Goal: Task Accomplishment & Management: Manage account settings

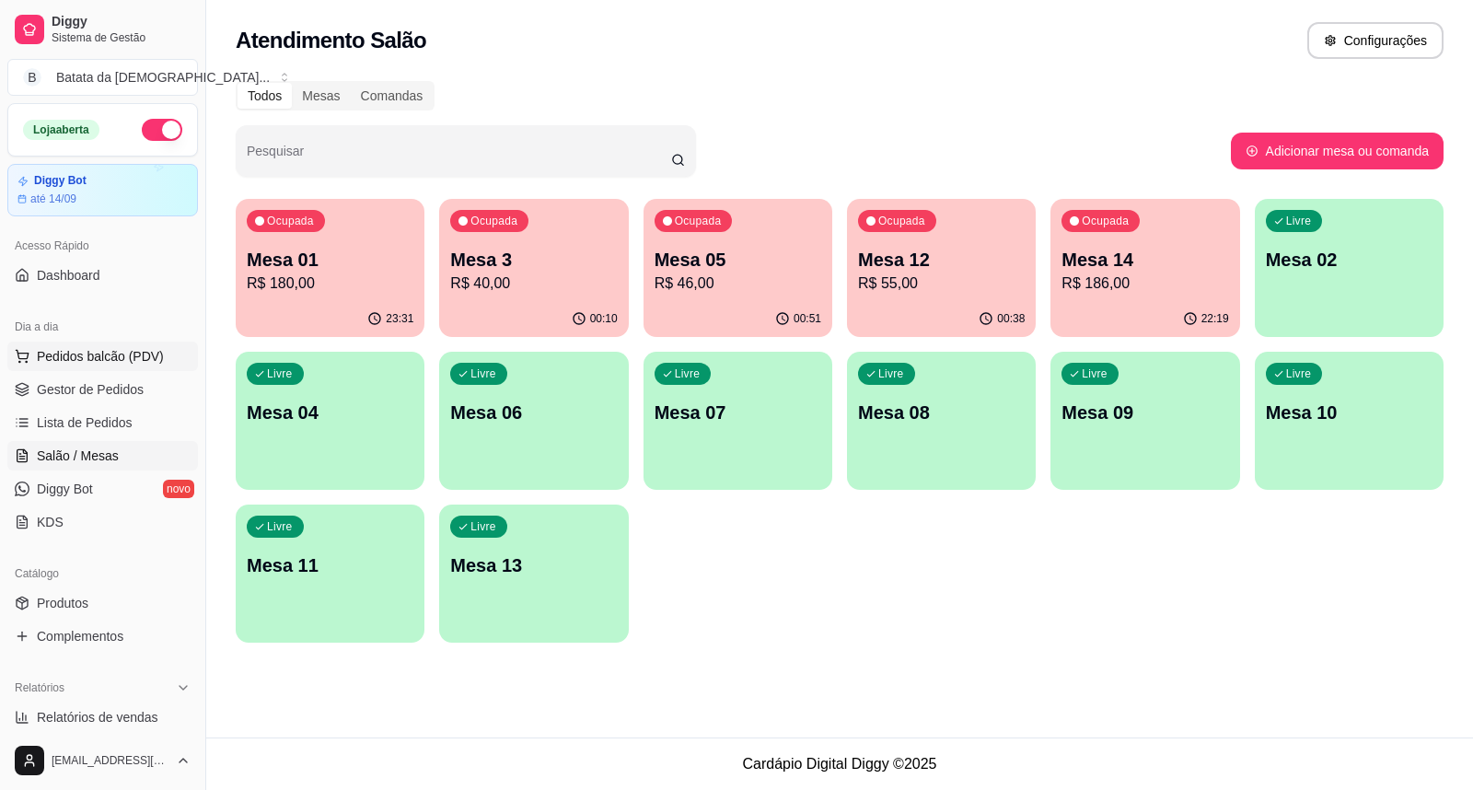
click at [118, 353] on span "Pedidos balcão (PDV)" at bounding box center [100, 356] width 127 height 18
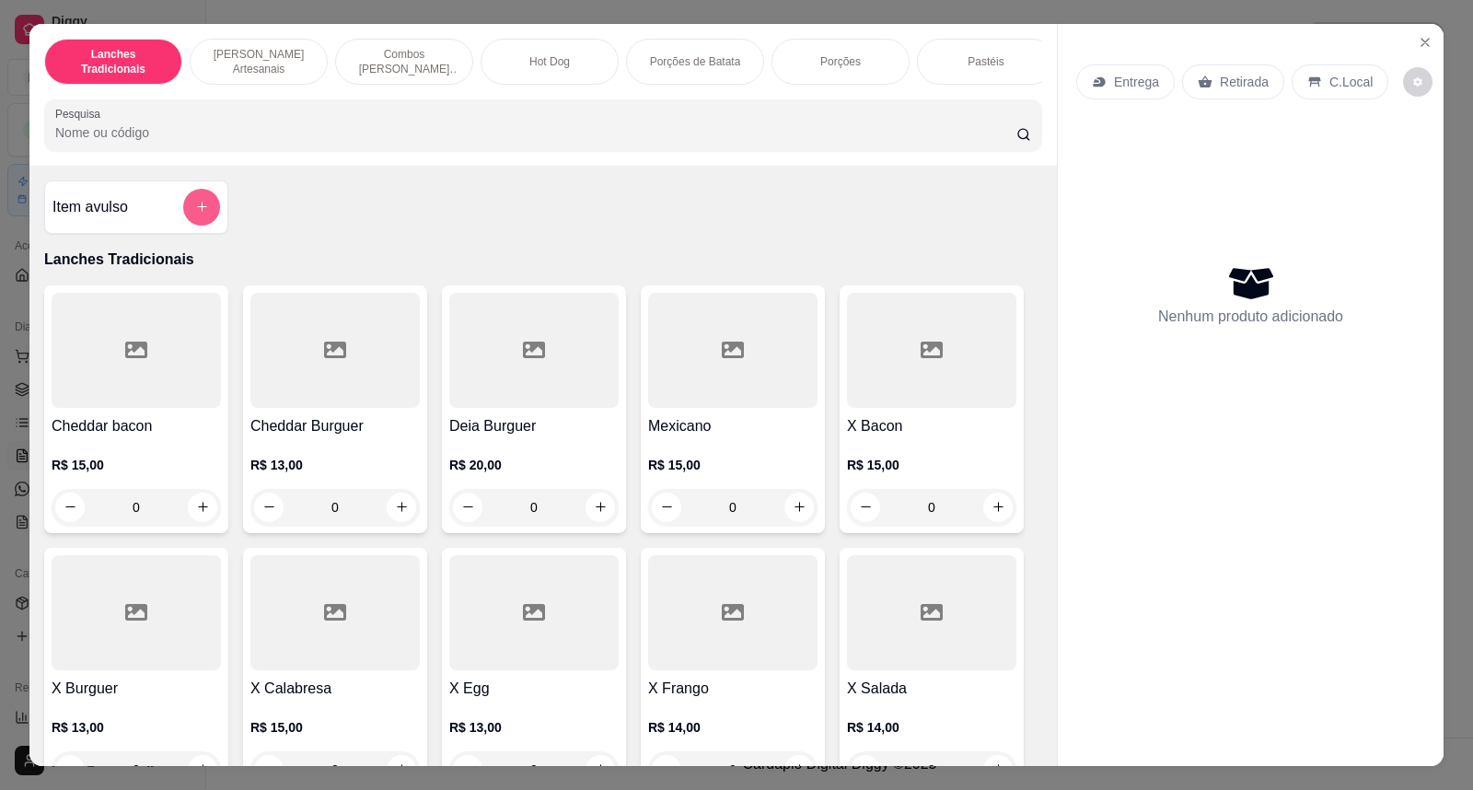
click at [195, 214] on icon "add-separate-item" at bounding box center [202, 207] width 14 height 14
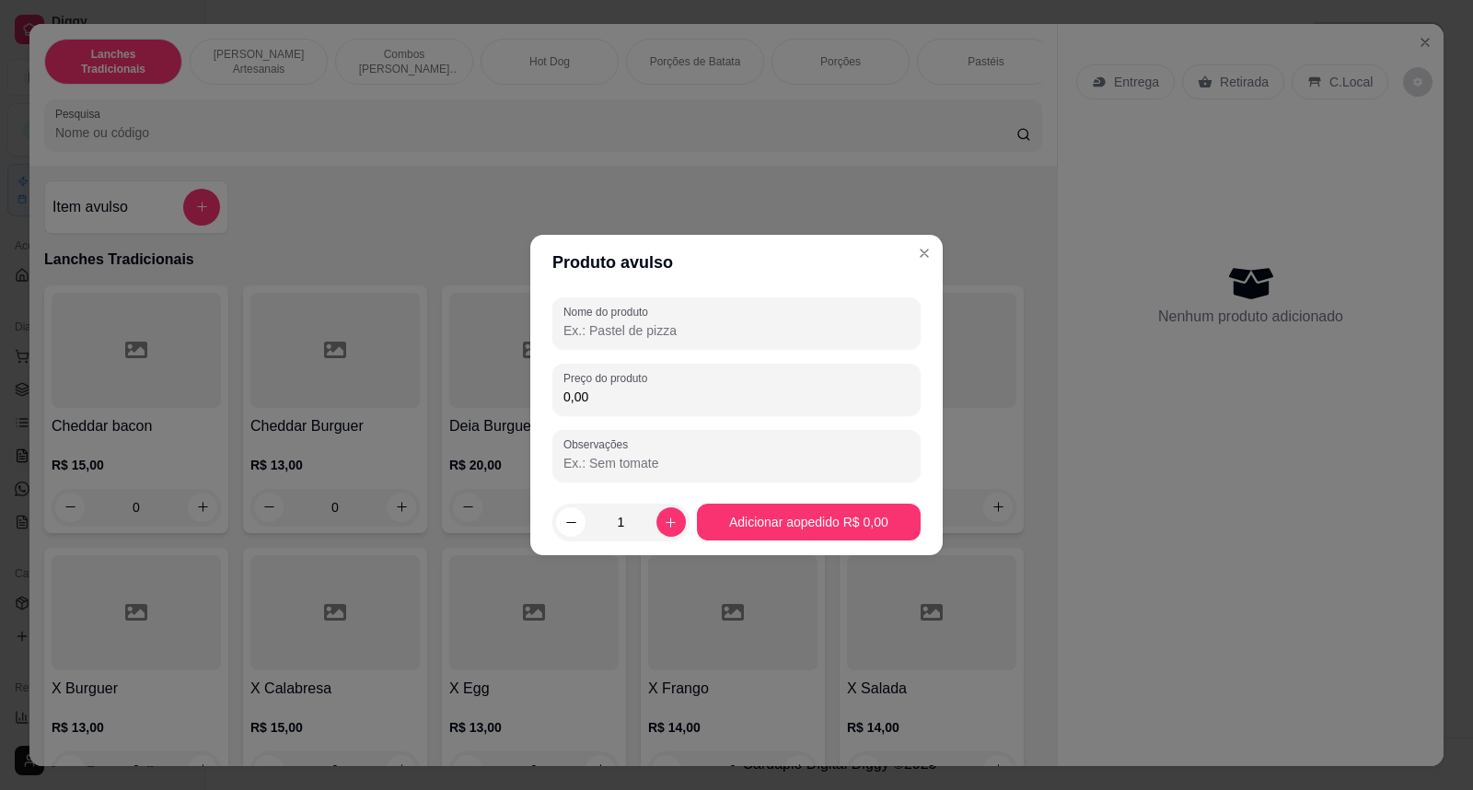
click at [626, 391] on input "0,00" at bounding box center [736, 396] width 346 height 18
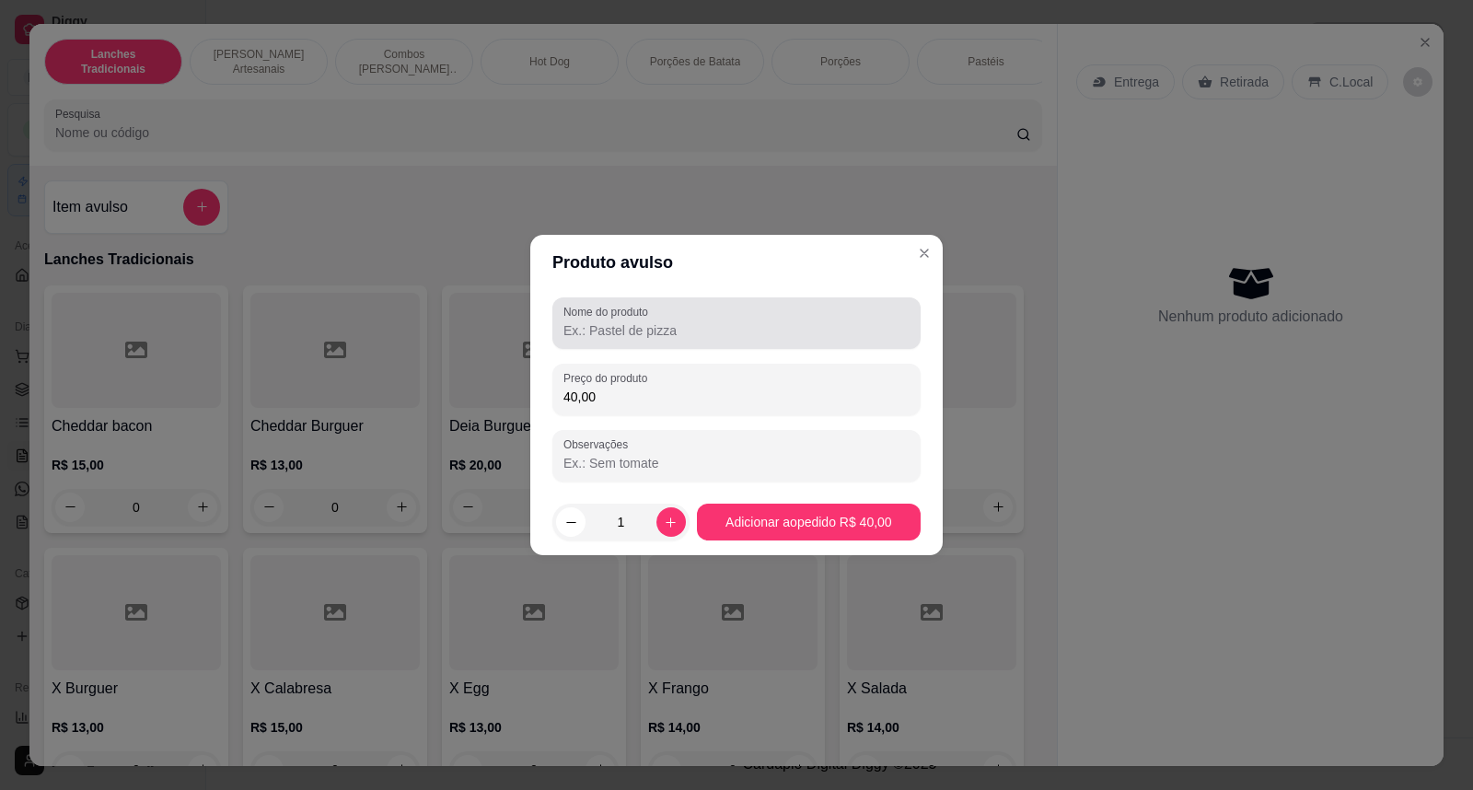
type input "40,00"
drag, startPoint x: 633, startPoint y: 339, endPoint x: 630, endPoint y: 327, distance: 12.3
click at [630, 335] on input "Nome do produto" at bounding box center [736, 330] width 346 height 18
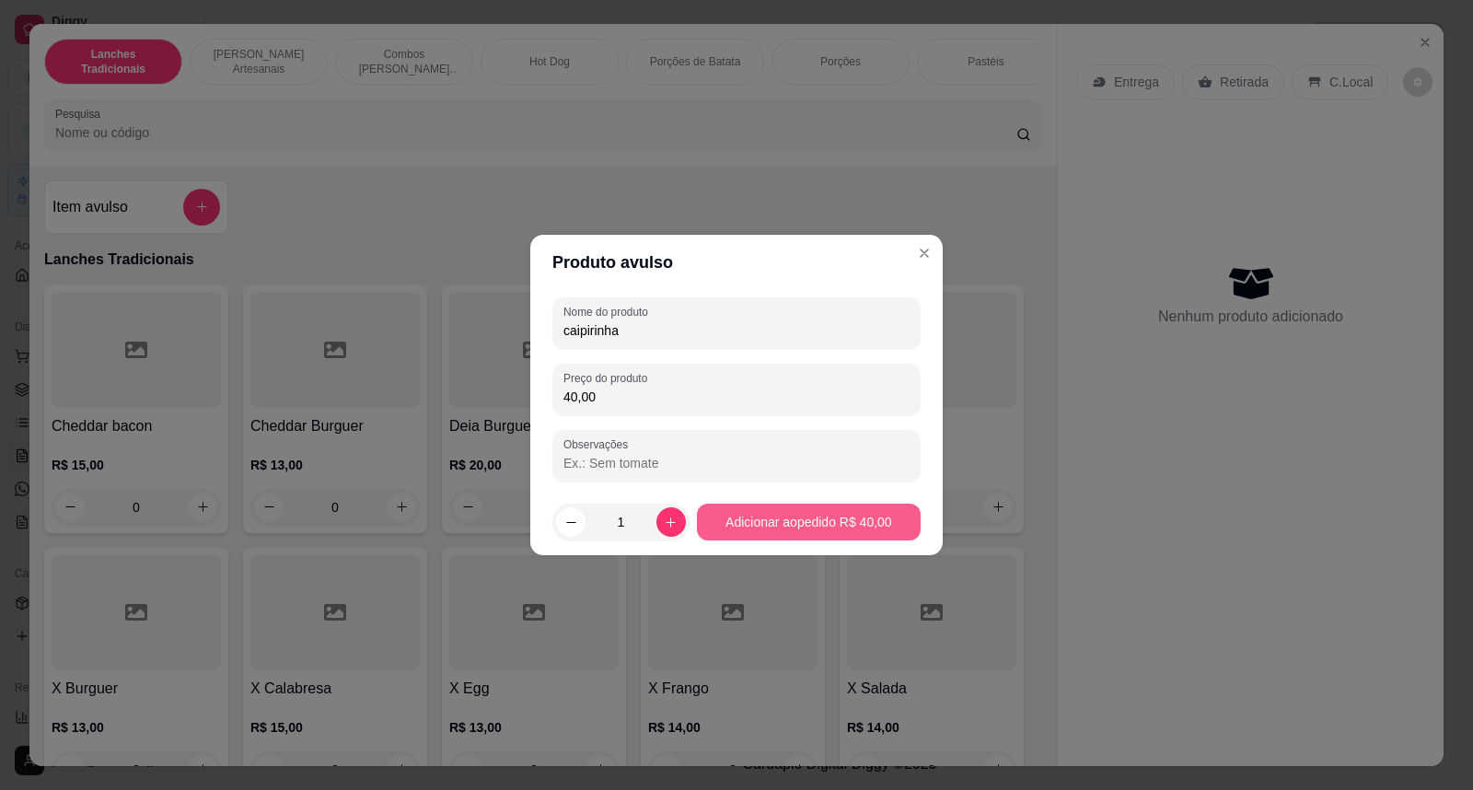
type input "caipirinha"
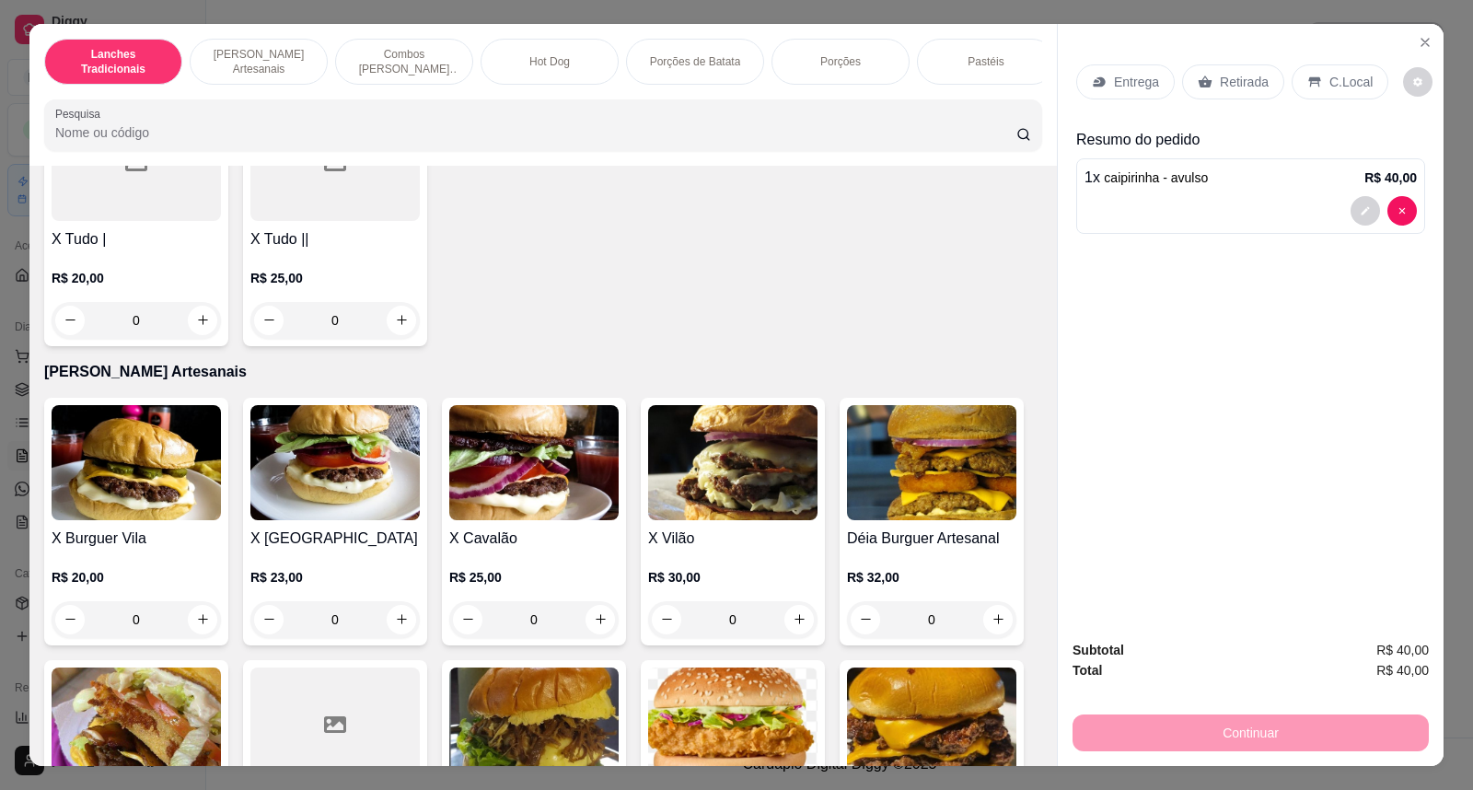
scroll to position [920, 0]
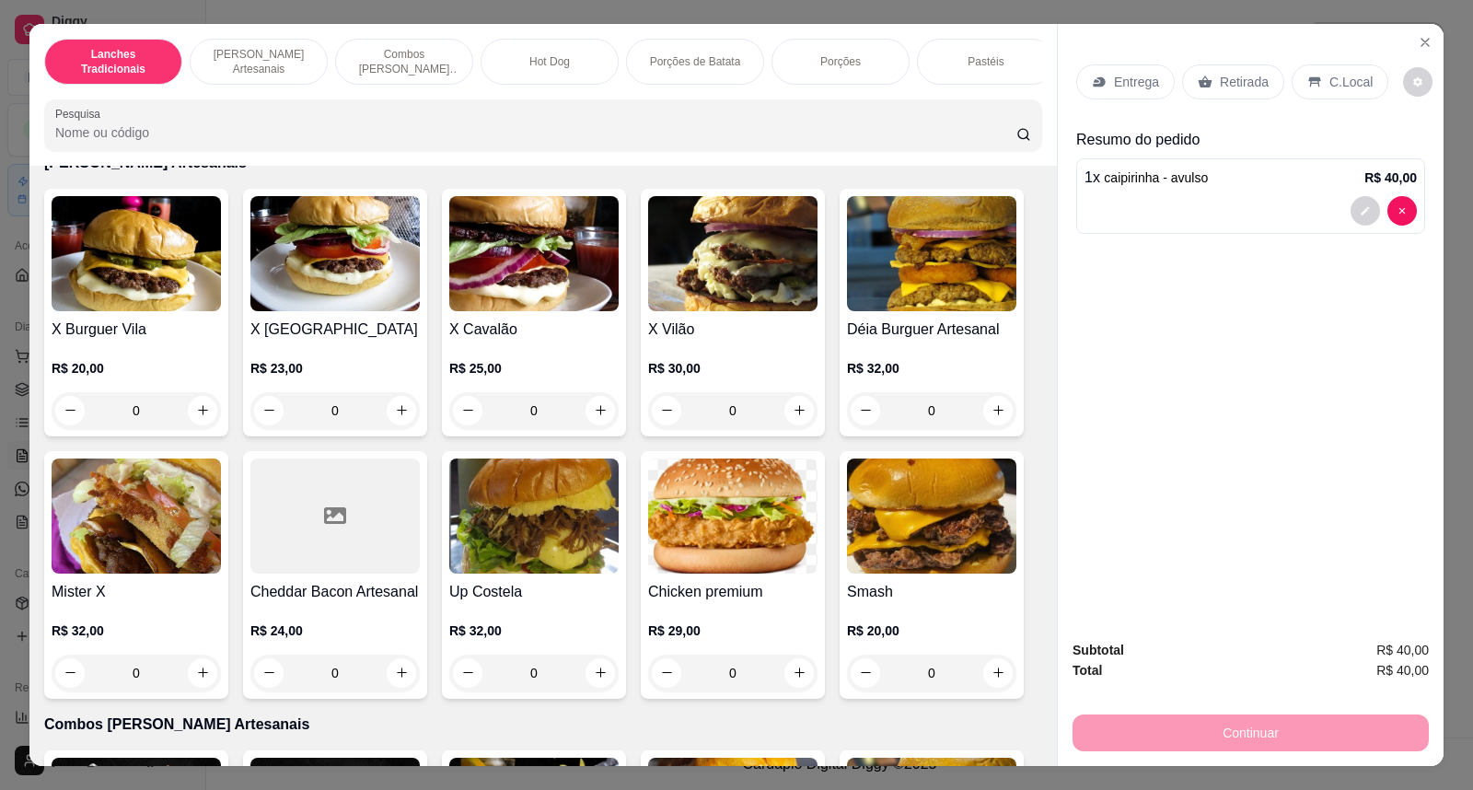
click at [1093, 77] on icon at bounding box center [1099, 81] width 12 height 10
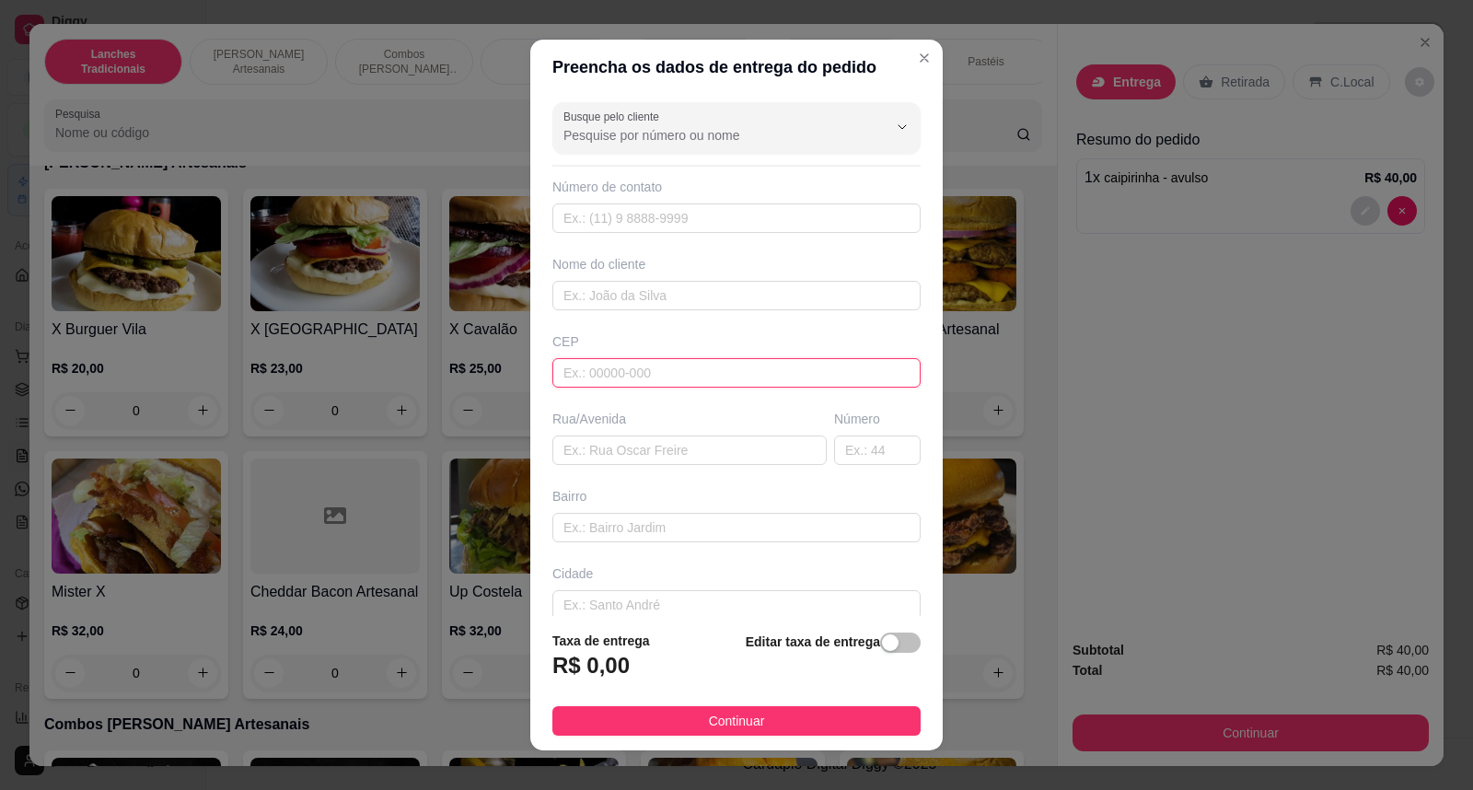
click at [733, 381] on input "text" at bounding box center [736, 372] width 368 height 29
click at [676, 442] on input "text" at bounding box center [689, 449] width 274 height 29
click at [572, 449] on input "rua manoel de" at bounding box center [689, 449] width 274 height 29
click at [718, 465] on input "estrada manoel de" at bounding box center [689, 449] width 274 height 29
click at [700, 454] on input "estrada manoel de" at bounding box center [689, 449] width 274 height 29
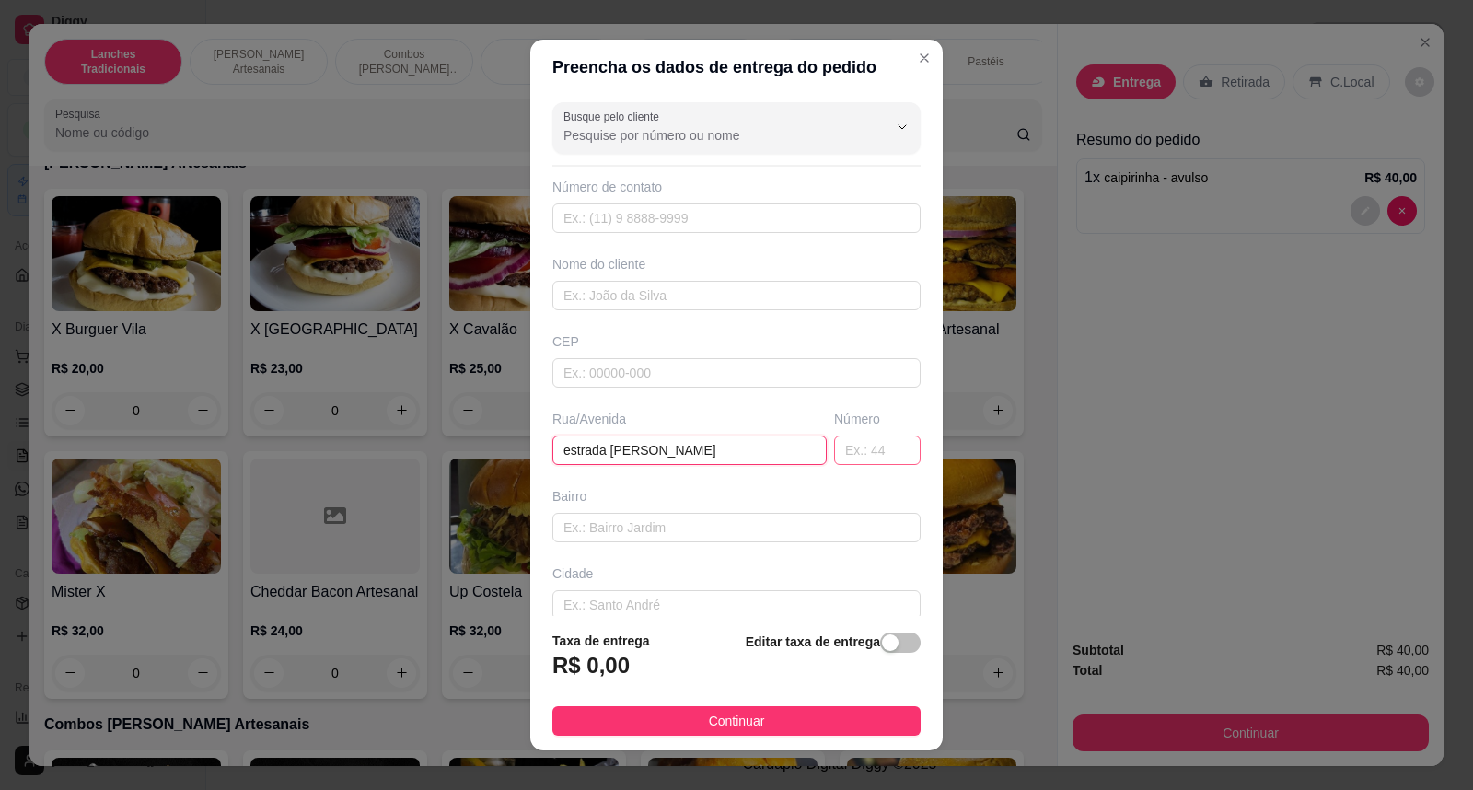
type input "estrada [PERSON_NAME]"
drag, startPoint x: 858, startPoint y: 452, endPoint x: 861, endPoint y: 474, distance: 22.3
click at [860, 458] on input "text" at bounding box center [877, 449] width 87 height 29
type input "2008"
click at [882, 640] on div "button" at bounding box center [890, 642] width 17 height 17
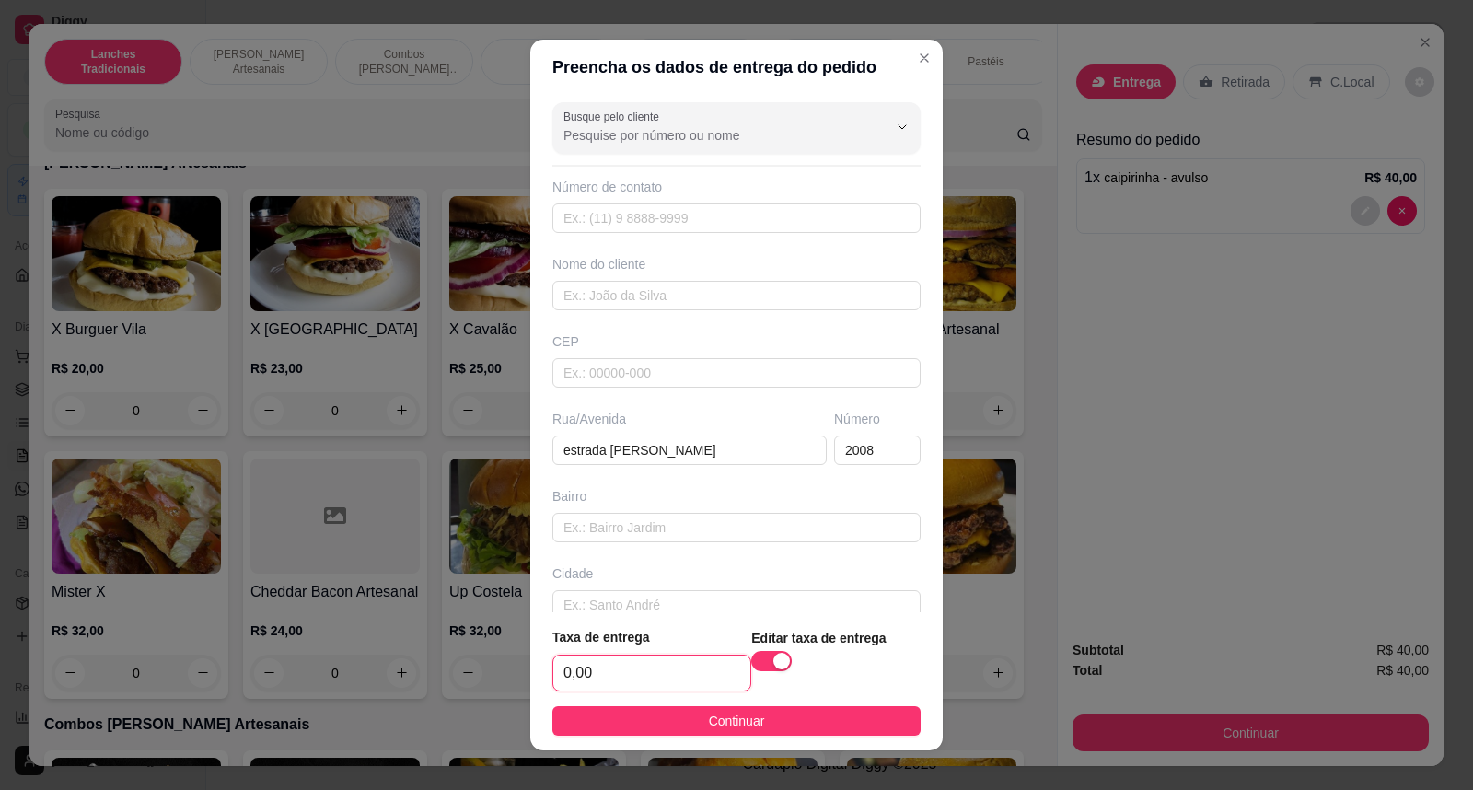
click at [699, 666] on input "0,00" at bounding box center [651, 672] width 197 height 35
type input "5,00"
click at [646, 295] on input "text" at bounding box center [736, 295] width 368 height 29
type input "casa dos novo"
click at [741, 715] on span "Continuar" at bounding box center [737, 721] width 56 height 20
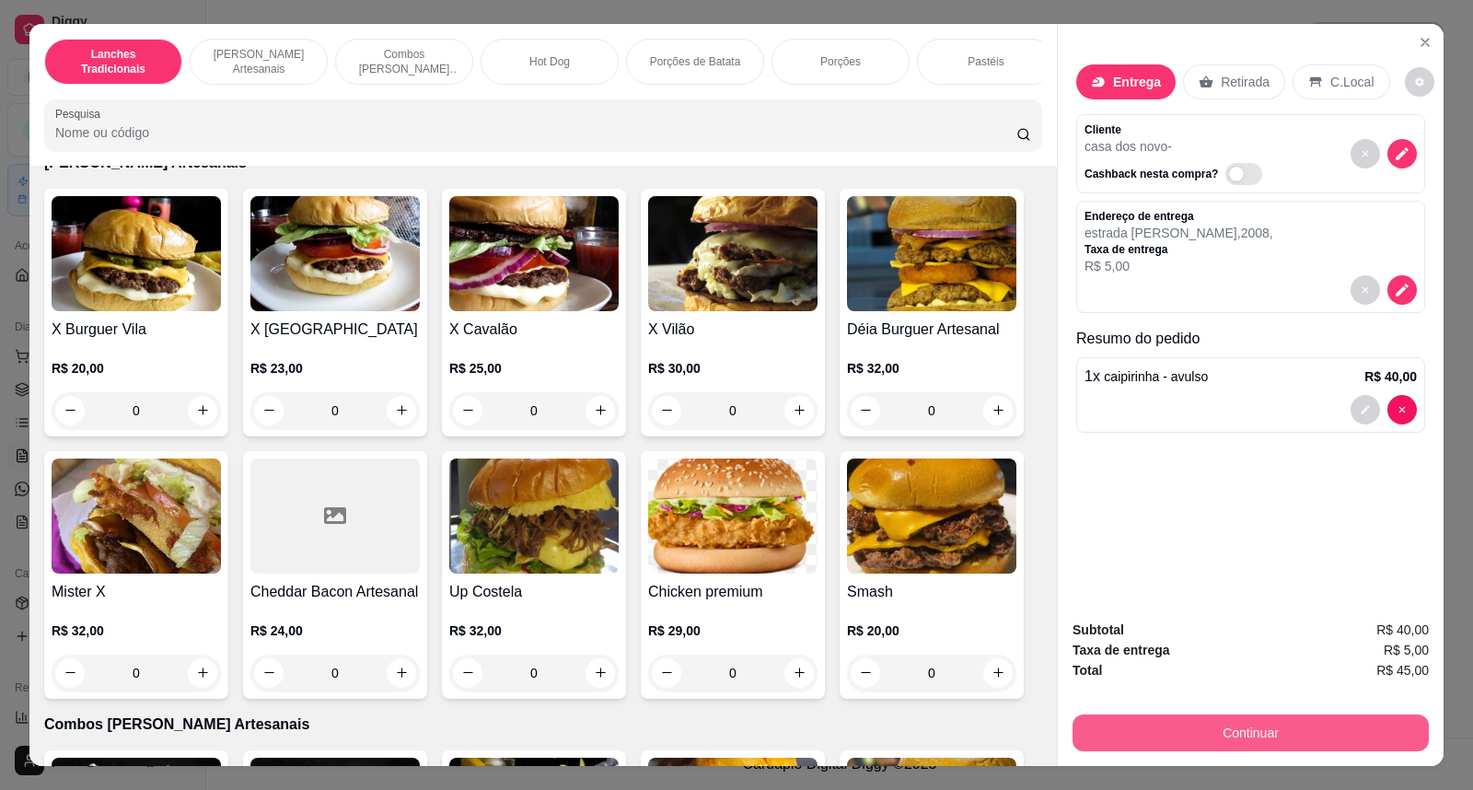
click at [1371, 718] on button "Continuar" at bounding box center [1250, 732] width 356 height 37
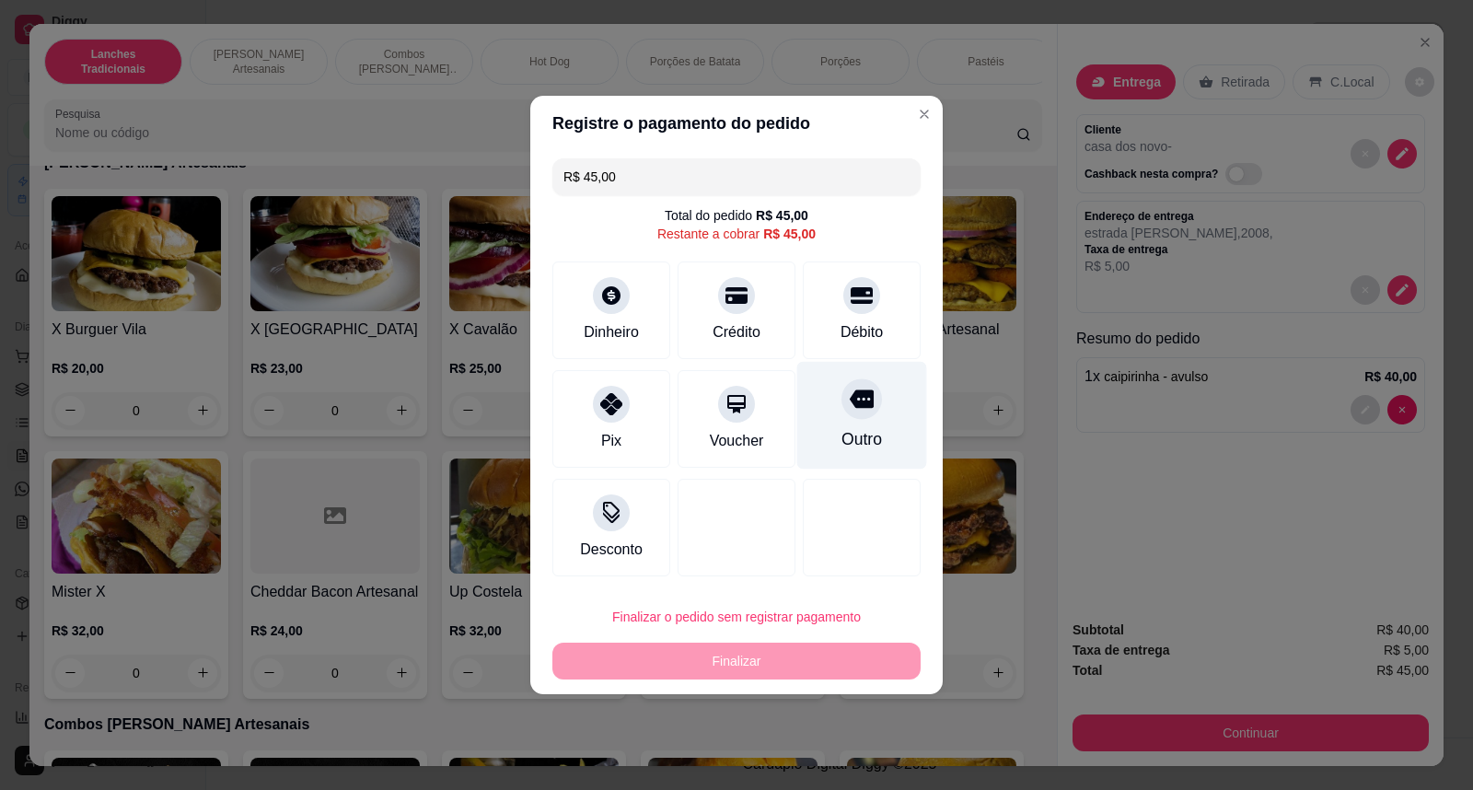
click at [850, 410] on icon at bounding box center [862, 399] width 24 height 24
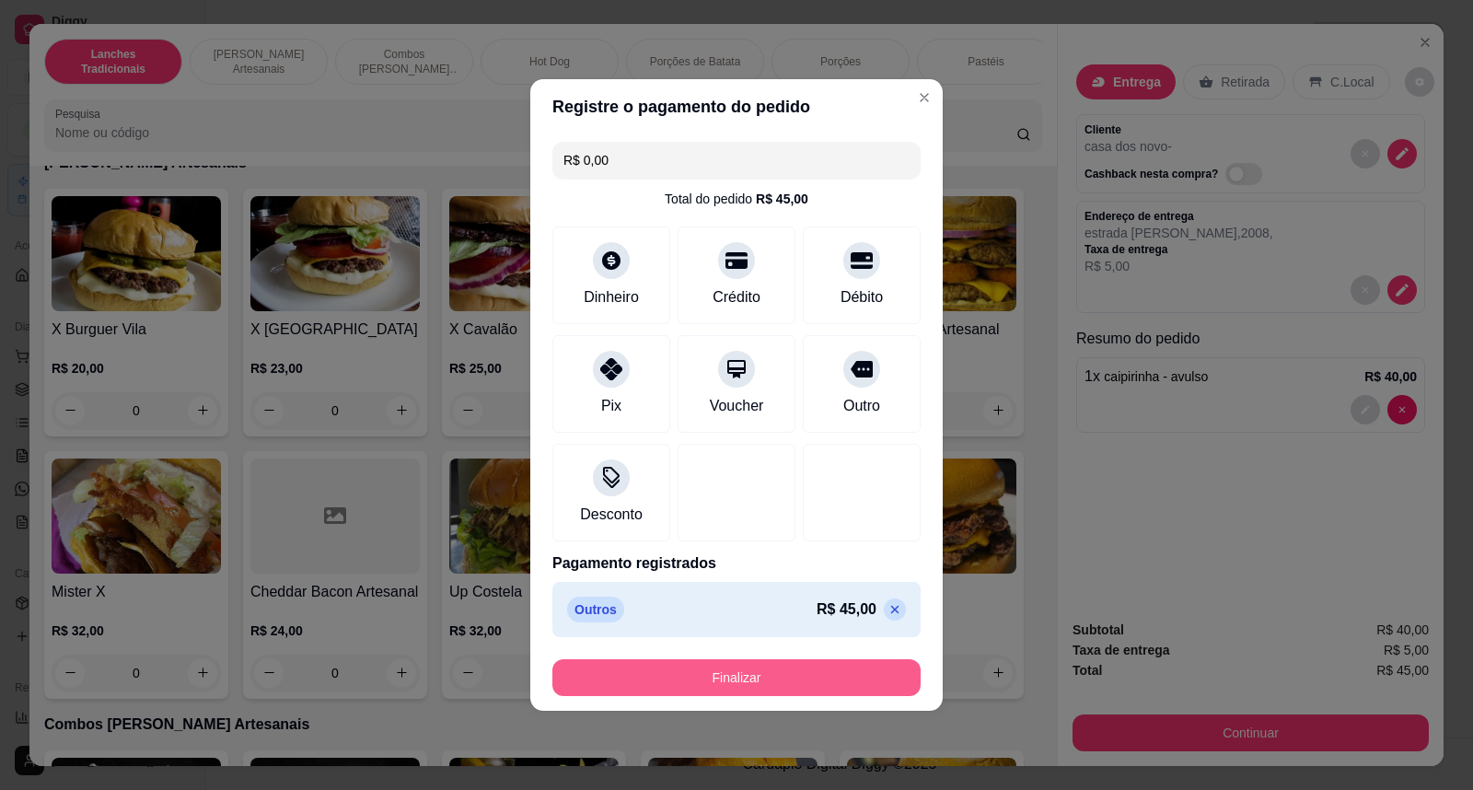
click at [830, 665] on button "Finalizar" at bounding box center [736, 677] width 368 height 37
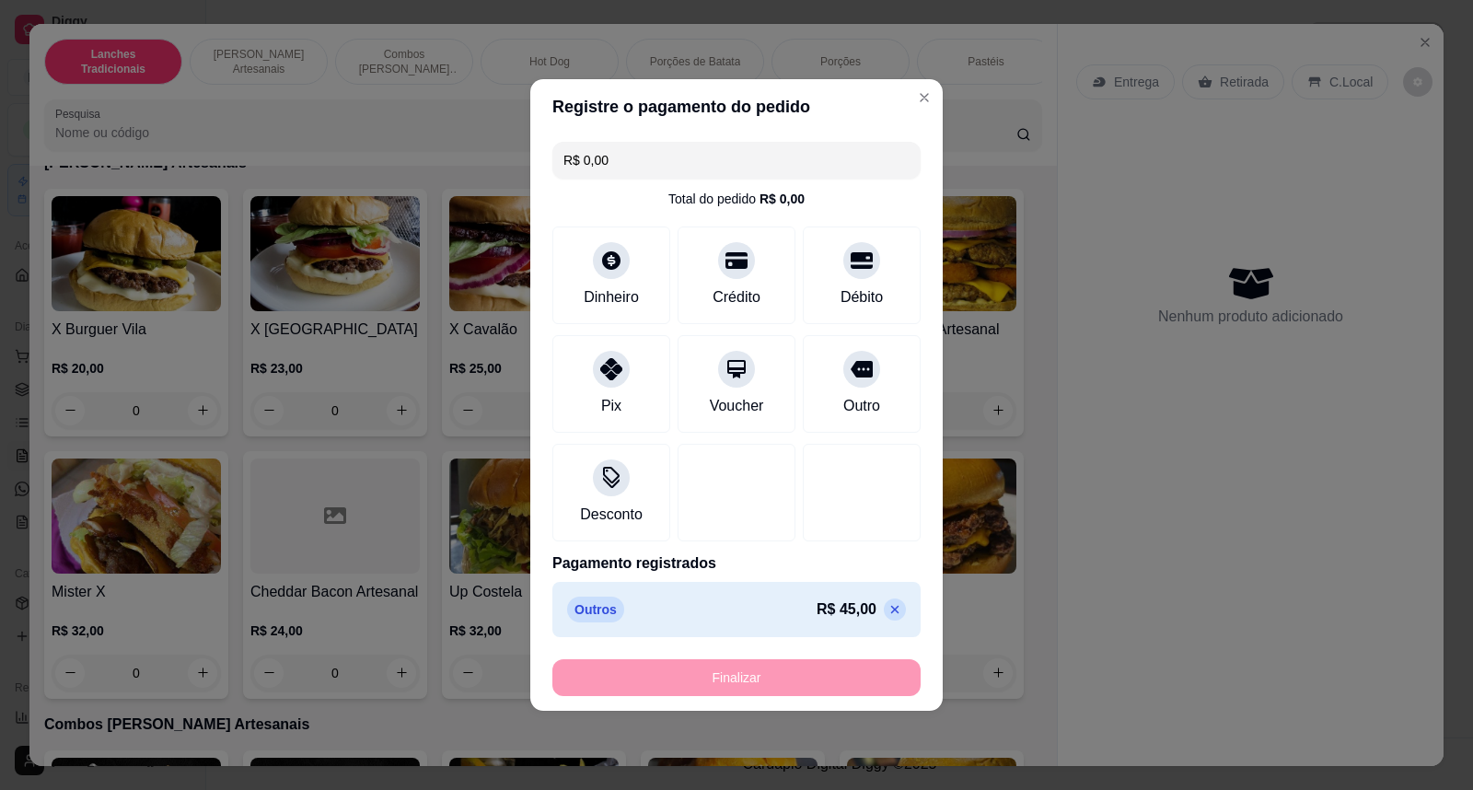
type input "-R$ 45,00"
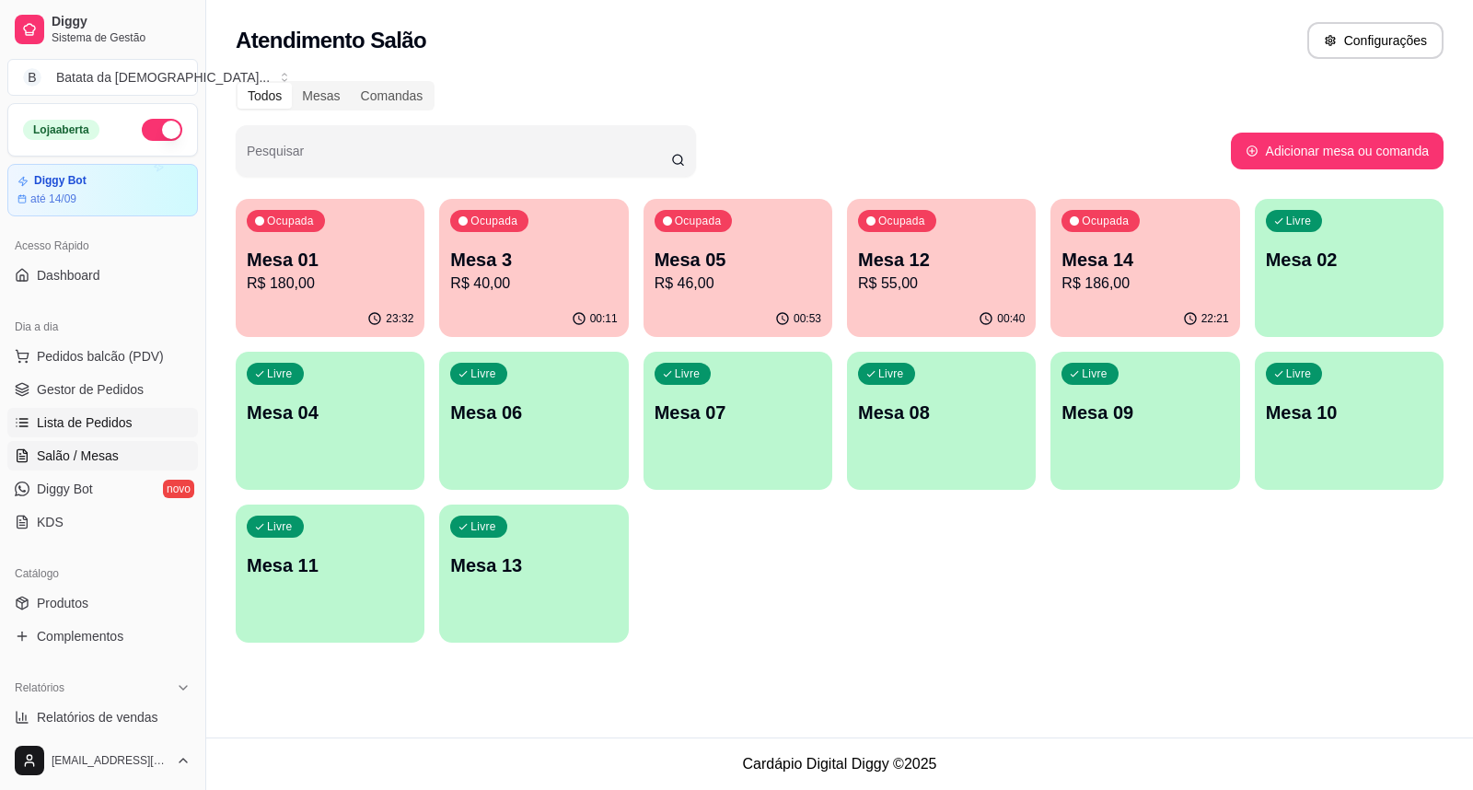
click at [144, 412] on link "Lista de Pedidos" at bounding box center [102, 422] width 191 height 29
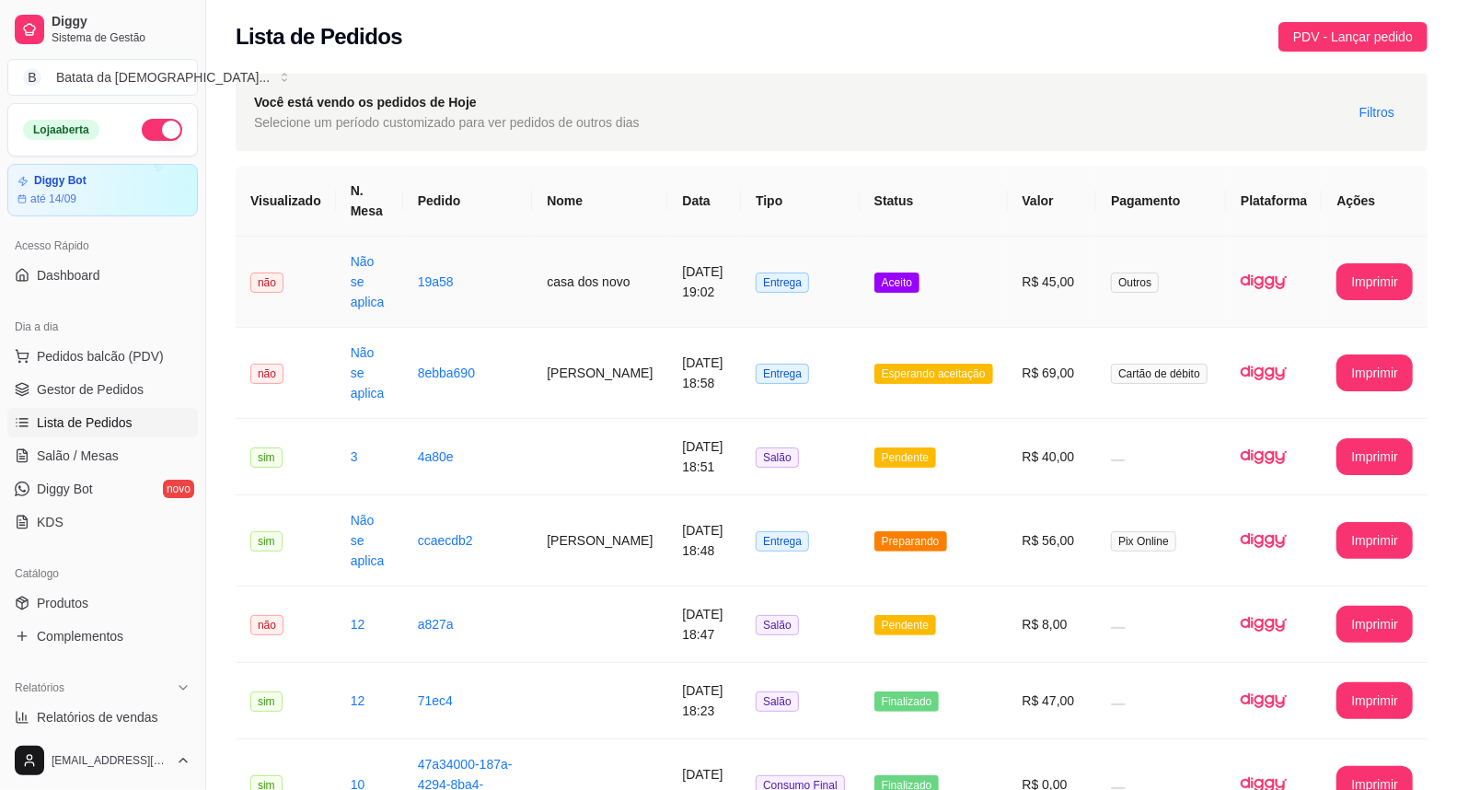
click at [884, 289] on td "Aceito" at bounding box center [934, 282] width 148 height 91
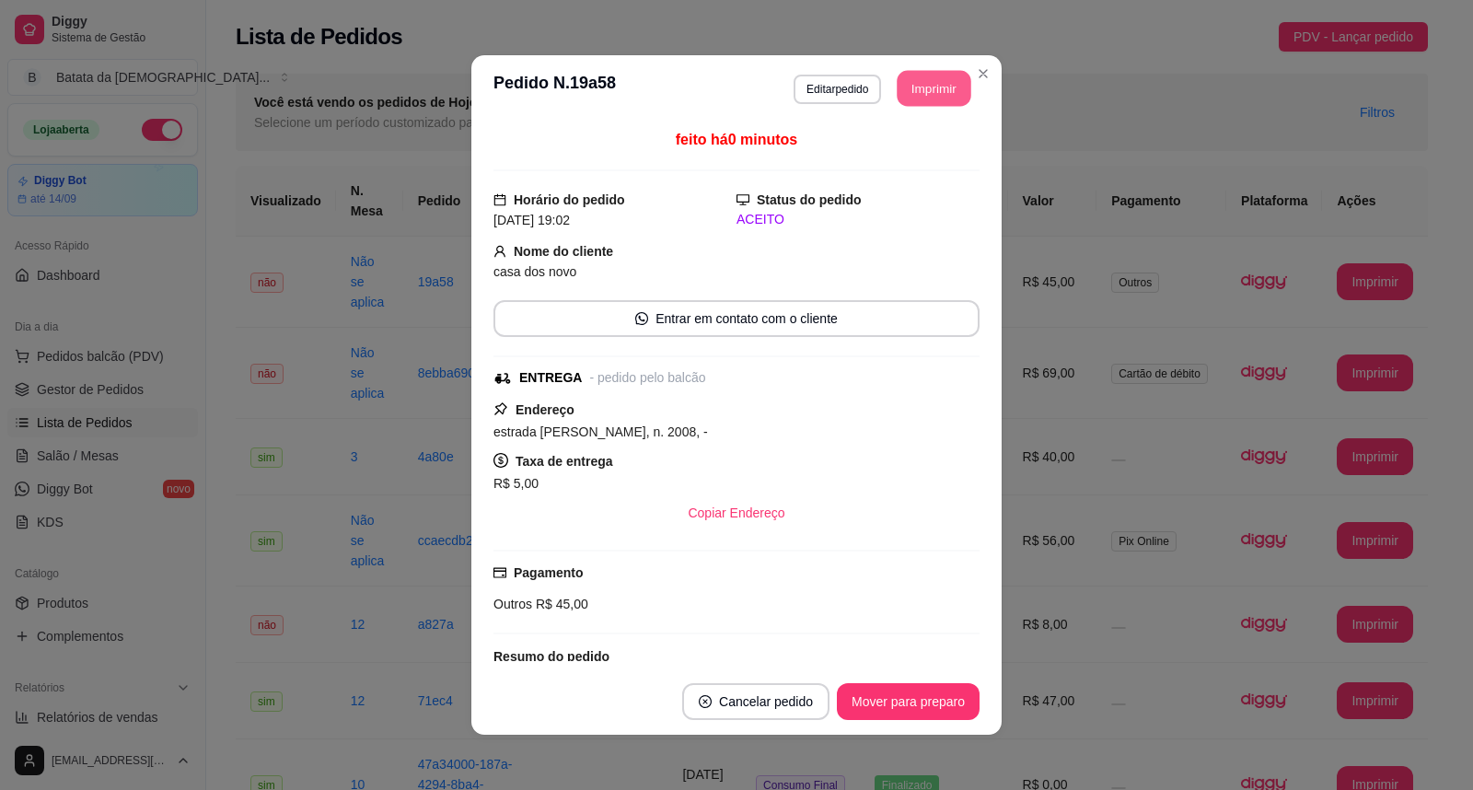
click at [918, 94] on button "Imprimir" at bounding box center [934, 89] width 74 height 36
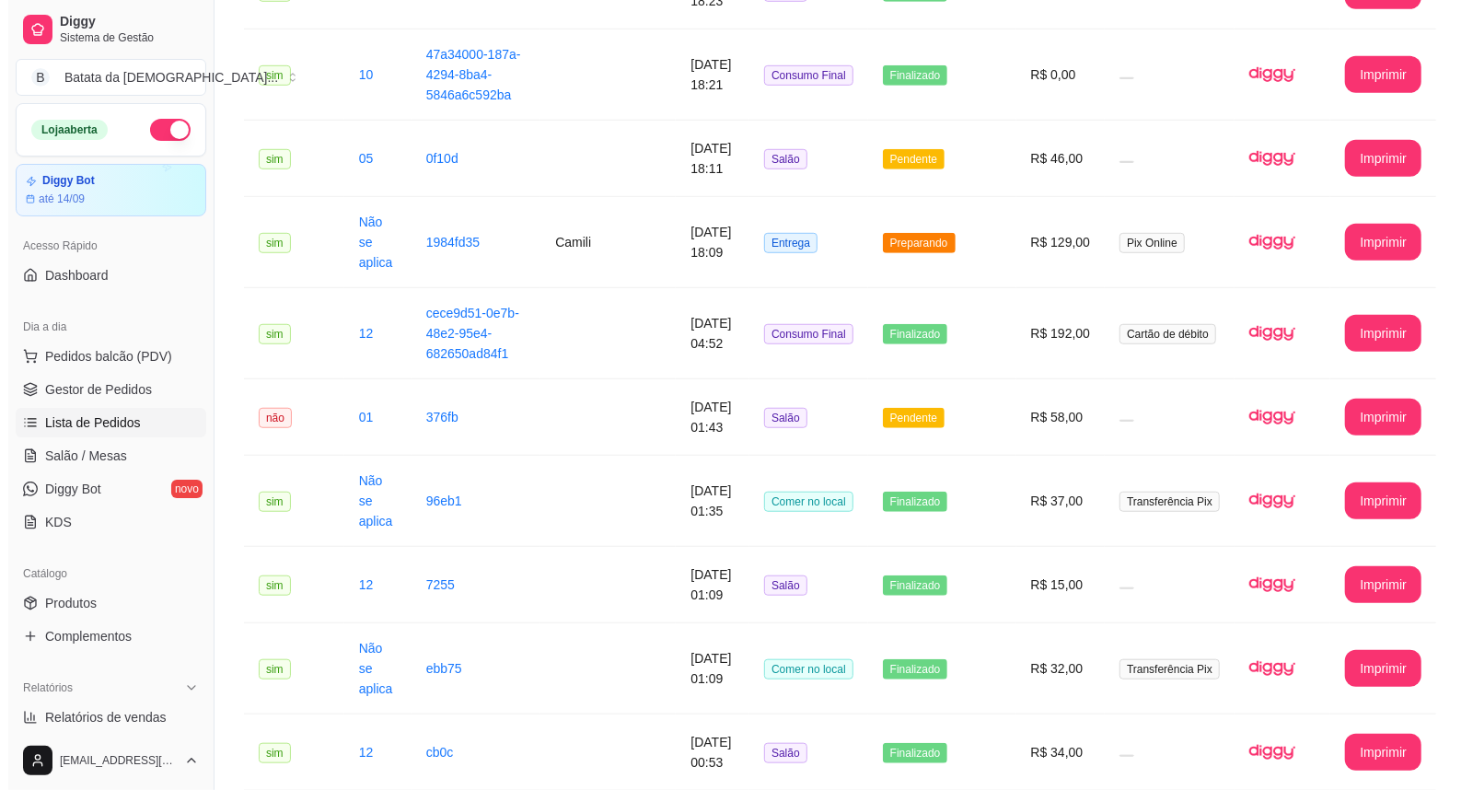
scroll to position [715, 0]
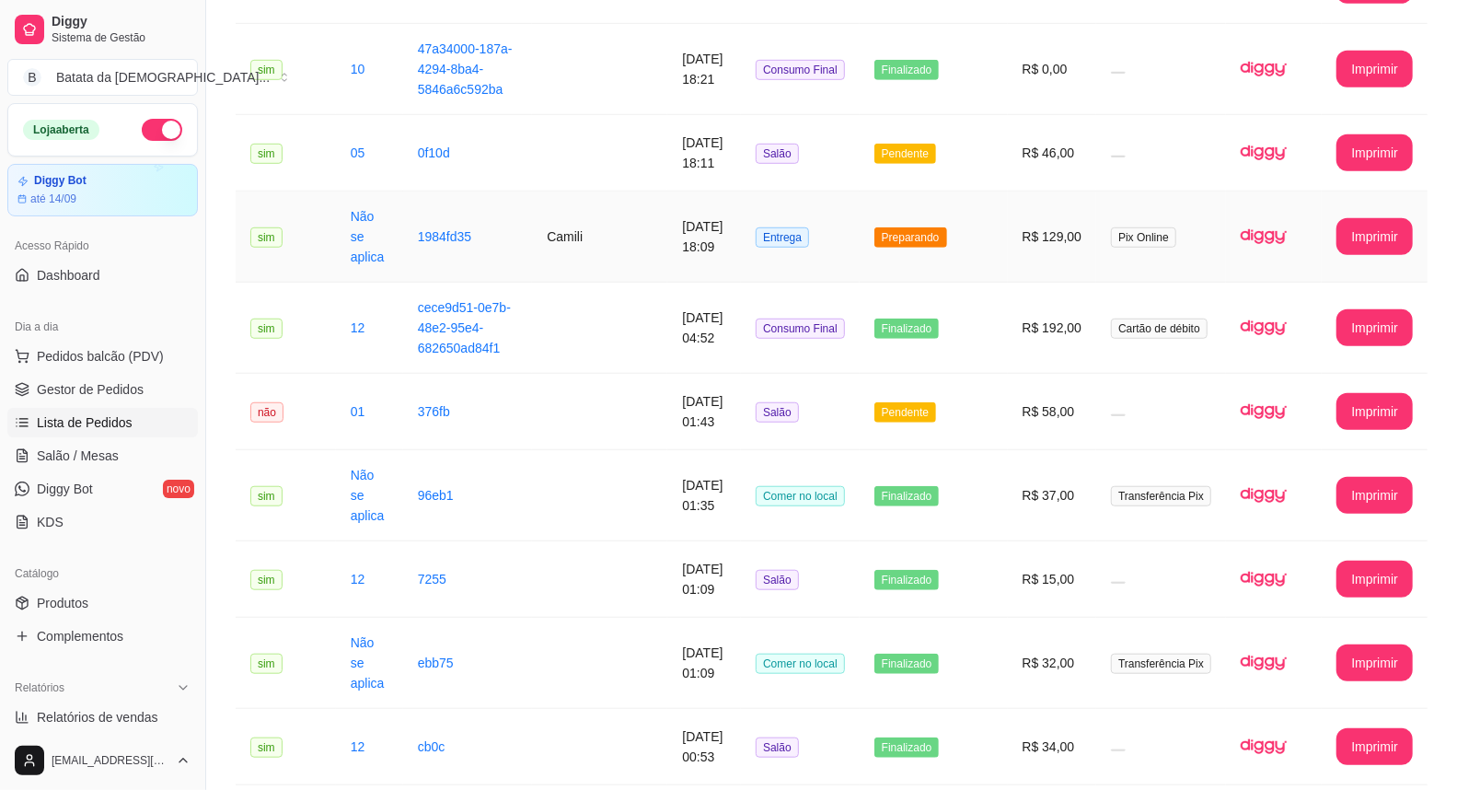
click at [853, 191] on td "Entrega" at bounding box center [800, 236] width 119 height 91
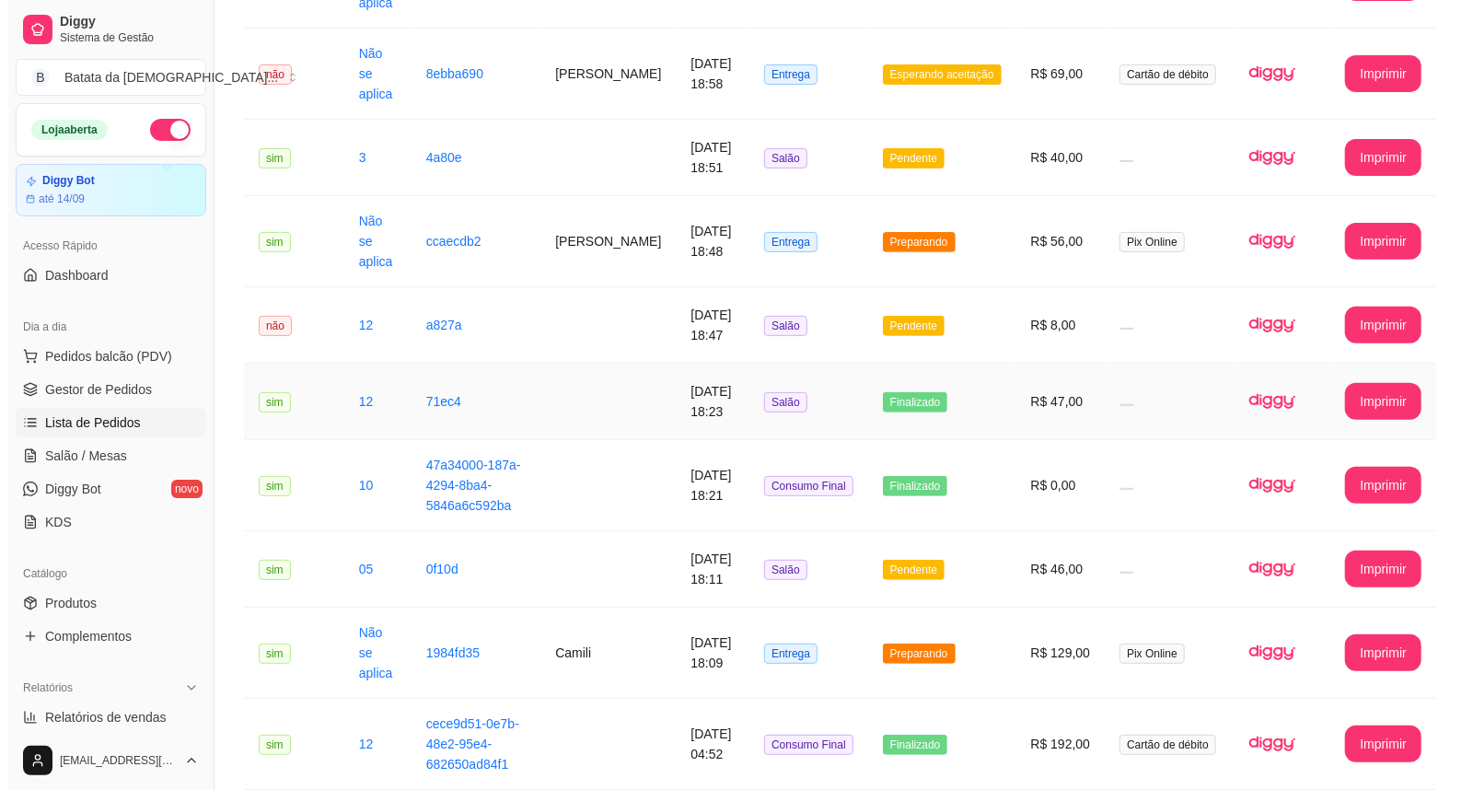
scroll to position [0, 0]
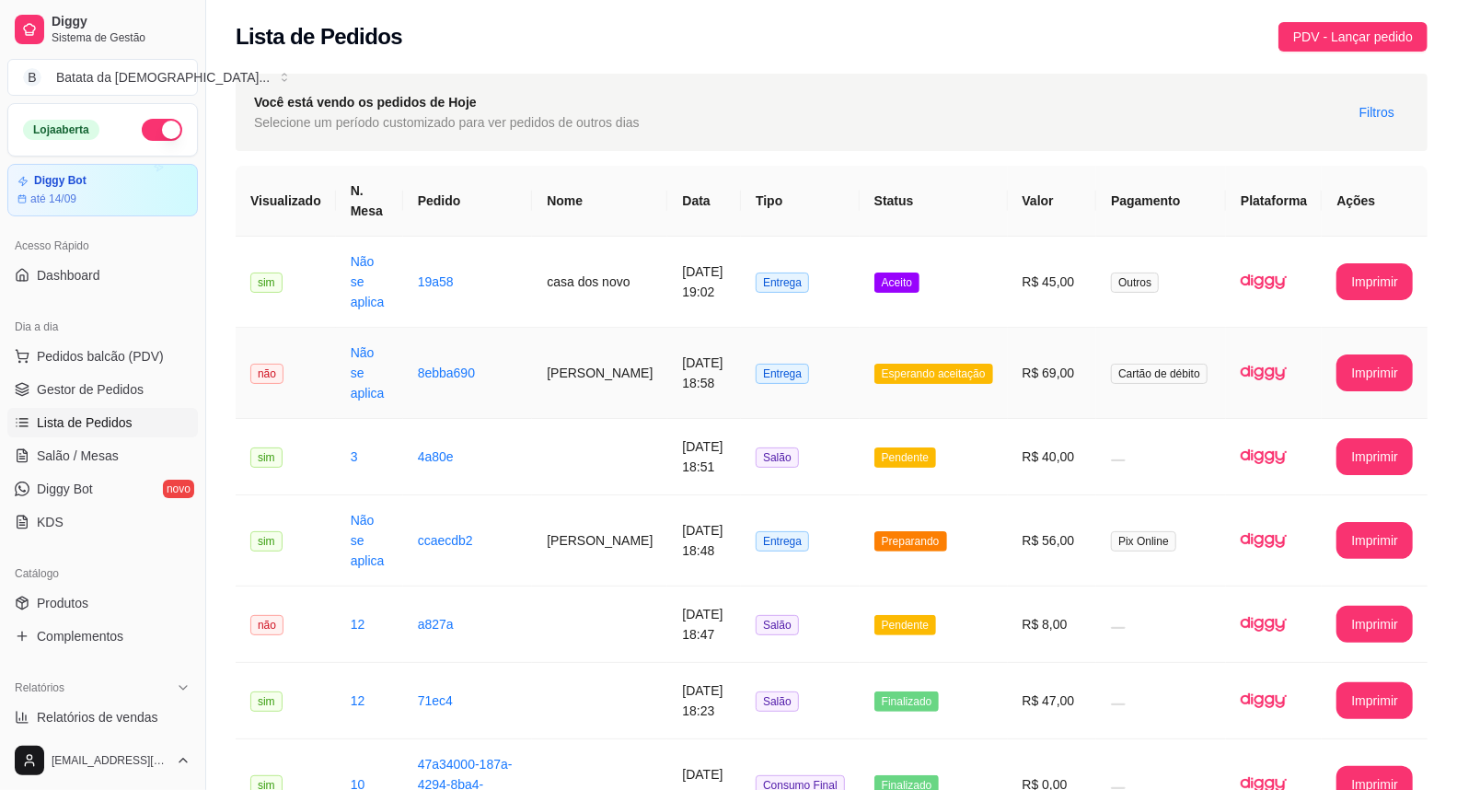
click at [1022, 353] on td "R$ 69,00" at bounding box center [1052, 373] width 89 height 91
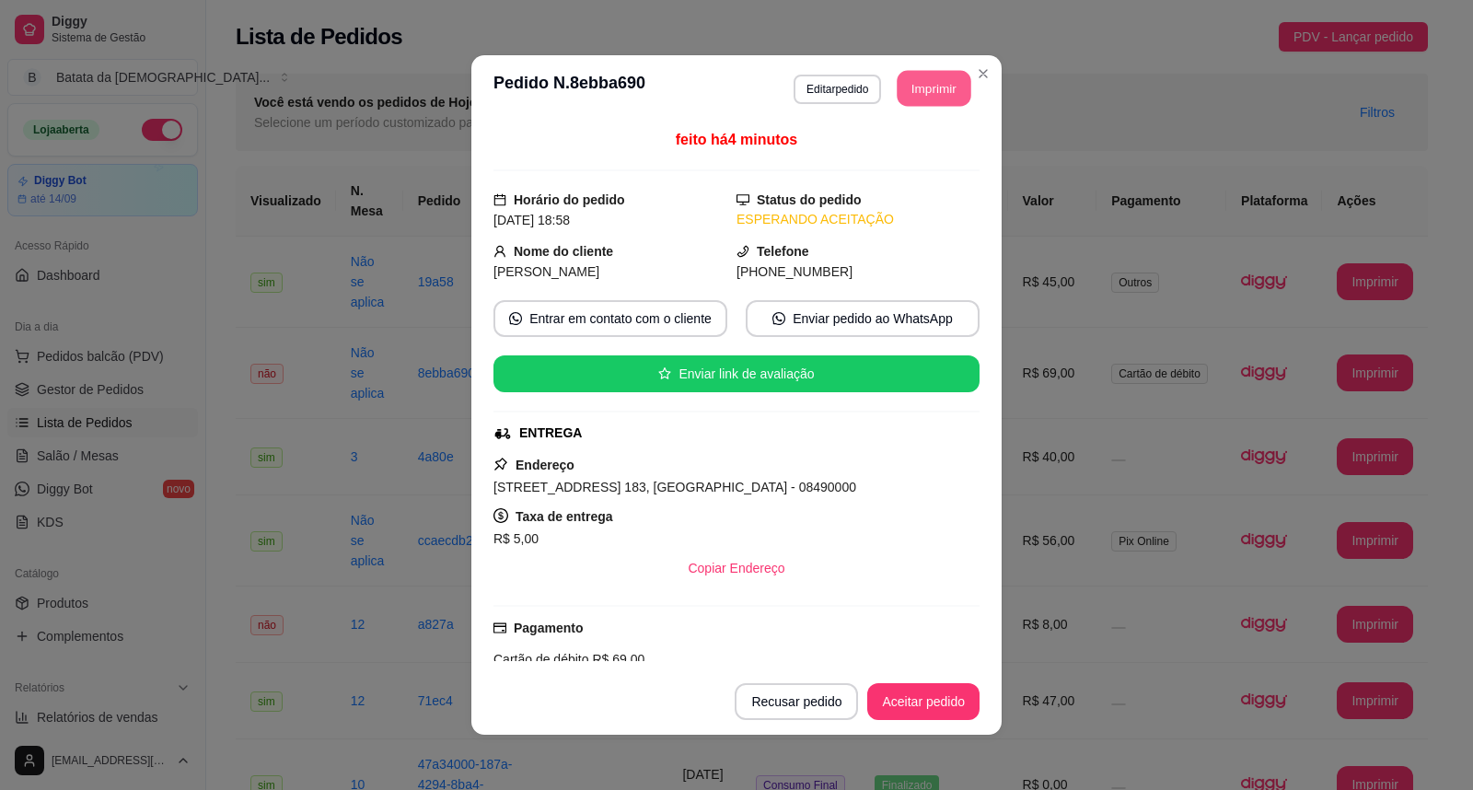
click at [907, 98] on button "Imprimir" at bounding box center [934, 89] width 74 height 36
click at [922, 701] on button "Aceitar pedido" at bounding box center [923, 701] width 112 height 37
click at [935, 692] on button "Aceitar pedido" at bounding box center [923, 701] width 112 height 37
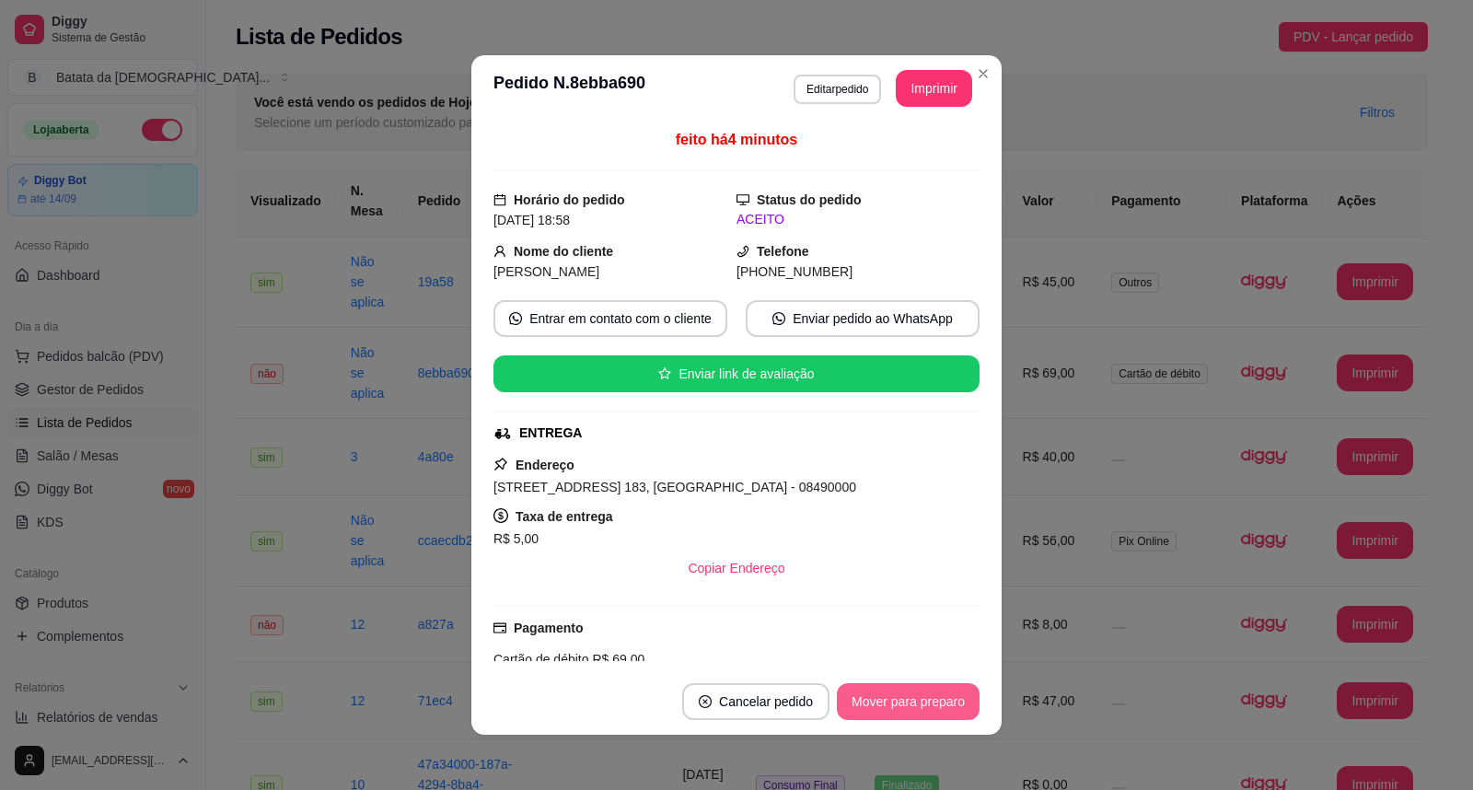
click at [925, 709] on button "Mover para preparo" at bounding box center [908, 701] width 143 height 37
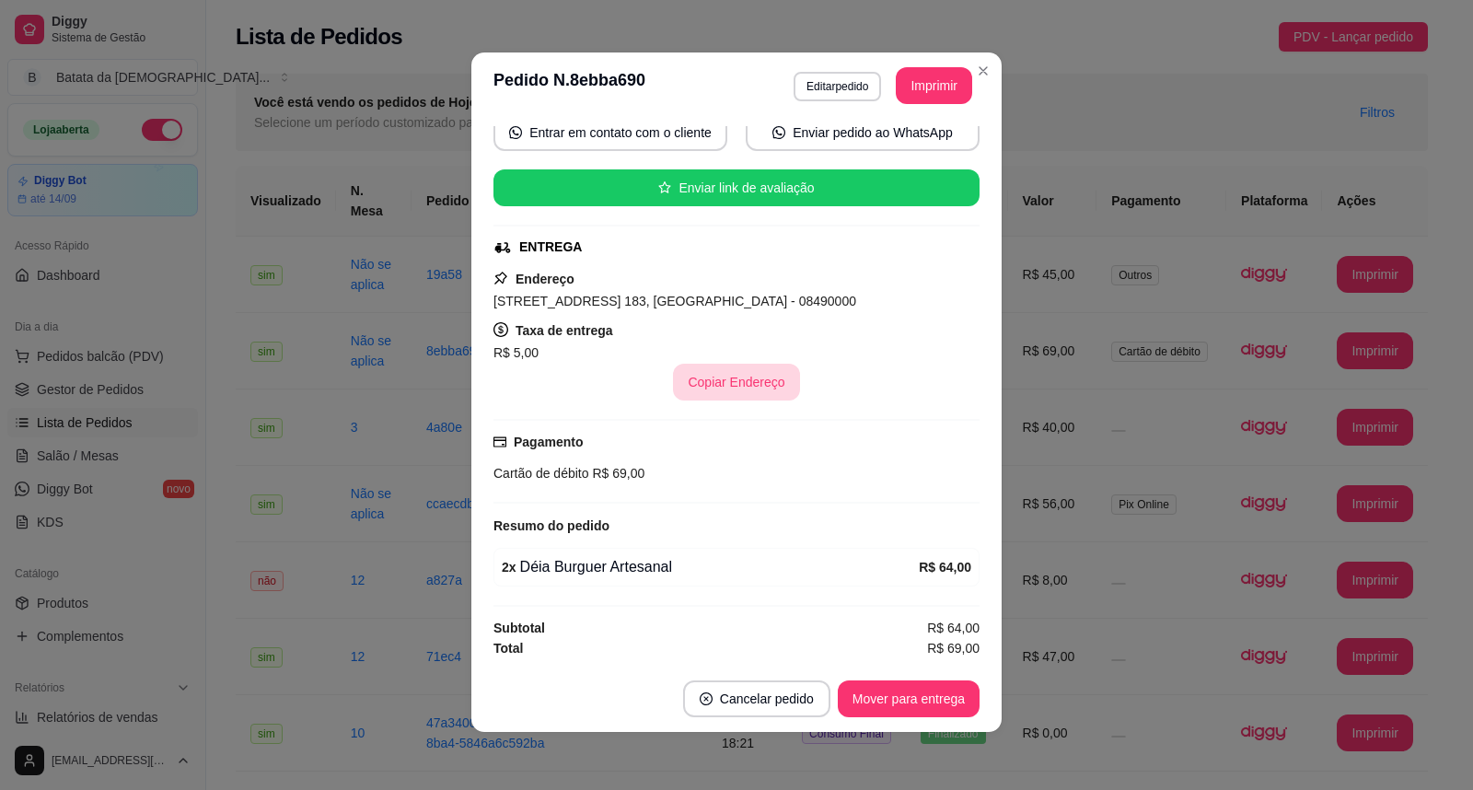
scroll to position [4, 0]
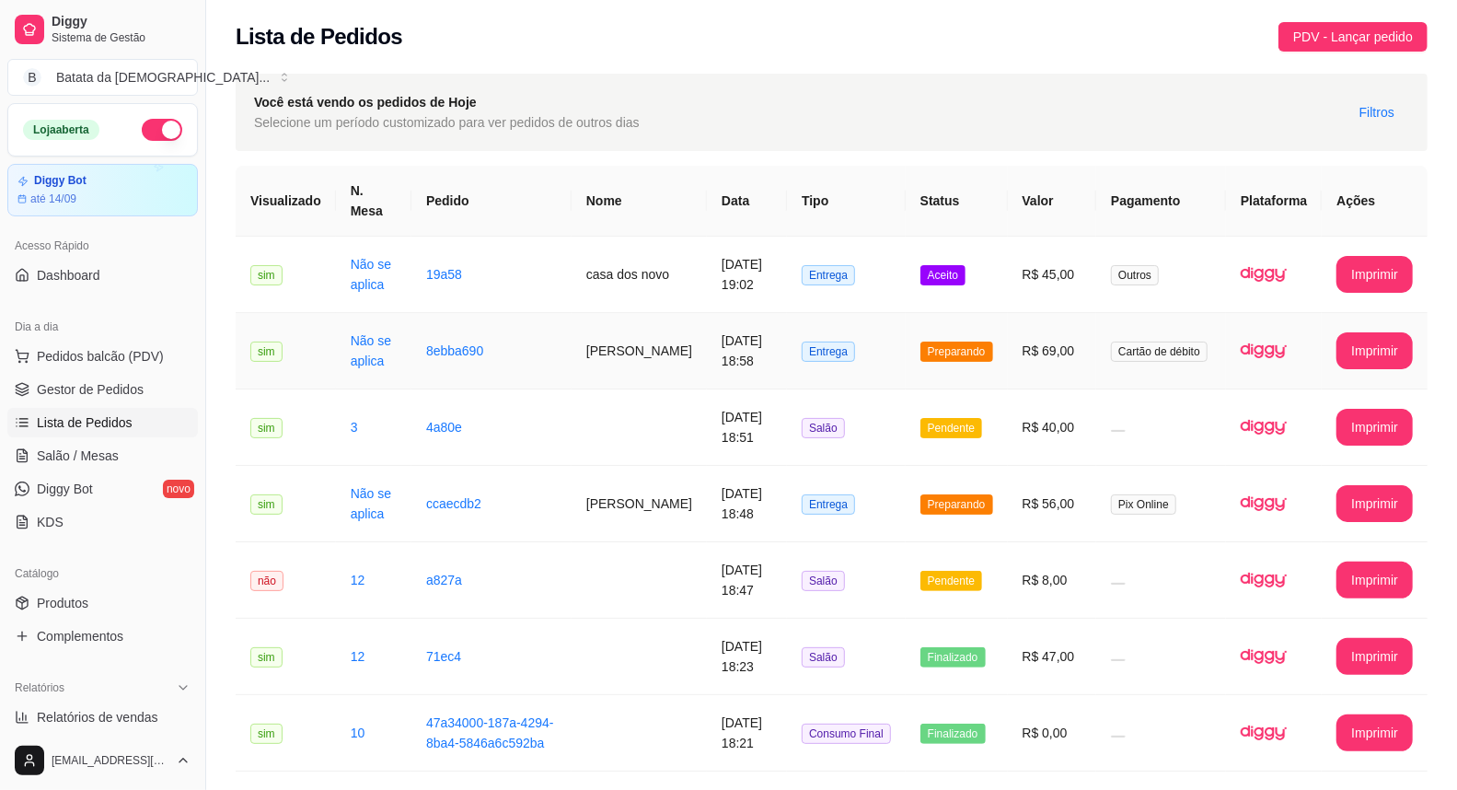
click at [814, 313] on td "Entrega" at bounding box center [846, 351] width 119 height 76
click at [930, 265] on span "Aceito" at bounding box center [942, 275] width 45 height 20
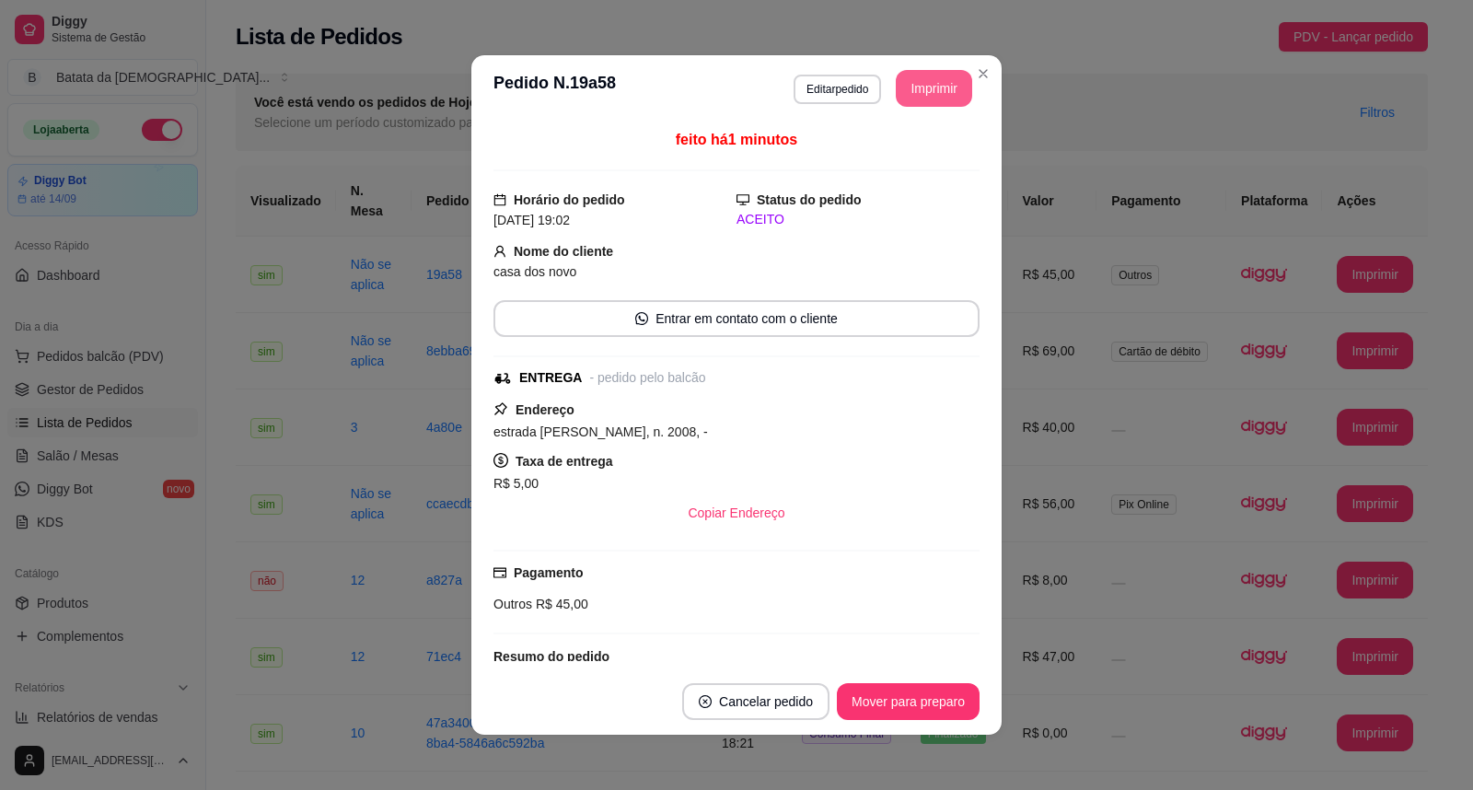
click at [908, 98] on button "Imprimir" at bounding box center [934, 88] width 76 height 37
click at [911, 693] on button "Mover para preparo" at bounding box center [907, 702] width 138 height 36
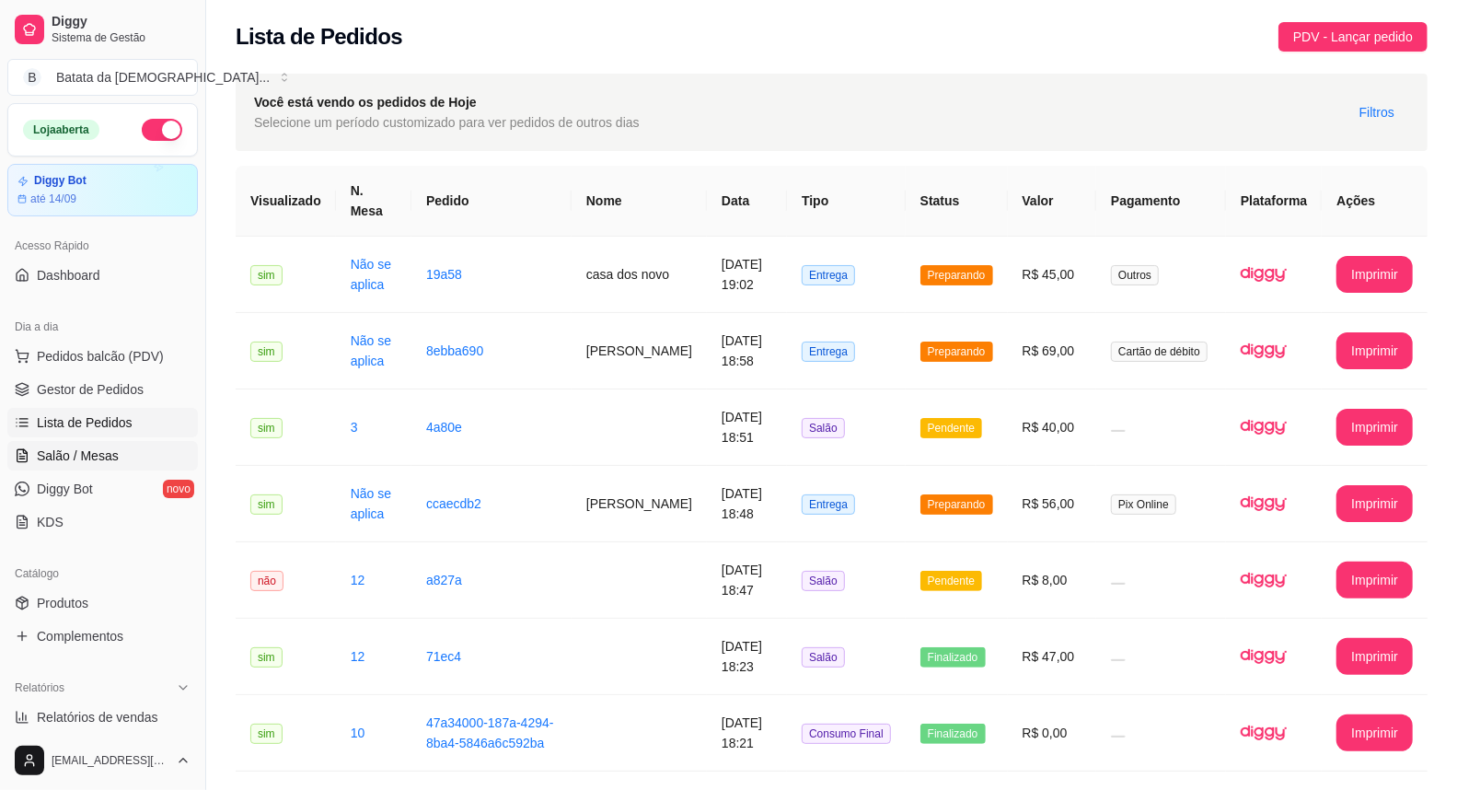
click at [23, 457] on icon at bounding box center [22, 455] width 15 height 15
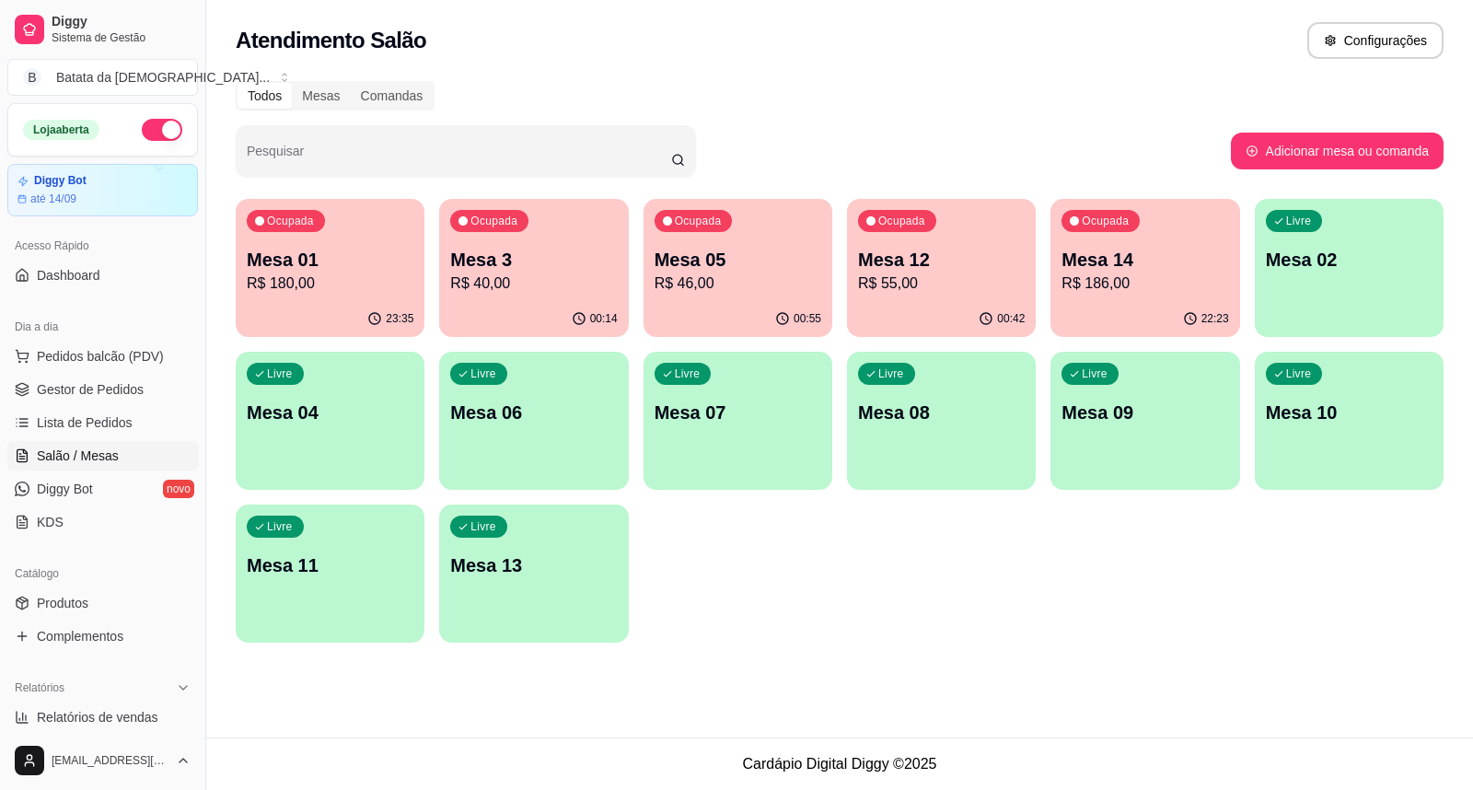
click at [904, 214] on div "Ocupada Mesa 12 R$ 55,00" at bounding box center [941, 250] width 189 height 102
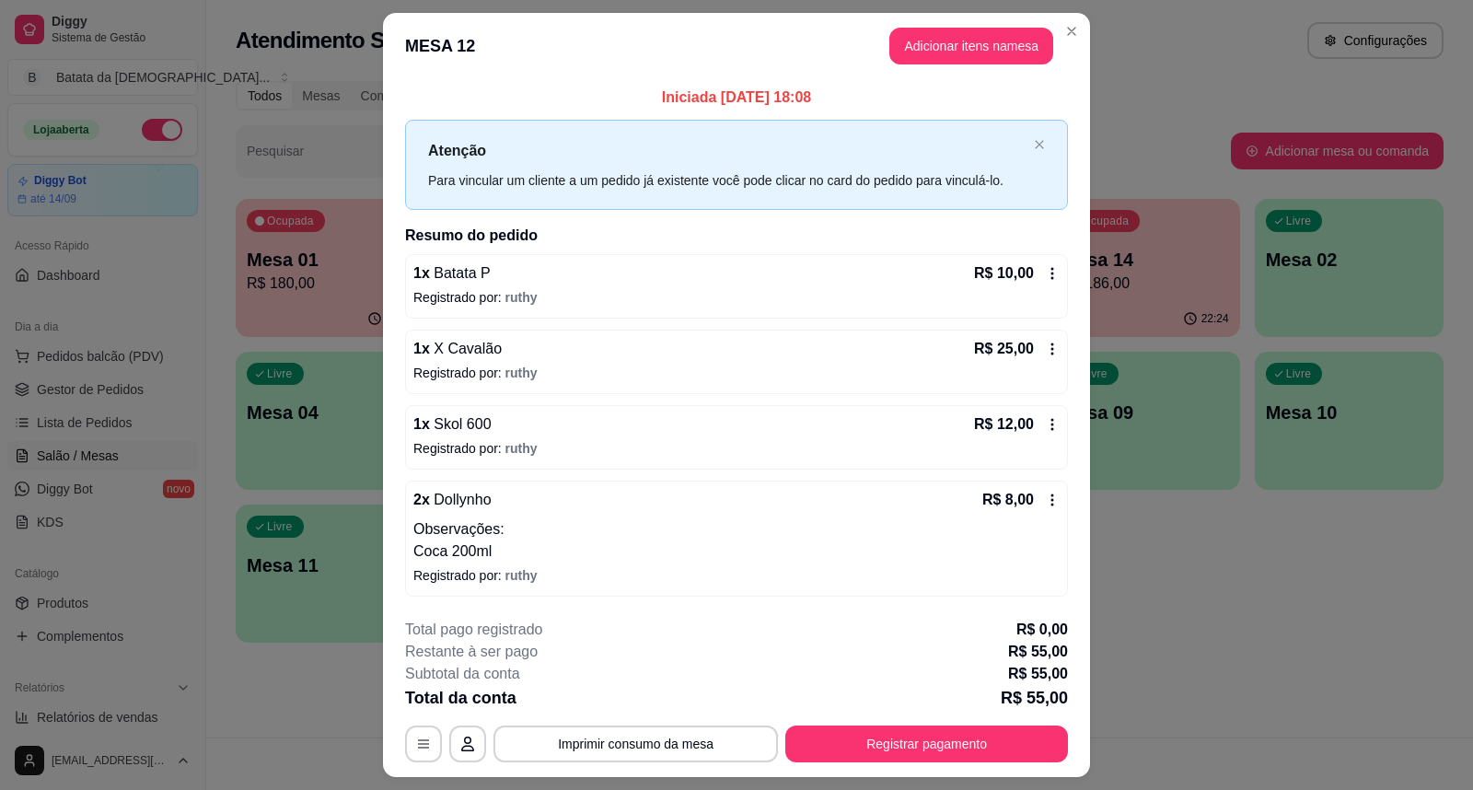
click at [730, 713] on div "**********" at bounding box center [736, 691] width 663 height 144
click at [727, 737] on button "Imprimir consumo da mesa" at bounding box center [636, 743] width 276 height 36
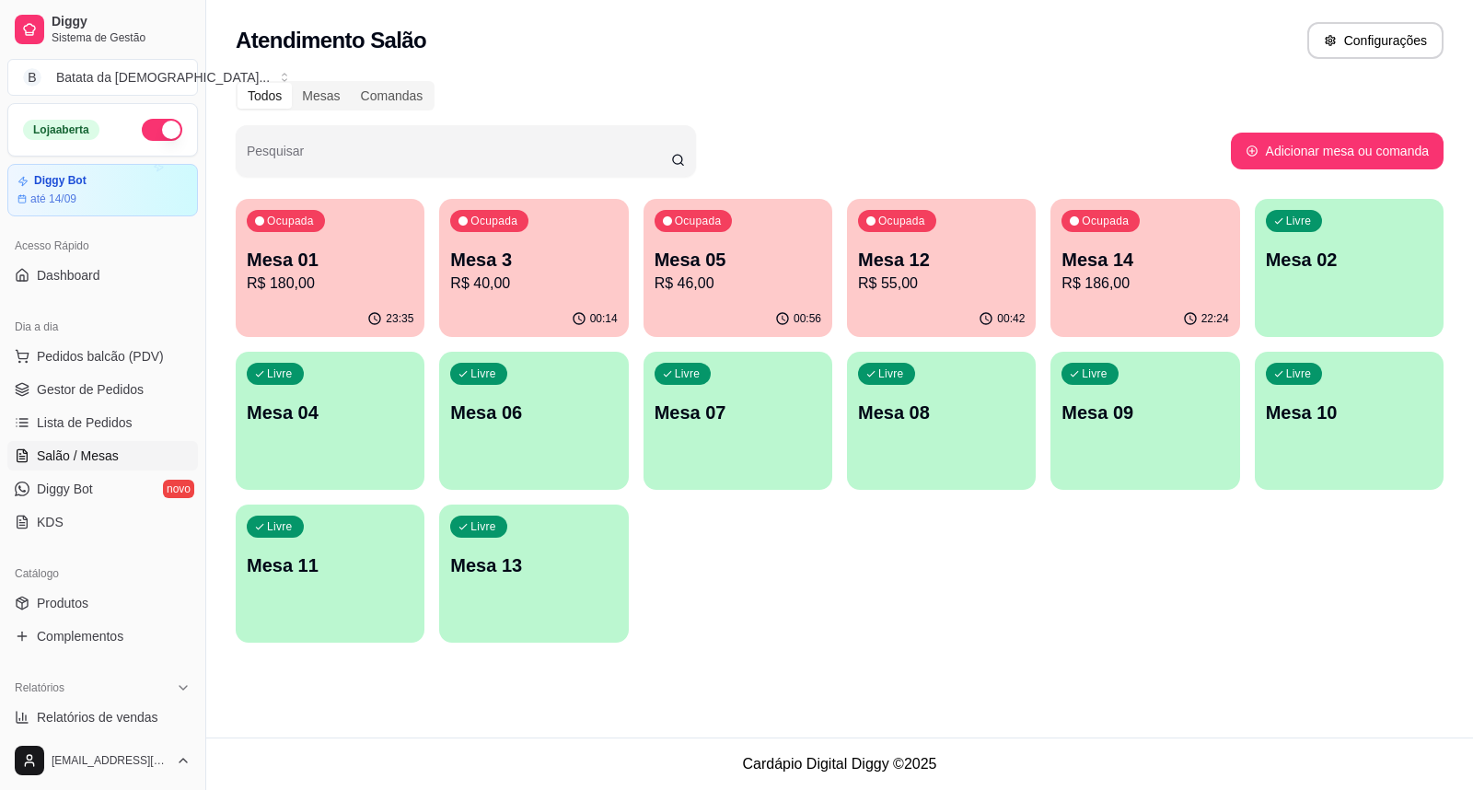
click at [1125, 274] on p "R$ 186,00" at bounding box center [1144, 283] width 167 height 22
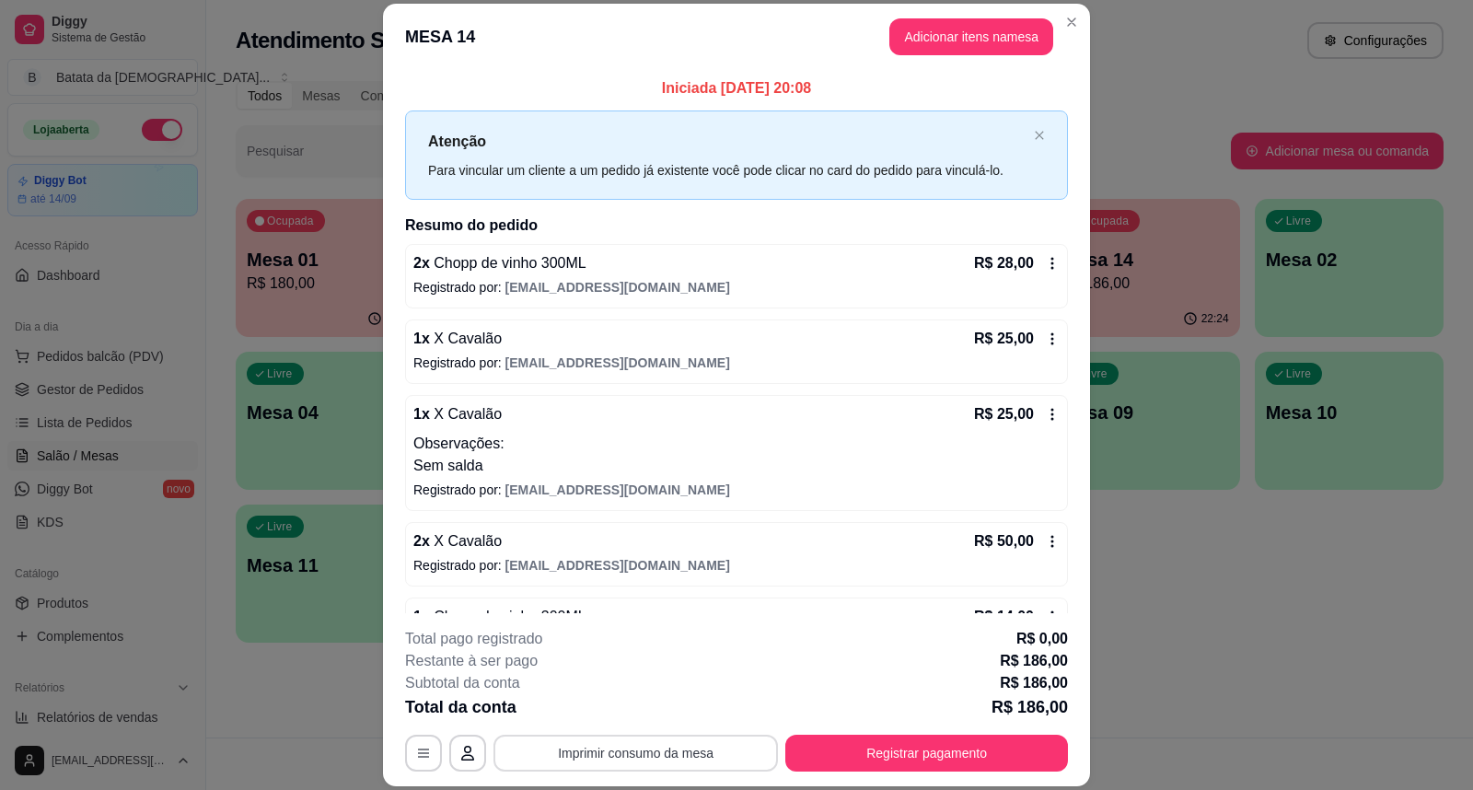
click at [518, 748] on button "Imprimir consumo da mesa" at bounding box center [635, 752] width 284 height 37
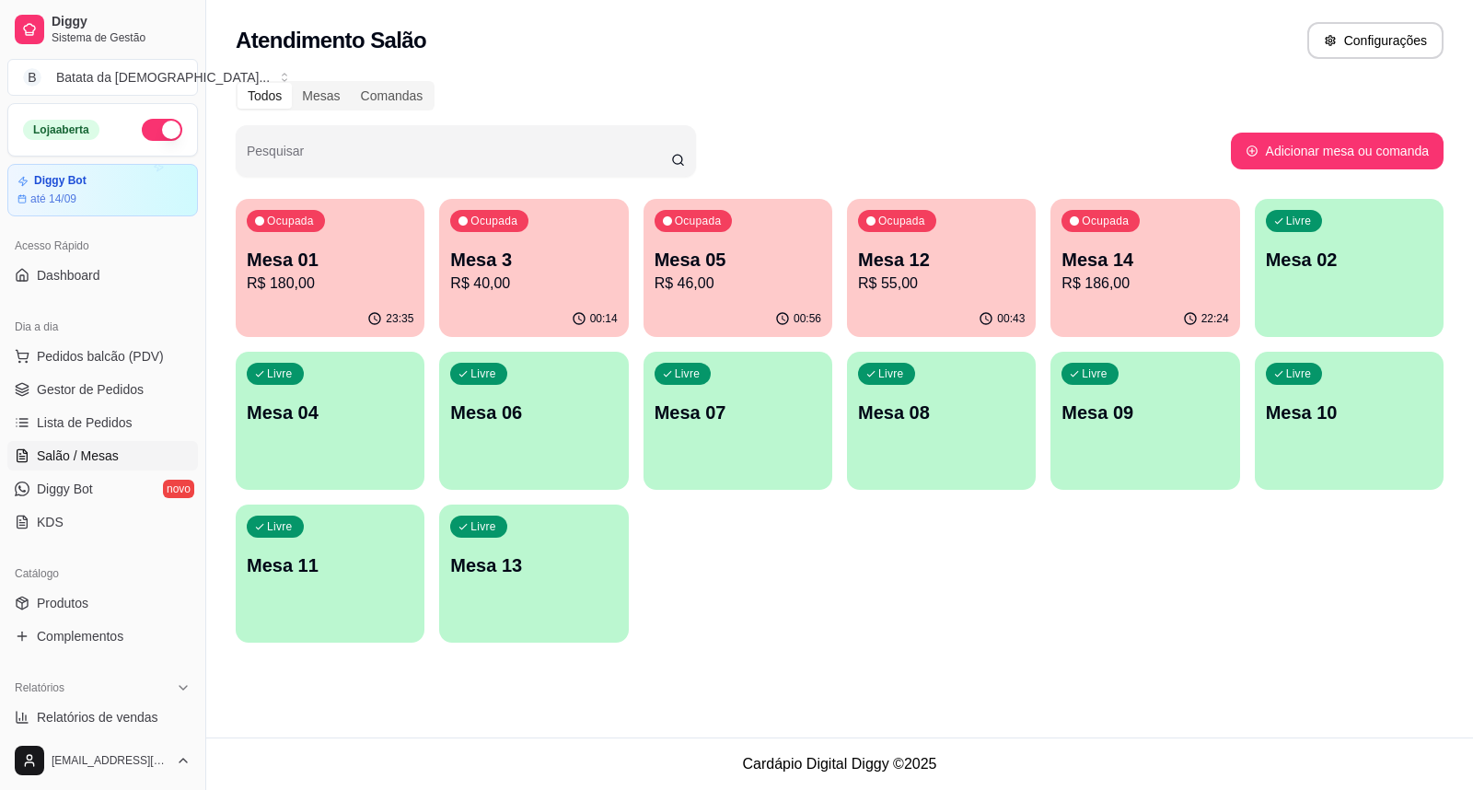
click at [1092, 278] on p "R$ 186,00" at bounding box center [1144, 283] width 167 height 22
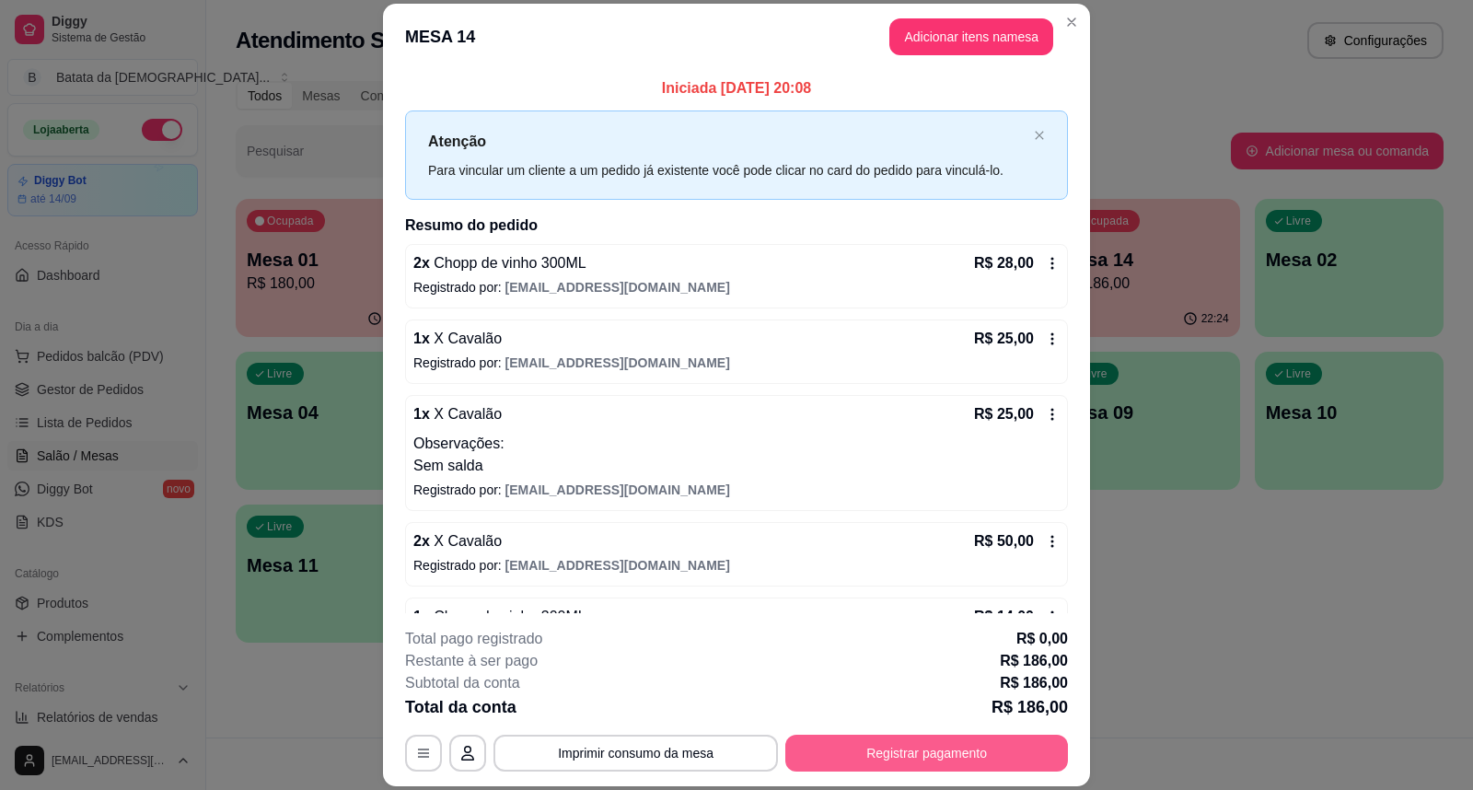
click at [880, 747] on button "Registrar pagamento" at bounding box center [926, 752] width 283 height 37
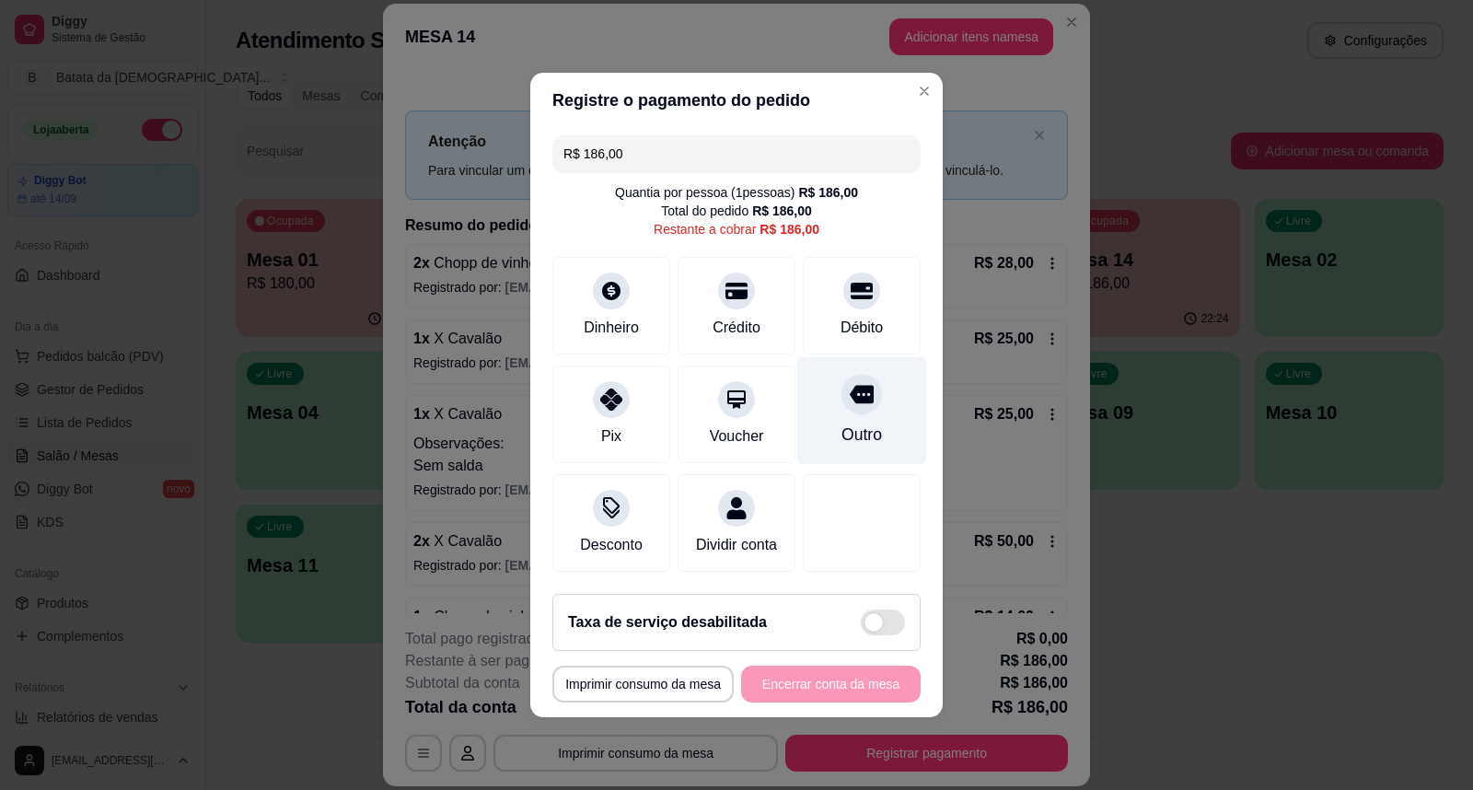
click at [841, 422] on div "Outro" at bounding box center [861, 434] width 40 height 24
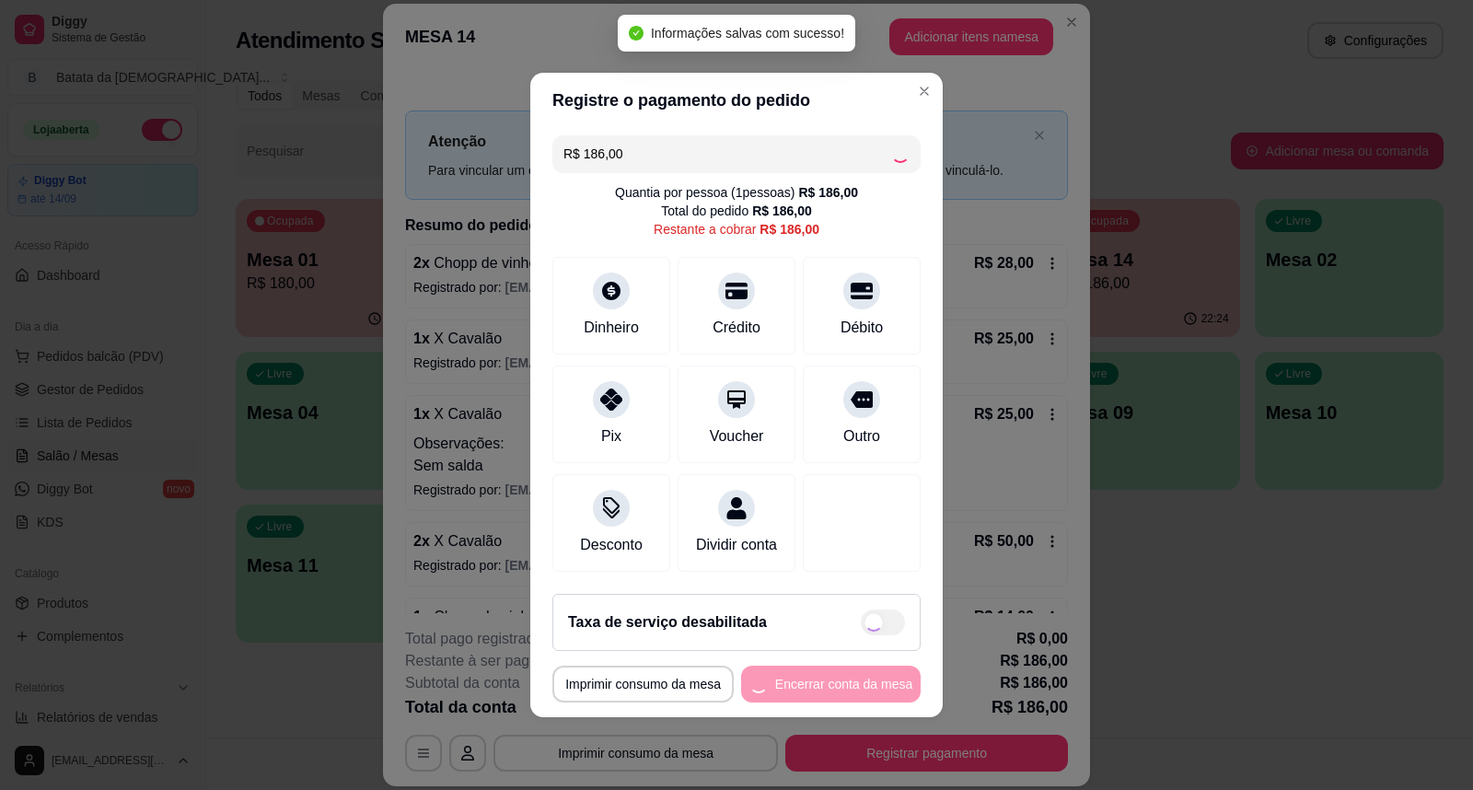
type input "R$ 0,00"
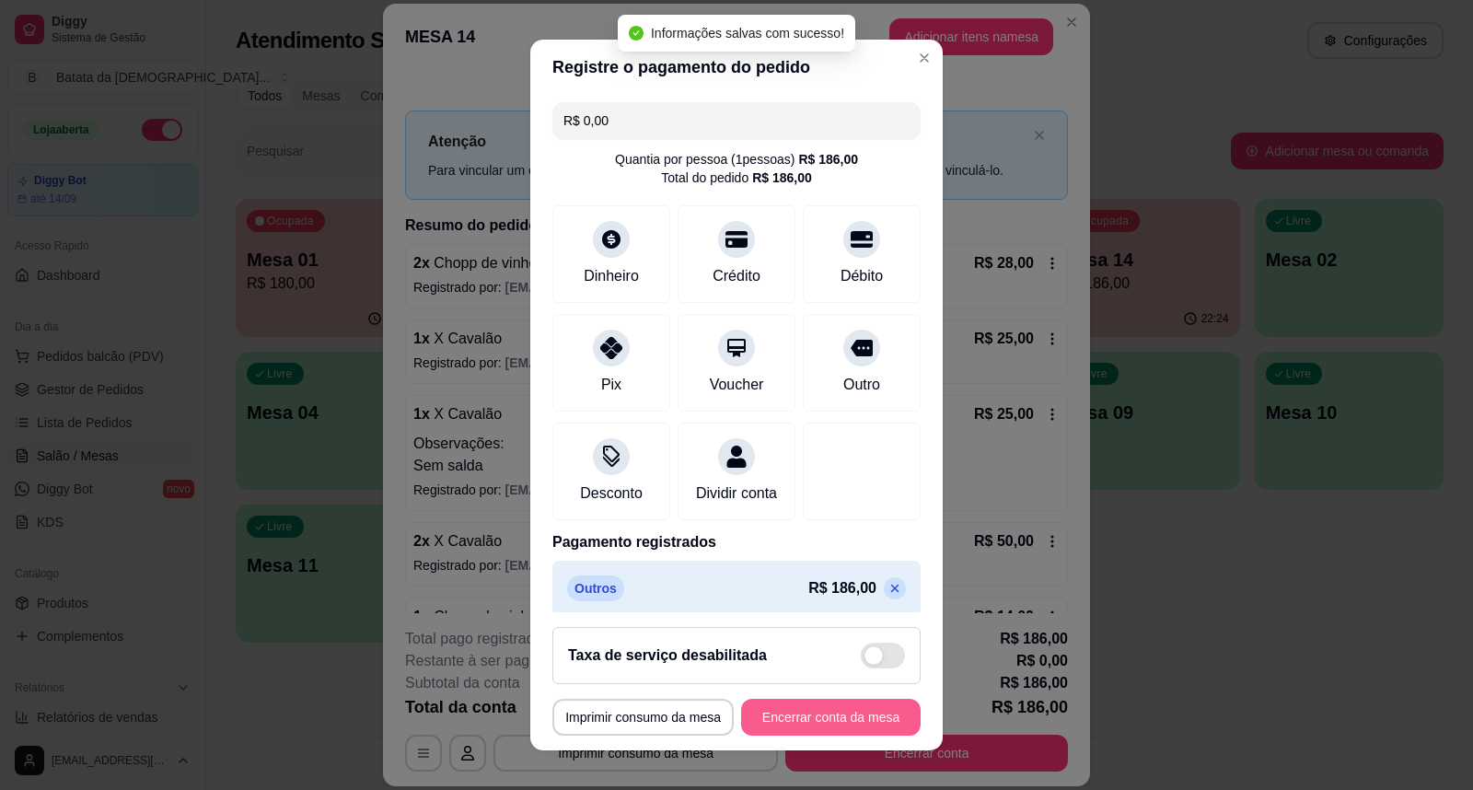
click at [853, 709] on button "Encerrar conta da mesa" at bounding box center [830, 717] width 179 height 37
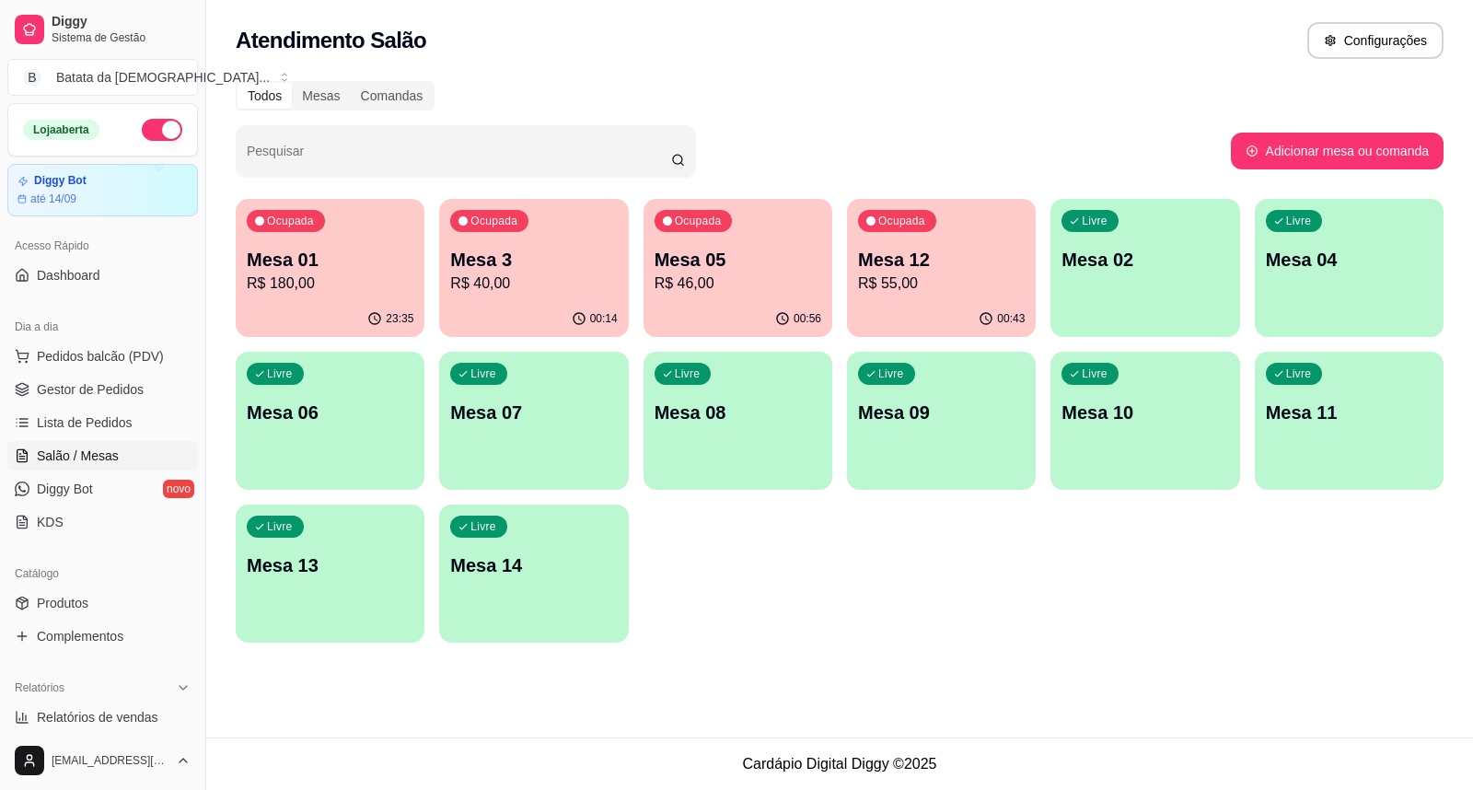
click at [327, 235] on div "Ocupada Mesa 01 R$ 180,00" at bounding box center [330, 250] width 189 height 102
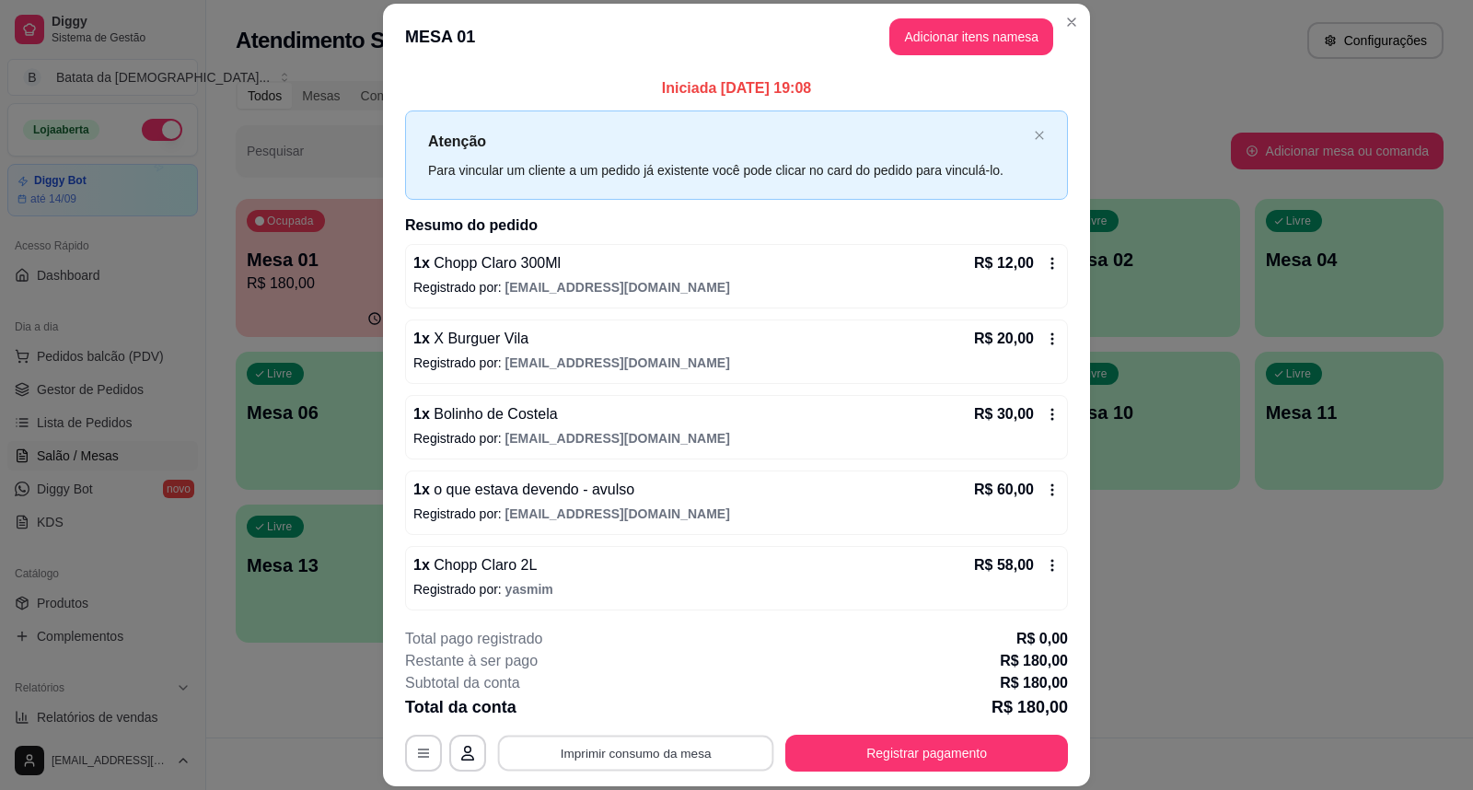
click at [676, 765] on button "Imprimir consumo da mesa" at bounding box center [636, 752] width 276 height 36
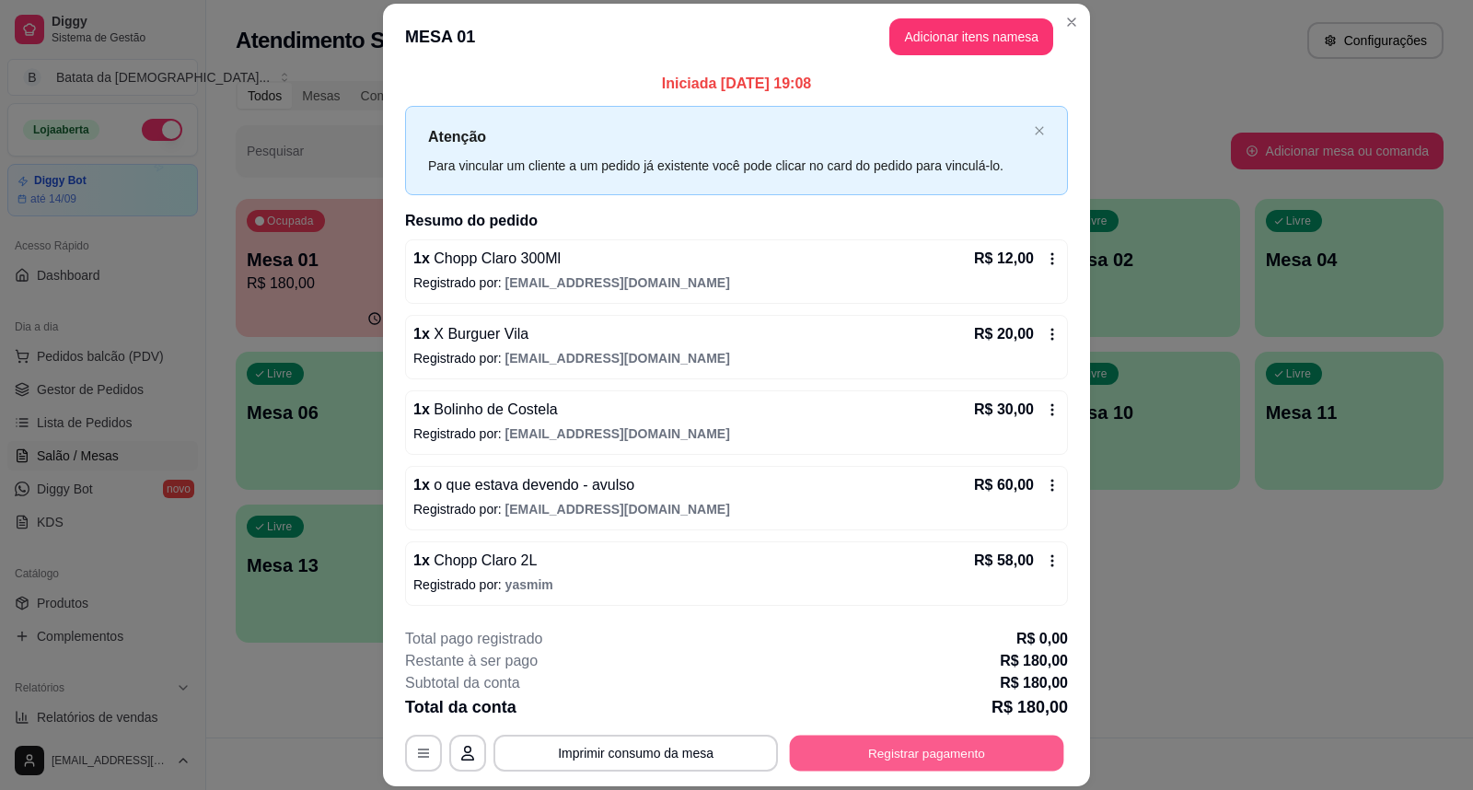
click at [945, 753] on button "Registrar pagamento" at bounding box center [927, 752] width 274 height 36
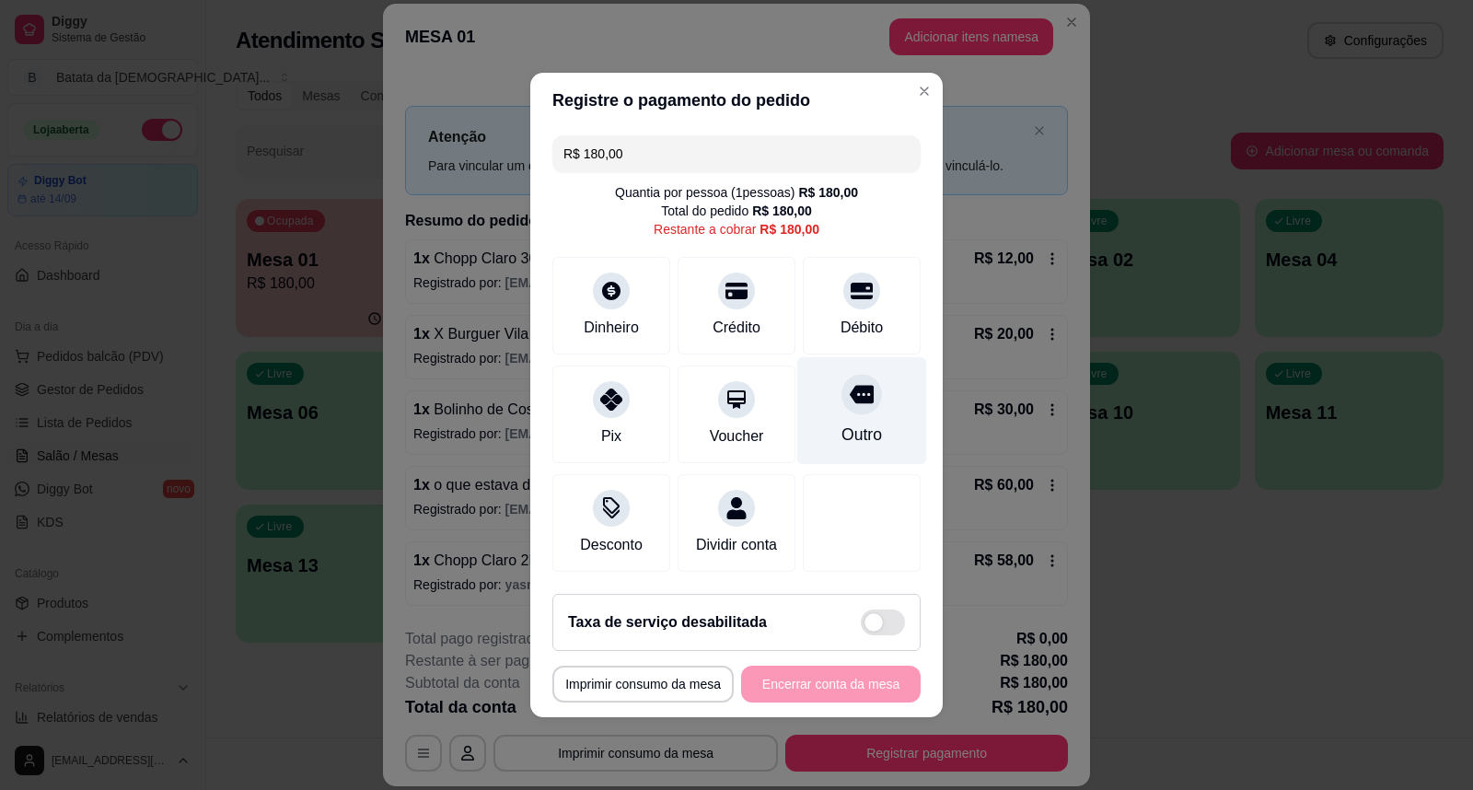
click at [852, 392] on icon at bounding box center [862, 395] width 24 height 18
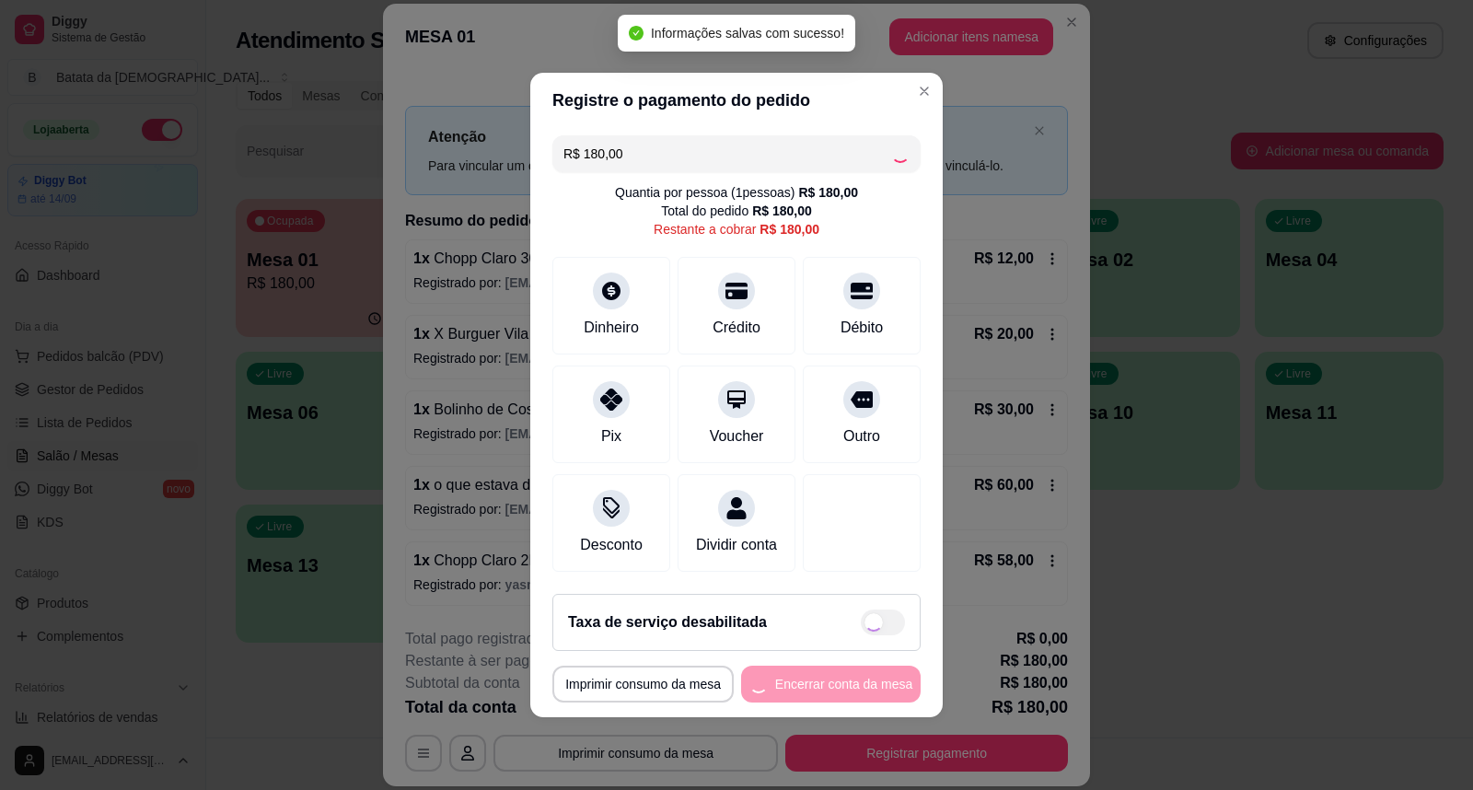
type input "R$ 0,00"
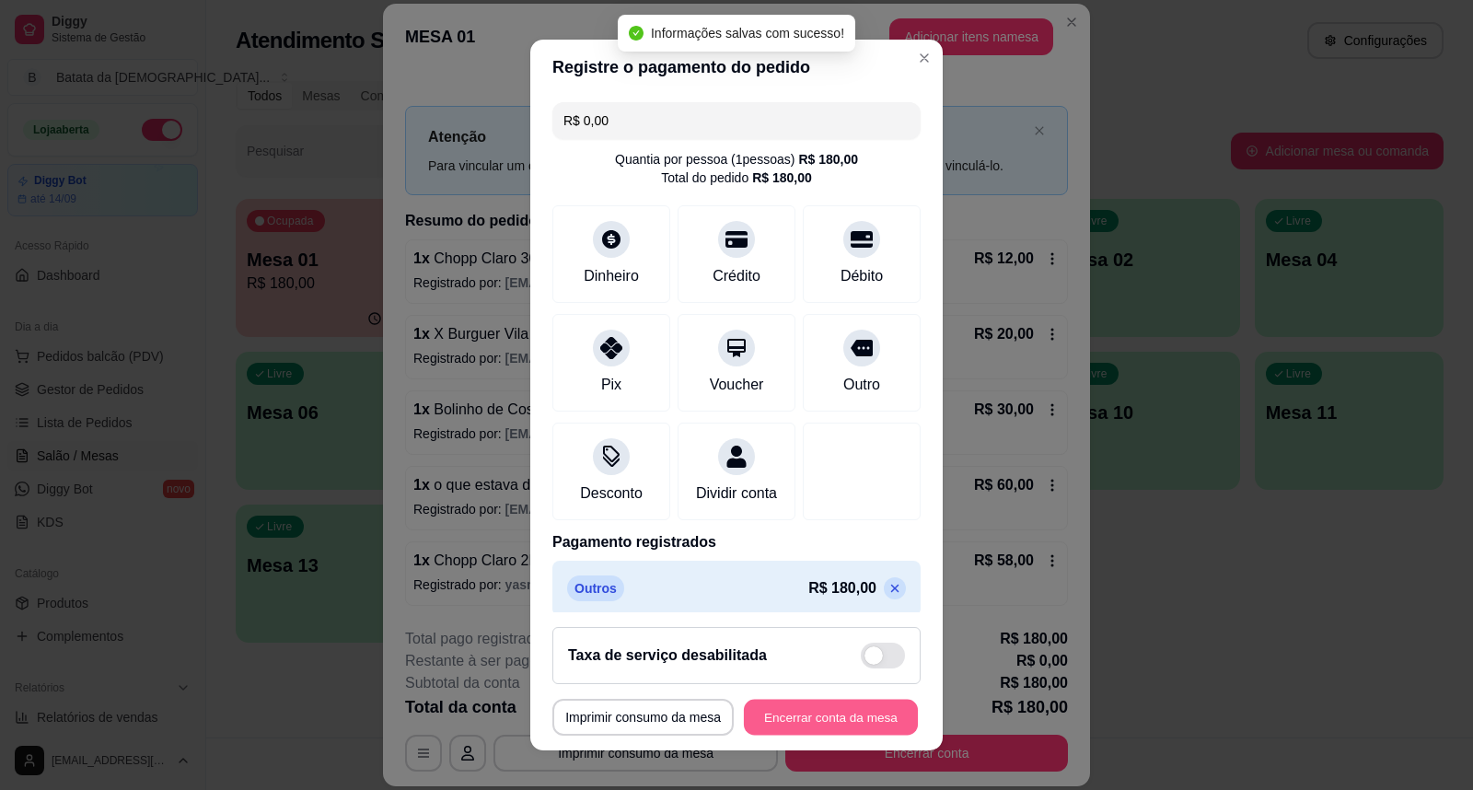
click at [880, 711] on button "Encerrar conta da mesa" at bounding box center [831, 717] width 174 height 36
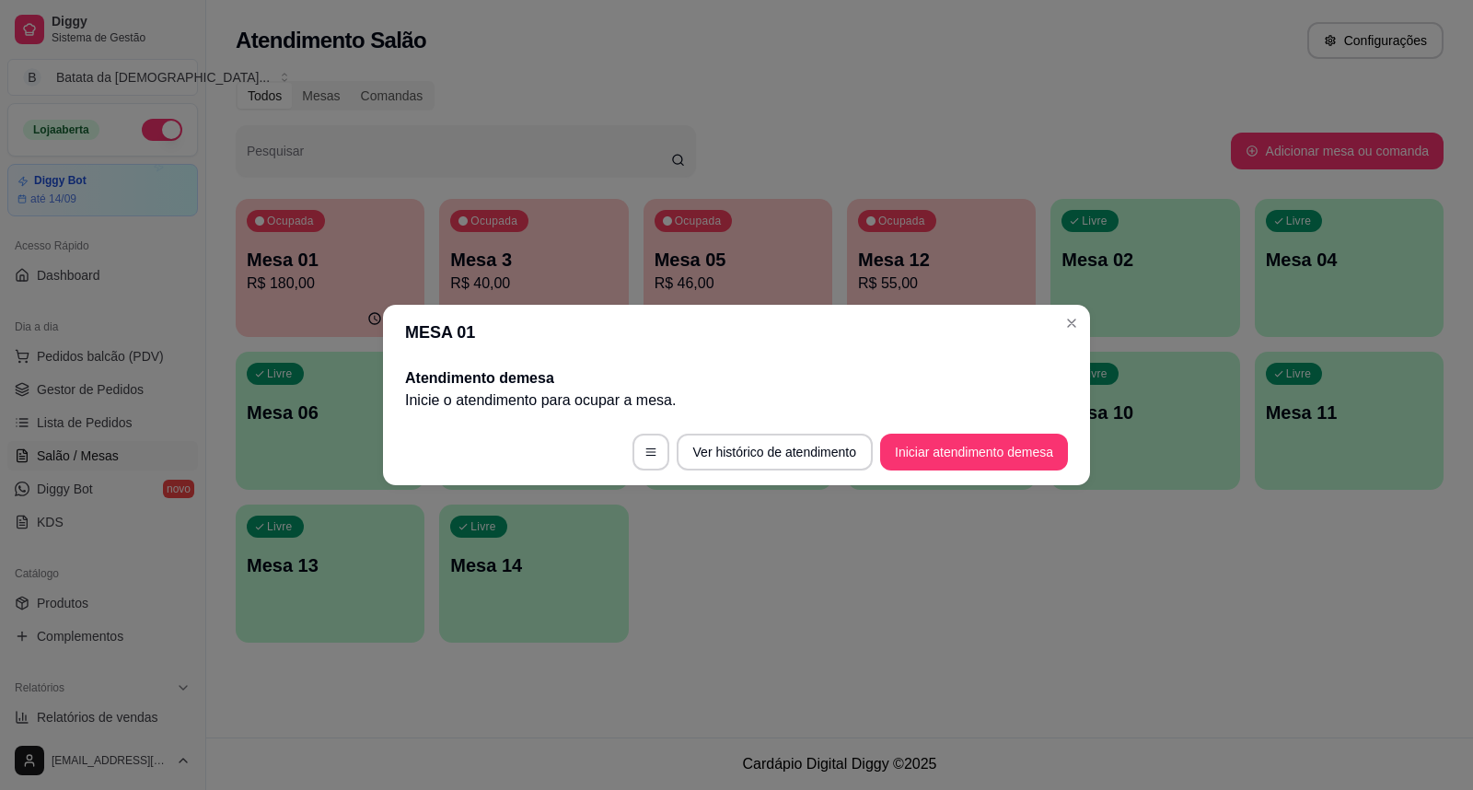
scroll to position [0, 0]
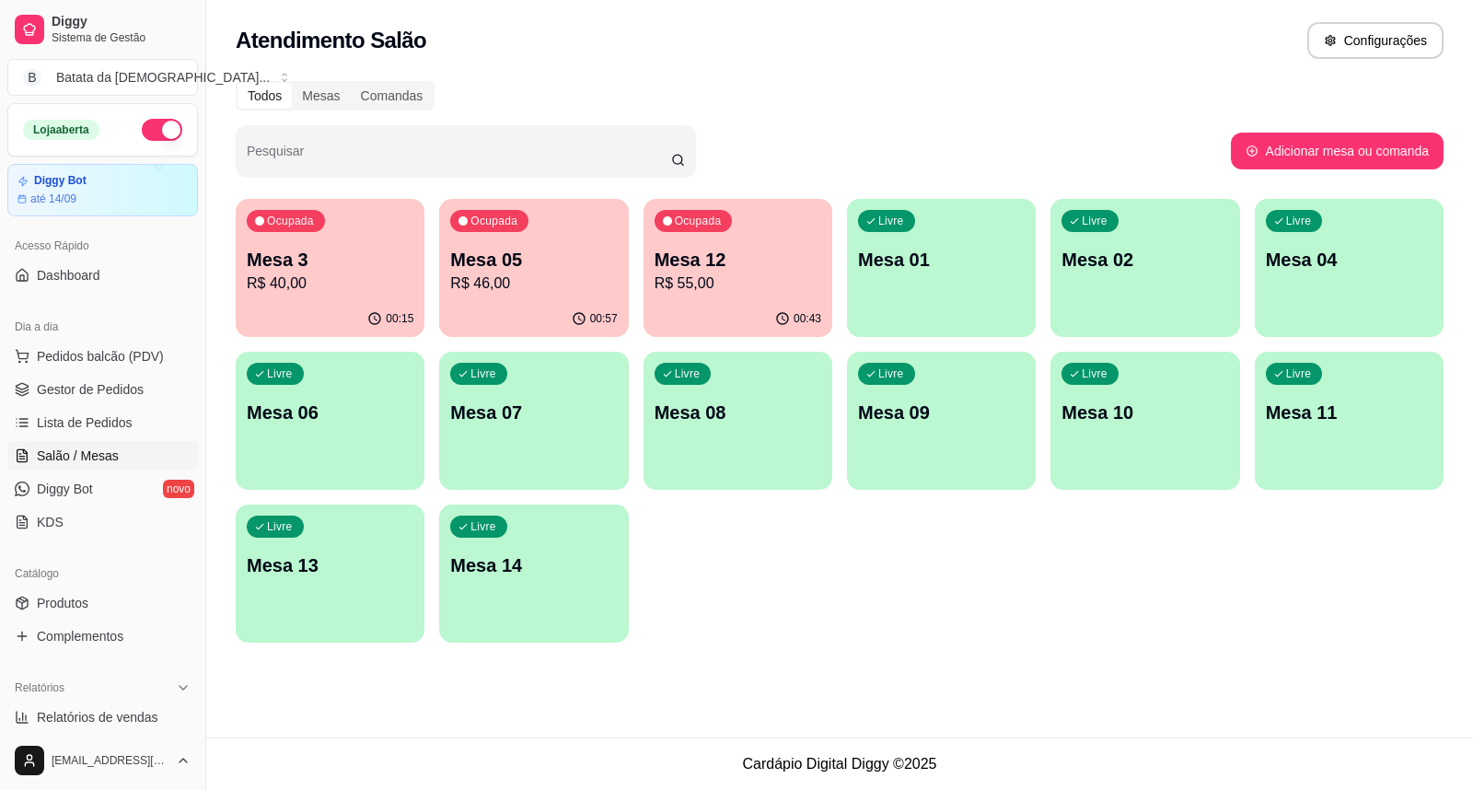
click at [723, 274] on p "R$ 55,00" at bounding box center [737, 283] width 167 height 22
click at [727, 286] on p "R$ 55,00" at bounding box center [737, 283] width 167 height 22
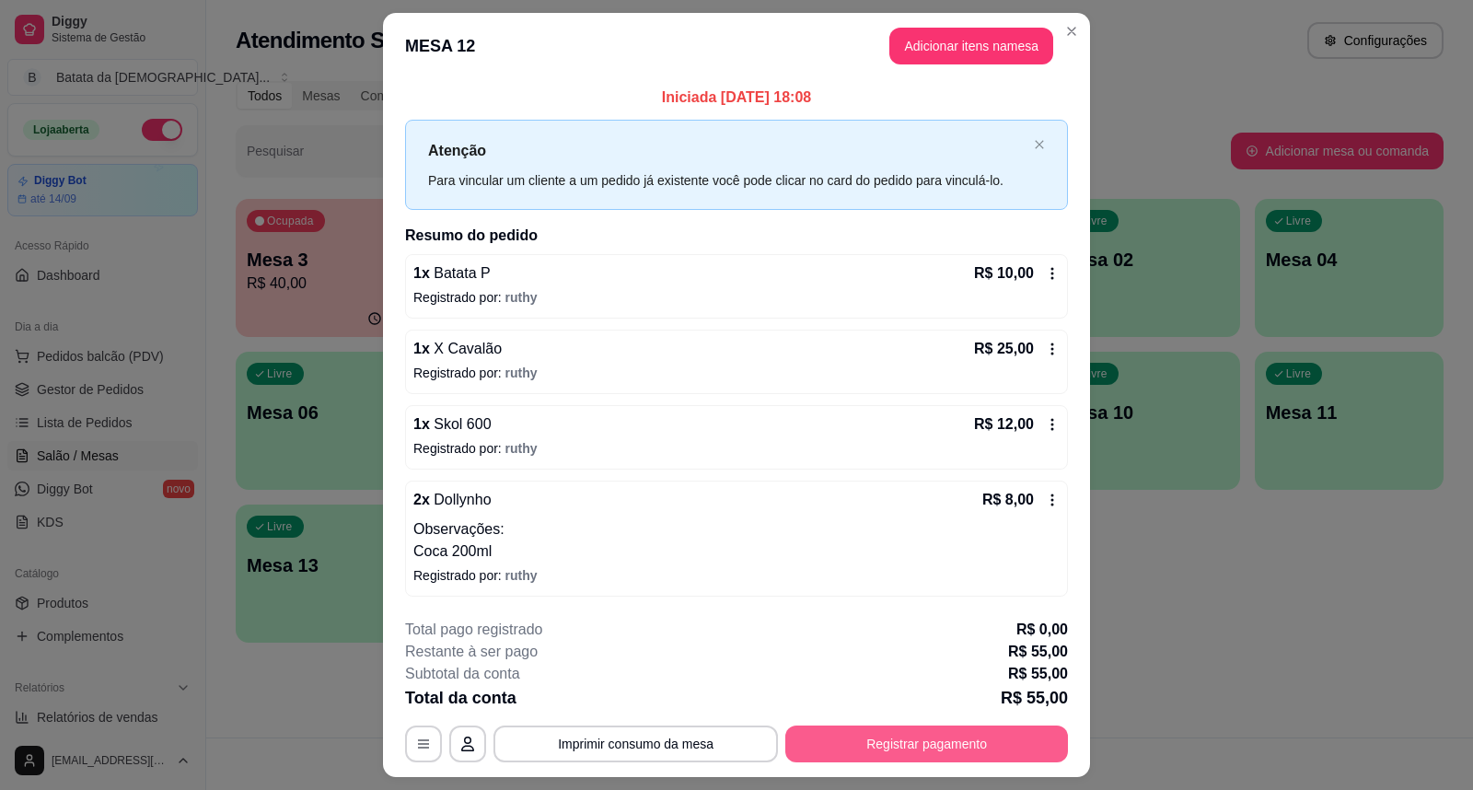
click at [955, 738] on button "Registrar pagamento" at bounding box center [926, 743] width 283 height 37
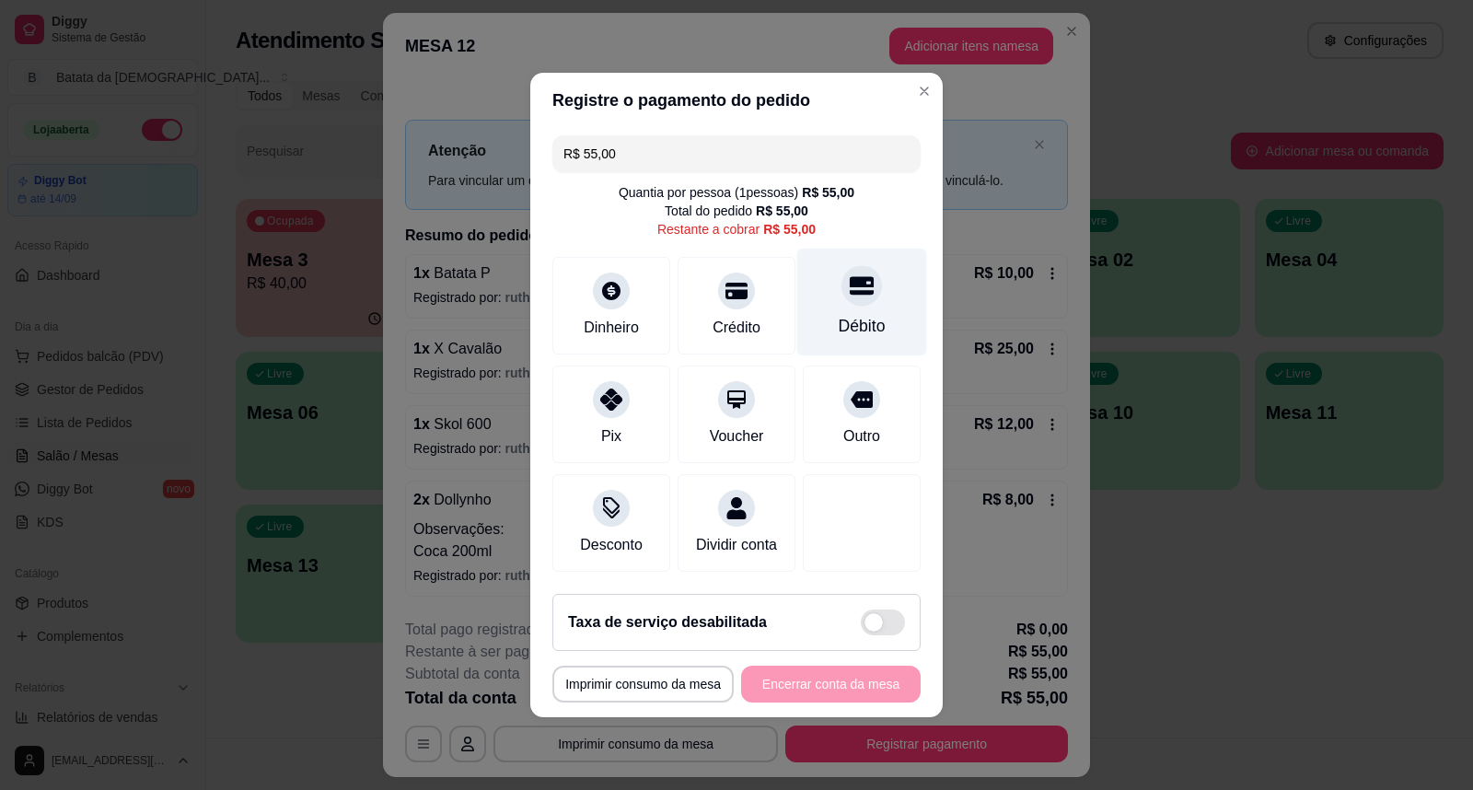
click at [868, 297] on div "Débito" at bounding box center [862, 303] width 130 height 108
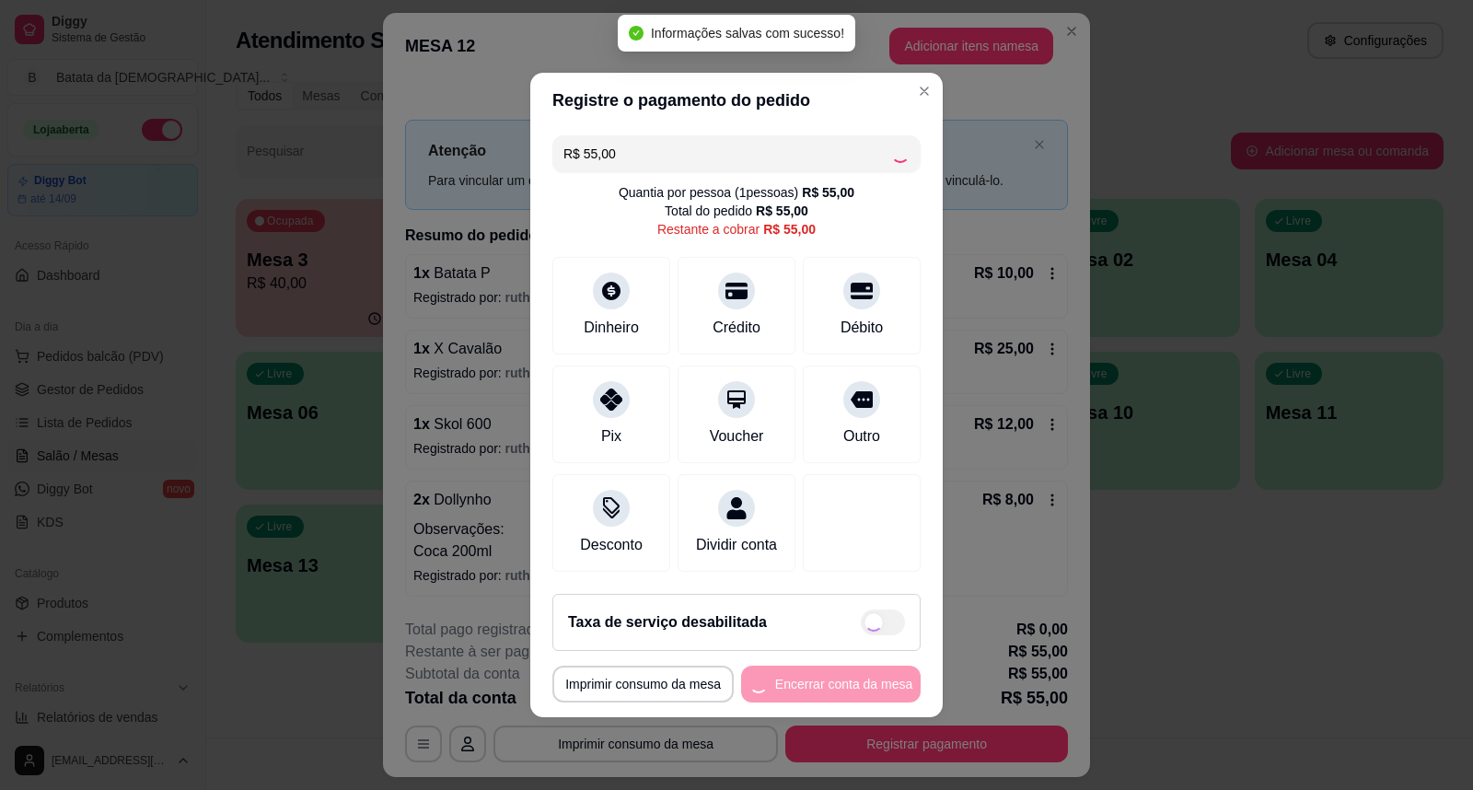
type input "R$ 0,00"
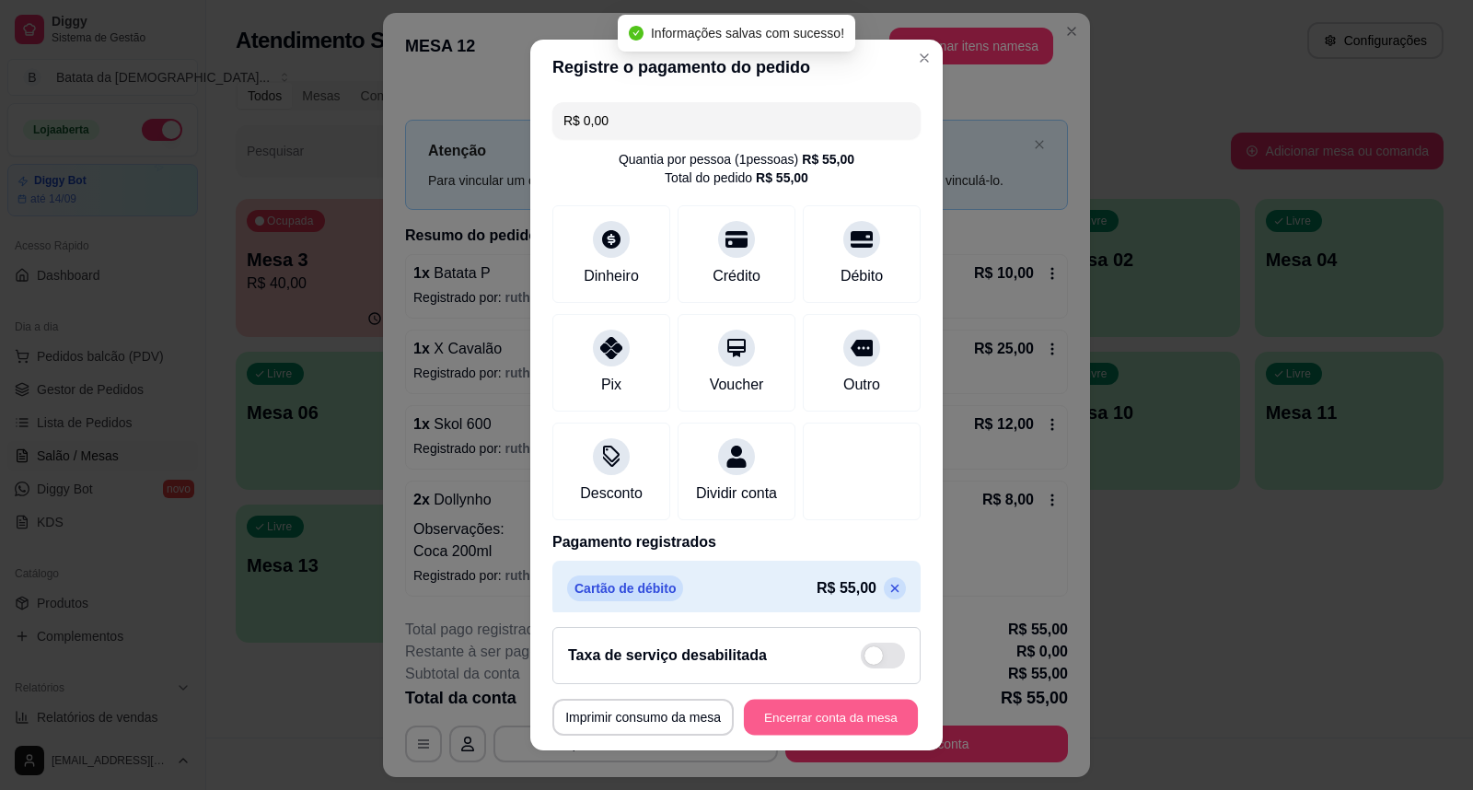
click at [852, 710] on button "Encerrar conta da mesa" at bounding box center [831, 717] width 174 height 36
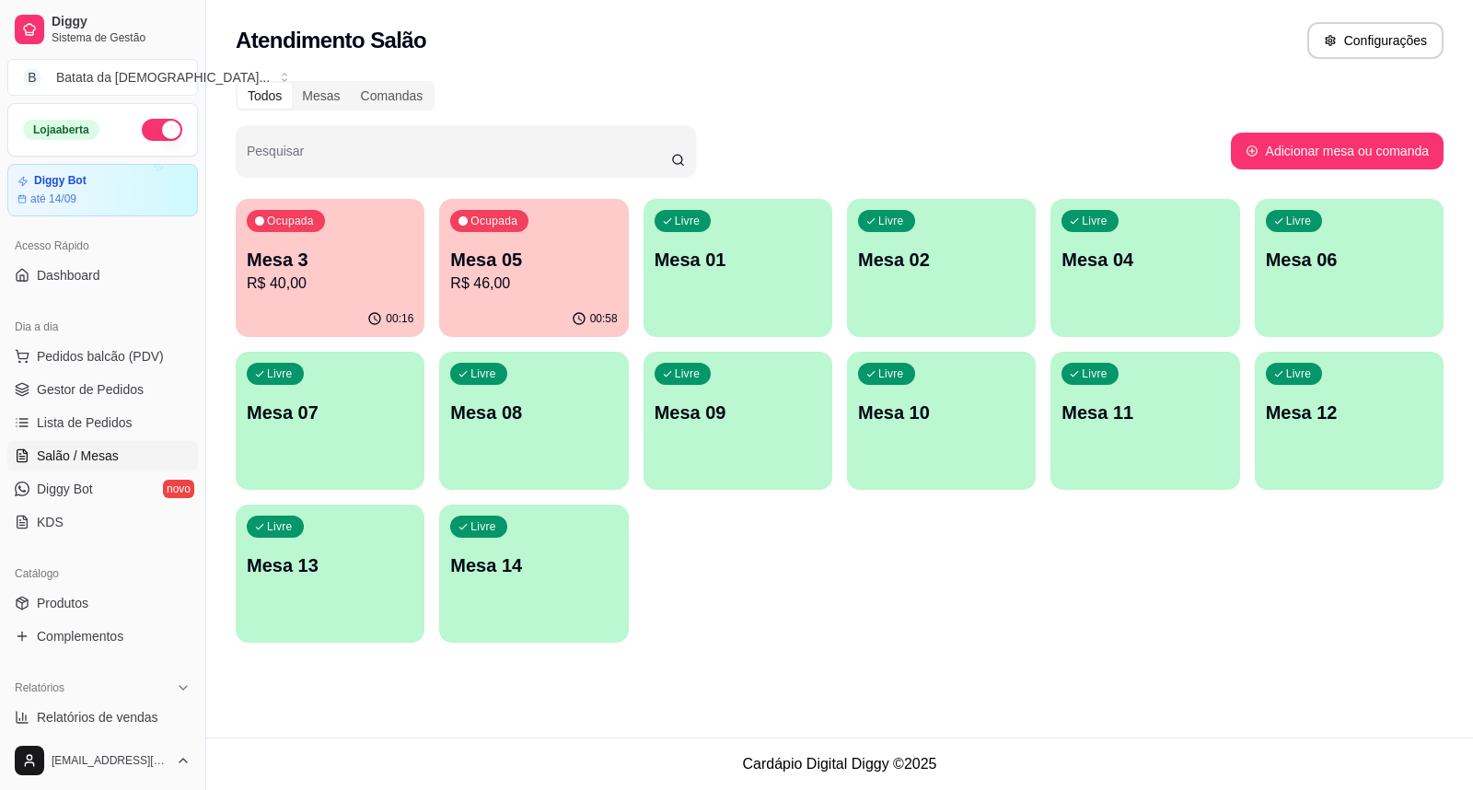
click at [559, 263] on p "Mesa 05" at bounding box center [533, 260] width 167 height 26
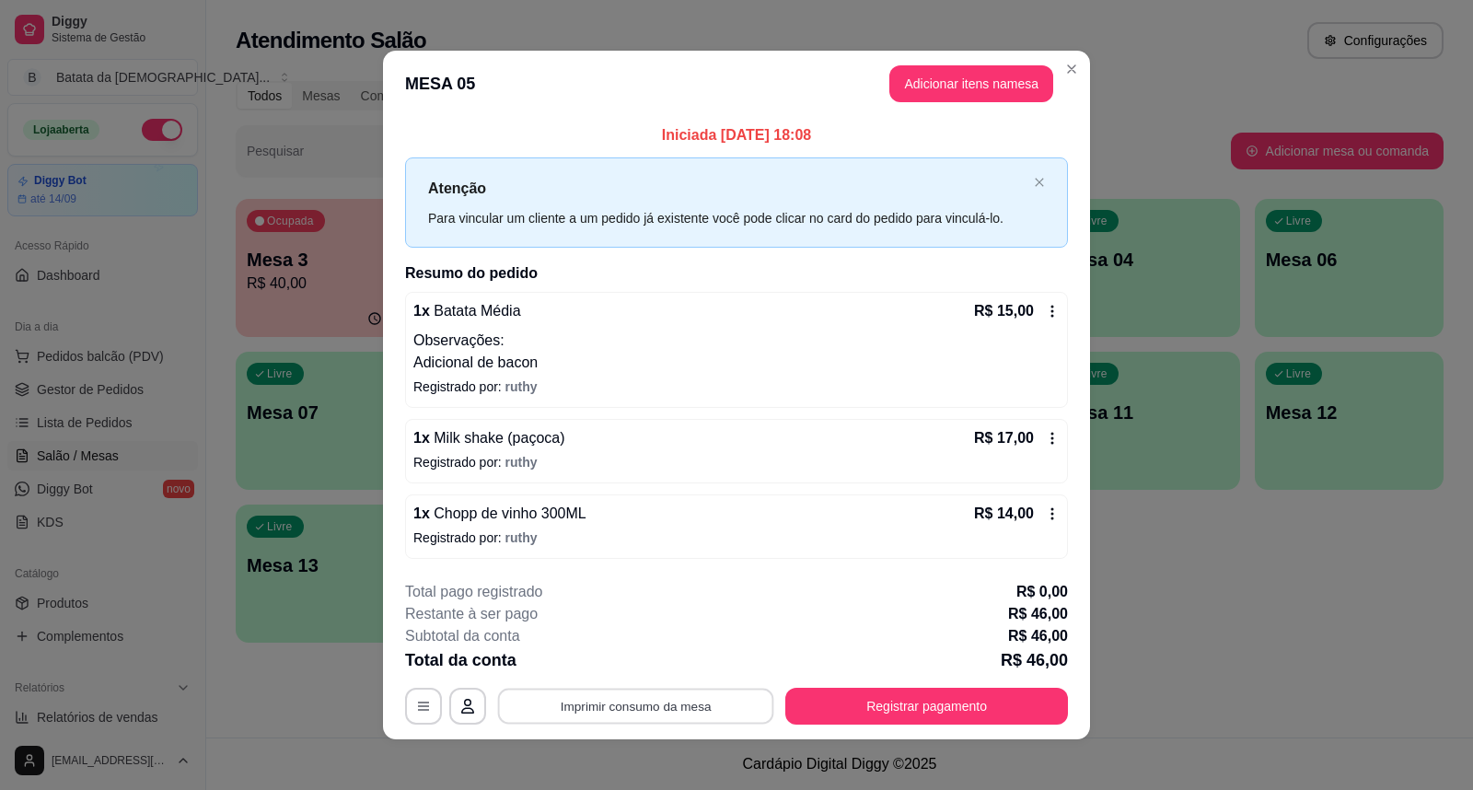
click at [648, 694] on button "Imprimir consumo da mesa" at bounding box center [636, 706] width 276 height 36
click at [867, 719] on button "Registrar pagamento" at bounding box center [927, 706] width 274 height 36
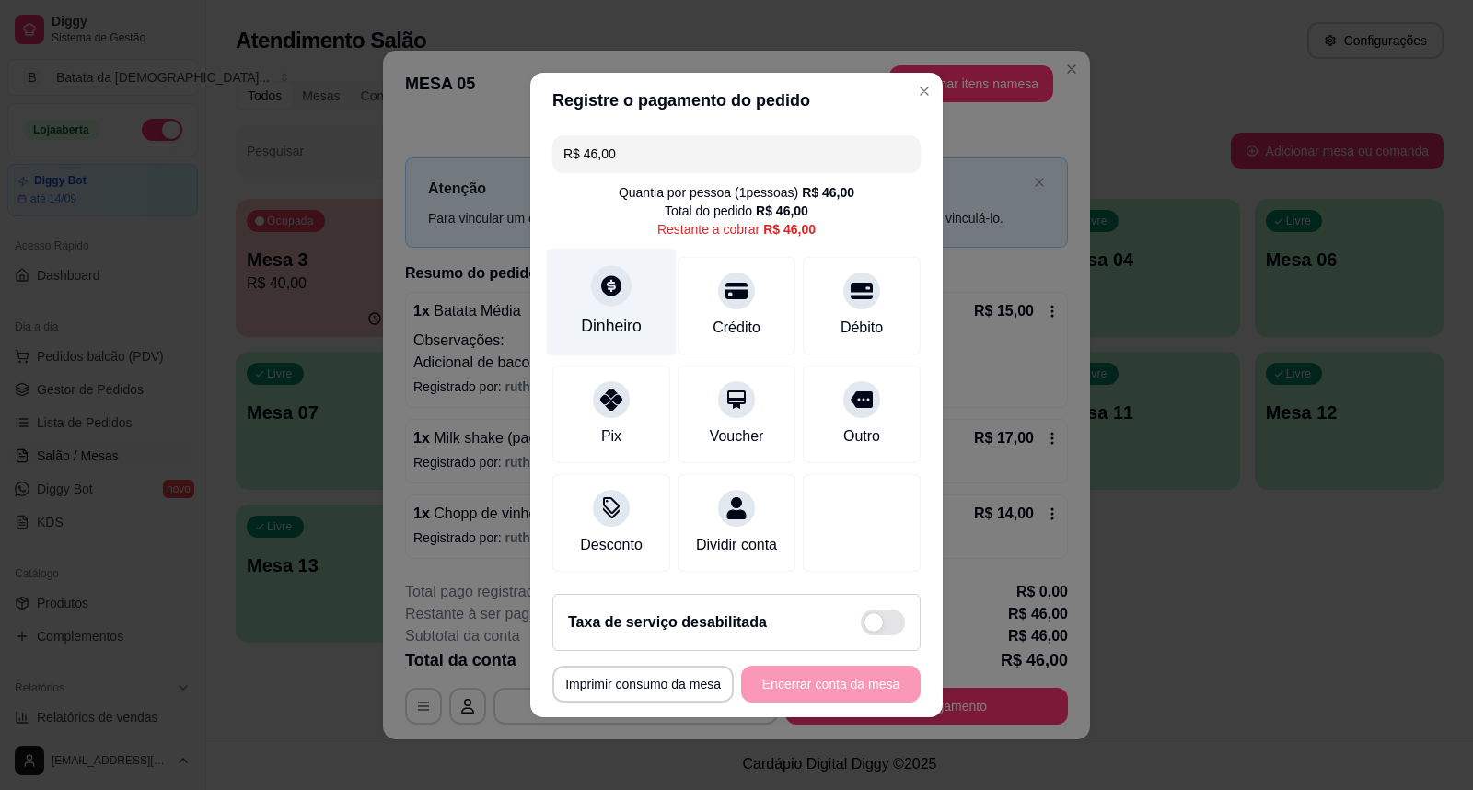
click at [615, 286] on icon at bounding box center [611, 285] width 24 height 24
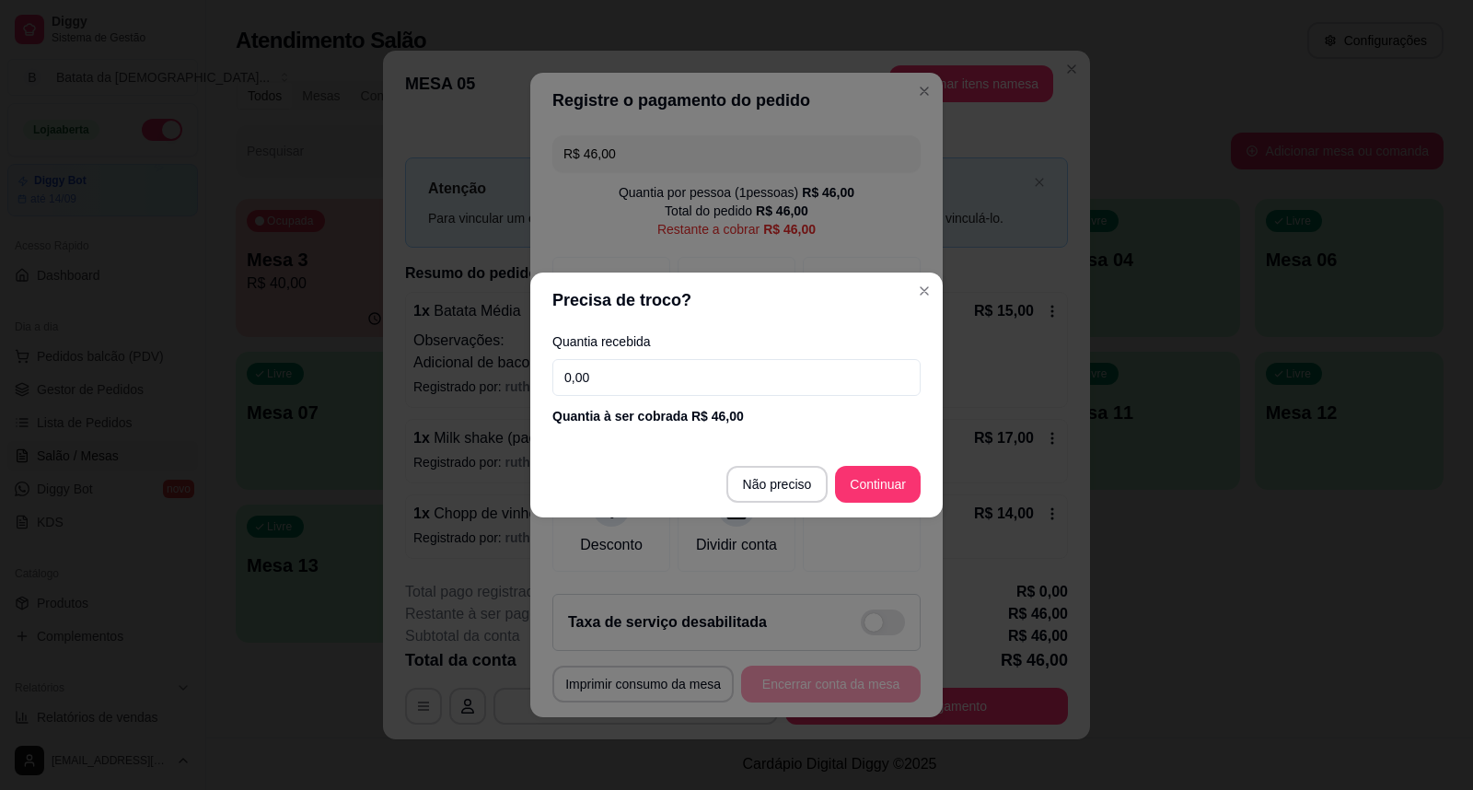
click at [675, 375] on input "0,00" at bounding box center [736, 377] width 368 height 37
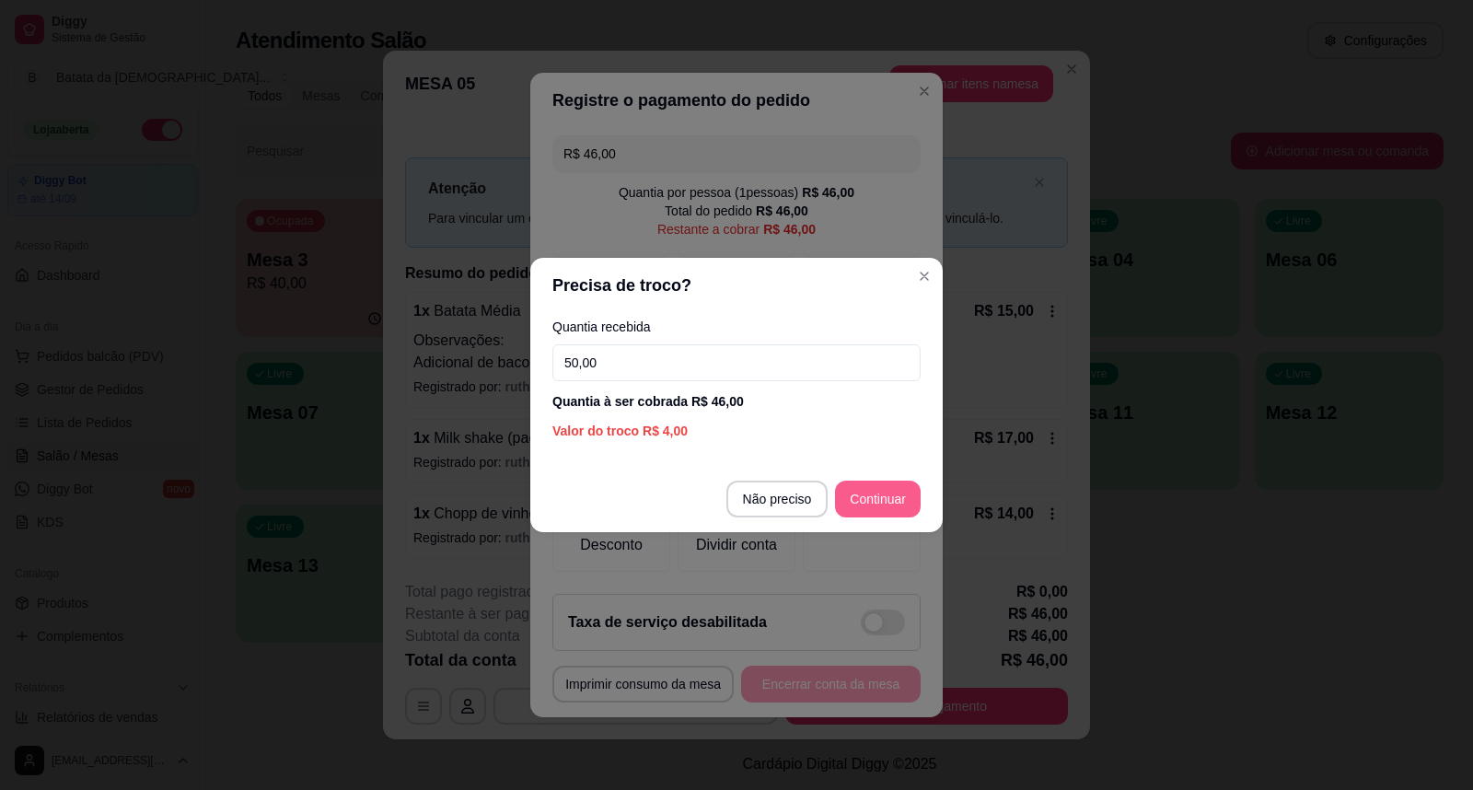
type input "50,00"
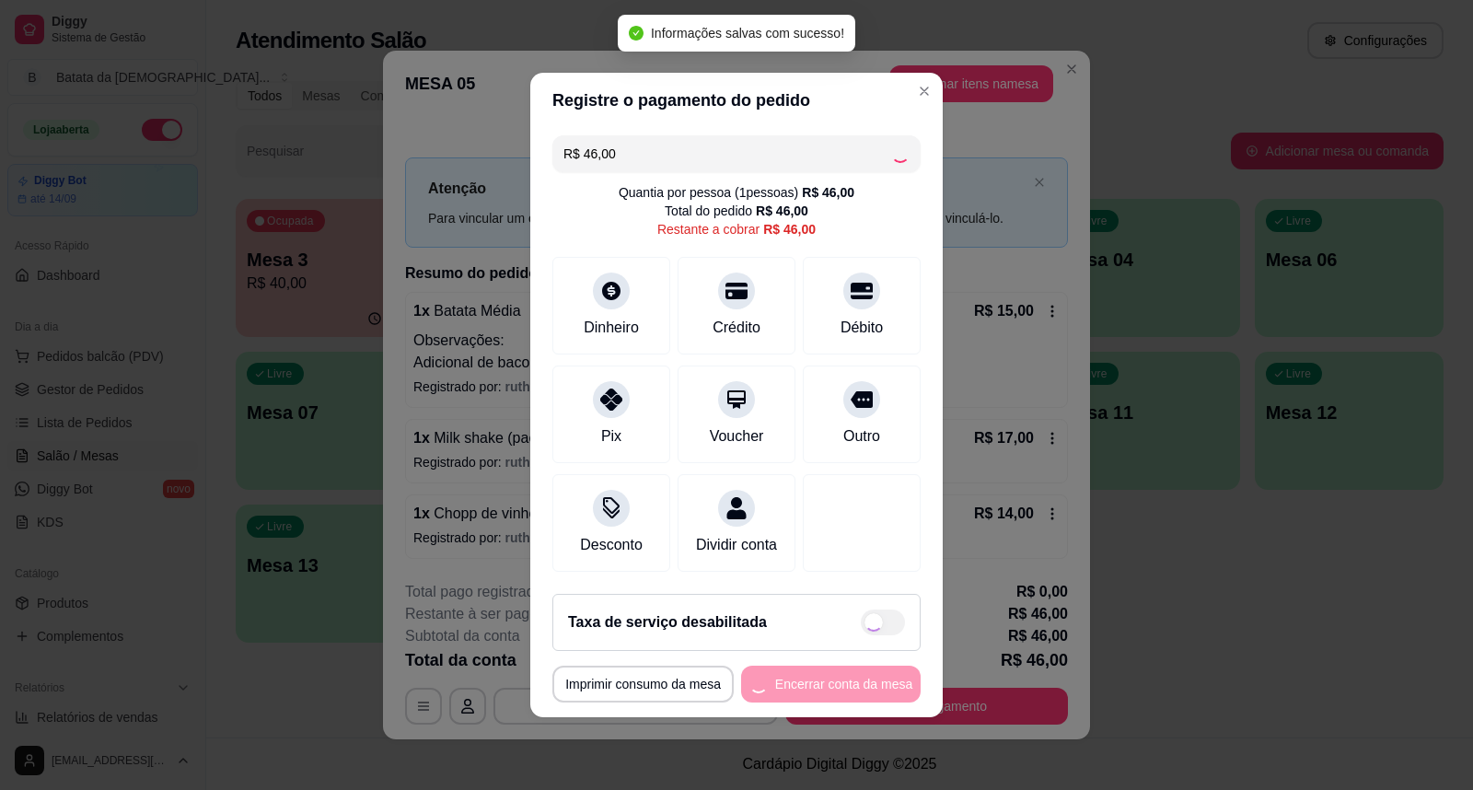
type input "R$ 0,00"
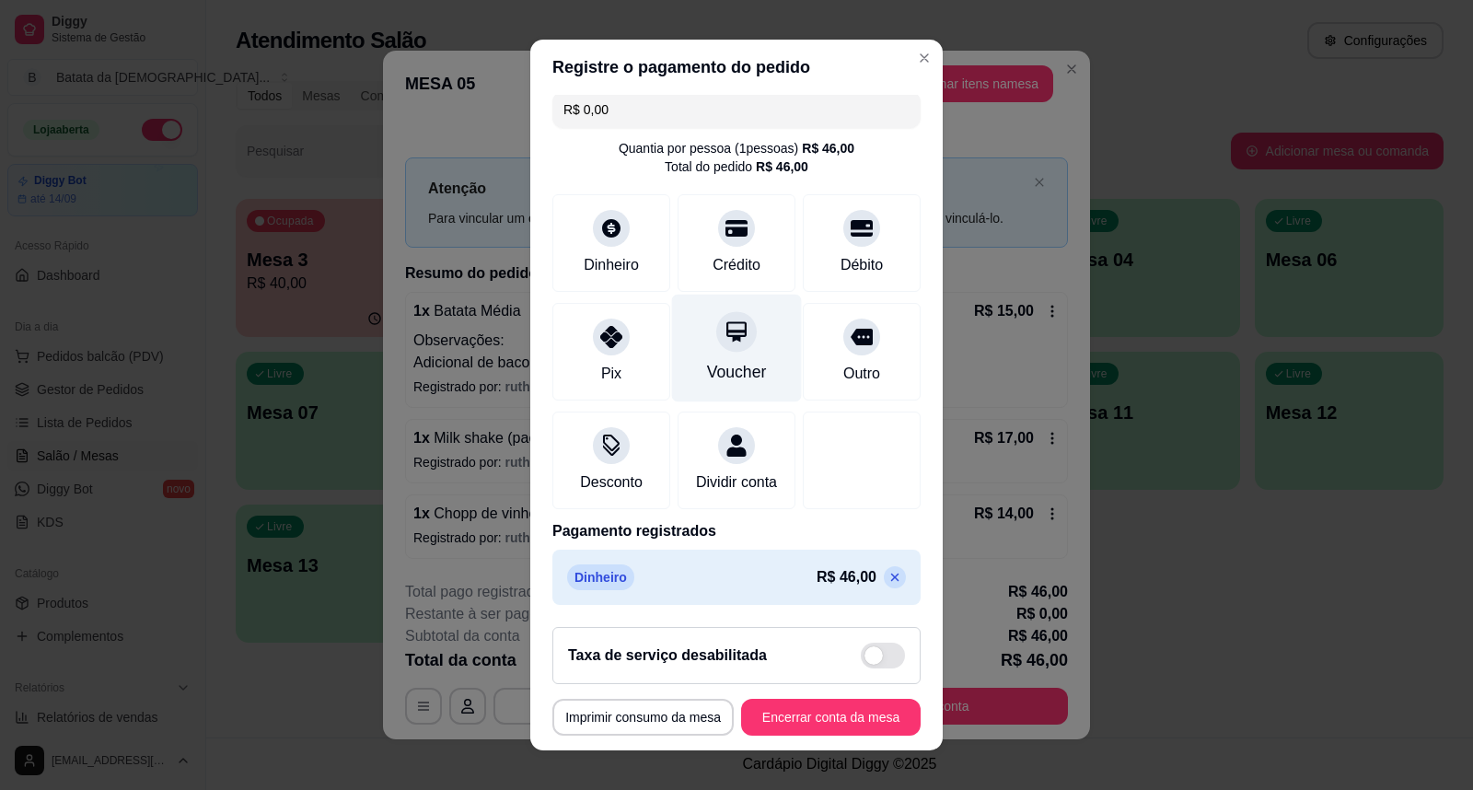
scroll to position [32, 0]
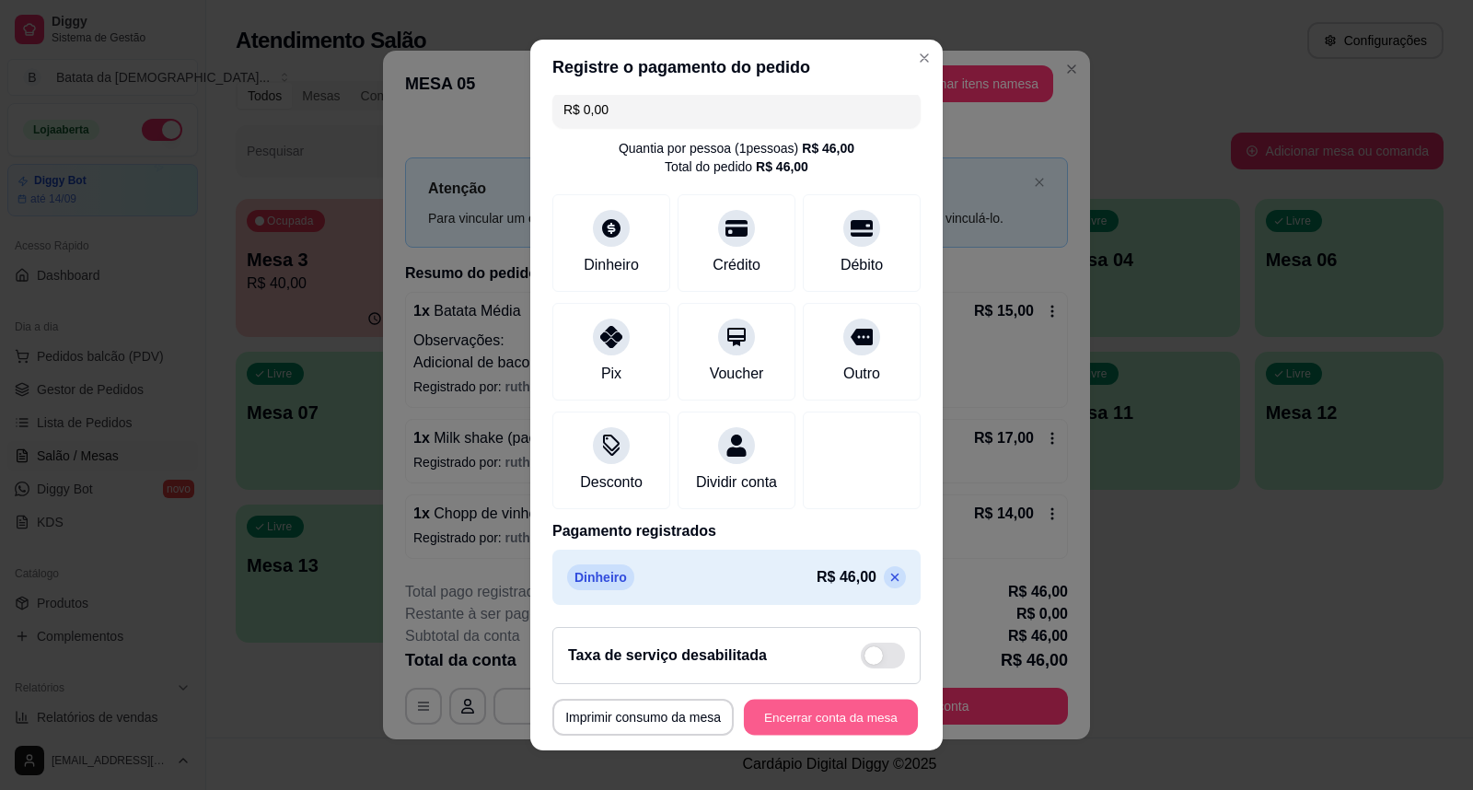
click at [827, 721] on button "Encerrar conta da mesa" at bounding box center [831, 717] width 174 height 36
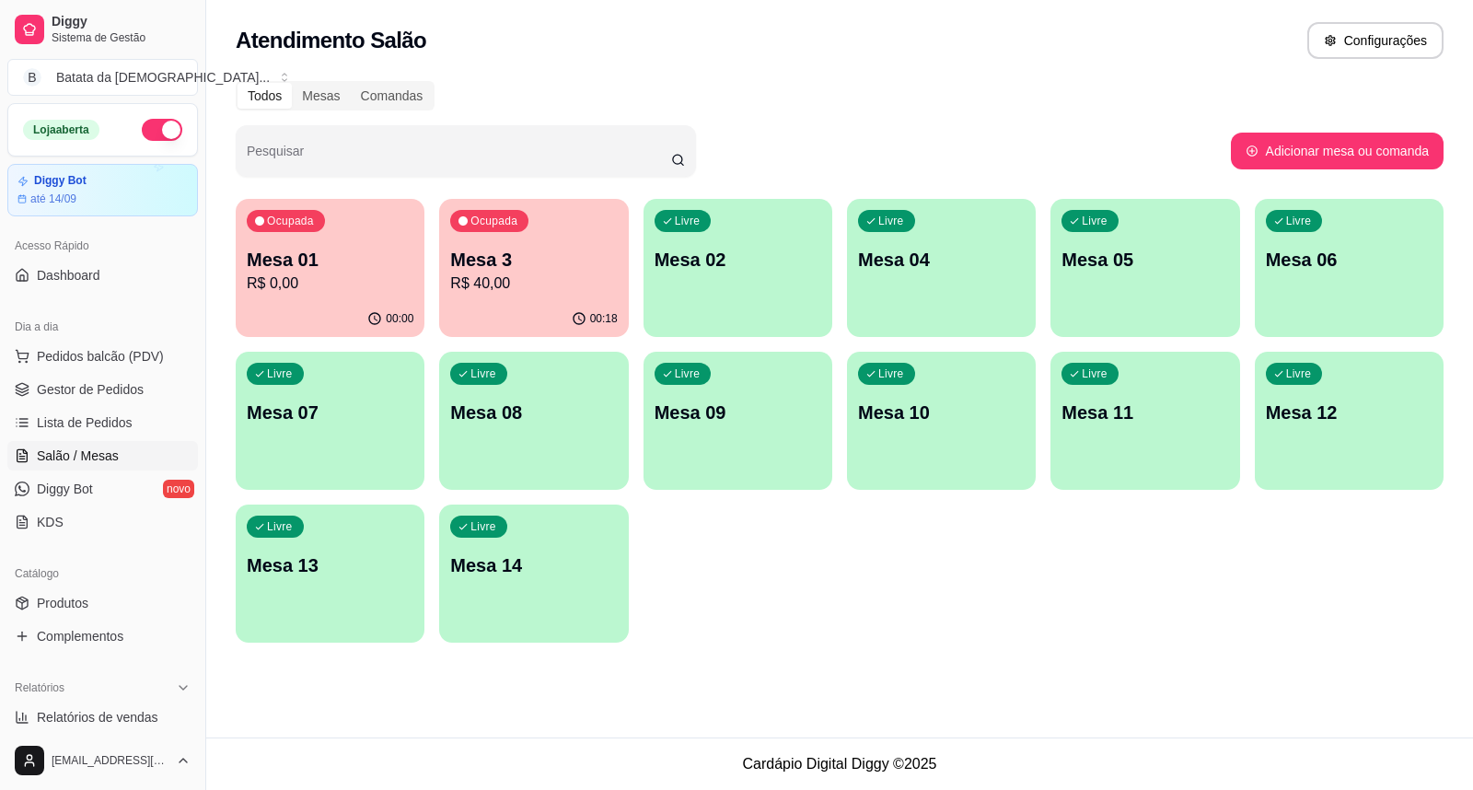
click at [794, 326] on div "button" at bounding box center [737, 326] width 189 height 22
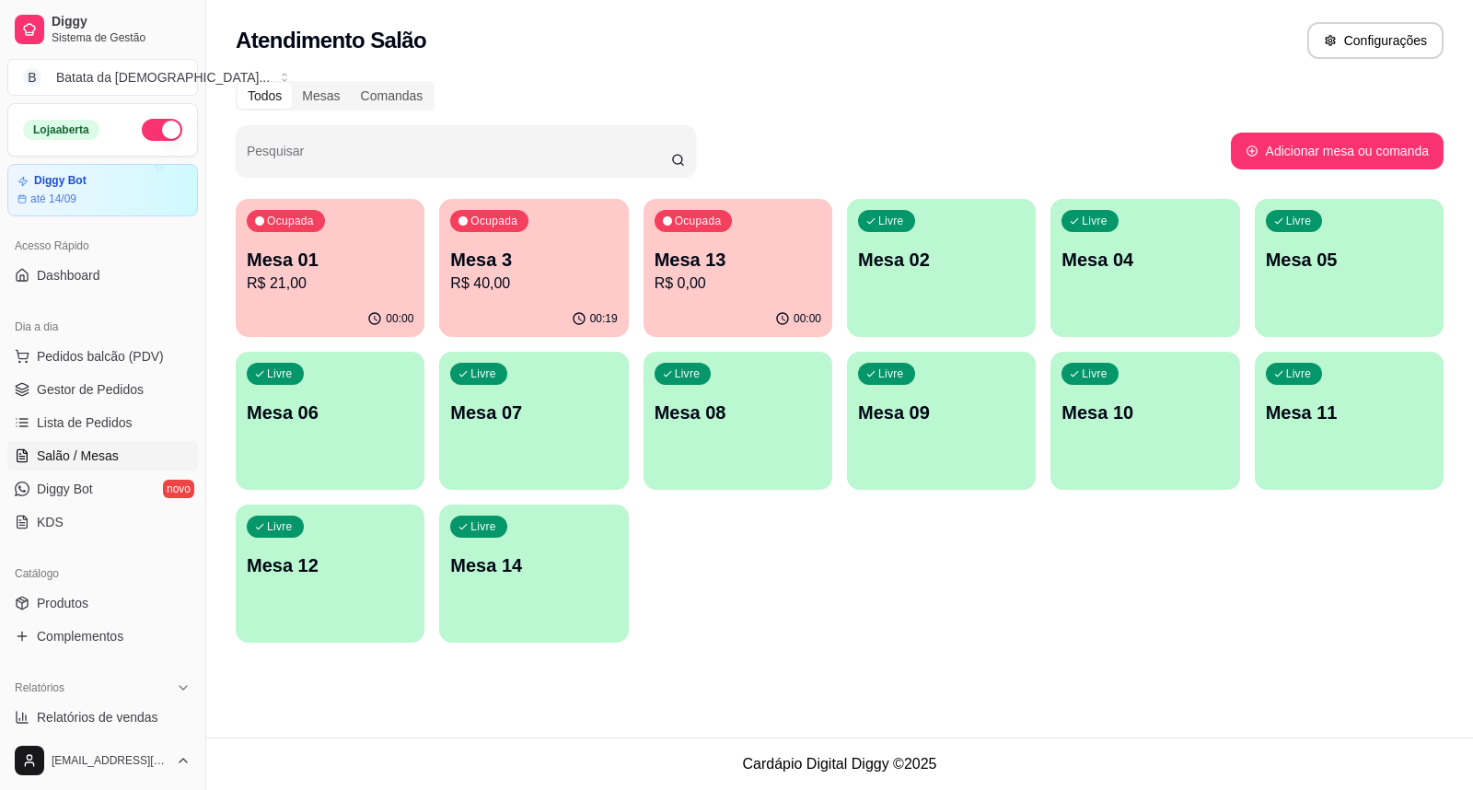
click at [346, 267] on p "Mesa 01" at bounding box center [330, 260] width 167 height 26
click at [89, 425] on span "Lista de Pedidos" at bounding box center [85, 422] width 96 height 18
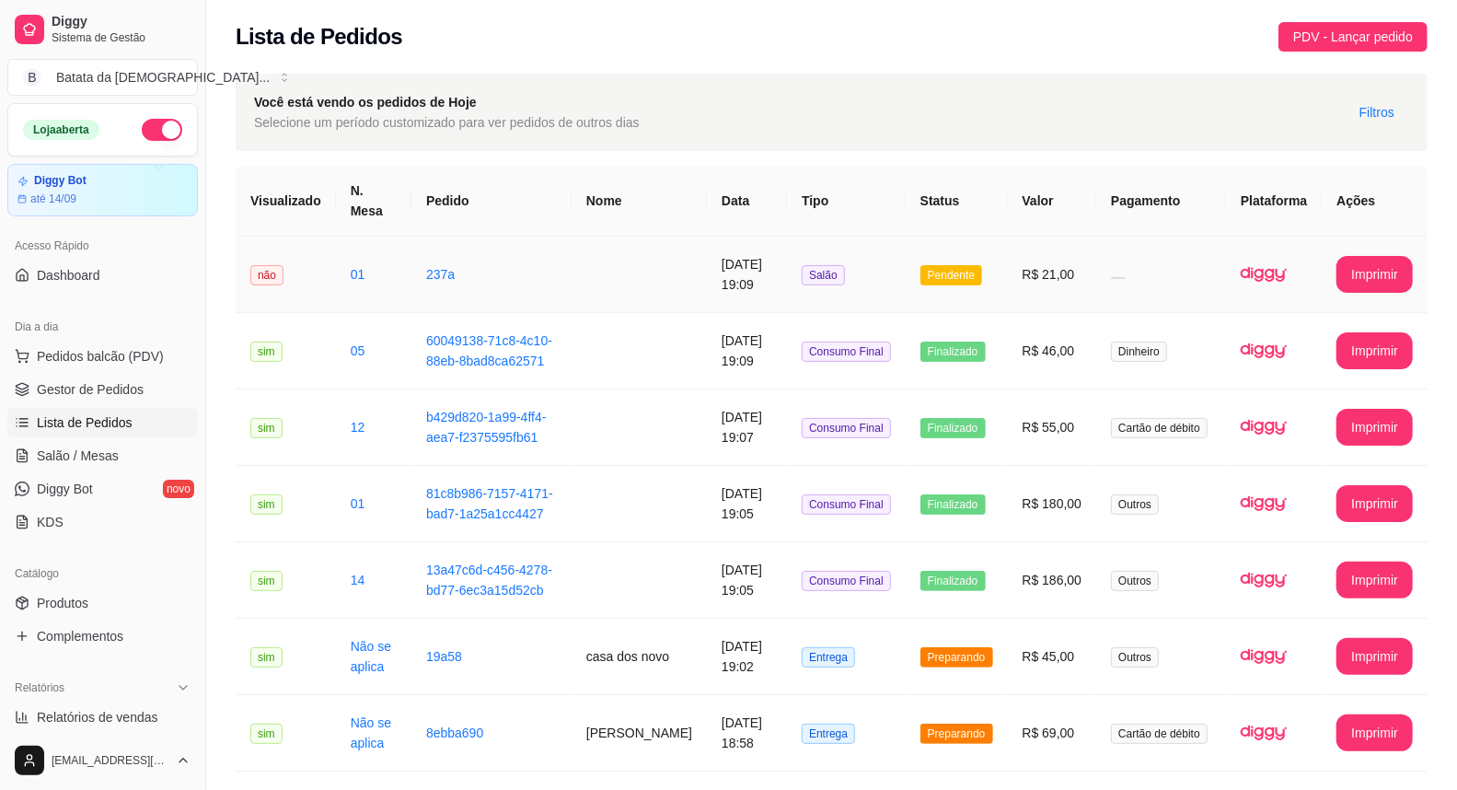
click at [1068, 251] on td "R$ 21,00" at bounding box center [1052, 275] width 89 height 76
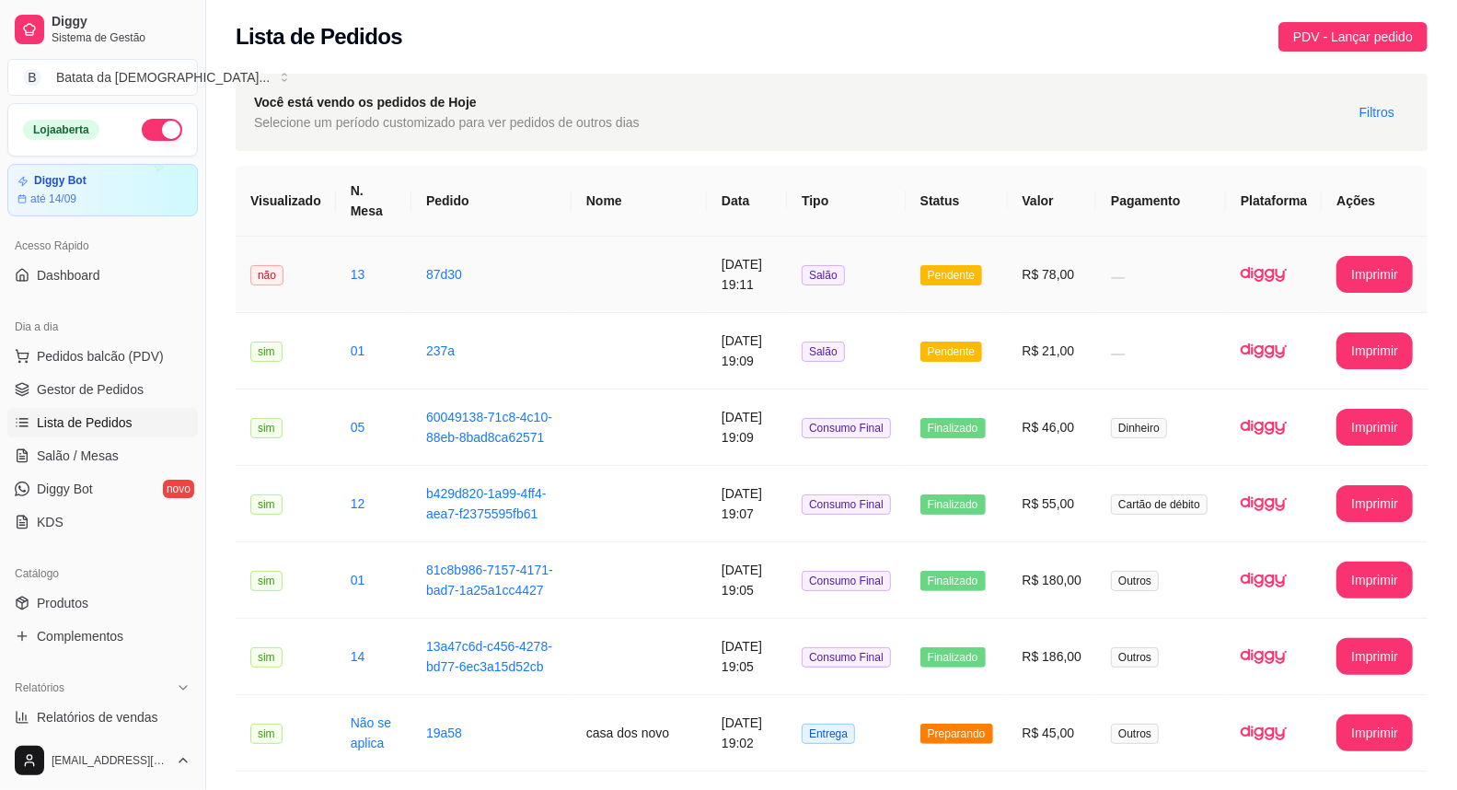
click at [981, 277] on td "Pendente" at bounding box center [957, 275] width 102 height 76
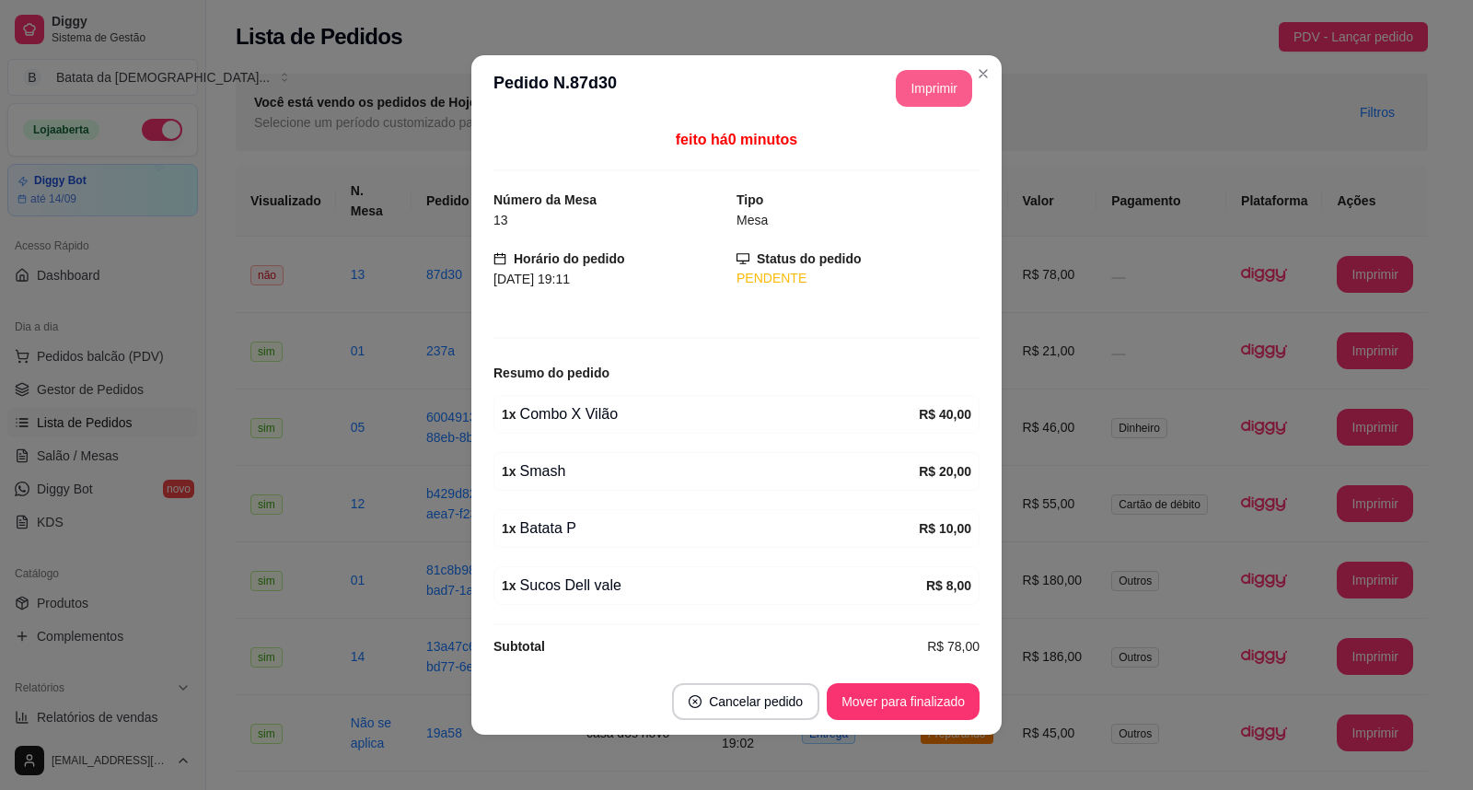
click at [926, 98] on button "Imprimir" at bounding box center [934, 88] width 76 height 37
click at [905, 706] on button "Mover para finalizado" at bounding box center [903, 701] width 153 height 37
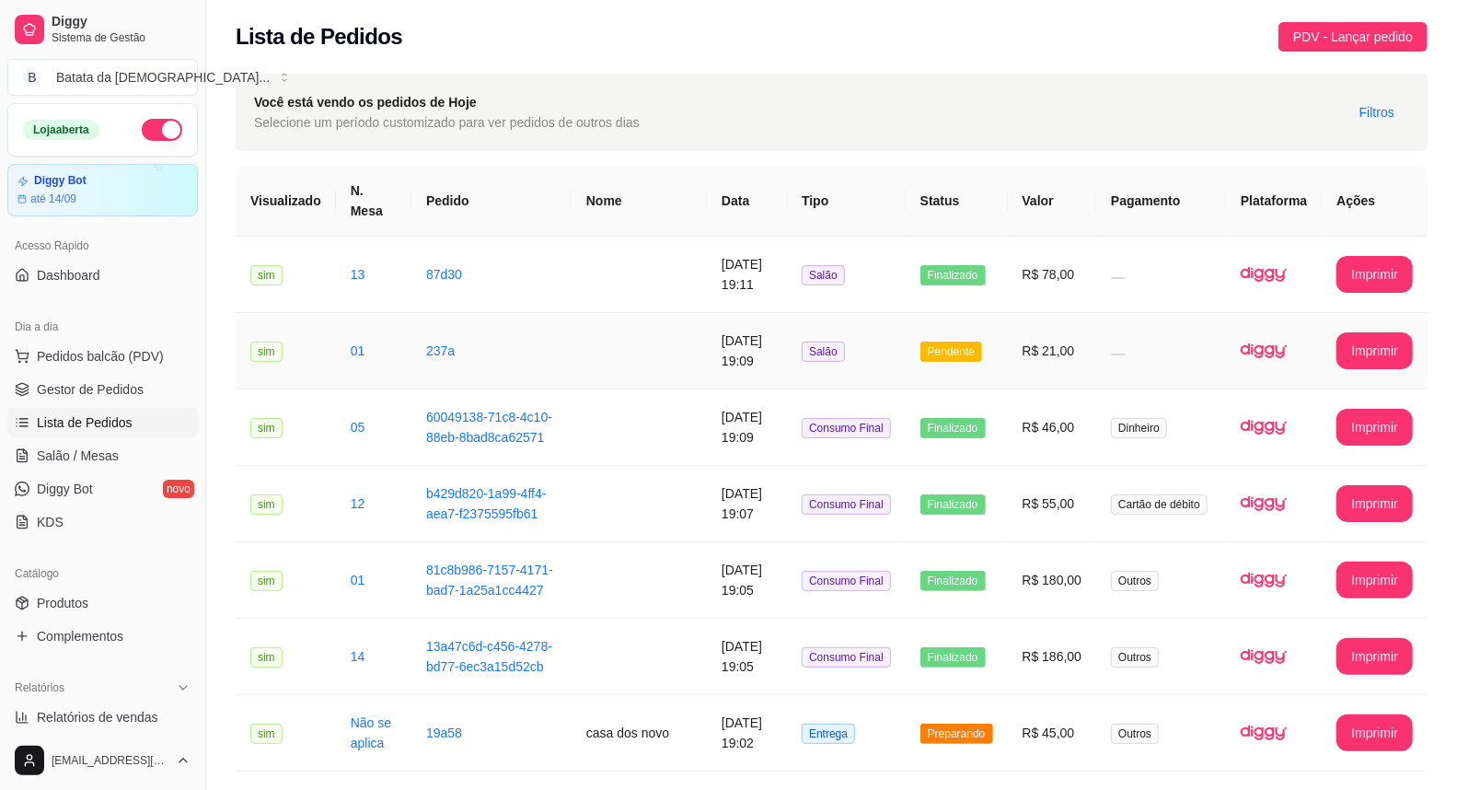
click at [1000, 325] on td "Pendente" at bounding box center [957, 351] width 102 height 76
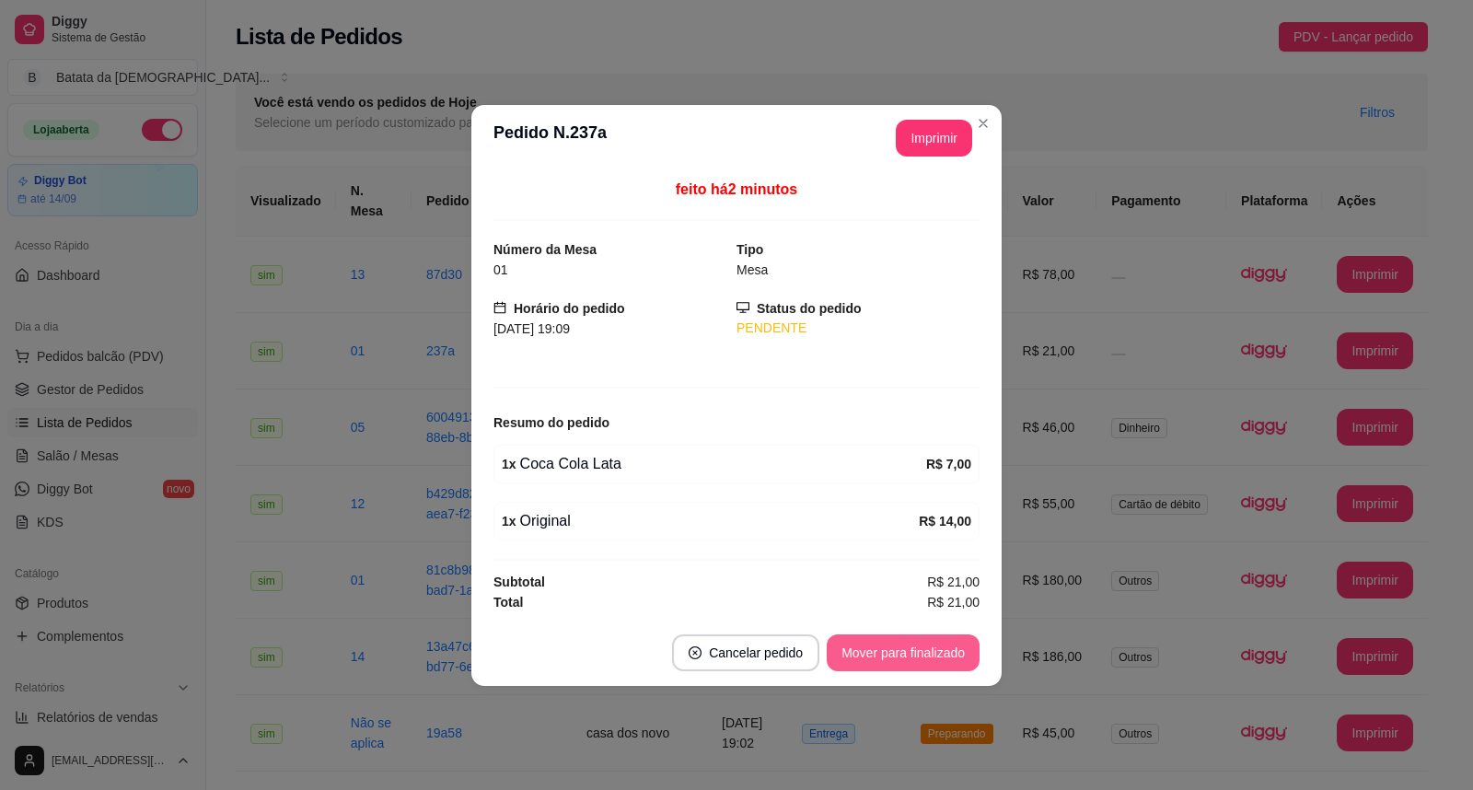
click at [940, 642] on button "Mover para finalizado" at bounding box center [903, 652] width 153 height 37
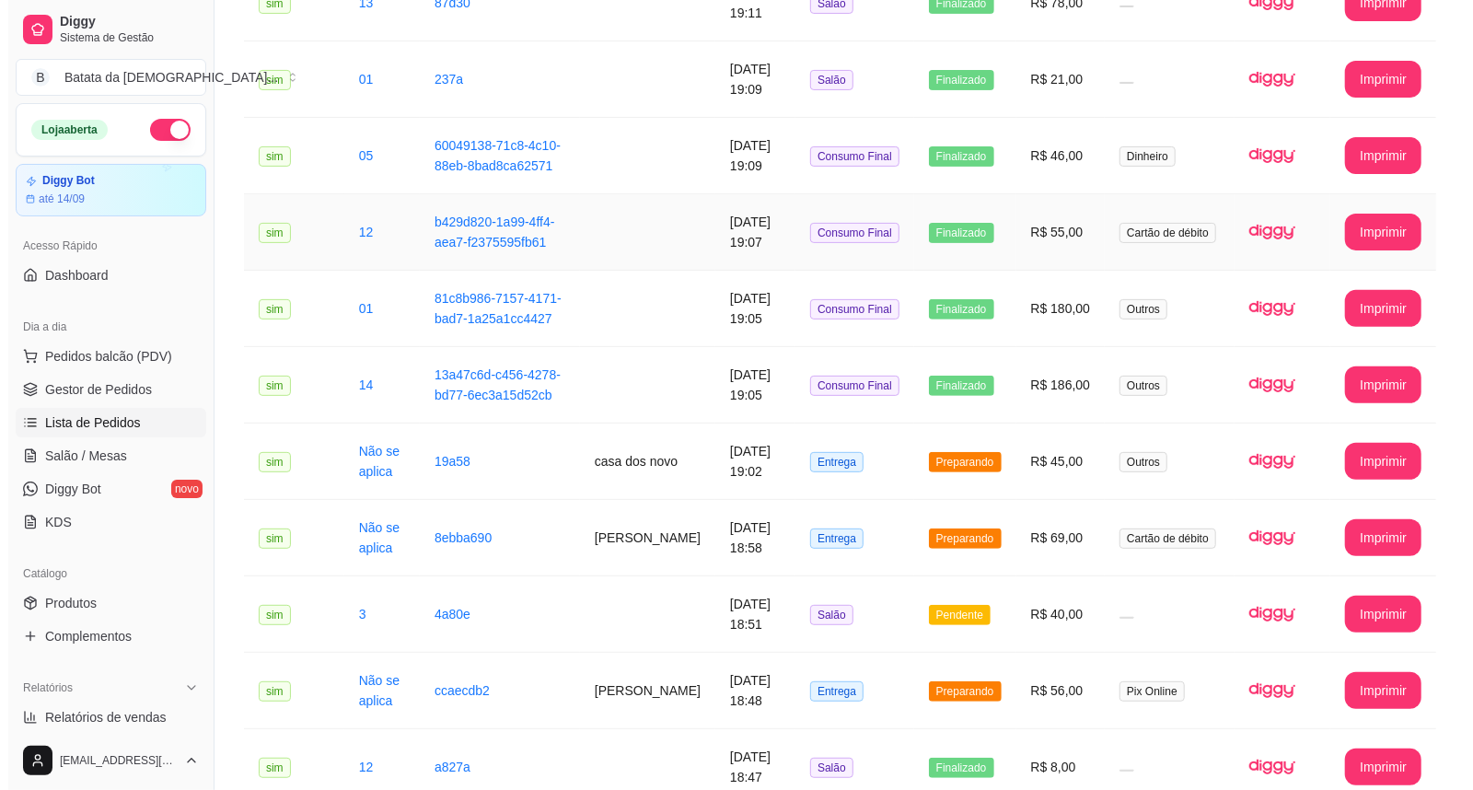
scroll to position [306, 0]
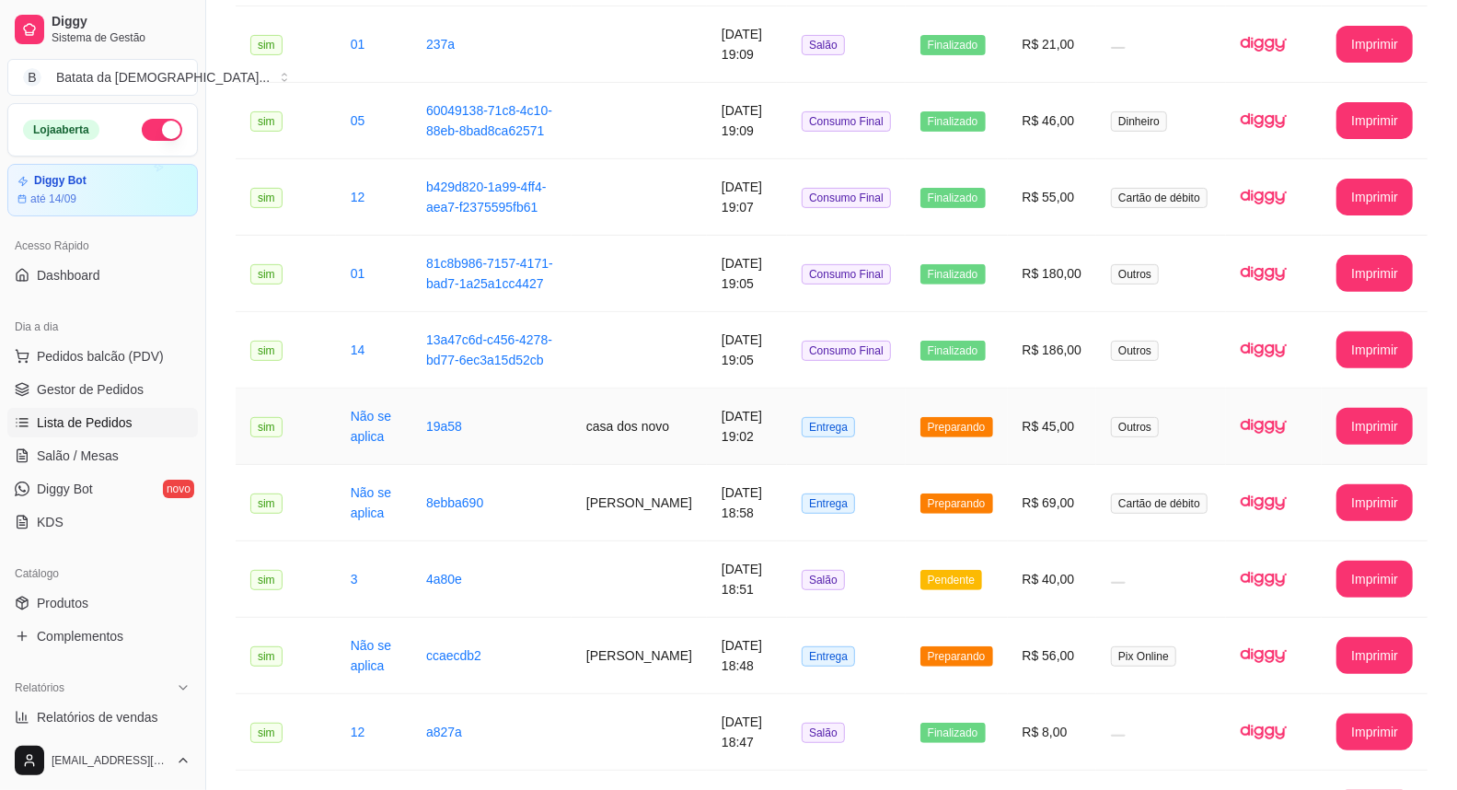
click at [962, 417] on span "Preparando" at bounding box center [956, 427] width 73 height 20
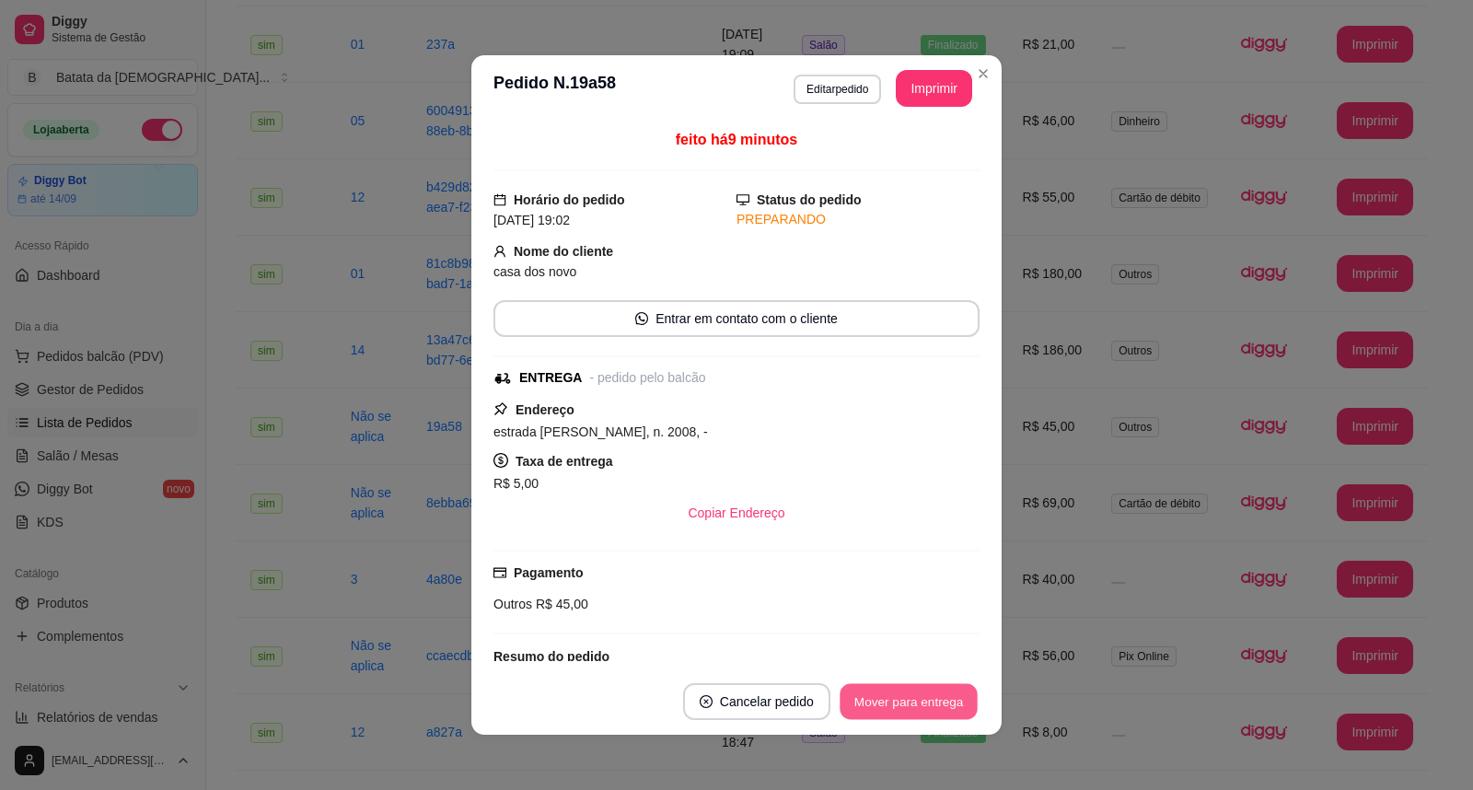
click at [878, 709] on button "Mover para entrega" at bounding box center [908, 702] width 138 height 36
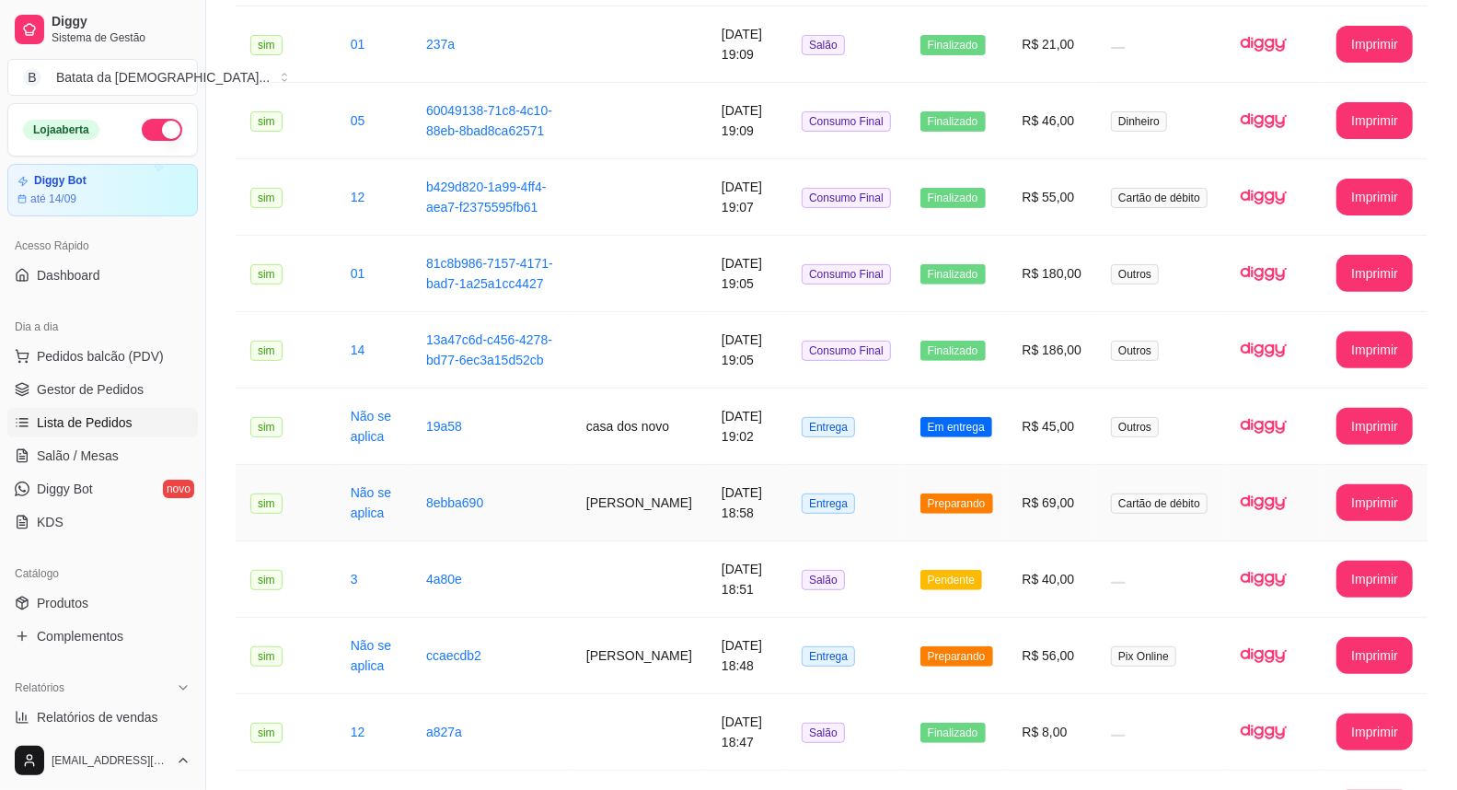
click at [987, 493] on span "Preparando" at bounding box center [956, 503] width 73 height 20
click at [968, 618] on td "Preparando" at bounding box center [957, 656] width 102 height 76
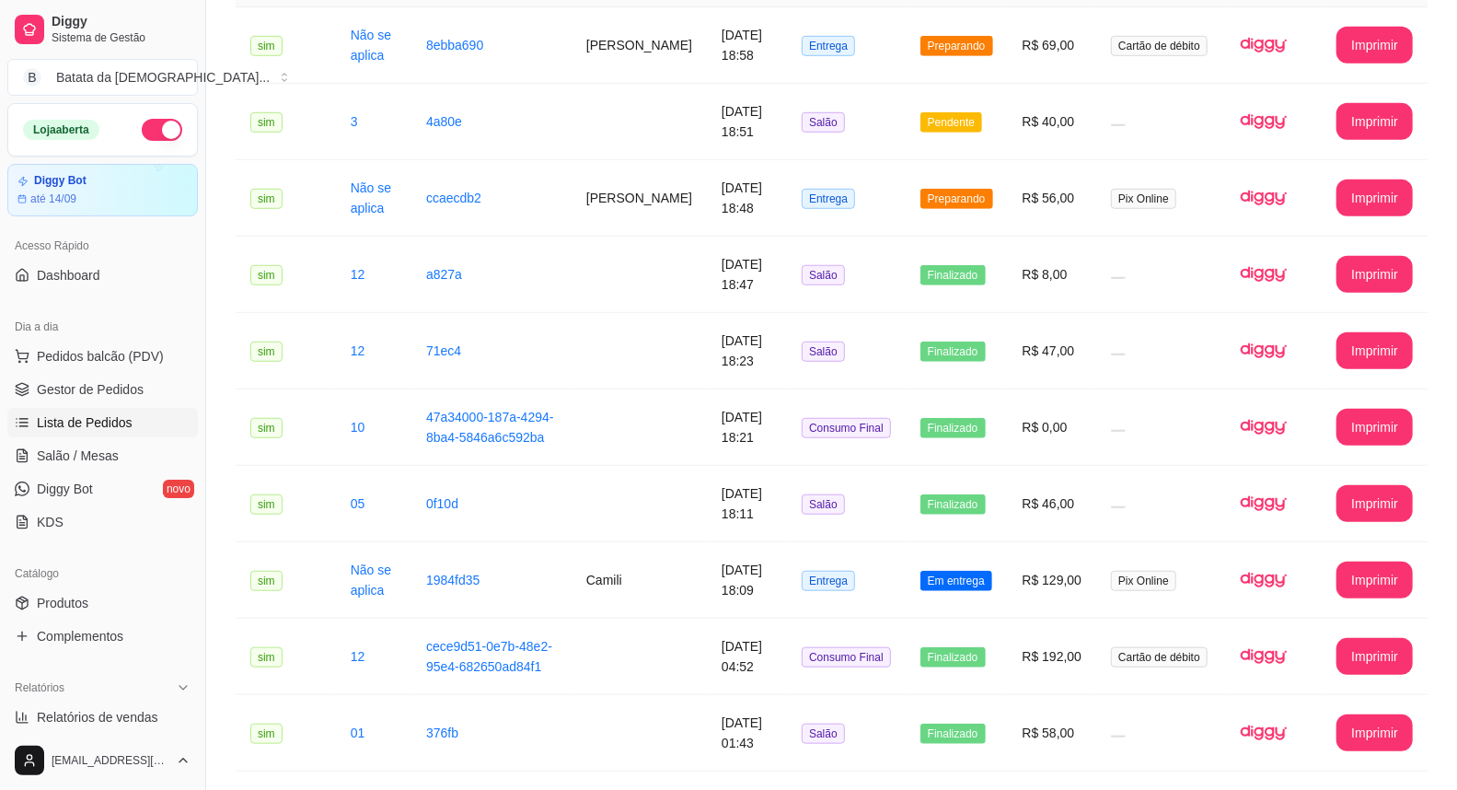
scroll to position [817, 0]
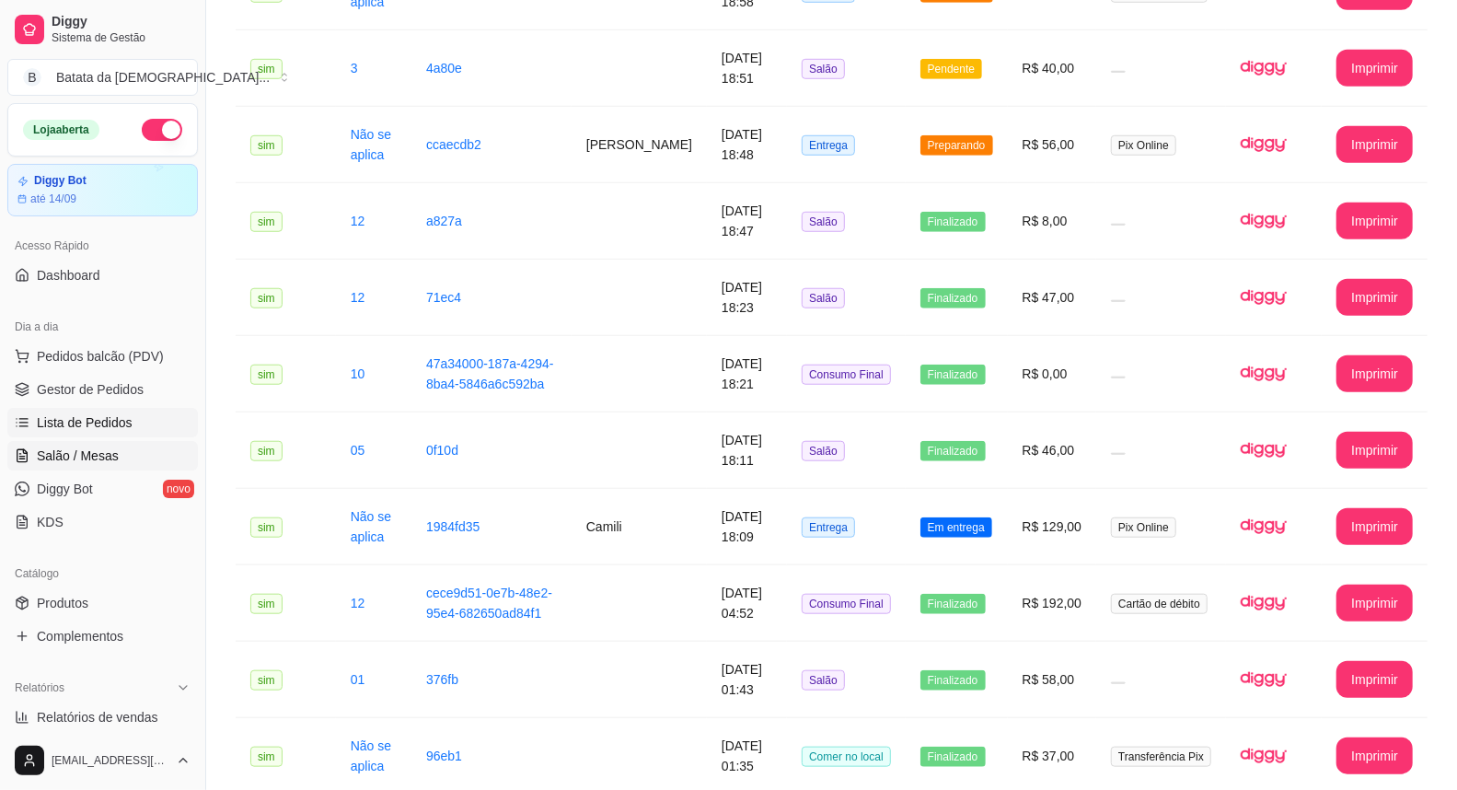
click at [141, 454] on link "Salão / Mesas" at bounding box center [102, 455] width 191 height 29
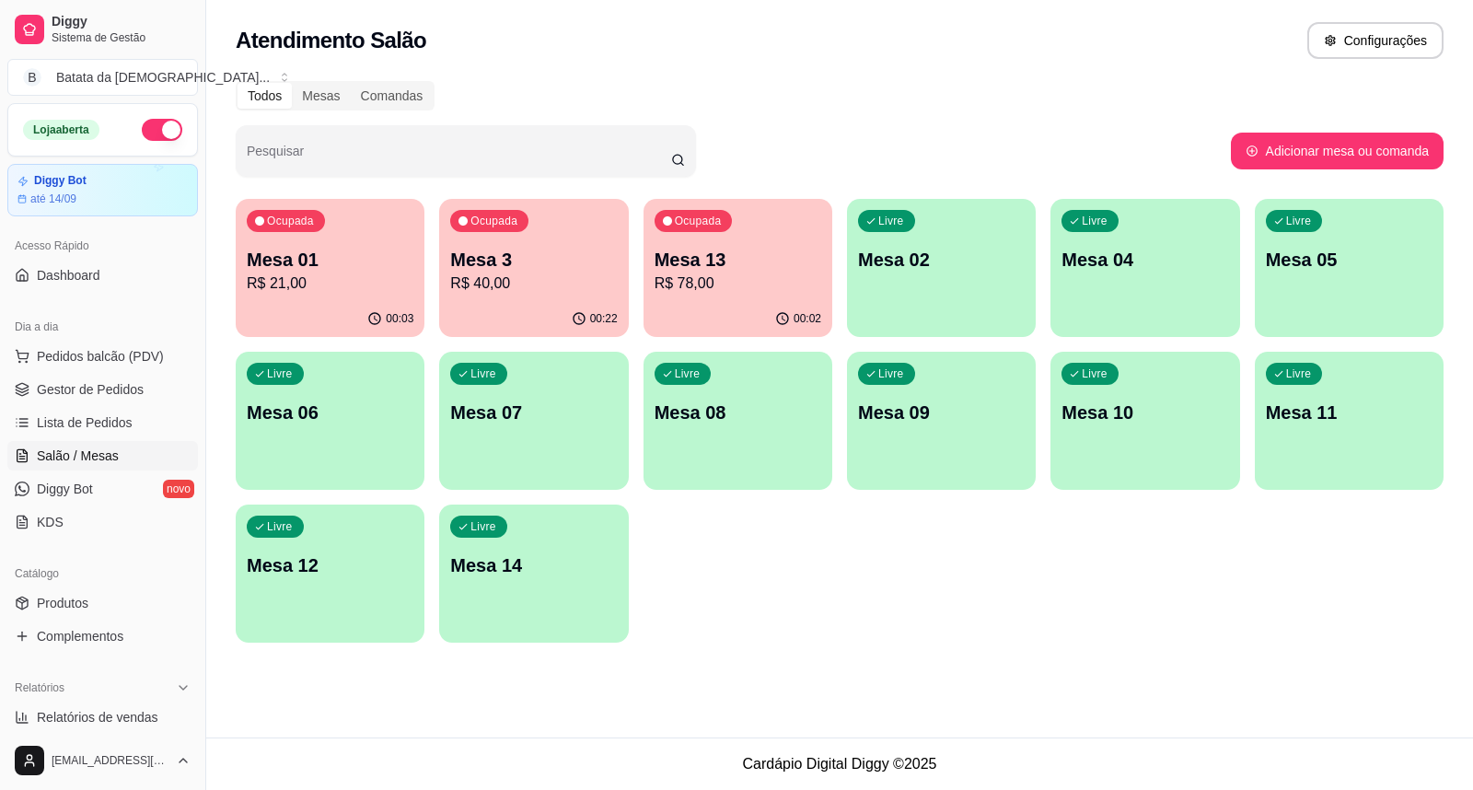
click at [504, 258] on p "Mesa 3" at bounding box center [533, 260] width 167 height 26
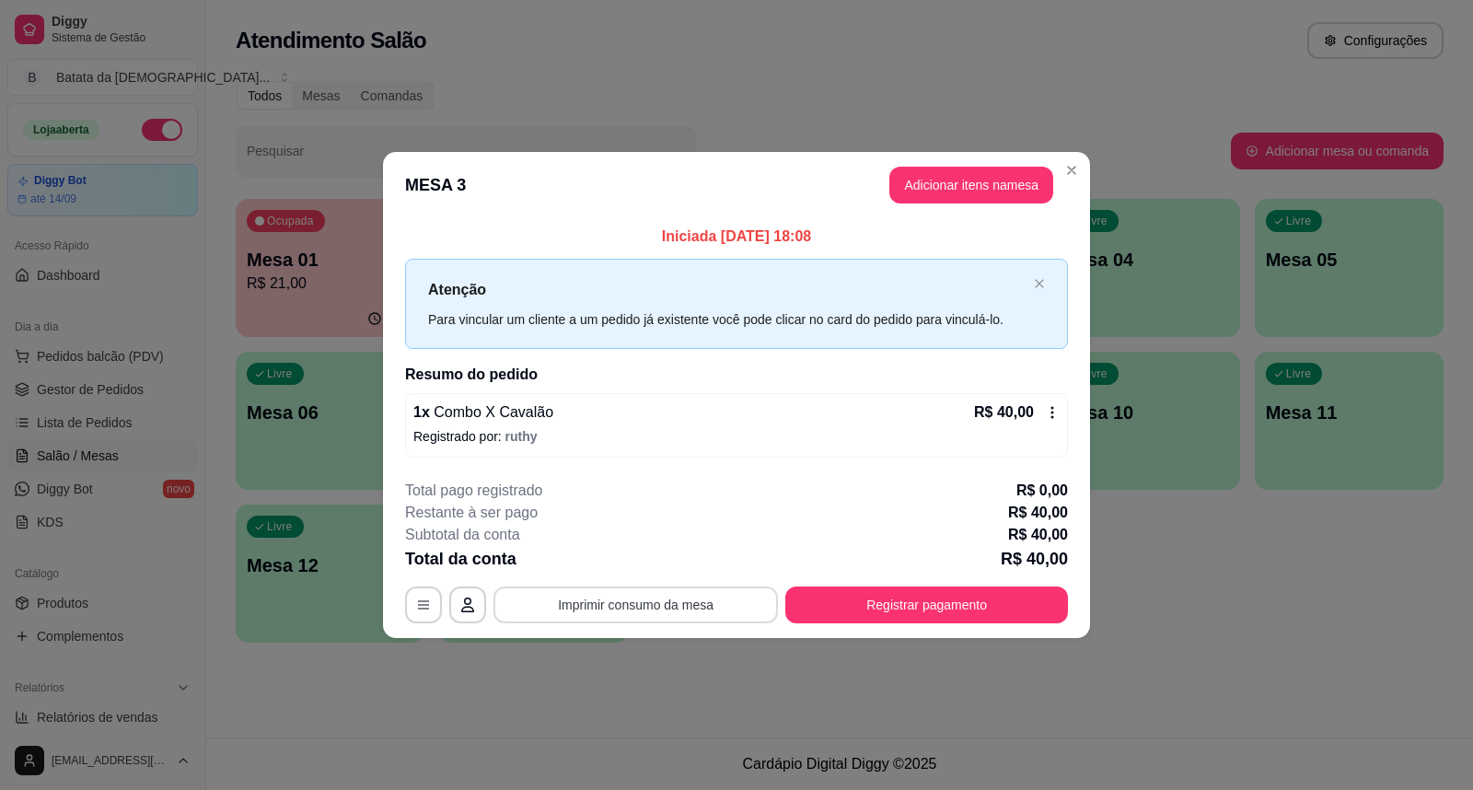
click at [684, 586] on button "Imprimir consumo da mesa" at bounding box center [635, 604] width 284 height 37
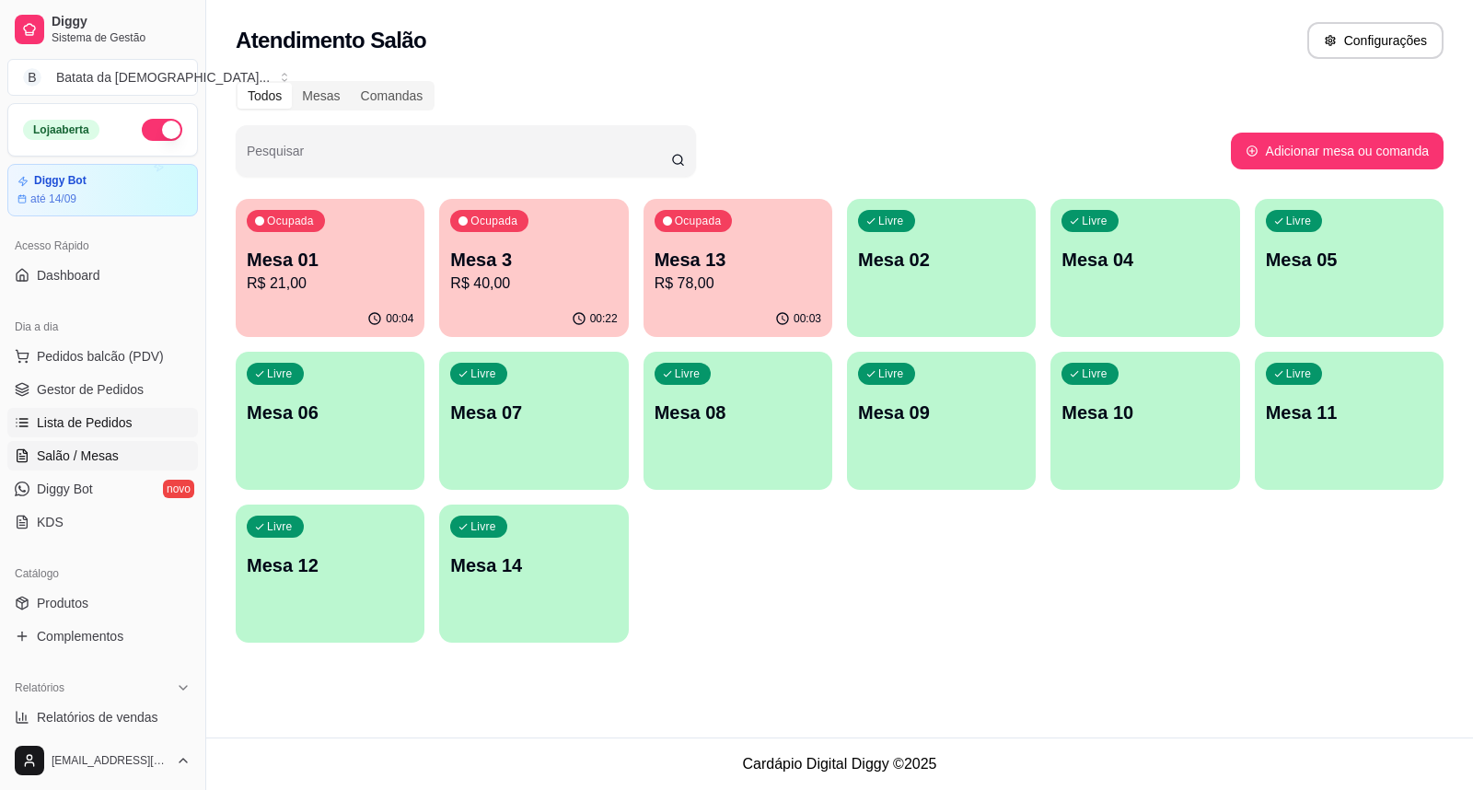
click at [160, 422] on link "Lista de Pedidos" at bounding box center [102, 422] width 191 height 29
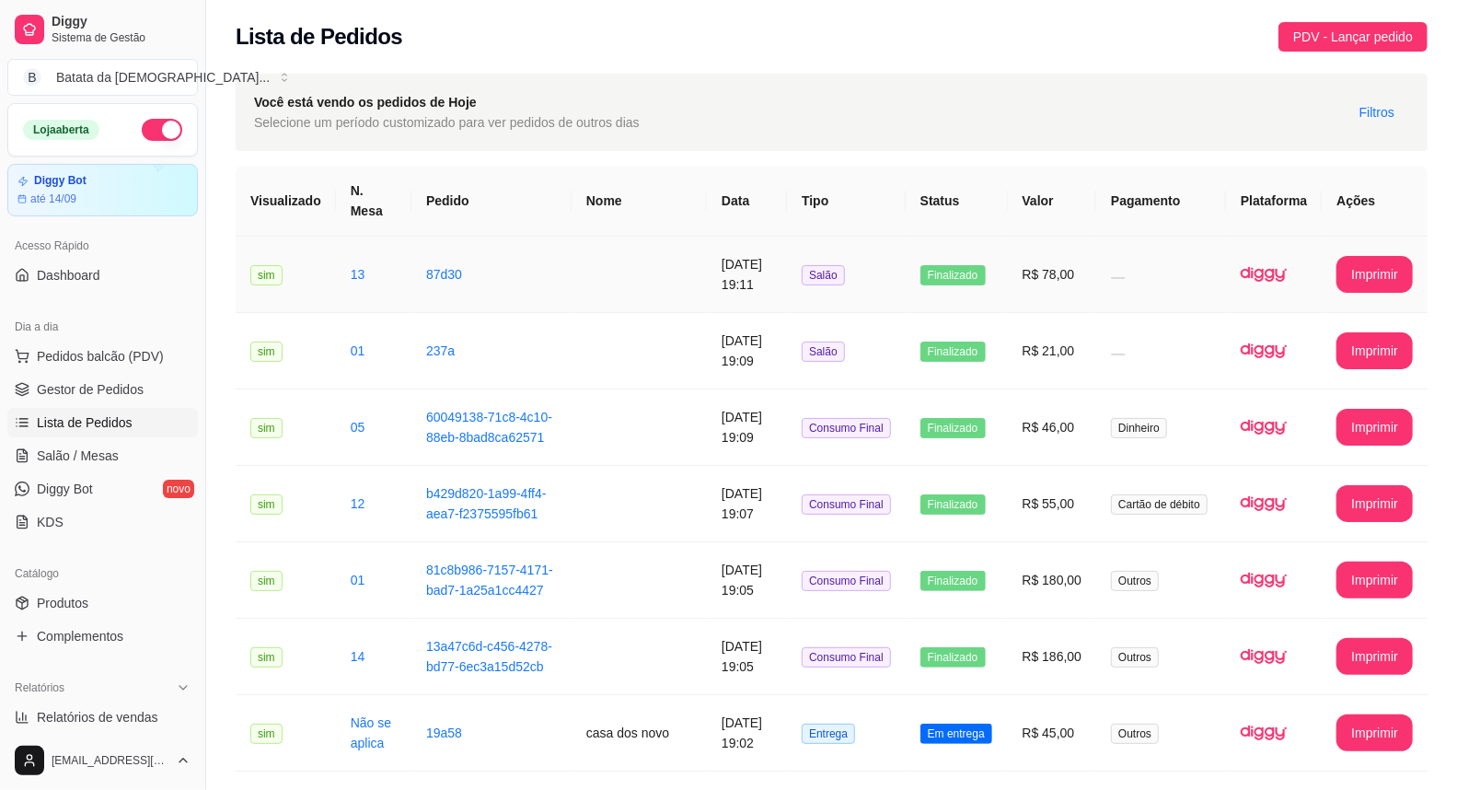
click at [1072, 237] on td "R$ 78,00" at bounding box center [1052, 275] width 89 height 76
click at [78, 365] on button "Pedidos balcão (PDV)" at bounding box center [102, 355] width 191 height 29
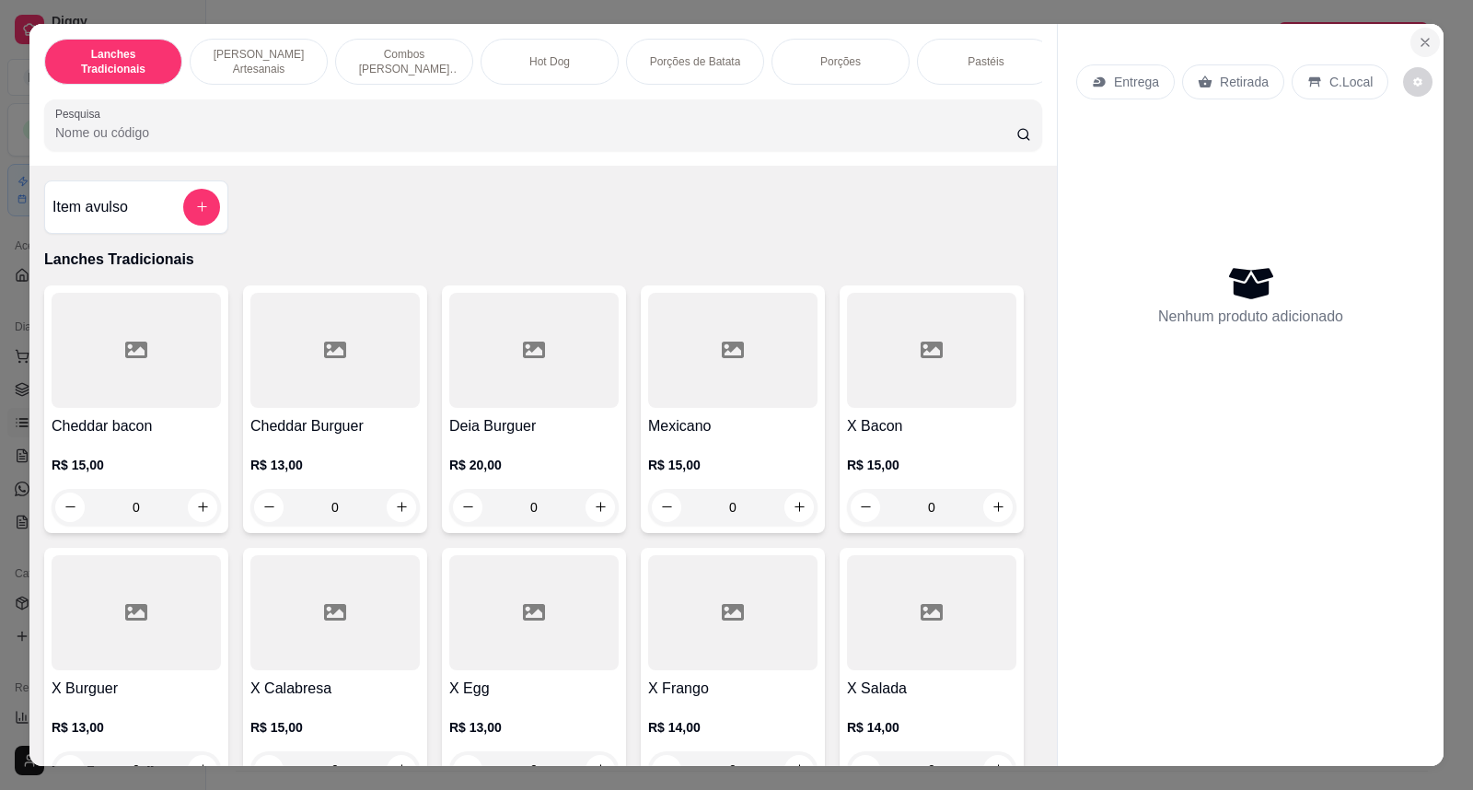
click at [1417, 44] on icon "Close" at bounding box center [1424, 42] width 15 height 15
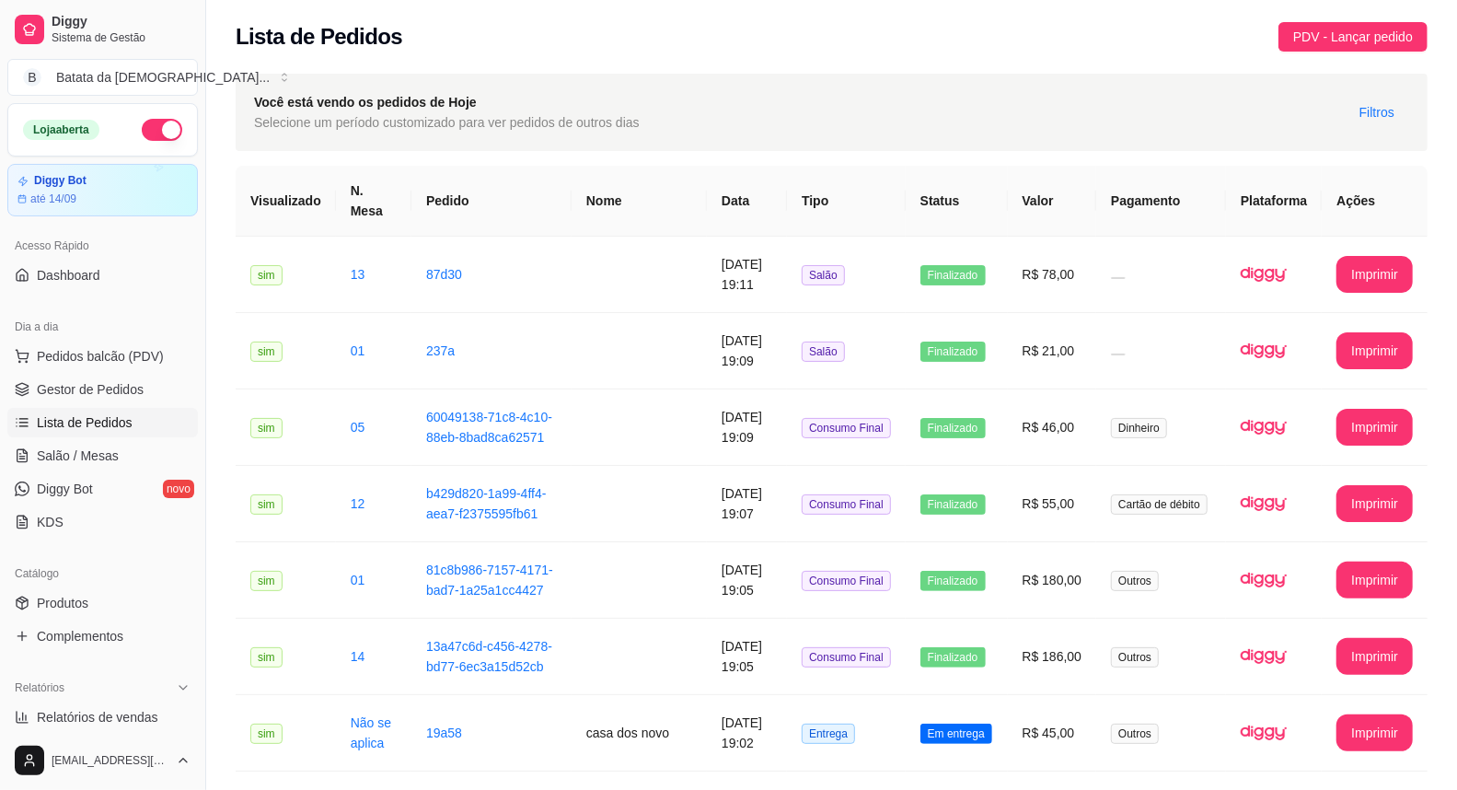
click at [143, 437] on ul "Pedidos balcão (PDV) Gestor de Pedidos Lista de Pedidos Salão / Mesas Diggy Bot…" at bounding box center [102, 438] width 191 height 195
click at [141, 454] on link "Salão / Mesas" at bounding box center [102, 455] width 191 height 29
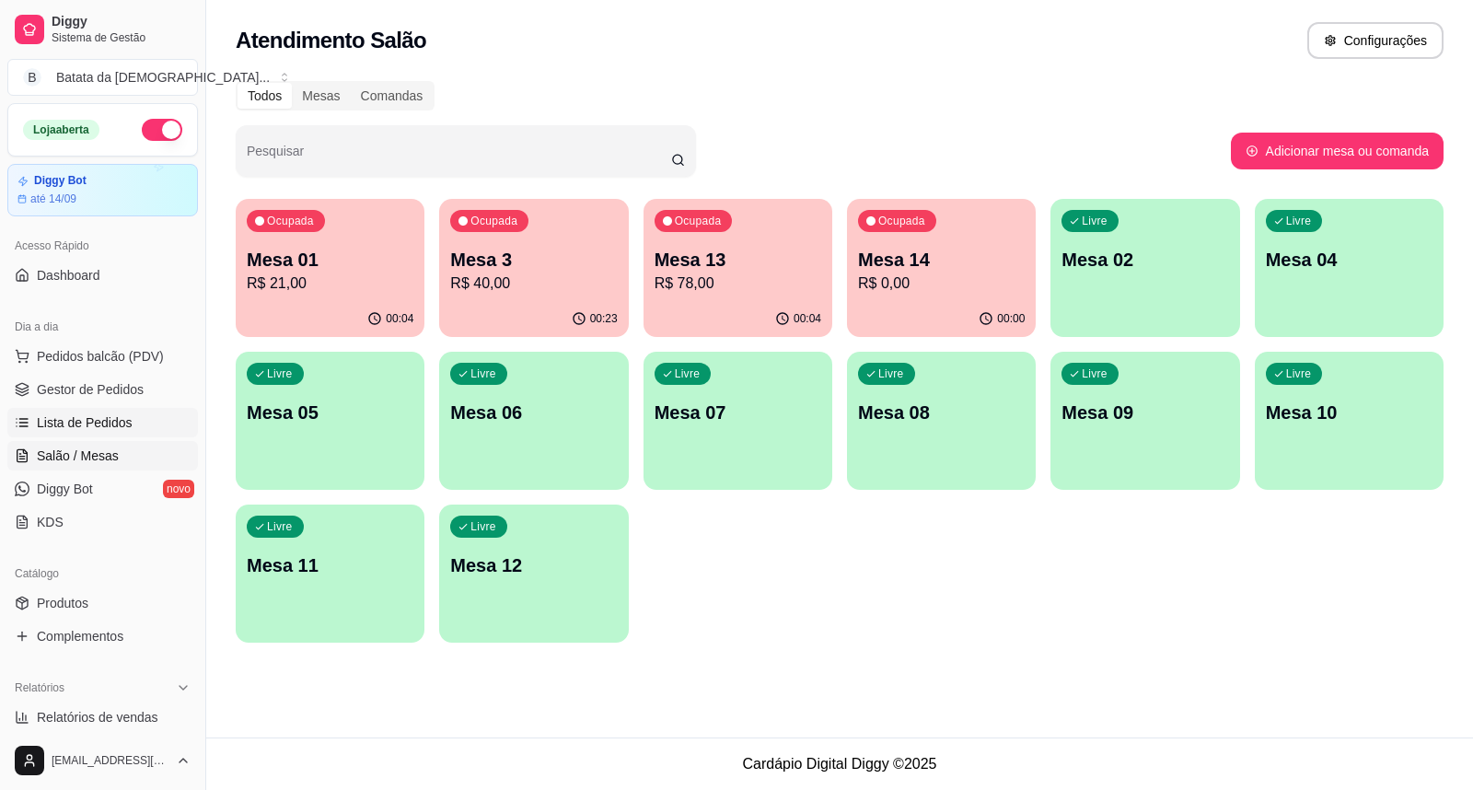
click at [147, 411] on link "Lista de Pedidos" at bounding box center [102, 422] width 191 height 29
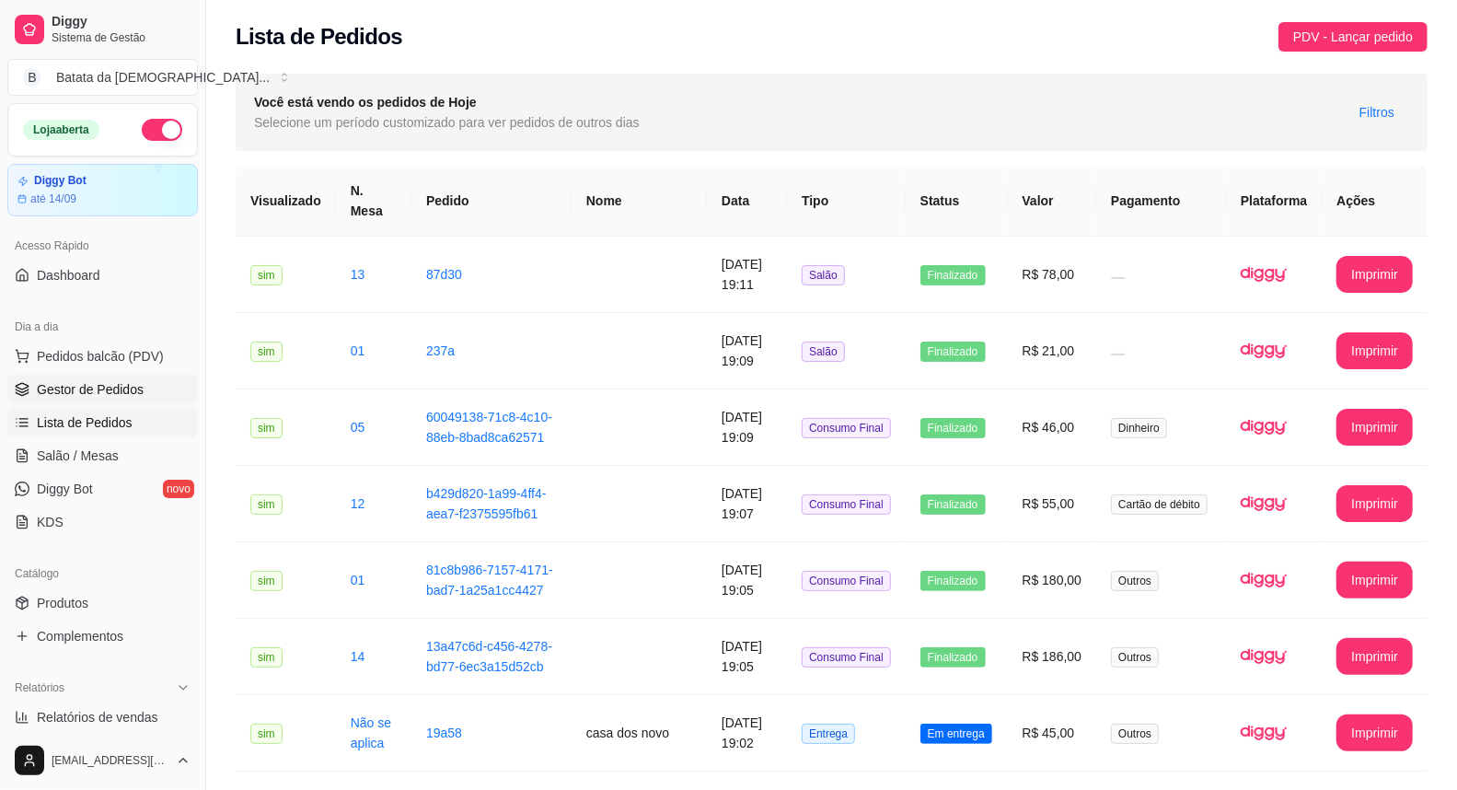
click at [148, 388] on link "Gestor de Pedidos" at bounding box center [102, 389] width 191 height 29
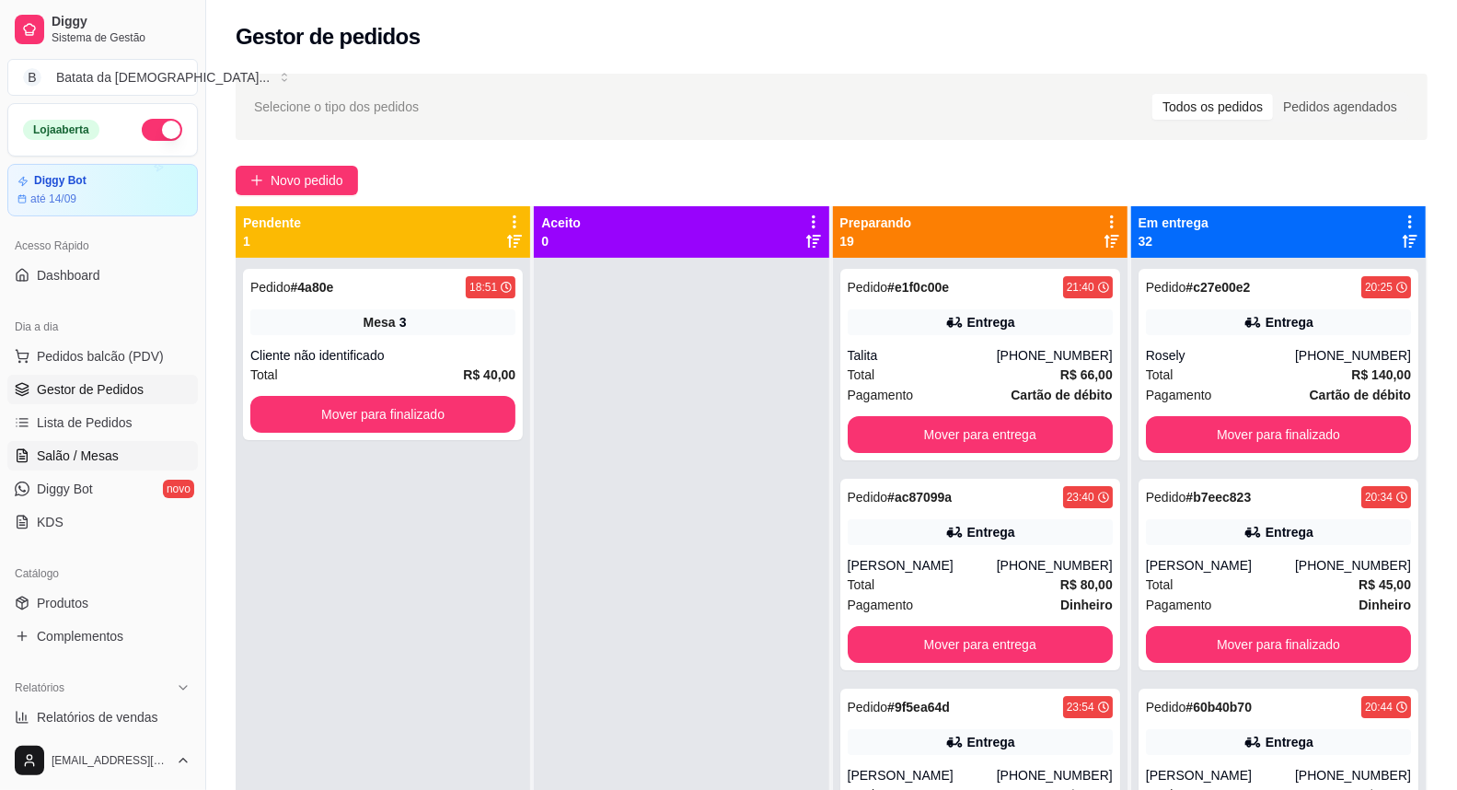
click at [63, 466] on link "Salão / Mesas" at bounding box center [102, 455] width 191 height 29
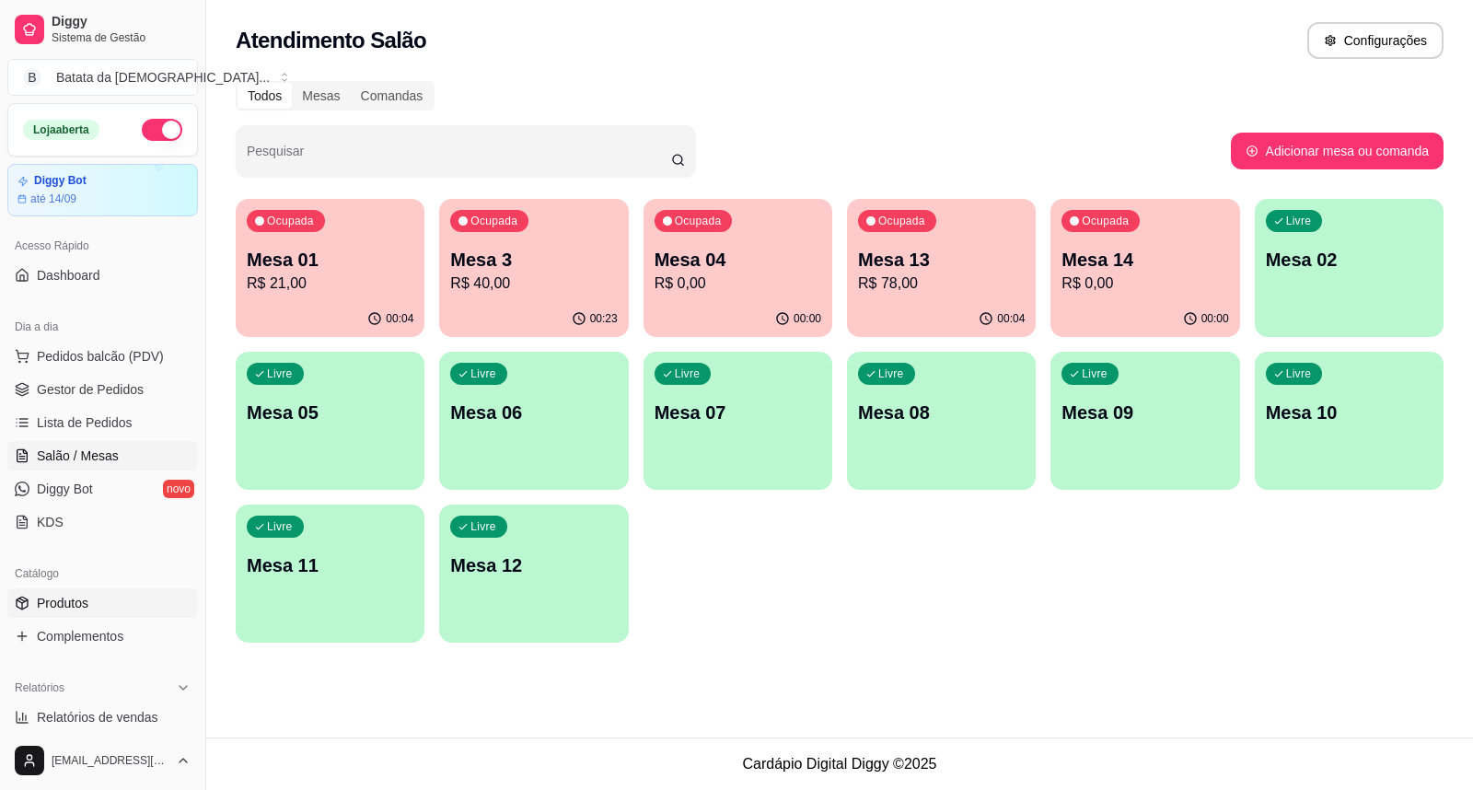
click at [118, 607] on link "Produtos" at bounding box center [102, 602] width 191 height 29
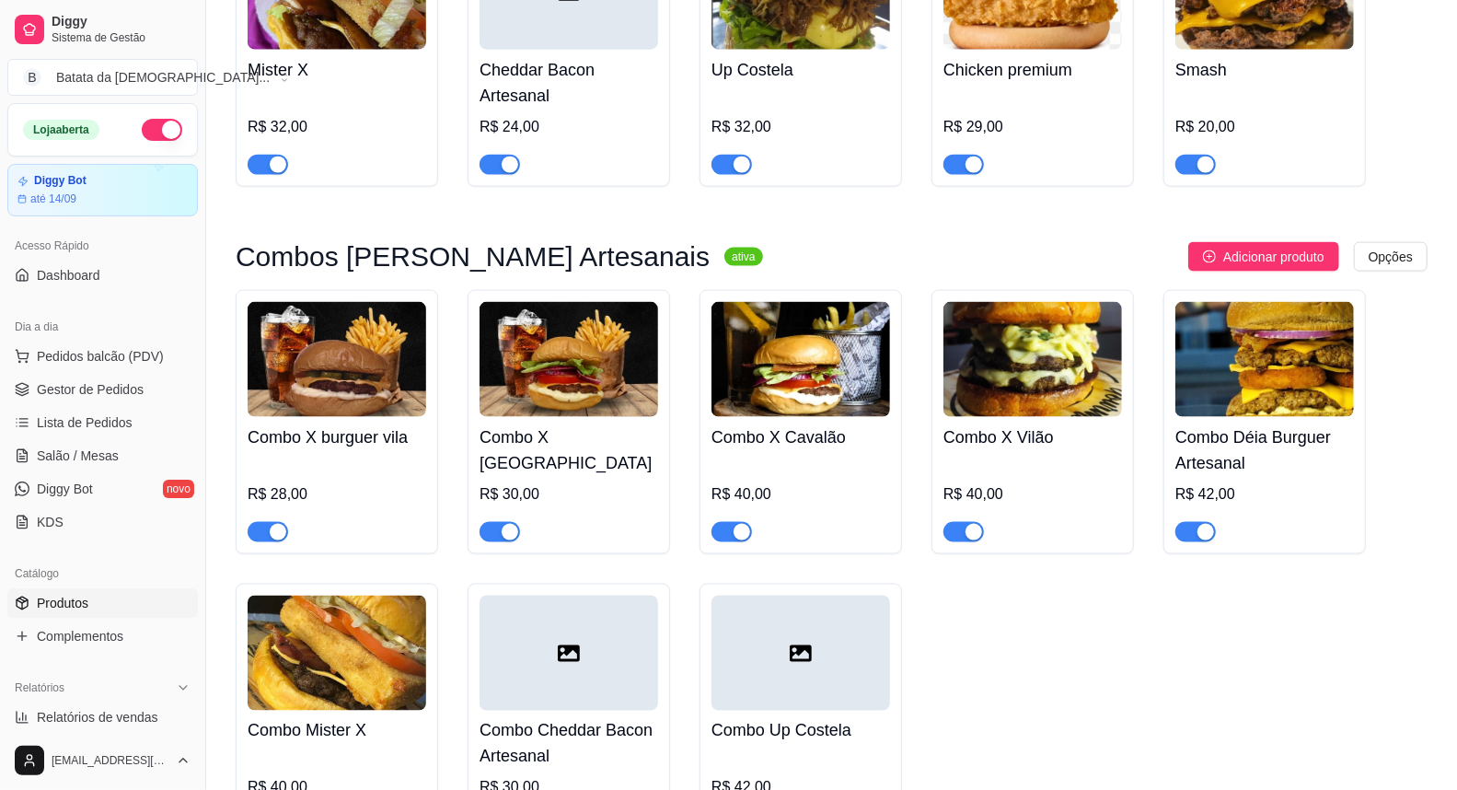
scroll to position [1533, 0]
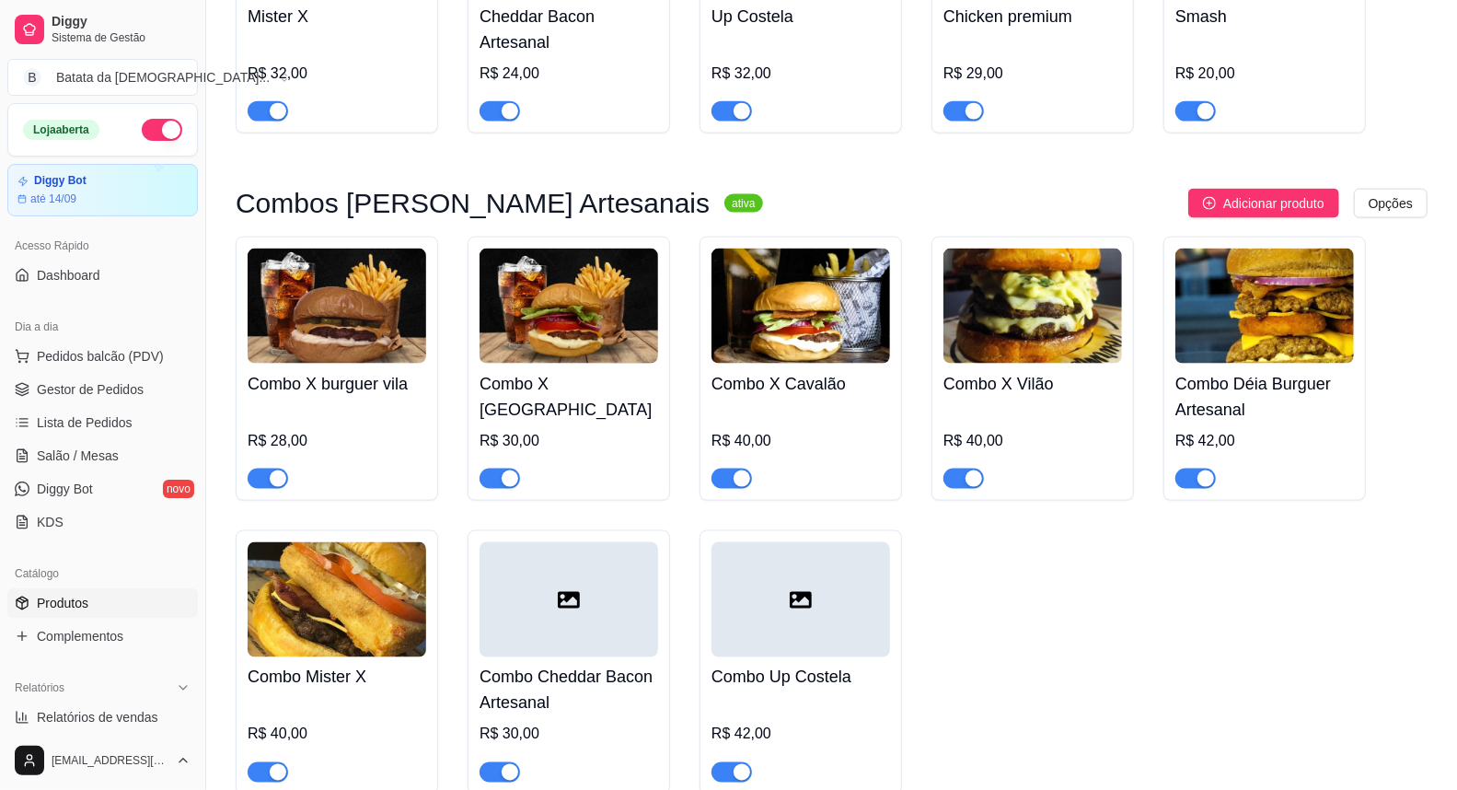
click at [780, 320] on img at bounding box center [800, 306] width 179 height 115
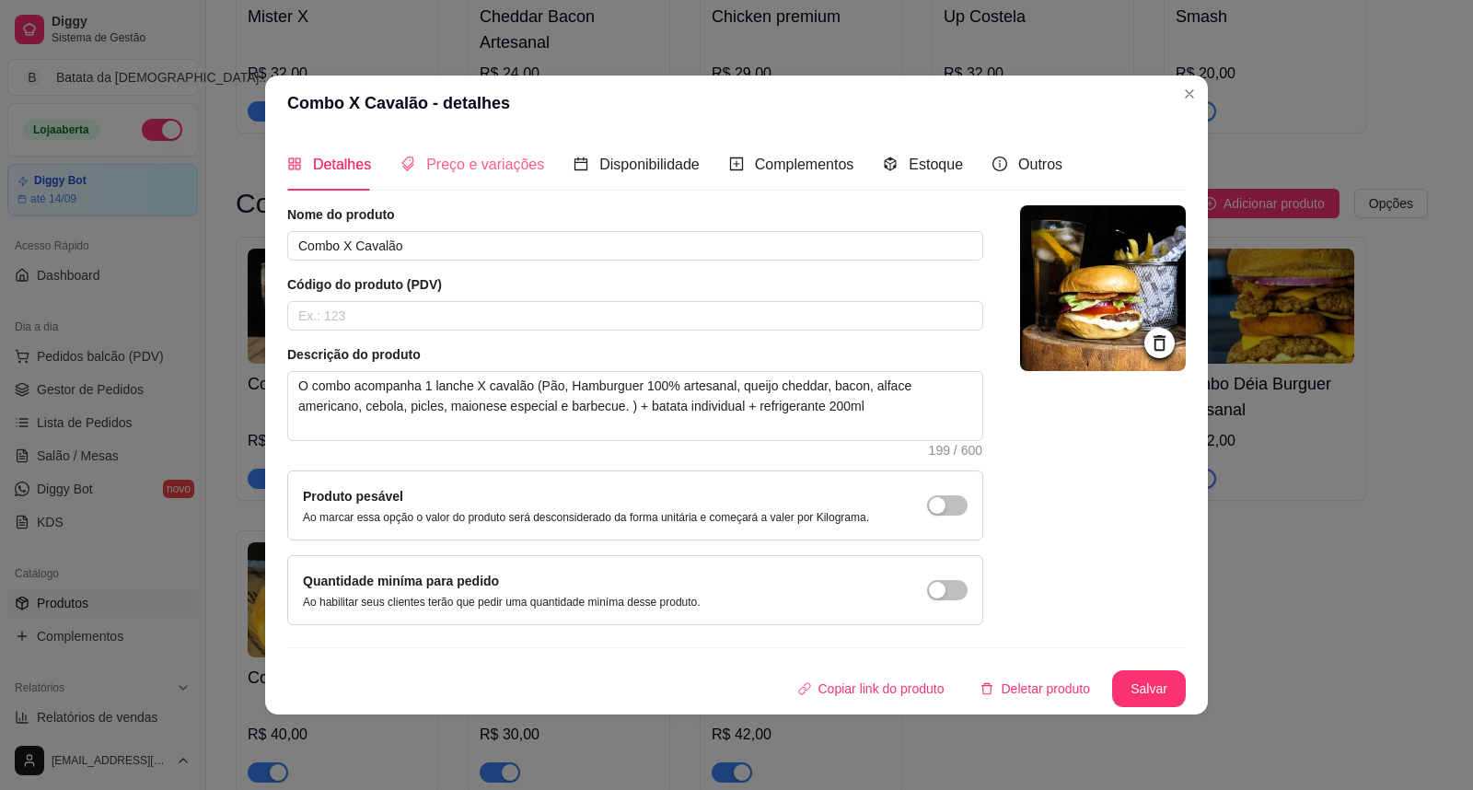
click at [455, 185] on div "Preço e variações" at bounding box center [472, 164] width 144 height 52
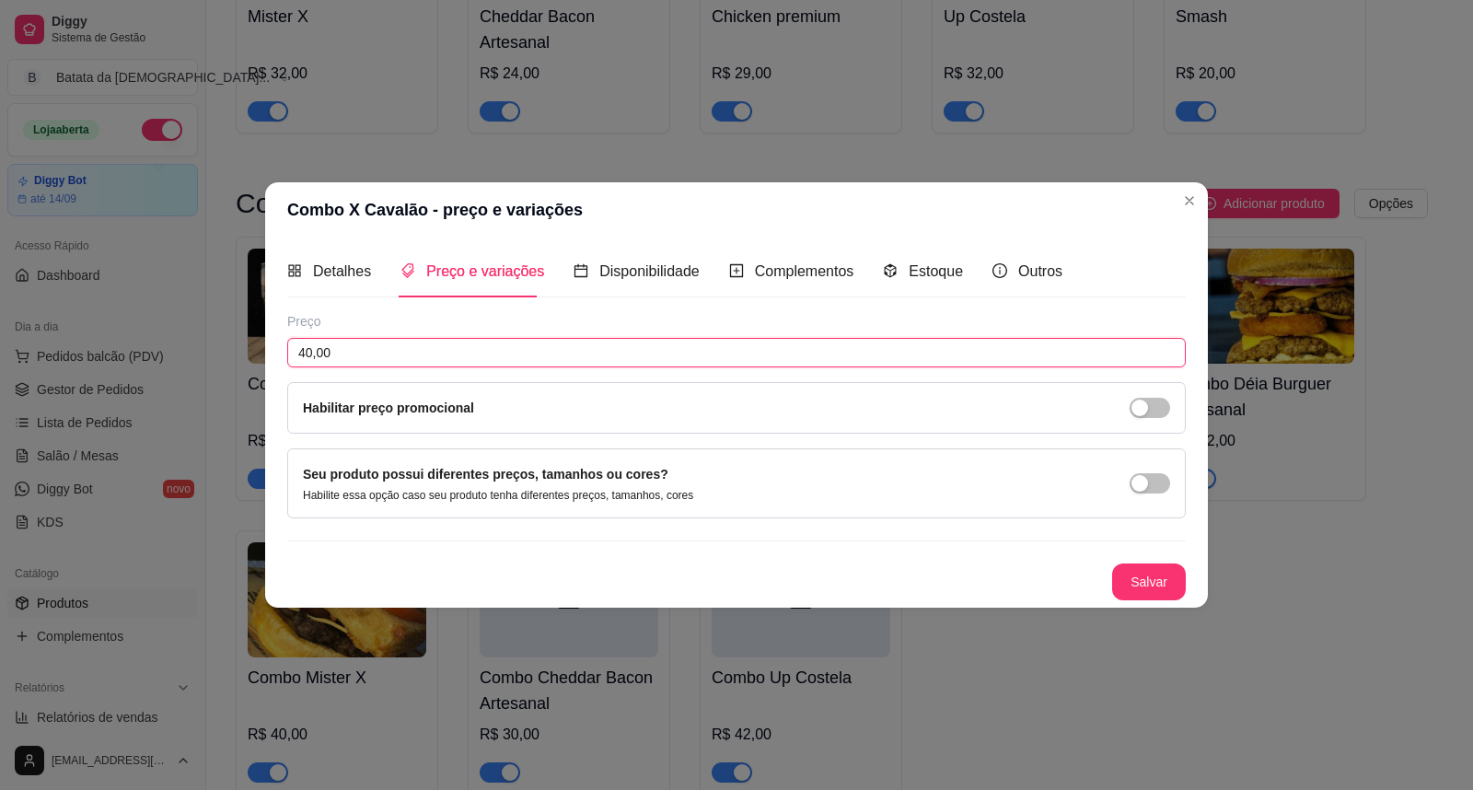
click at [410, 355] on input "40,00" at bounding box center [736, 352] width 898 height 29
type input "35,00"
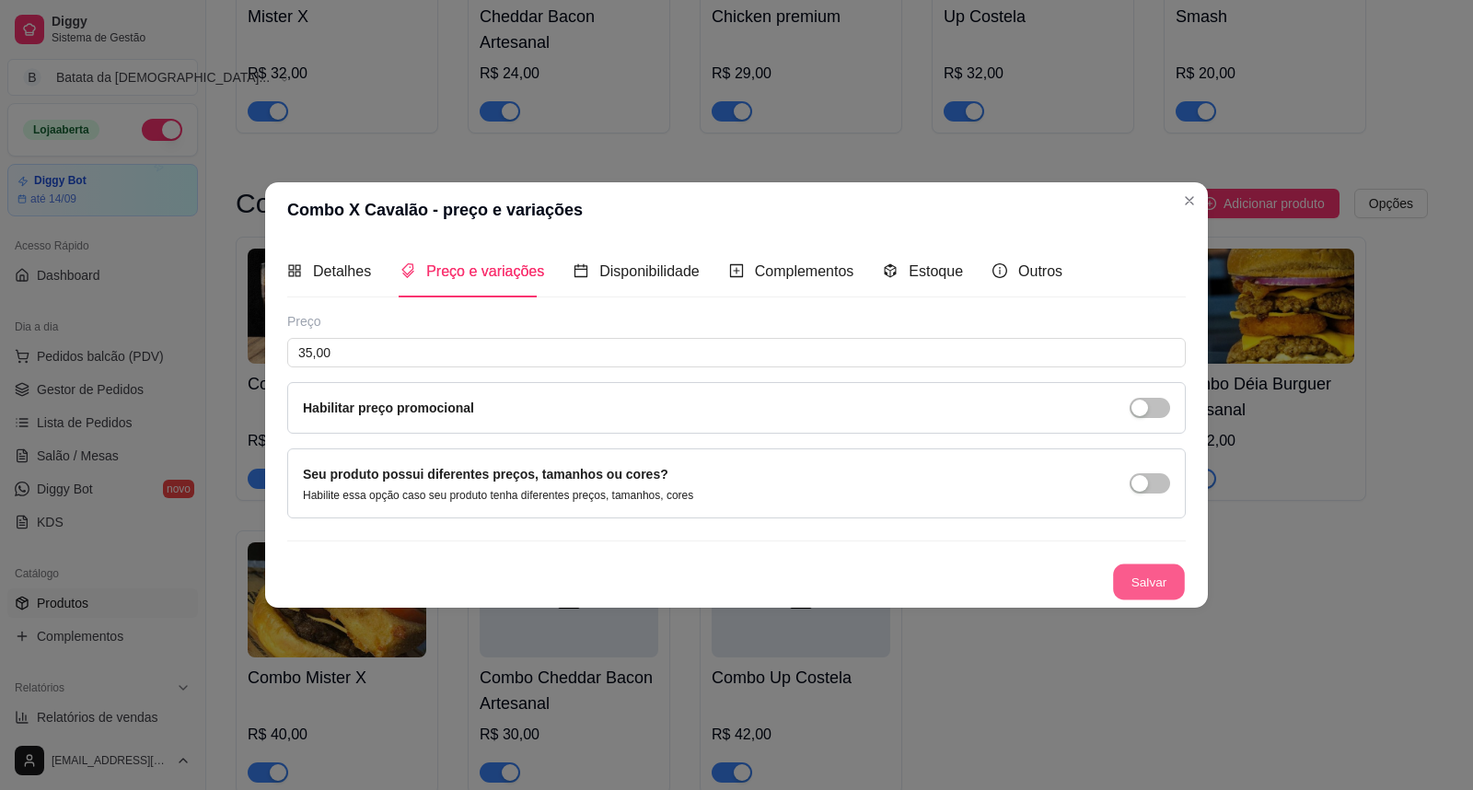
click at [1171, 572] on button "Salvar" at bounding box center [1149, 582] width 72 height 36
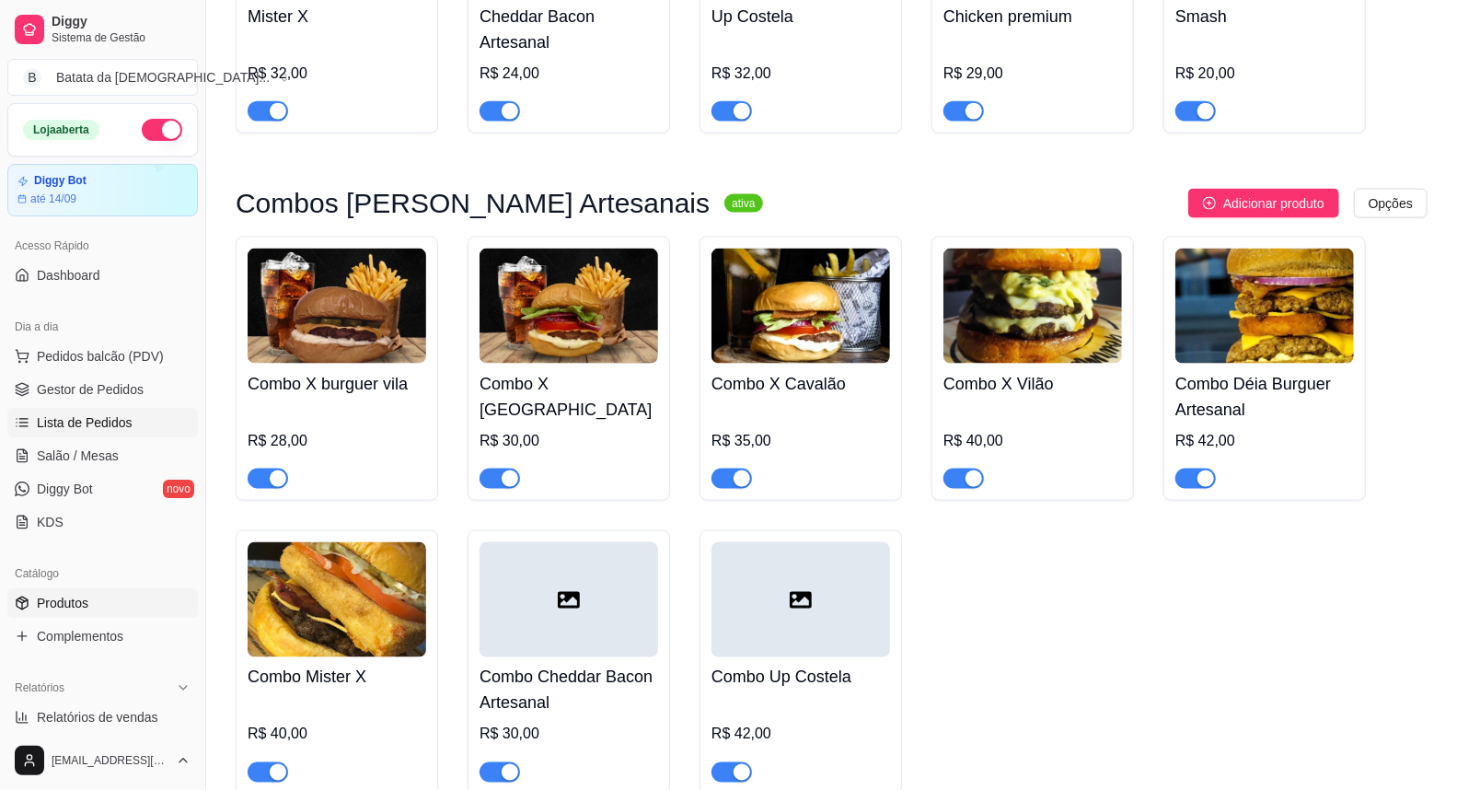
click at [143, 423] on link "Lista de Pedidos" at bounding box center [102, 422] width 191 height 29
click at [143, 396] on link "Gestor de Pedidos" at bounding box center [102, 389] width 191 height 29
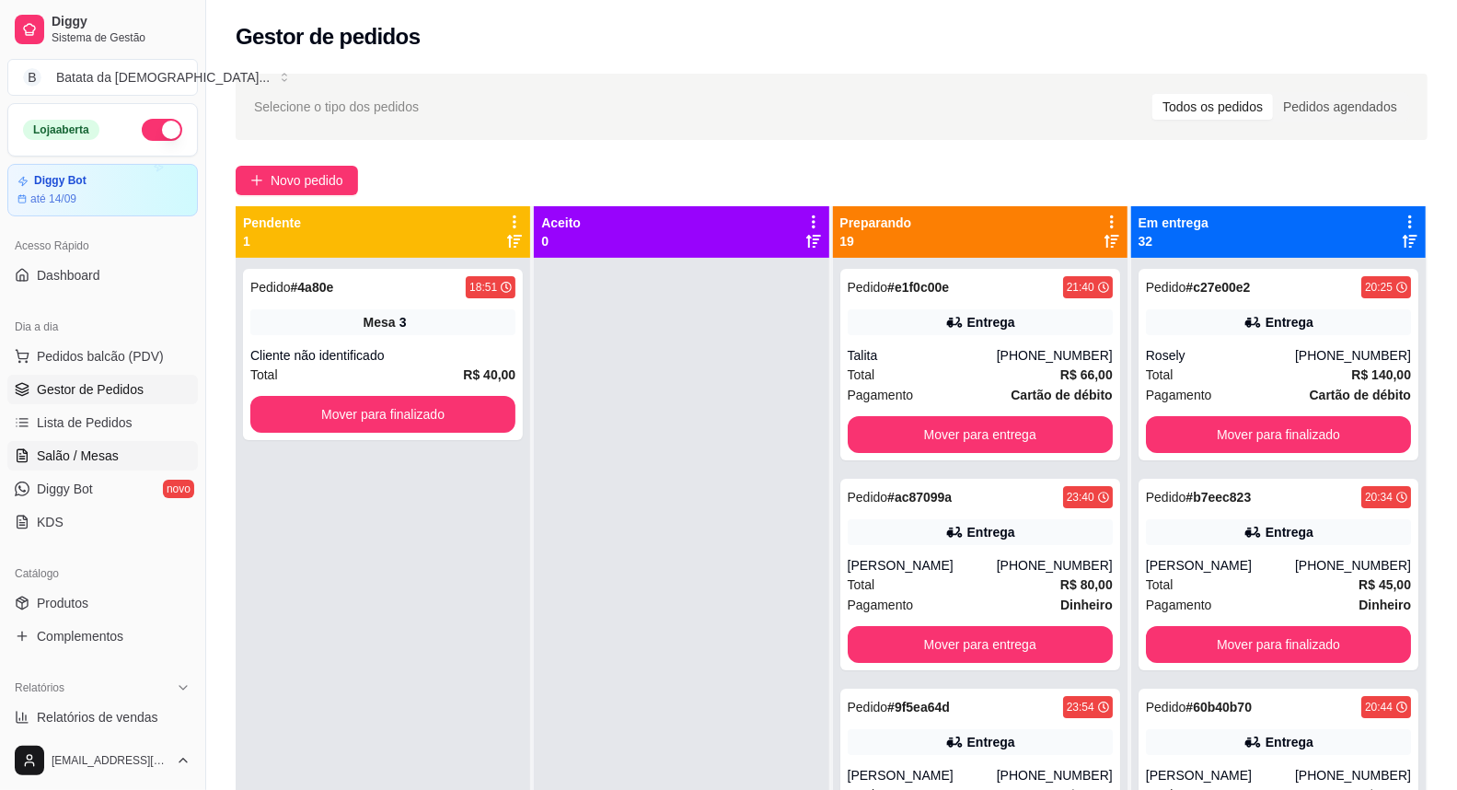
click at [139, 443] on link "Salão / Mesas" at bounding box center [102, 455] width 191 height 29
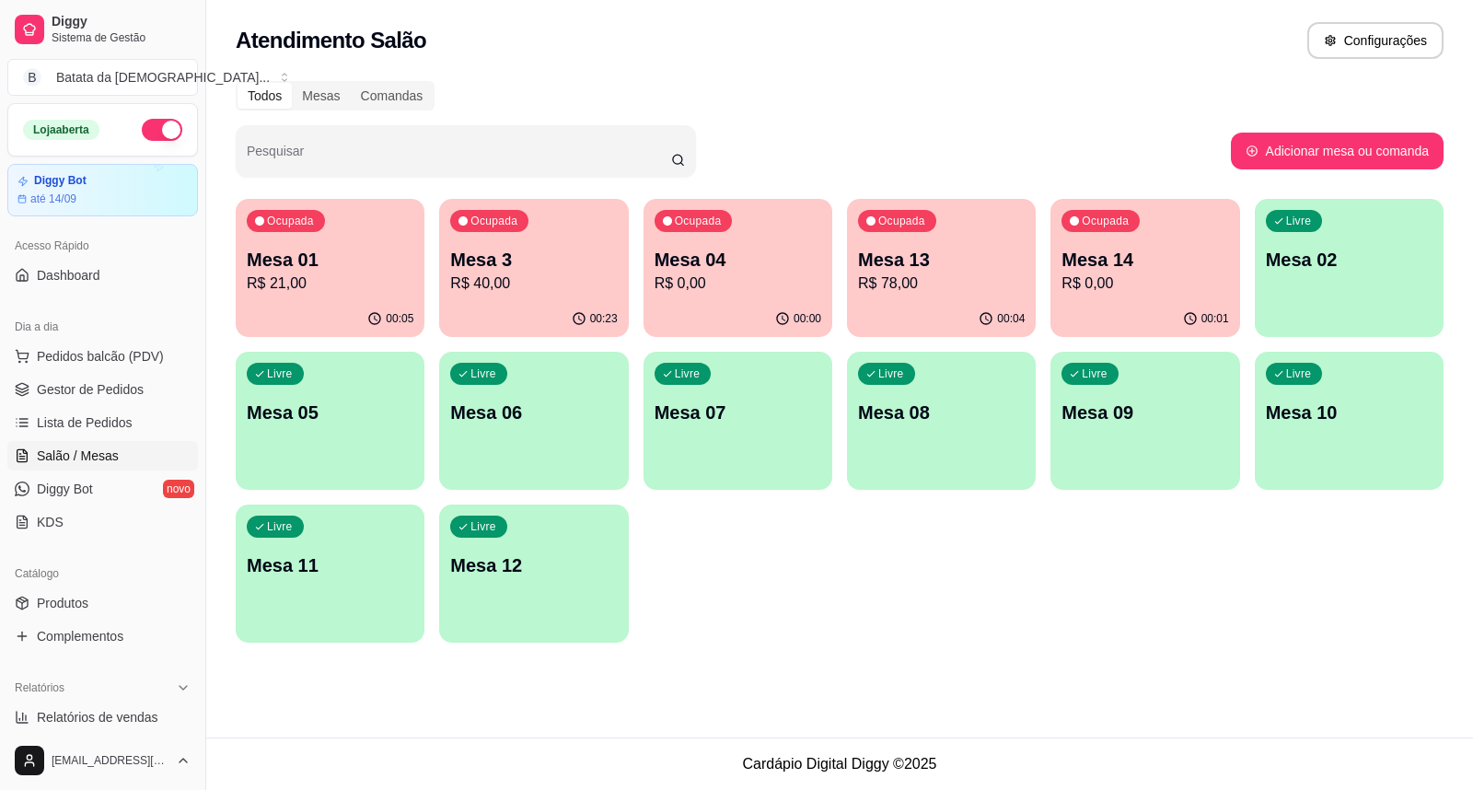
click at [543, 304] on div "00:23" at bounding box center [533, 319] width 189 height 36
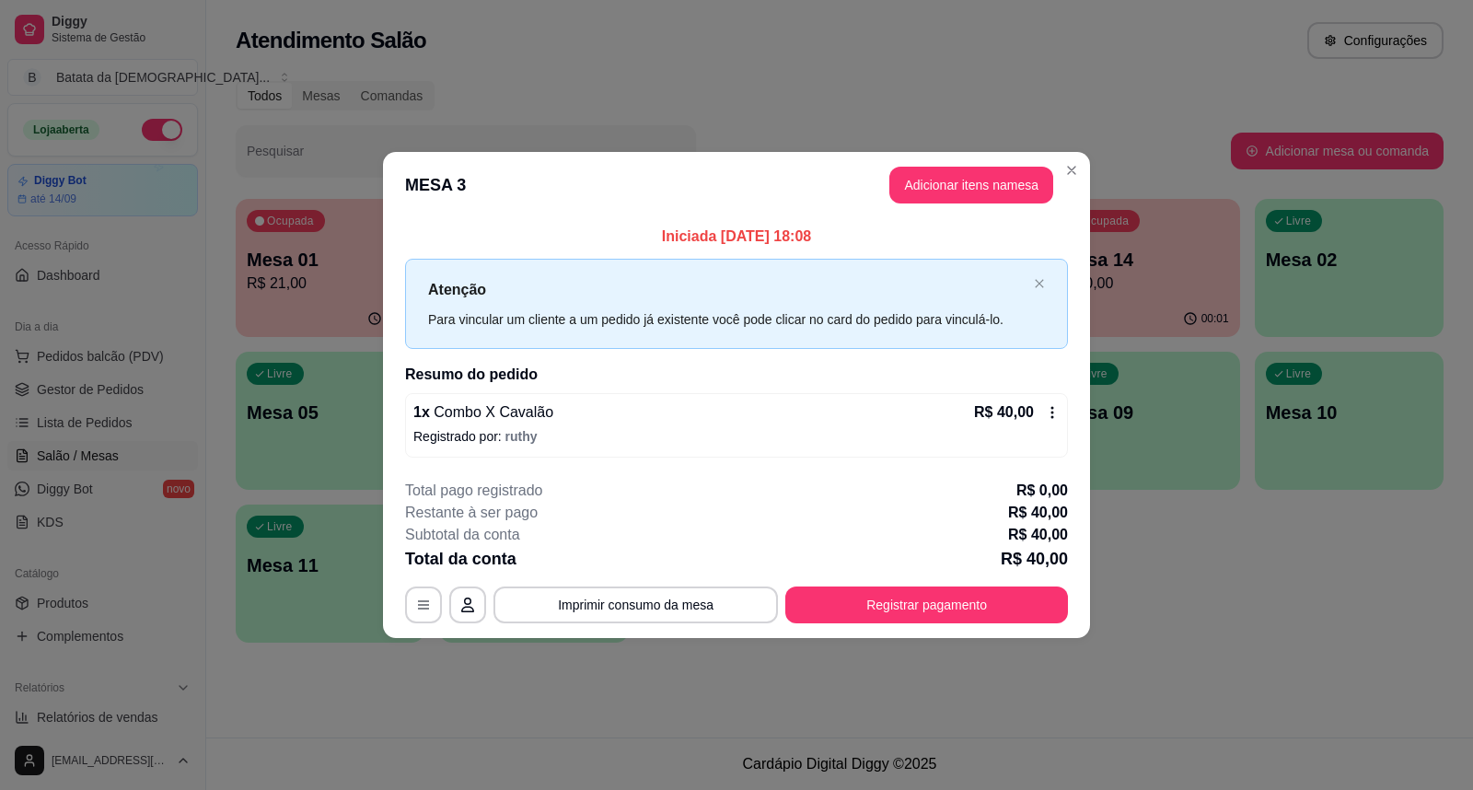
click at [1056, 411] on icon at bounding box center [1052, 412] width 15 height 15
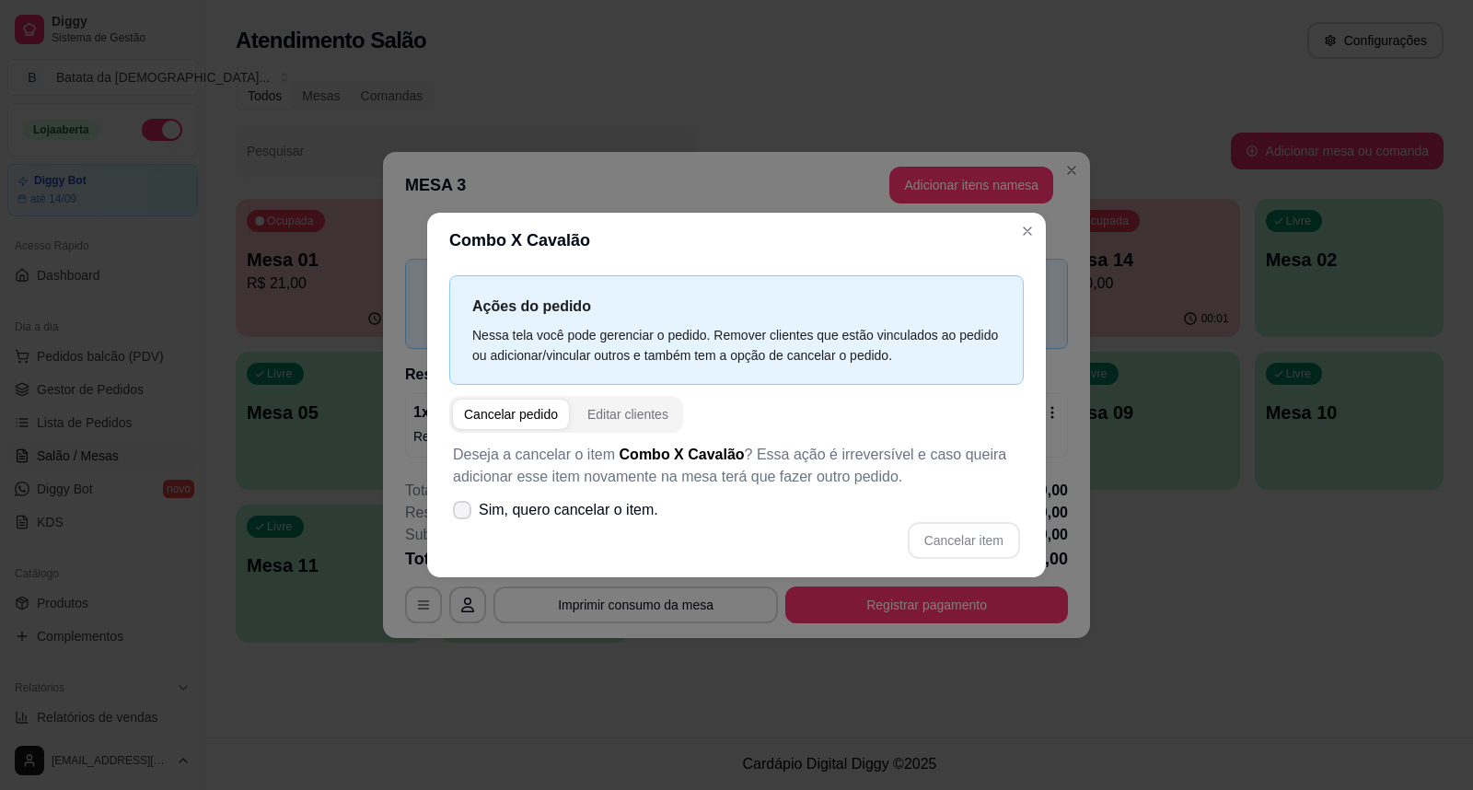
click at [605, 516] on span "Sim, quero cancelar o item." at bounding box center [568, 510] width 179 height 22
click at [464, 516] on input "Sim, quero cancelar o item." at bounding box center [458, 520] width 12 height 12
checkbox input "true"
click at [989, 544] on button "Cancelar item" at bounding box center [963, 541] width 110 height 36
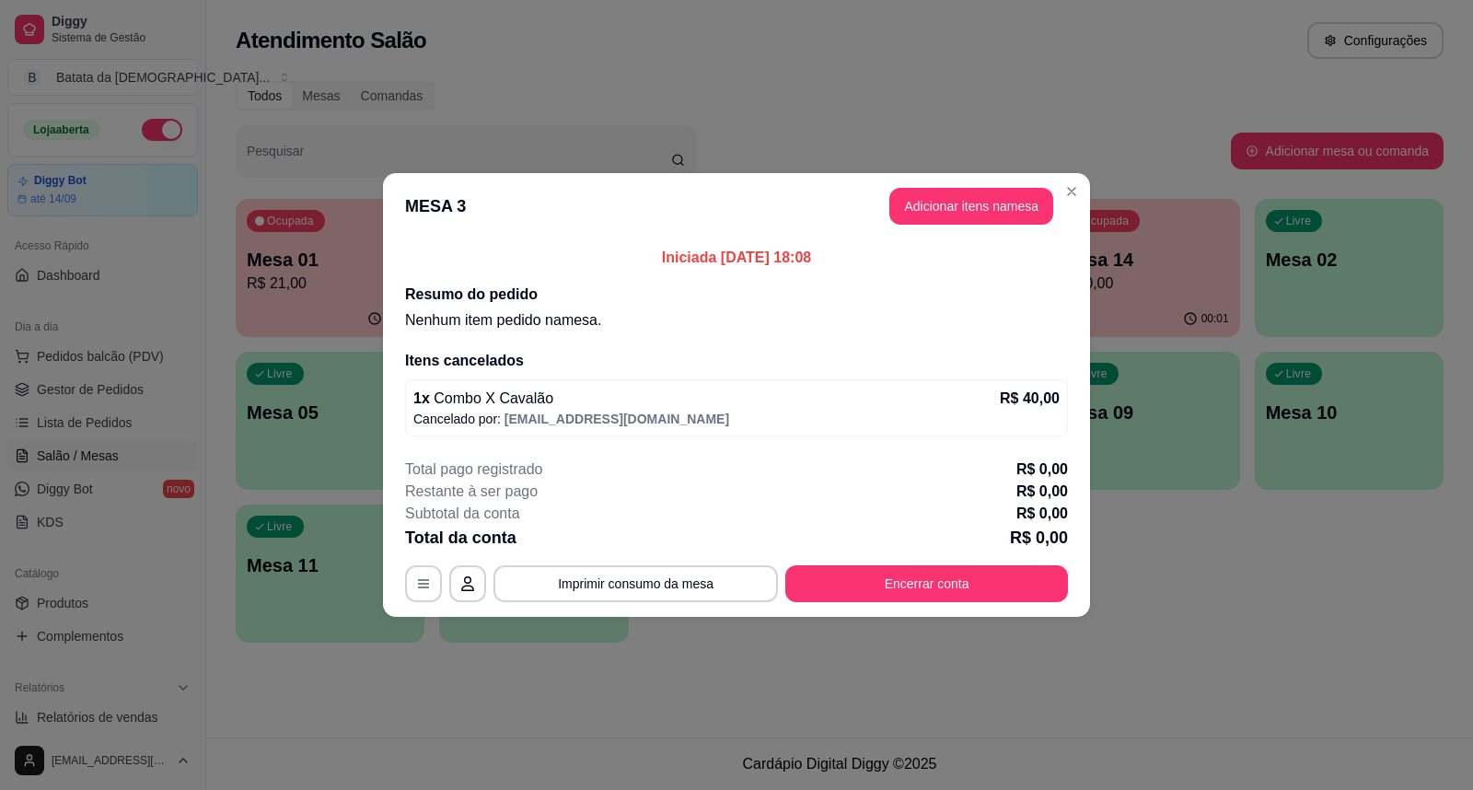
click at [710, 412] on p "Cancelado por: deianatur0701@gmail.com" at bounding box center [736, 419] width 646 height 18
click at [946, 200] on button "Adicionar itens na mesa" at bounding box center [971, 207] width 158 height 36
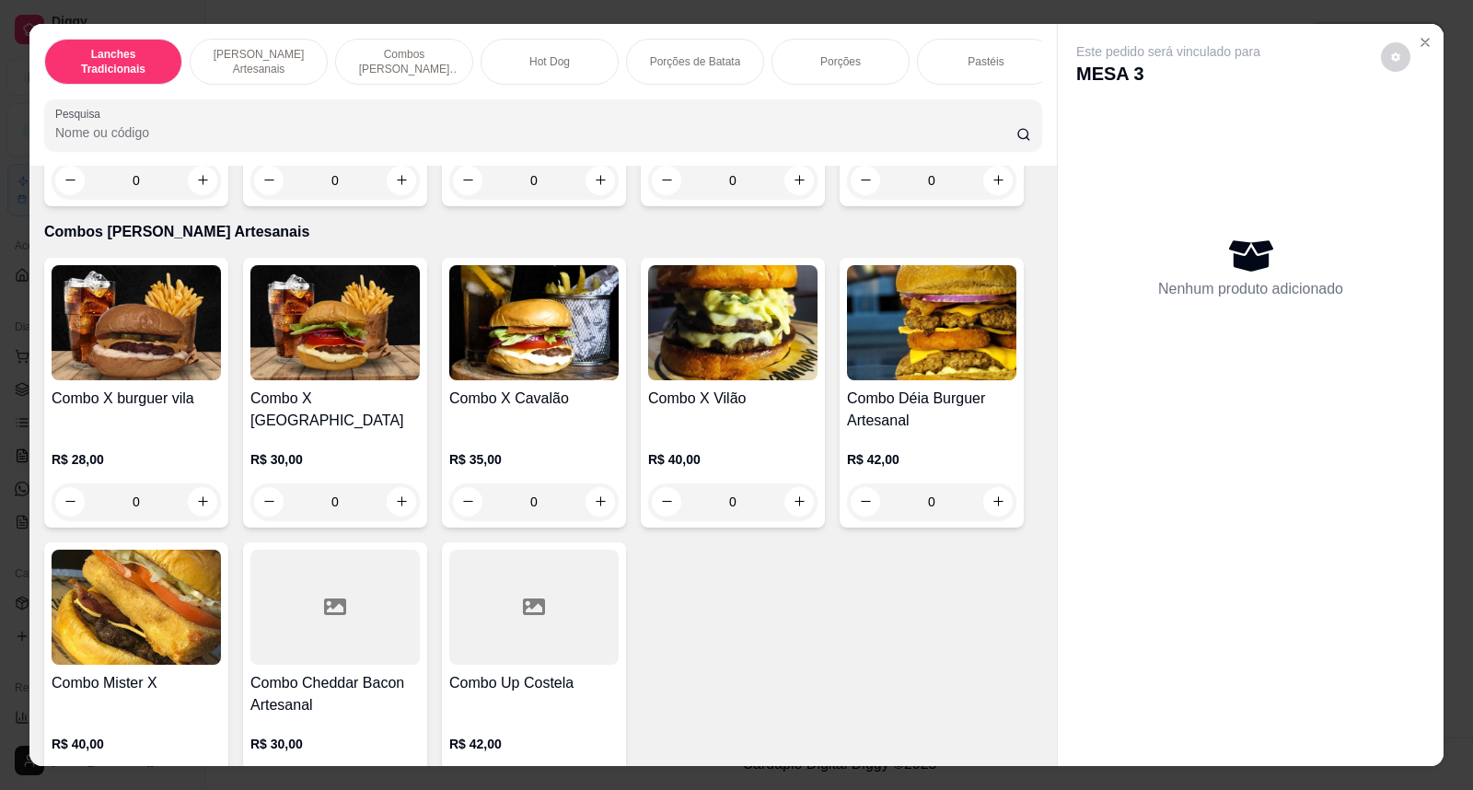
scroll to position [1431, 0]
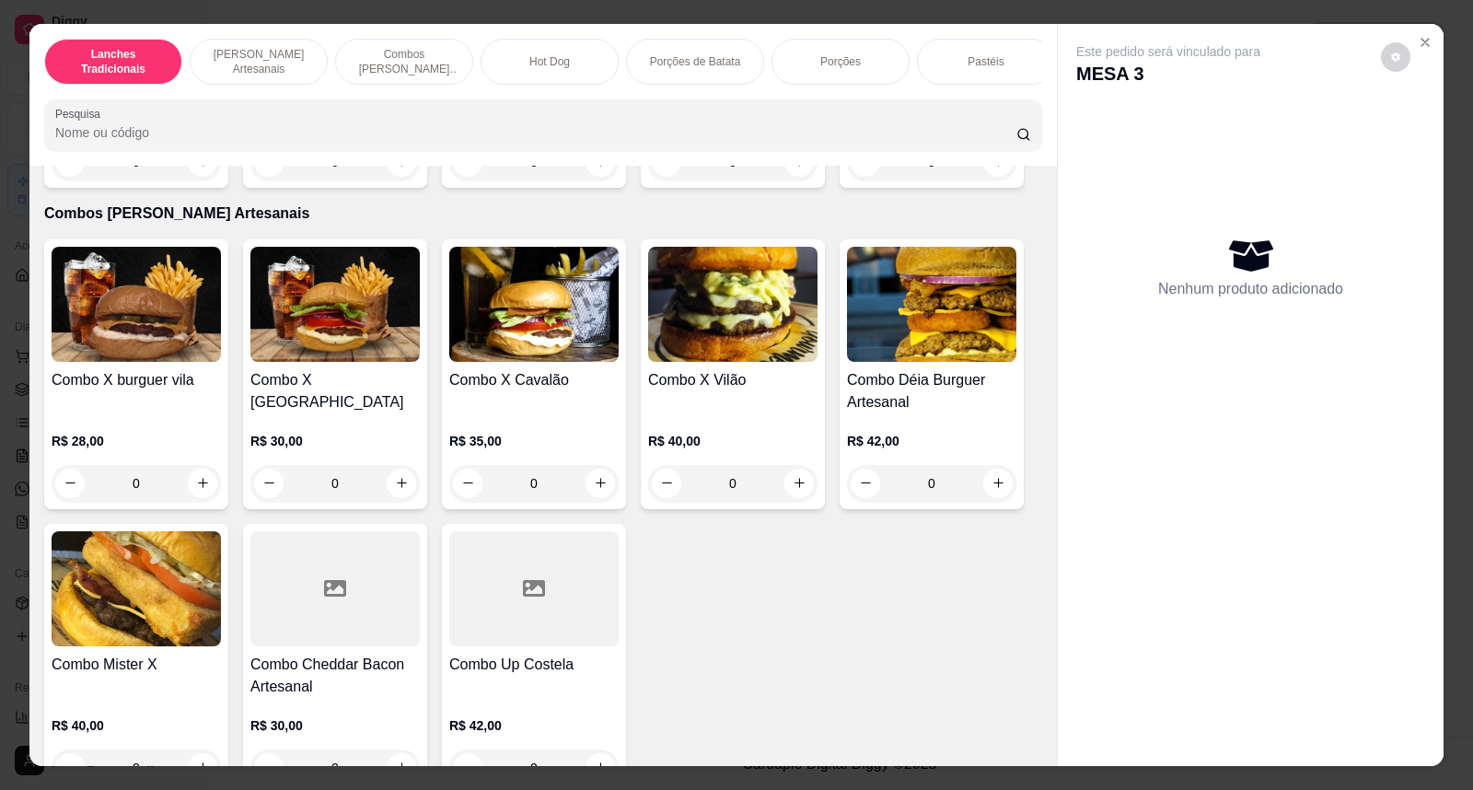
click at [508, 353] on img at bounding box center [533, 304] width 169 height 115
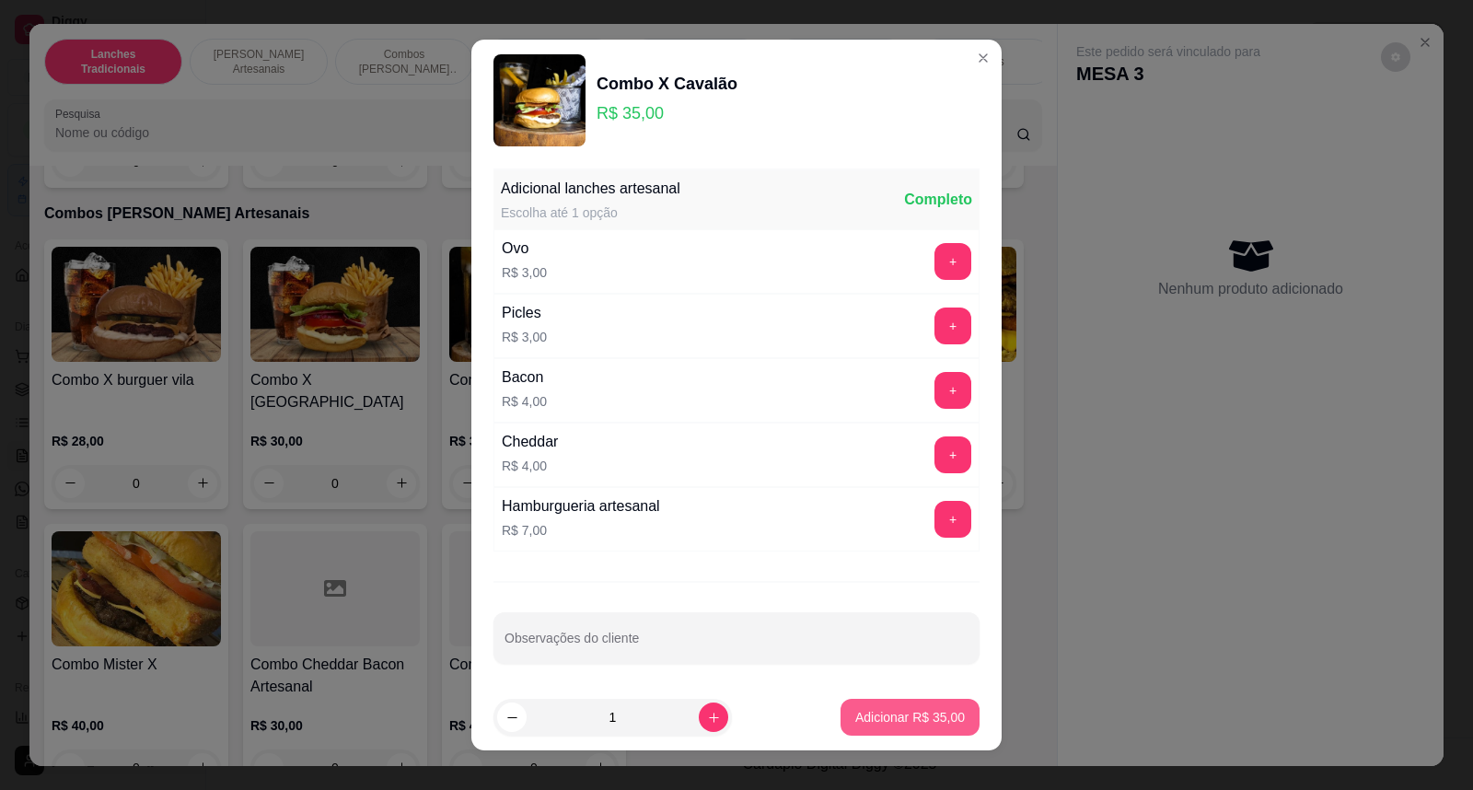
click at [904, 707] on button "Adicionar R$ 35,00" at bounding box center [909, 717] width 139 height 37
type input "1"
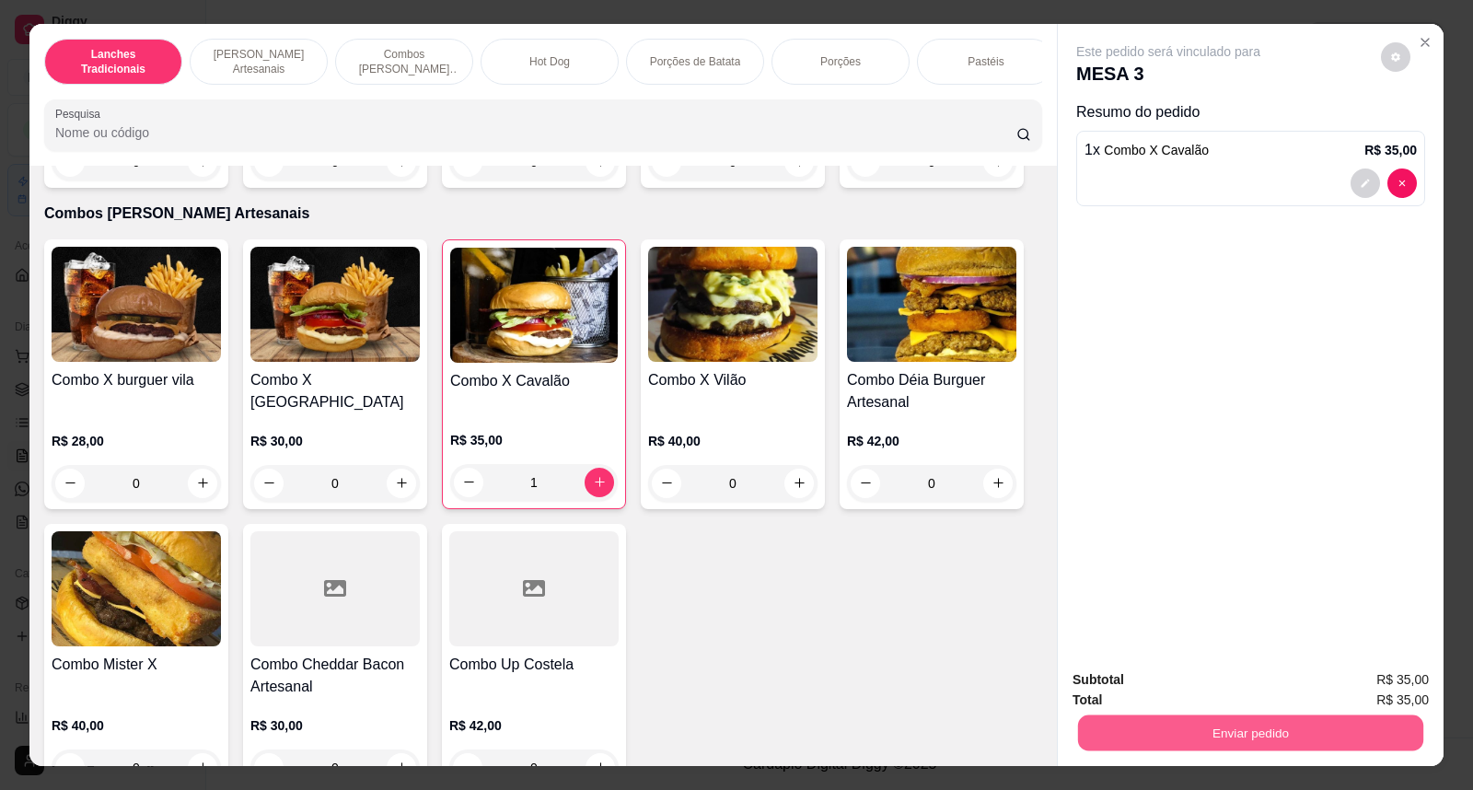
click at [1265, 749] on button "Enviar pedido" at bounding box center [1250, 733] width 345 height 36
click at [1240, 701] on button "Não registrar e enviar pedido" at bounding box center [1188, 688] width 191 height 35
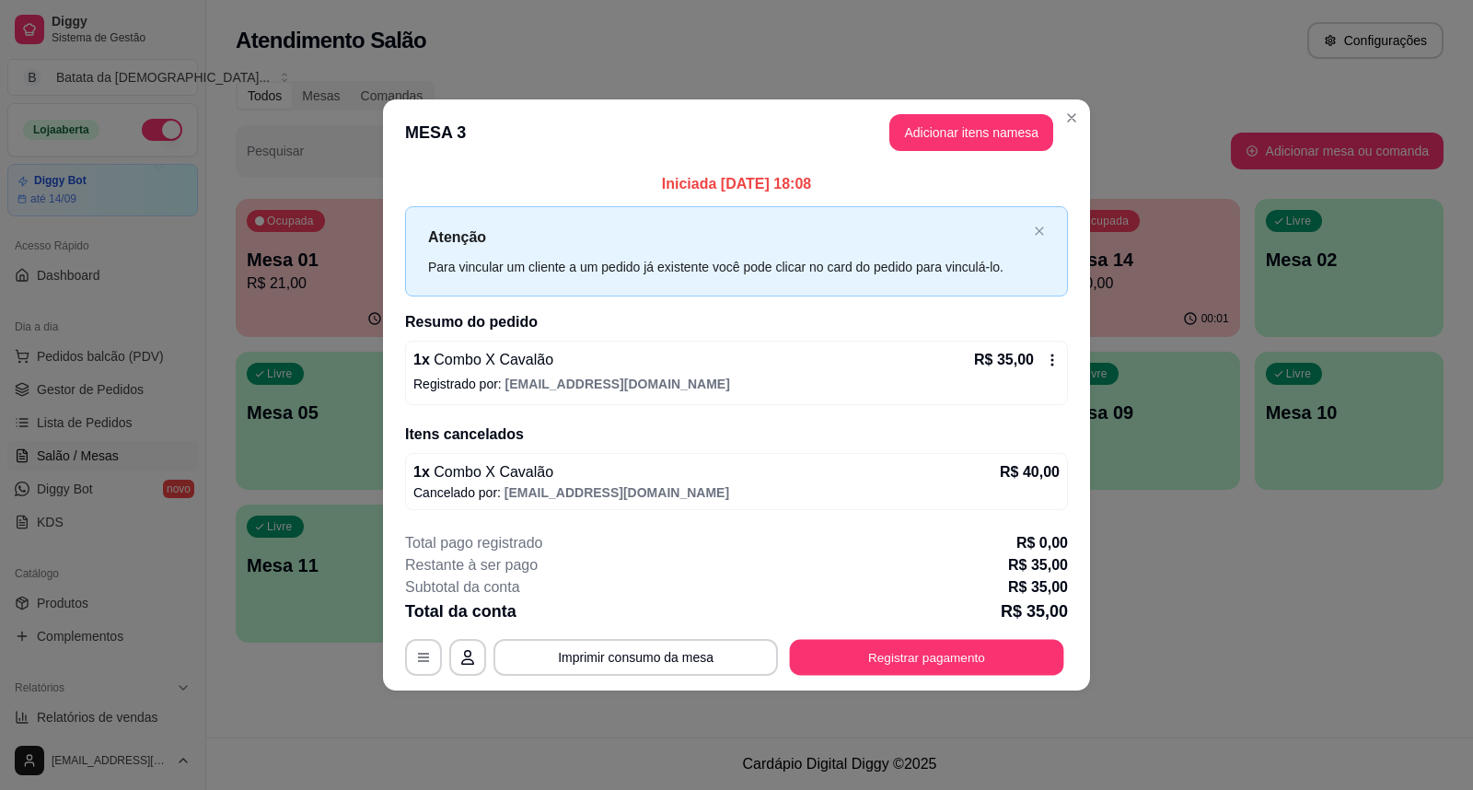
click at [974, 663] on button "Registrar pagamento" at bounding box center [927, 657] width 274 height 36
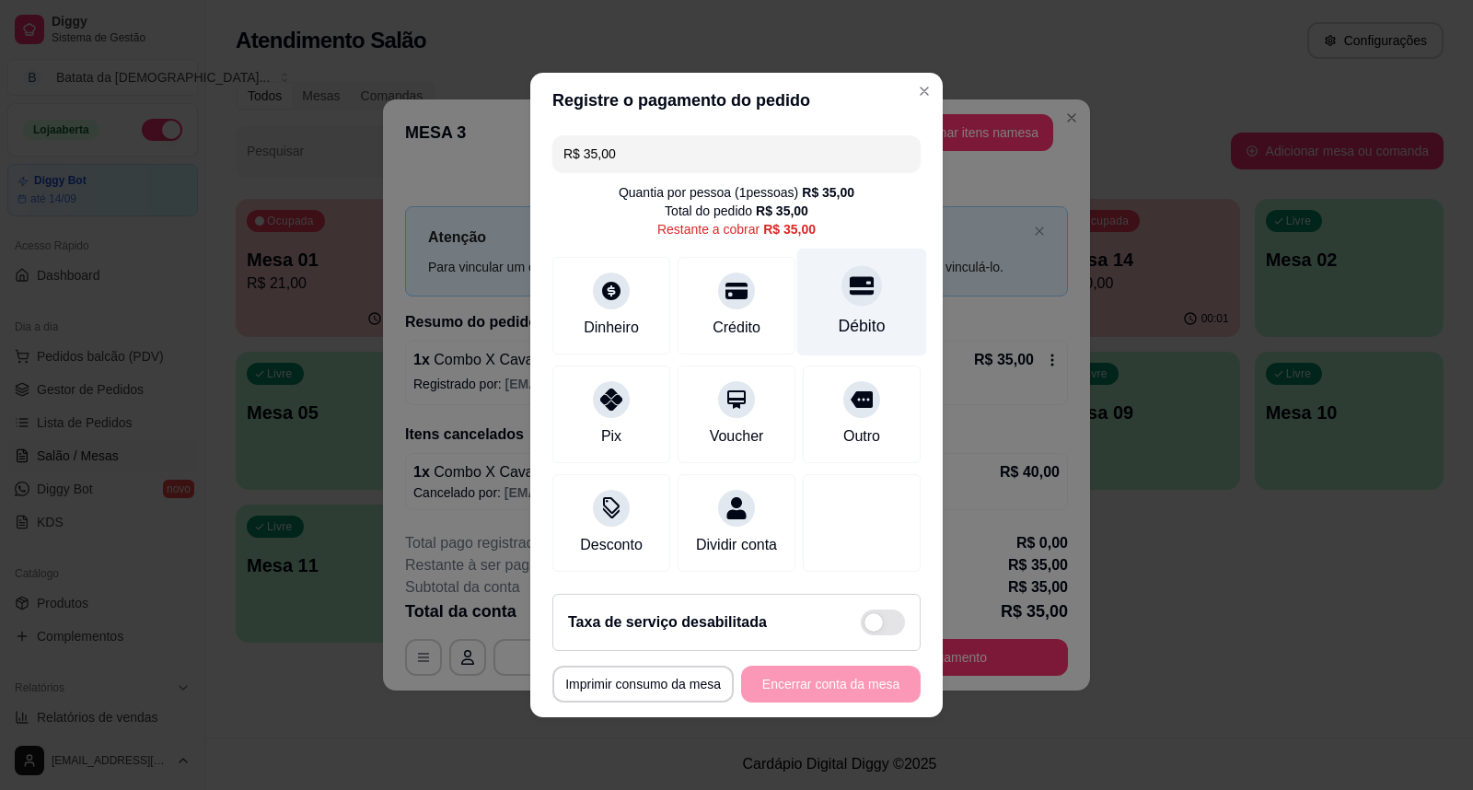
click at [842, 314] on div "Débito" at bounding box center [861, 326] width 47 height 24
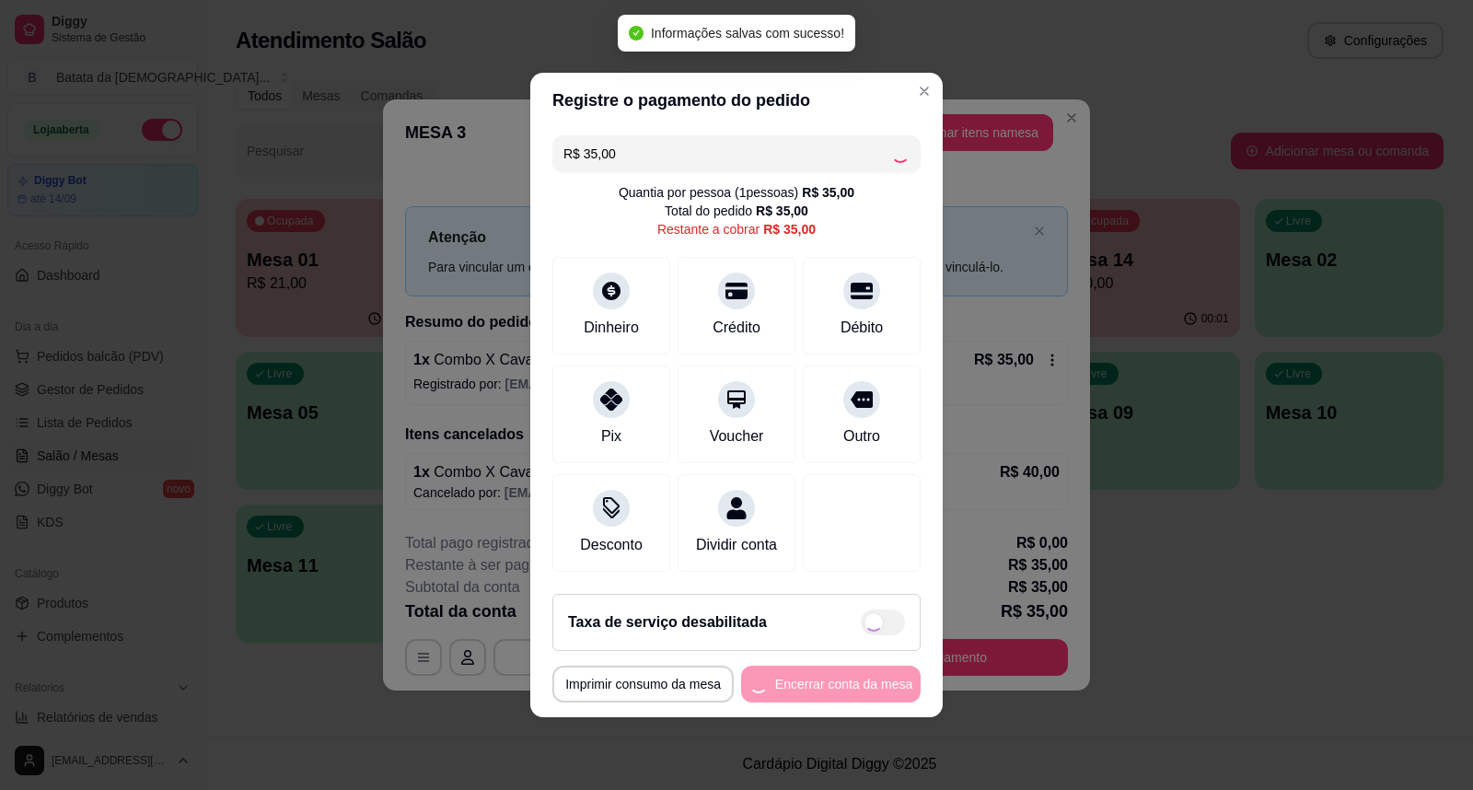
type input "R$ 0,00"
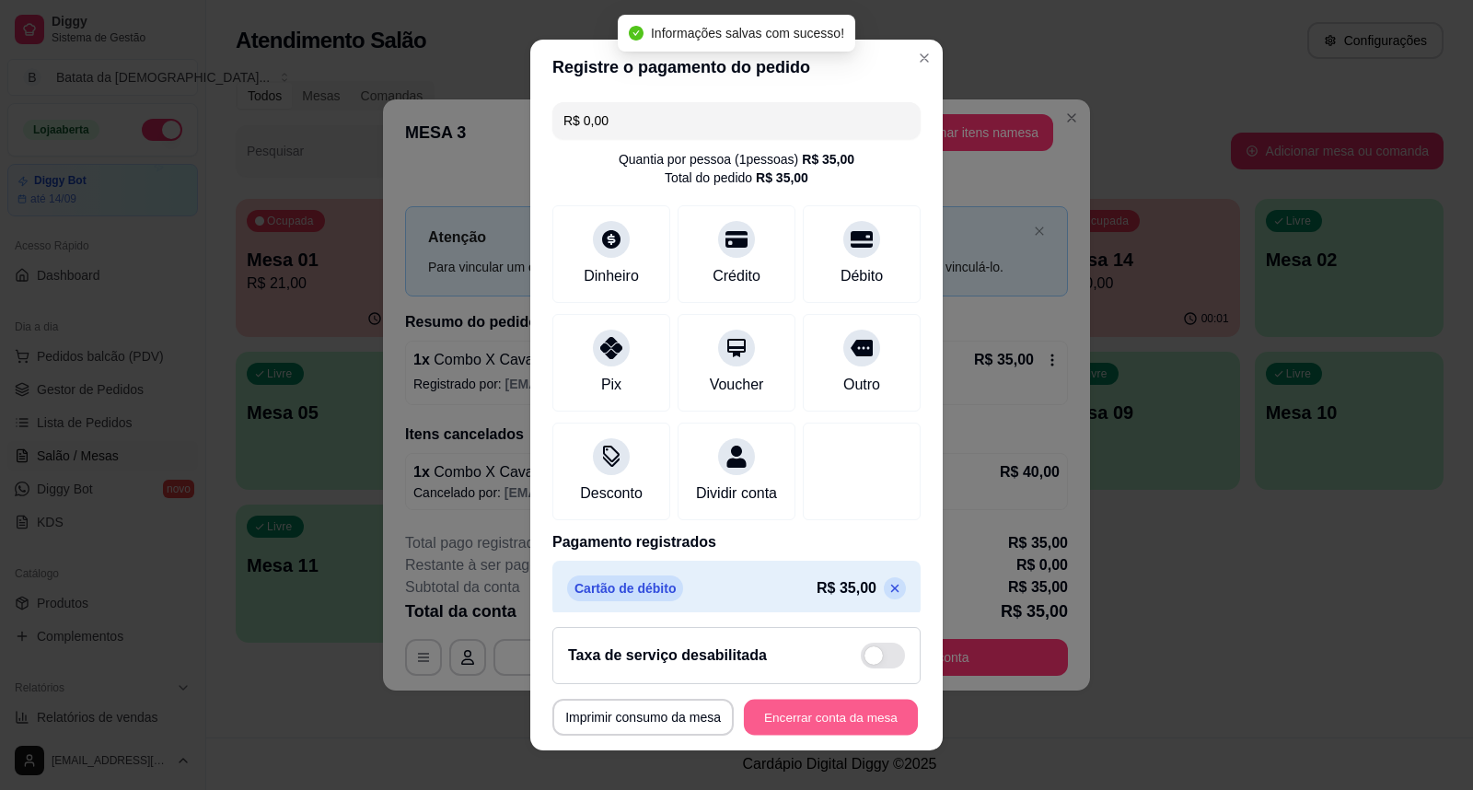
click at [862, 705] on button "Encerrar conta da mesa" at bounding box center [831, 717] width 174 height 36
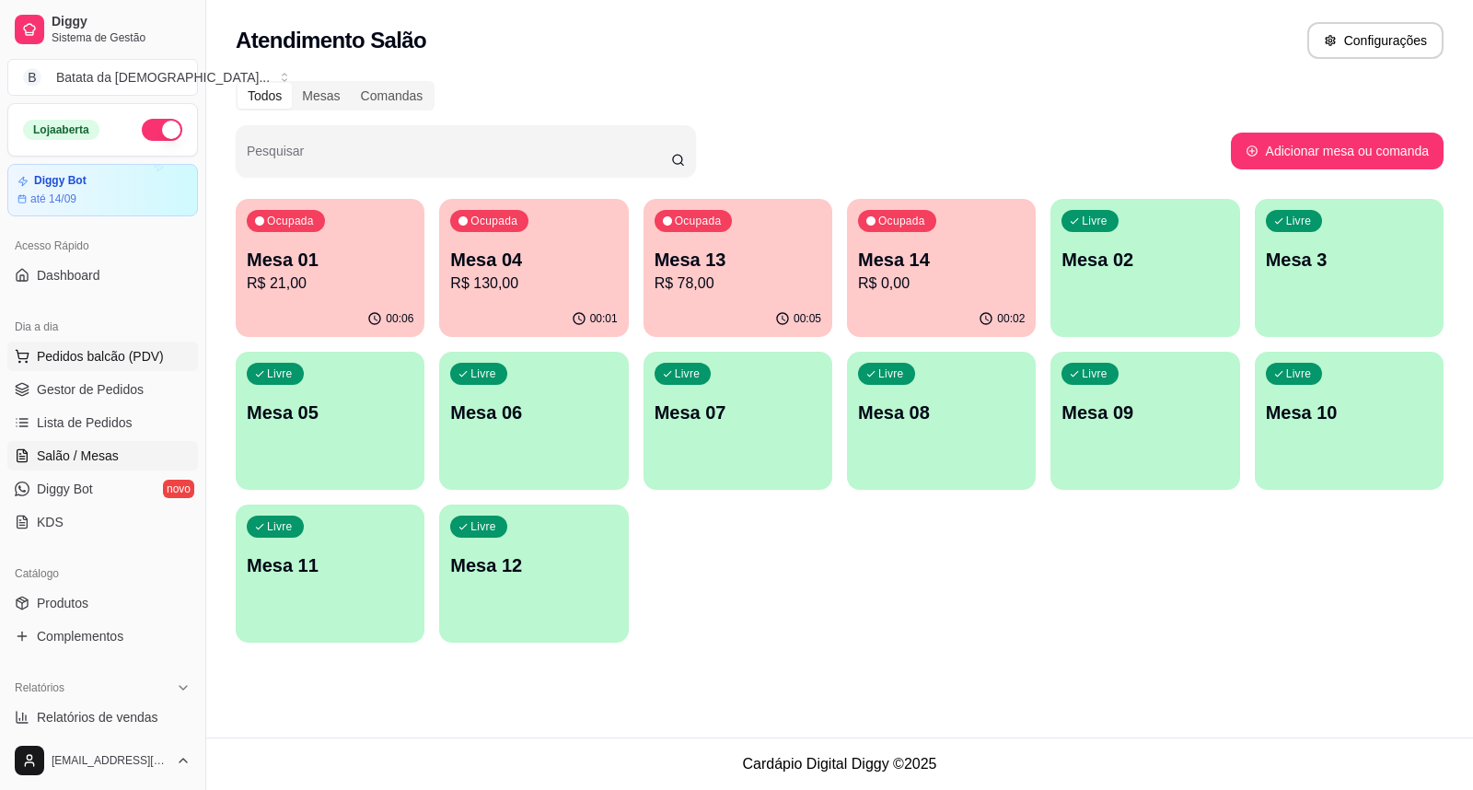
click at [107, 344] on button "Pedidos balcão (PDV)" at bounding box center [102, 355] width 191 height 29
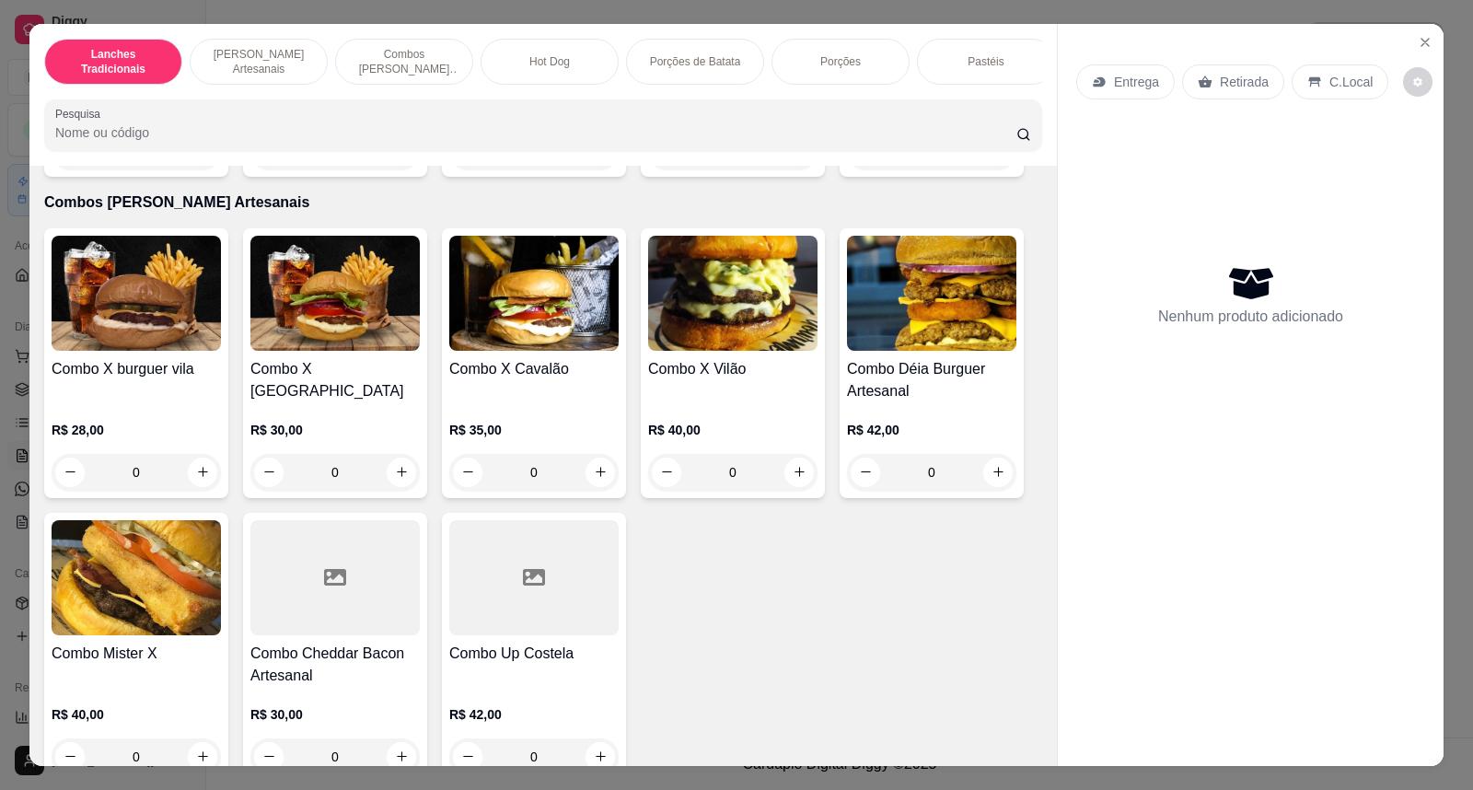
scroll to position [1533, 0]
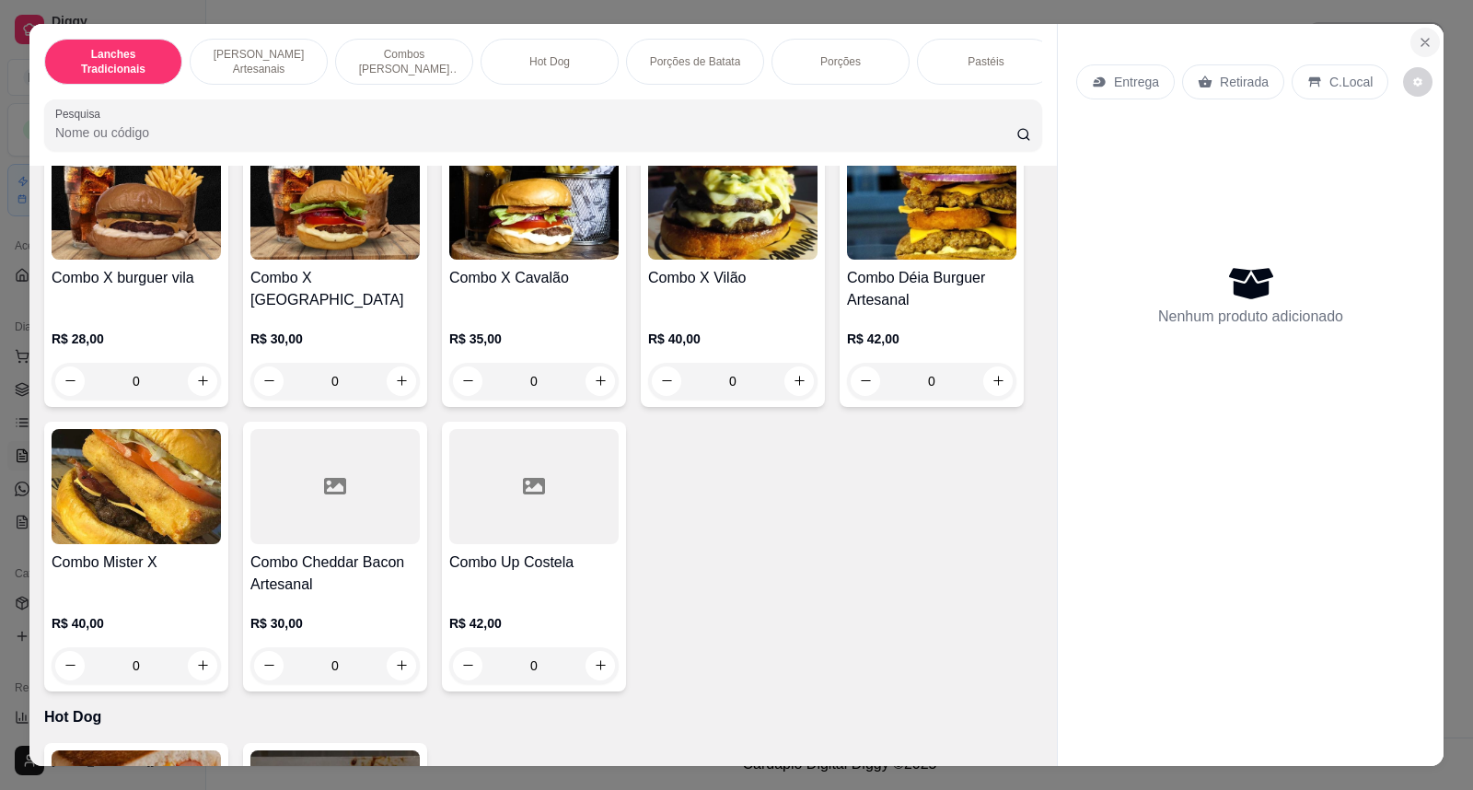
click at [1410, 39] on button "Close" at bounding box center [1424, 42] width 29 height 29
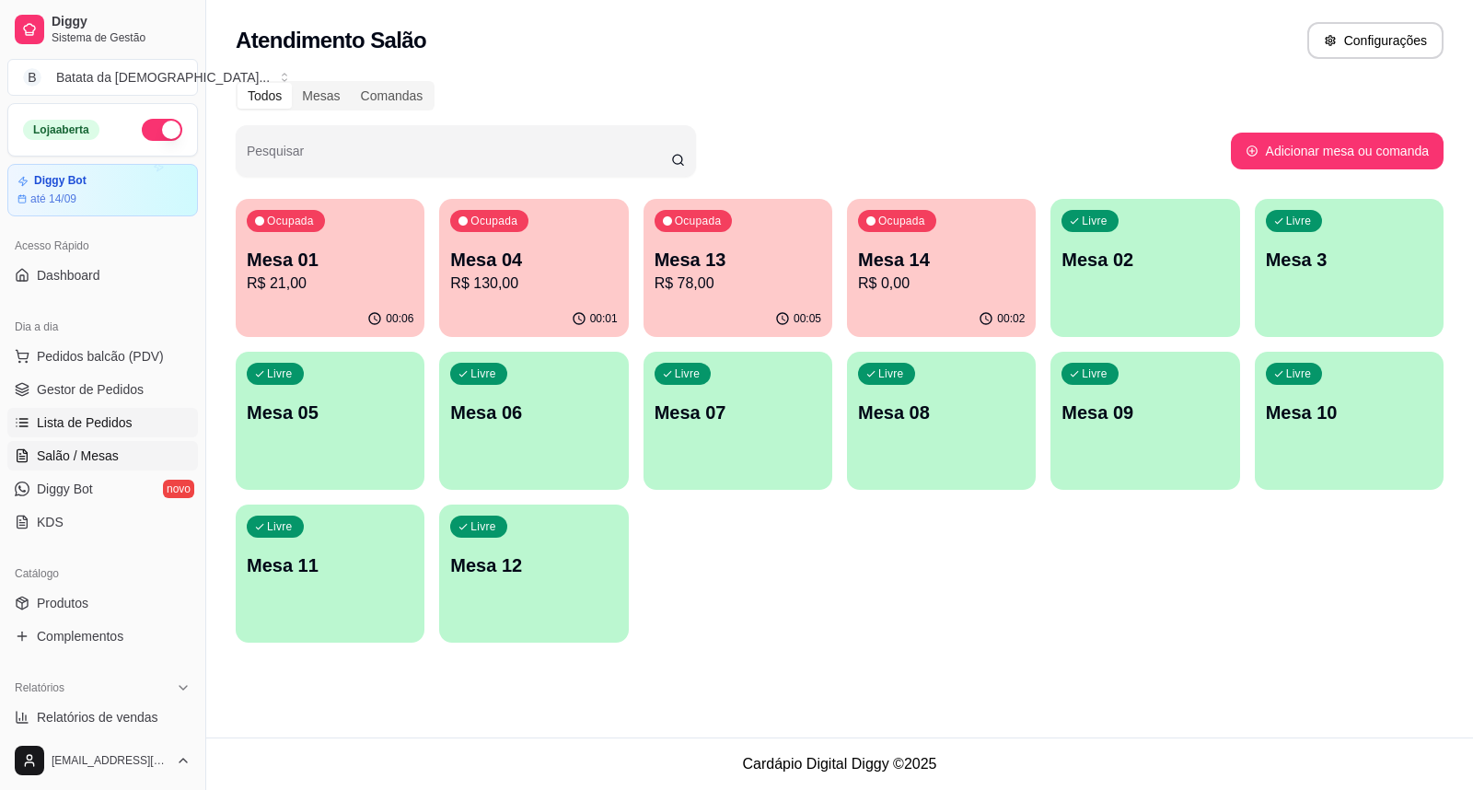
click at [63, 411] on link "Lista de Pedidos" at bounding box center [102, 422] width 191 height 29
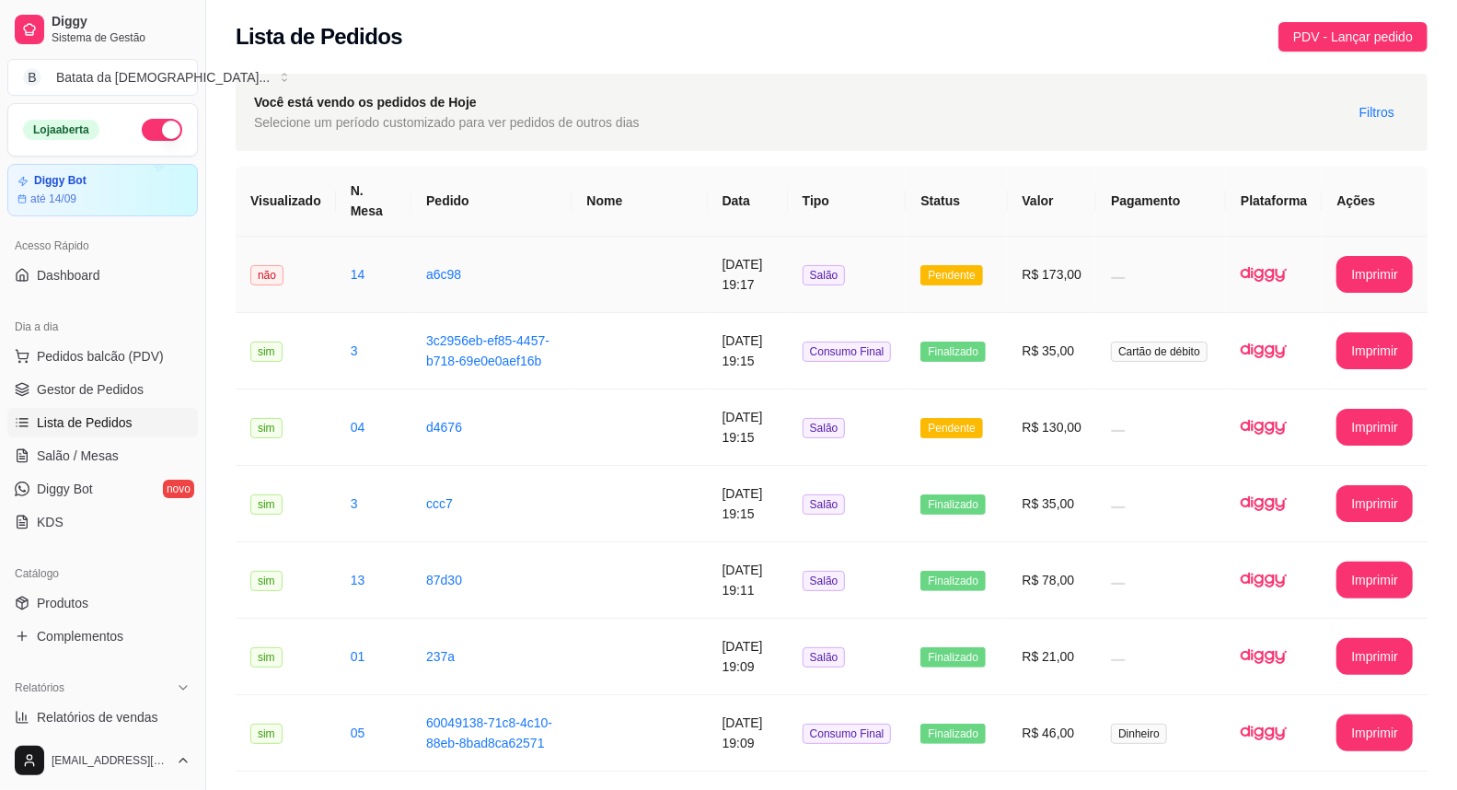
click at [958, 265] on span "Pendente" at bounding box center [951, 275] width 62 height 20
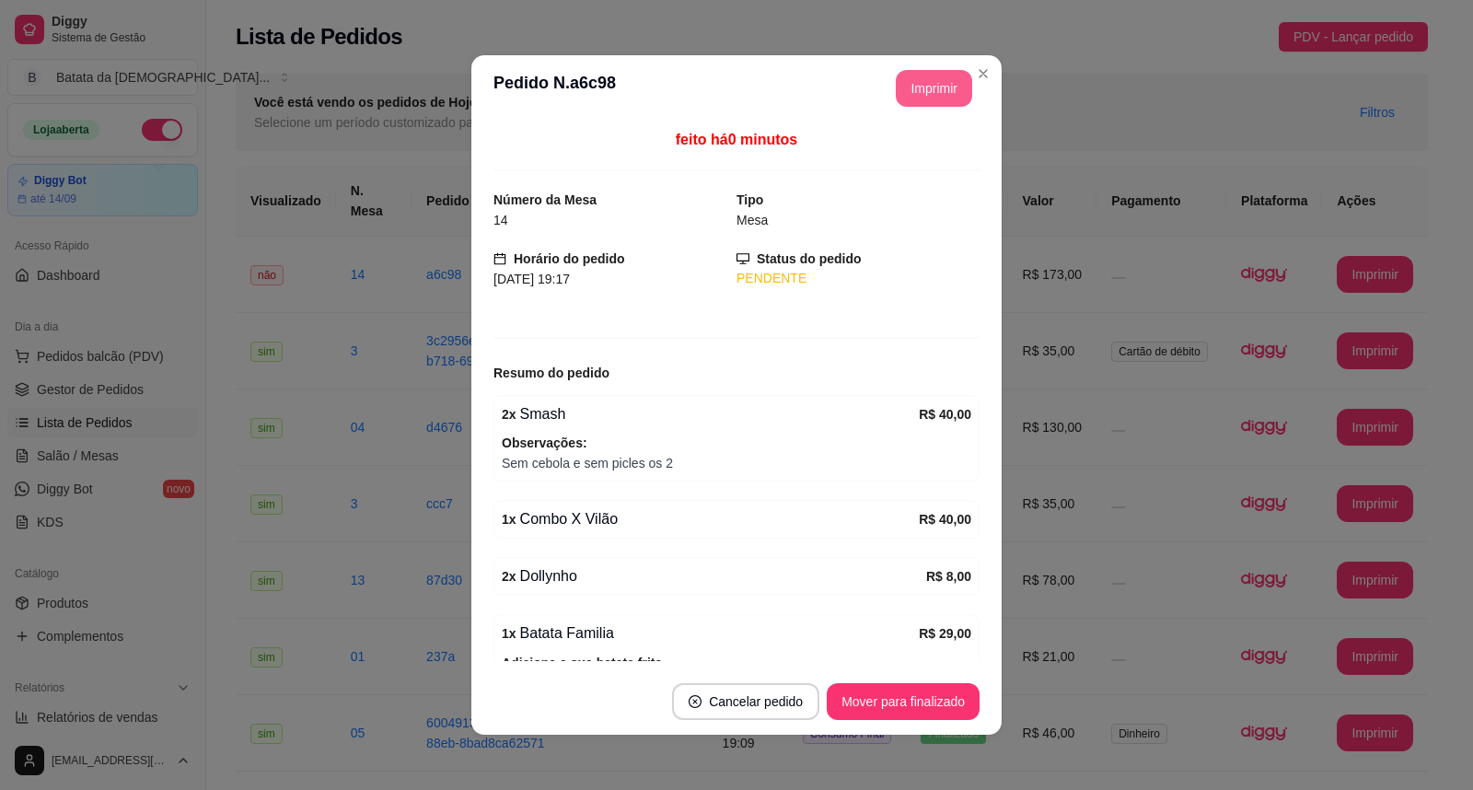
click at [917, 98] on button "Imprimir" at bounding box center [934, 88] width 76 height 37
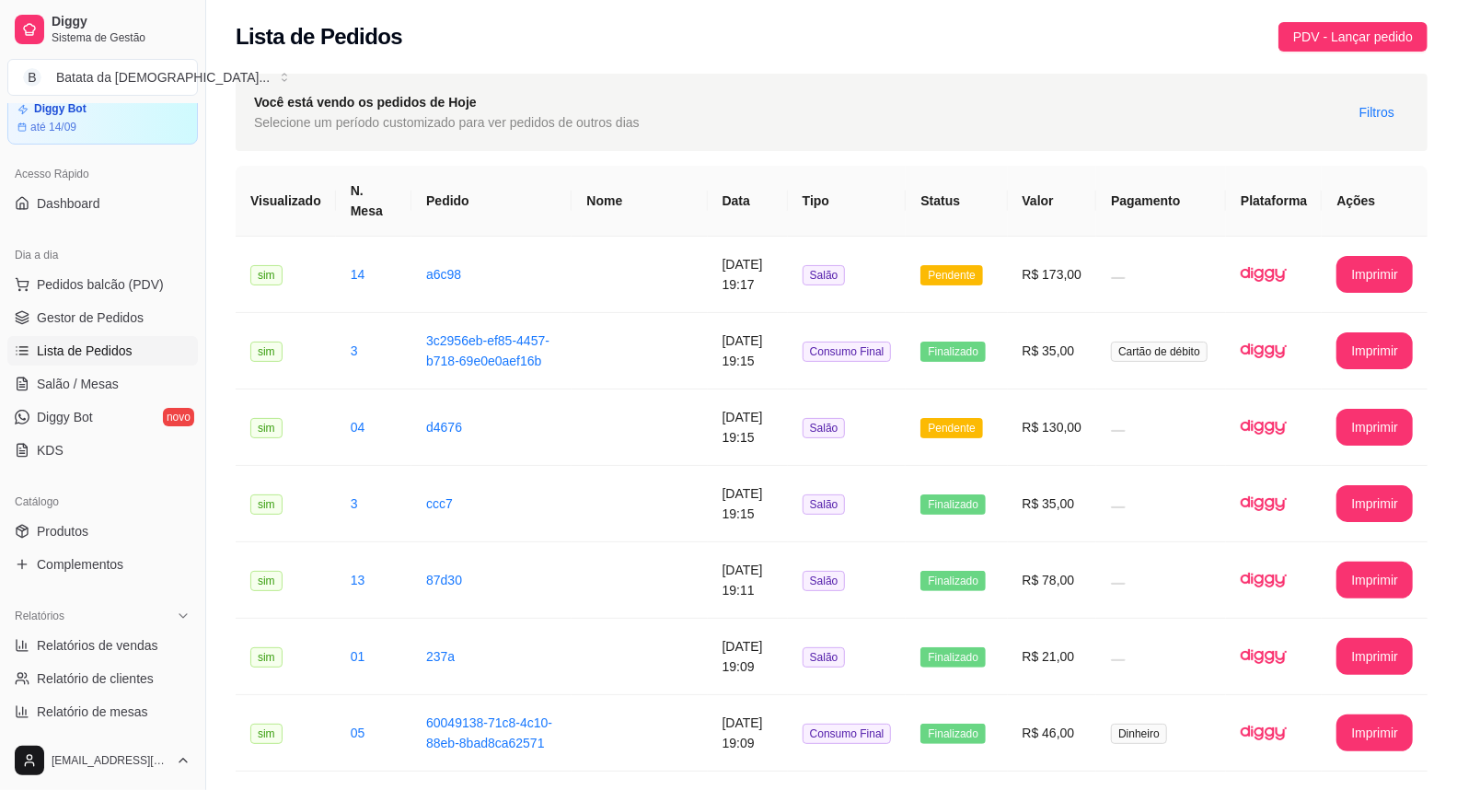
scroll to position [102, 0]
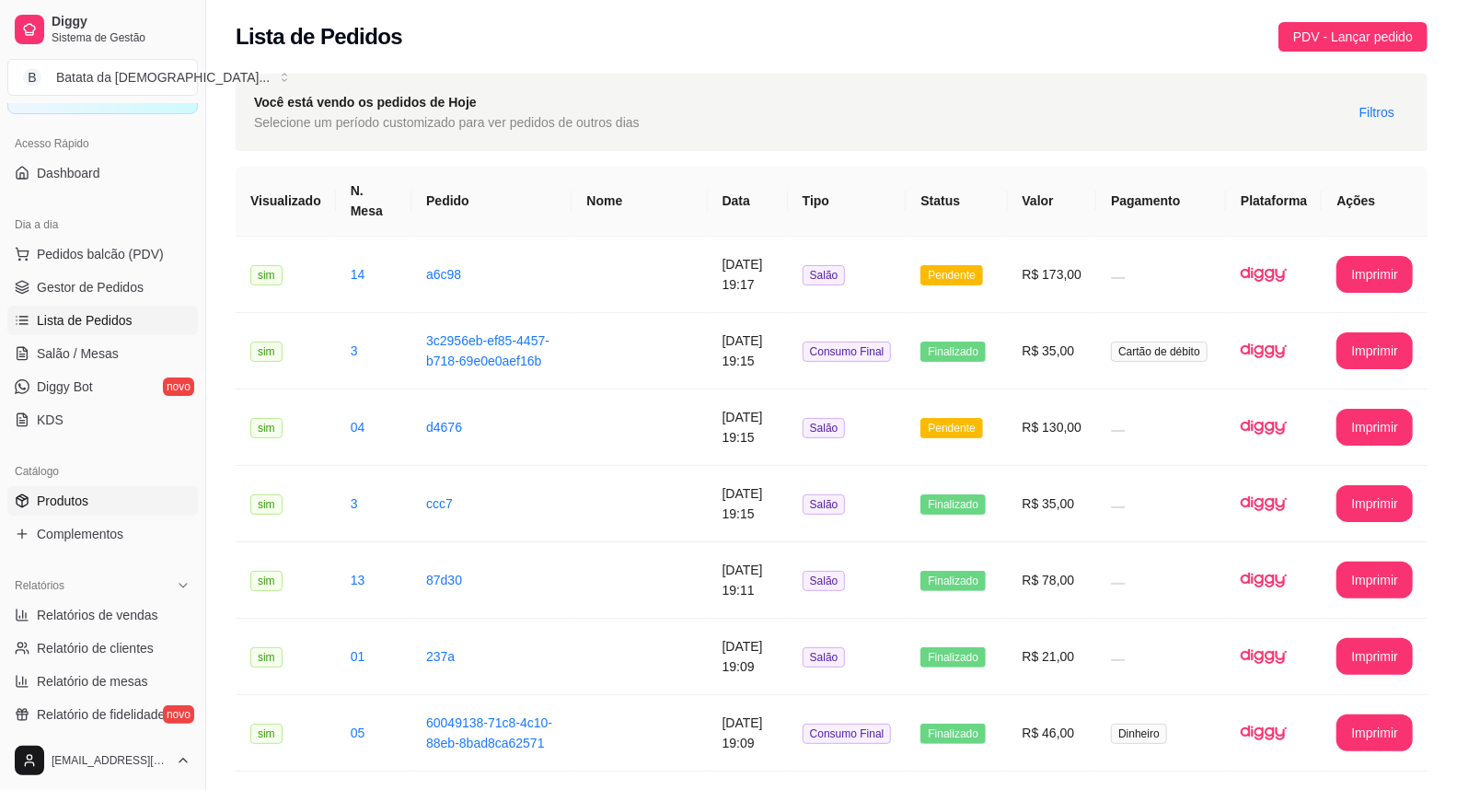
click at [105, 495] on link "Produtos" at bounding box center [102, 500] width 191 height 29
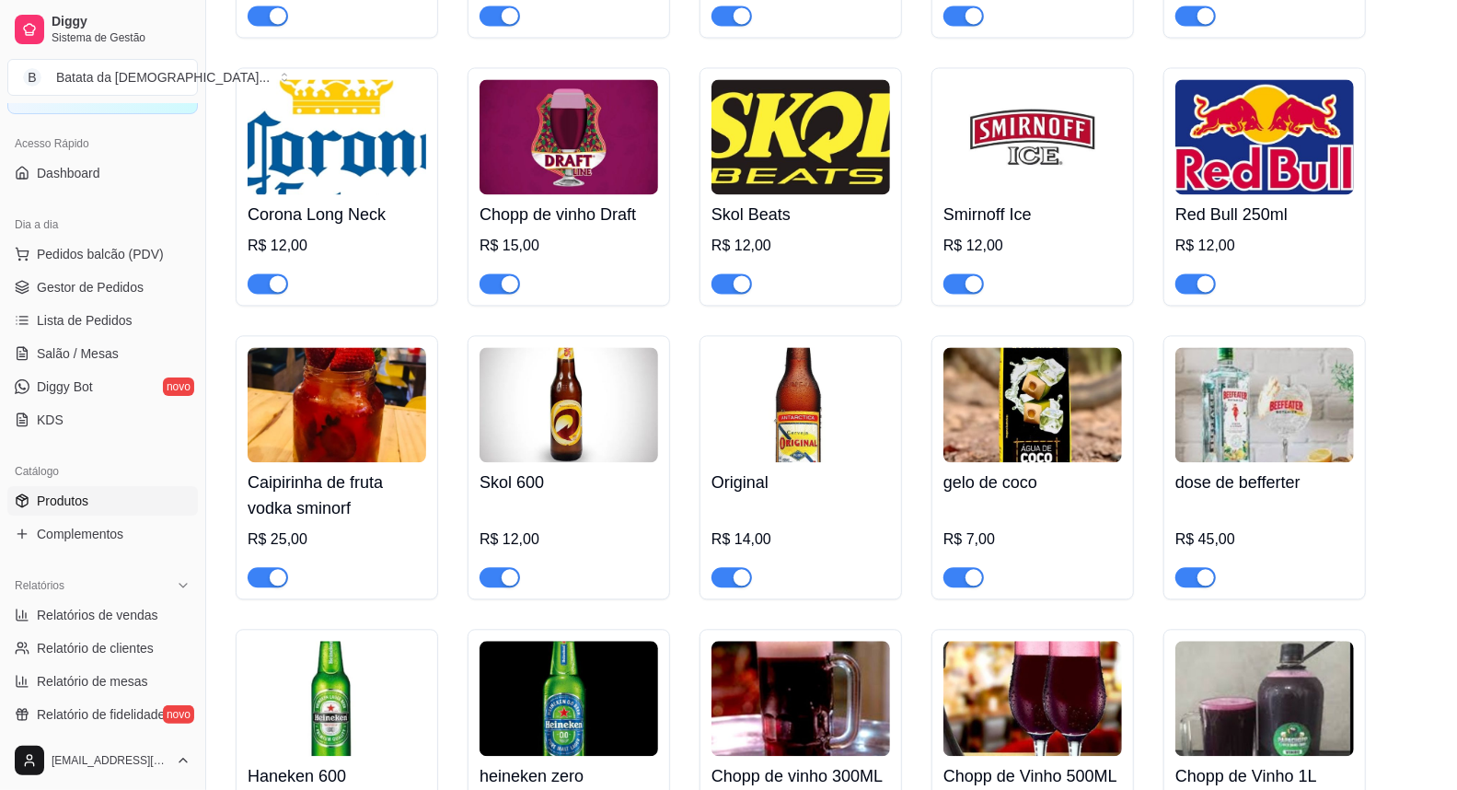
scroll to position [6851, 0]
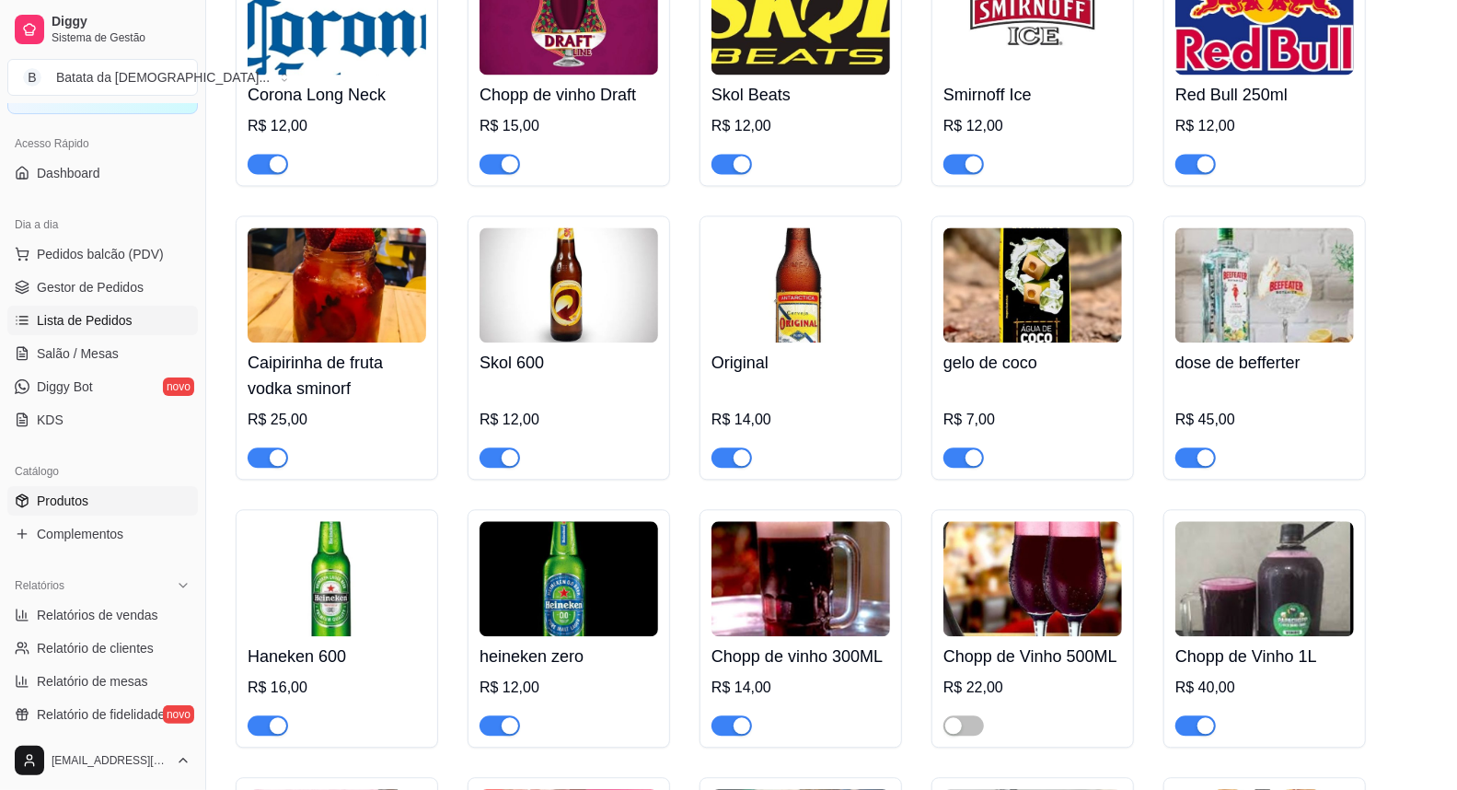
click at [121, 327] on span "Lista de Pedidos" at bounding box center [85, 320] width 96 height 18
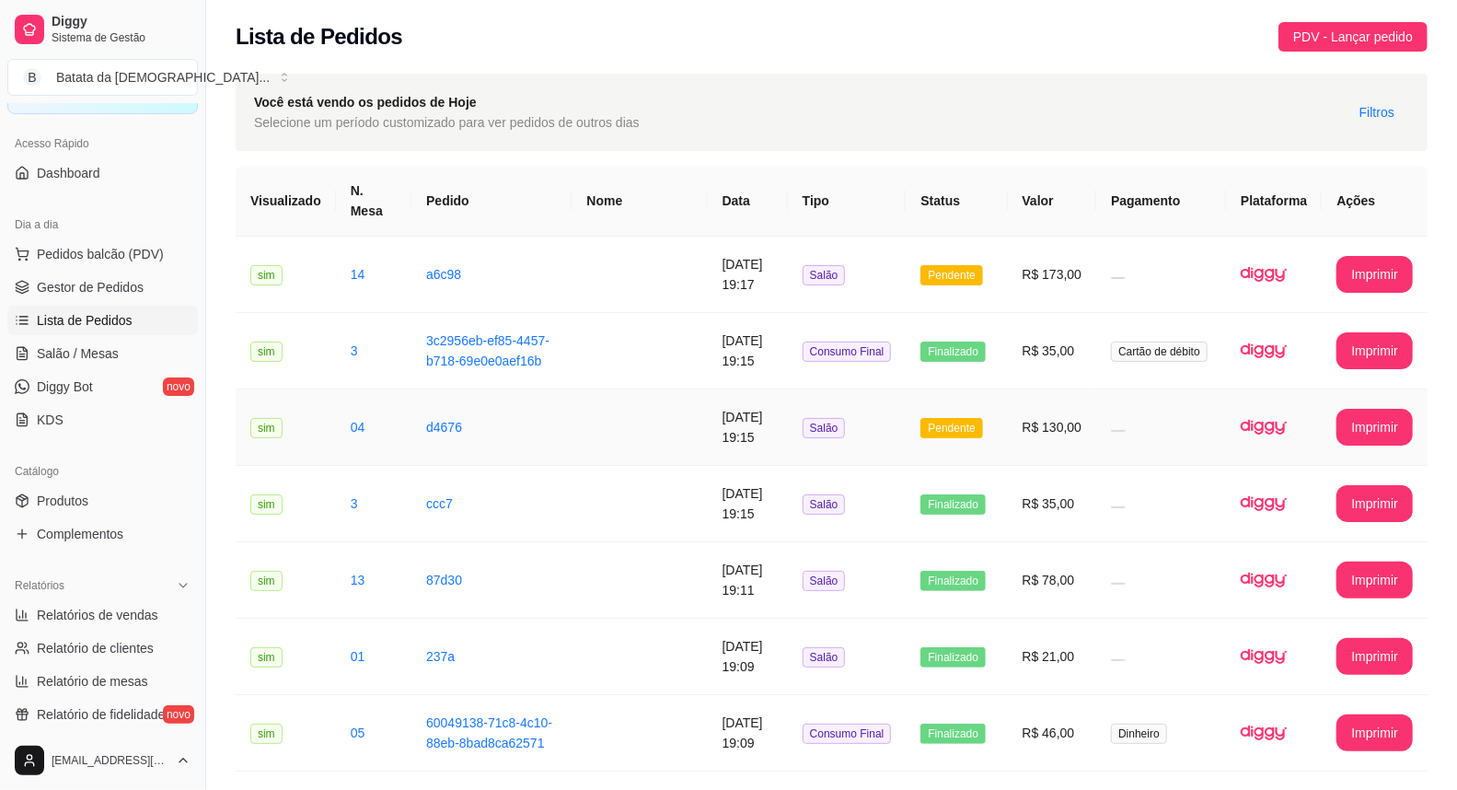
click at [1007, 411] on td "Pendente" at bounding box center [956, 427] width 101 height 76
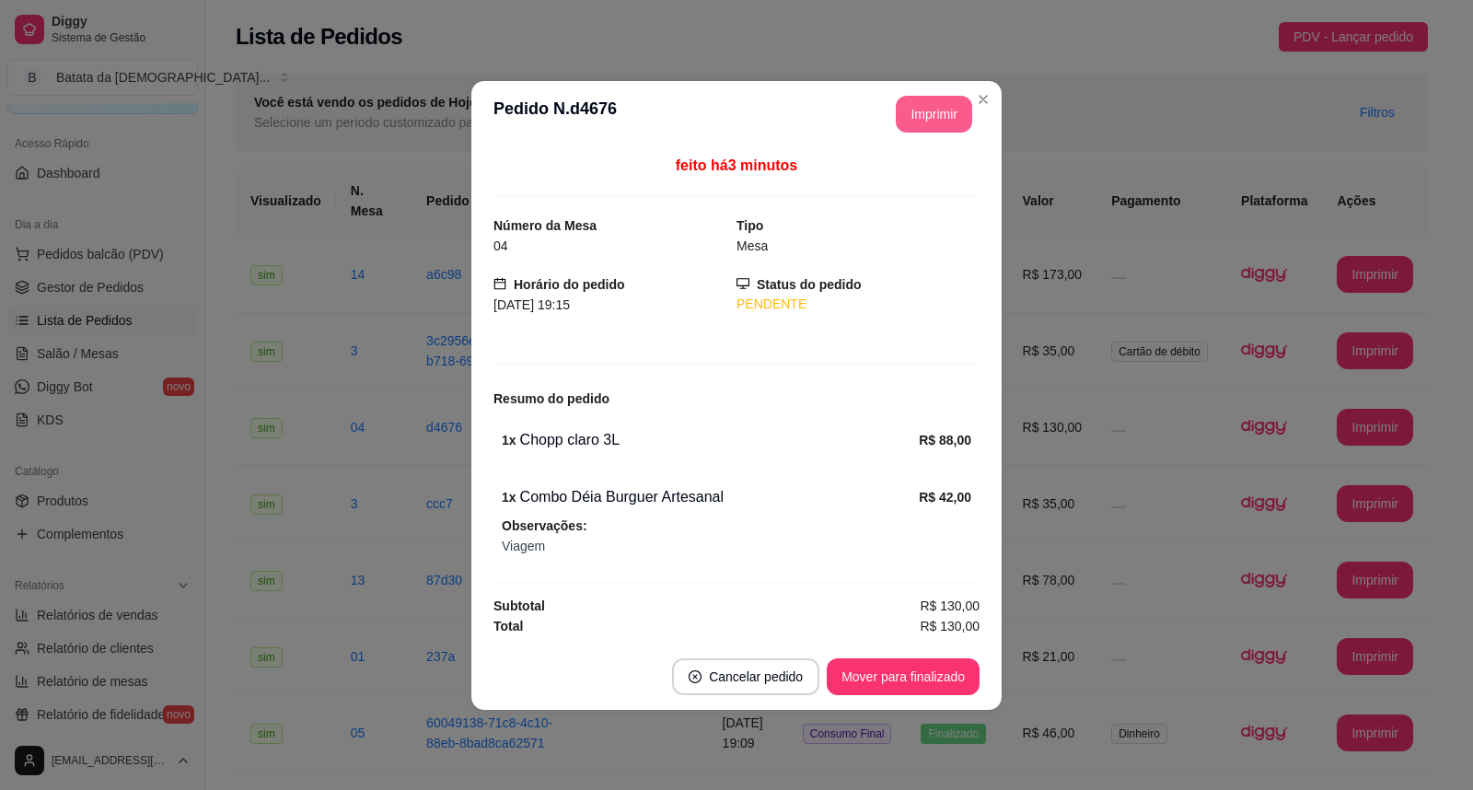
click at [931, 115] on button "Imprimir" at bounding box center [934, 114] width 76 height 37
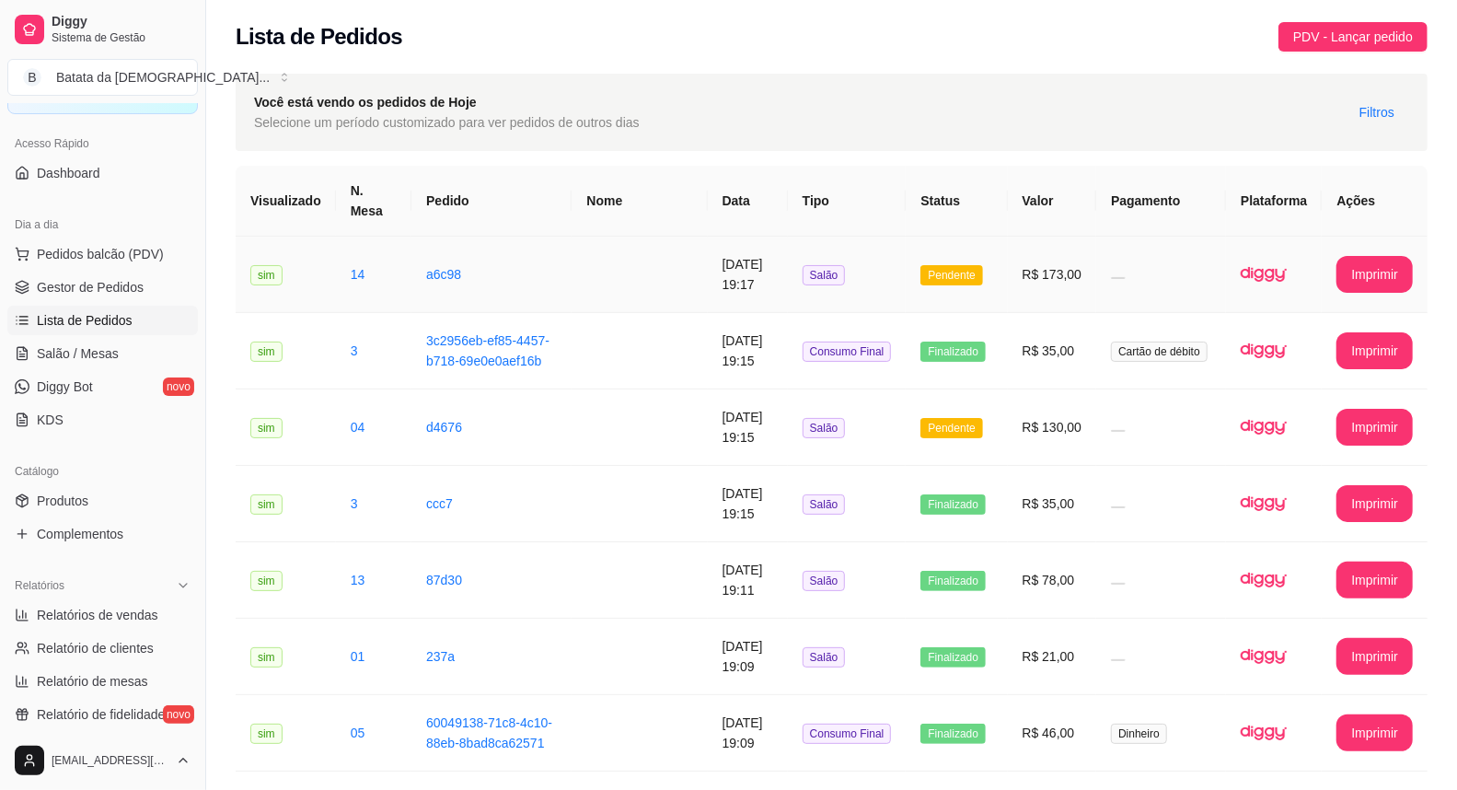
click at [1020, 237] on td "R$ 173,00" at bounding box center [1052, 275] width 89 height 76
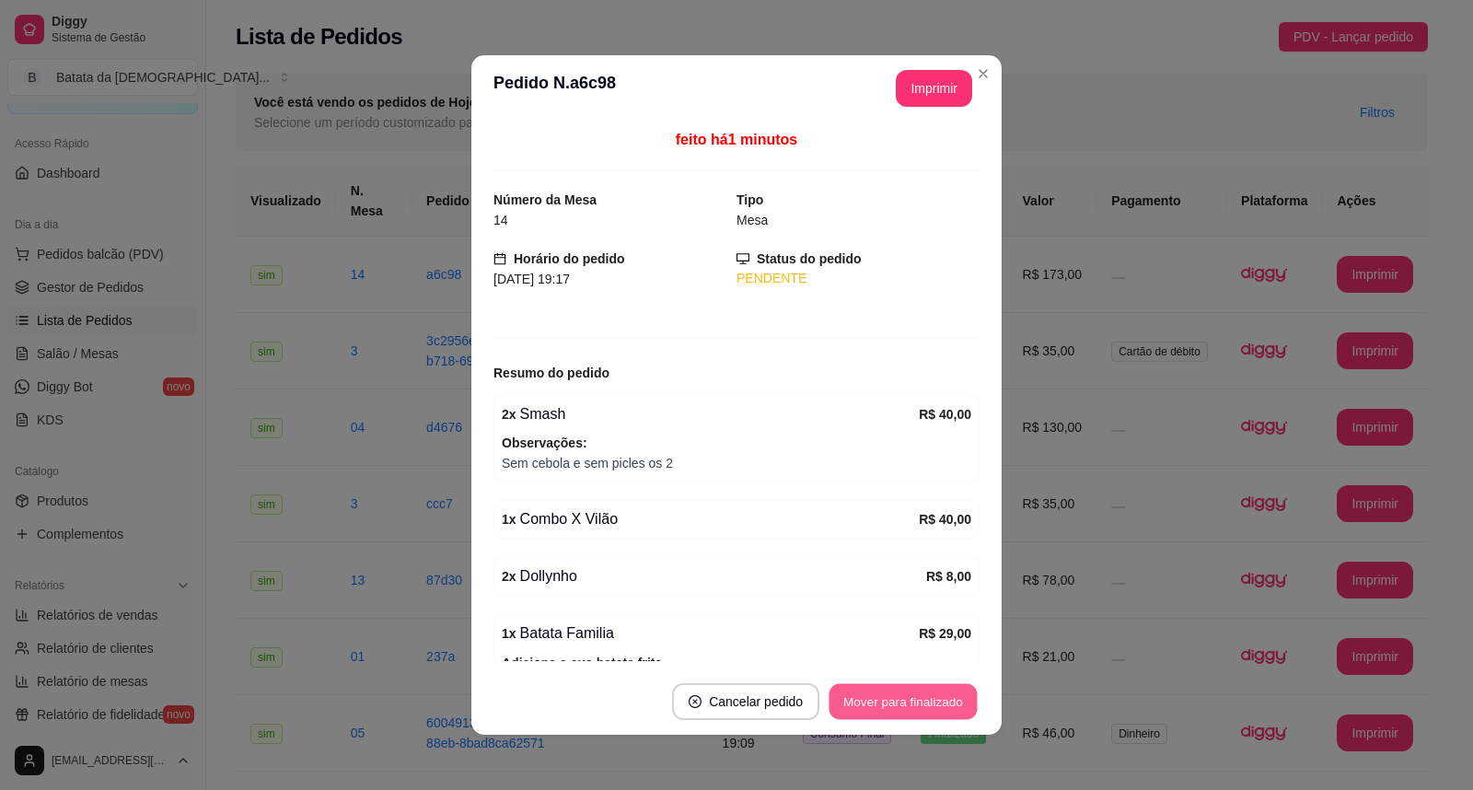
click at [914, 695] on button "Mover para finalizado" at bounding box center [903, 702] width 148 height 36
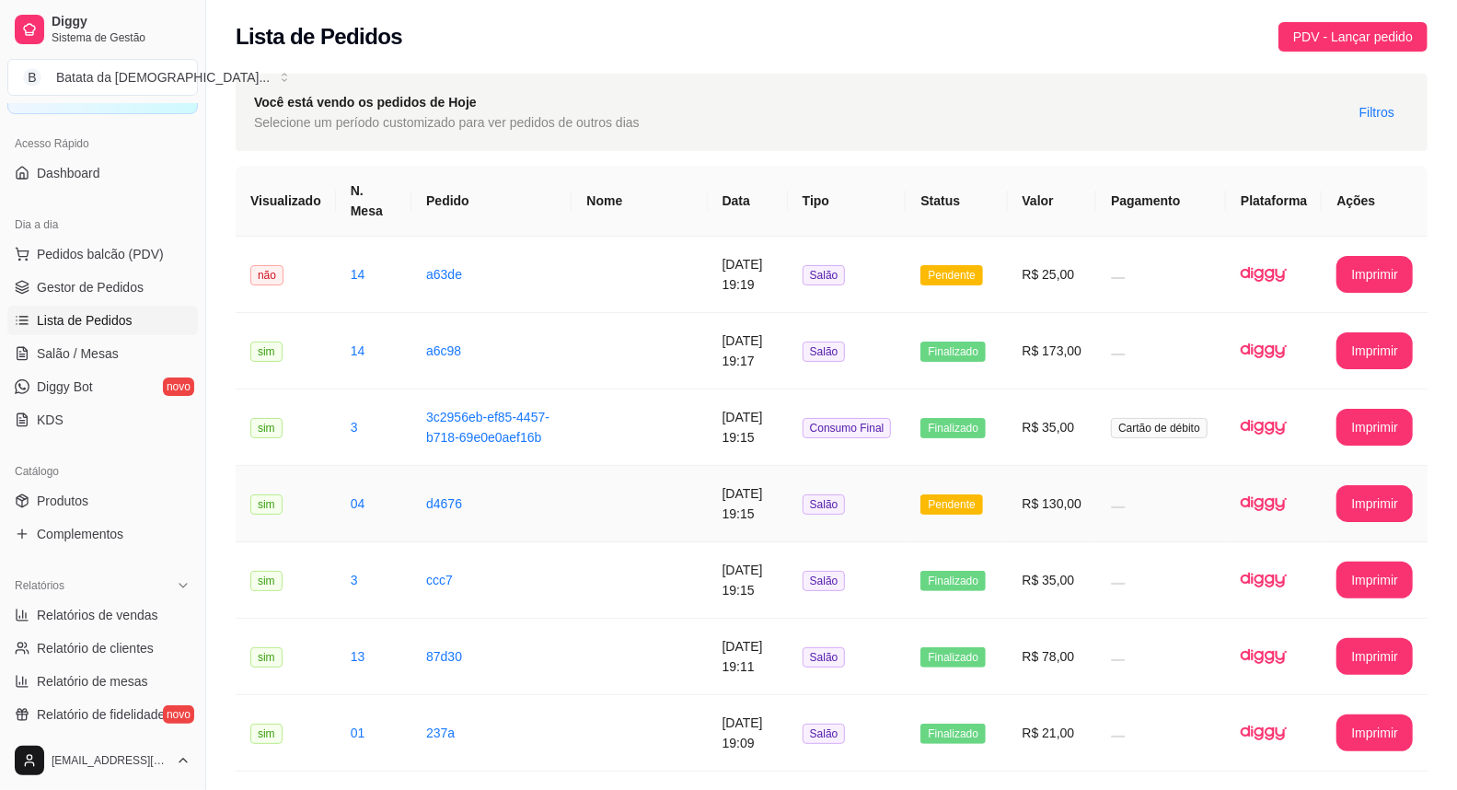
click at [927, 474] on td "Pendente" at bounding box center [956, 504] width 101 height 76
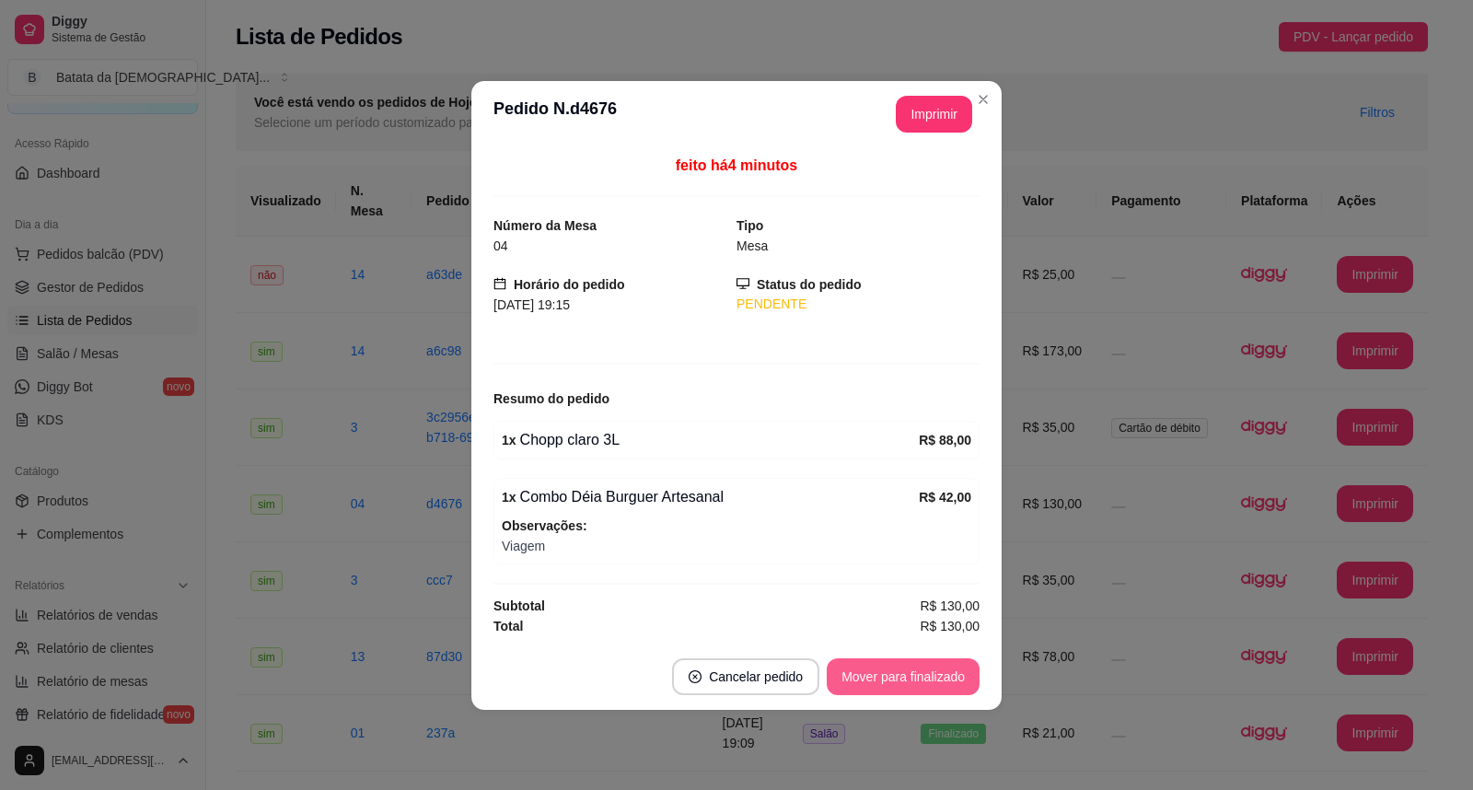
click at [881, 681] on button "Mover para finalizado" at bounding box center [903, 676] width 153 height 37
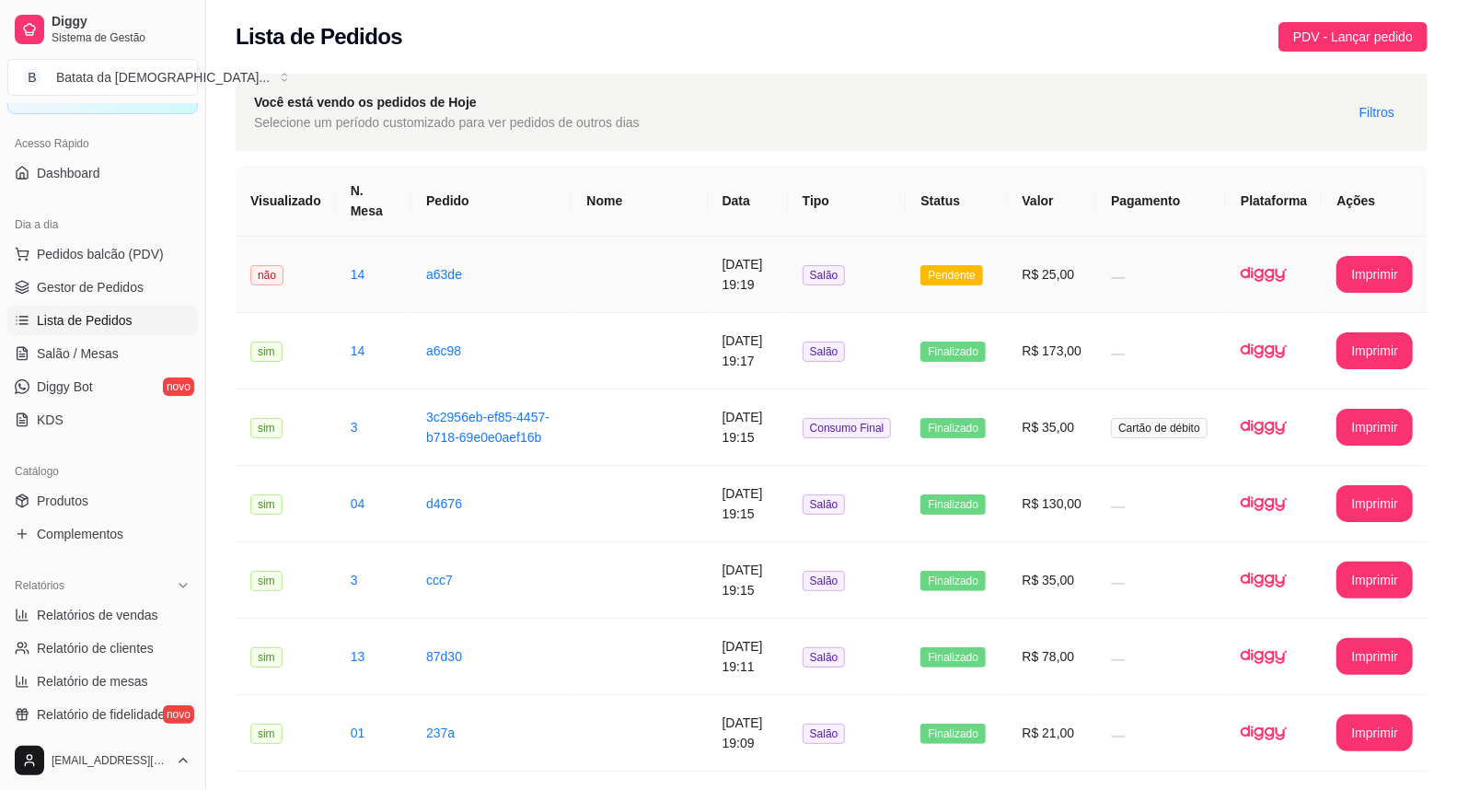
click at [978, 265] on span "Pendente" at bounding box center [951, 275] width 62 height 20
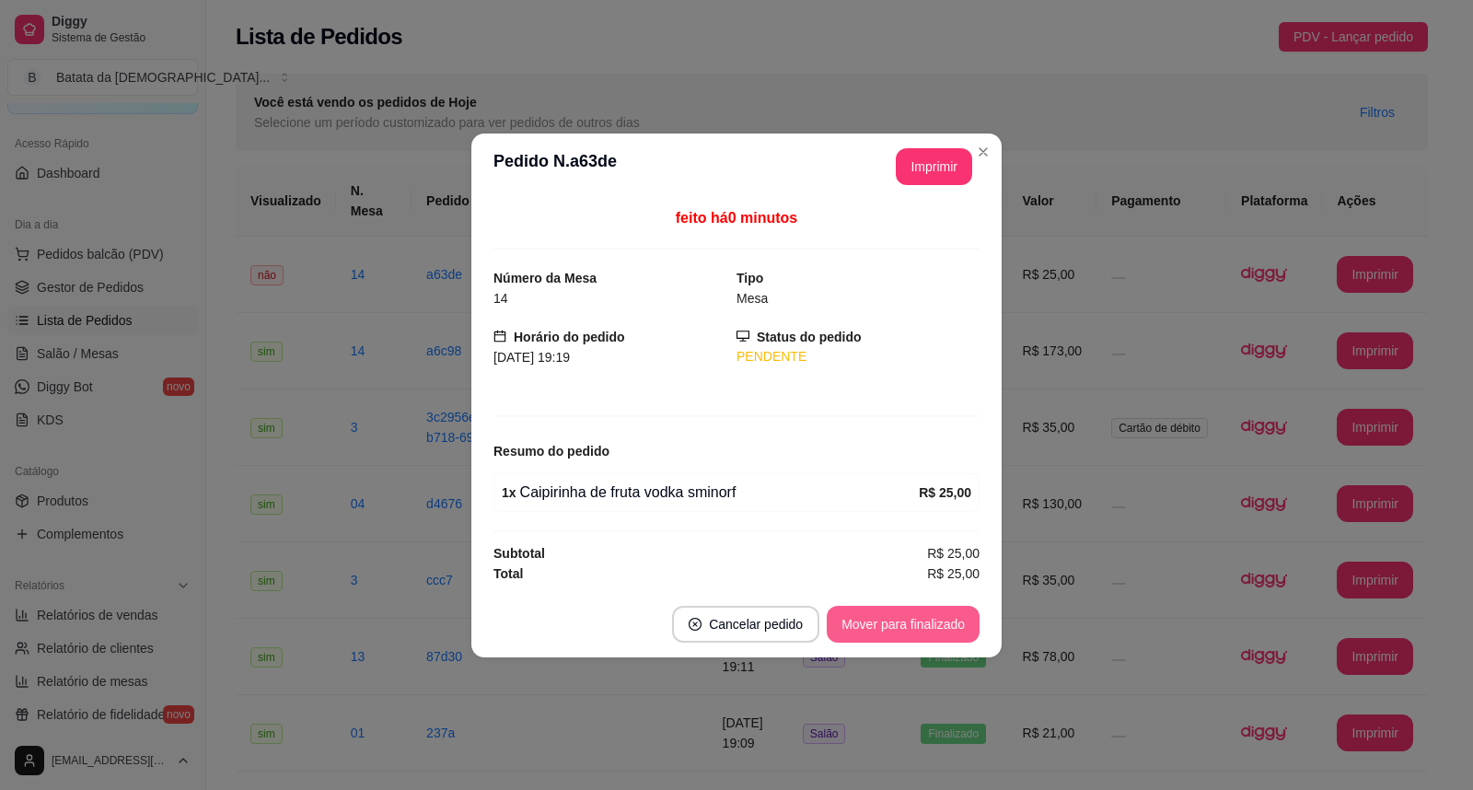
click at [939, 638] on button "Mover para finalizado" at bounding box center [903, 624] width 153 height 37
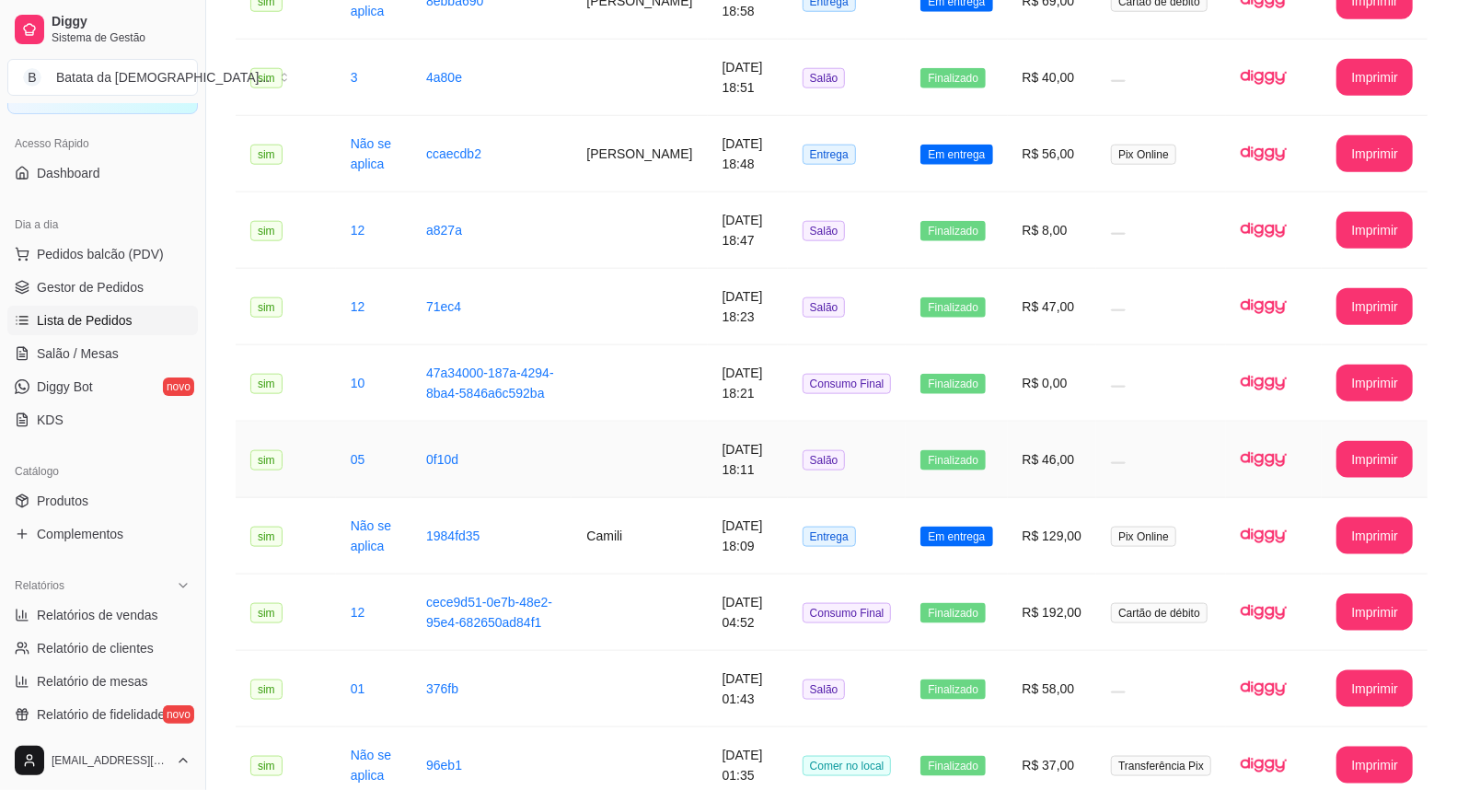
scroll to position [1227, 0]
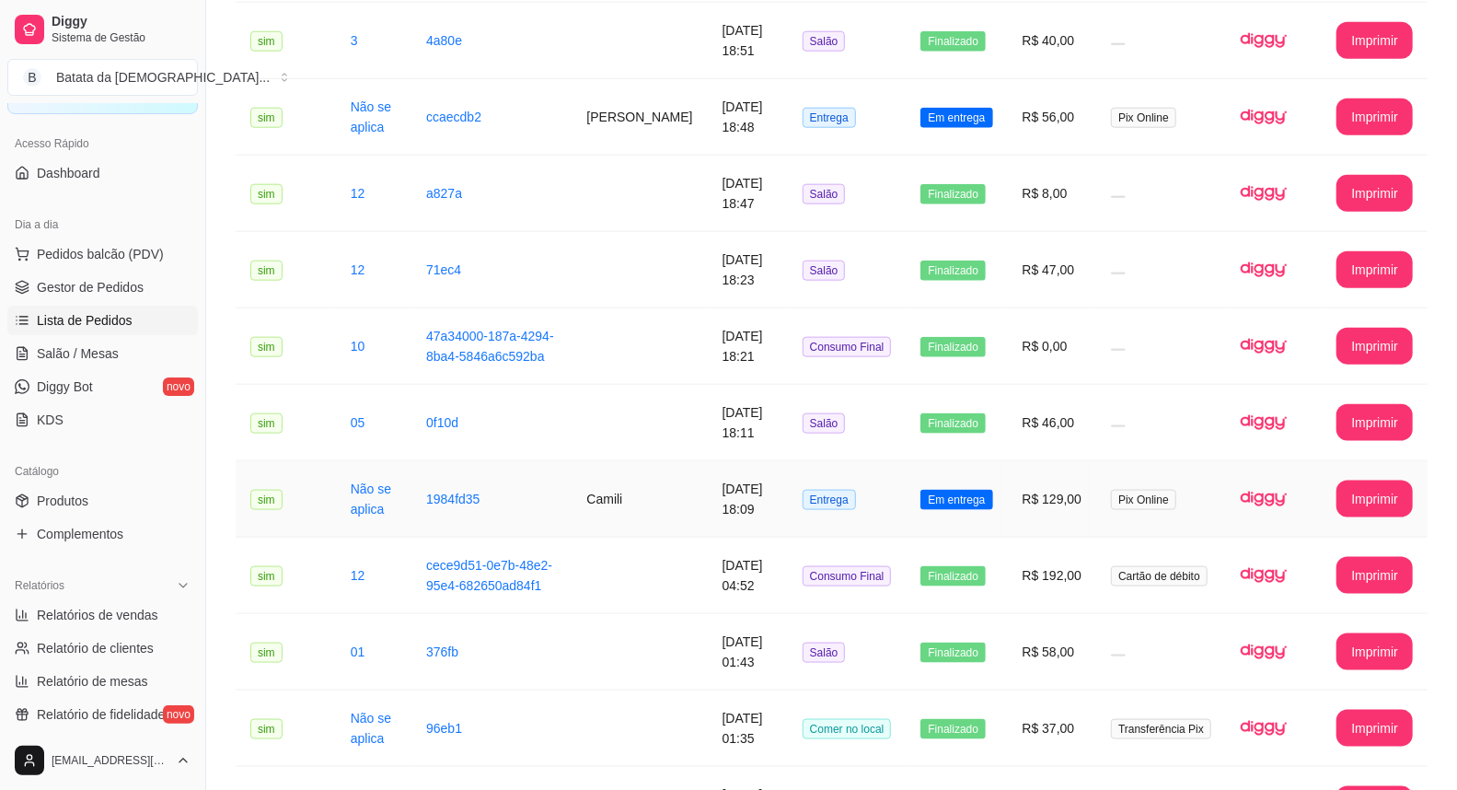
click at [867, 469] on td "Entrega" at bounding box center [847, 499] width 119 height 76
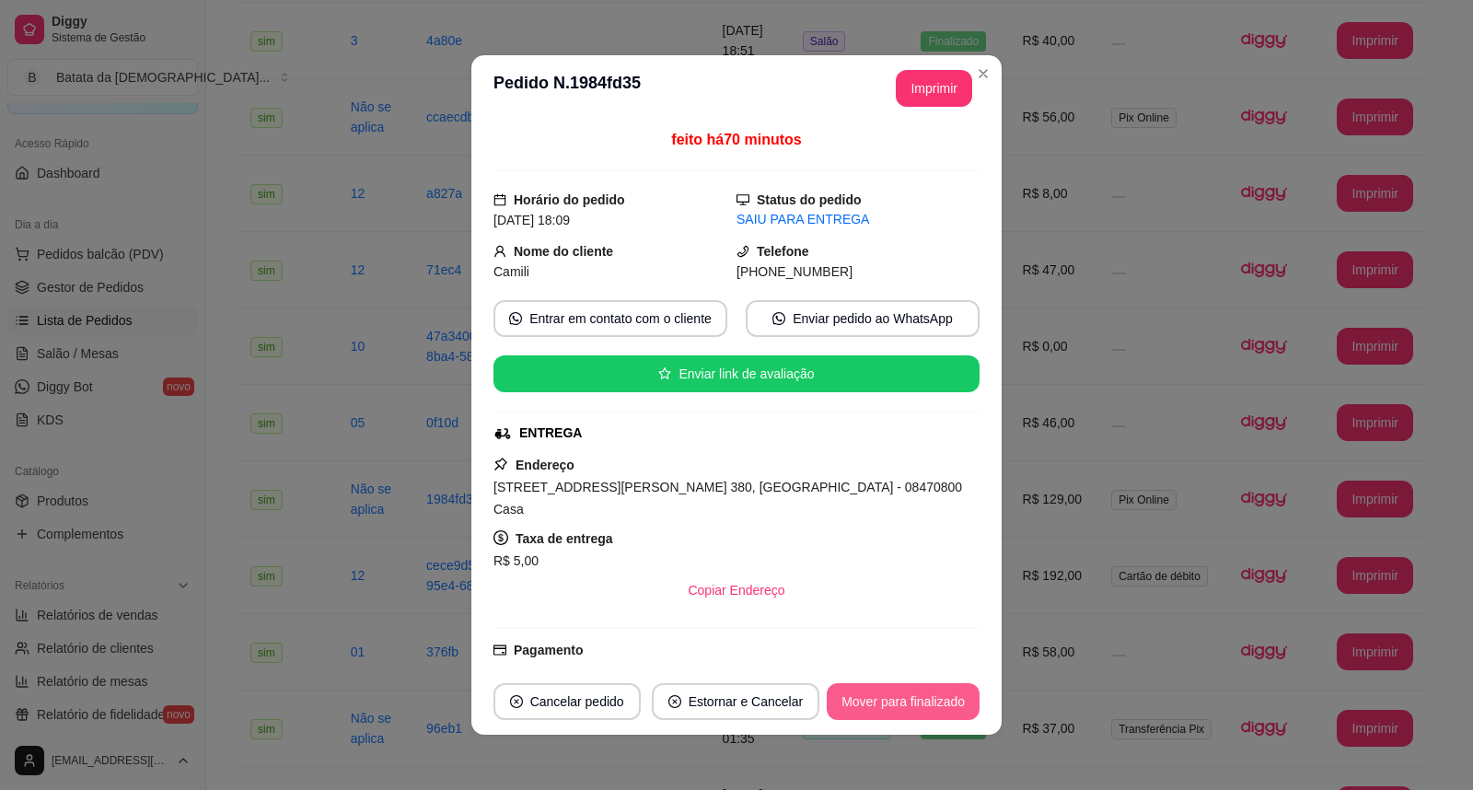
click at [868, 722] on footer "Cancelar pedido Estornar e Cancelar Mover para finalizado" at bounding box center [736, 701] width 530 height 66
click at [911, 696] on button "Mover para finalizado" at bounding box center [903, 701] width 153 height 37
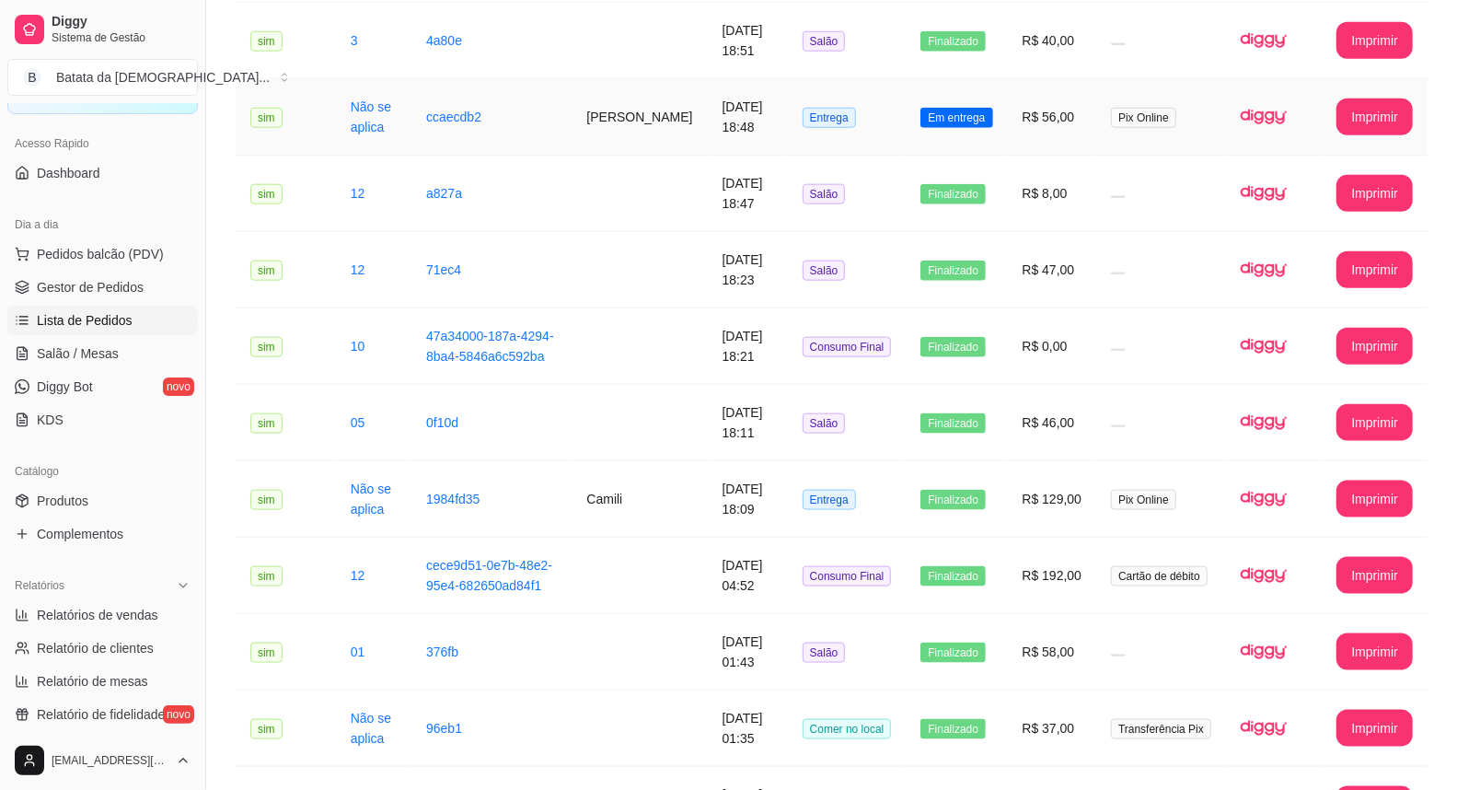
click at [992, 108] on span "Em entrega" at bounding box center [956, 118] width 72 height 20
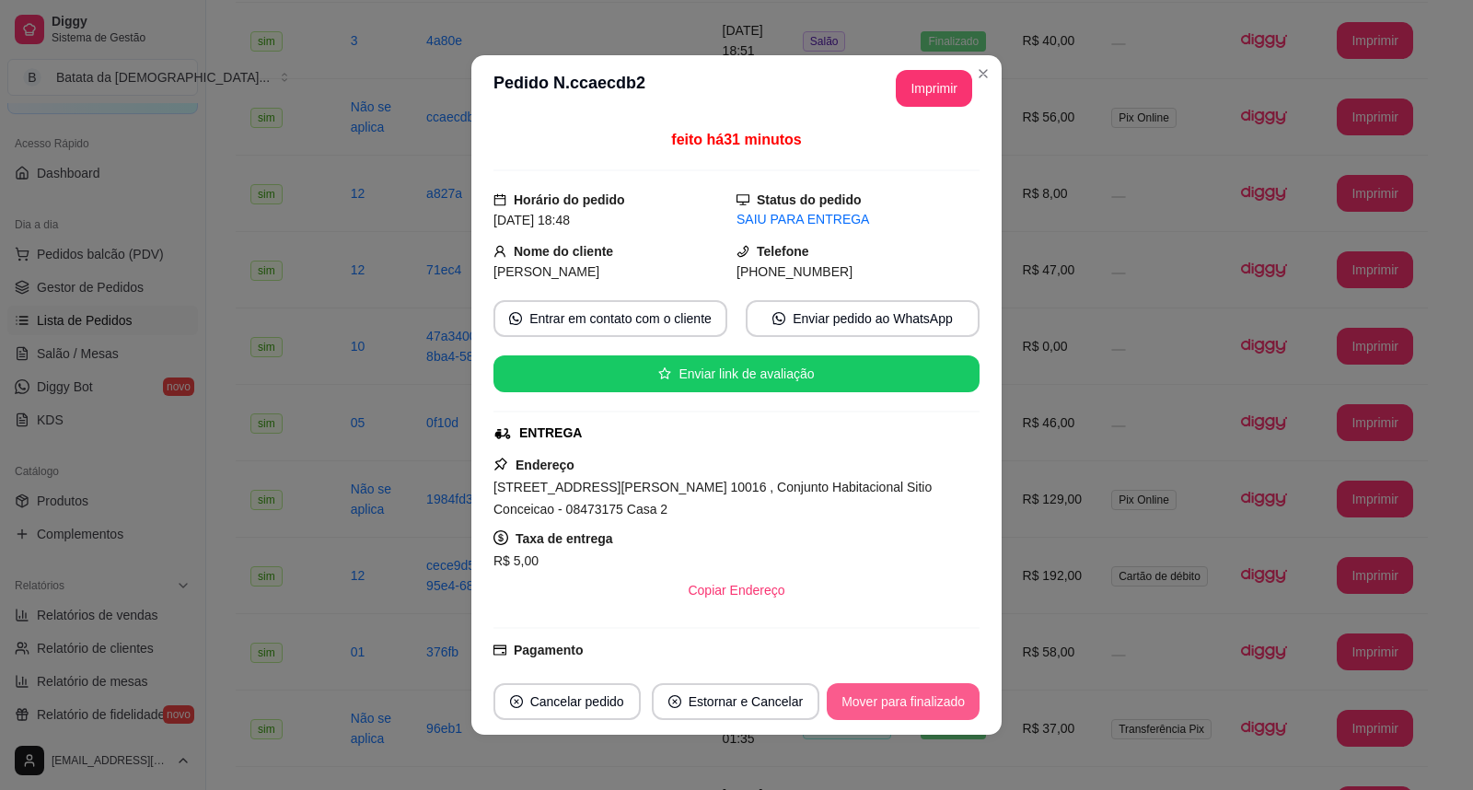
click at [922, 696] on button "Mover para finalizado" at bounding box center [903, 701] width 153 height 37
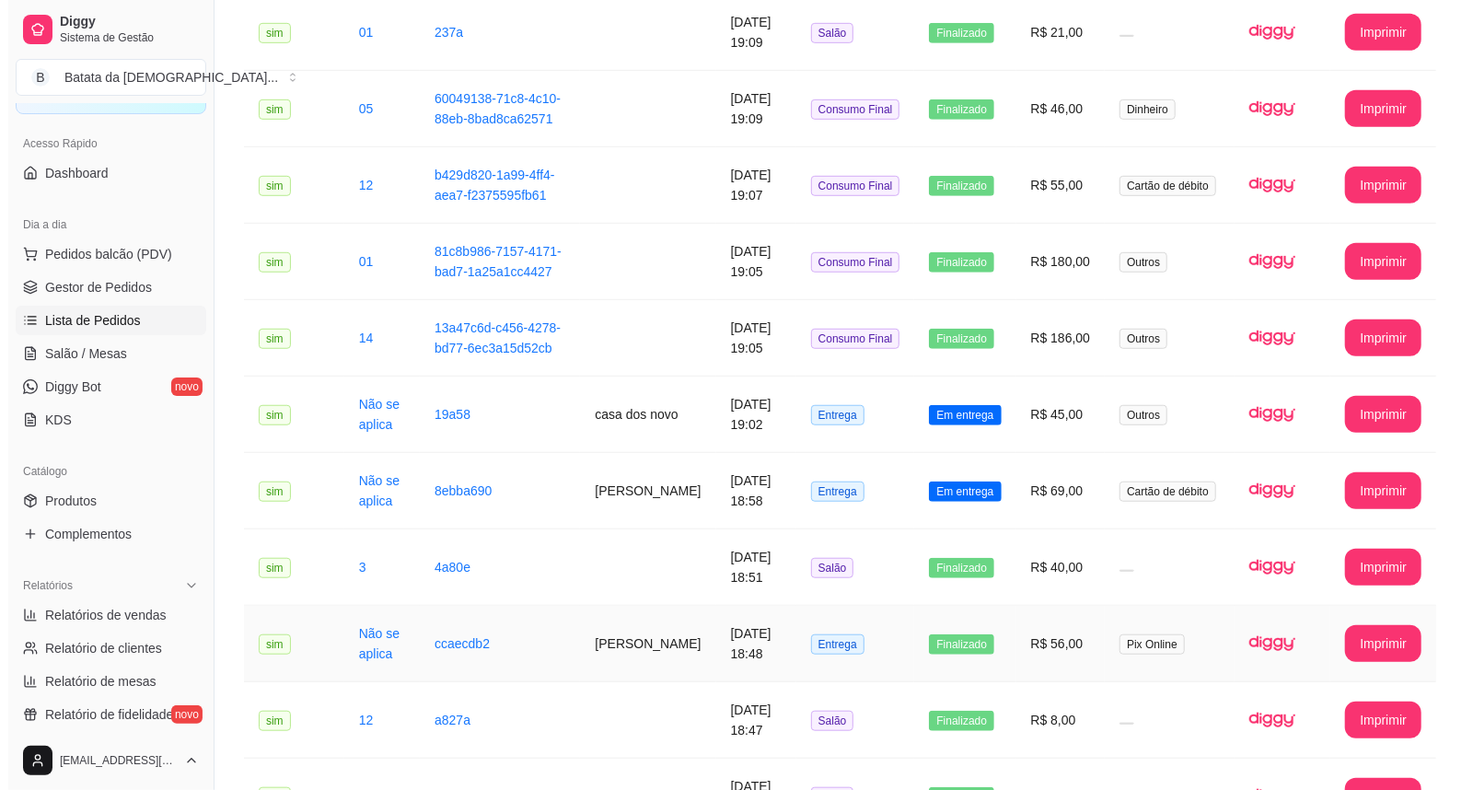
scroll to position [613, 0]
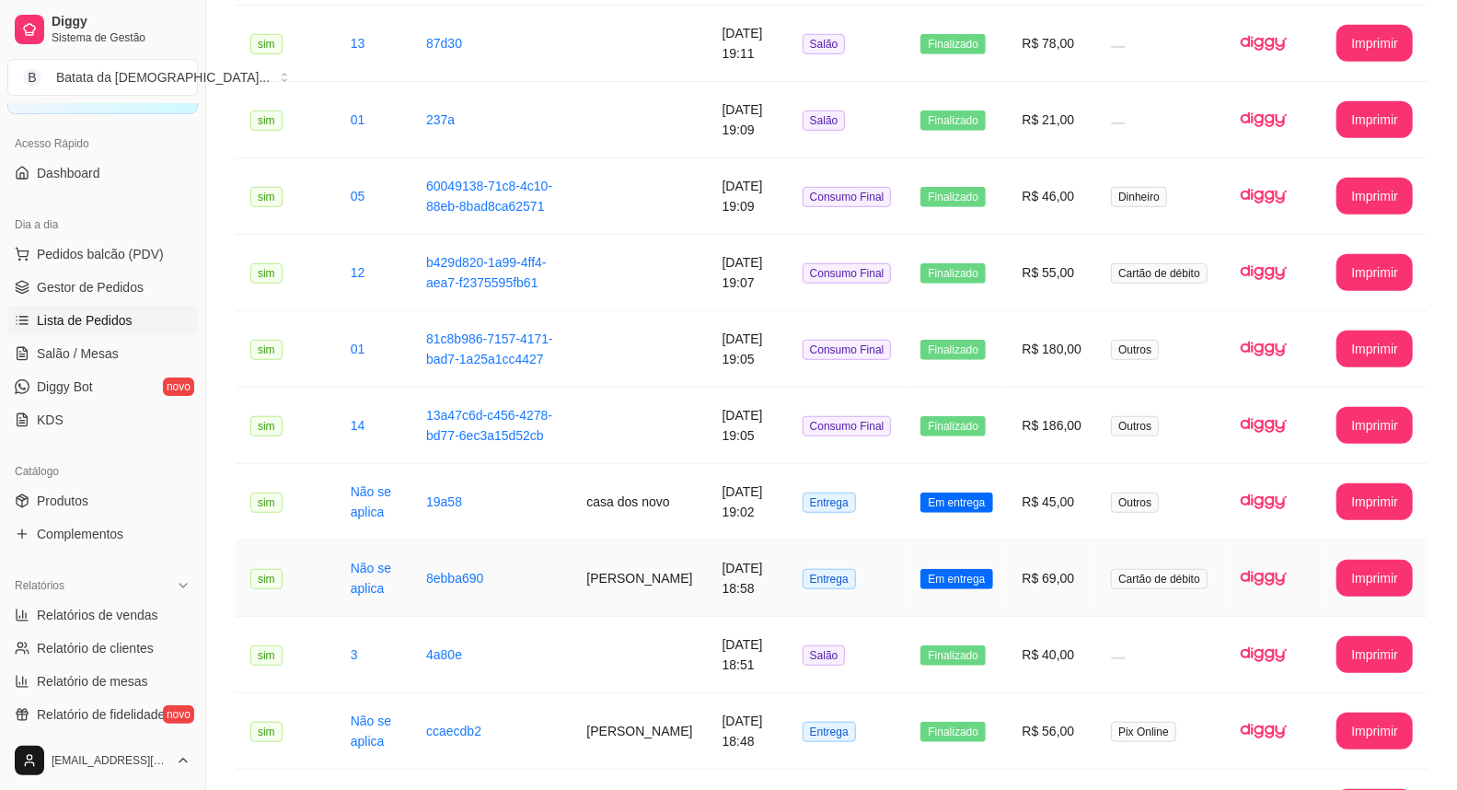
click at [1003, 540] on td "Em entrega" at bounding box center [956, 578] width 101 height 76
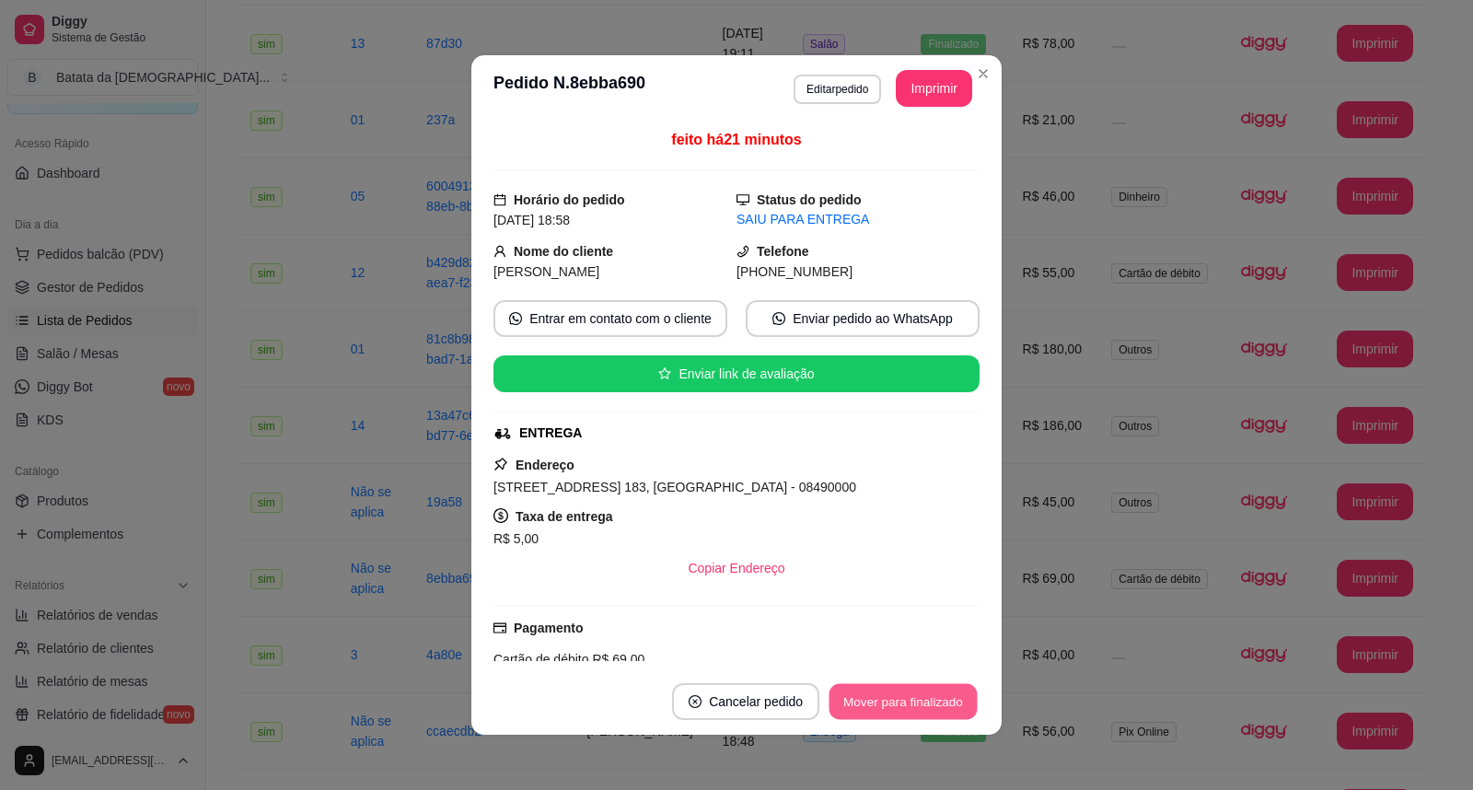
click at [915, 696] on button "Mover para finalizado" at bounding box center [903, 702] width 148 height 36
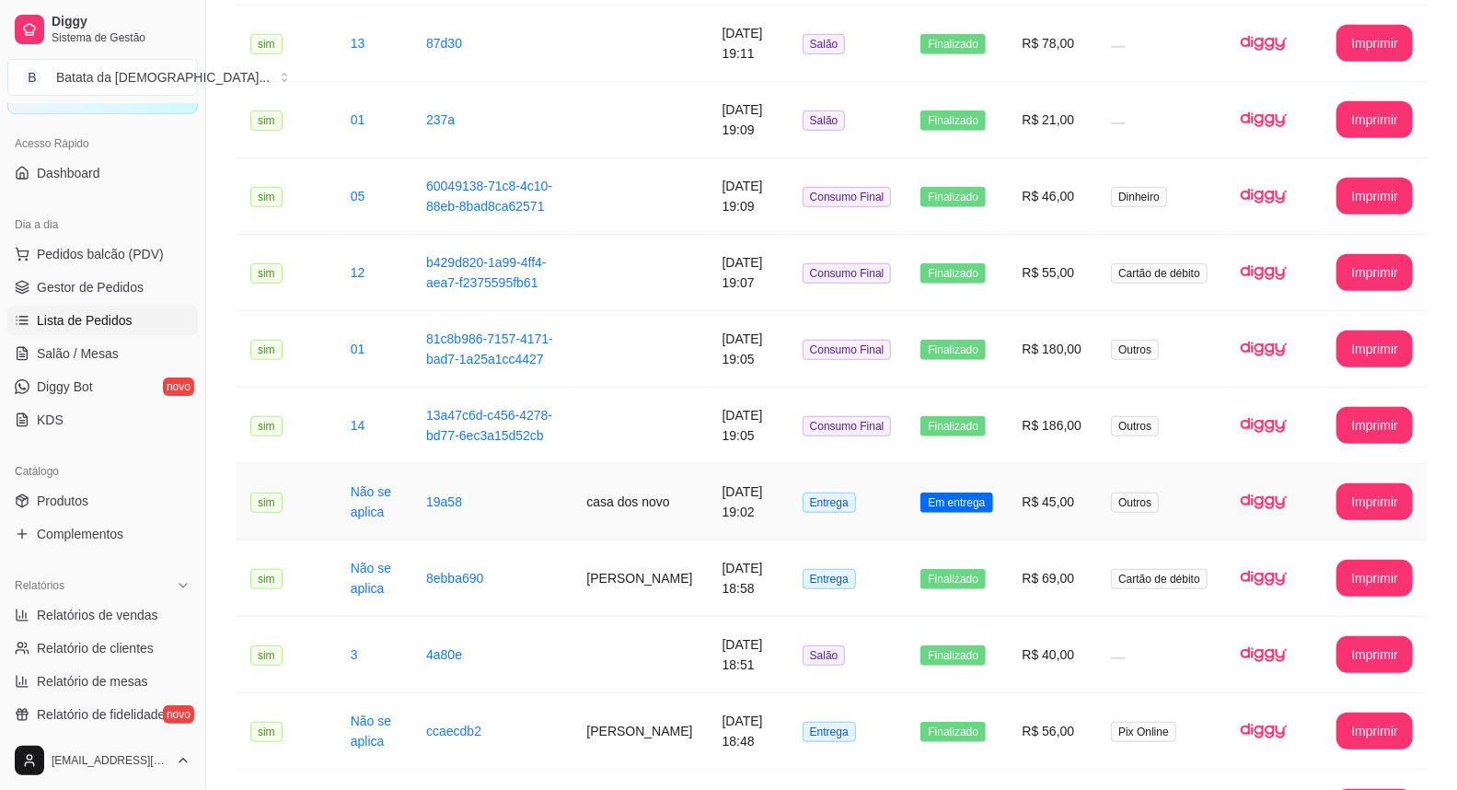
click at [1064, 491] on td "R$ 45,00" at bounding box center [1052, 502] width 89 height 76
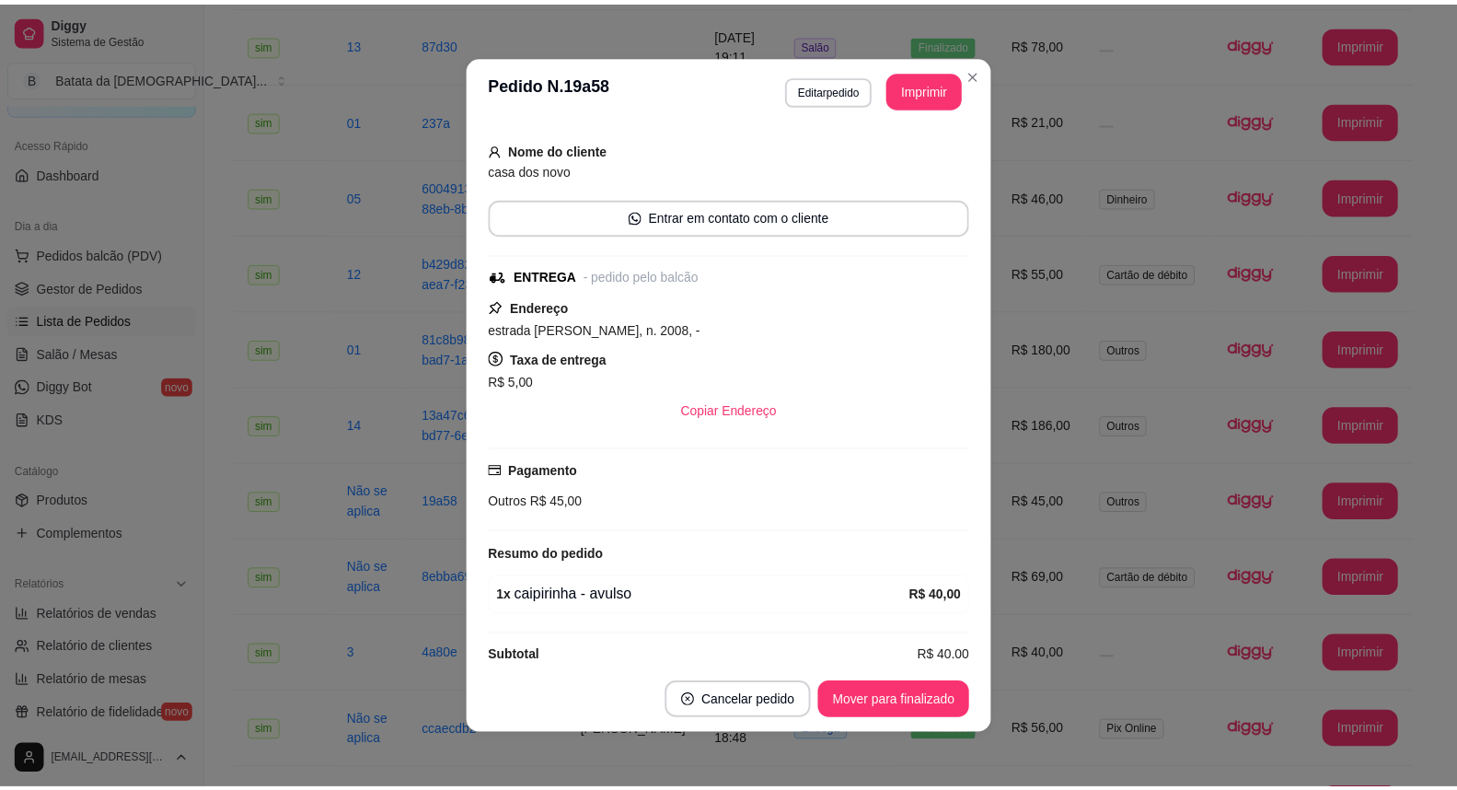
scroll to position [129, 0]
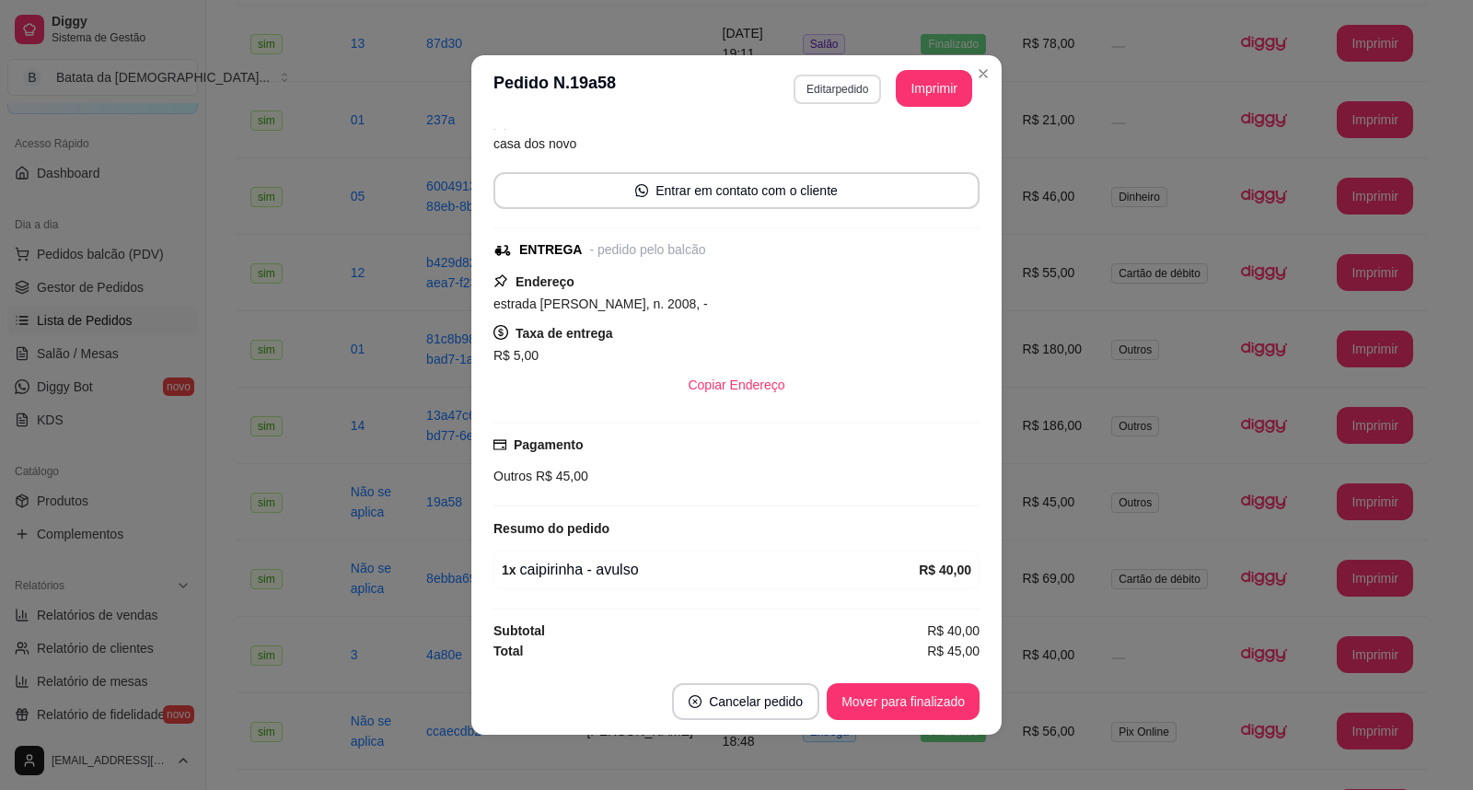
click at [834, 93] on button "Editar pedido" at bounding box center [836, 89] width 87 height 29
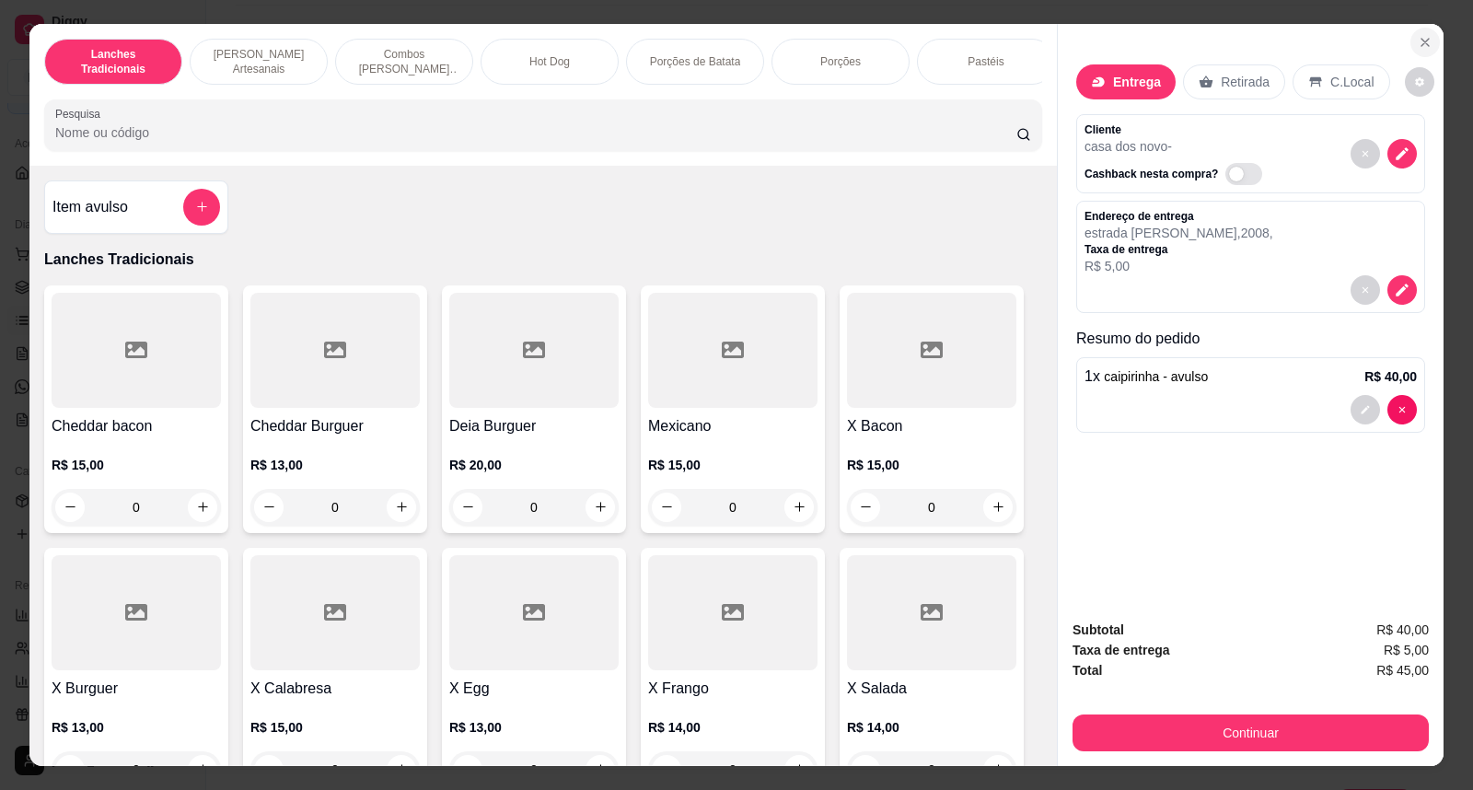
click at [1410, 40] on button "Close" at bounding box center [1424, 42] width 29 height 29
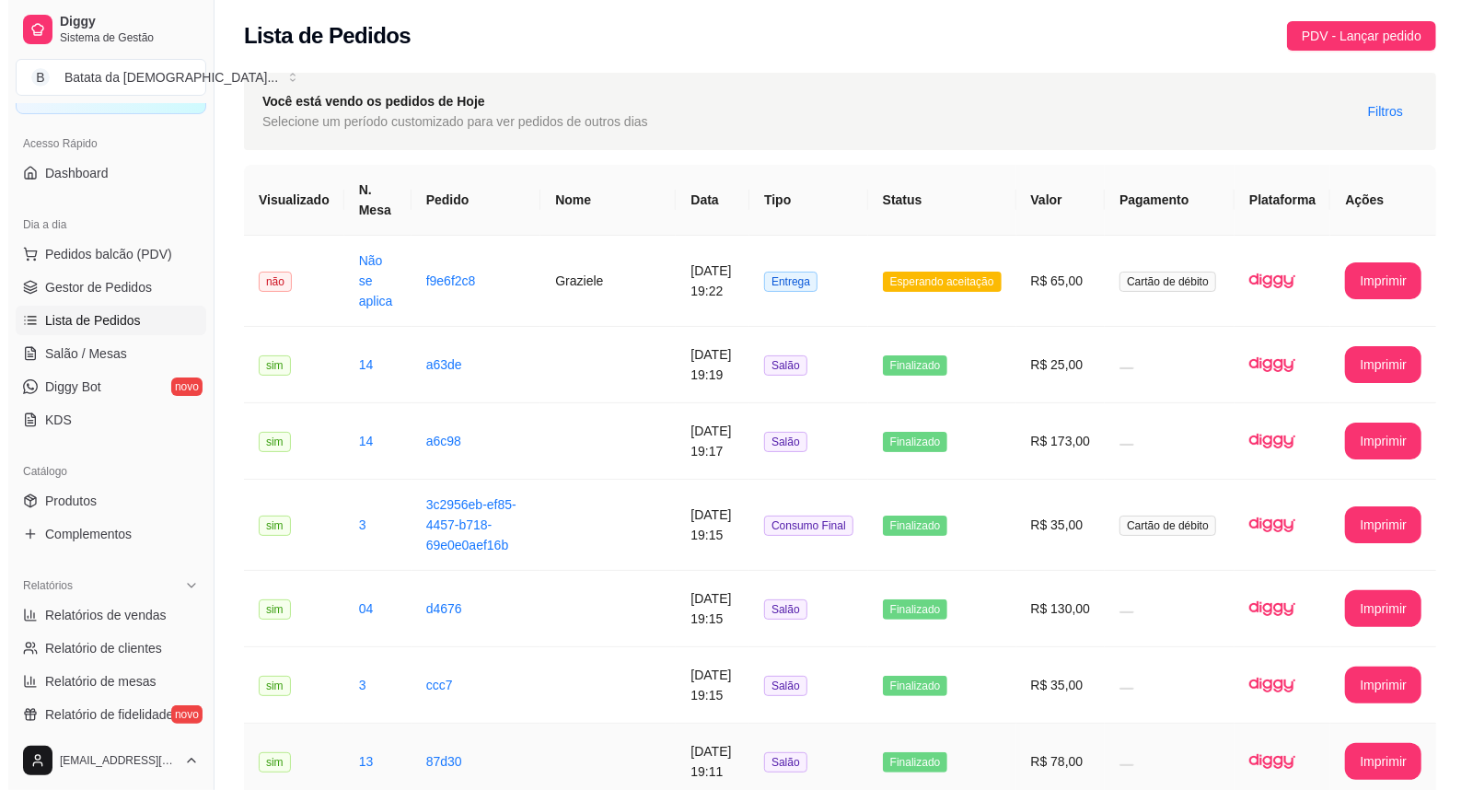
scroll to position [0, 0]
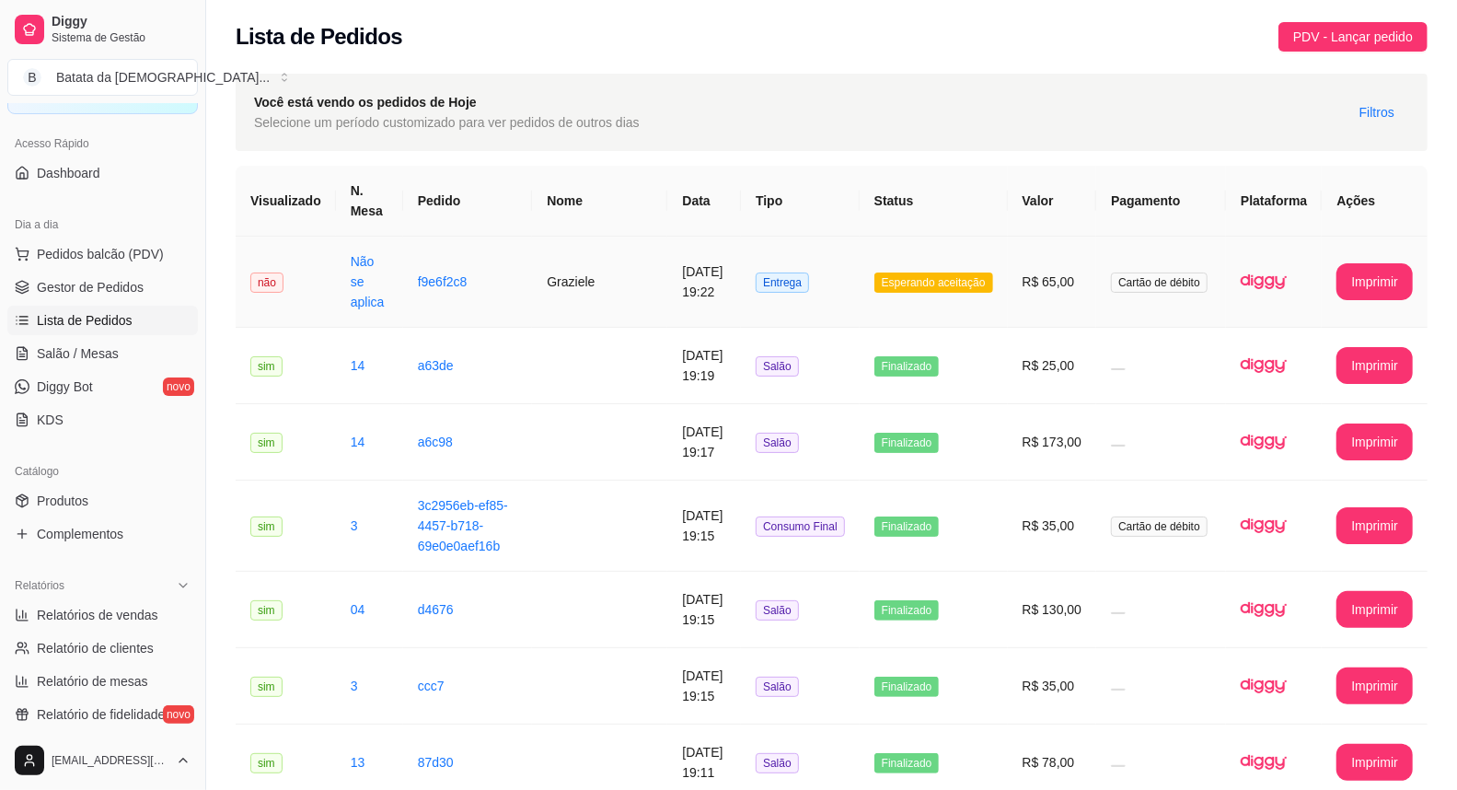
click at [760, 291] on td "Entrega" at bounding box center [800, 282] width 119 height 91
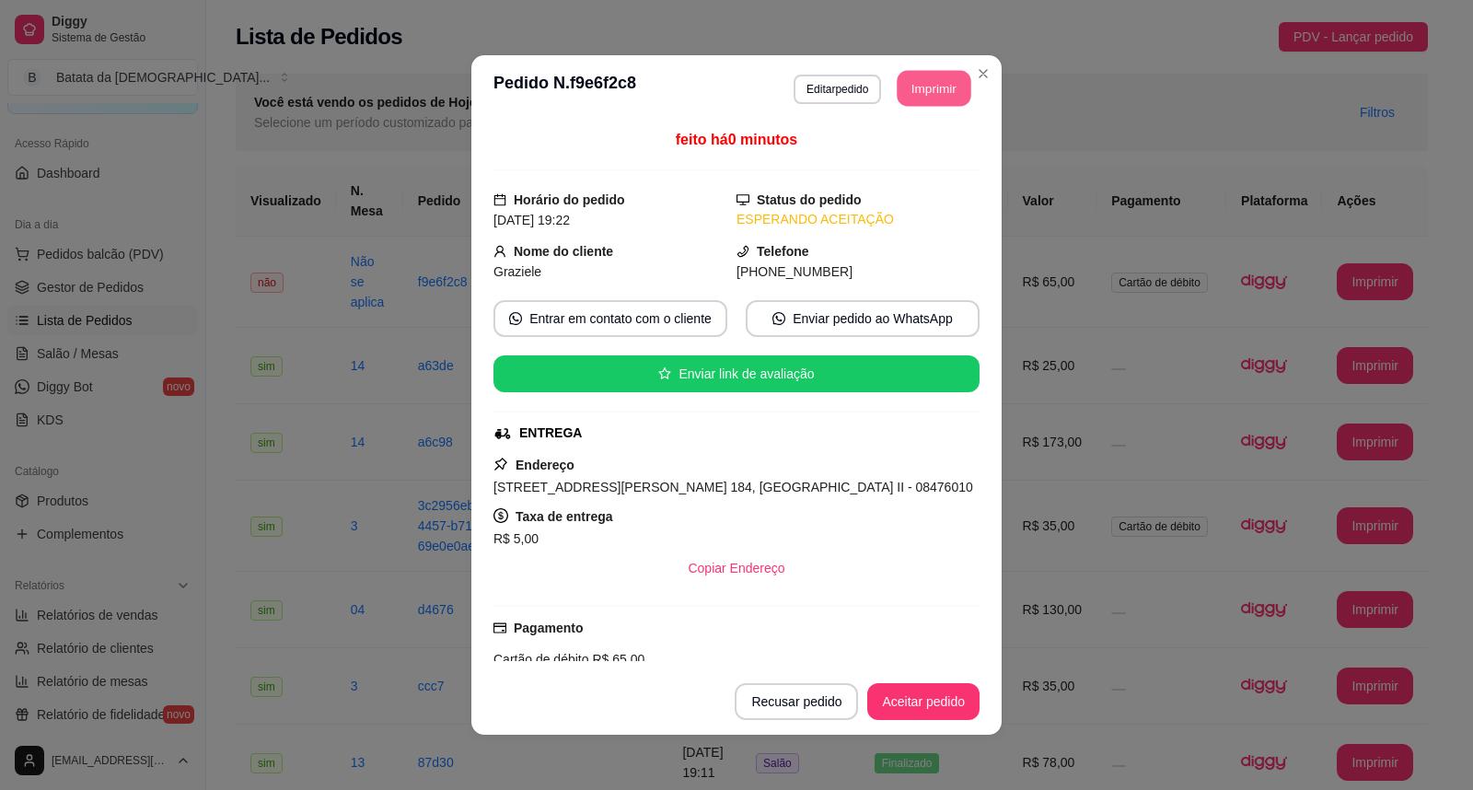
click at [917, 106] on div "**********" at bounding box center [882, 88] width 179 height 37
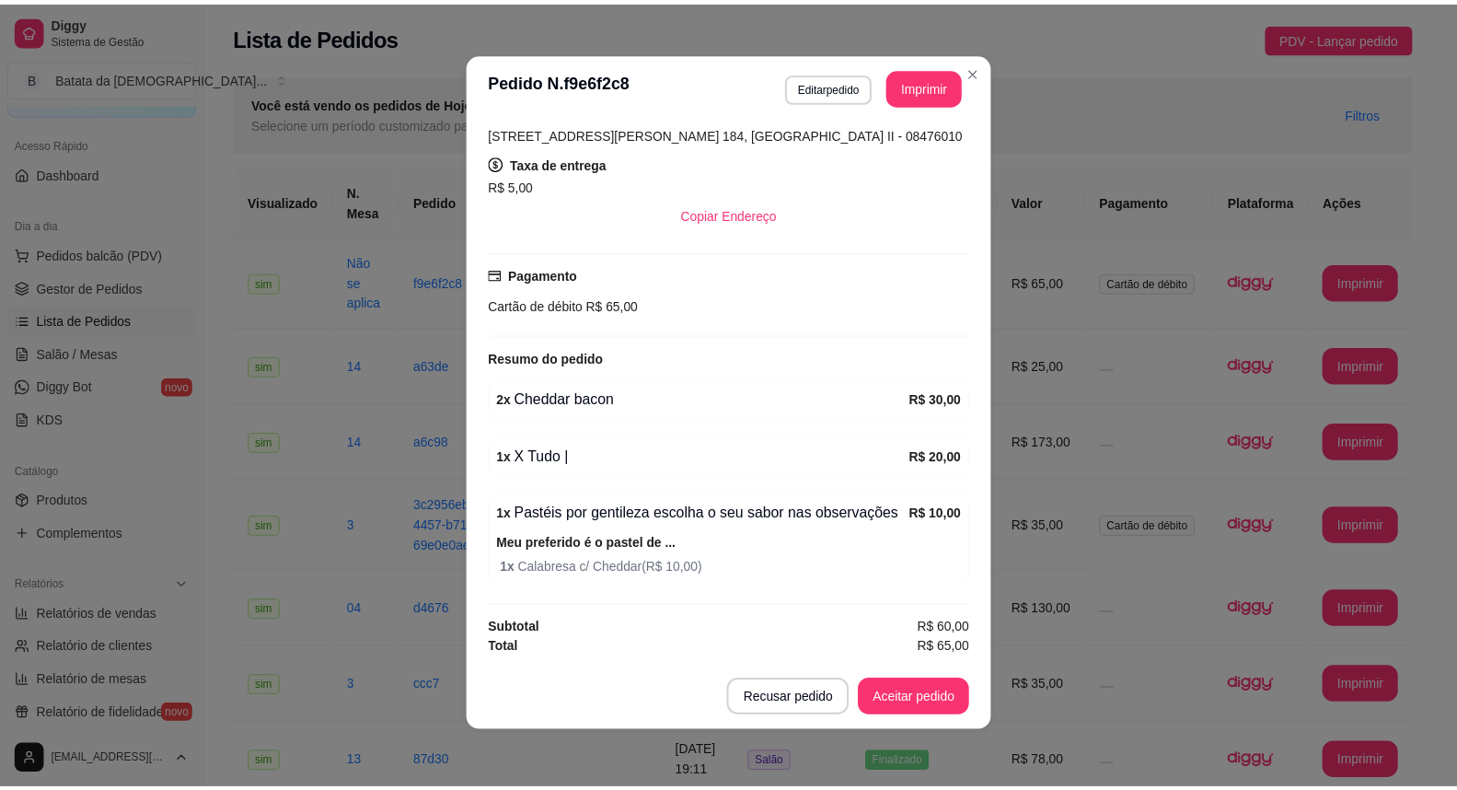
scroll to position [4, 0]
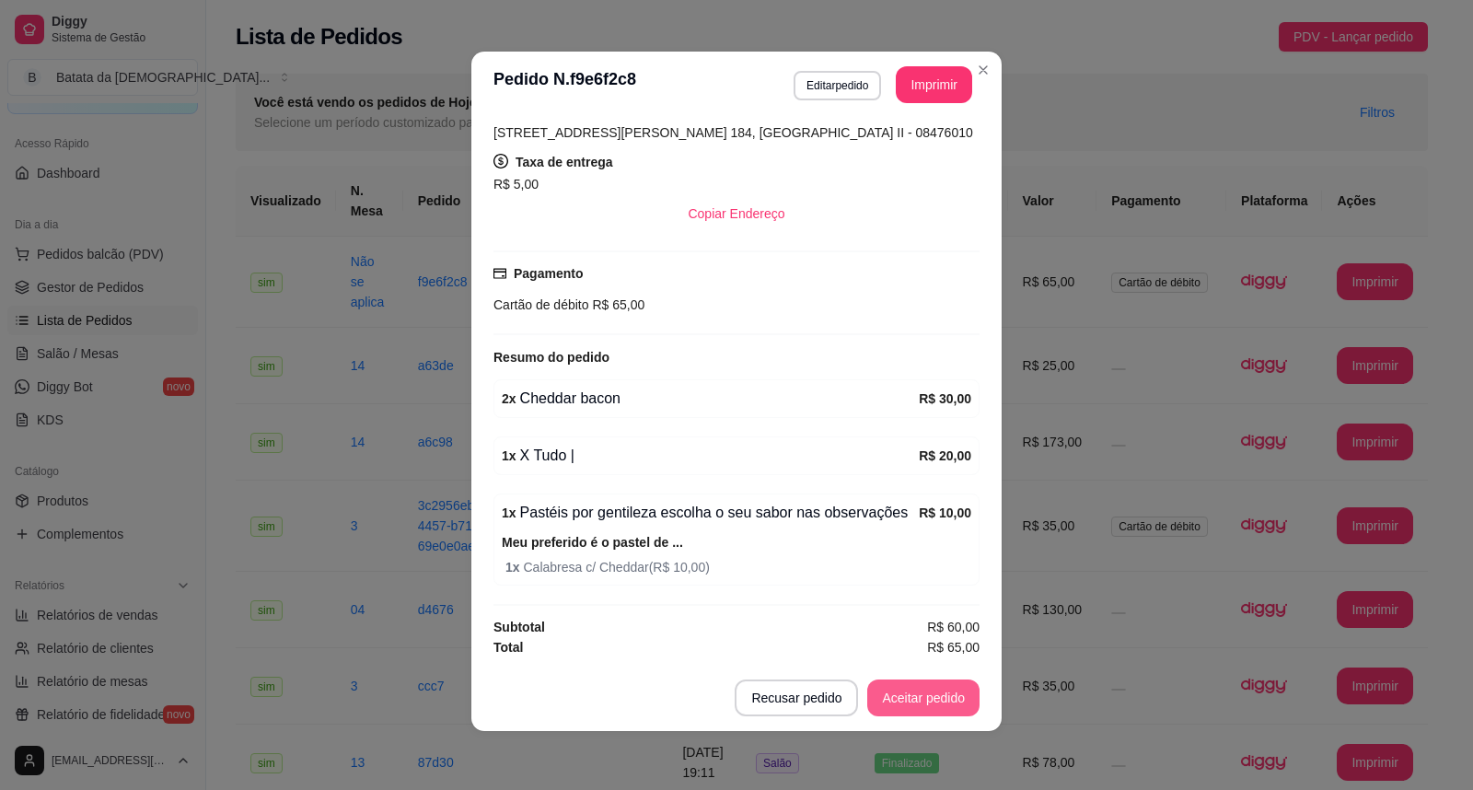
click at [919, 696] on button "Aceitar pedido" at bounding box center [923, 697] width 112 height 37
click at [918, 692] on button "Mover para preparo" at bounding box center [908, 697] width 143 height 37
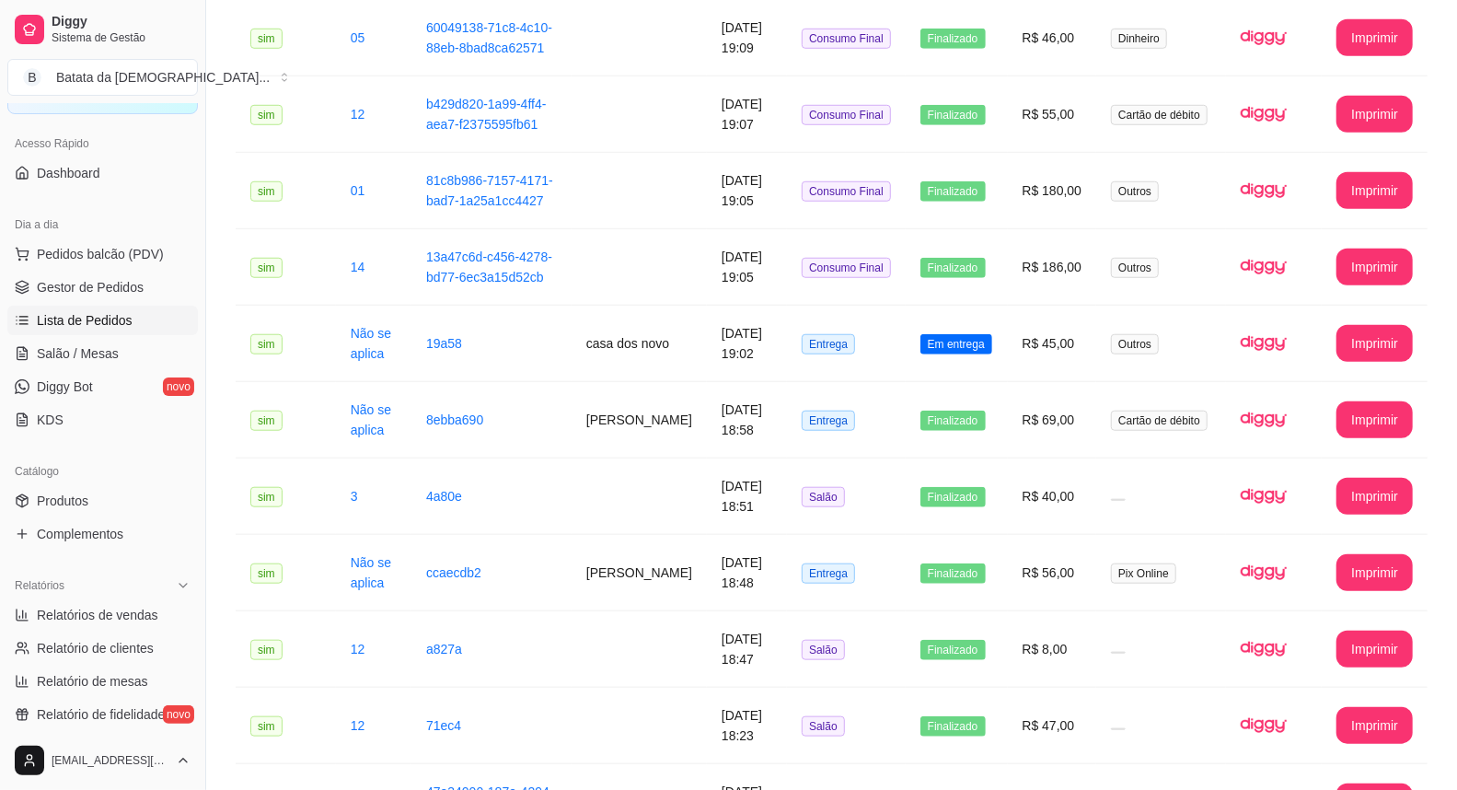
scroll to position [920, 0]
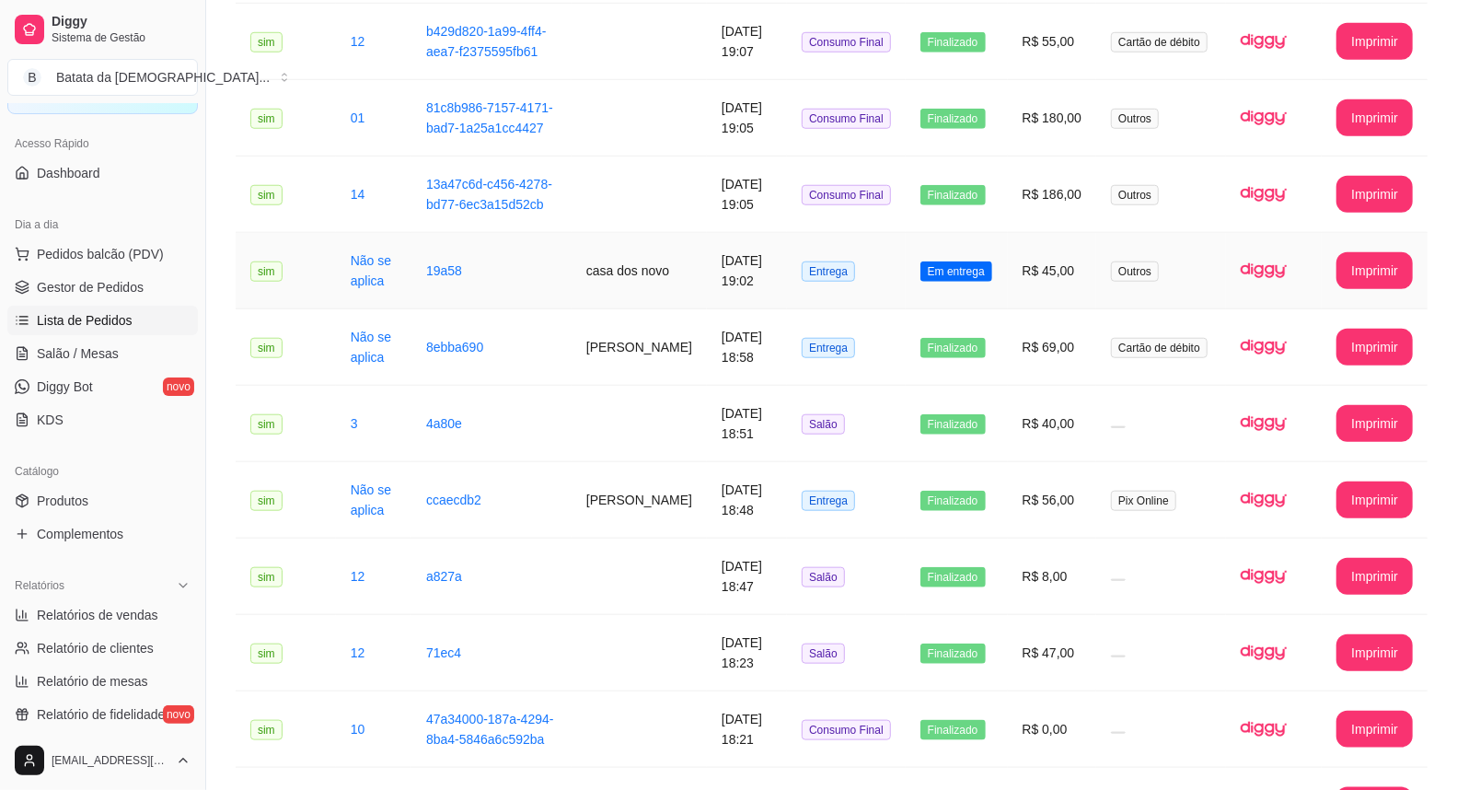
click at [862, 265] on td "Entrega" at bounding box center [846, 271] width 119 height 76
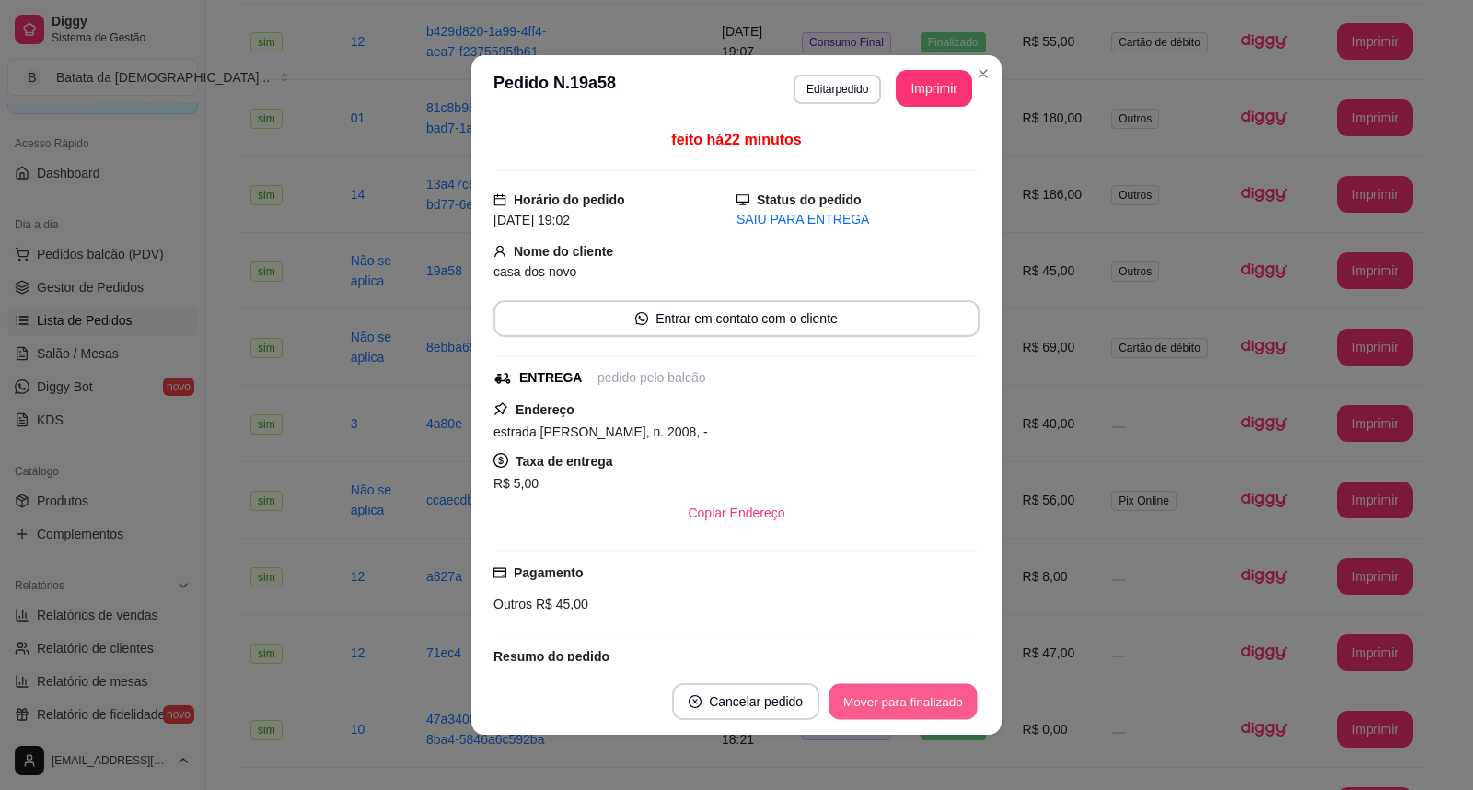
click at [923, 701] on button "Mover para finalizado" at bounding box center [903, 702] width 148 height 36
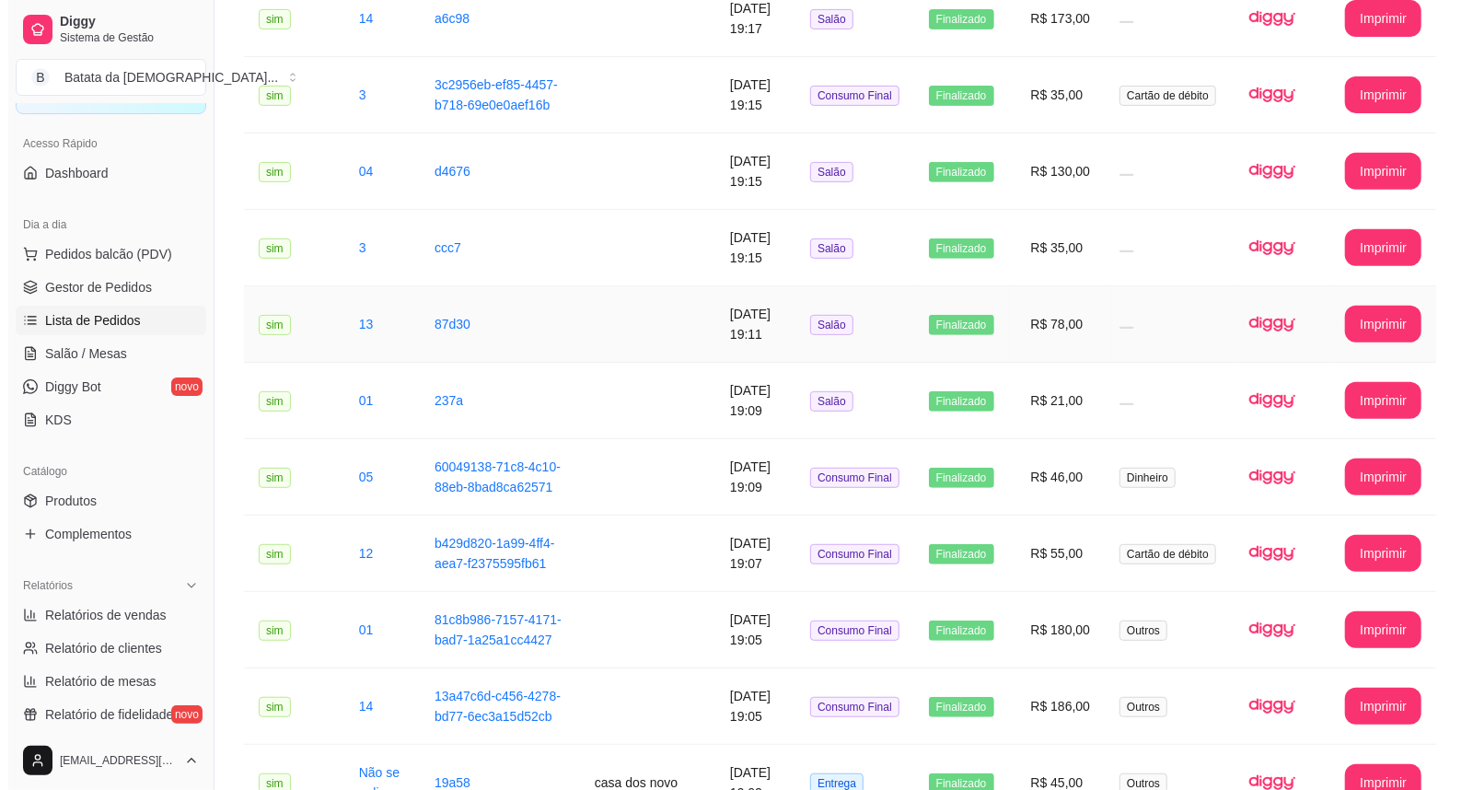
scroll to position [0, 0]
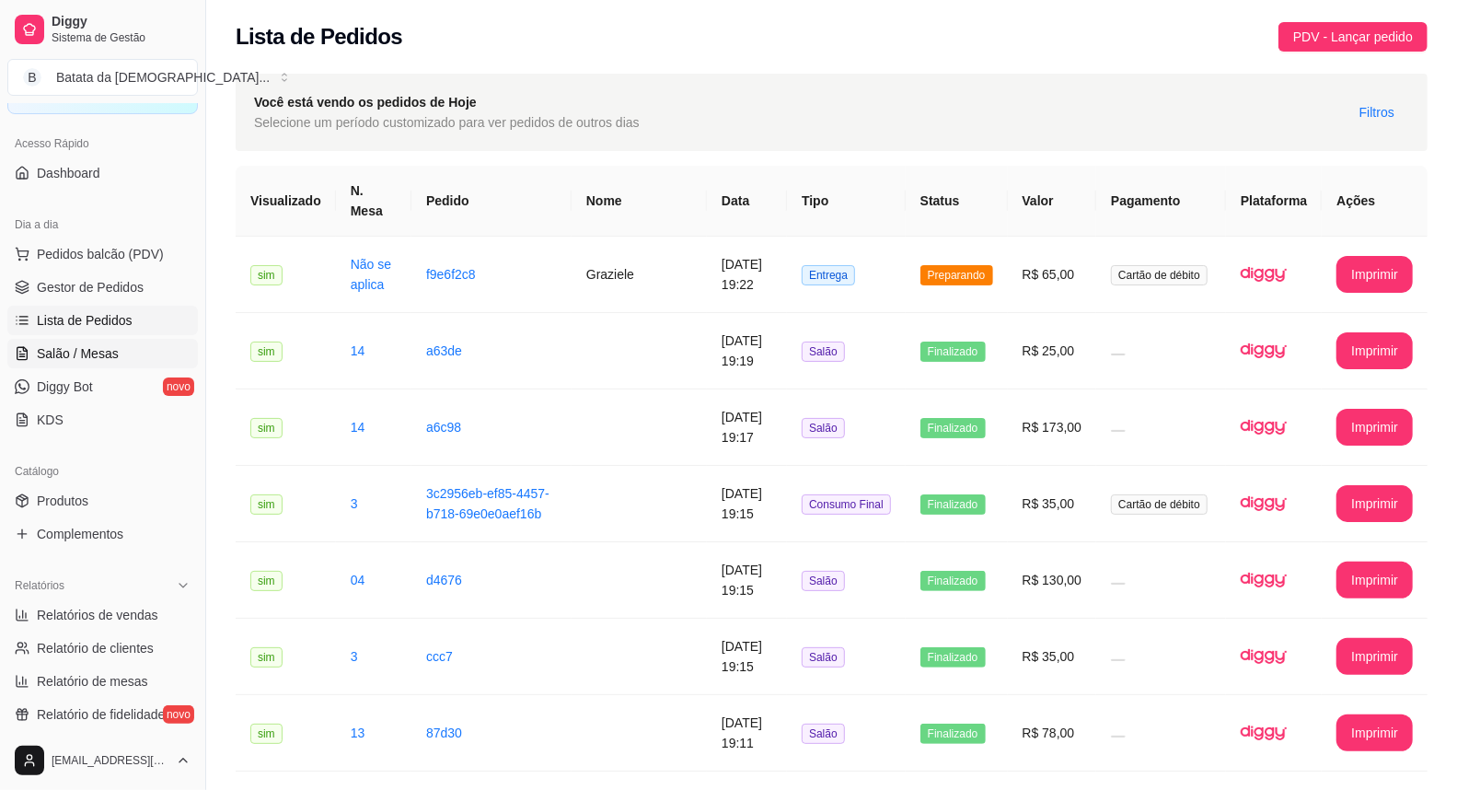
click at [121, 350] on link "Salão / Mesas" at bounding box center [102, 353] width 191 height 29
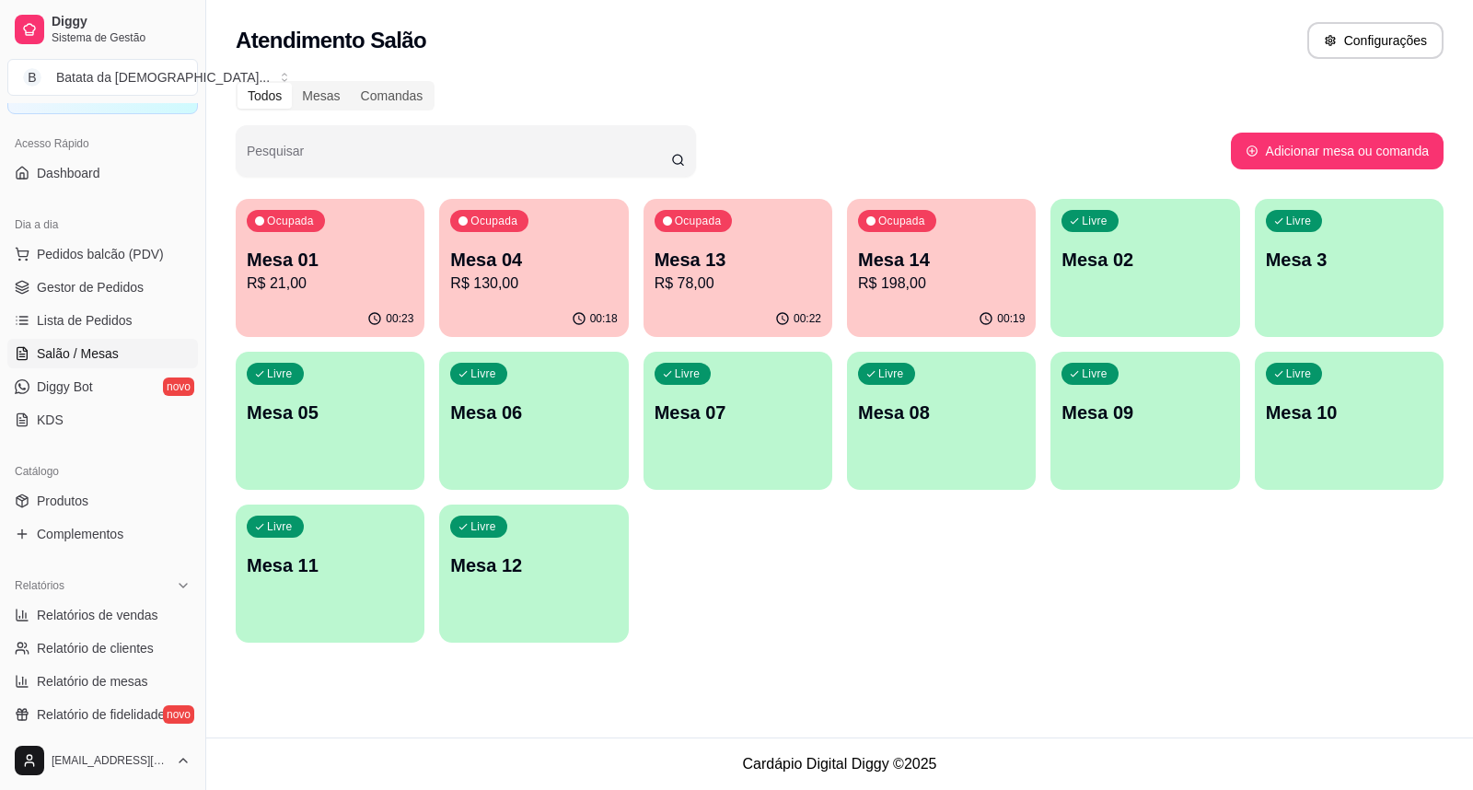
click at [330, 283] on p "R$ 21,00" at bounding box center [330, 283] width 167 height 22
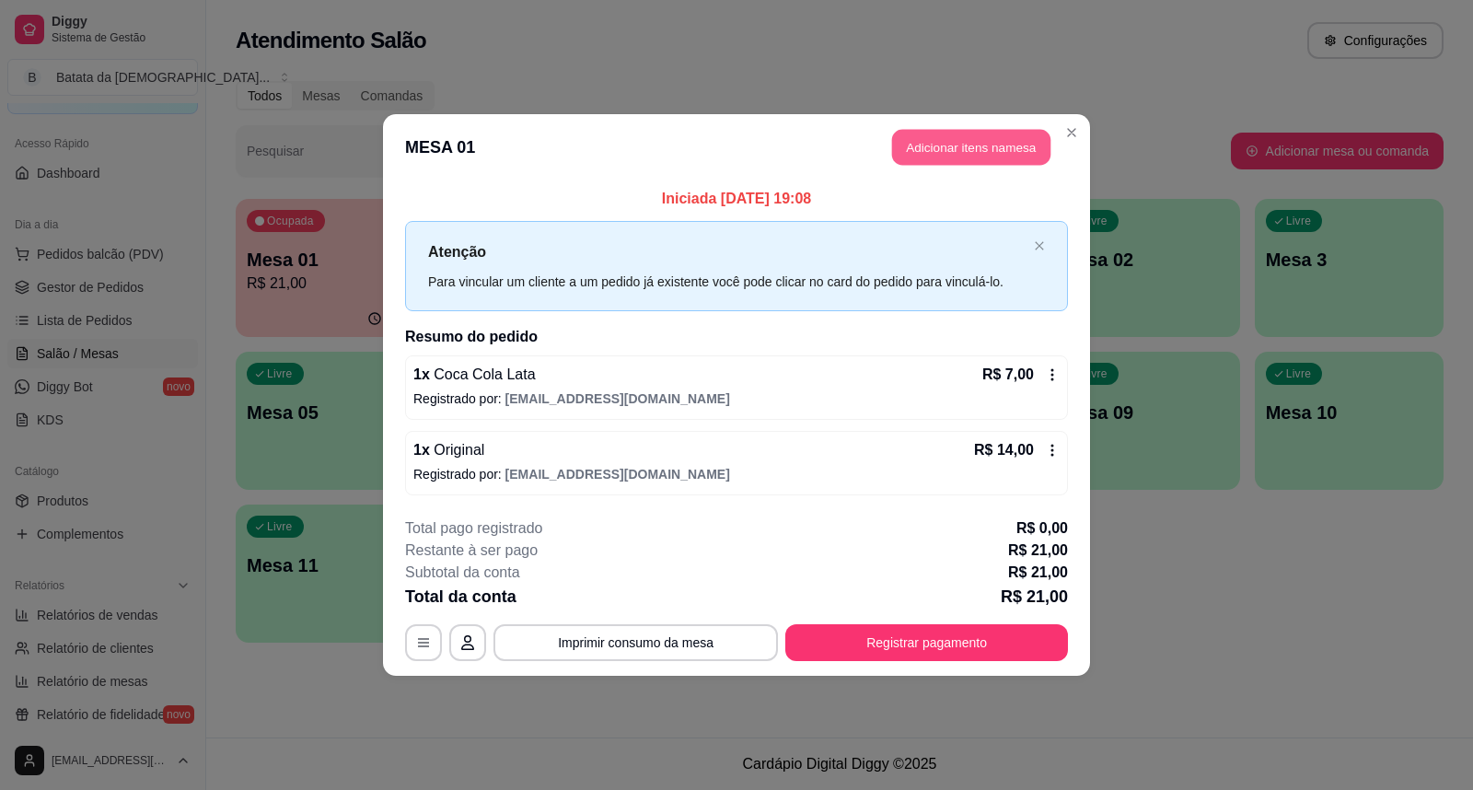
click at [981, 133] on button "Adicionar itens na mesa" at bounding box center [971, 148] width 158 height 36
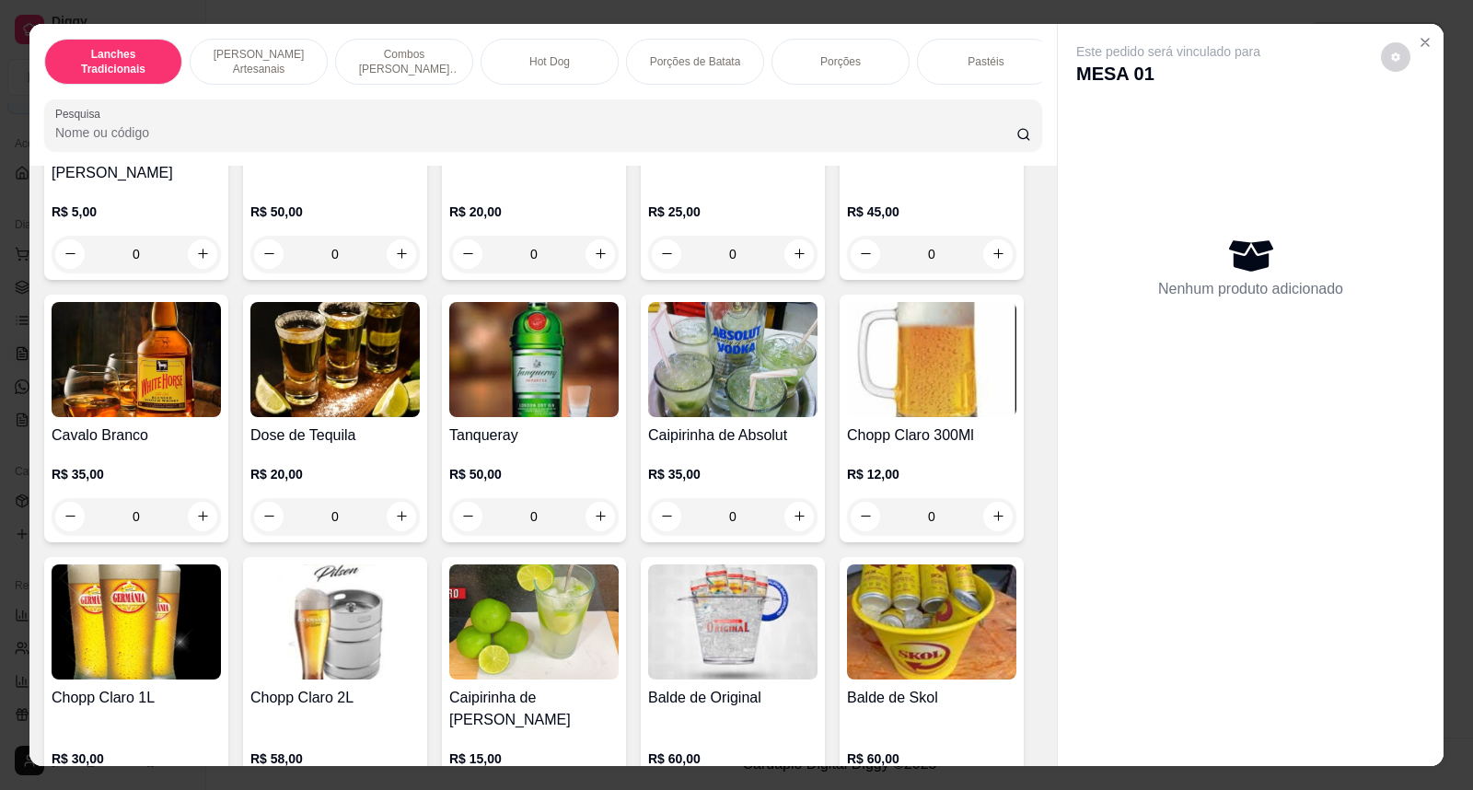
scroll to position [6851, 0]
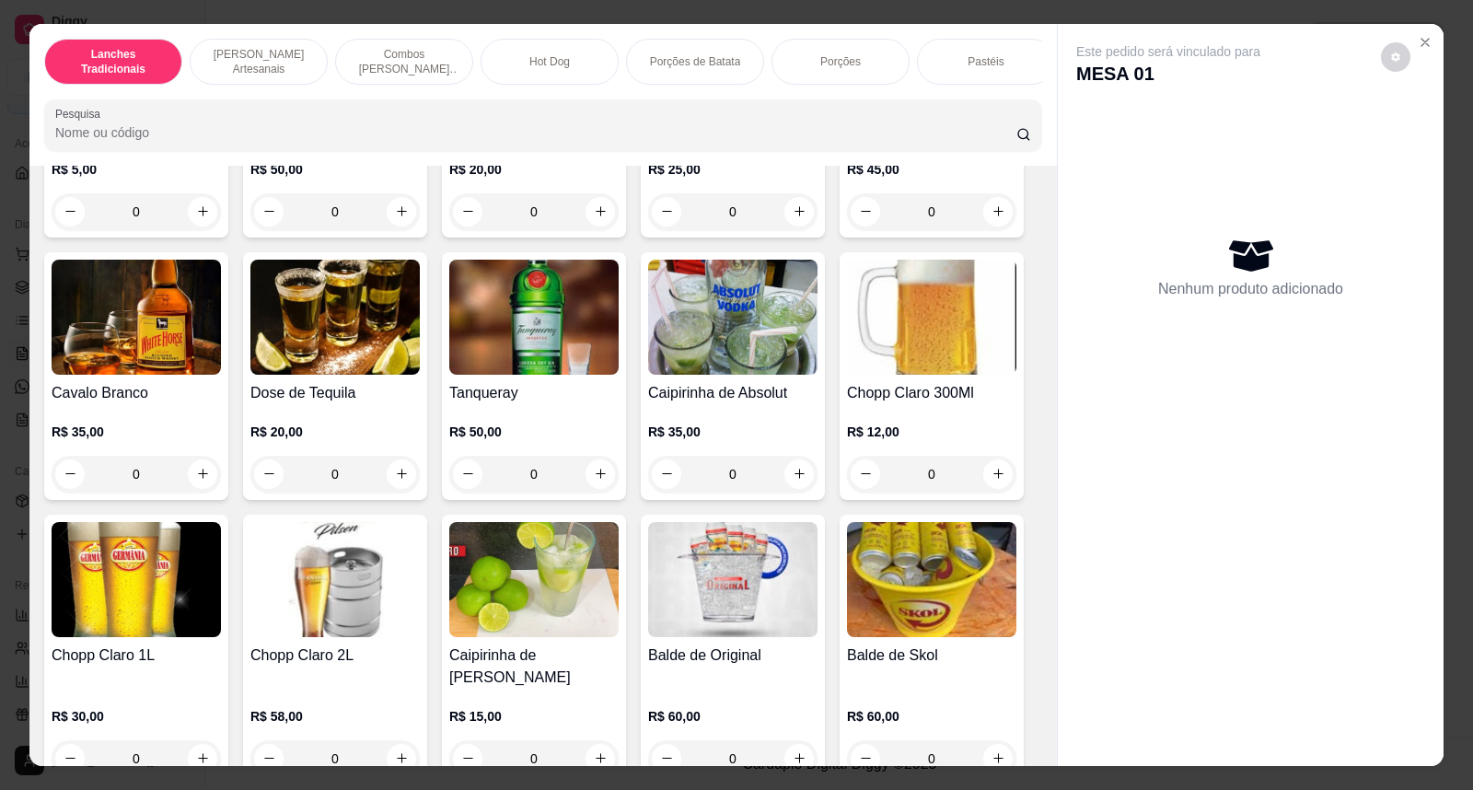
click at [762, 337] on img at bounding box center [732, 317] width 169 height 115
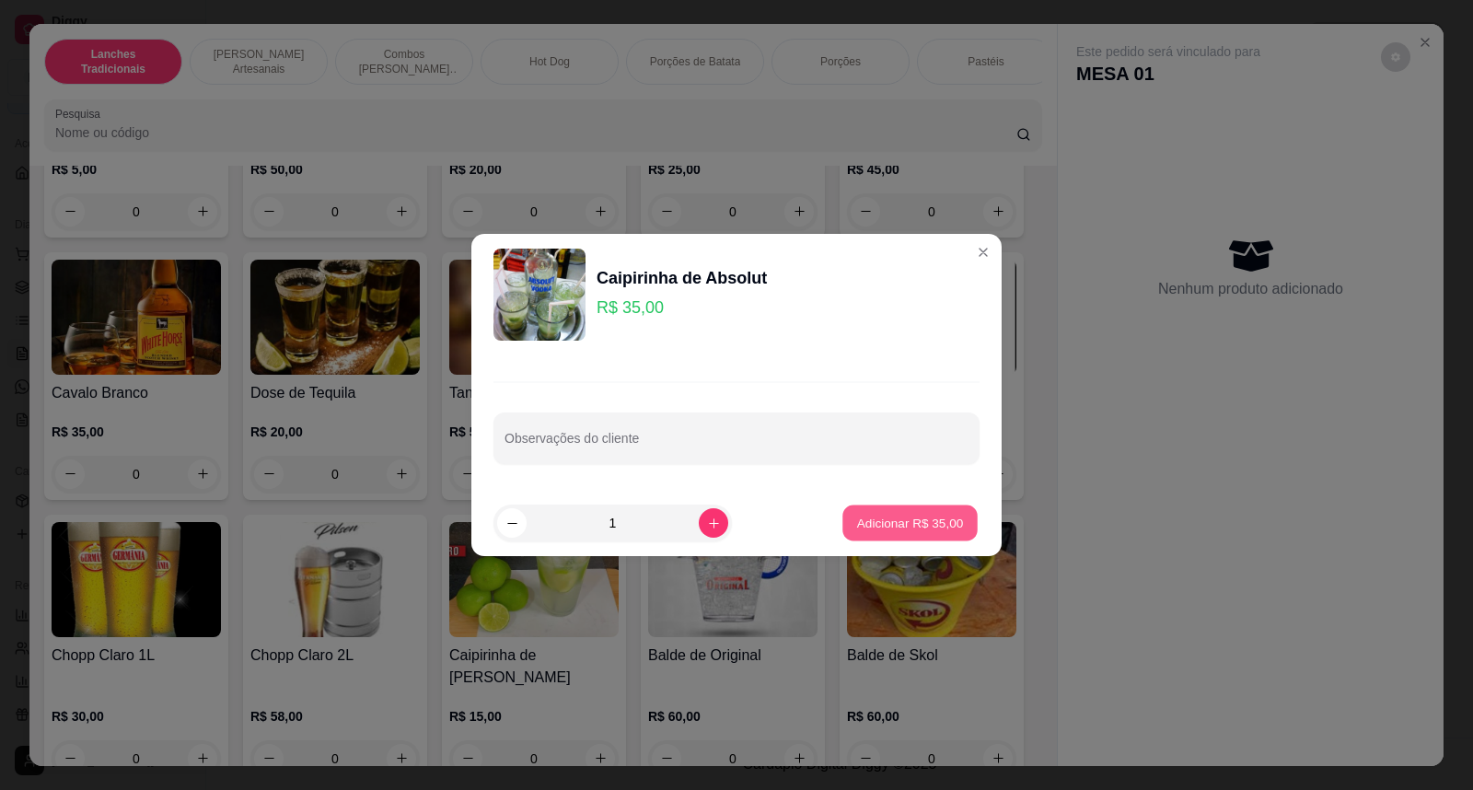
click at [928, 510] on button "Adicionar R$ 35,00" at bounding box center [909, 523] width 135 height 36
type input "1"
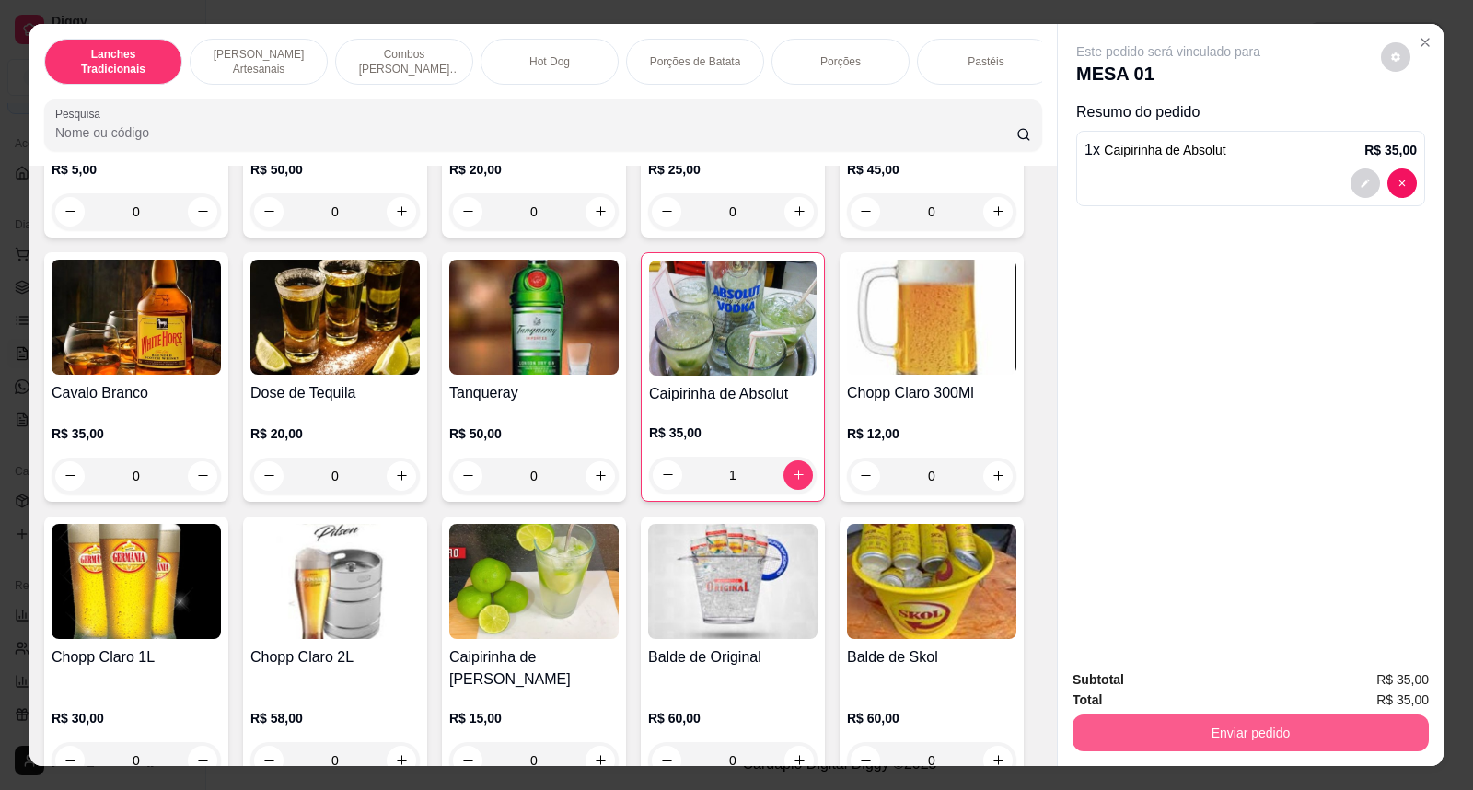
click at [1254, 723] on button "Enviar pedido" at bounding box center [1250, 732] width 356 height 37
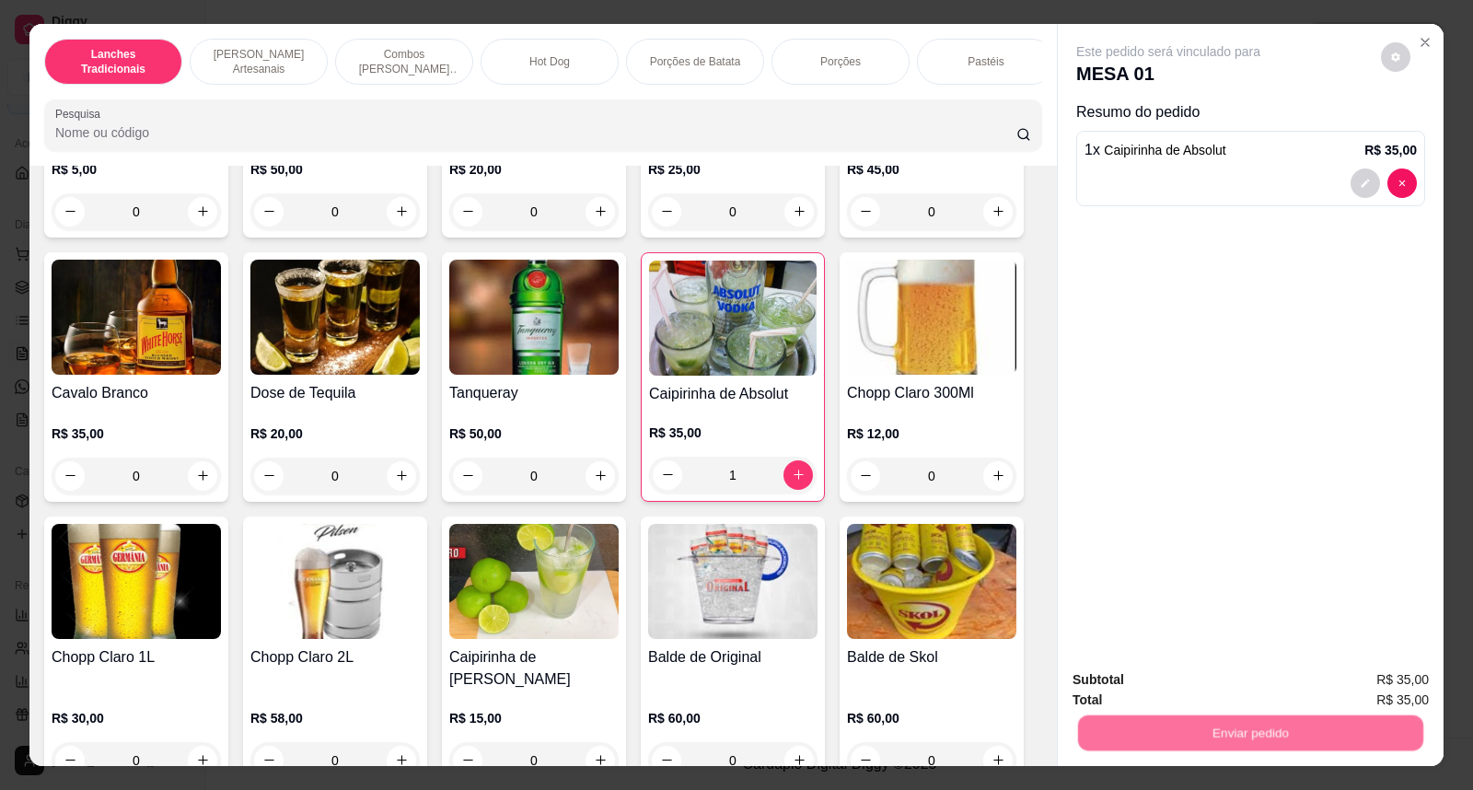
click at [1221, 691] on button "Não registrar e enviar pedido" at bounding box center [1188, 688] width 191 height 35
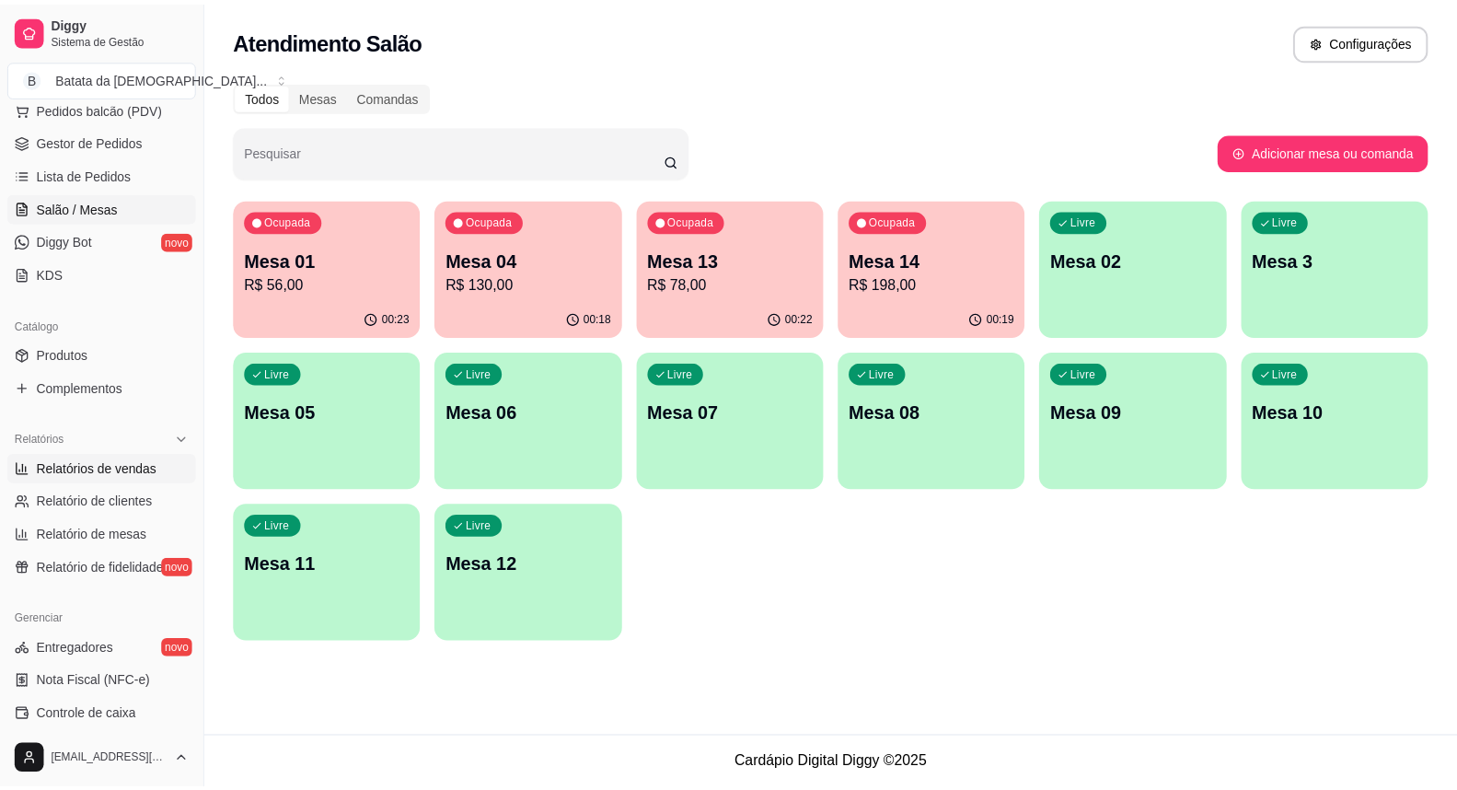
scroll to position [409, 0]
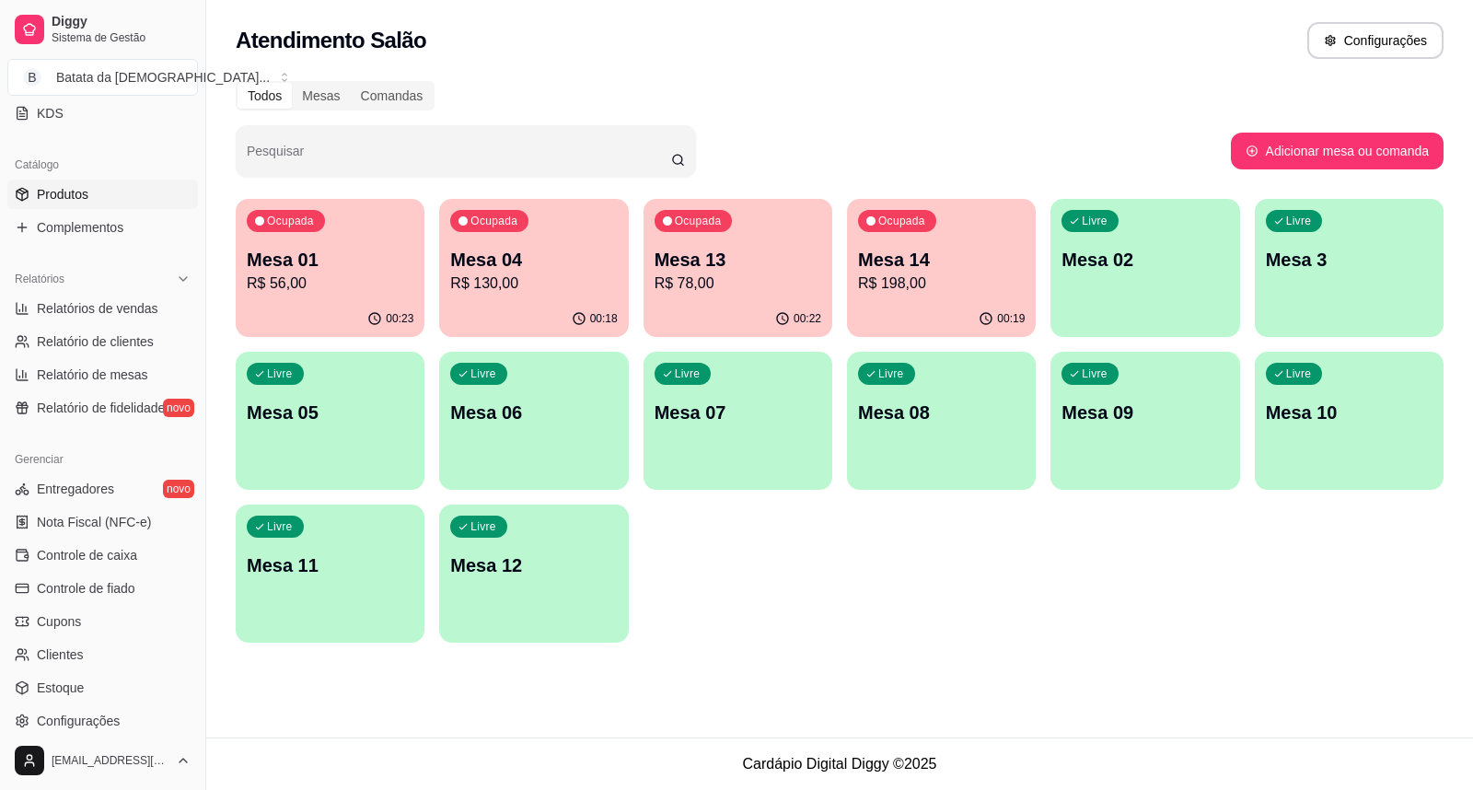
click at [63, 193] on span "Produtos" at bounding box center [63, 194] width 52 height 18
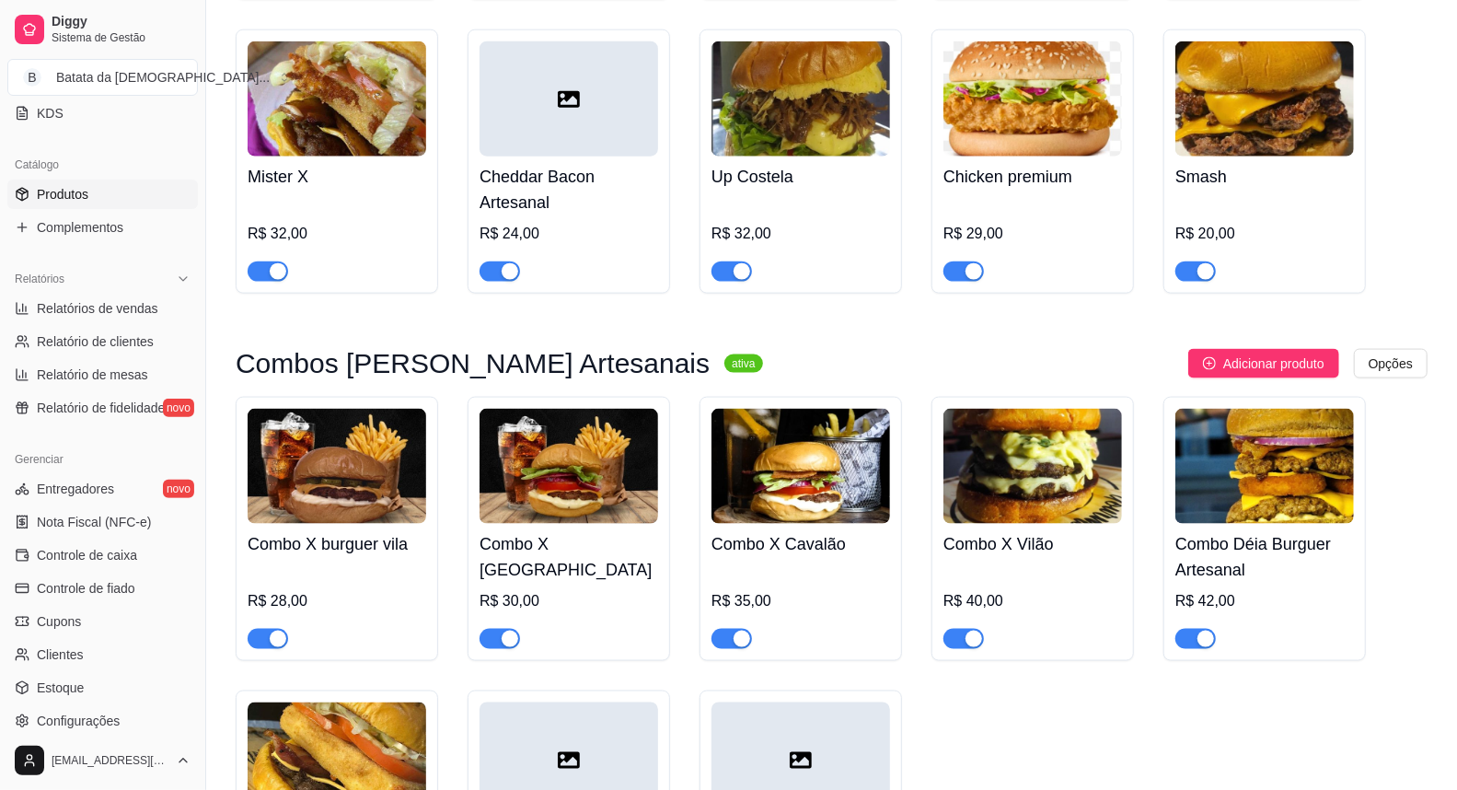
scroll to position [1431, 0]
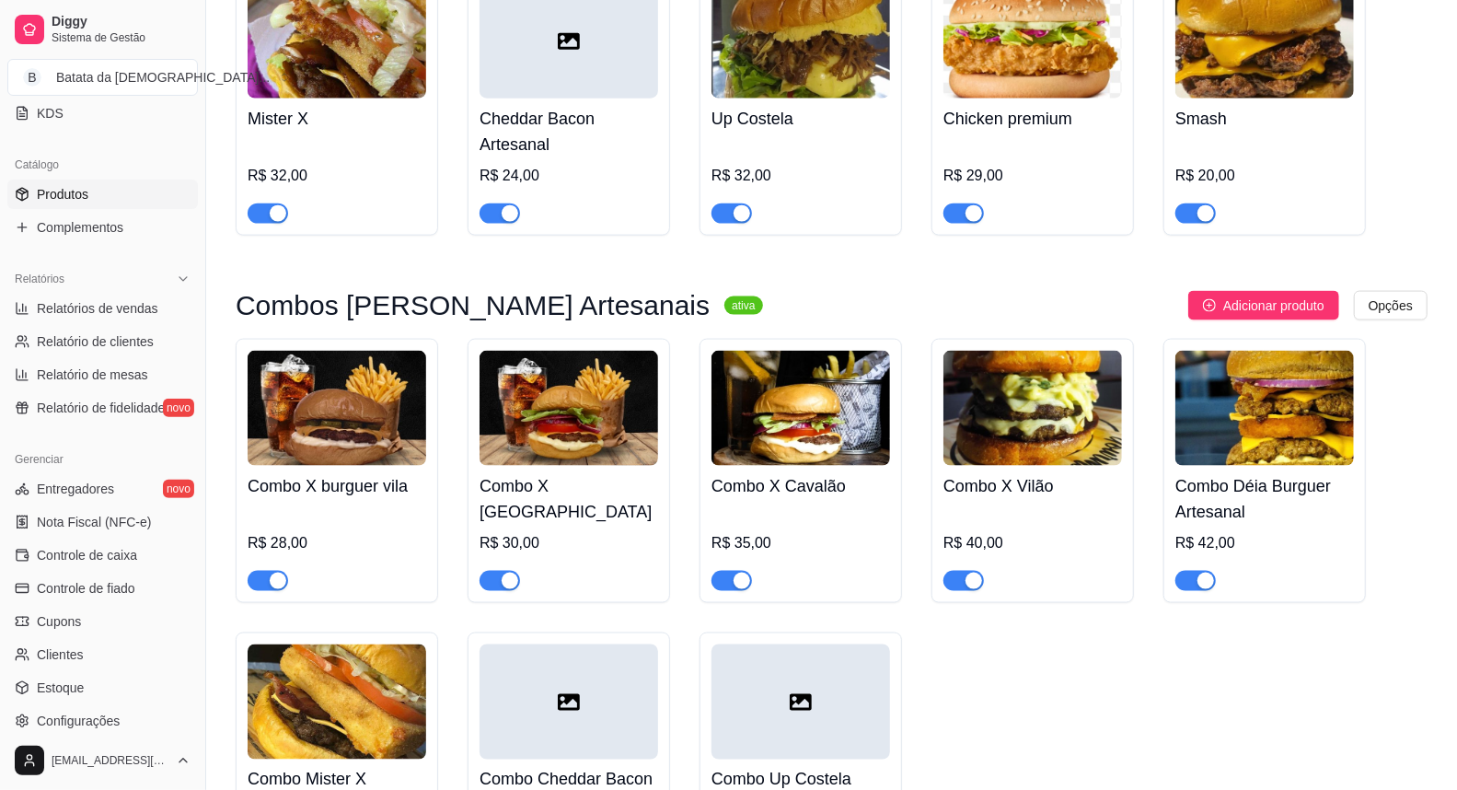
click at [1234, 397] on img at bounding box center [1264, 408] width 179 height 115
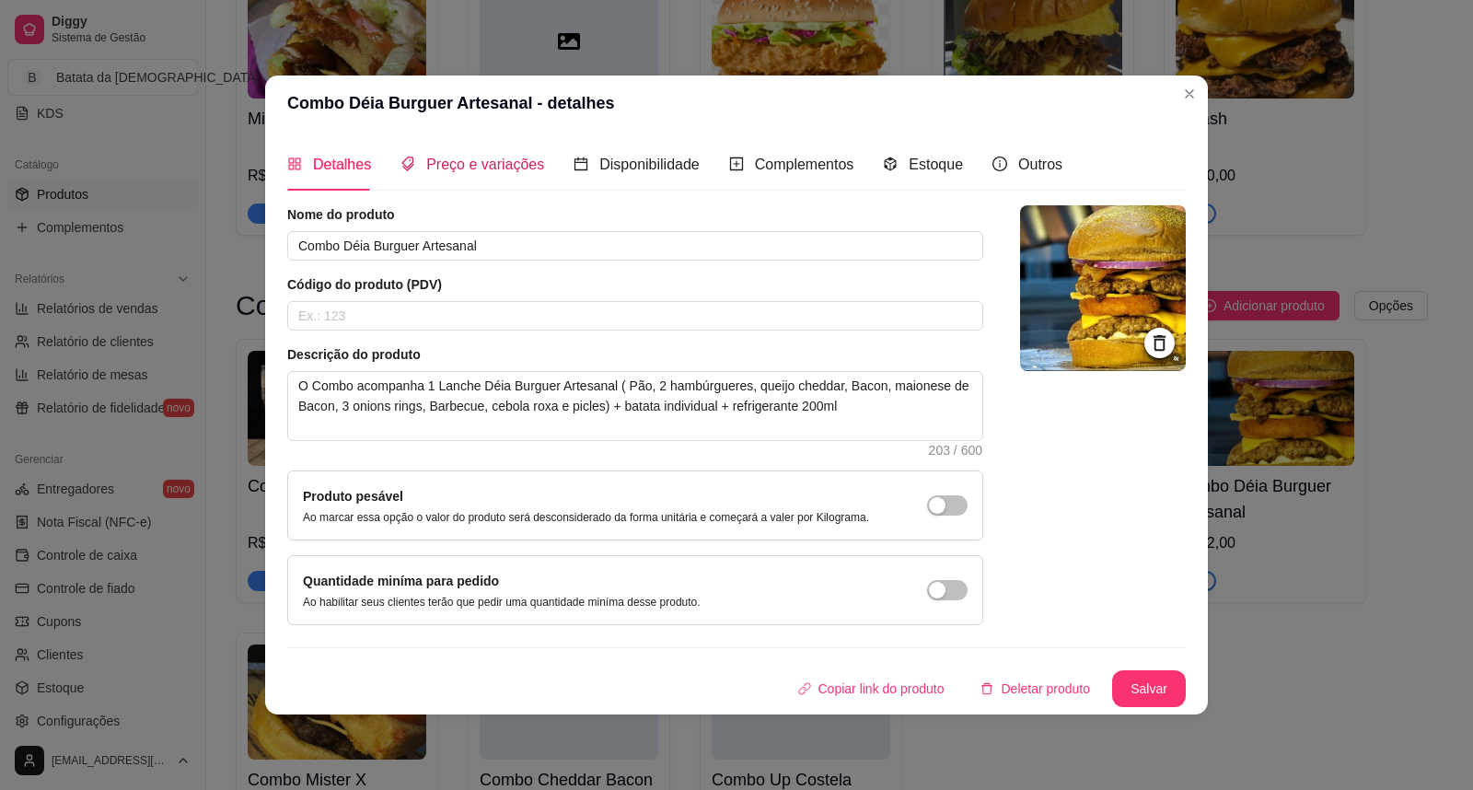
click at [489, 157] on span "Preço e variações" at bounding box center [485, 164] width 118 height 16
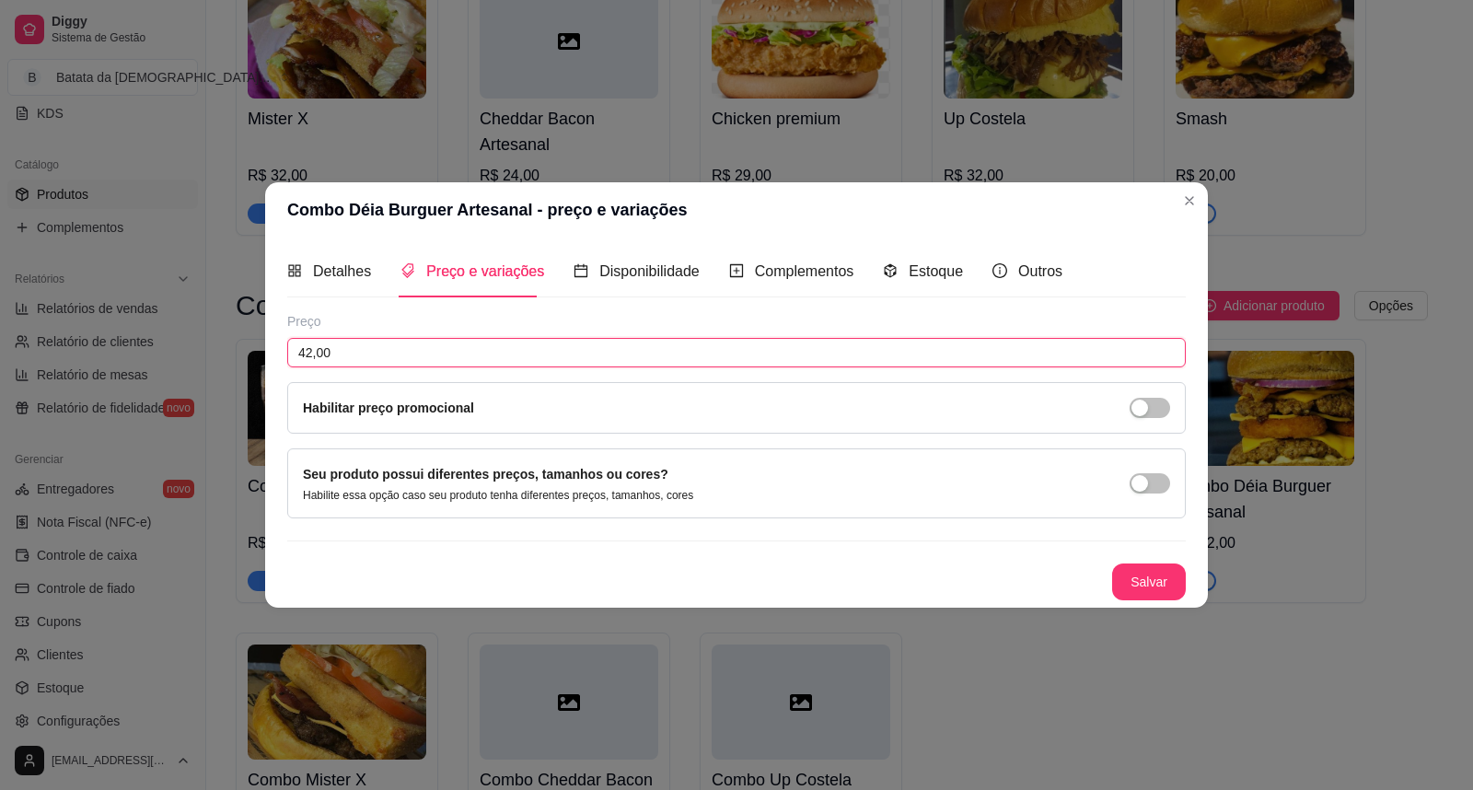
drag, startPoint x: 417, startPoint y: 345, endPoint x: 86, endPoint y: 345, distance: 331.3
click at [86, 345] on div "Combo Déia Burguer Artesanal - preço e variações Detalhes Preço e variações Dis…" at bounding box center [736, 395] width 1473 height 790
type input "40,00"
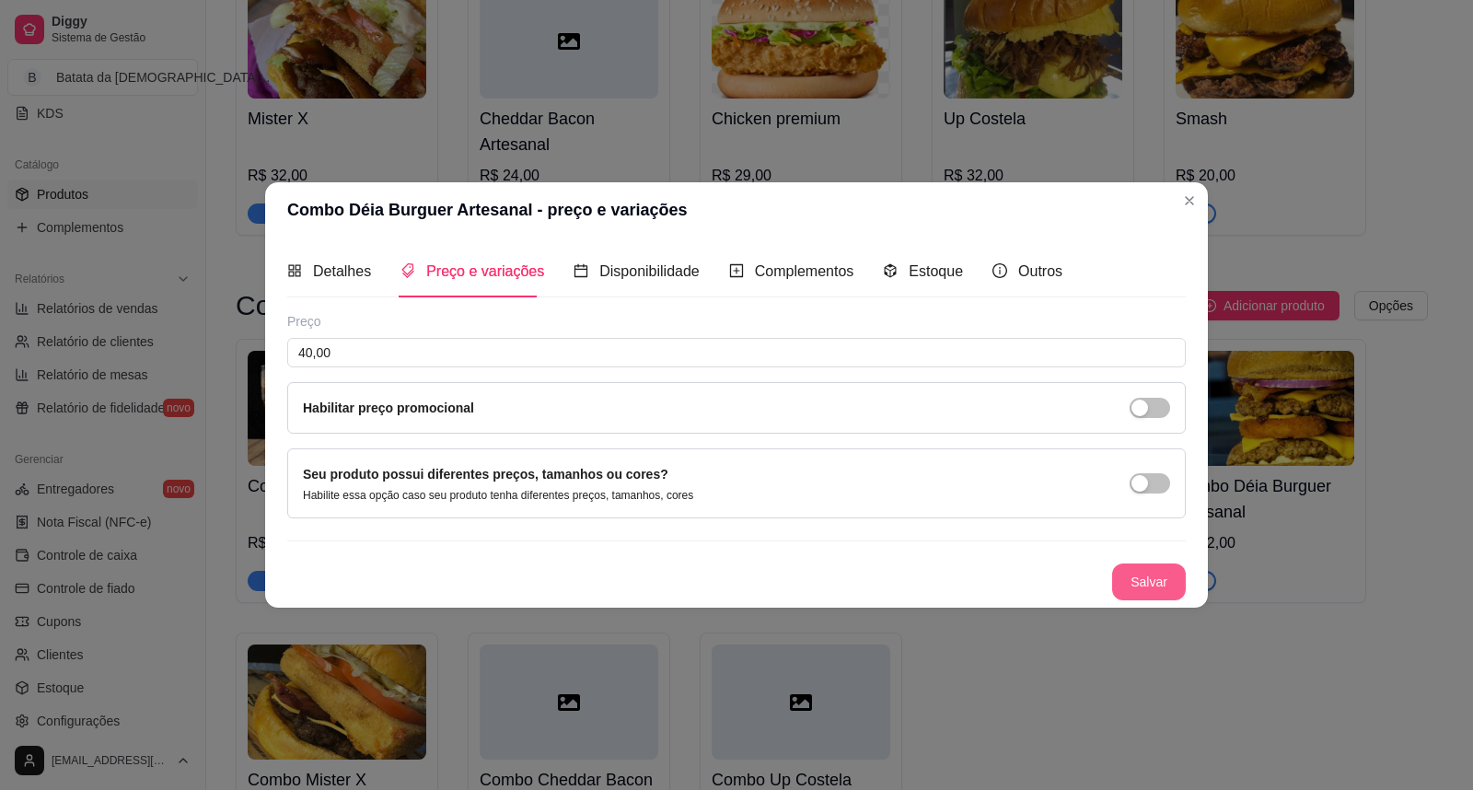
click at [1171, 575] on button "Salvar" at bounding box center [1149, 581] width 74 height 37
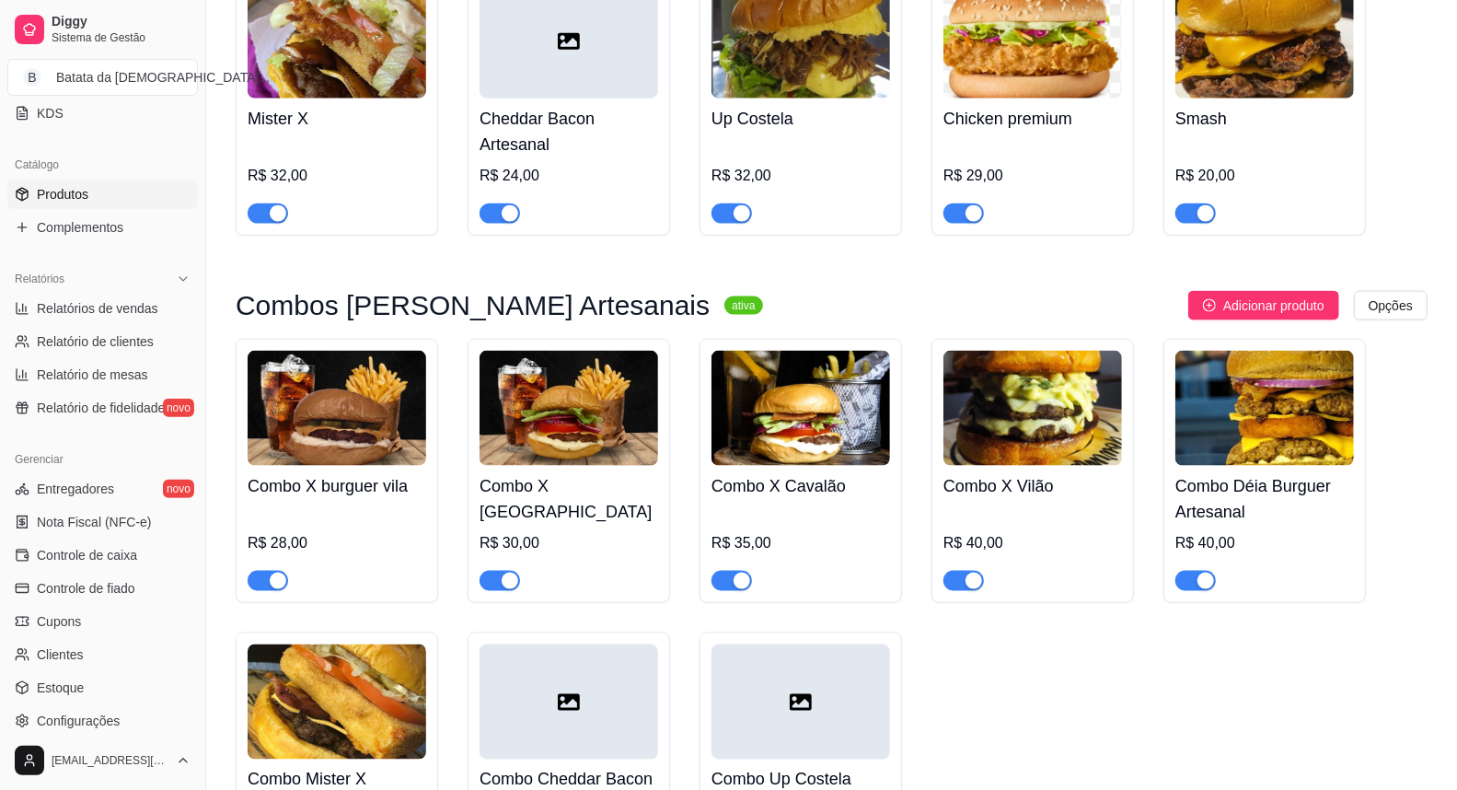
click at [805, 466] on div "Combo X Cavalão R$ 35,00" at bounding box center [800, 528] width 179 height 125
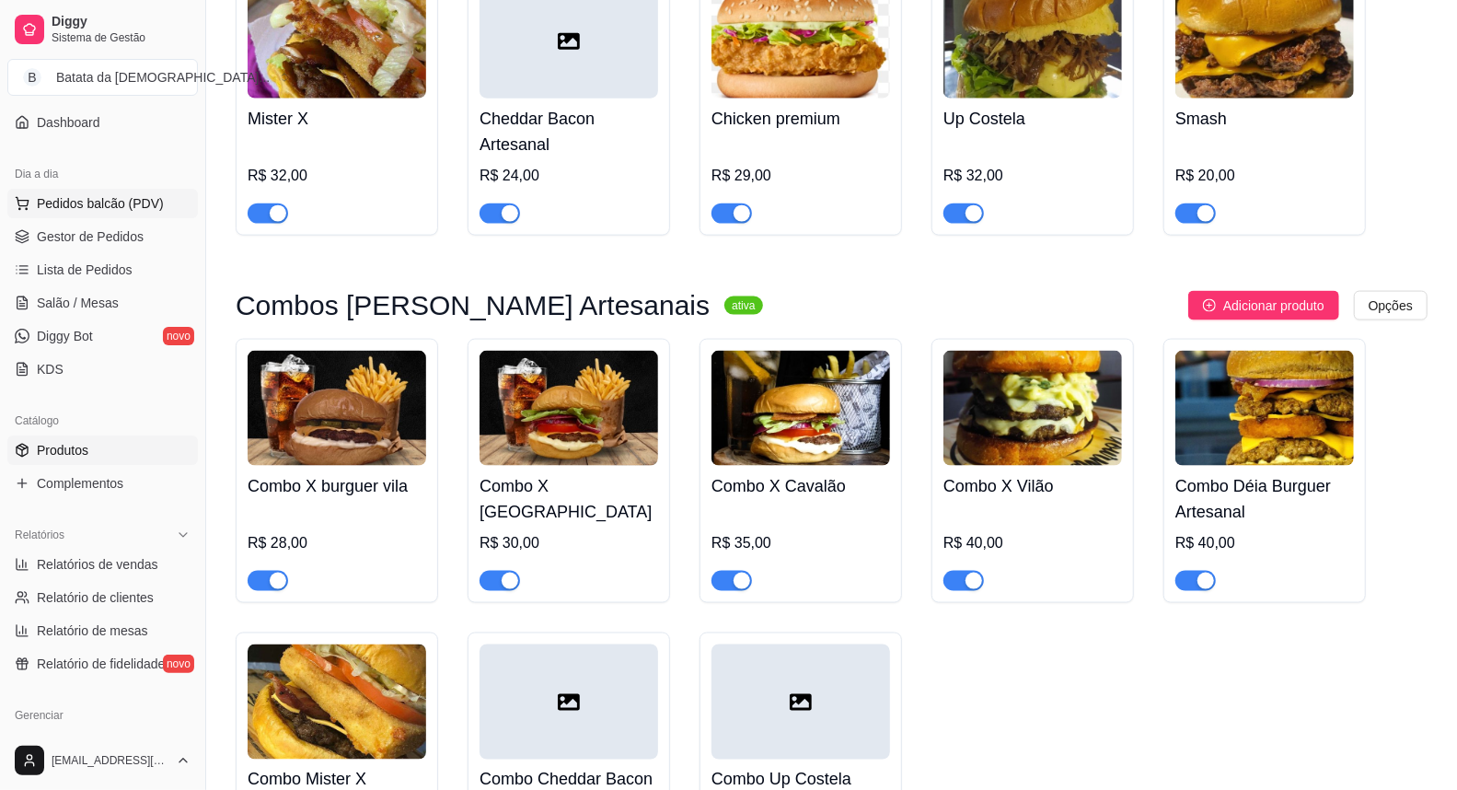
scroll to position [102, 0]
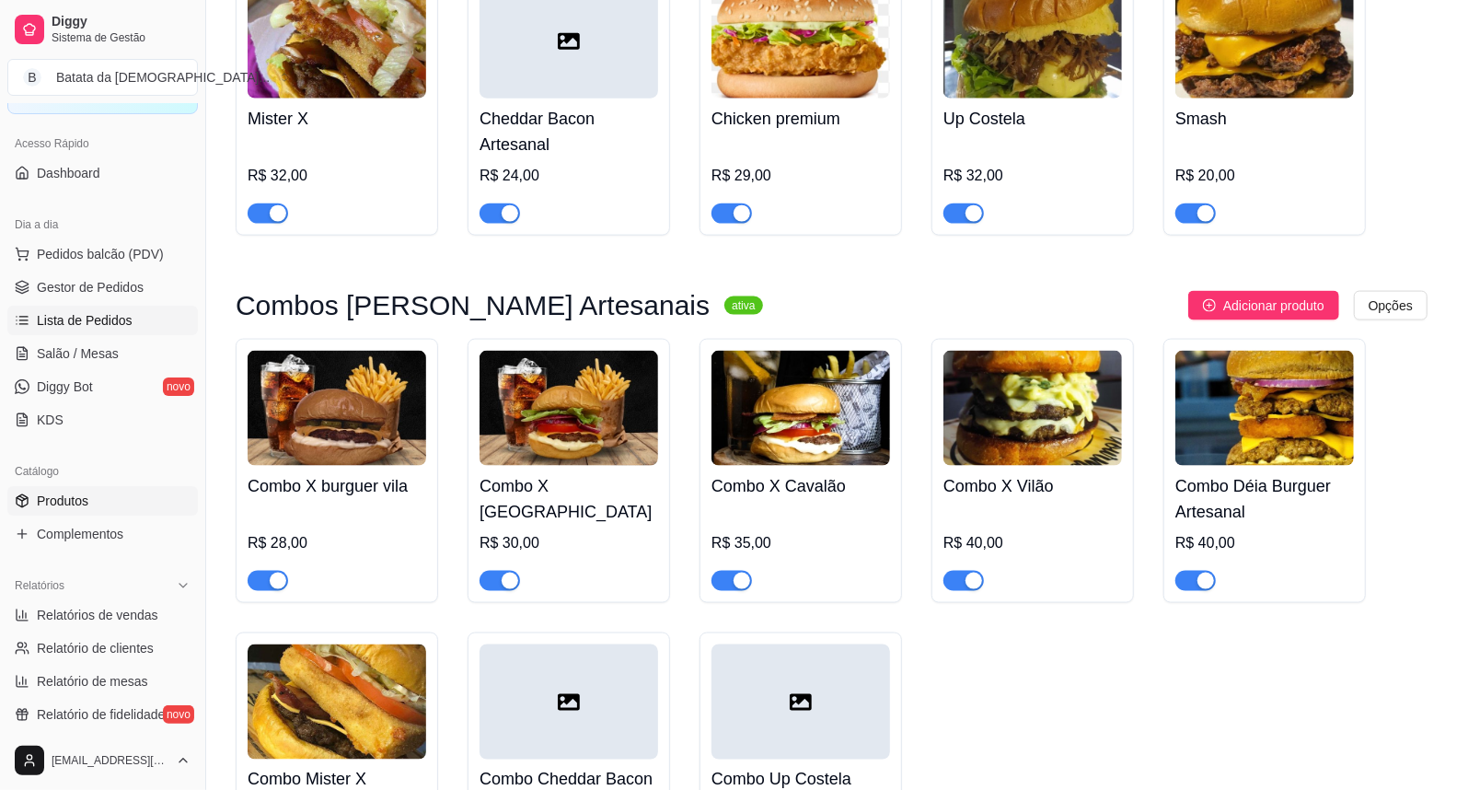
click at [110, 319] on span "Lista de Pedidos" at bounding box center [85, 320] width 96 height 18
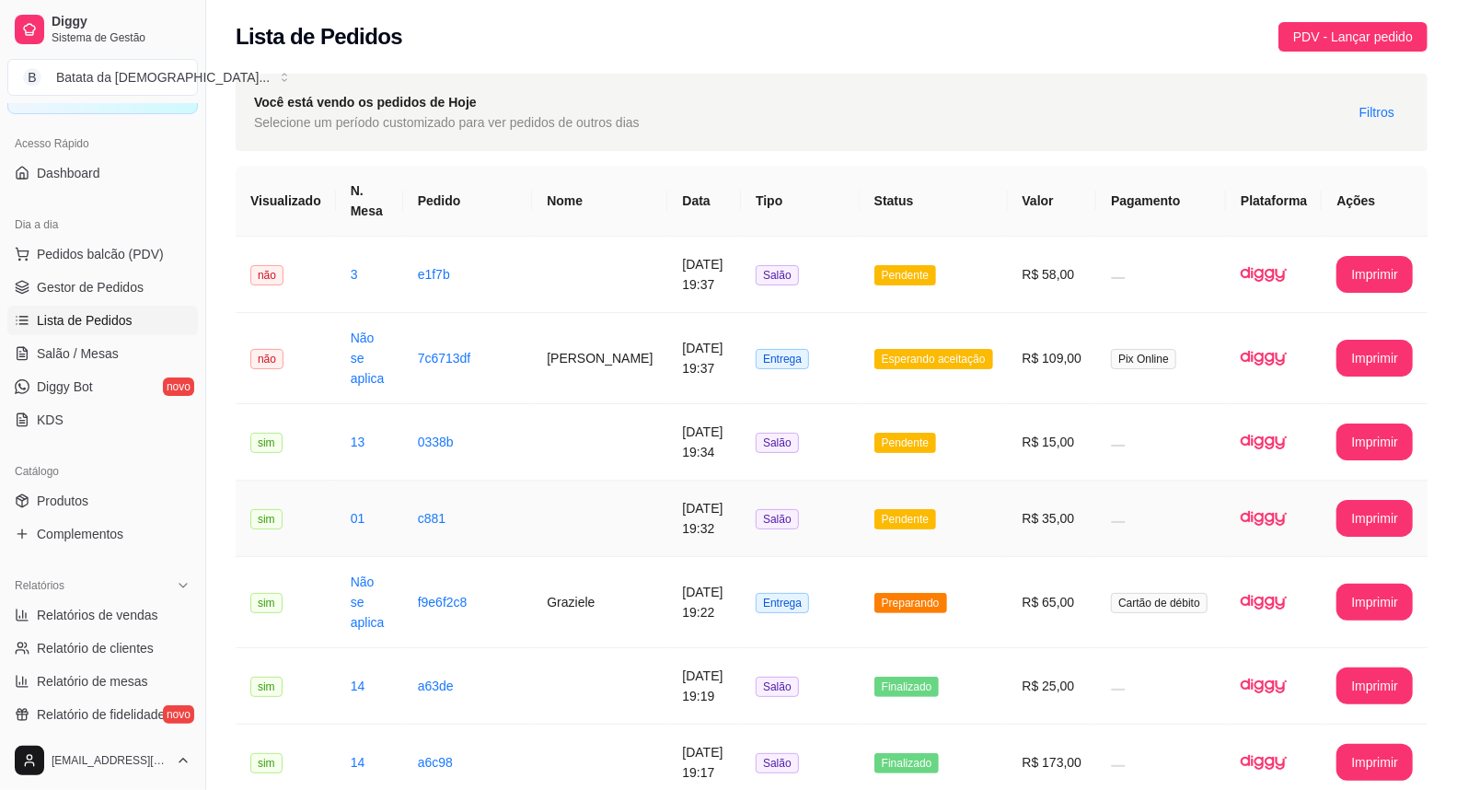
click at [944, 480] on td "Pendente" at bounding box center [934, 518] width 148 height 76
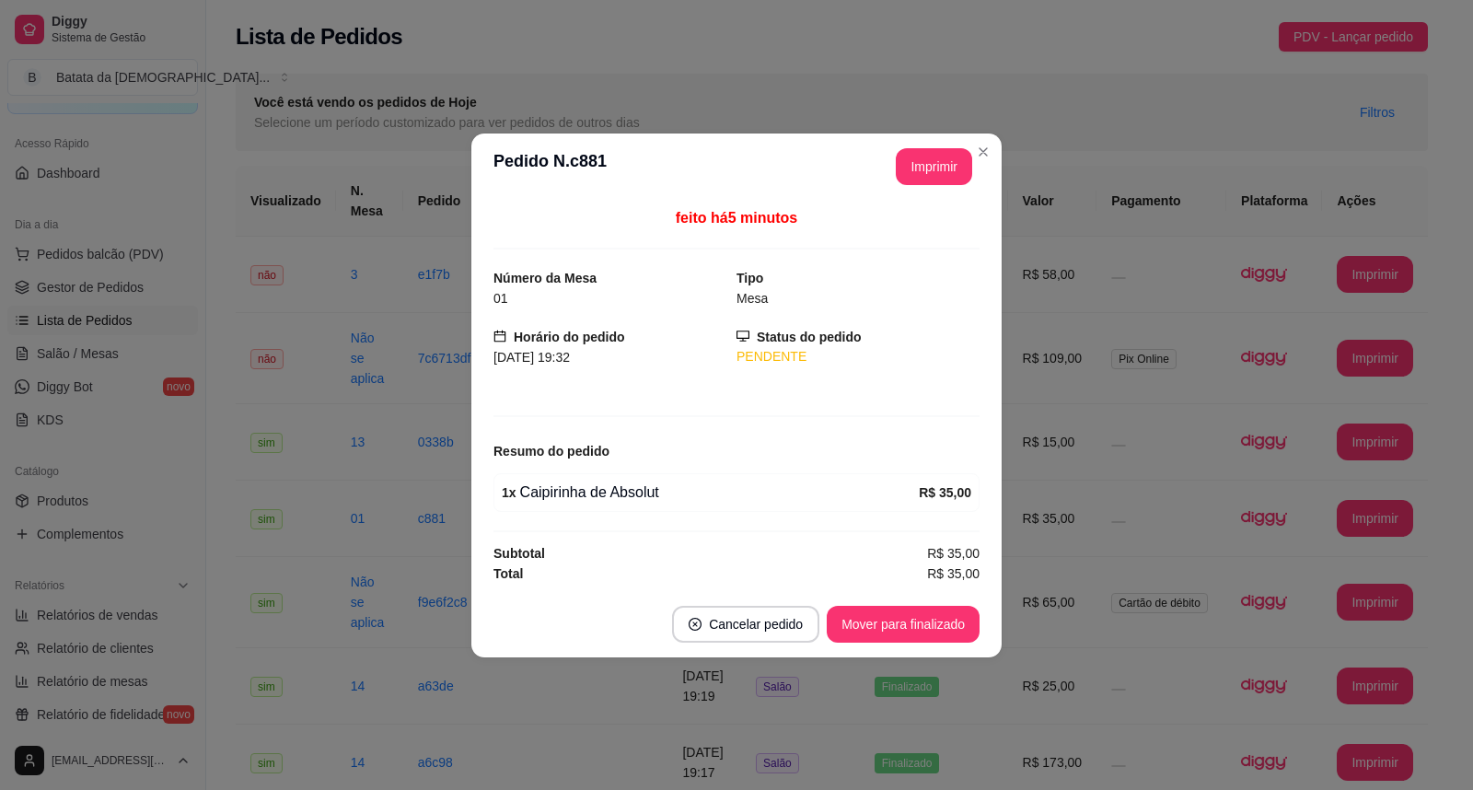
click at [920, 652] on footer "Cancelar pedido Mover para finalizado" at bounding box center [736, 624] width 530 height 66
click at [922, 638] on button "Mover para finalizado" at bounding box center [903, 624] width 153 height 37
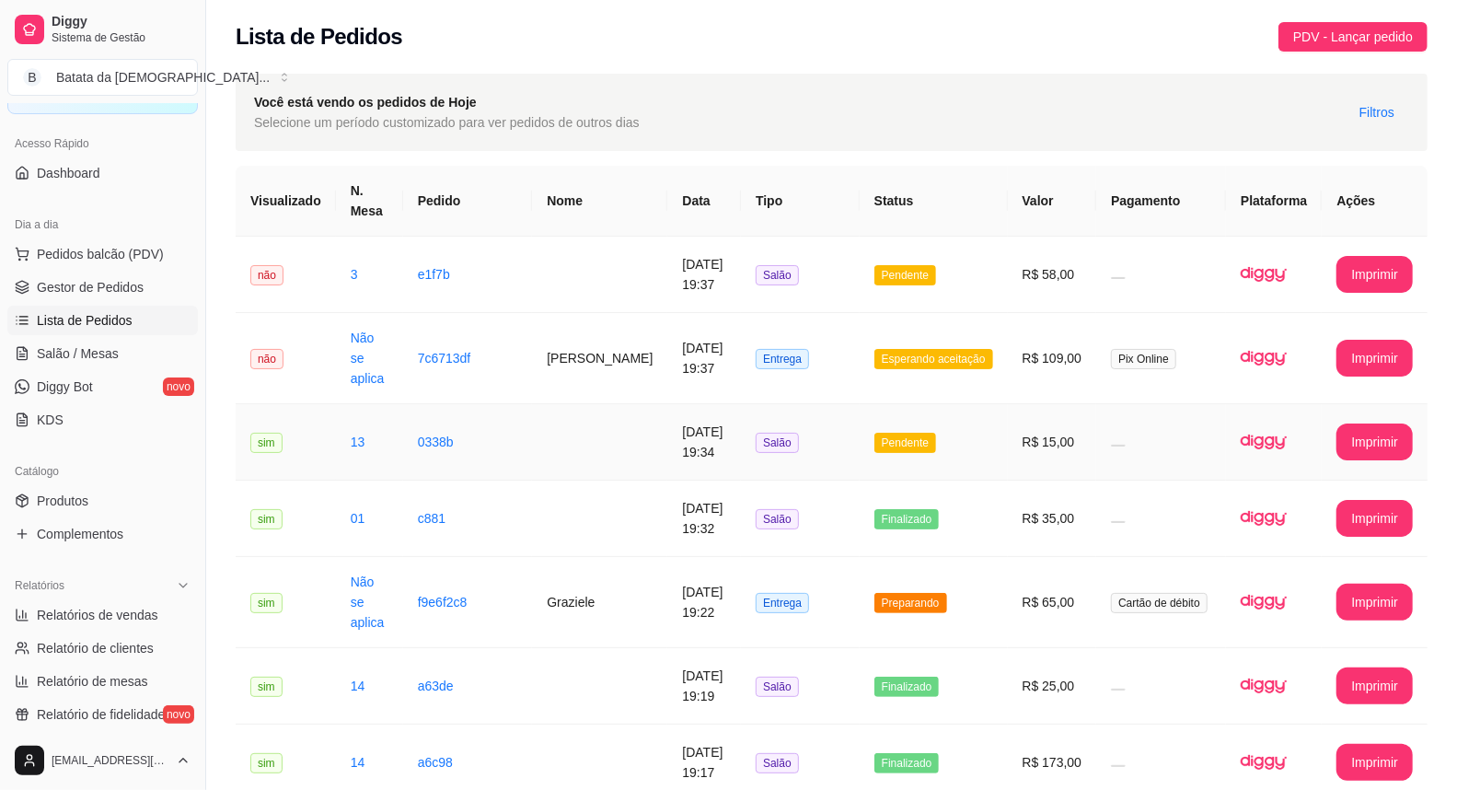
click at [1008, 404] on td "Pendente" at bounding box center [934, 442] width 148 height 76
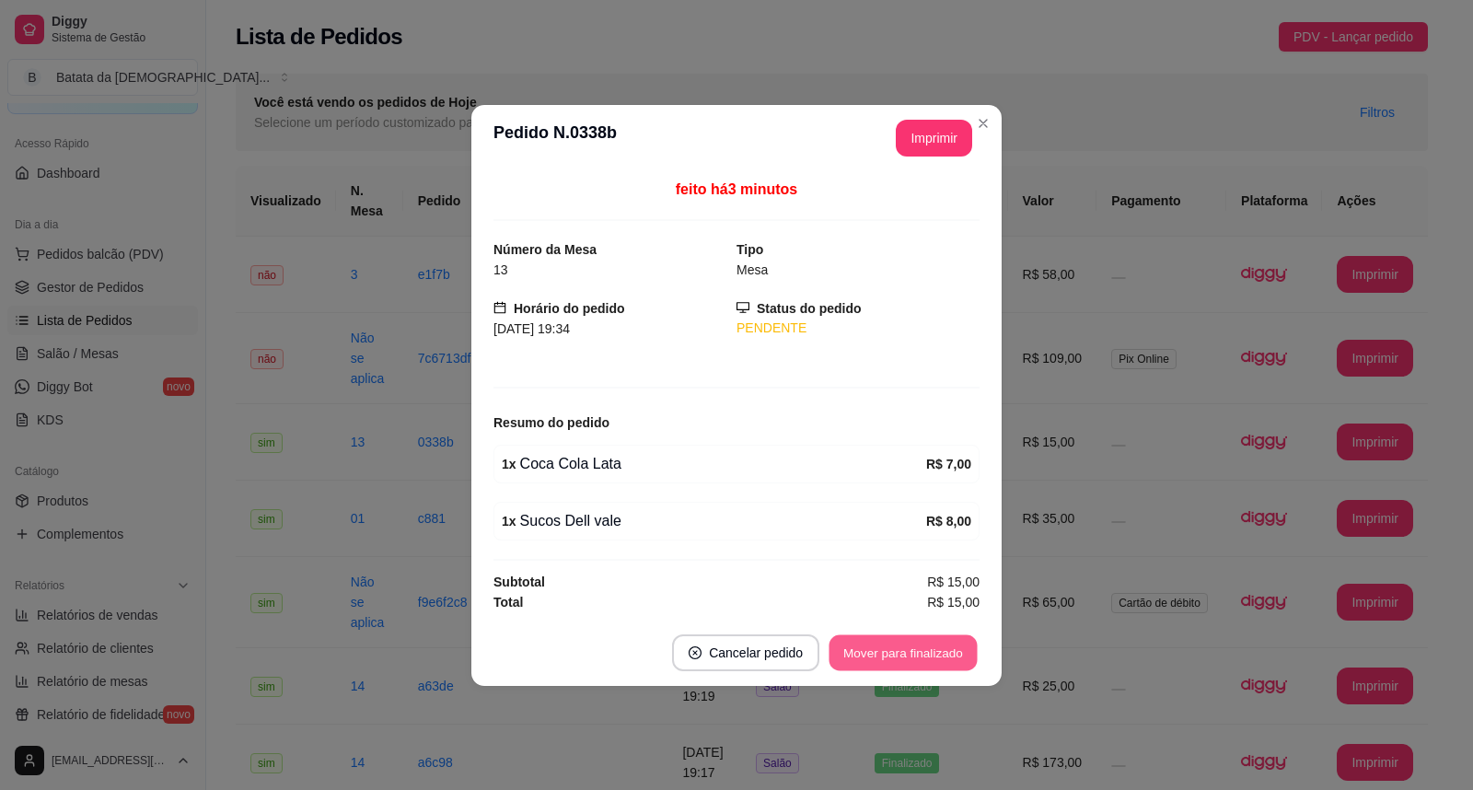
click at [939, 663] on button "Mover para finalizado" at bounding box center [903, 652] width 148 height 36
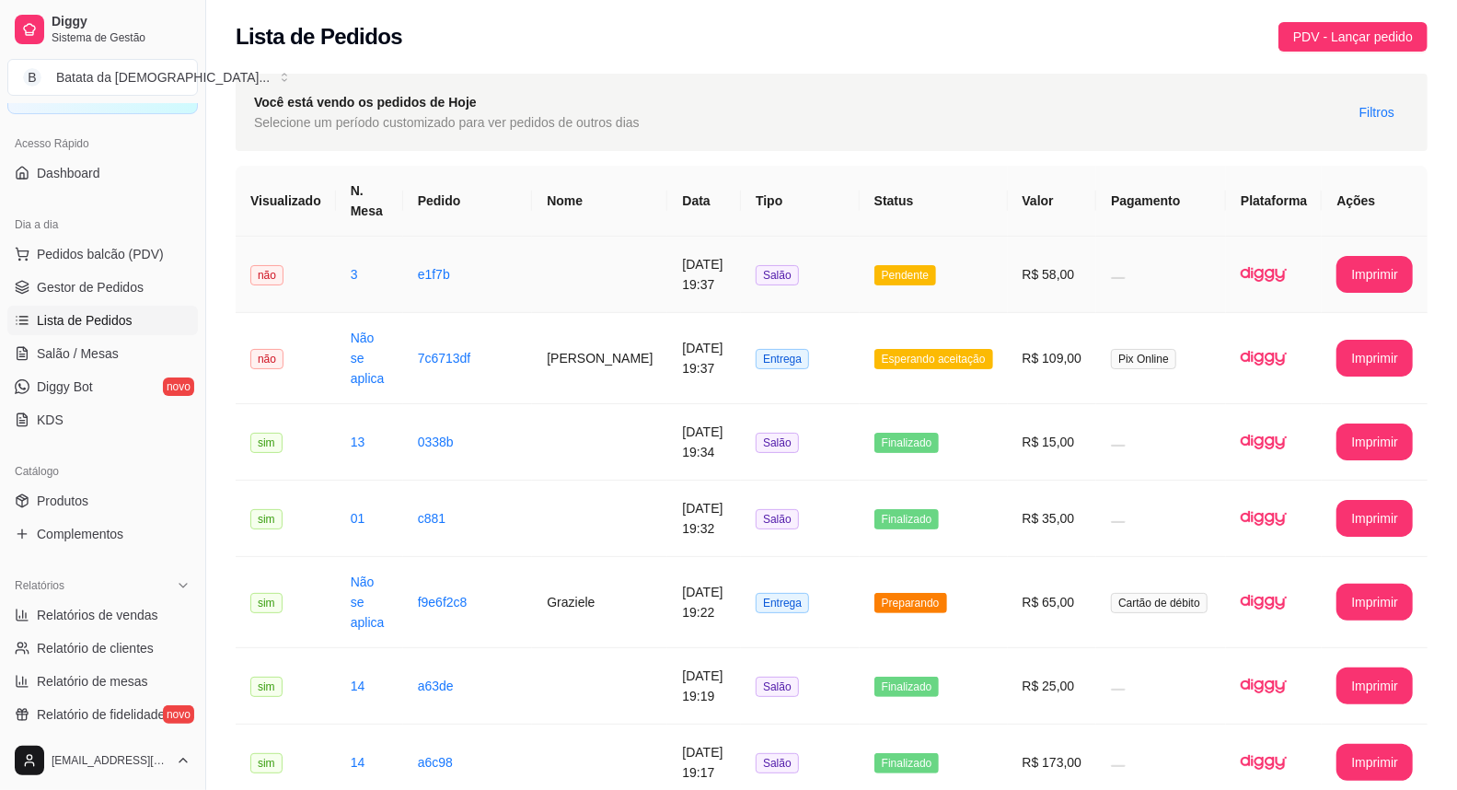
click at [1052, 269] on td "R$ 58,00" at bounding box center [1052, 275] width 89 height 76
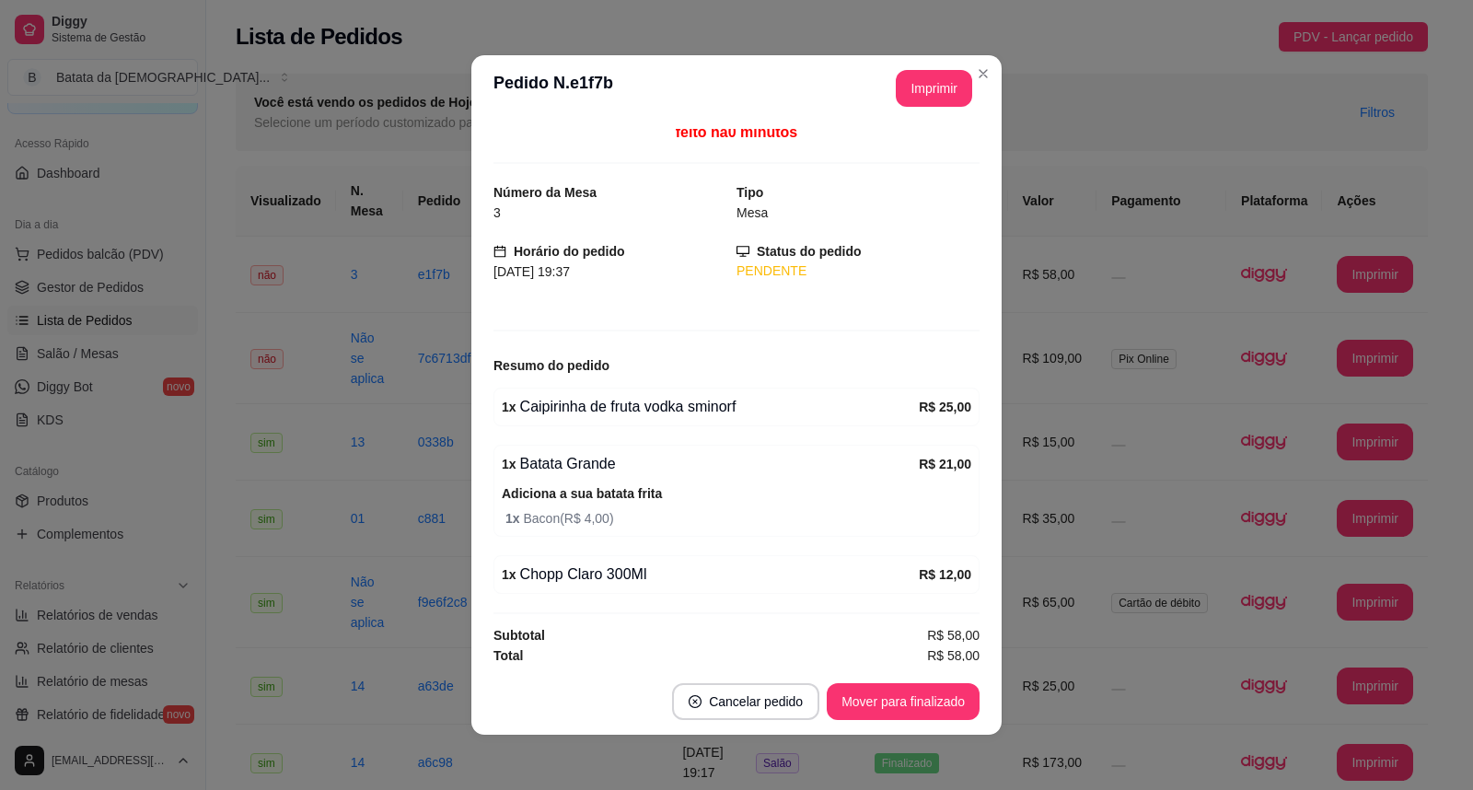
scroll to position [12, 0]
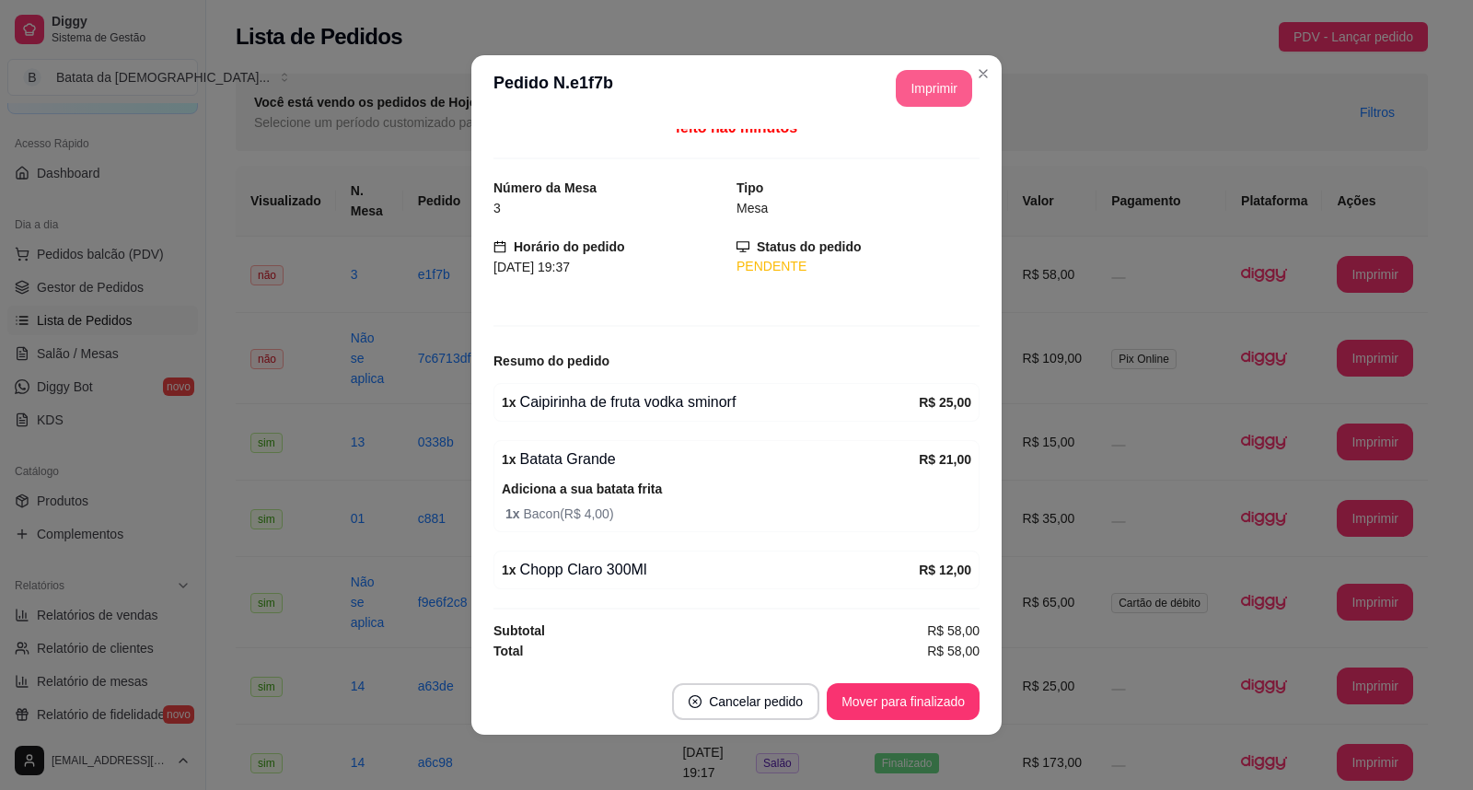
click at [917, 78] on button "Imprimir" at bounding box center [934, 88] width 76 height 37
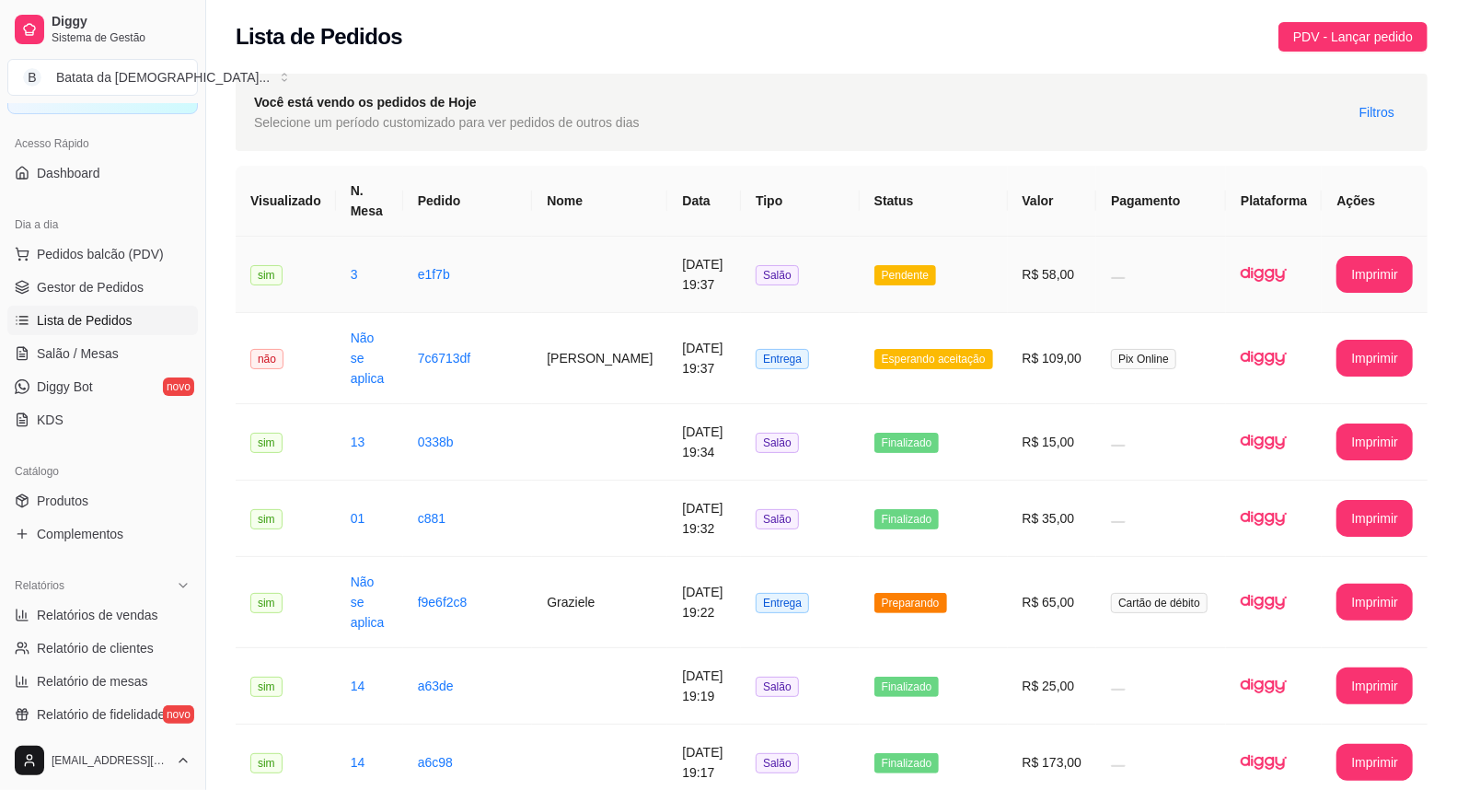
click at [954, 280] on td "Pendente" at bounding box center [934, 275] width 148 height 76
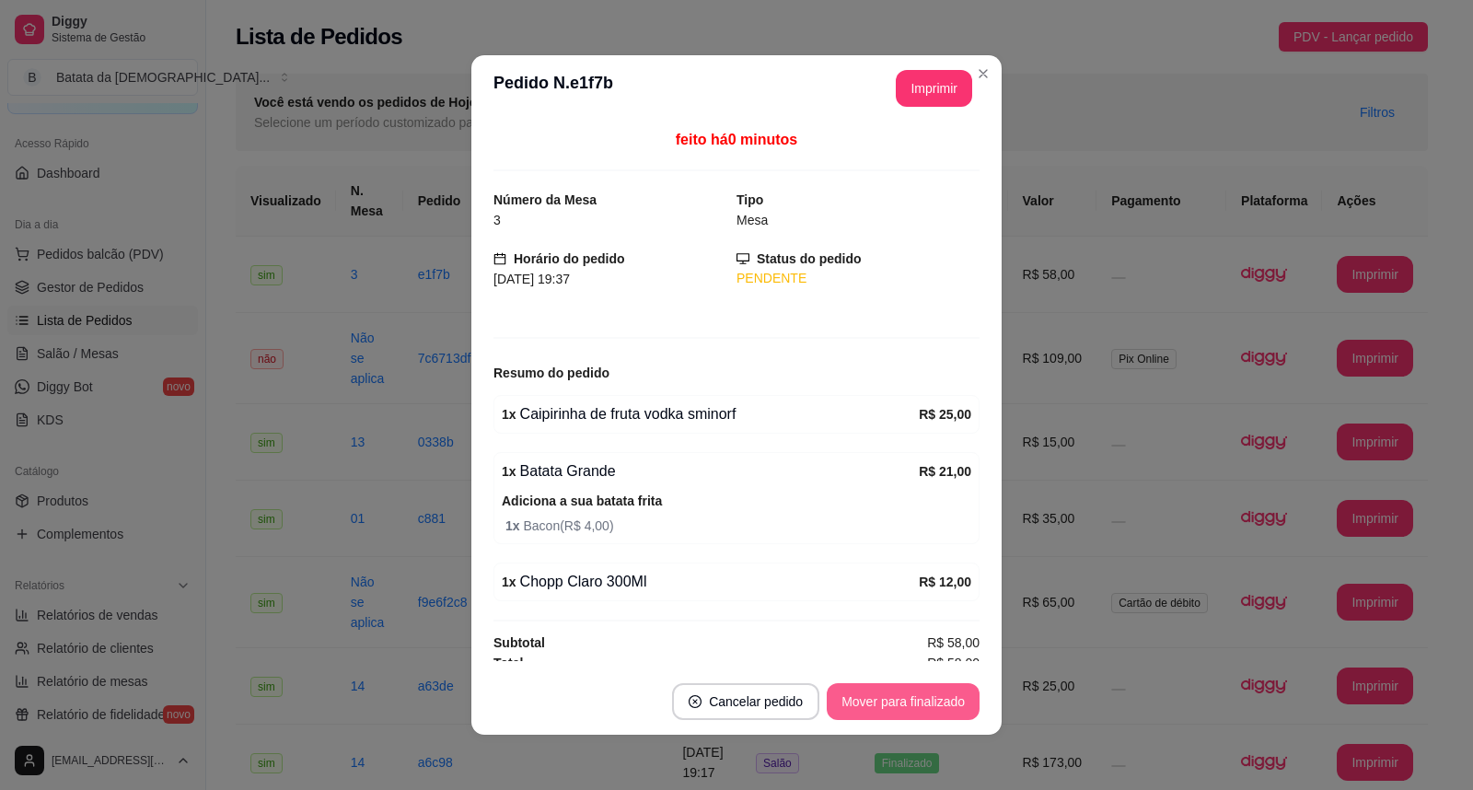
click at [894, 696] on button "Mover para finalizado" at bounding box center [903, 701] width 153 height 37
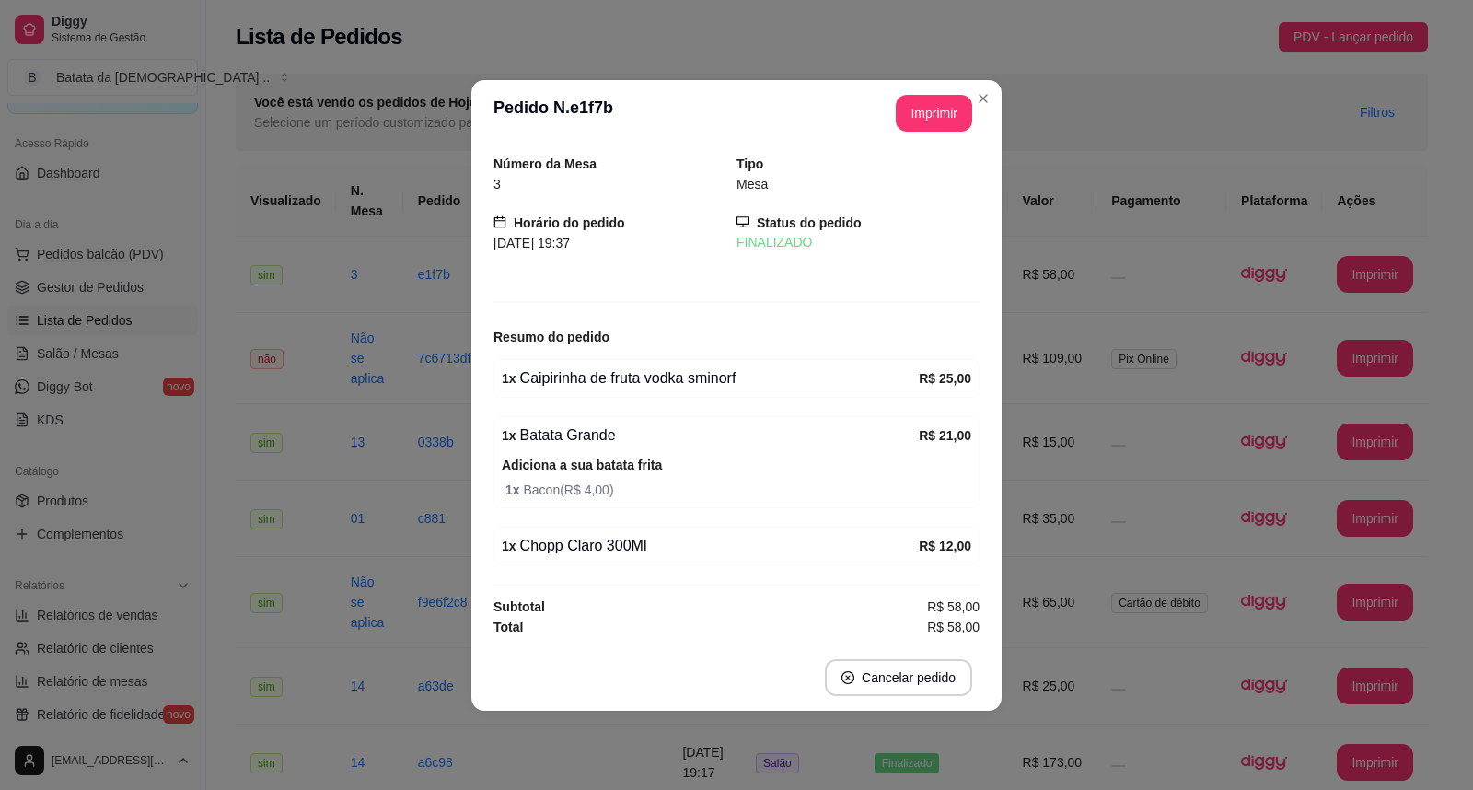
click at [980, 80] on header "**********" at bounding box center [736, 113] width 530 height 66
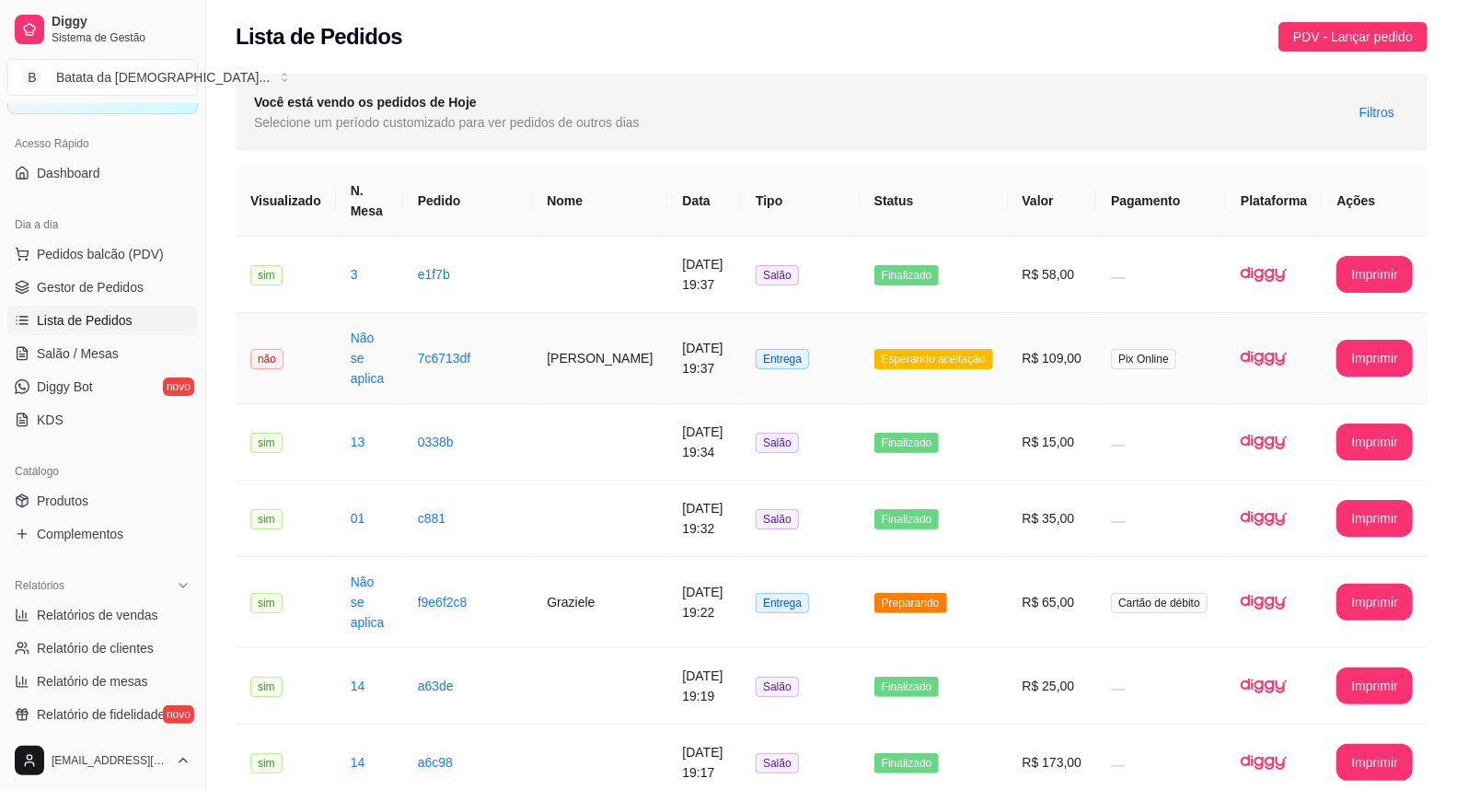
click at [1060, 329] on td "R$ 109,00" at bounding box center [1052, 358] width 89 height 91
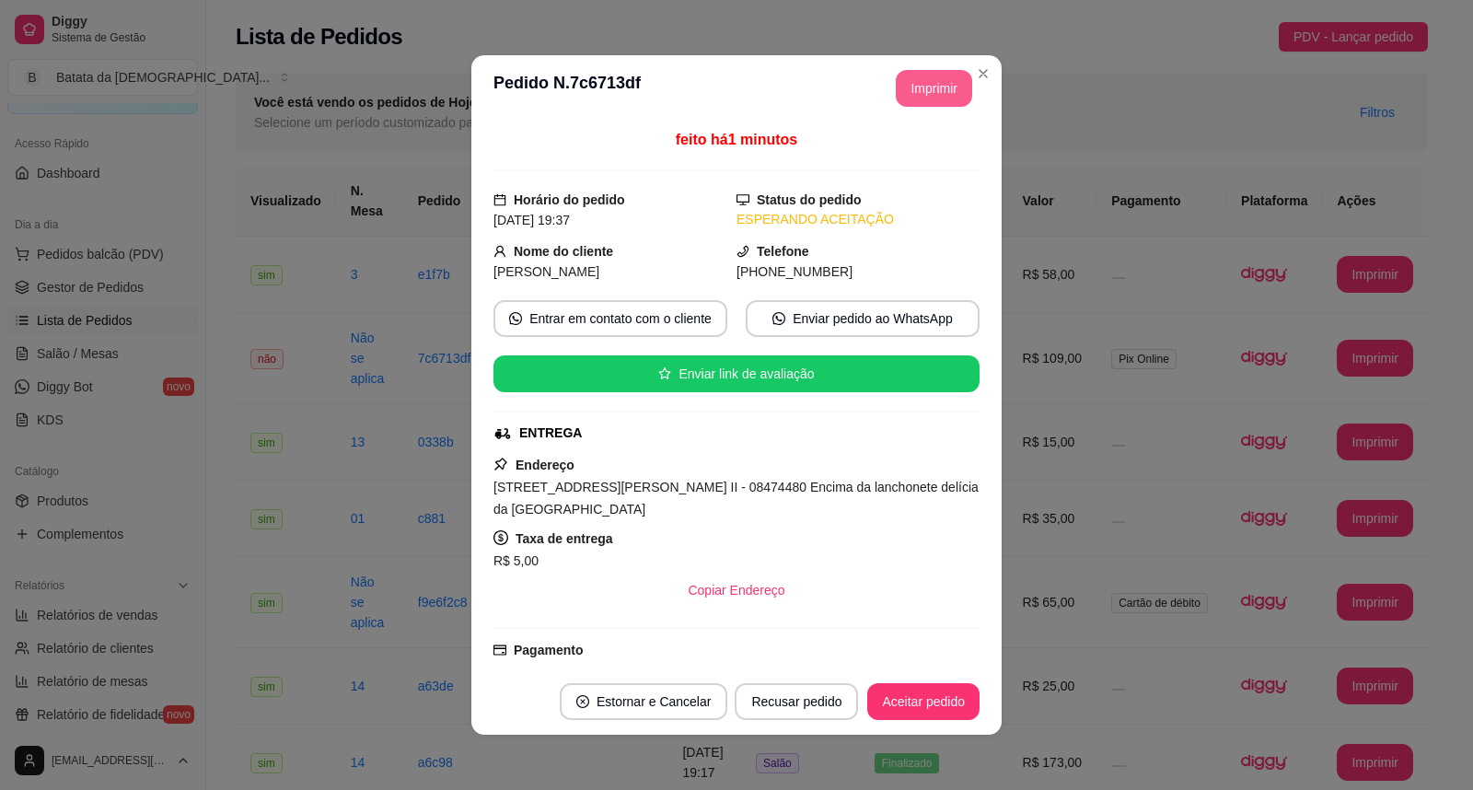
click at [926, 75] on button "Imprimir" at bounding box center [934, 88] width 76 height 37
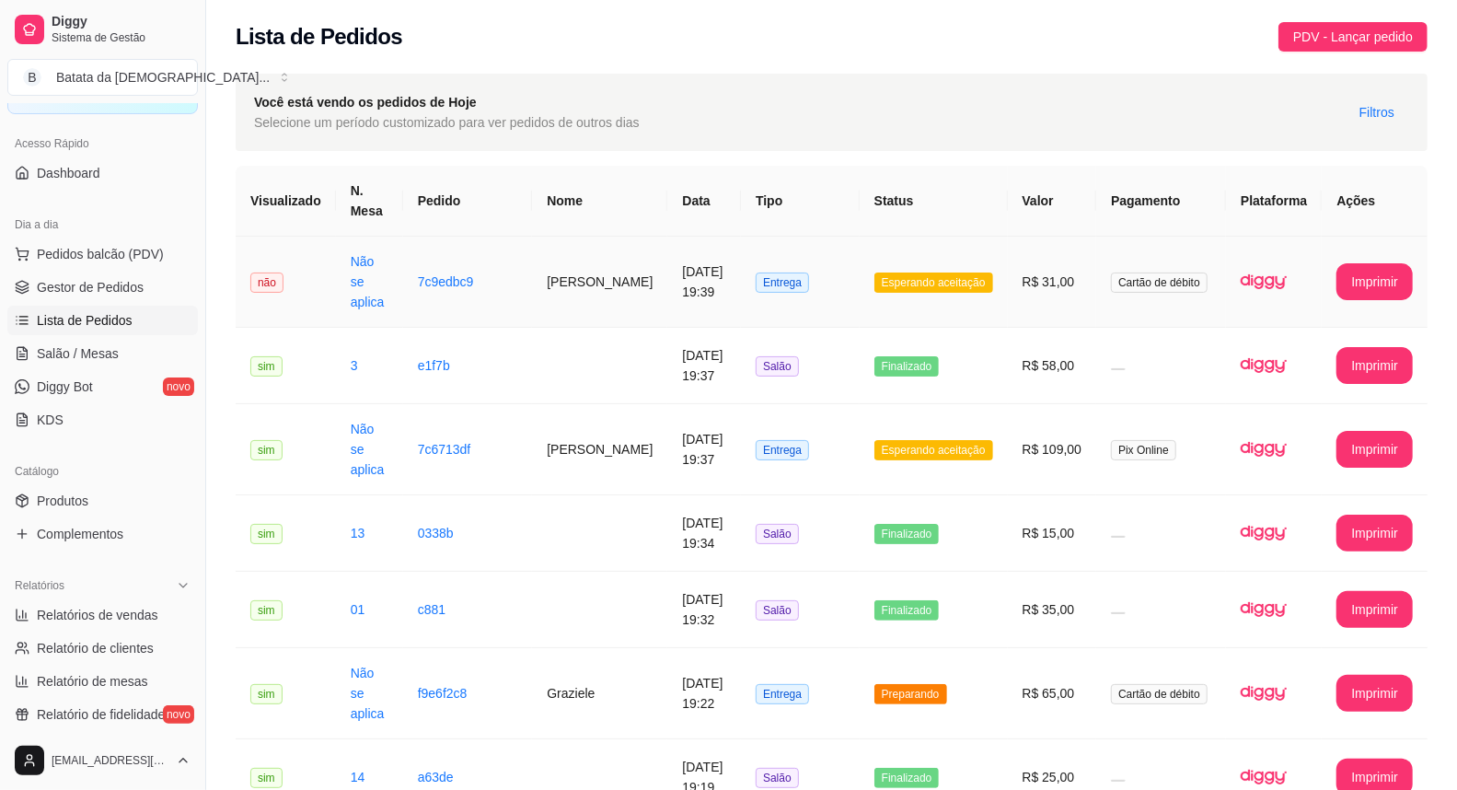
click at [1158, 298] on td "Cartão de débito" at bounding box center [1161, 282] width 130 height 91
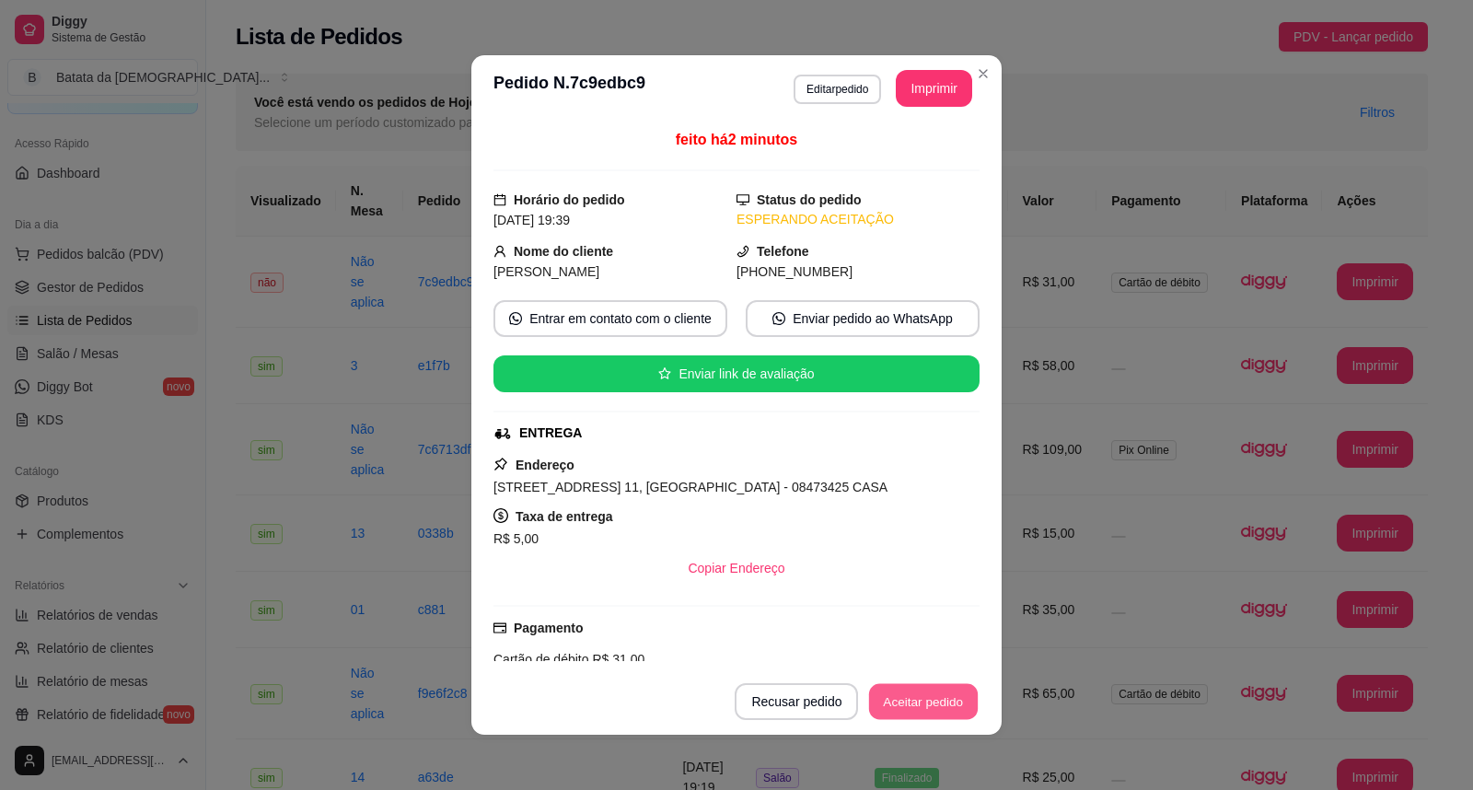
click at [894, 693] on button "Aceitar pedido" at bounding box center [923, 702] width 109 height 36
click at [885, 693] on button "Mover para preparo" at bounding box center [907, 702] width 138 height 36
drag, startPoint x: 930, startPoint y: 68, endPoint x: 928, endPoint y: 81, distance: 13.0
click at [928, 77] on header "**********" at bounding box center [736, 88] width 530 height 66
click at [928, 81] on button "Imprimir" at bounding box center [934, 88] width 76 height 37
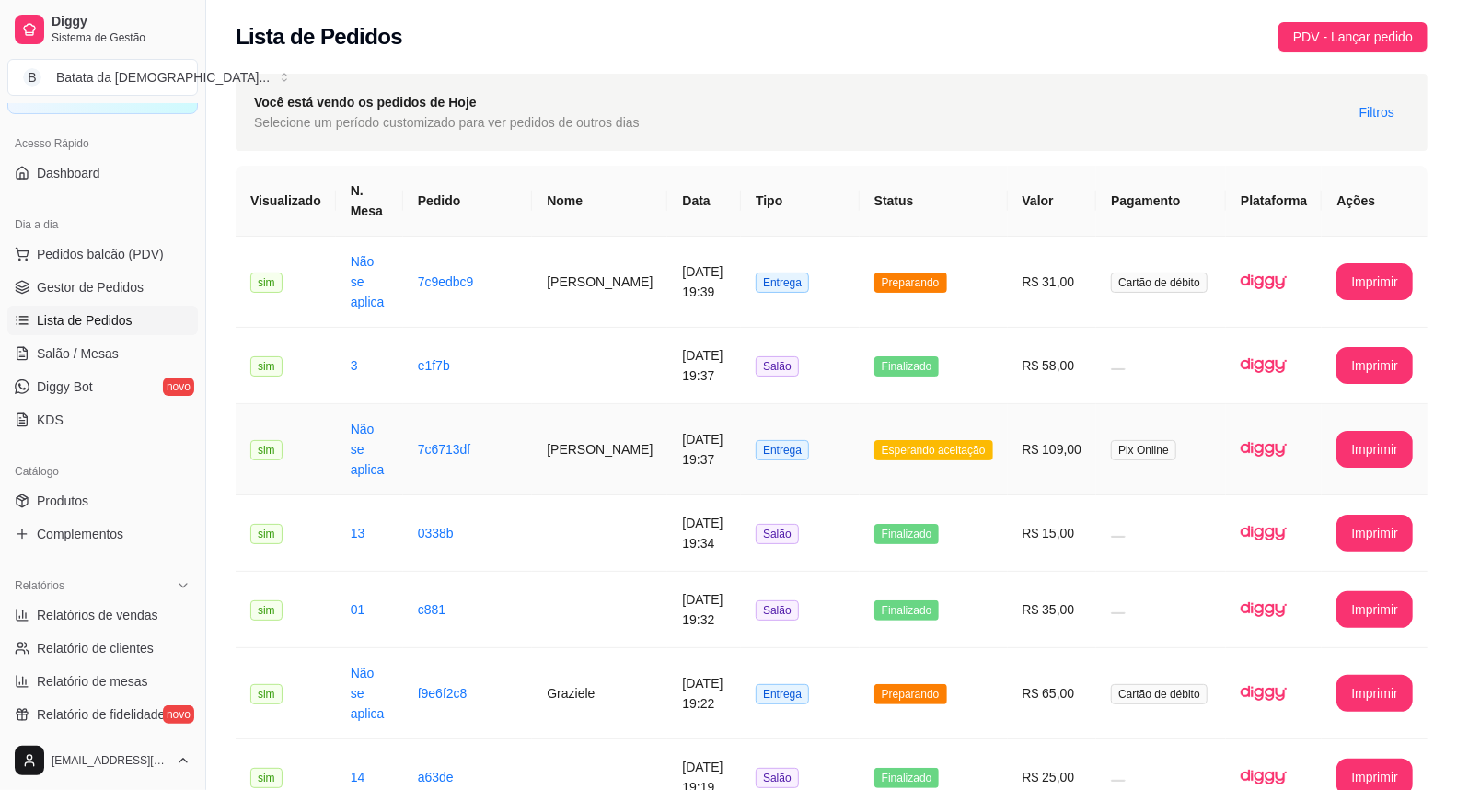
click at [1123, 440] on span "Pix Online" at bounding box center [1143, 450] width 65 height 20
click at [1023, 661] on td "R$ 65,00" at bounding box center [1052, 693] width 89 height 91
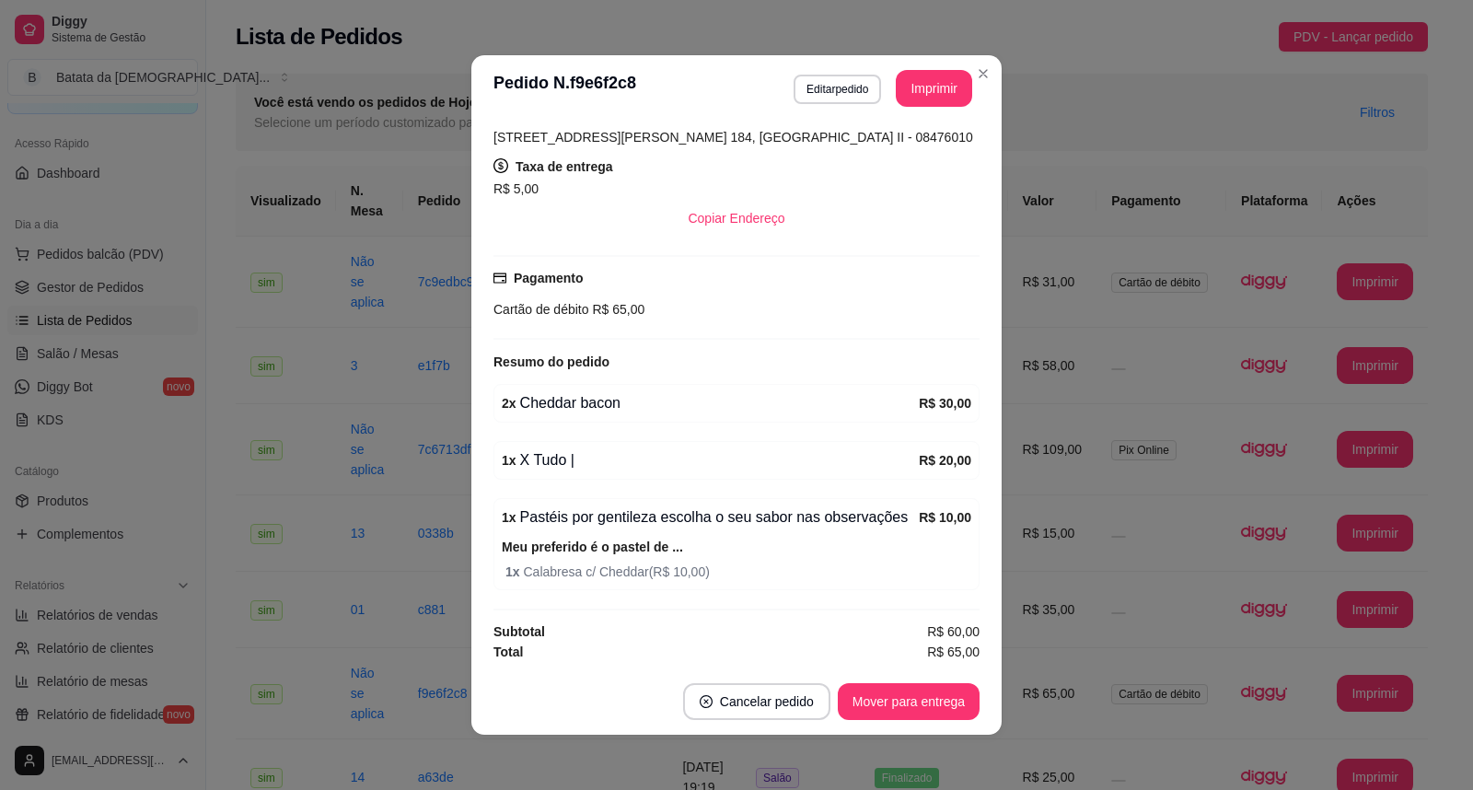
scroll to position [352, 0]
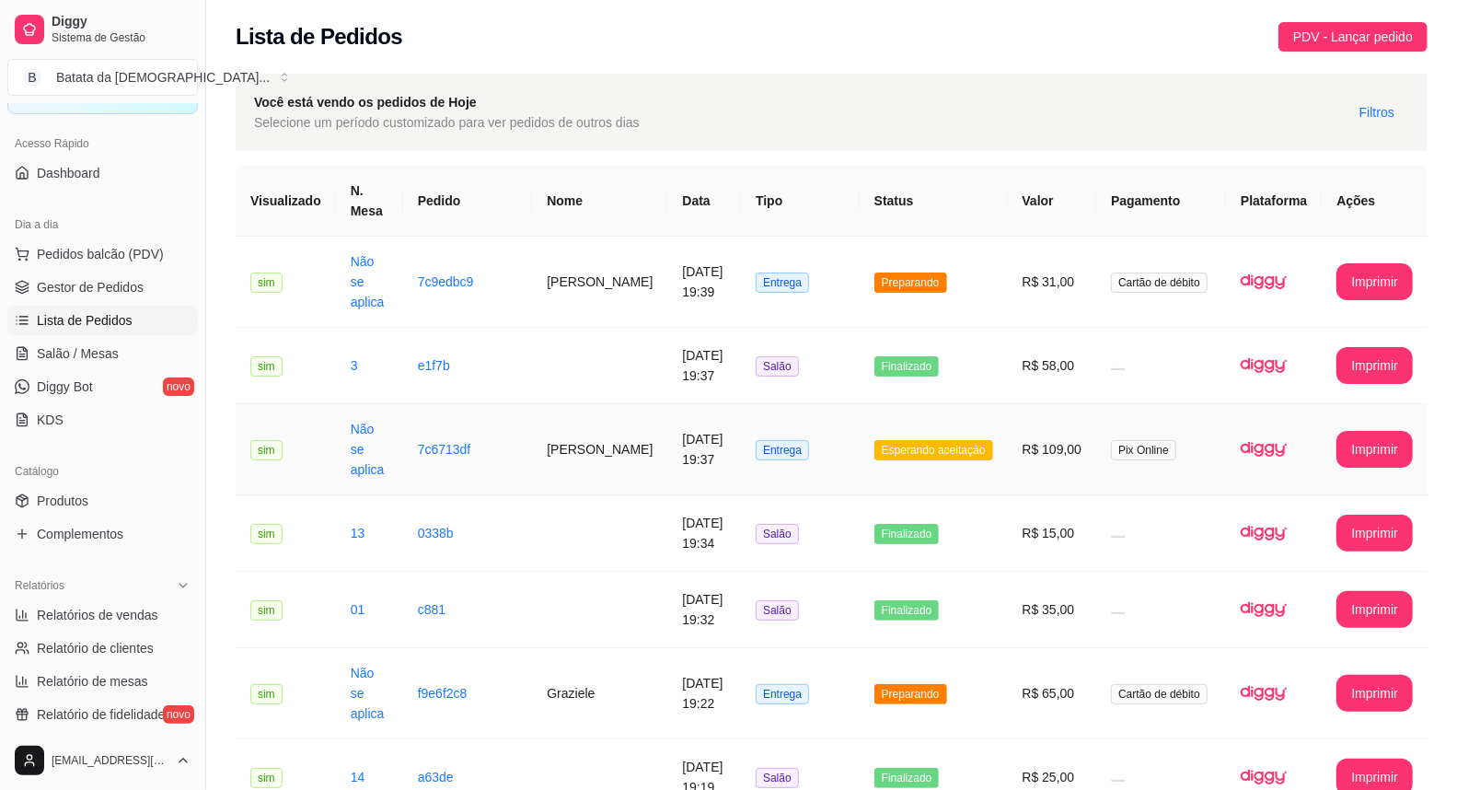
click at [1079, 452] on td "R$ 109,00" at bounding box center [1052, 449] width 89 height 91
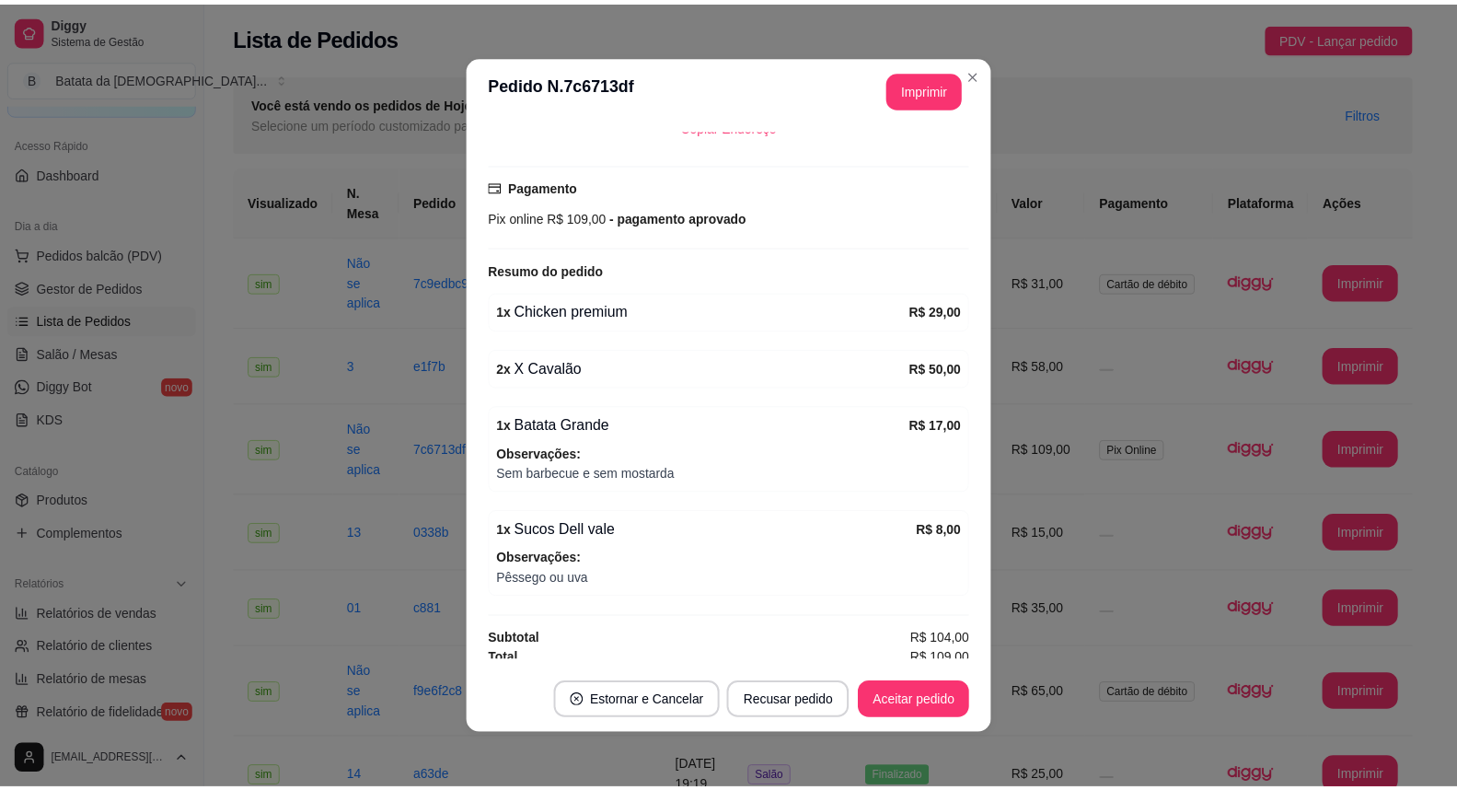
scroll to position [473, 0]
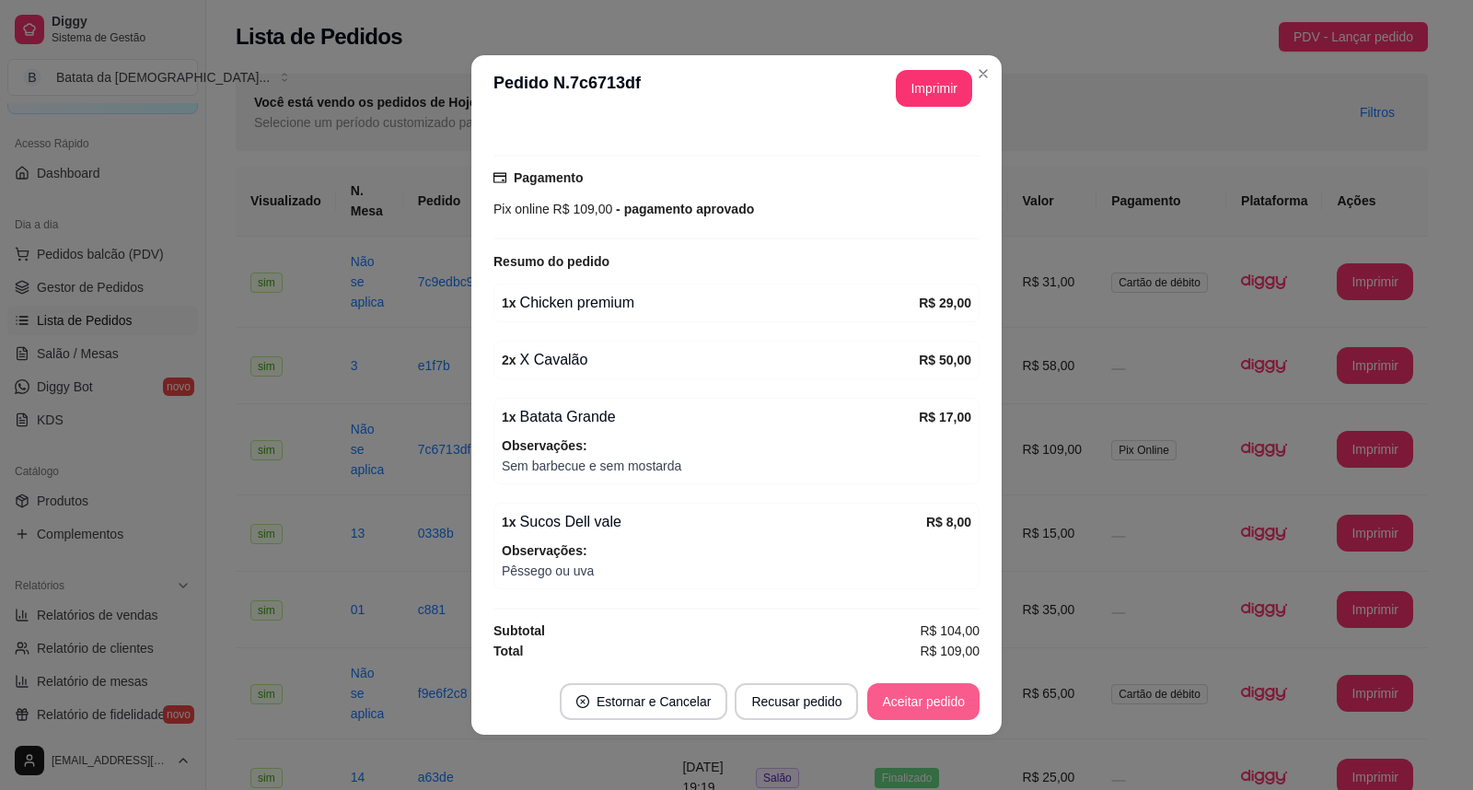
click at [899, 691] on button "Aceitar pedido" at bounding box center [923, 701] width 112 height 37
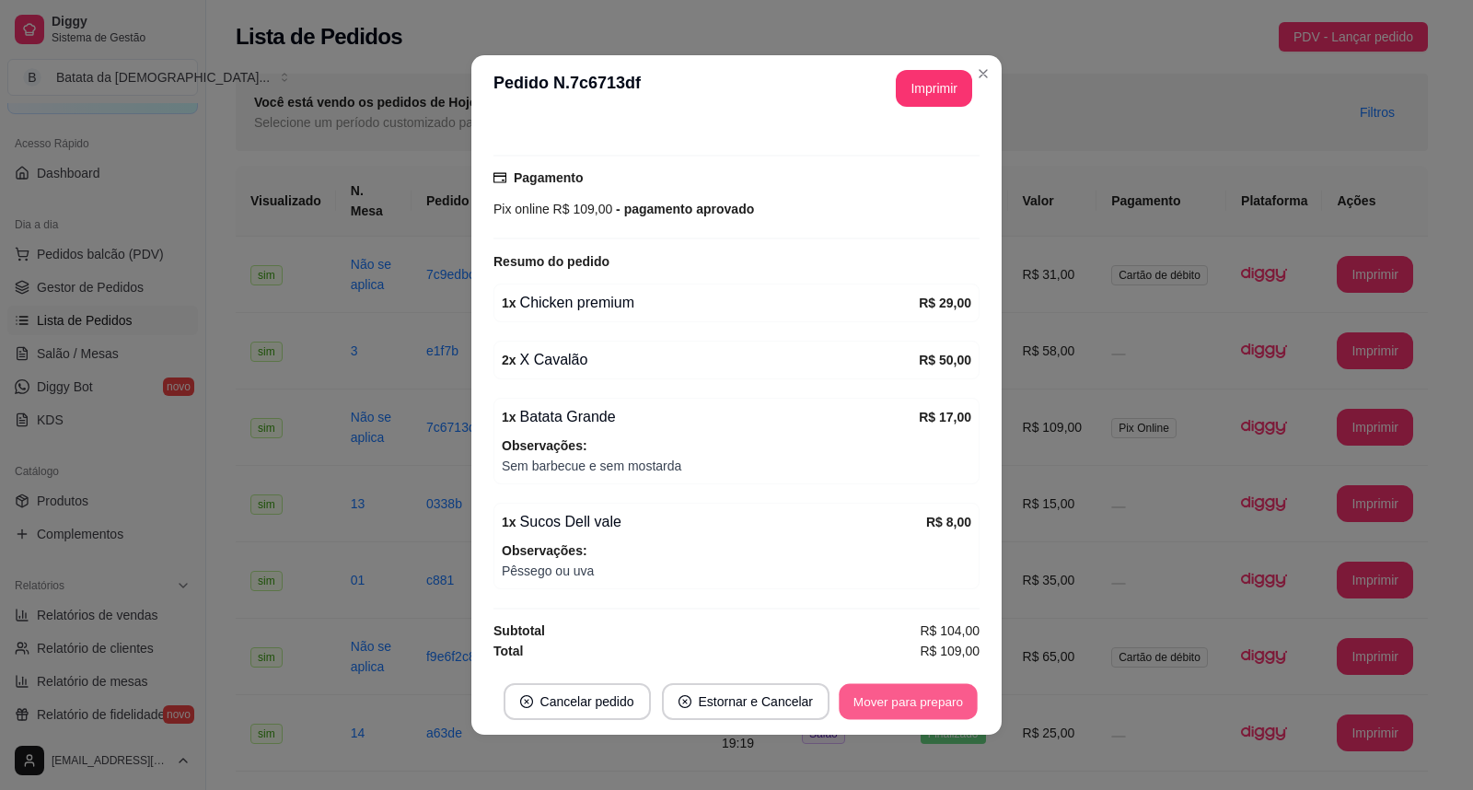
click at [919, 709] on button "Mover para preparo" at bounding box center [907, 702] width 138 height 36
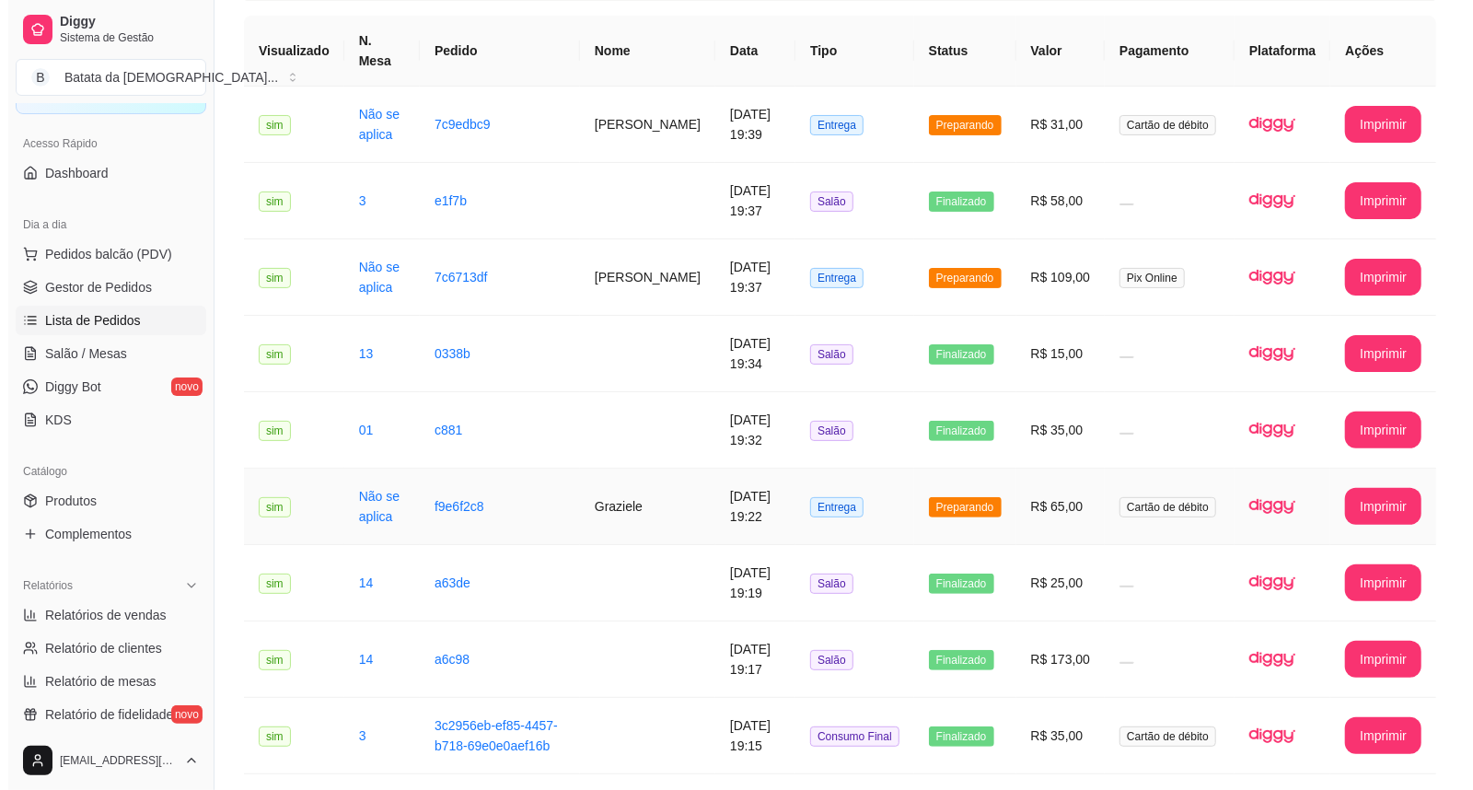
scroll to position [204, 0]
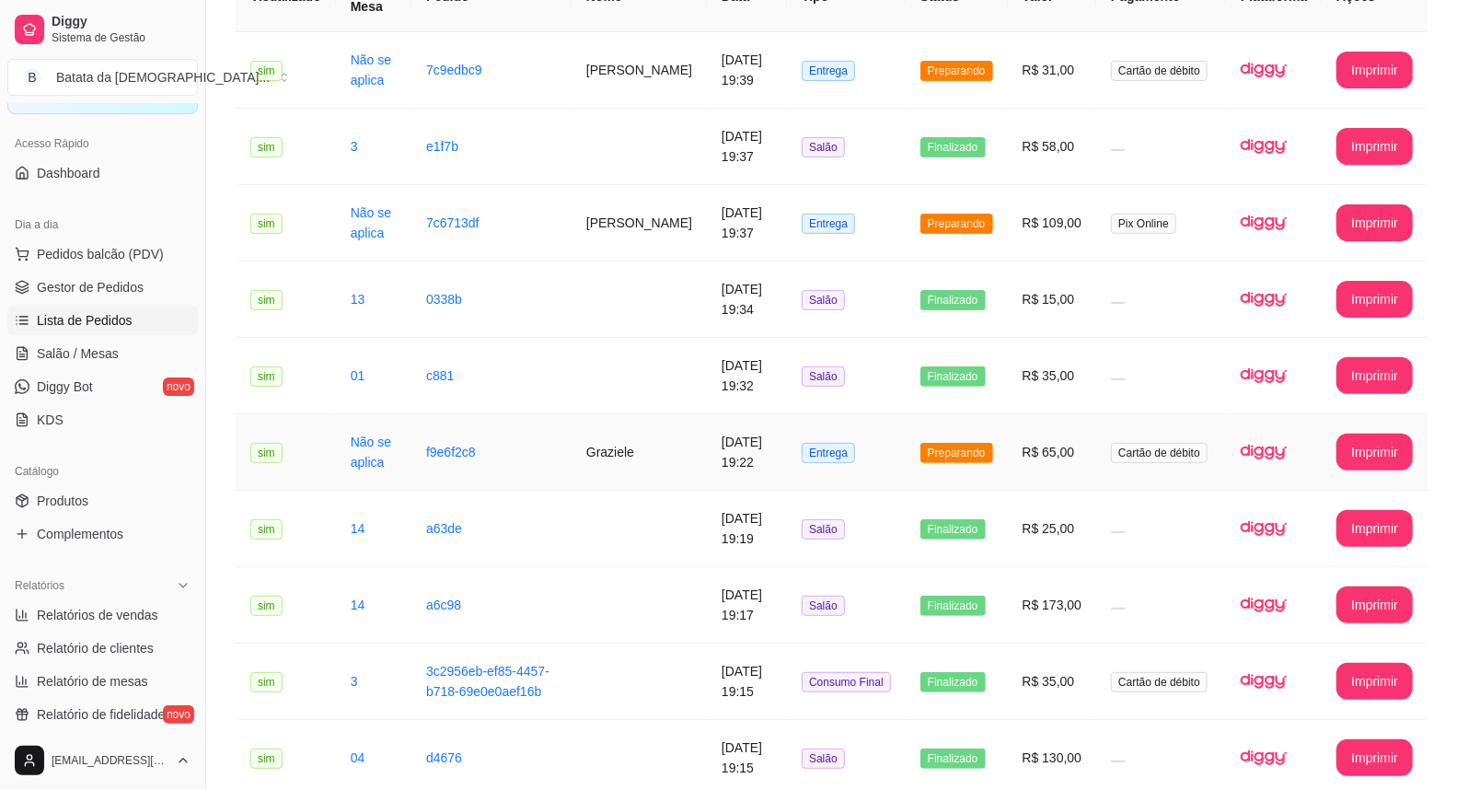
click at [963, 443] on span "Preparando" at bounding box center [956, 453] width 73 height 20
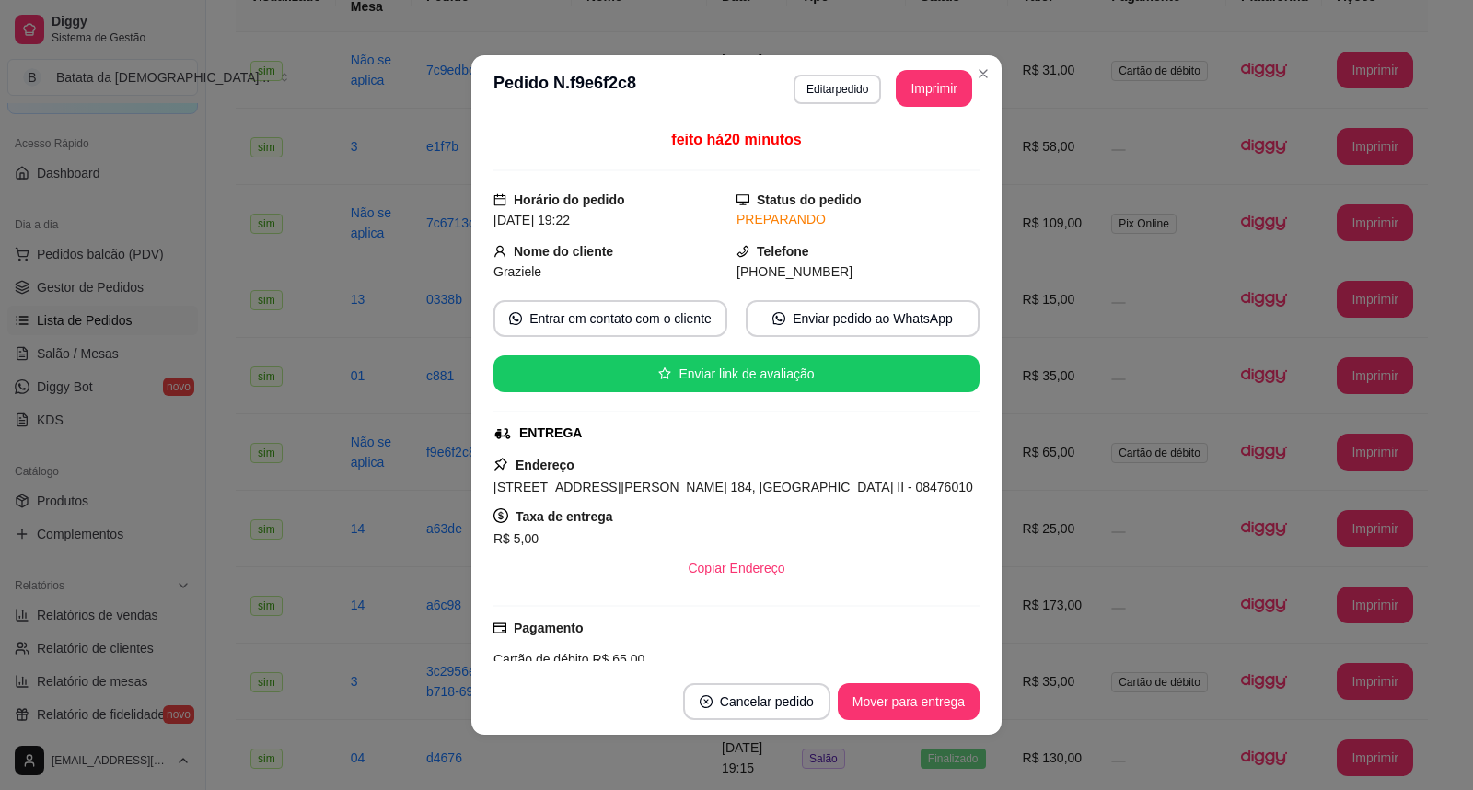
scroll to position [352, 0]
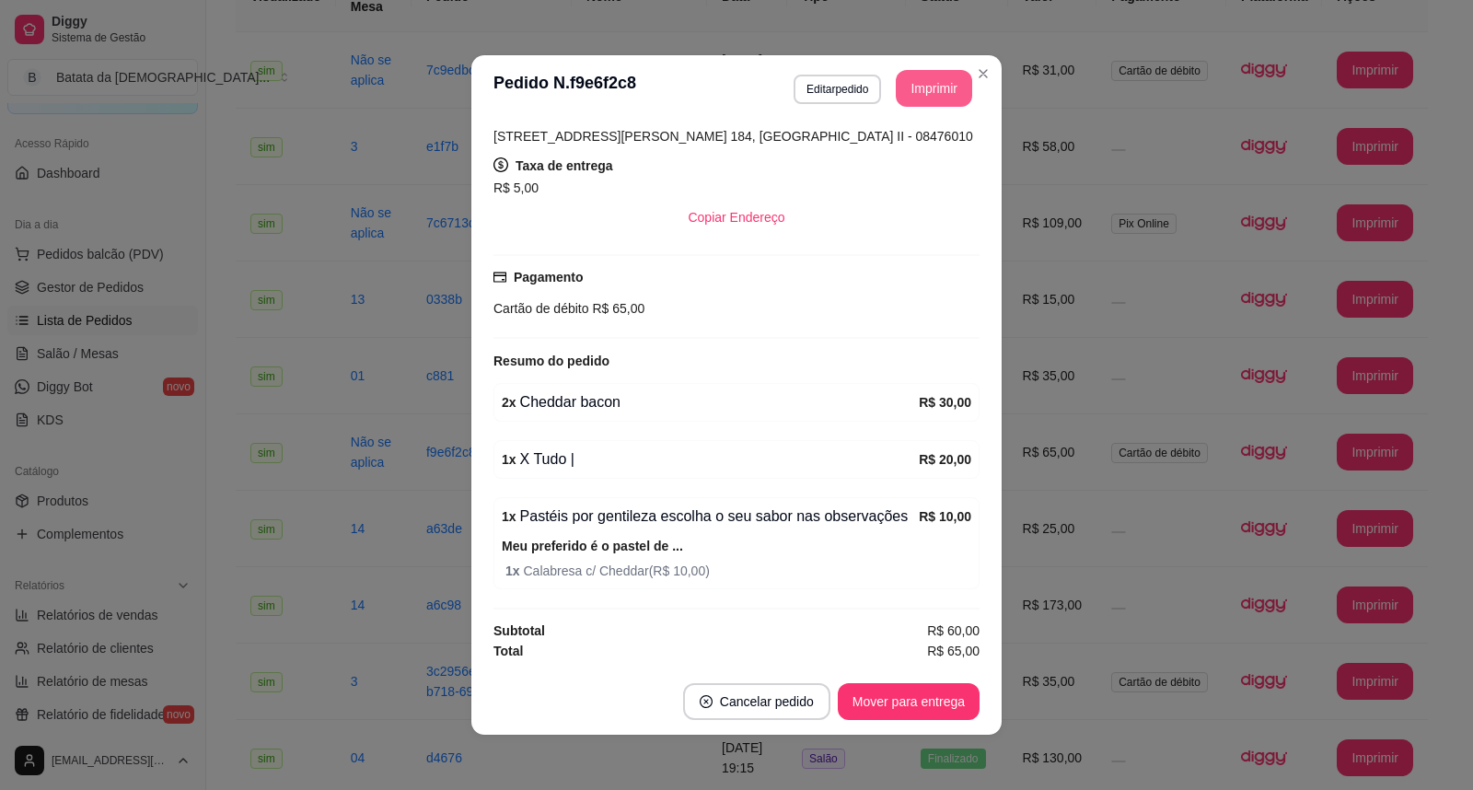
click at [948, 77] on button "Imprimir" at bounding box center [934, 88] width 76 height 37
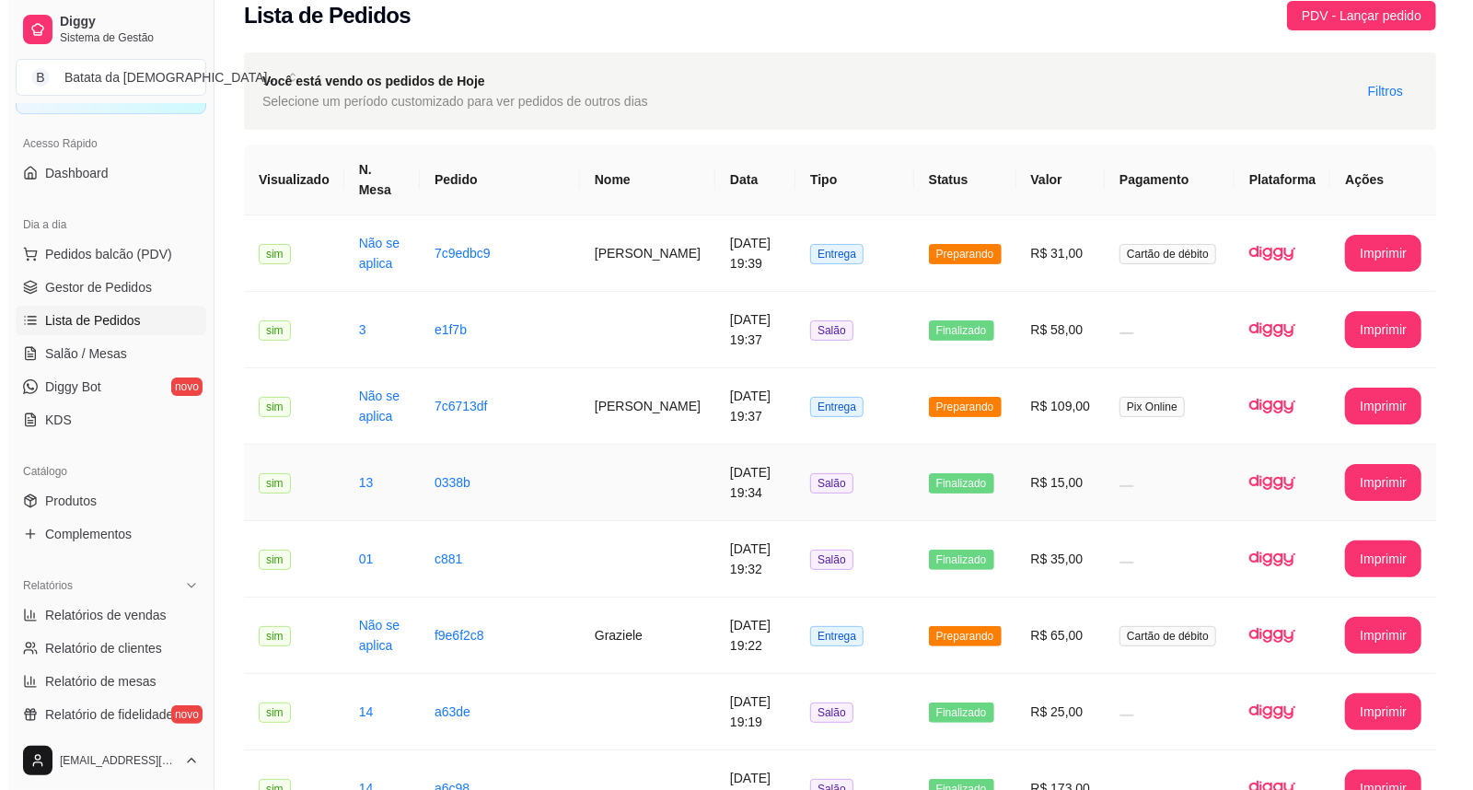
scroll to position [0, 0]
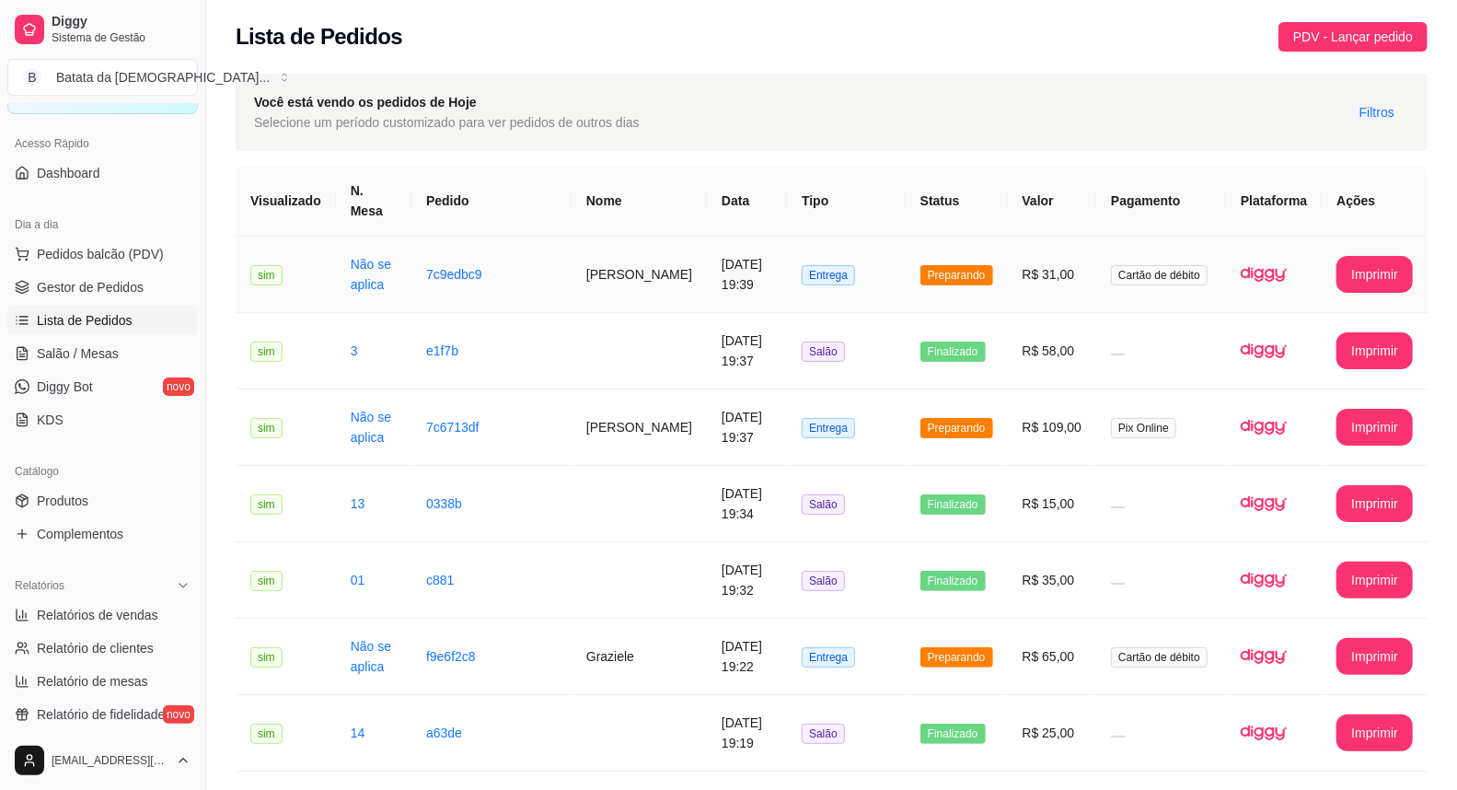
click at [874, 260] on td "Entrega" at bounding box center [846, 275] width 119 height 76
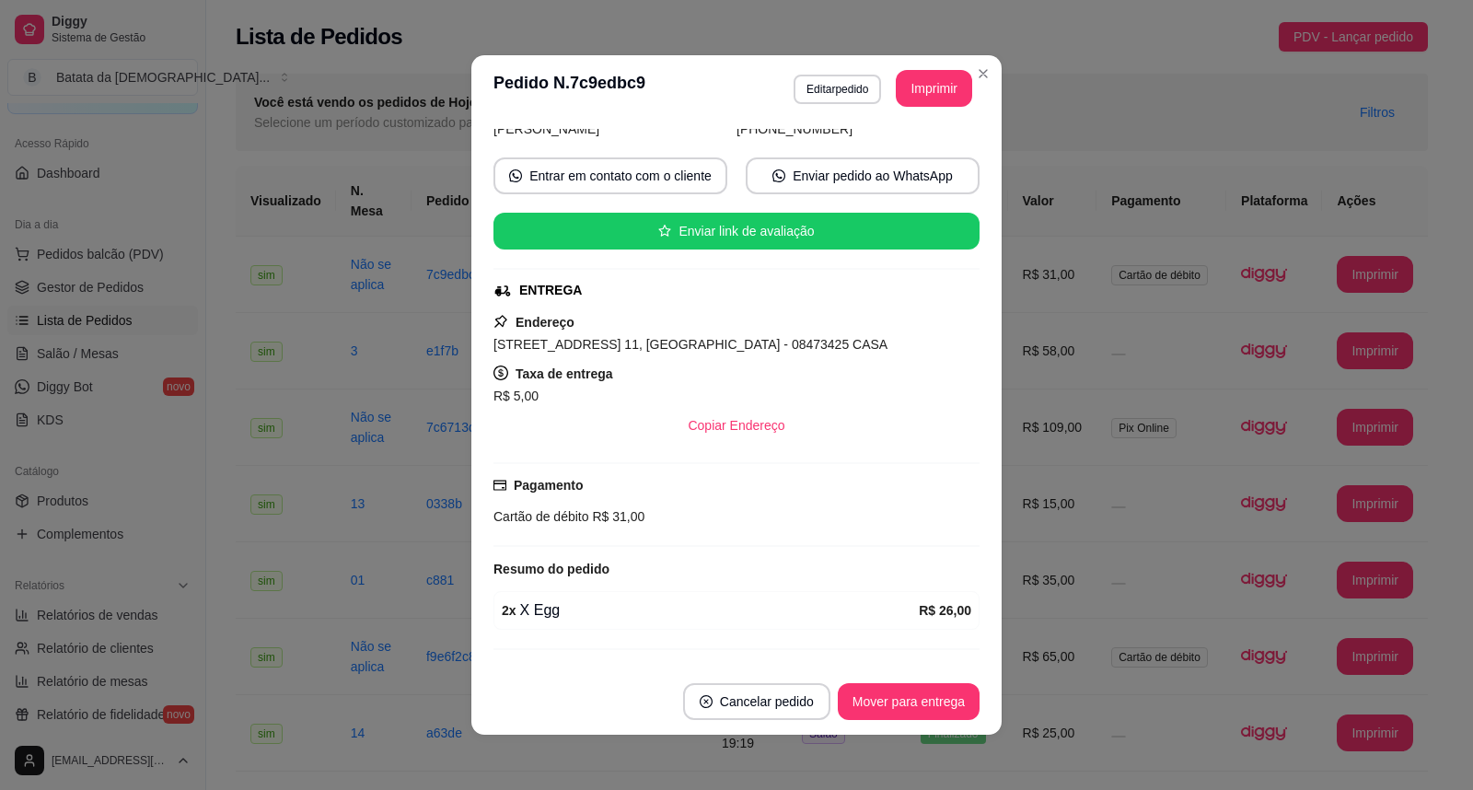
scroll to position [184, 0]
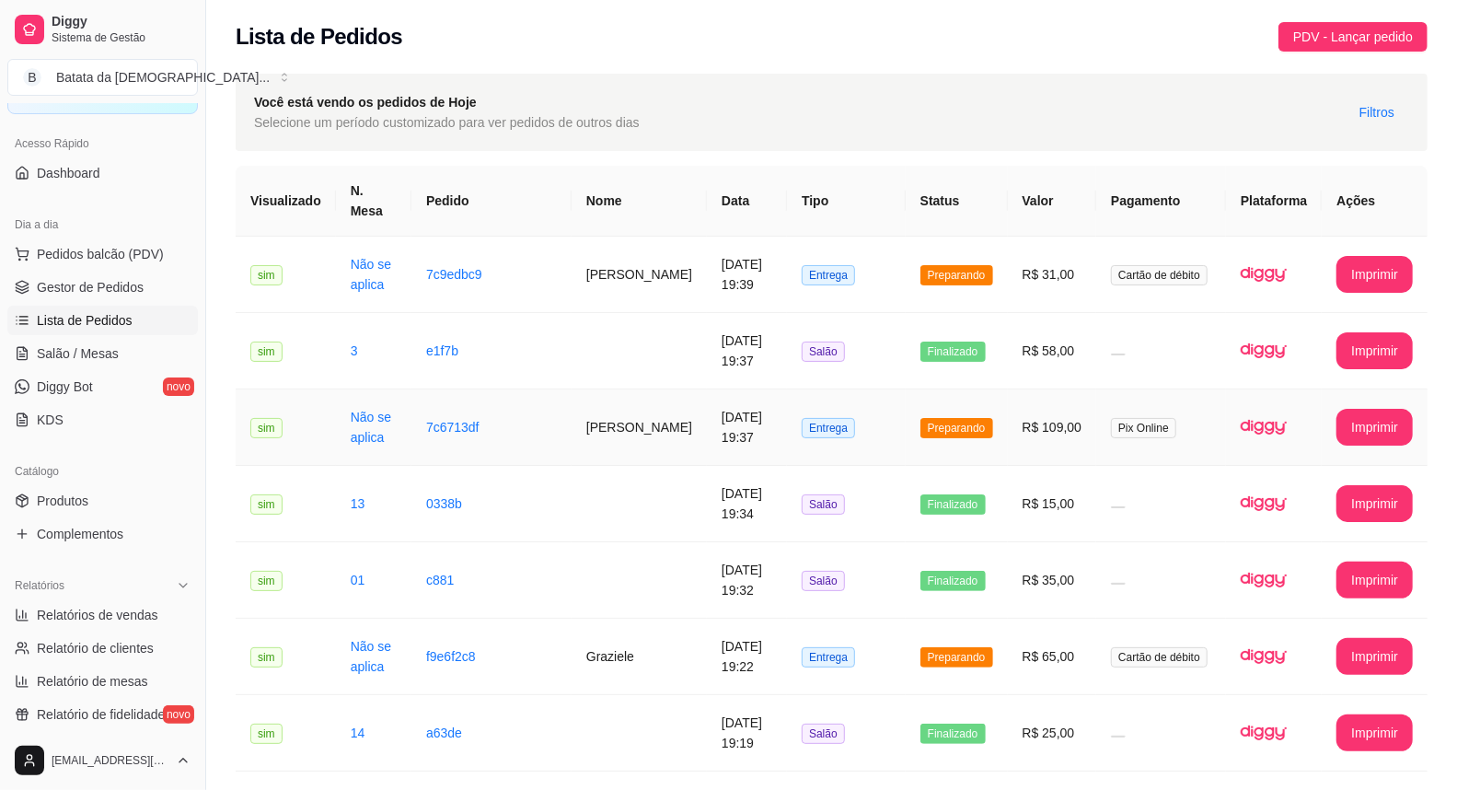
click at [1059, 412] on td "R$ 109,00" at bounding box center [1052, 427] width 89 height 76
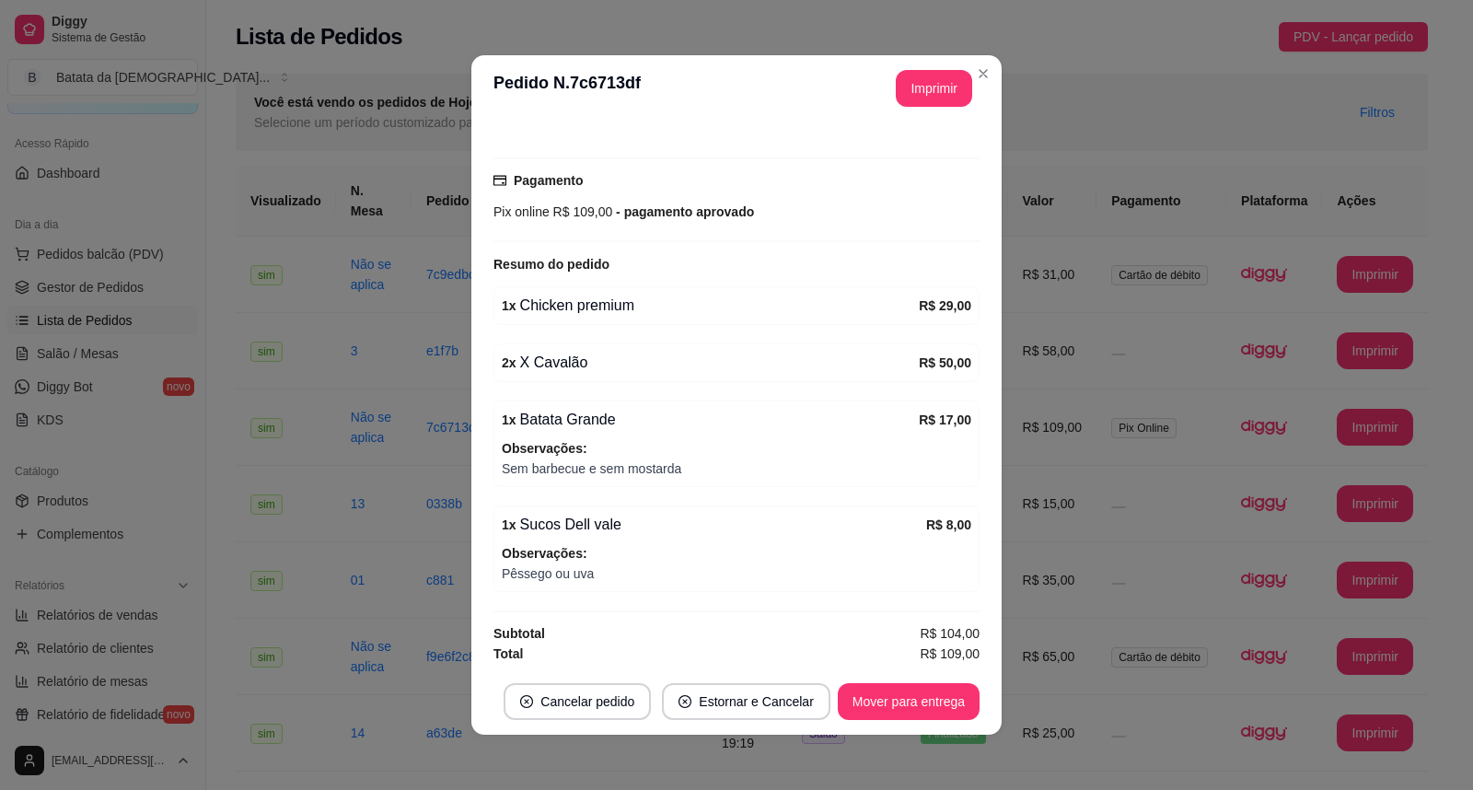
scroll to position [473, 0]
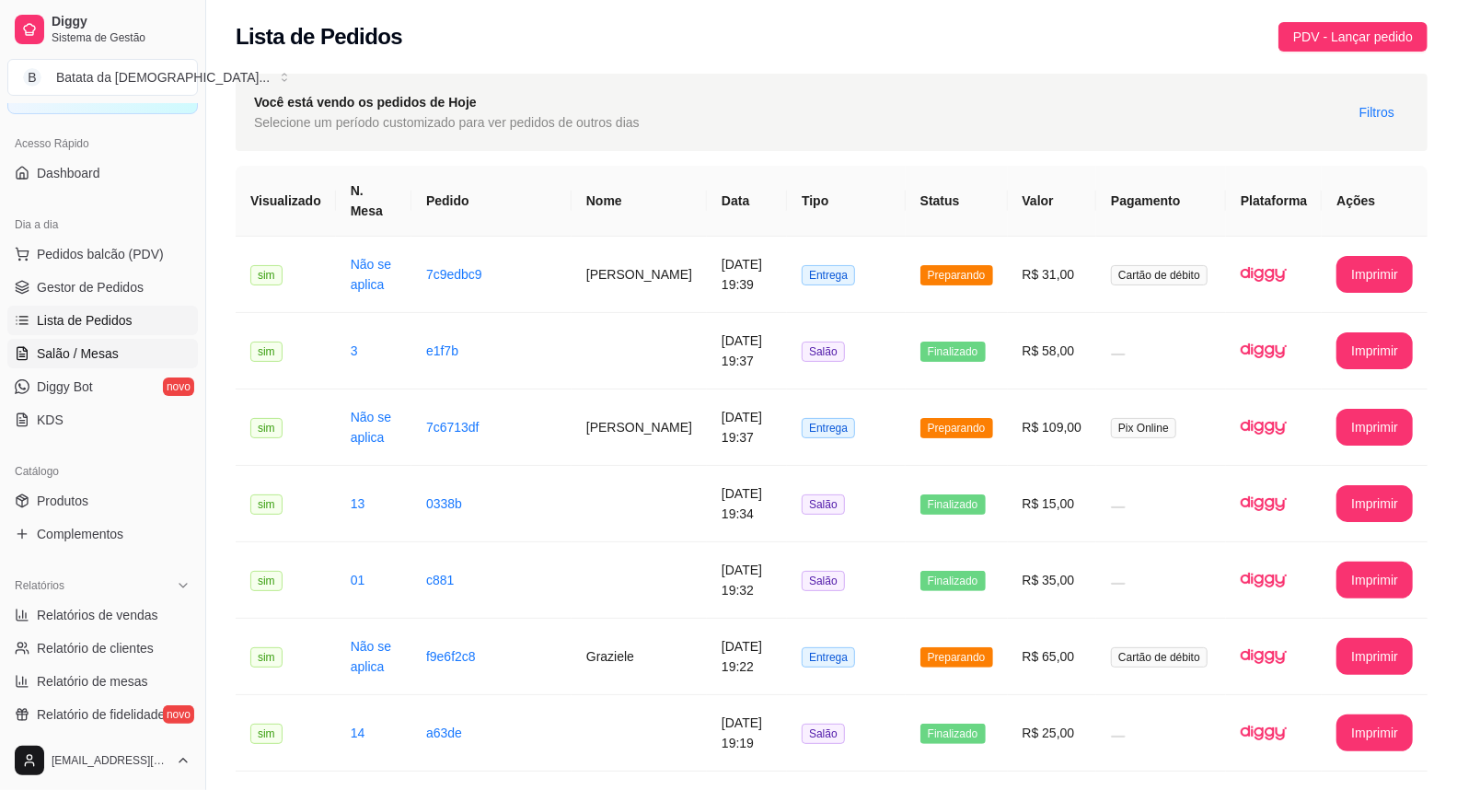
click at [129, 347] on link "Salão / Mesas" at bounding box center [102, 353] width 191 height 29
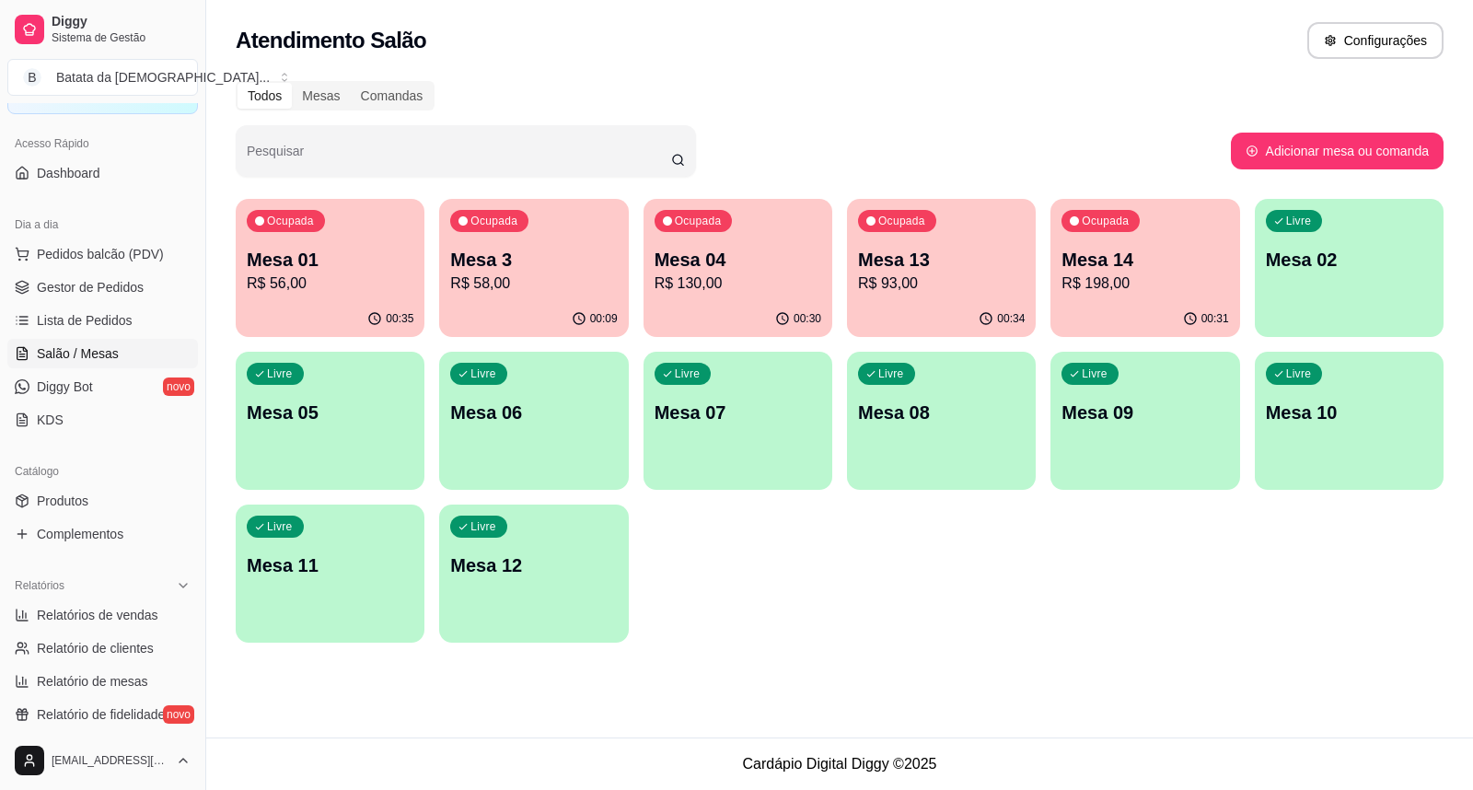
click at [1107, 276] on p "R$ 198,00" at bounding box center [1144, 283] width 167 height 22
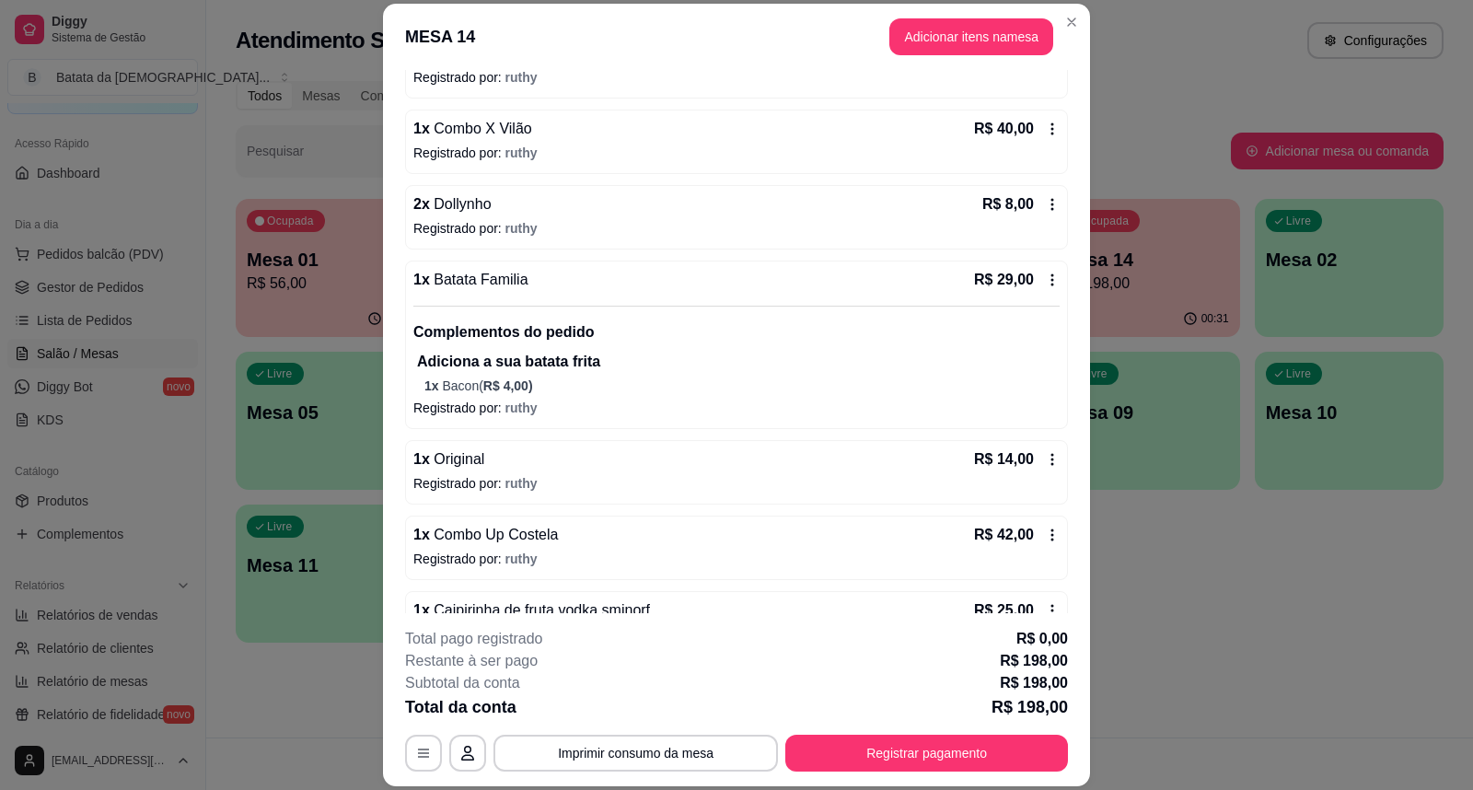
scroll to position [311, 0]
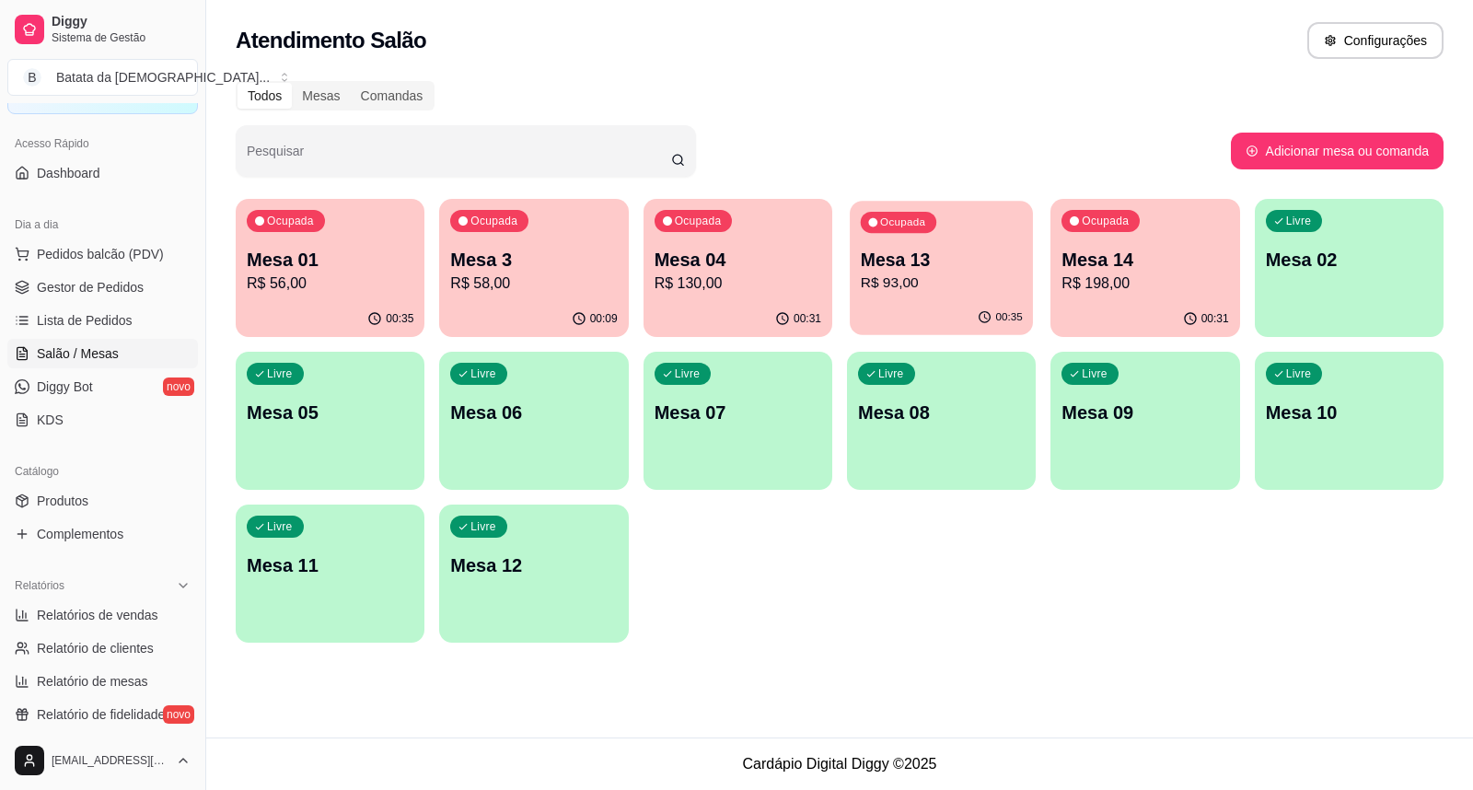
click at [932, 253] on p "Mesa 13" at bounding box center [942, 260] width 162 height 25
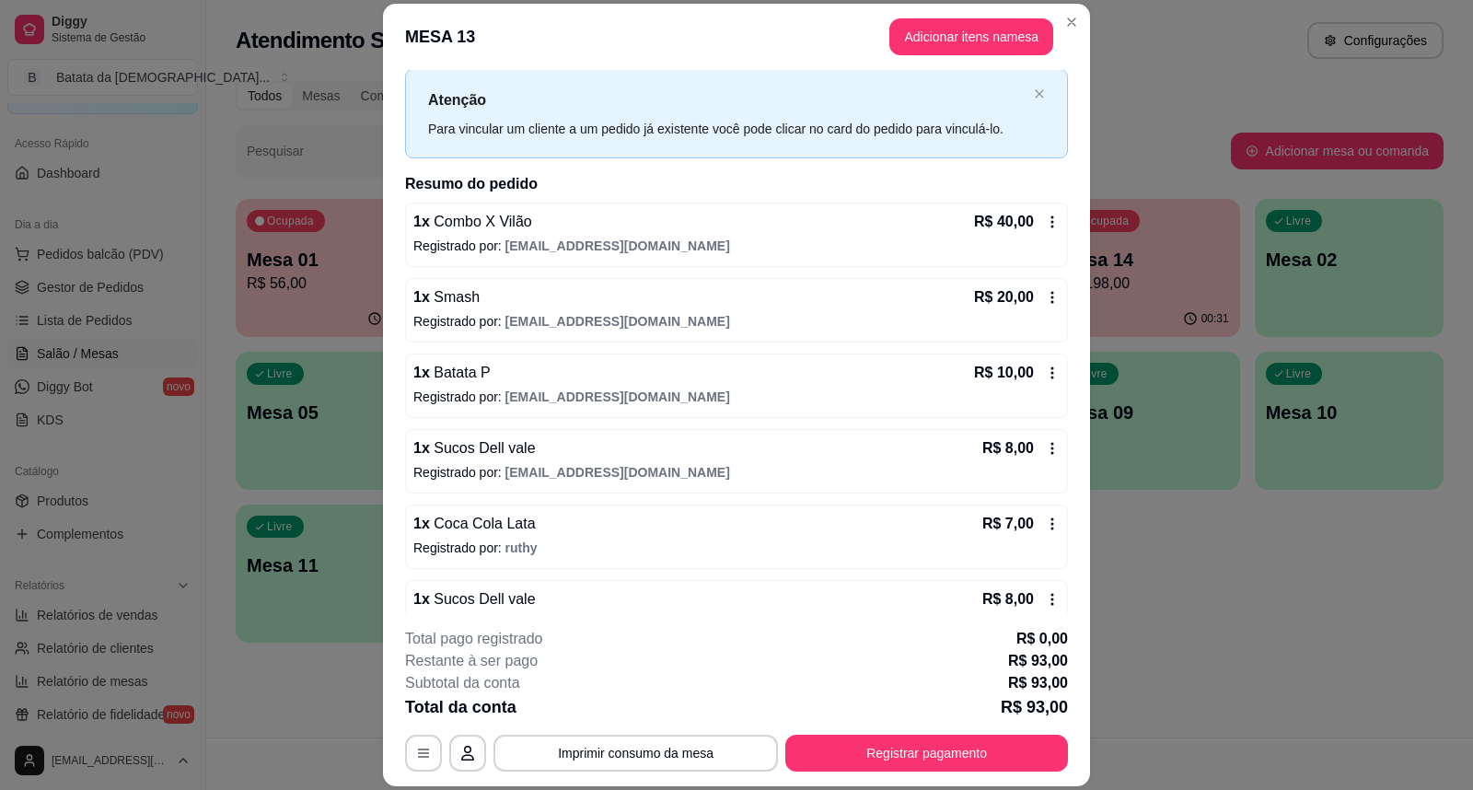
scroll to position [80, 0]
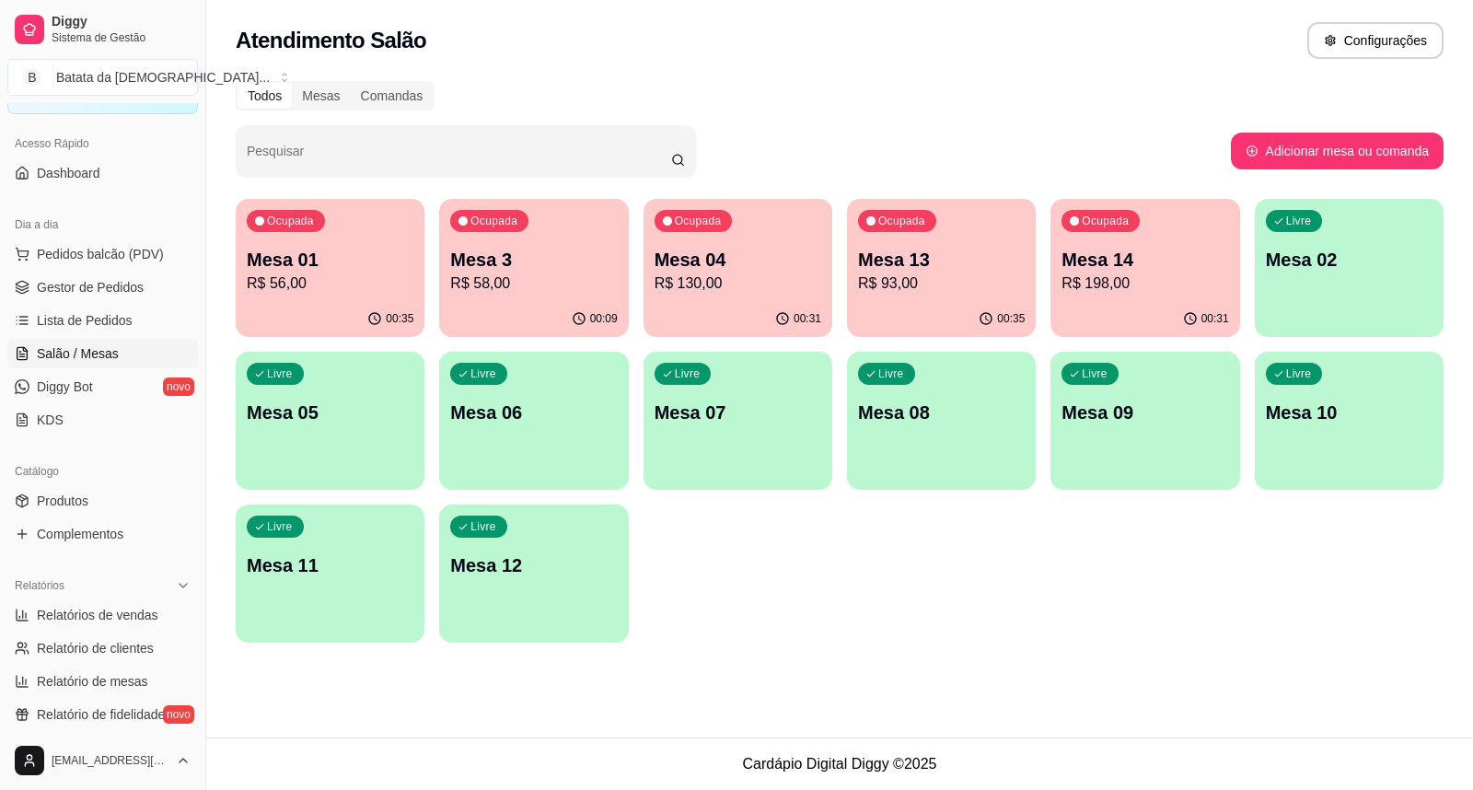
click at [753, 271] on div "Mesa 04 R$ 130,00" at bounding box center [737, 271] width 167 height 48
click at [502, 260] on p "Mesa 3" at bounding box center [533, 260] width 167 height 26
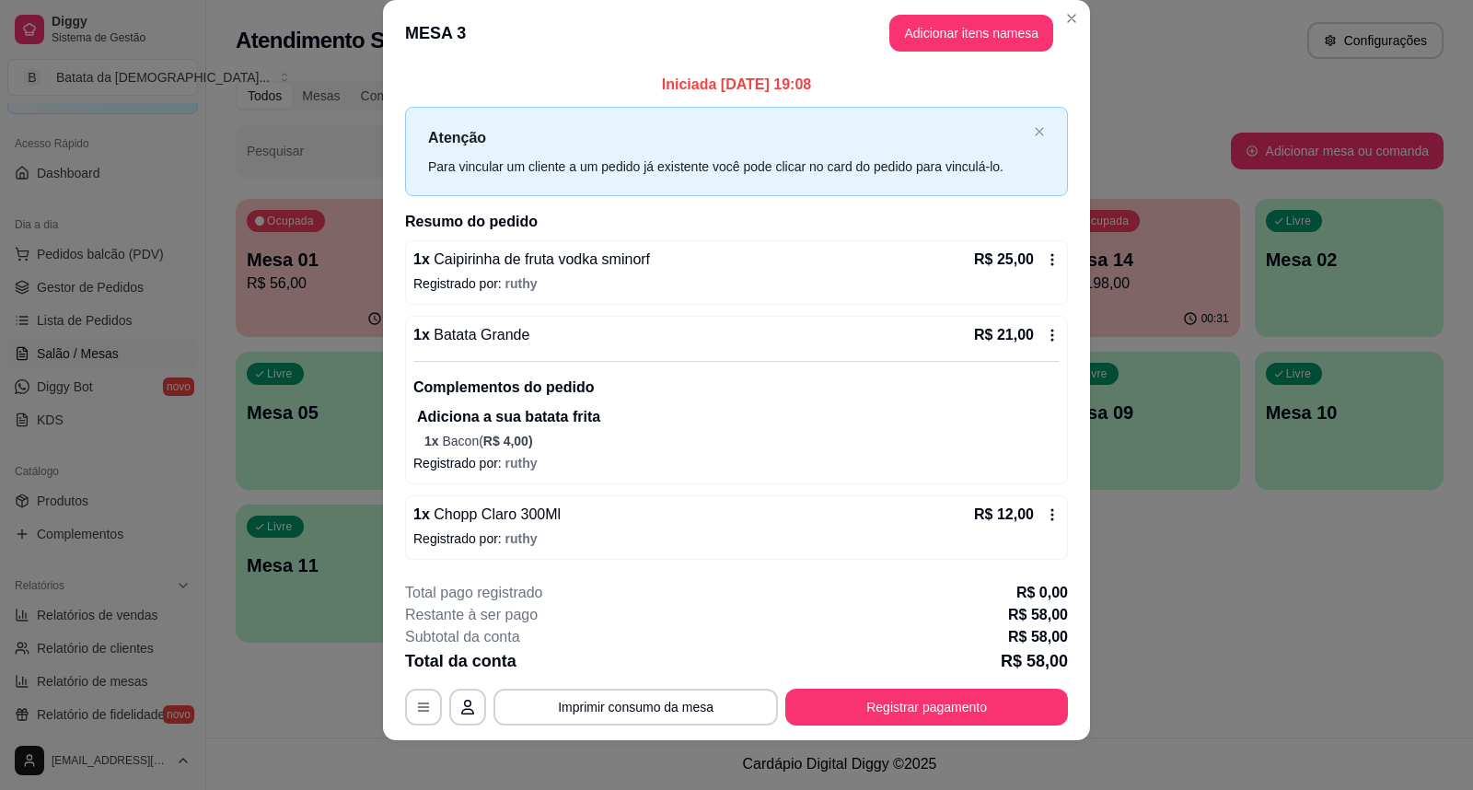
scroll to position [33, 0]
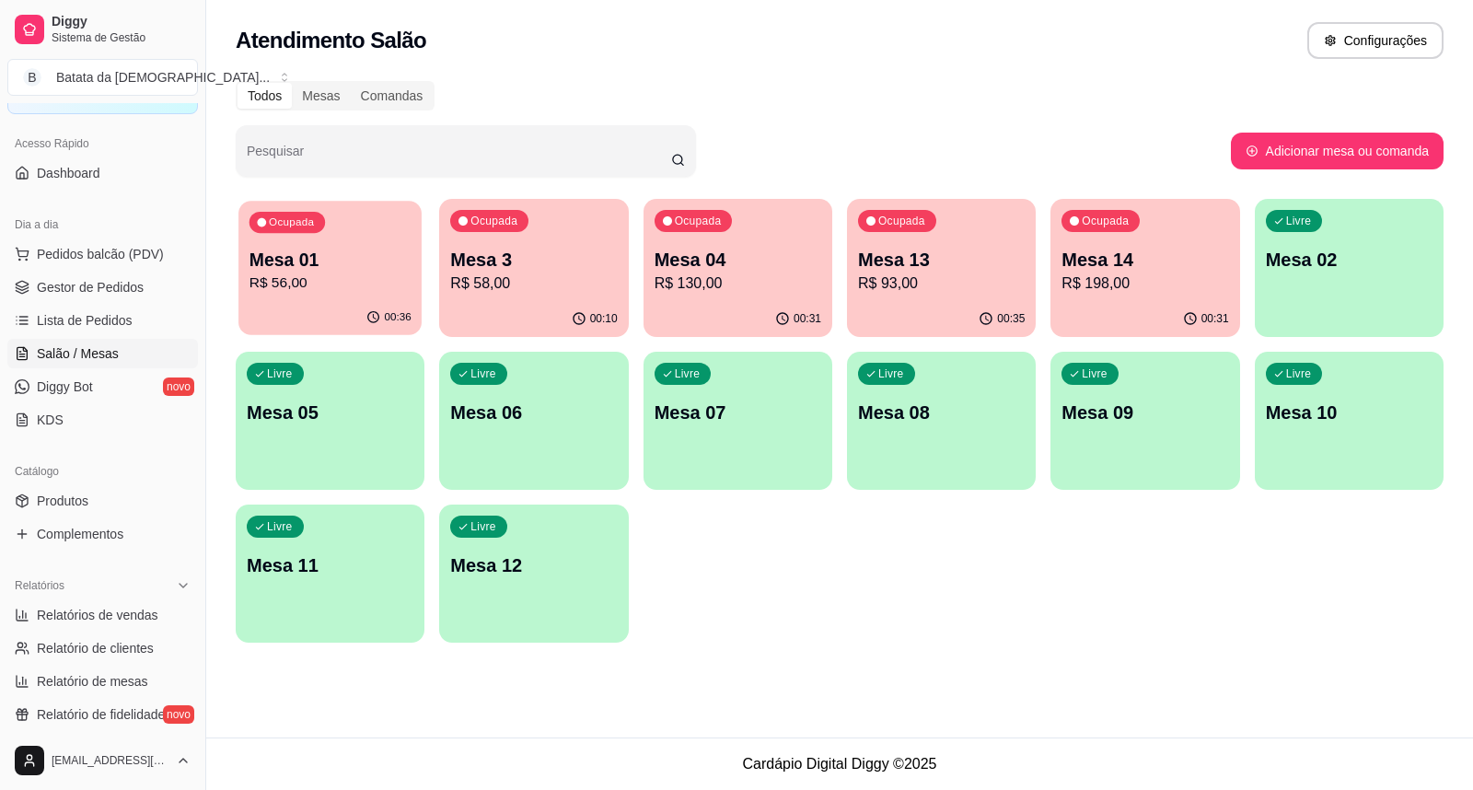
click at [269, 223] on p "Ocupada" at bounding box center [291, 222] width 45 height 15
click at [1366, 154] on button "Adicionar mesa ou comanda" at bounding box center [1336, 151] width 206 height 36
select select "TABLE"
click at [1374, 49] on button "Configurações" at bounding box center [1375, 41] width 133 height 36
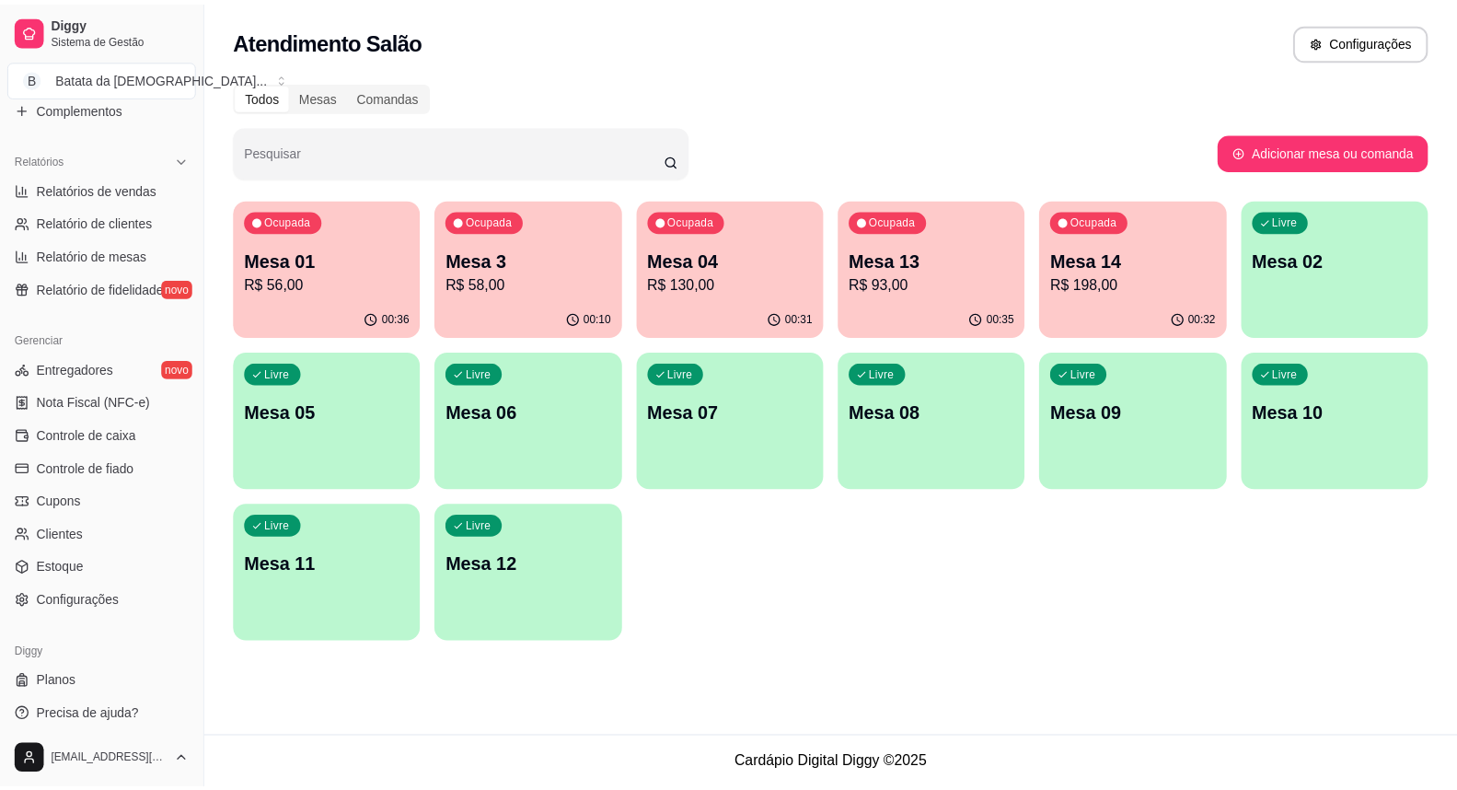
scroll to position [534, 0]
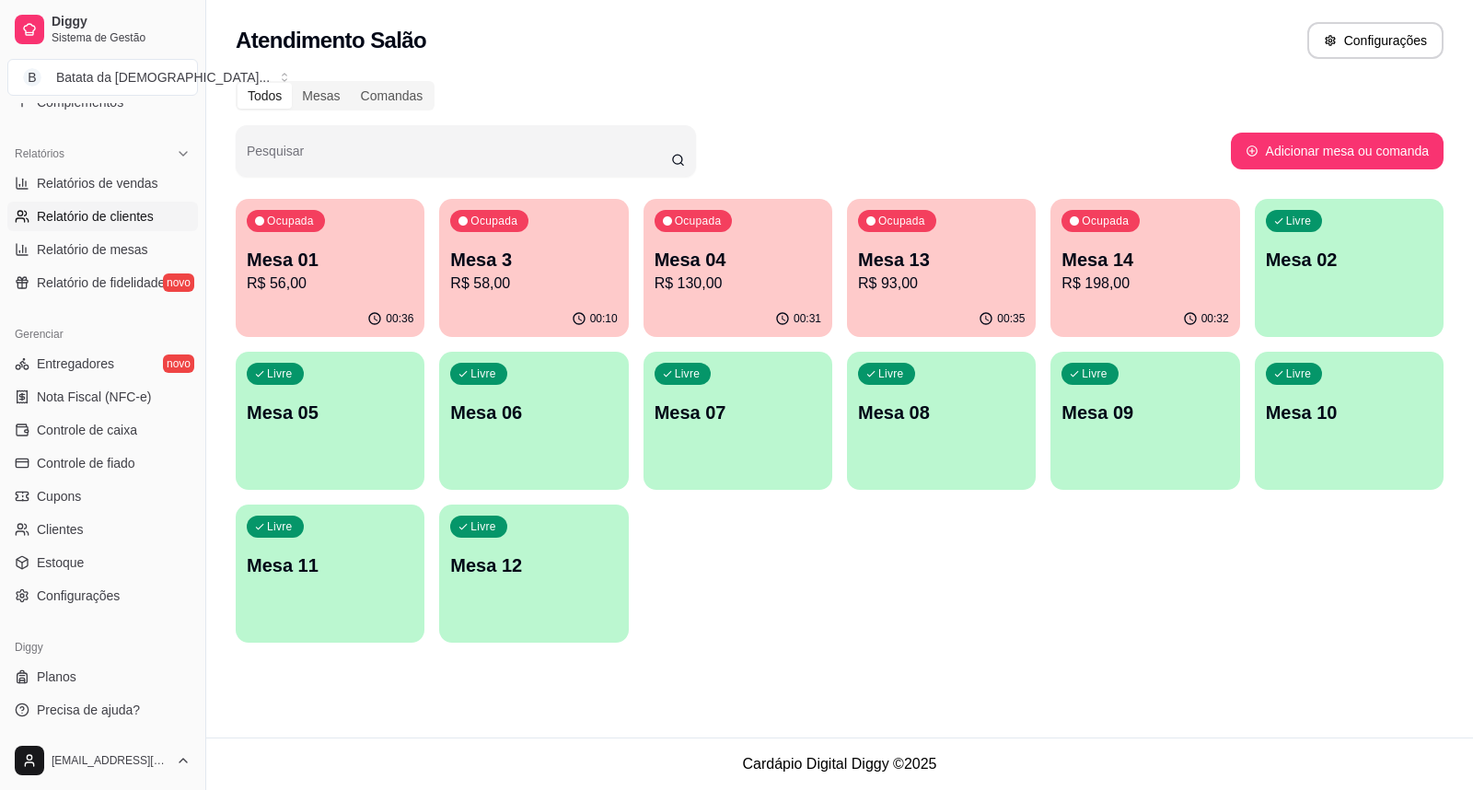
click at [106, 223] on span "Relatório de clientes" at bounding box center [95, 216] width 117 height 18
select select "30"
select select "HIGHEST_TOTAL_SPENT_WITH_ORDERS"
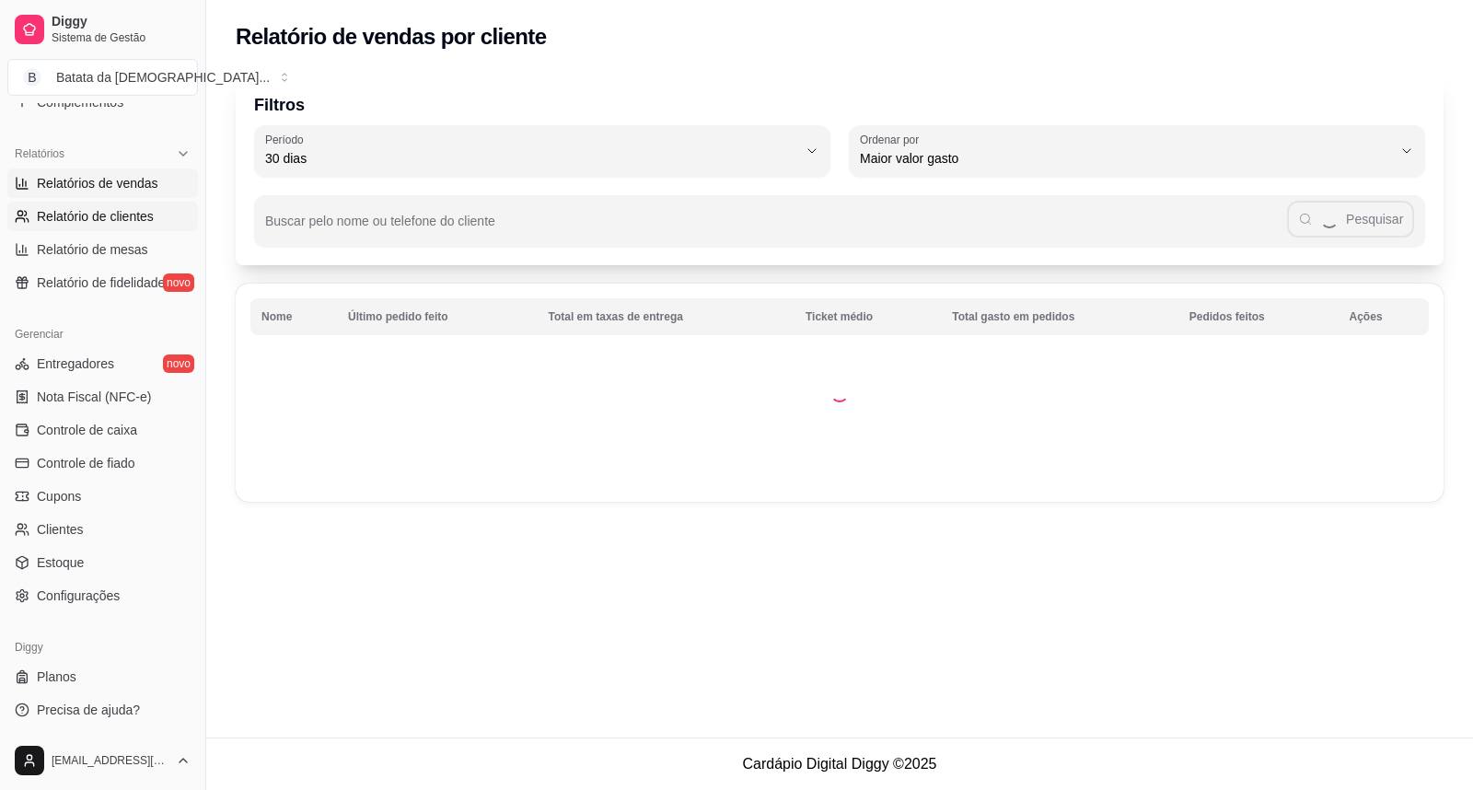
click at [120, 189] on span "Relatórios de vendas" at bounding box center [97, 183] width 121 height 18
select select "ALL"
select select "0"
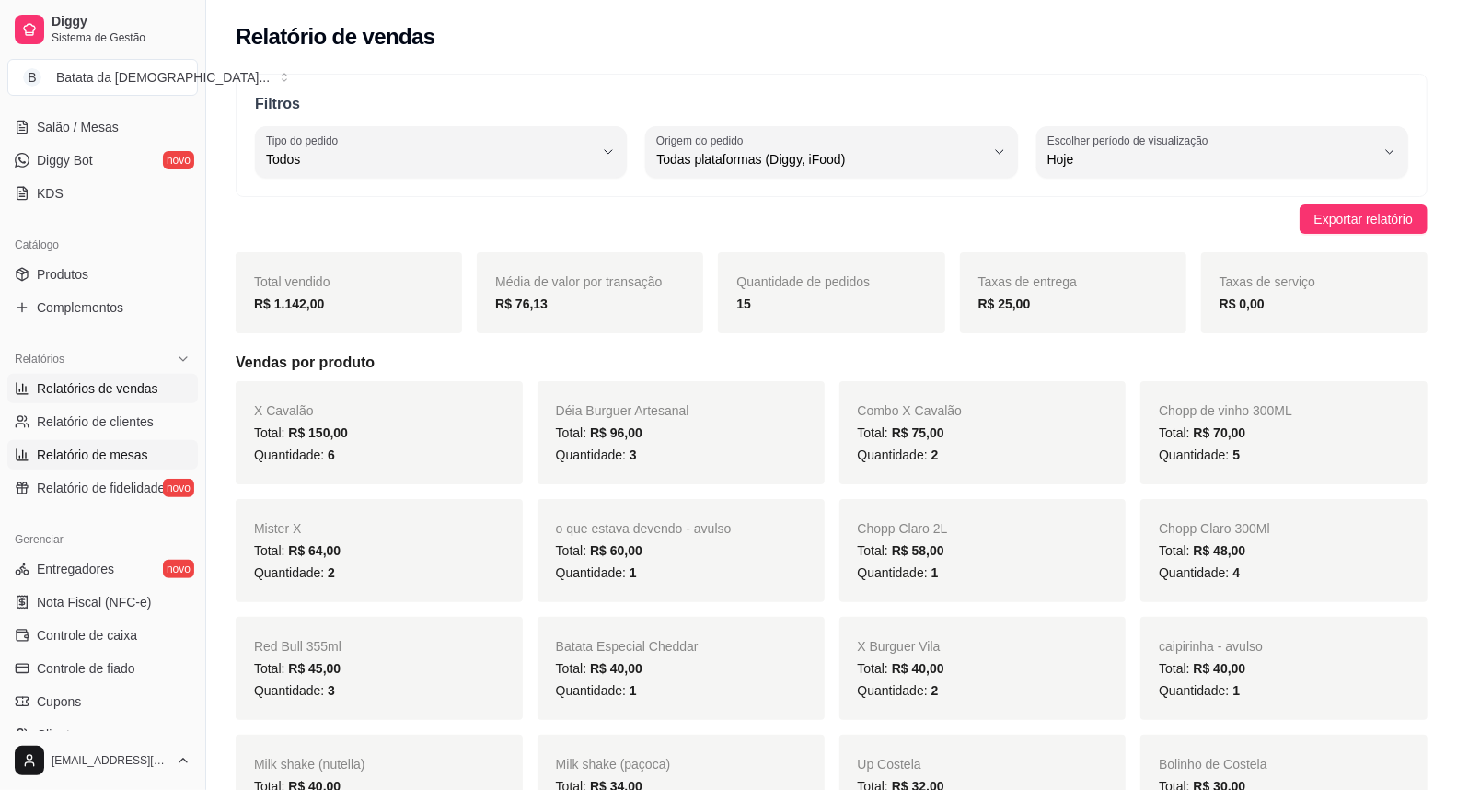
scroll to position [226, 0]
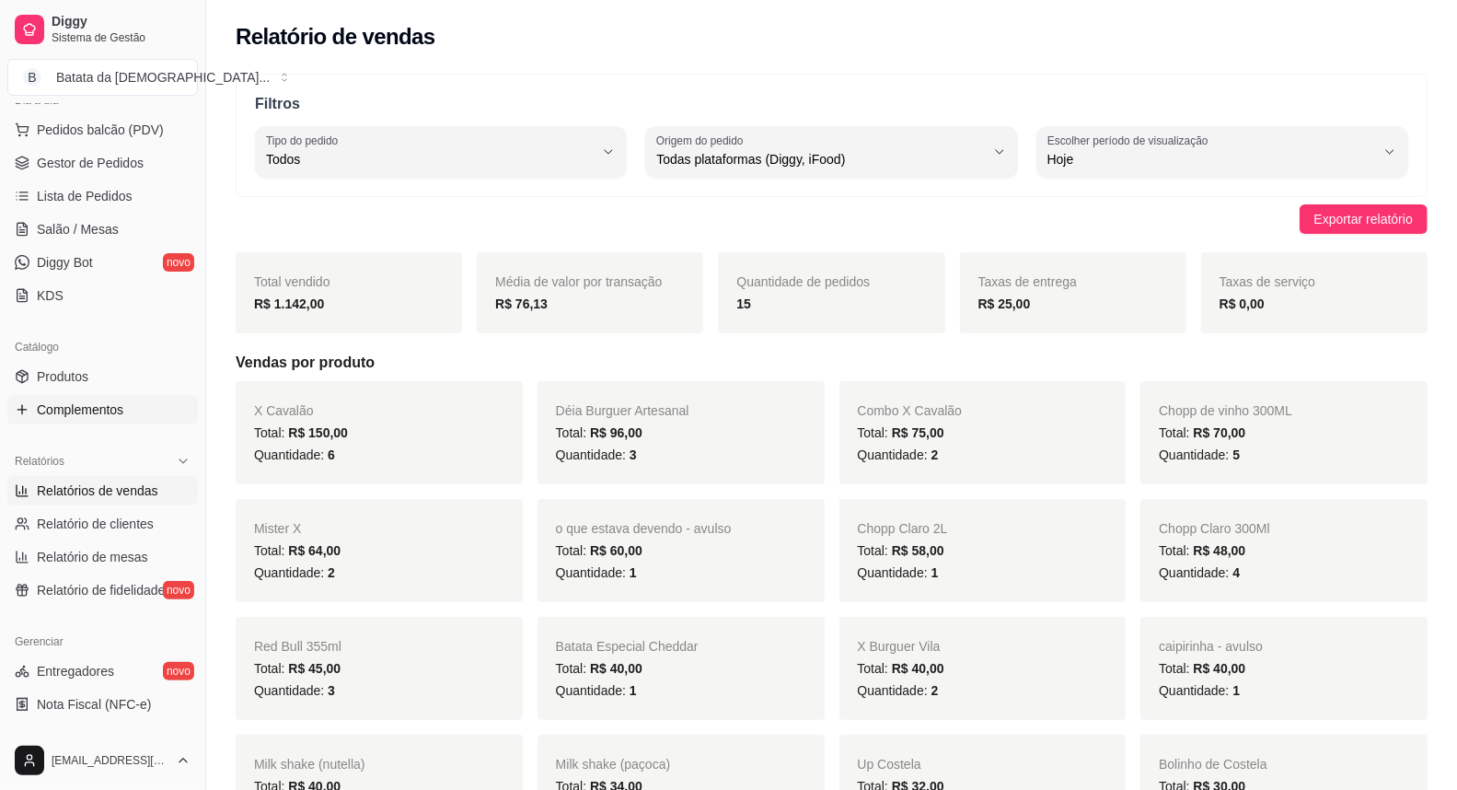
click at [133, 398] on link "Complementos" at bounding box center [102, 409] width 191 height 29
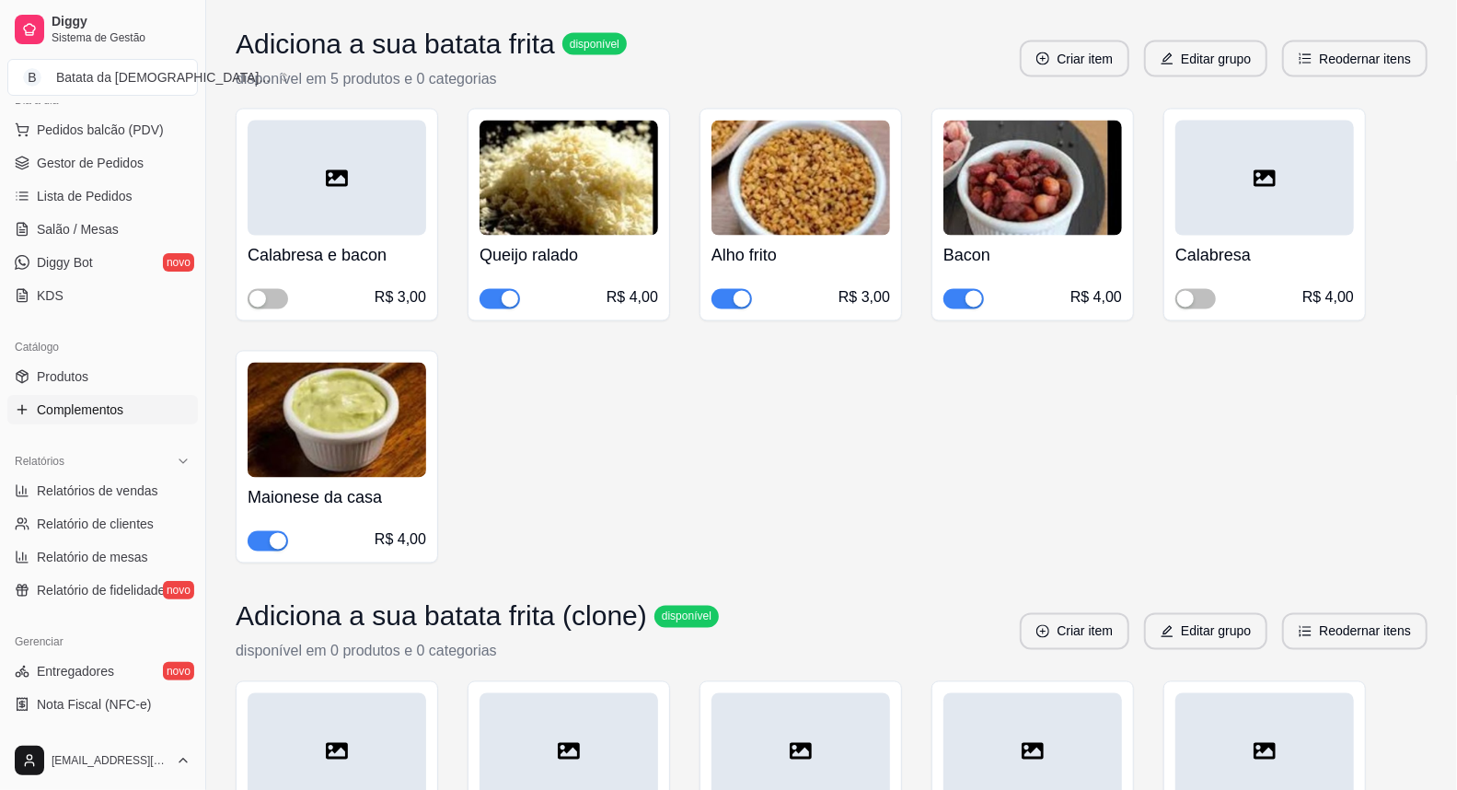
scroll to position [1943, 0]
click at [283, 306] on span "button" at bounding box center [268, 300] width 40 height 20
click at [1193, 297] on div "button" at bounding box center [1185, 300] width 17 height 17
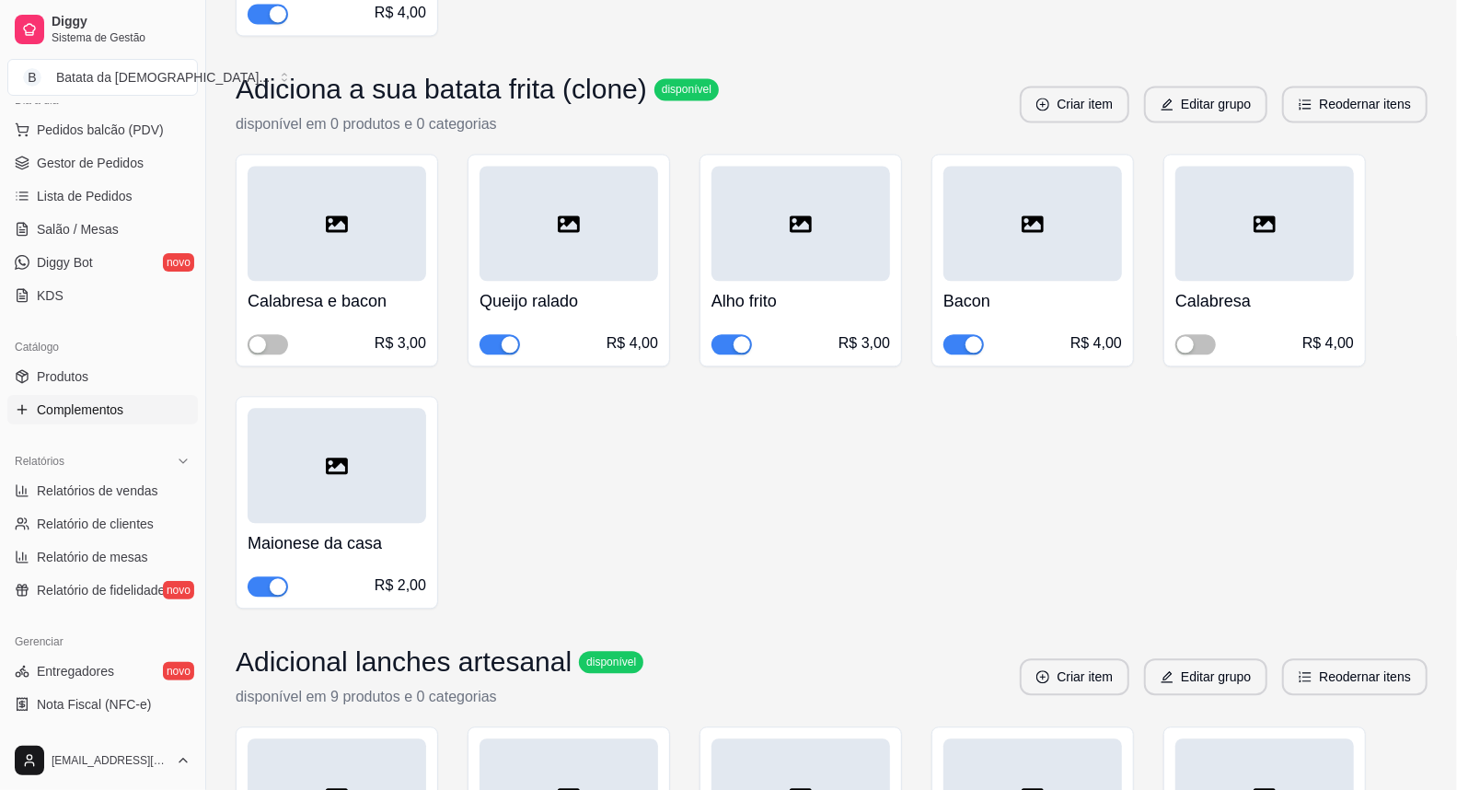
scroll to position [2658, 0]
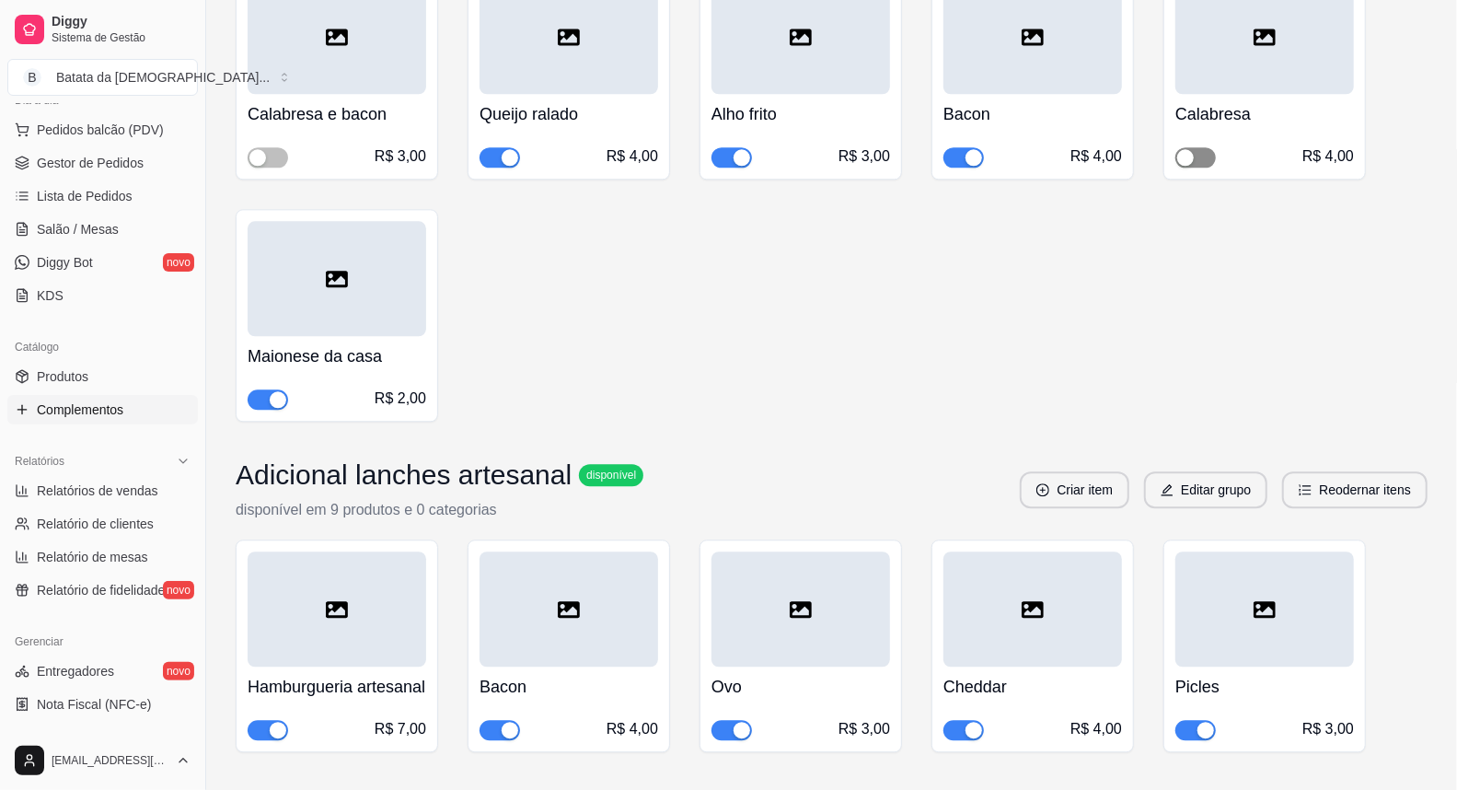
click at [1201, 161] on span "button" at bounding box center [1195, 157] width 40 height 20
click at [271, 153] on span "button" at bounding box center [268, 157] width 40 height 20
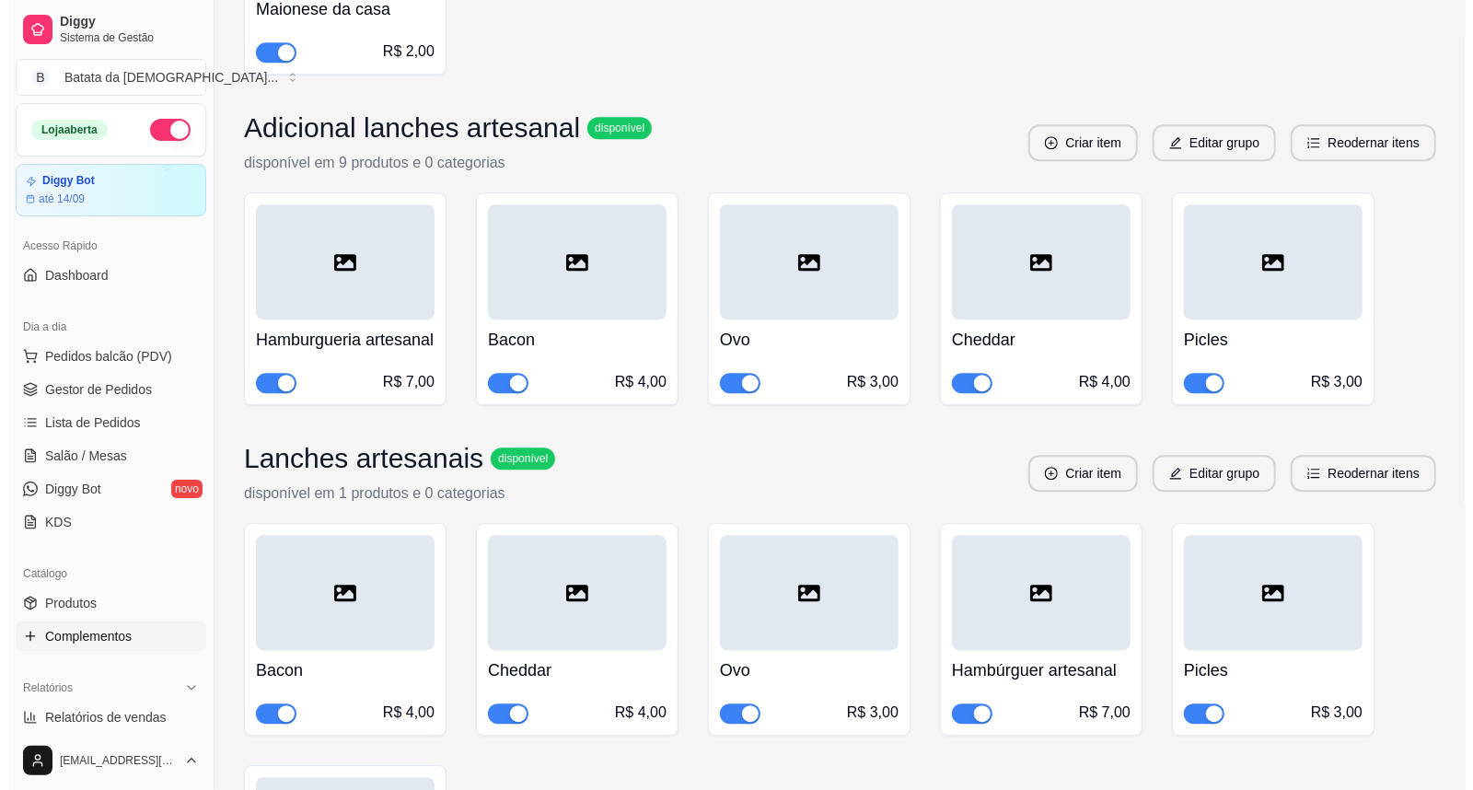
scroll to position [2718, 0]
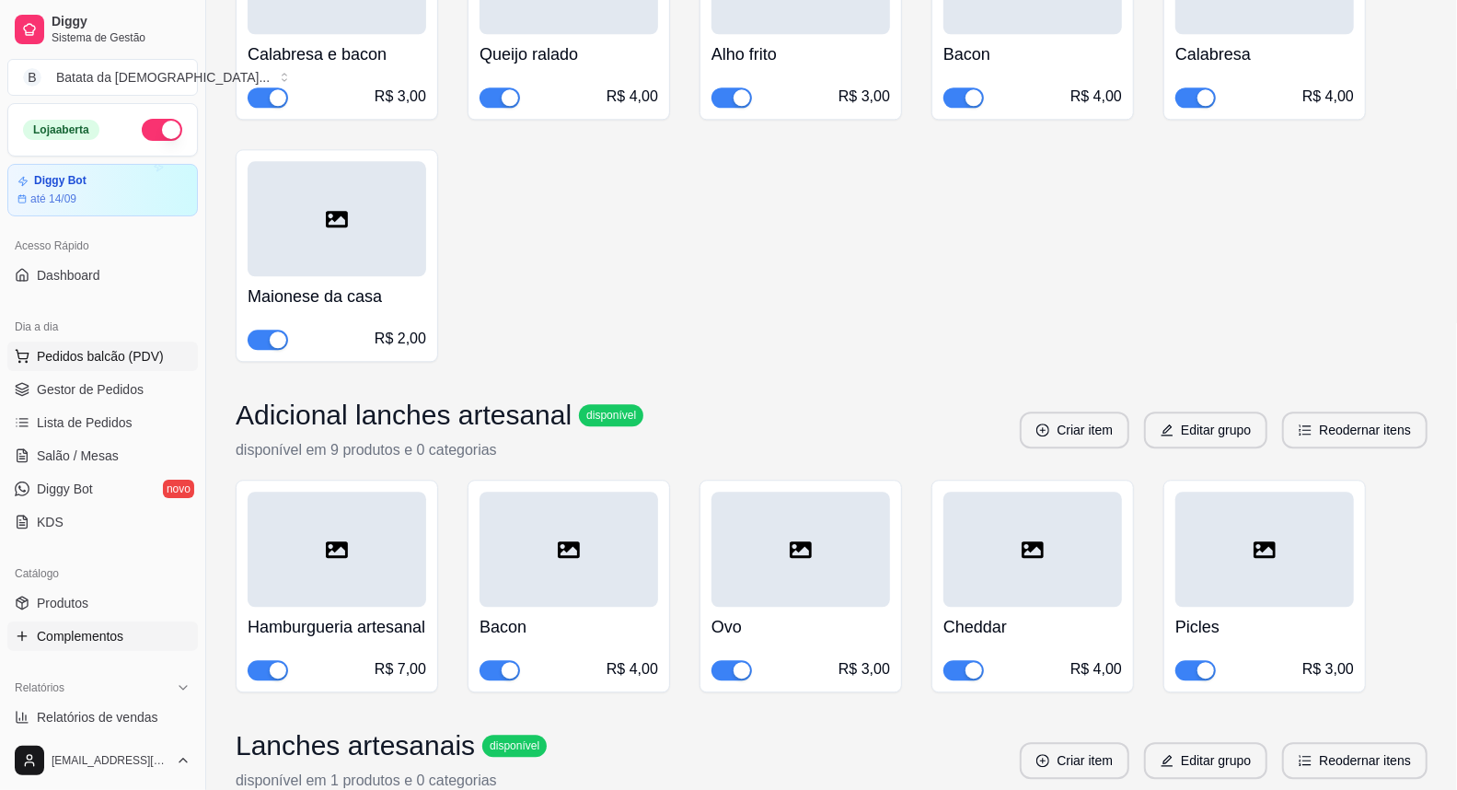
click at [118, 348] on span "Pedidos balcão (PDV)" at bounding box center [100, 356] width 127 height 18
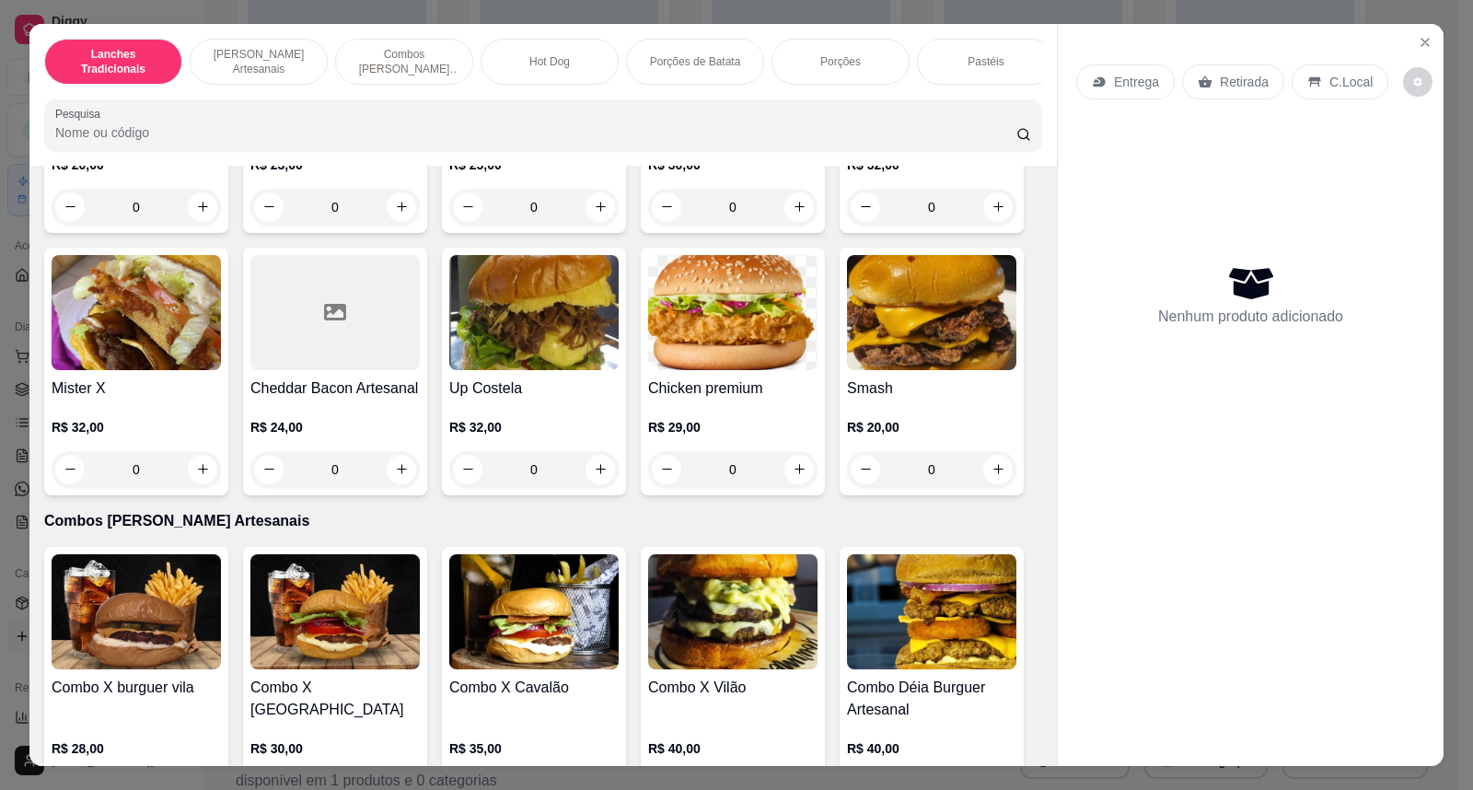
scroll to position [1125, 0]
click at [628, 272] on div "X Burguer Vila R$ 20,00 0 X Jardim Vitória R$ 23,00 0 X Cavalão R$ 25,00 0 X Vi…" at bounding box center [543, 239] width 998 height 510
click at [572, 298] on img at bounding box center [533, 311] width 169 height 115
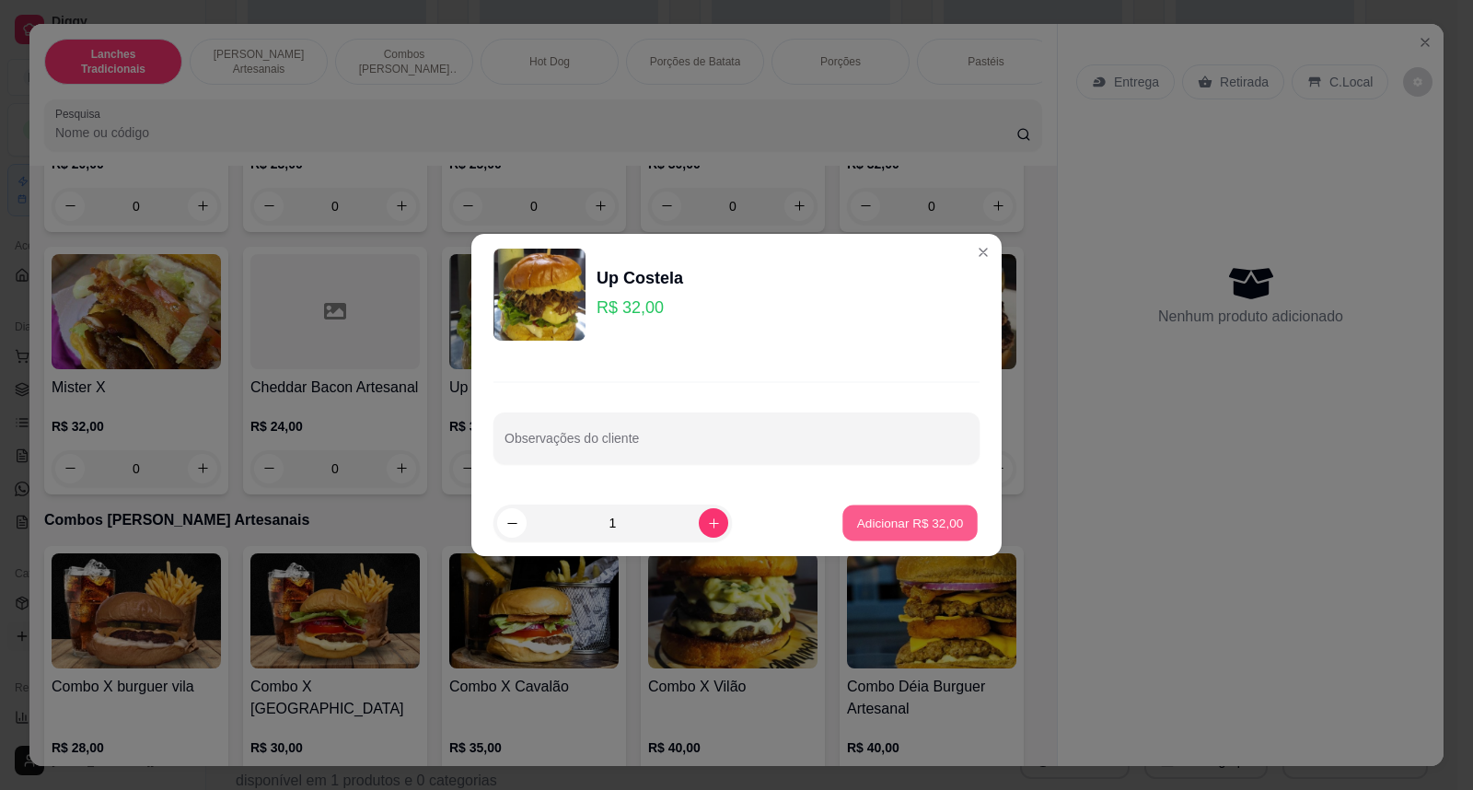
click at [861, 507] on button "Adicionar R$ 32,00" at bounding box center [909, 523] width 135 height 36
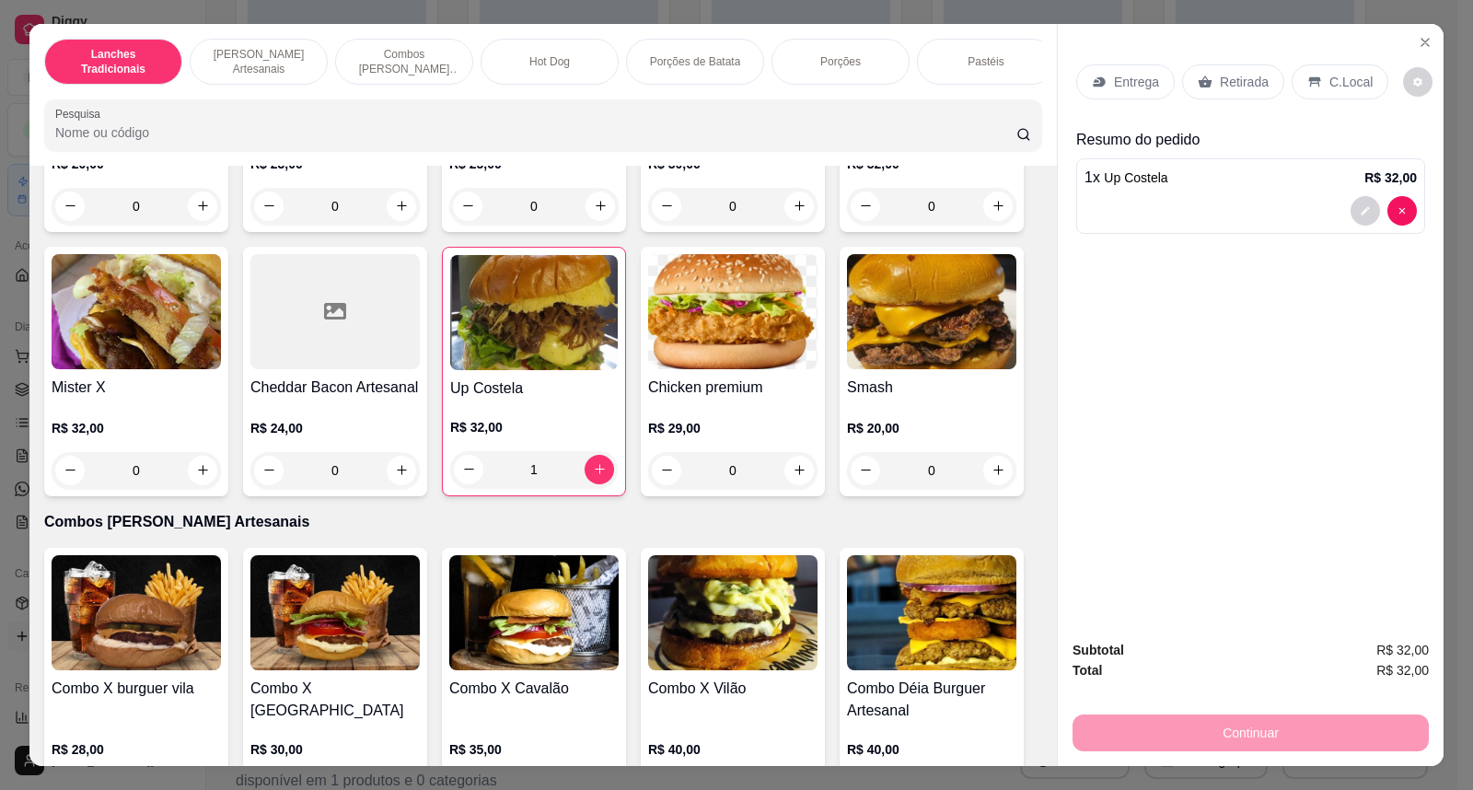
click at [1220, 75] on p "Retirada" at bounding box center [1244, 82] width 49 height 18
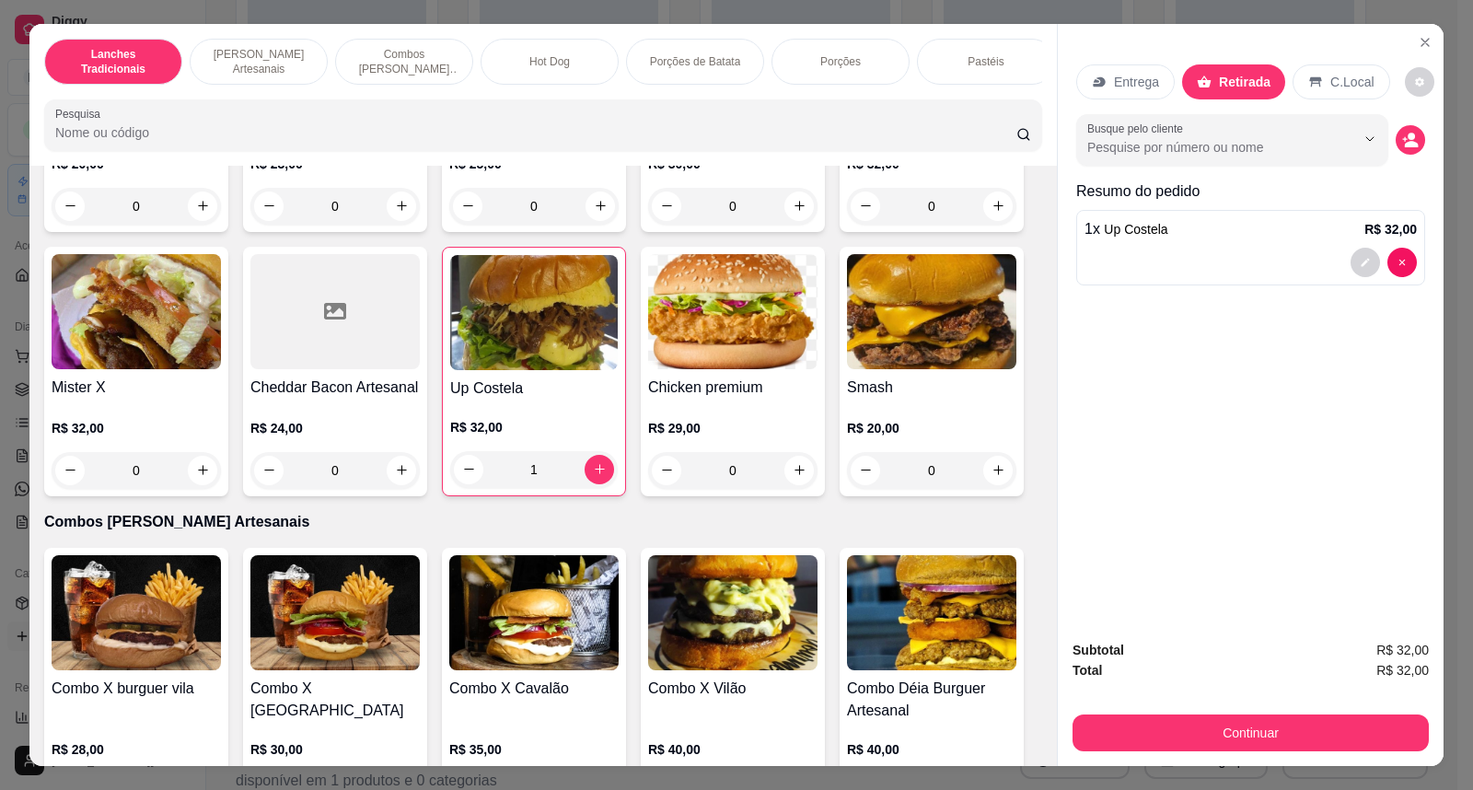
click at [1383, 248] on div at bounding box center [1383, 262] width 66 height 29
type input "0"
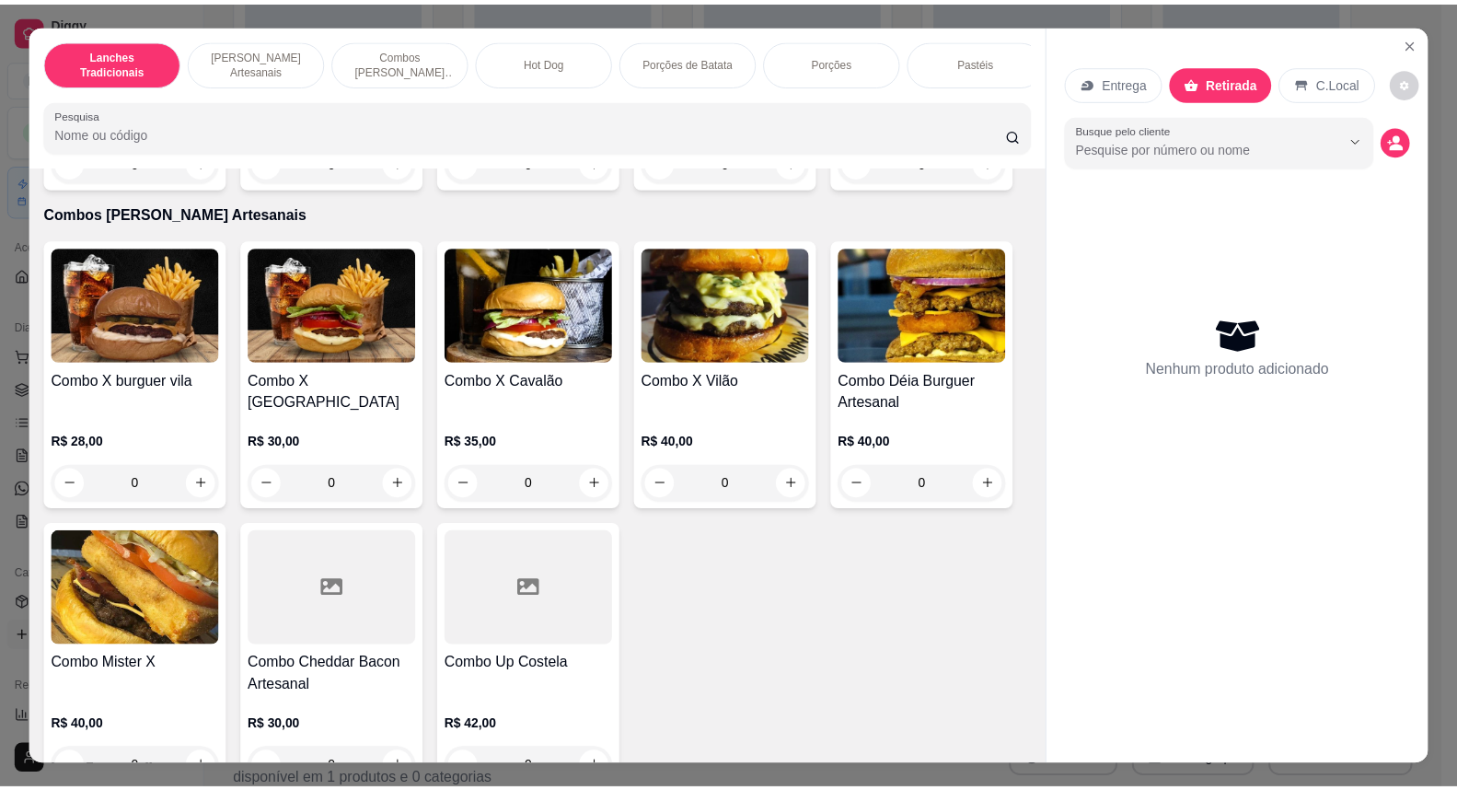
scroll to position [1533, 0]
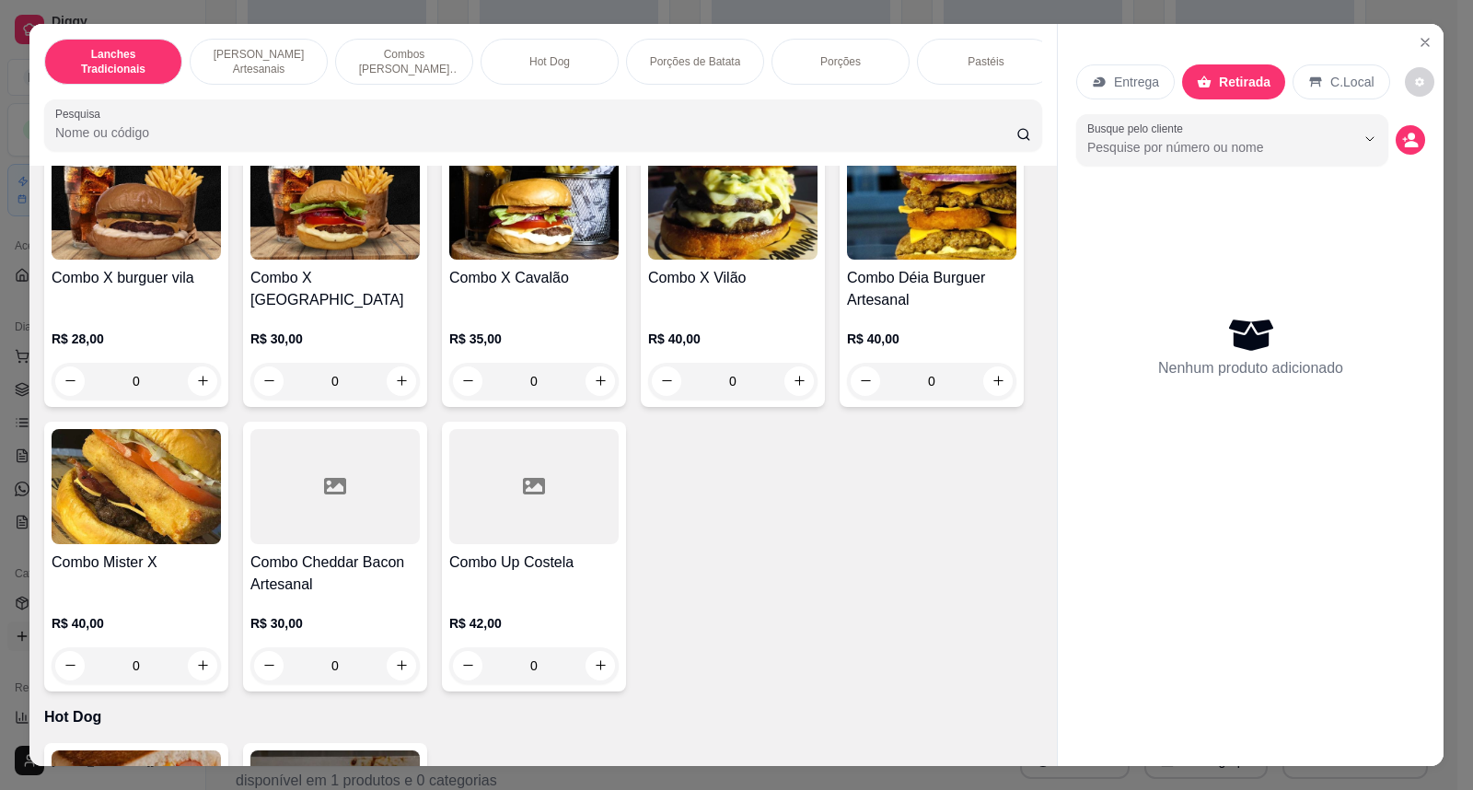
click at [501, 526] on div at bounding box center [533, 486] width 169 height 115
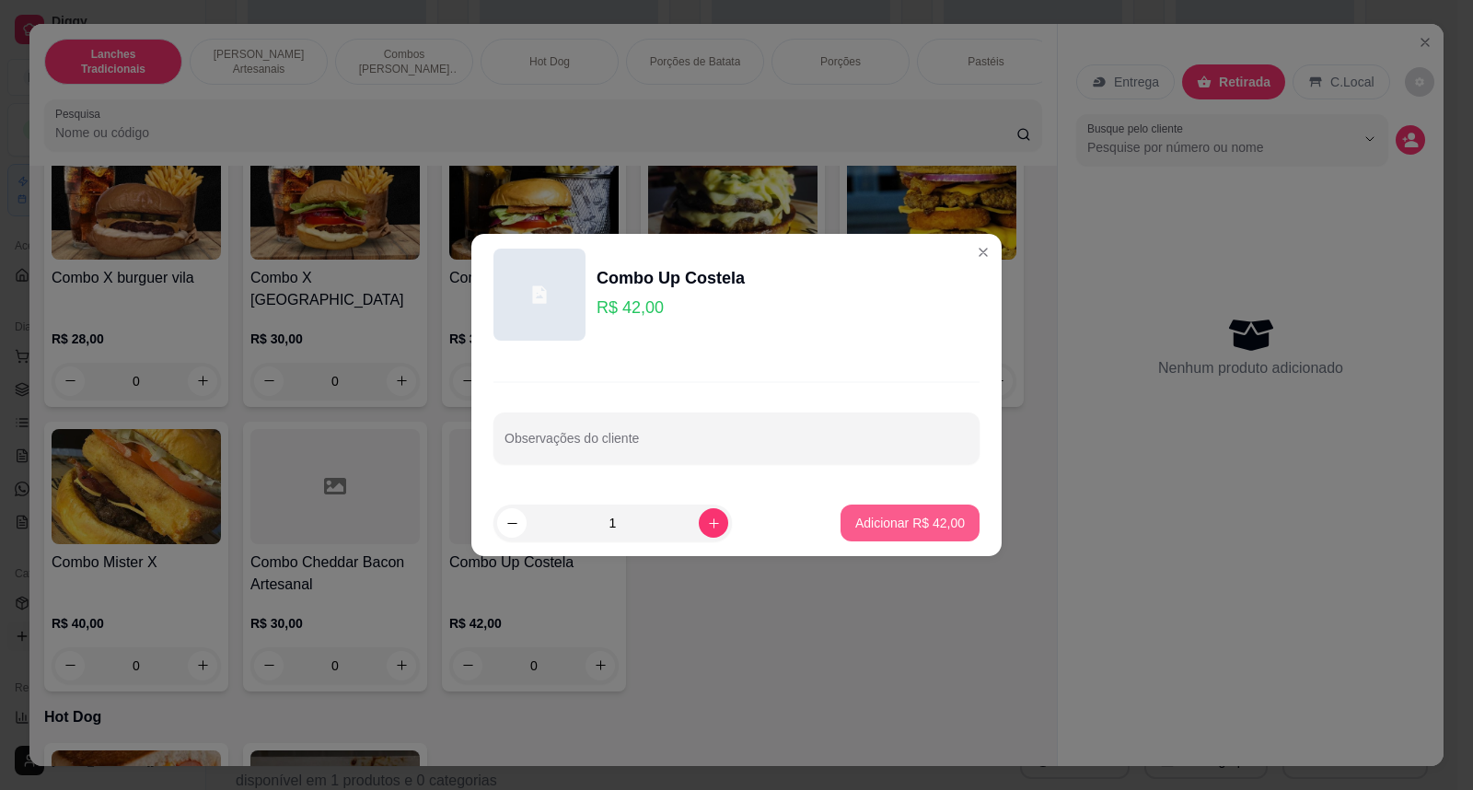
click at [931, 517] on p "Adicionar R$ 42,00" at bounding box center [910, 523] width 110 height 18
type input "1"
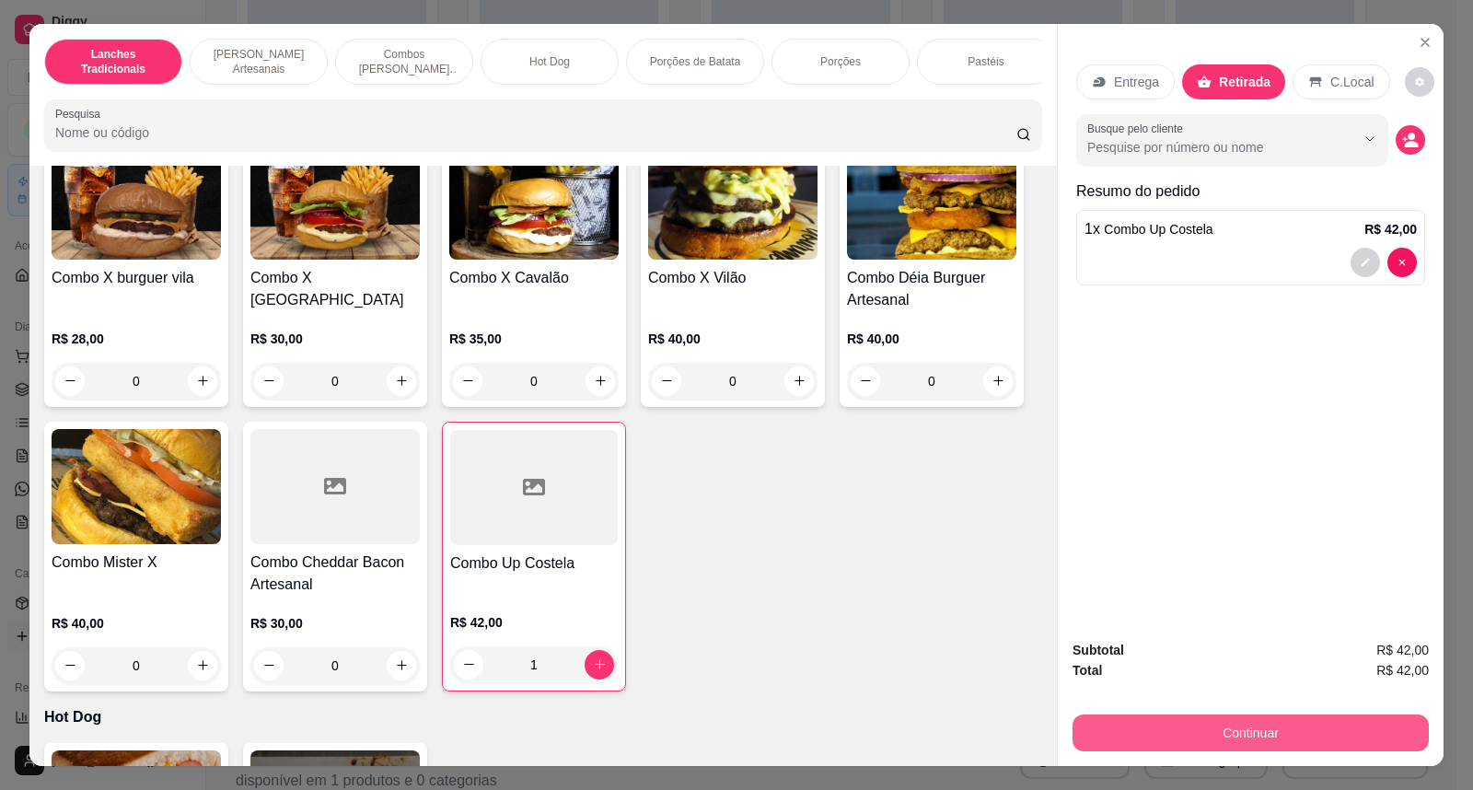
click at [1268, 736] on button "Continuar" at bounding box center [1250, 732] width 356 height 37
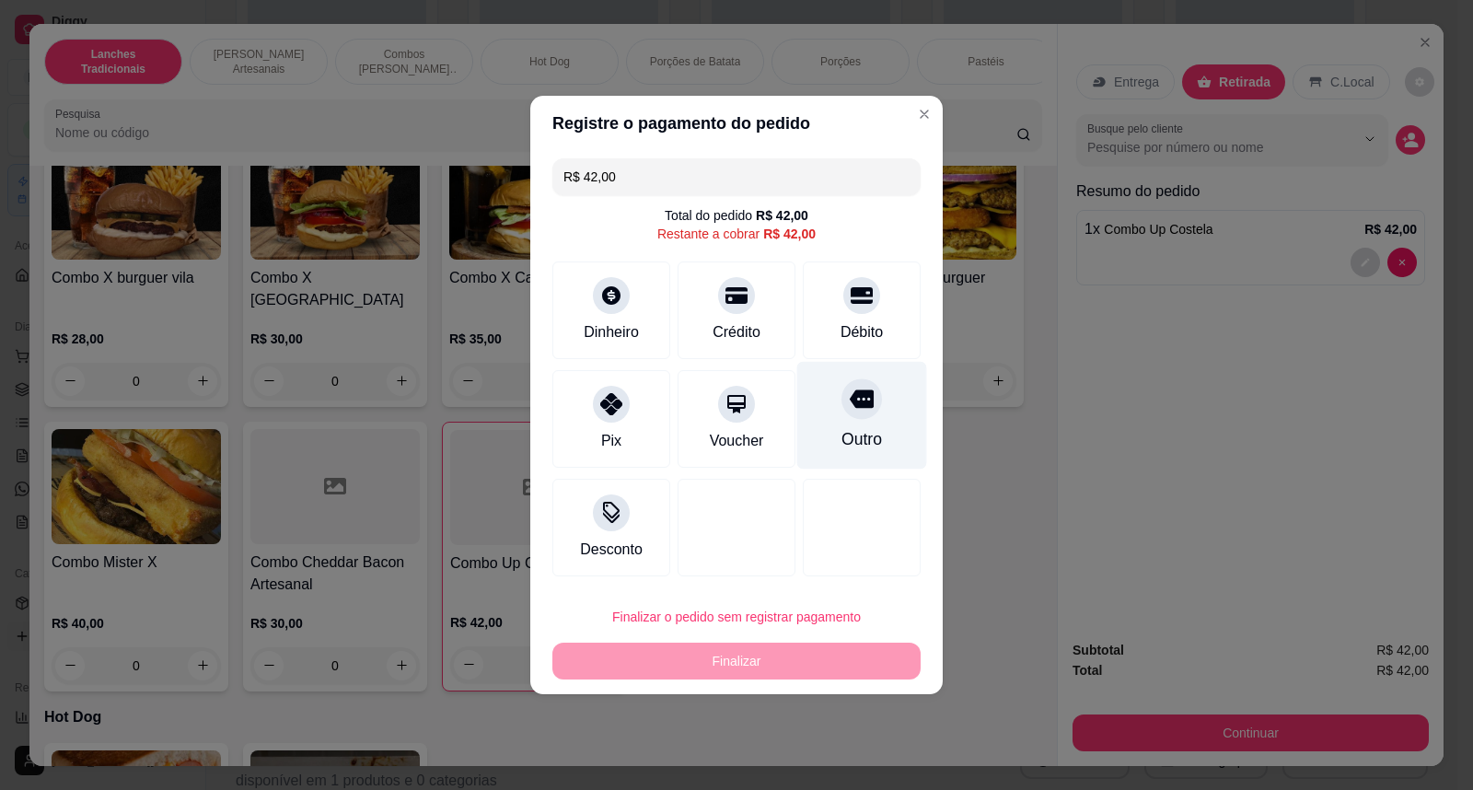
click at [861, 420] on div "Outro" at bounding box center [862, 416] width 130 height 108
type input "R$ 0,00"
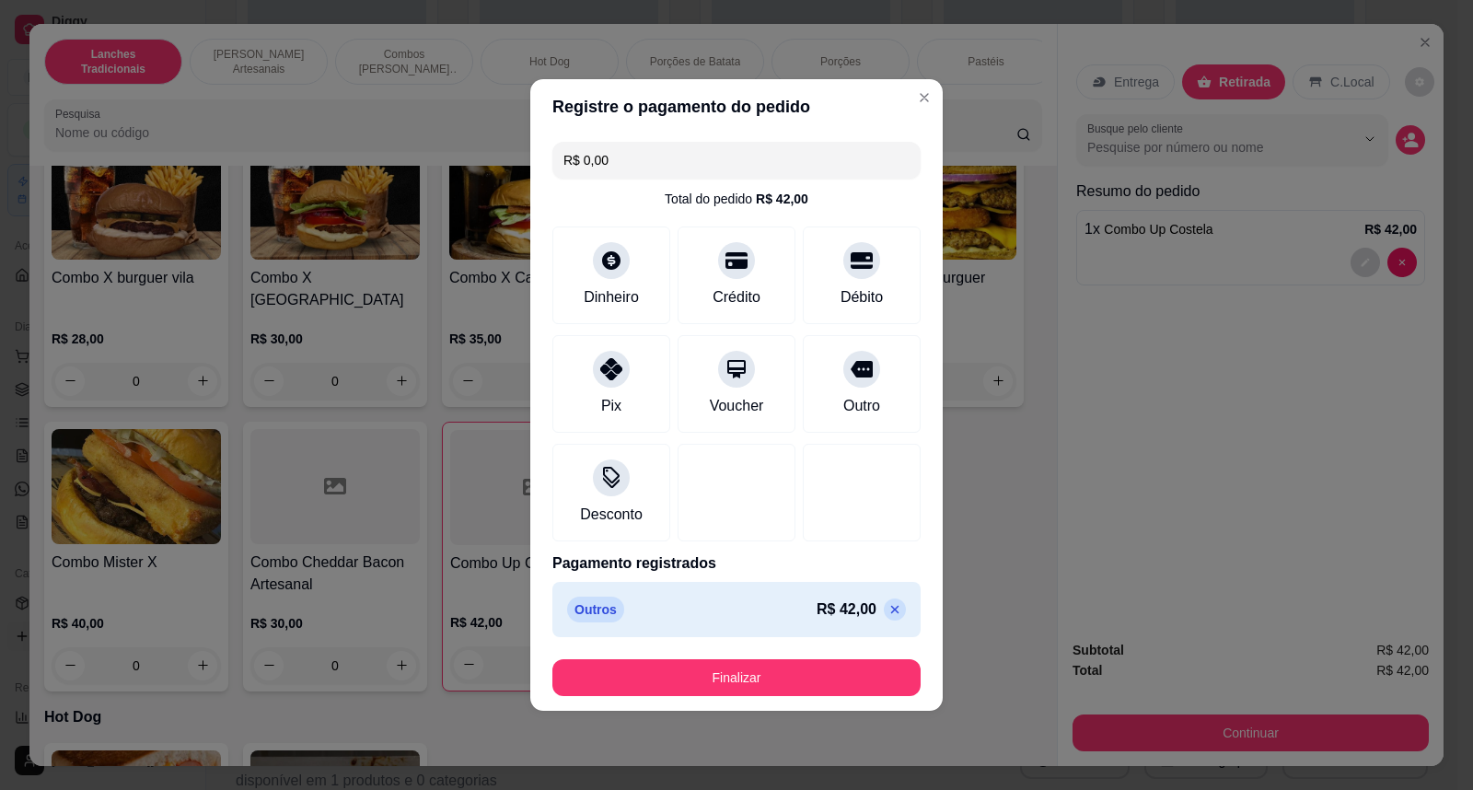
click at [820, 657] on footer "Finalizar" at bounding box center [736, 677] width 412 height 66
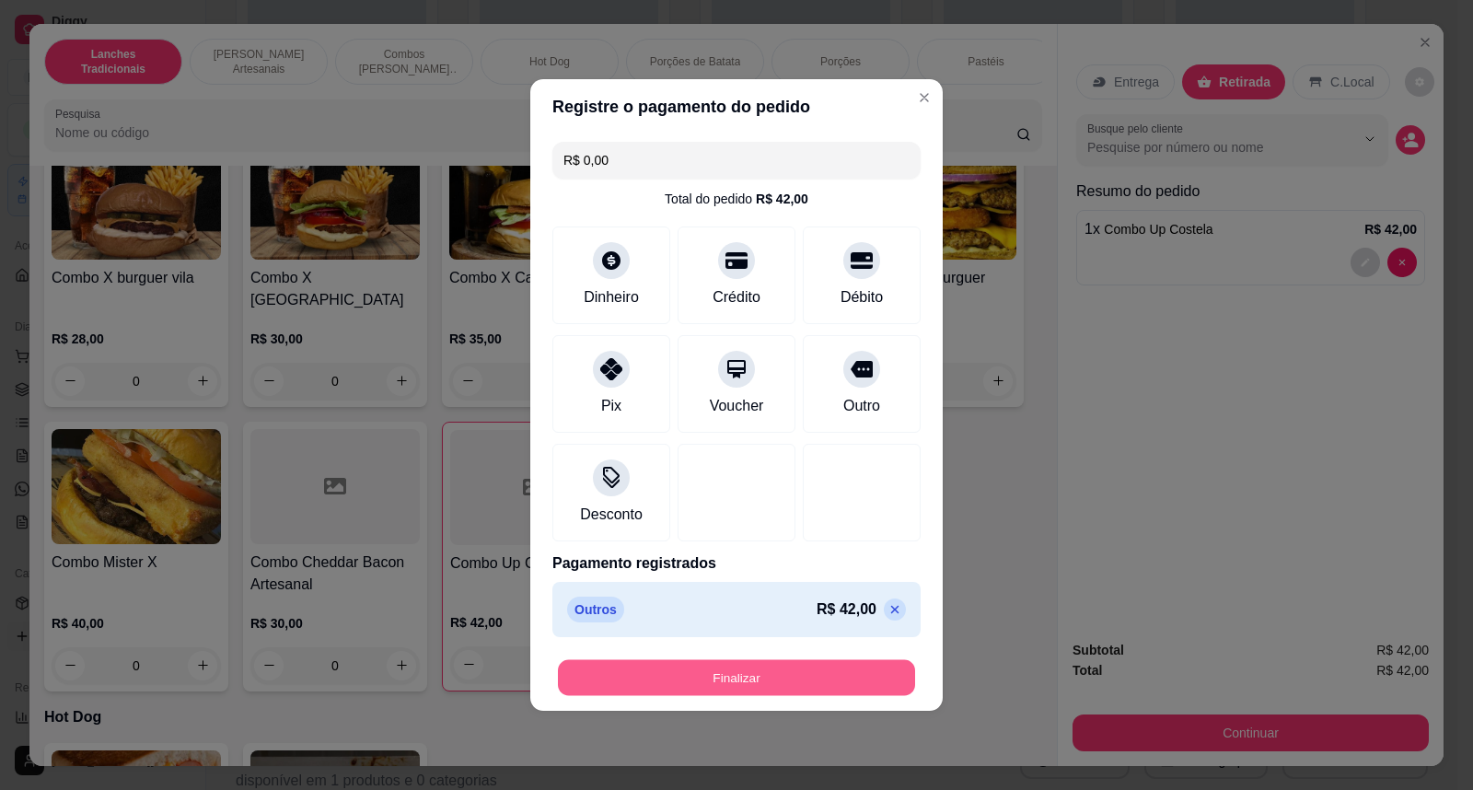
click at [820, 686] on button "Finalizar" at bounding box center [736, 678] width 357 height 36
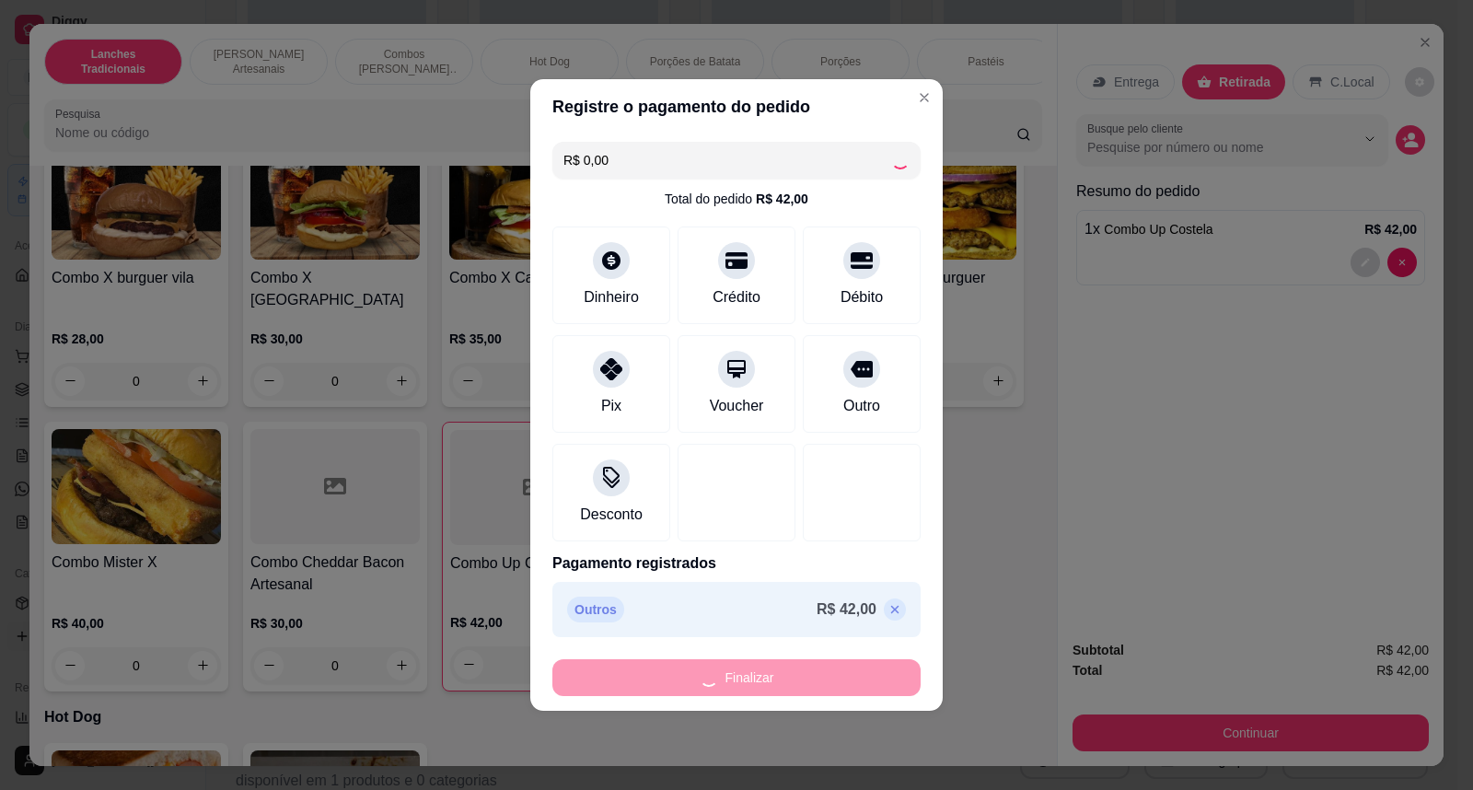
type input "0"
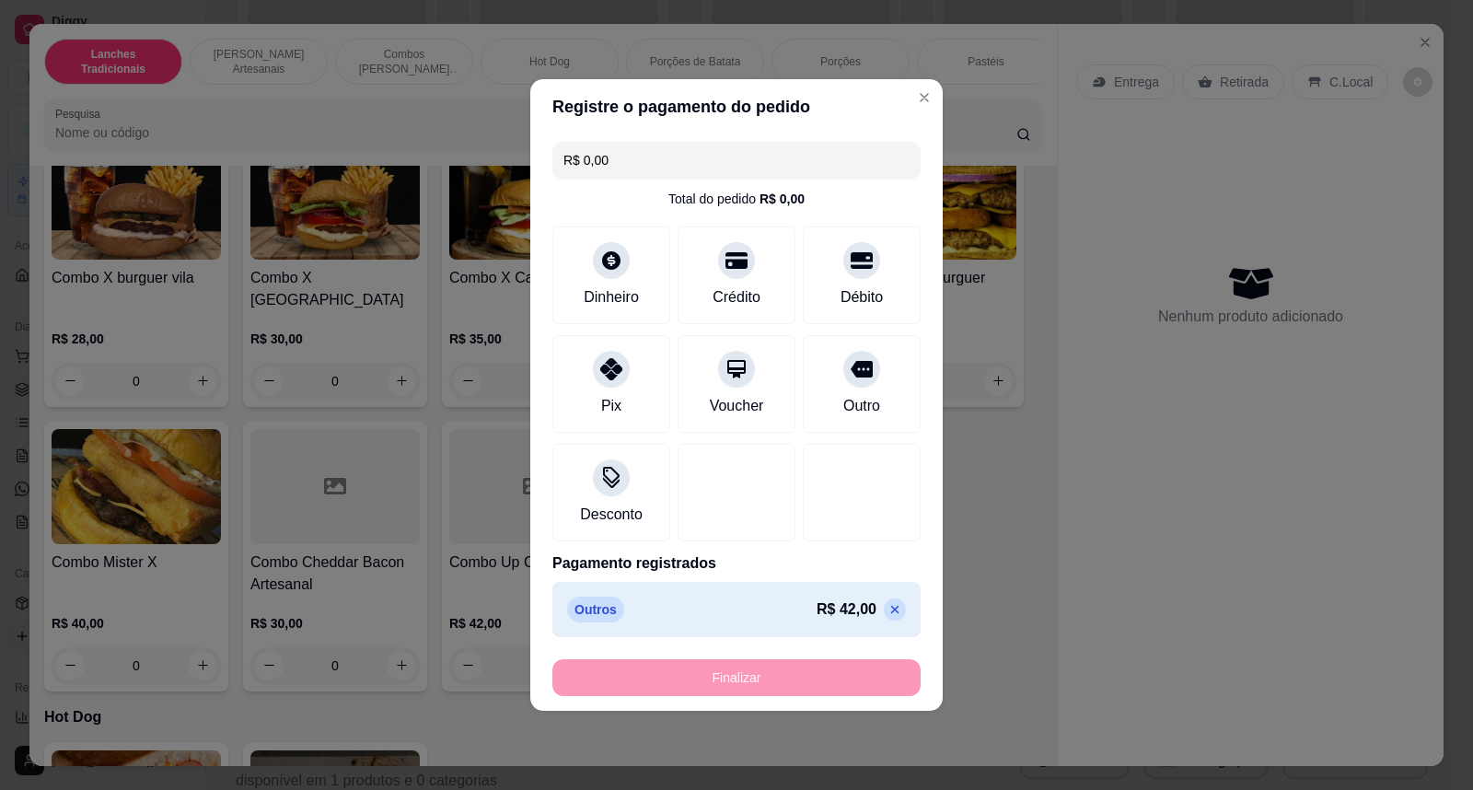
type input "-R$ 42,00"
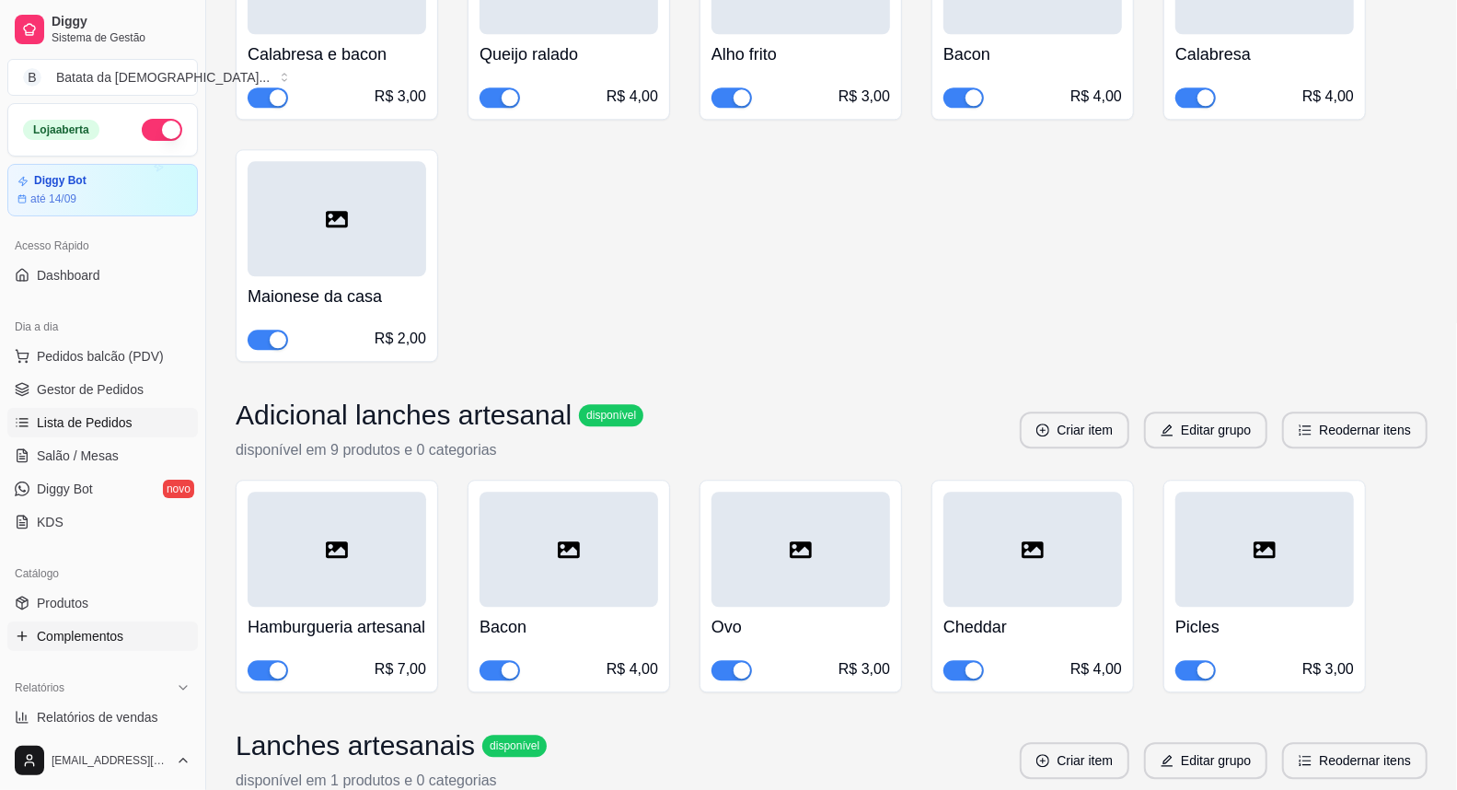
click at [152, 411] on link "Lista de Pedidos" at bounding box center [102, 422] width 191 height 29
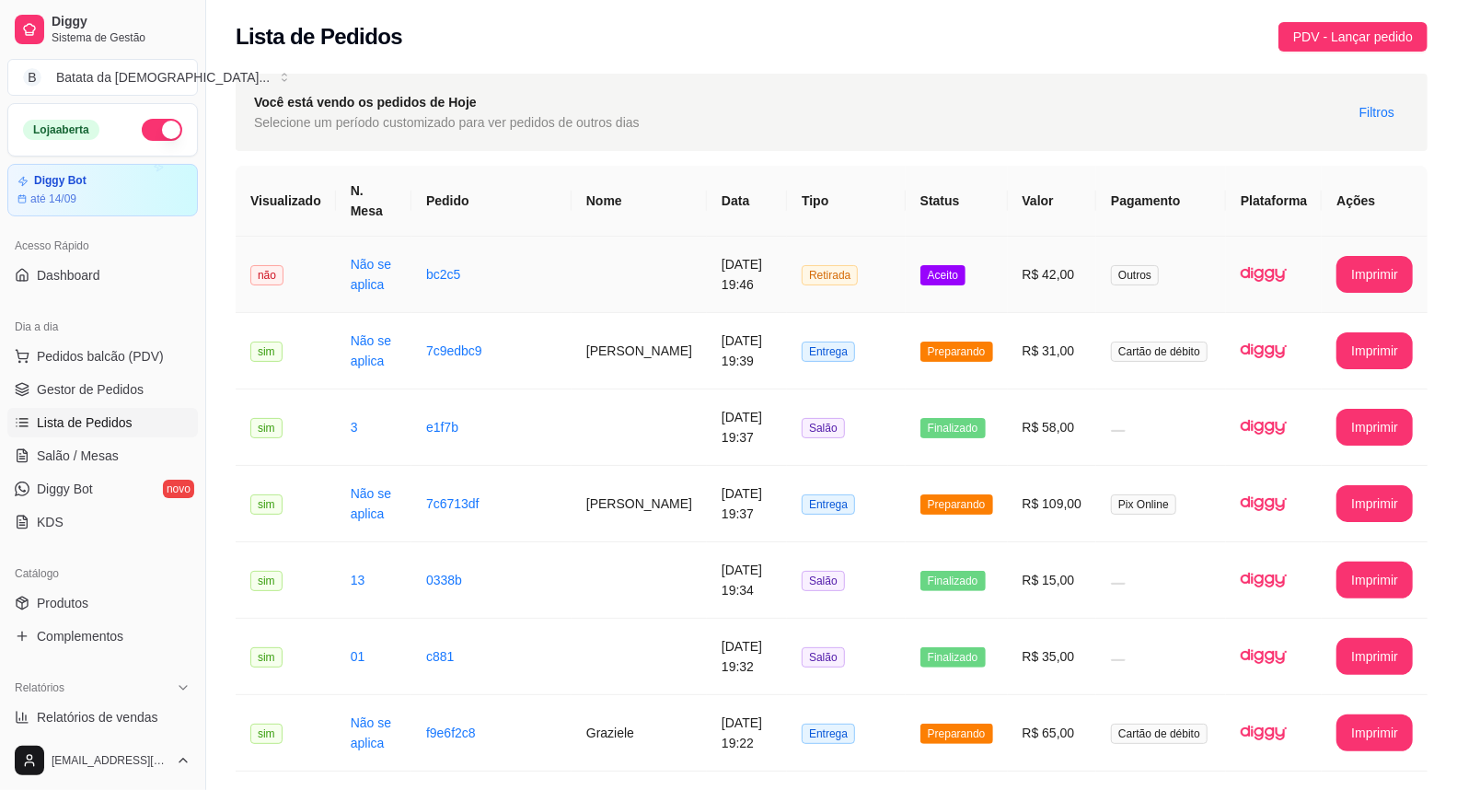
click at [921, 263] on td "Aceito" at bounding box center [957, 275] width 102 height 76
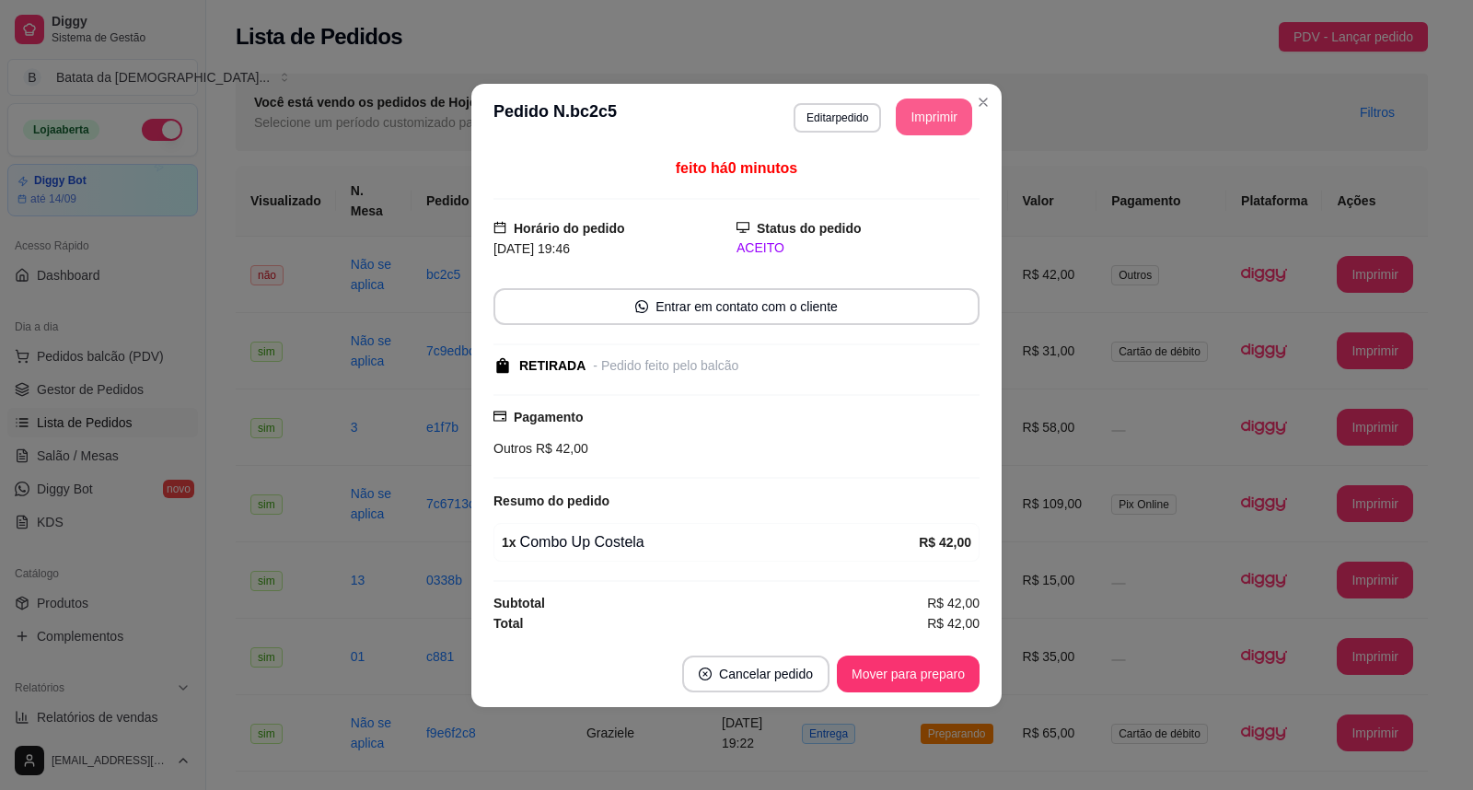
click at [924, 116] on button "Imprimir" at bounding box center [934, 116] width 76 height 37
click at [946, 664] on button "Mover para preparo" at bounding box center [907, 673] width 138 height 36
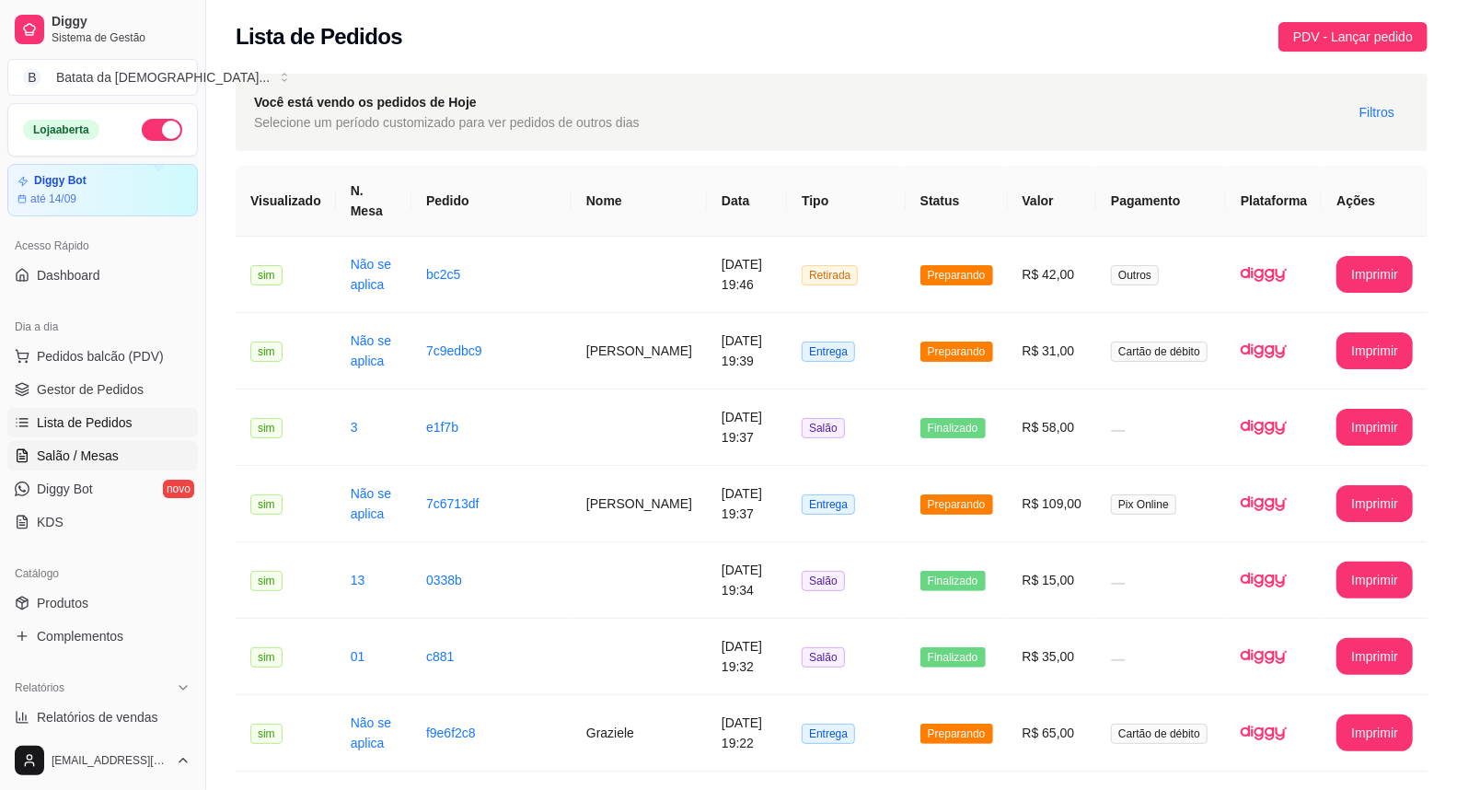
click at [49, 454] on span "Salão / Mesas" at bounding box center [78, 455] width 82 height 18
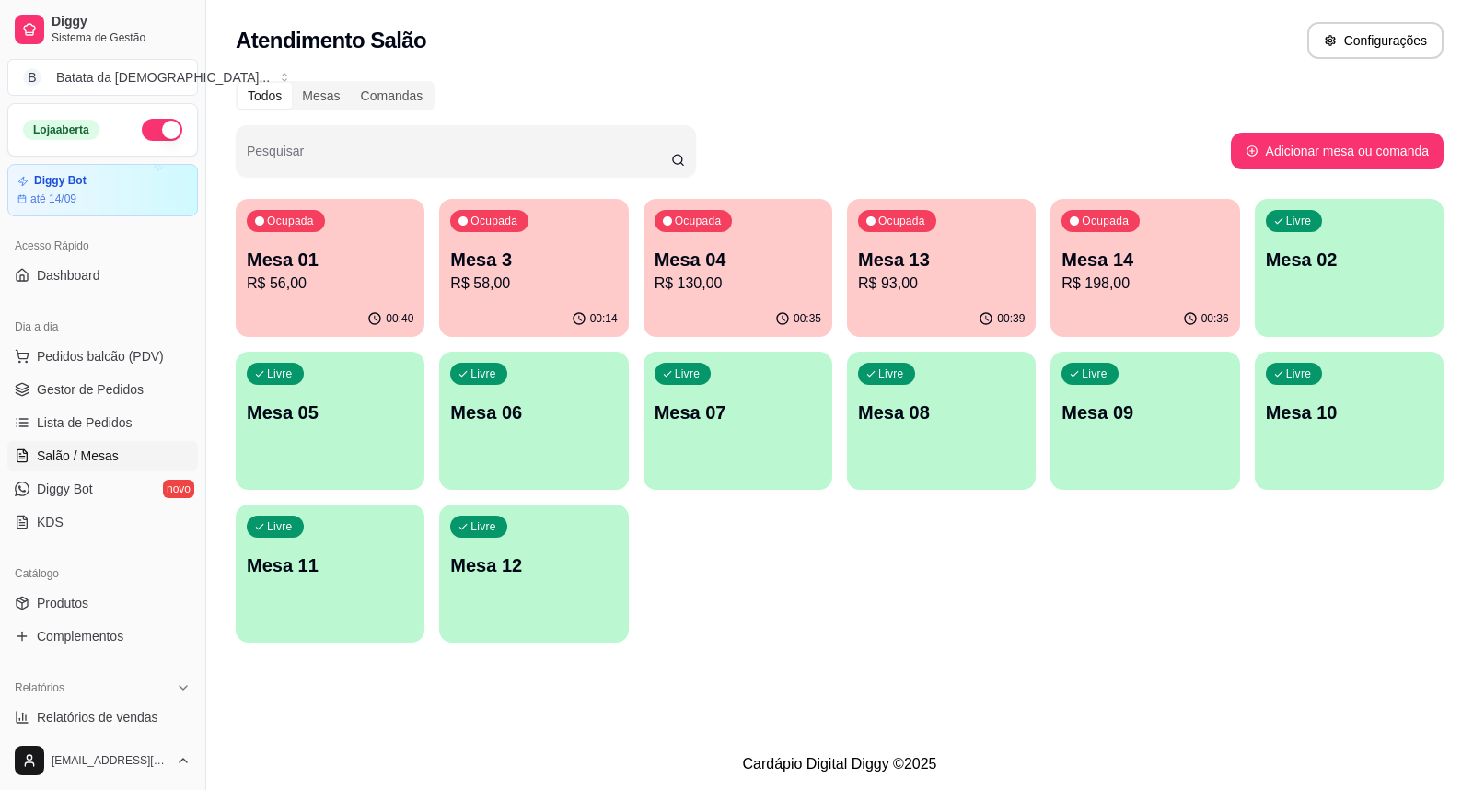
click at [485, 310] on div "00:14" at bounding box center [533, 319] width 189 height 36
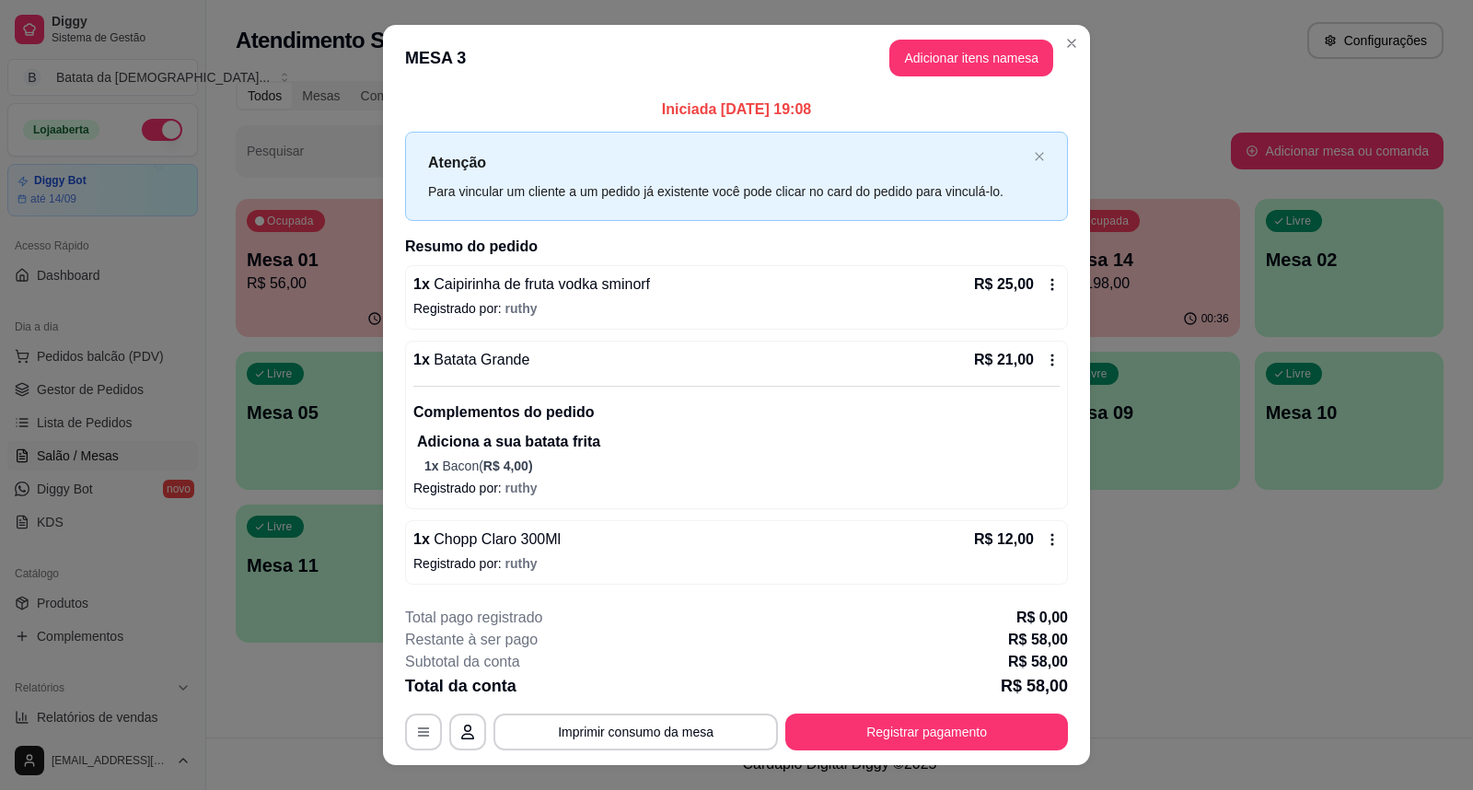
scroll to position [33, 0]
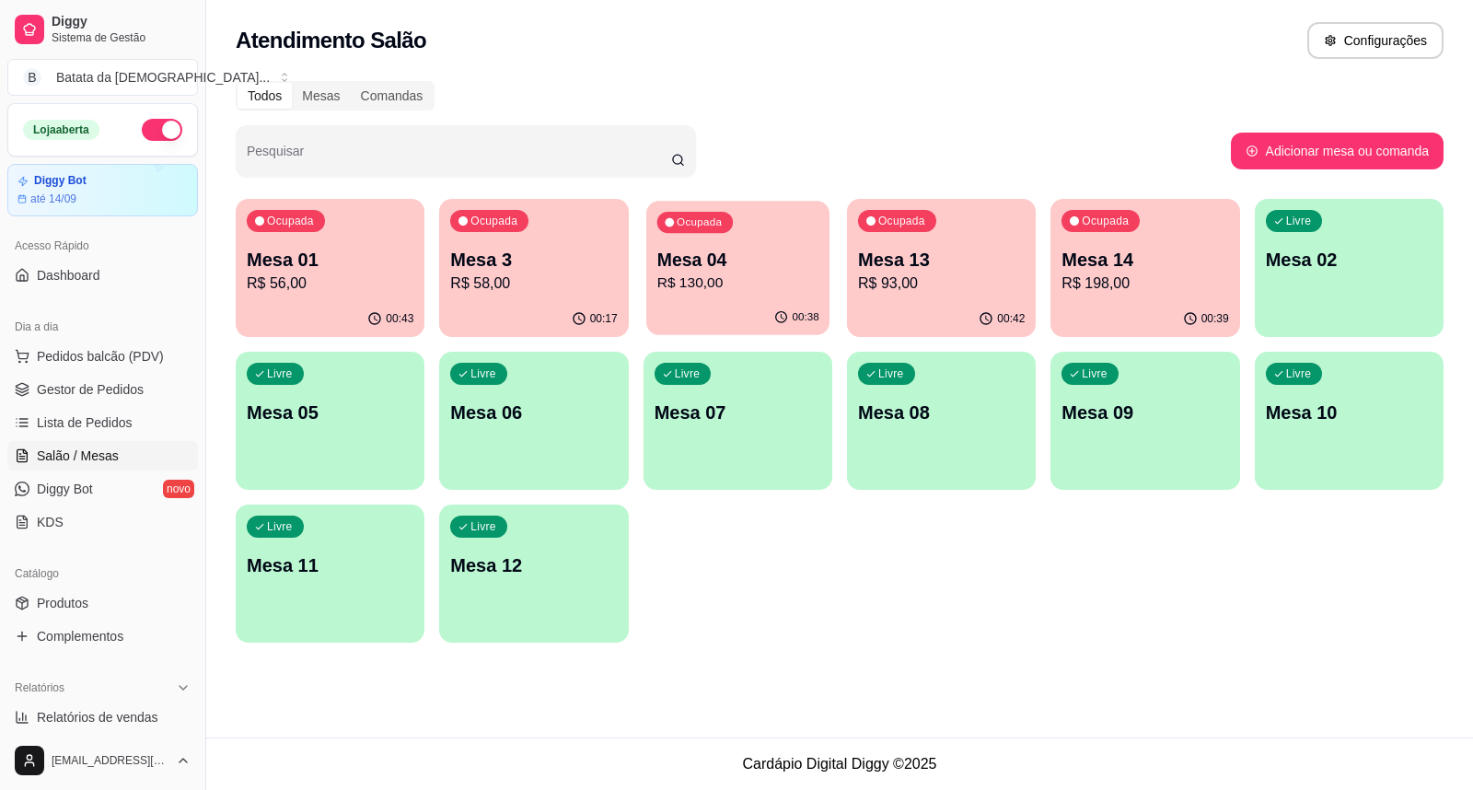
click at [721, 304] on div "00:38" at bounding box center [737, 317] width 183 height 35
click at [727, 258] on p "Mesa 04" at bounding box center [737, 260] width 167 height 26
click at [132, 429] on link "Lista de Pedidos" at bounding box center [102, 422] width 191 height 29
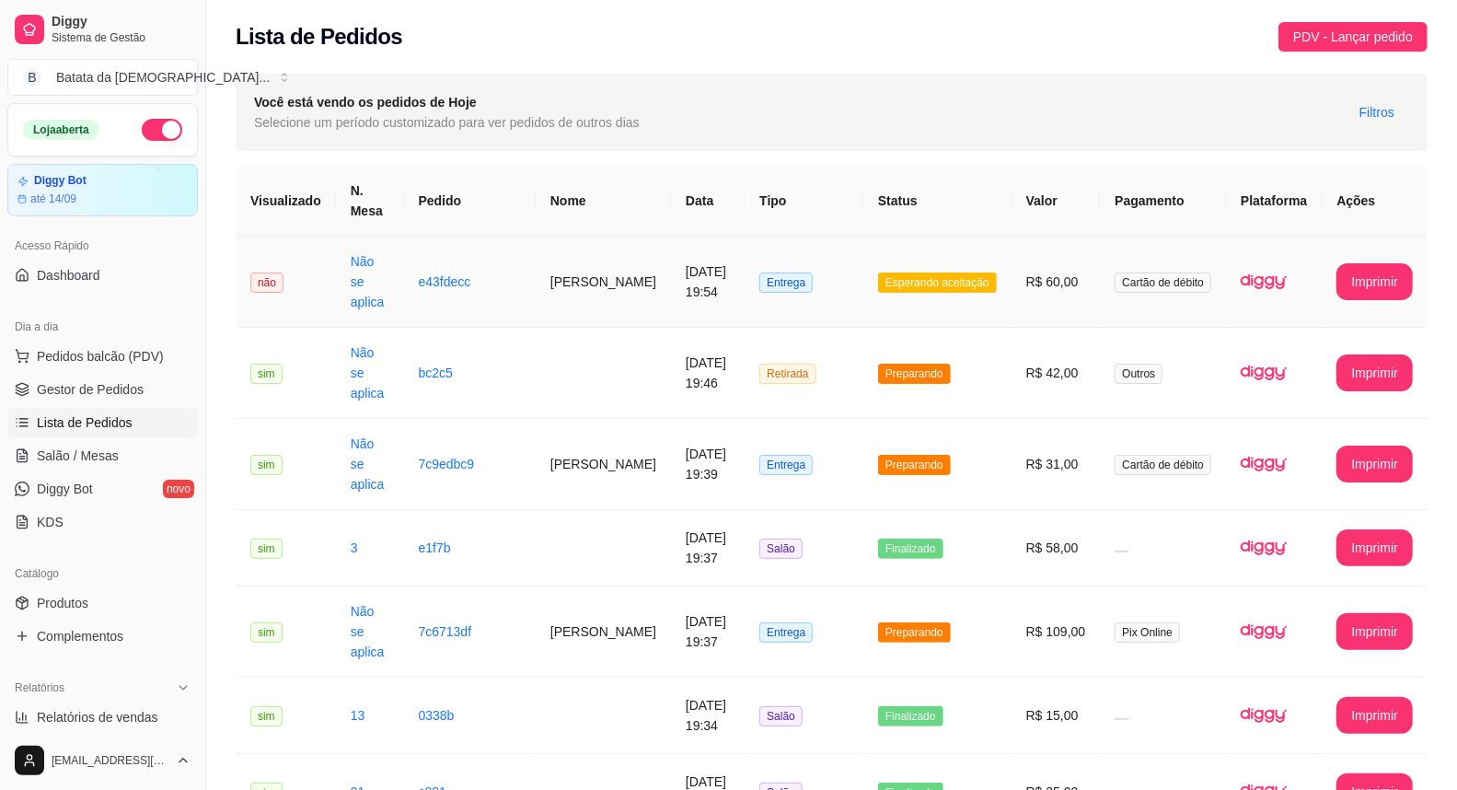
click at [895, 282] on span "Esperando aceitação" at bounding box center [937, 282] width 119 height 20
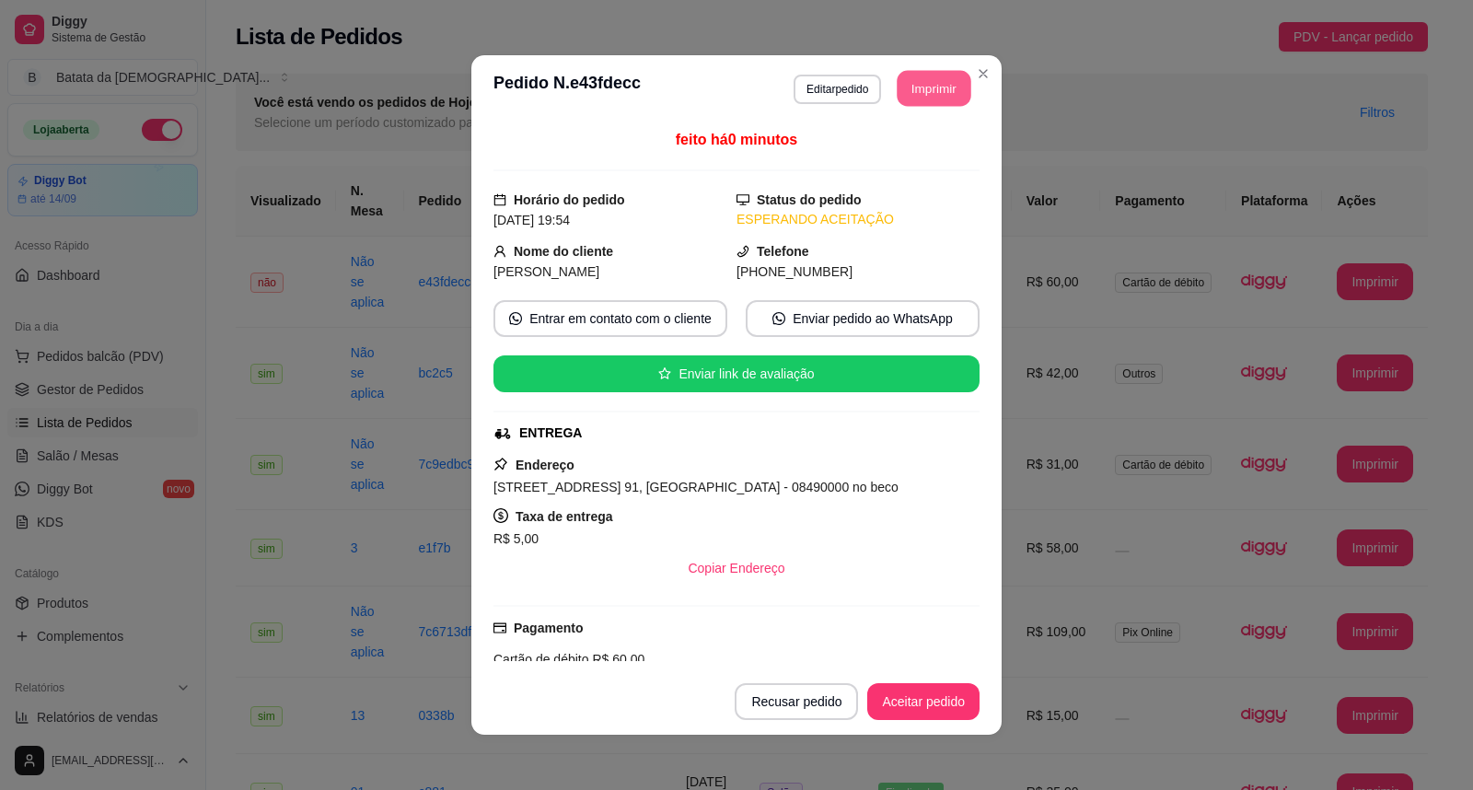
click at [916, 101] on button "Imprimir" at bounding box center [934, 89] width 74 height 36
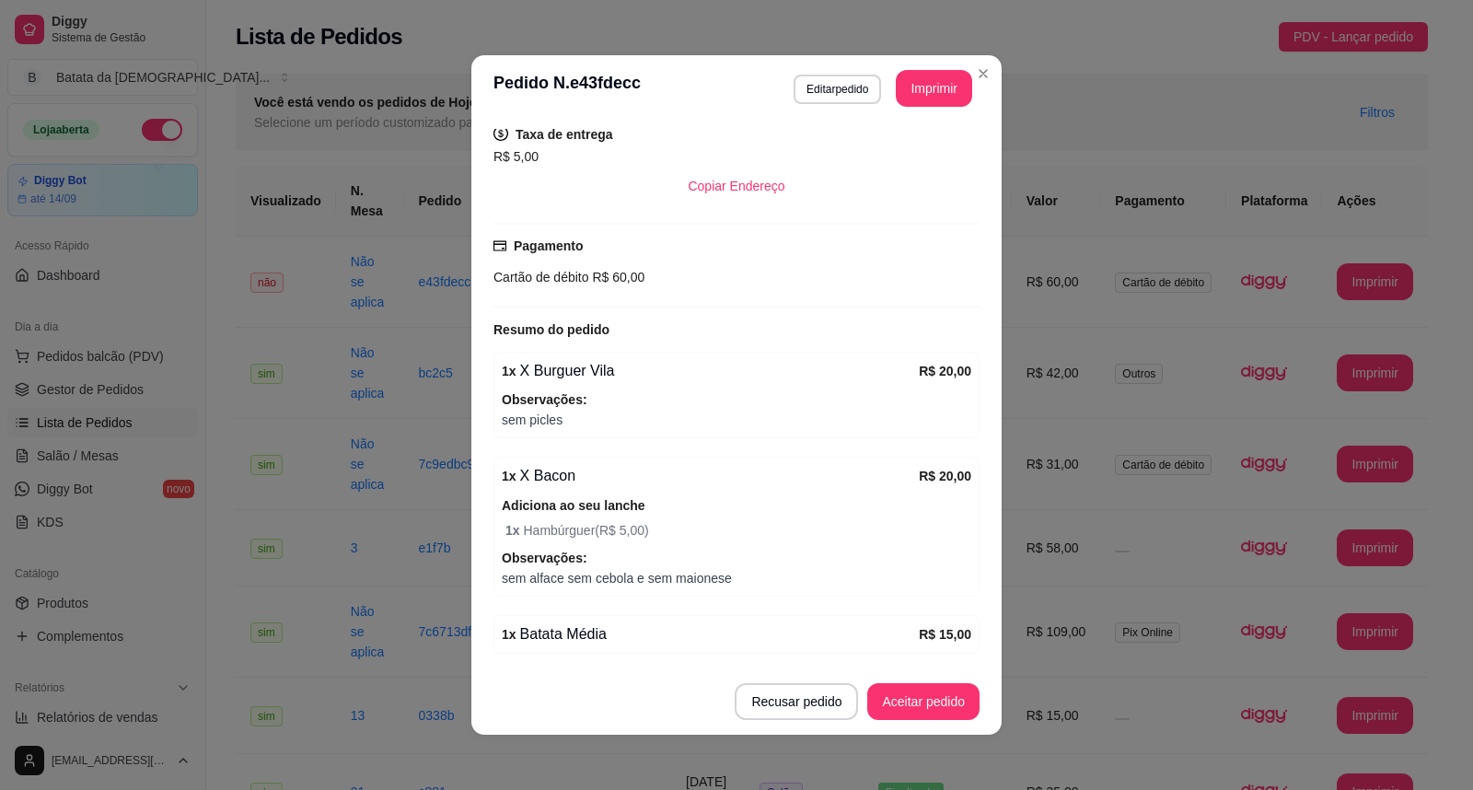
scroll to position [409, 0]
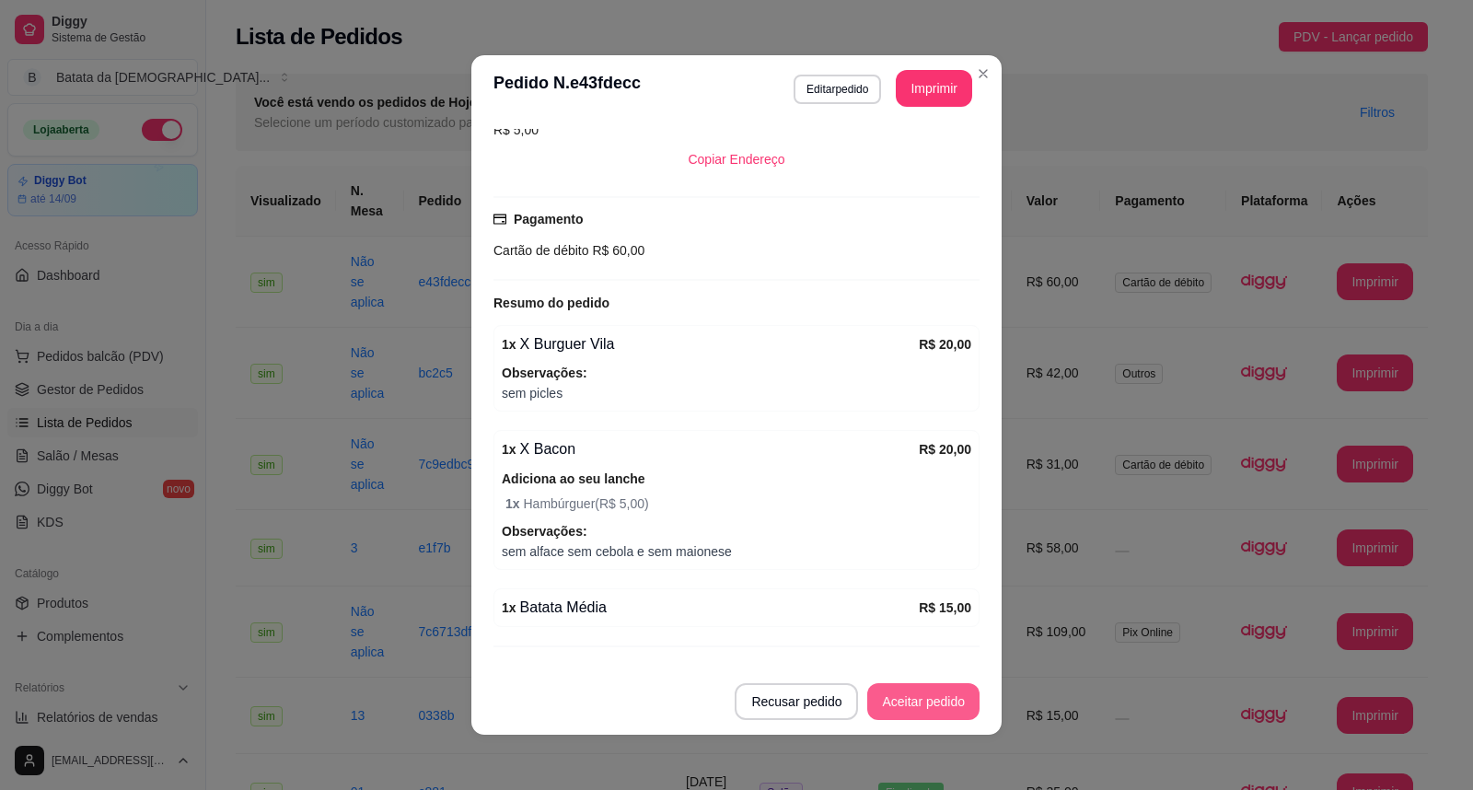
click at [914, 707] on button "Aceitar pedido" at bounding box center [923, 701] width 112 height 37
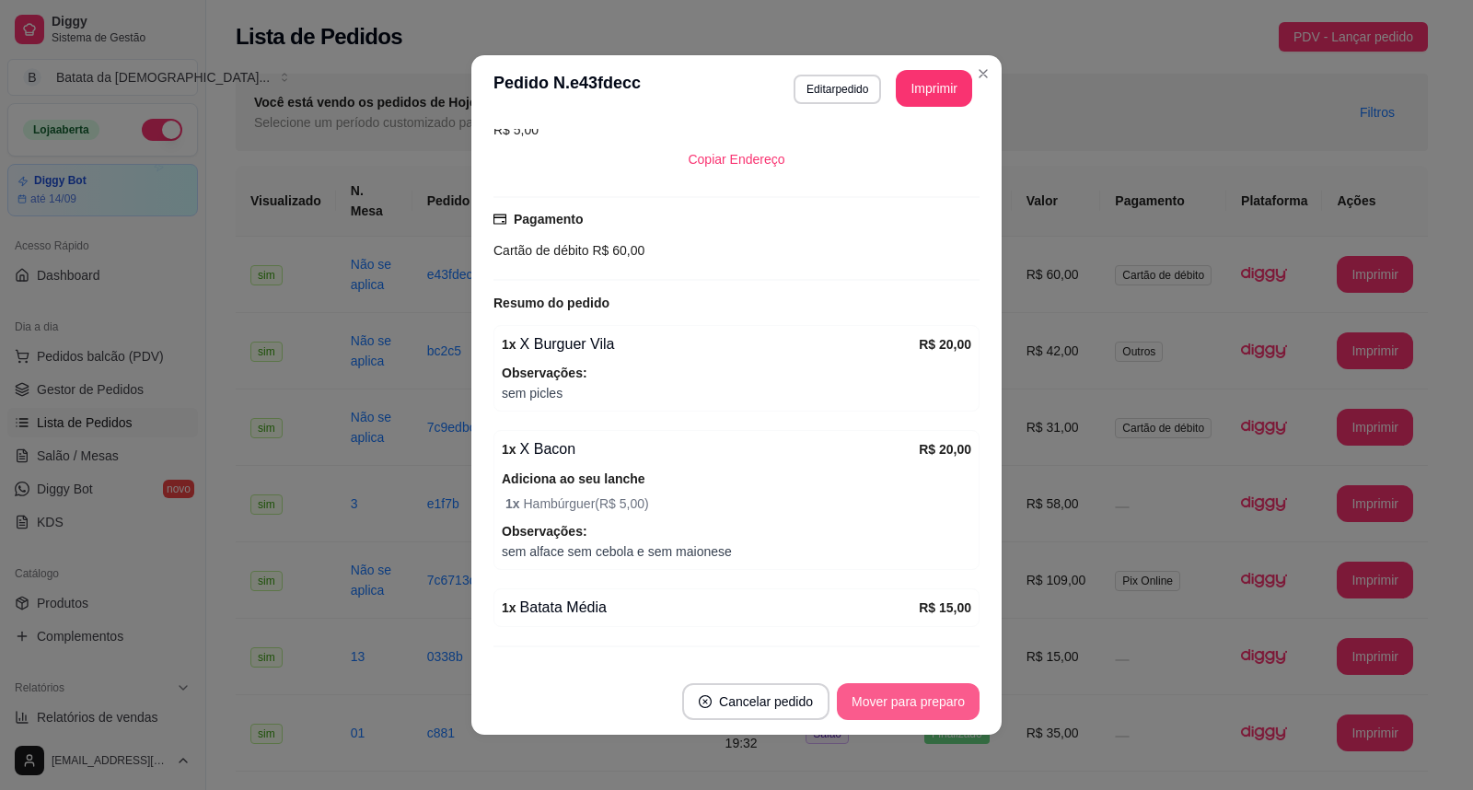
click at [918, 701] on button "Mover para preparo" at bounding box center [908, 701] width 143 height 37
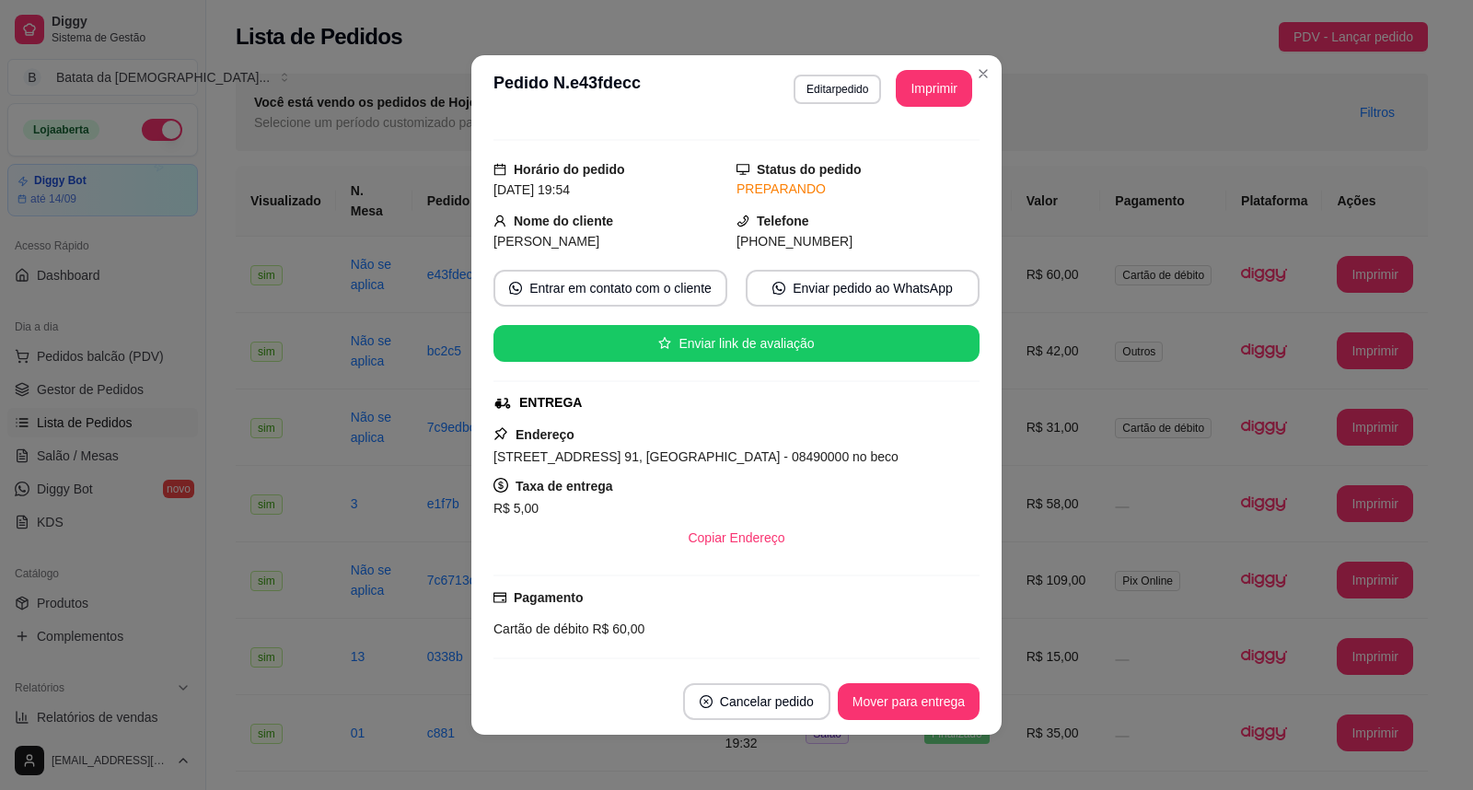
scroll to position [0, 0]
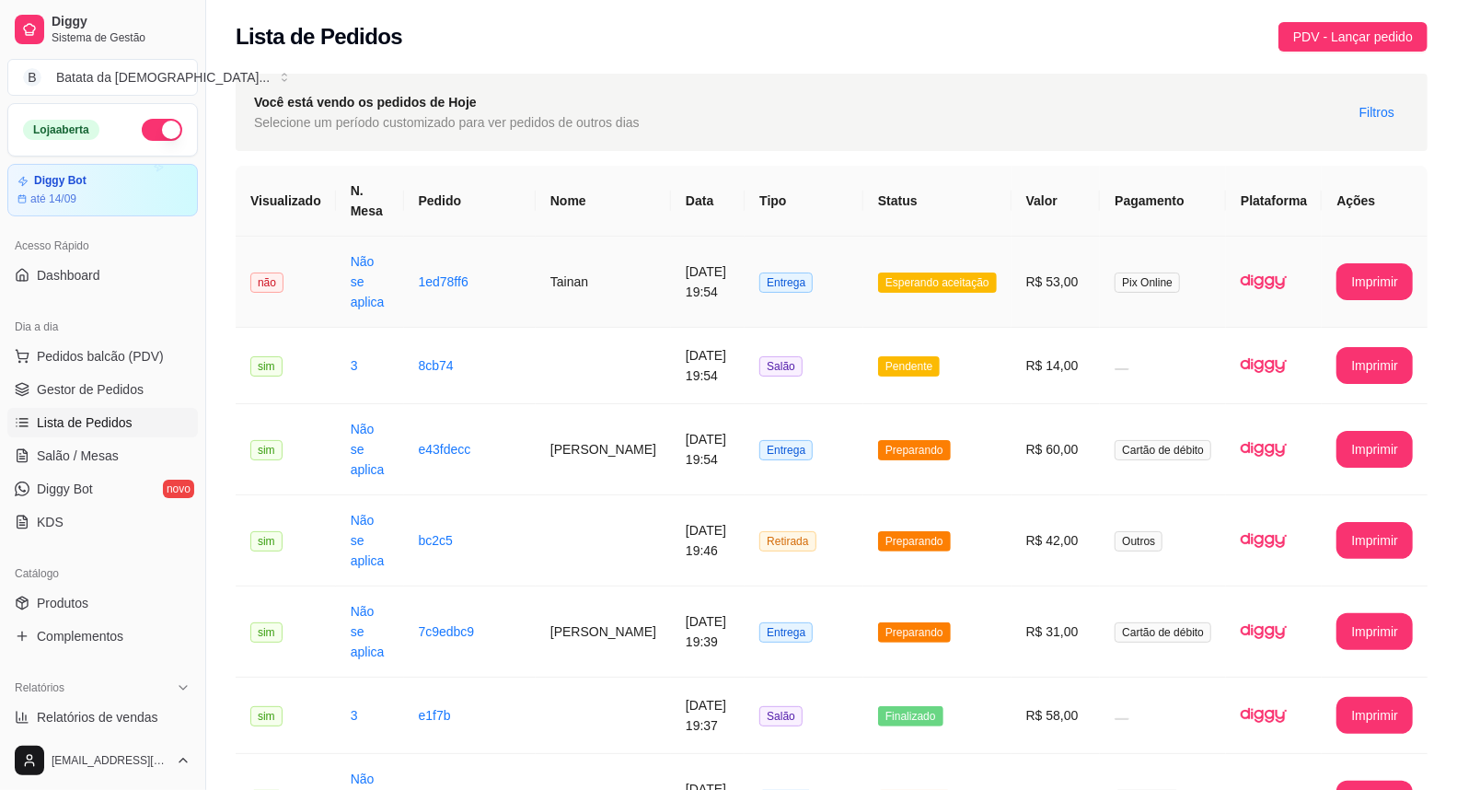
click at [1037, 299] on td "R$ 53,00" at bounding box center [1056, 282] width 89 height 91
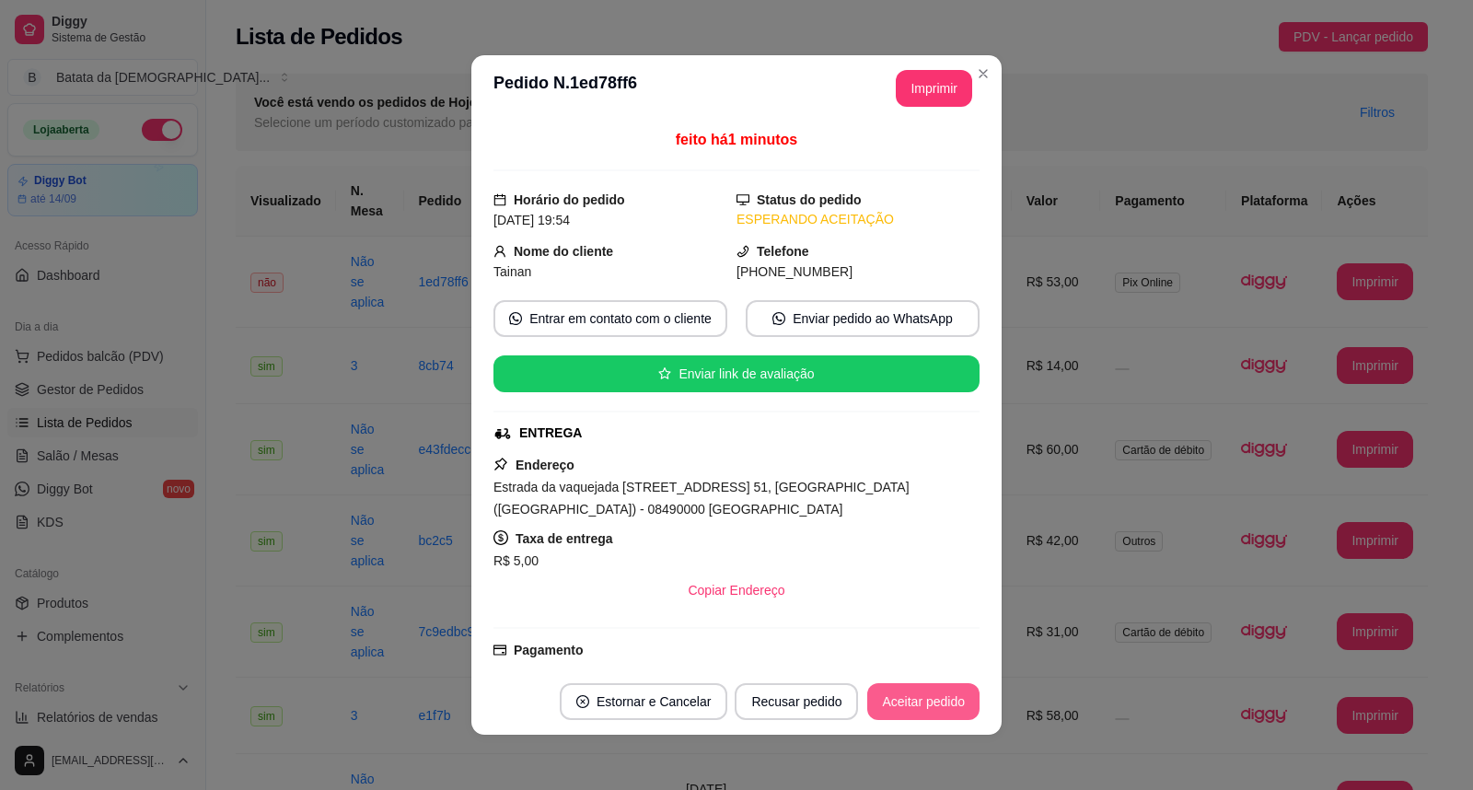
click at [928, 696] on button "Aceitar pedido" at bounding box center [923, 701] width 112 height 37
click at [931, 696] on button "Aceitar pedido" at bounding box center [923, 702] width 109 height 36
click at [915, 87] on button "Imprimir" at bounding box center [934, 88] width 76 height 37
click at [935, 700] on button "Aceitar pedido" at bounding box center [923, 702] width 109 height 36
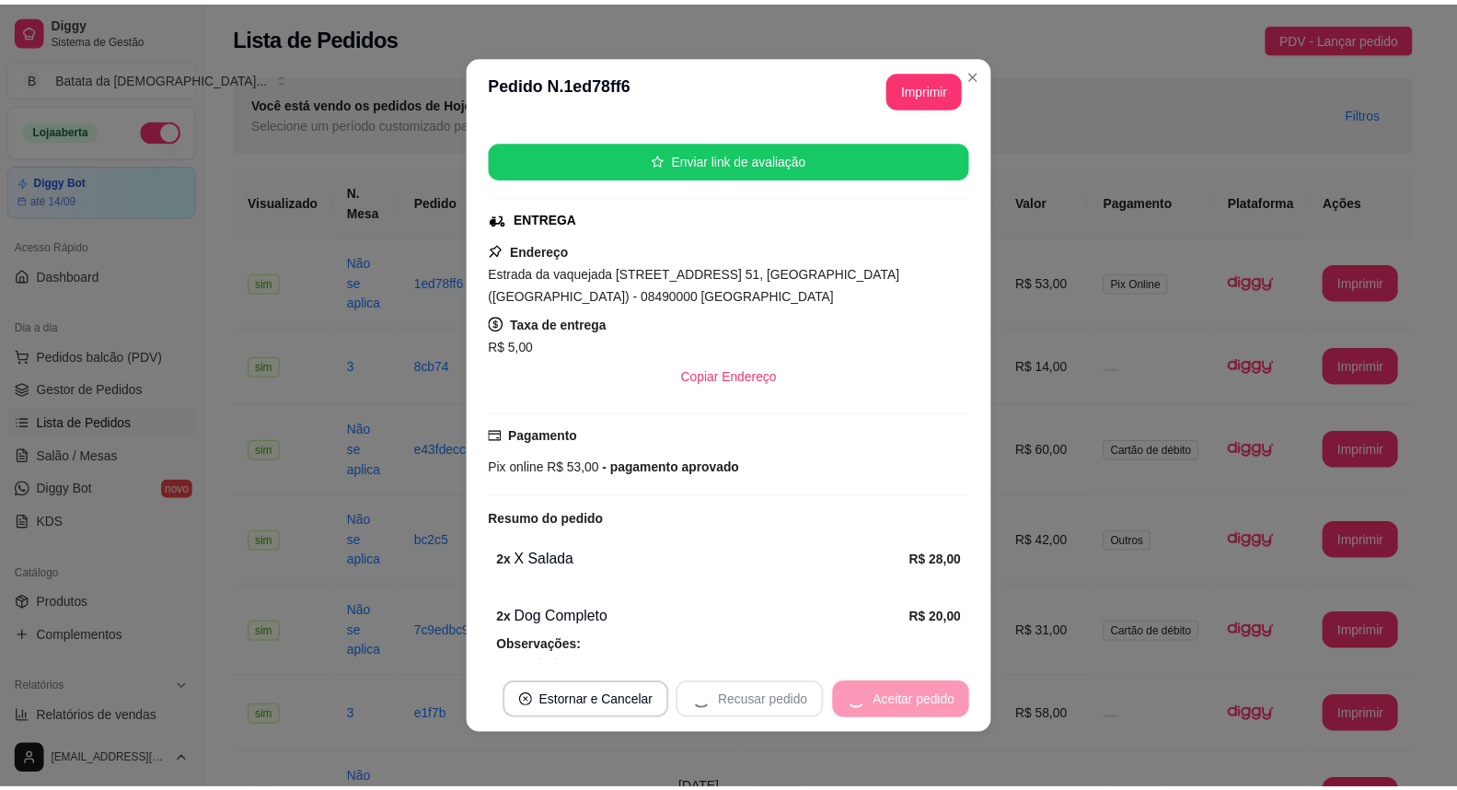
scroll to position [310, 0]
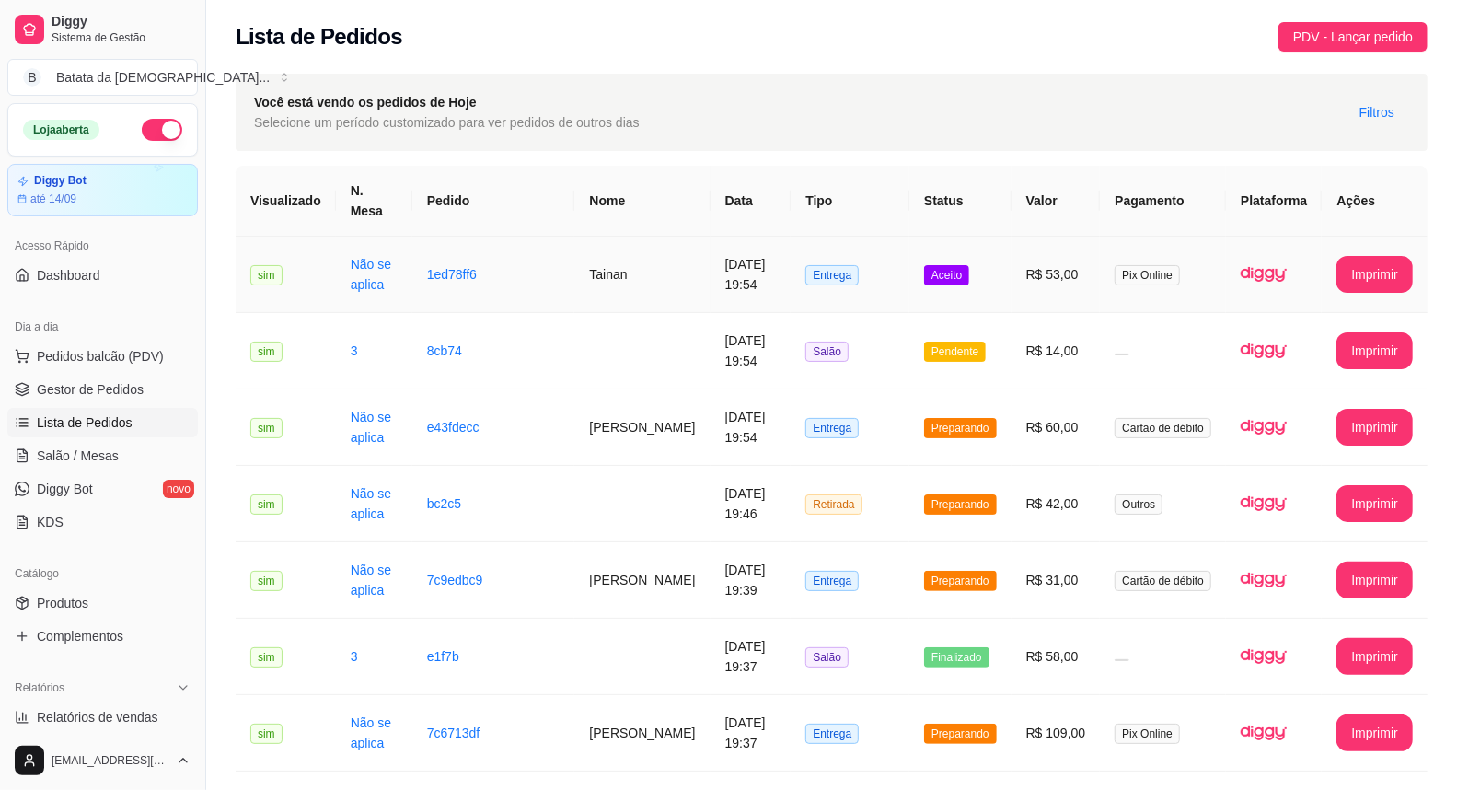
click at [998, 252] on td "Aceito" at bounding box center [960, 275] width 102 height 76
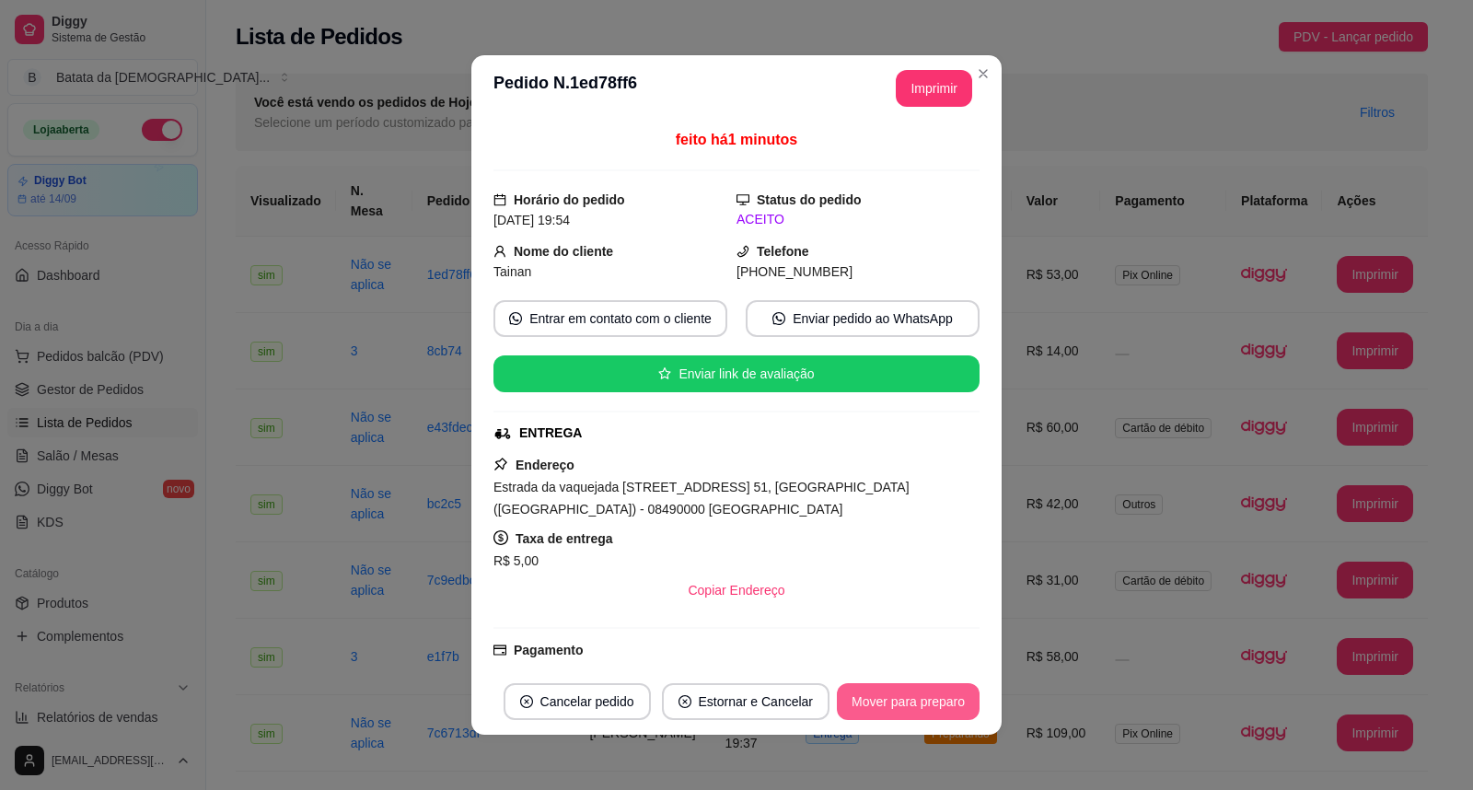
click at [928, 710] on button "Mover para preparo" at bounding box center [908, 701] width 143 height 37
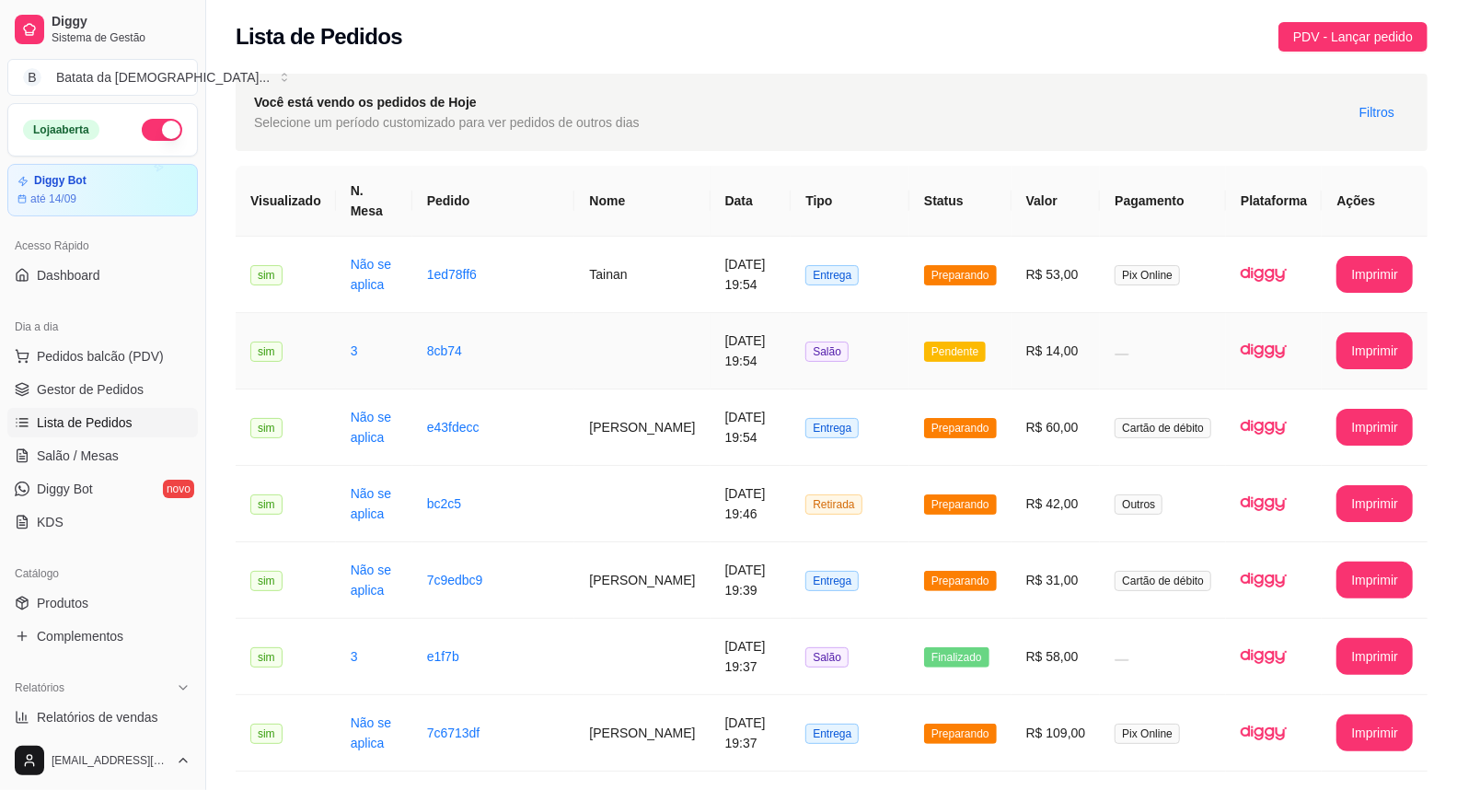
click at [1034, 347] on td "R$ 14,00" at bounding box center [1056, 351] width 89 height 76
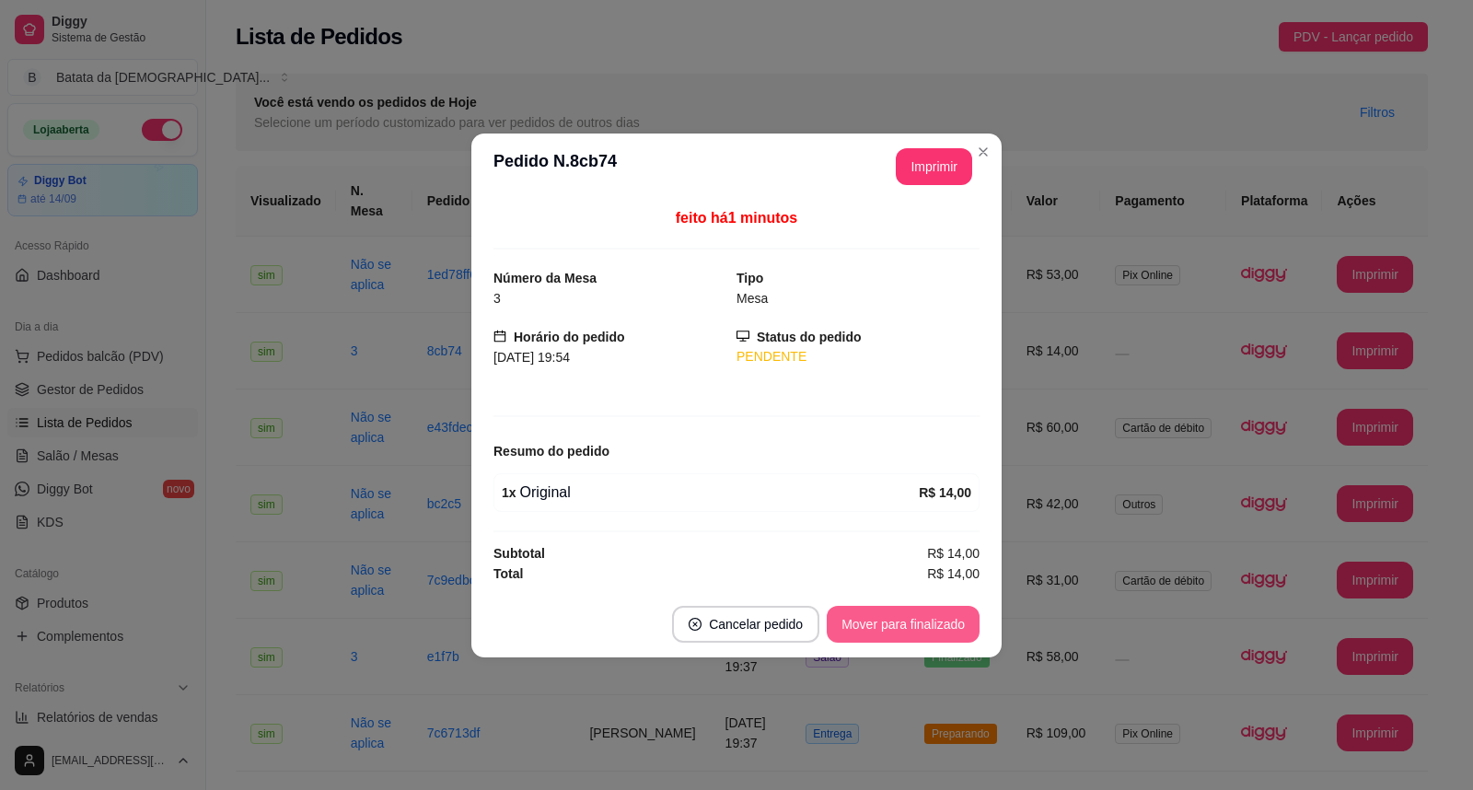
click at [928, 624] on button "Mover para finalizado" at bounding box center [903, 624] width 153 height 37
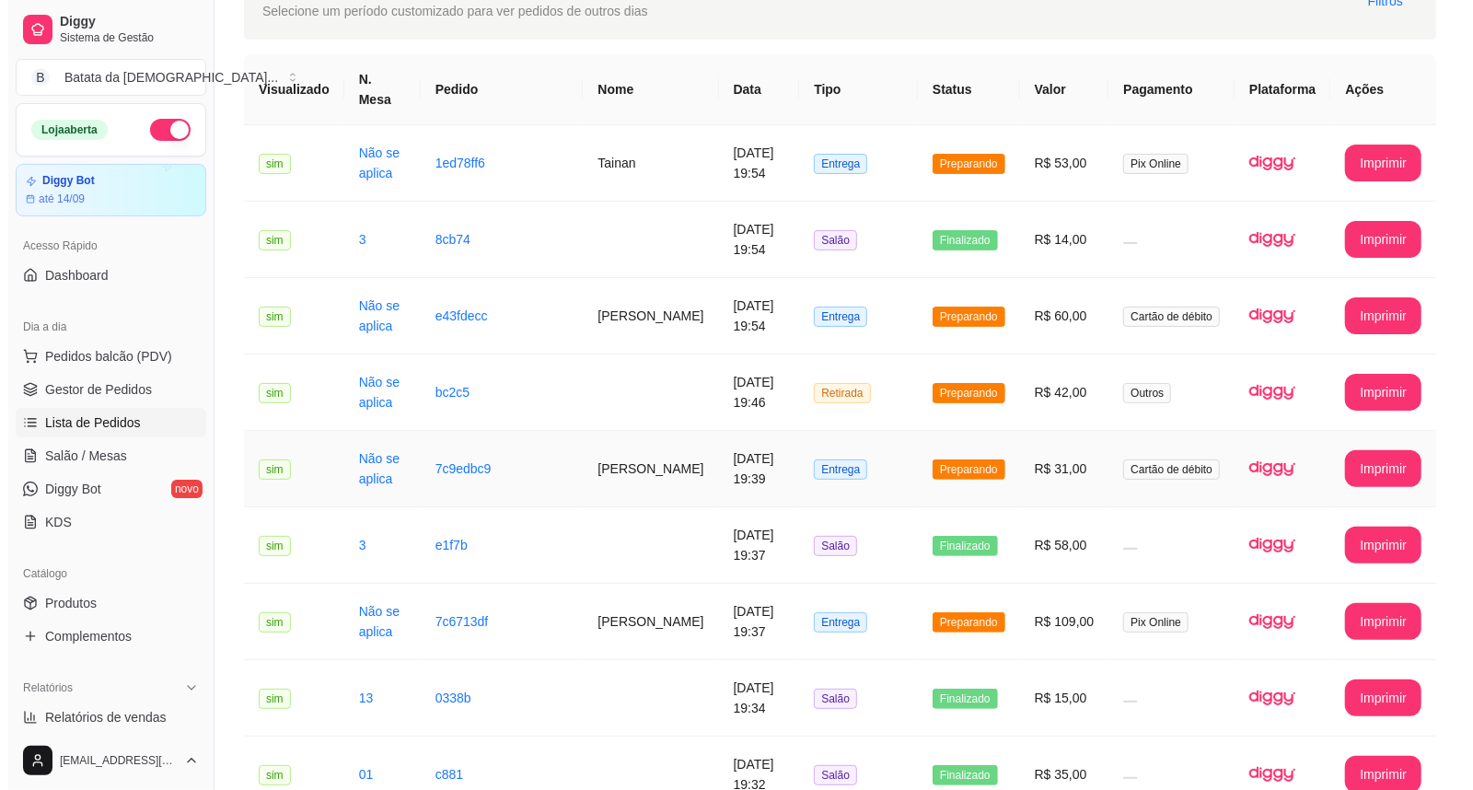
scroll to position [0, 0]
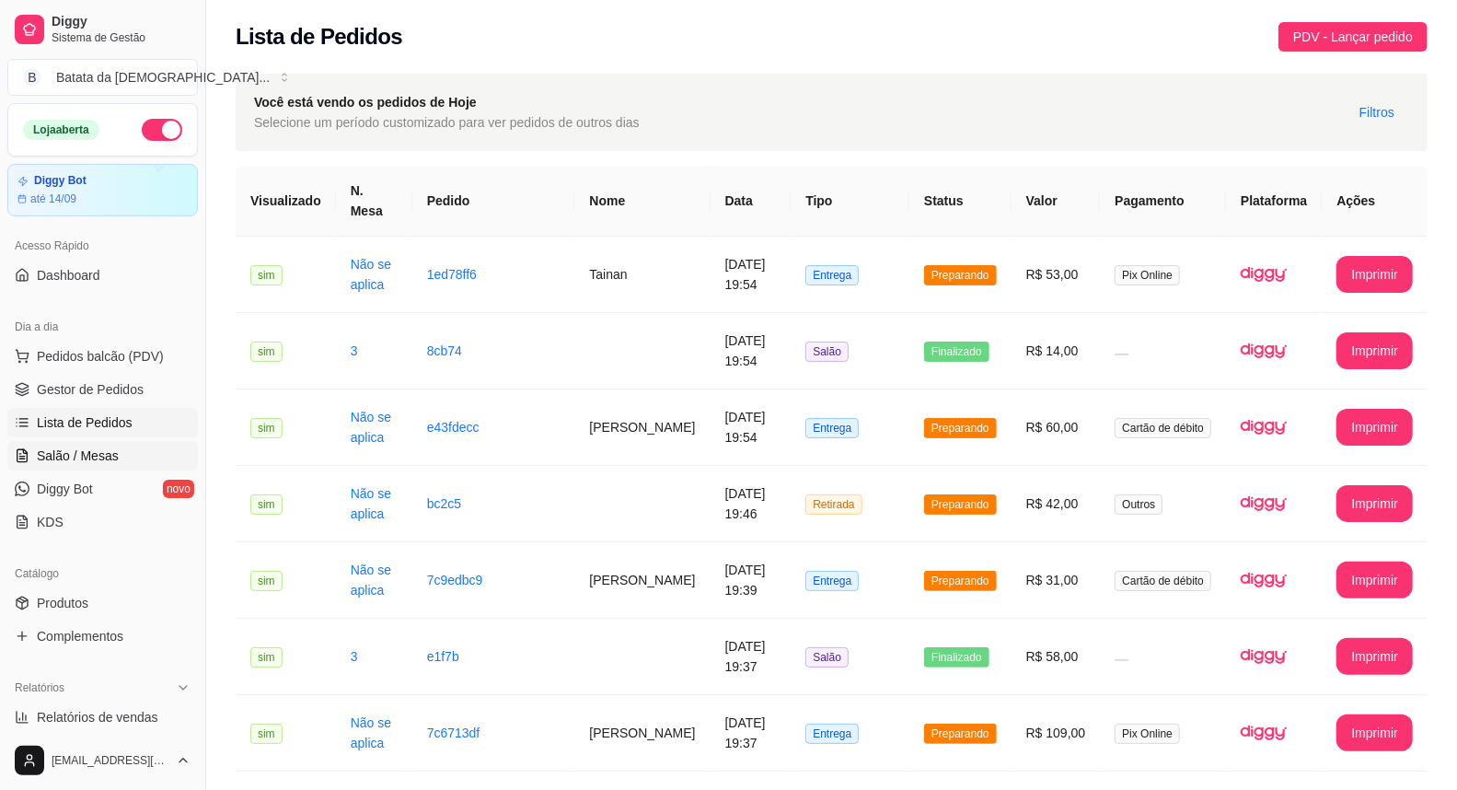
click at [50, 460] on span "Salão / Mesas" at bounding box center [78, 455] width 82 height 18
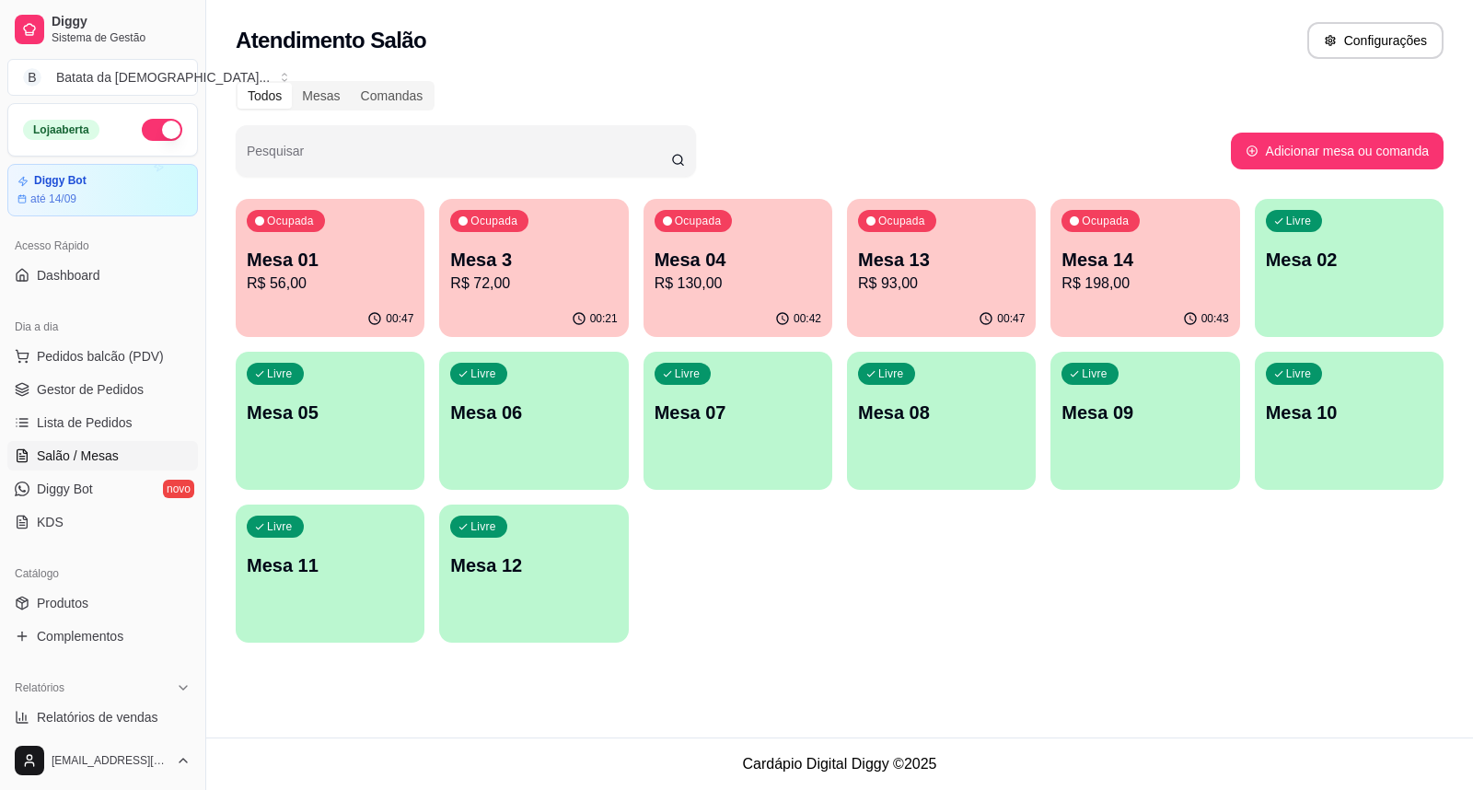
click at [945, 247] on p "Mesa 13" at bounding box center [941, 260] width 167 height 26
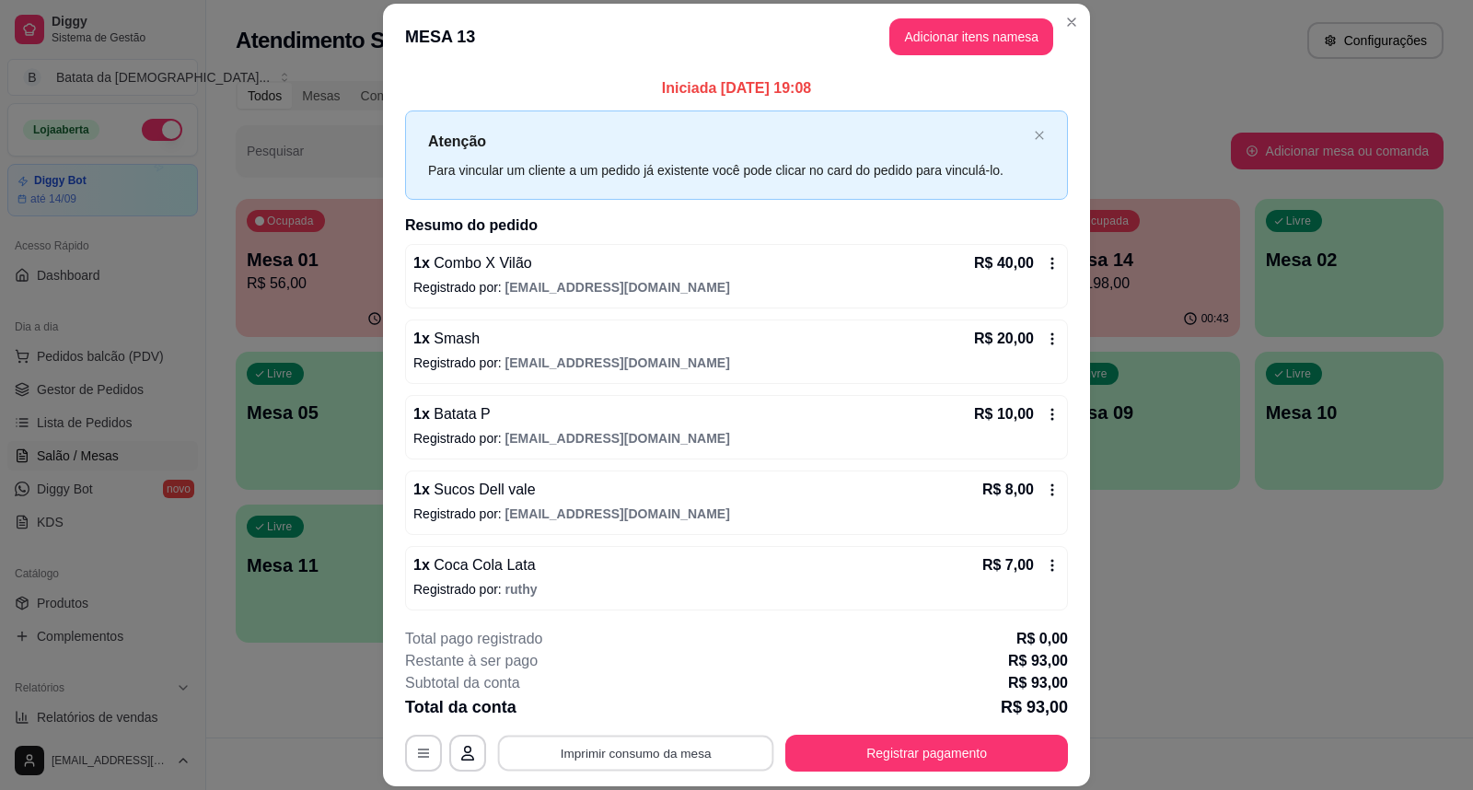
click at [632, 742] on button "Imprimir consumo da mesa" at bounding box center [636, 752] width 276 height 36
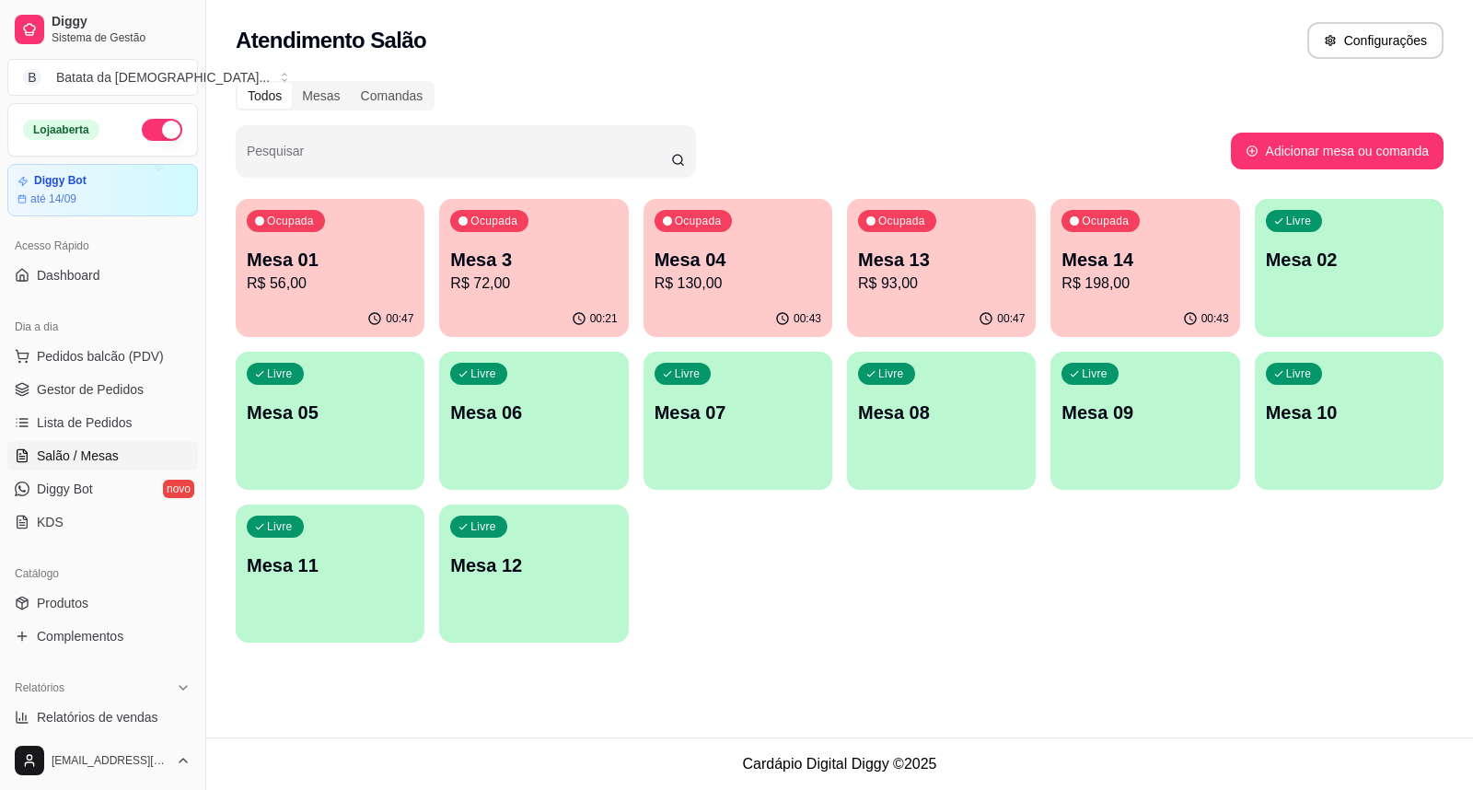
click at [775, 308] on div "00:43" at bounding box center [737, 319] width 189 height 36
click at [704, 300] on button "Ocupada Mesa 04 R$ 130,00 00:43" at bounding box center [737, 268] width 189 height 138
click at [941, 295] on div "Ocupada Mesa 13 R$ 93,00" at bounding box center [941, 250] width 189 height 102
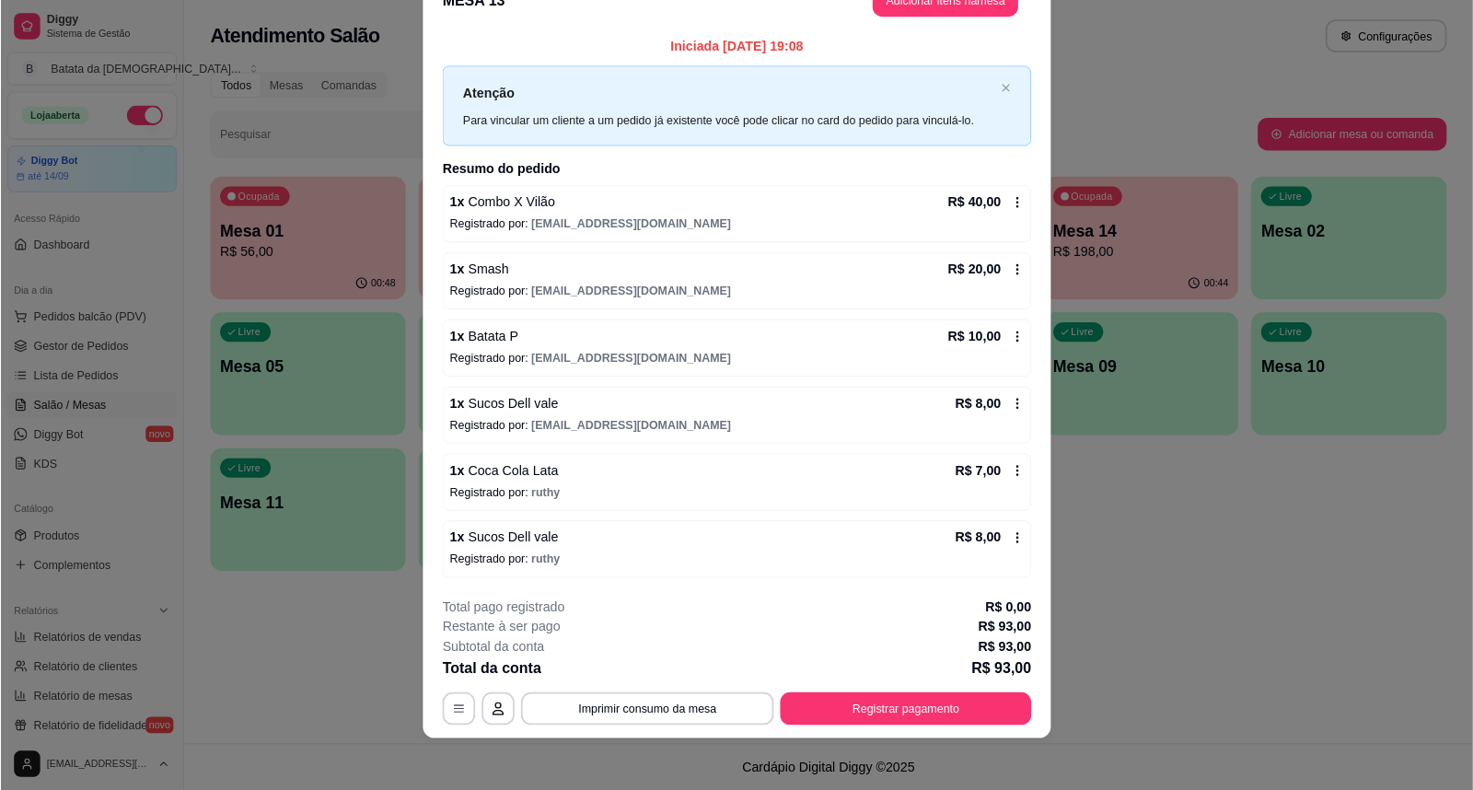
scroll to position [47, 0]
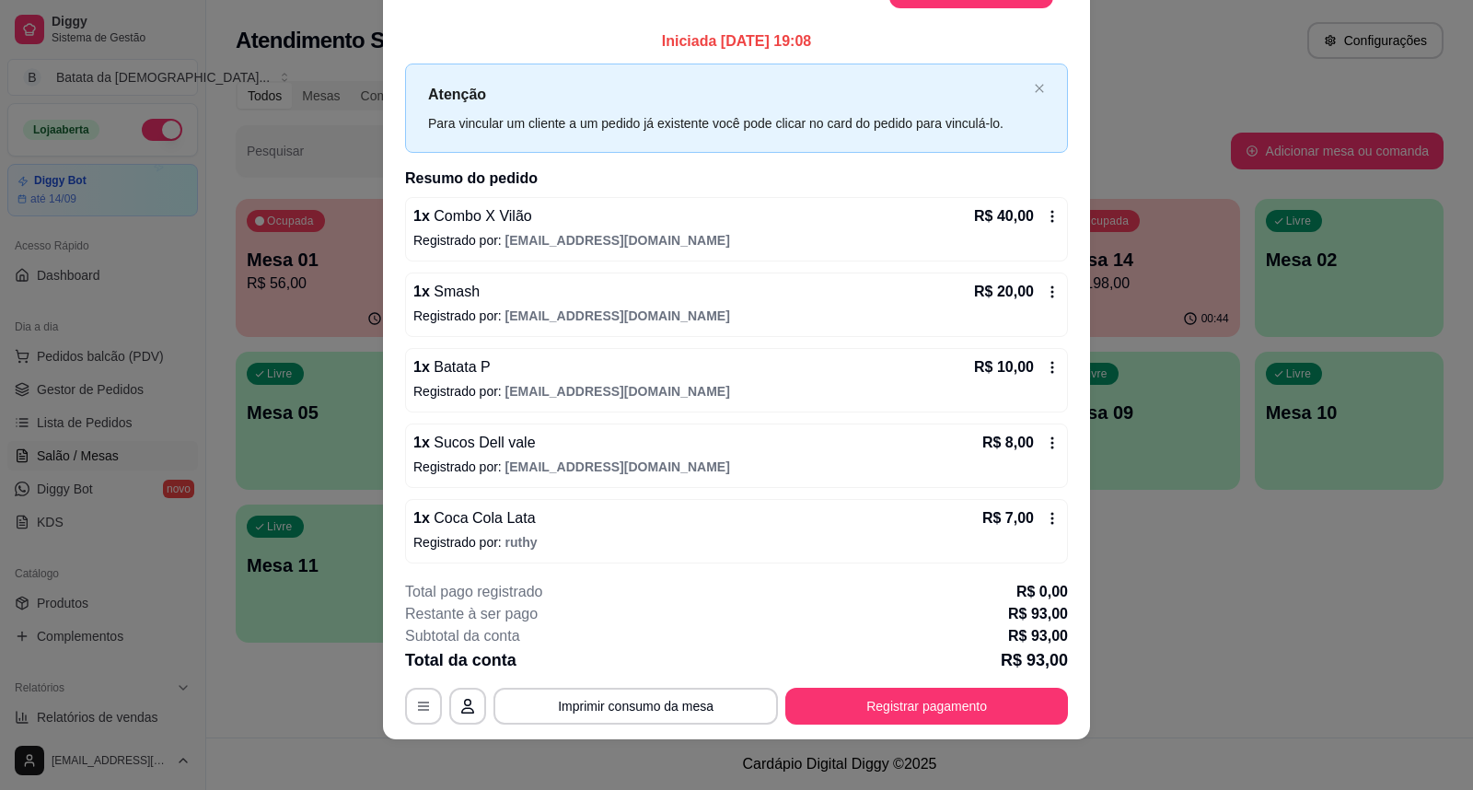
click at [1032, 359] on div "R$ 10,00" at bounding box center [1017, 367] width 86 height 22
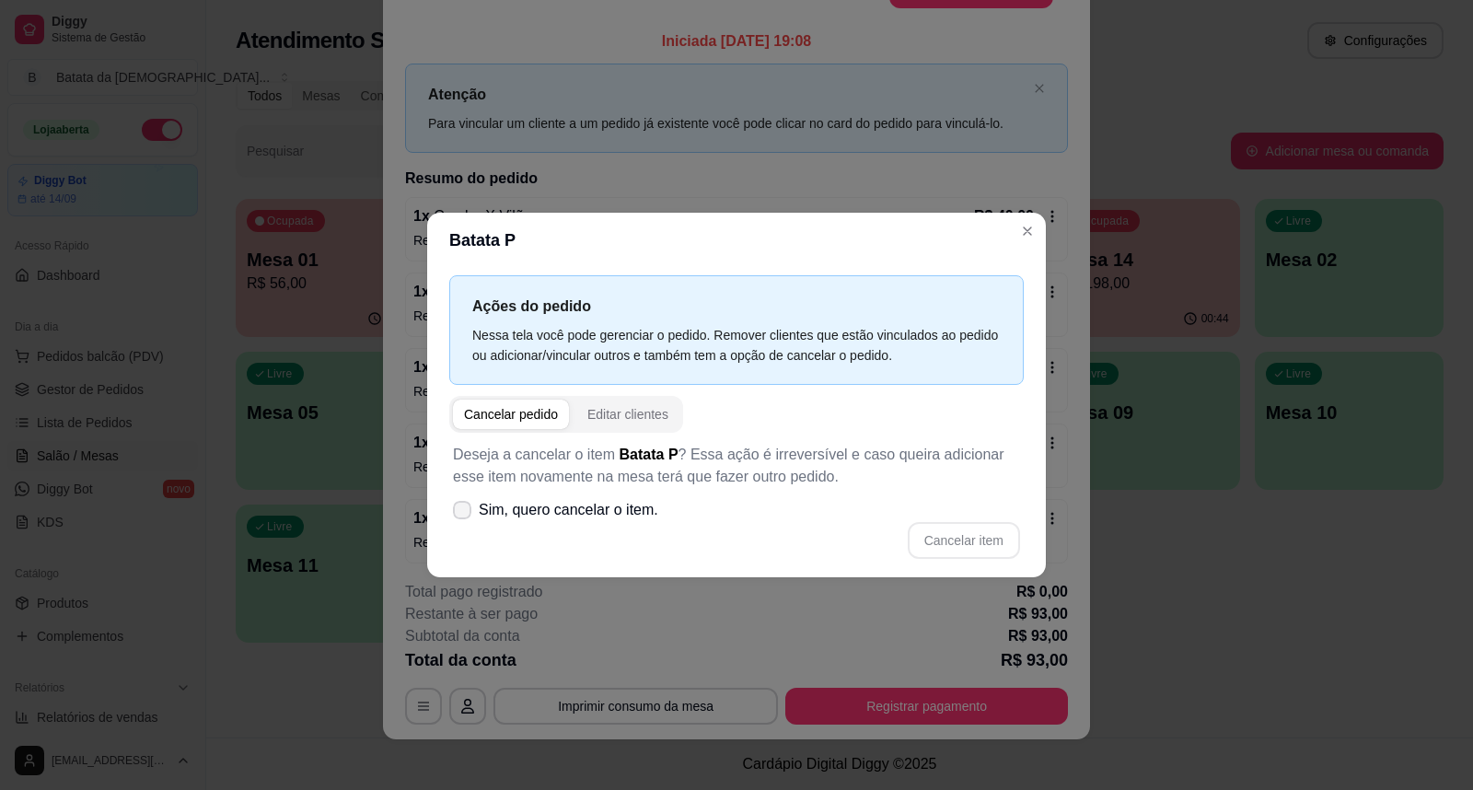
click at [568, 517] on span "Sim, quero cancelar o item." at bounding box center [568, 510] width 179 height 22
click at [464, 517] on input "Sim, quero cancelar o item." at bounding box center [458, 520] width 12 height 12
checkbox input "true"
click at [997, 538] on button "Cancelar item" at bounding box center [964, 540] width 112 height 37
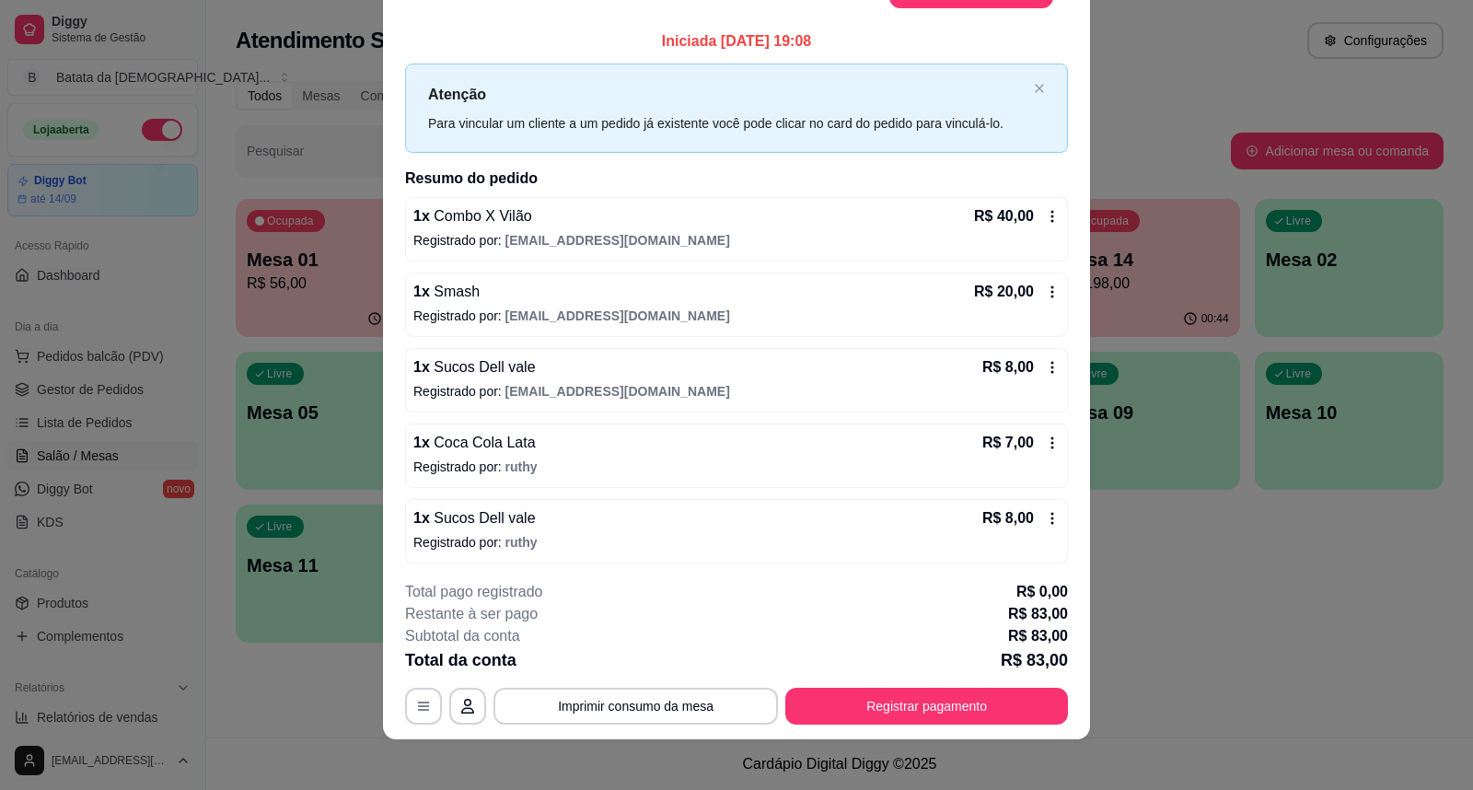
scroll to position [0, 0]
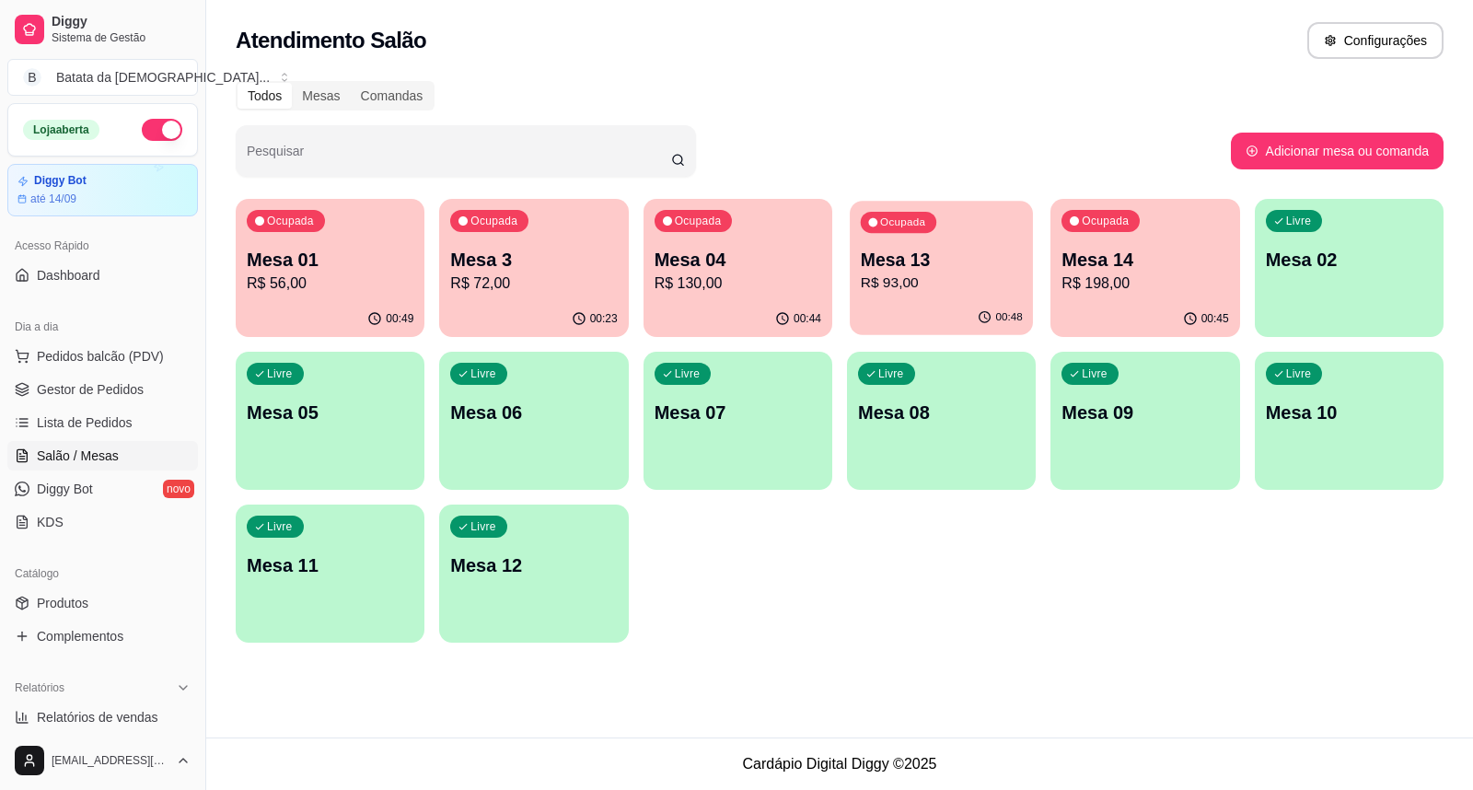
click at [885, 249] on p "Mesa 13" at bounding box center [942, 260] width 162 height 25
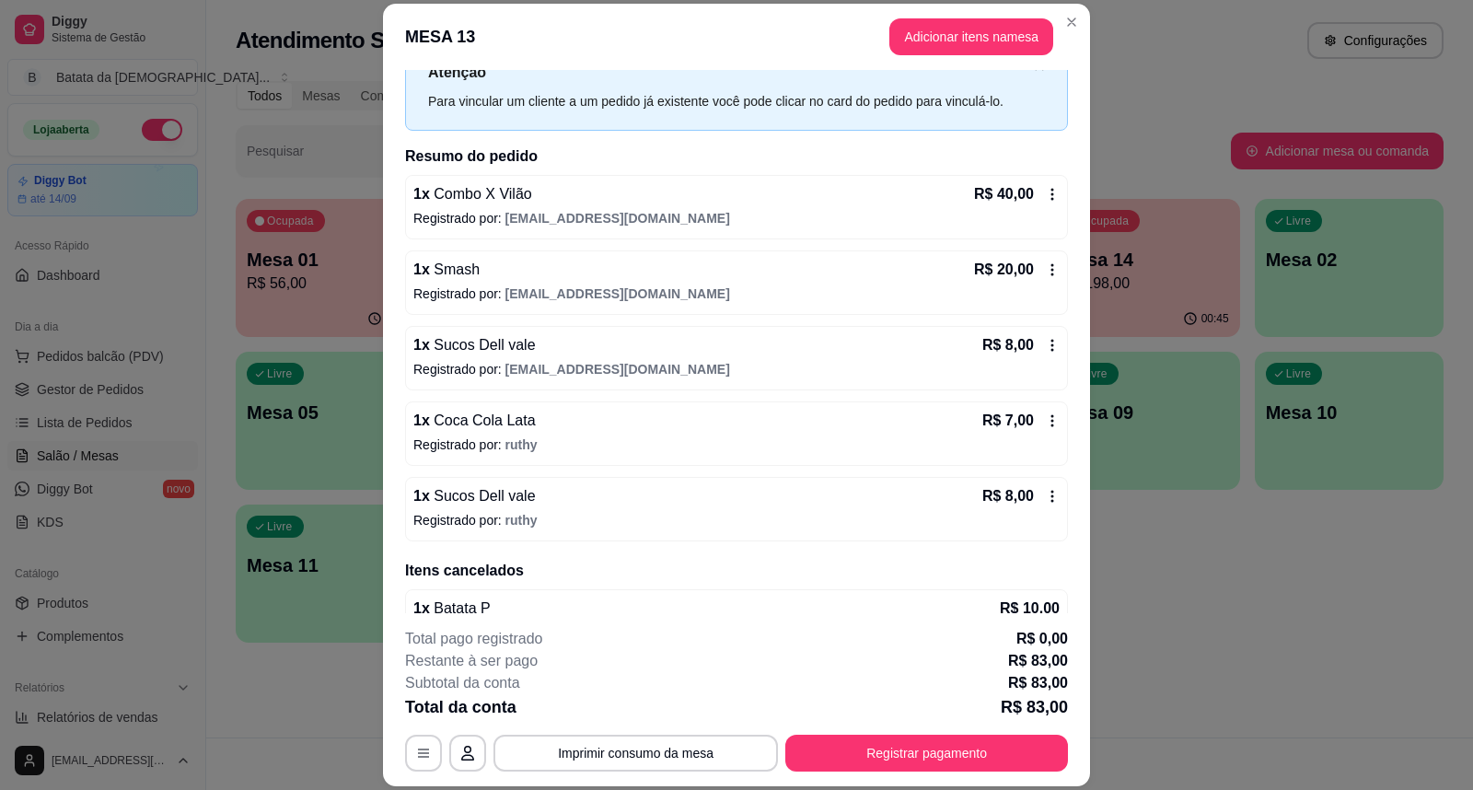
scroll to position [110, 0]
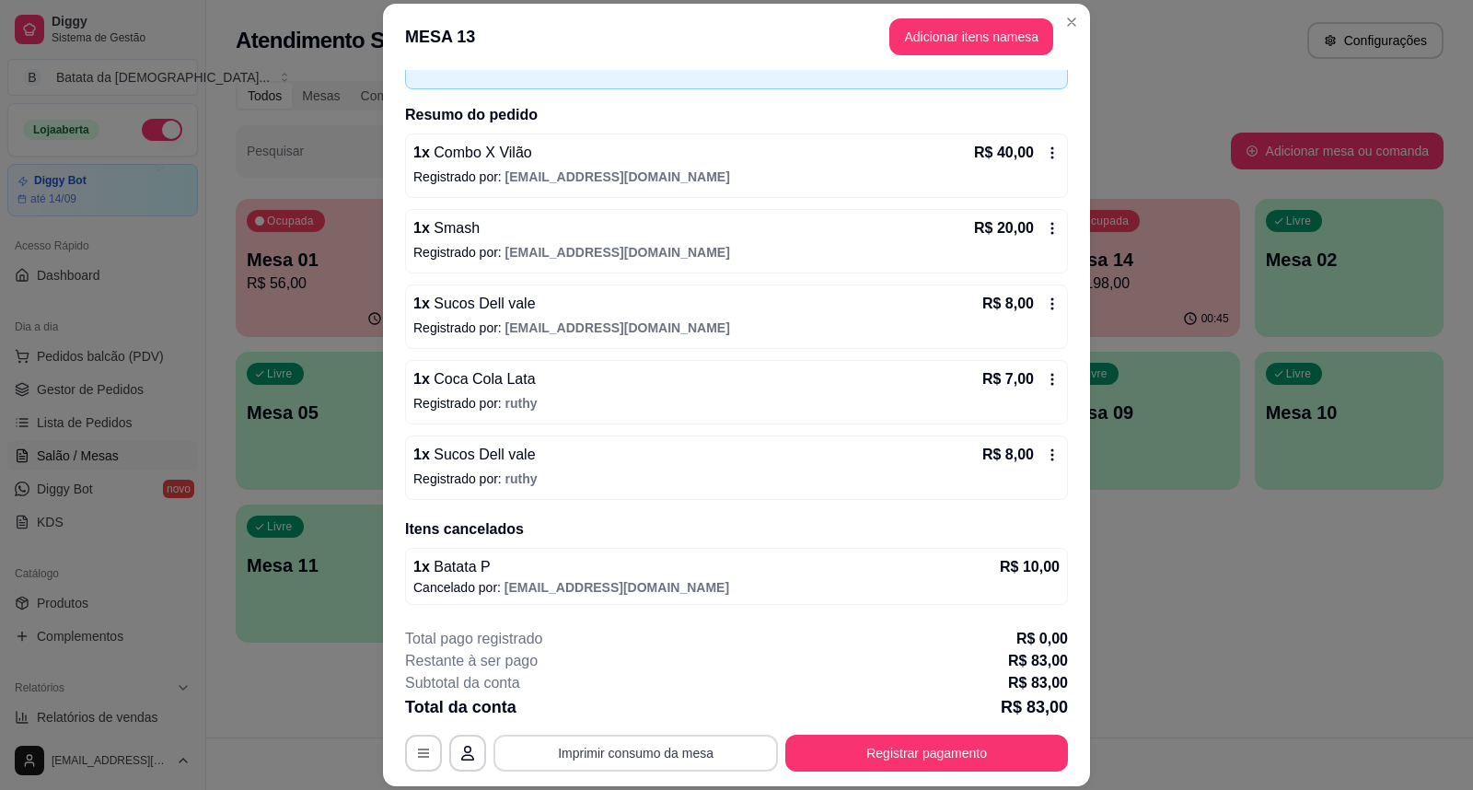
click at [584, 748] on button "Imprimir consumo da mesa" at bounding box center [635, 752] width 284 height 37
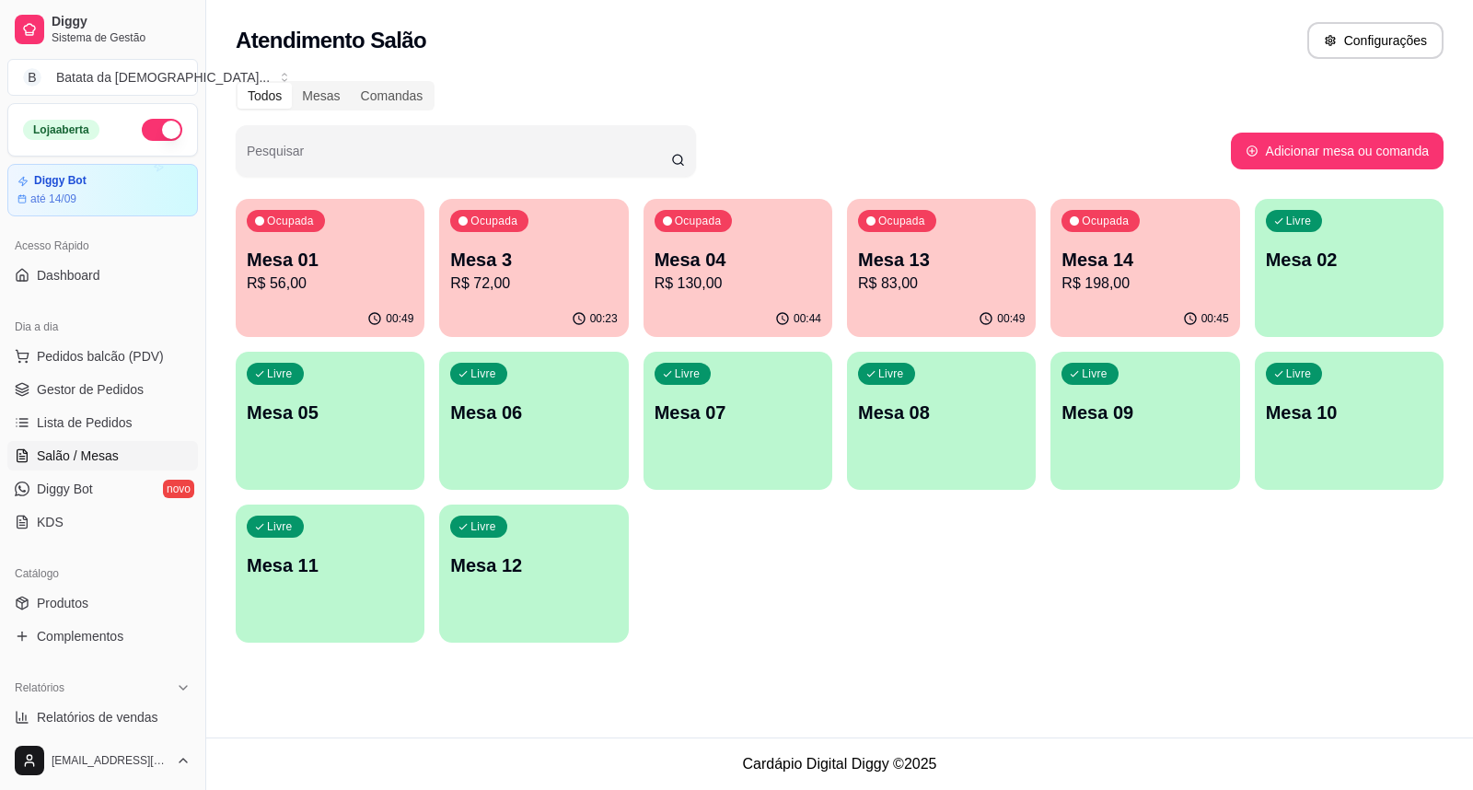
click at [902, 279] on p "R$ 83,00" at bounding box center [941, 283] width 167 height 22
click at [673, 291] on p "R$ 130,00" at bounding box center [737, 282] width 162 height 21
click at [925, 281] on p "R$ 83,00" at bounding box center [941, 283] width 167 height 22
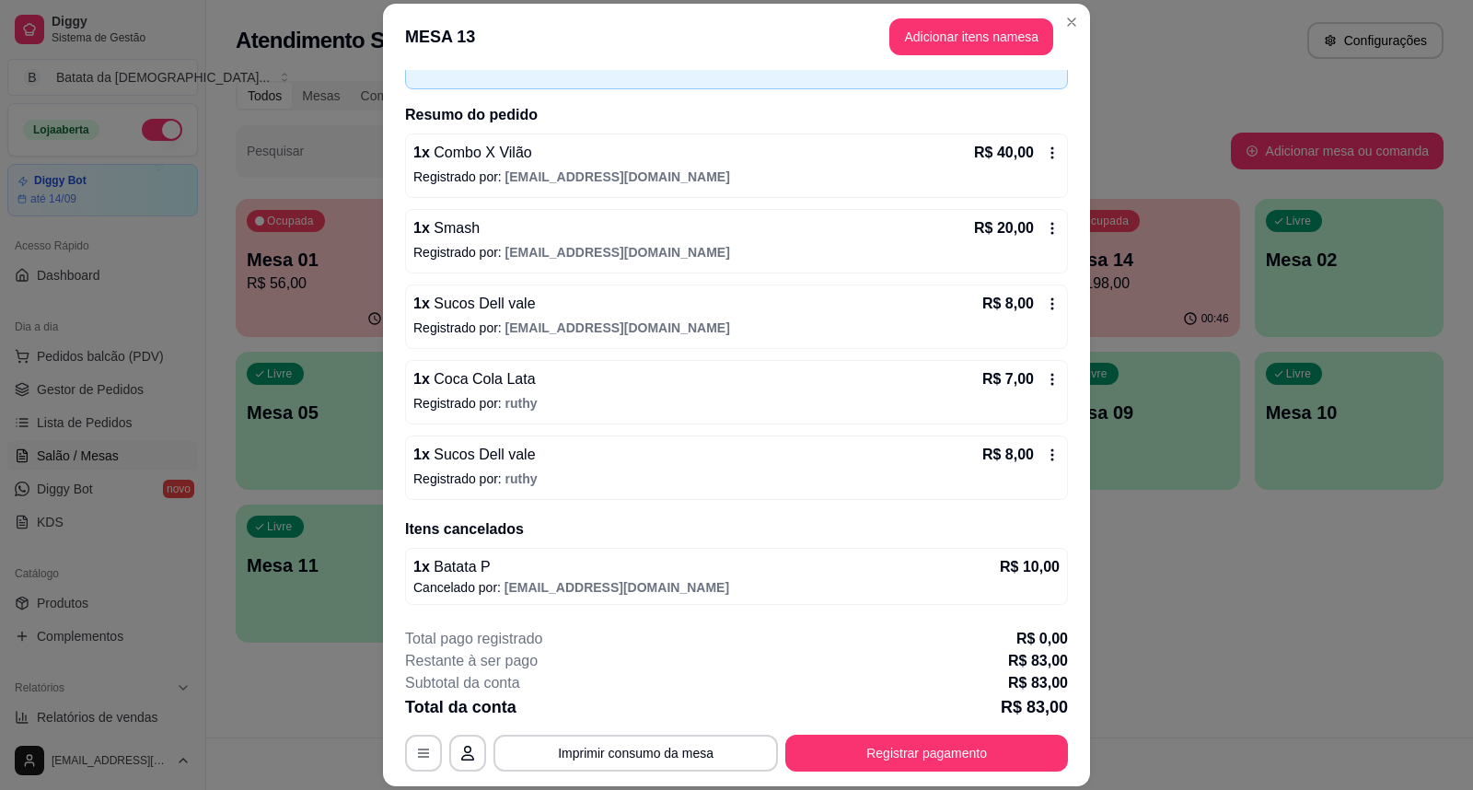
click at [1023, 446] on div "R$ 8,00" at bounding box center [1020, 455] width 77 height 22
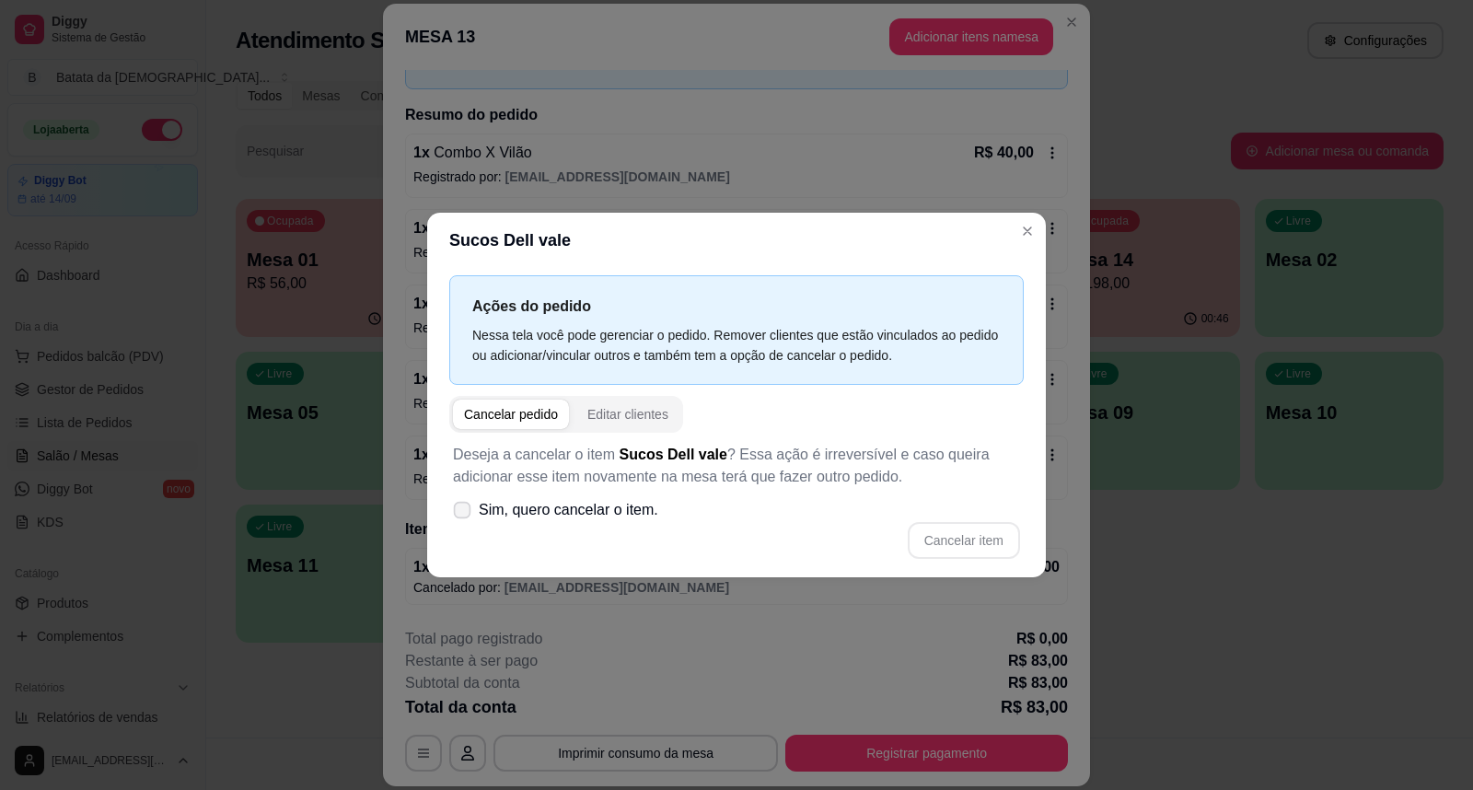
click at [569, 503] on span "Sim, quero cancelar o item." at bounding box center [568, 510] width 179 height 22
click at [464, 514] on input "Sim, quero cancelar o item." at bounding box center [458, 520] width 12 height 12
checkbox input "true"
click at [959, 528] on button "Cancelar item" at bounding box center [963, 541] width 110 height 36
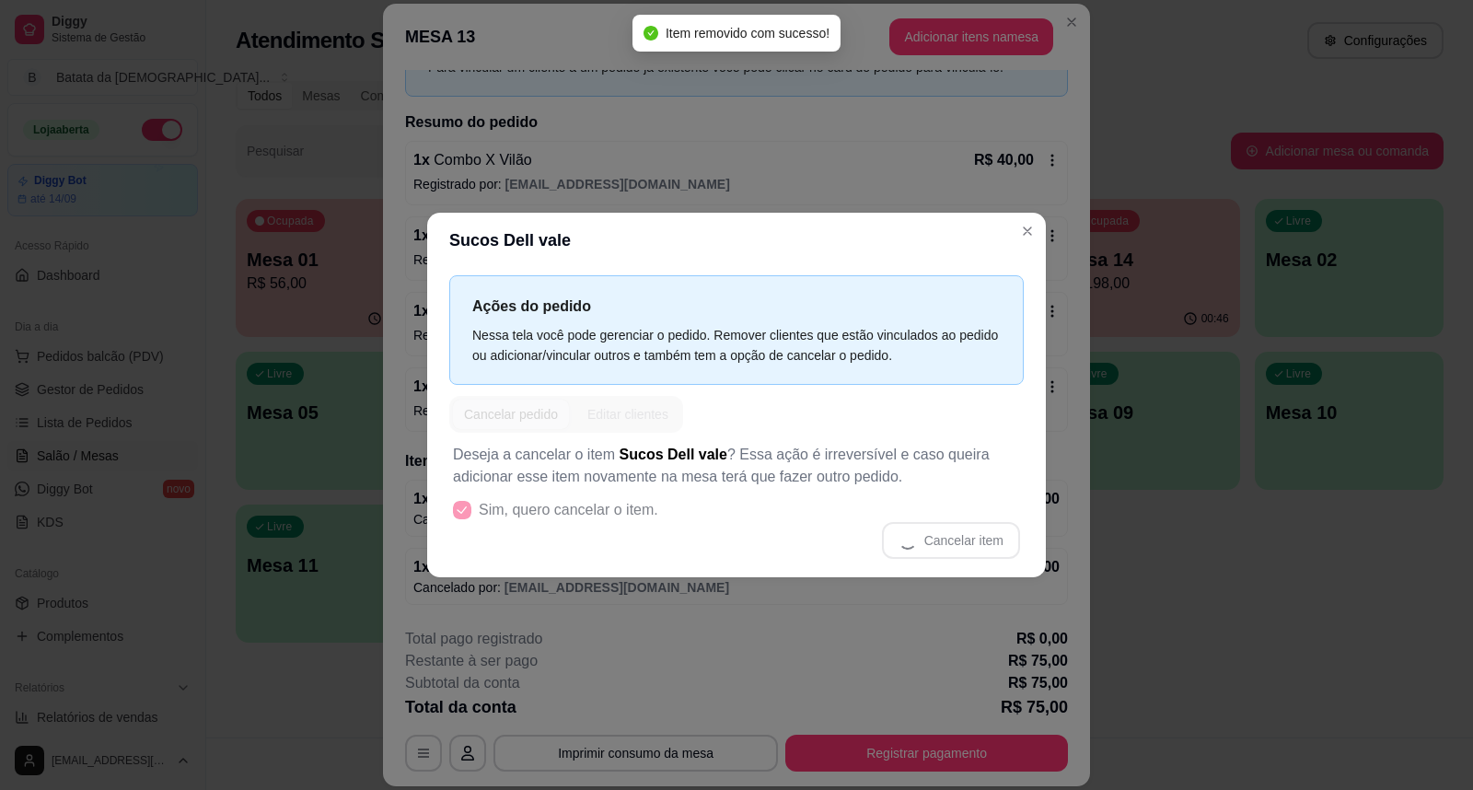
scroll to position [103, 0]
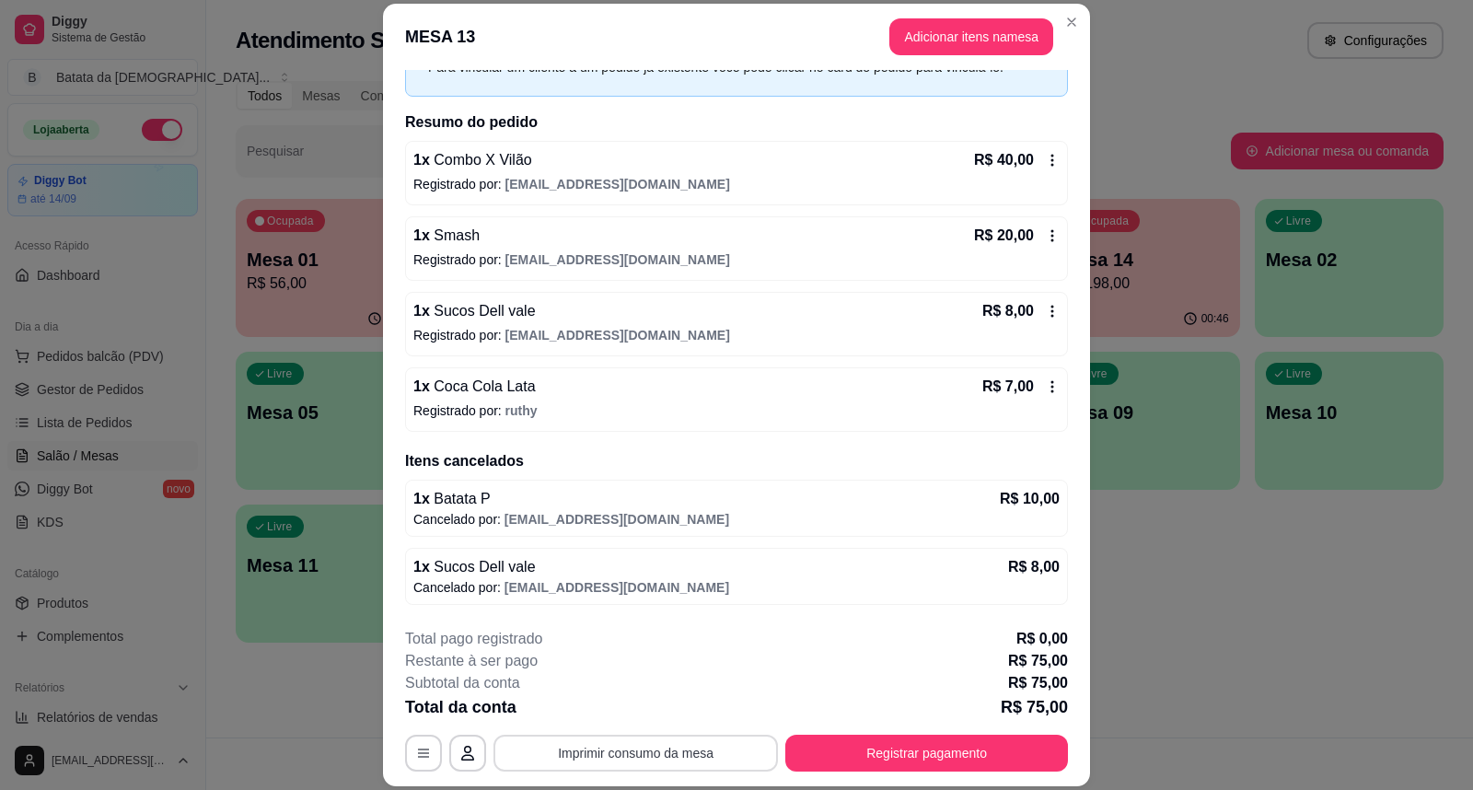
click at [633, 752] on button "Imprimir consumo da mesa" at bounding box center [635, 752] width 284 height 37
click at [925, 751] on button "Registrar pagamento" at bounding box center [926, 752] width 283 height 37
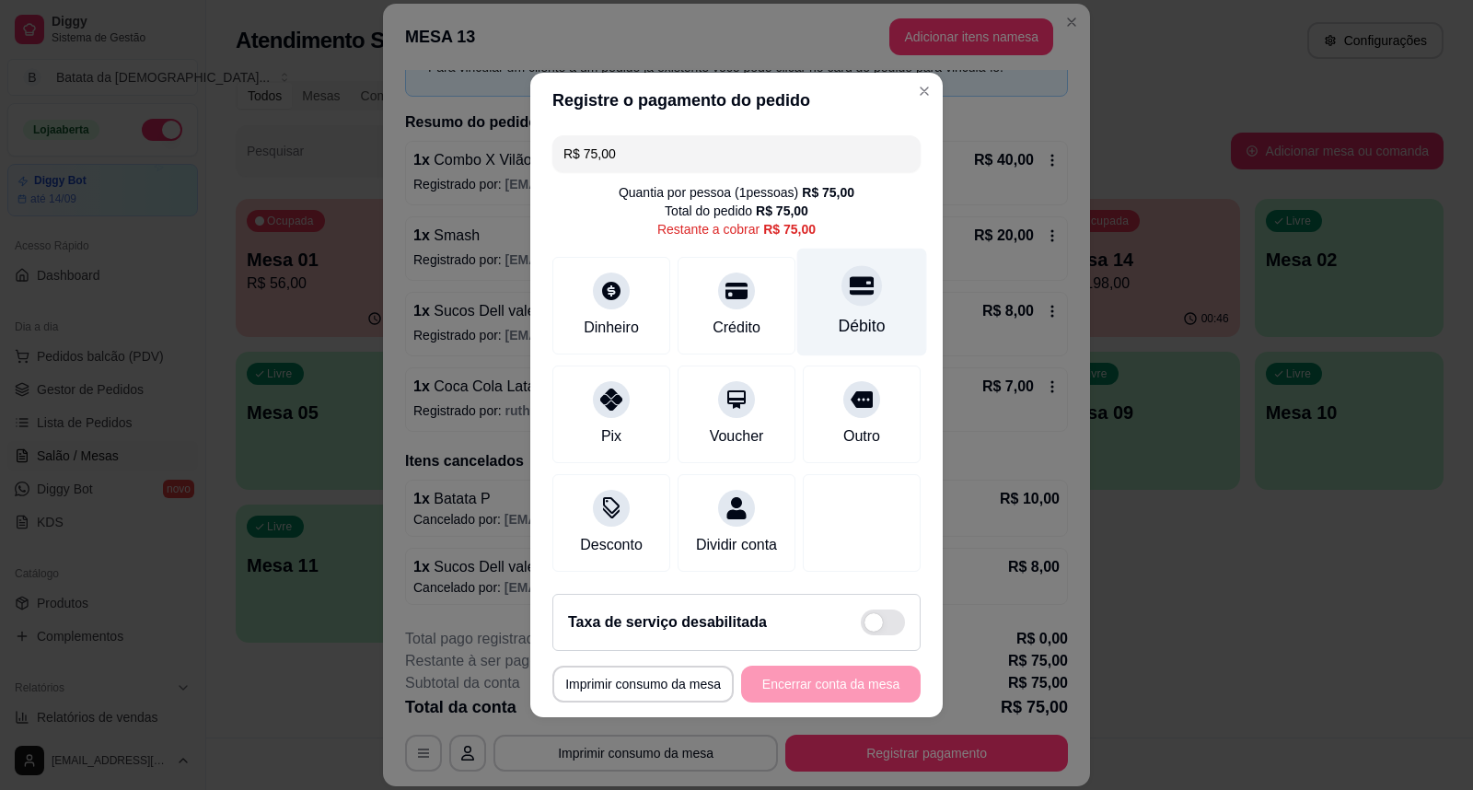
click at [859, 297] on div "Débito" at bounding box center [862, 303] width 130 height 108
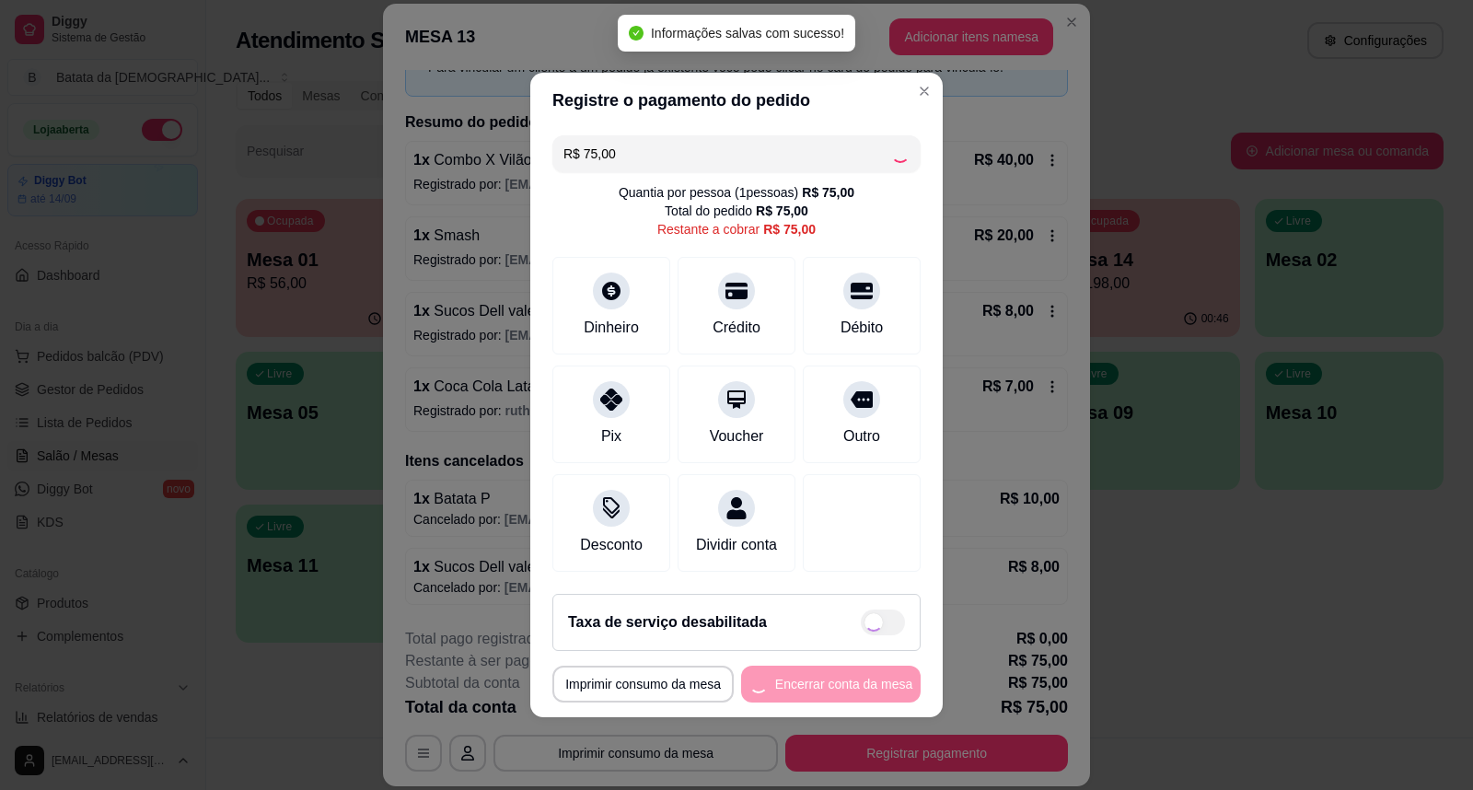
type input "R$ 0,00"
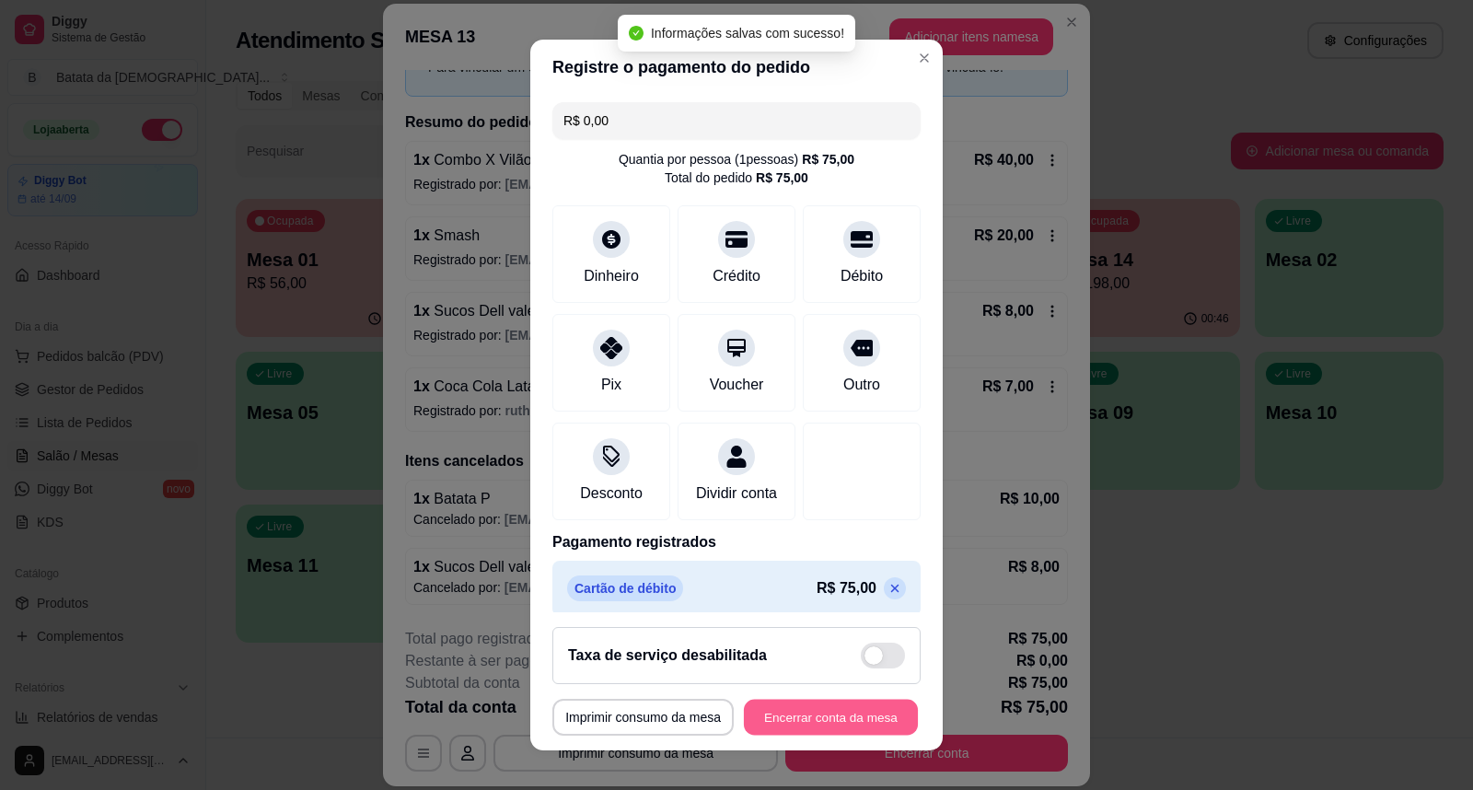
click at [866, 711] on button "Encerrar conta da mesa" at bounding box center [831, 717] width 174 height 36
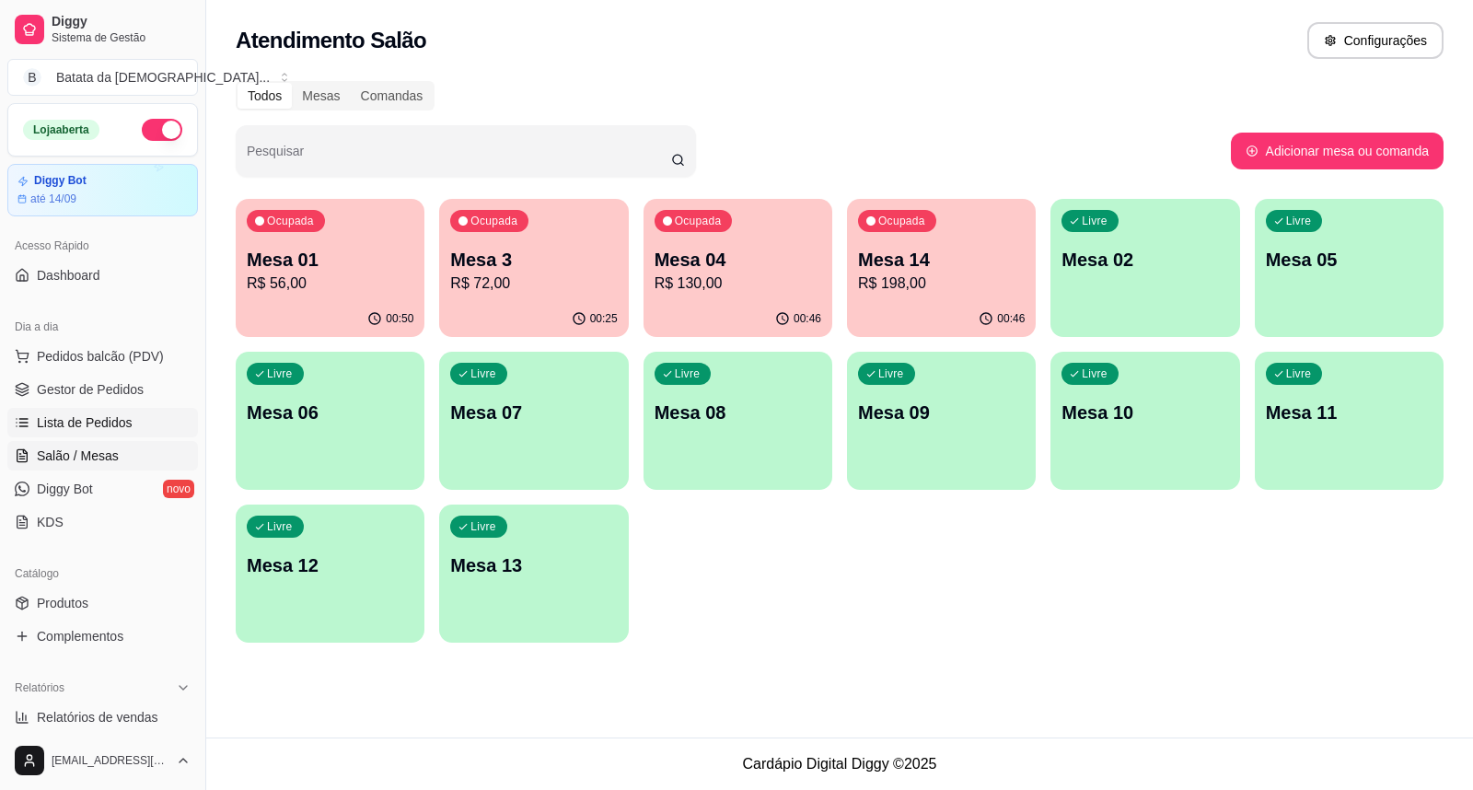
click at [96, 410] on link "Lista de Pedidos" at bounding box center [102, 422] width 191 height 29
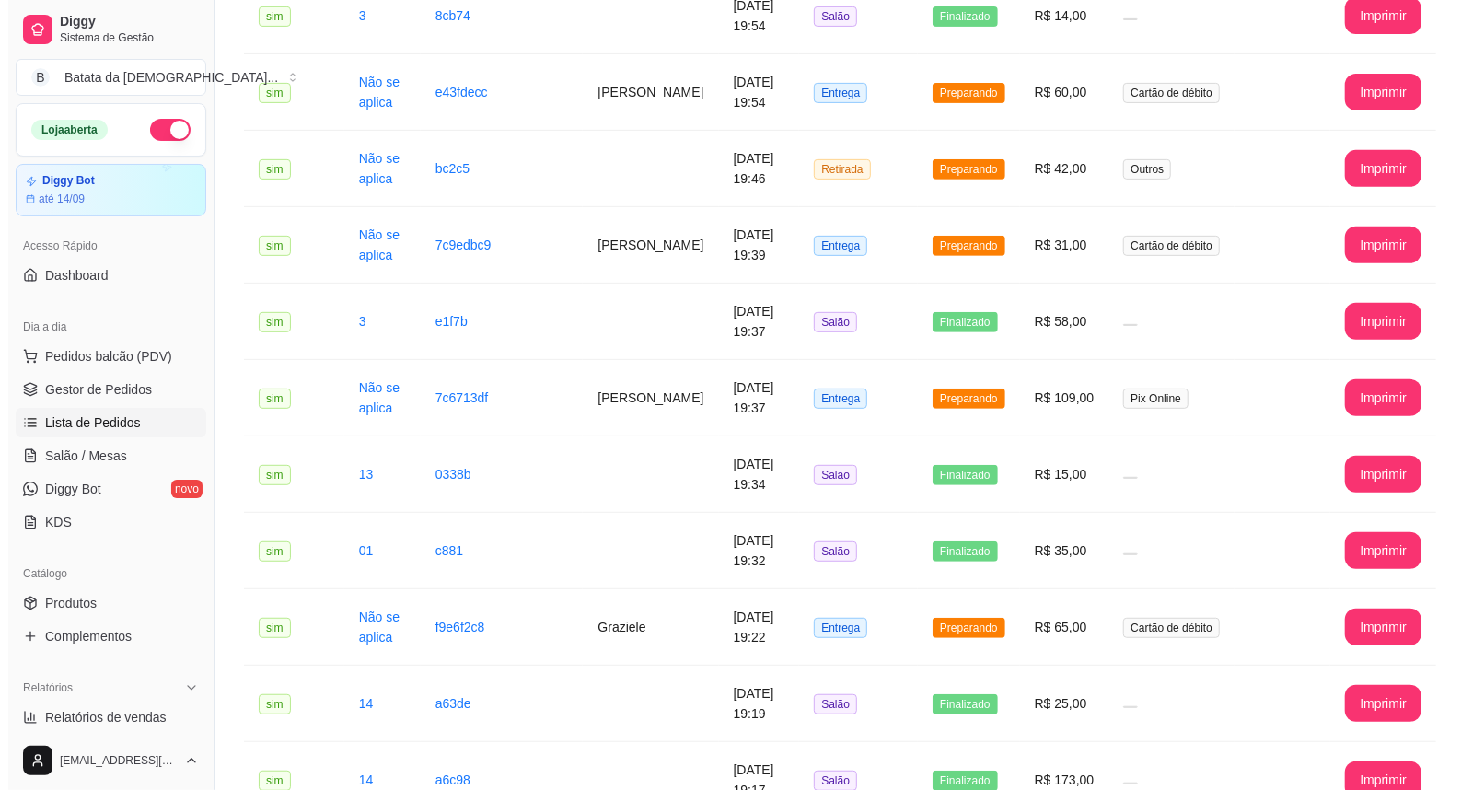
scroll to position [409, 0]
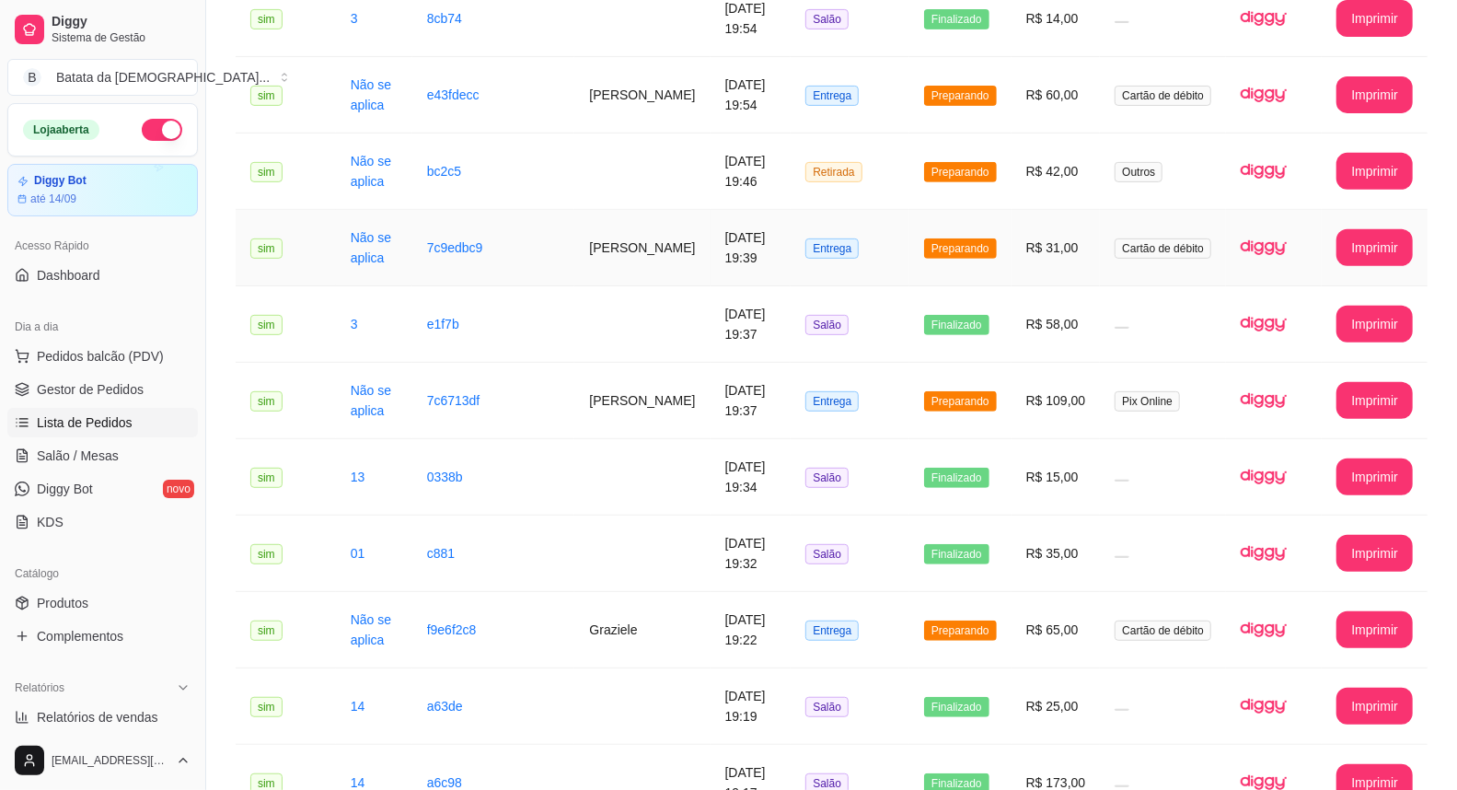
click at [828, 239] on td "Entrega" at bounding box center [850, 248] width 119 height 76
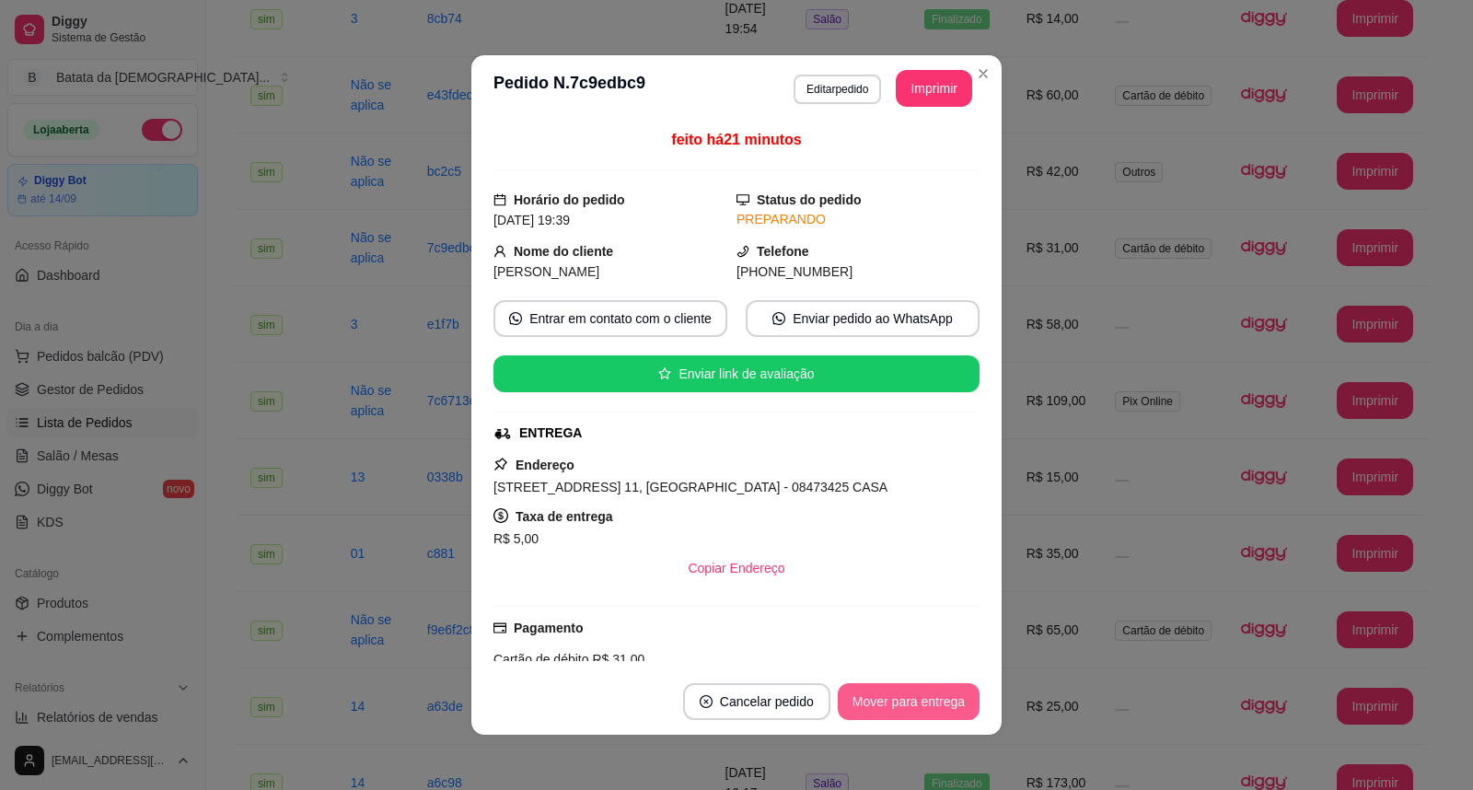
click at [930, 707] on button "Mover para entrega" at bounding box center [909, 701] width 142 height 37
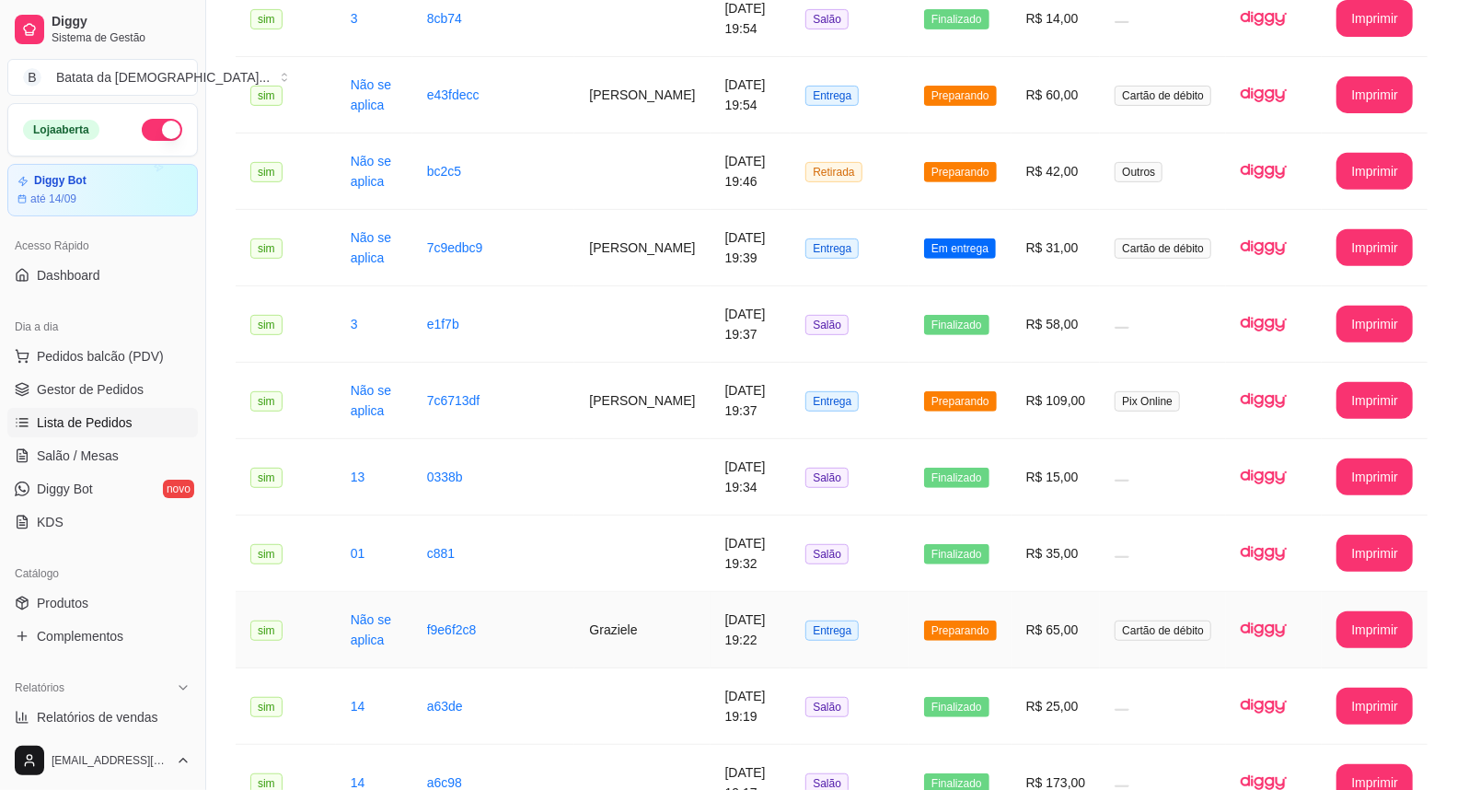
click at [981, 595] on td "Preparando" at bounding box center [960, 630] width 102 height 76
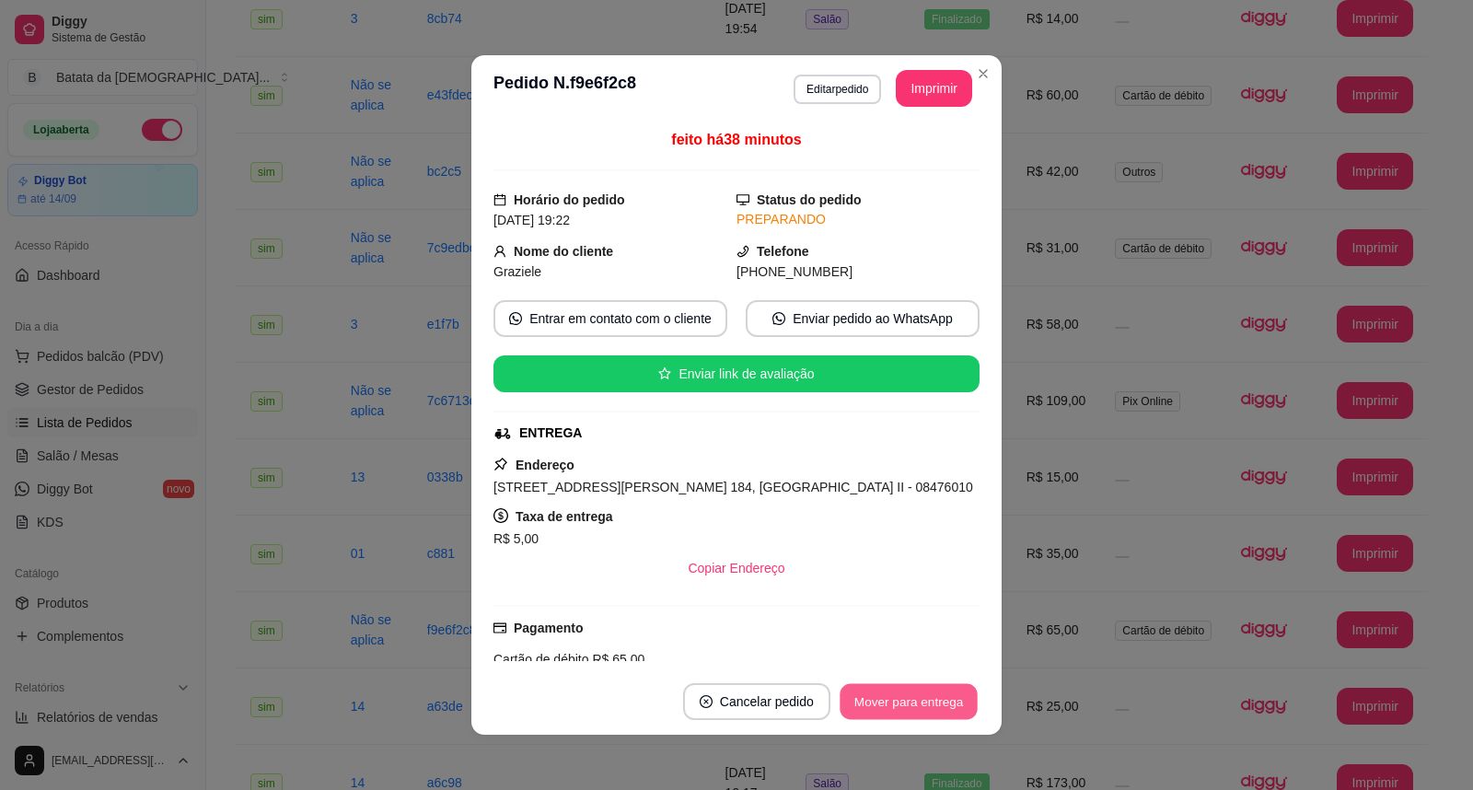
click at [916, 694] on button "Mover para entrega" at bounding box center [908, 702] width 138 height 36
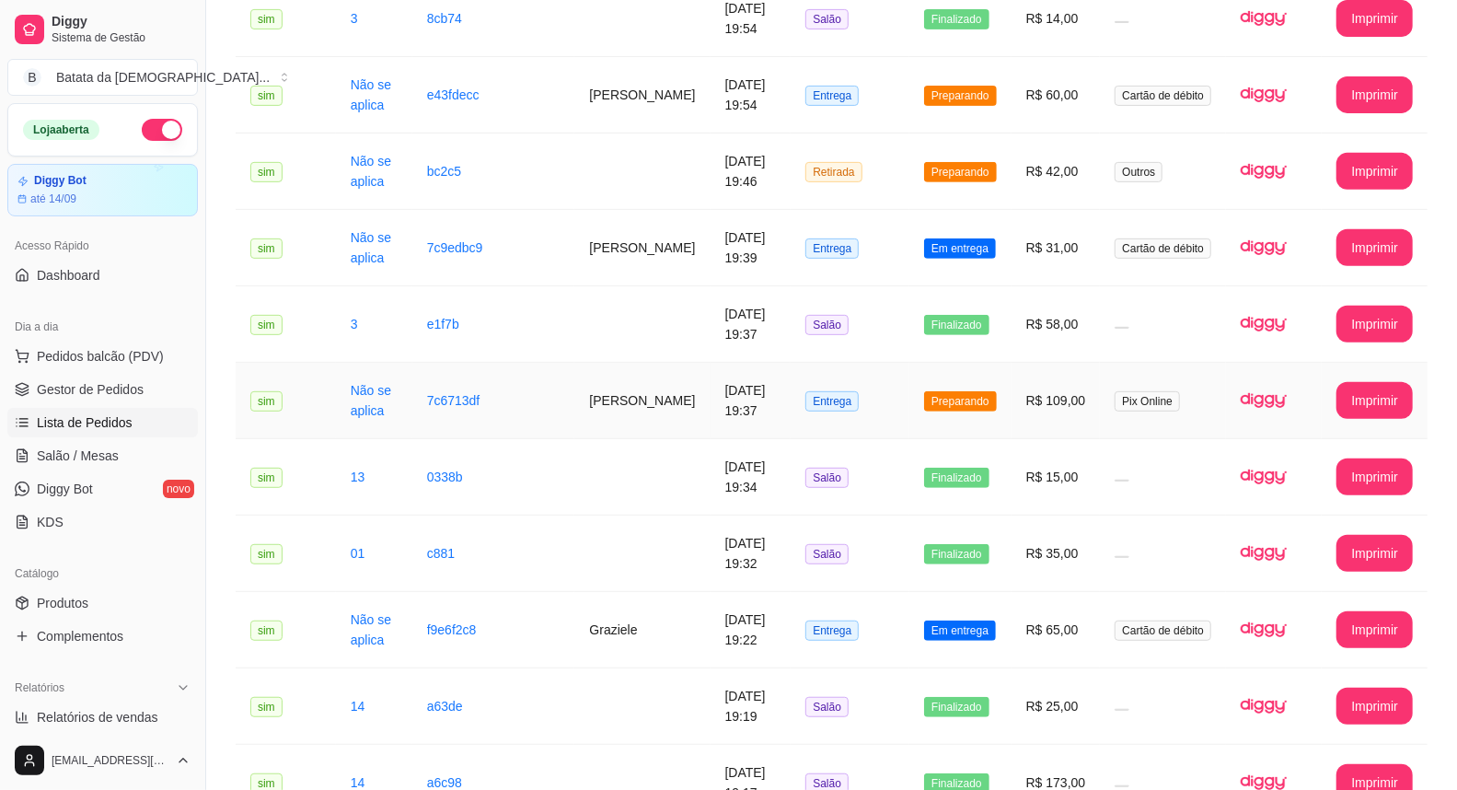
click at [1034, 363] on td "R$ 109,00" at bounding box center [1056, 401] width 89 height 76
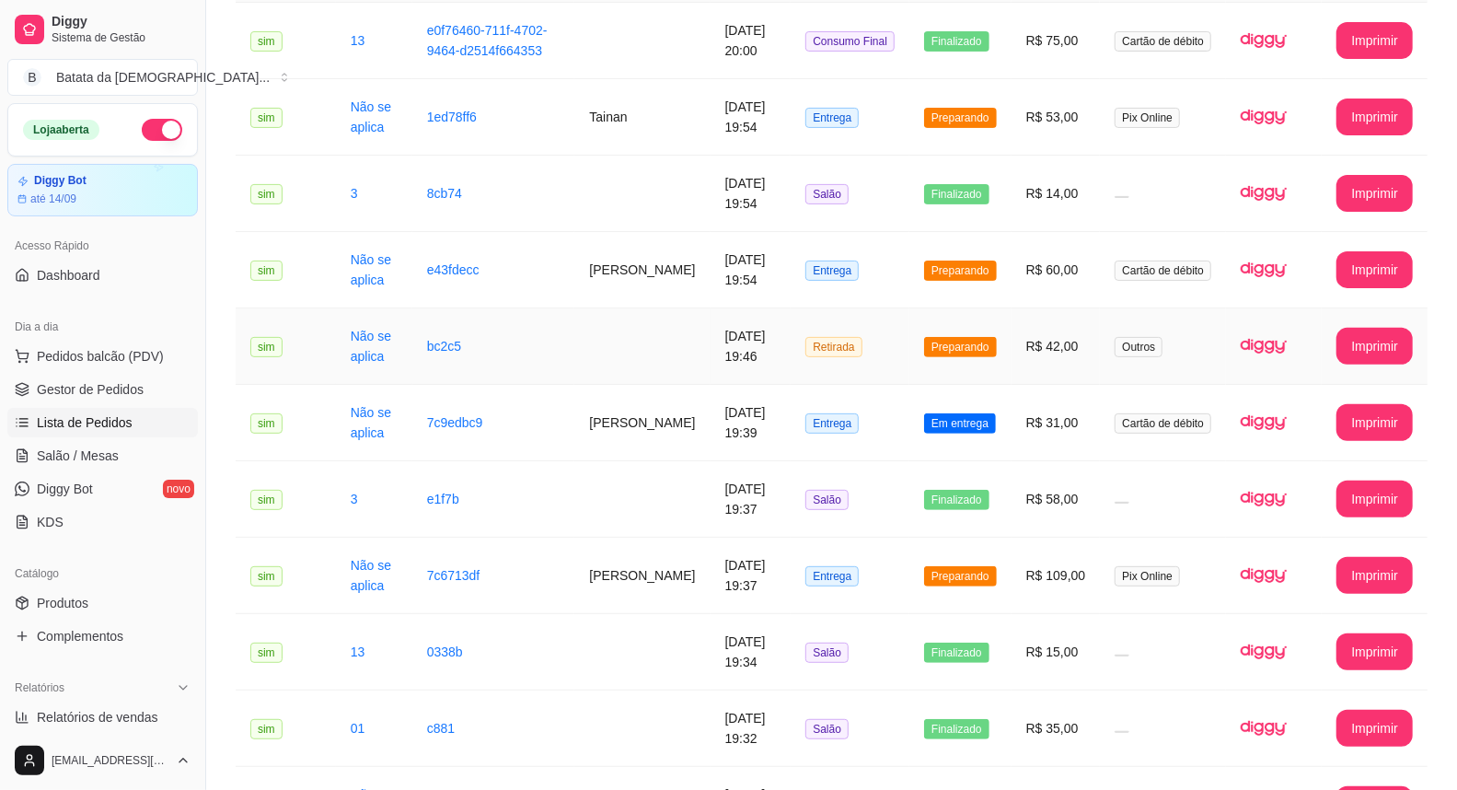
scroll to position [0, 0]
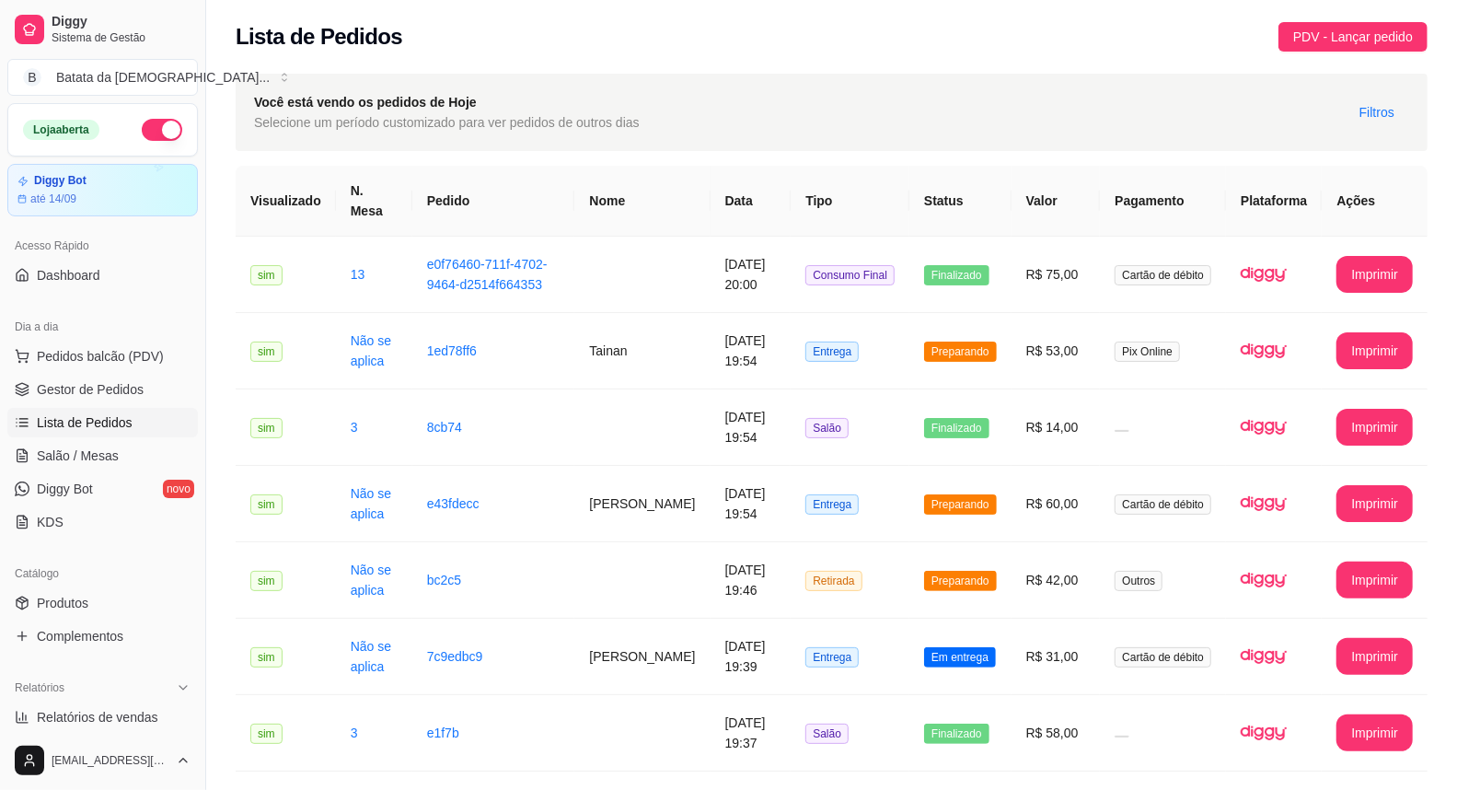
click at [894, 111] on div "Você está vendo os pedidos de Hoje Selecione um período customizado para ver pe…" at bounding box center [832, 112] width 1192 height 77
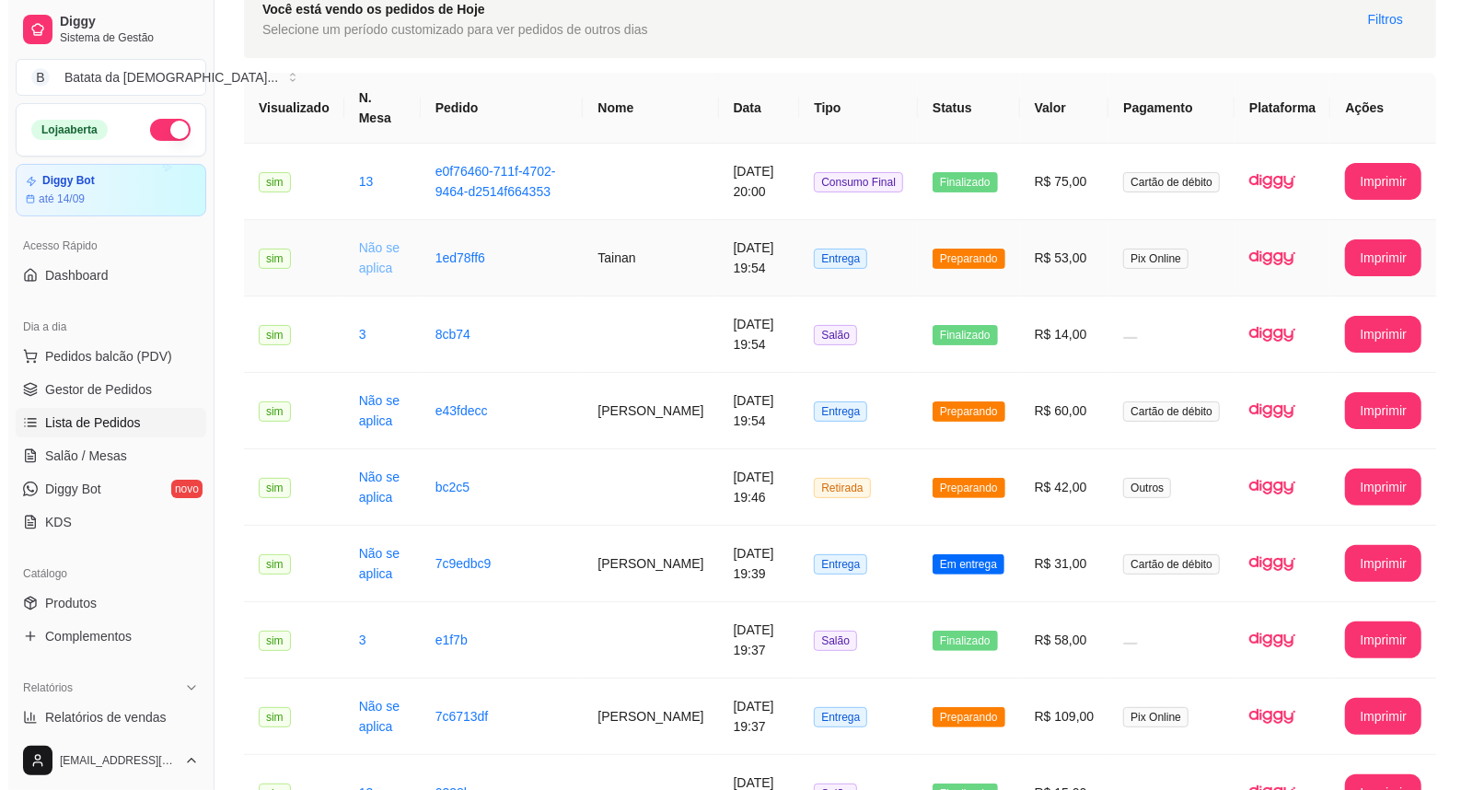
scroll to position [102, 0]
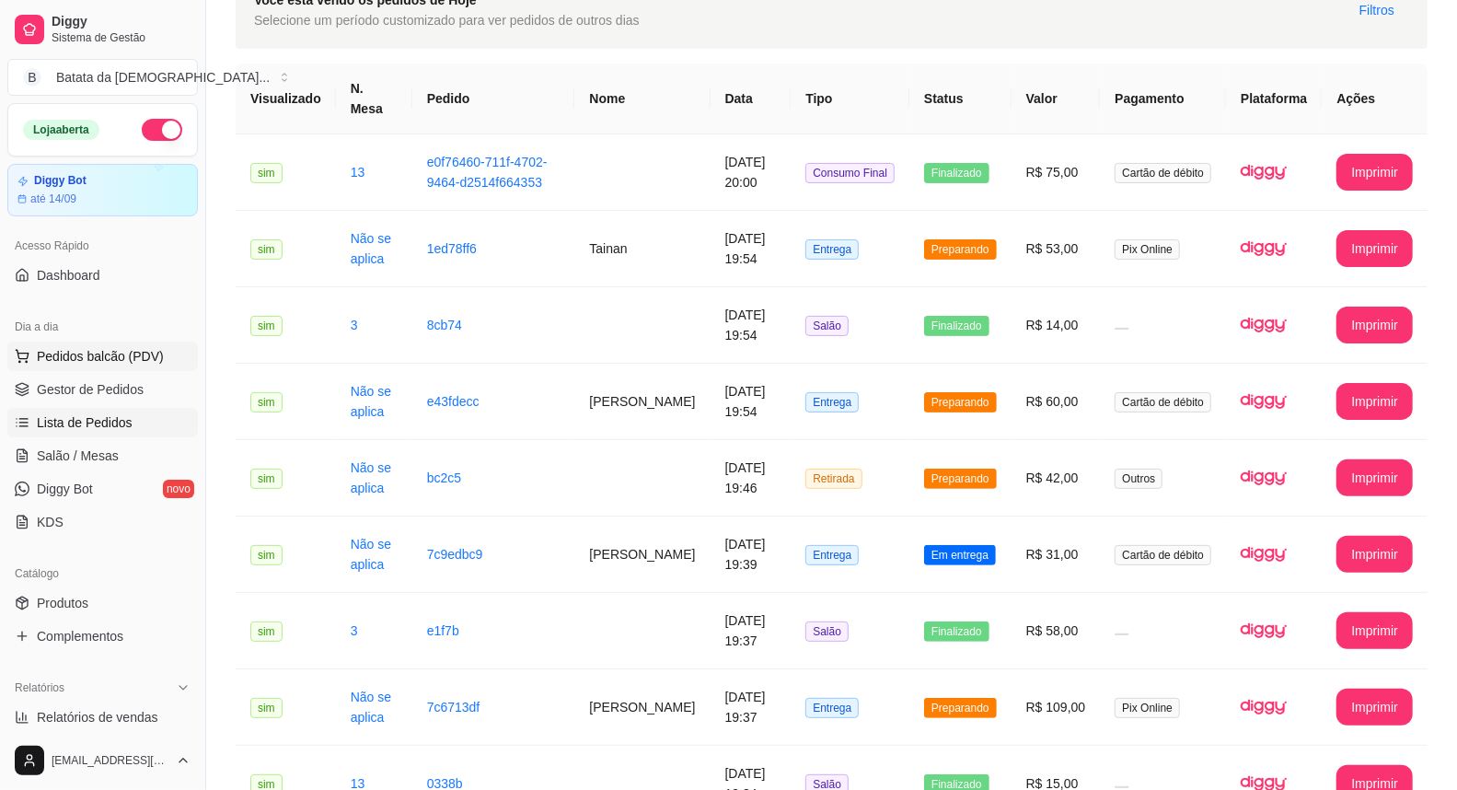
click at [93, 345] on button "Pedidos balcão (PDV)" at bounding box center [102, 355] width 191 height 29
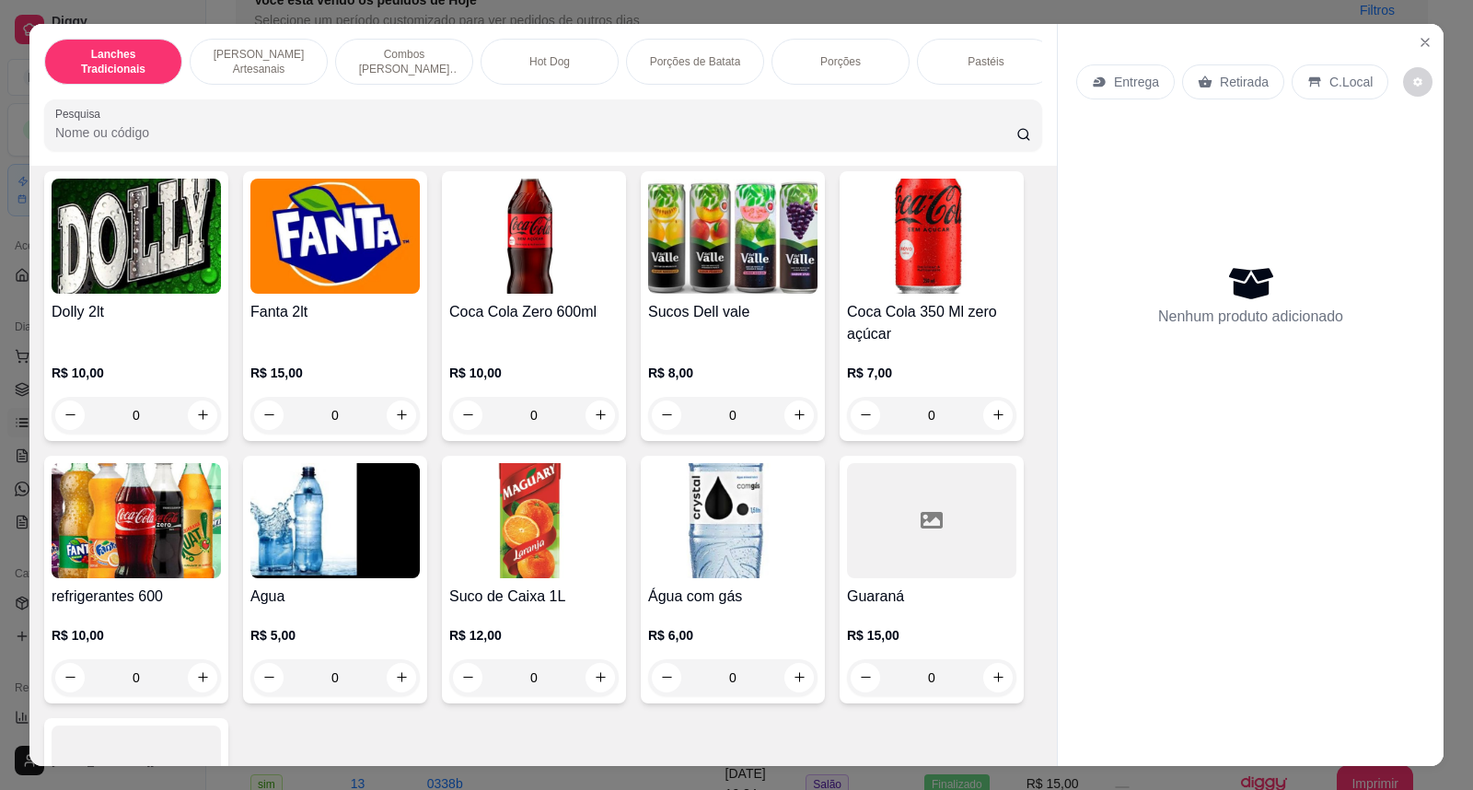
scroll to position [4704, 0]
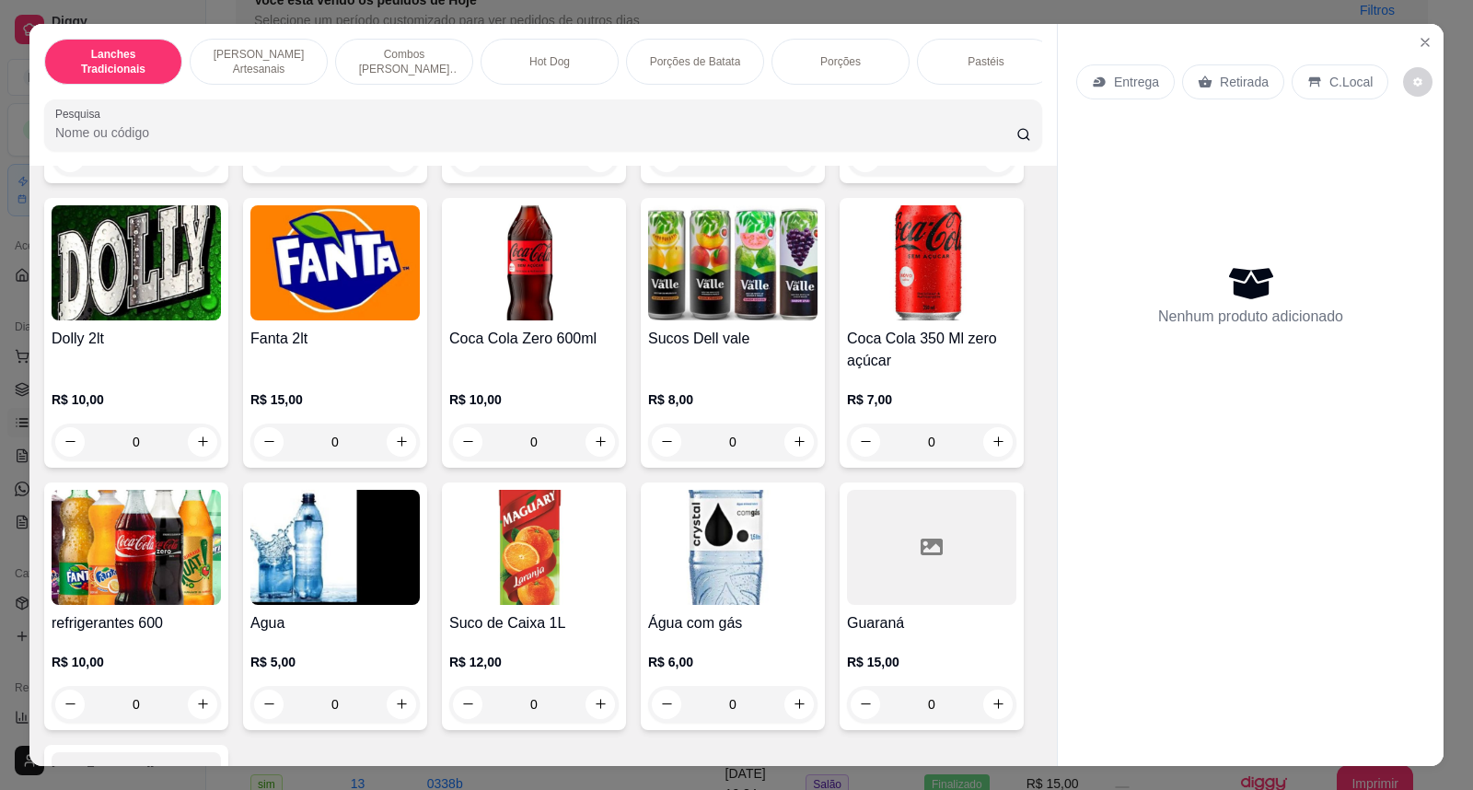
click at [709, 320] on img at bounding box center [732, 262] width 169 height 115
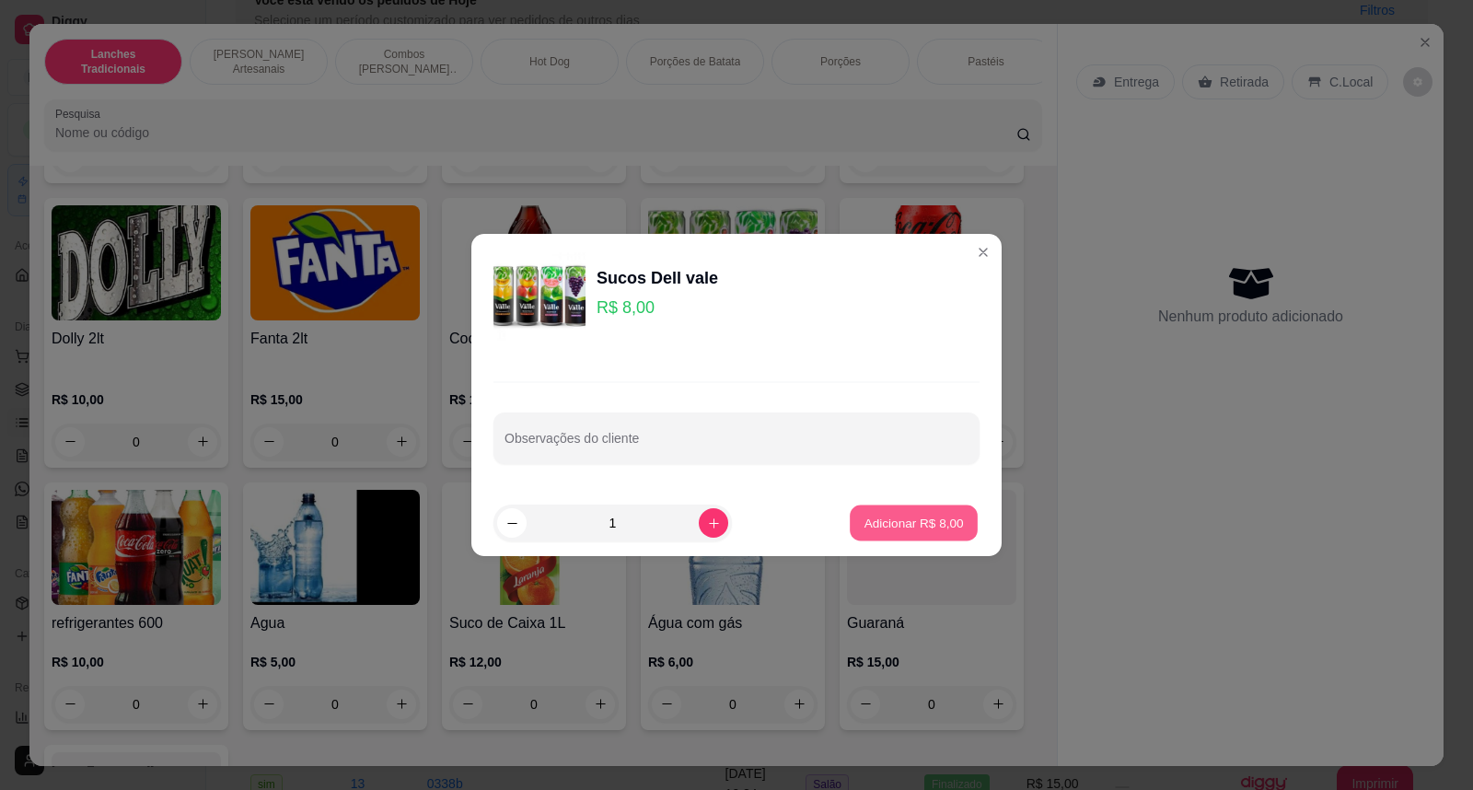
click at [908, 504] on div "Adicionar R$ 8,00" at bounding box center [914, 522] width 132 height 37
click at [888, 510] on button "Adicionar R$ 8,00" at bounding box center [914, 522] width 132 height 37
type input "1"
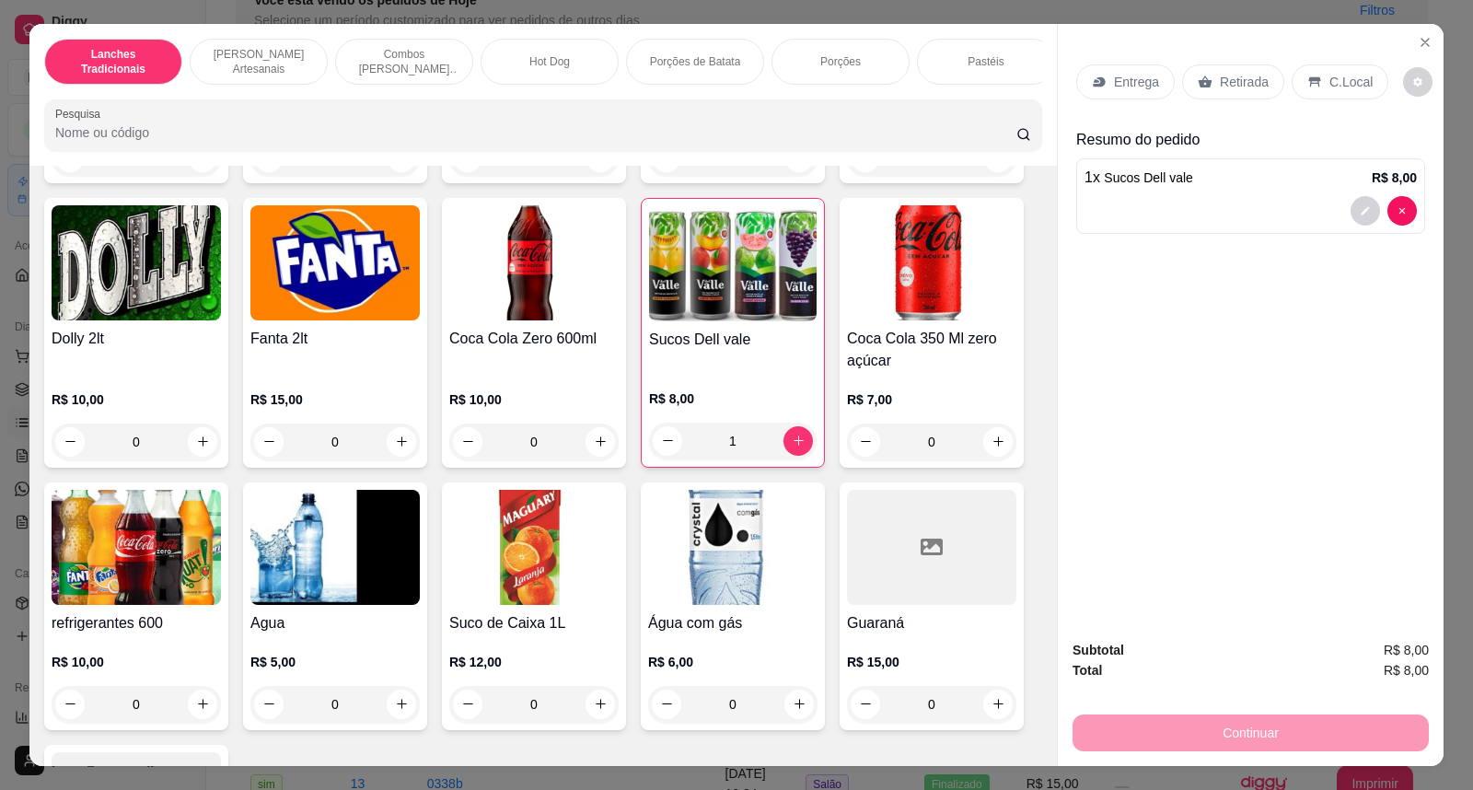
click at [1292, 70] on div "C.Local" at bounding box center [1339, 81] width 97 height 35
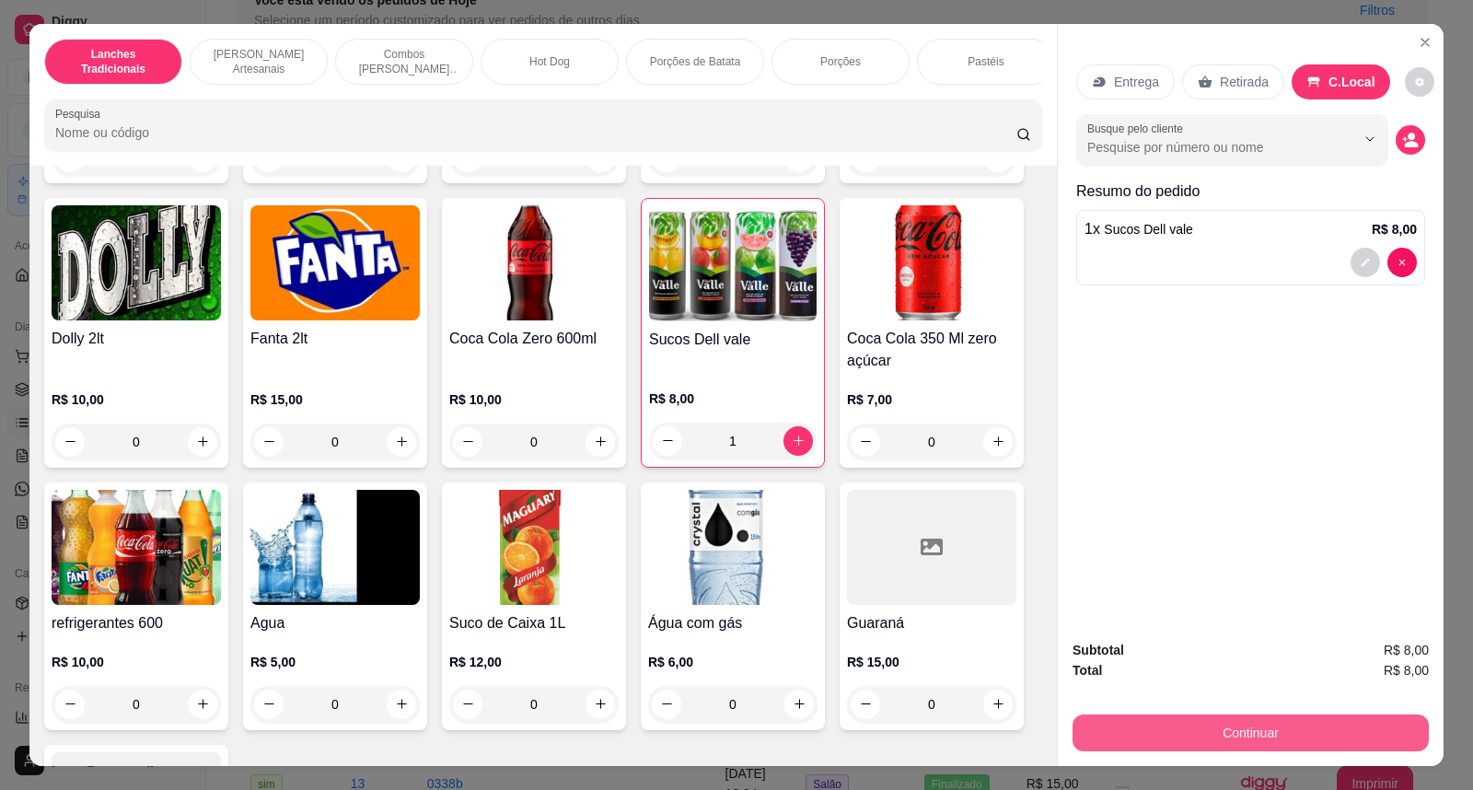
click at [1312, 722] on button "Continuar" at bounding box center [1250, 732] width 356 height 37
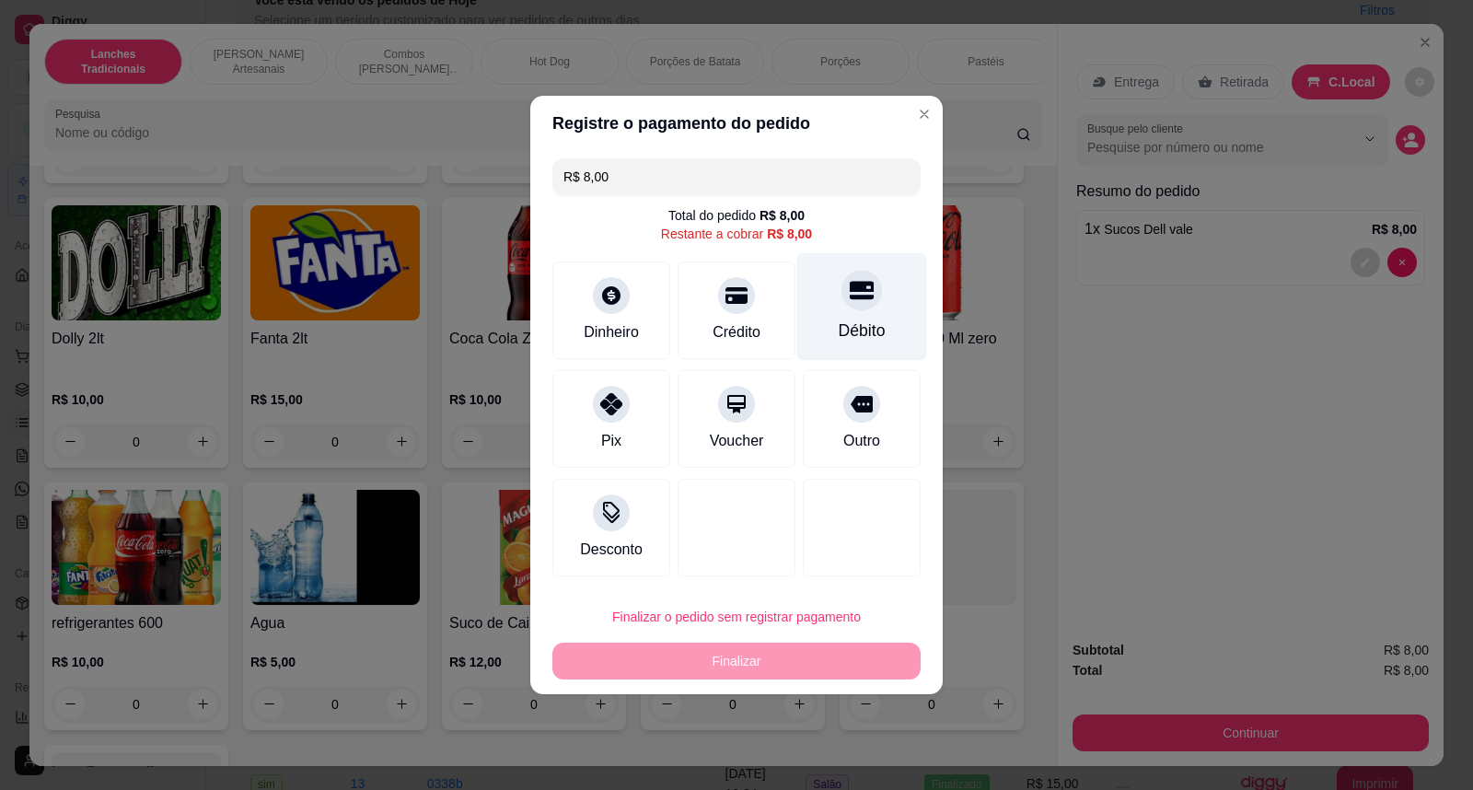
click at [887, 306] on div "Débito" at bounding box center [862, 307] width 130 height 108
type input "R$ 0,00"
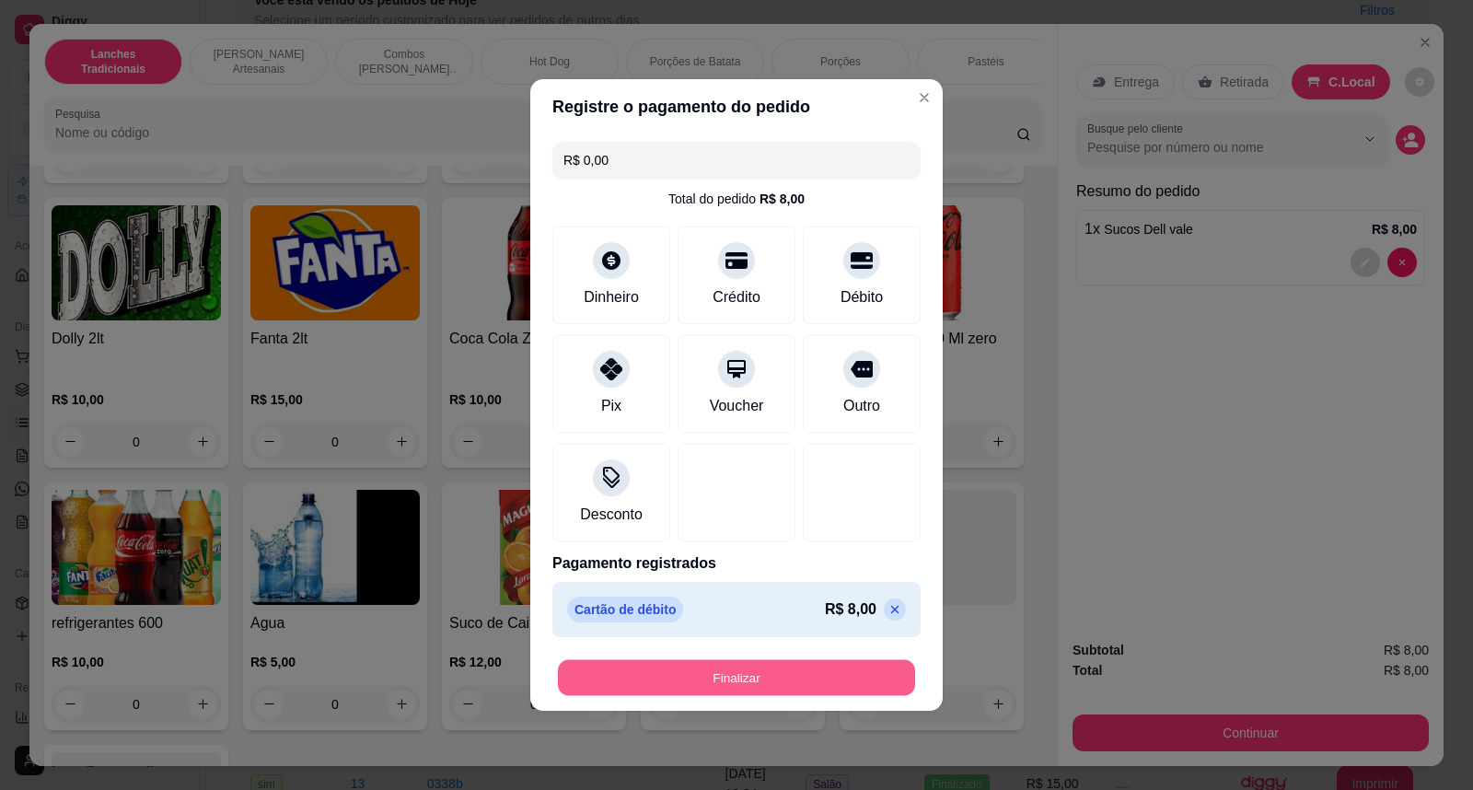
click at [856, 678] on button "Finalizar" at bounding box center [736, 678] width 357 height 36
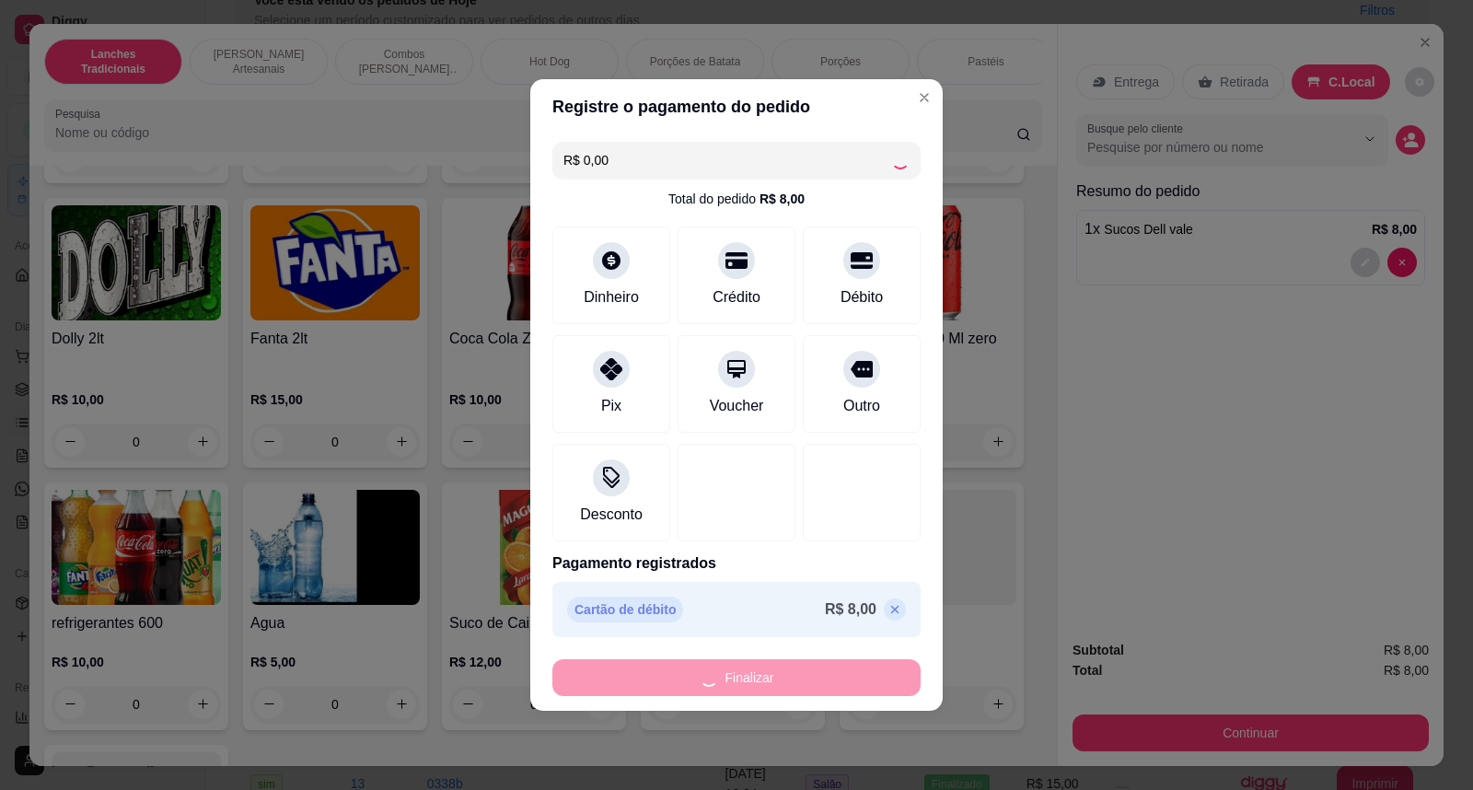
type input "0"
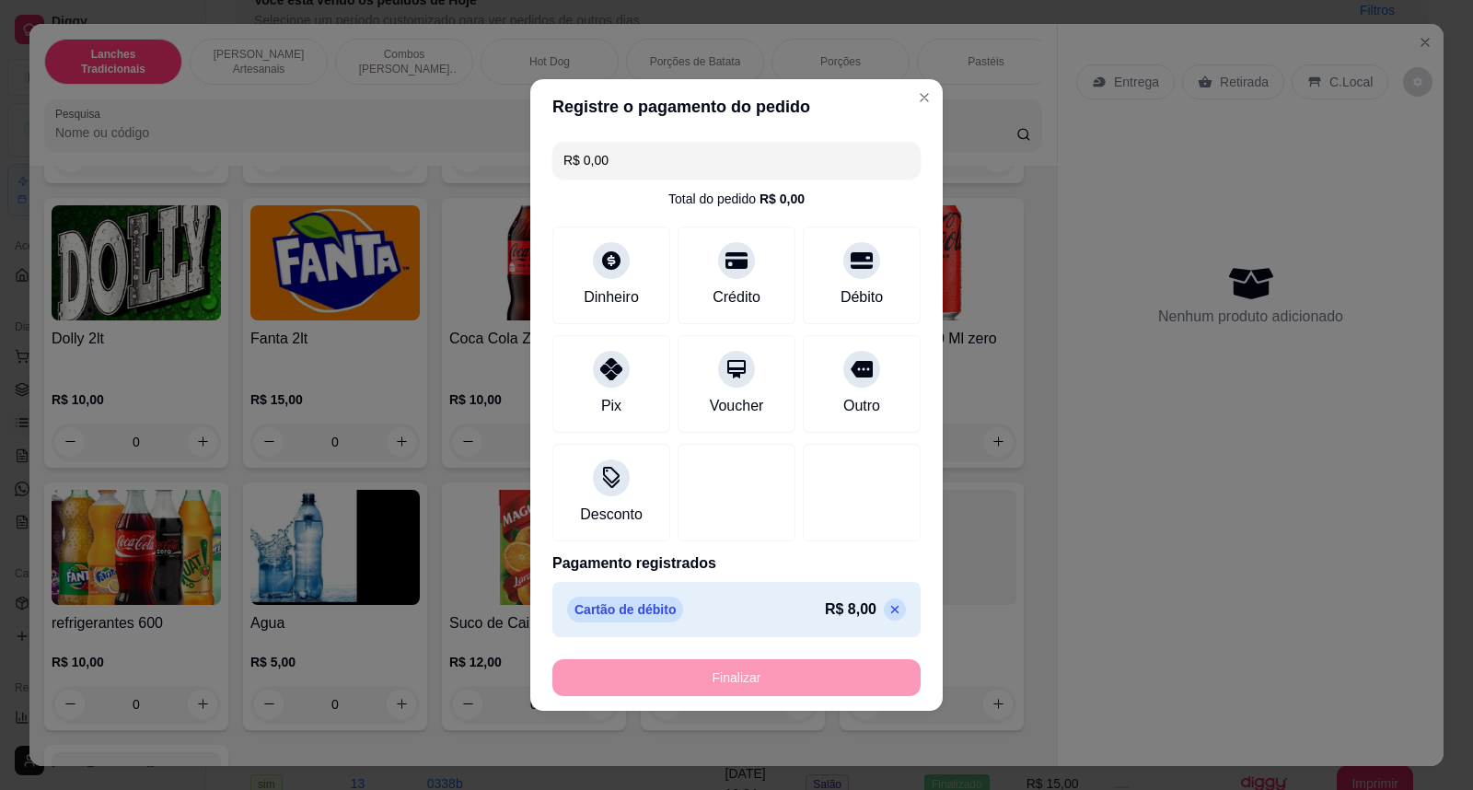
type input "-R$ 8,00"
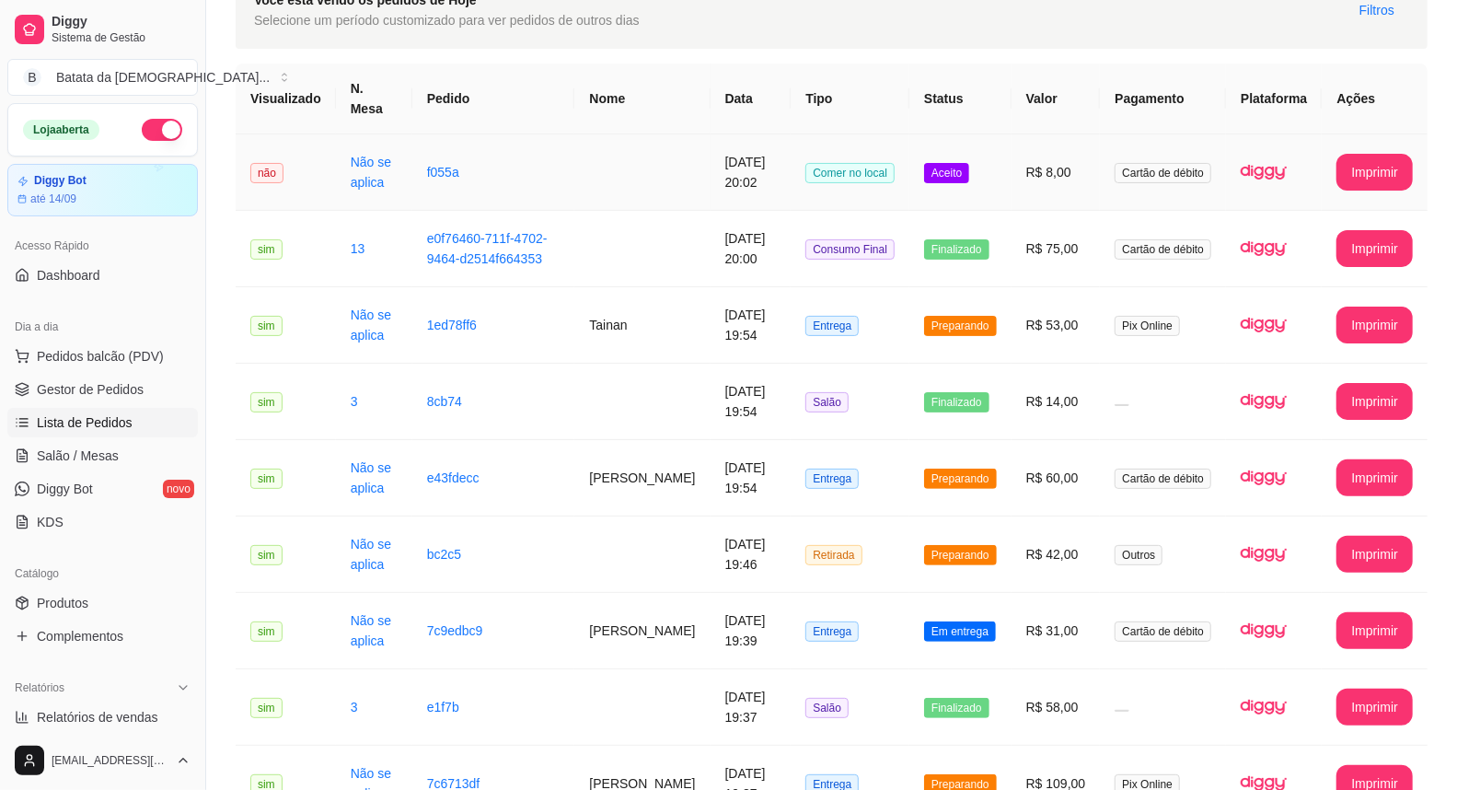
click at [904, 135] on td "Comer no local" at bounding box center [850, 172] width 119 height 76
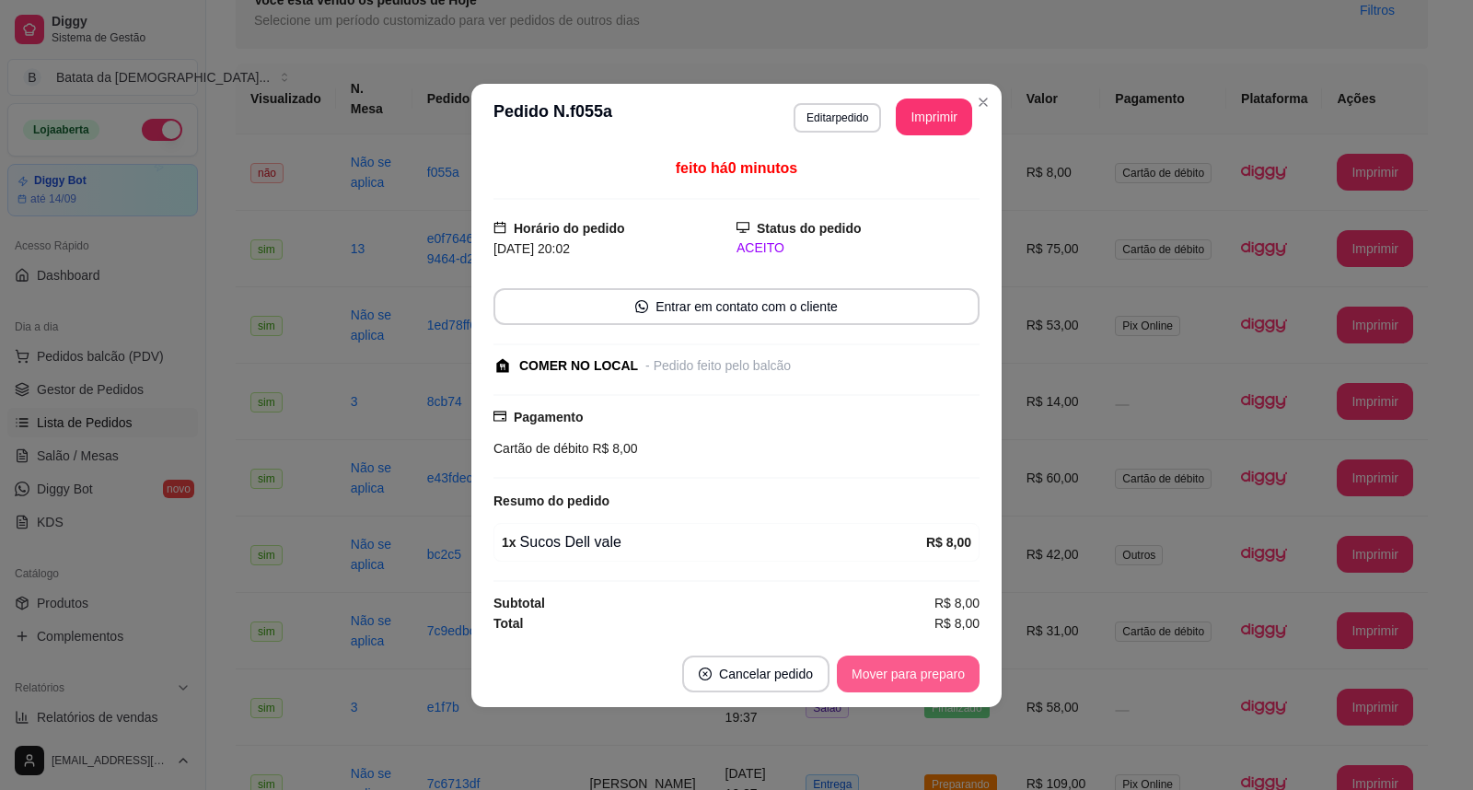
click at [931, 686] on button "Mover para preparo" at bounding box center [908, 673] width 143 height 37
click at [932, 674] on button "Mover para retirada disponível" at bounding box center [877, 673] width 197 height 36
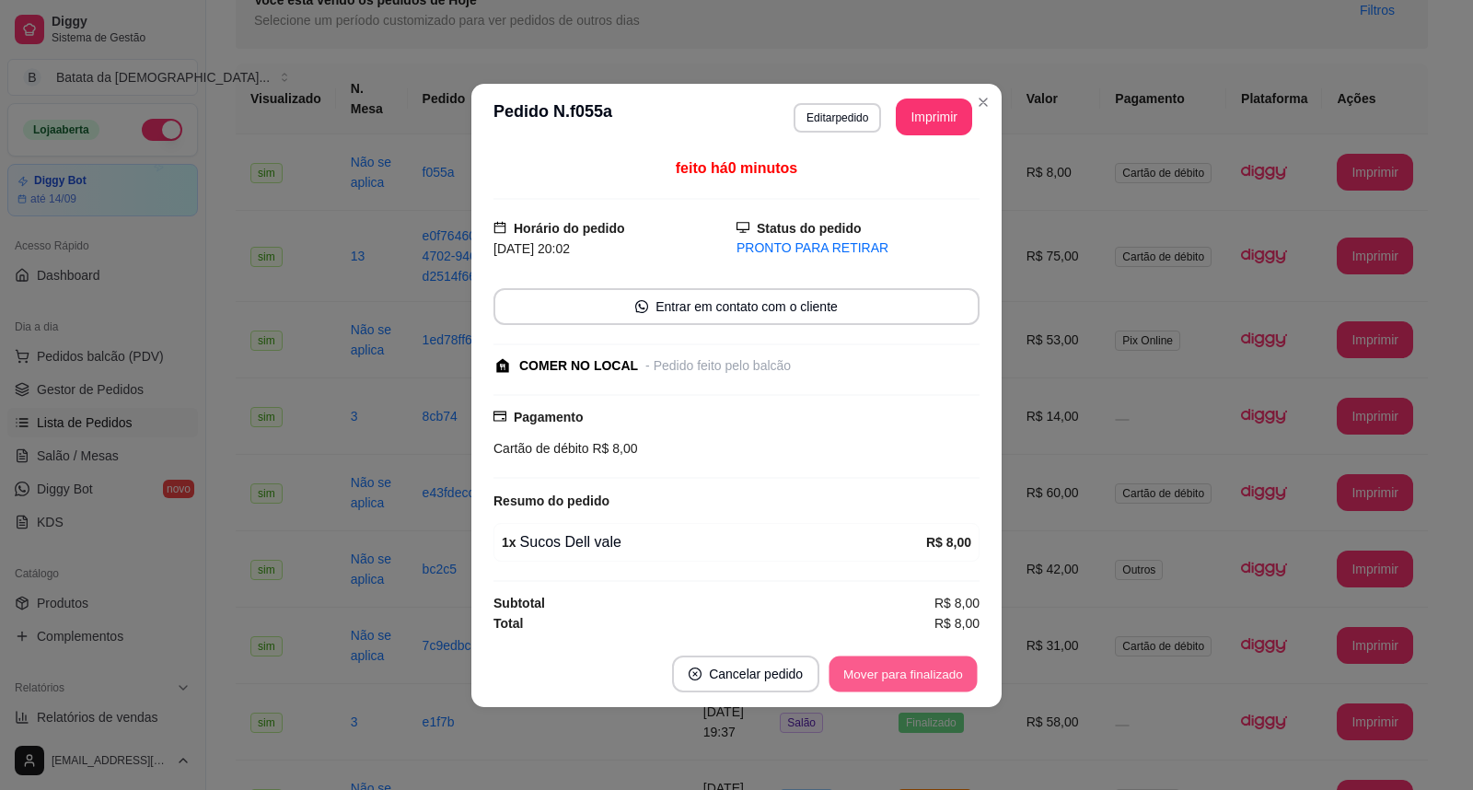
click at [964, 675] on button "Mover para finalizado" at bounding box center [903, 673] width 148 height 36
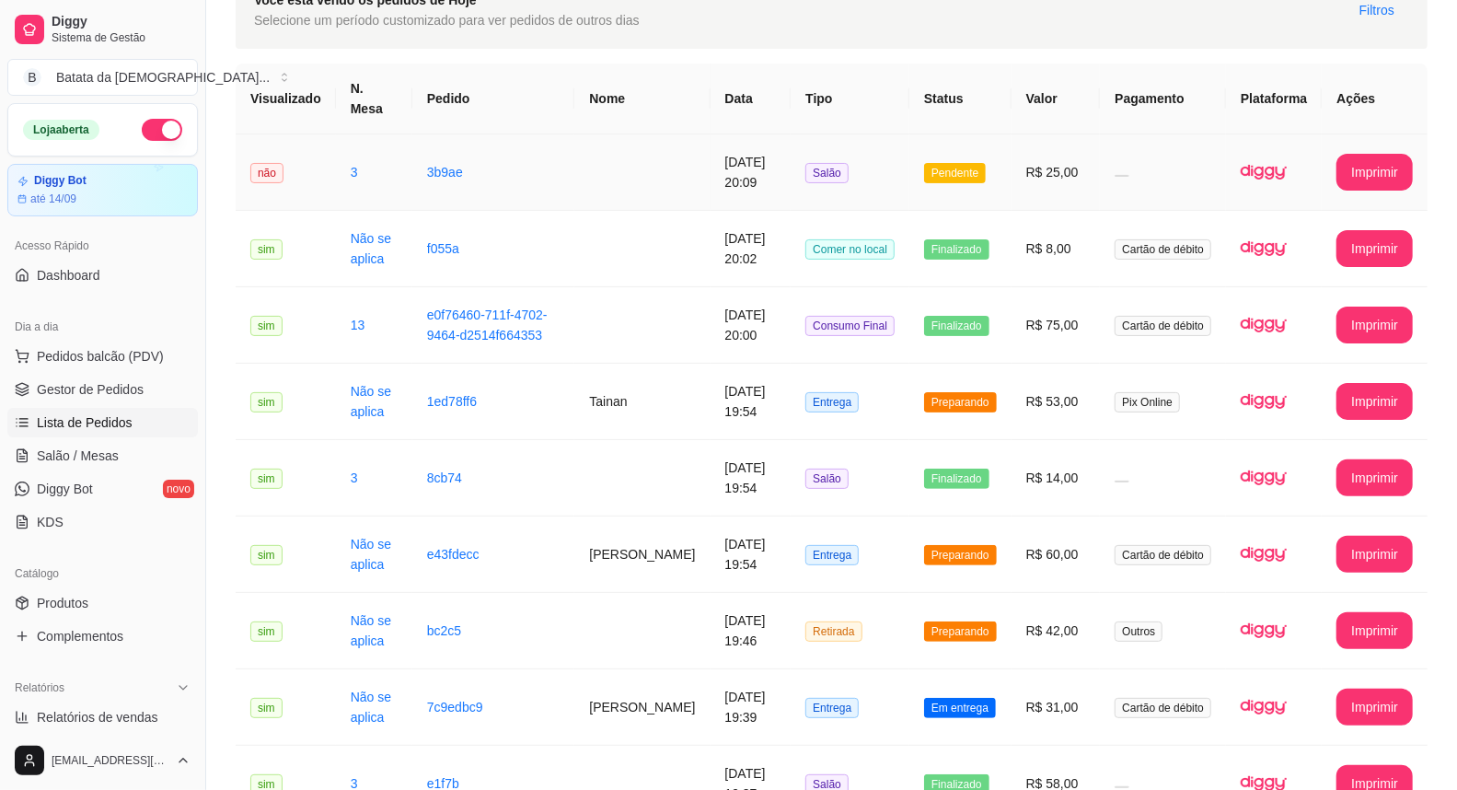
click at [989, 173] on td "Pendente" at bounding box center [960, 172] width 102 height 76
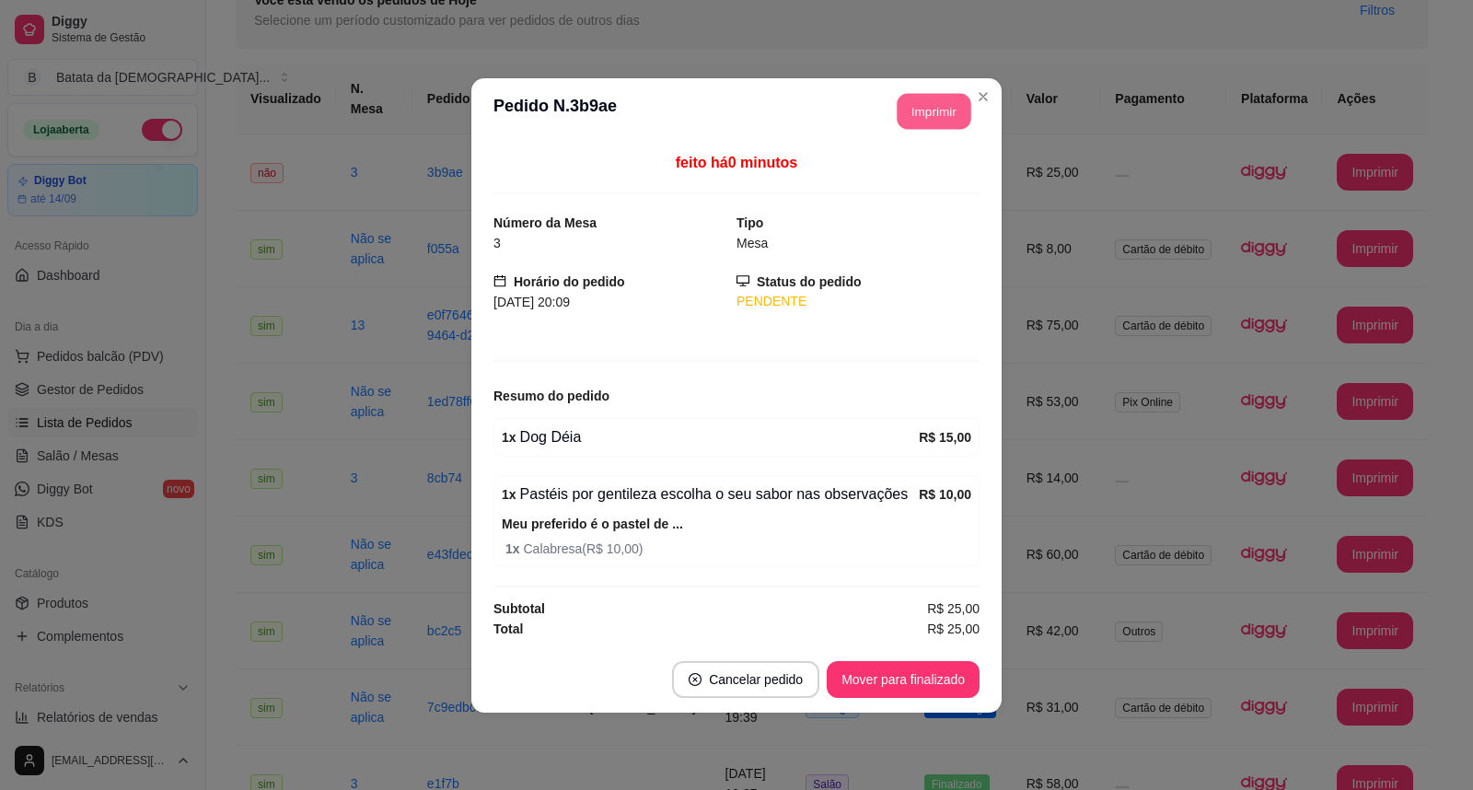
click at [963, 115] on button "Imprimir" at bounding box center [934, 111] width 74 height 36
click at [965, 677] on button "Mover para finalizado" at bounding box center [903, 679] width 153 height 37
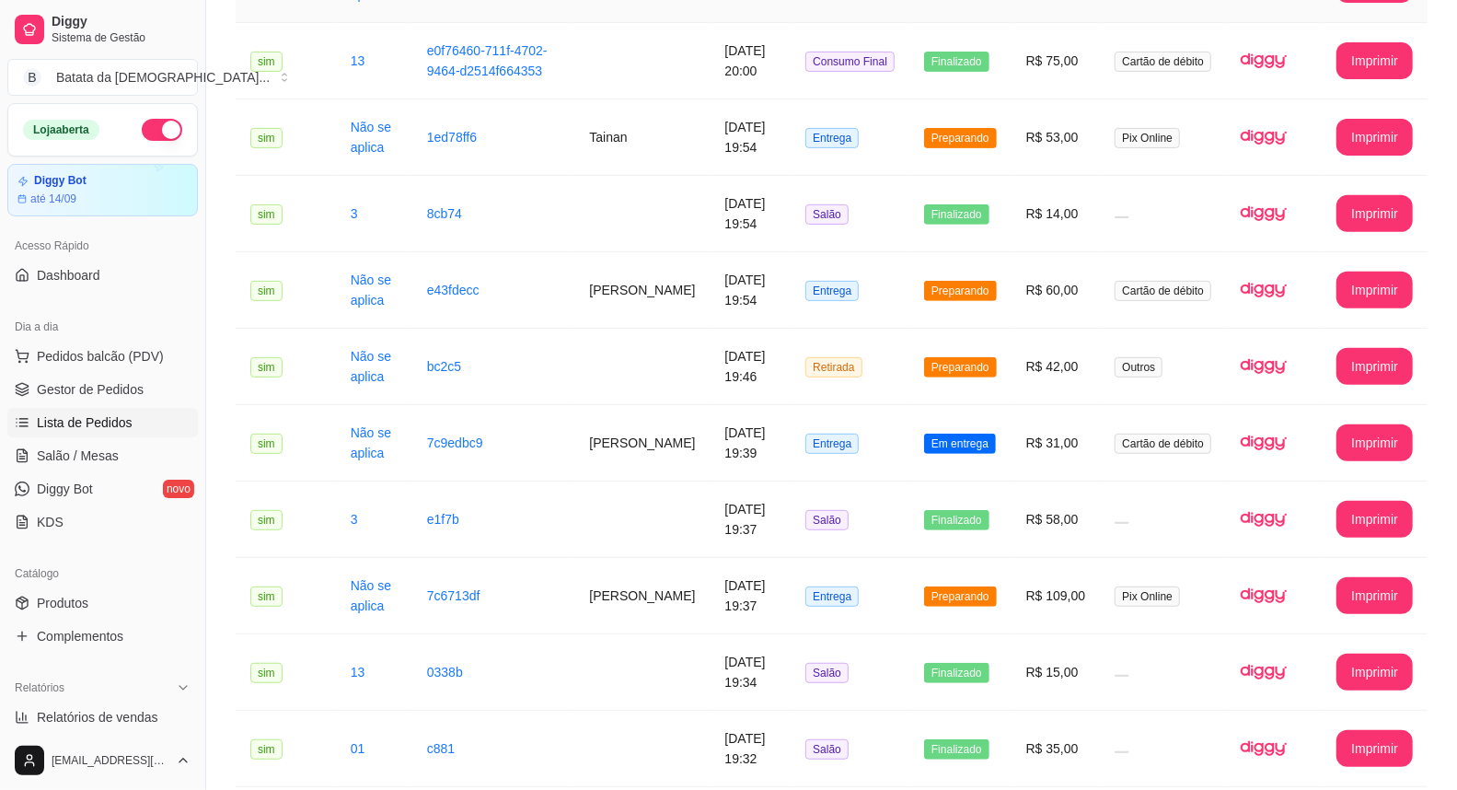
scroll to position [613, 0]
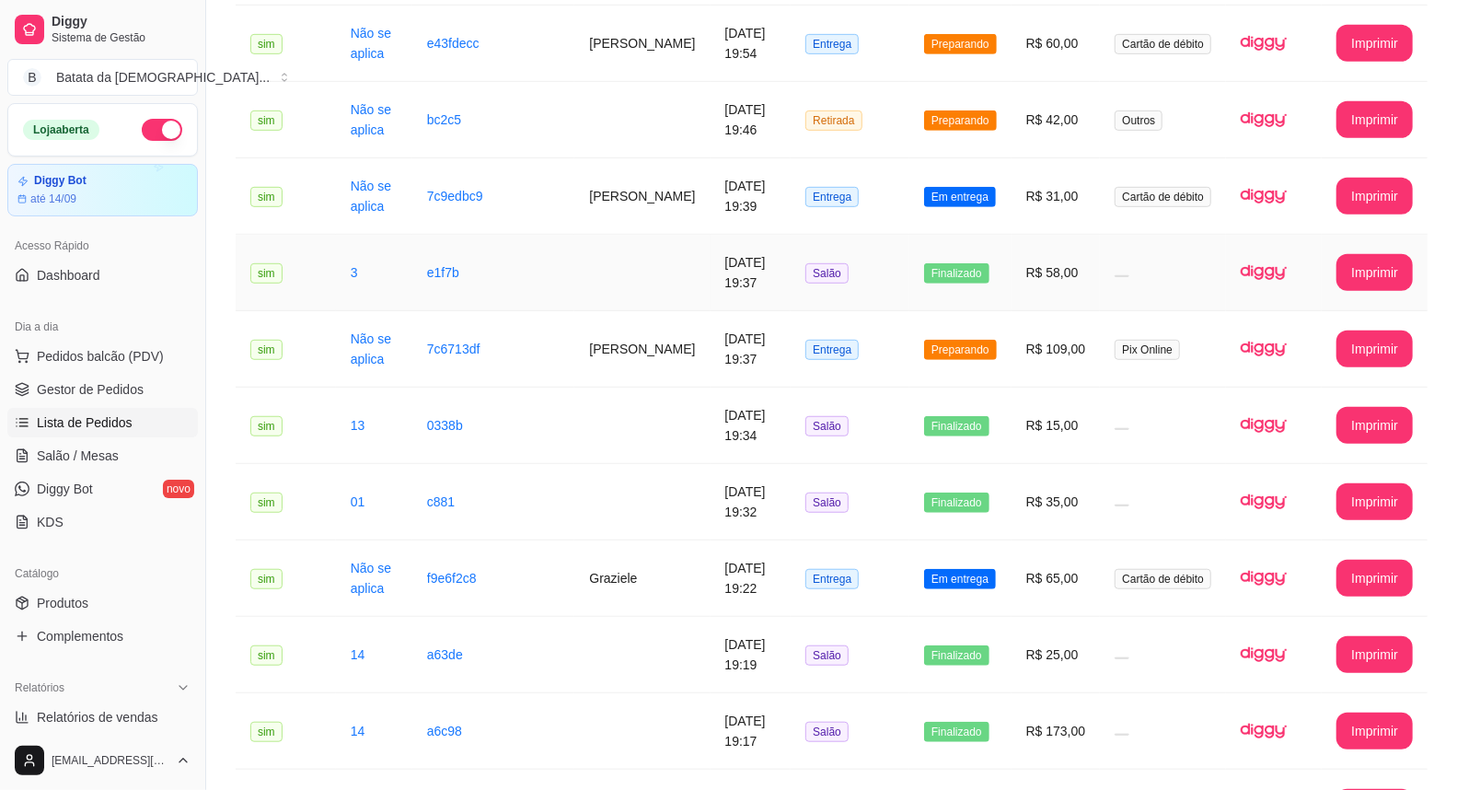
click at [844, 235] on td "Salão" at bounding box center [850, 273] width 119 height 76
click at [996, 193] on td "Em entrega" at bounding box center [960, 196] width 102 height 76
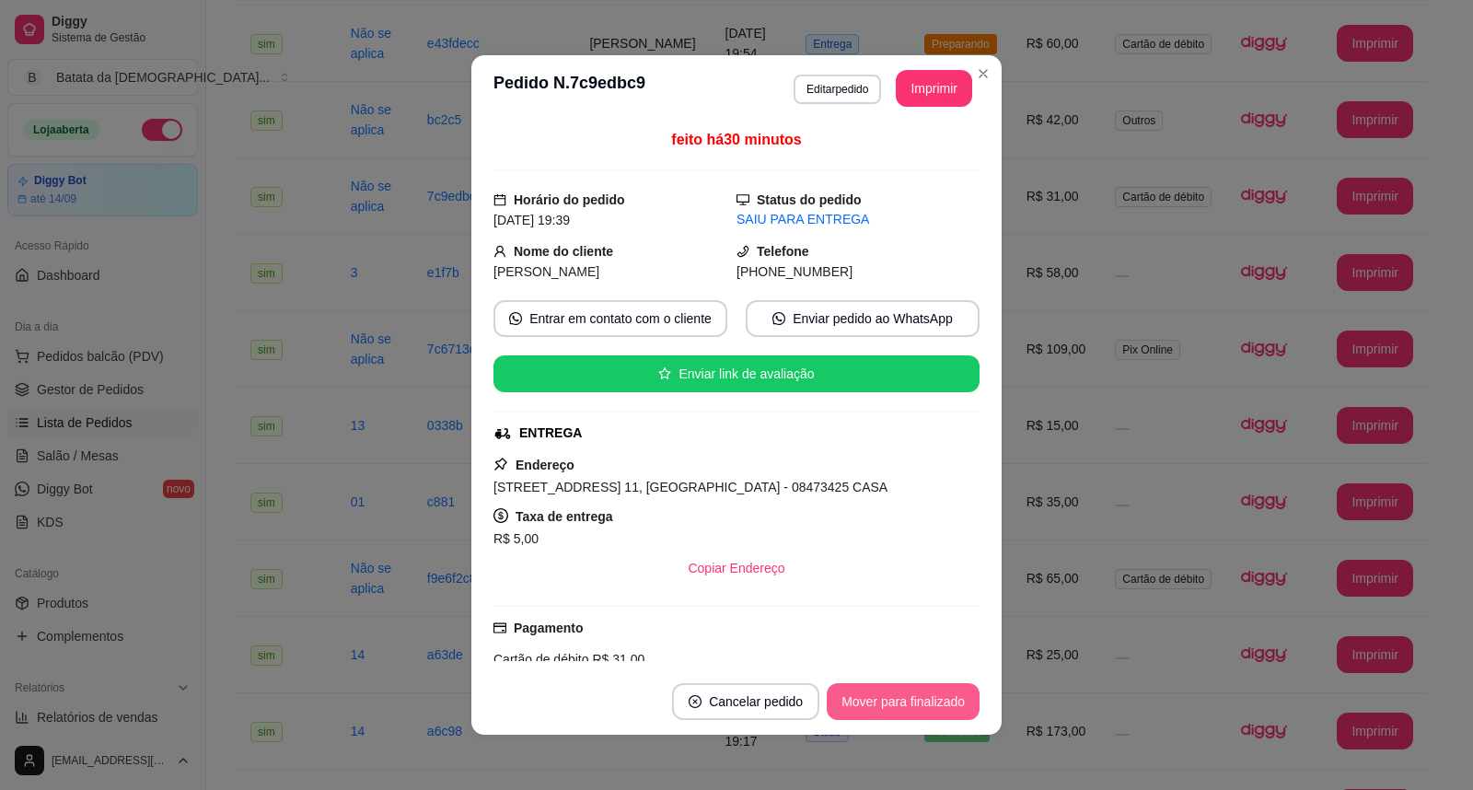
click at [936, 700] on button "Mover para finalizado" at bounding box center [903, 701] width 153 height 37
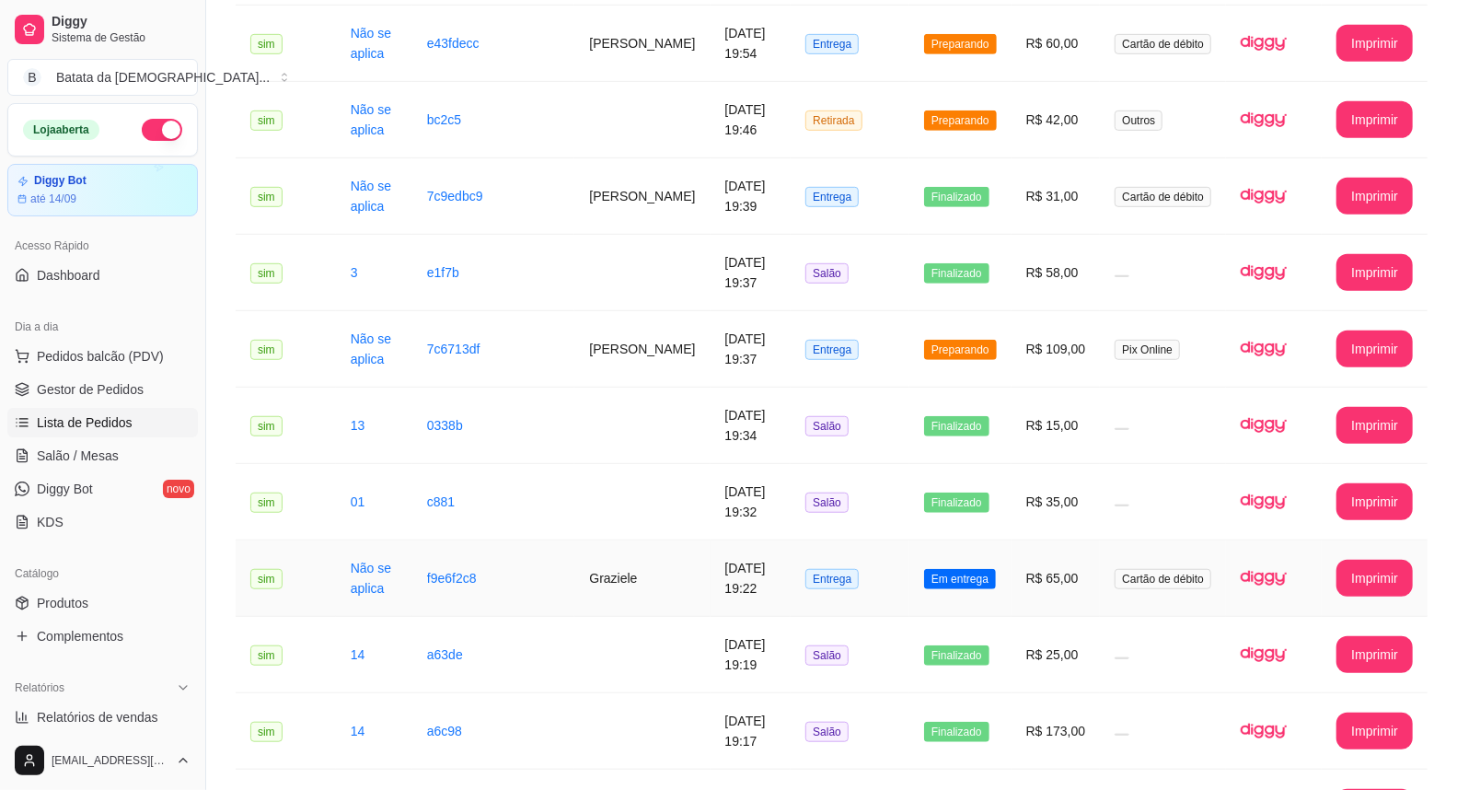
click at [960, 569] on span "Em entrega" at bounding box center [960, 579] width 72 height 20
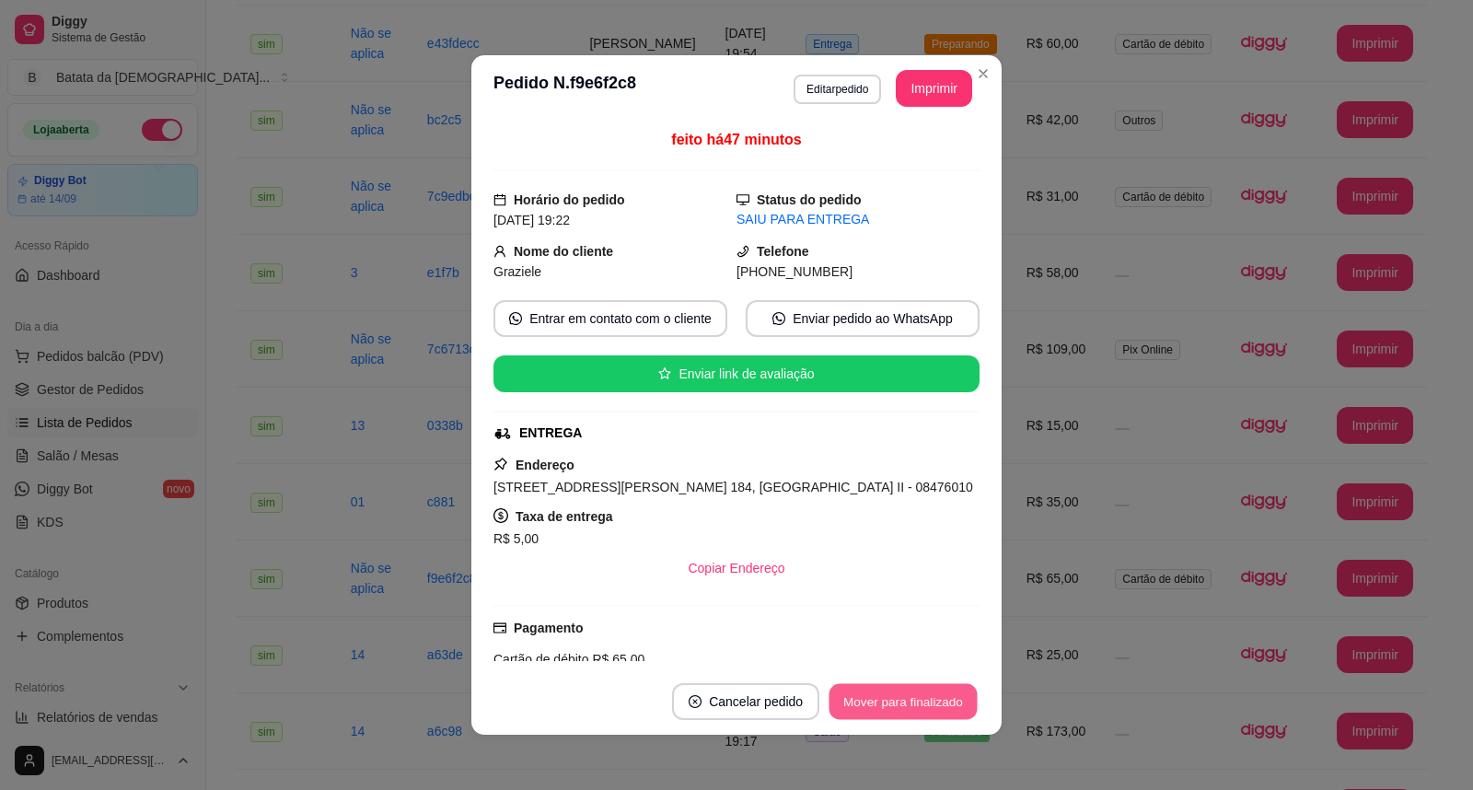
click at [955, 693] on button "Mover para finalizado" at bounding box center [903, 702] width 148 height 36
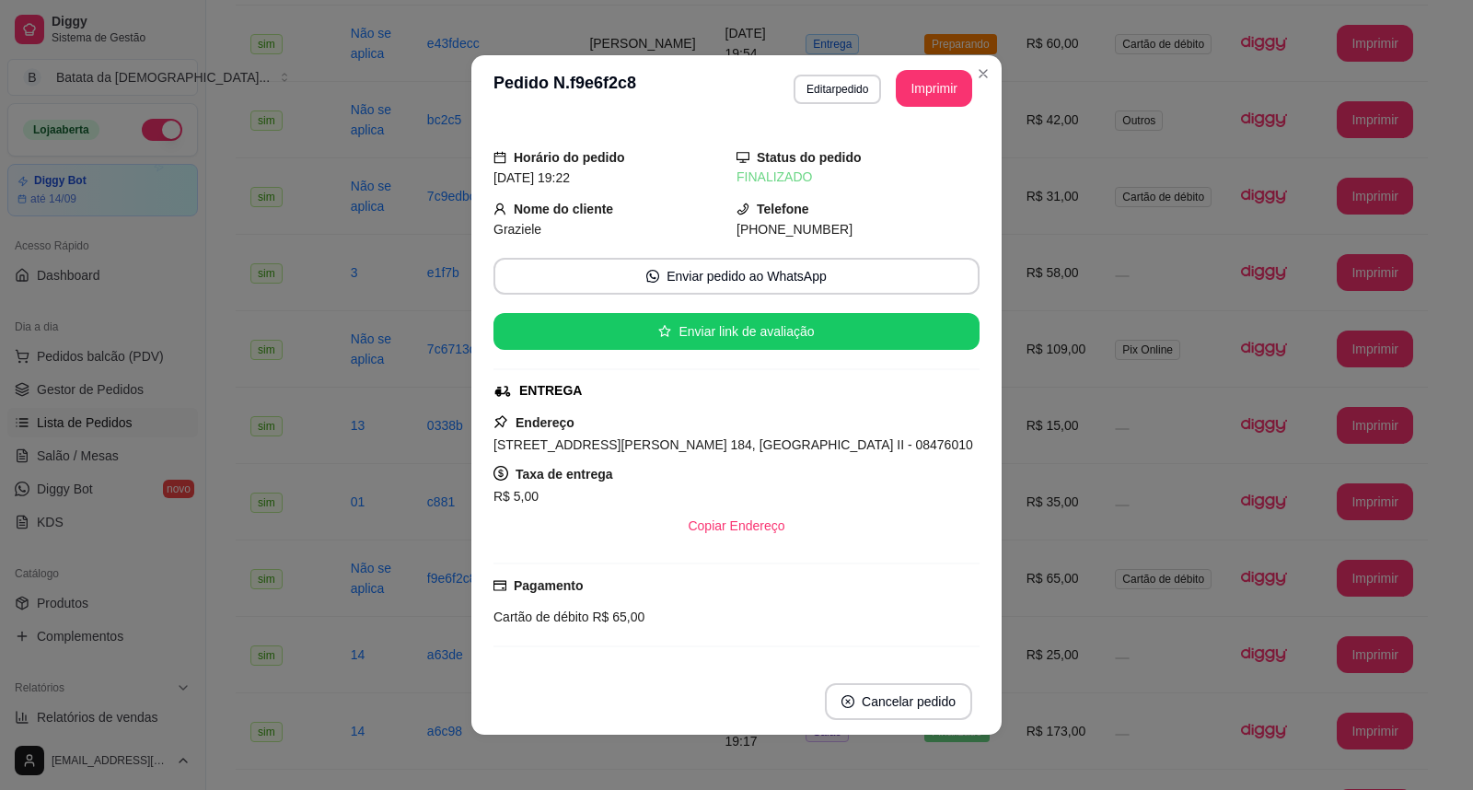
click at [988, 84] on header "**********" at bounding box center [736, 88] width 530 height 66
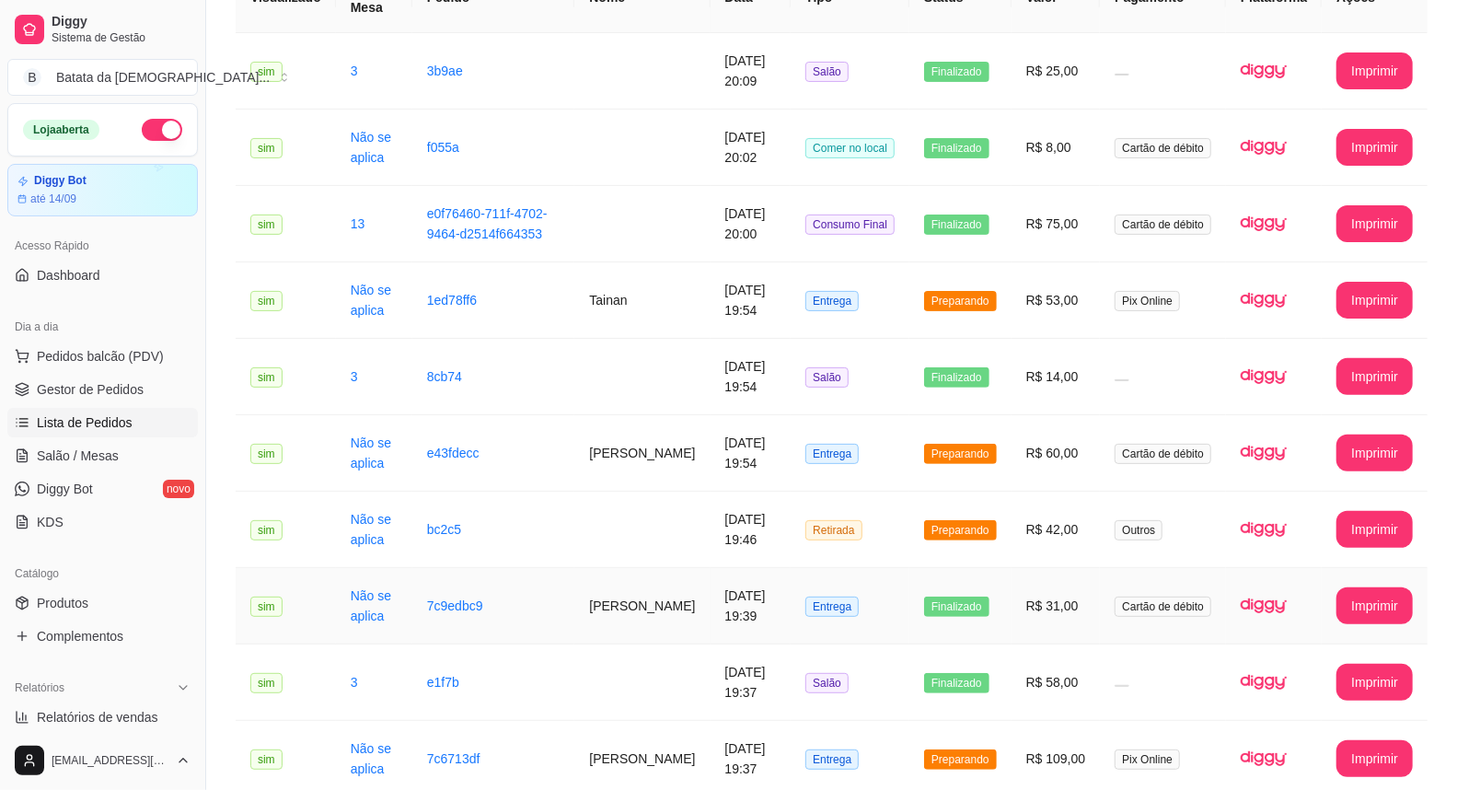
scroll to position [102, 0]
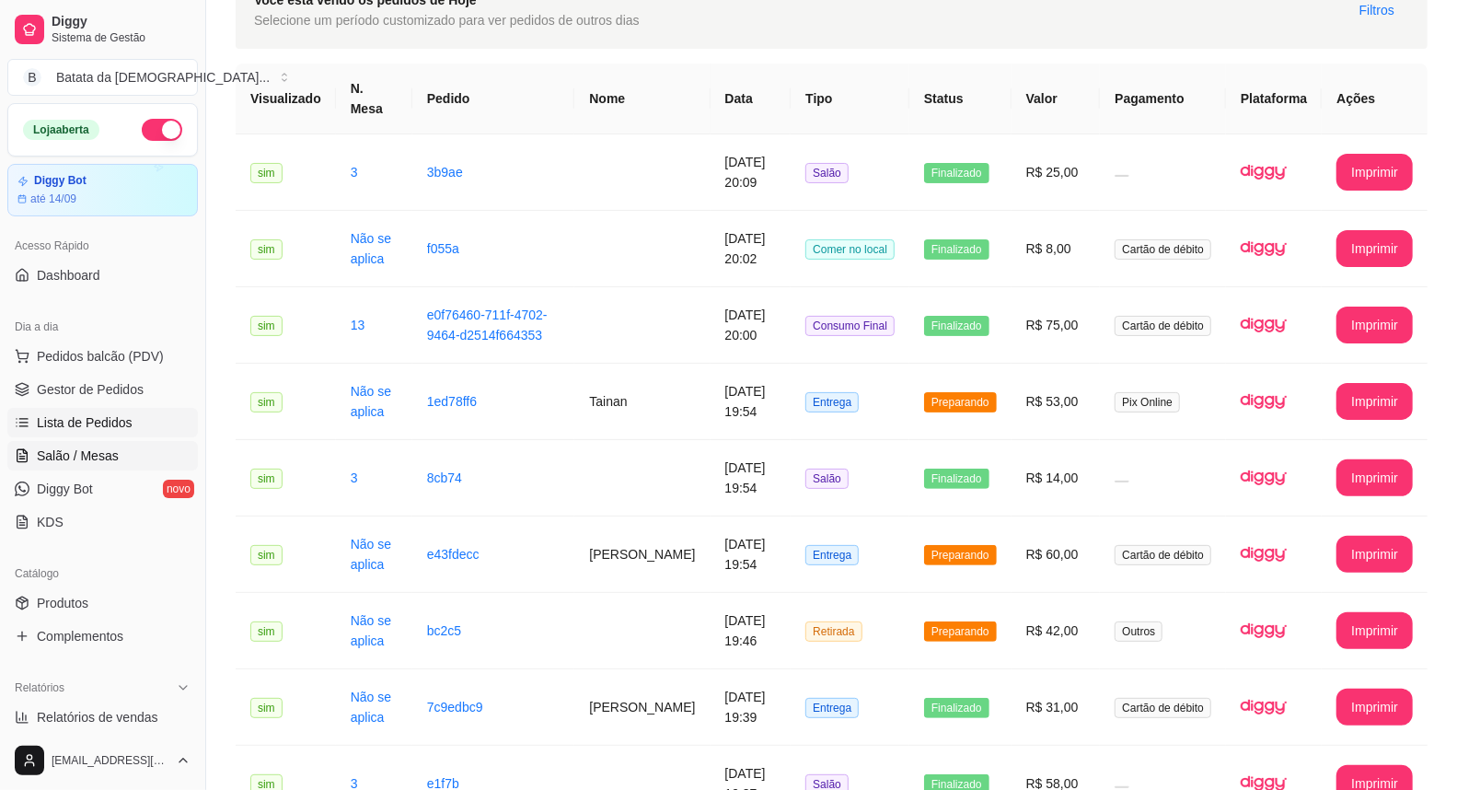
click at [130, 458] on link "Salão / Mesas" at bounding box center [102, 455] width 191 height 29
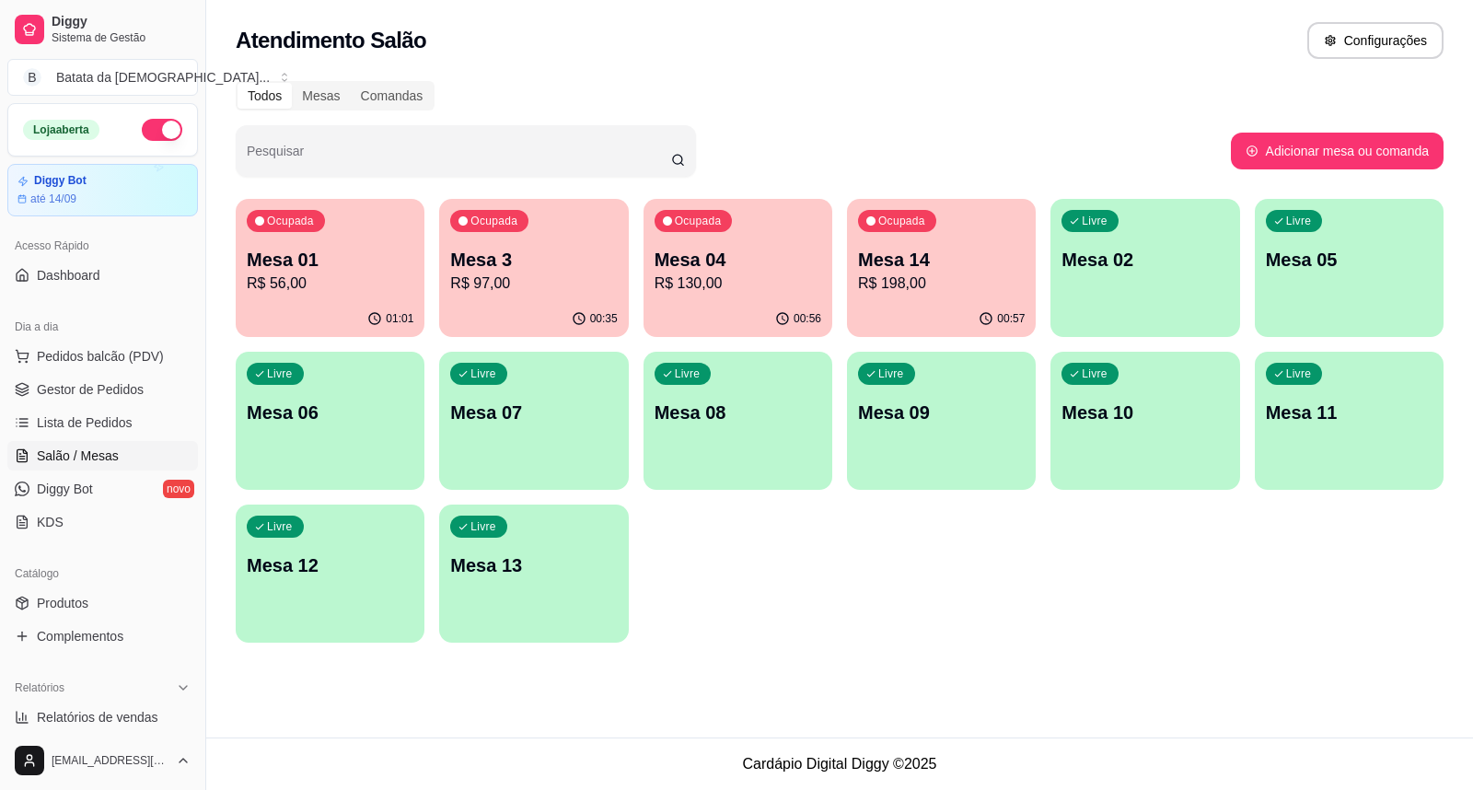
click at [784, 247] on p "Mesa 04" at bounding box center [737, 260] width 167 height 26
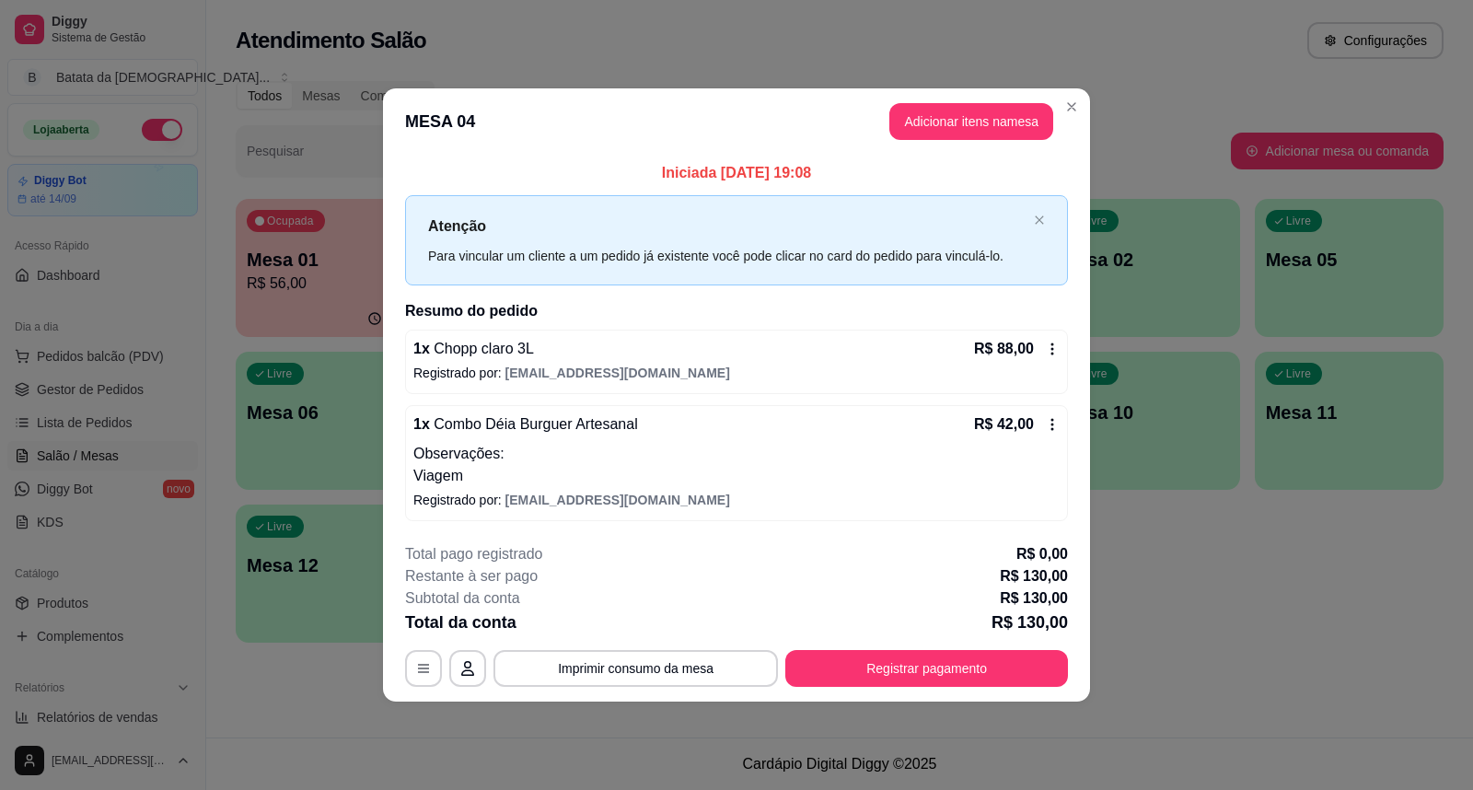
click at [713, 648] on div "**********" at bounding box center [736, 615] width 663 height 144
click at [722, 663] on button "Imprimir consumo da mesa" at bounding box center [635, 668] width 284 height 37
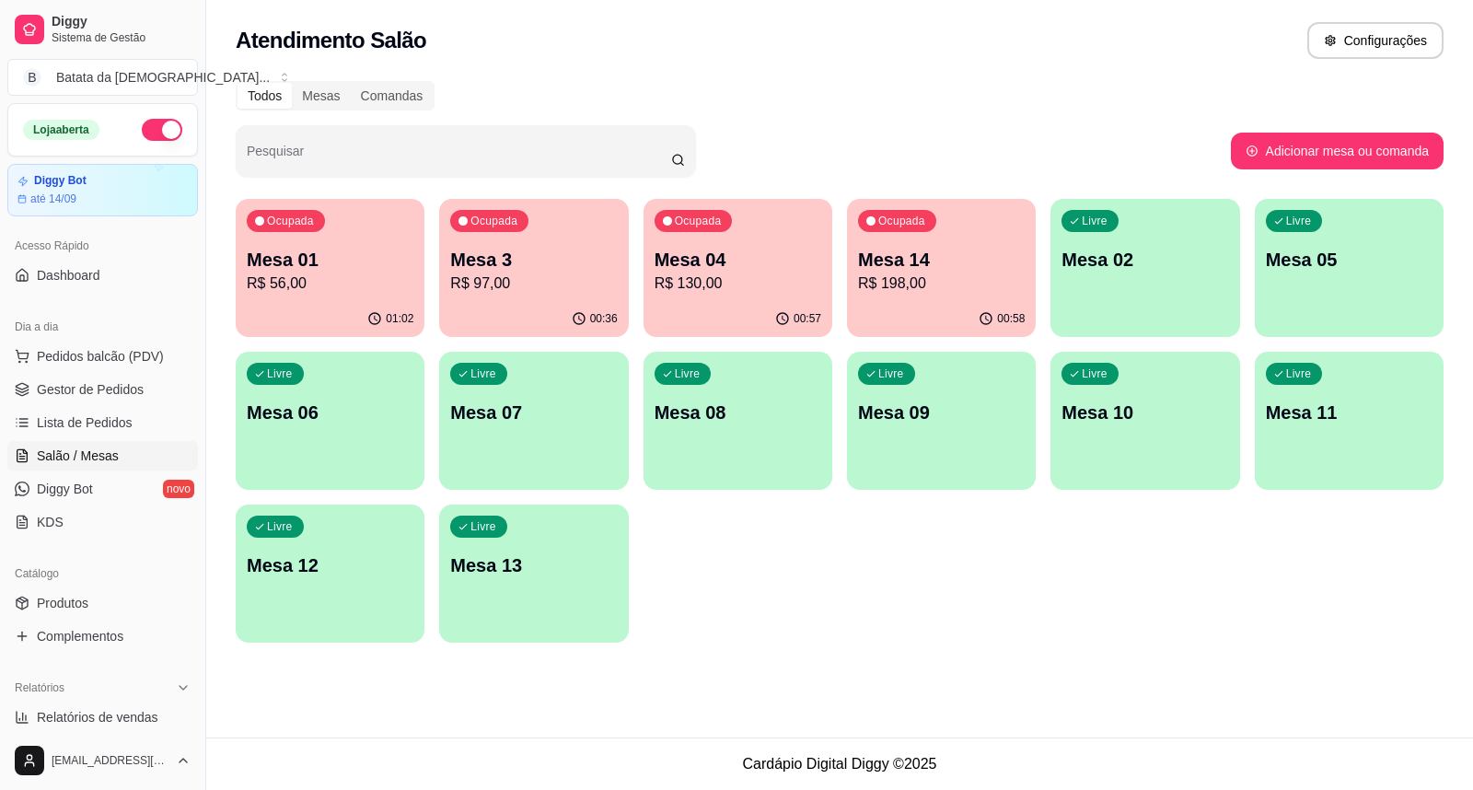
click at [905, 289] on p "R$ 198,00" at bounding box center [941, 283] width 167 height 22
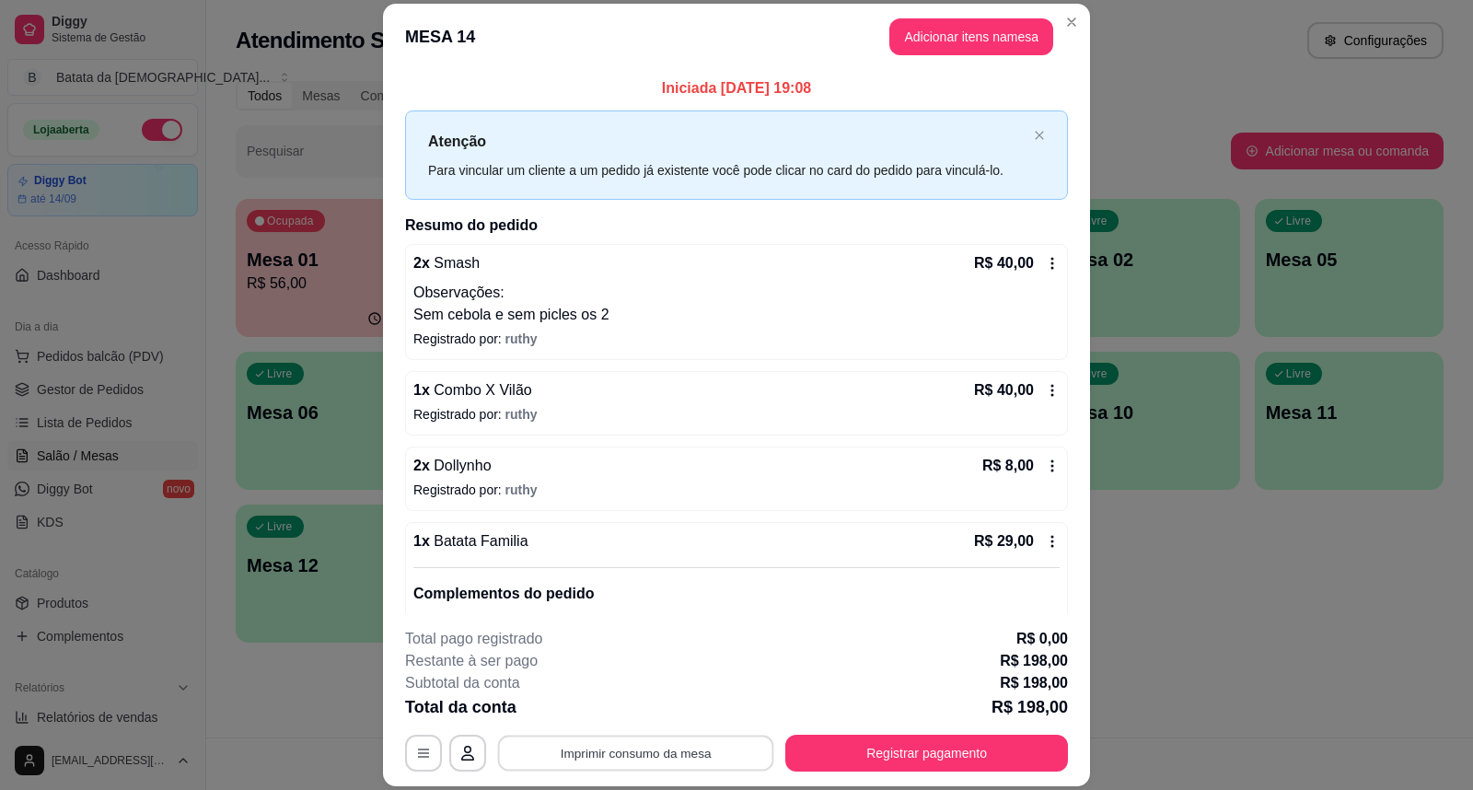
click at [699, 755] on button "Imprimir consumo da mesa" at bounding box center [636, 752] width 276 height 36
click at [952, 38] on button "Adicionar itens na mesa" at bounding box center [971, 36] width 164 height 37
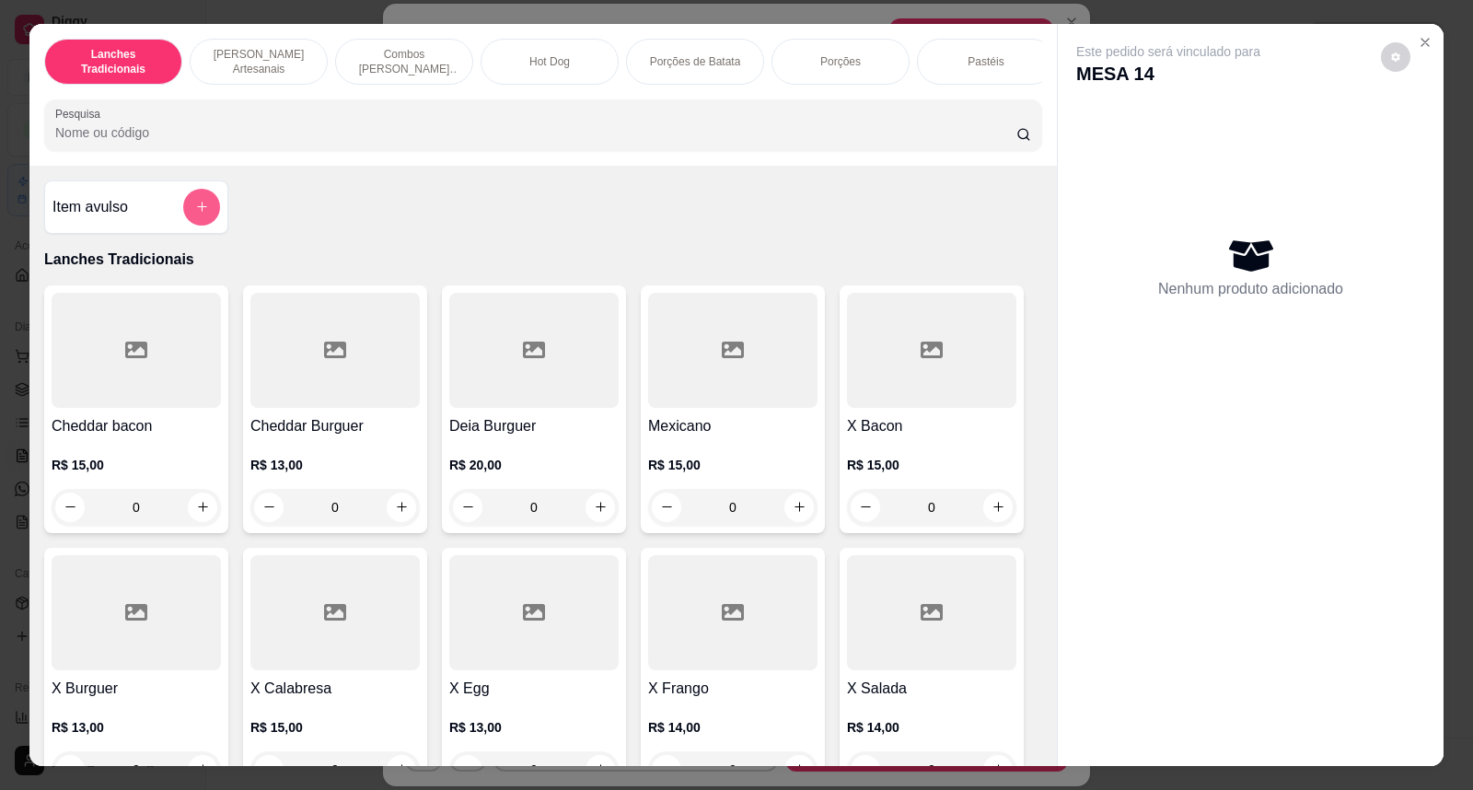
click at [188, 223] on button "add-separate-item" at bounding box center [201, 207] width 37 height 37
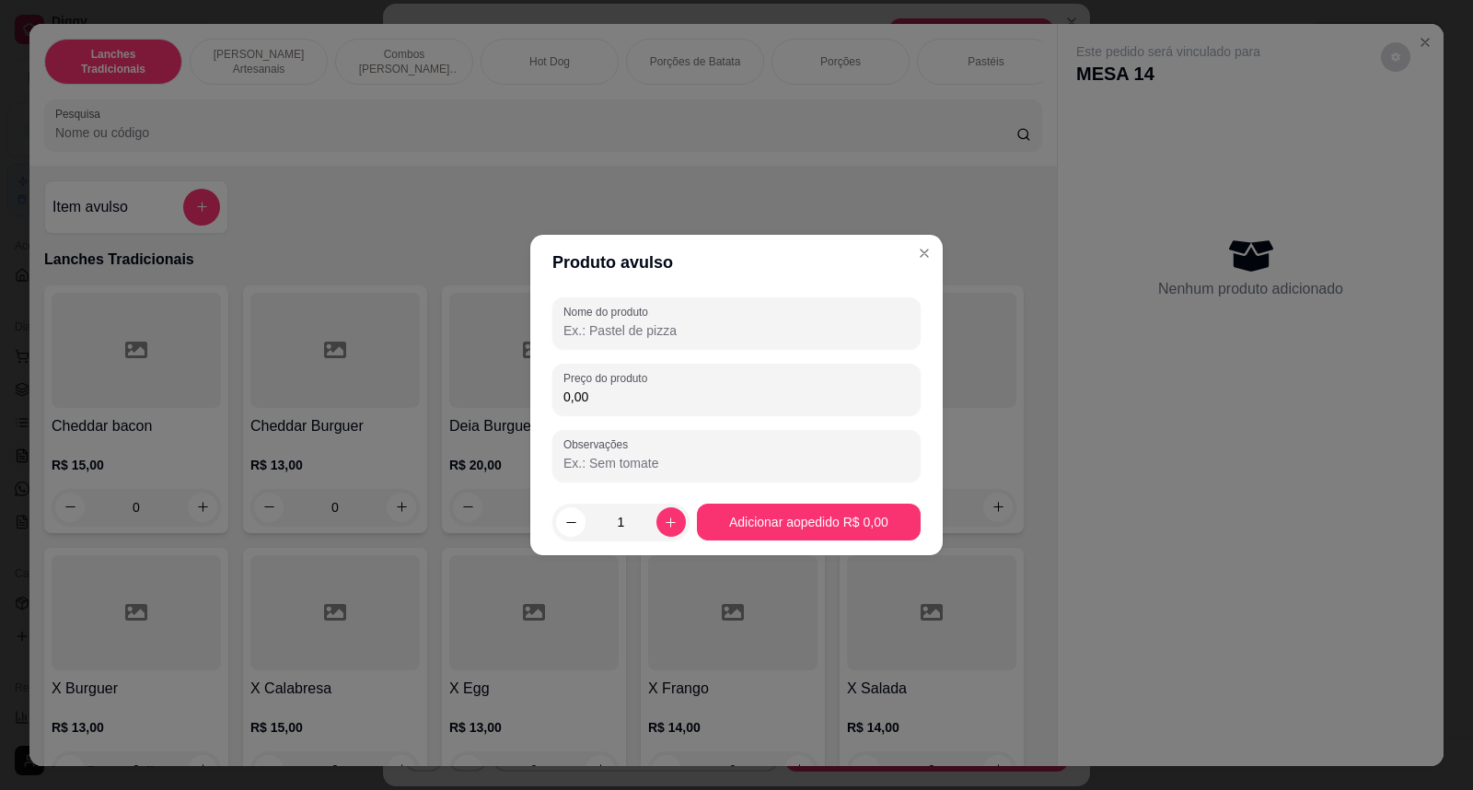
click at [636, 387] on input "0,00" at bounding box center [736, 396] width 346 height 18
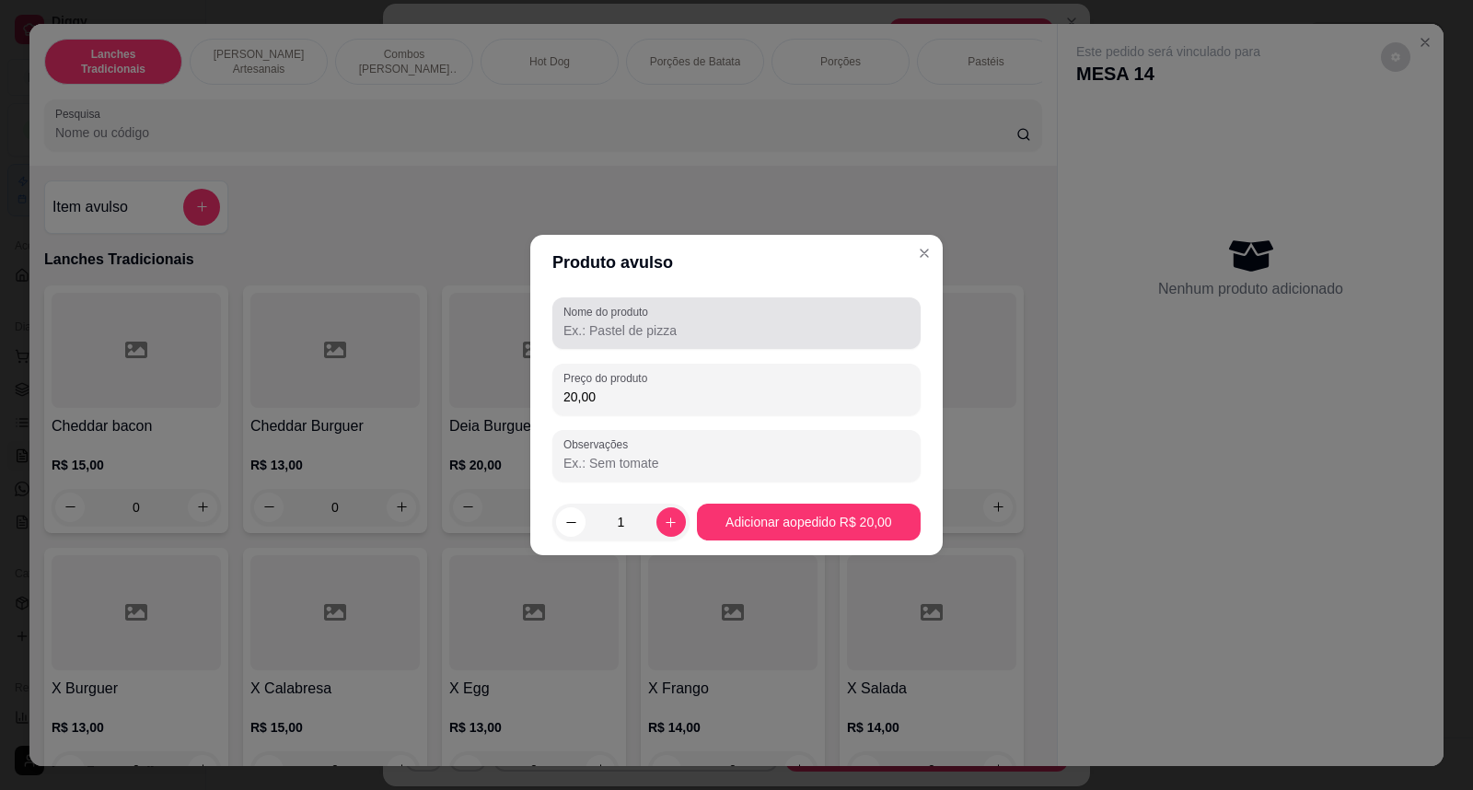
type input "20,00"
click at [652, 333] on input "Nome do produto" at bounding box center [736, 330] width 346 height 18
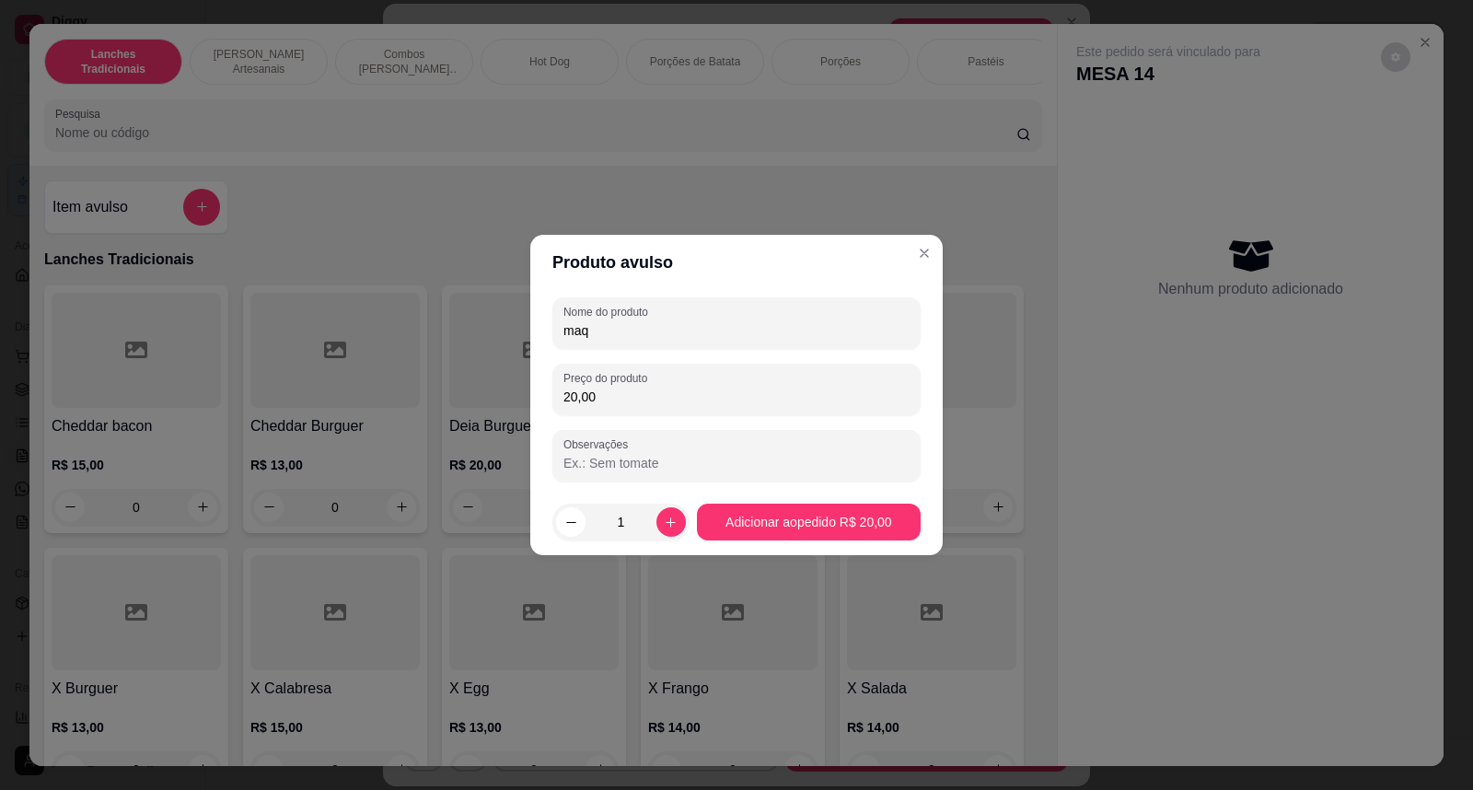
type input "maqu"
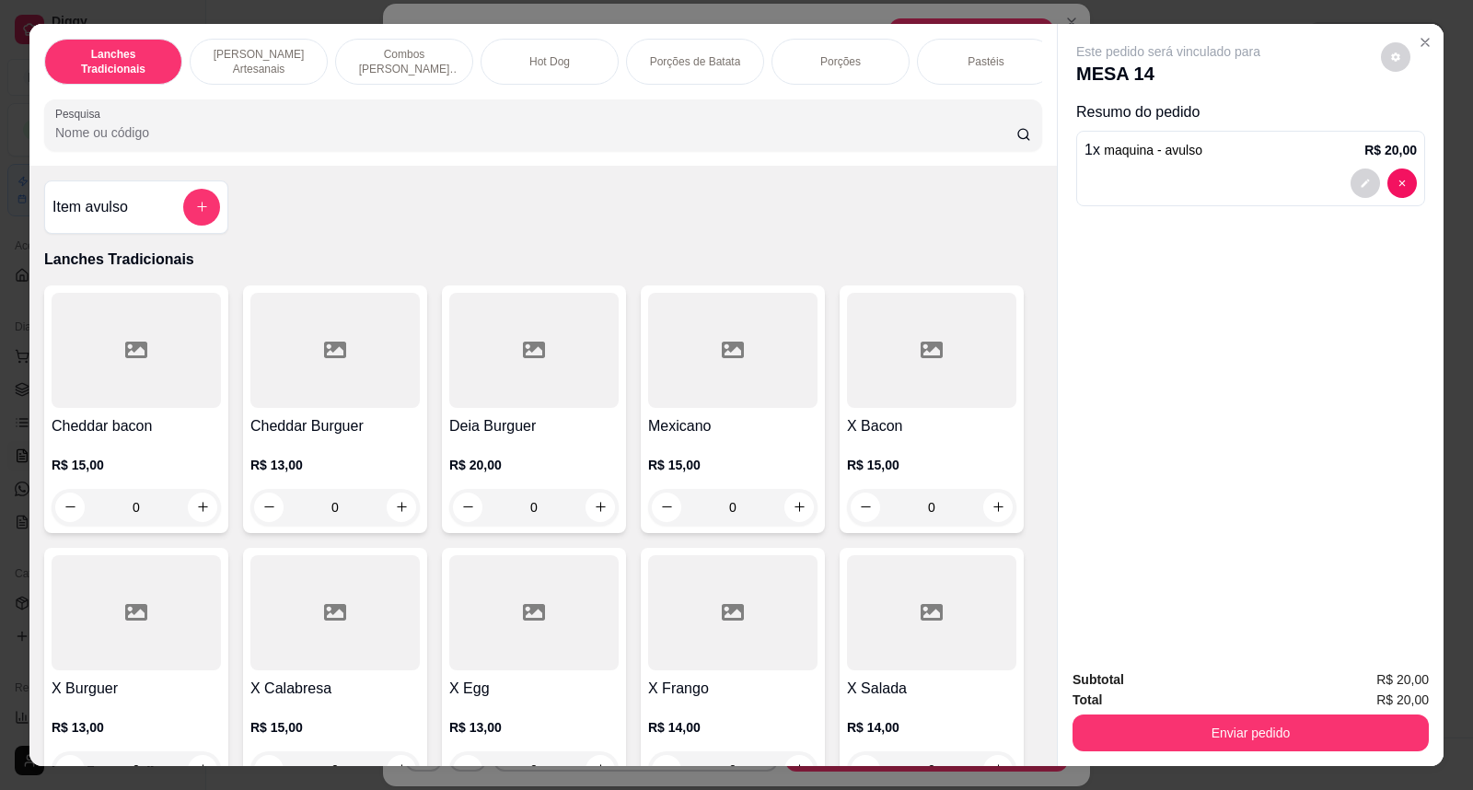
click at [1192, 710] on div "Enviar pedido" at bounding box center [1250, 730] width 356 height 41
click at [1204, 738] on button "Enviar pedido" at bounding box center [1250, 732] width 356 height 37
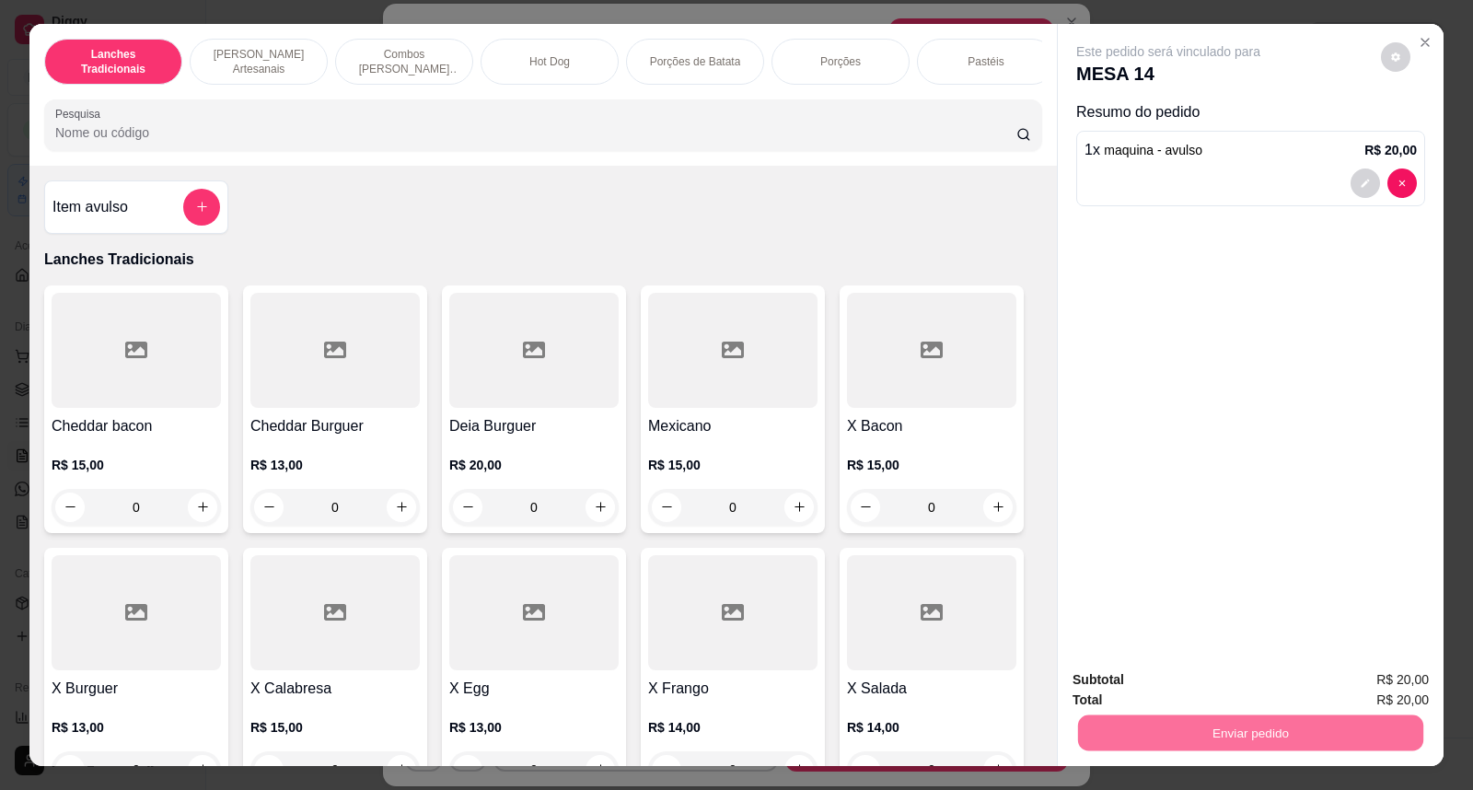
click at [1195, 691] on button "Não registrar e enviar pedido" at bounding box center [1188, 688] width 191 height 35
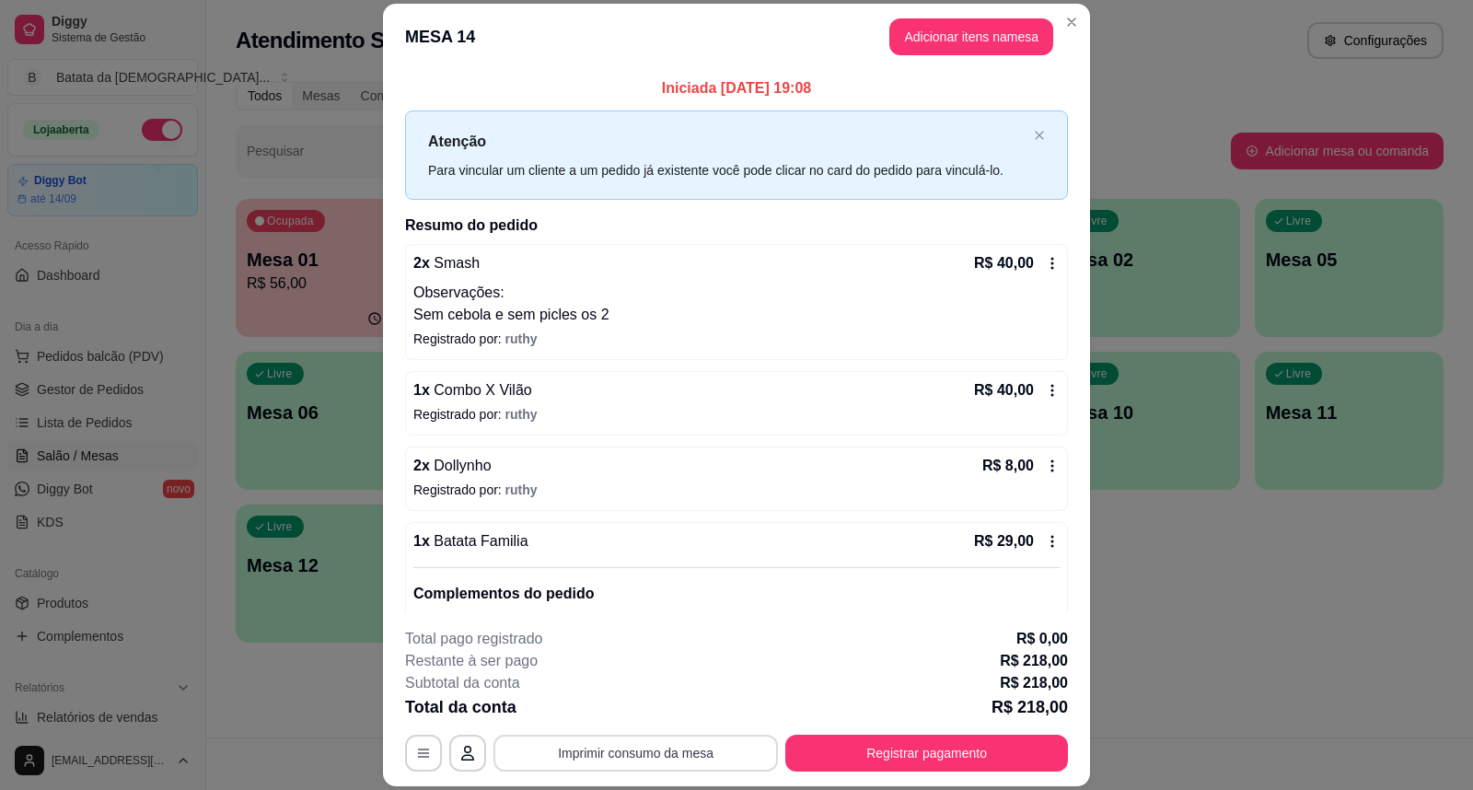
click at [742, 744] on button "Imprimir consumo da mesa" at bounding box center [635, 752] width 284 height 37
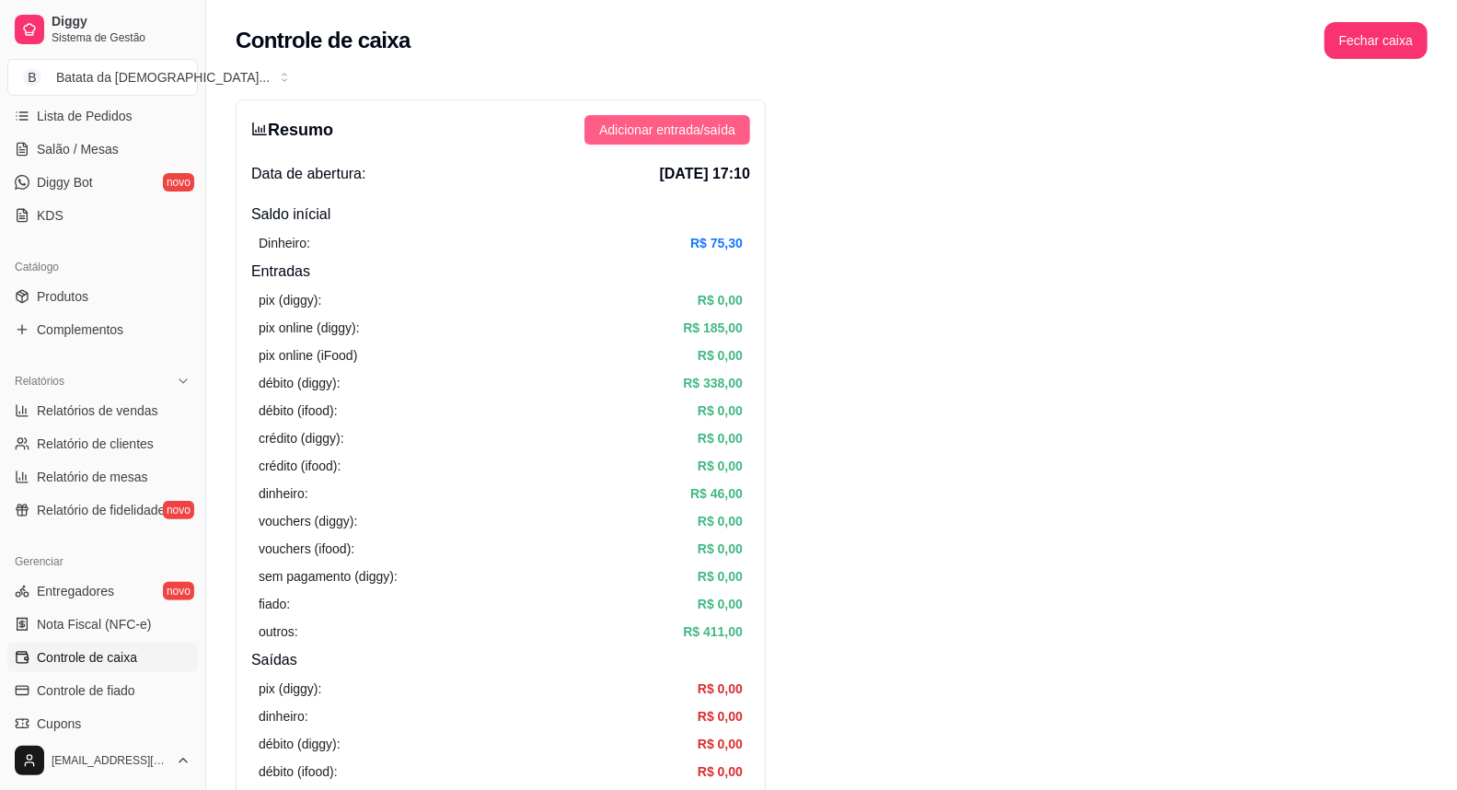
click at [729, 132] on span "Adicionar entrada/saída" at bounding box center [667, 130] width 136 height 20
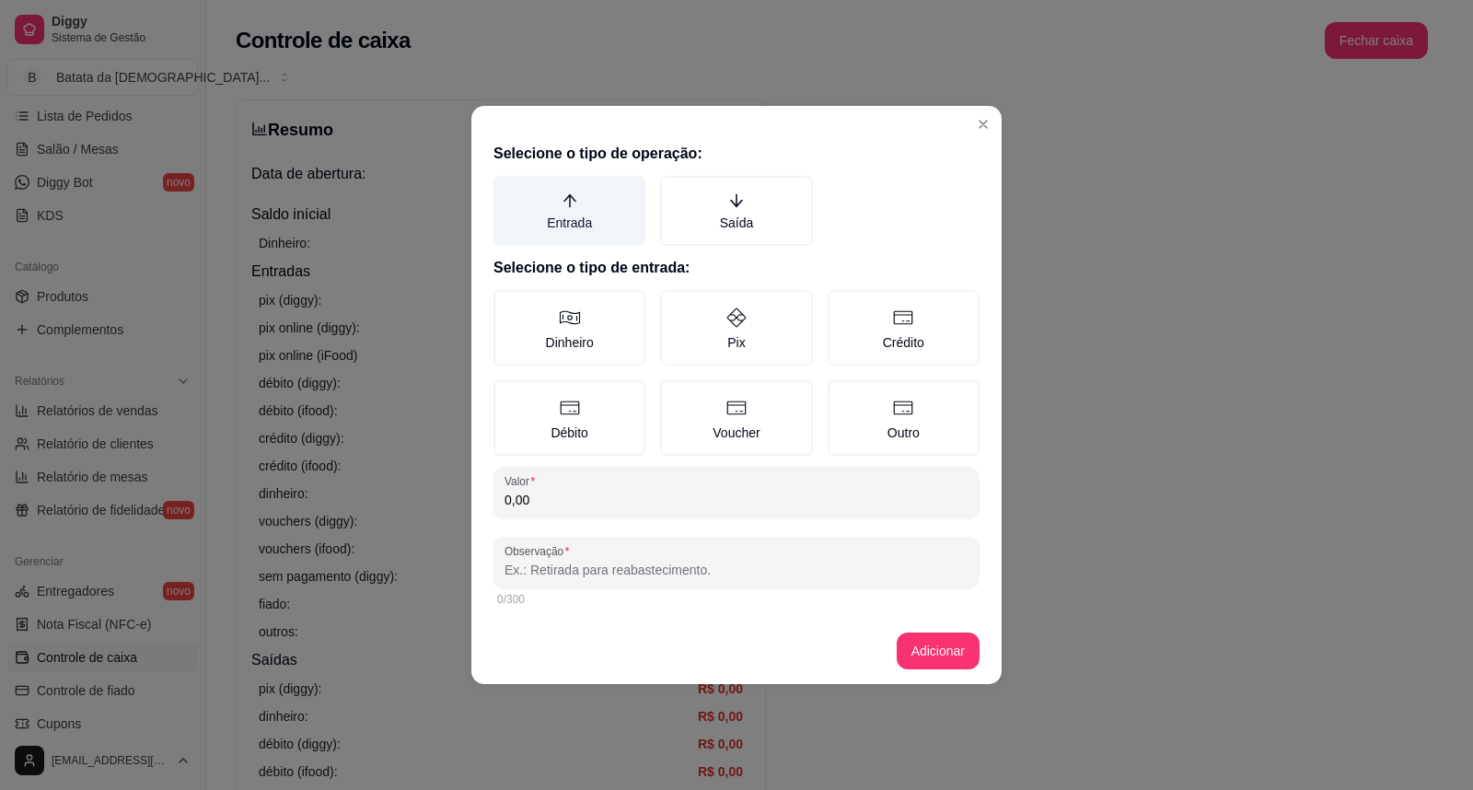
click at [582, 213] on label "Entrada" at bounding box center [569, 211] width 152 height 70
click at [507, 190] on button "Entrada" at bounding box center [499, 182] width 15 height 15
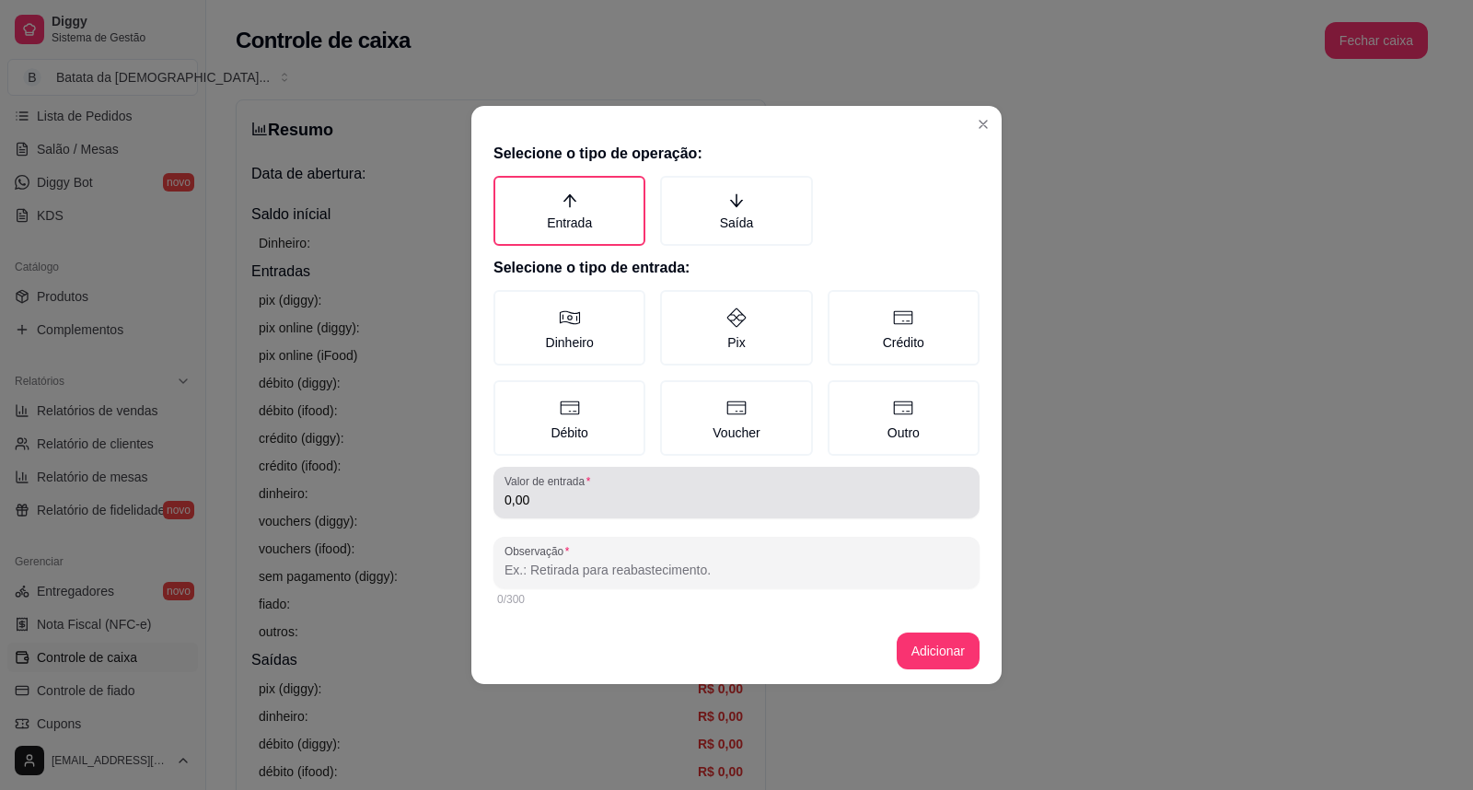
click at [595, 486] on div "0,00" at bounding box center [736, 492] width 464 height 37
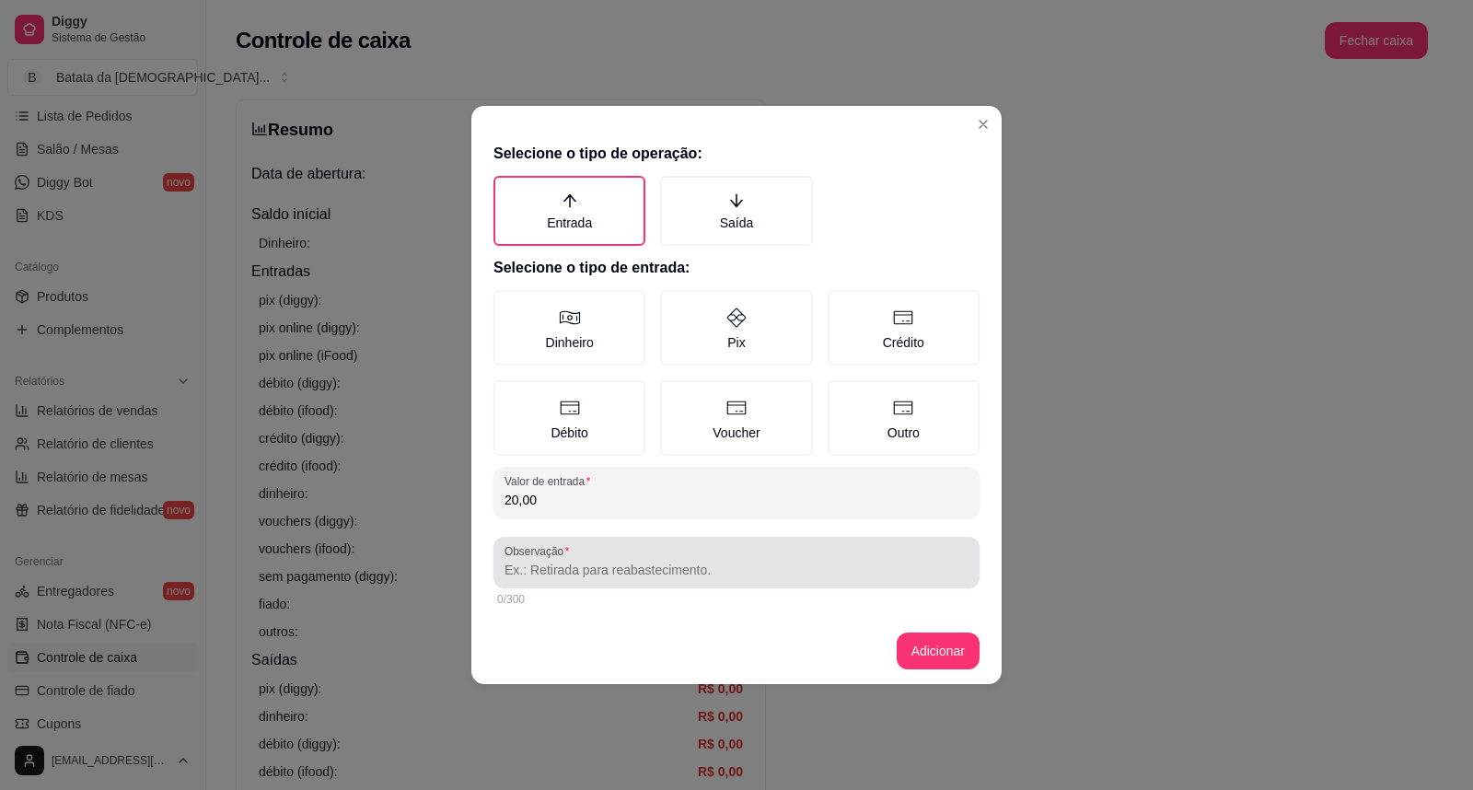
type input "20,00"
click at [648, 562] on input "Observação" at bounding box center [736, 570] width 464 height 18
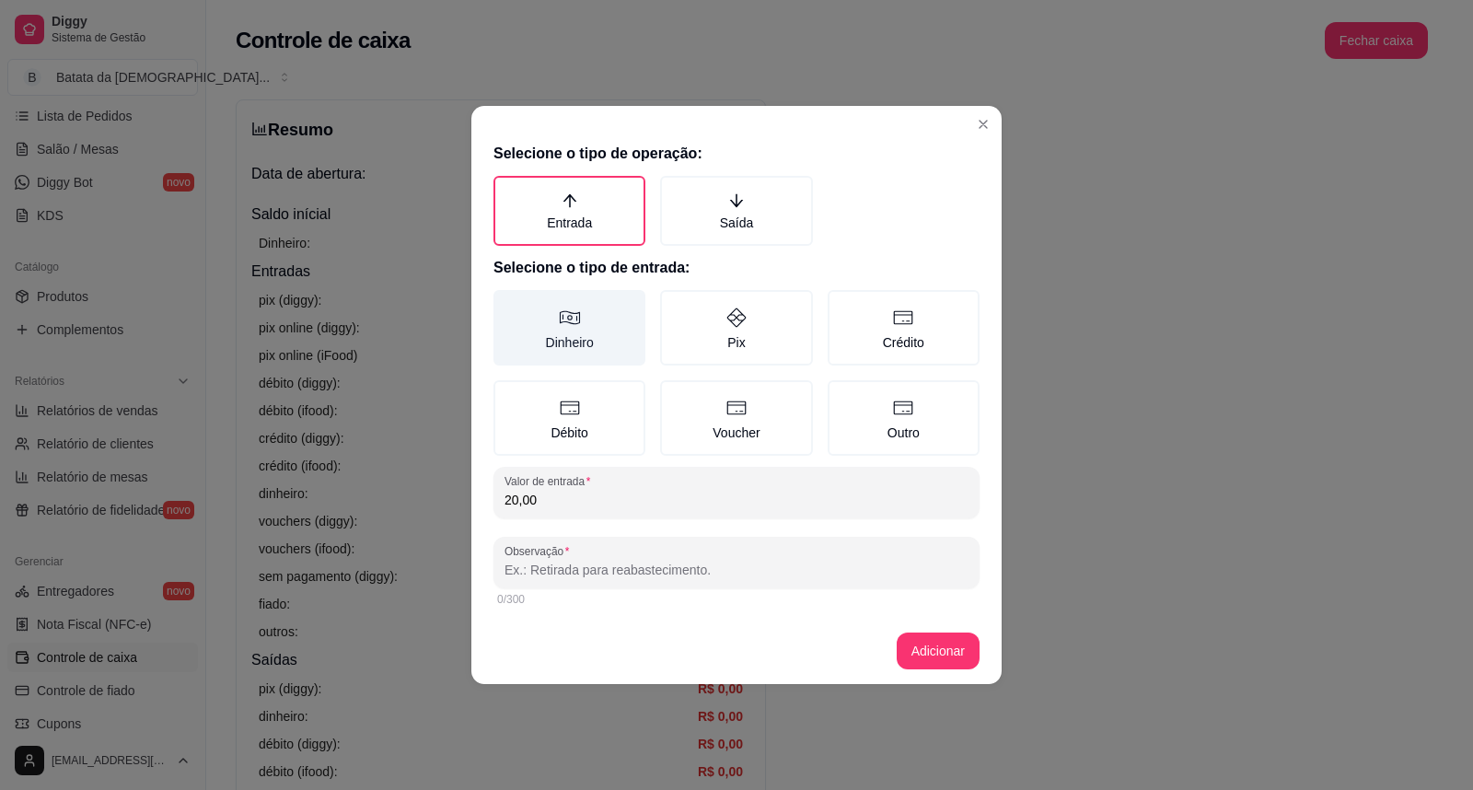
click at [552, 320] on label "Dinheiro" at bounding box center [569, 327] width 152 height 75
click at [507, 304] on button "Dinheiro" at bounding box center [499, 296] width 15 height 15
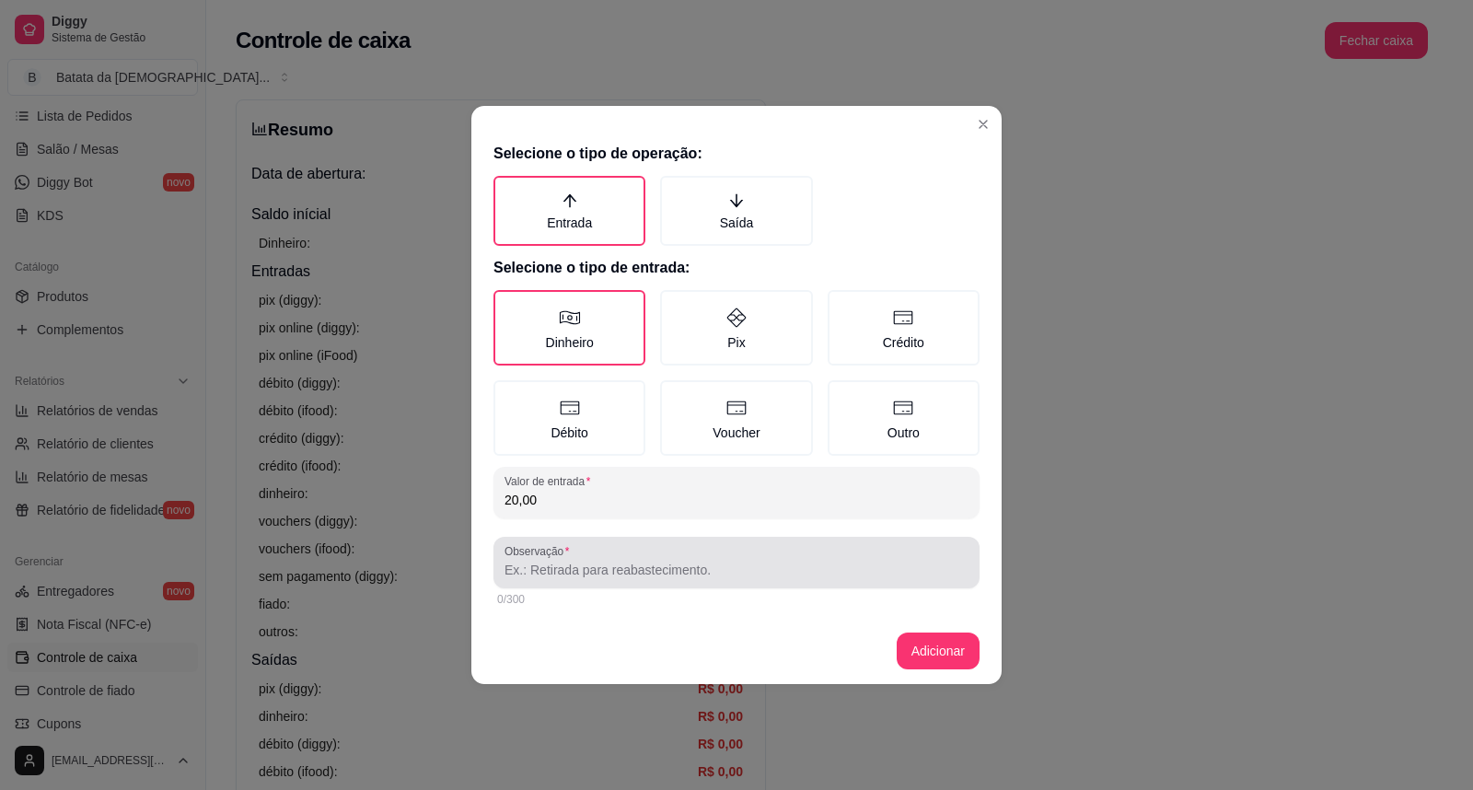
click at [678, 556] on div at bounding box center [736, 562] width 464 height 37
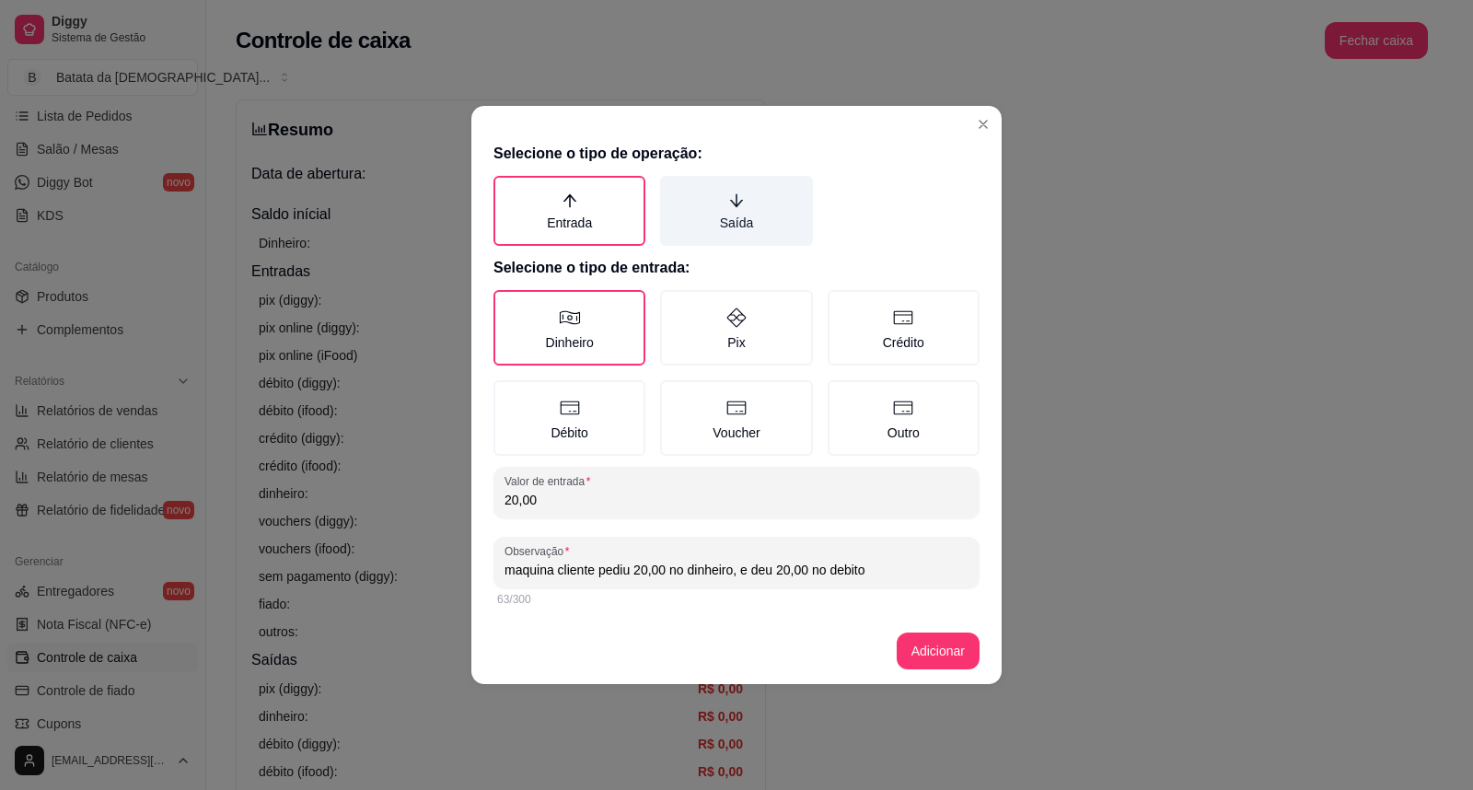
type input "maquina cliente pediu 20,00 no dinheiro, e deu 20,00 no debito"
click at [694, 214] on label "Saída" at bounding box center [736, 211] width 152 height 70
click at [674, 190] on button "Saída" at bounding box center [666, 182] width 15 height 15
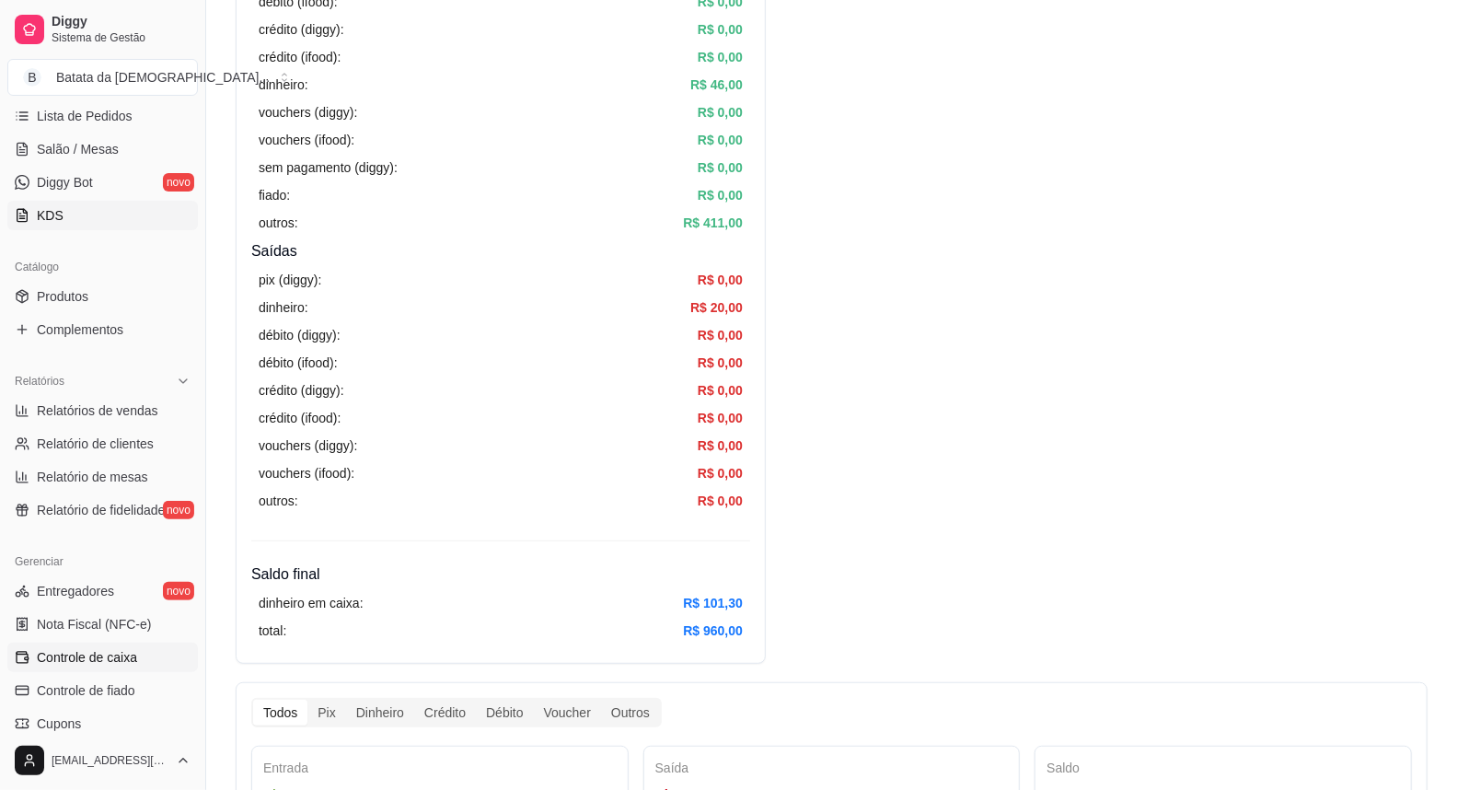
scroll to position [204, 0]
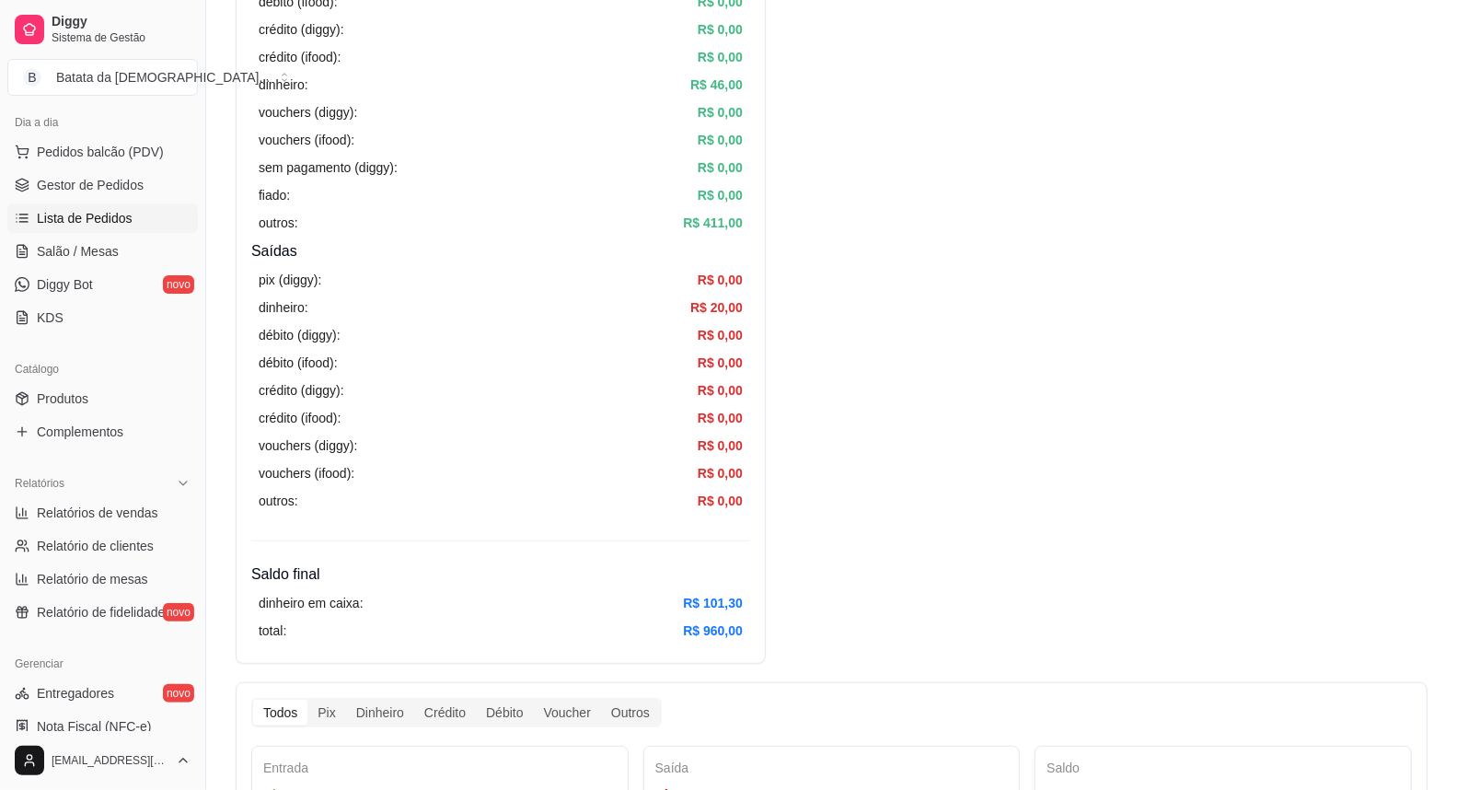
click at [120, 222] on span "Lista de Pedidos" at bounding box center [85, 218] width 96 height 18
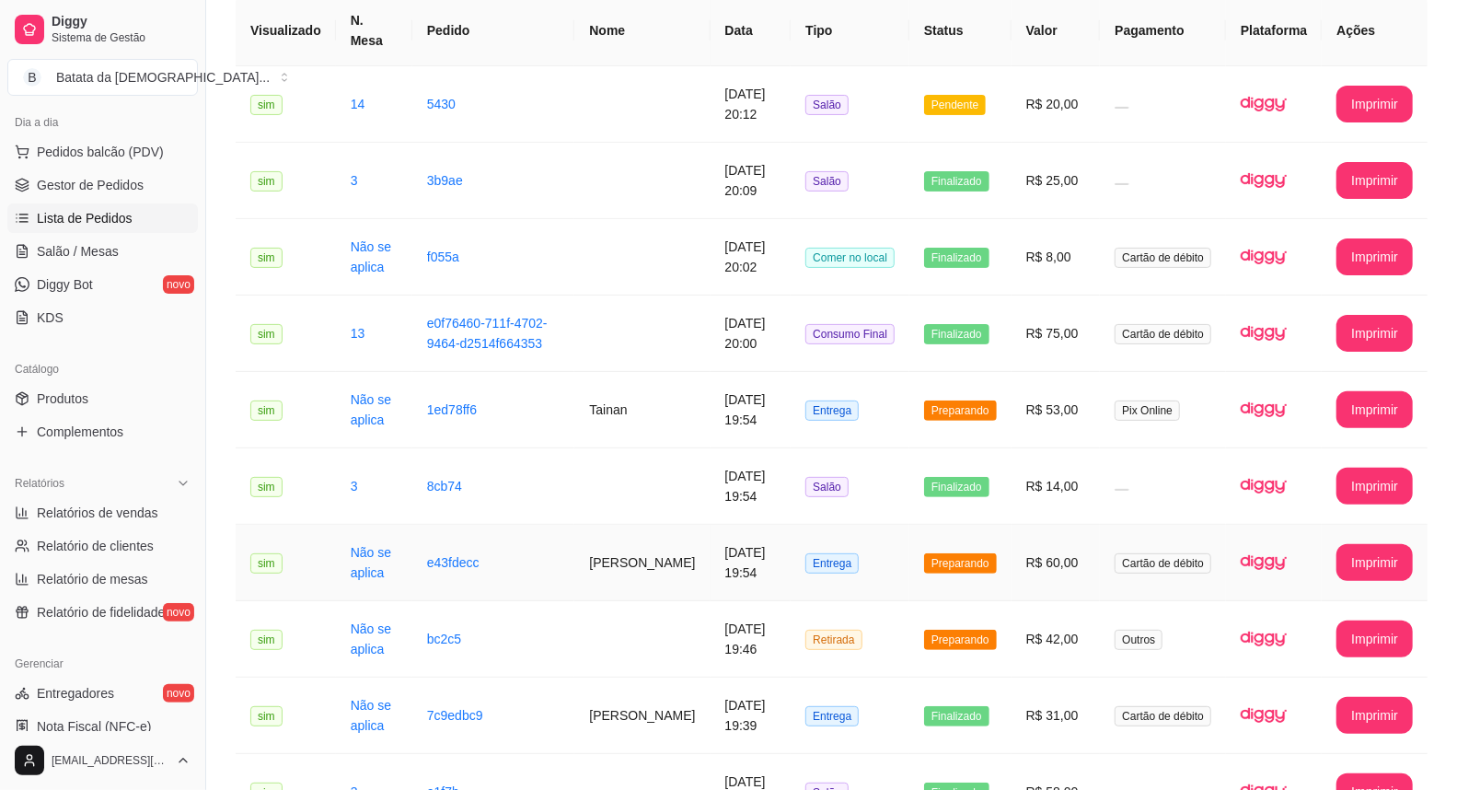
scroll to position [204, 0]
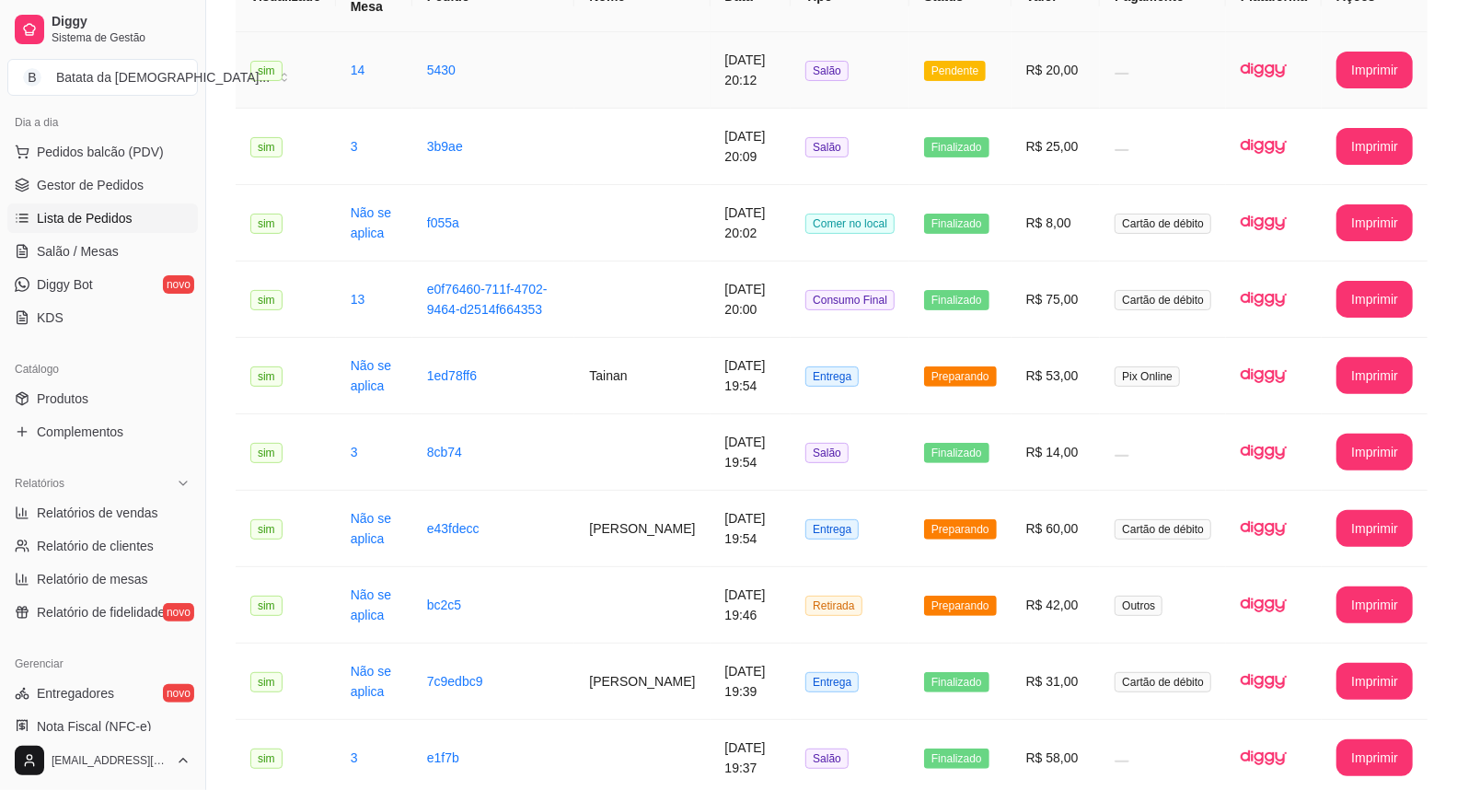
click at [934, 61] on span "Pendente" at bounding box center [955, 71] width 62 height 20
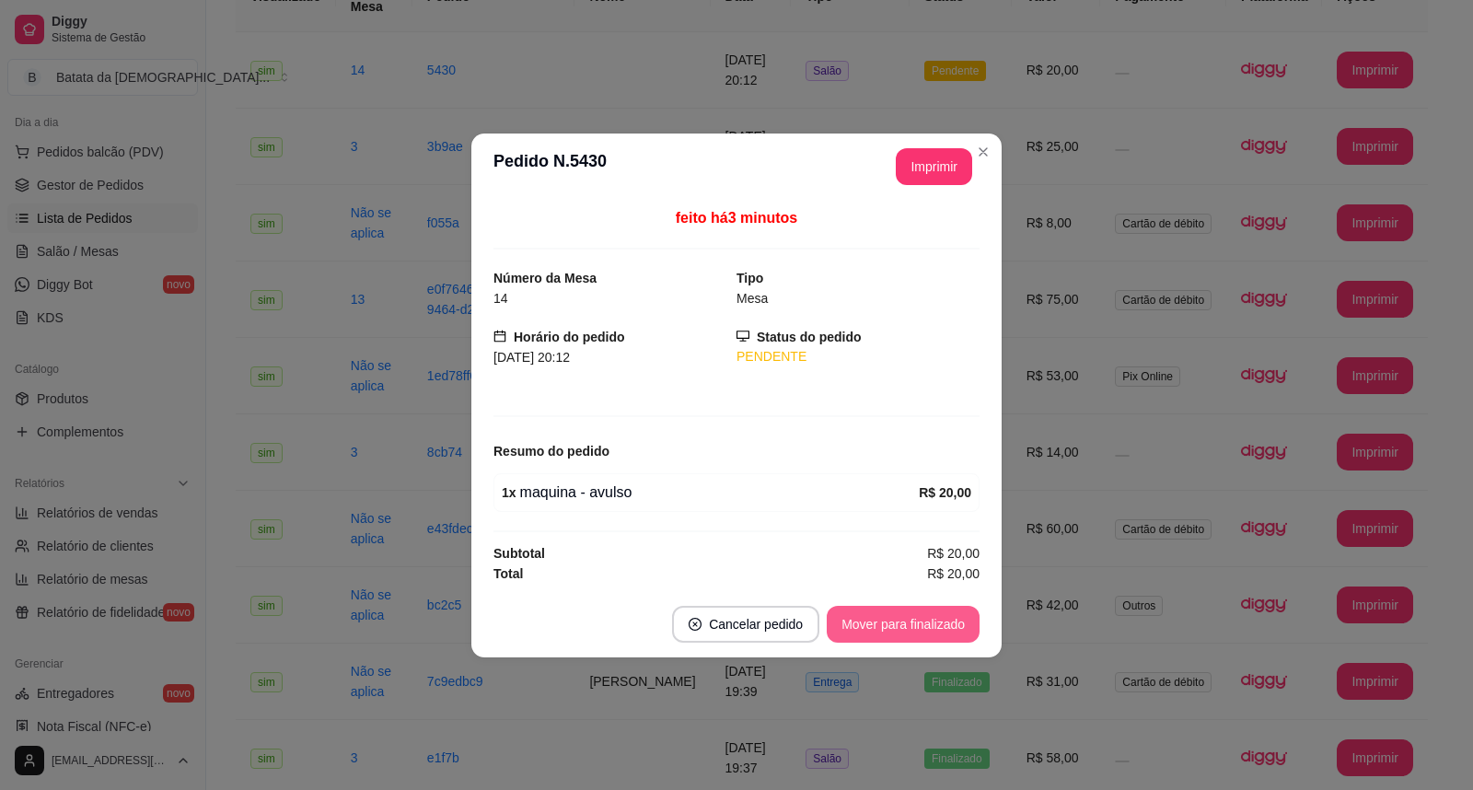
click at [935, 612] on button "Mover para finalizado" at bounding box center [903, 624] width 153 height 37
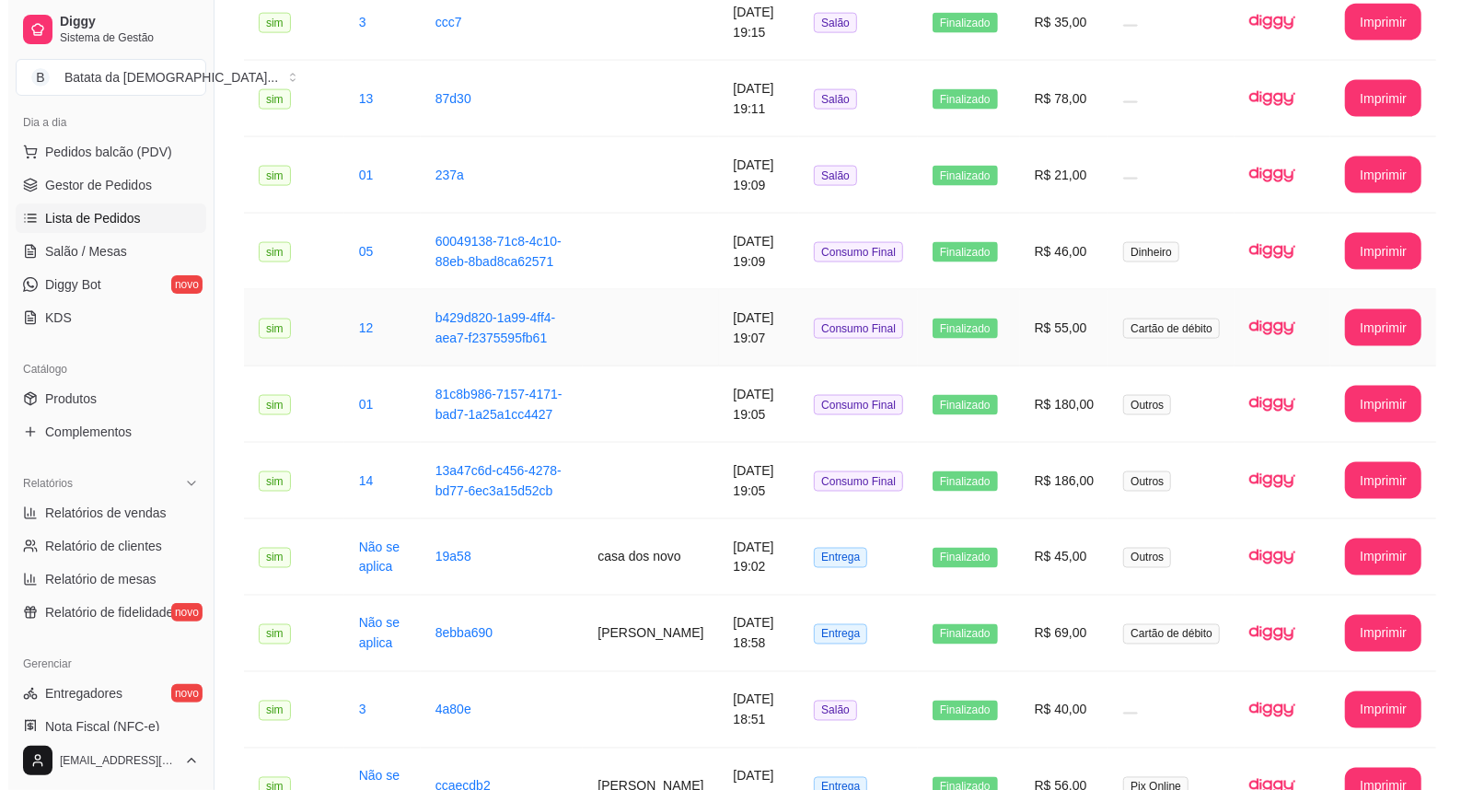
scroll to position [1636, 0]
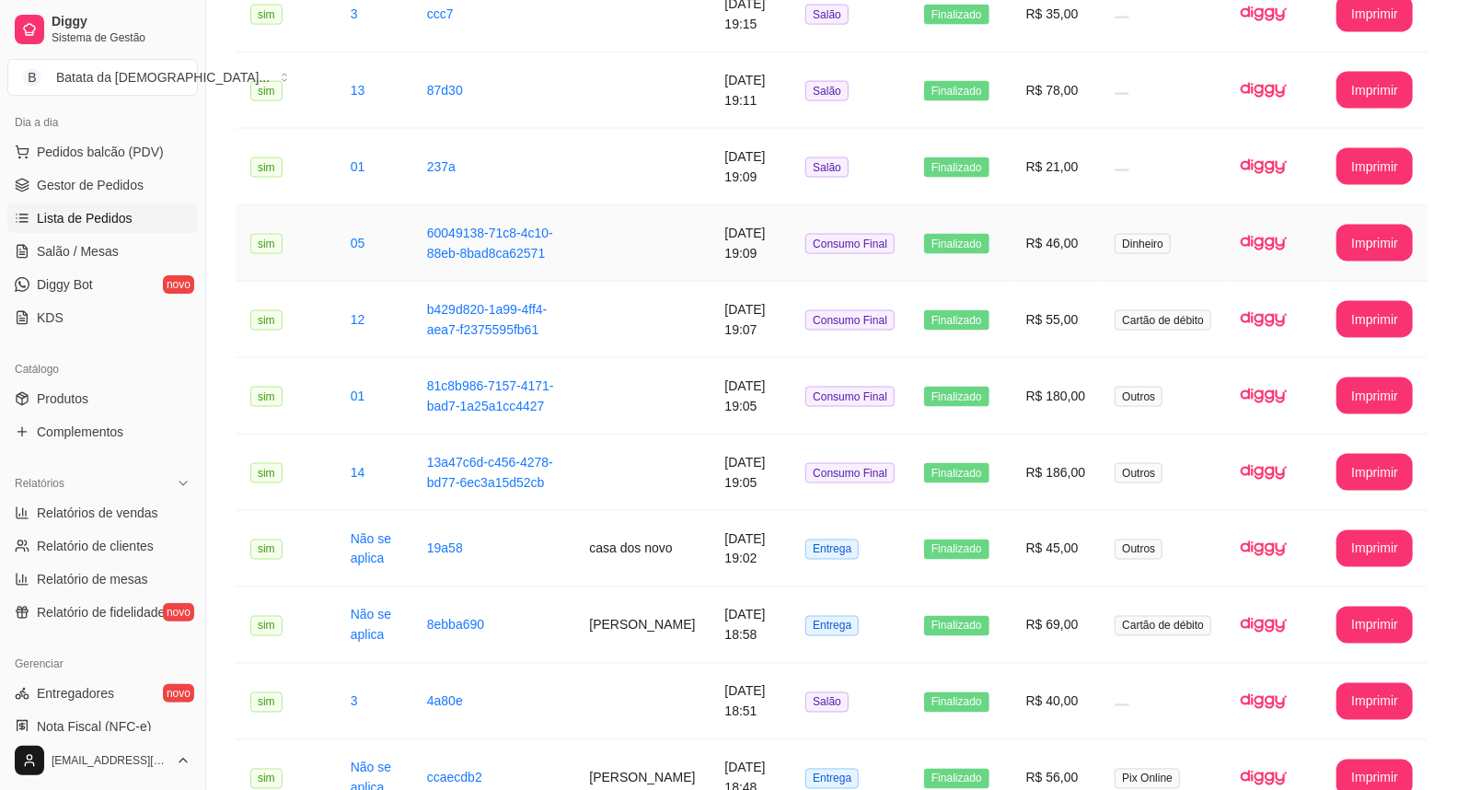
click at [1162, 235] on td "Dinheiro" at bounding box center [1163, 243] width 126 height 76
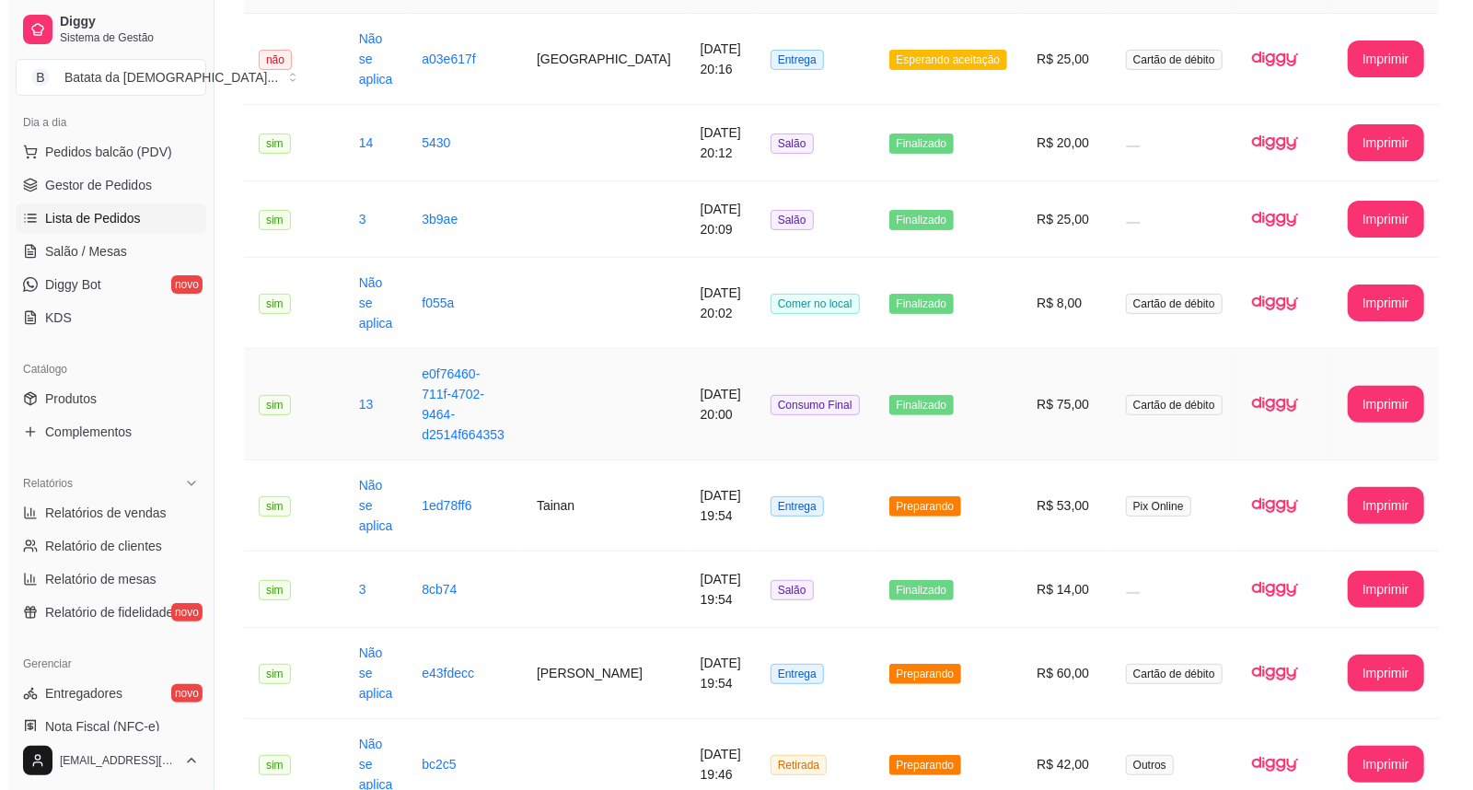
scroll to position [0, 0]
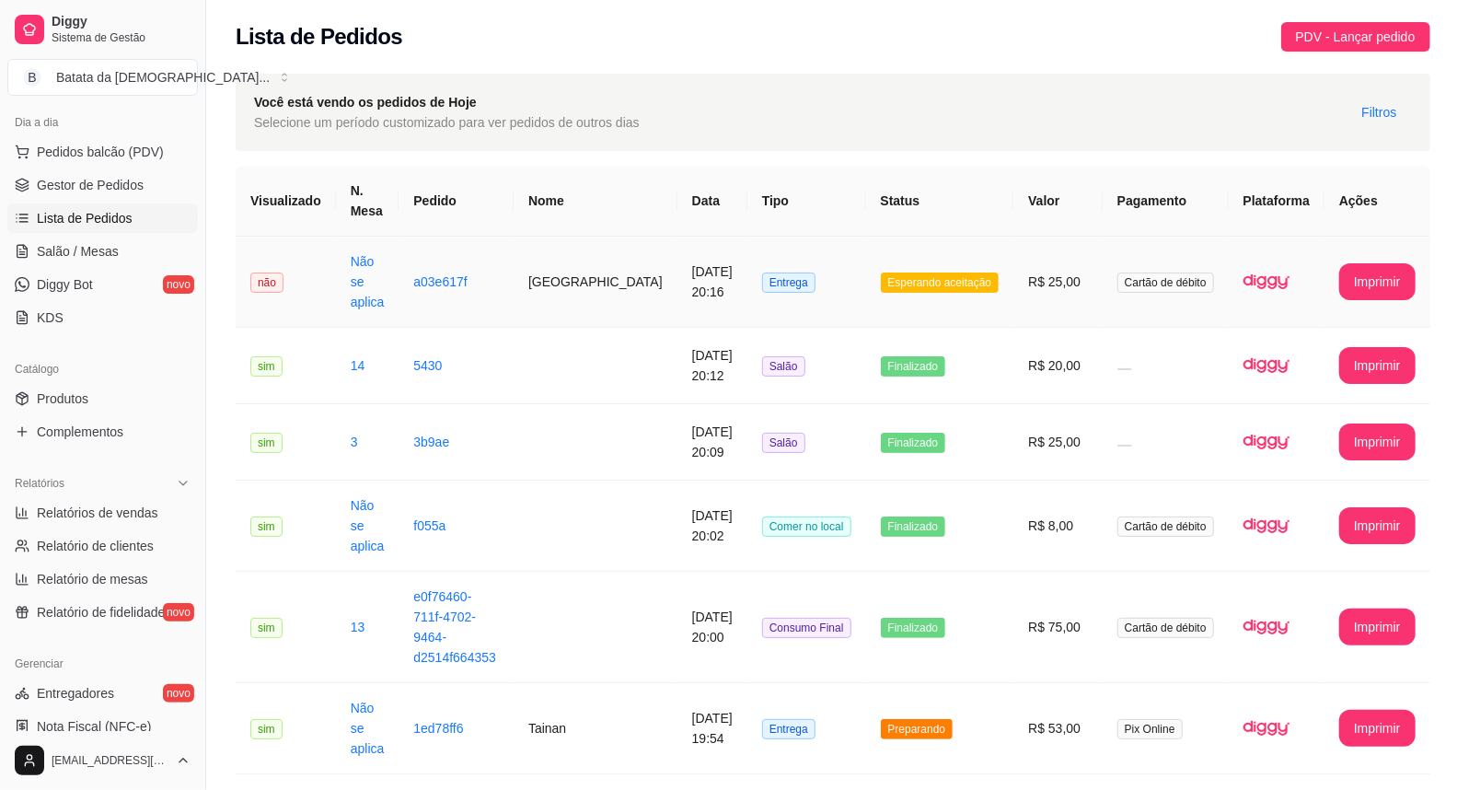
click at [992, 288] on td "Esperando aceitação" at bounding box center [940, 282] width 148 height 91
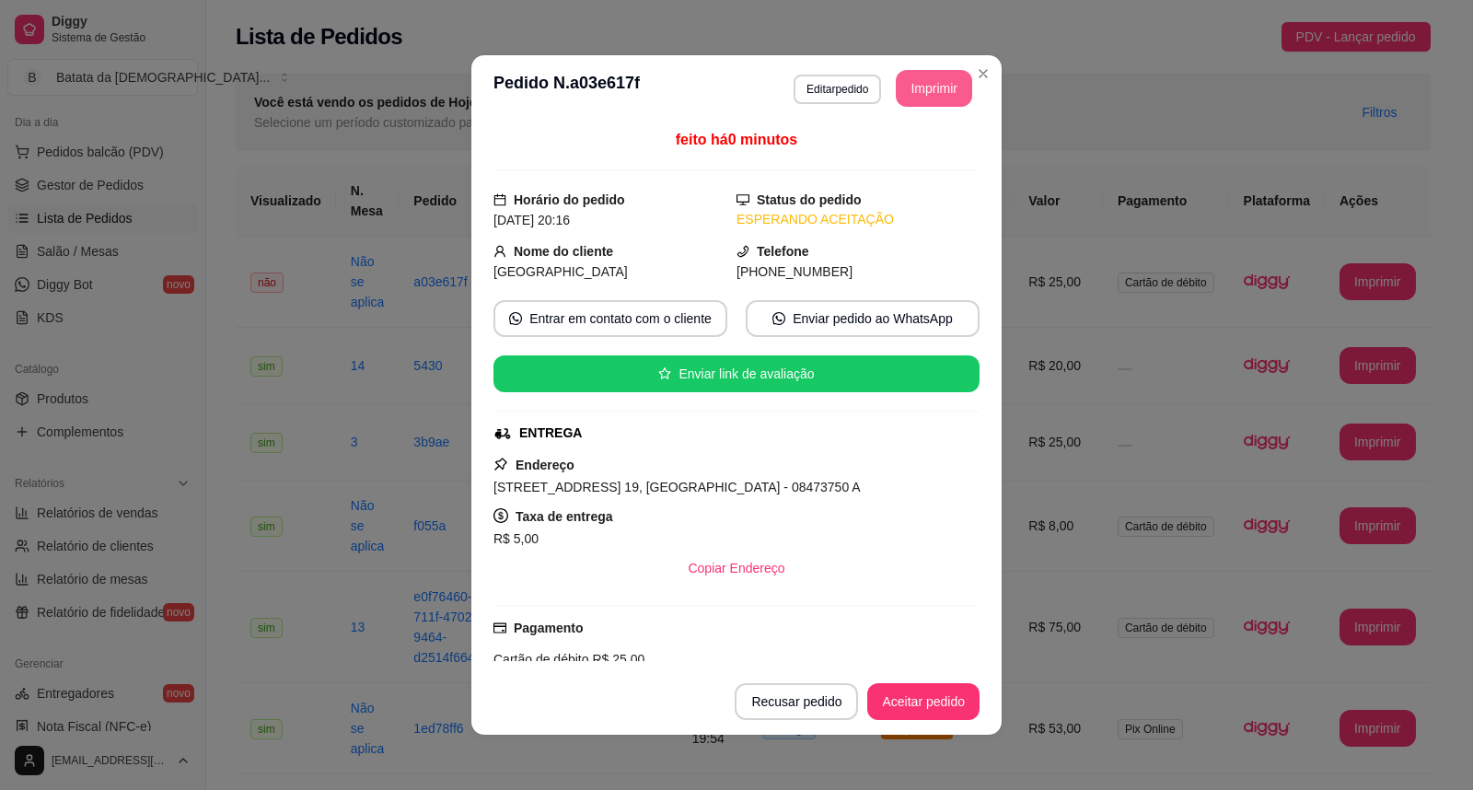
click at [919, 87] on button "Imprimir" at bounding box center [934, 88] width 76 height 37
click at [890, 700] on button "Aceitar pedido" at bounding box center [923, 701] width 112 height 37
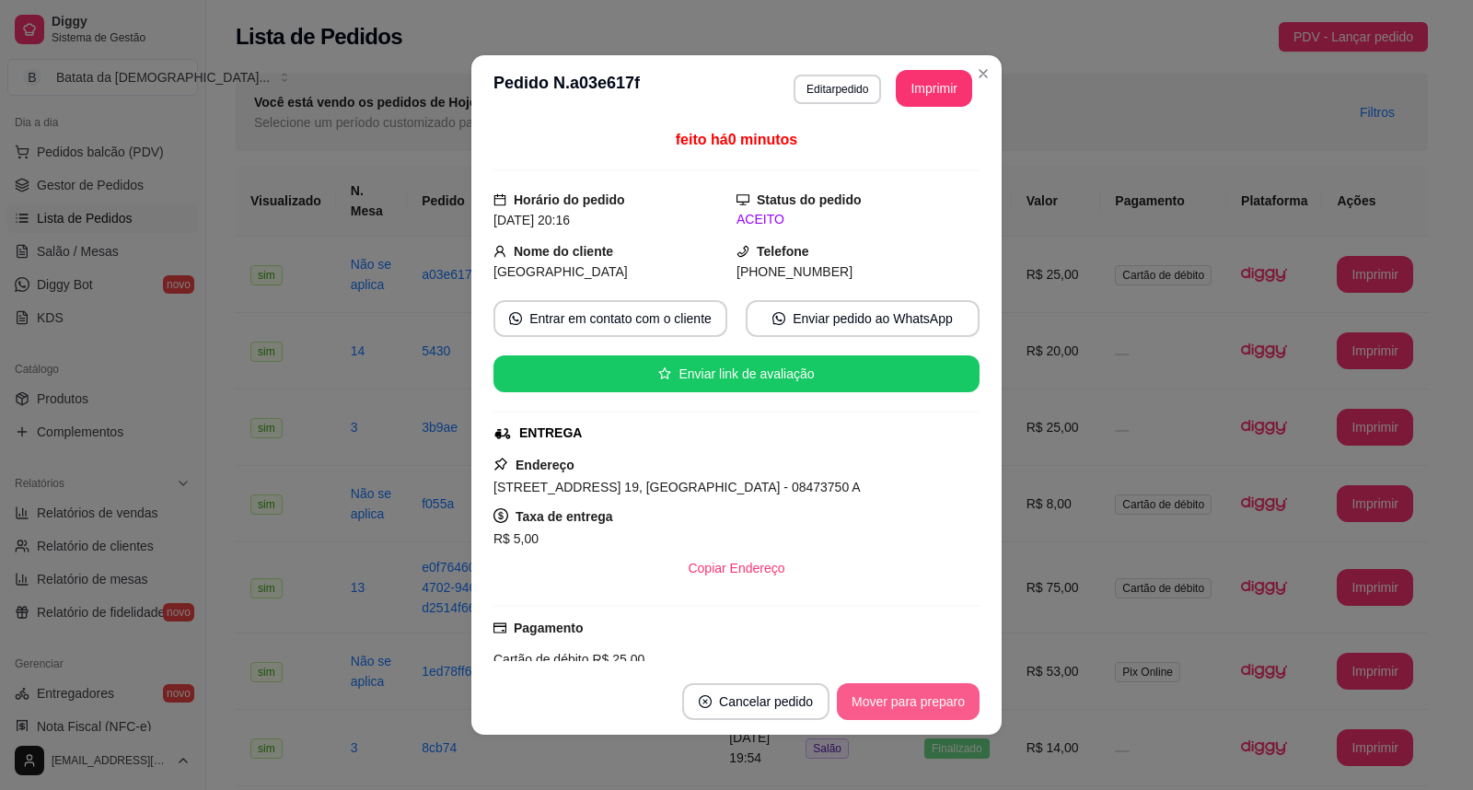
click at [944, 696] on button "Mover para preparo" at bounding box center [908, 701] width 143 height 37
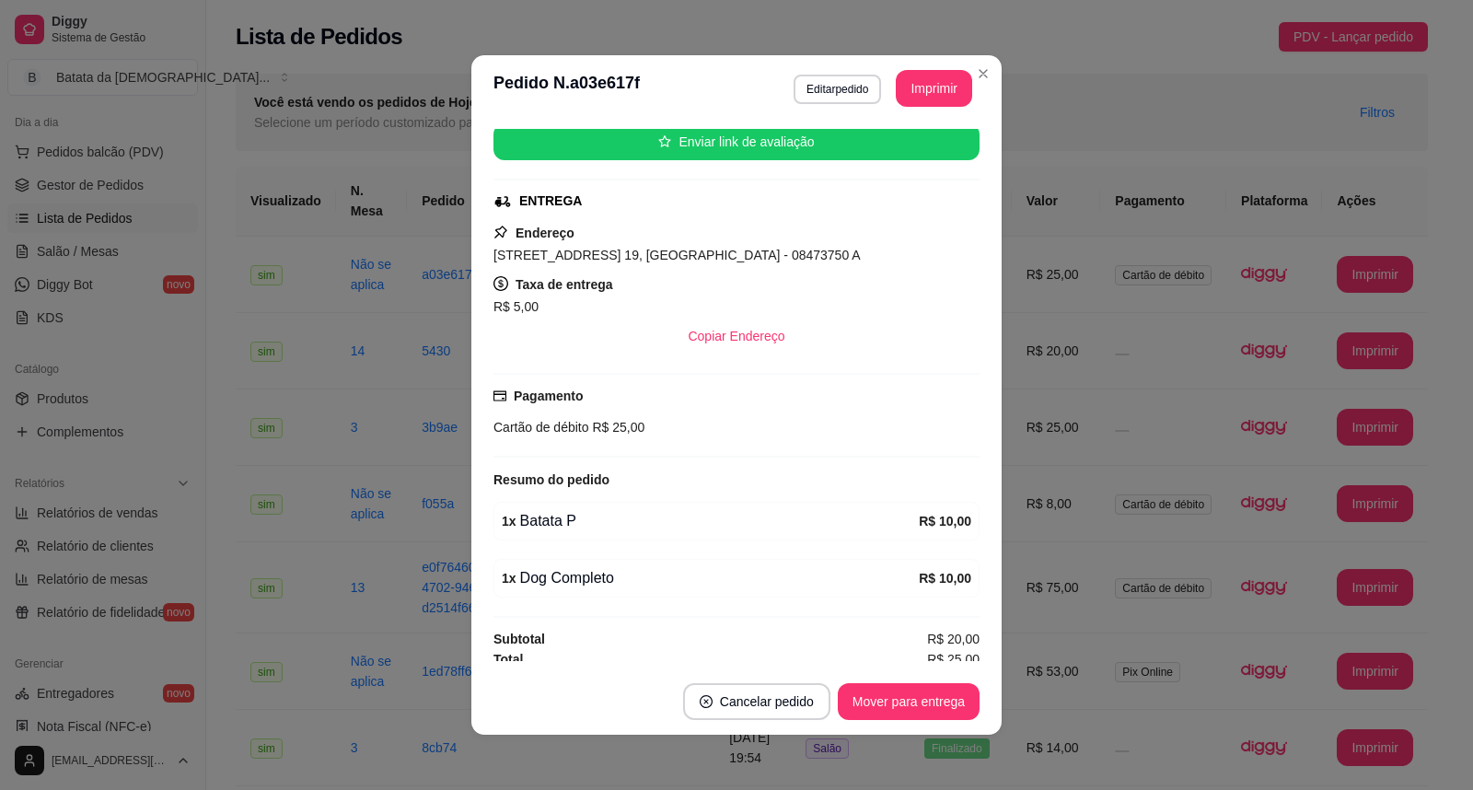
scroll to position [241, 0]
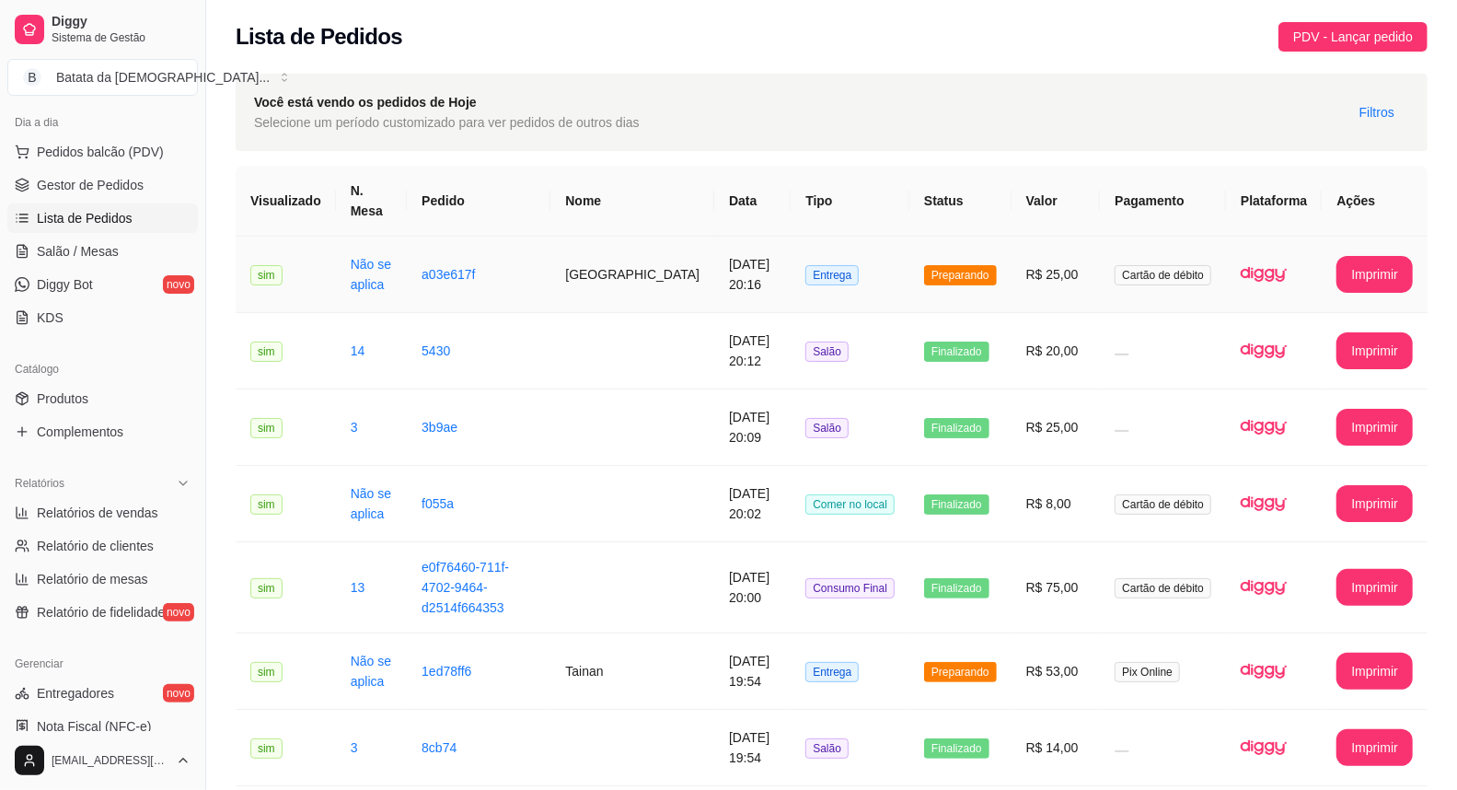
click at [997, 237] on td "Preparando" at bounding box center [960, 275] width 102 height 76
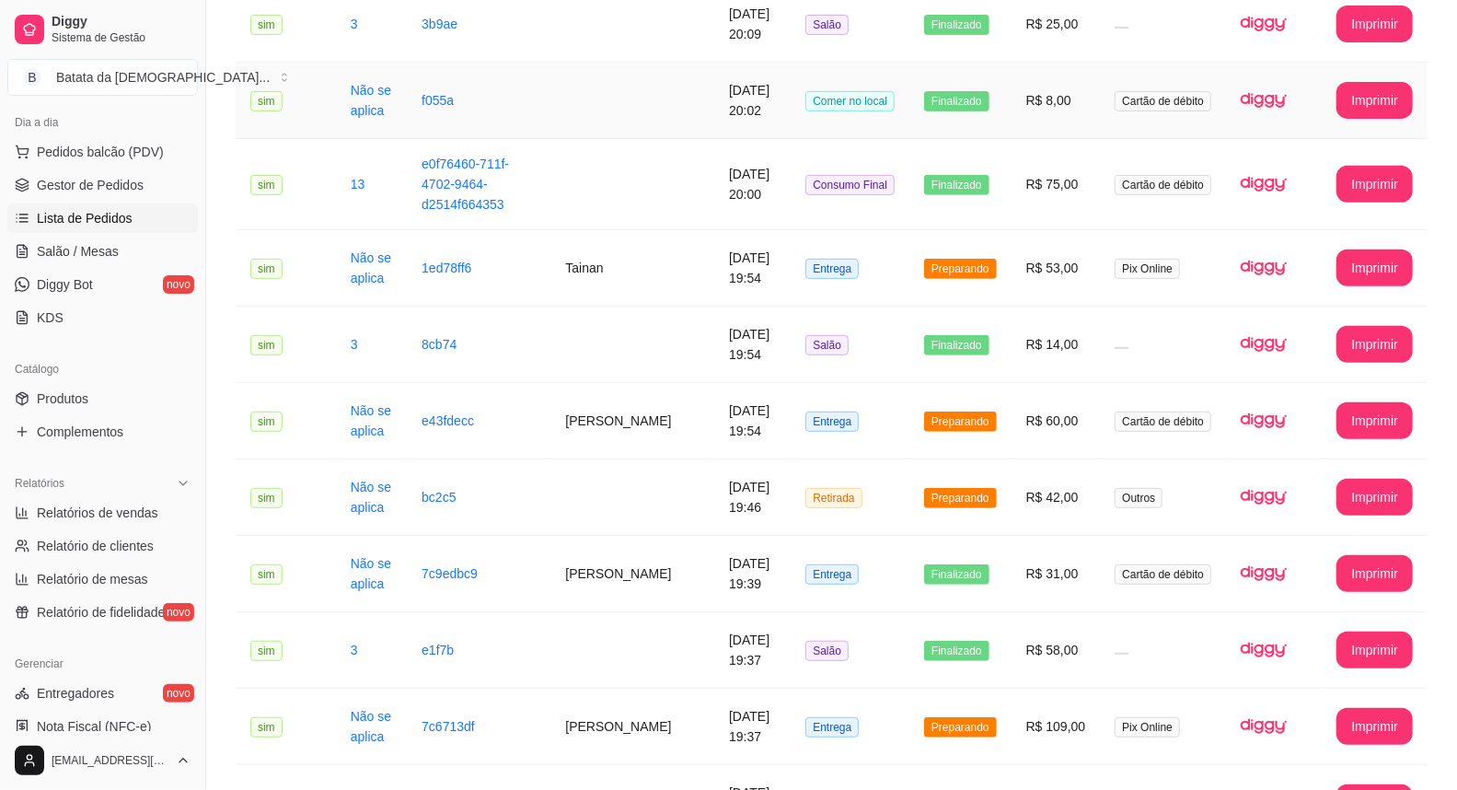
scroll to position [409, 0]
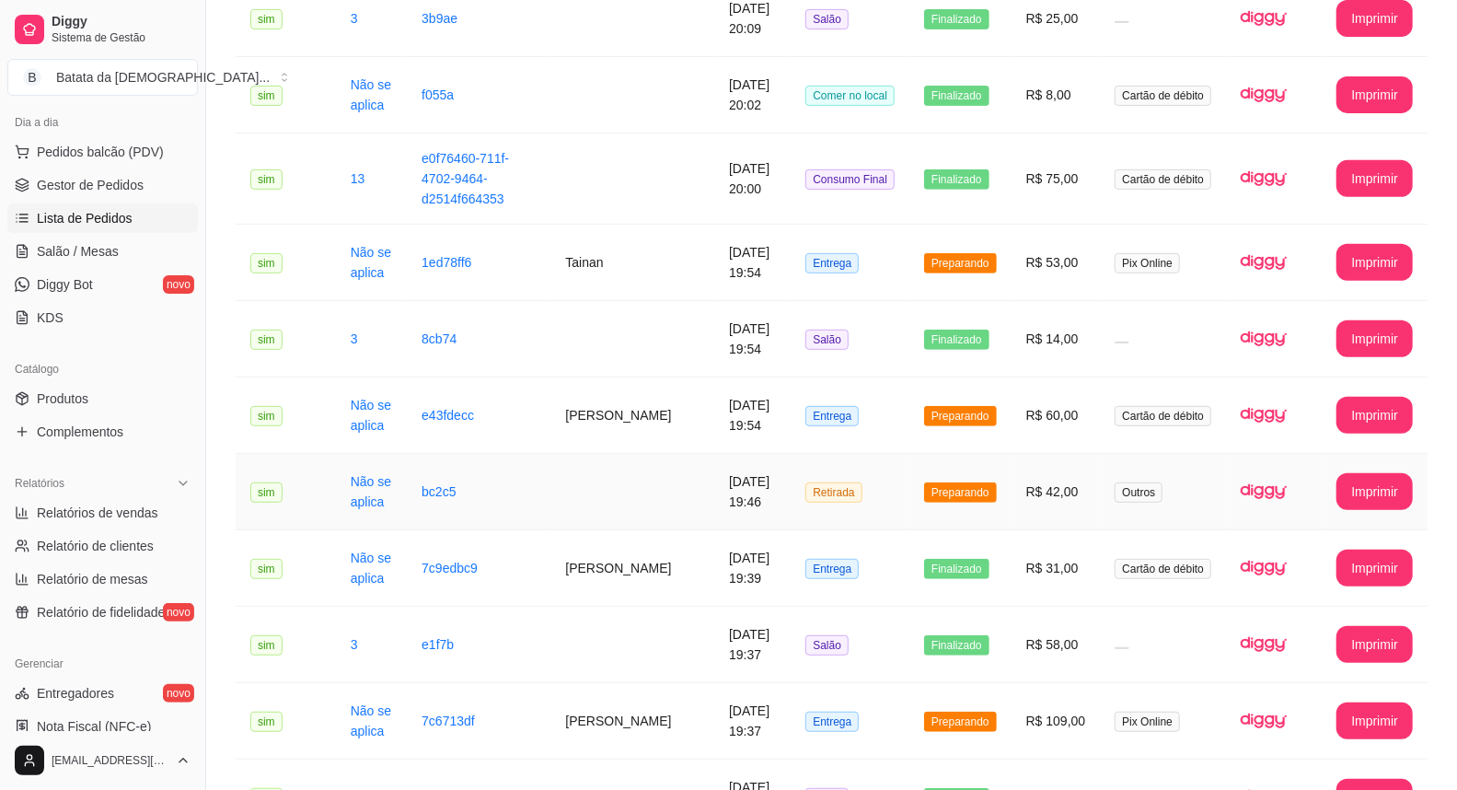
click at [1038, 454] on td "R$ 42,00" at bounding box center [1056, 492] width 89 height 76
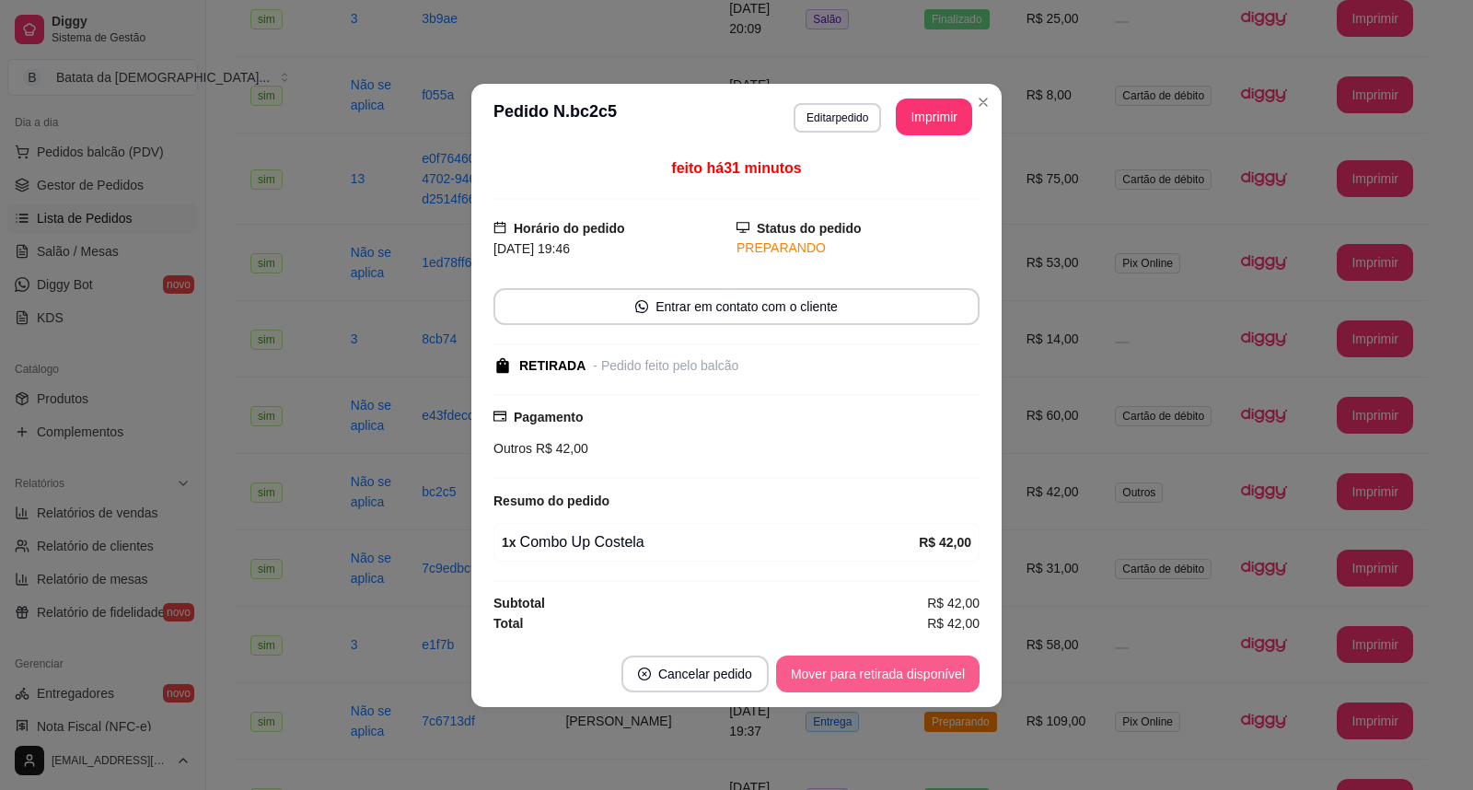
click at [930, 660] on button "Mover para retirada disponível" at bounding box center [877, 673] width 203 height 37
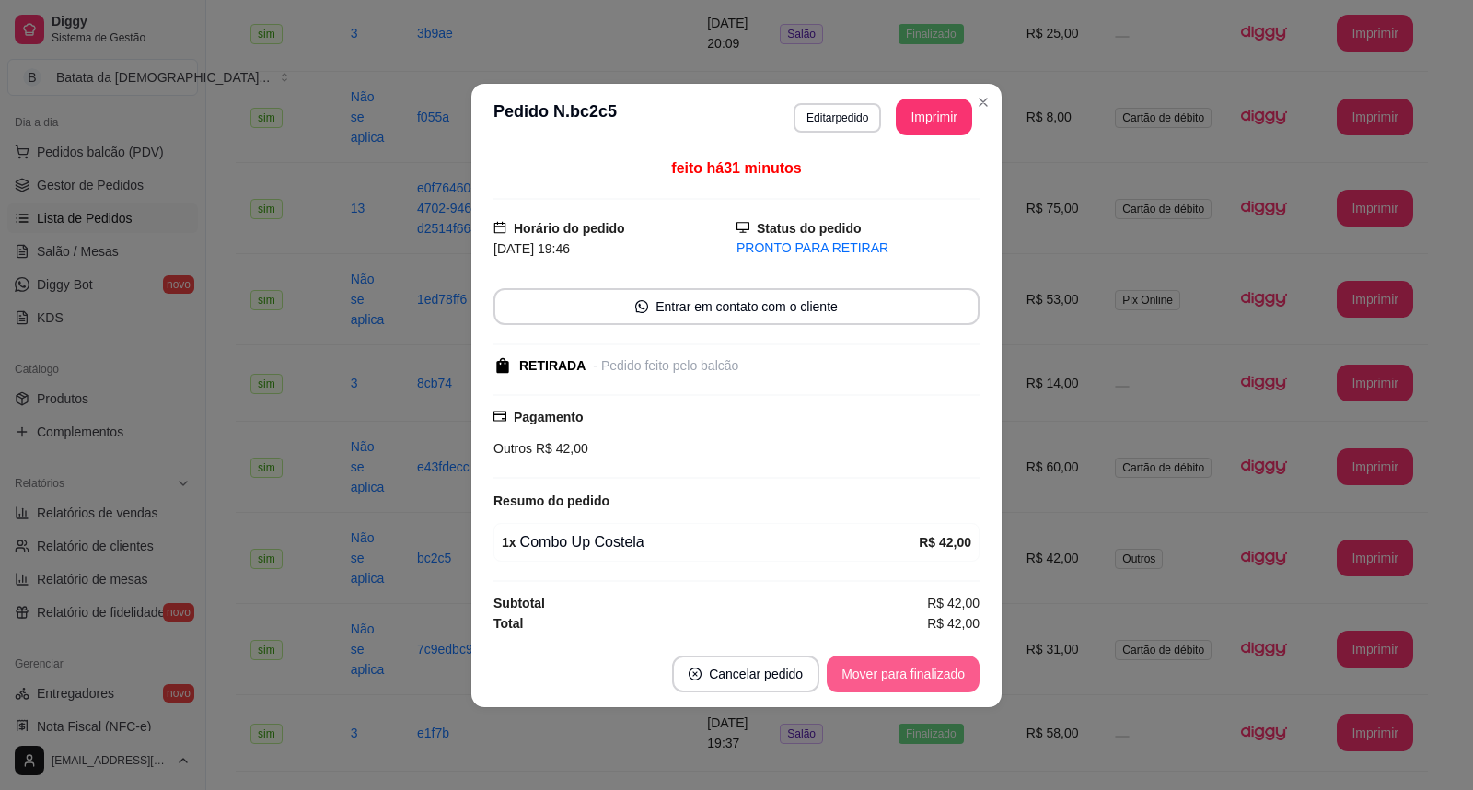
click at [928, 677] on button "Mover para finalizado" at bounding box center [903, 673] width 153 height 37
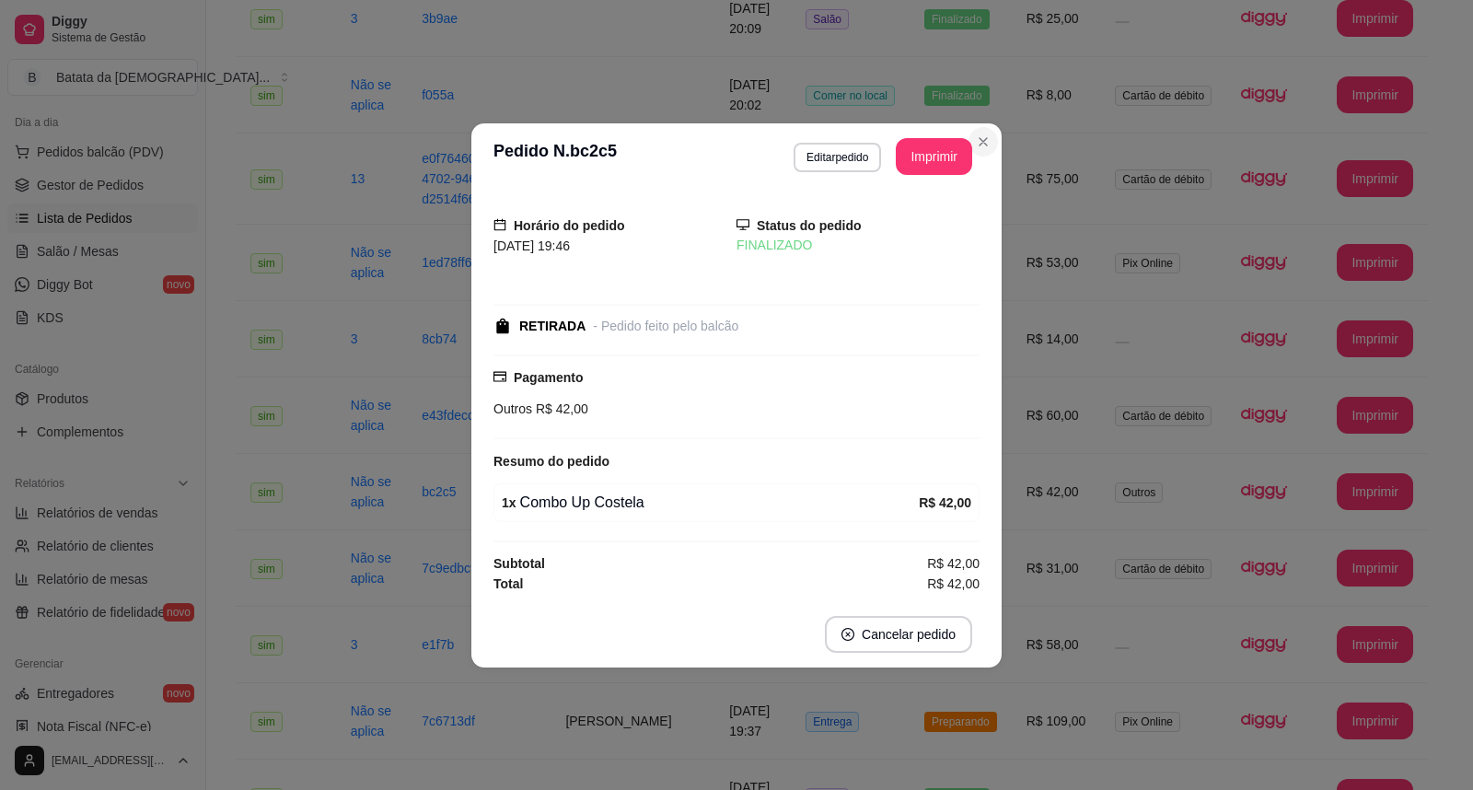
click at [986, 140] on td "Finalizado" at bounding box center [960, 178] width 102 height 91
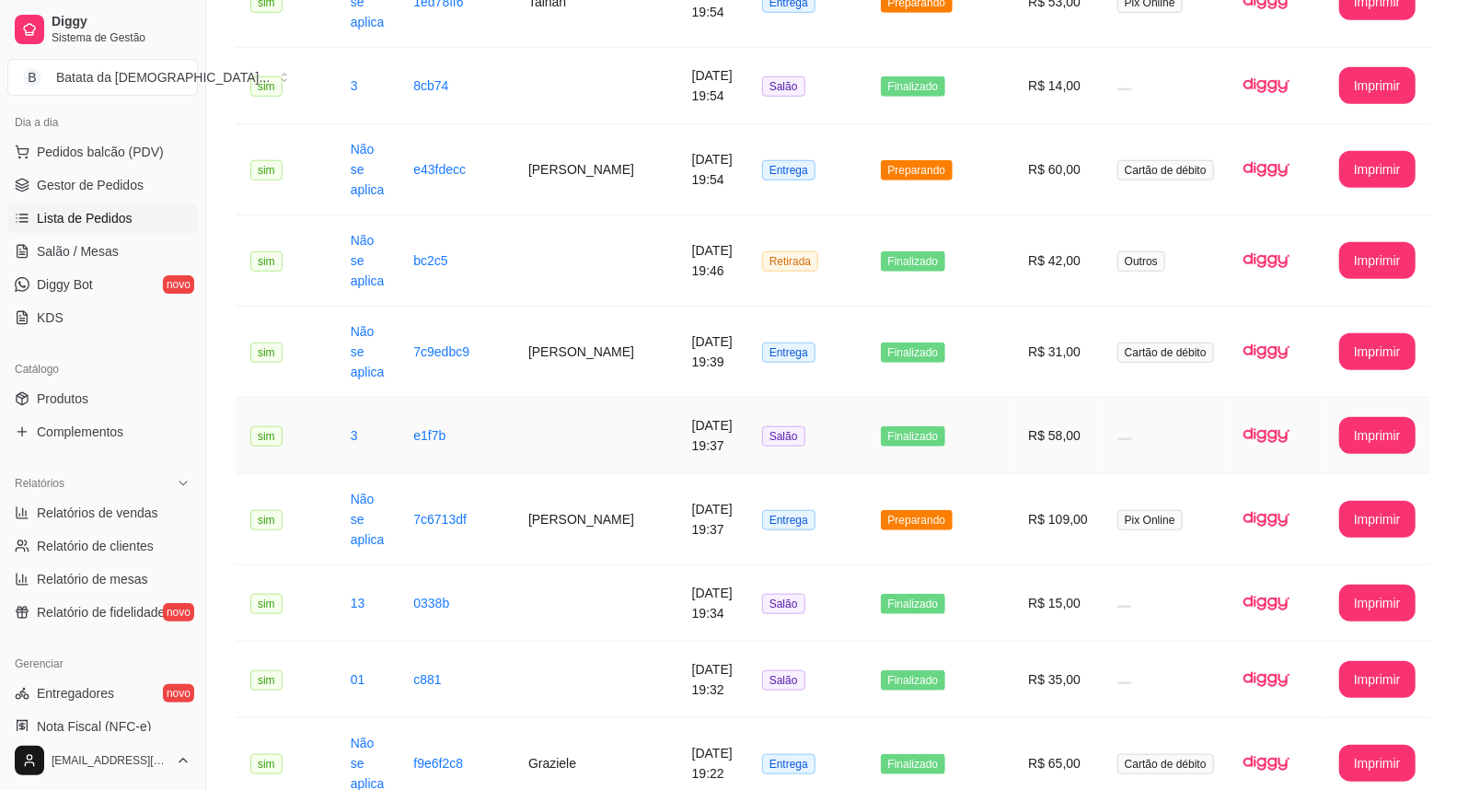
scroll to position [715, 0]
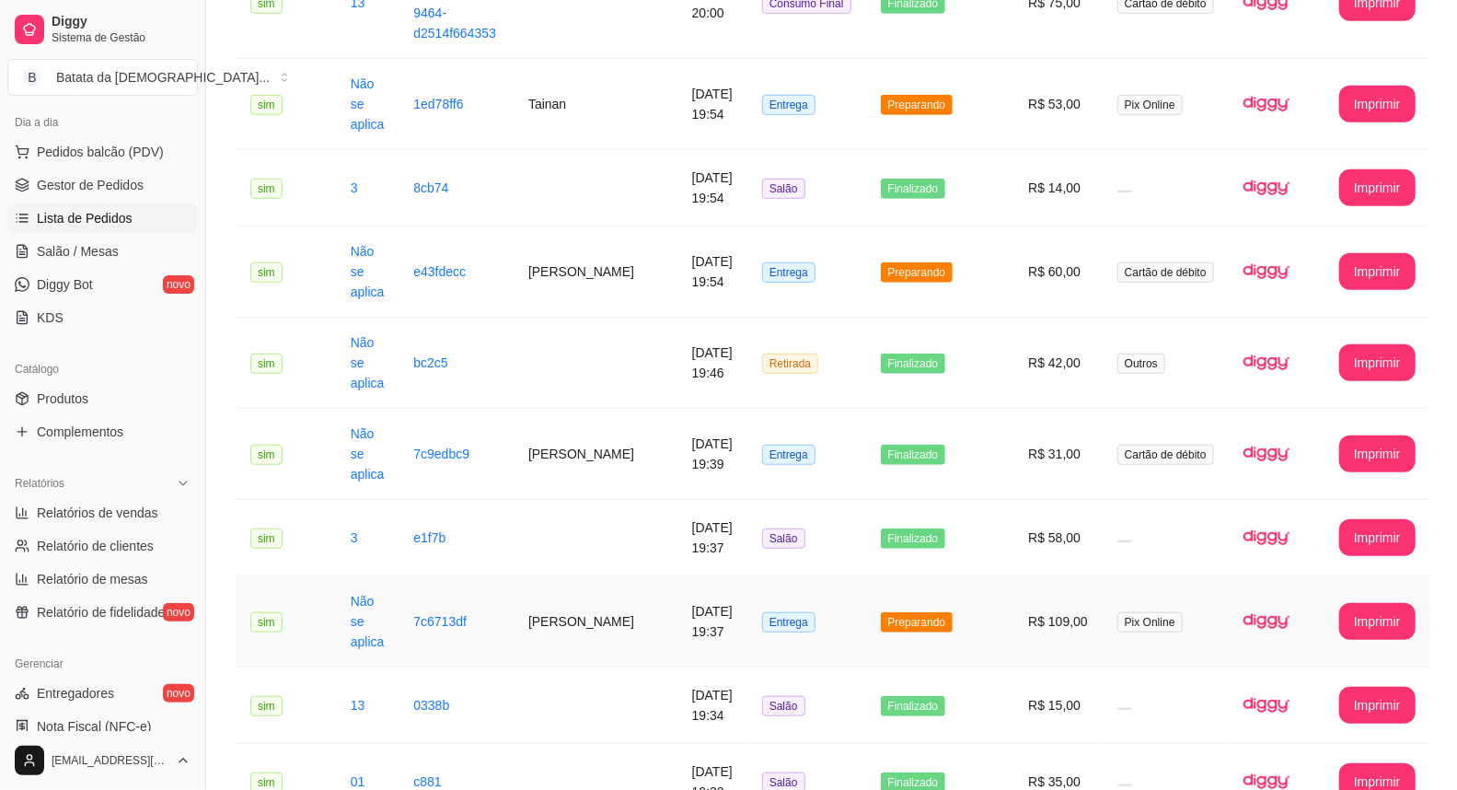
click at [925, 612] on span "Preparando" at bounding box center [917, 622] width 73 height 20
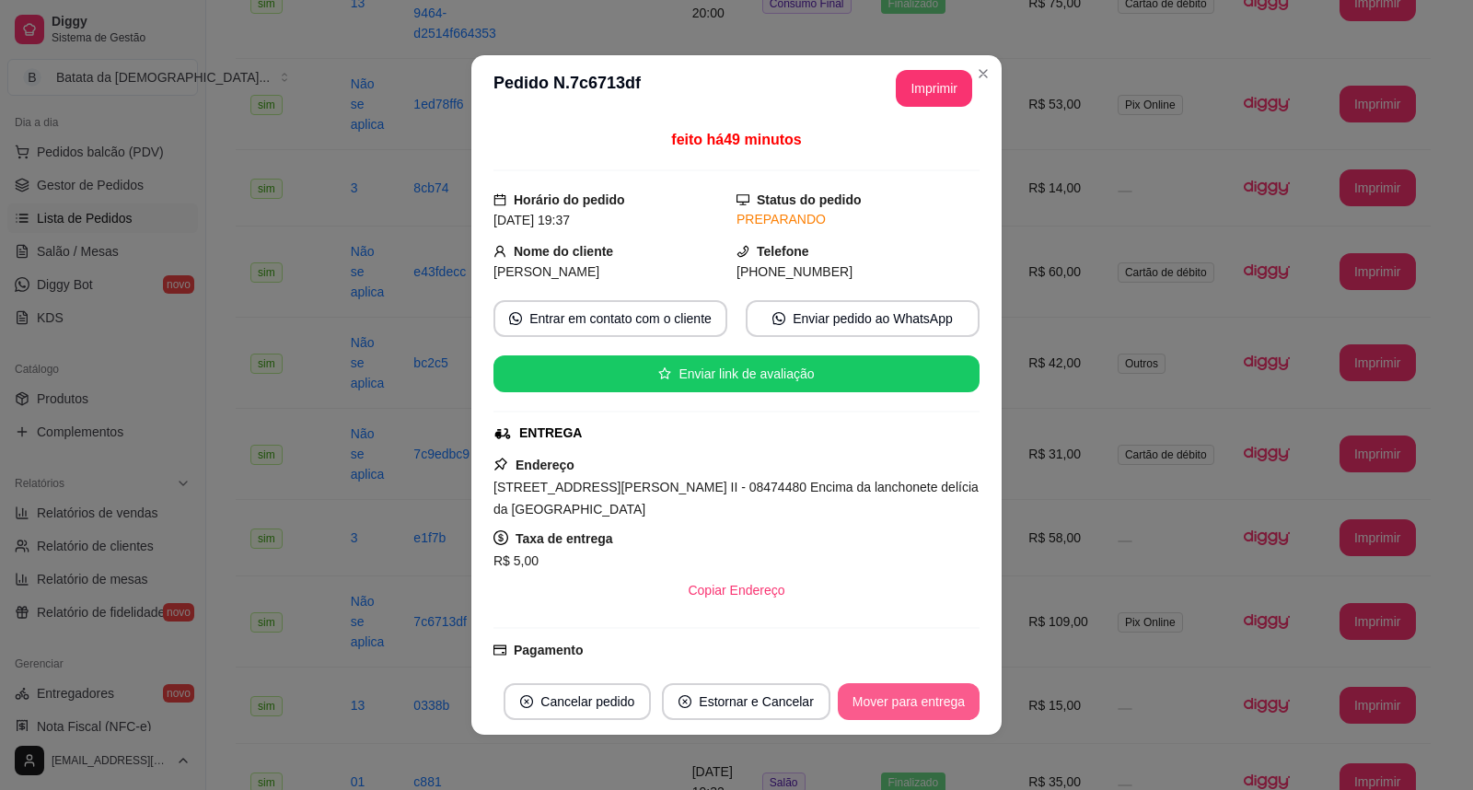
click at [884, 693] on button "Mover para entrega" at bounding box center [909, 701] width 142 height 37
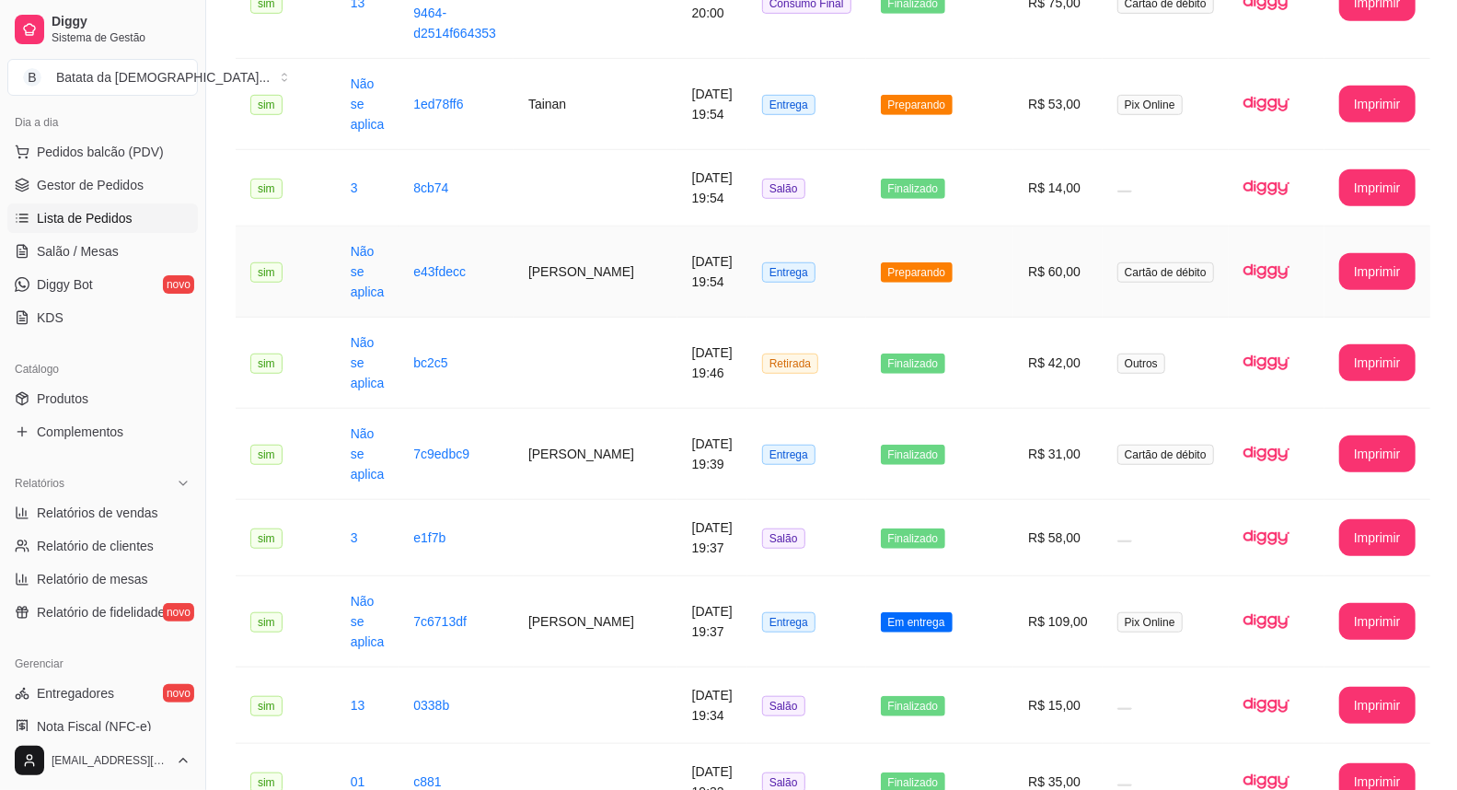
click at [843, 226] on td "Entrega" at bounding box center [806, 271] width 119 height 91
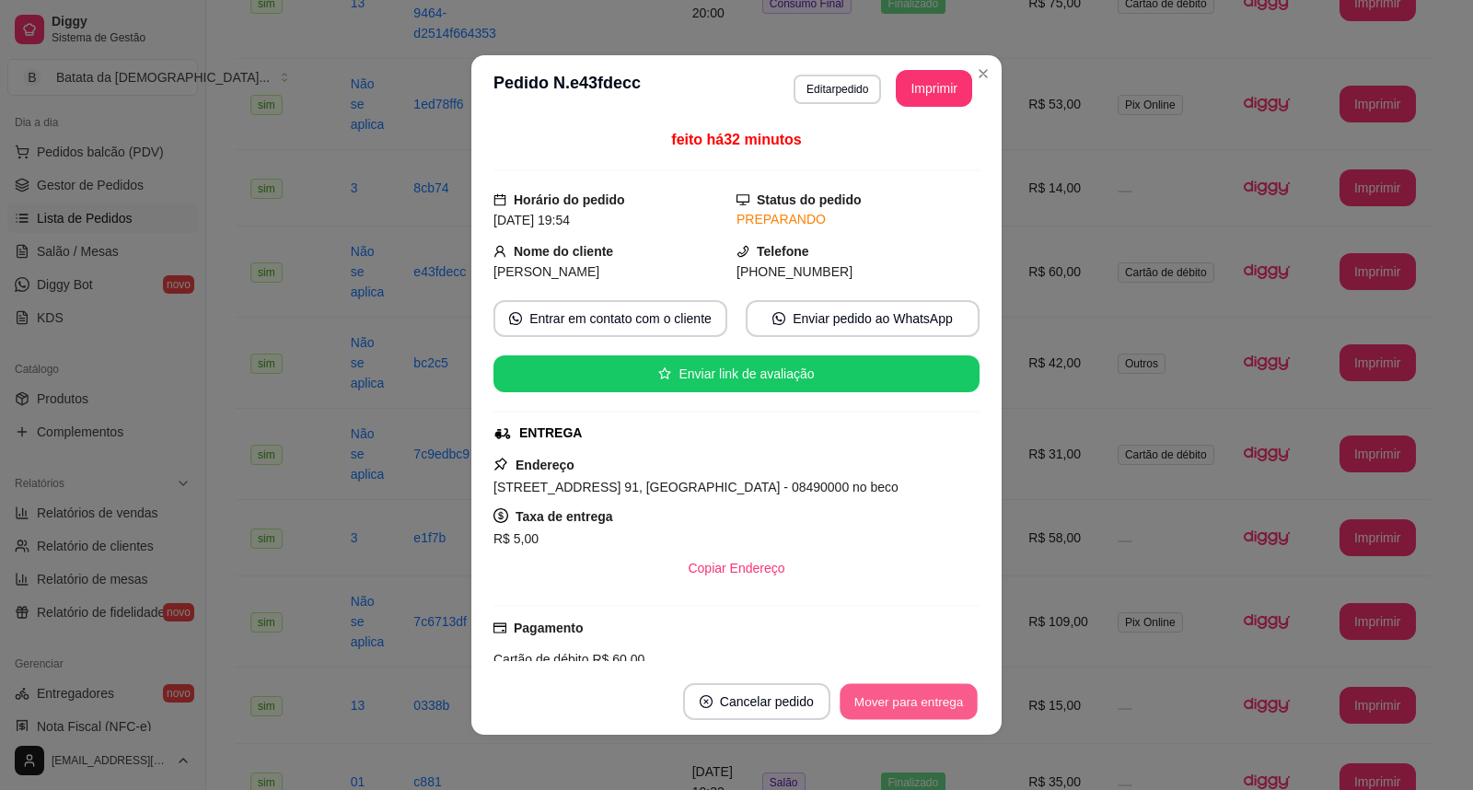
click at [887, 707] on button "Mover para entrega" at bounding box center [908, 702] width 138 height 36
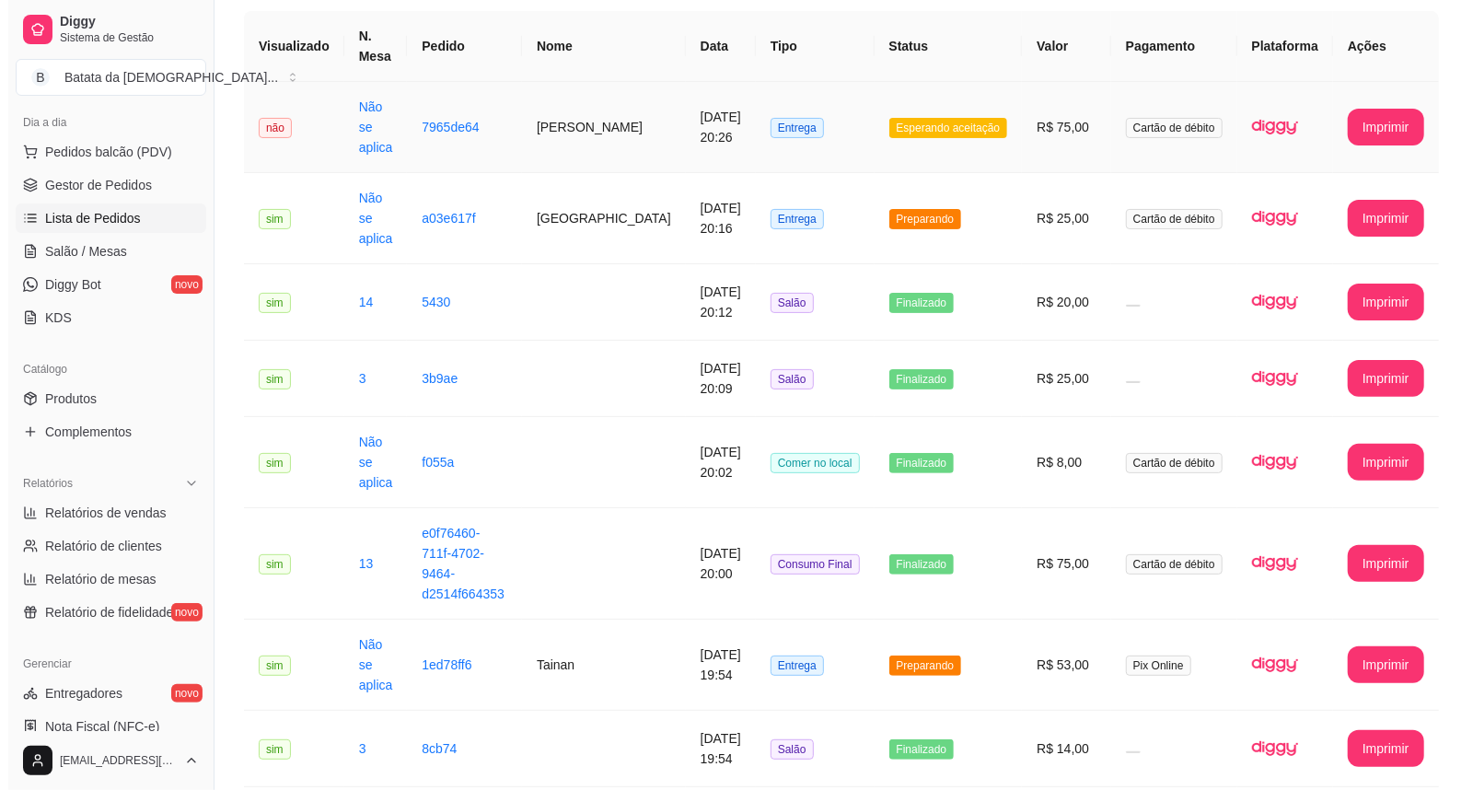
scroll to position [0, 0]
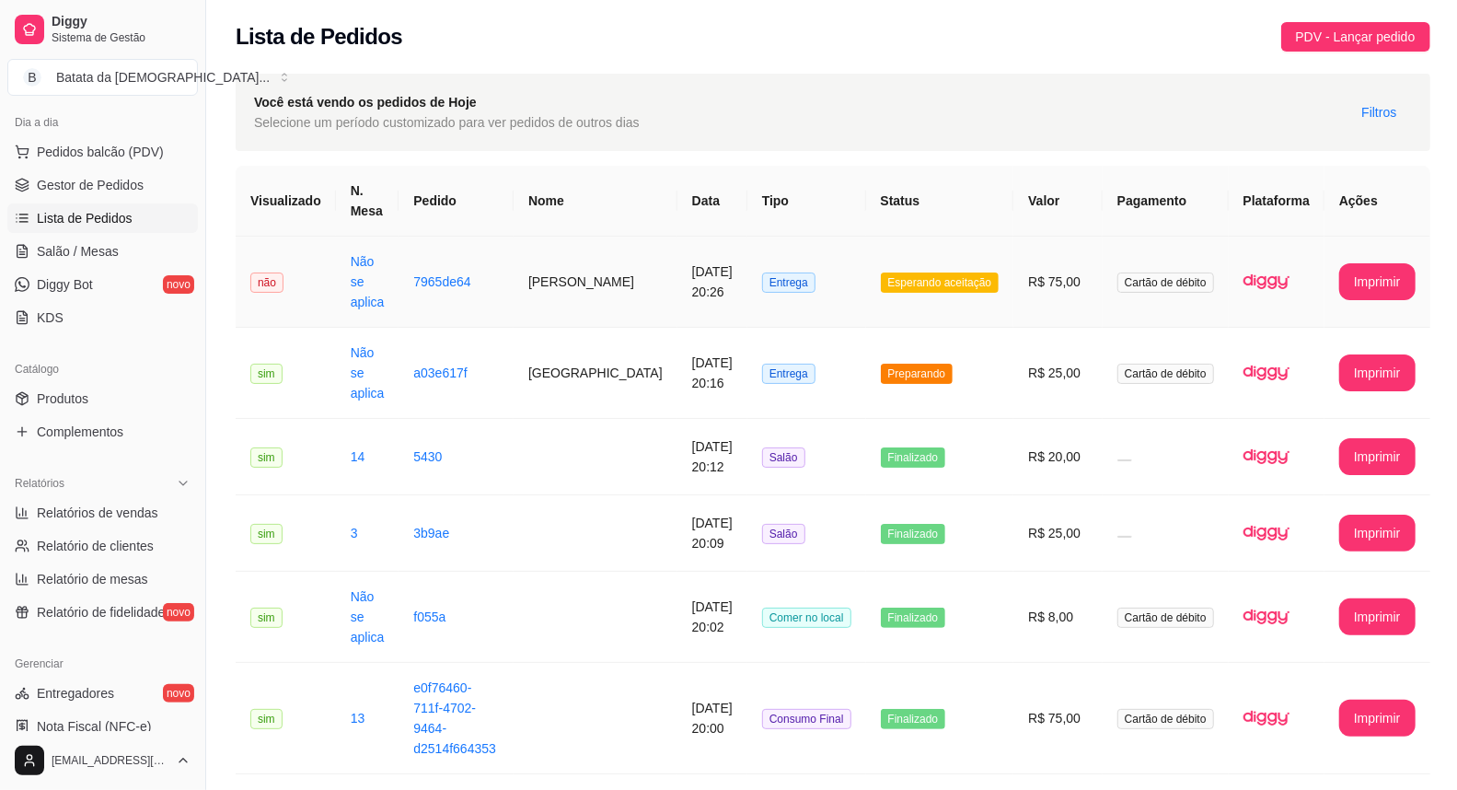
click at [899, 276] on span "Esperando aceitação" at bounding box center [940, 282] width 119 height 20
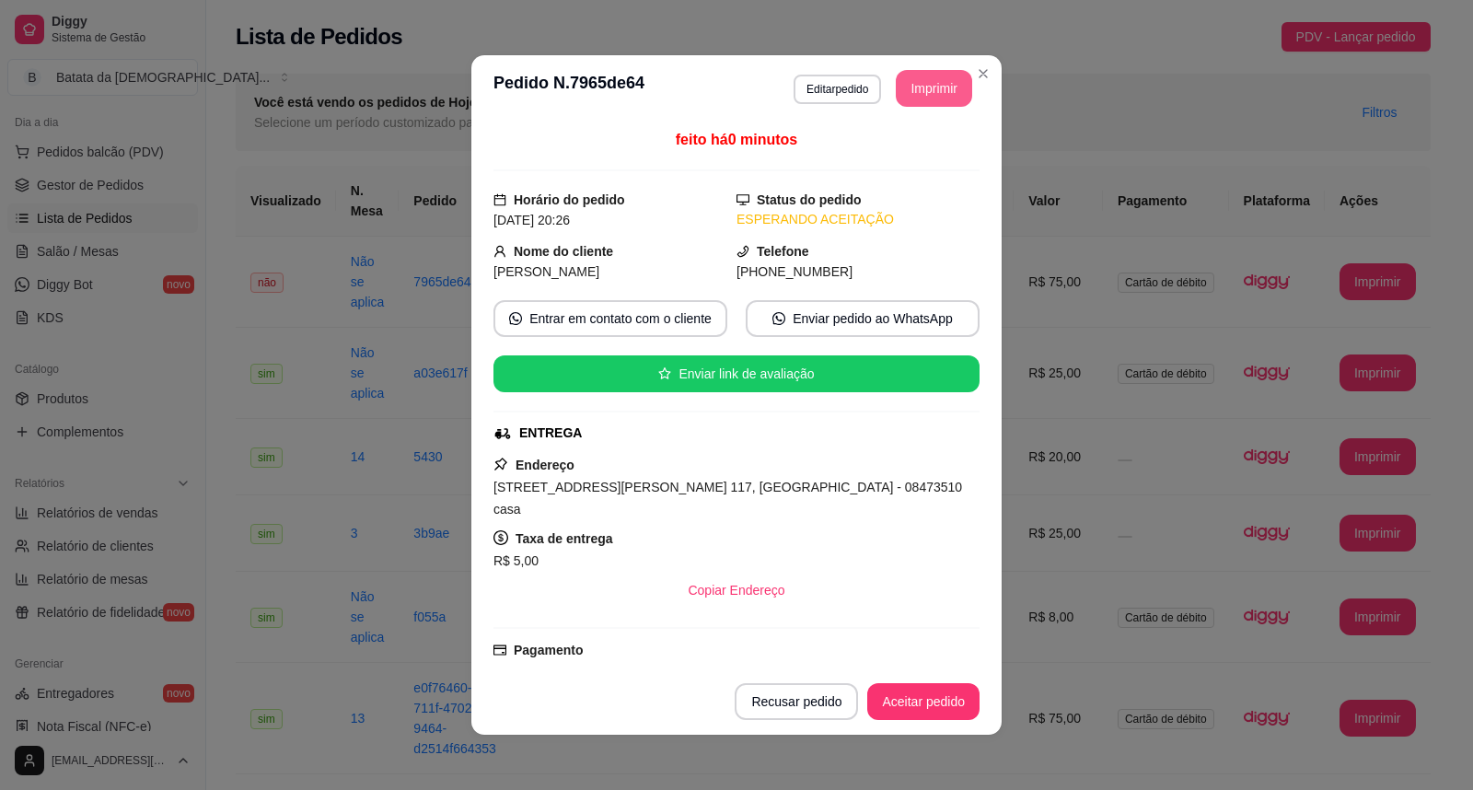
click at [915, 88] on button "Imprimir" at bounding box center [934, 88] width 76 height 37
click at [937, 706] on button "Aceitar pedido" at bounding box center [923, 702] width 109 height 36
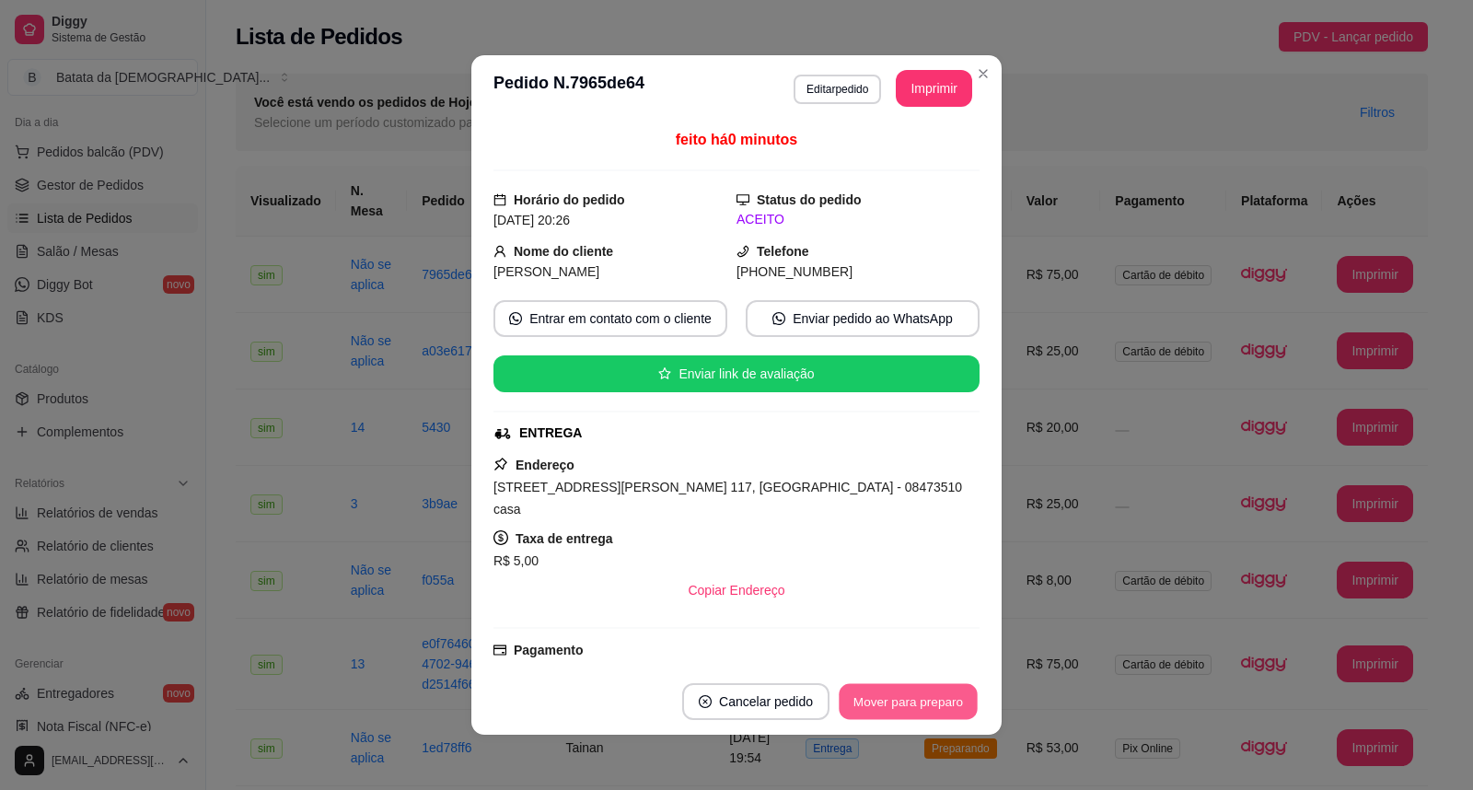
click at [923, 711] on button "Mover para preparo" at bounding box center [907, 702] width 138 height 36
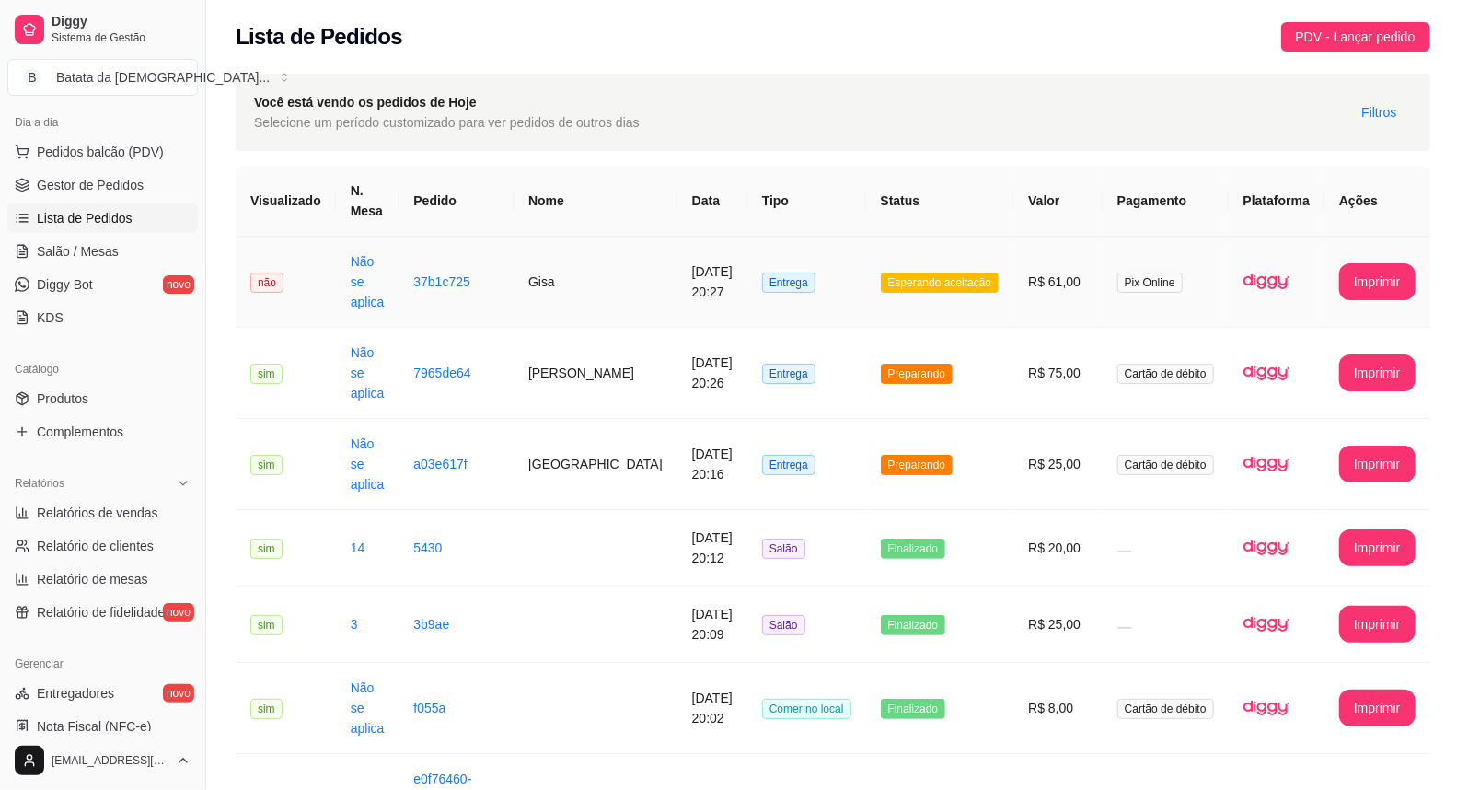
click at [962, 274] on span "Esperando aceitação" at bounding box center [940, 282] width 119 height 20
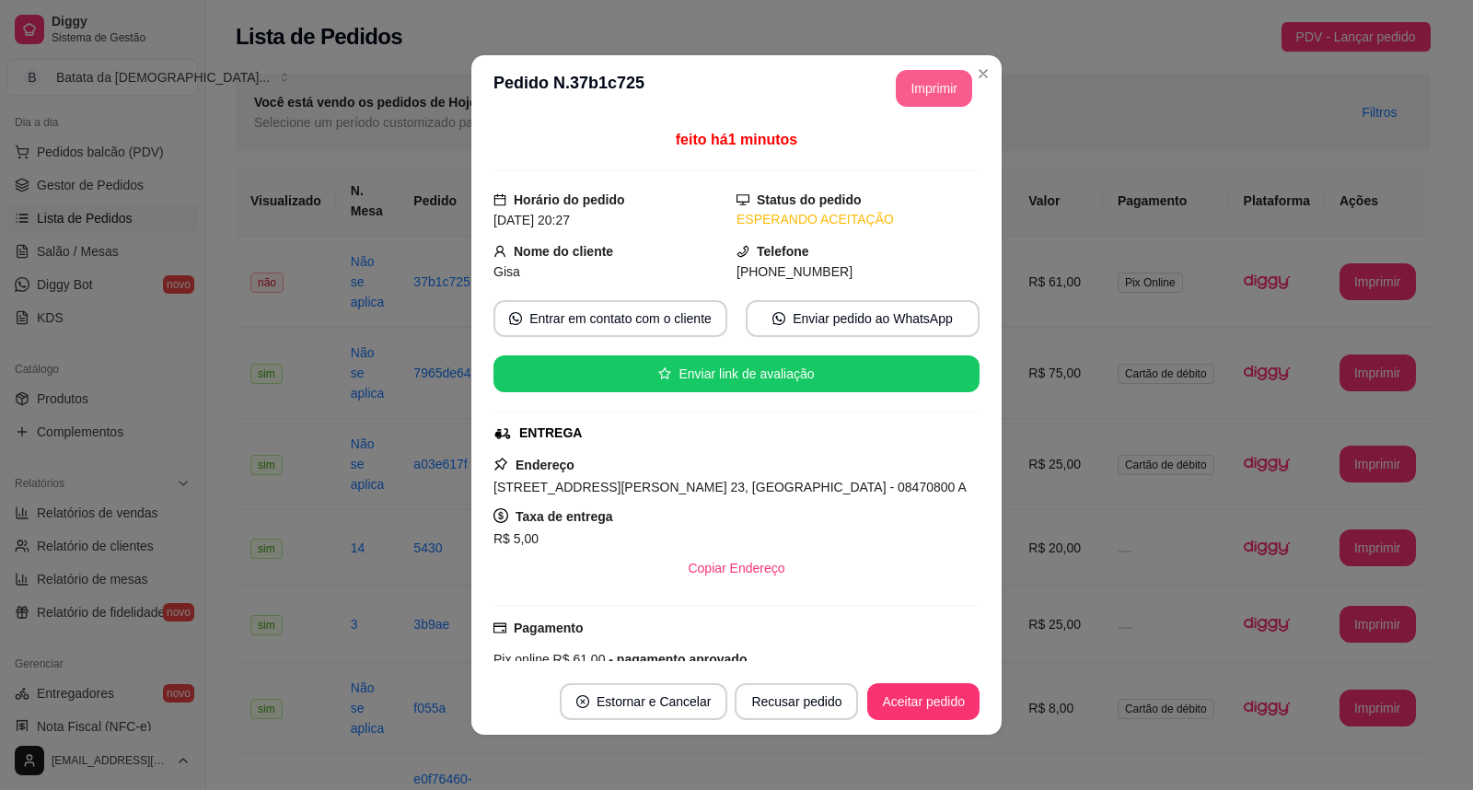
click at [924, 83] on button "Imprimir" at bounding box center [934, 88] width 76 height 37
click at [939, 711] on button "Aceitar pedido" at bounding box center [923, 702] width 109 height 36
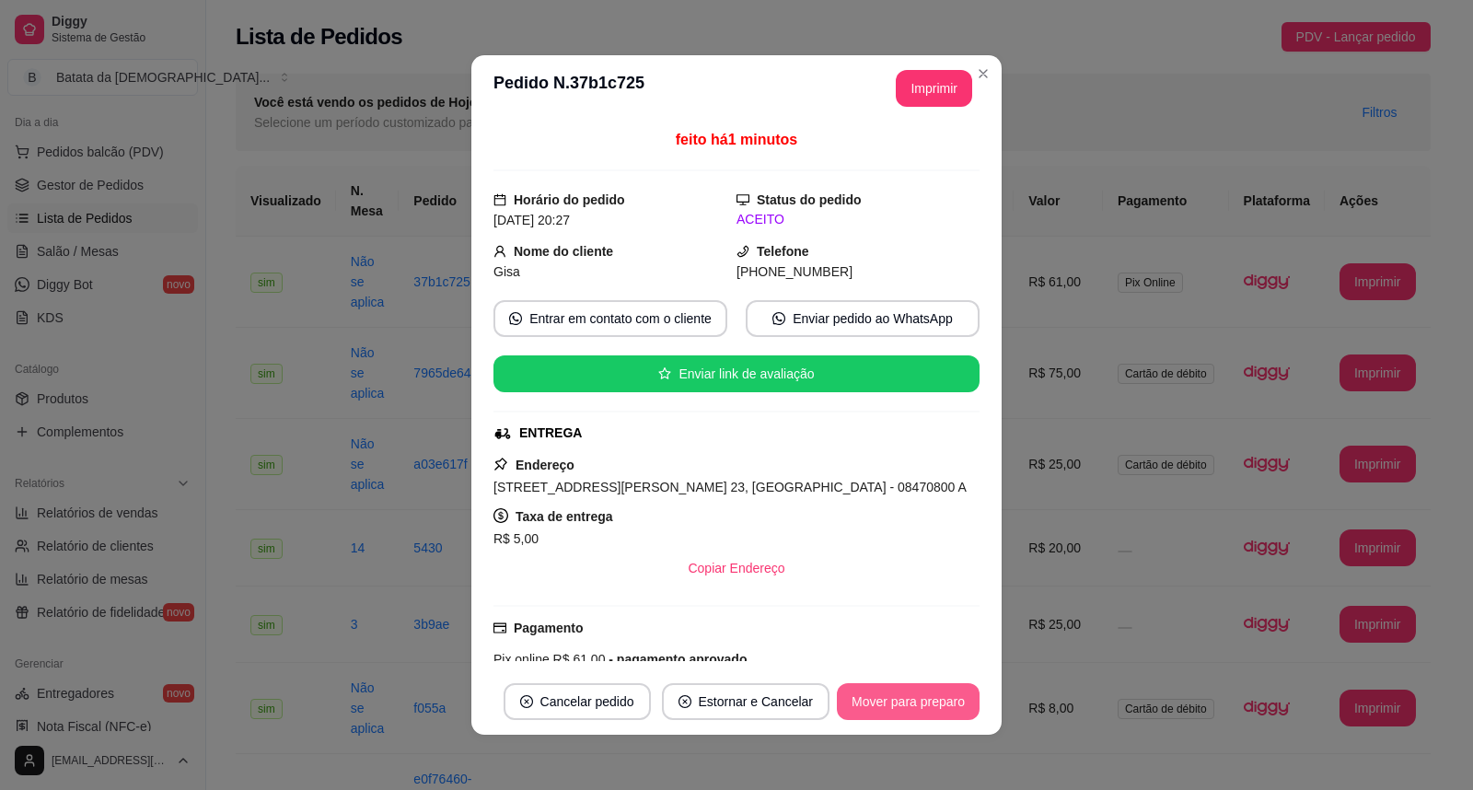
click at [934, 709] on button "Mover para preparo" at bounding box center [908, 701] width 143 height 37
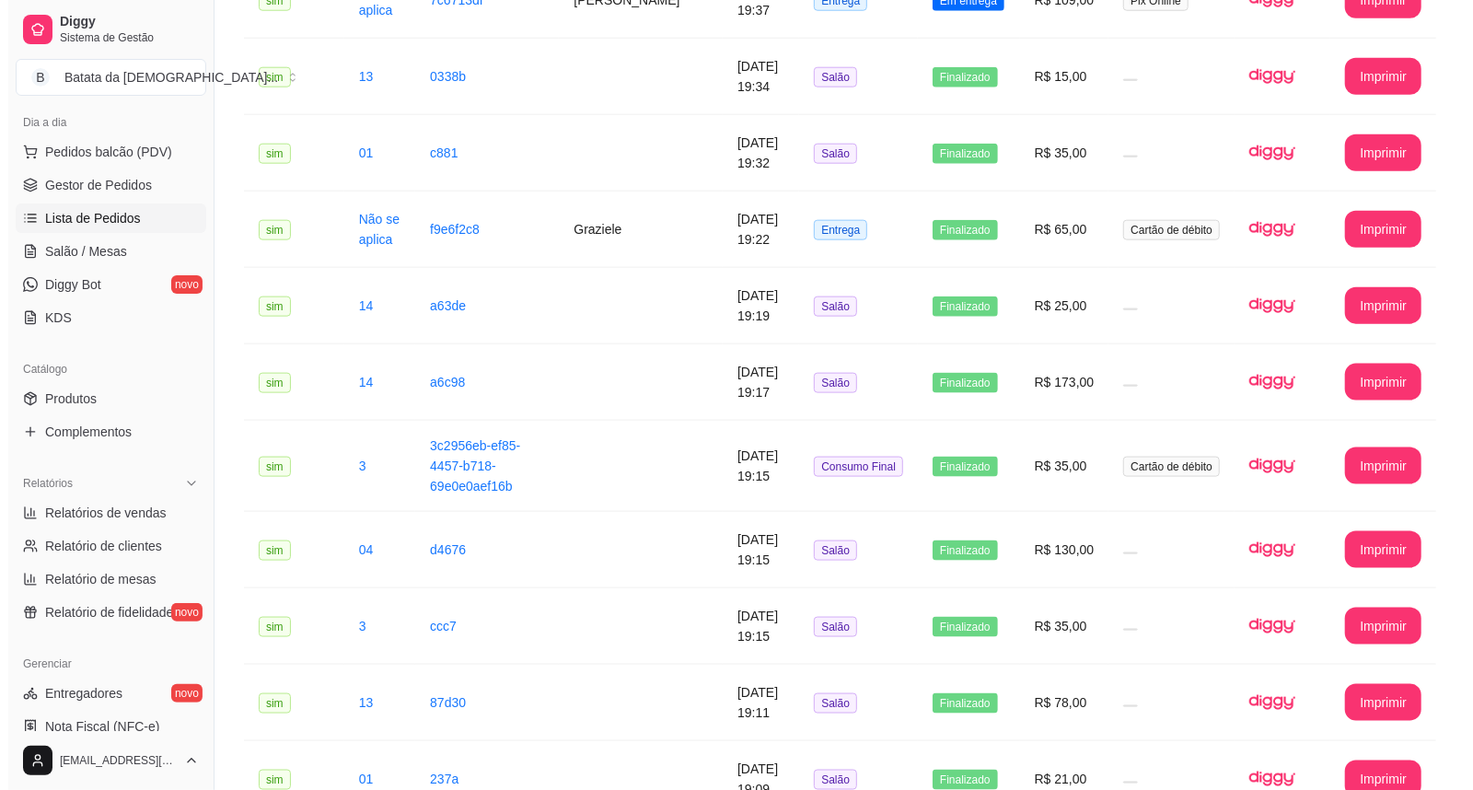
scroll to position [1329, 0]
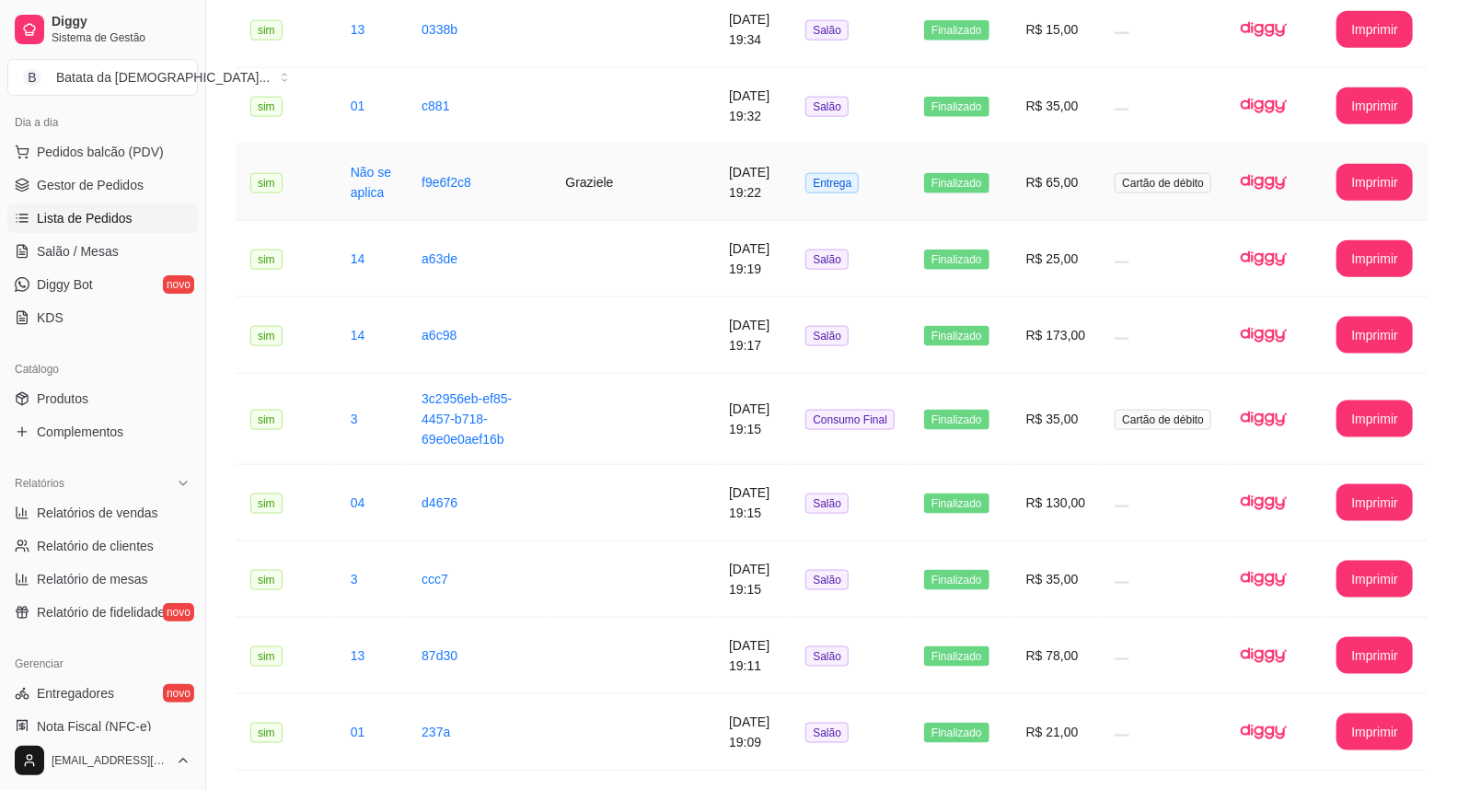
click at [804, 177] on td "Entrega" at bounding box center [850, 183] width 119 height 76
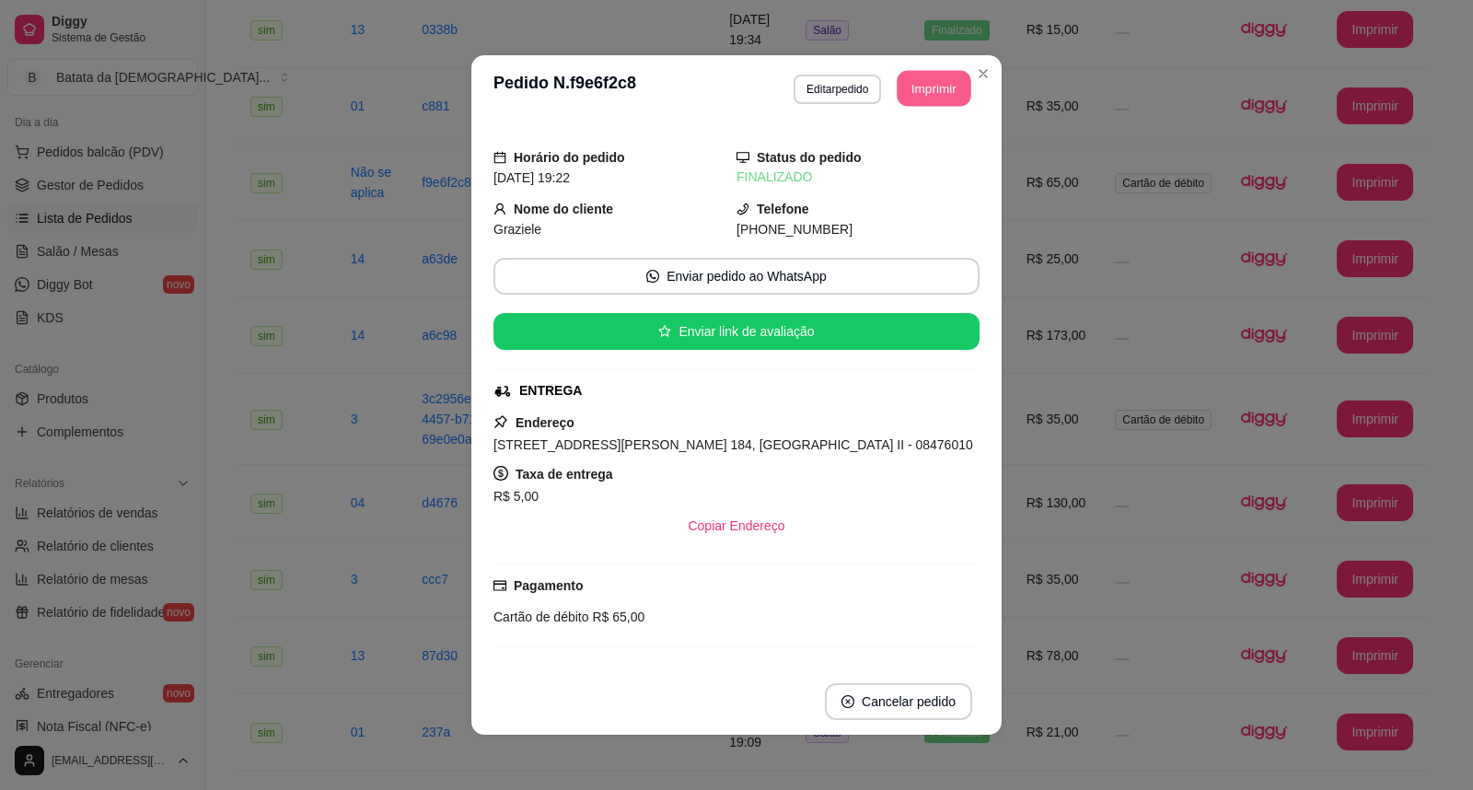
click at [923, 95] on button "Imprimir" at bounding box center [934, 89] width 74 height 36
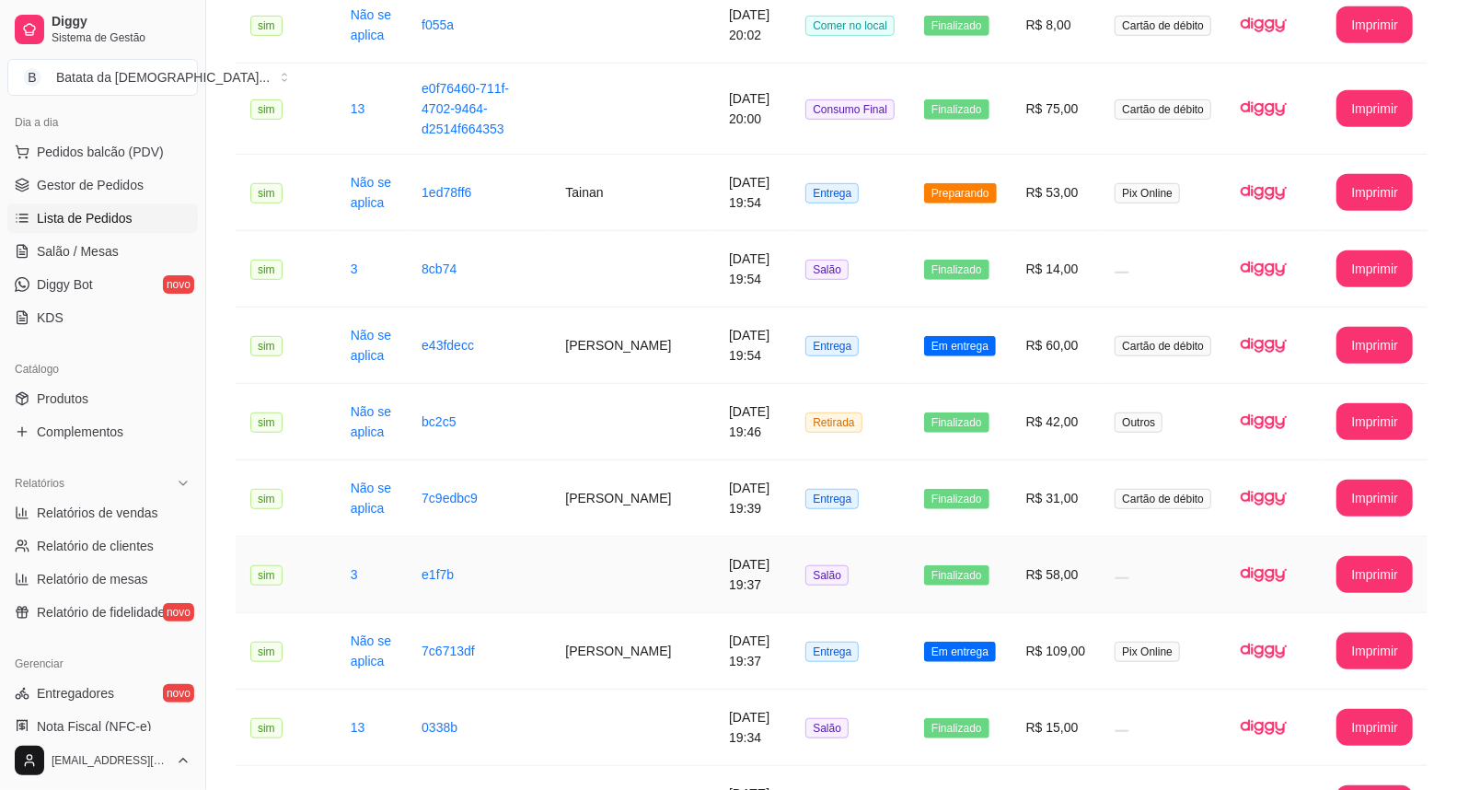
scroll to position [613, 0]
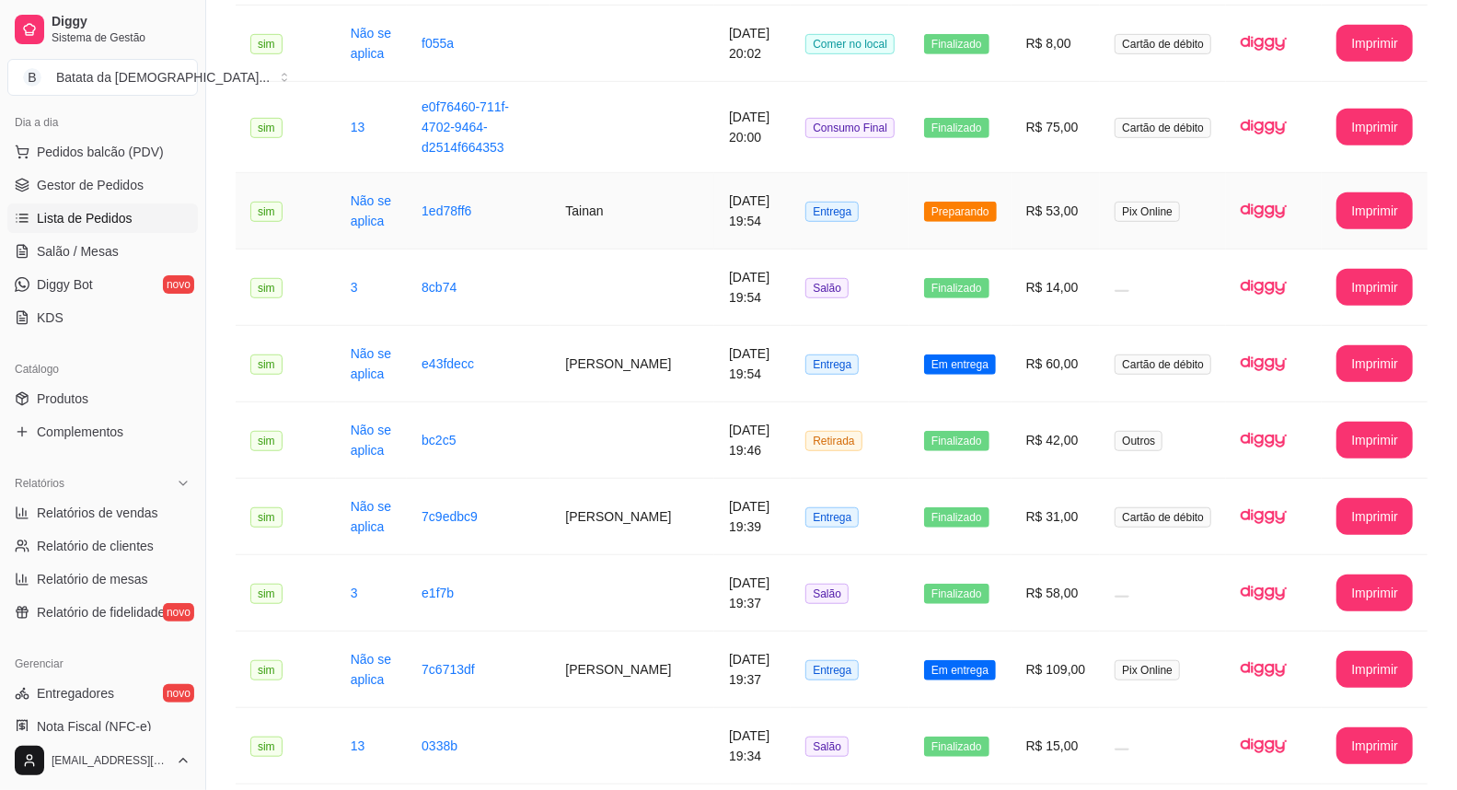
click at [833, 173] on td "Entrega" at bounding box center [850, 211] width 119 height 76
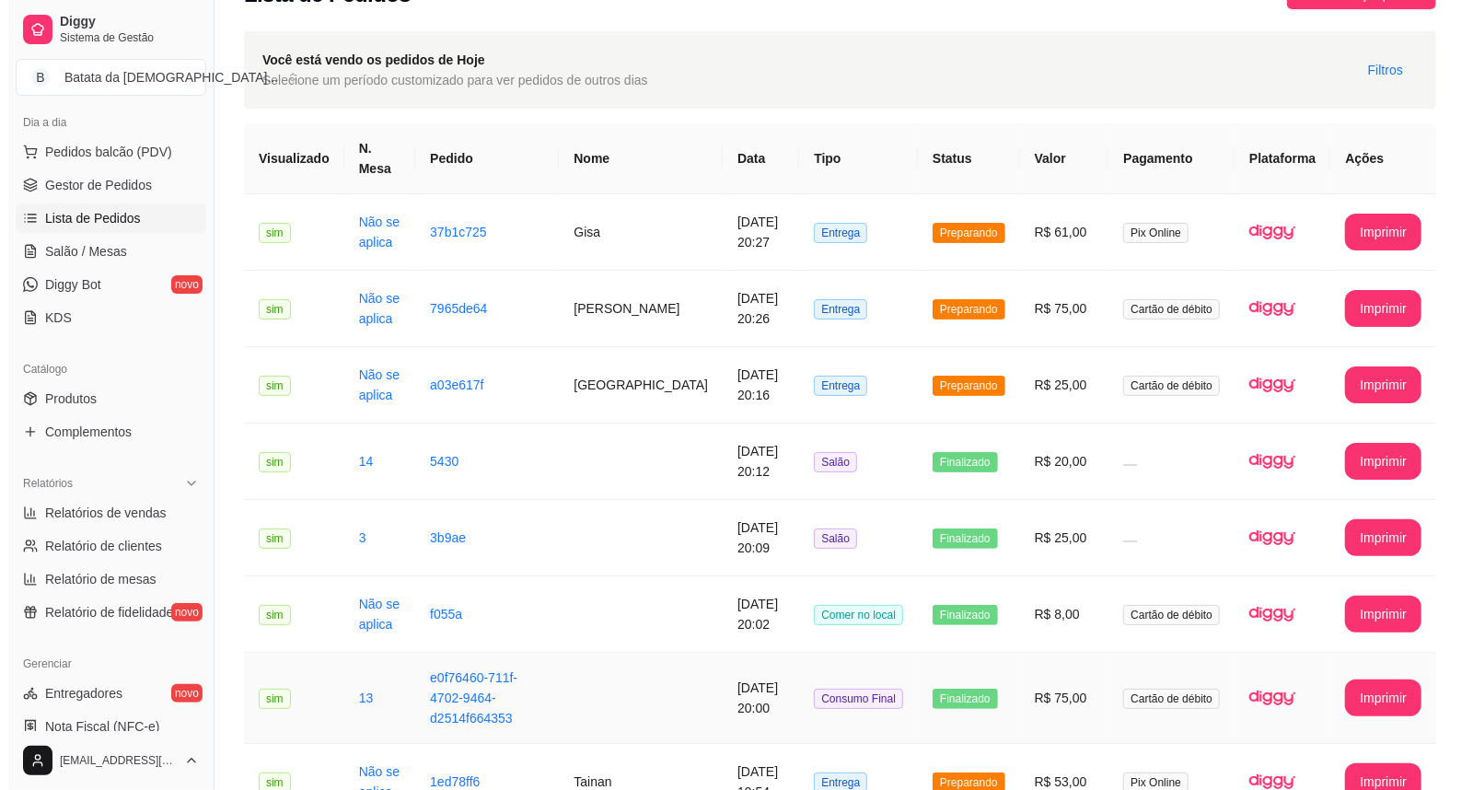
scroll to position [13, 0]
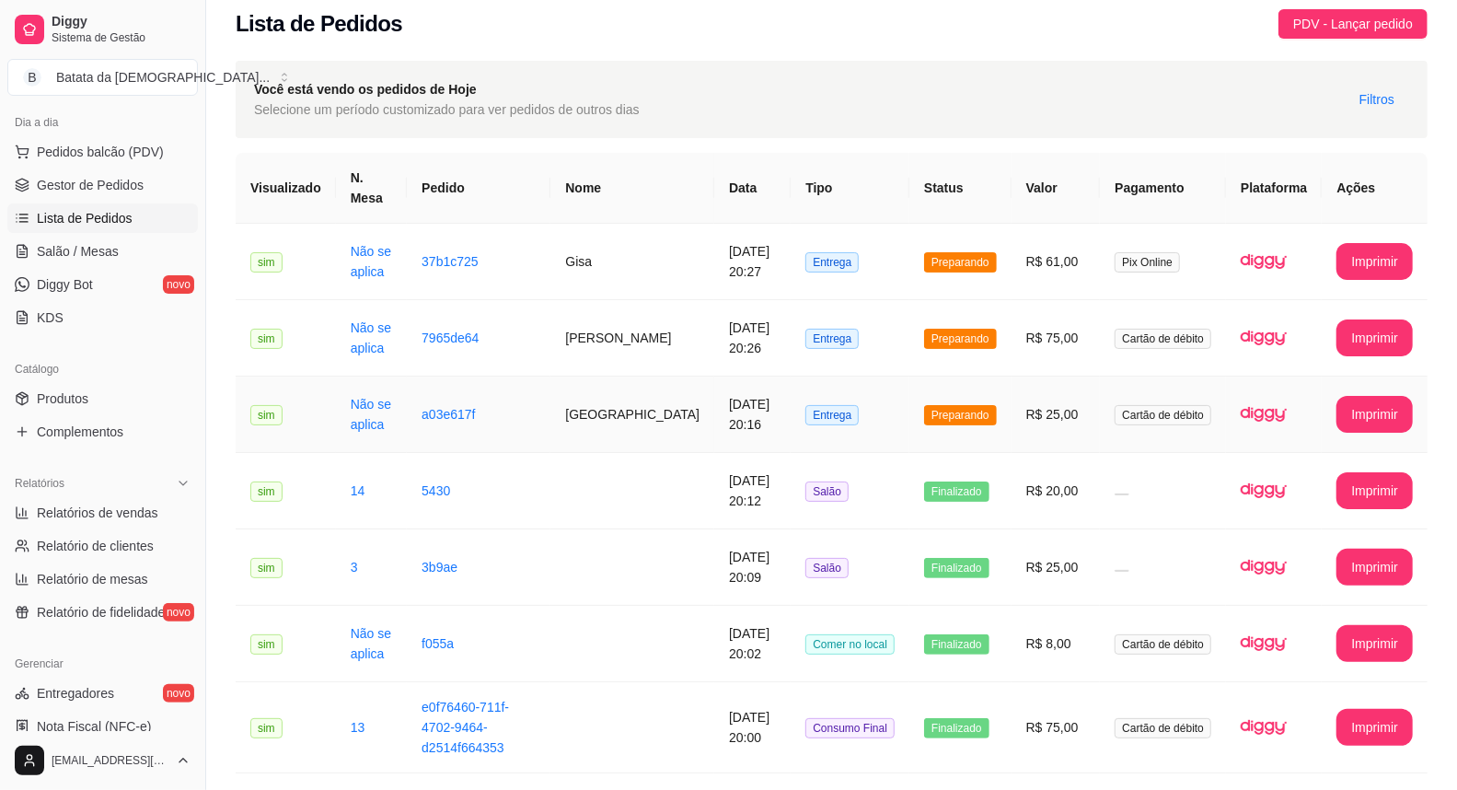
click at [942, 376] on td "Preparando" at bounding box center [960, 414] width 102 height 76
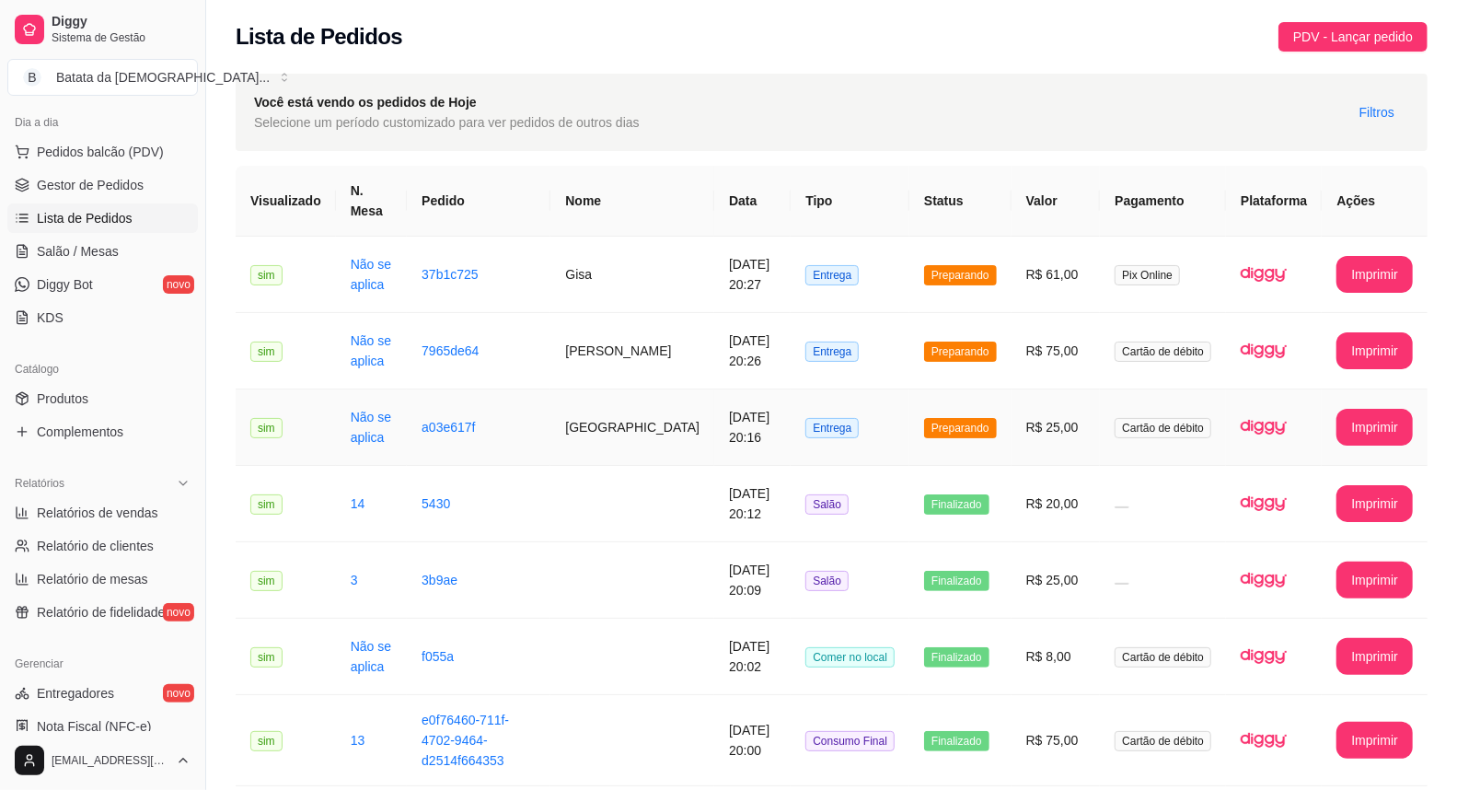
click at [939, 418] on span "Preparando" at bounding box center [960, 428] width 73 height 20
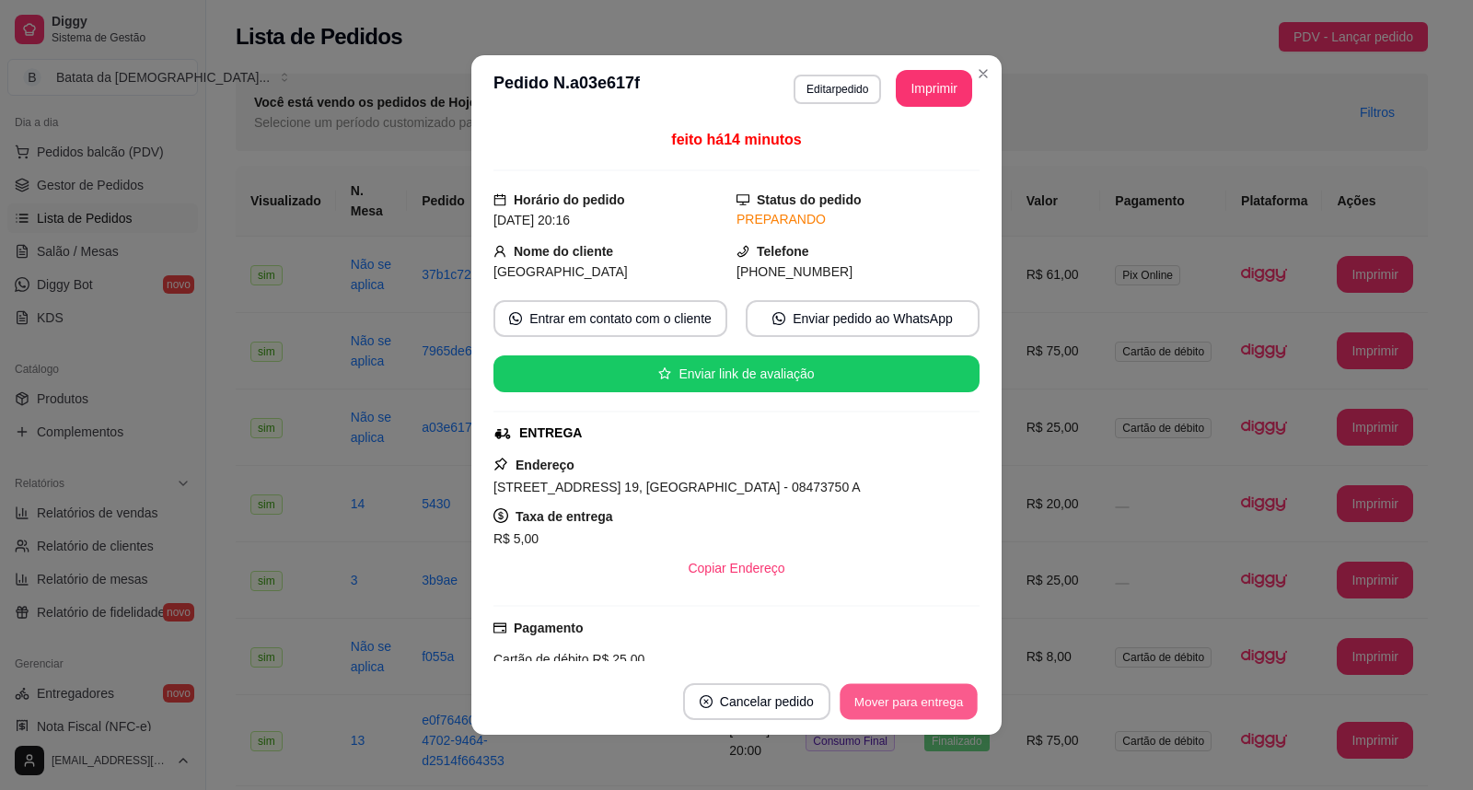
click at [946, 692] on button "Mover para entrega" at bounding box center [908, 702] width 138 height 36
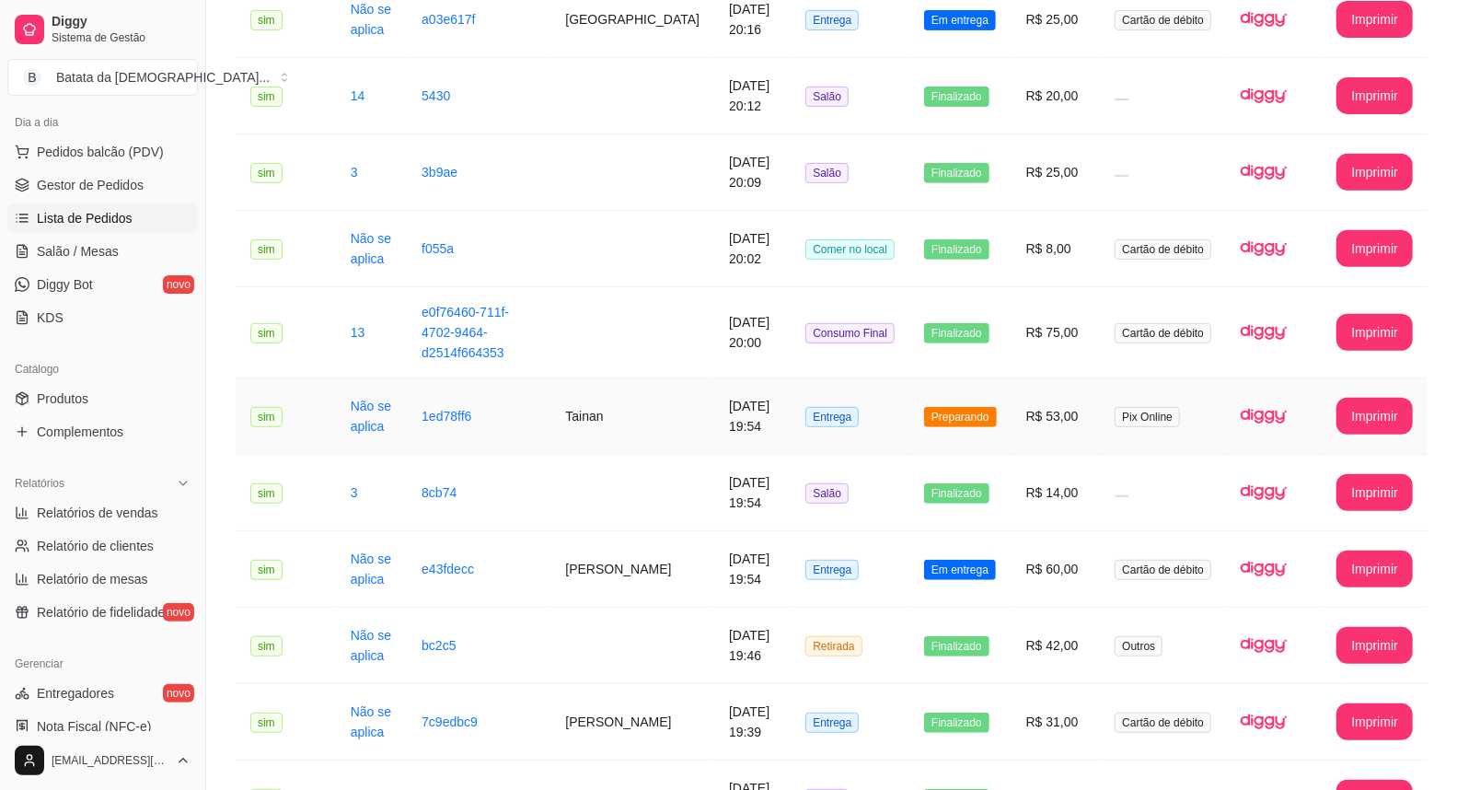
scroll to position [409, 0]
click at [997, 406] on span "Preparando" at bounding box center [960, 416] width 73 height 20
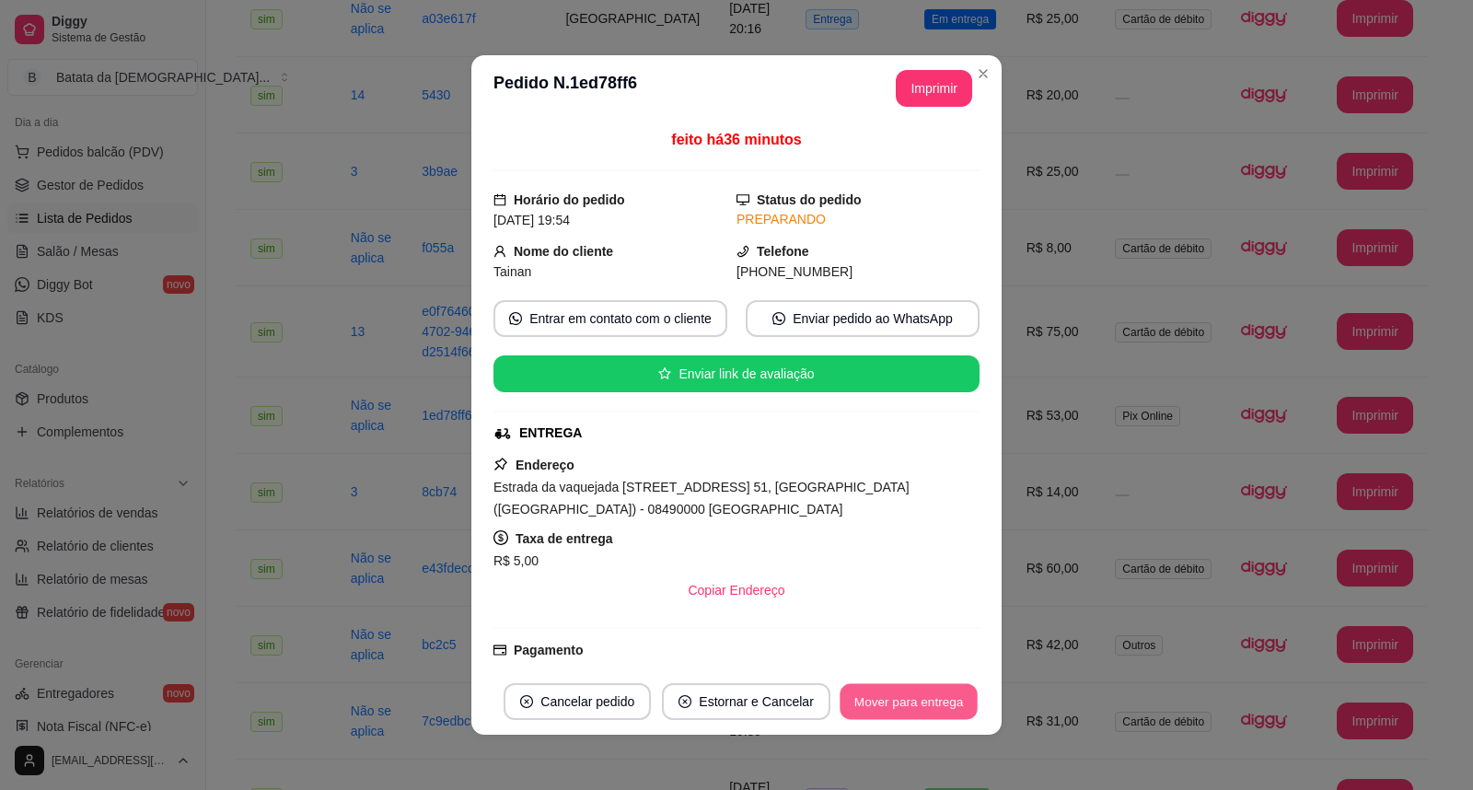
click at [922, 705] on button "Mover para entrega" at bounding box center [908, 702] width 138 height 36
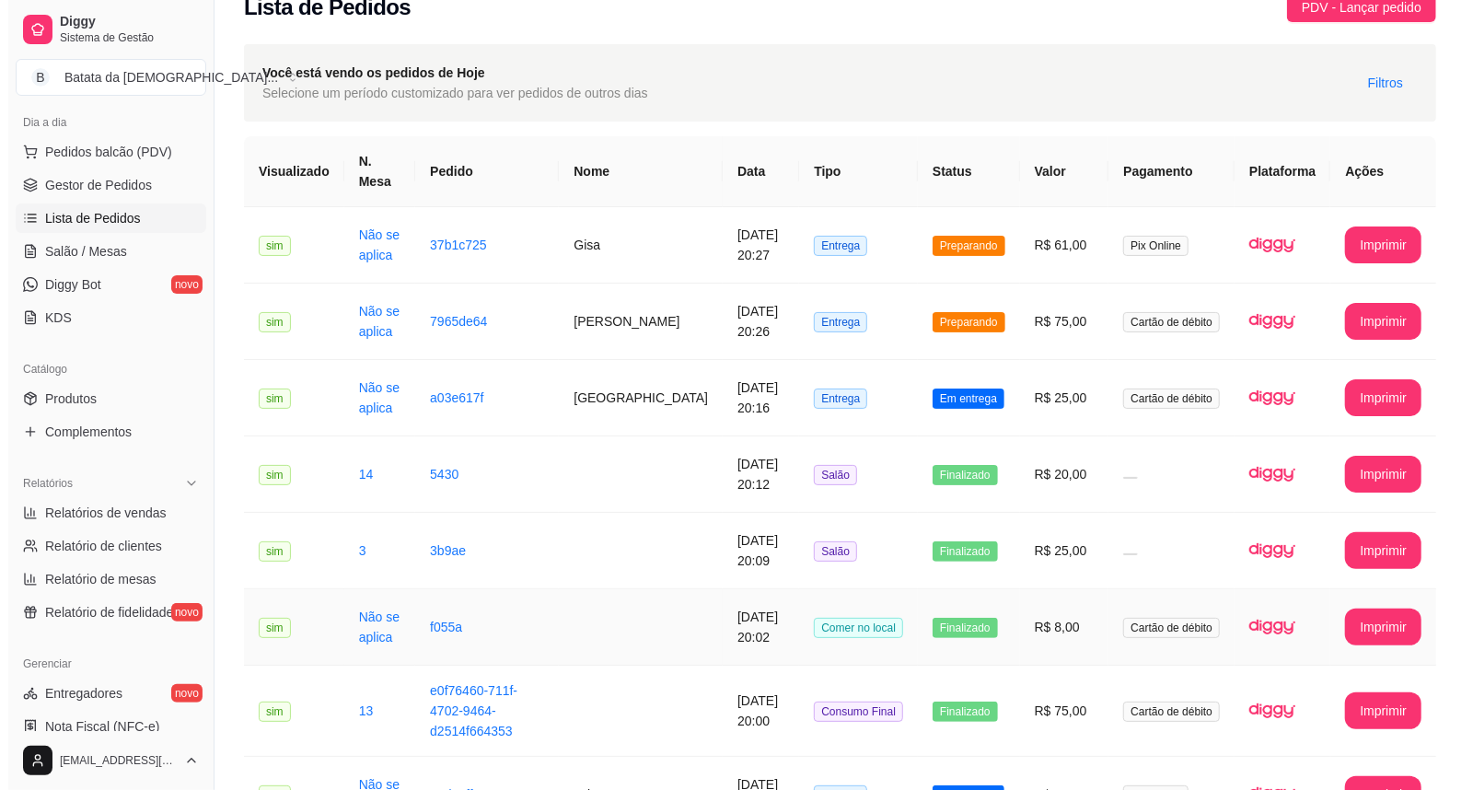
scroll to position [0, 0]
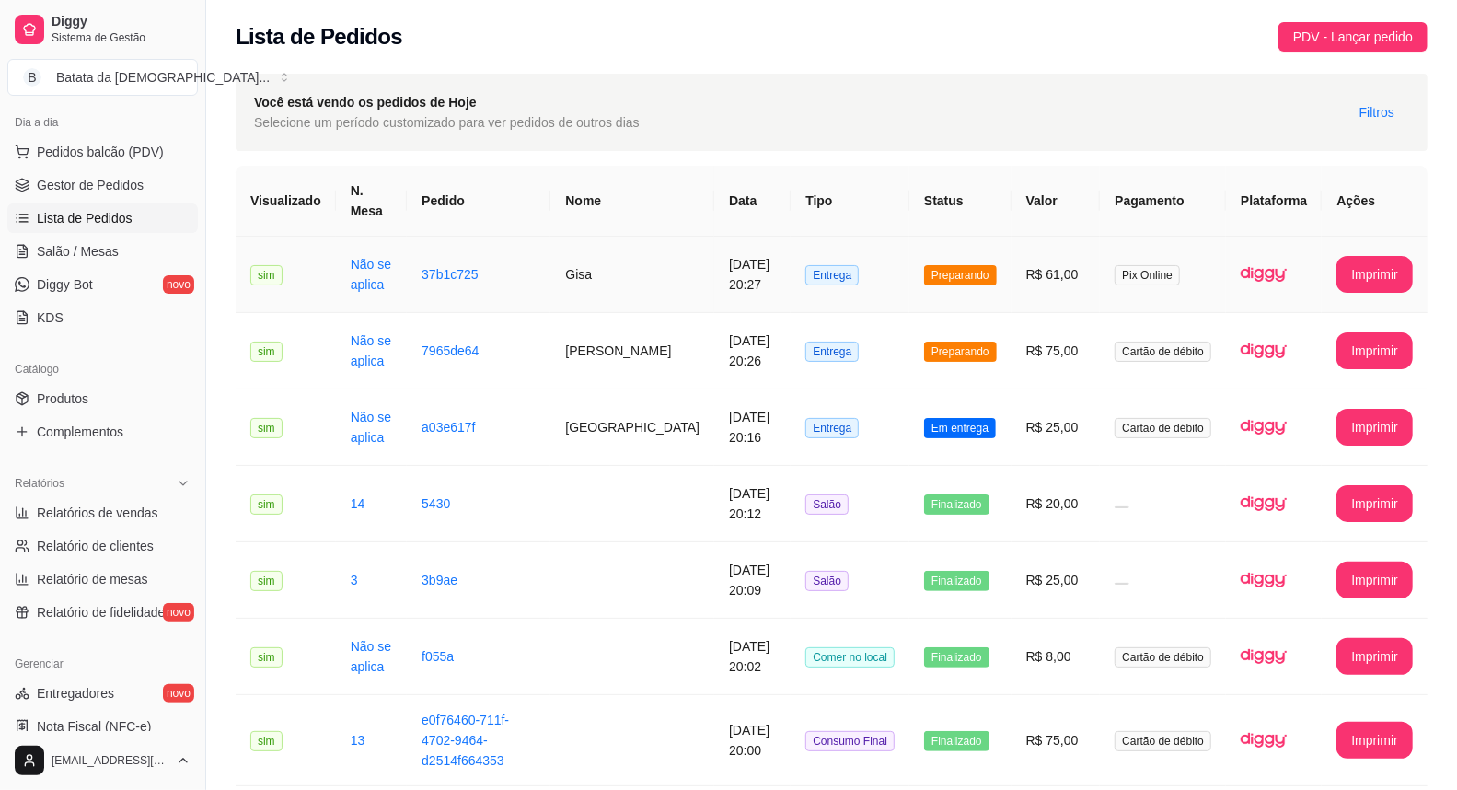
click at [810, 237] on td "Entrega" at bounding box center [850, 275] width 119 height 76
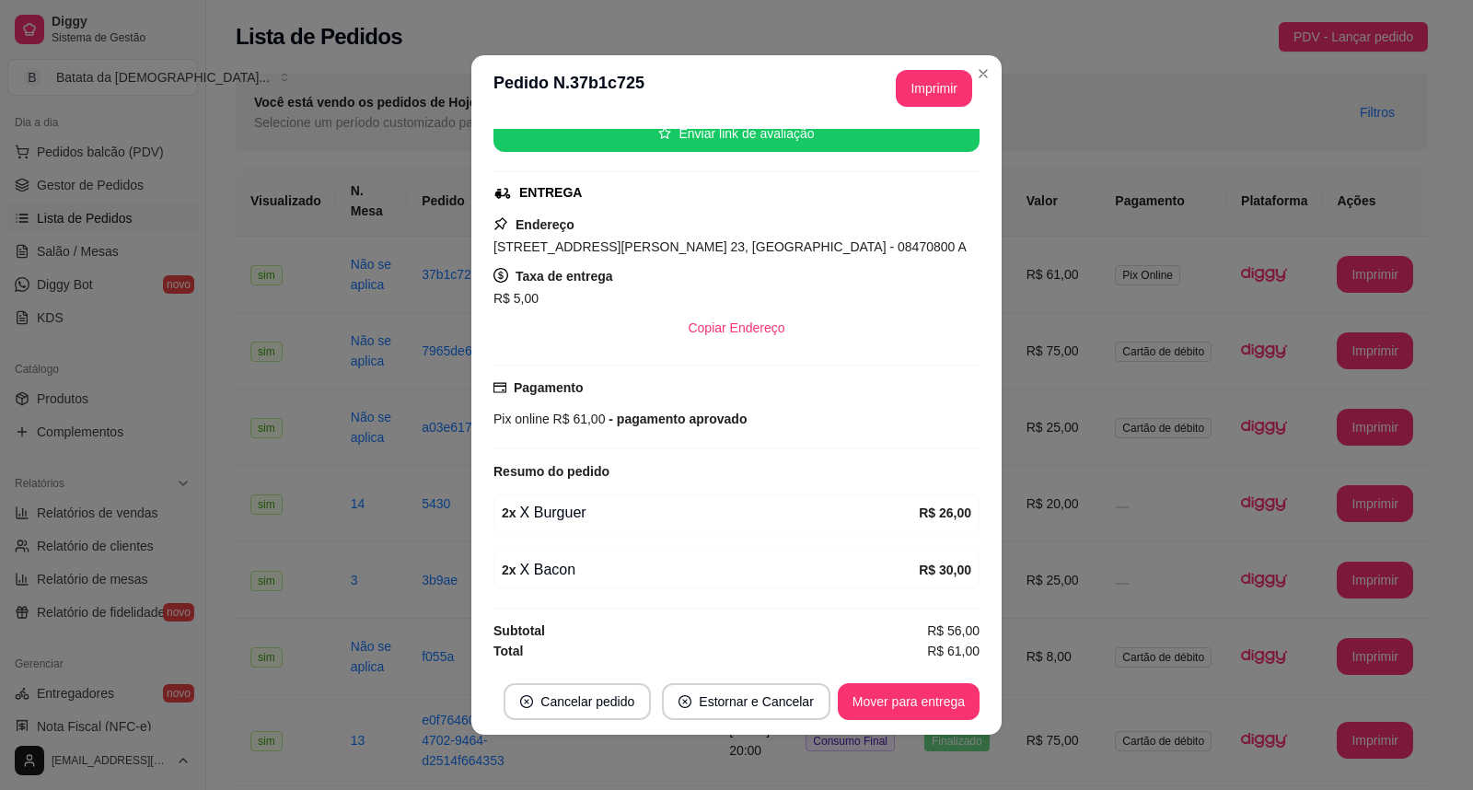
scroll to position [4, 0]
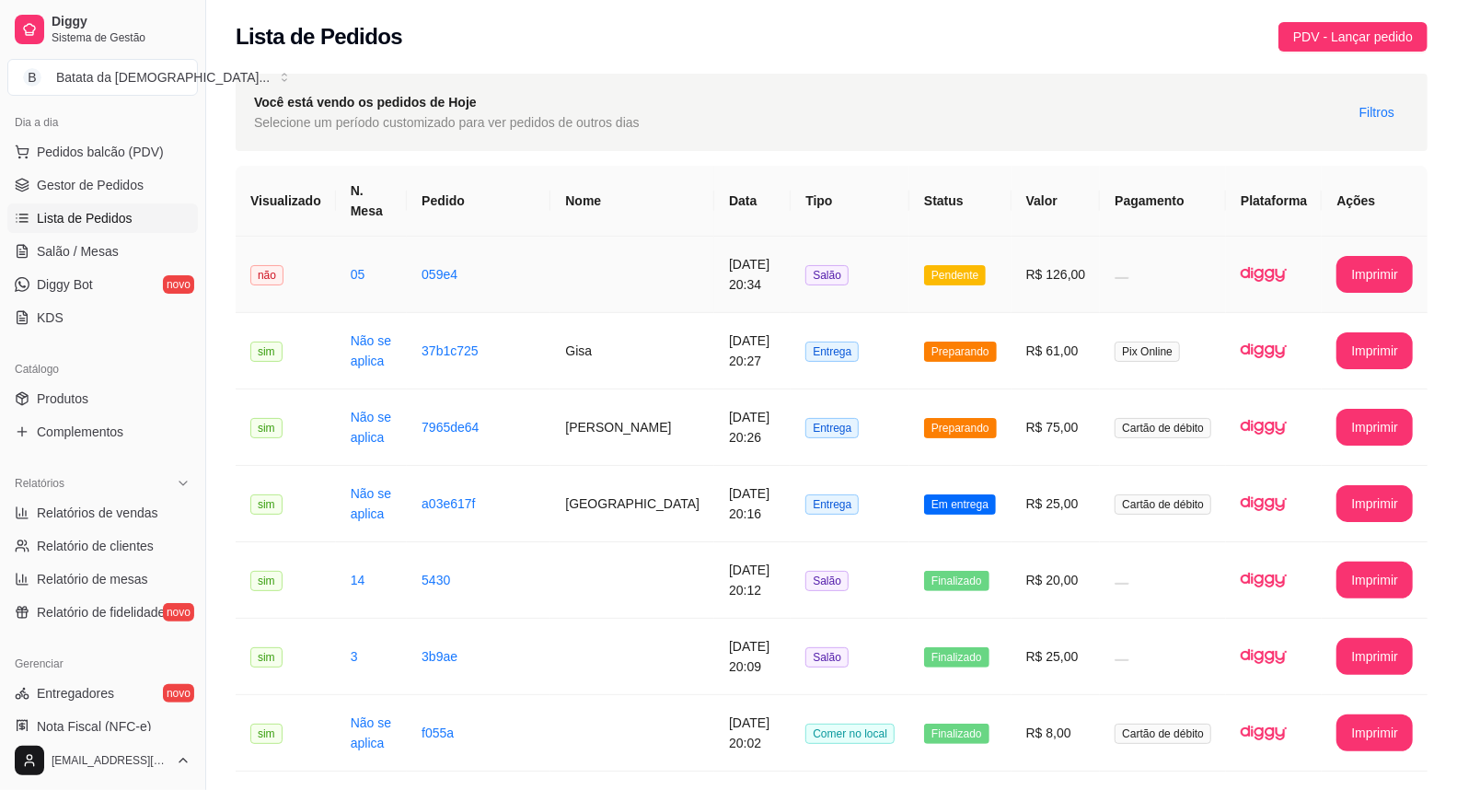
click at [1019, 262] on td "R$ 126,00" at bounding box center [1056, 275] width 89 height 76
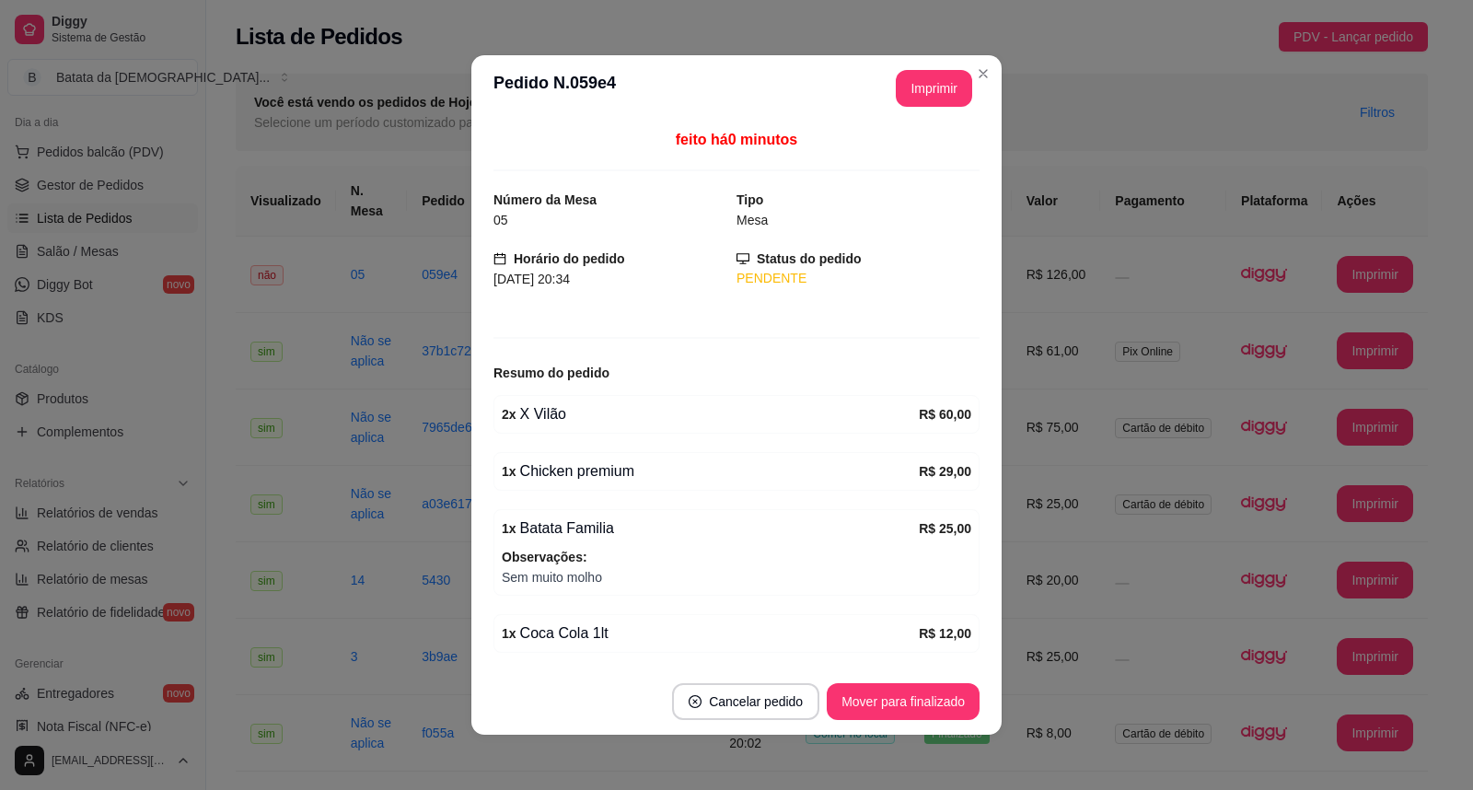
scroll to position [64, 0]
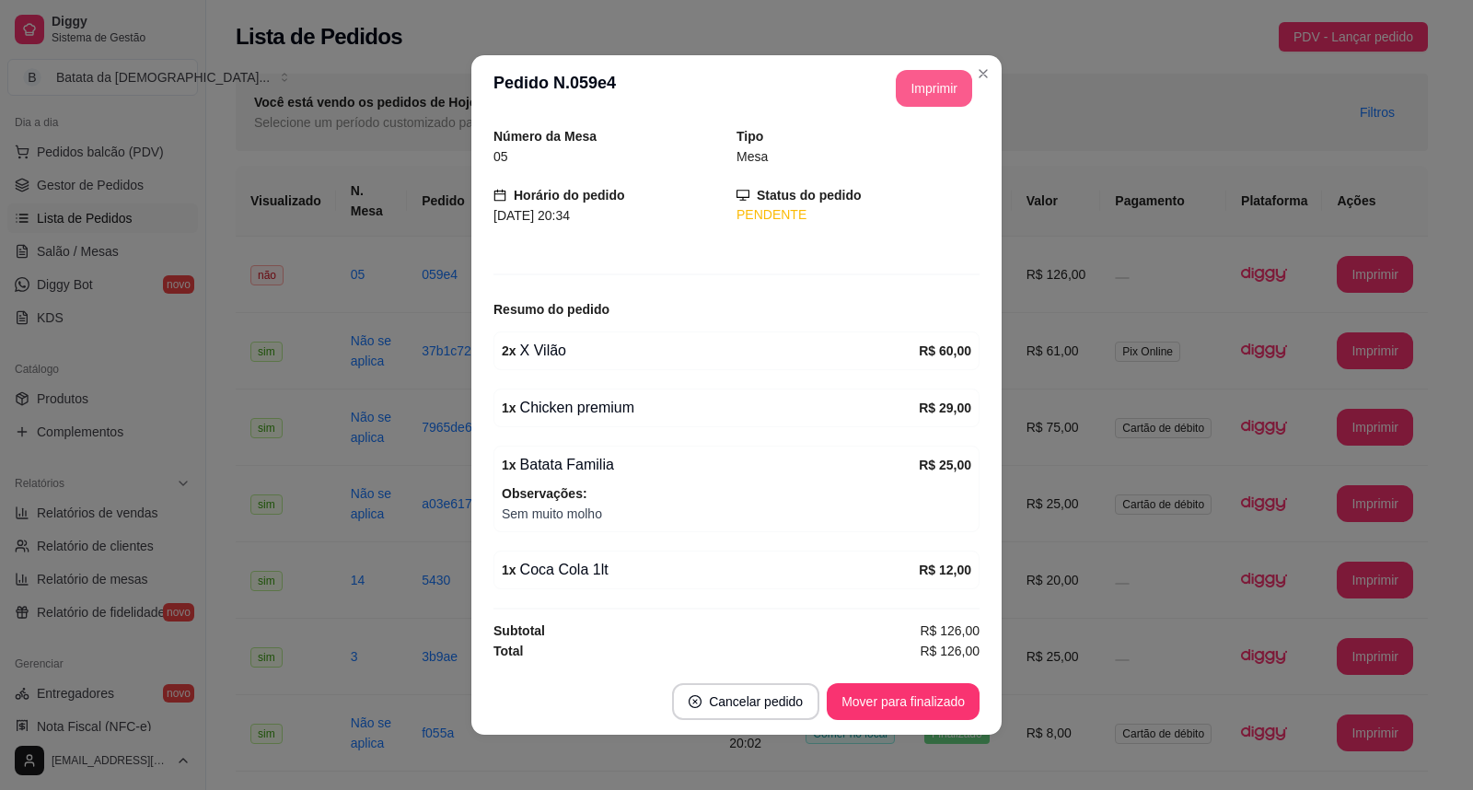
click at [914, 88] on button "Imprimir" at bounding box center [934, 88] width 76 height 37
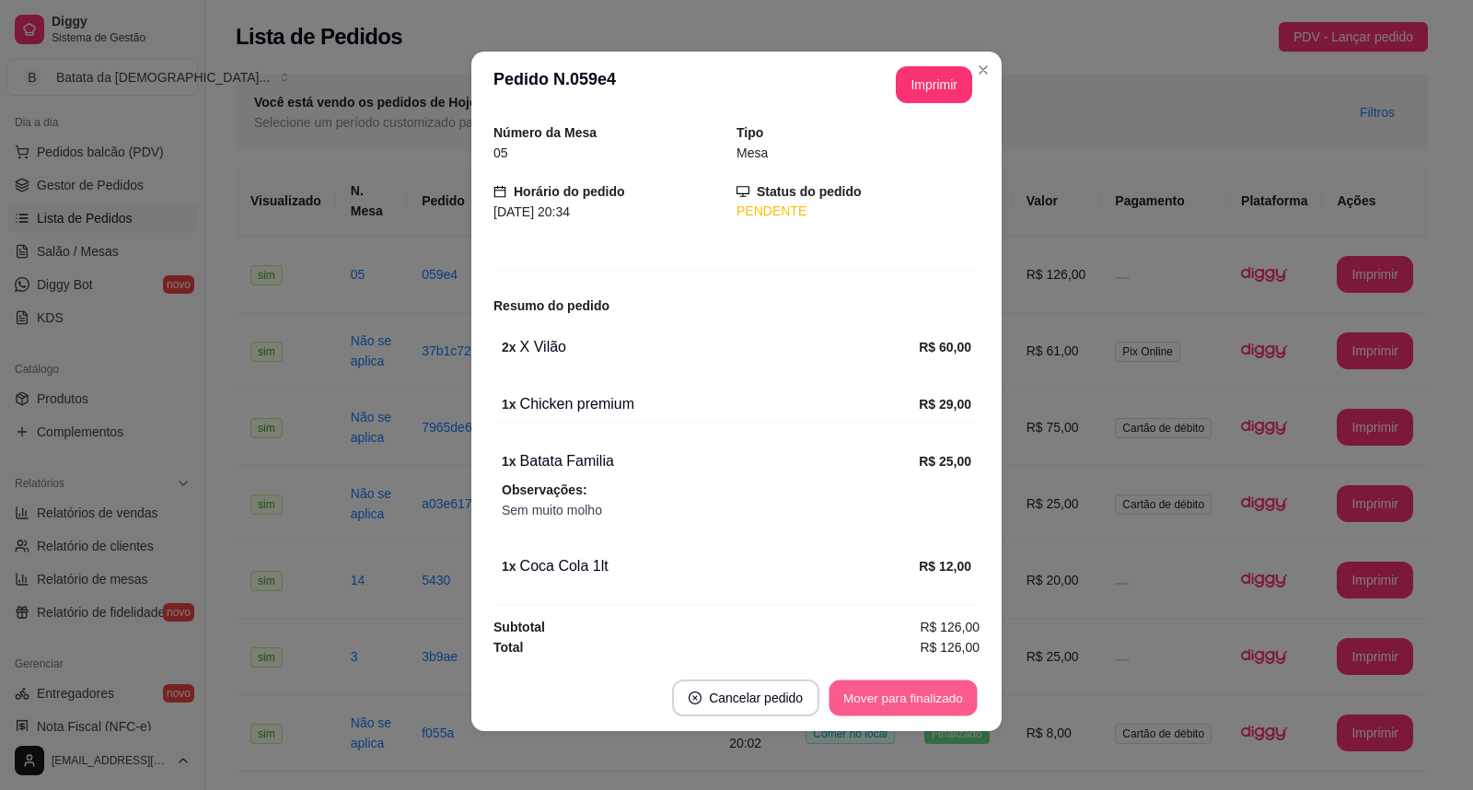
click at [916, 700] on button "Mover para finalizado" at bounding box center [903, 698] width 148 height 36
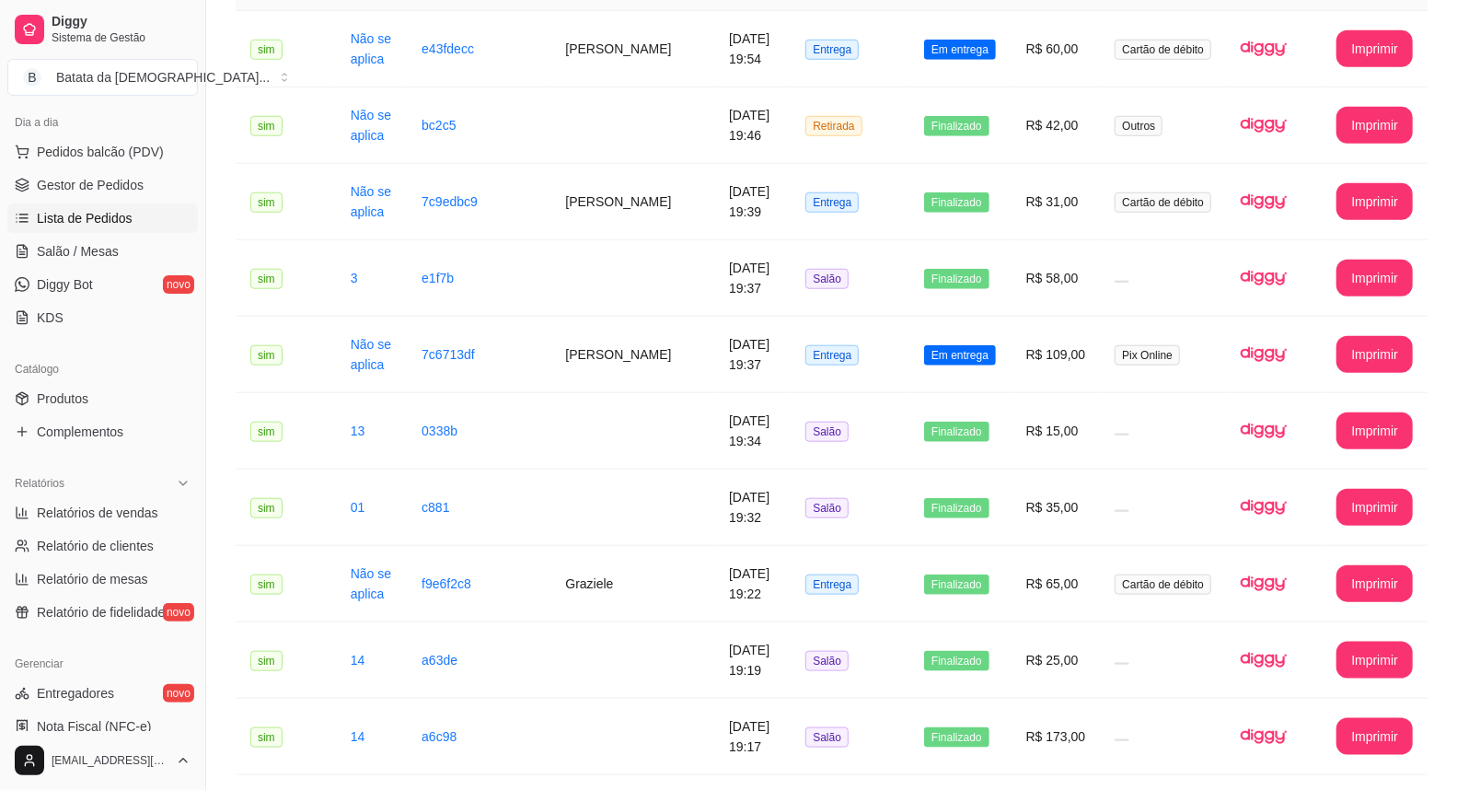
scroll to position [1023, 0]
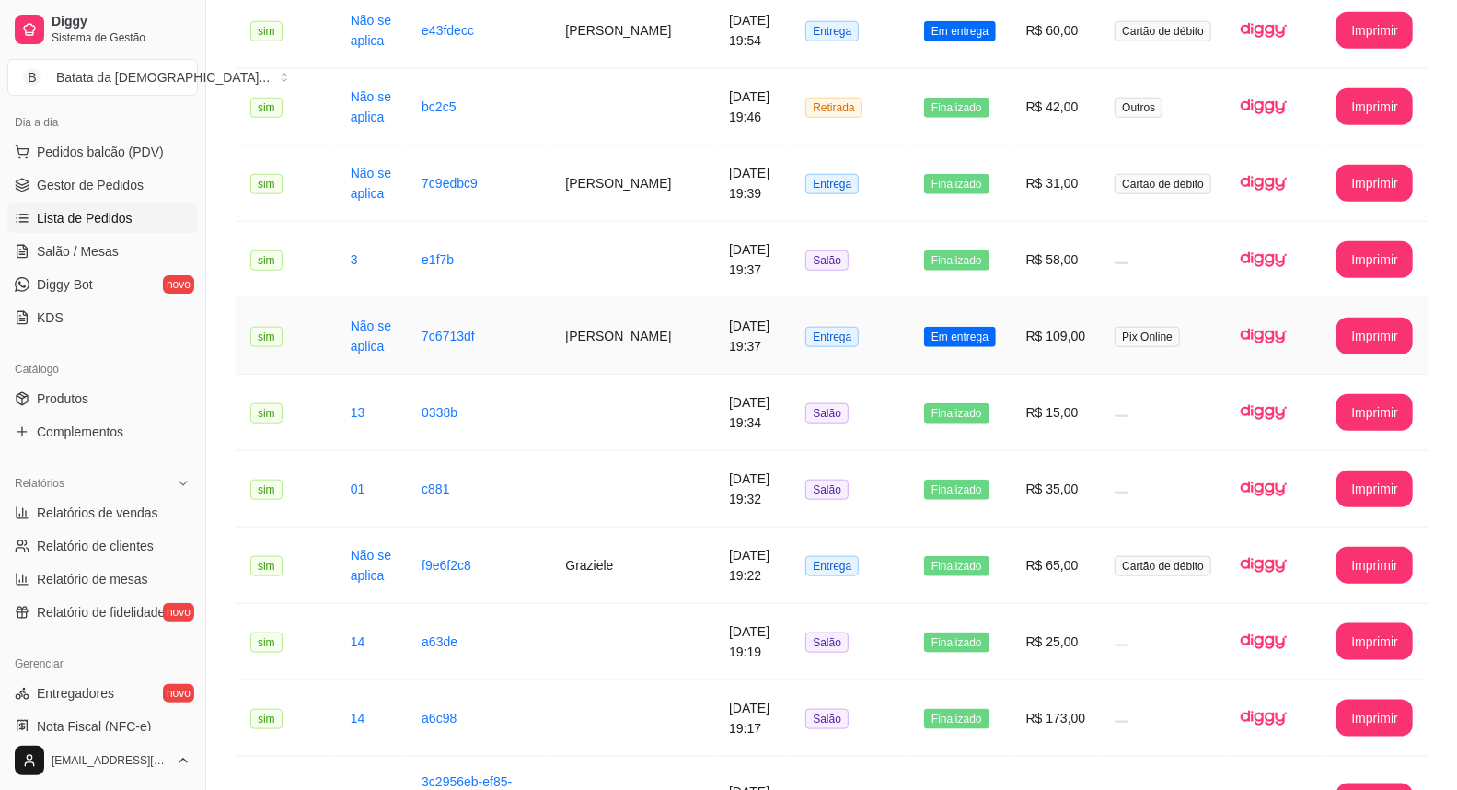
click at [1020, 305] on td "R$ 109,00" at bounding box center [1056, 336] width 89 height 76
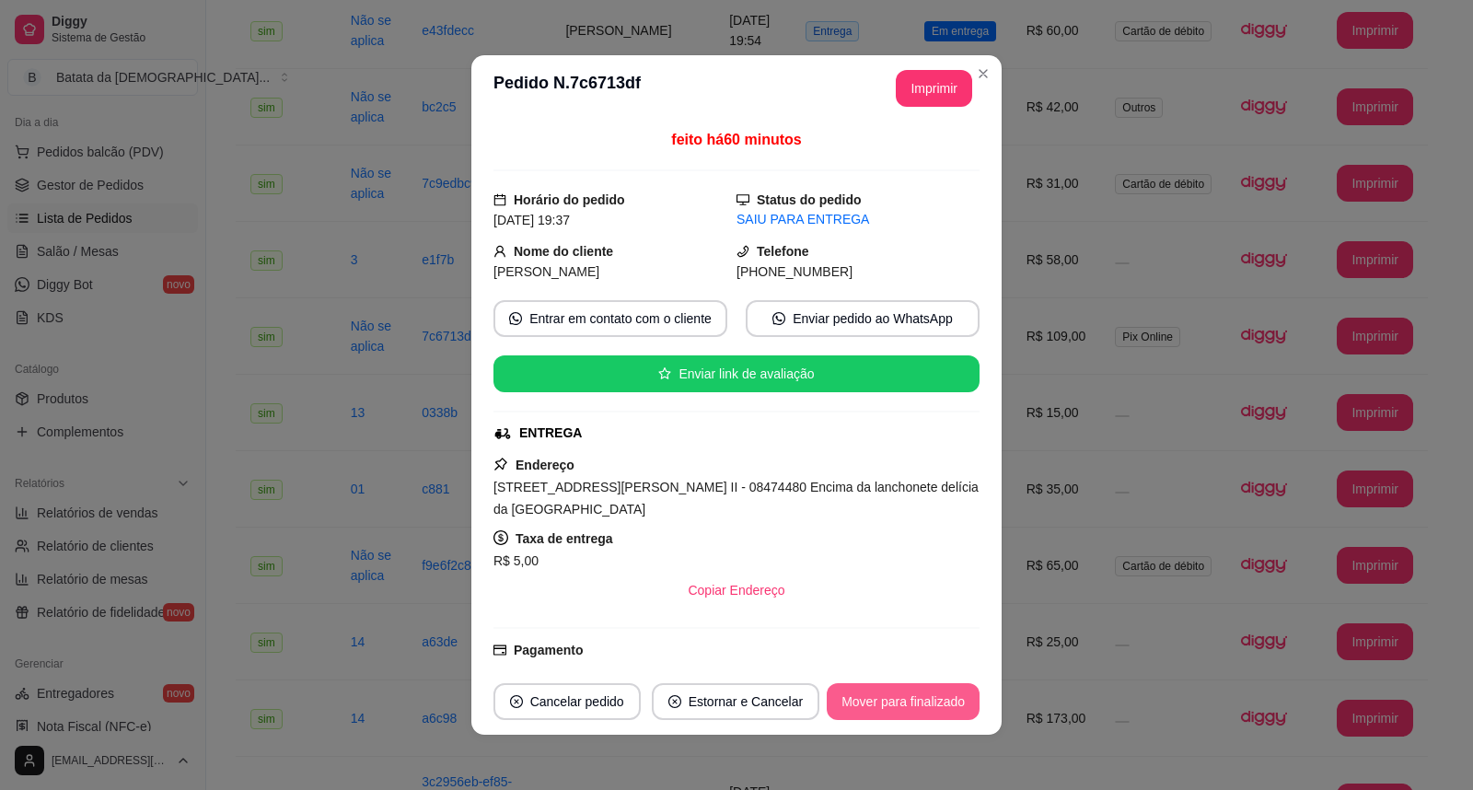
click at [908, 706] on button "Mover para finalizado" at bounding box center [903, 701] width 153 height 37
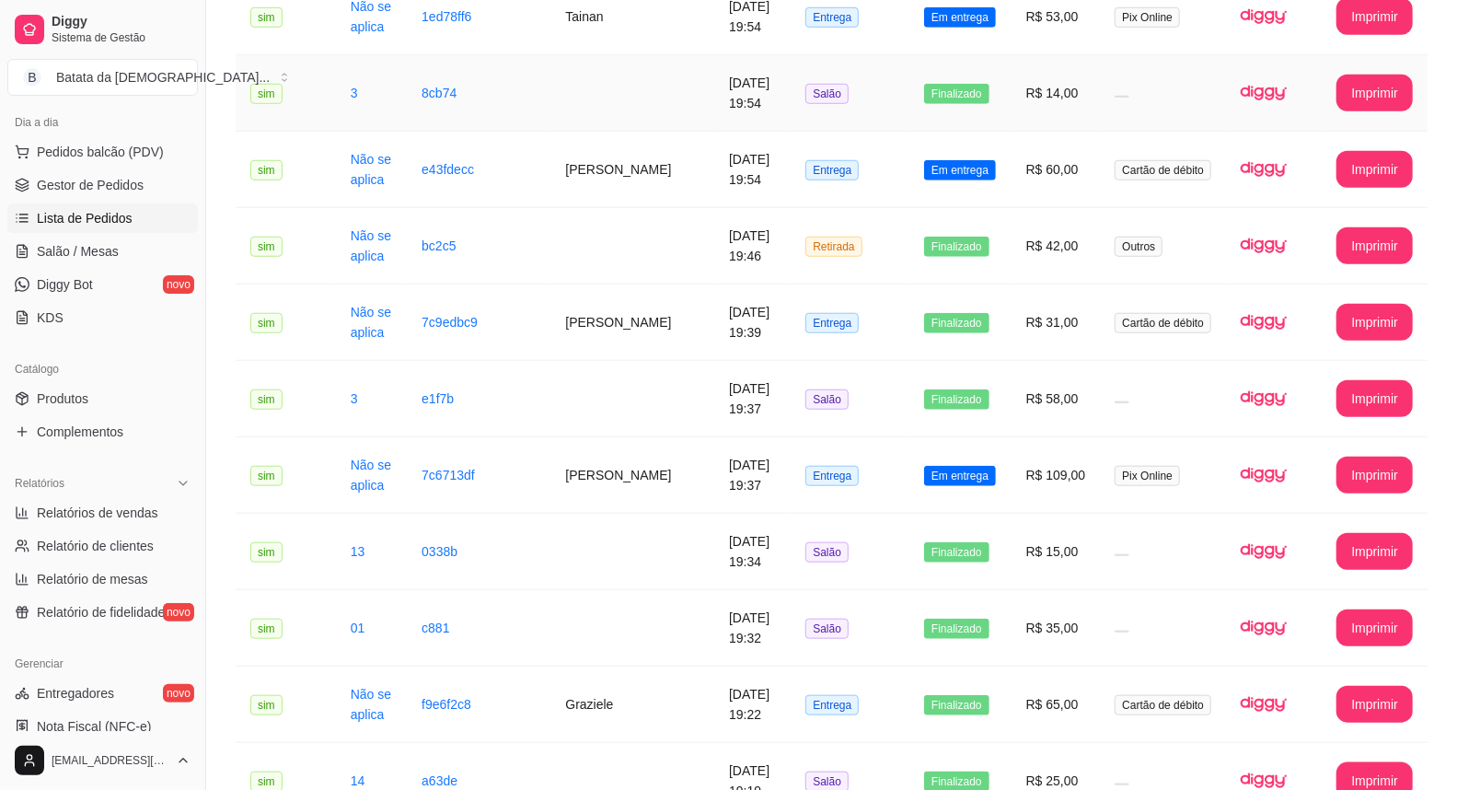
scroll to position [817, 0]
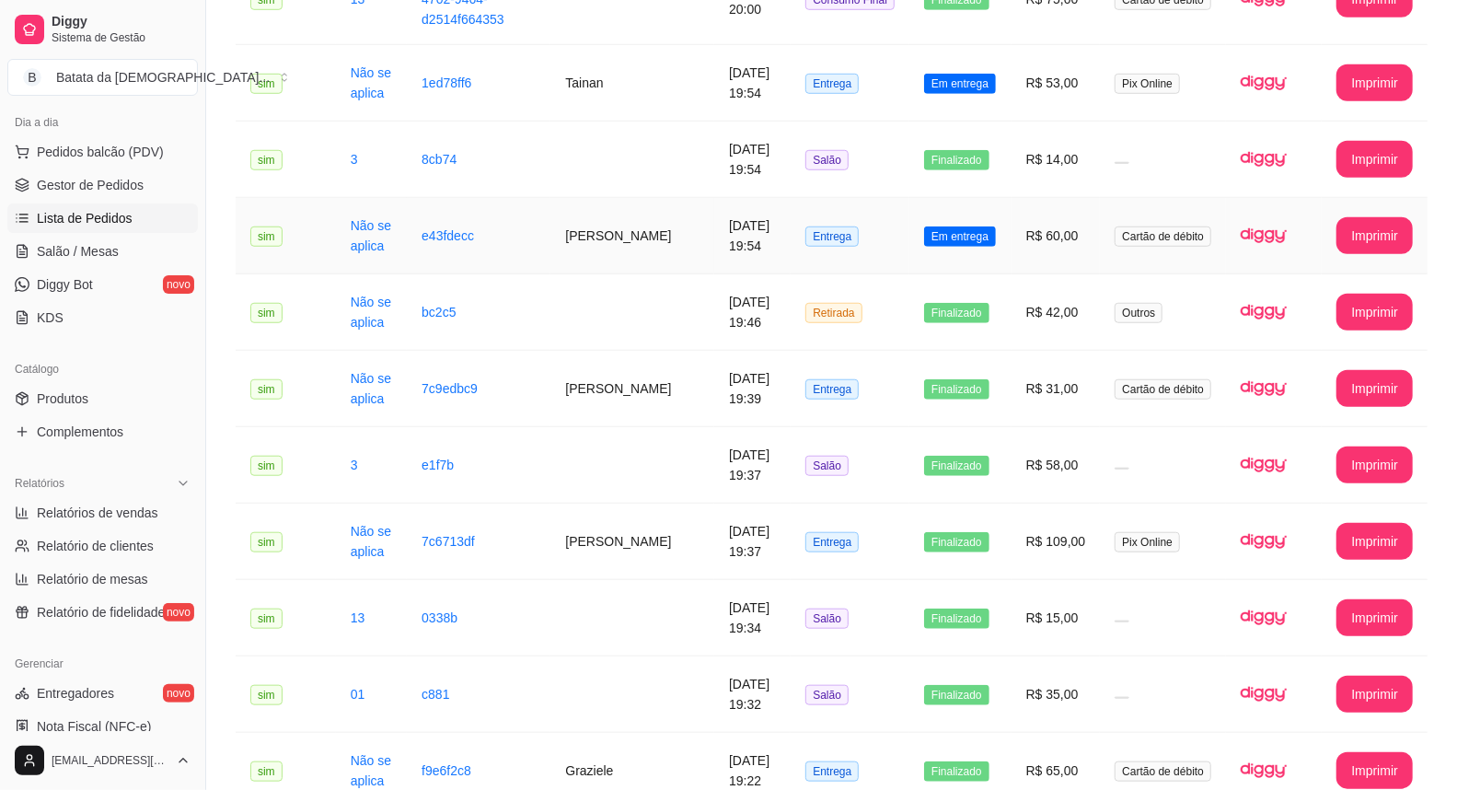
click at [1022, 217] on td "R$ 60,00" at bounding box center [1056, 236] width 89 height 76
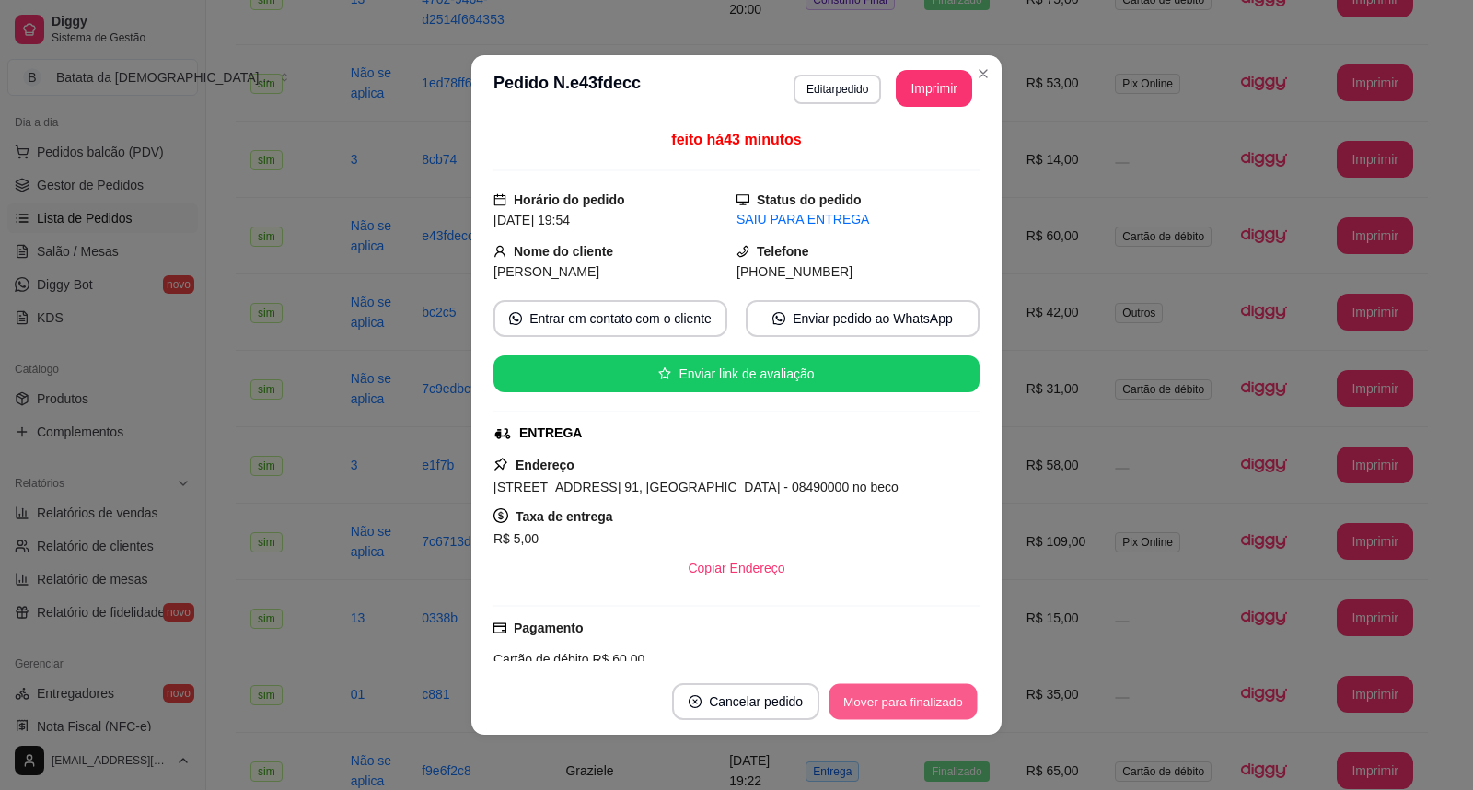
click at [908, 704] on button "Mover para finalizado" at bounding box center [903, 702] width 148 height 36
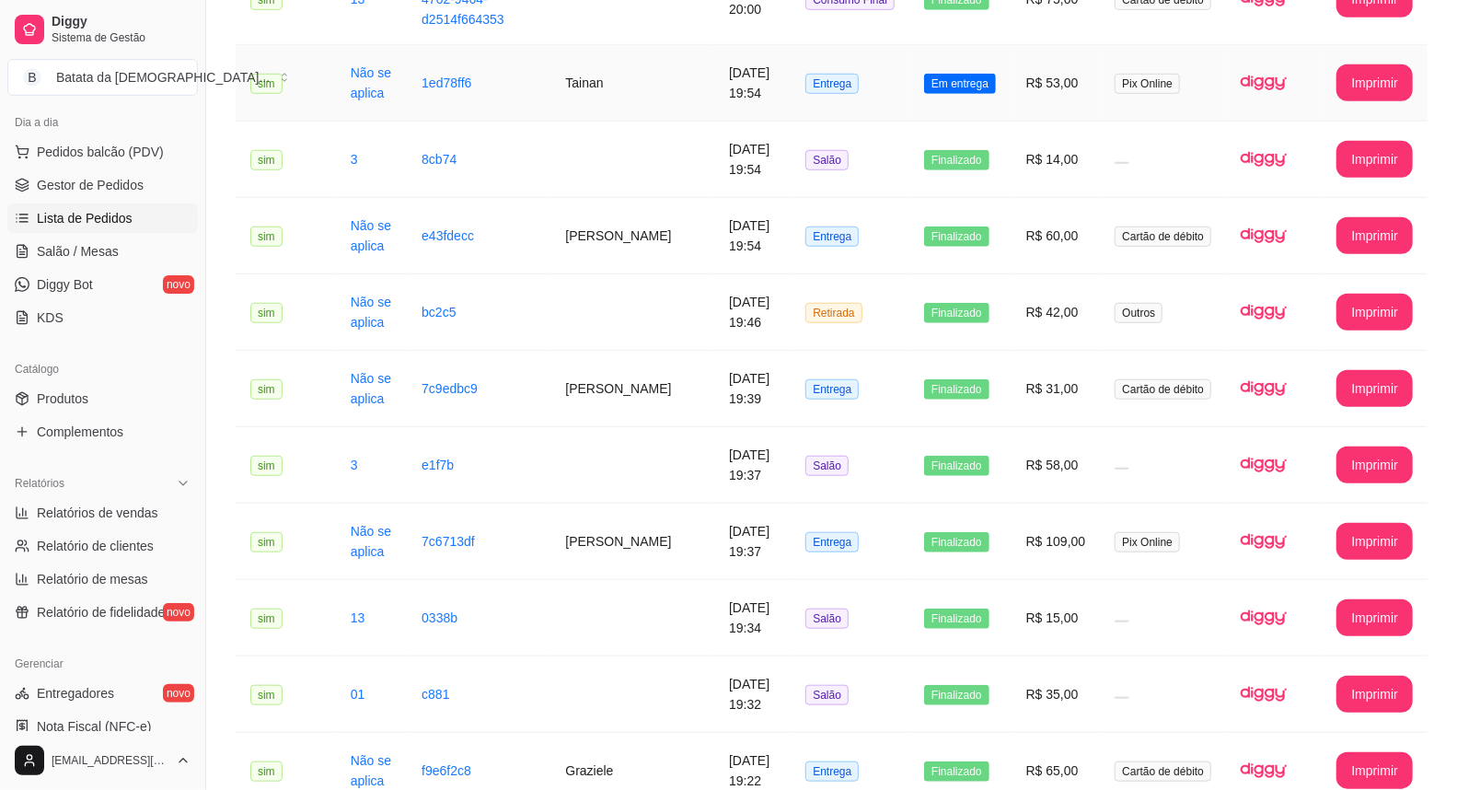
click at [987, 74] on span "Em entrega" at bounding box center [960, 84] width 72 height 20
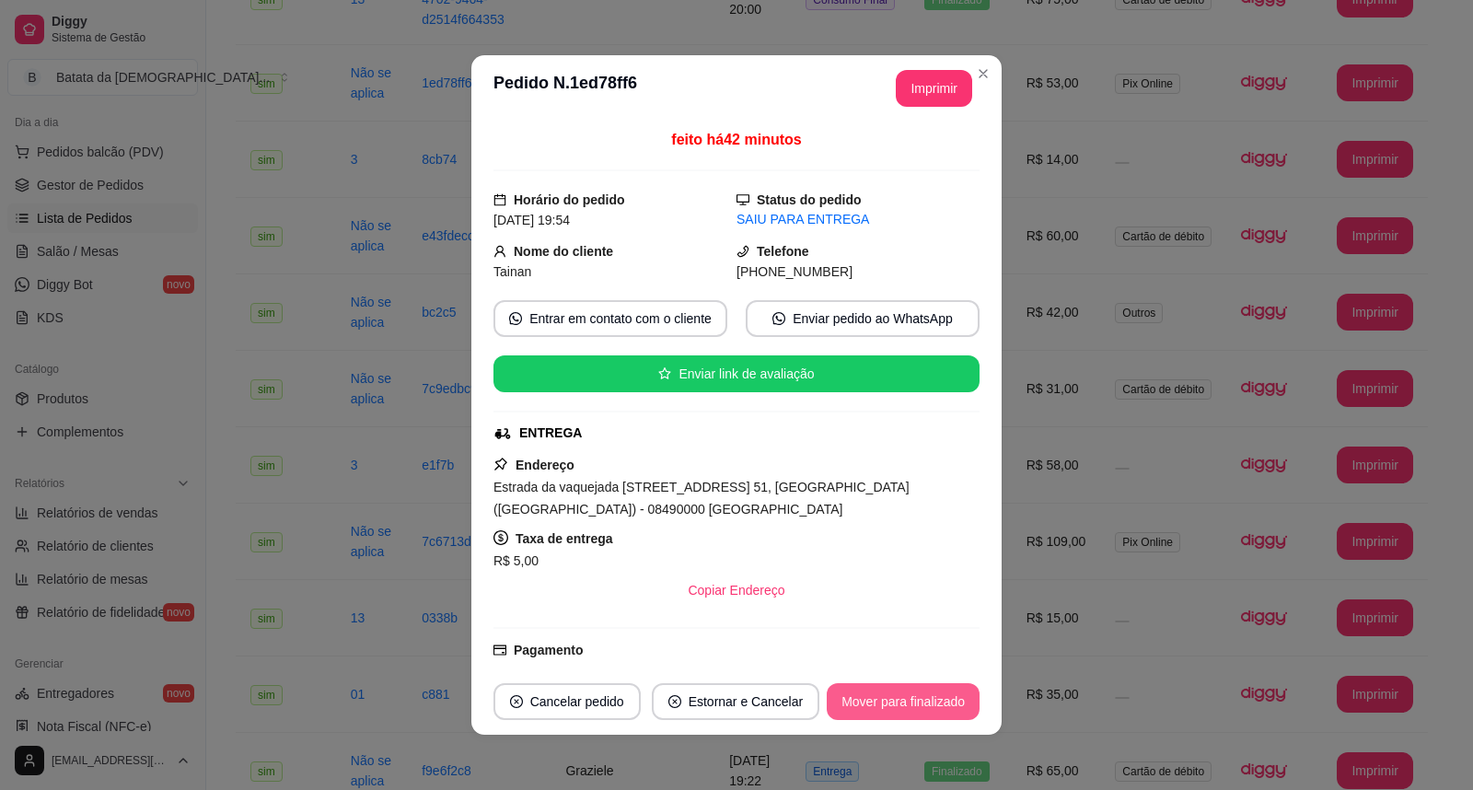
click at [950, 696] on button "Mover para finalizado" at bounding box center [903, 701] width 153 height 37
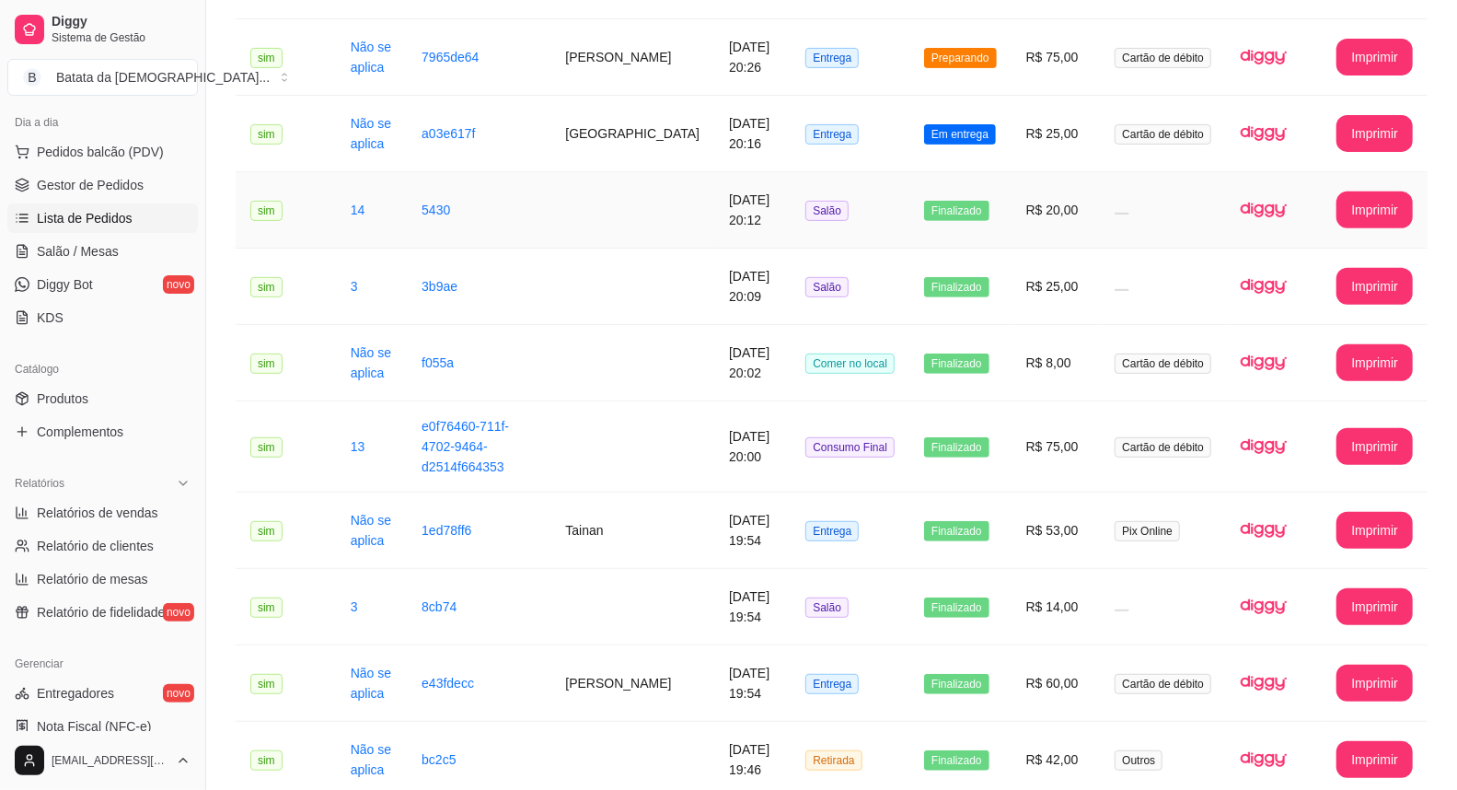
scroll to position [306, 0]
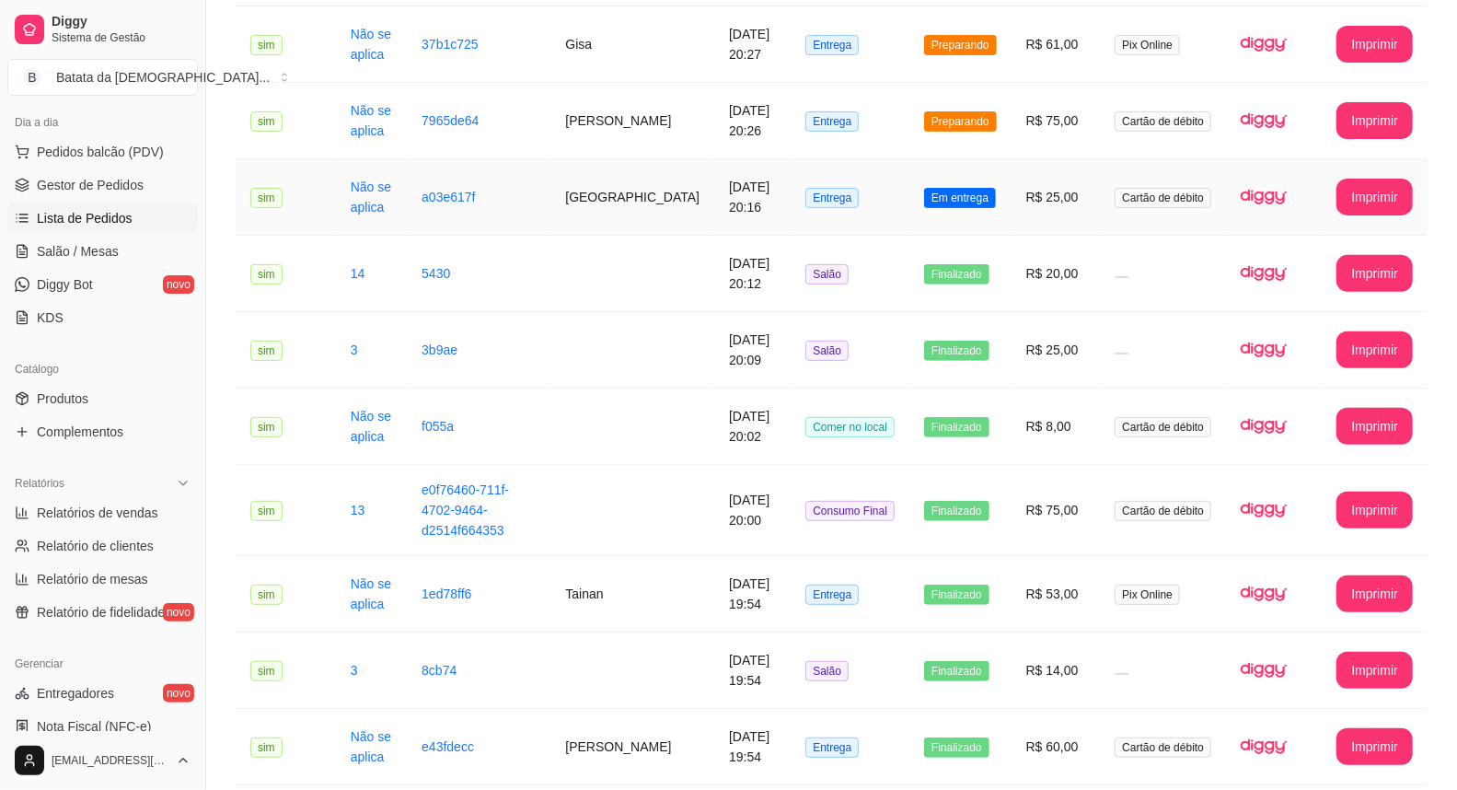
click at [949, 188] on span "Em entrega" at bounding box center [960, 198] width 72 height 20
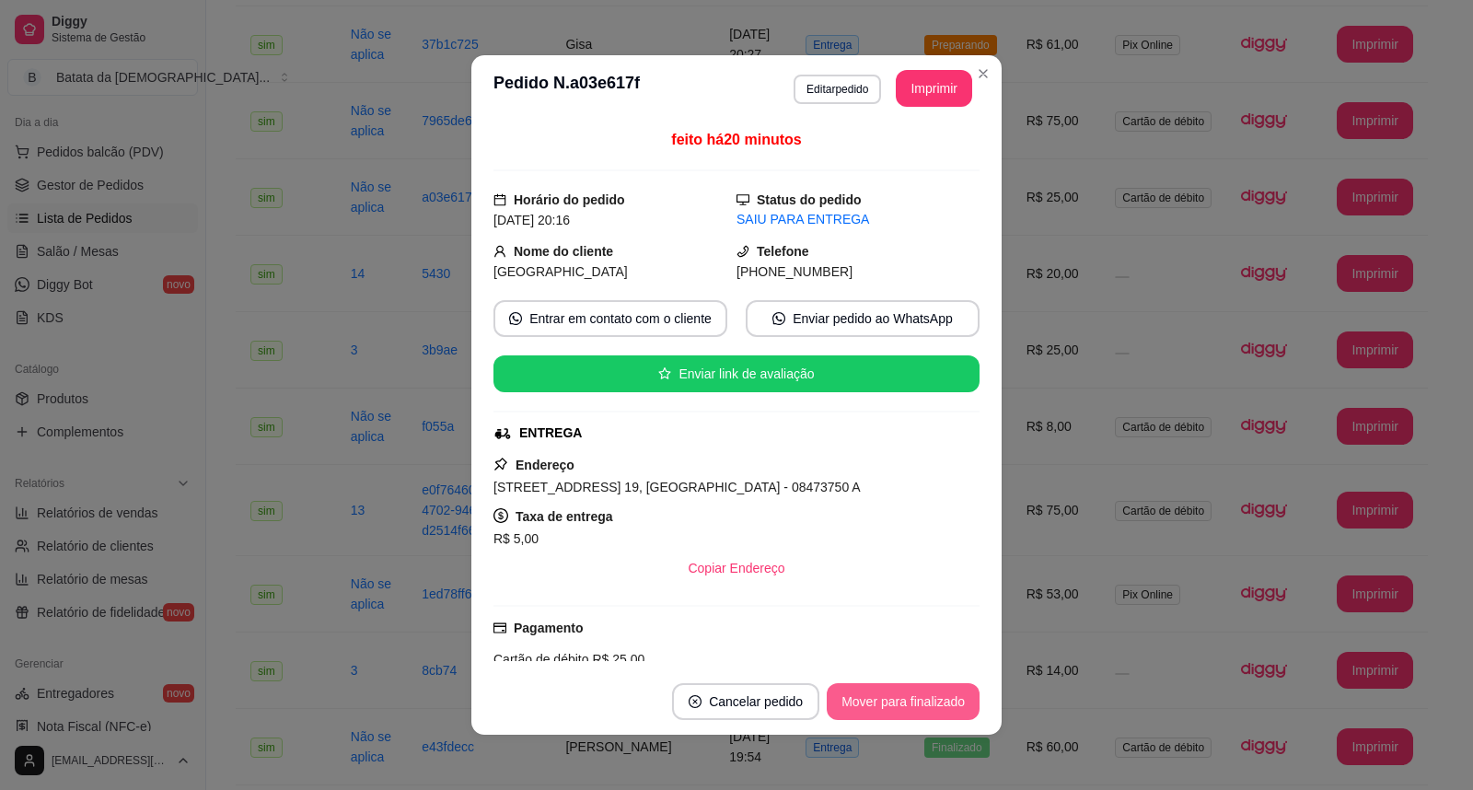
click at [951, 701] on button "Mover para finalizado" at bounding box center [903, 701] width 153 height 37
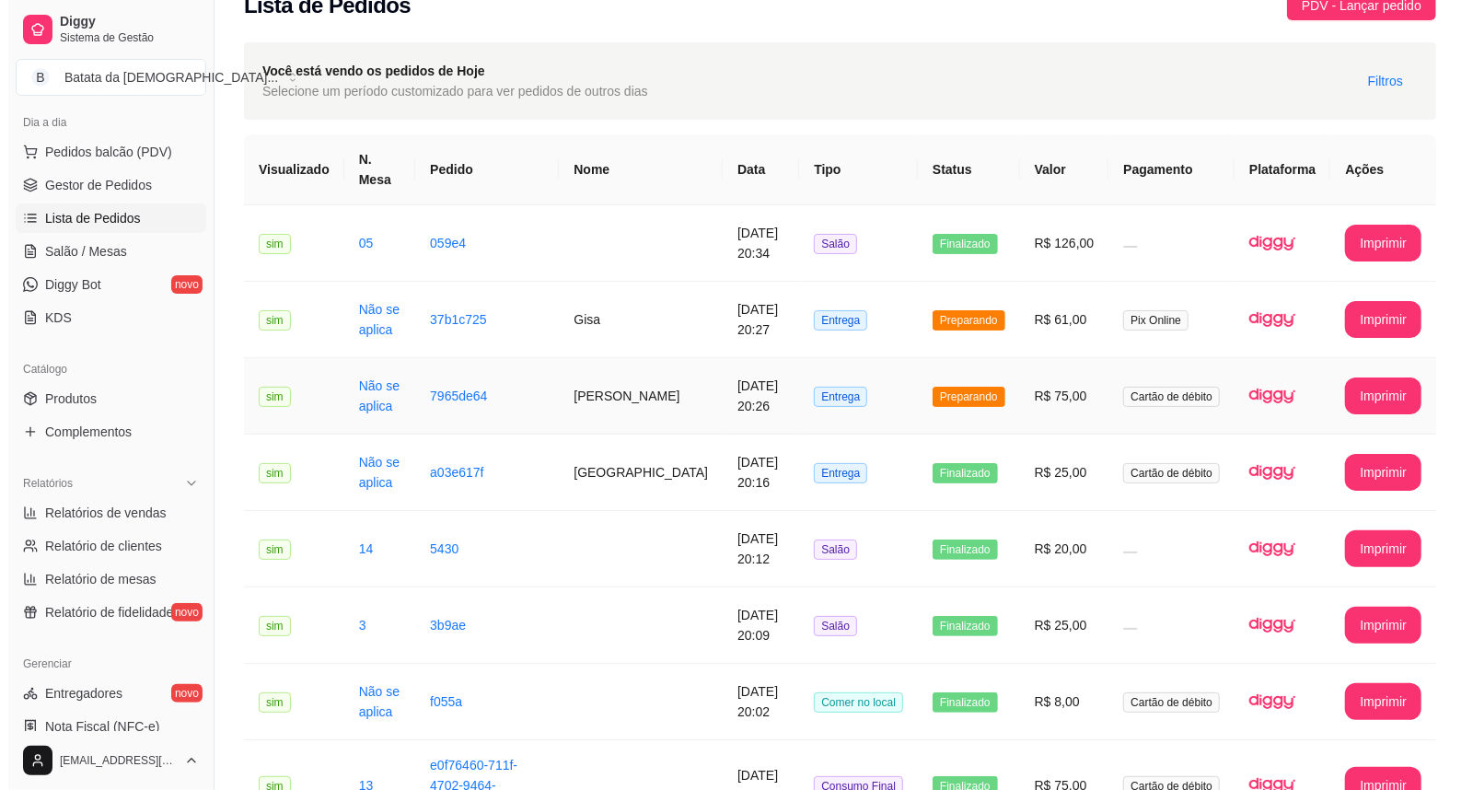
scroll to position [0, 0]
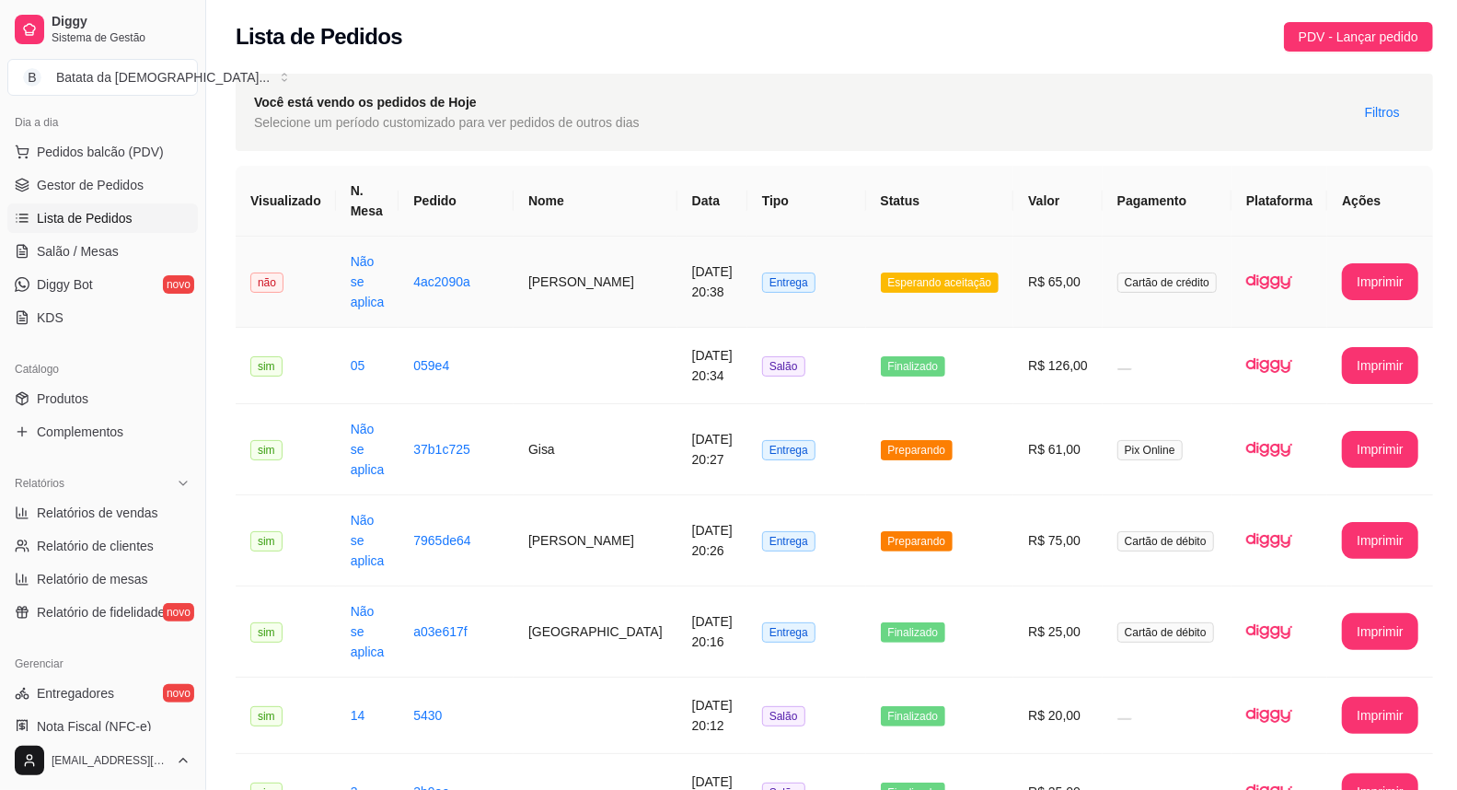
click at [831, 263] on td "Entrega" at bounding box center [806, 282] width 119 height 91
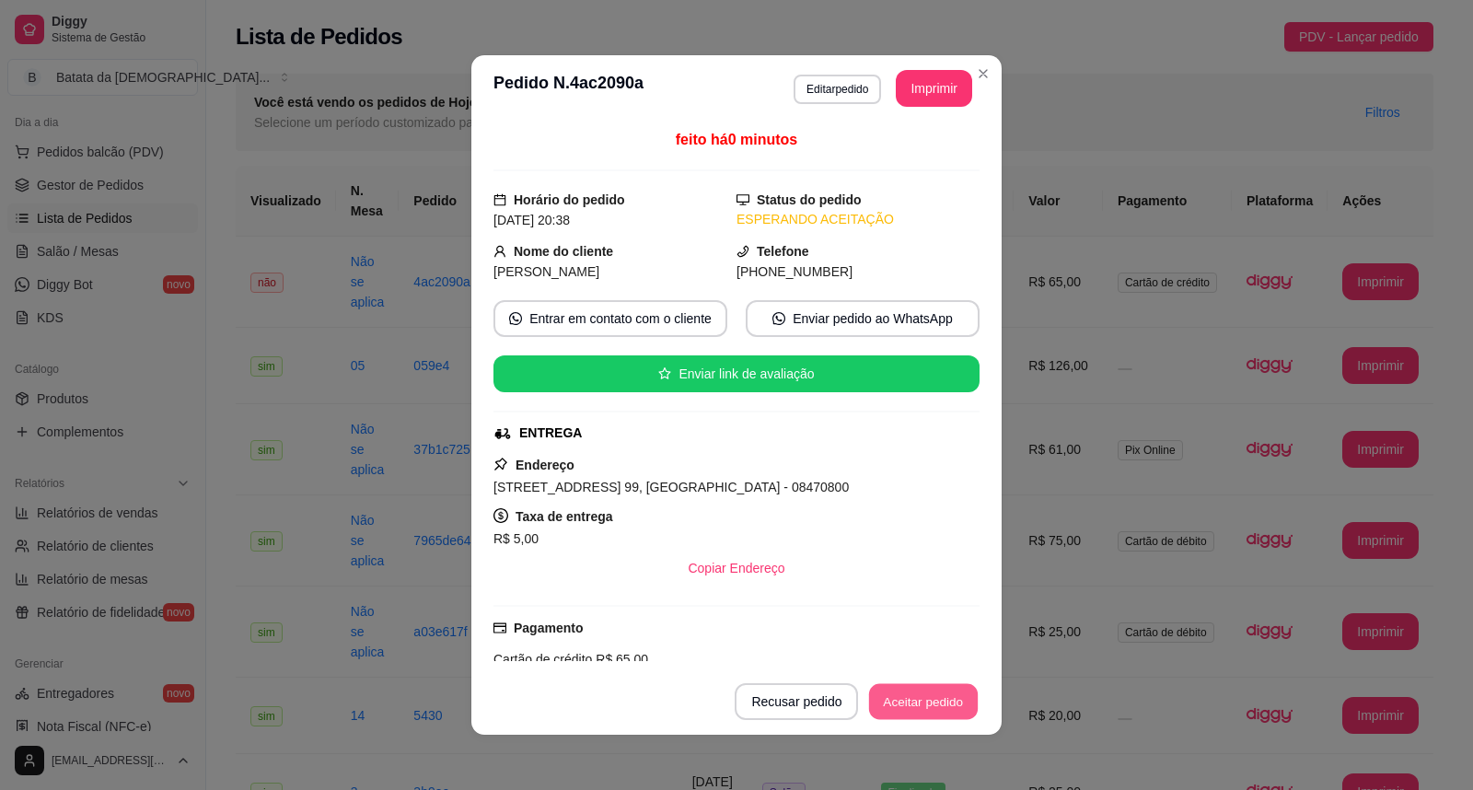
click at [908, 690] on button "Aceitar pedido" at bounding box center [923, 702] width 109 height 36
click at [908, 93] on button "Imprimir" at bounding box center [934, 88] width 76 height 37
click at [948, 691] on button "Aceitar pedido" at bounding box center [923, 701] width 112 height 37
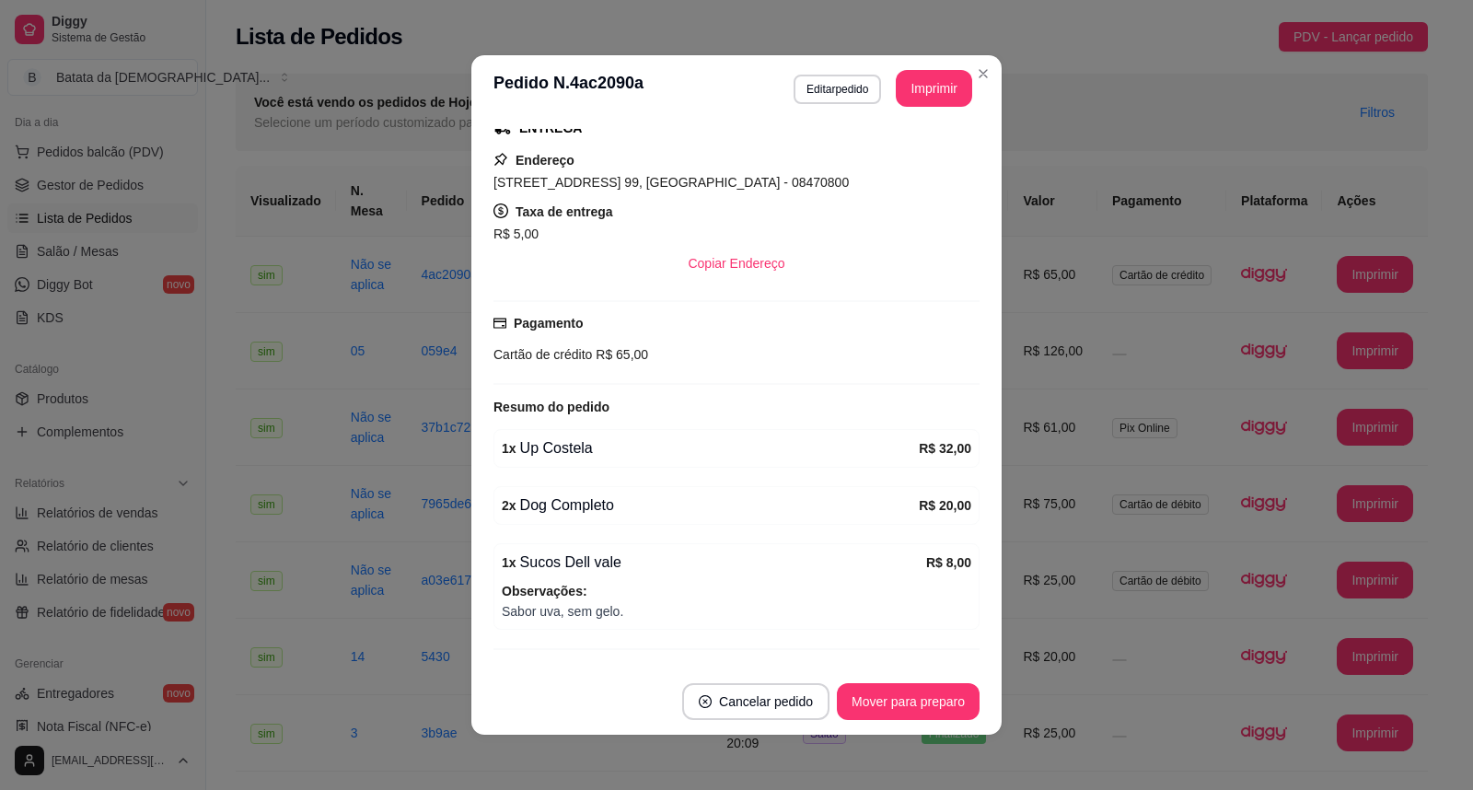
scroll to position [306, 0]
click at [870, 700] on button "Mover para preparo" at bounding box center [908, 701] width 143 height 37
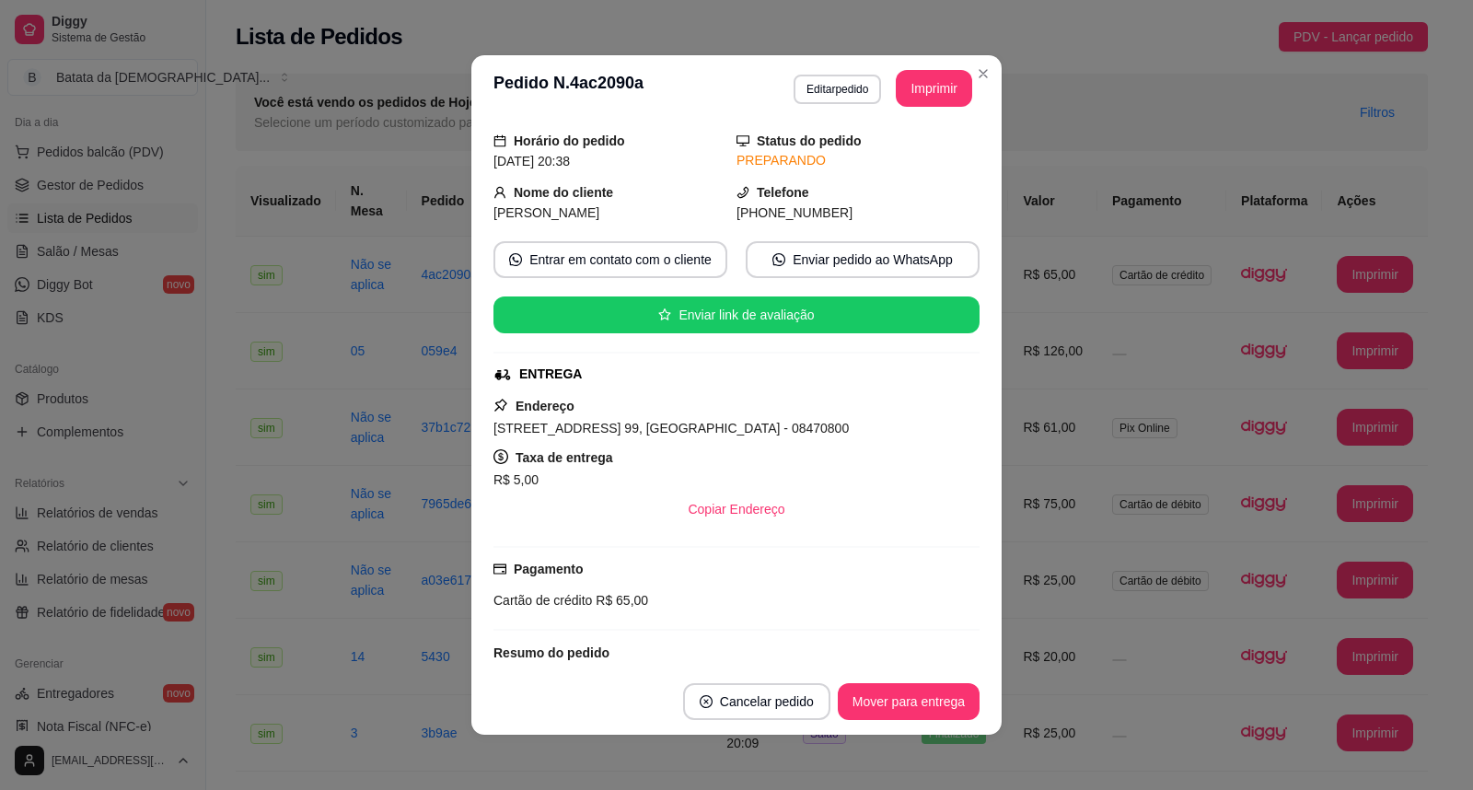
scroll to position [40, 0]
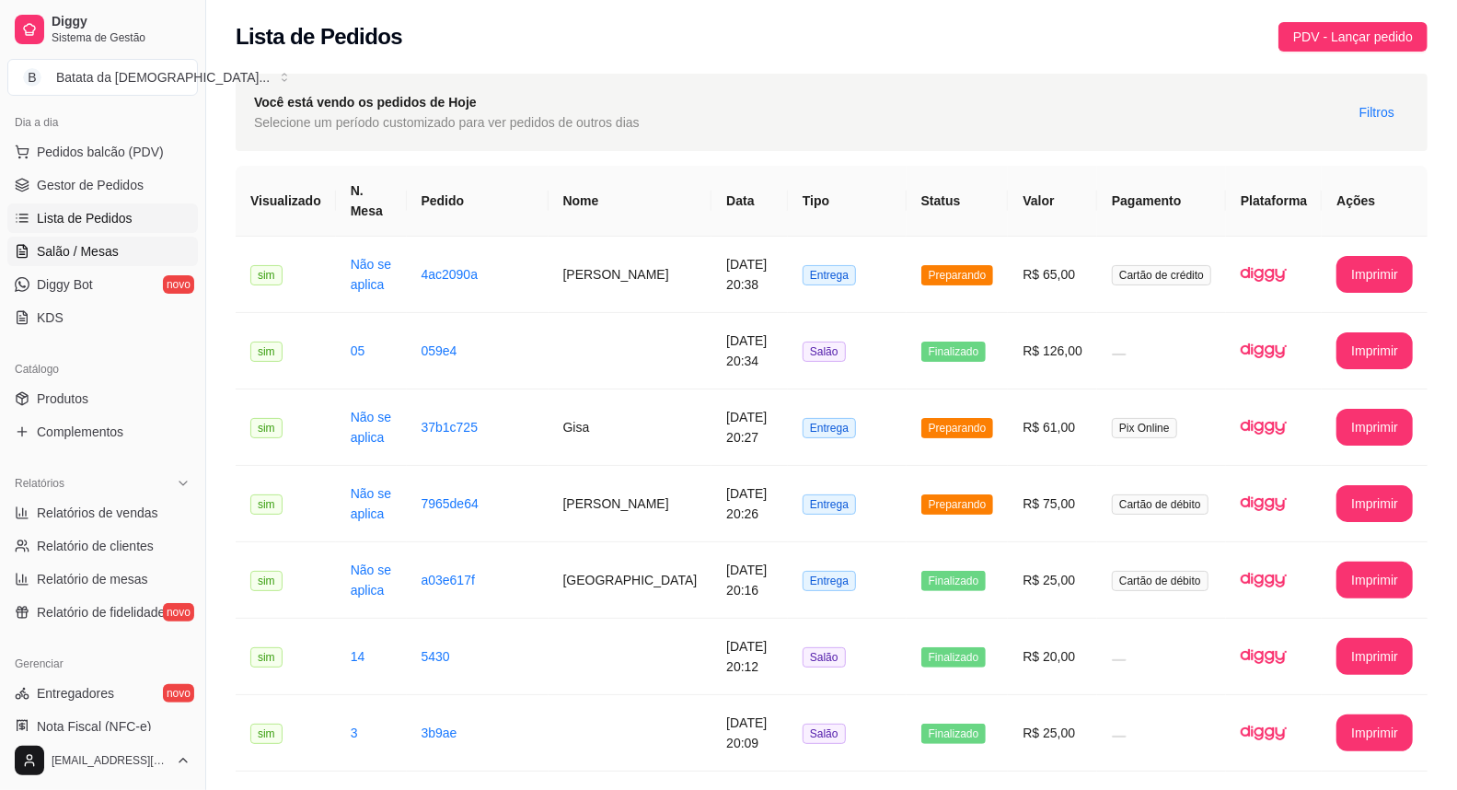
click at [120, 251] on link "Salão / Mesas" at bounding box center [102, 251] width 191 height 29
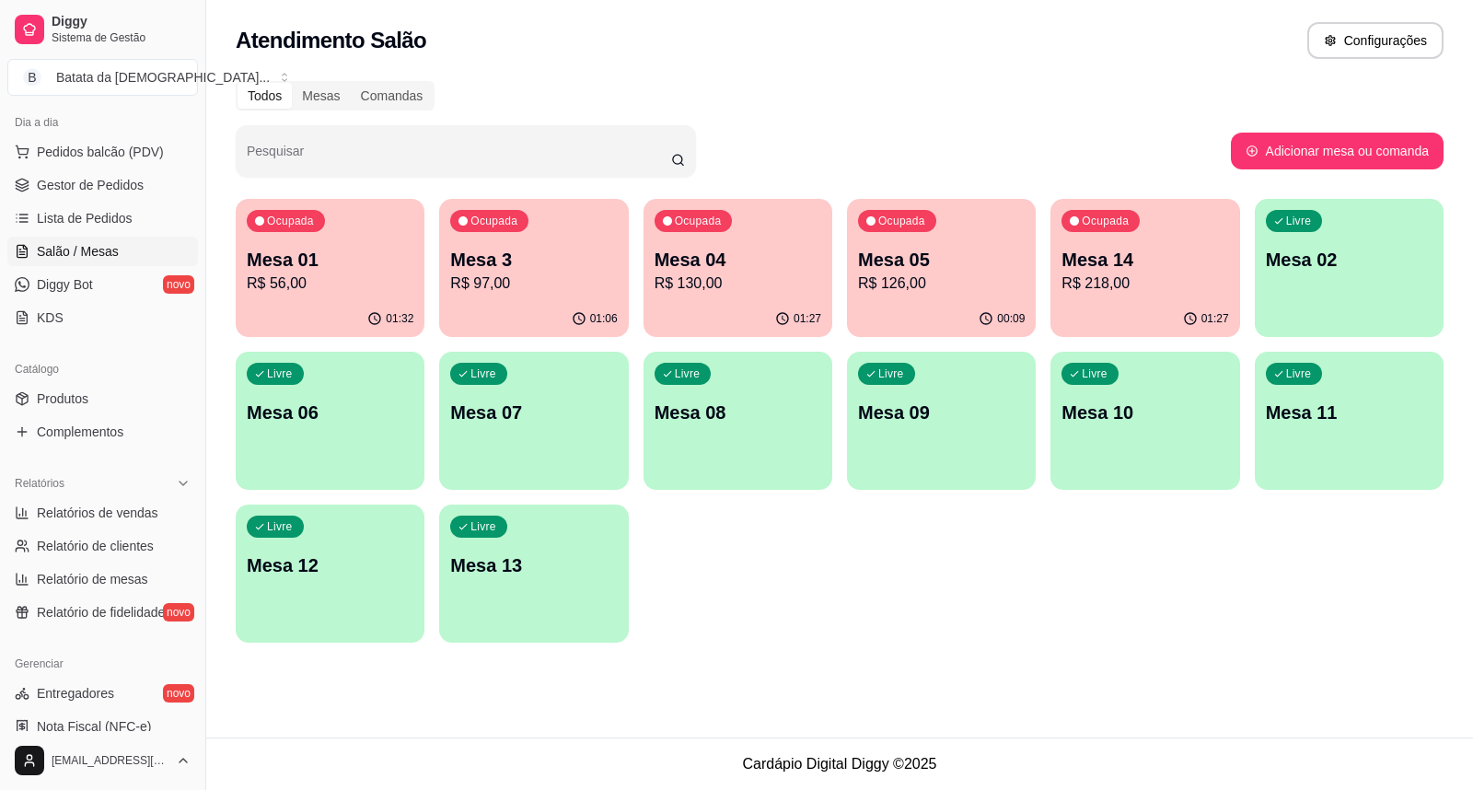
click at [305, 293] on div "Ocupada Mesa 01 R$ 56,00" at bounding box center [330, 250] width 189 height 102
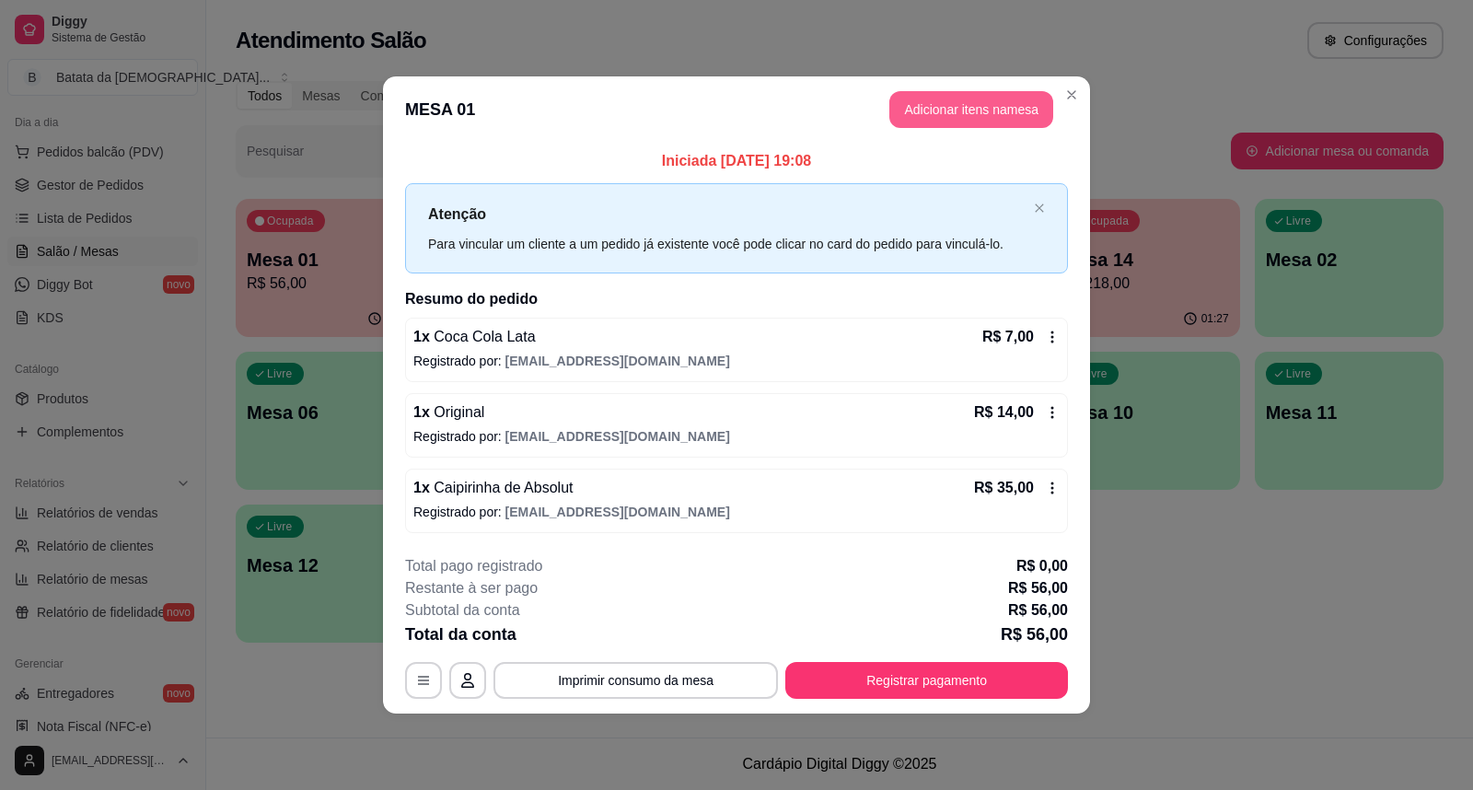
click at [951, 115] on button "Adicionar itens na mesa" at bounding box center [971, 109] width 164 height 37
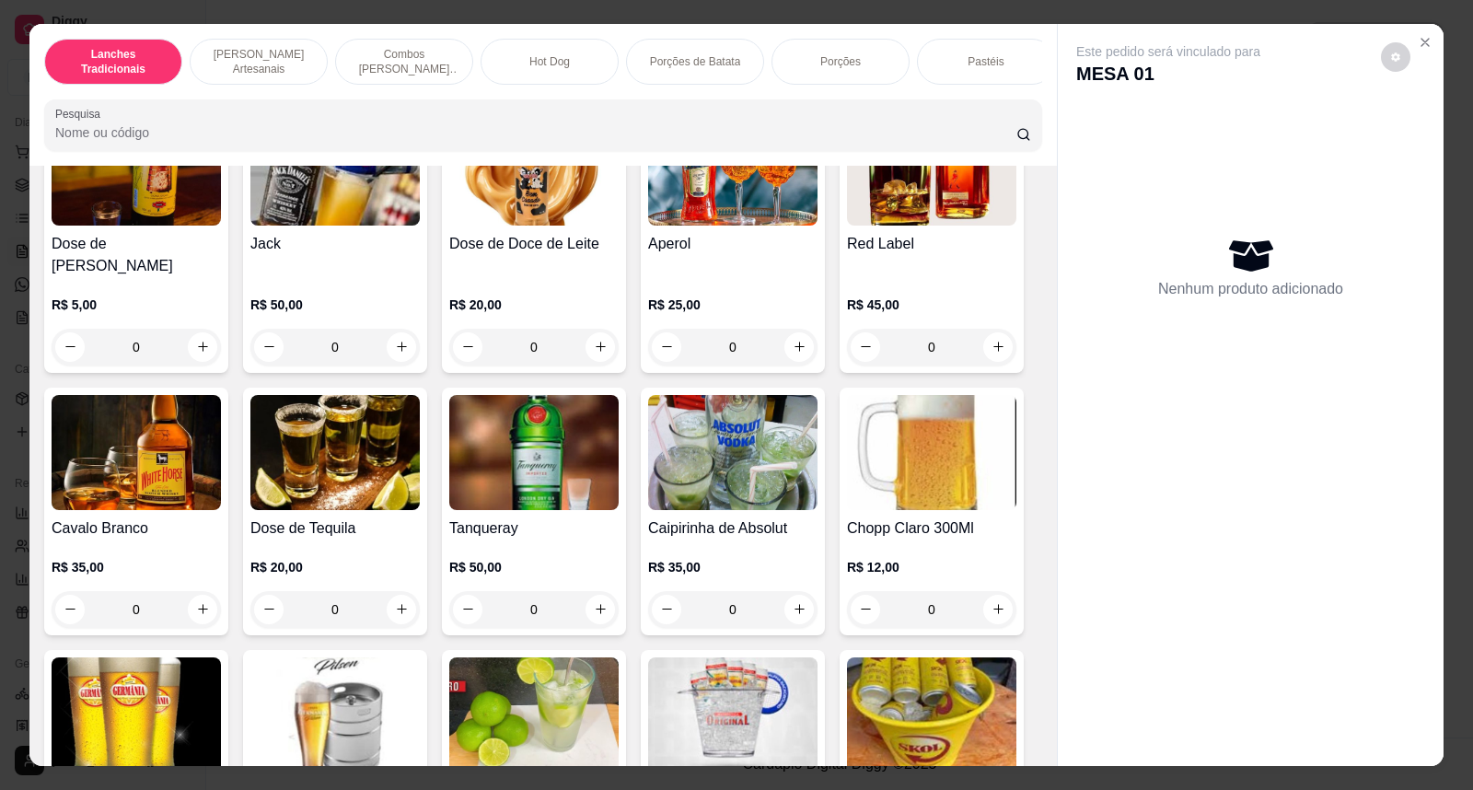
scroll to position [6647, 0]
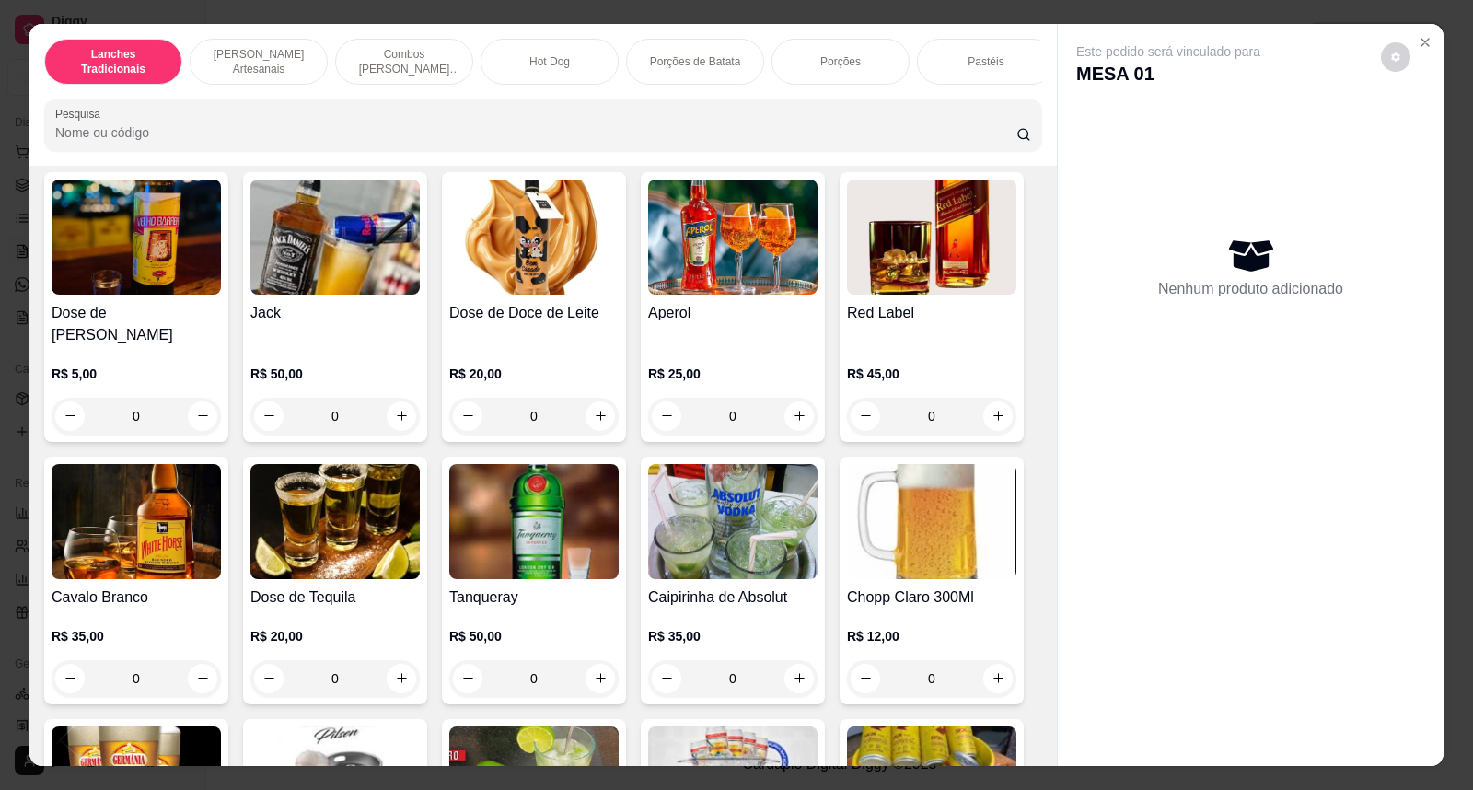
click at [677, 523] on img at bounding box center [732, 521] width 169 height 115
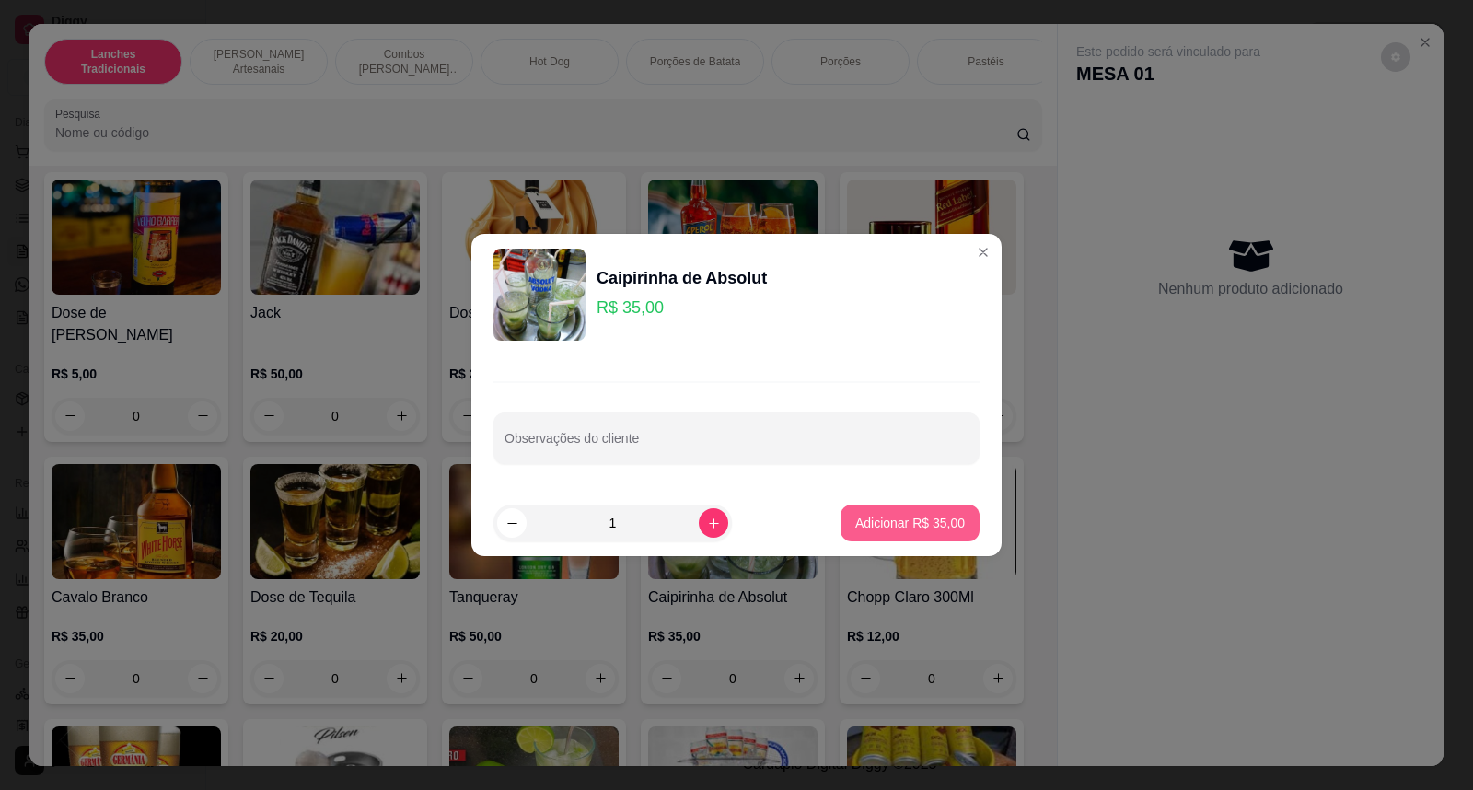
click at [913, 527] on p "Adicionar R$ 35,00" at bounding box center [910, 523] width 110 height 18
type input "1"
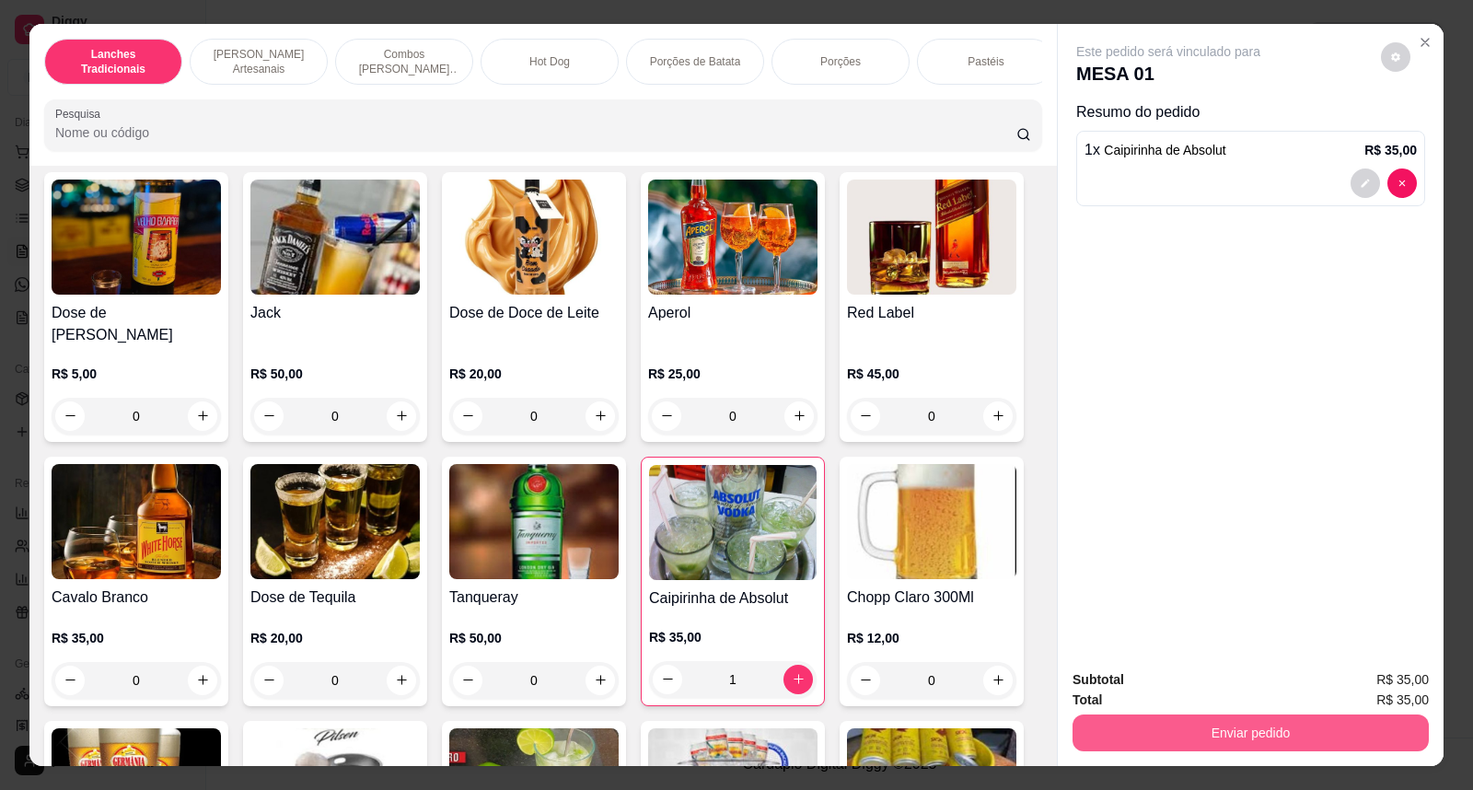
click at [1203, 722] on button "Enviar pedido" at bounding box center [1250, 732] width 356 height 37
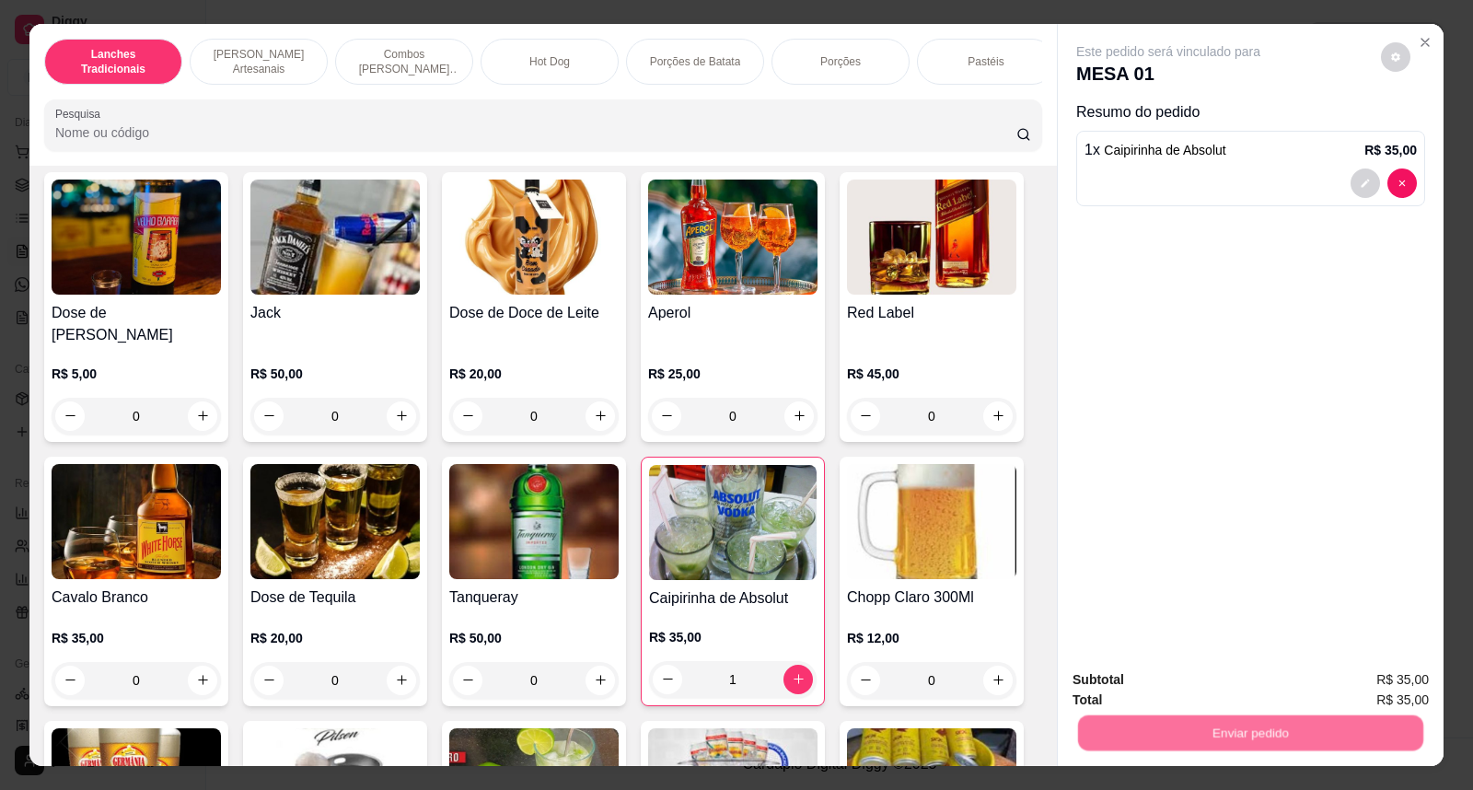
click at [1193, 695] on button "Não registrar e enviar pedido" at bounding box center [1188, 688] width 191 height 35
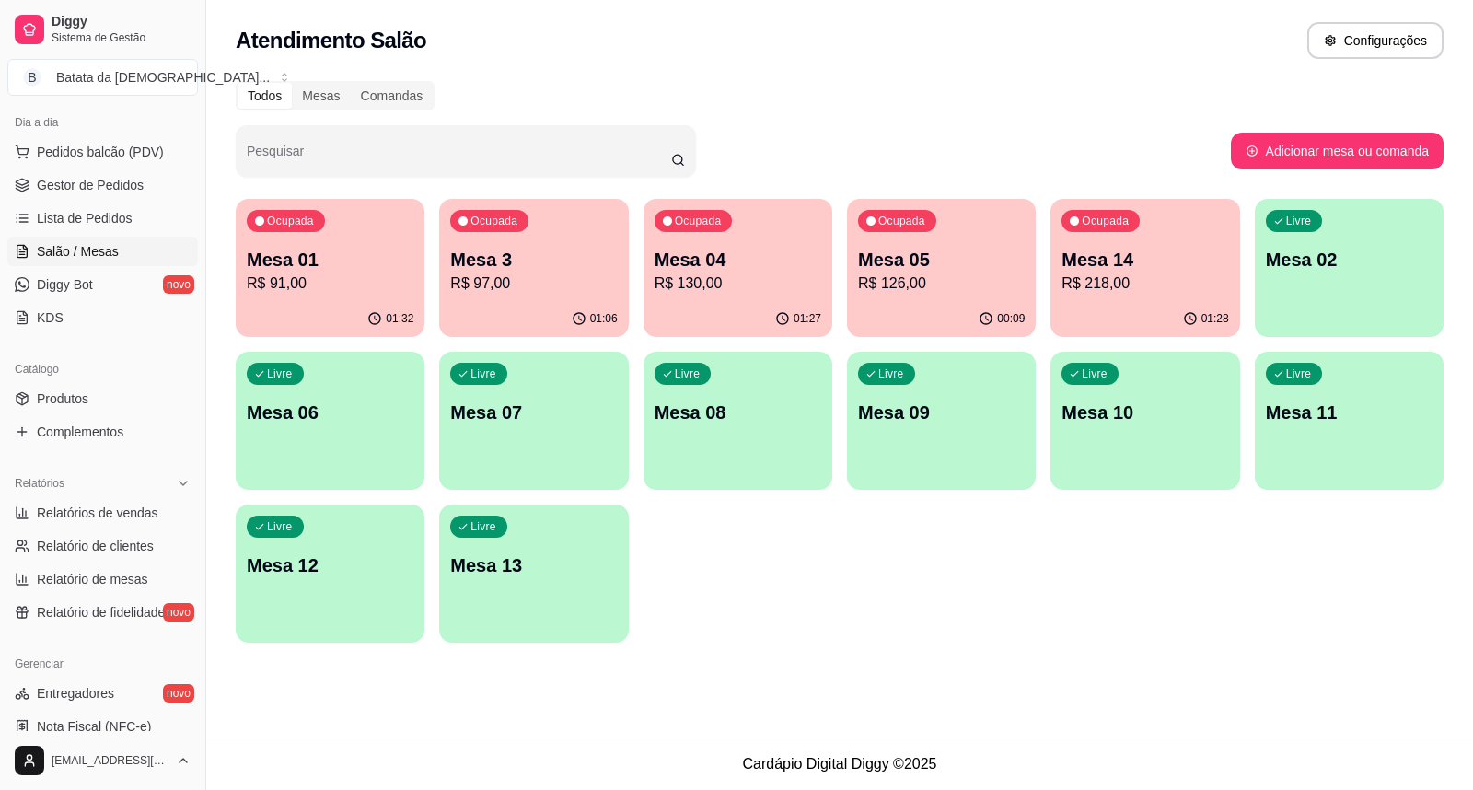
click at [933, 262] on p "Mesa 05" at bounding box center [941, 260] width 167 height 26
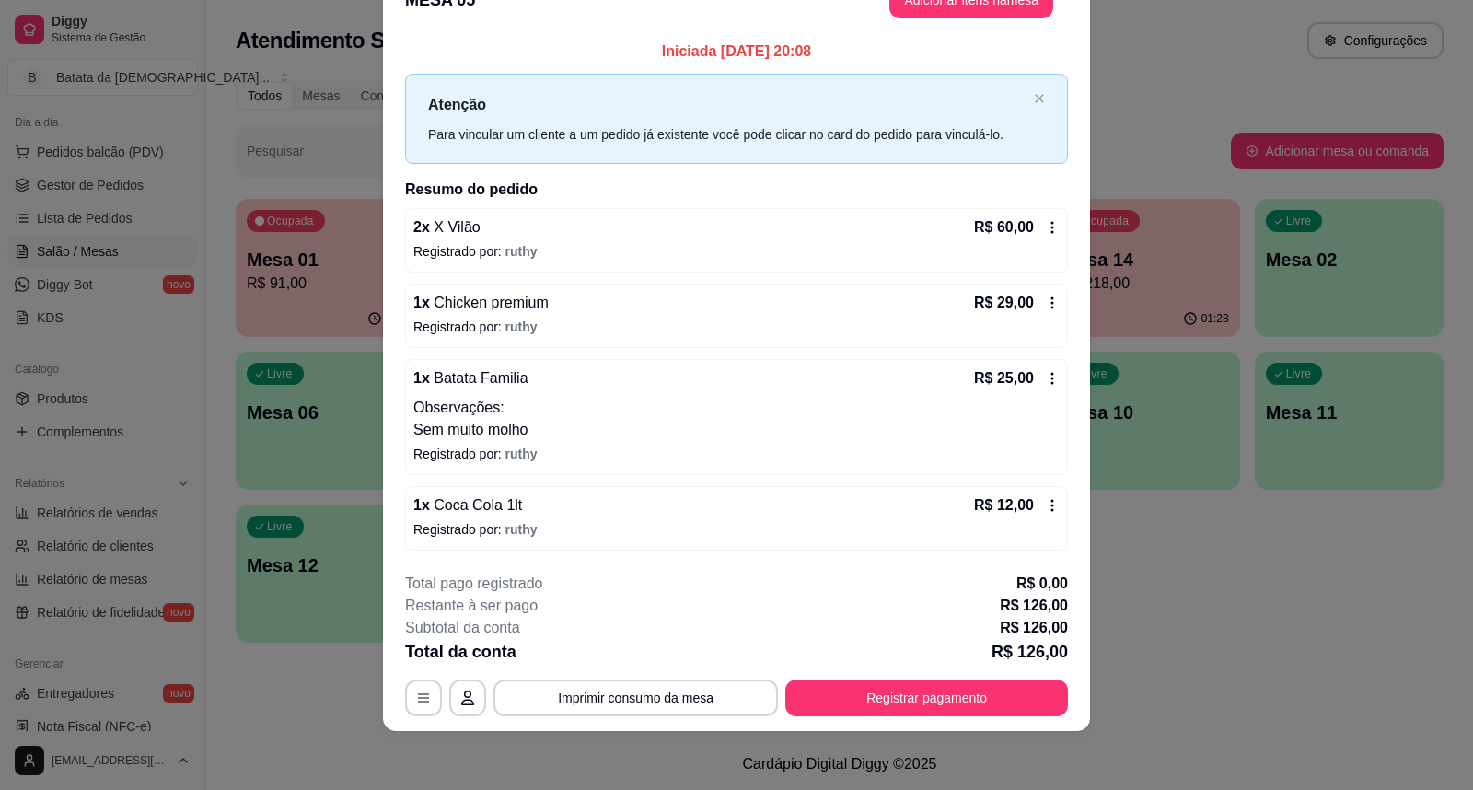
scroll to position [0, 0]
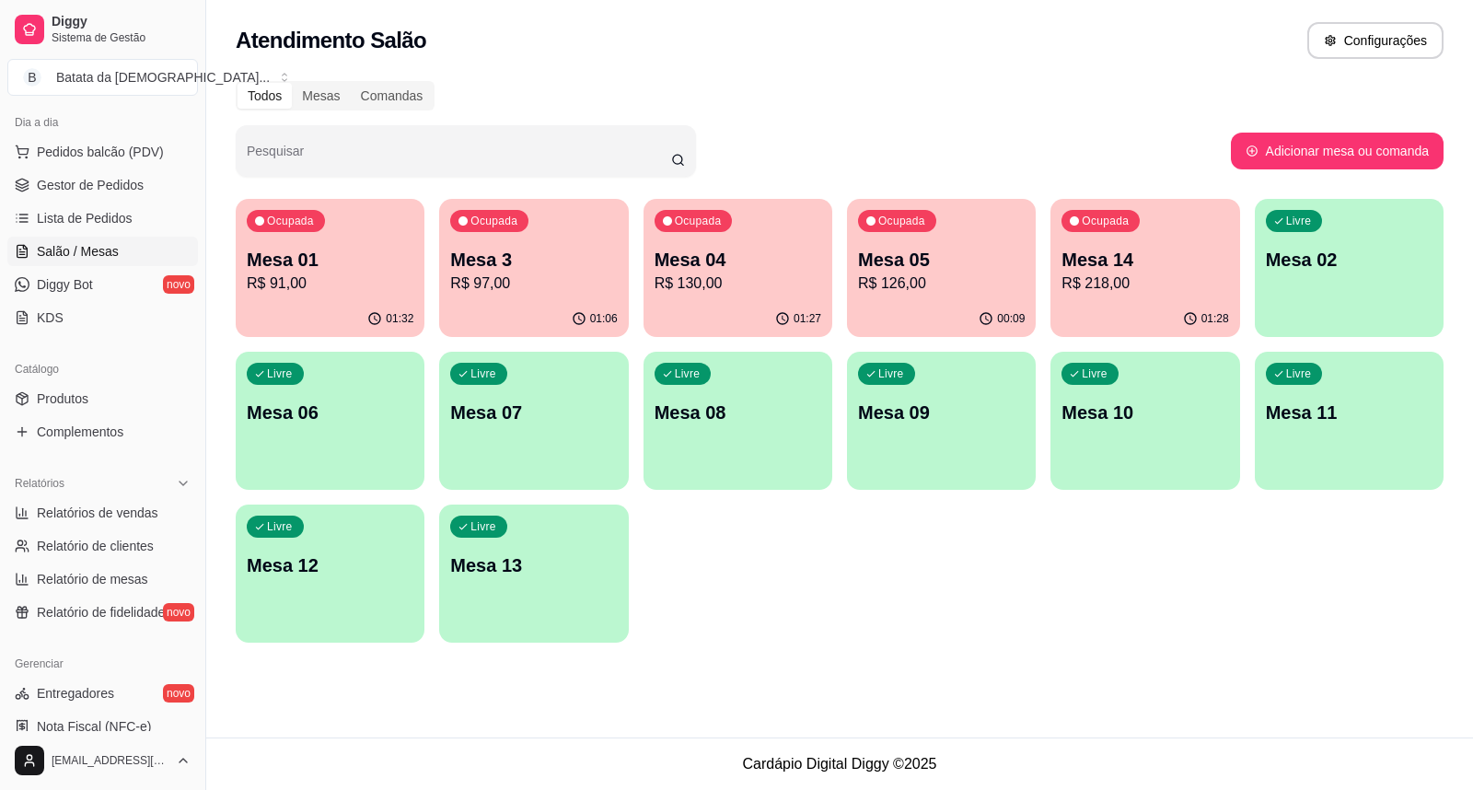
click at [1137, 217] on div "Ocupada" at bounding box center [1100, 221] width 78 height 22
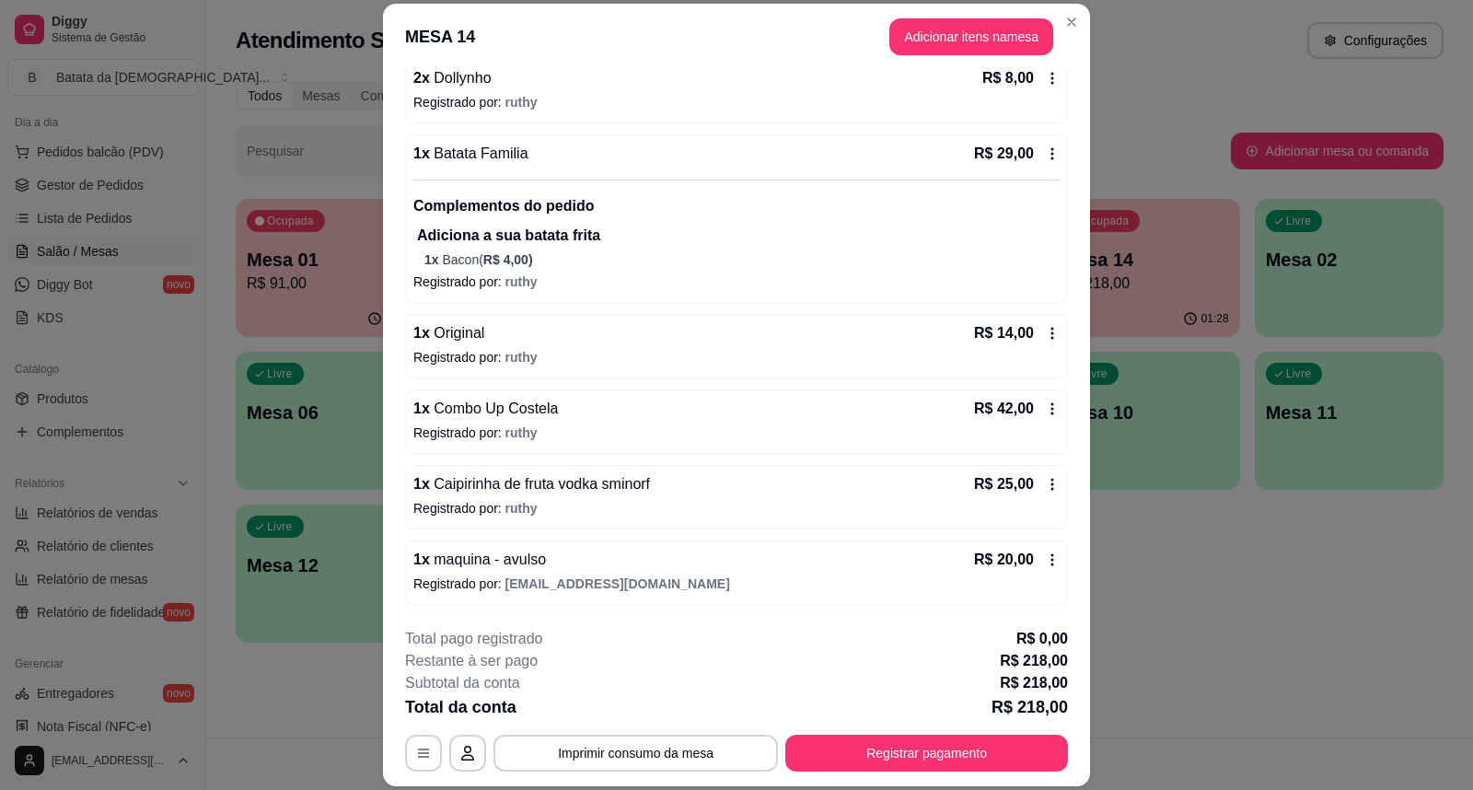
scroll to position [55, 0]
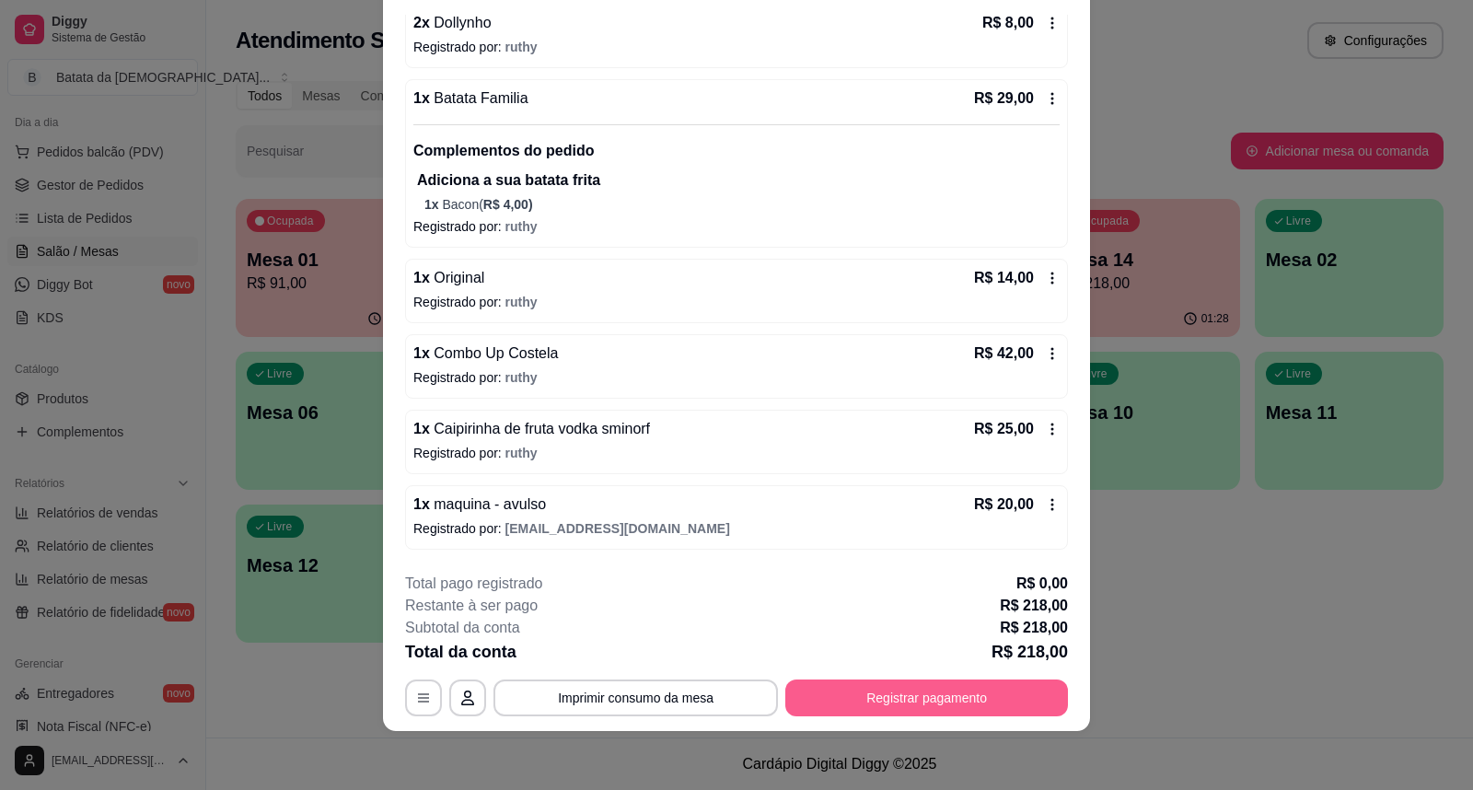
click at [959, 711] on button "Registrar pagamento" at bounding box center [926, 697] width 283 height 37
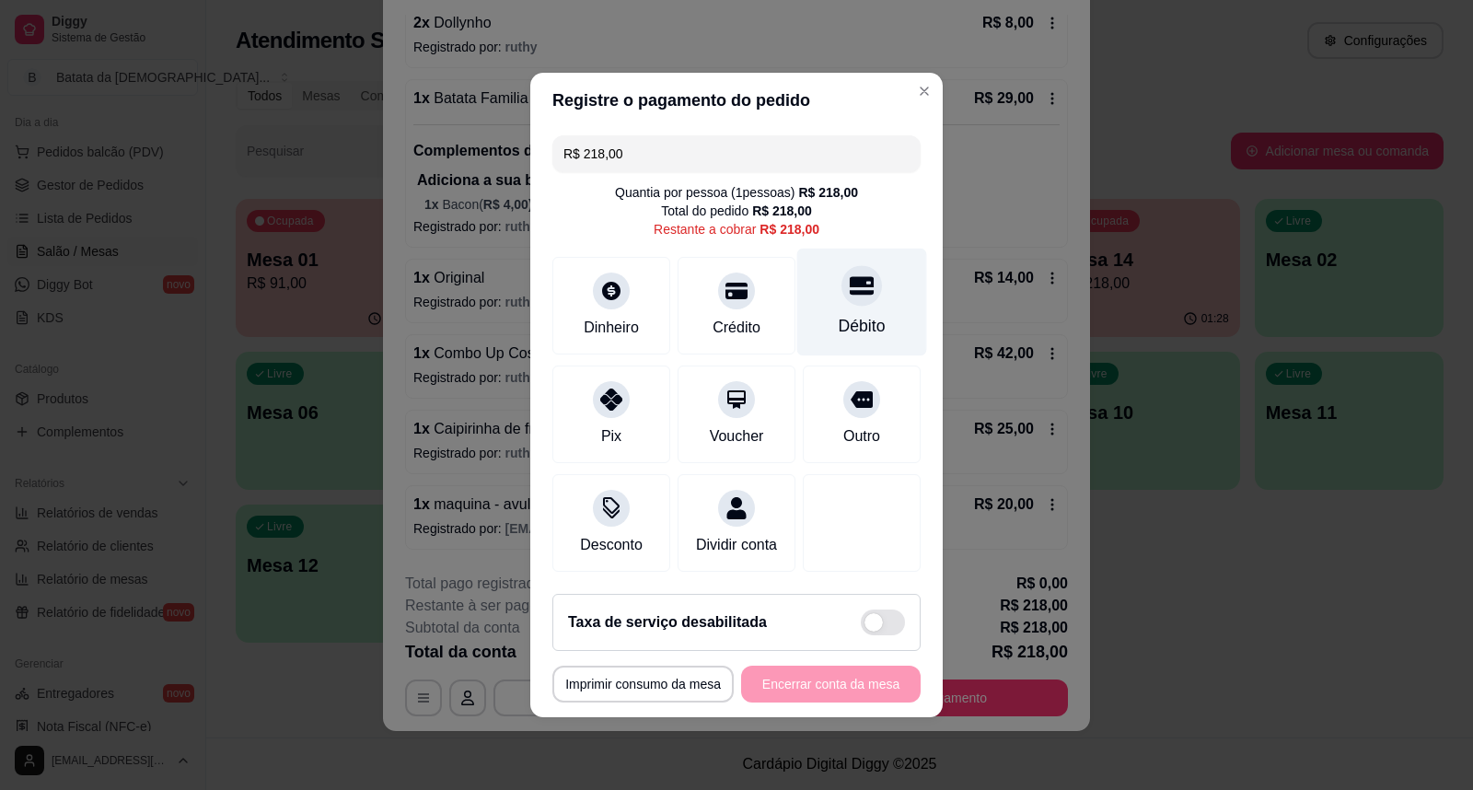
click at [820, 309] on div "Débito" at bounding box center [862, 303] width 130 height 108
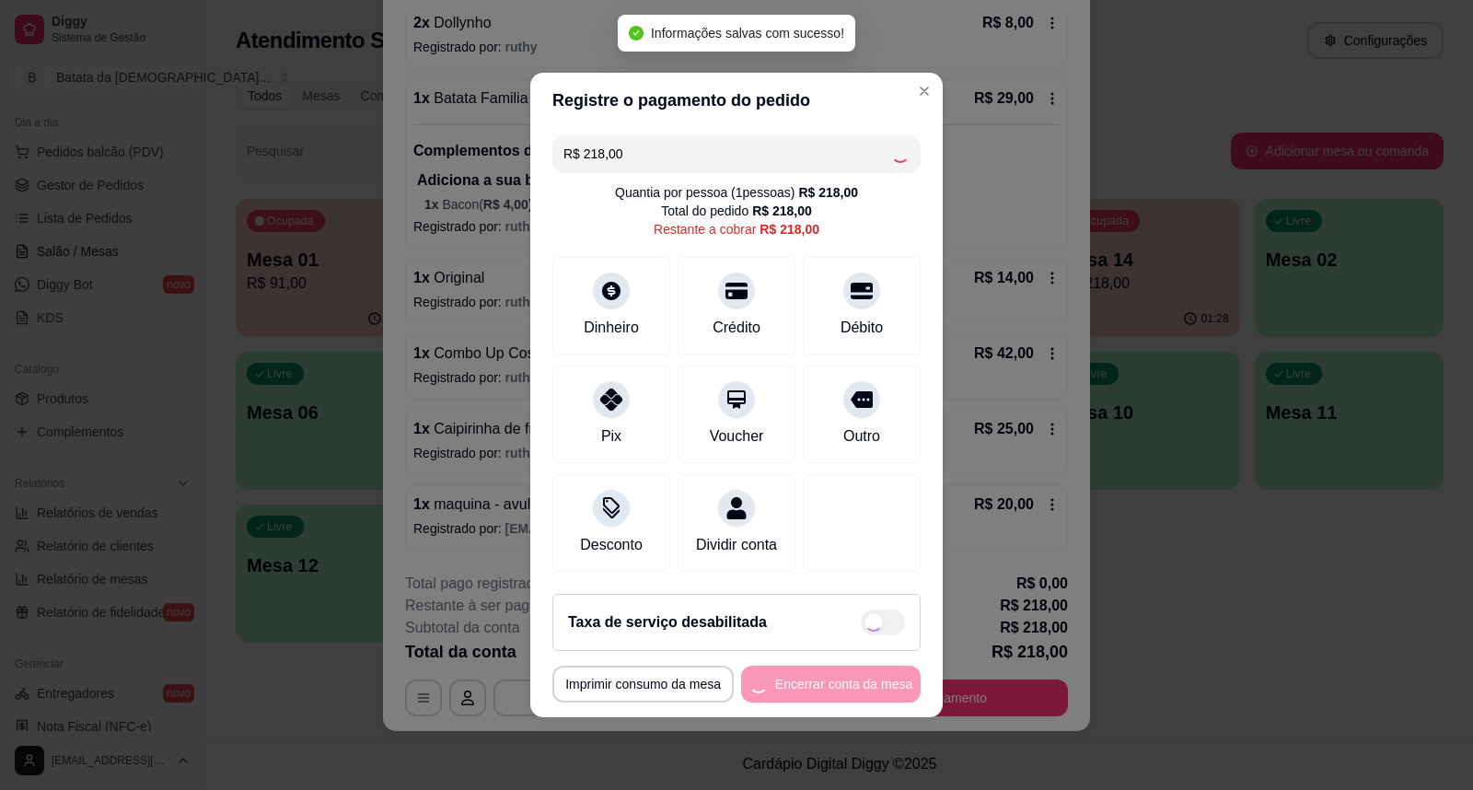
type input "R$ 0,00"
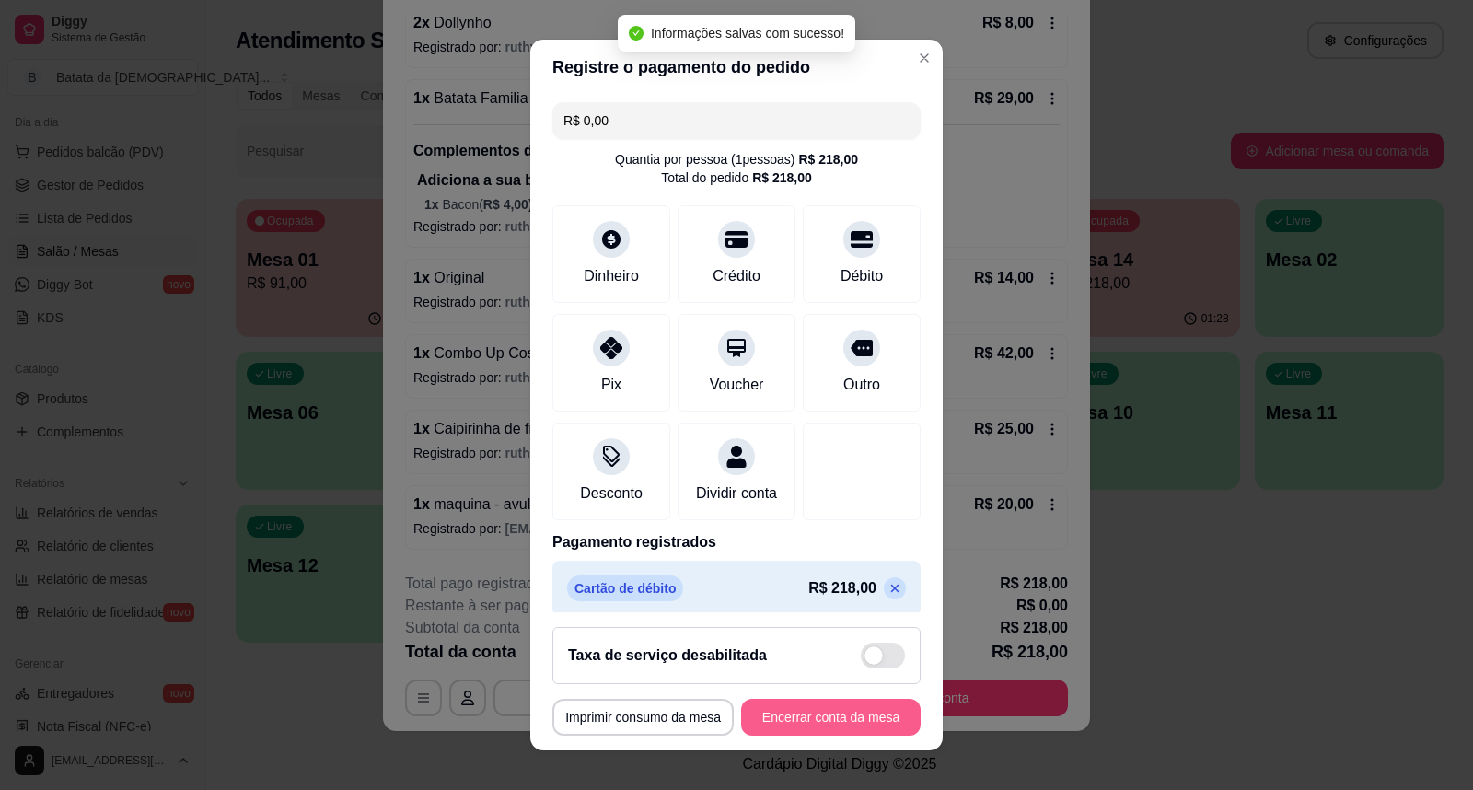
click at [845, 709] on button "Encerrar conta da mesa" at bounding box center [830, 717] width 179 height 37
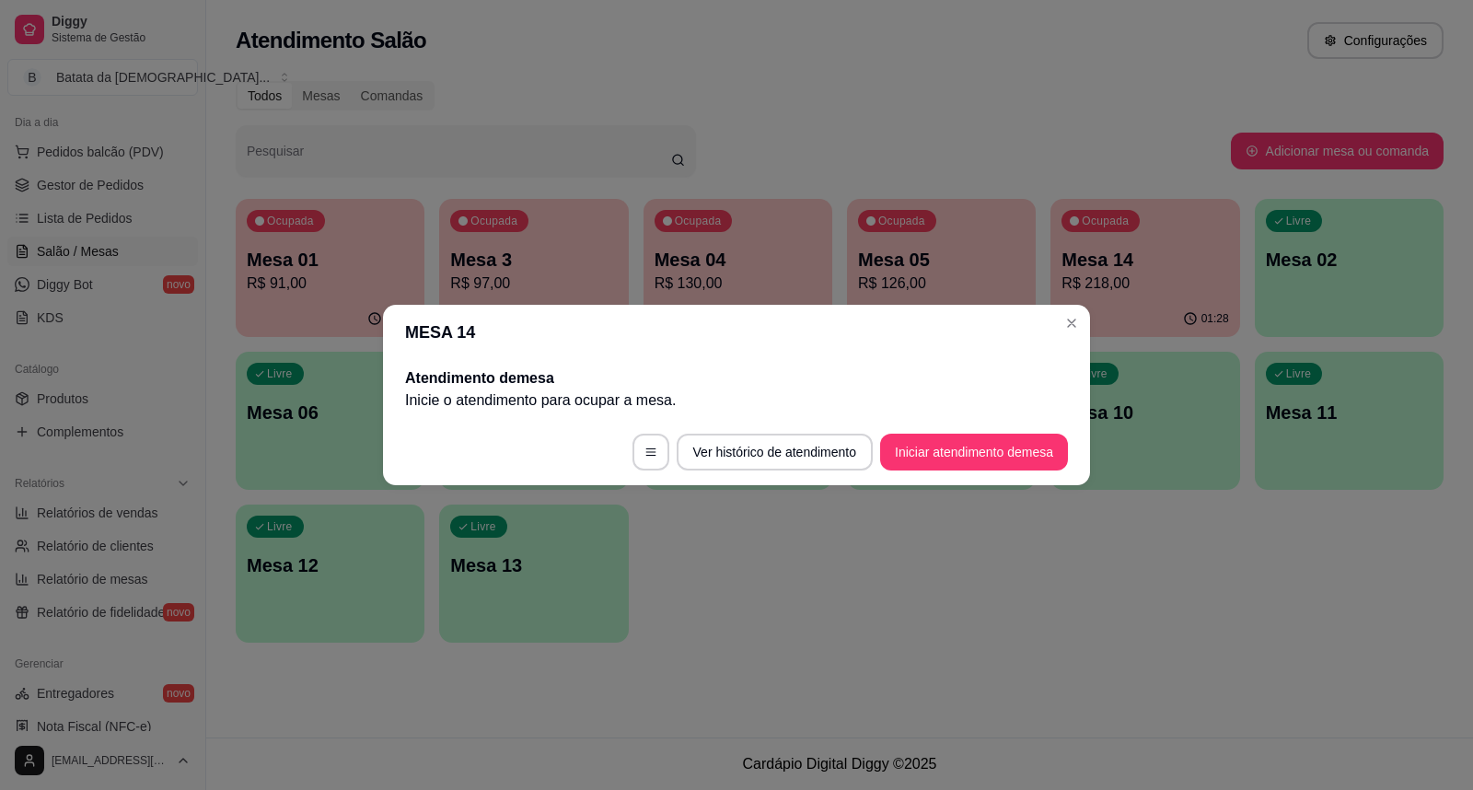
scroll to position [0, 0]
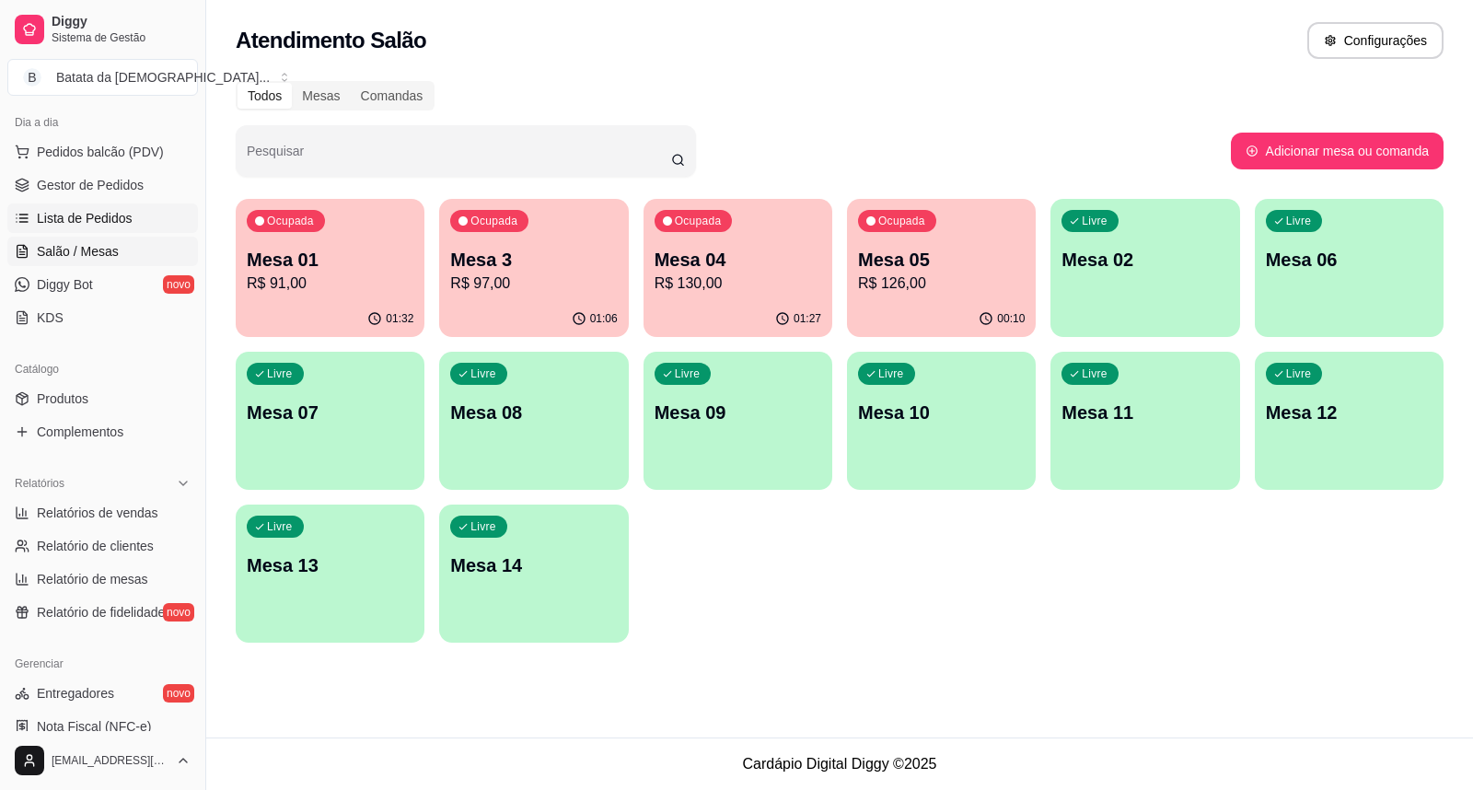
click at [80, 213] on span "Lista de Pedidos" at bounding box center [85, 218] width 96 height 18
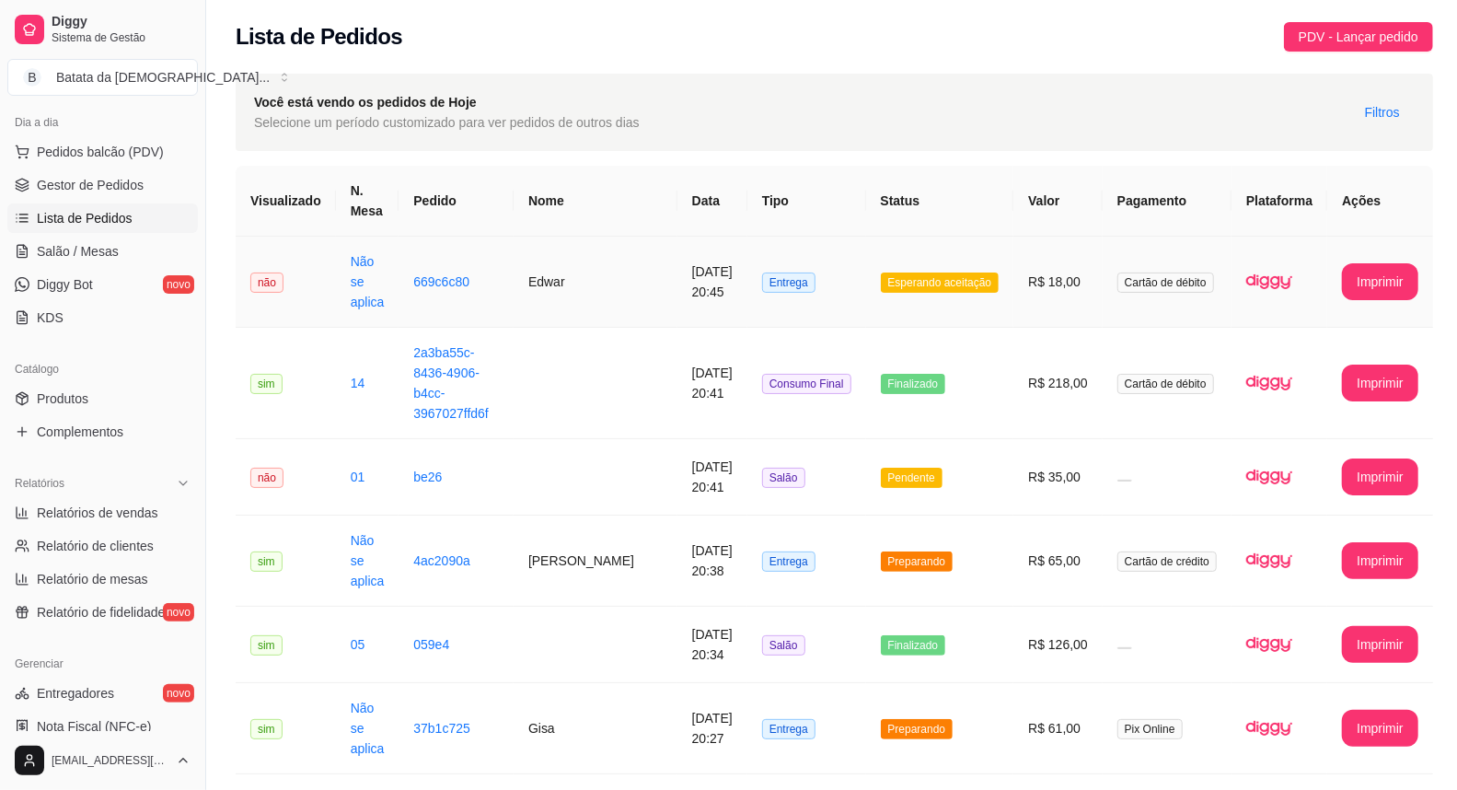
click at [943, 283] on span "Esperando aceitação" at bounding box center [940, 282] width 119 height 20
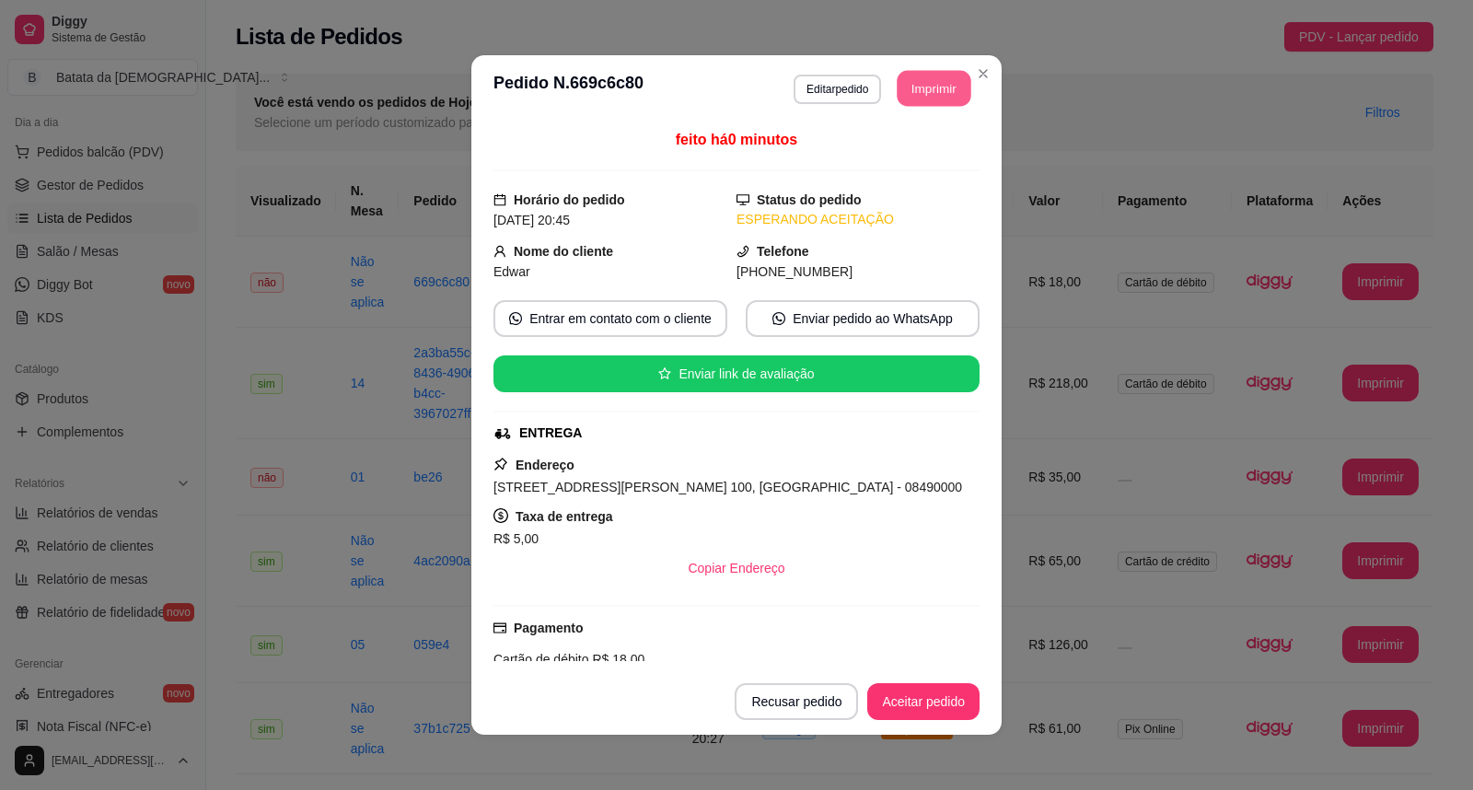
click at [912, 97] on button "Imprimir" at bounding box center [934, 89] width 74 height 36
click at [953, 702] on button "Aceitar pedido" at bounding box center [923, 701] width 112 height 37
click at [933, 695] on button "Aceitar pedido" at bounding box center [923, 702] width 109 height 36
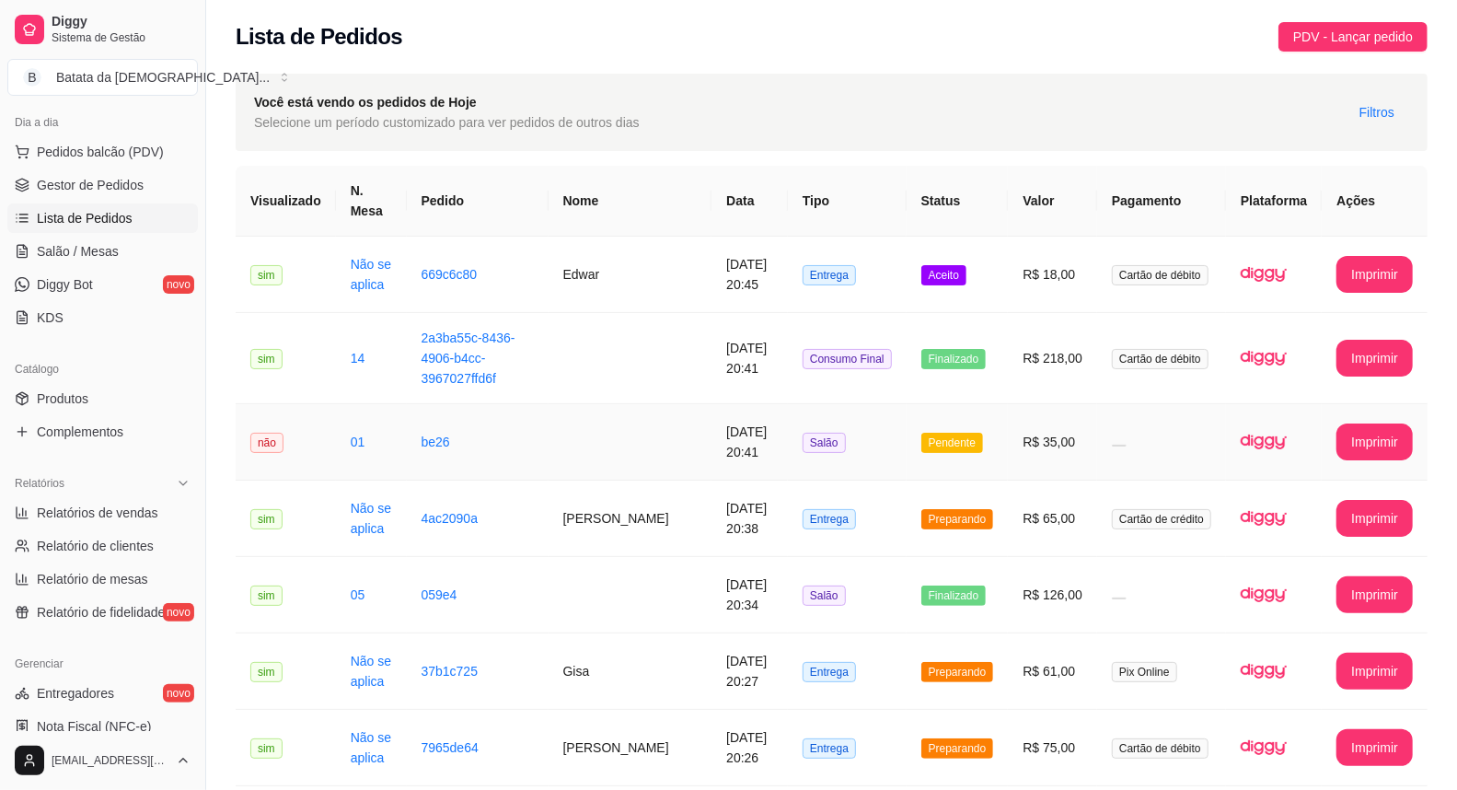
click at [959, 464] on td "Pendente" at bounding box center [958, 442] width 102 height 76
click at [1077, 419] on td "R$ 35,00" at bounding box center [1052, 442] width 89 height 76
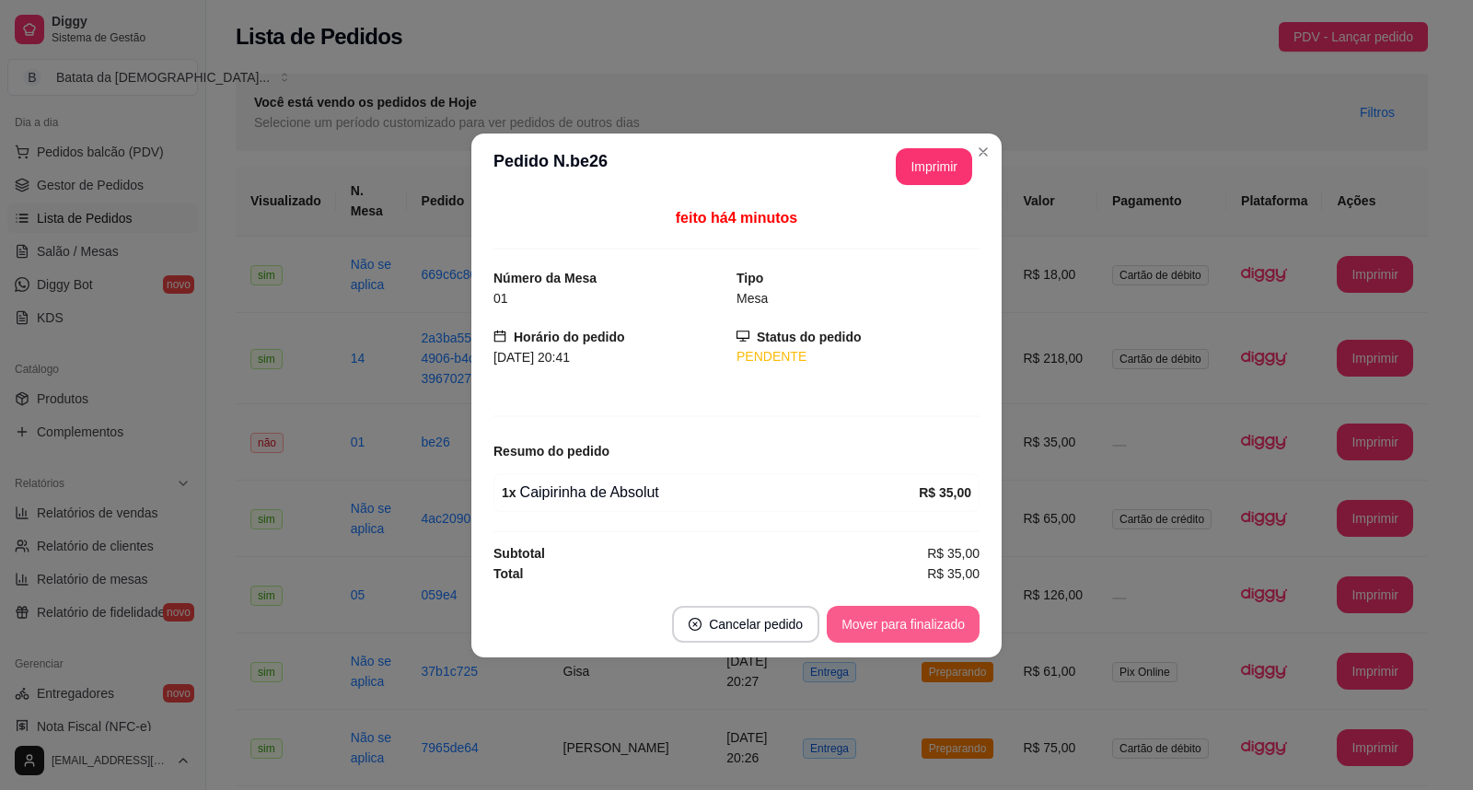
click at [898, 631] on button "Mover para finalizado" at bounding box center [903, 624] width 153 height 37
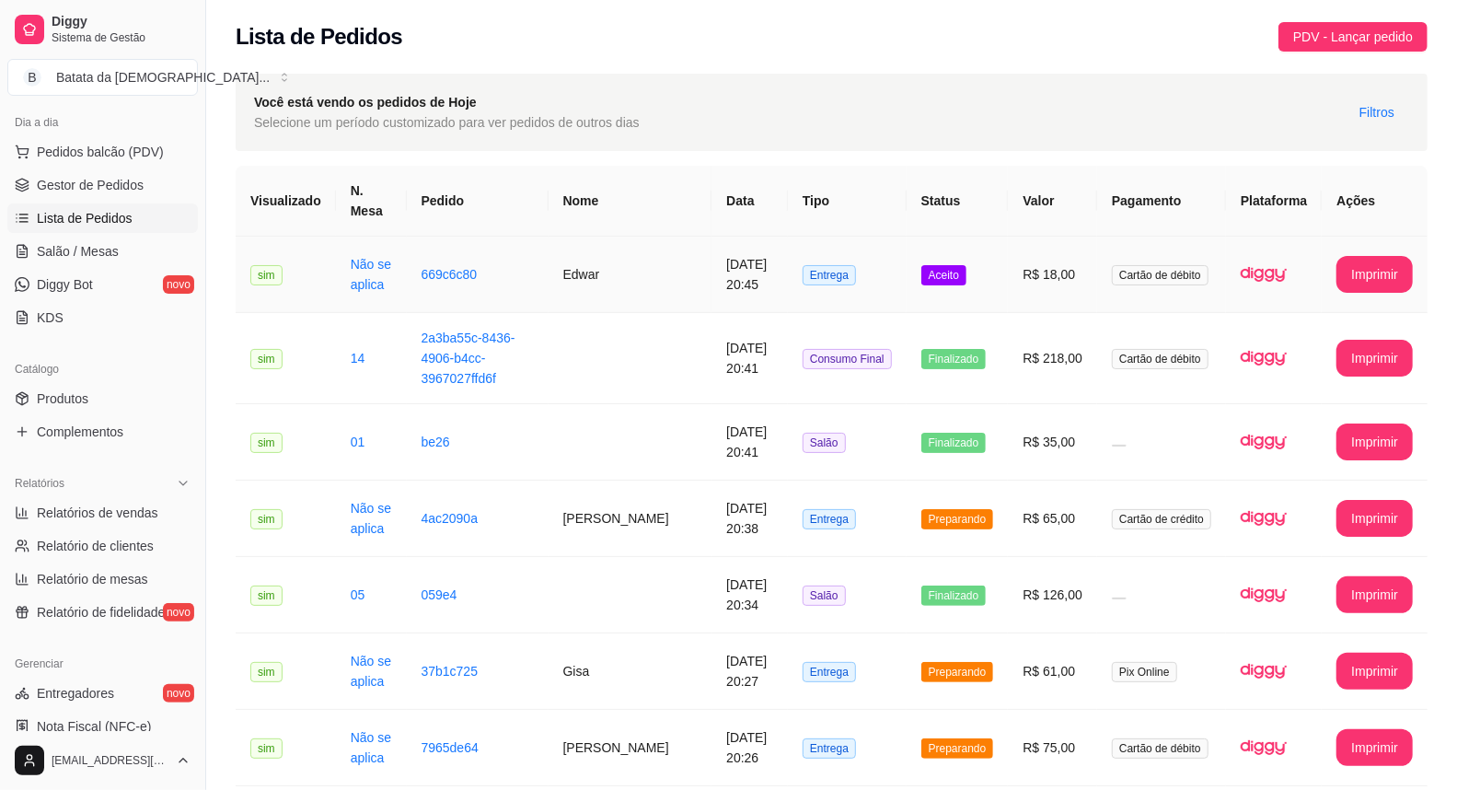
click at [1056, 288] on td "R$ 18,00" at bounding box center [1052, 275] width 89 height 76
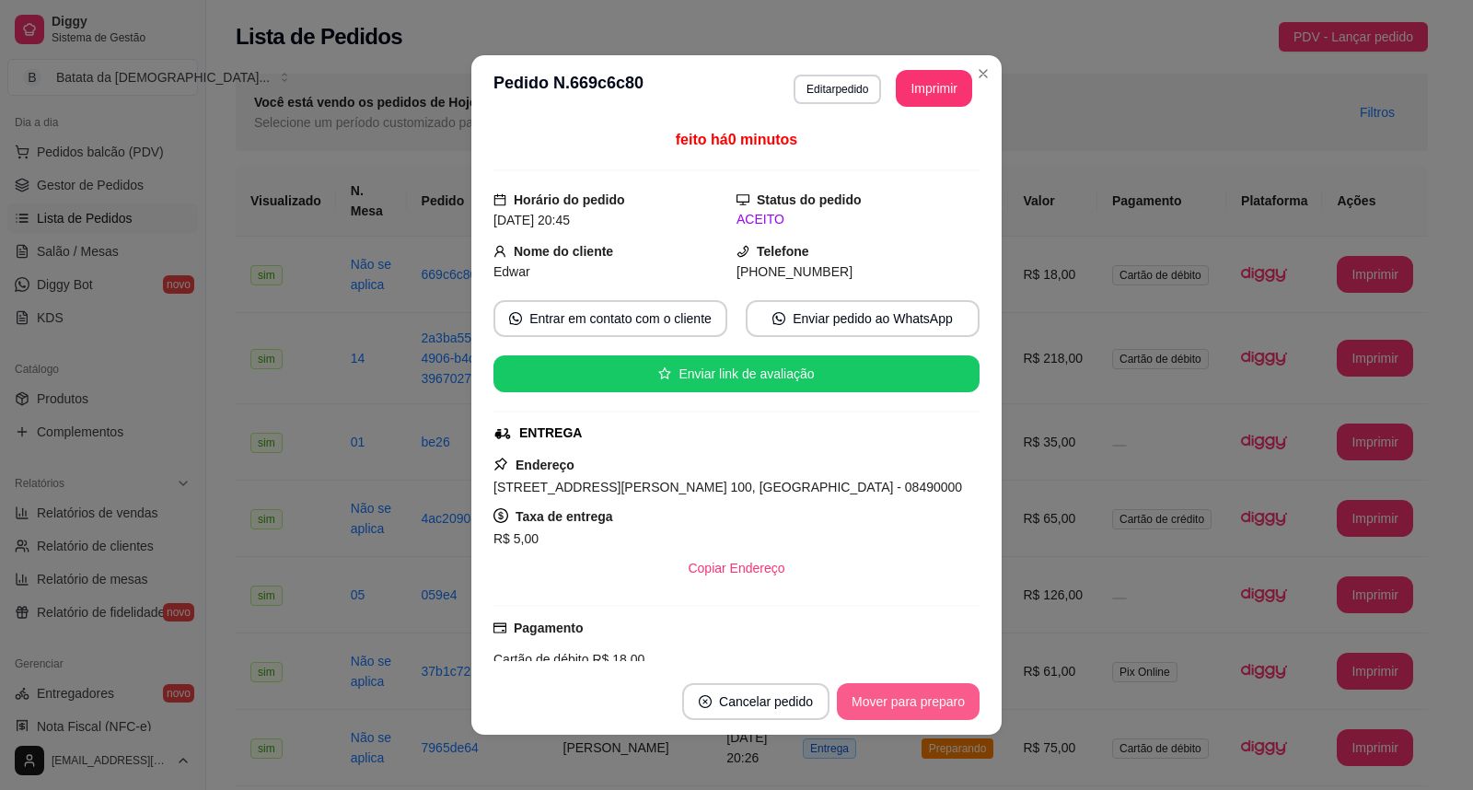
click at [874, 691] on button "Mover para preparo" at bounding box center [908, 701] width 143 height 37
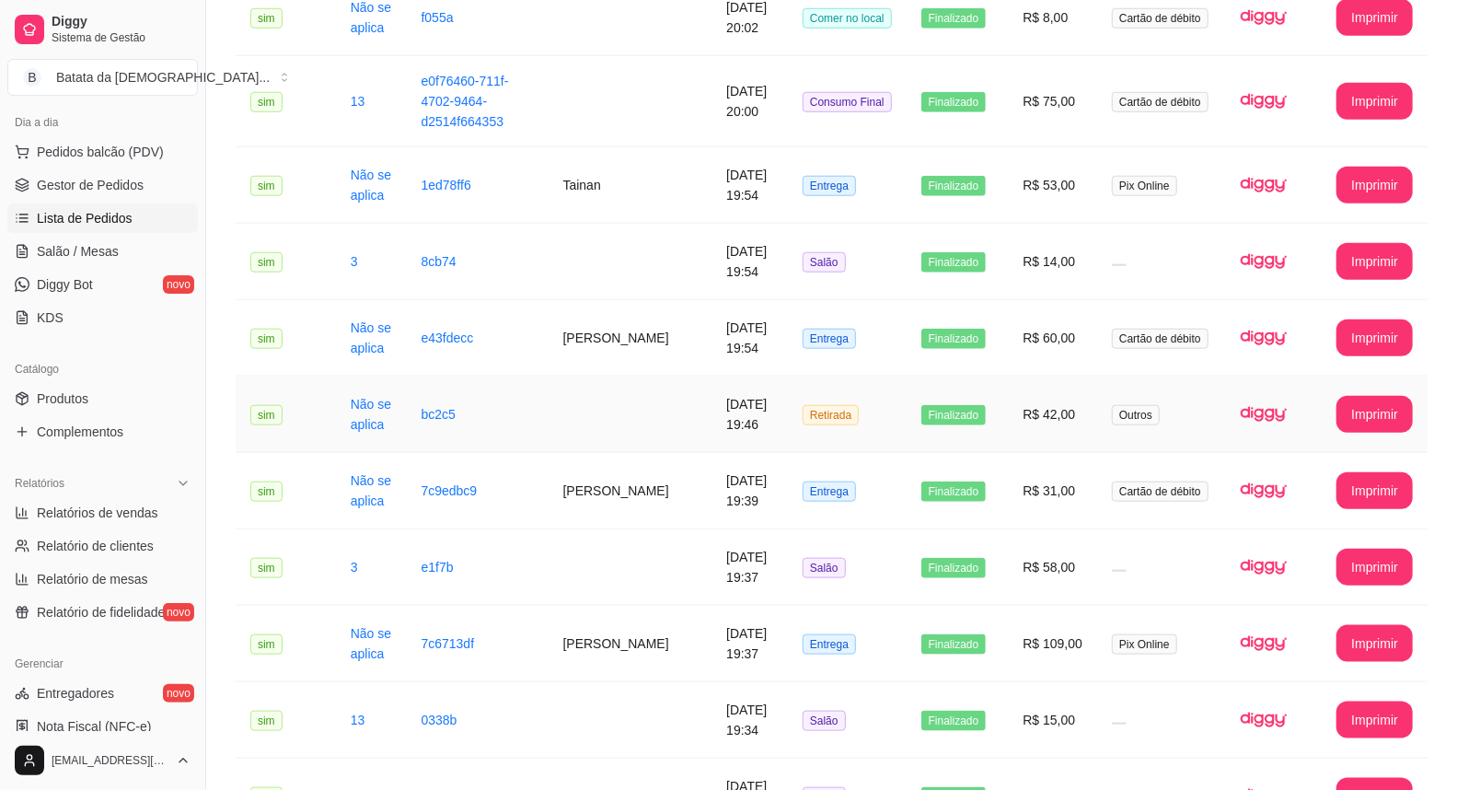
scroll to position [1125, 0]
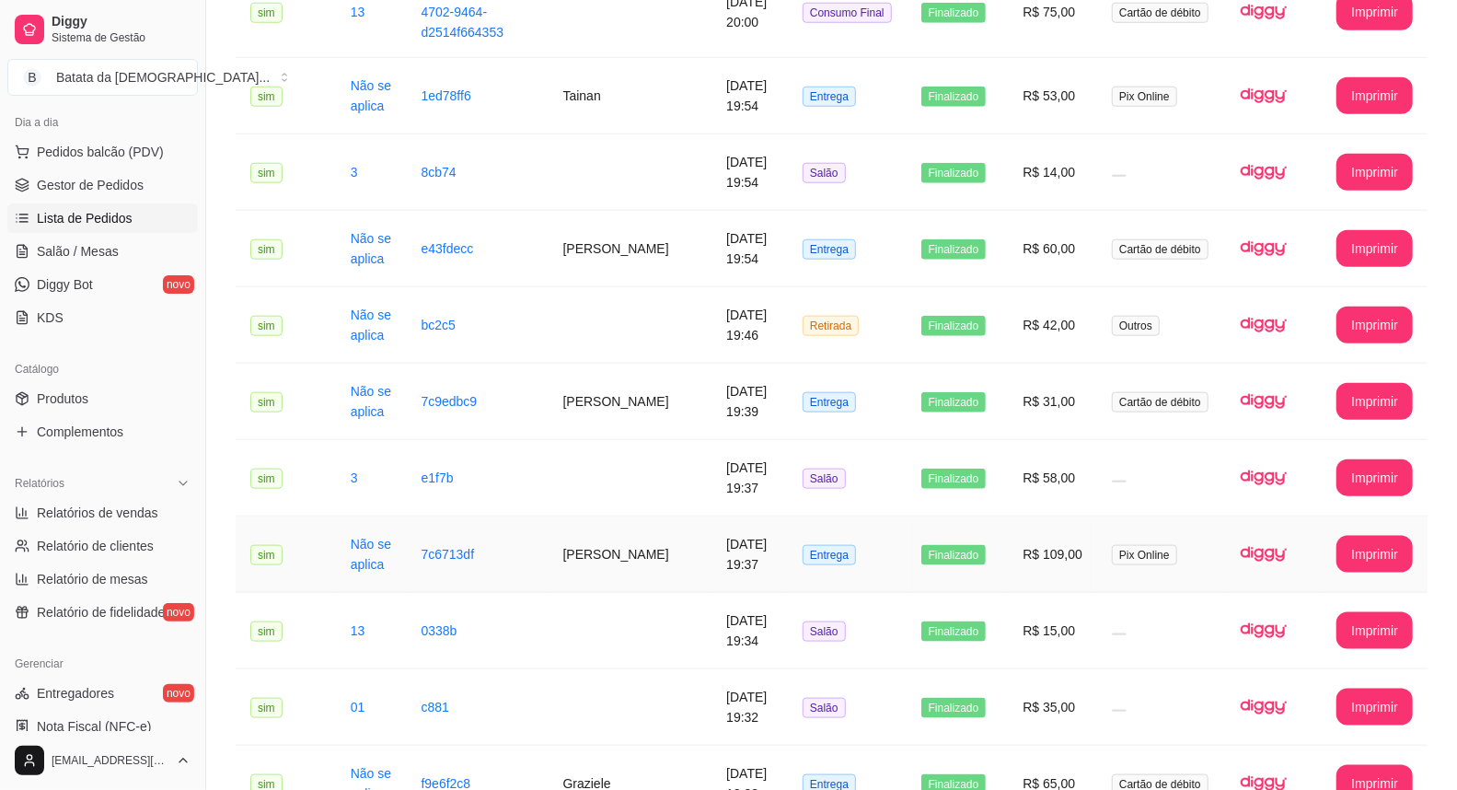
click at [744, 516] on td "[DATE] 19:37" at bounding box center [749, 554] width 76 height 76
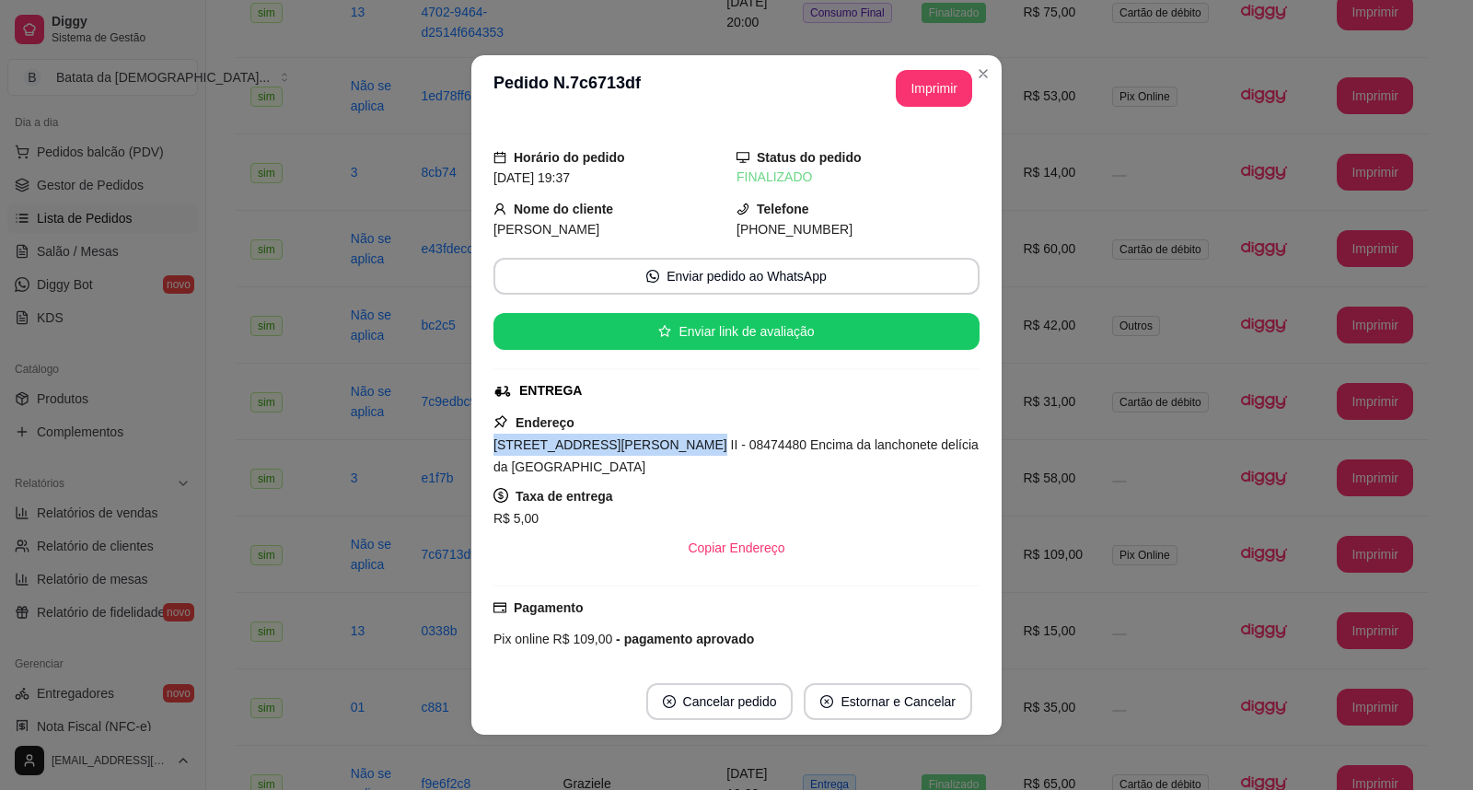
drag, startPoint x: 649, startPoint y: 440, endPoint x: 475, endPoint y: 446, distance: 174.1
click at [475, 446] on div "Horário do pedido 17/08/2025 19:37 Status do pedido FINALIZADO Nome do cliente …" at bounding box center [736, 394] width 530 height 547
copy span "Rua Inácio Monteiro, n. 45w,"
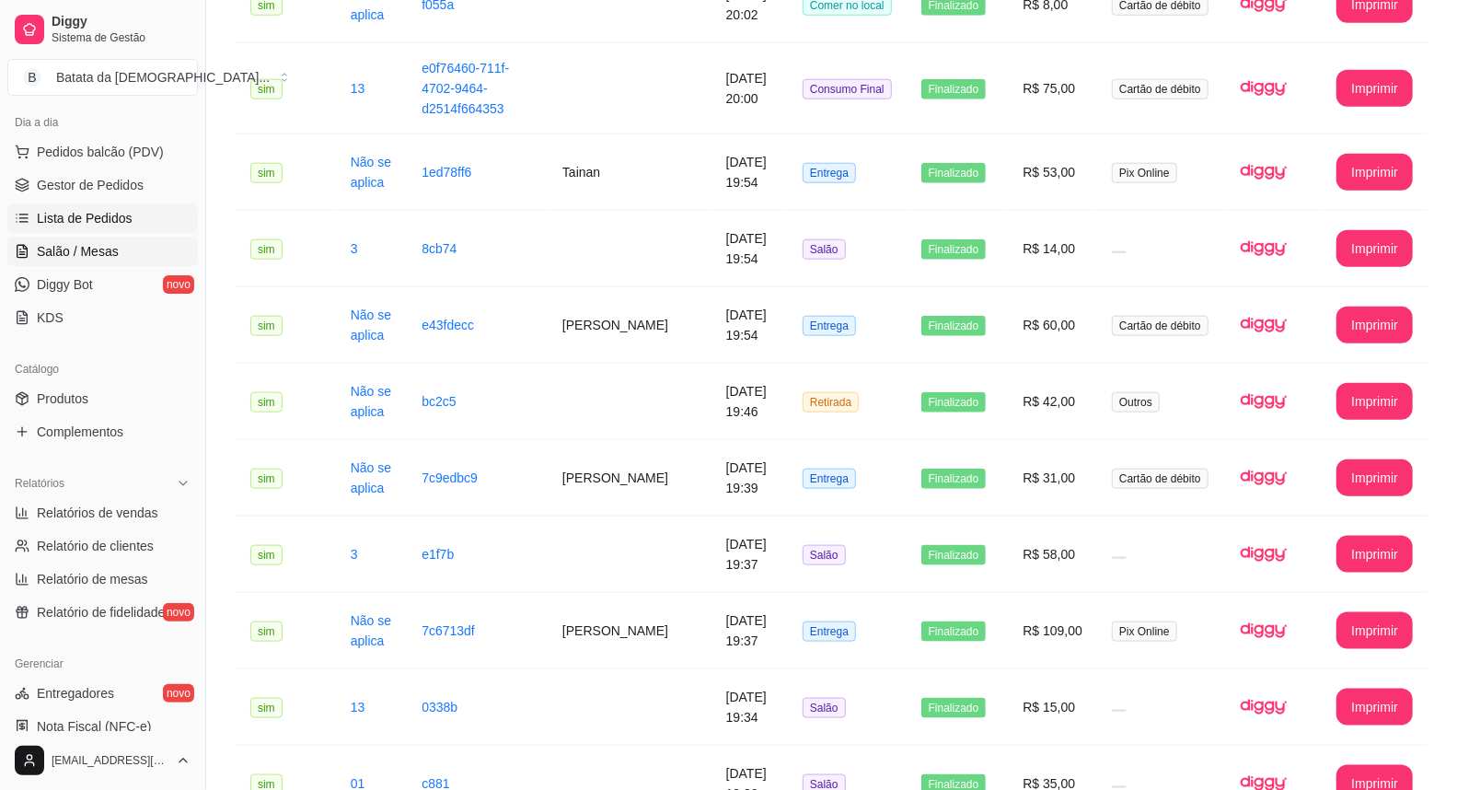
click at [97, 243] on span "Salão / Mesas" at bounding box center [78, 251] width 82 height 18
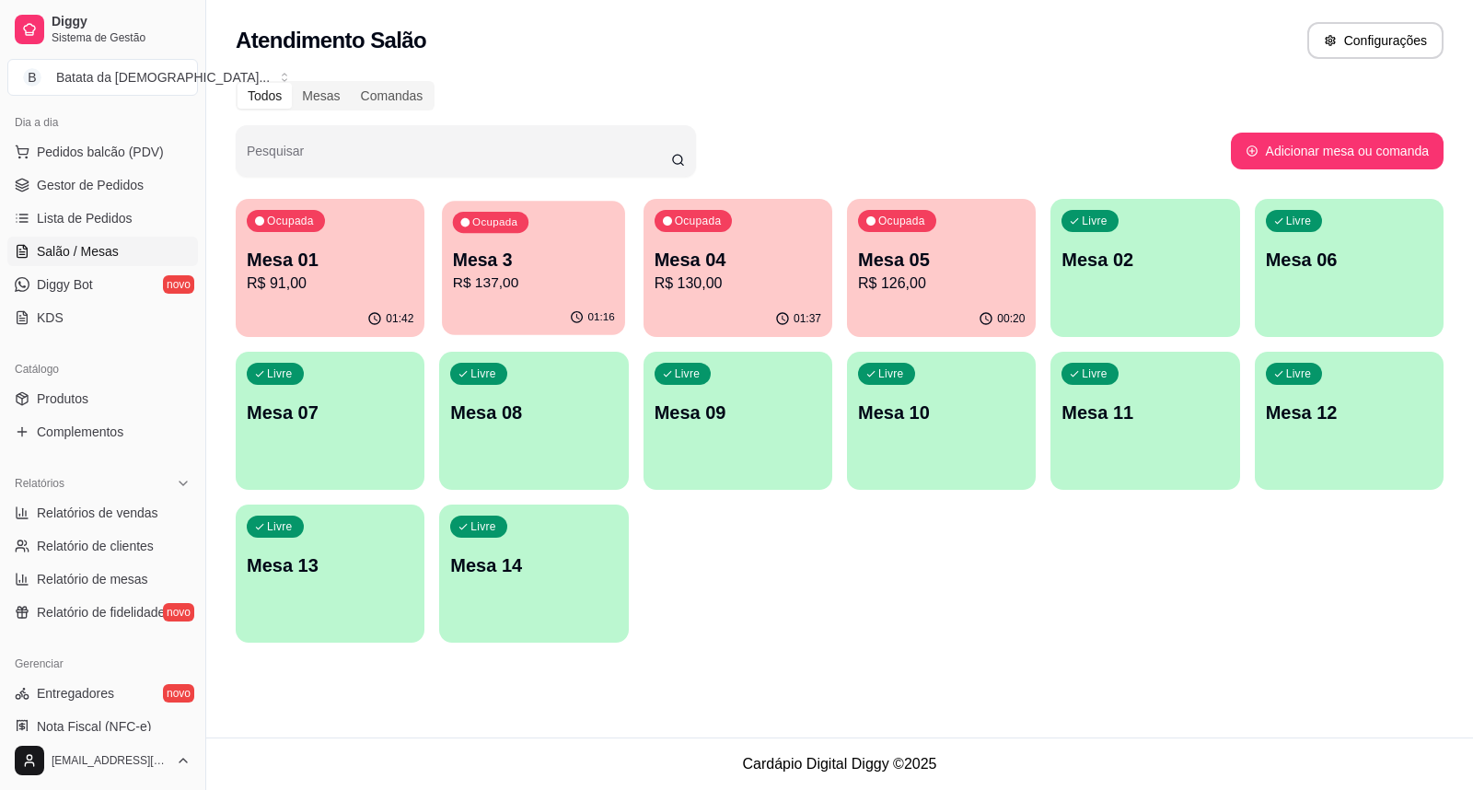
click at [598, 264] on p "Mesa 3" at bounding box center [534, 260] width 162 height 25
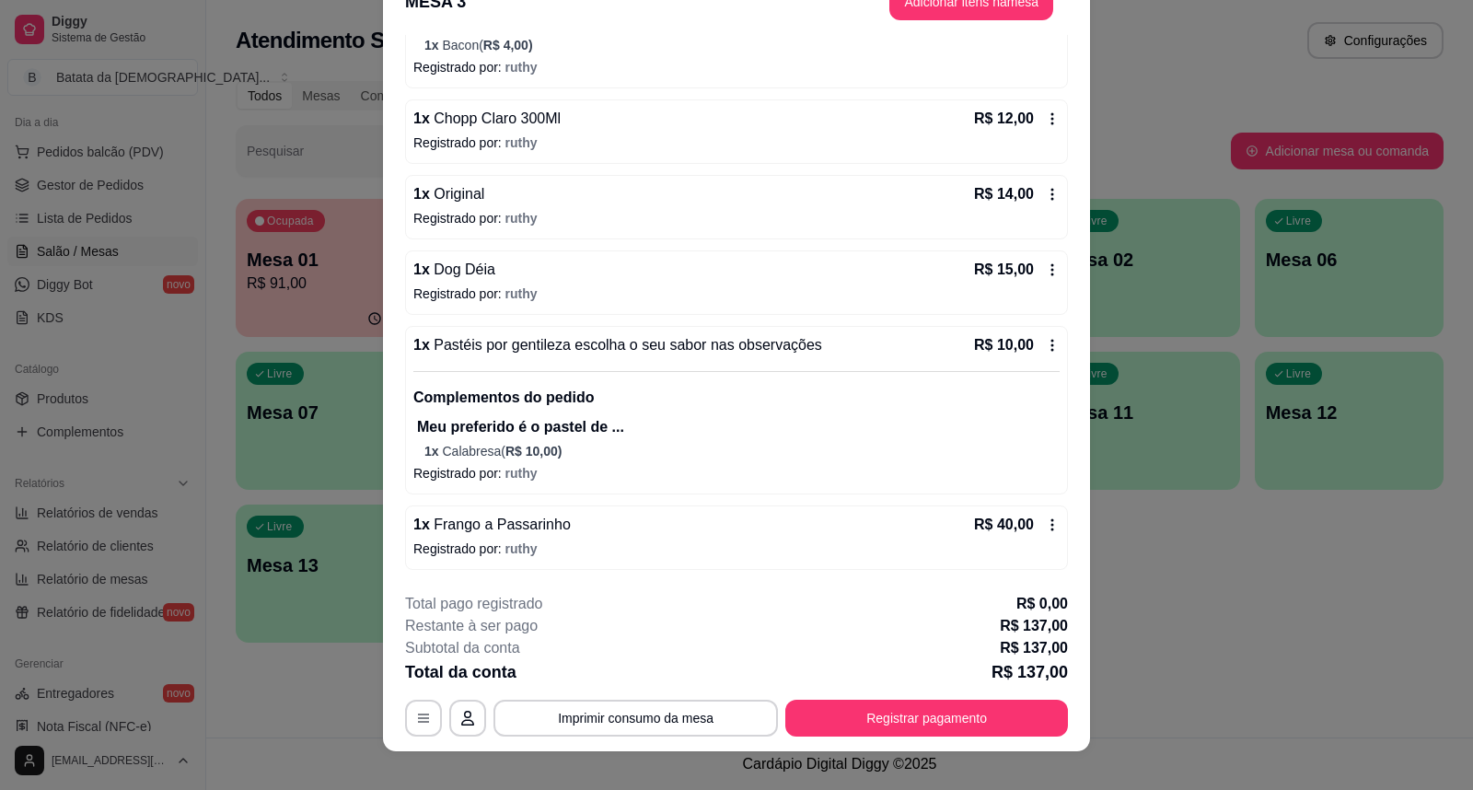
scroll to position [55, 0]
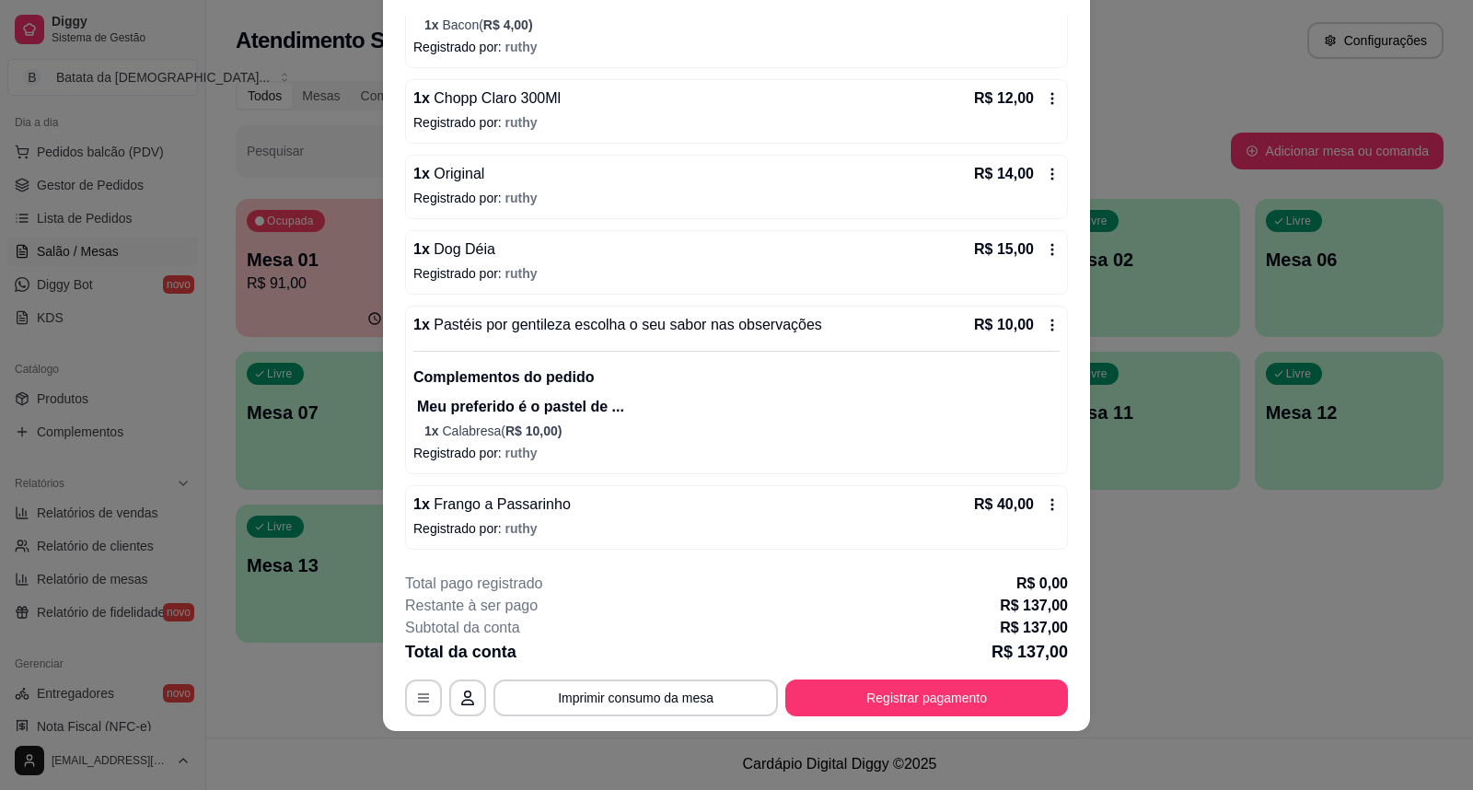
click at [1045, 497] on icon at bounding box center [1052, 504] width 15 height 15
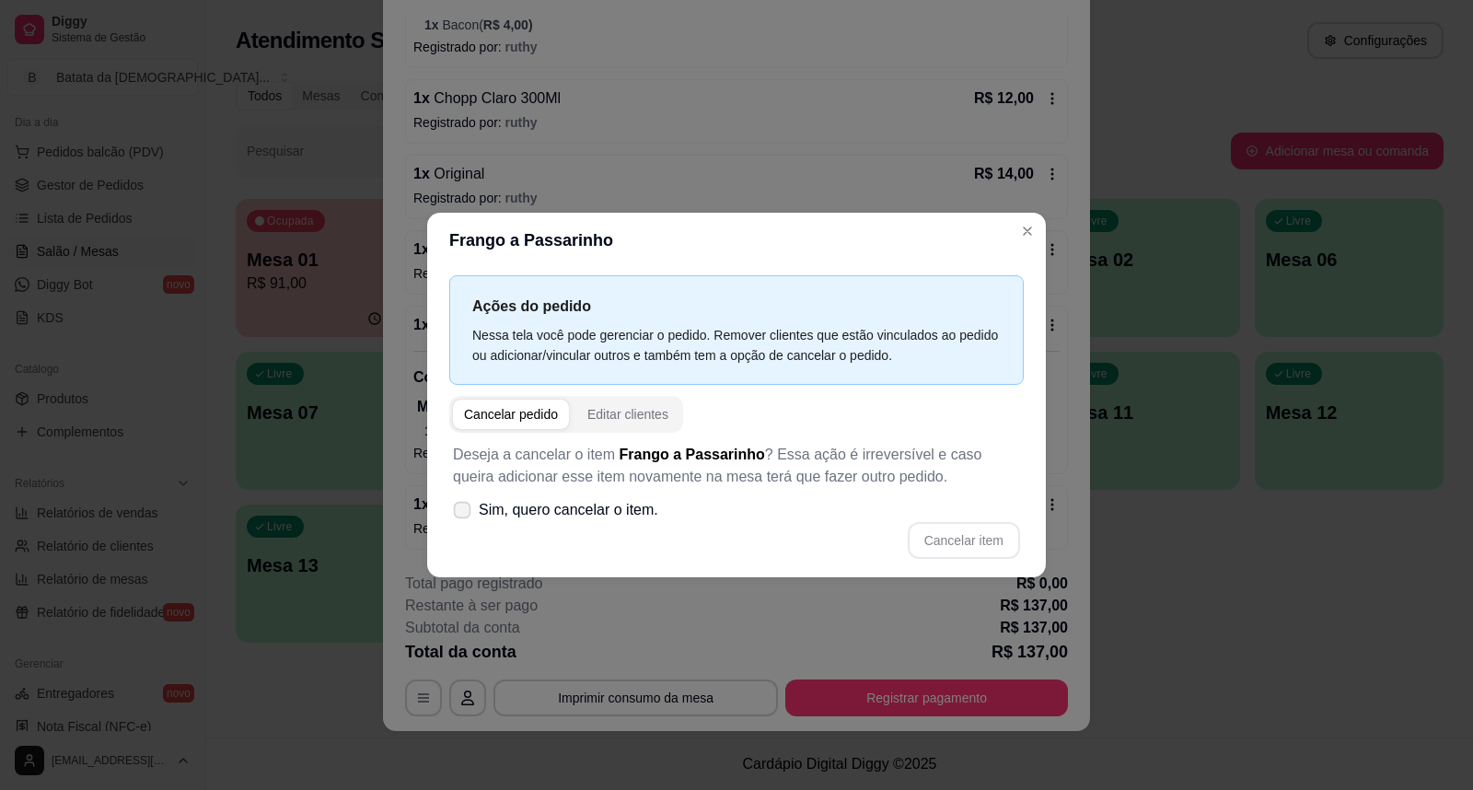
click at [585, 512] on span "Sim, quero cancelar o item." at bounding box center [568, 510] width 179 height 22
click at [464, 514] on input "Sim, quero cancelar o item." at bounding box center [458, 520] width 12 height 12
checkbox input "true"
click at [1005, 538] on button "Cancelar item" at bounding box center [963, 541] width 110 height 36
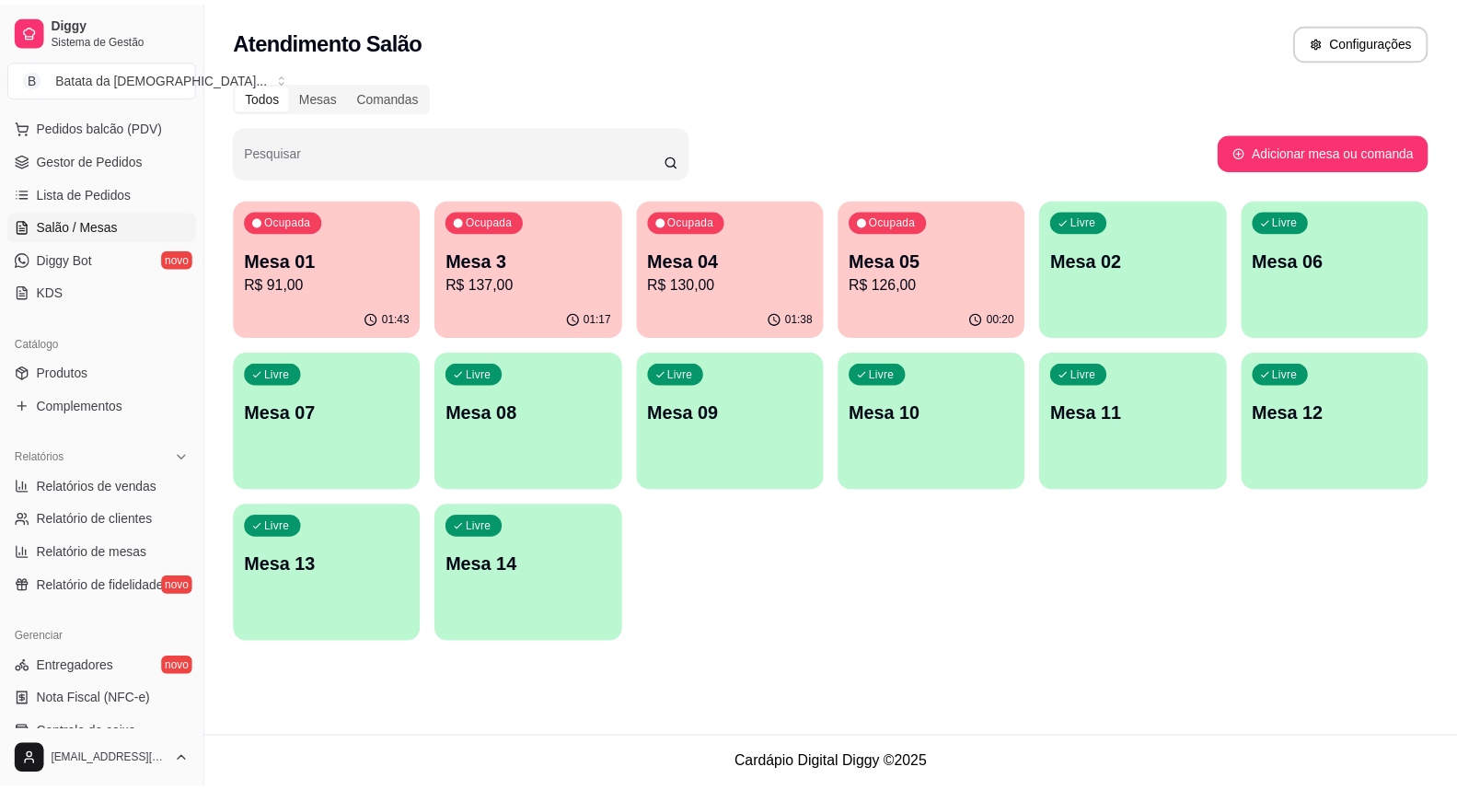
scroll to position [226, 0]
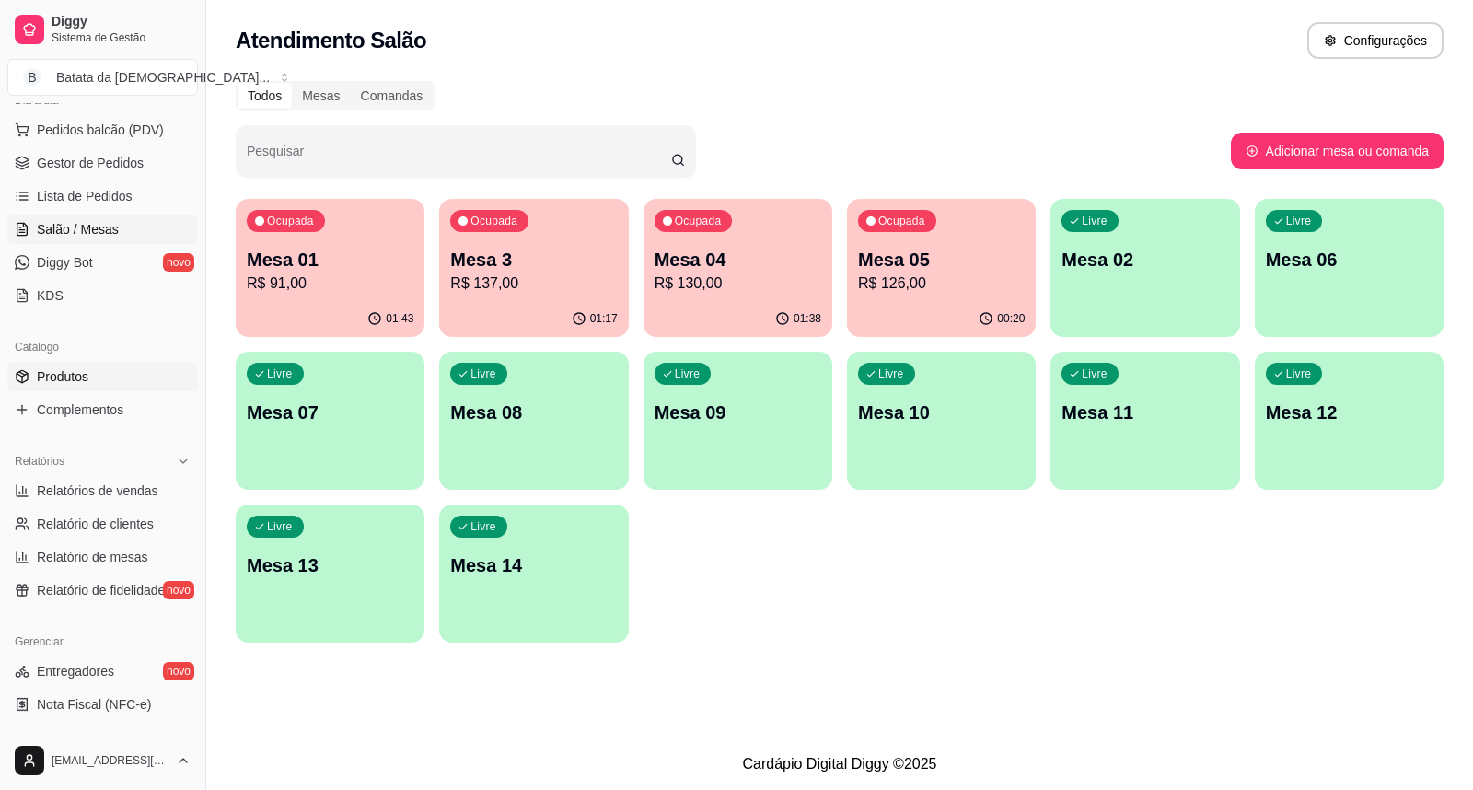
click at [89, 385] on link "Produtos" at bounding box center [102, 376] width 191 height 29
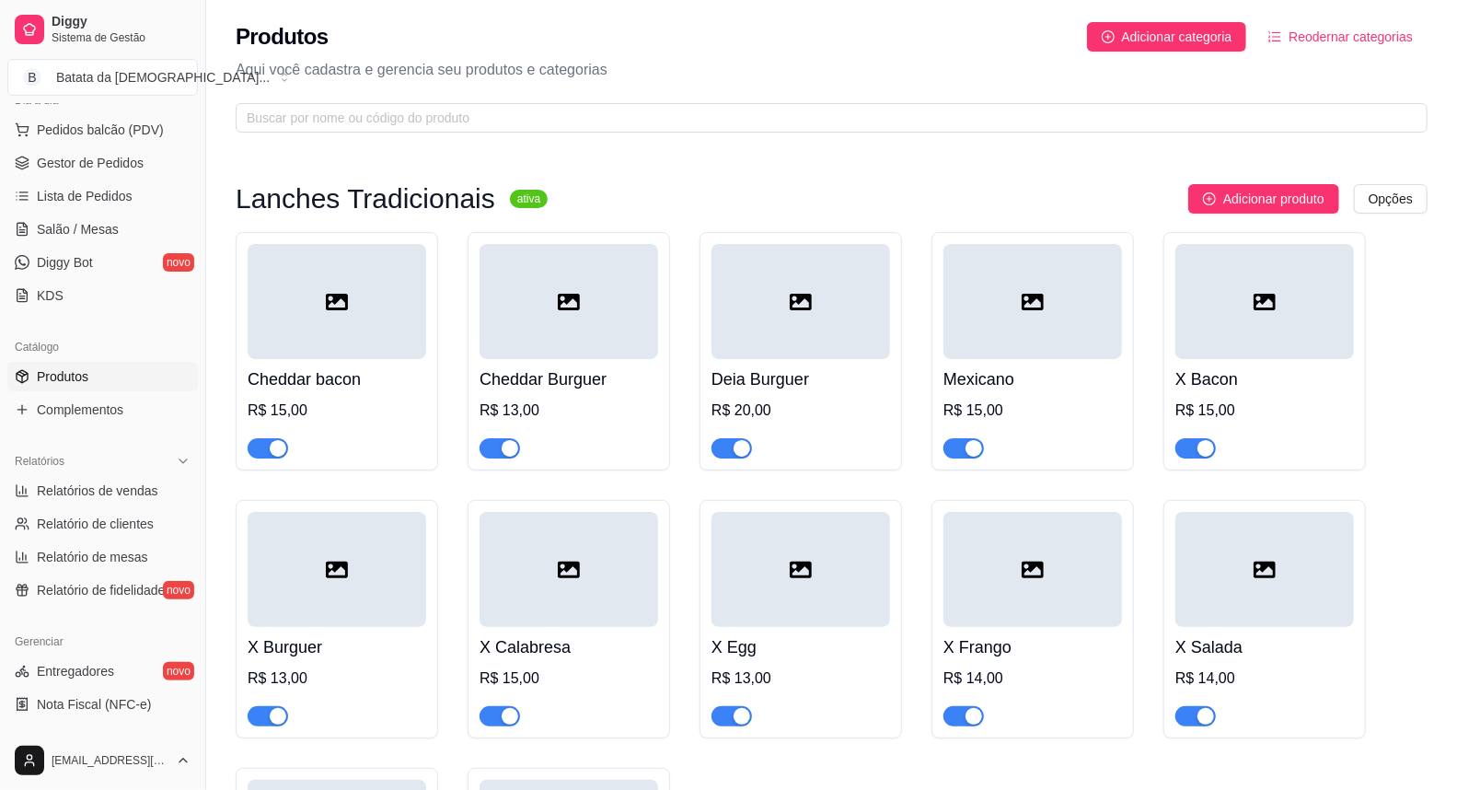
click at [382, 328] on div at bounding box center [337, 301] width 179 height 115
click at [265, 453] on span "button" at bounding box center [268, 448] width 40 height 20
click at [580, 318] on div at bounding box center [569, 301] width 179 height 115
click at [353, 313] on div at bounding box center [337, 301] width 179 height 115
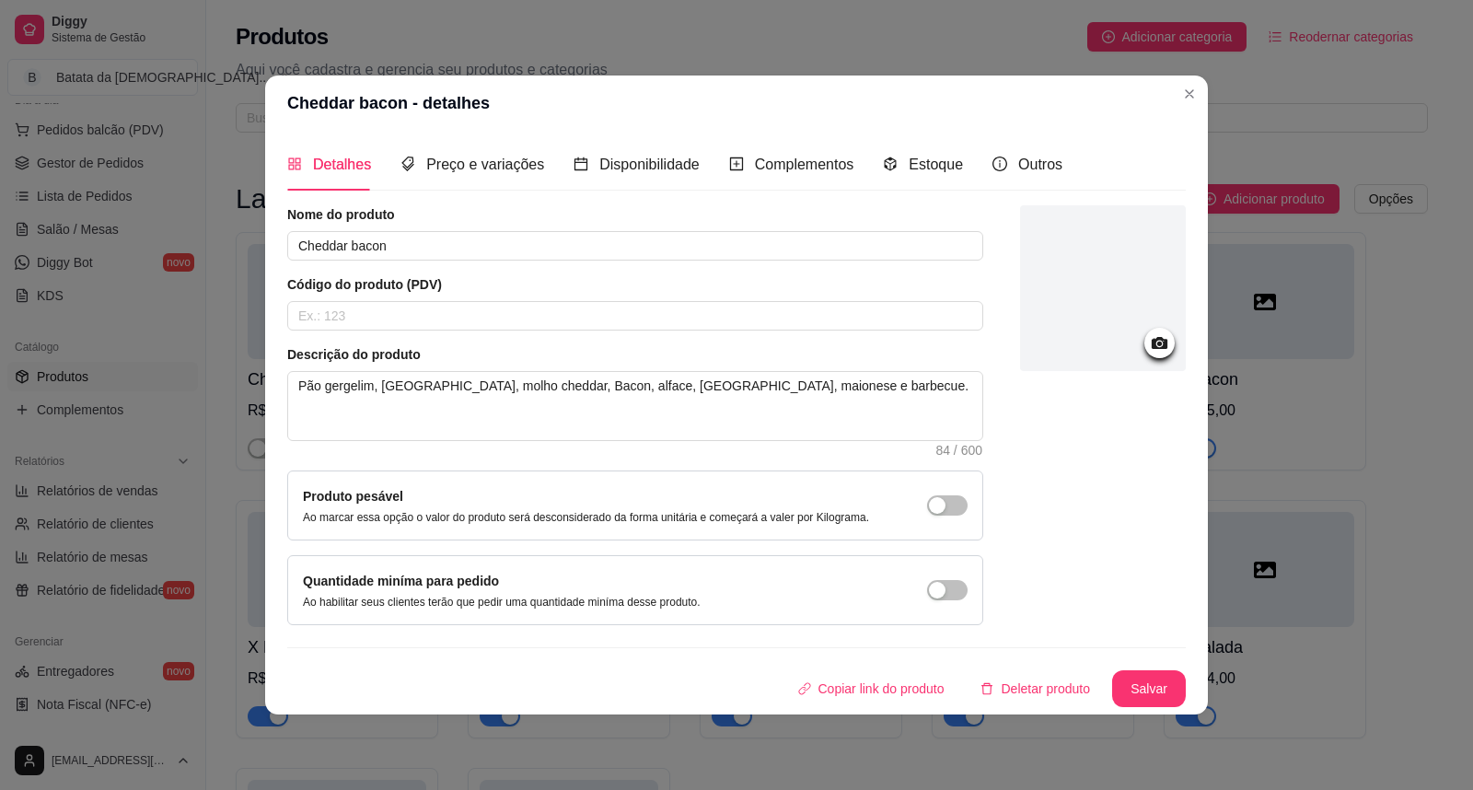
click at [1184, 77] on header "Cheddar bacon - detalhes" at bounding box center [736, 102] width 942 height 55
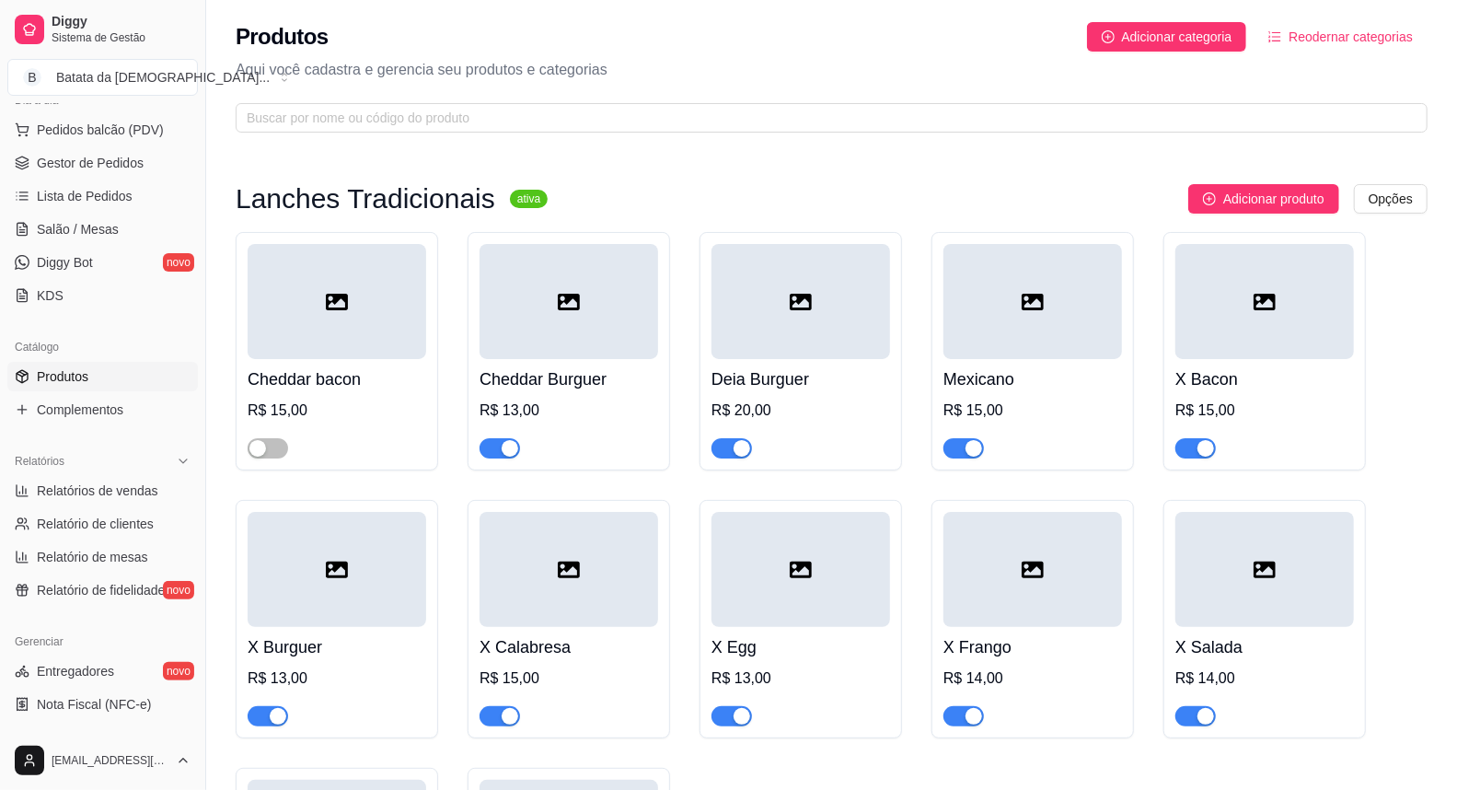
click at [746, 338] on div at bounding box center [800, 301] width 179 height 115
click at [1091, 329] on div at bounding box center [1032, 301] width 179 height 115
click at [1036, 339] on div at bounding box center [1032, 301] width 179 height 115
click at [1216, 318] on div at bounding box center [1264, 301] width 179 height 115
click at [1209, 438] on span "button" at bounding box center [1195, 448] width 40 height 20
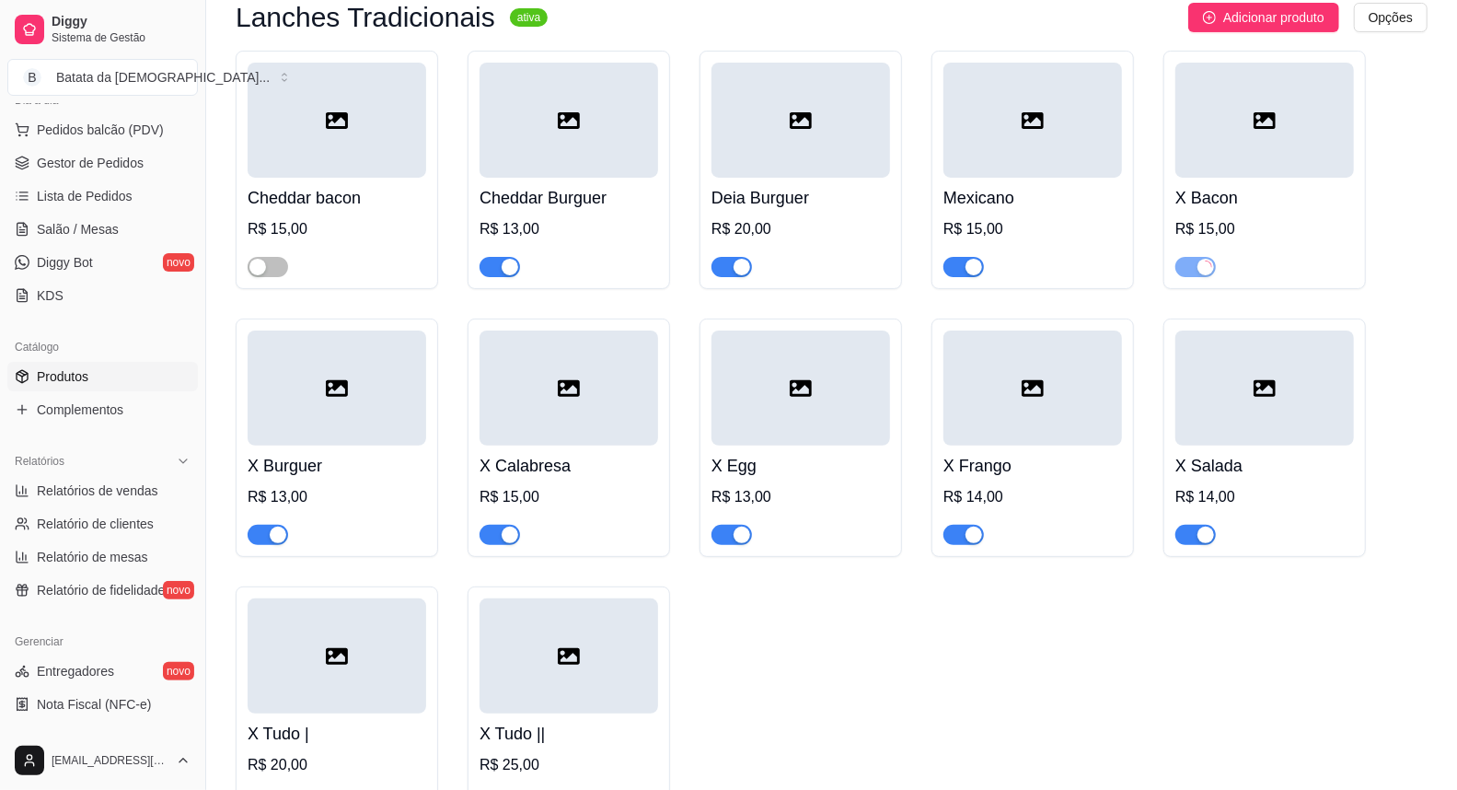
scroll to position [306, 0]
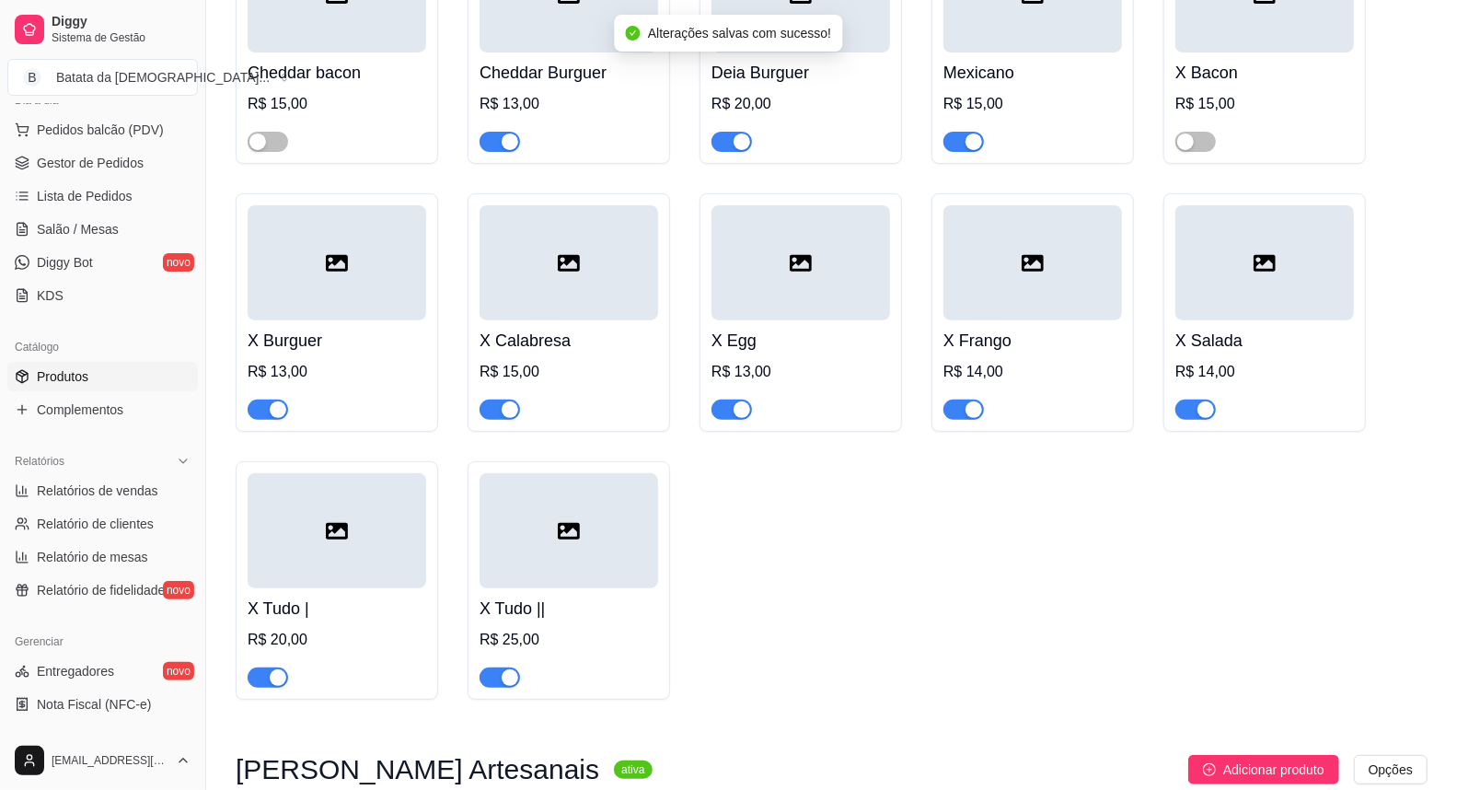
click at [362, 313] on div at bounding box center [337, 262] width 179 height 115
click at [604, 276] on div at bounding box center [569, 262] width 179 height 115
click at [743, 306] on div at bounding box center [800, 262] width 179 height 115
click at [1071, 267] on div at bounding box center [1032, 262] width 179 height 115
click at [1220, 261] on div at bounding box center [1264, 262] width 179 height 115
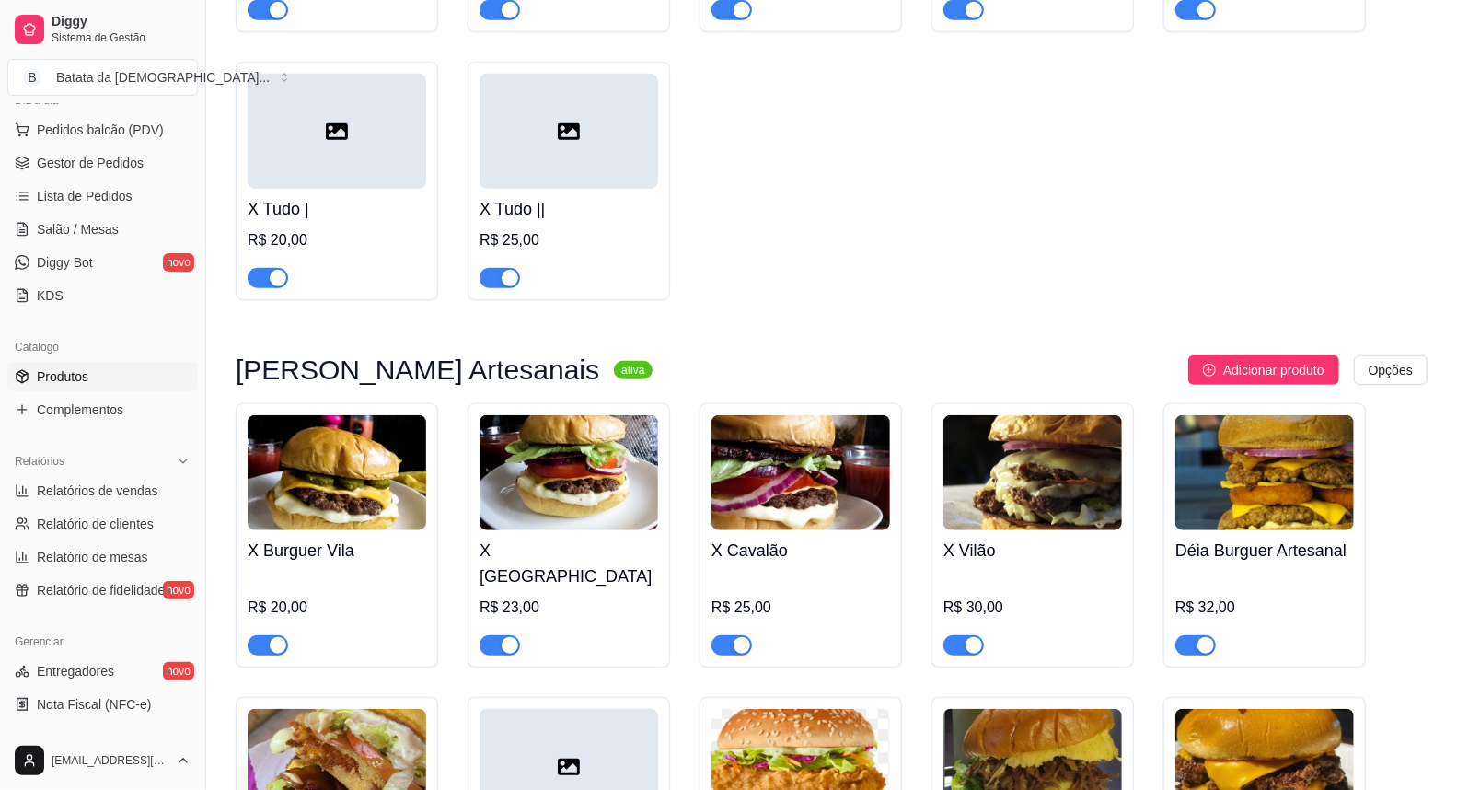
scroll to position [715, 0]
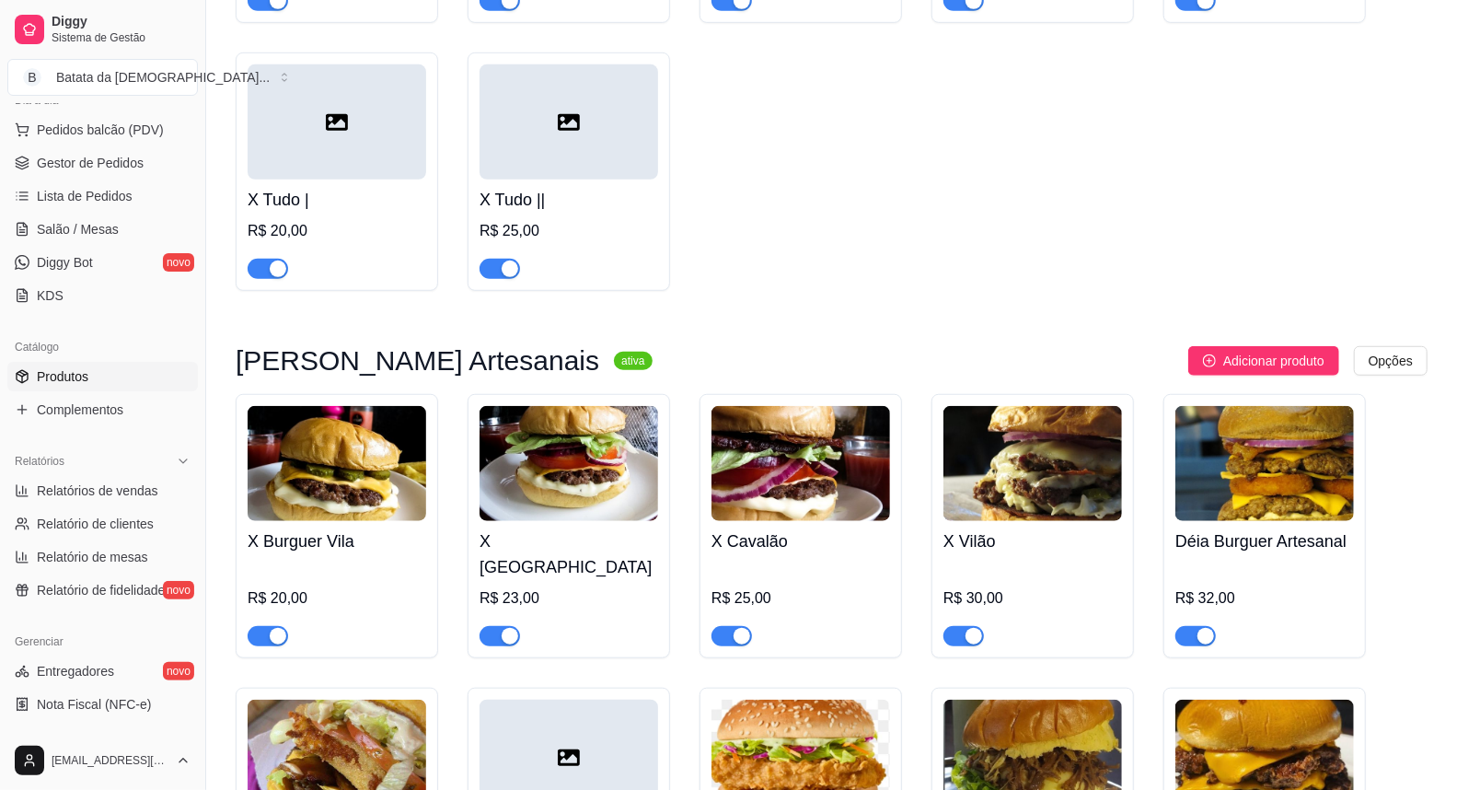
click at [389, 144] on div at bounding box center [337, 121] width 179 height 115
click at [595, 178] on div at bounding box center [569, 121] width 179 height 115
click at [104, 236] on span "Salão / Mesas" at bounding box center [78, 229] width 82 height 18
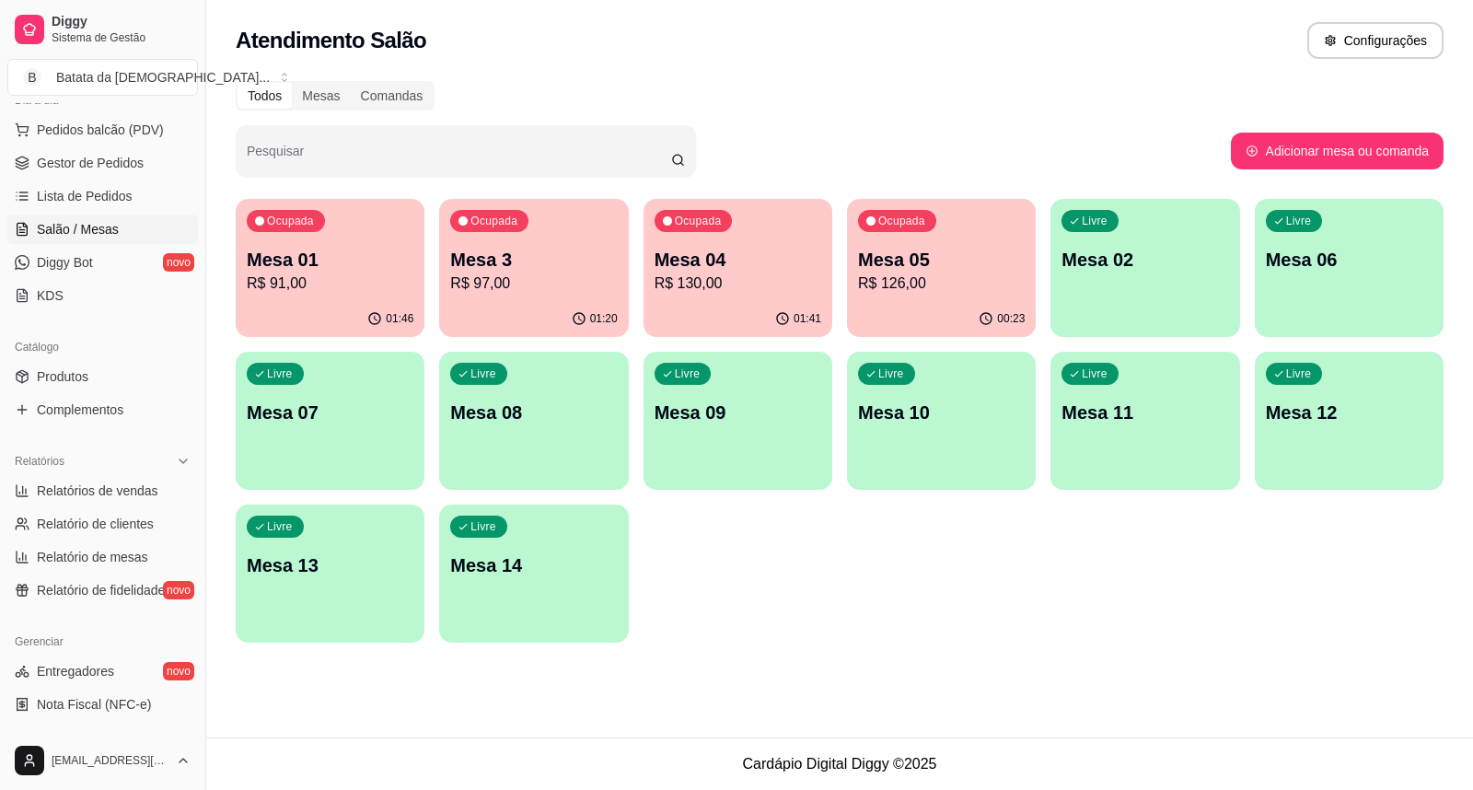
click at [557, 249] on p "Mesa 3" at bounding box center [533, 260] width 167 height 26
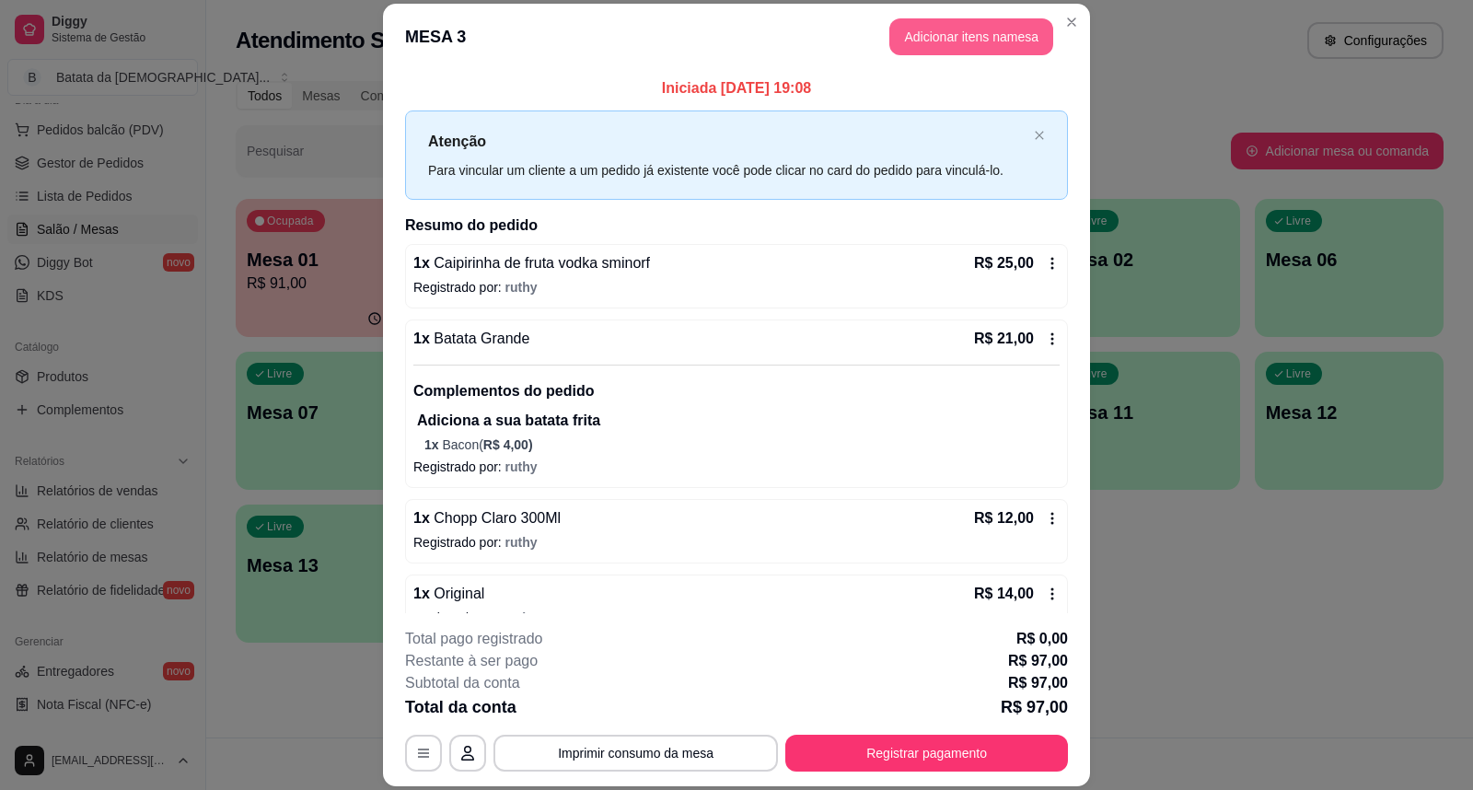
click at [1016, 32] on button "Adicionar itens na mesa" at bounding box center [971, 36] width 164 height 37
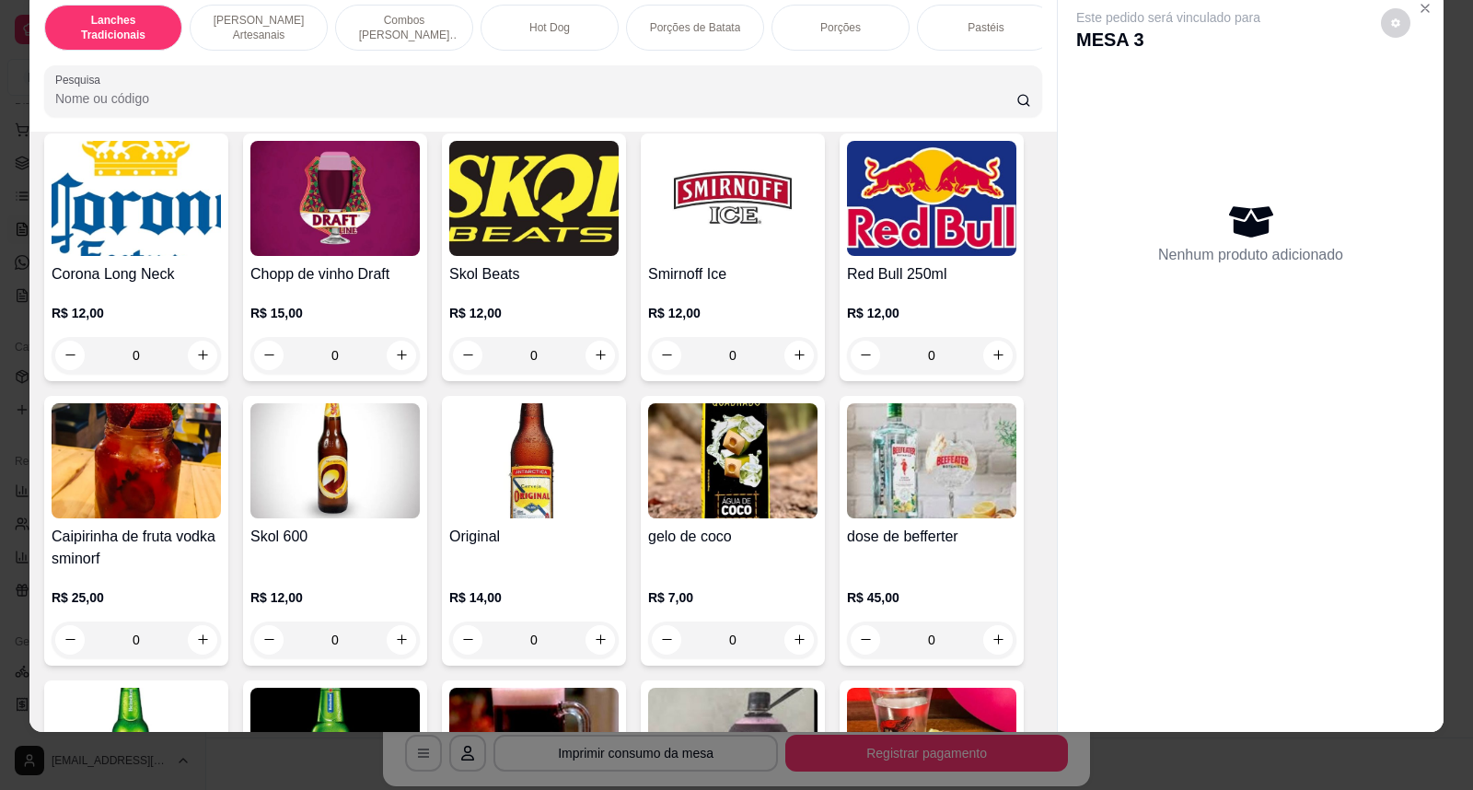
scroll to position [5625, 0]
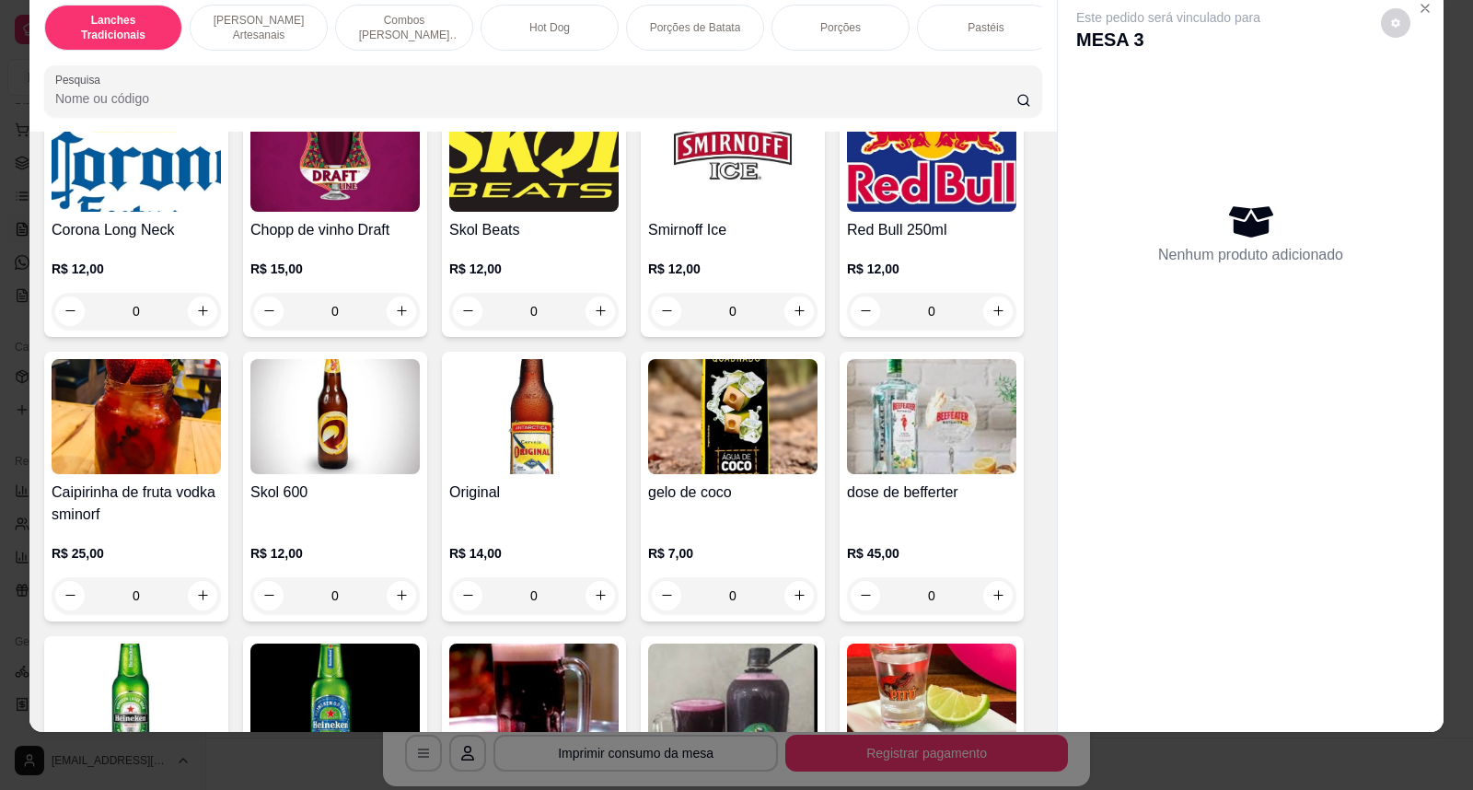
click at [559, 425] on img at bounding box center [533, 416] width 169 height 115
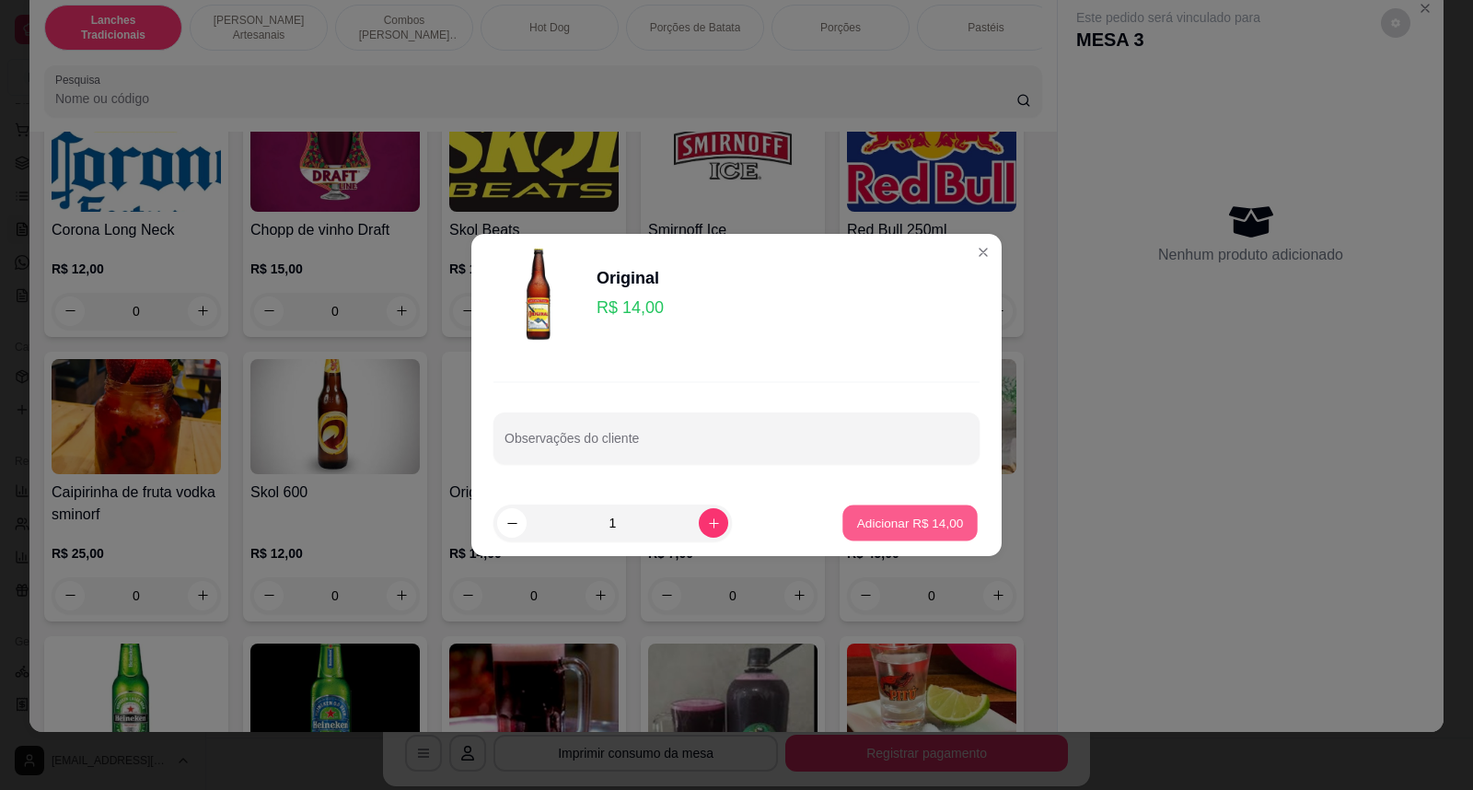
click at [919, 520] on p "Adicionar R$ 14,00" at bounding box center [910, 522] width 107 height 17
type input "1"
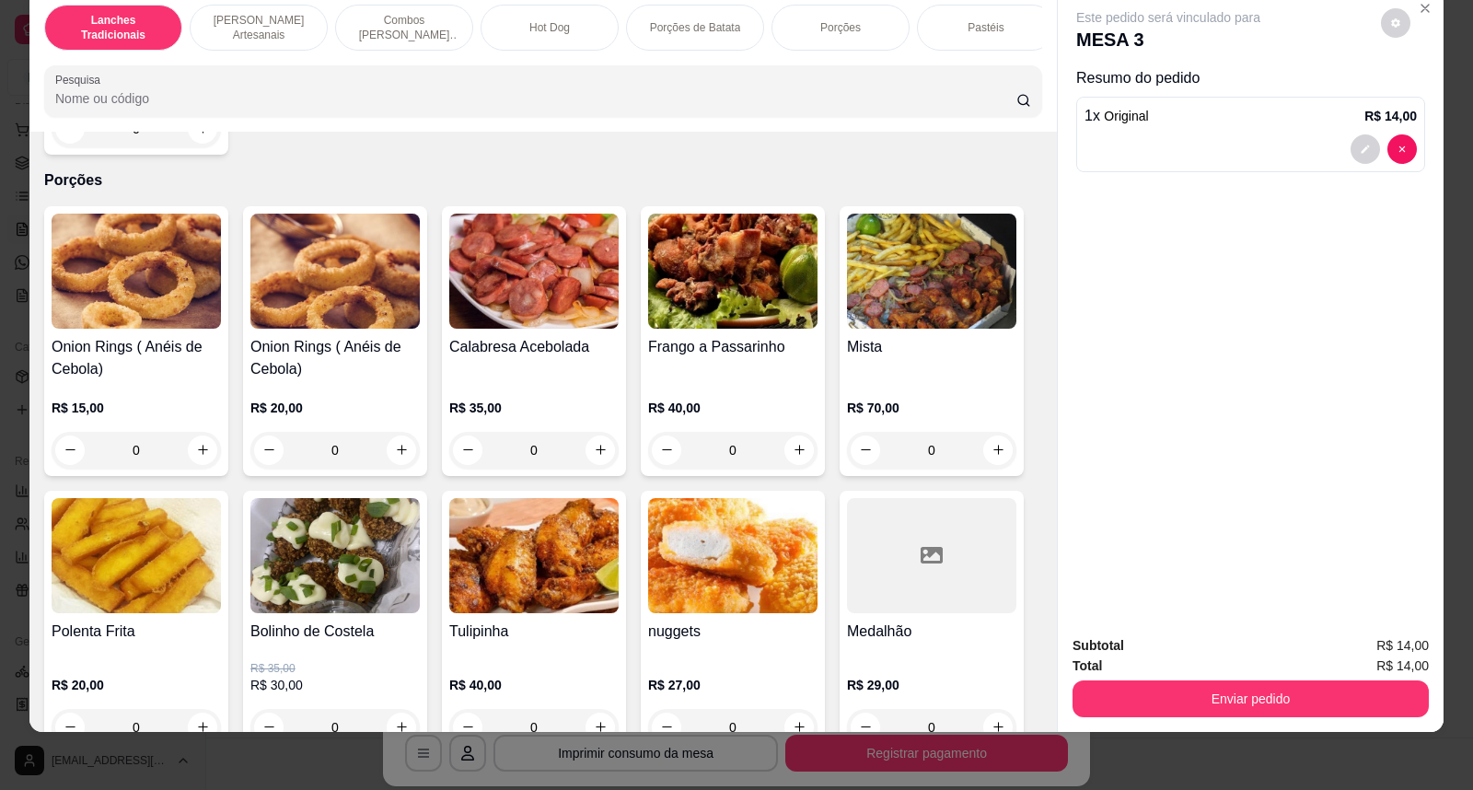
scroll to position [2556, 0]
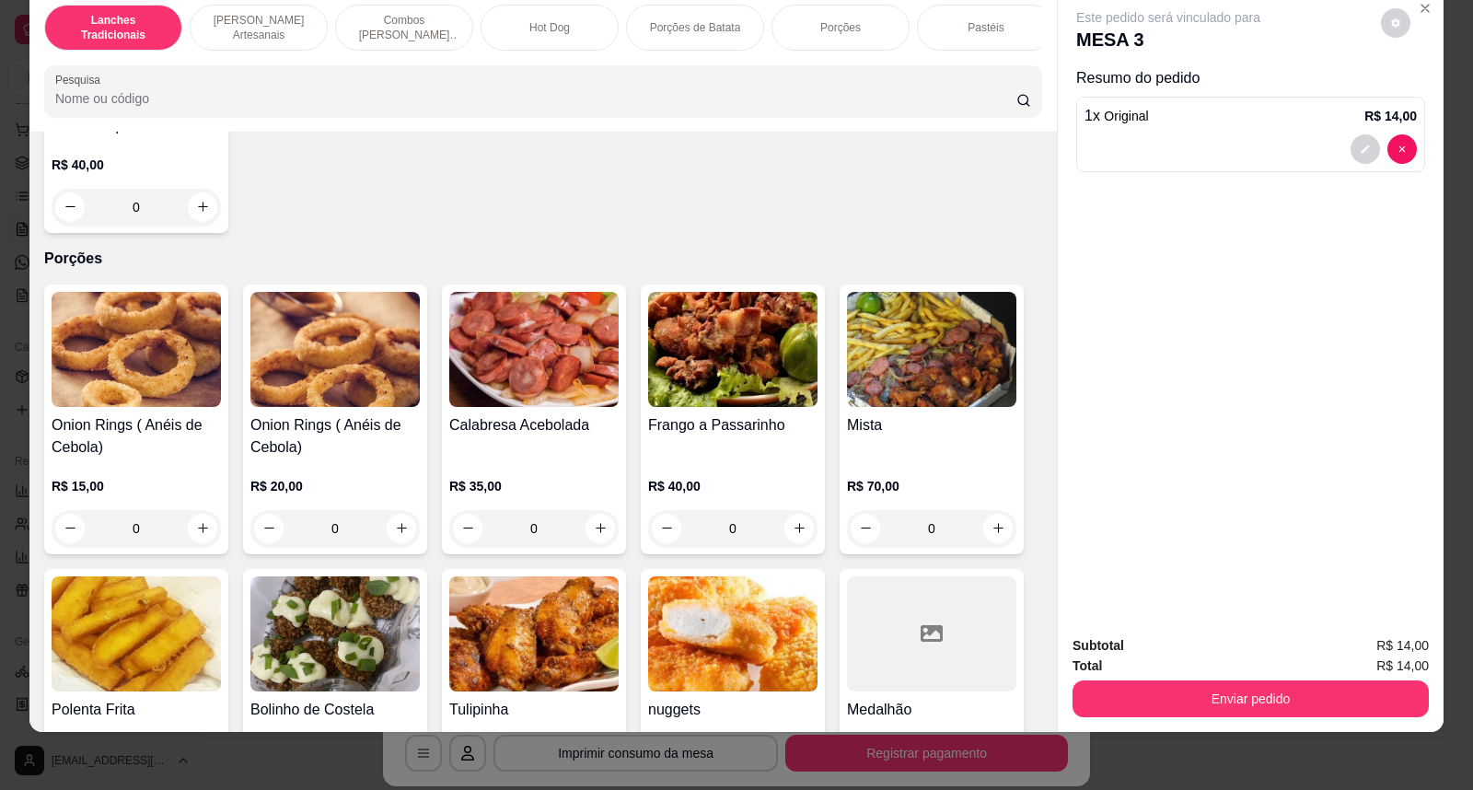
click at [758, 436] on h4 "Frango a Passarinho" at bounding box center [732, 425] width 169 height 22
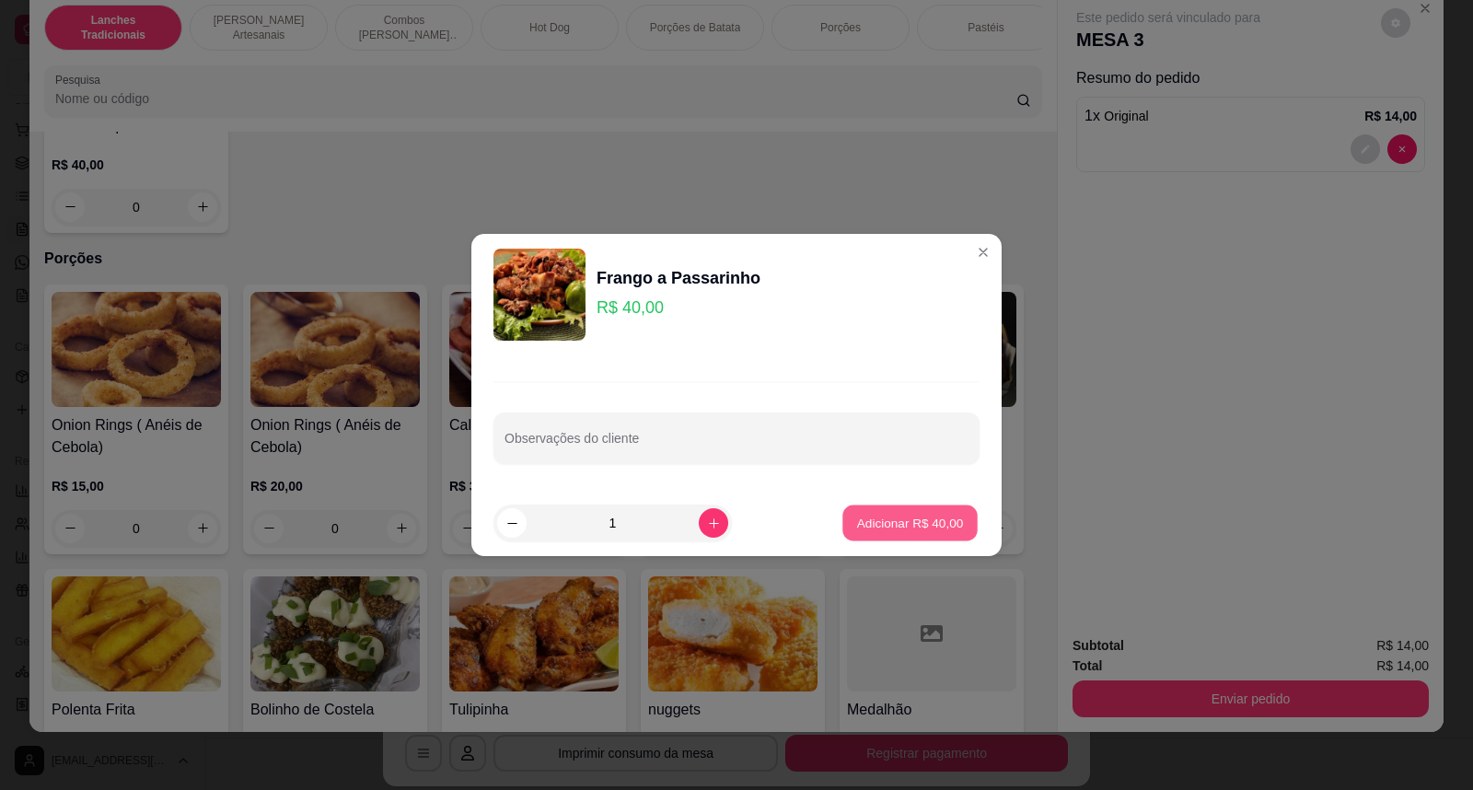
click at [931, 527] on p "Adicionar R$ 40,00" at bounding box center [910, 522] width 107 height 17
type input "1"
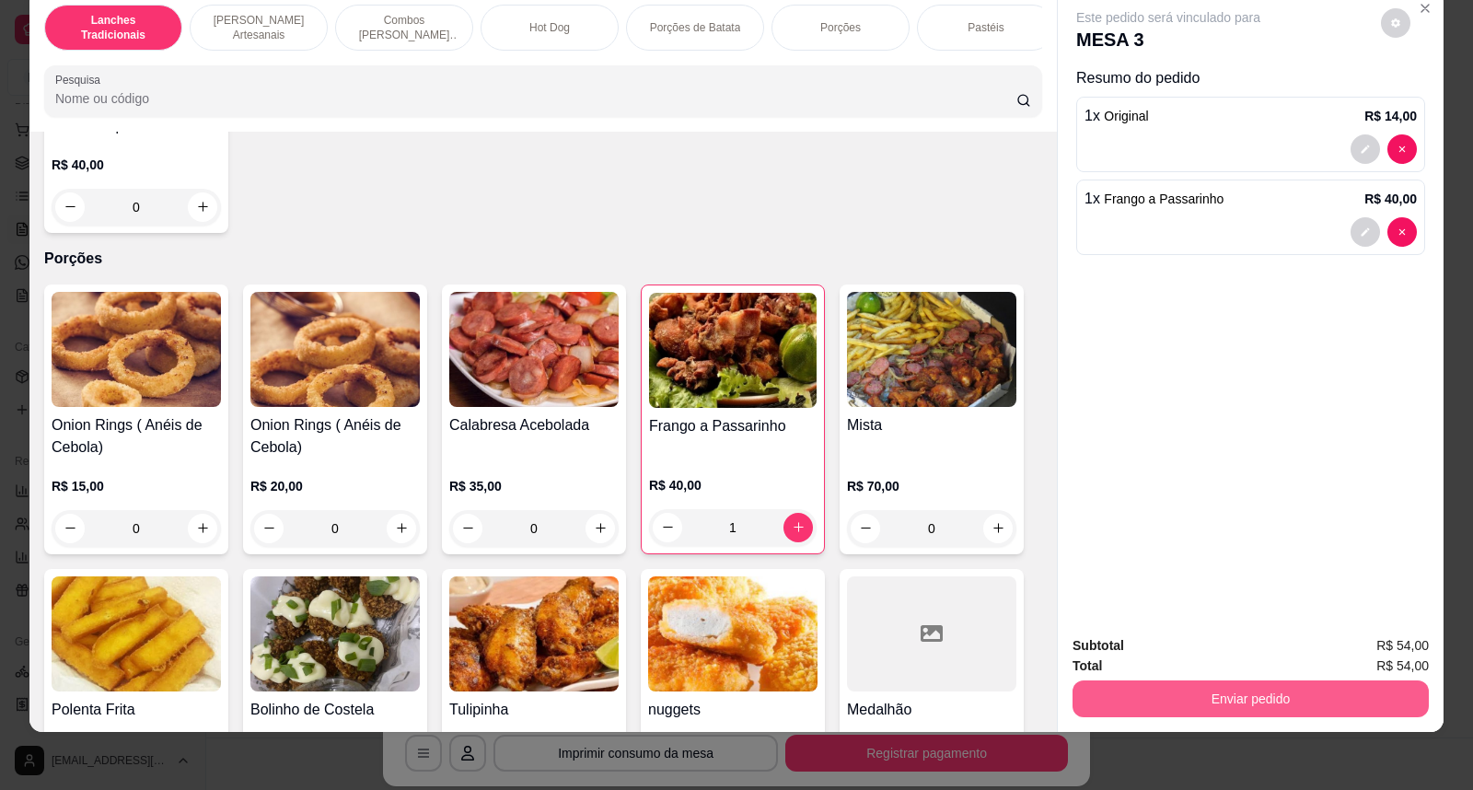
click at [1252, 695] on button "Enviar pedido" at bounding box center [1250, 698] width 356 height 37
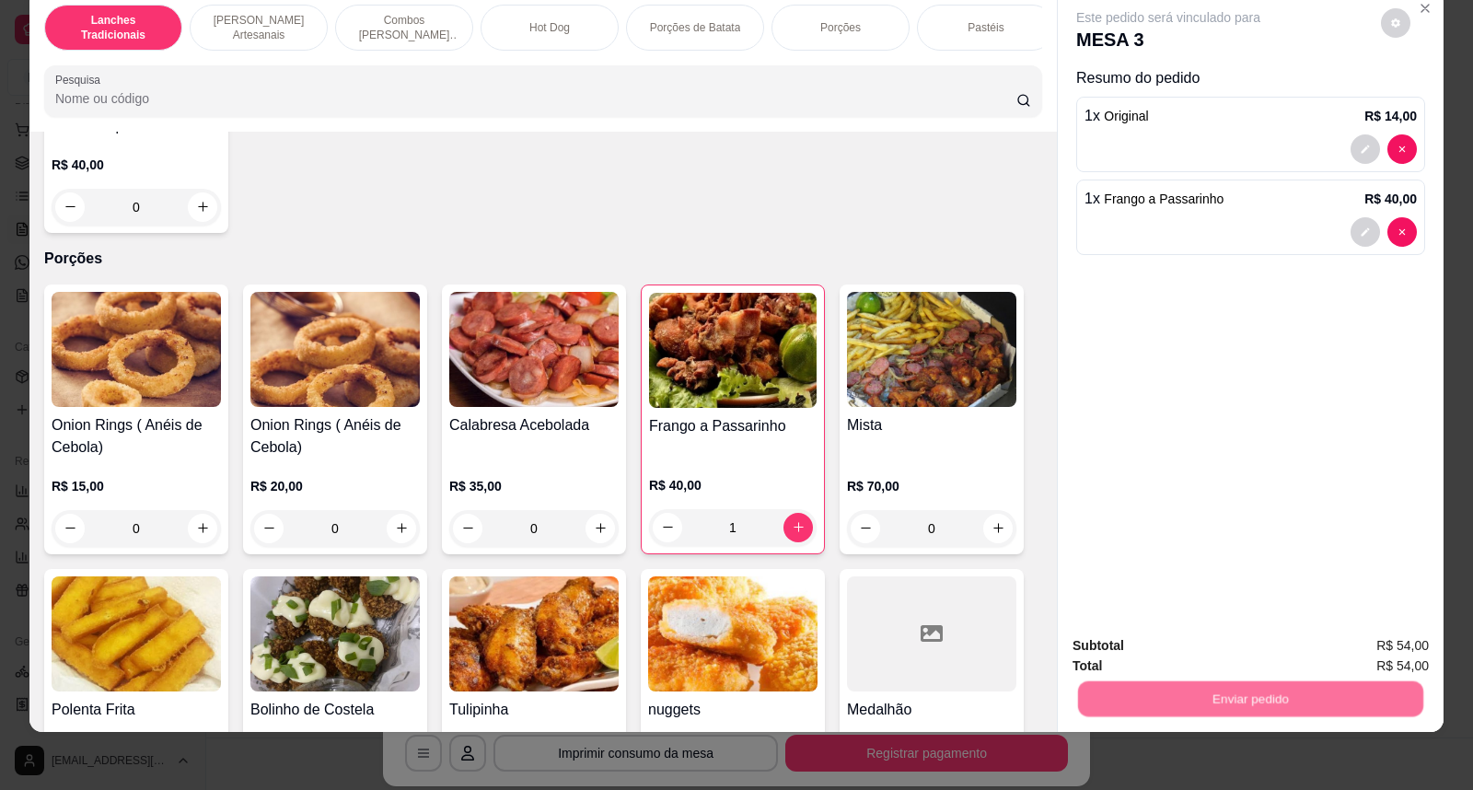
click at [1233, 650] on button "Não registrar e enviar pedido" at bounding box center [1188, 653] width 191 height 35
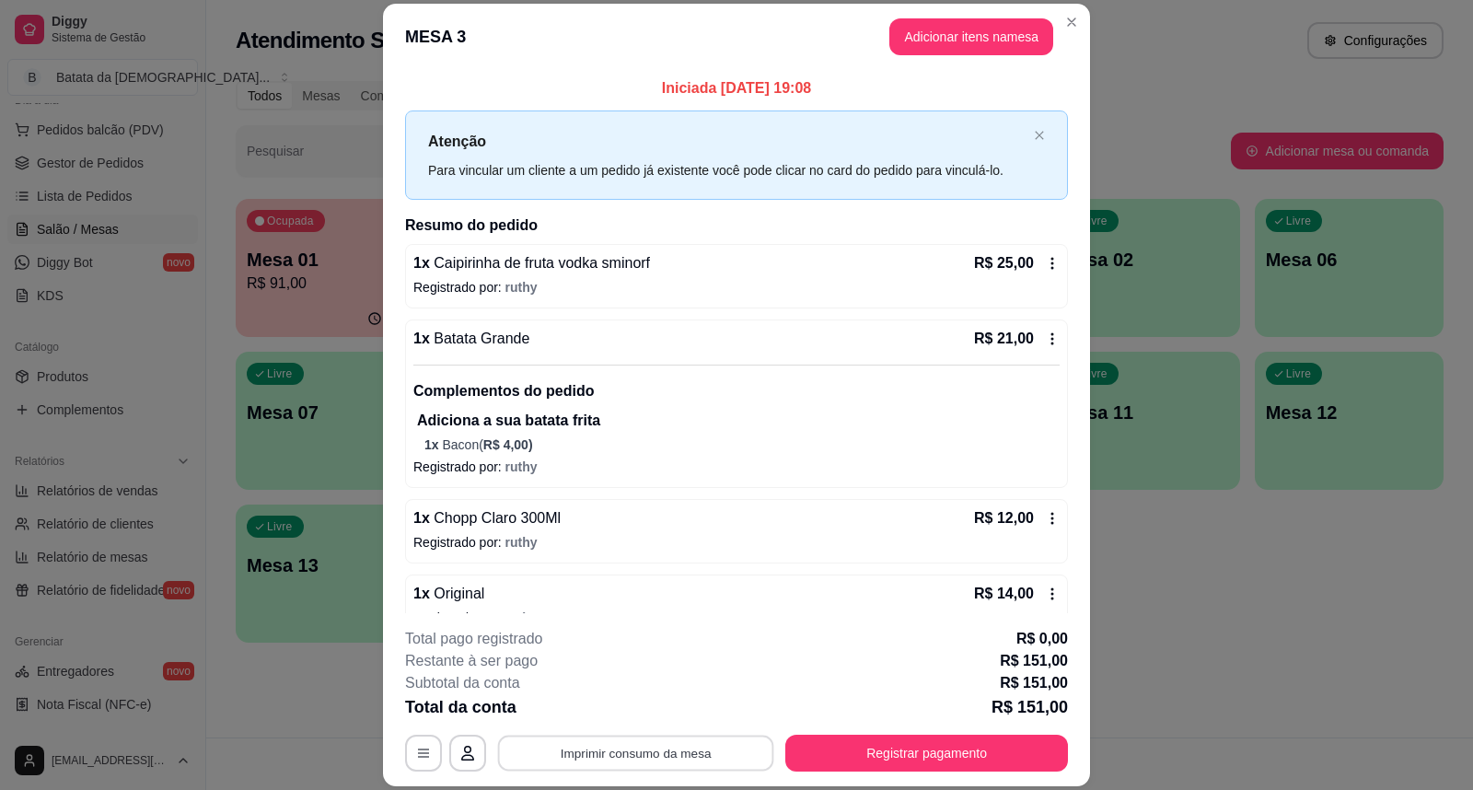
click at [637, 769] on button "Imprimir consumo da mesa" at bounding box center [636, 752] width 276 height 36
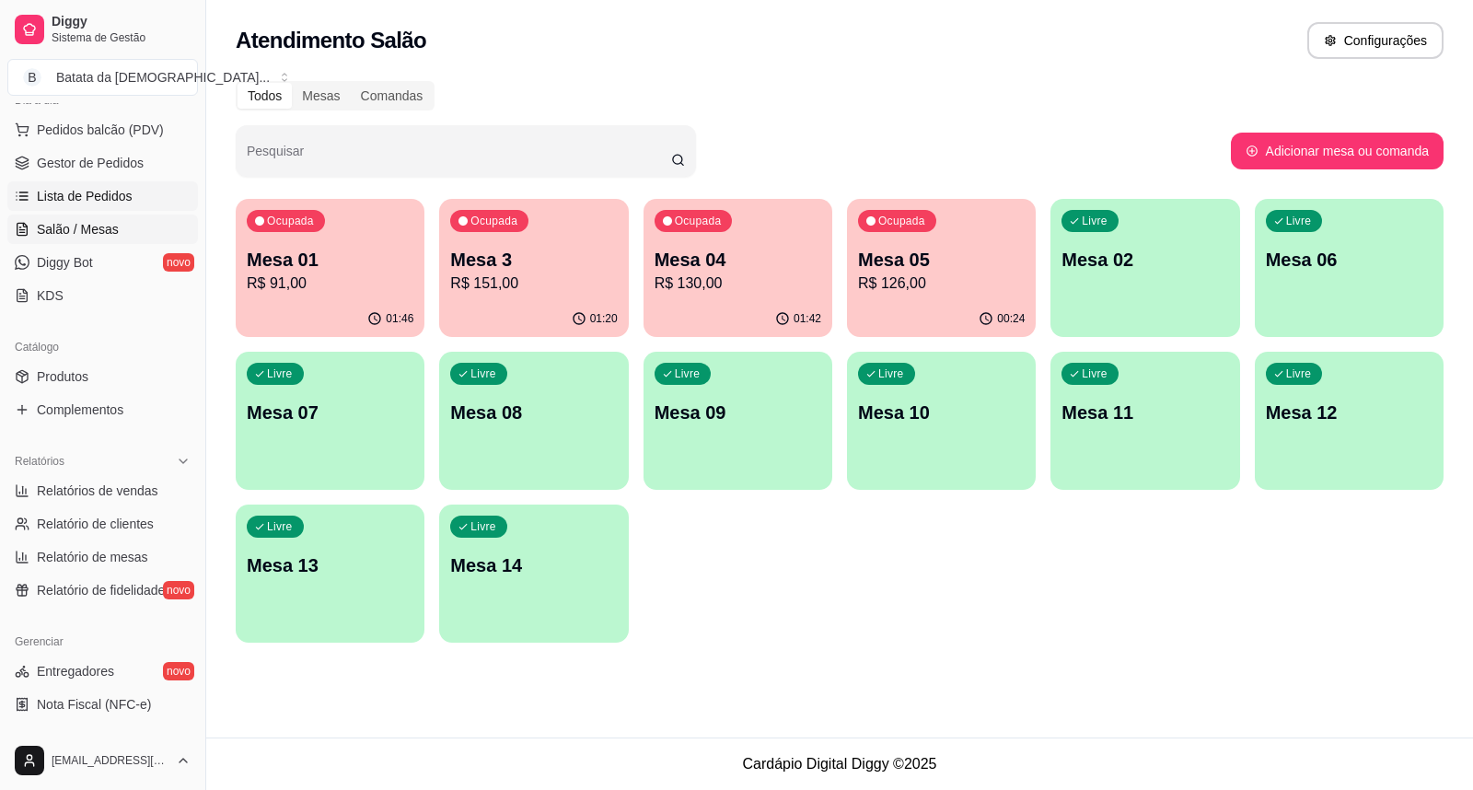
click at [96, 181] on link "Lista de Pedidos" at bounding box center [102, 195] width 191 height 29
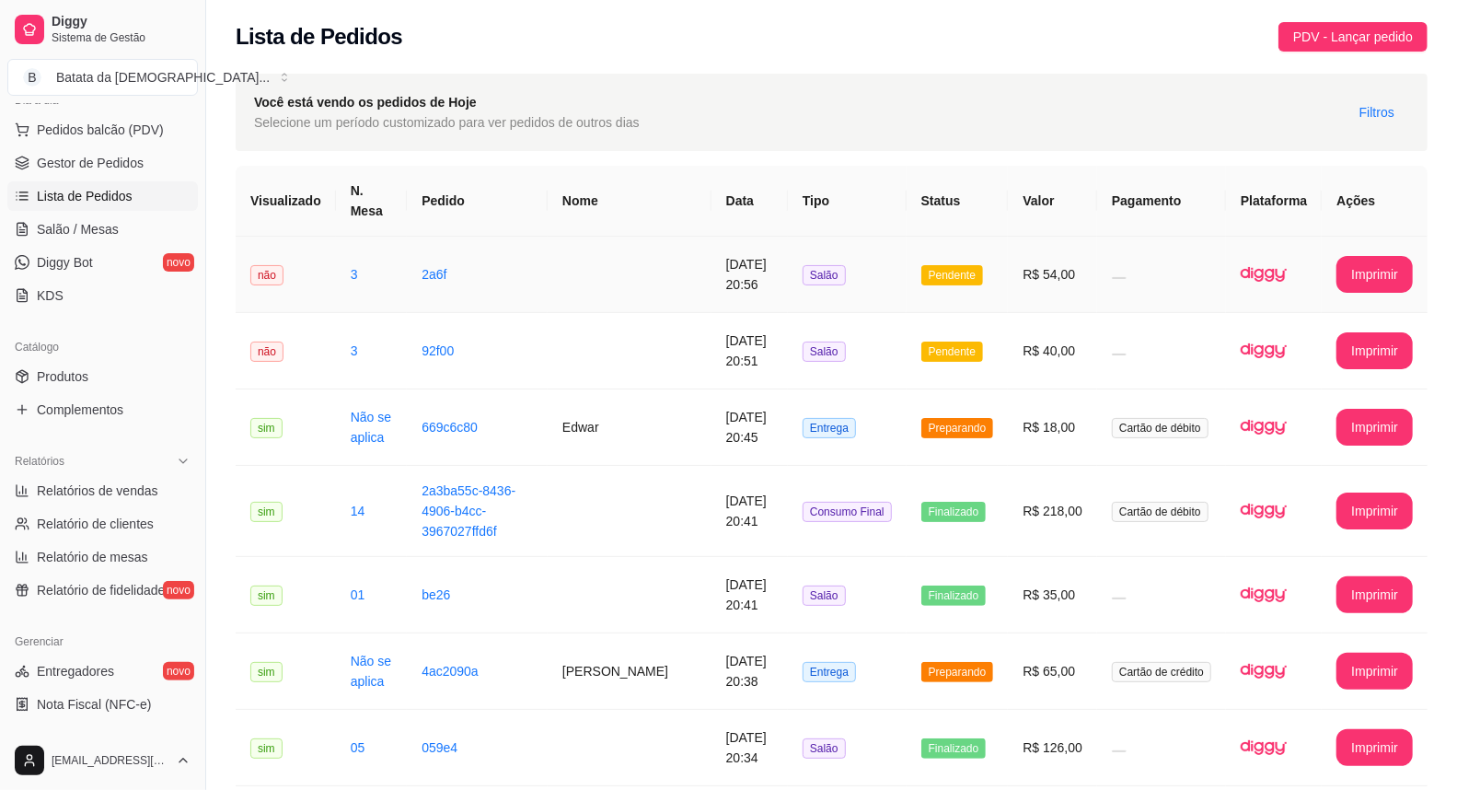
click at [1009, 281] on td "Pendente" at bounding box center [958, 275] width 102 height 76
click at [1133, 344] on td at bounding box center [1161, 351] width 129 height 76
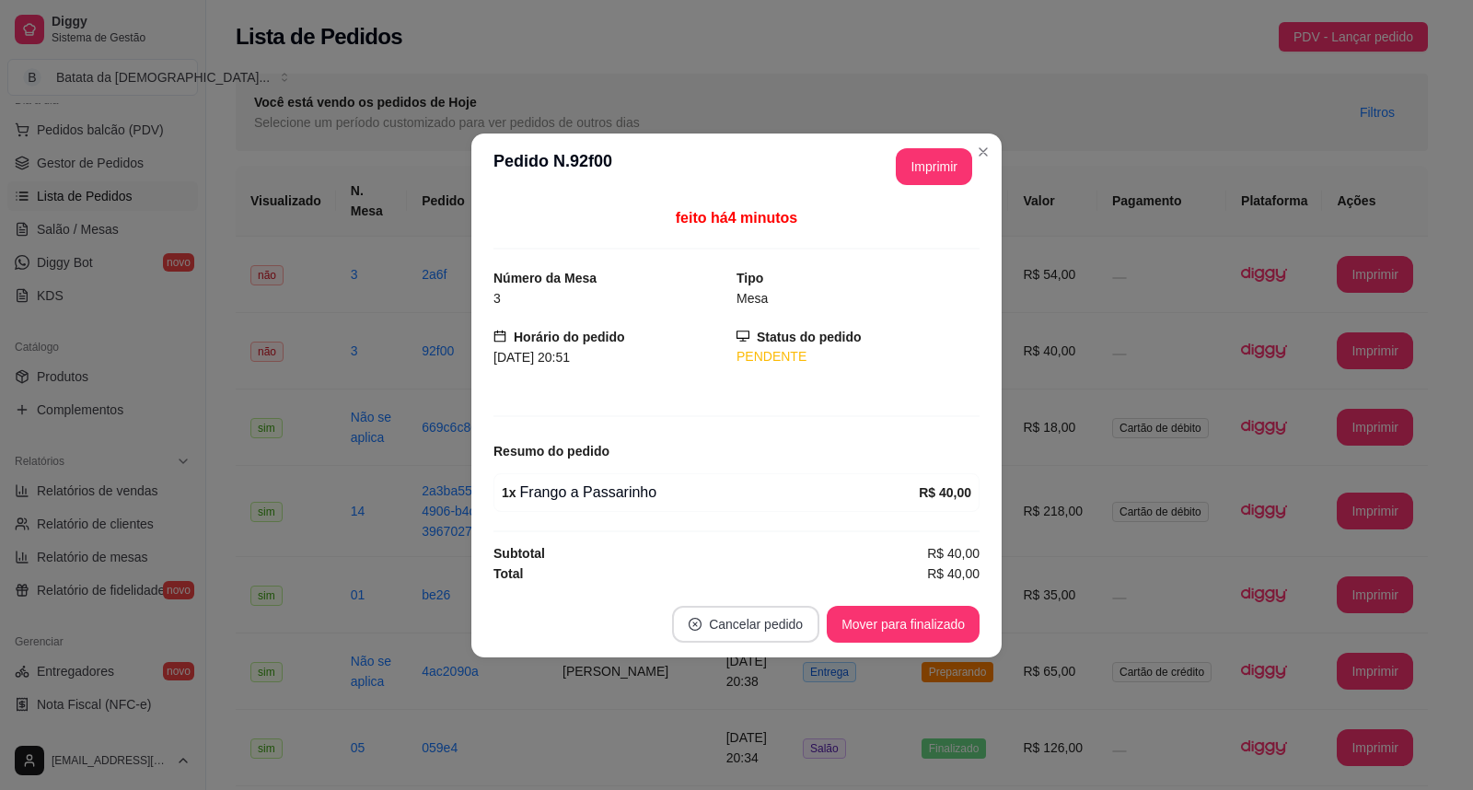
click at [774, 615] on button "Cancelar pedido" at bounding box center [745, 624] width 147 height 37
click at [773, 575] on button "Sim" at bounding box center [798, 579] width 72 height 36
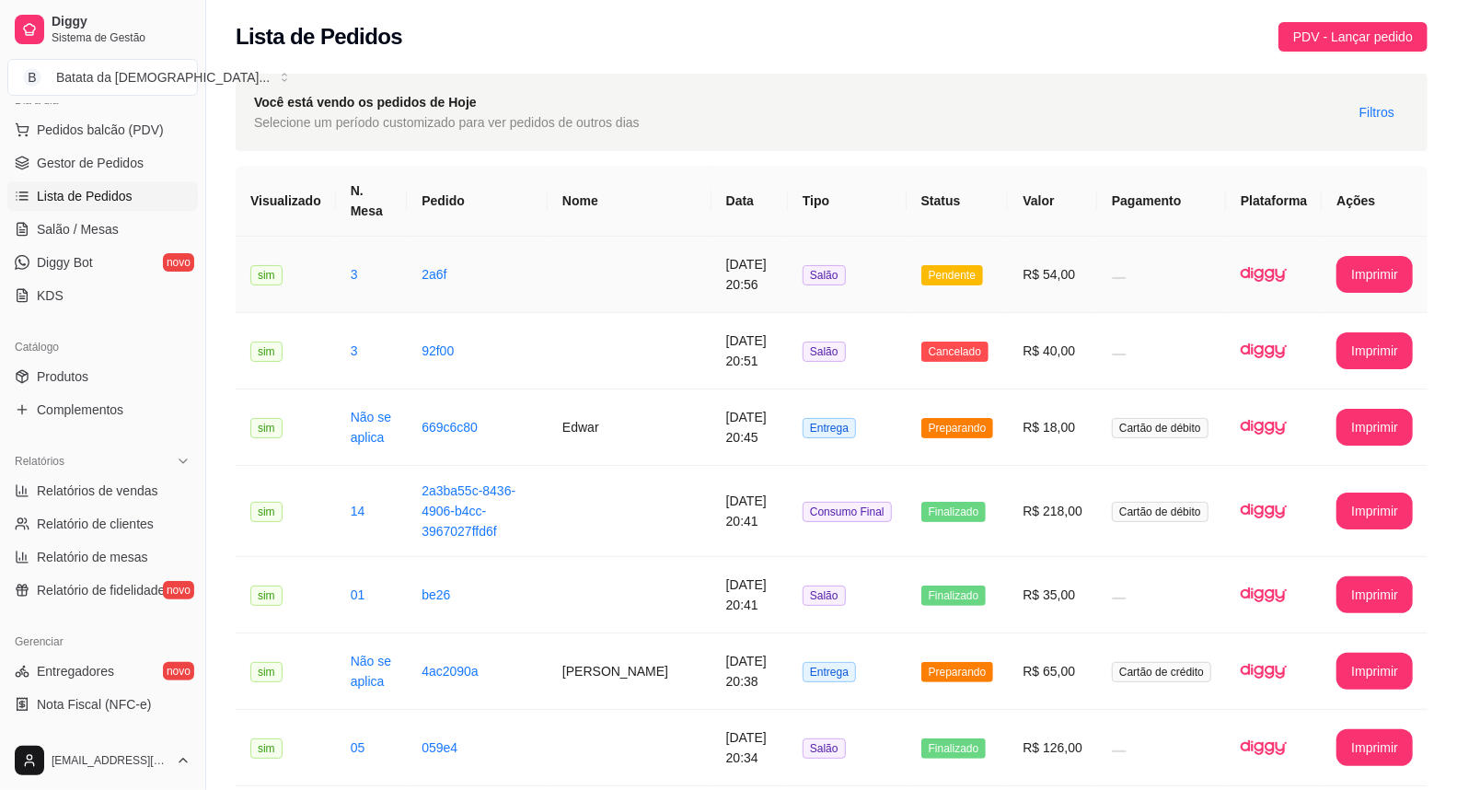
click at [966, 277] on span "Pendente" at bounding box center [952, 275] width 62 height 20
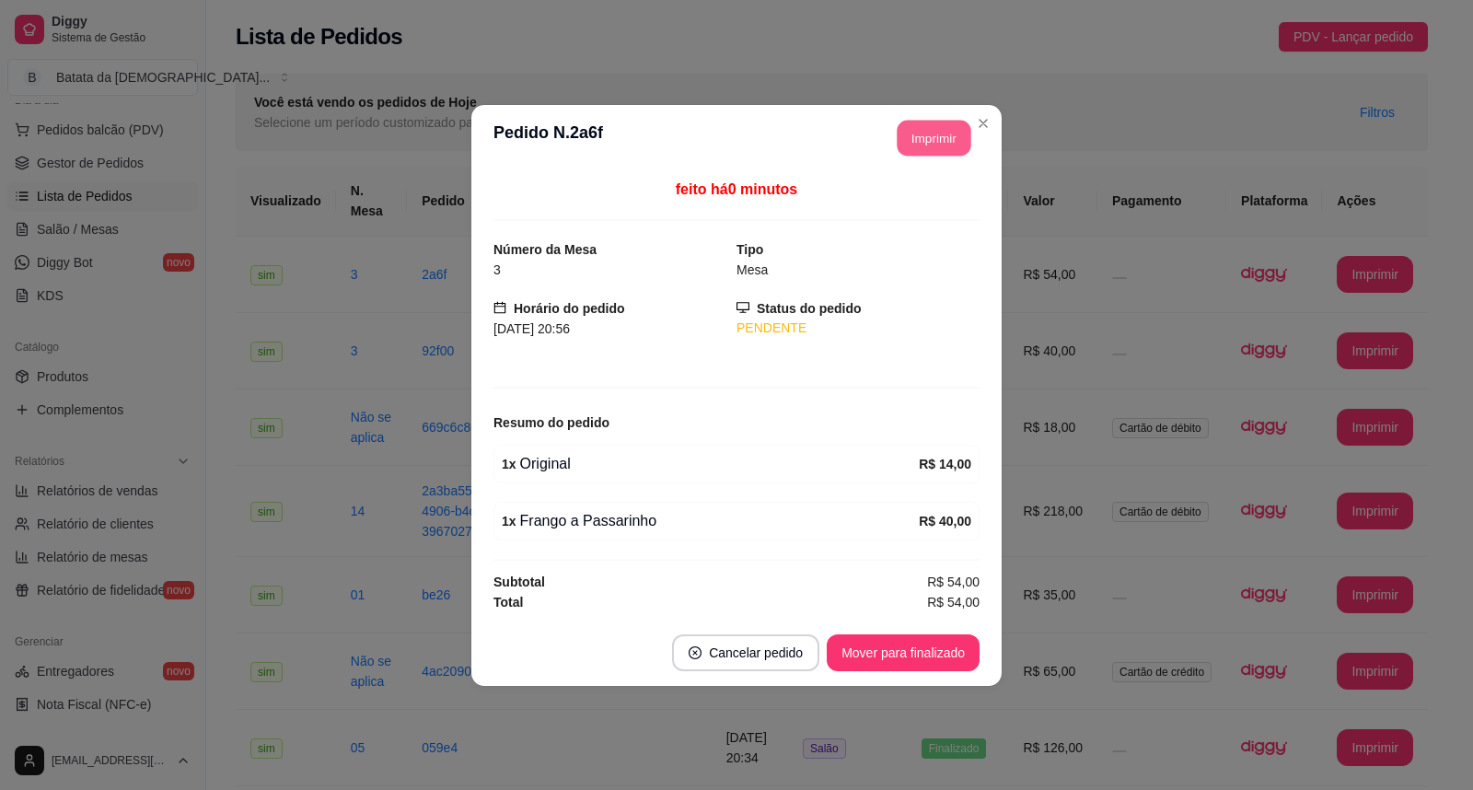
click at [953, 142] on button "Imprimir" at bounding box center [934, 138] width 74 height 36
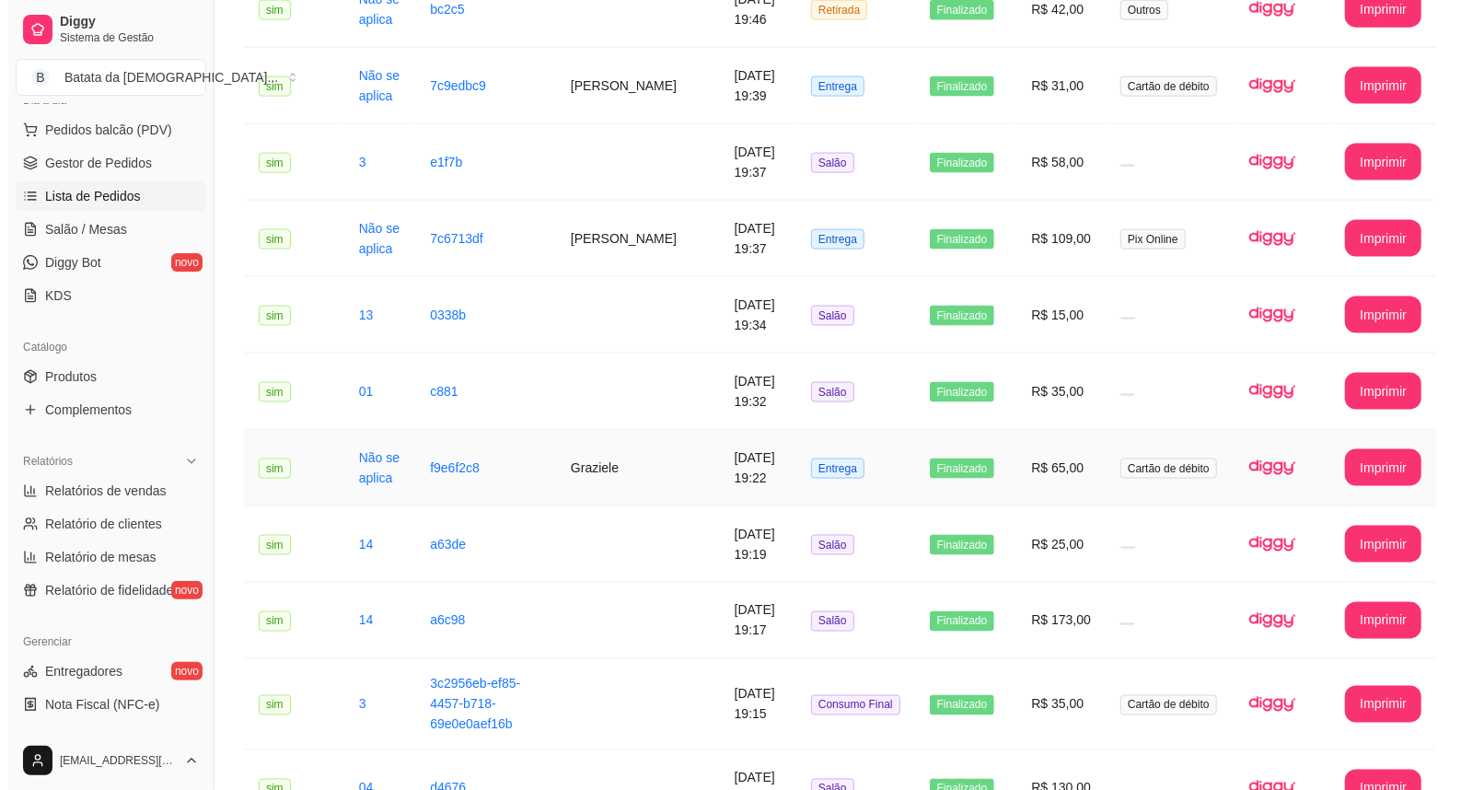
scroll to position [1636, 0]
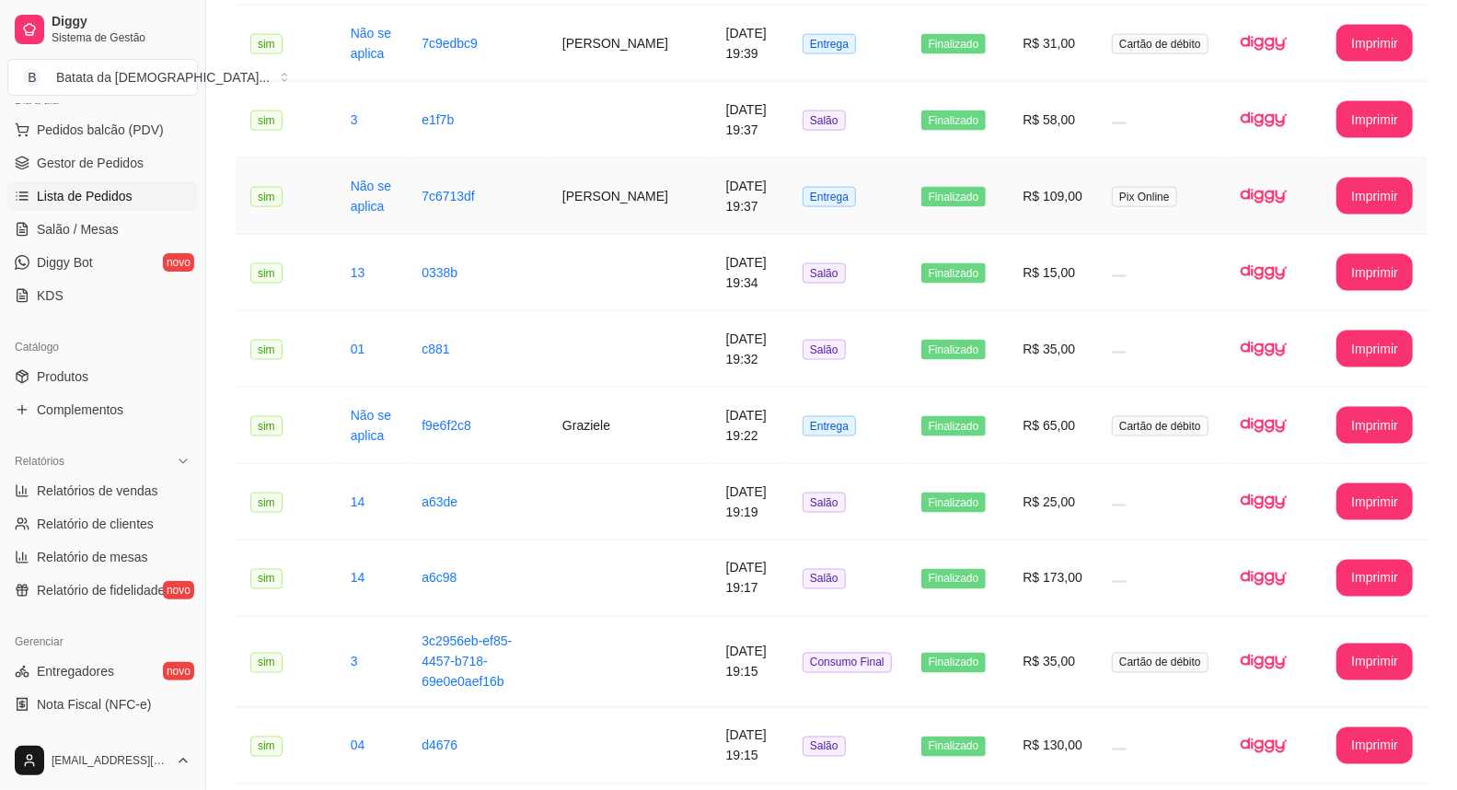
click at [764, 179] on td "[DATE] 19:37" at bounding box center [749, 196] width 76 height 76
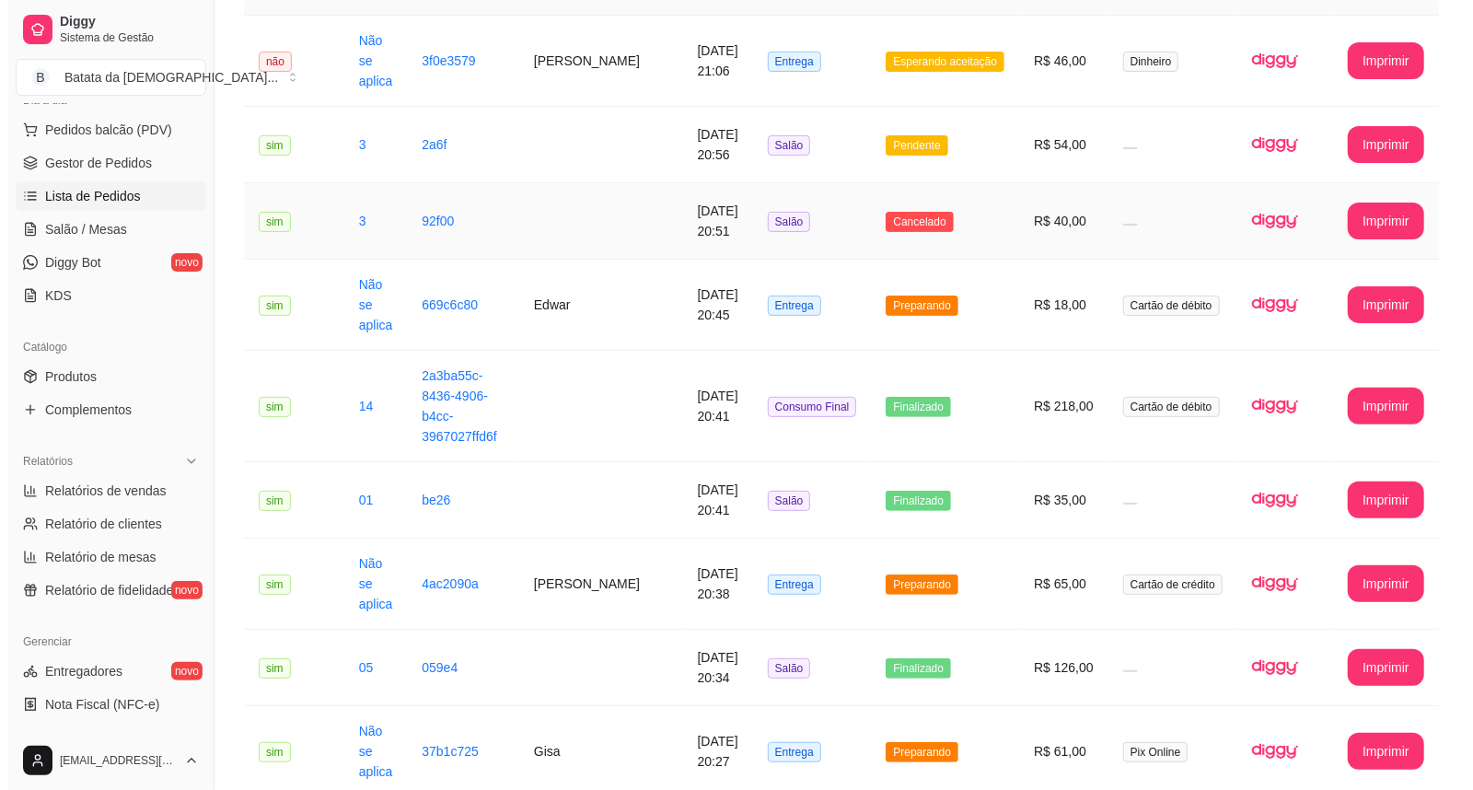
scroll to position [204, 0]
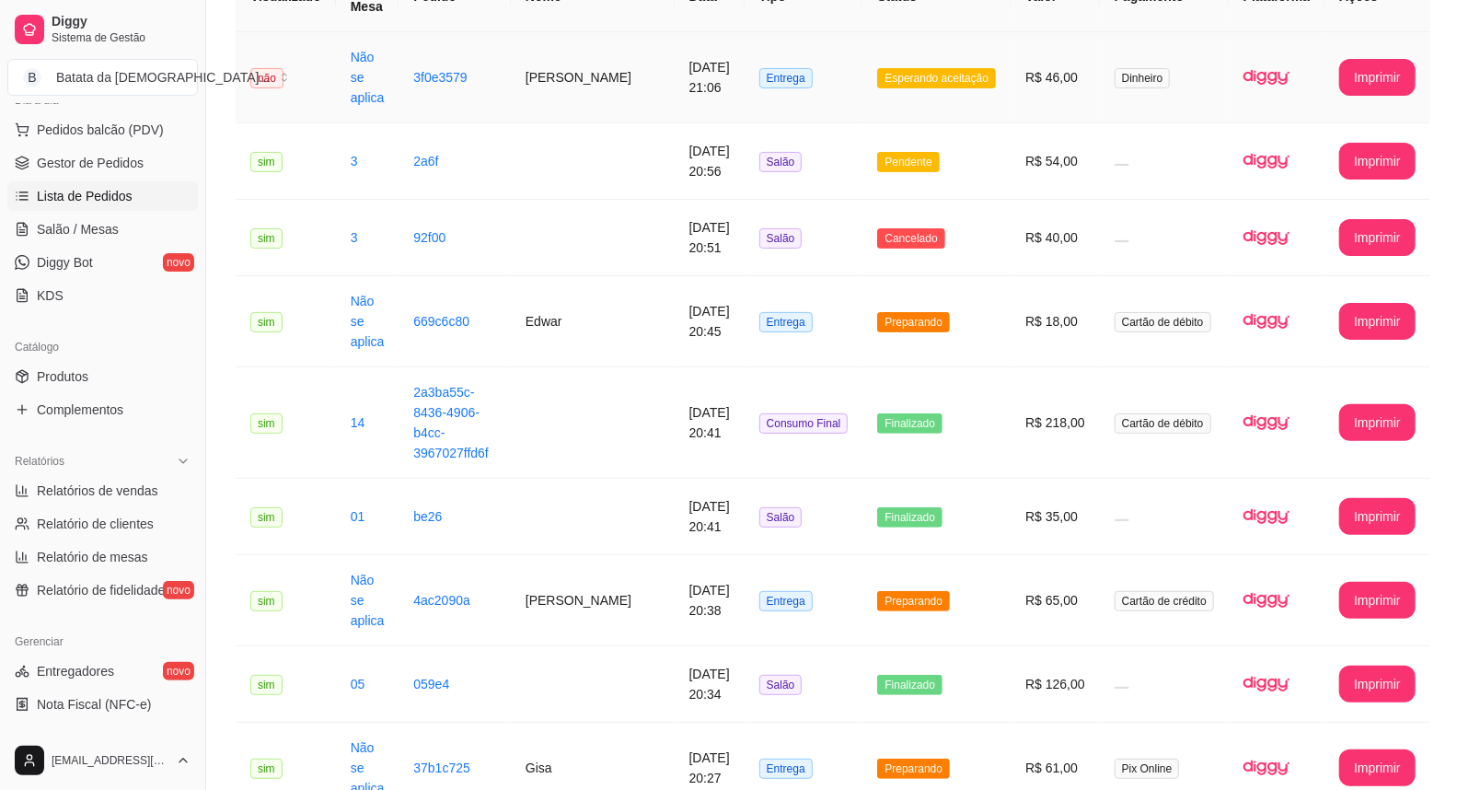
click at [944, 68] on span "Esperando aceitação" at bounding box center [936, 78] width 119 height 20
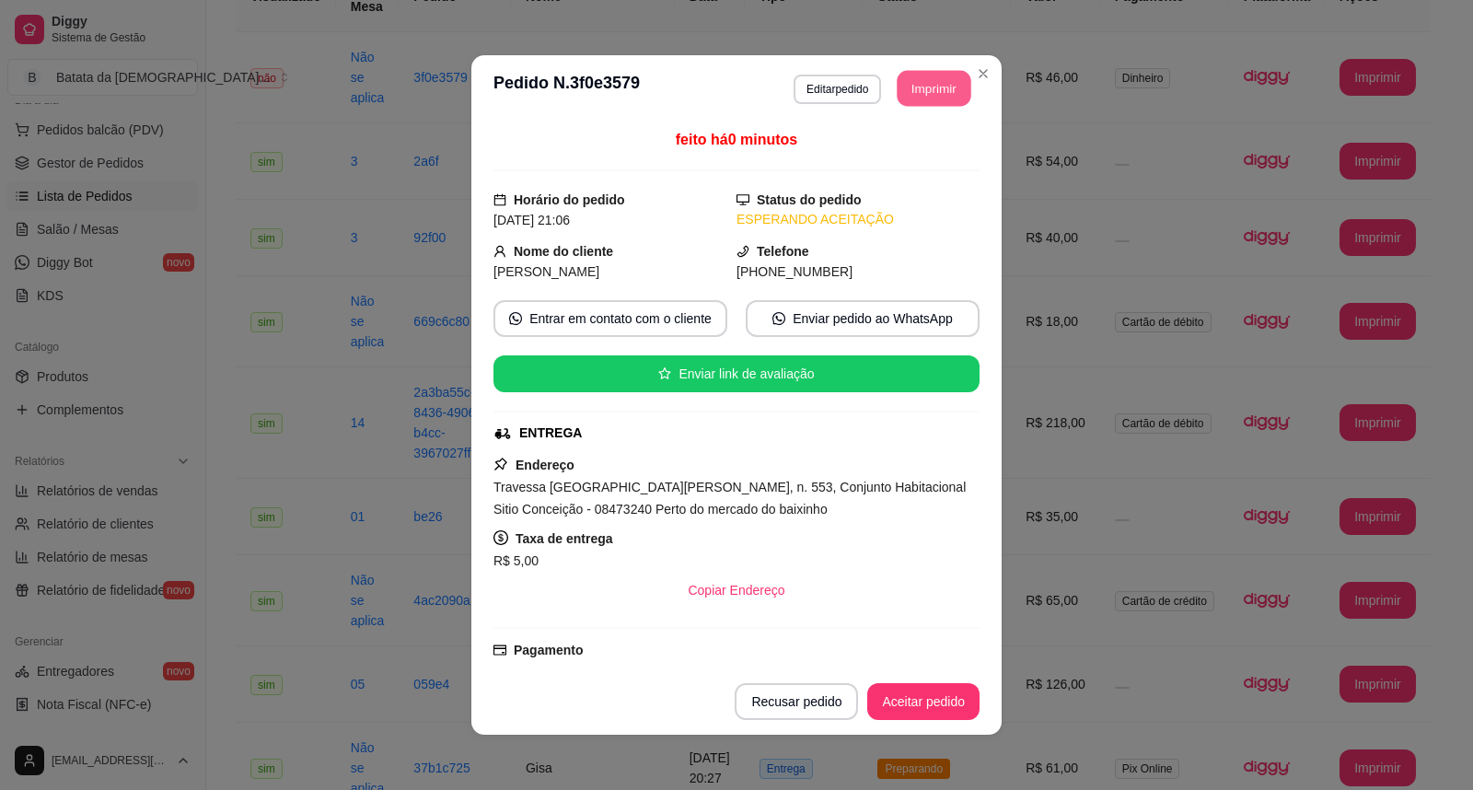
click at [946, 97] on button "Imprimir" at bounding box center [934, 89] width 74 height 36
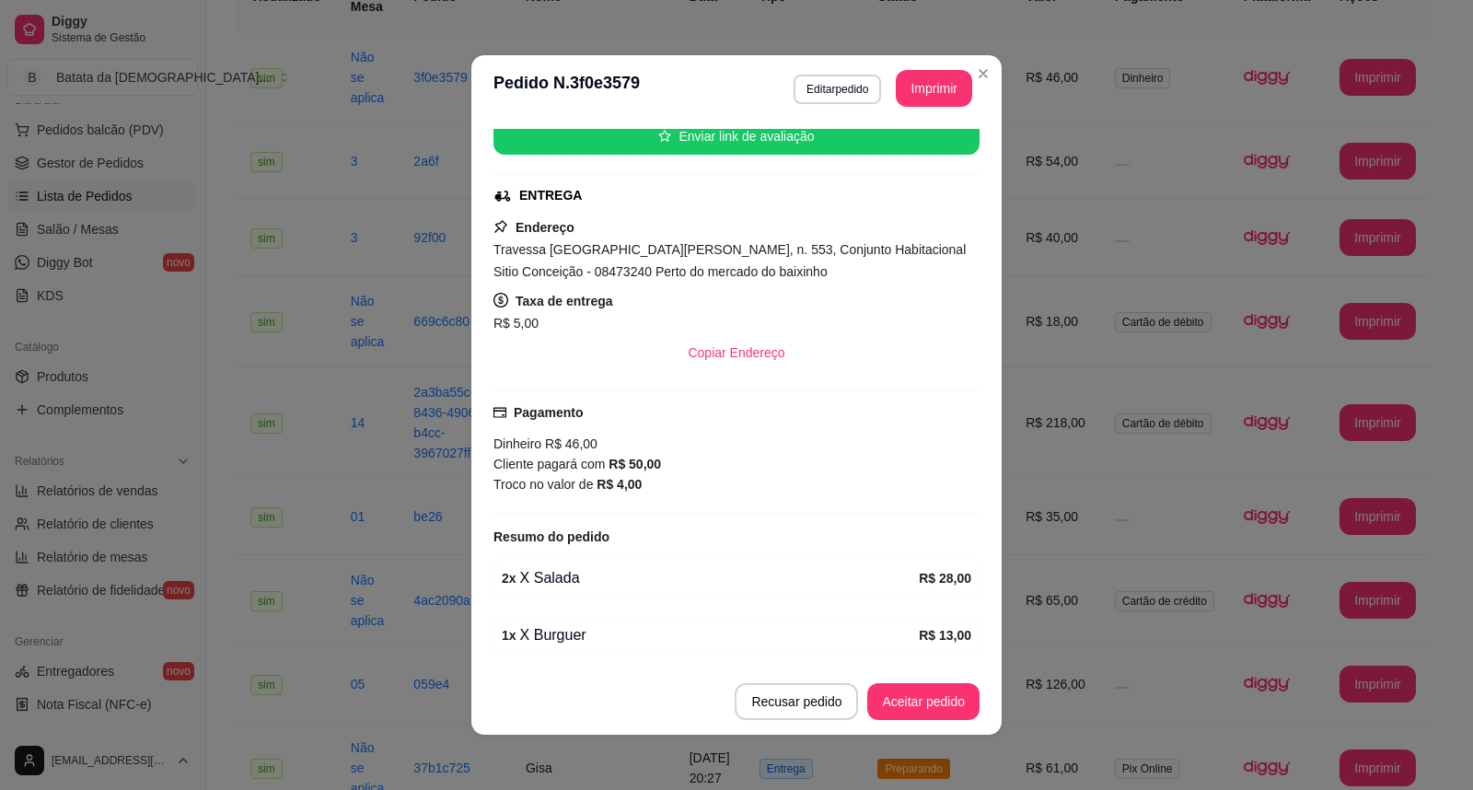
scroll to position [201, 0]
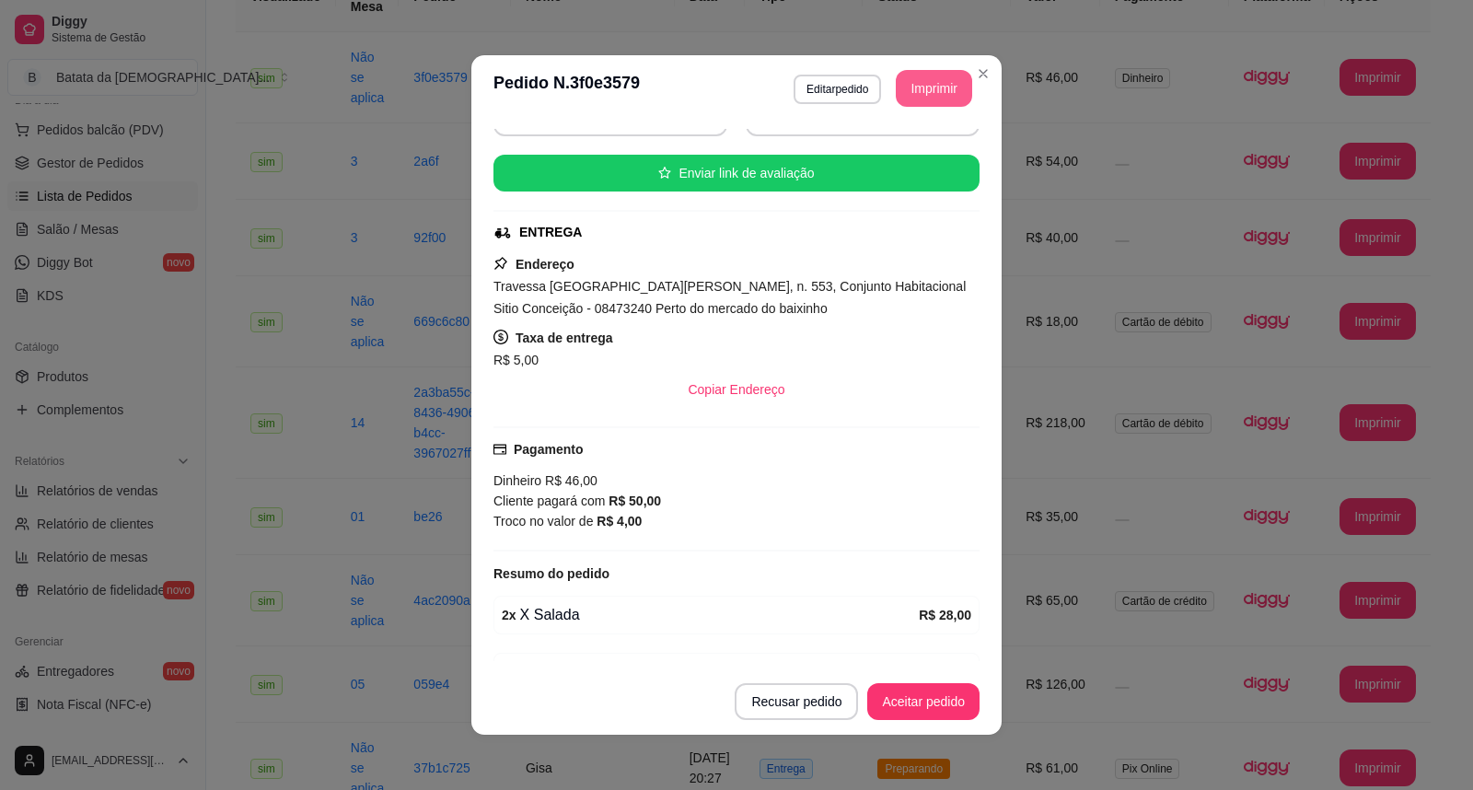
click at [961, 83] on button "Imprimir" at bounding box center [934, 88] width 76 height 37
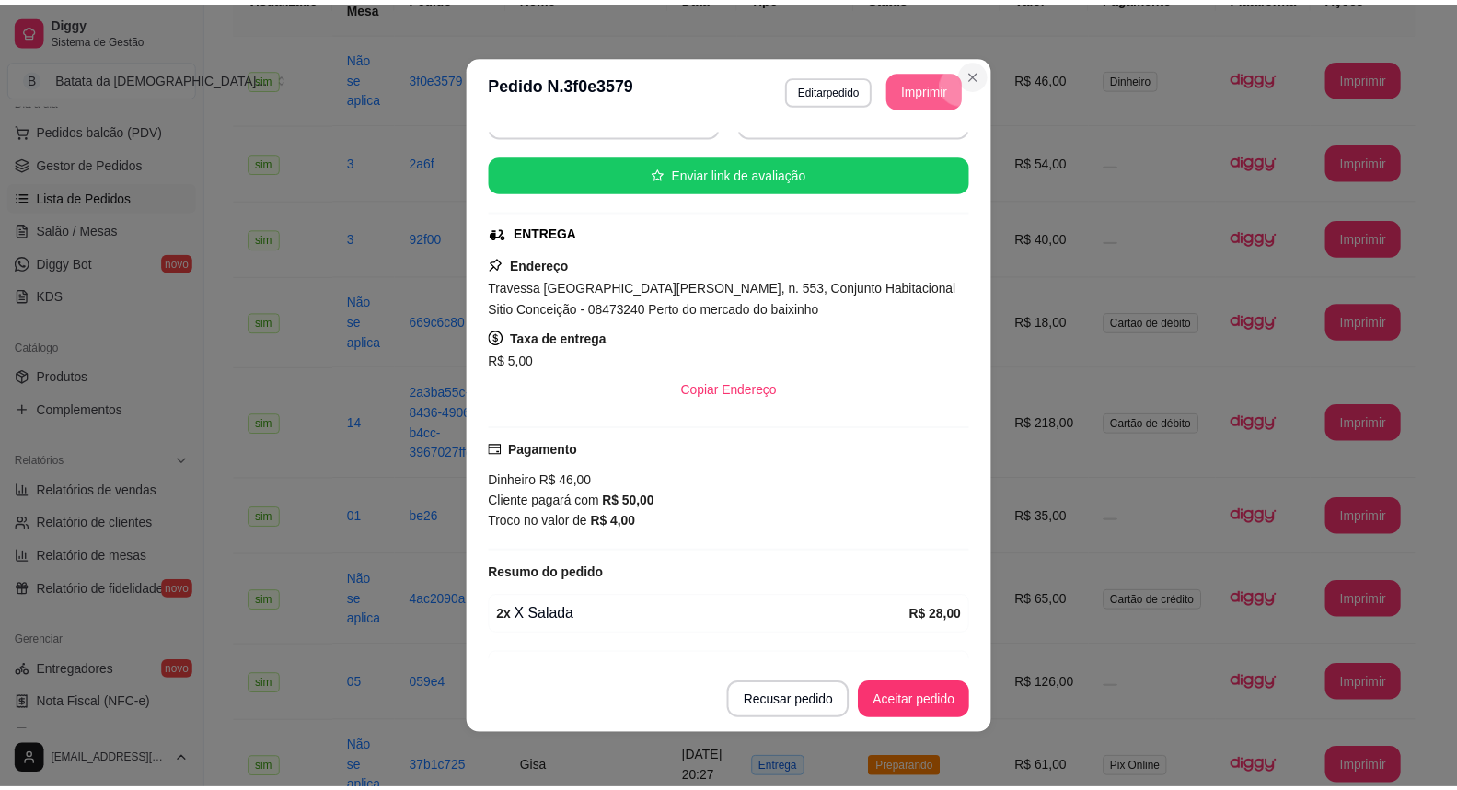
scroll to position [0, 0]
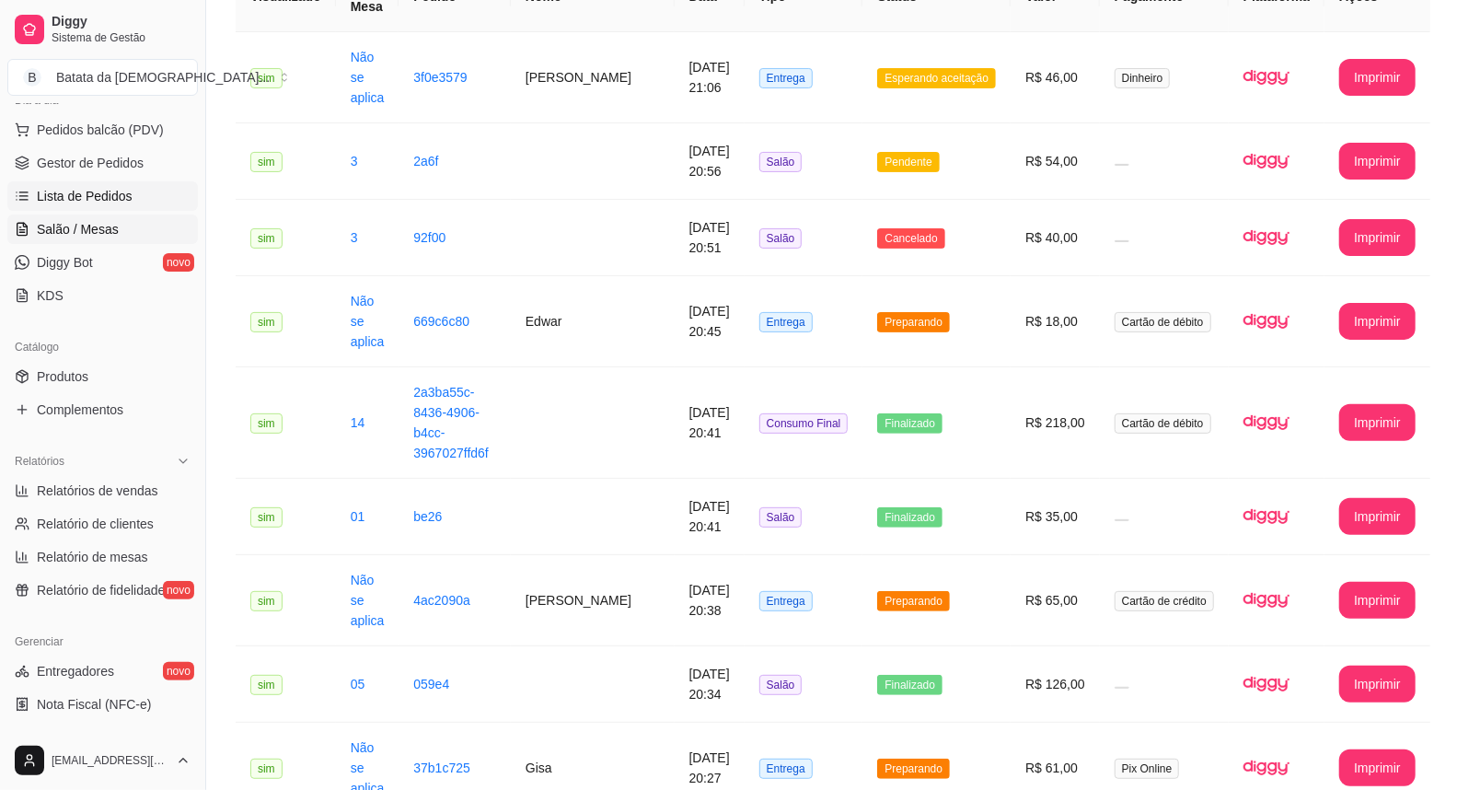
click at [122, 225] on link "Salão / Mesas" at bounding box center [102, 228] width 191 height 29
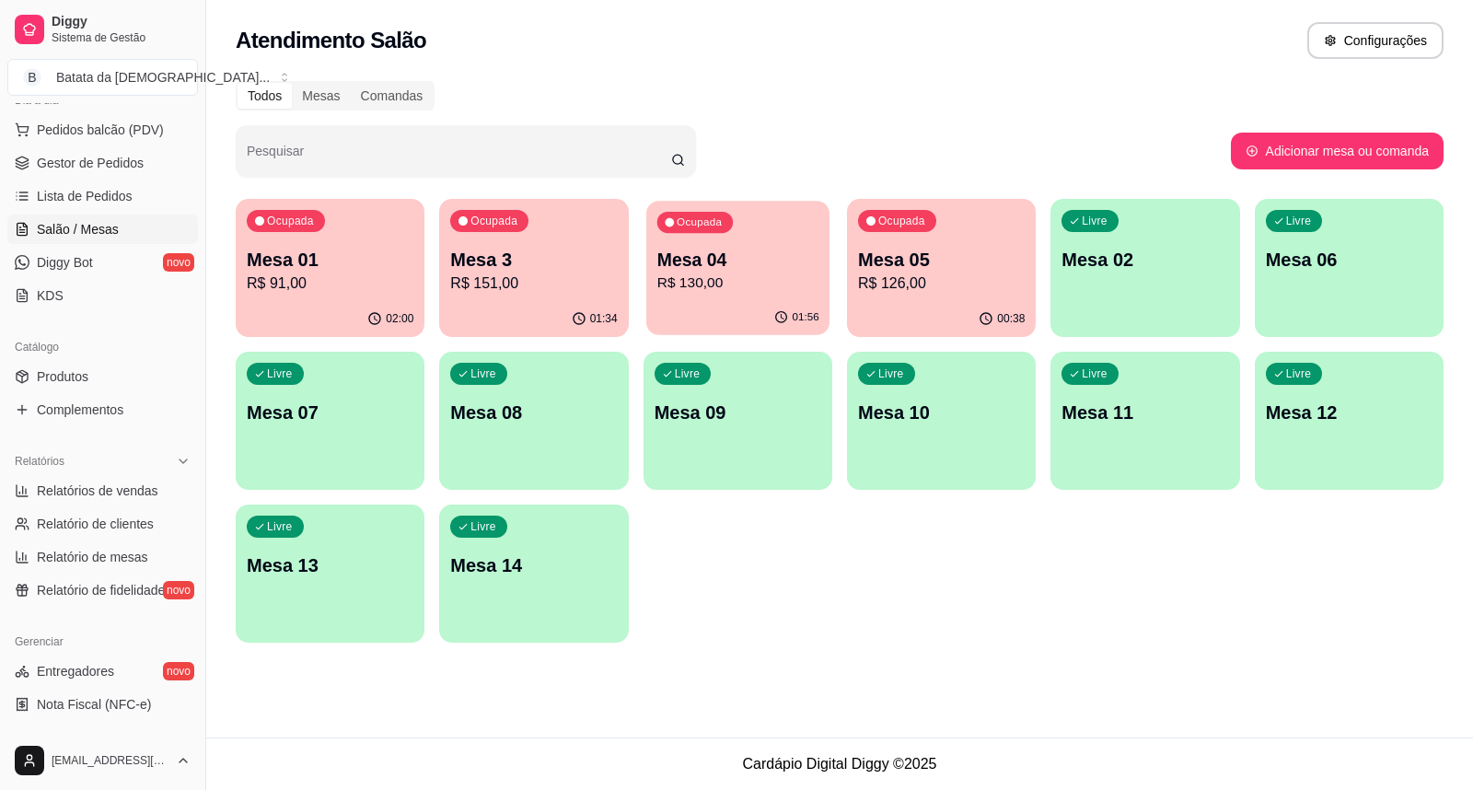
click at [769, 272] on p "R$ 130,00" at bounding box center [737, 282] width 162 height 21
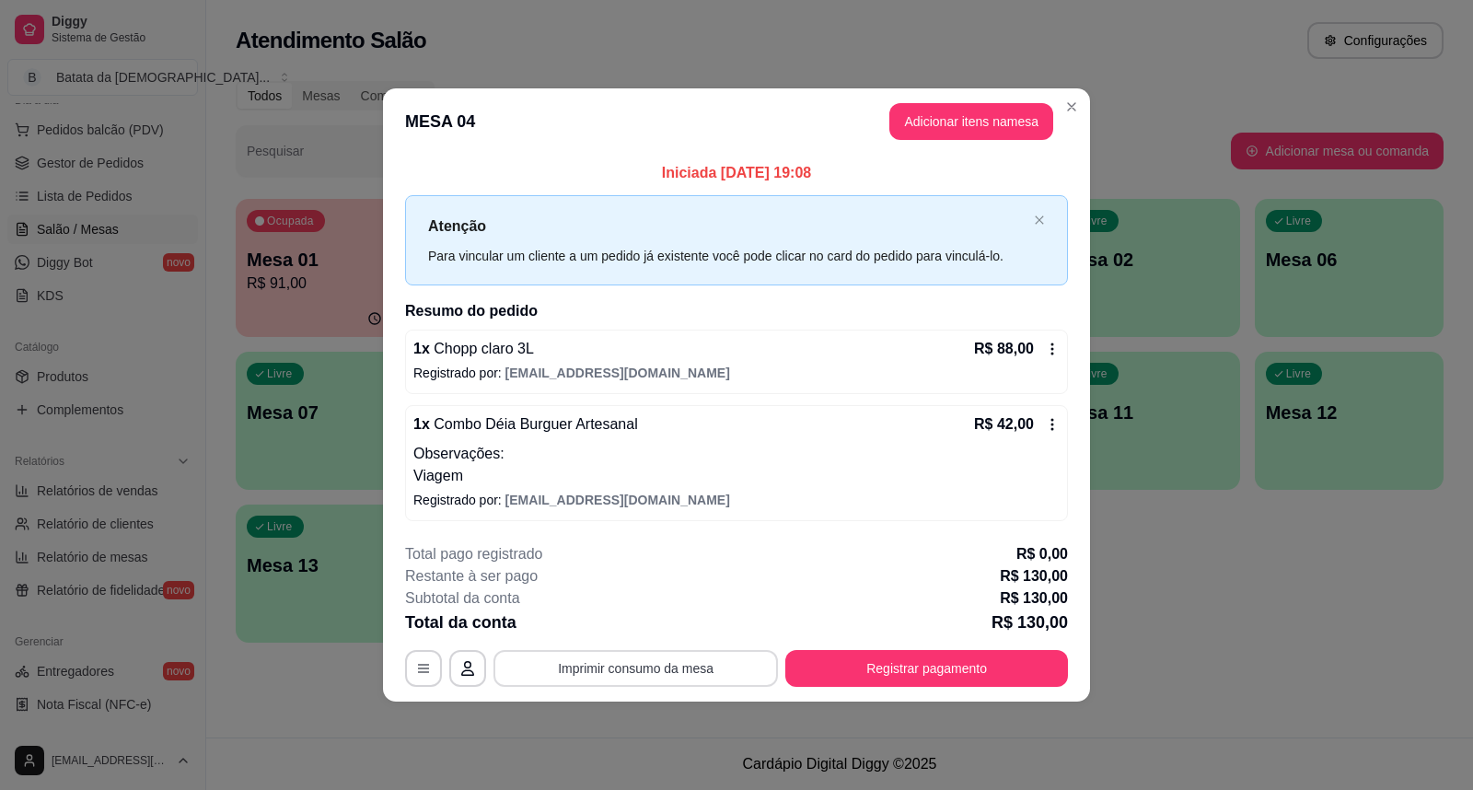
click at [642, 674] on button "Imprimir consumo da mesa" at bounding box center [635, 668] width 284 height 37
click at [1041, 352] on div "R$ 88,00" at bounding box center [1017, 349] width 86 height 22
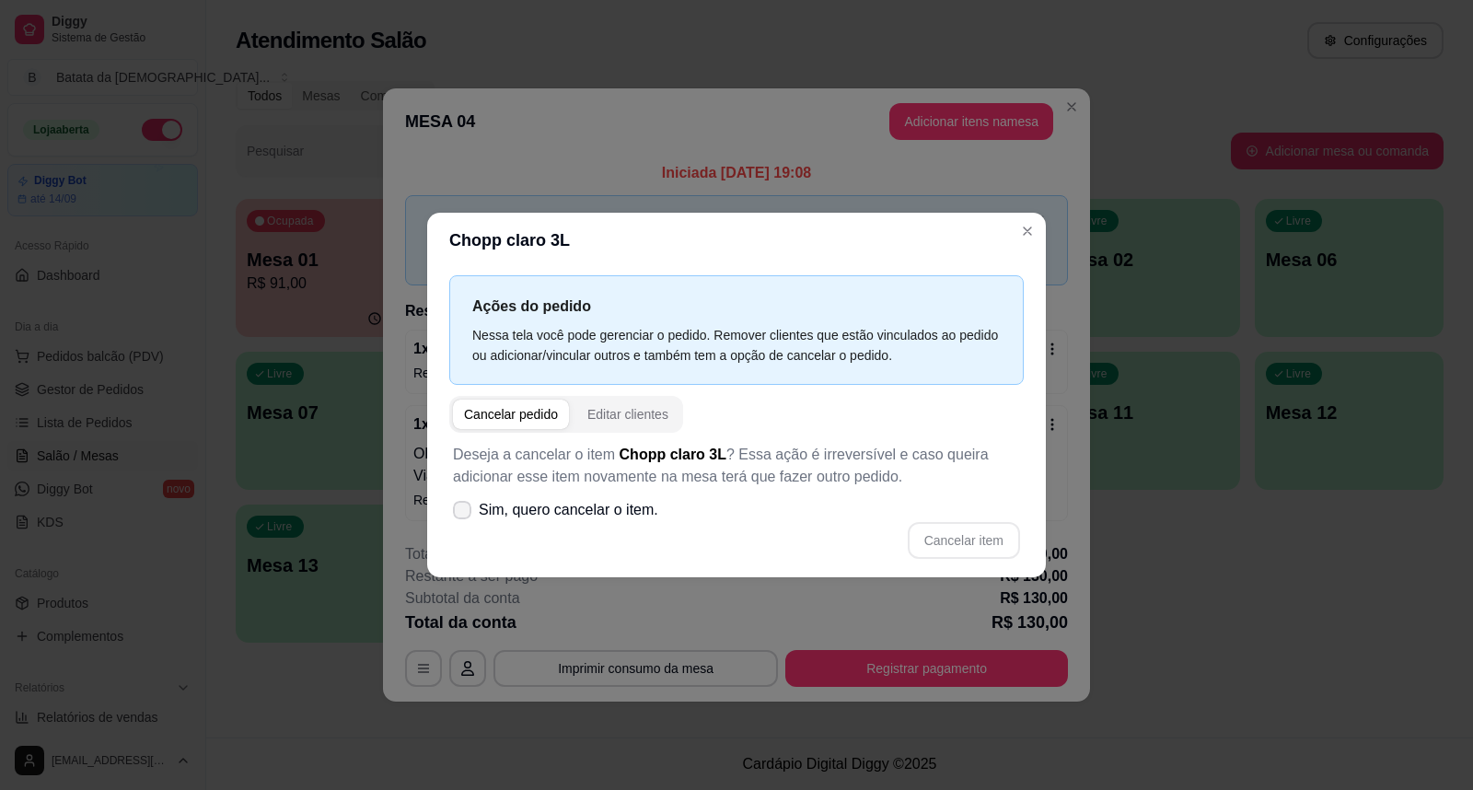
click at [569, 514] on span "Sim, quero cancelar o item." at bounding box center [568, 510] width 179 height 22
click at [464, 514] on input "Sim, quero cancelar o item." at bounding box center [458, 520] width 12 height 12
checkbox input "true"
click at [971, 547] on button "Cancelar item" at bounding box center [964, 540] width 112 height 37
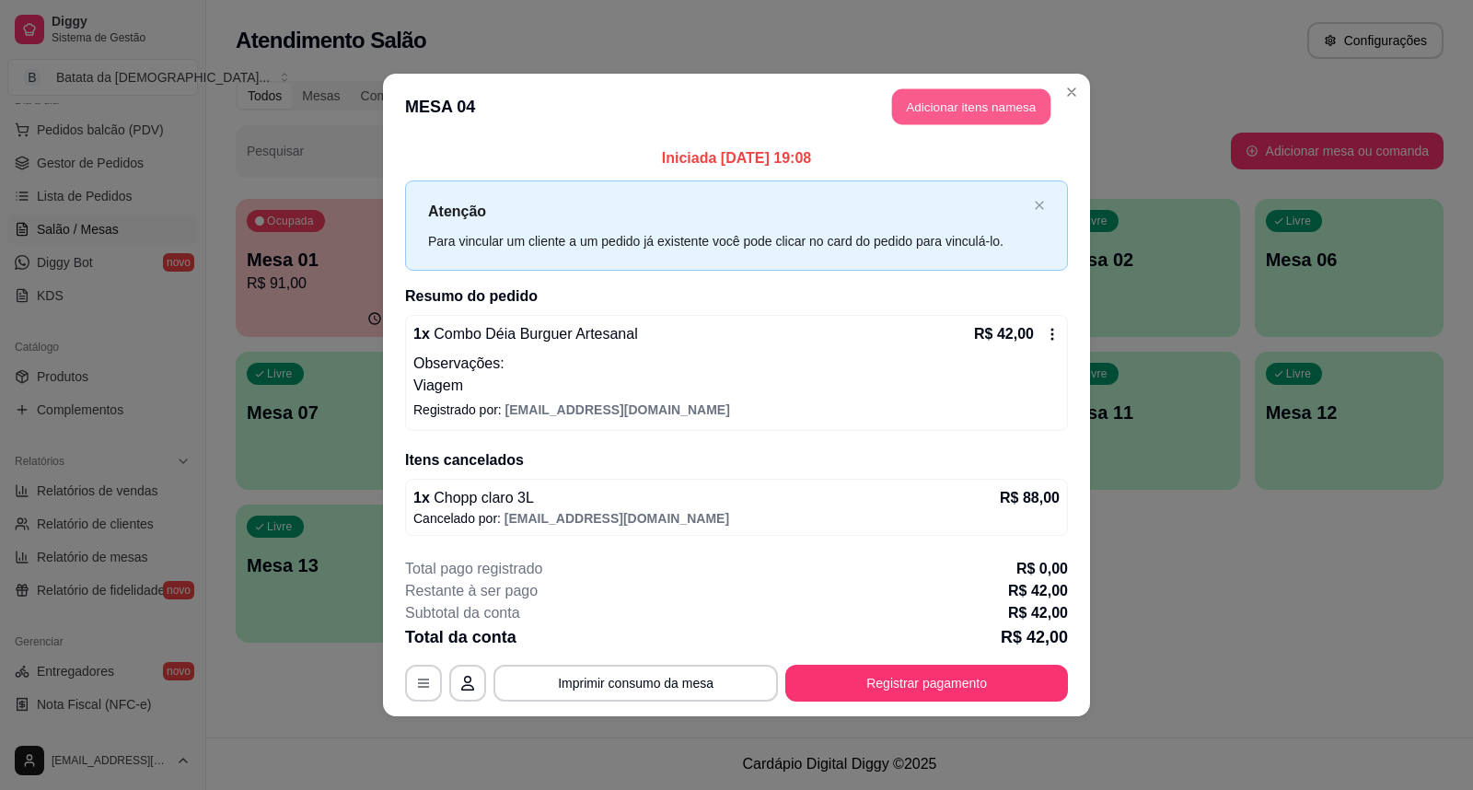
click at [935, 101] on button "Adicionar itens na mesa" at bounding box center [971, 107] width 158 height 36
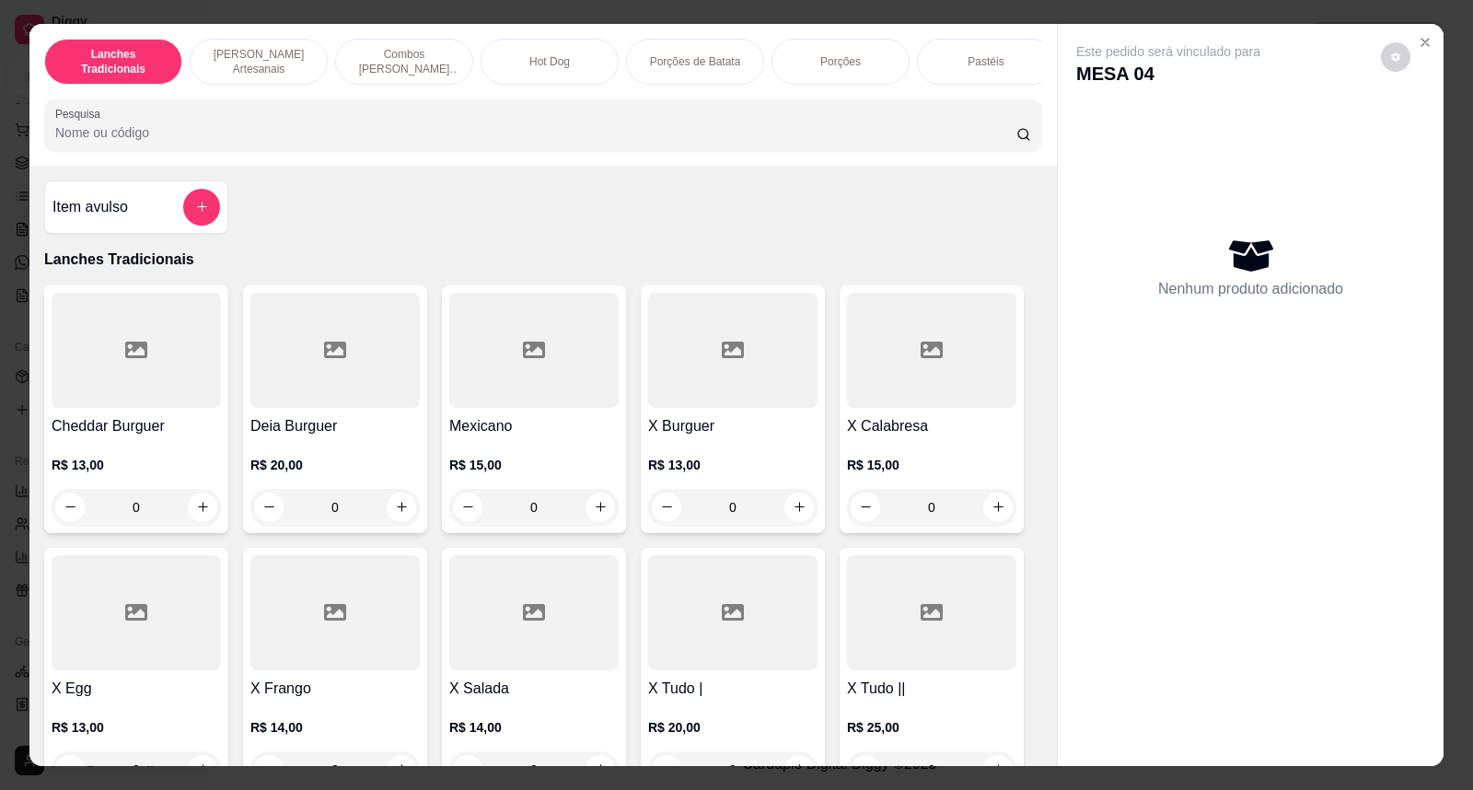
click at [207, 191] on div "Item avulso Lanches Tradicionais Cheddar Burguer R$ 13,00 0 Deia Burguer R$ 20,…" at bounding box center [542, 466] width 1027 height 601
click at [197, 214] on icon "add-separate-item" at bounding box center [202, 207] width 14 height 14
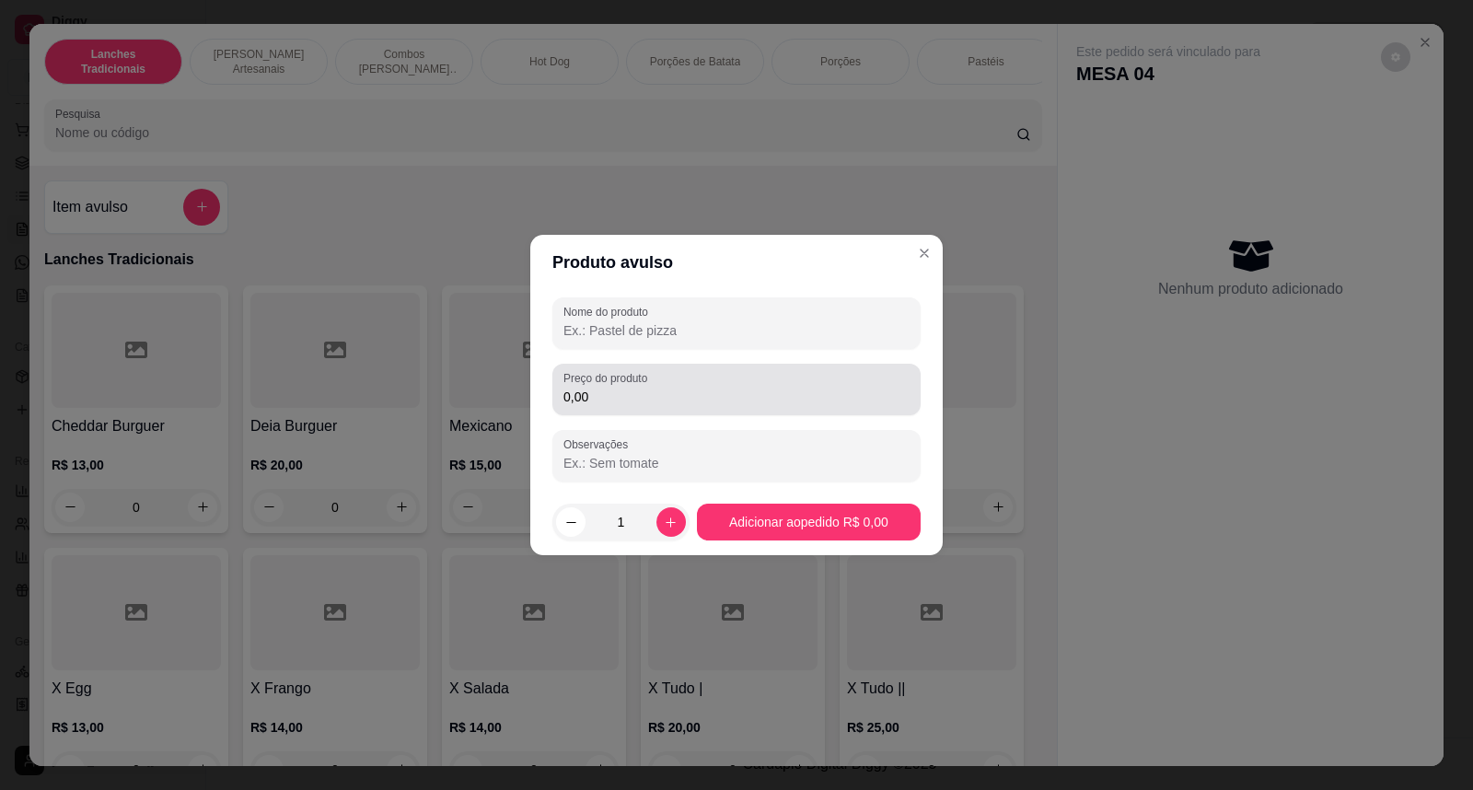
click at [592, 409] on div "Preço do produto 0,00" at bounding box center [736, 390] width 368 height 52
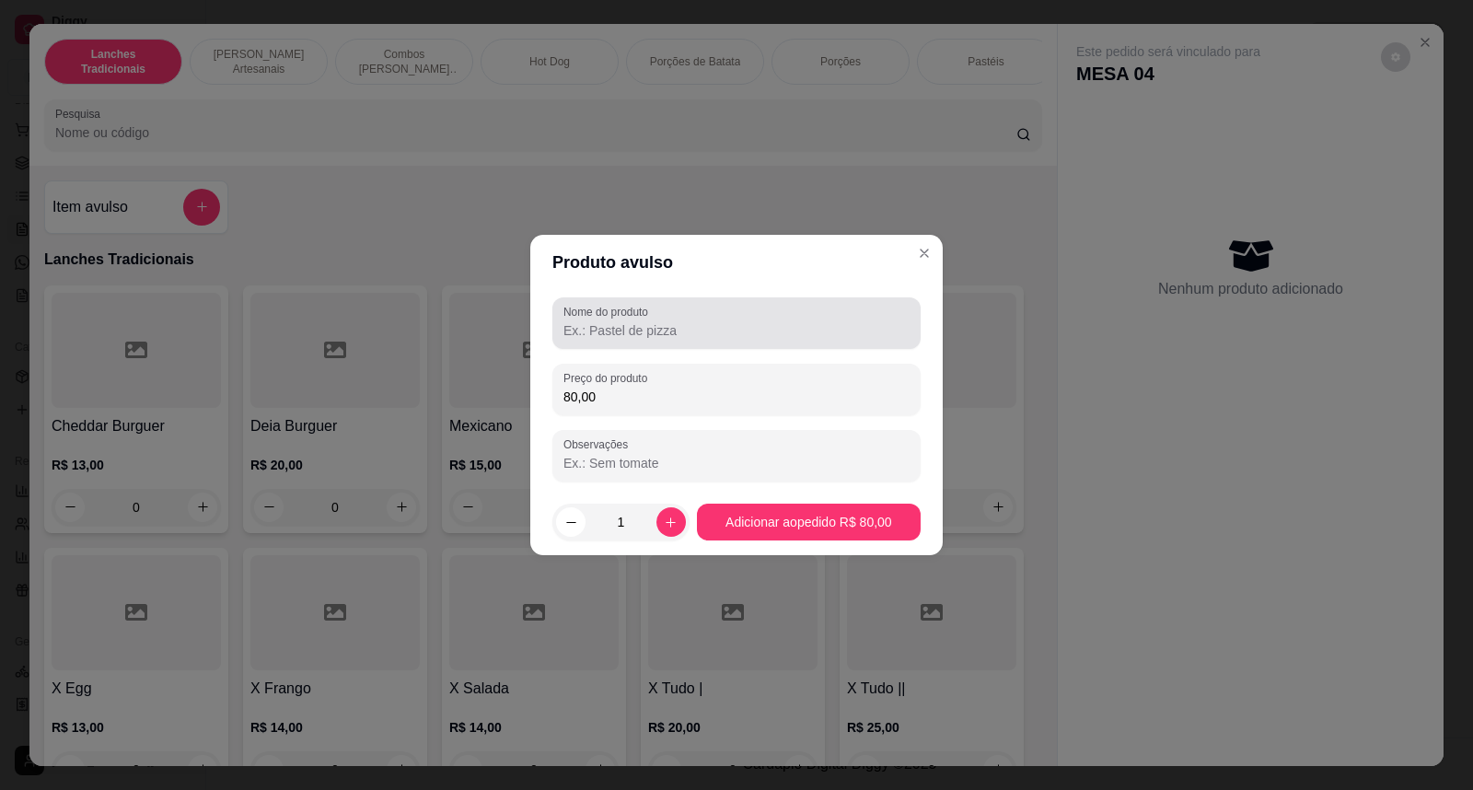
type input "80,00"
click at [648, 318] on label "Nome do produto" at bounding box center [608, 312] width 91 height 16
click at [648, 321] on input "Nome do produto" at bounding box center [736, 330] width 346 height 18
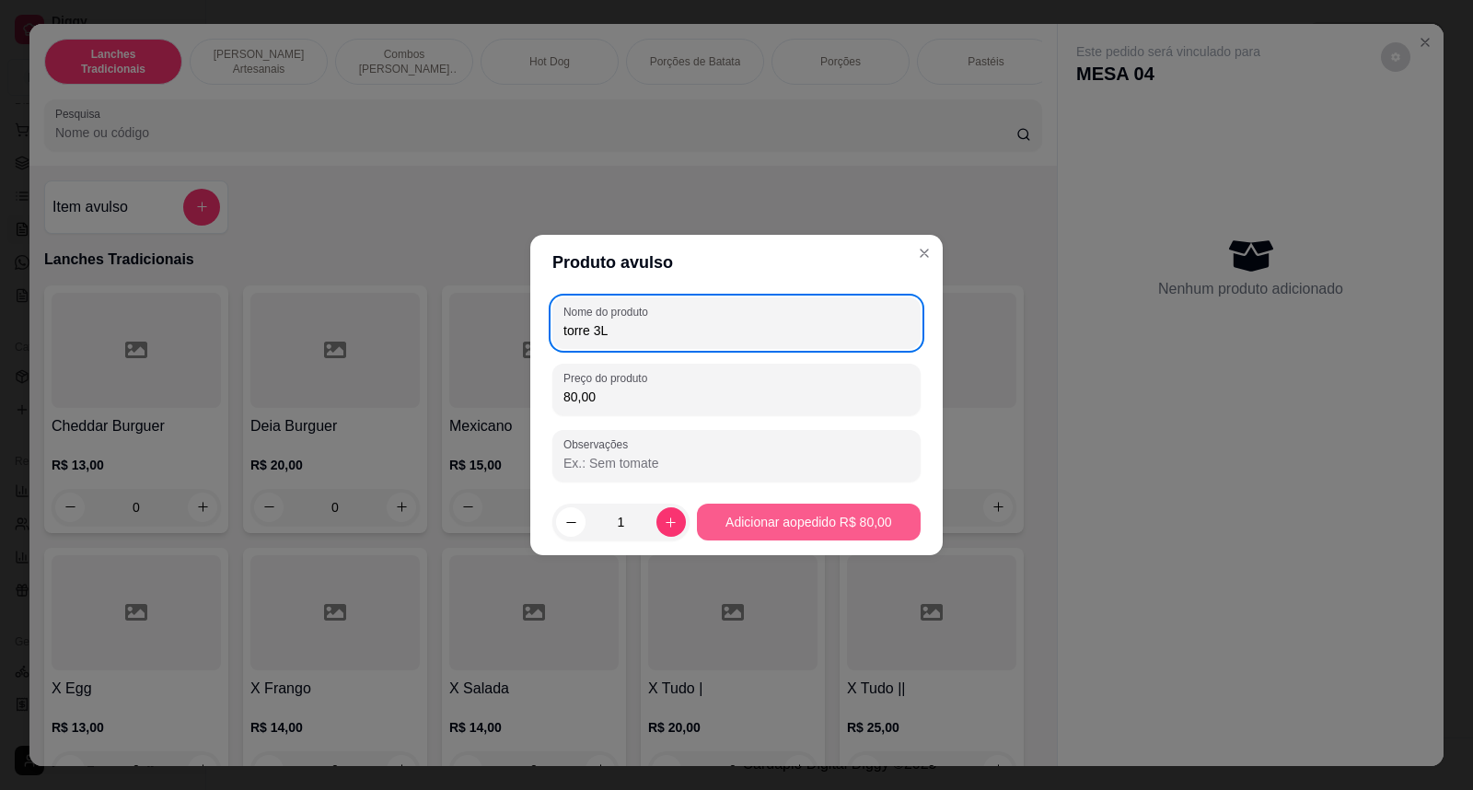
type input "torre 3L"
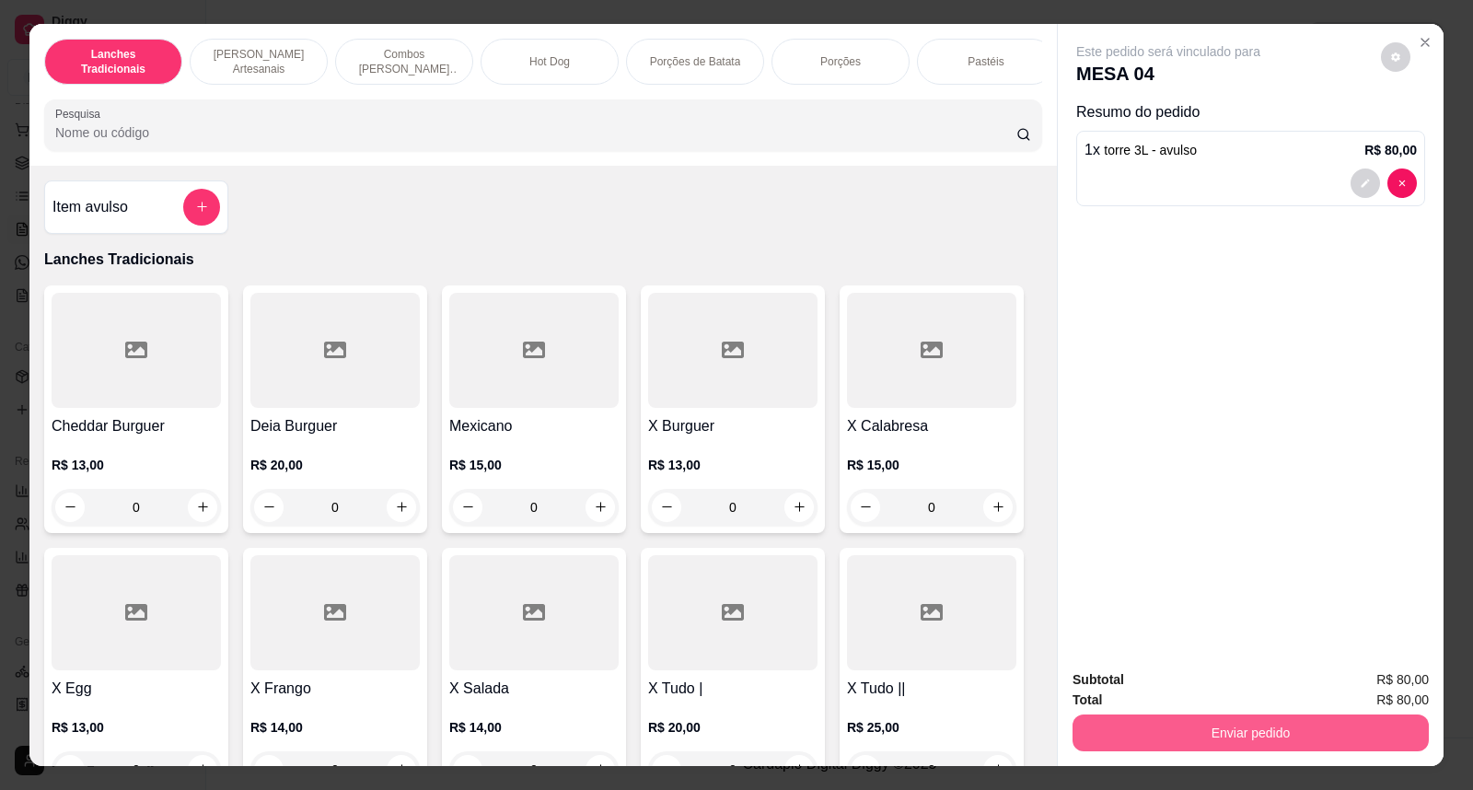
click at [1229, 750] on button "Enviar pedido" at bounding box center [1250, 732] width 356 height 37
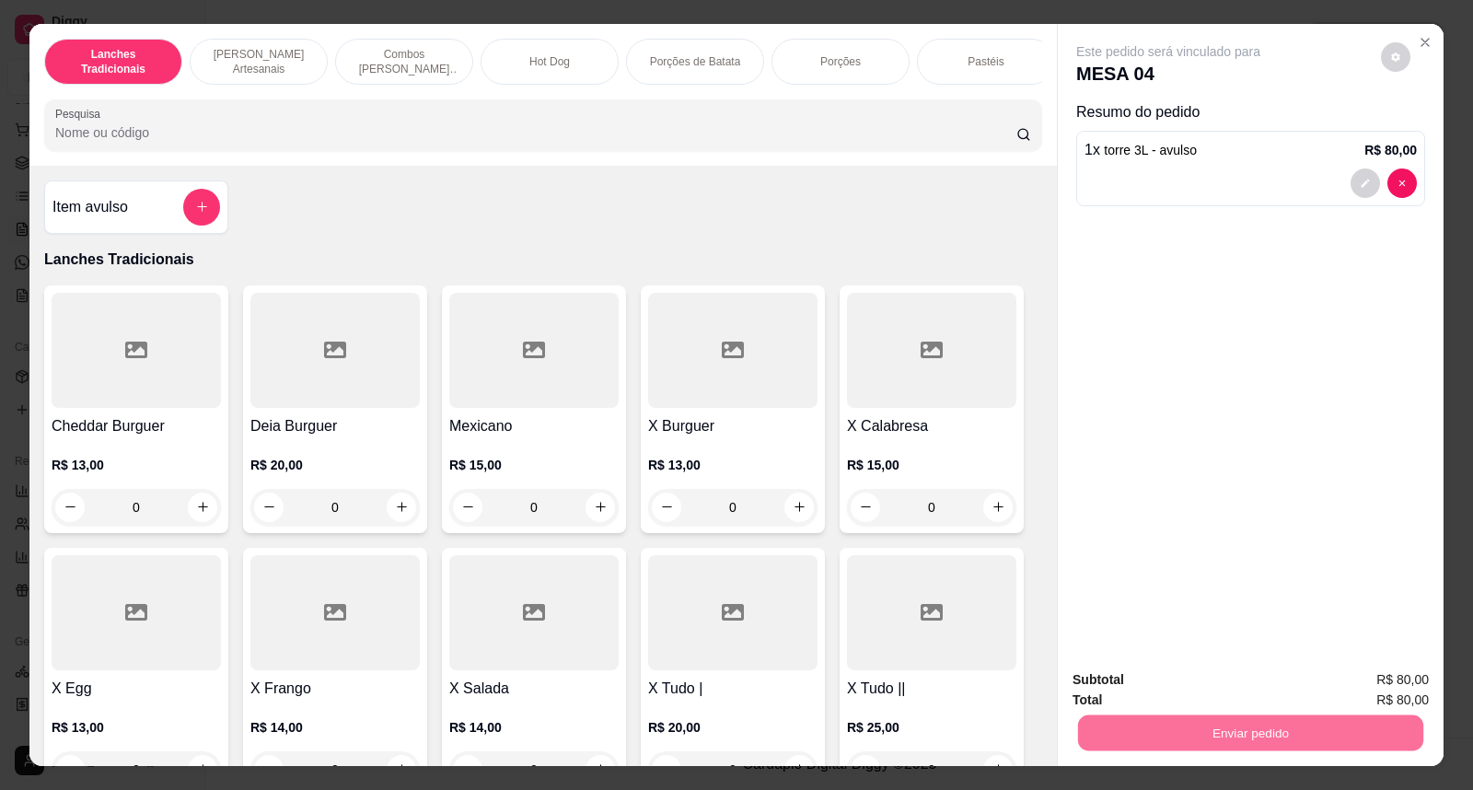
click at [1203, 695] on button "Não registrar e enviar pedido" at bounding box center [1188, 688] width 191 height 35
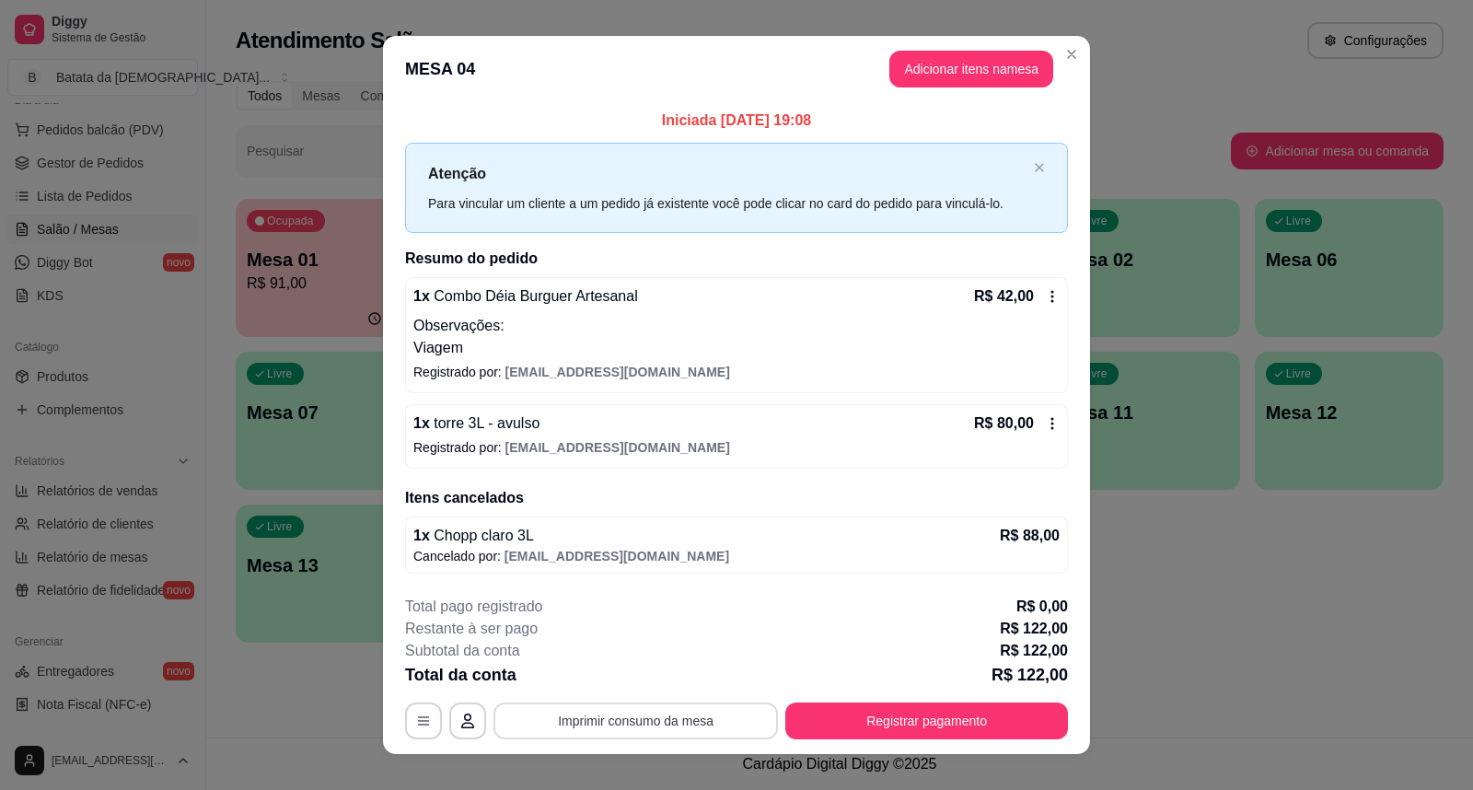
click at [729, 723] on button "Imprimir consumo da mesa" at bounding box center [635, 720] width 284 height 37
click at [696, 728] on button "Imprimir consumo da mesa" at bounding box center [635, 720] width 284 height 37
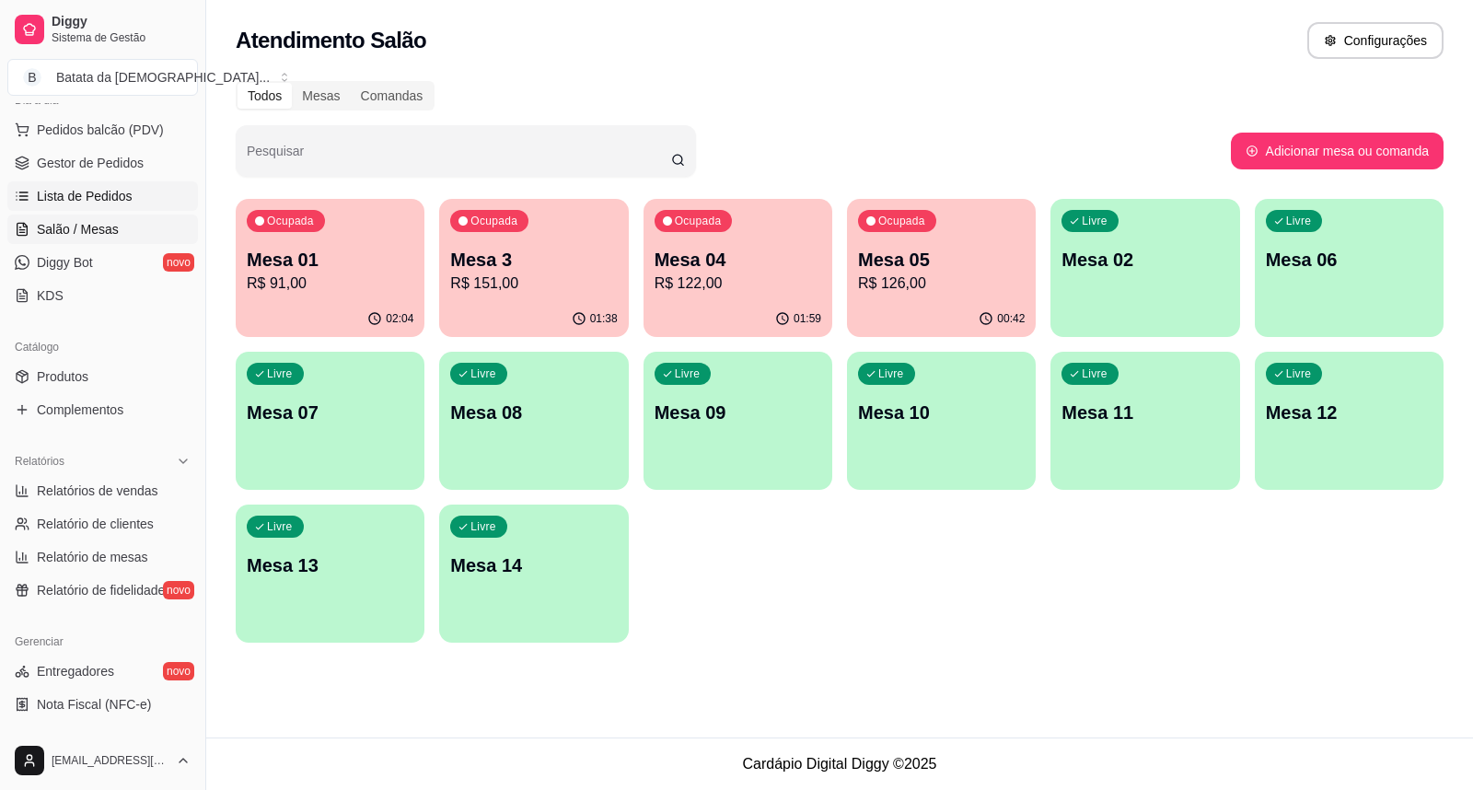
click at [103, 199] on span "Lista de Pedidos" at bounding box center [85, 196] width 96 height 18
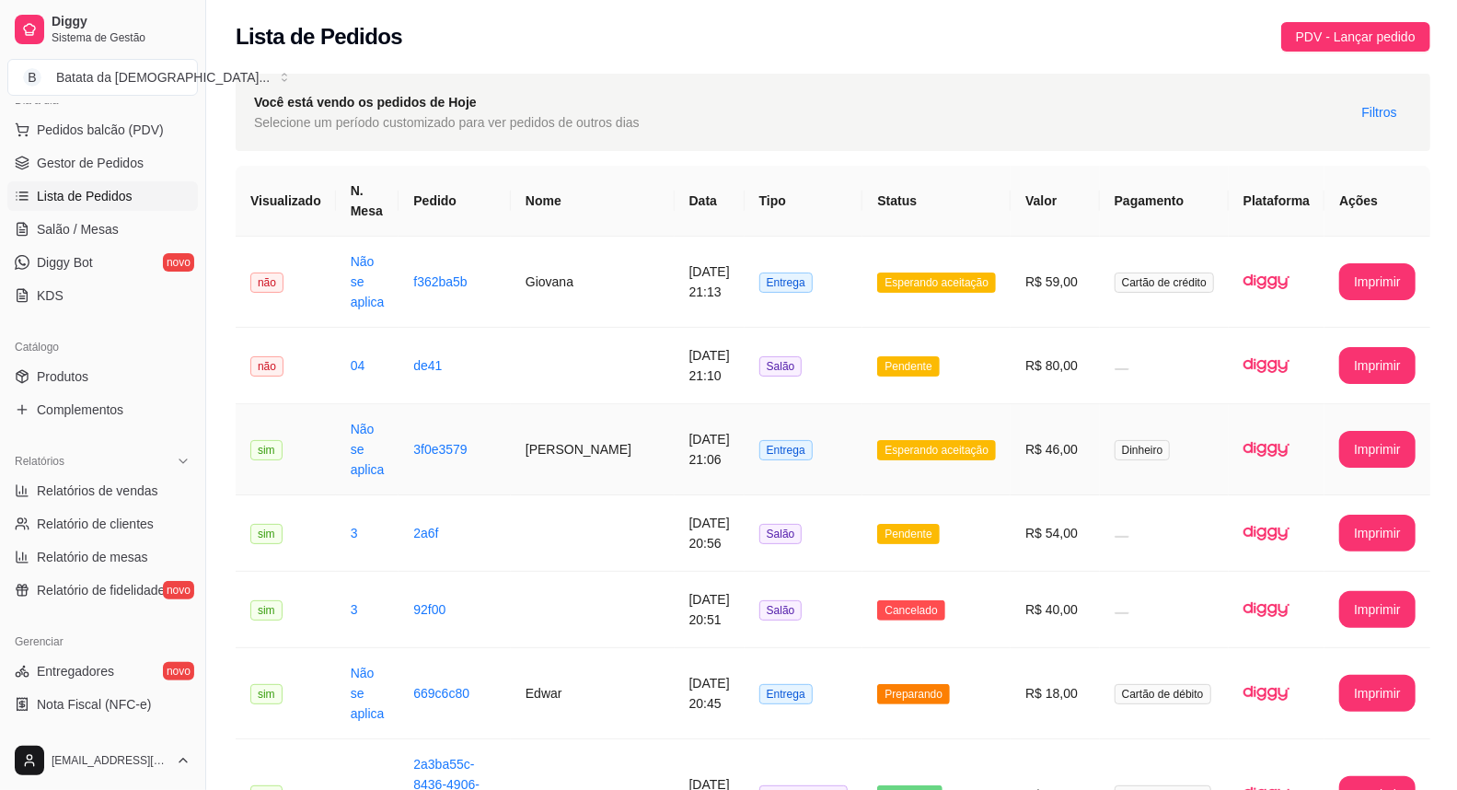
click at [957, 407] on td "Esperando aceitação" at bounding box center [936, 449] width 148 height 91
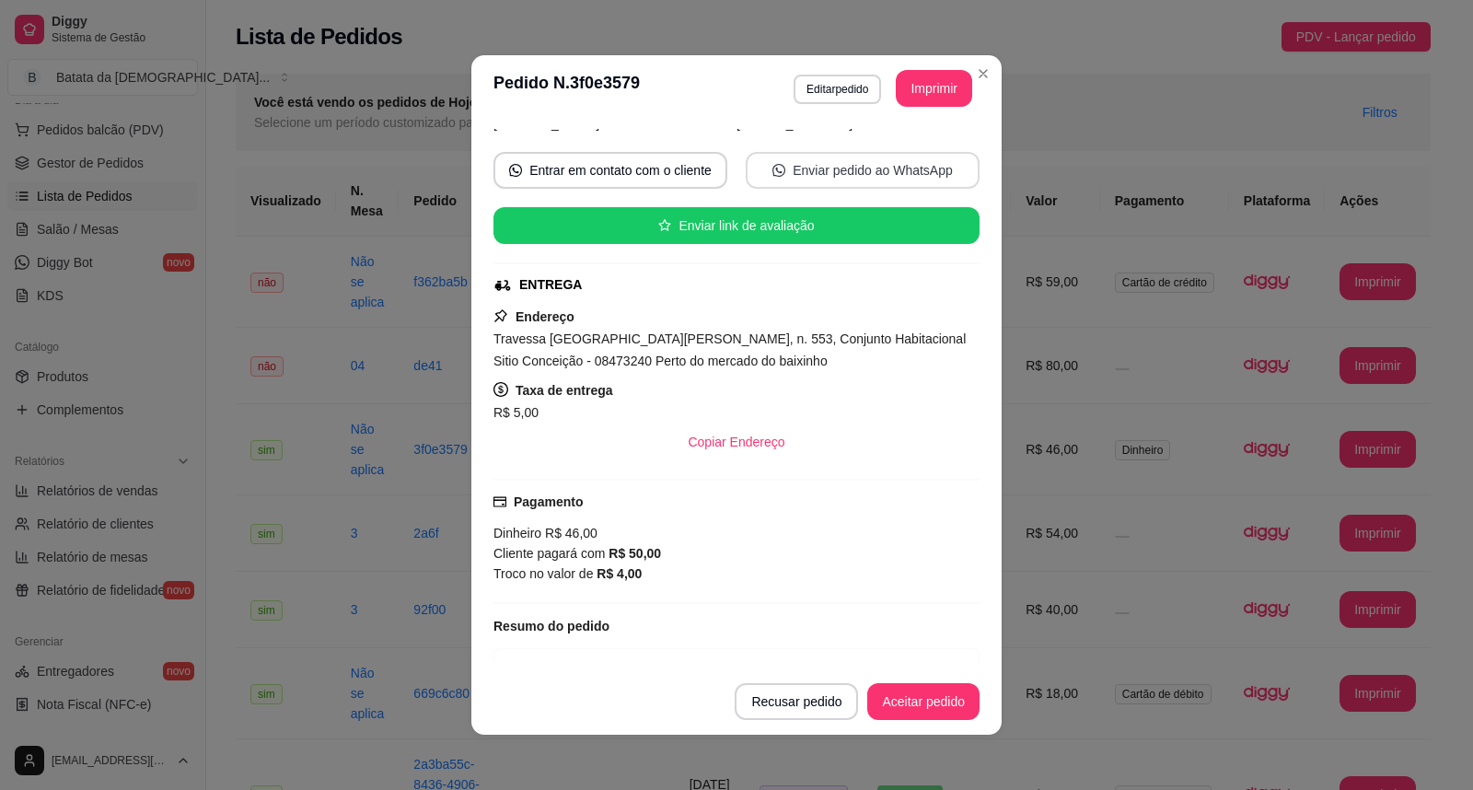
scroll to position [304, 0]
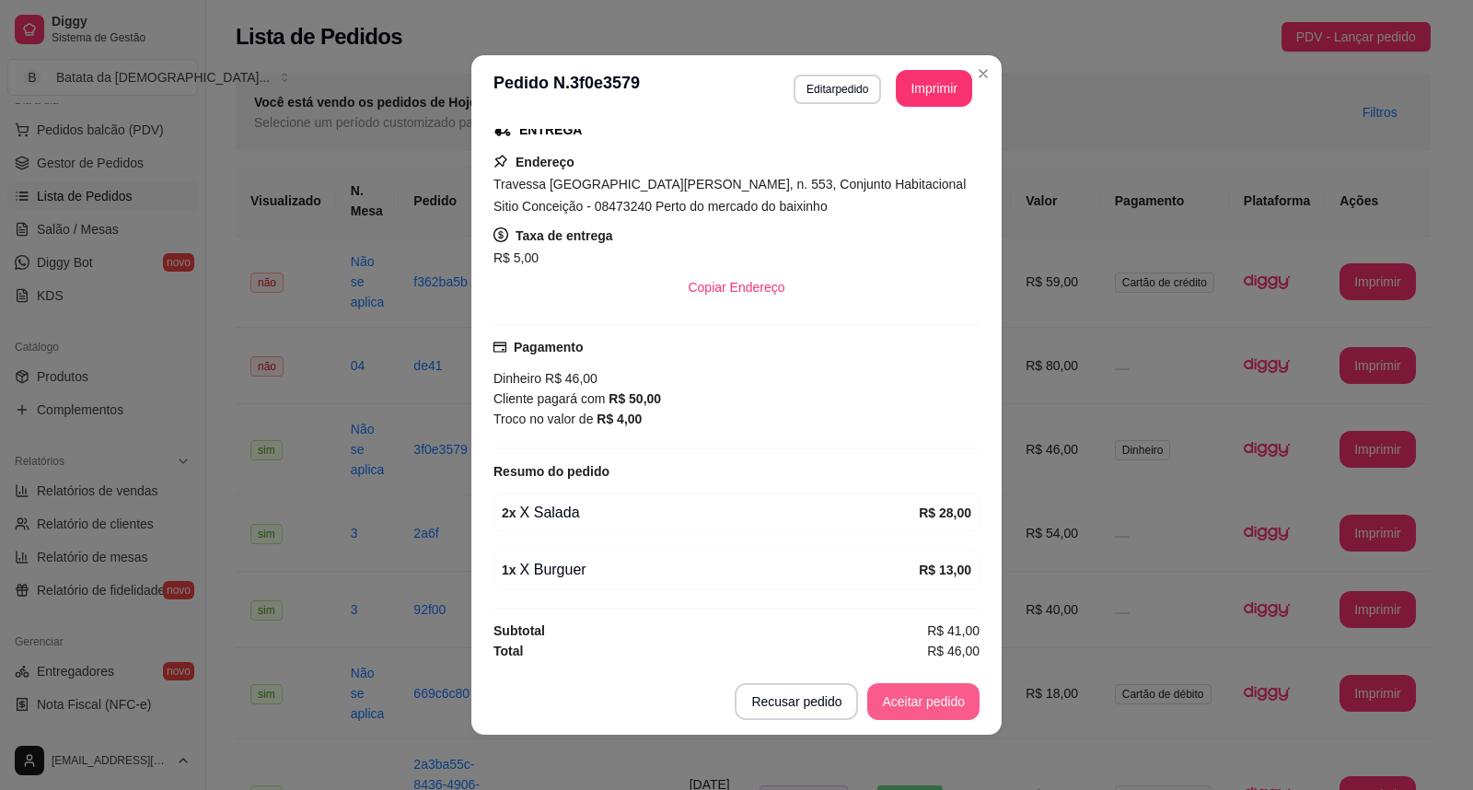
click at [934, 706] on button "Aceitar pedido" at bounding box center [923, 701] width 112 height 37
click at [917, 683] on div "Mover para preparo" at bounding box center [908, 701] width 143 height 37
click at [927, 693] on button "Mover para preparo" at bounding box center [908, 701] width 143 height 37
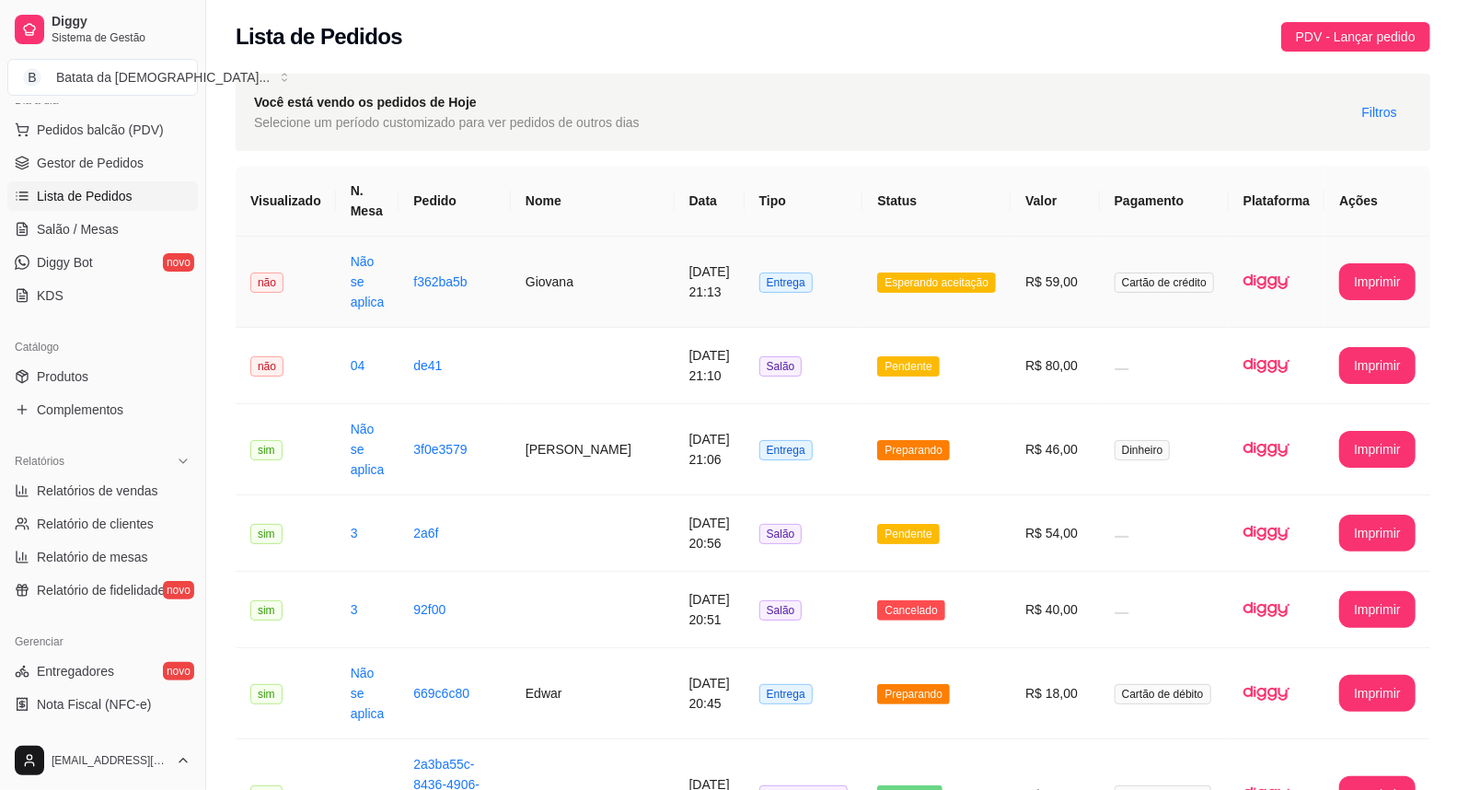
click at [987, 278] on span "Esperando aceitação" at bounding box center [936, 282] width 119 height 20
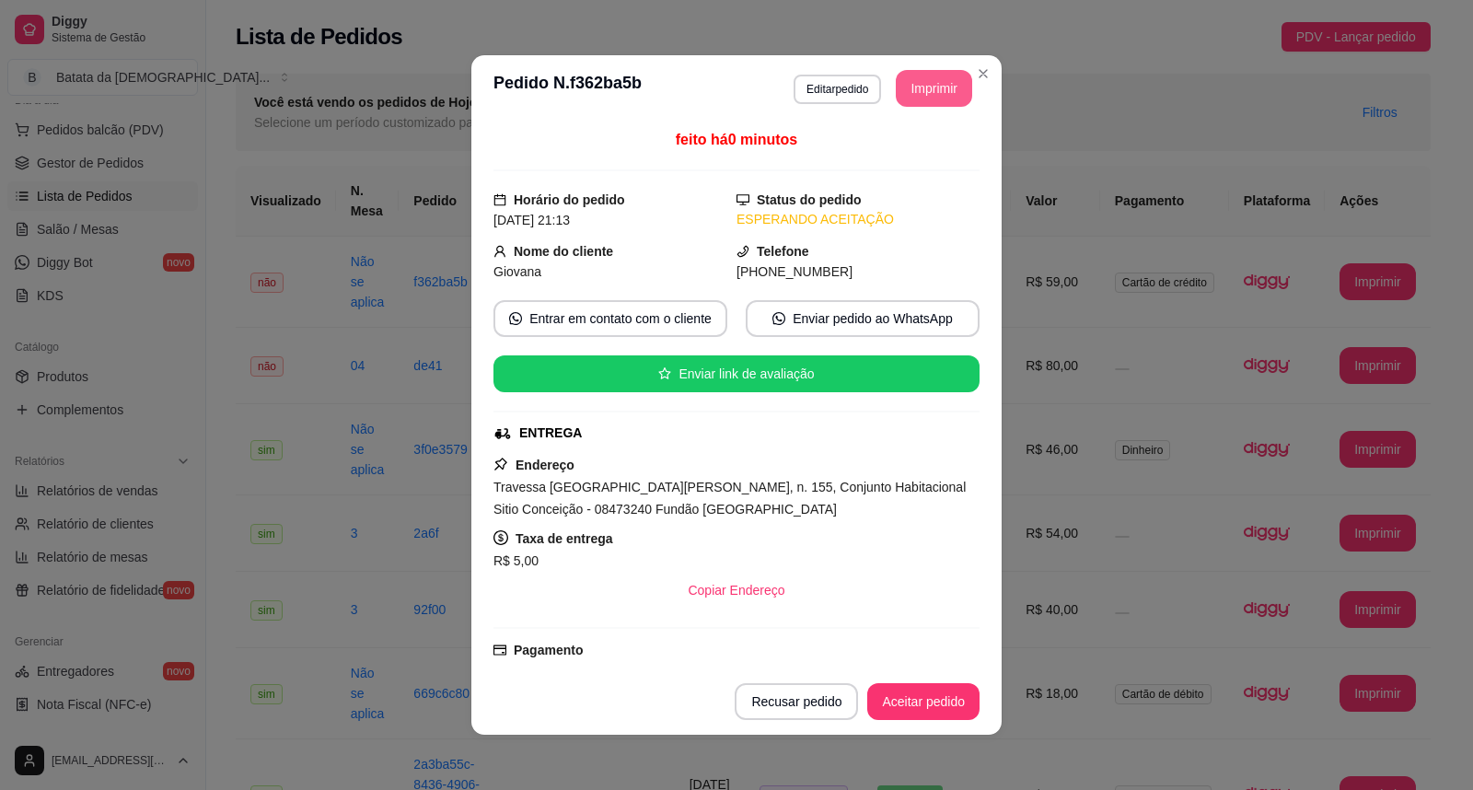
click at [932, 95] on button "Imprimir" at bounding box center [934, 88] width 76 height 37
click at [933, 703] on button "Aceitar pedido" at bounding box center [923, 702] width 109 height 36
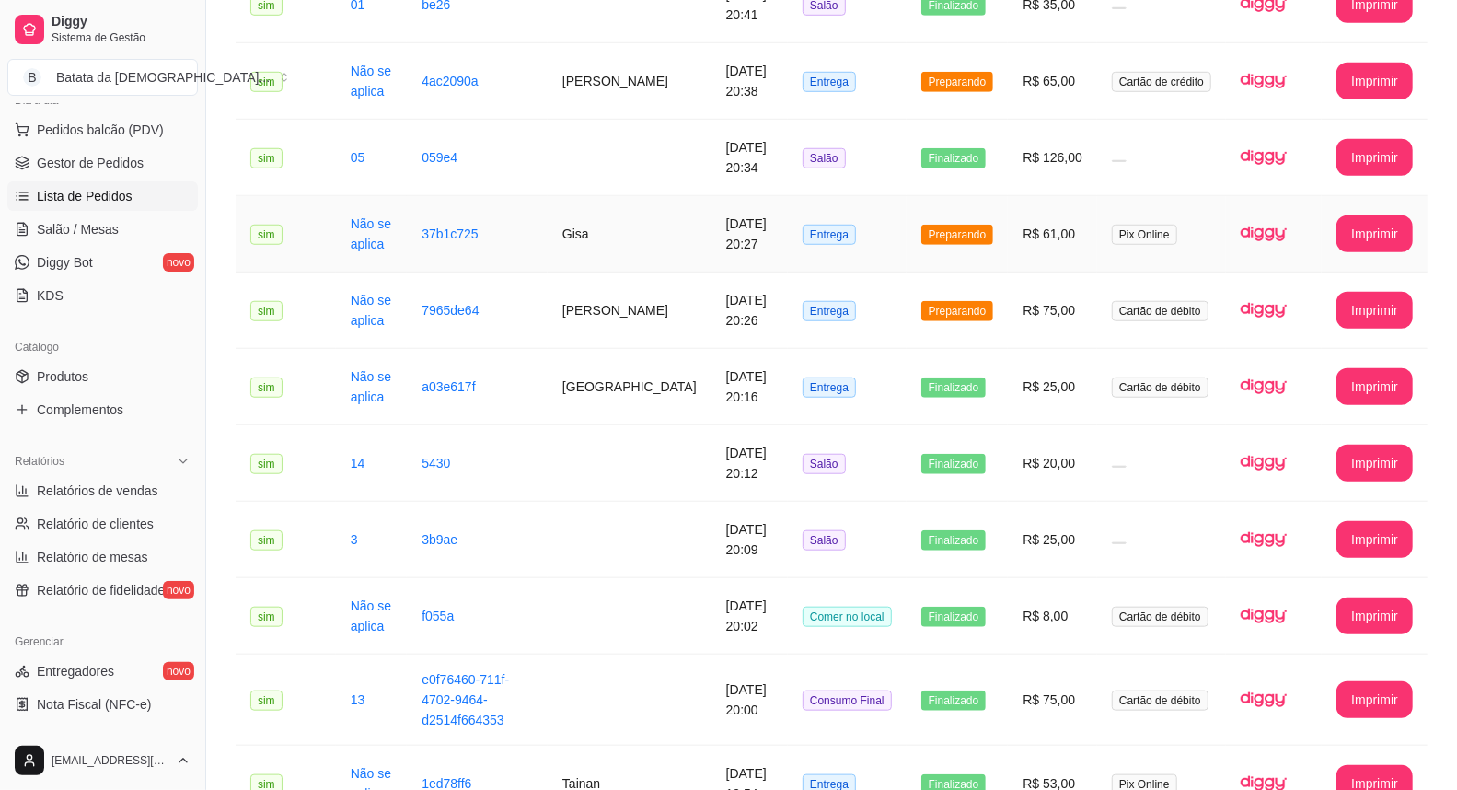
scroll to position [817, 0]
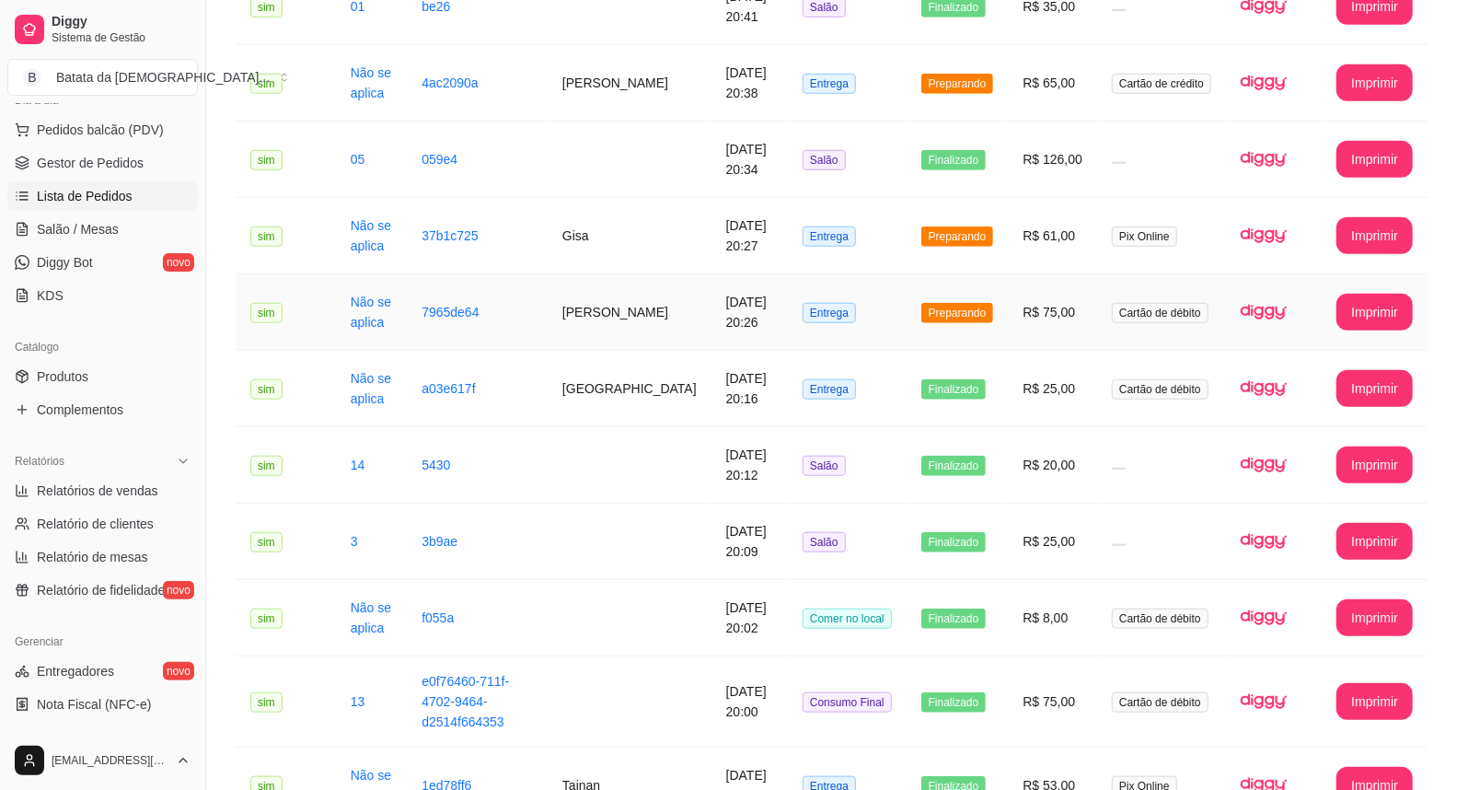
click at [961, 328] on td "Preparando" at bounding box center [958, 312] width 102 height 76
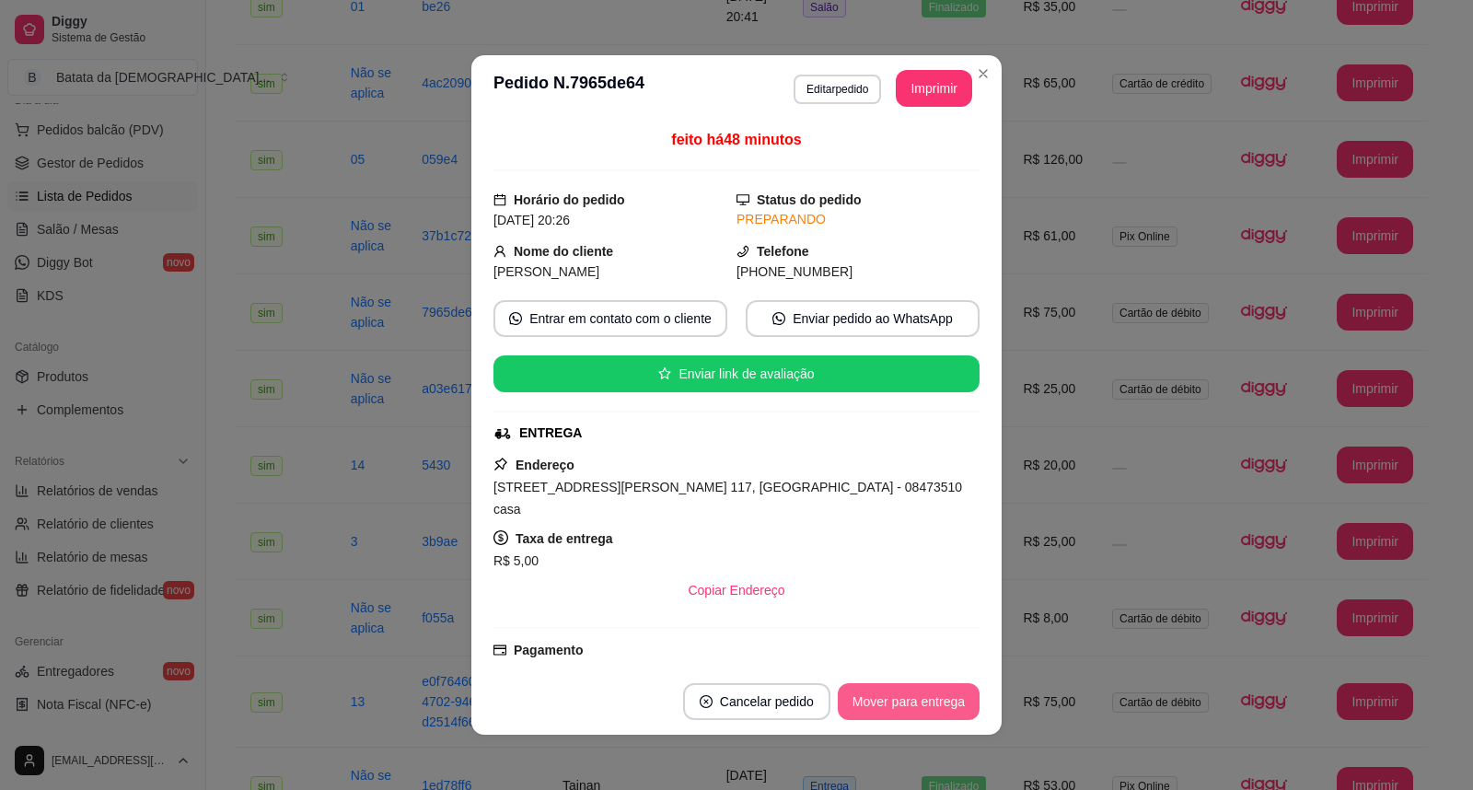
click at [886, 695] on button "Mover para entrega" at bounding box center [909, 701] width 142 height 37
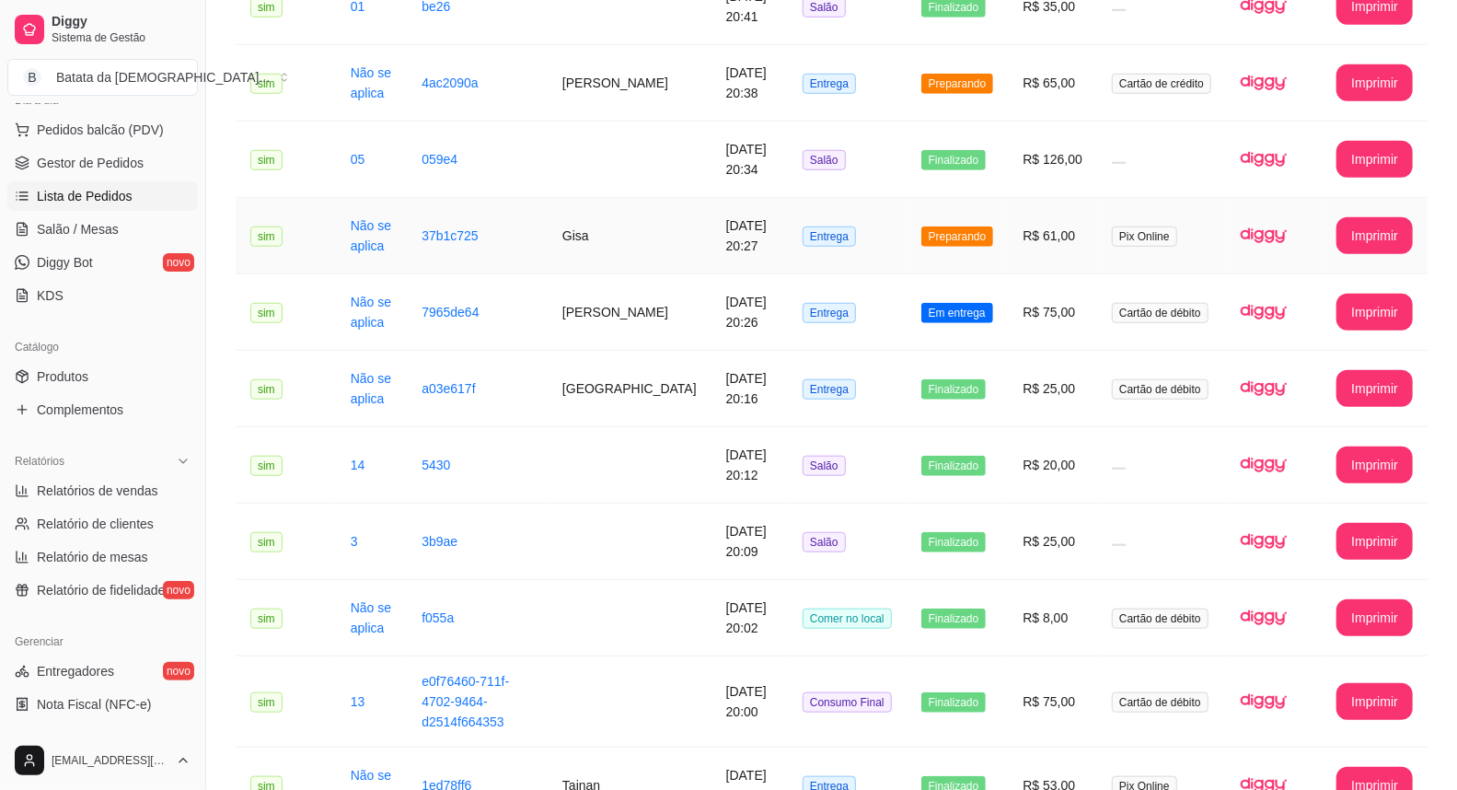
click at [1009, 223] on td "Preparando" at bounding box center [958, 236] width 102 height 76
click at [989, 74] on span "Preparando" at bounding box center [957, 84] width 73 height 20
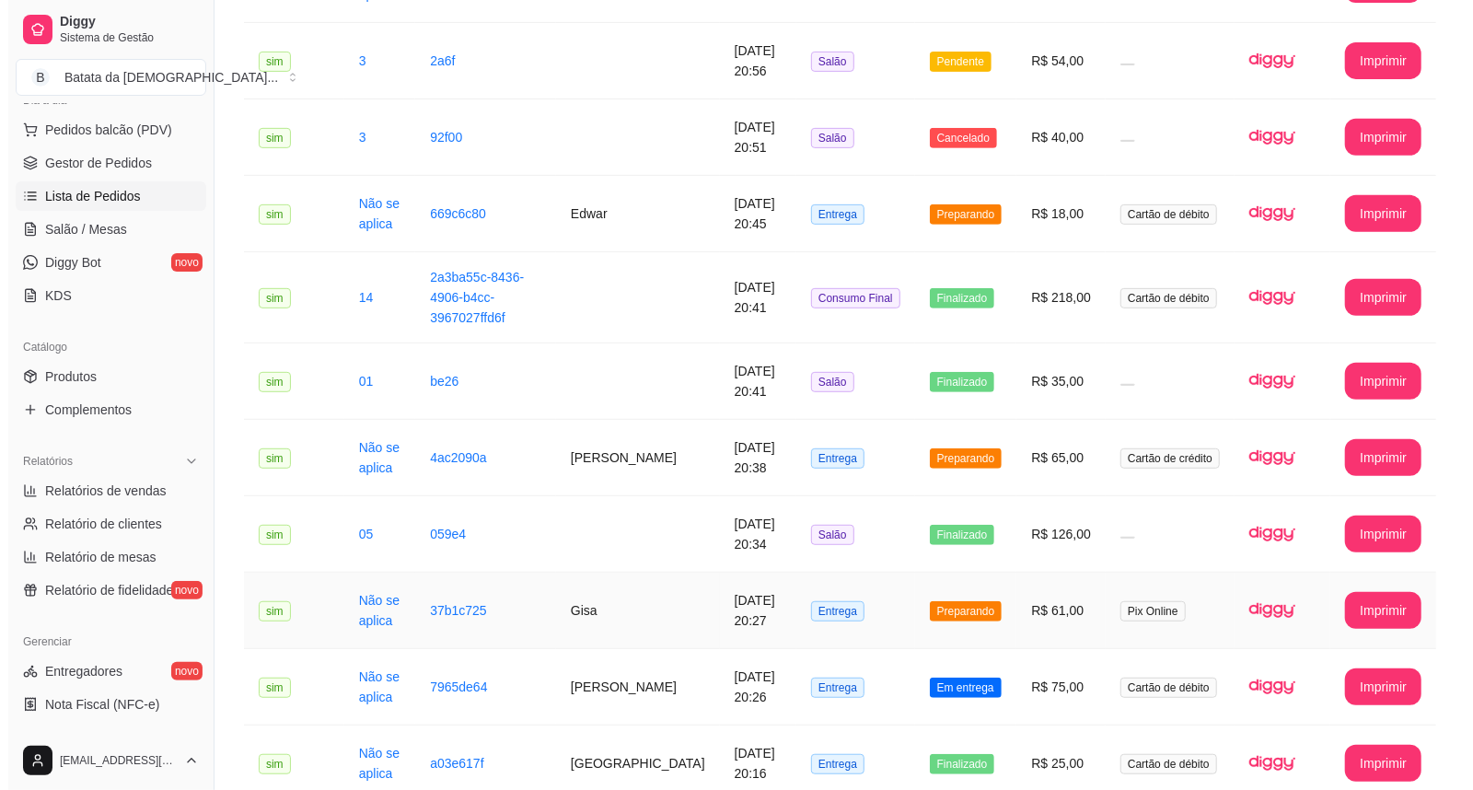
scroll to position [409, 0]
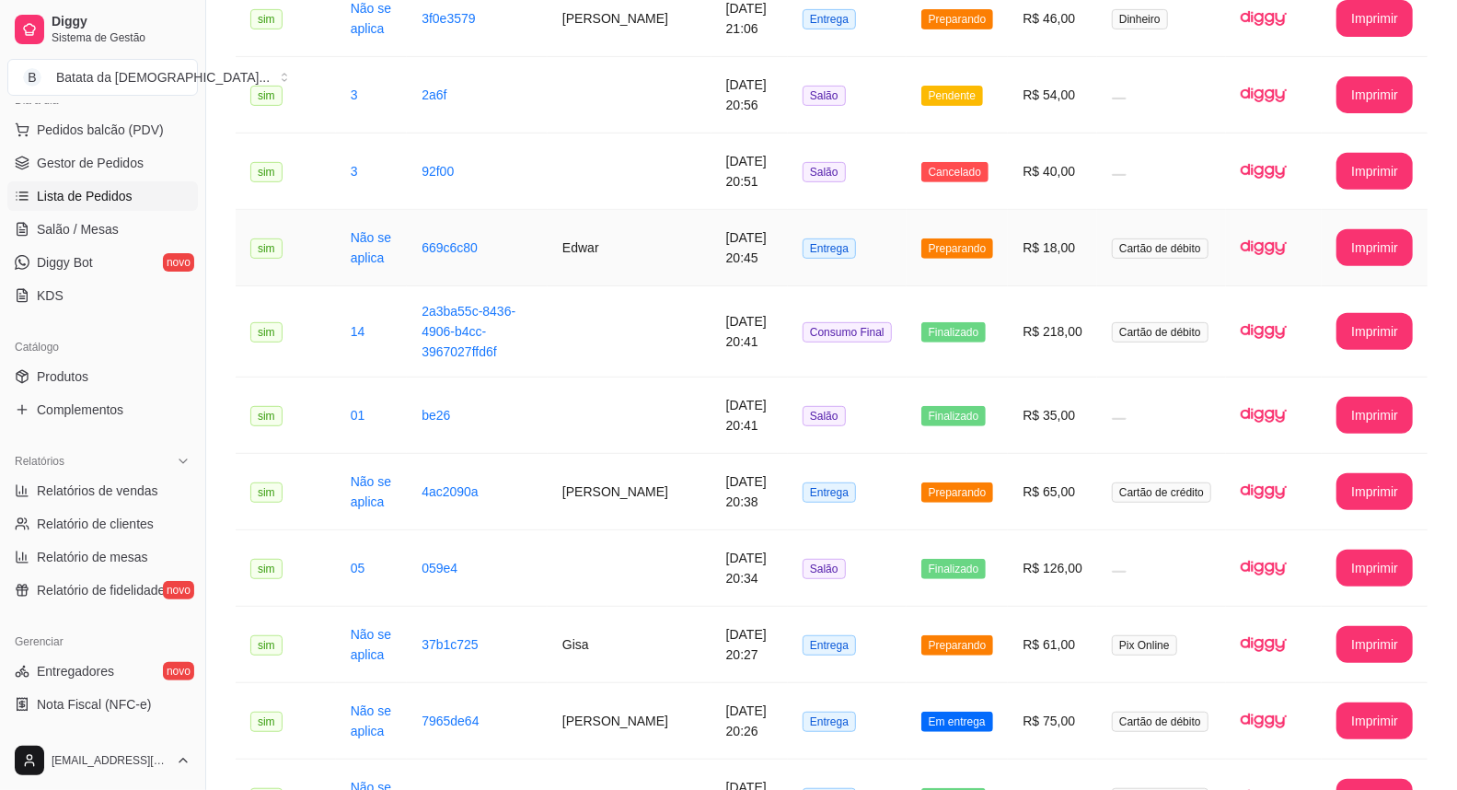
click at [934, 242] on span "Preparando" at bounding box center [957, 248] width 73 height 20
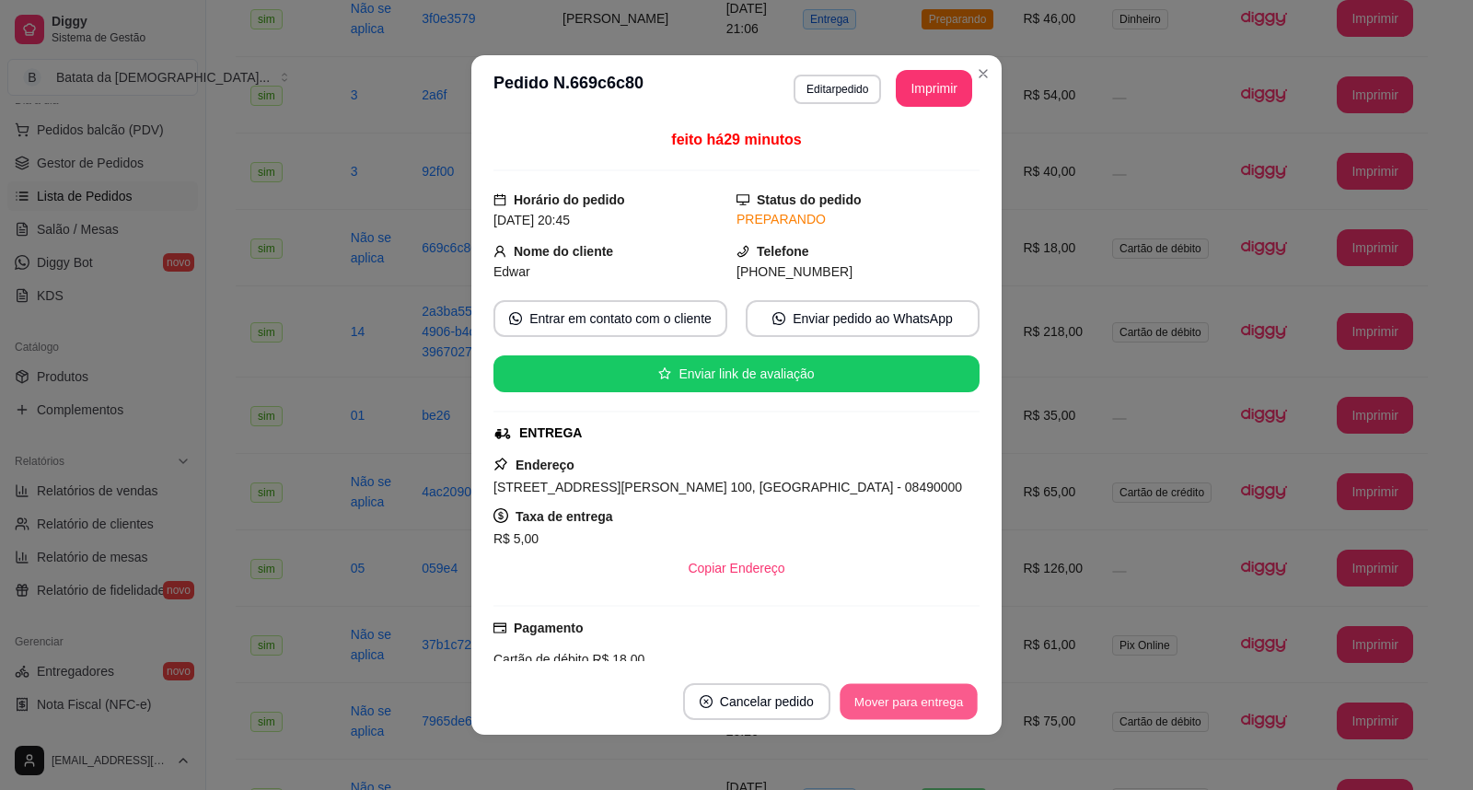
click at [924, 700] on button "Mover para entrega" at bounding box center [908, 702] width 138 height 36
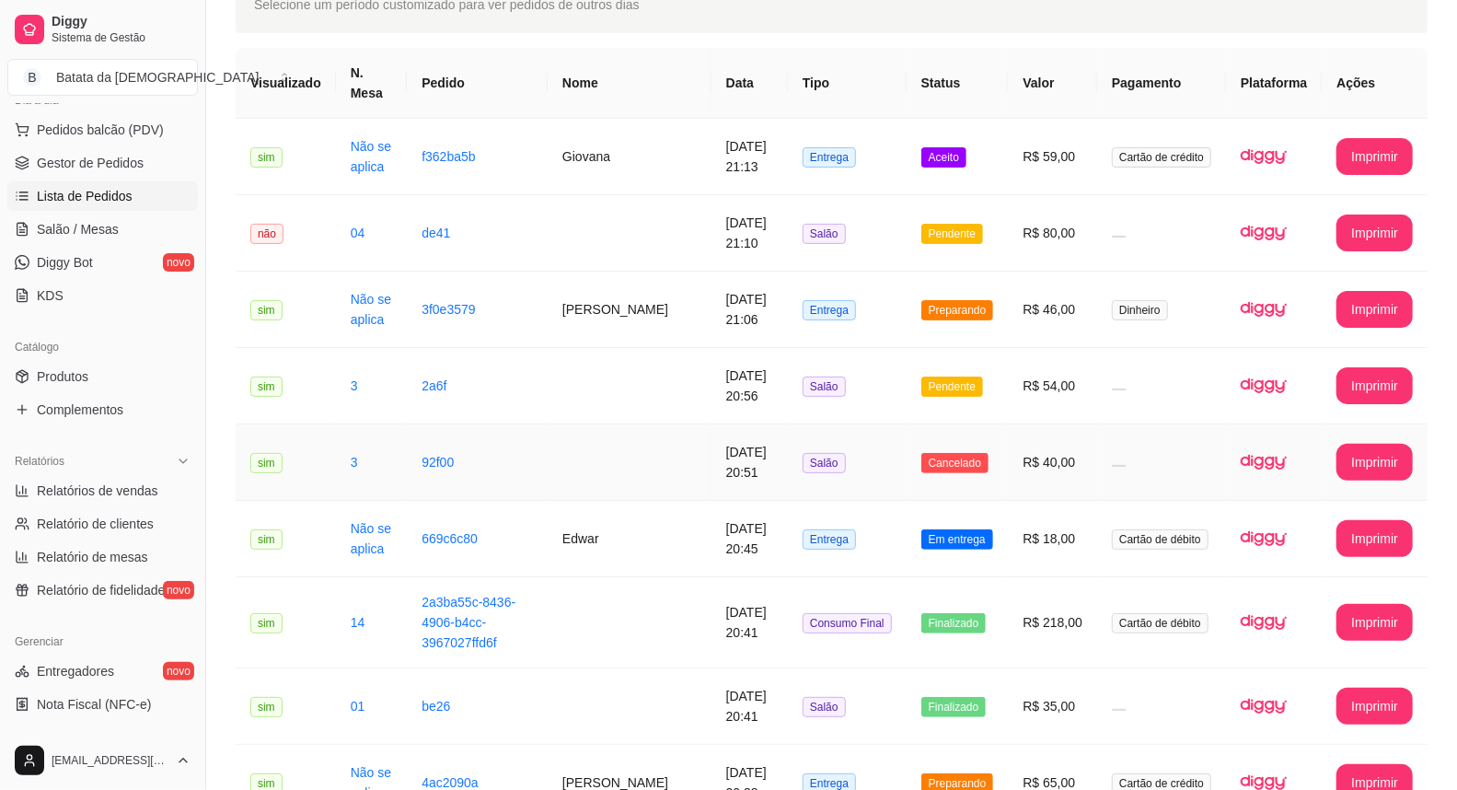
scroll to position [102, 0]
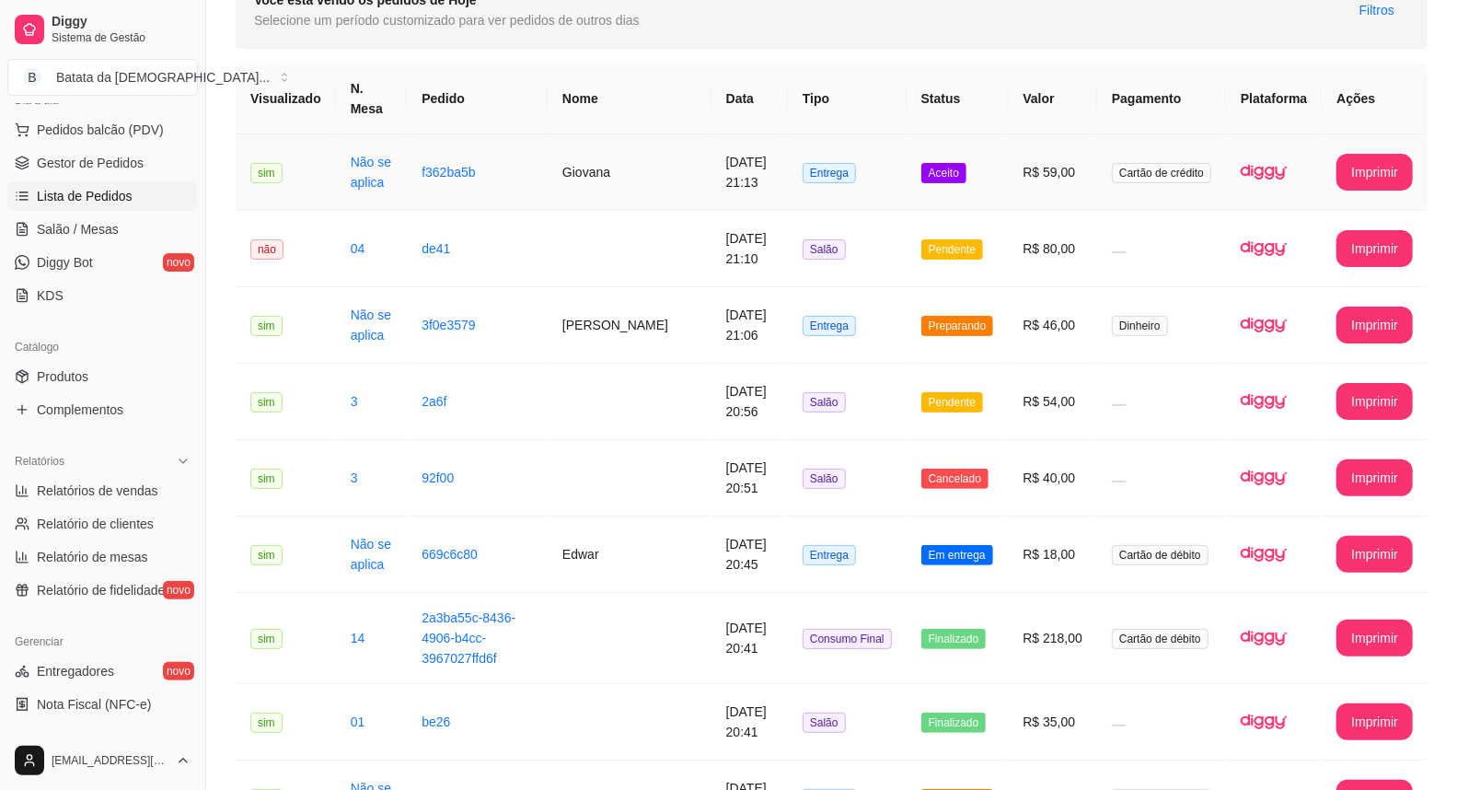
click at [981, 175] on td "Aceito" at bounding box center [958, 172] width 102 height 76
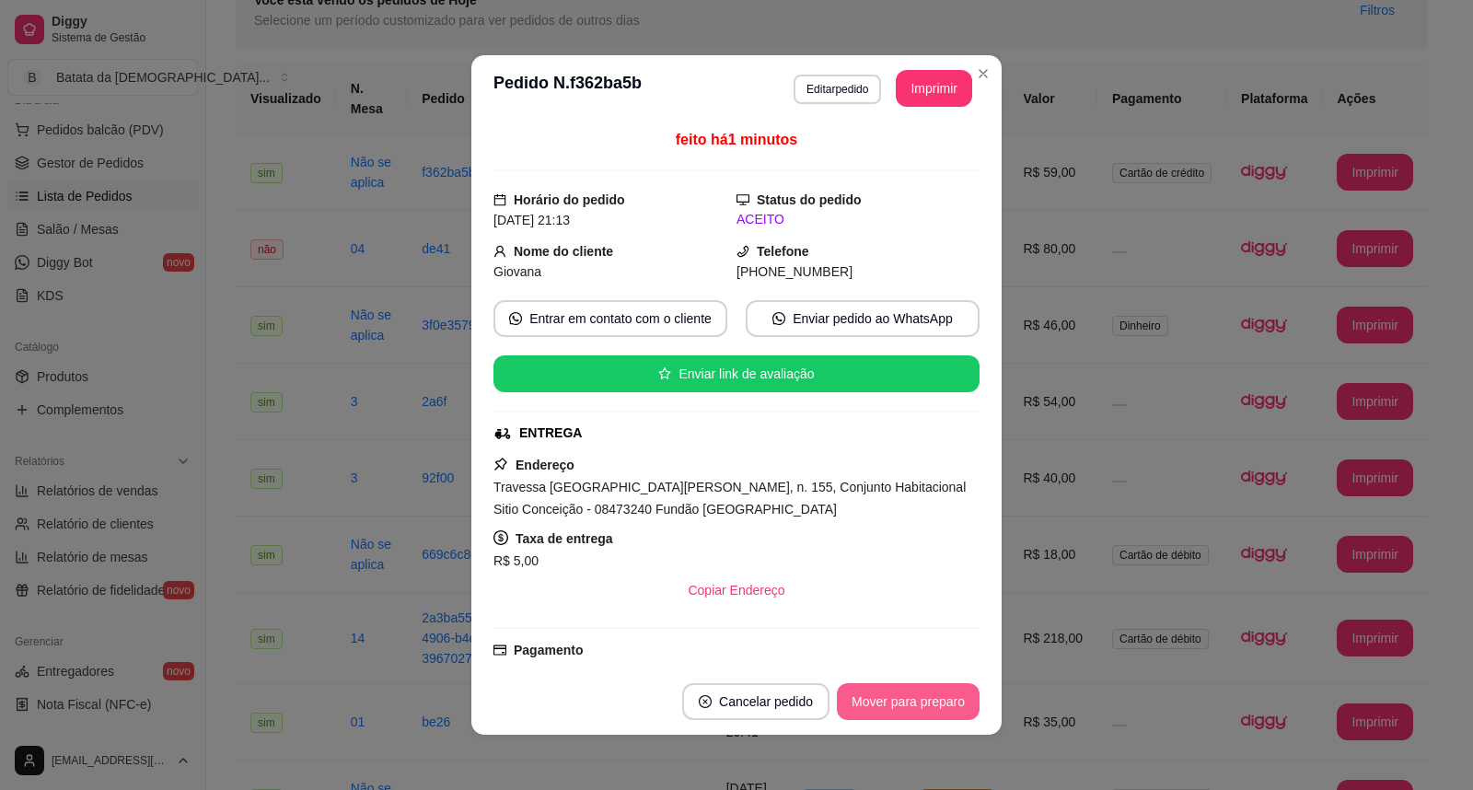
click at [871, 711] on button "Mover para preparo" at bounding box center [908, 701] width 143 height 37
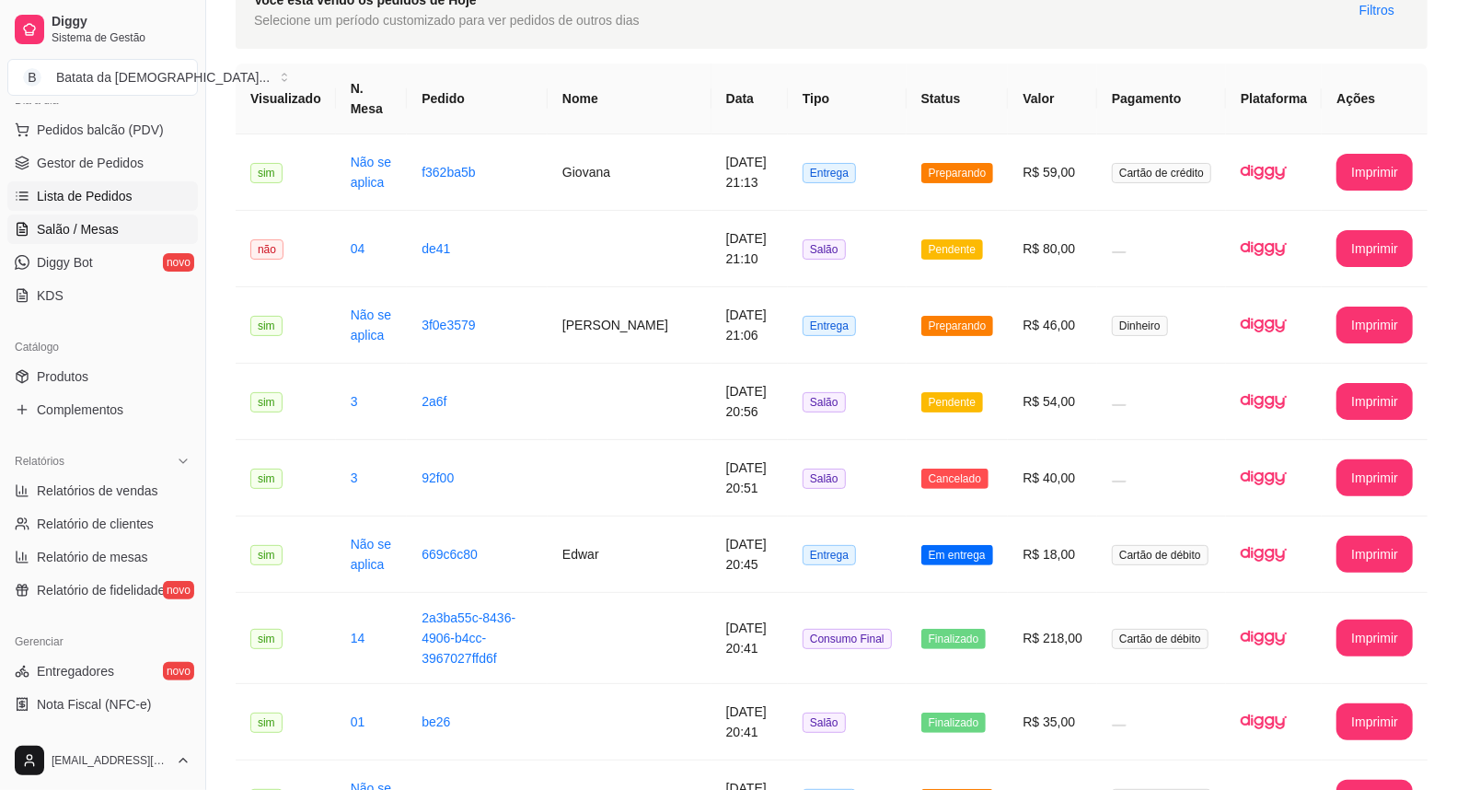
click at [88, 237] on span "Salão / Mesas" at bounding box center [78, 229] width 82 height 18
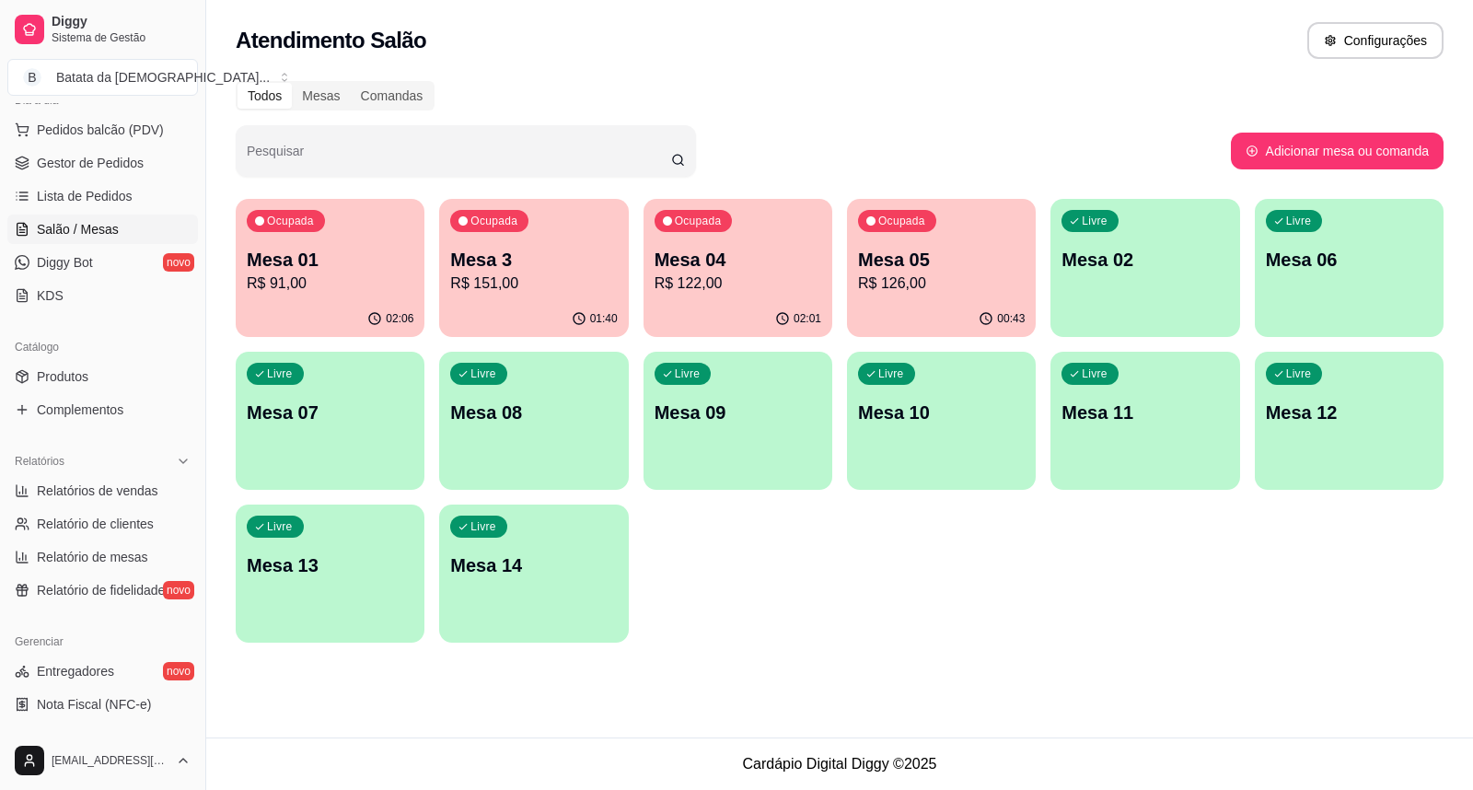
click at [331, 243] on div "Ocupada Mesa 01 R$ 91,00" at bounding box center [330, 250] width 189 height 102
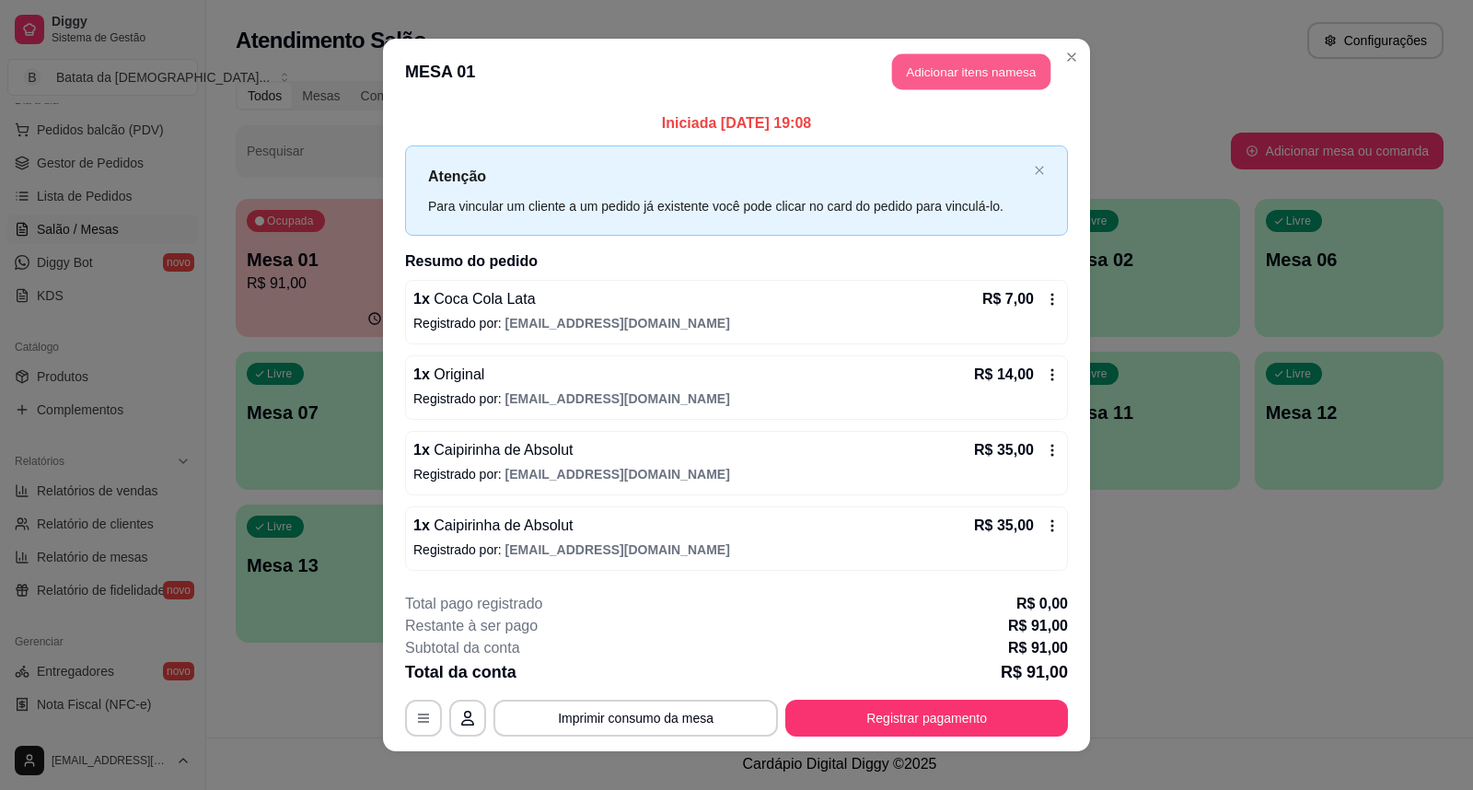
click at [911, 56] on button "Adicionar itens na mesa" at bounding box center [971, 72] width 158 height 36
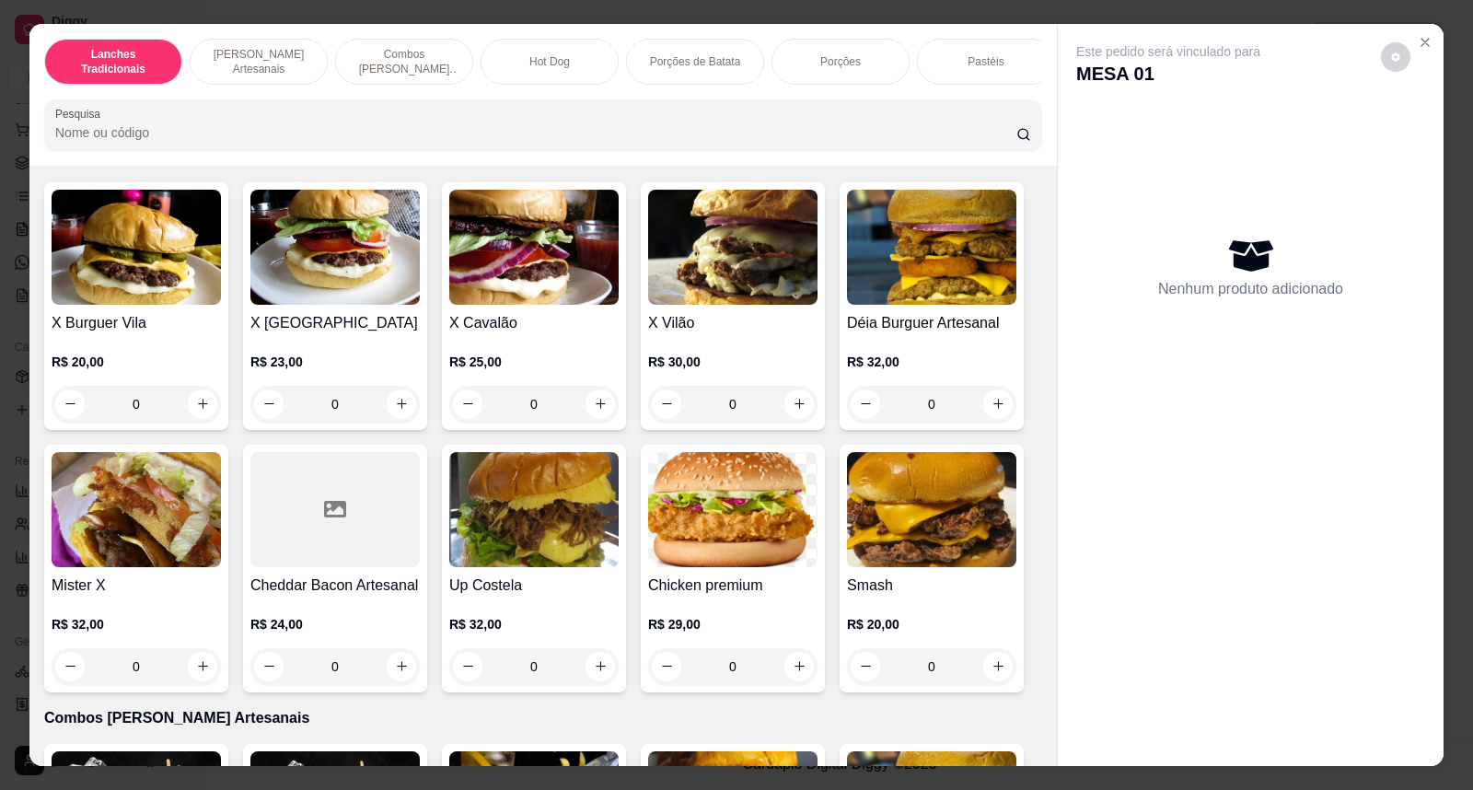
scroll to position [613, 0]
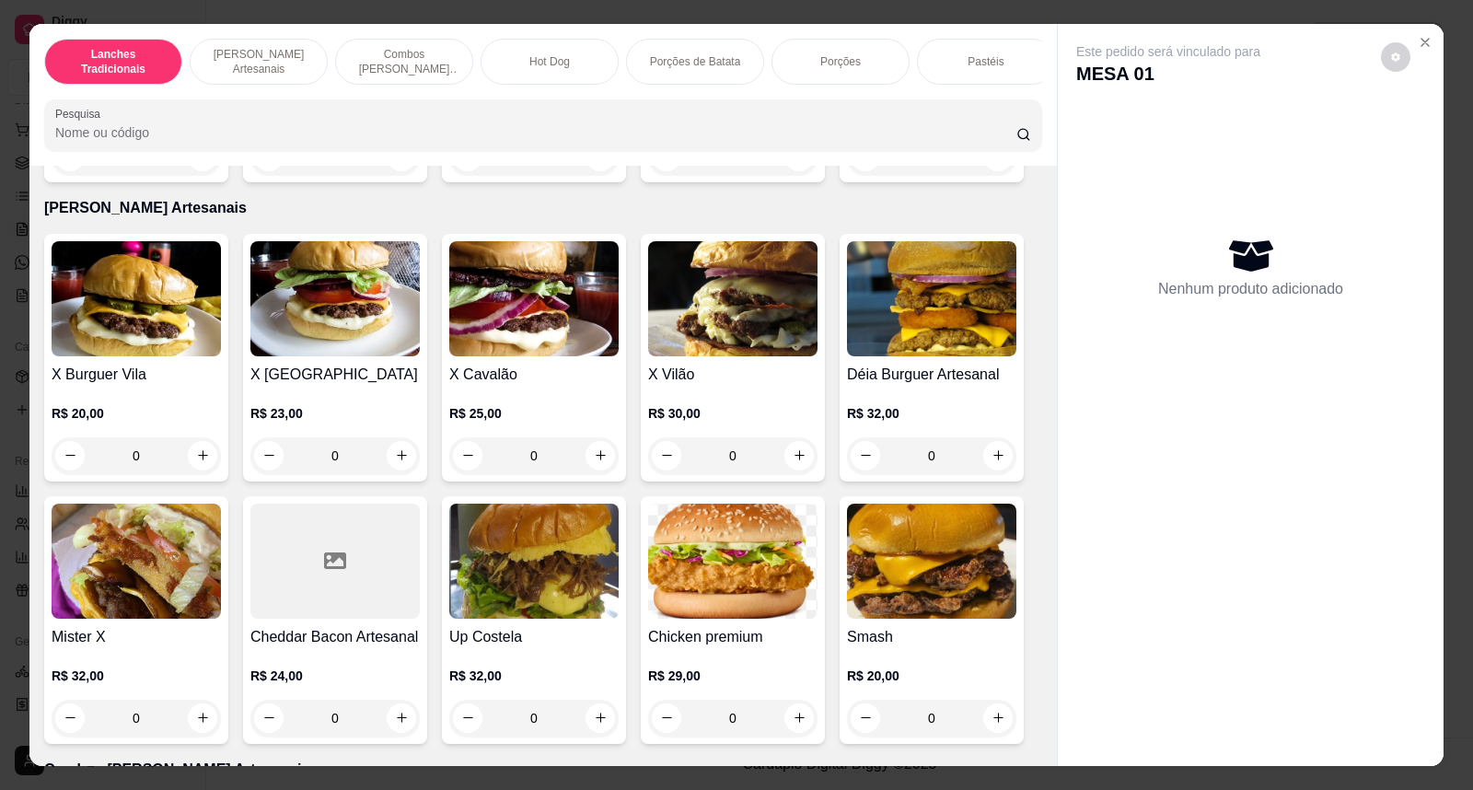
click at [589, 473] on div "0" at bounding box center [533, 455] width 169 height 37
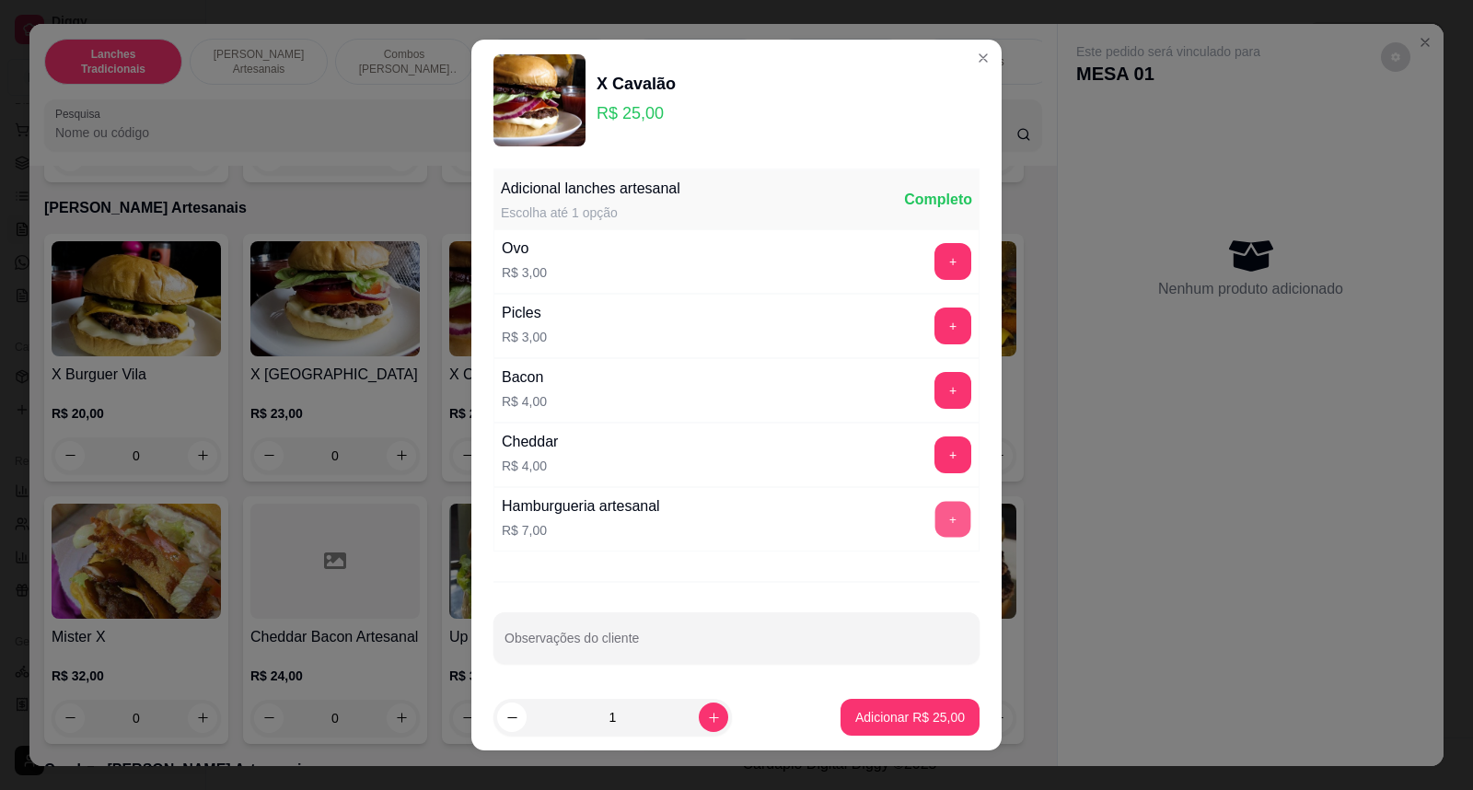
click at [935, 516] on button "+" at bounding box center [953, 520] width 36 height 36
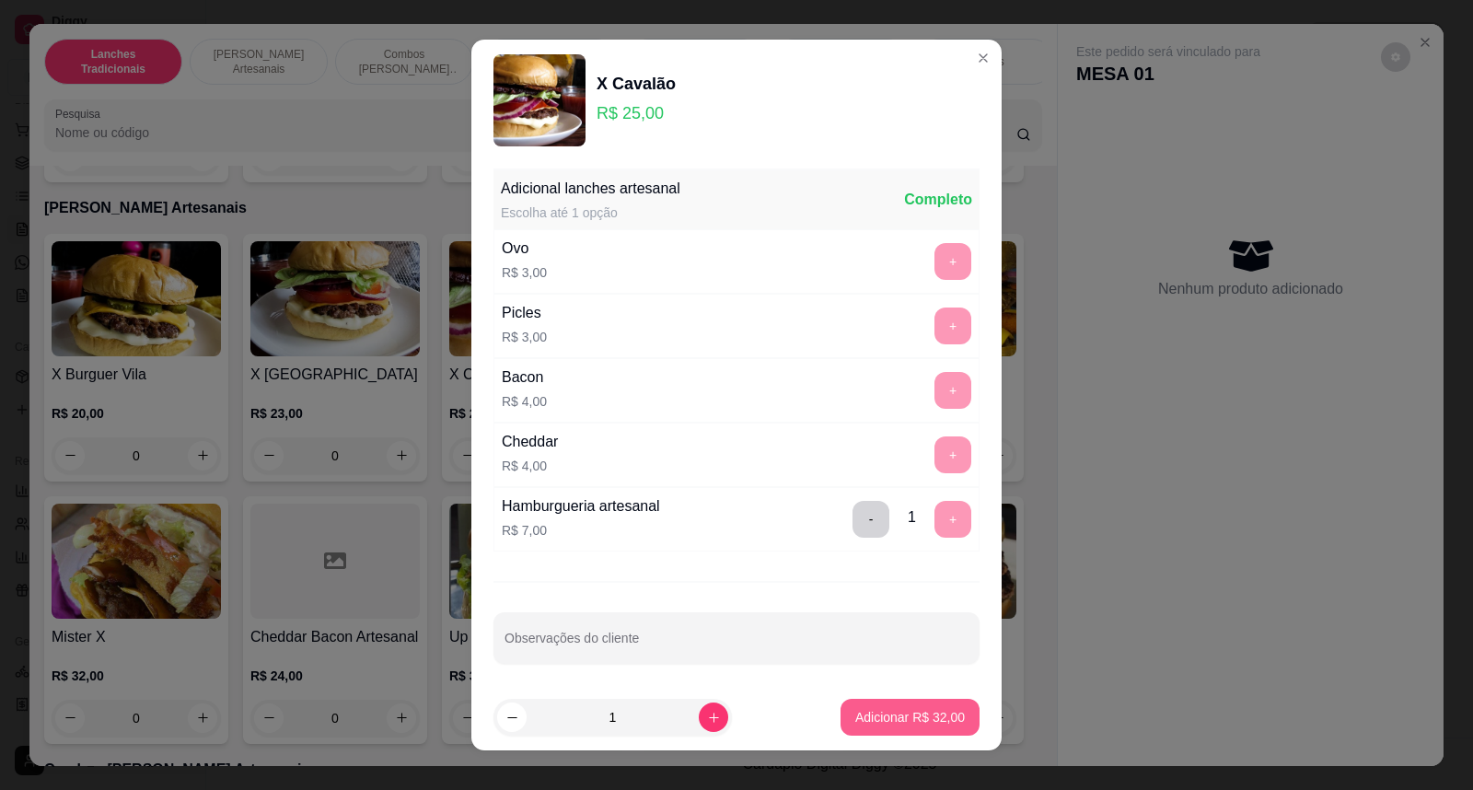
click at [912, 730] on button "Adicionar R$ 32,00" at bounding box center [909, 717] width 139 height 37
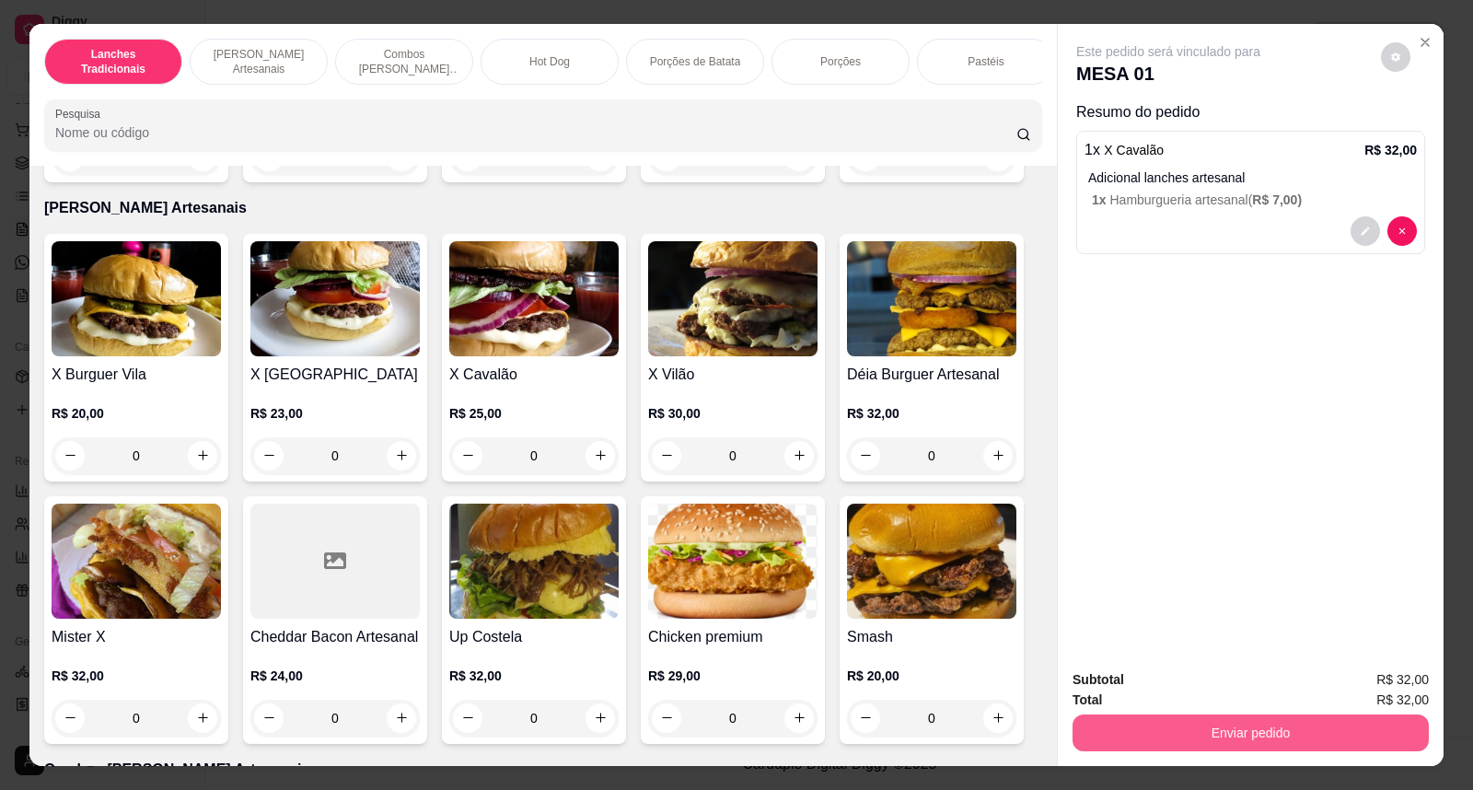
click at [1190, 733] on button "Enviar pedido" at bounding box center [1250, 732] width 356 height 37
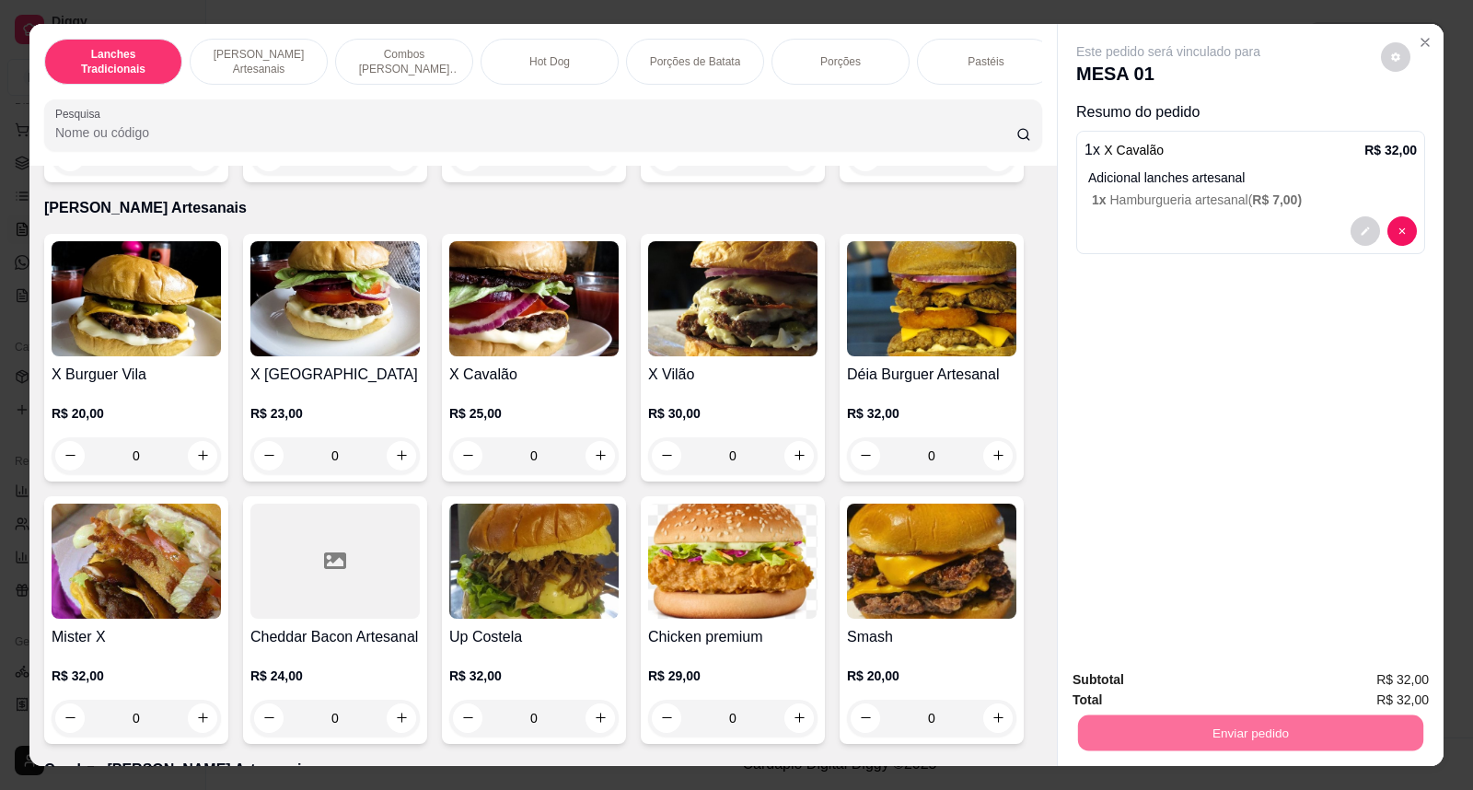
click at [1147, 696] on button "Não registrar e enviar pedido" at bounding box center [1189, 688] width 186 height 34
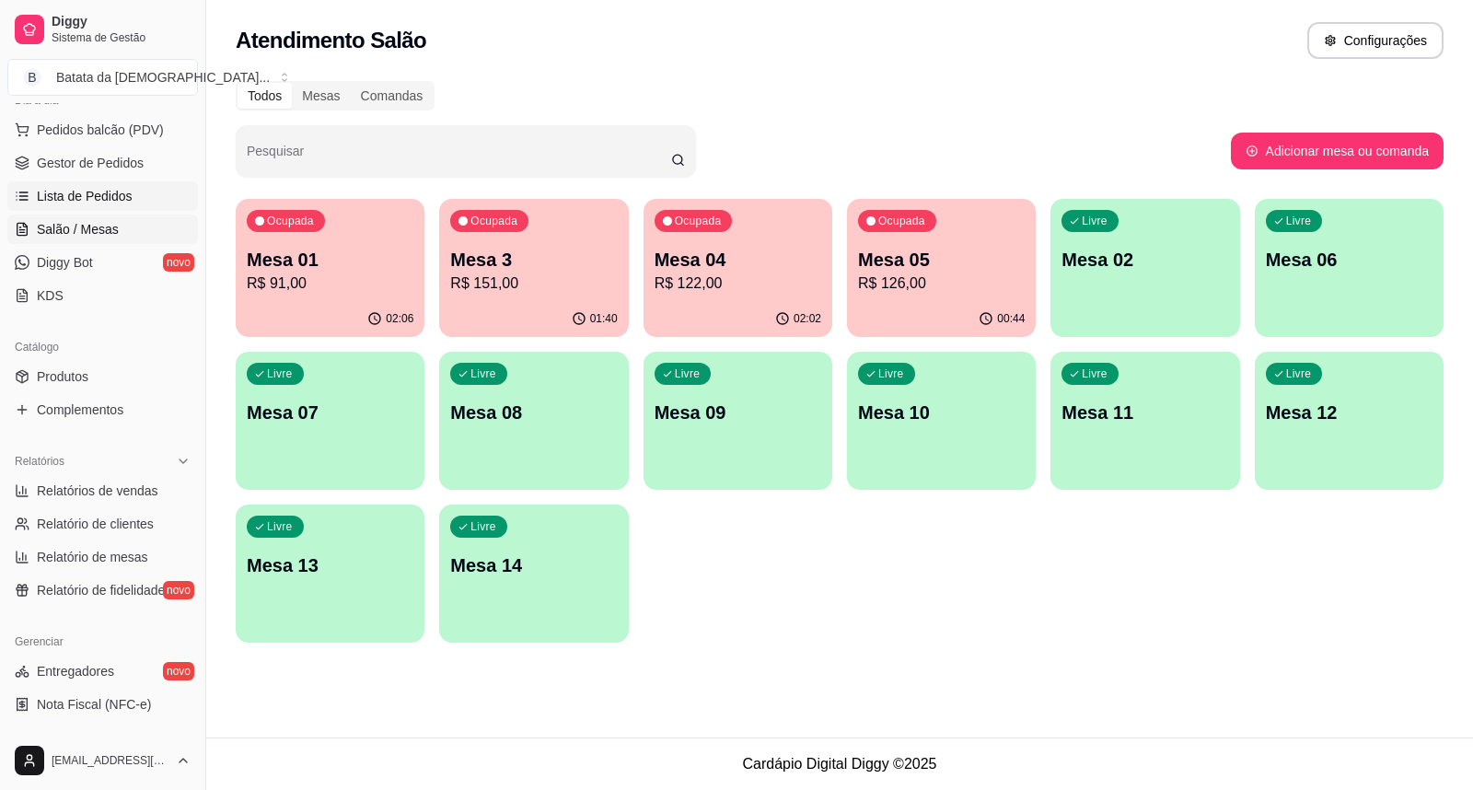
scroll to position [22, 0]
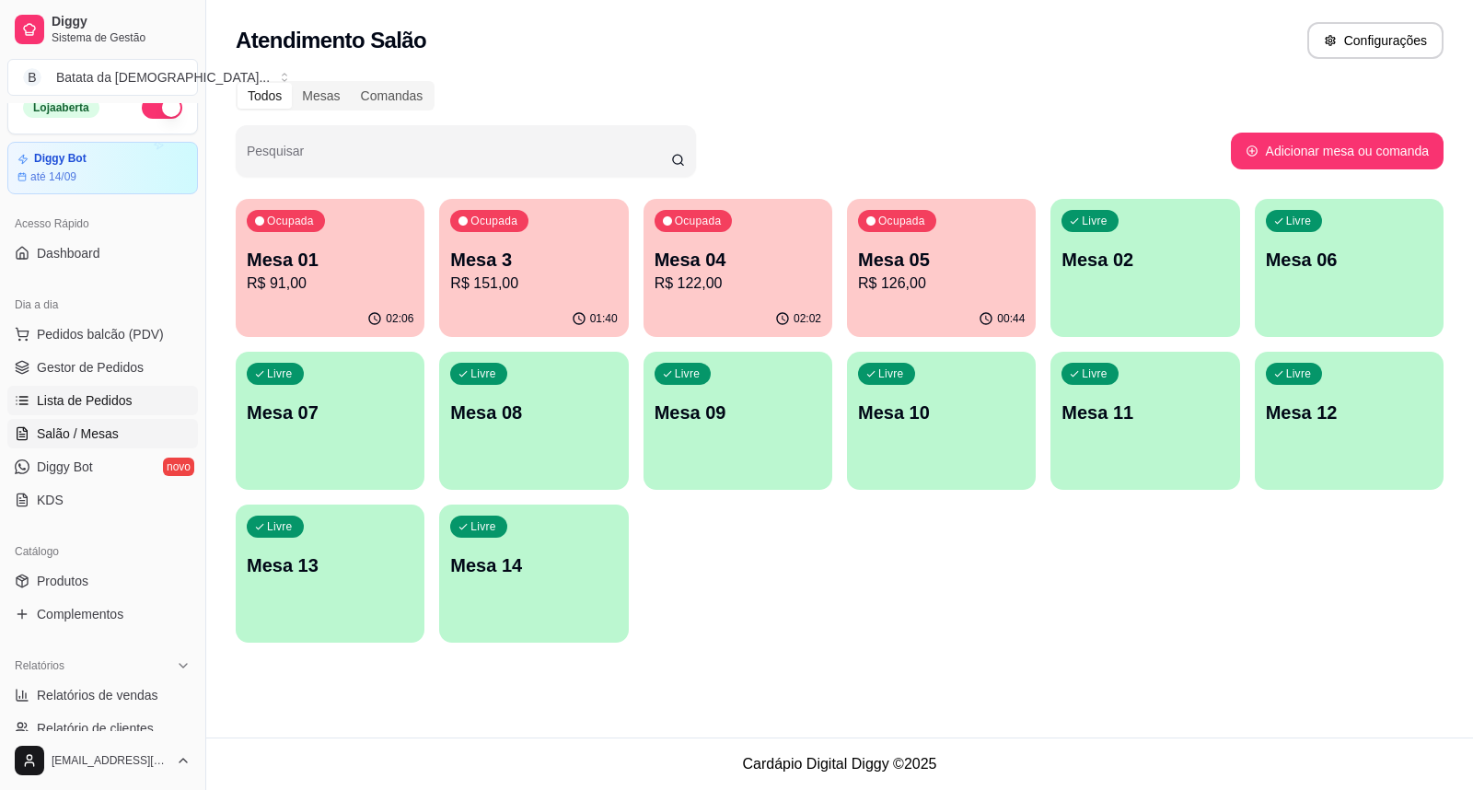
click at [61, 394] on span "Lista de Pedidos" at bounding box center [85, 400] width 96 height 18
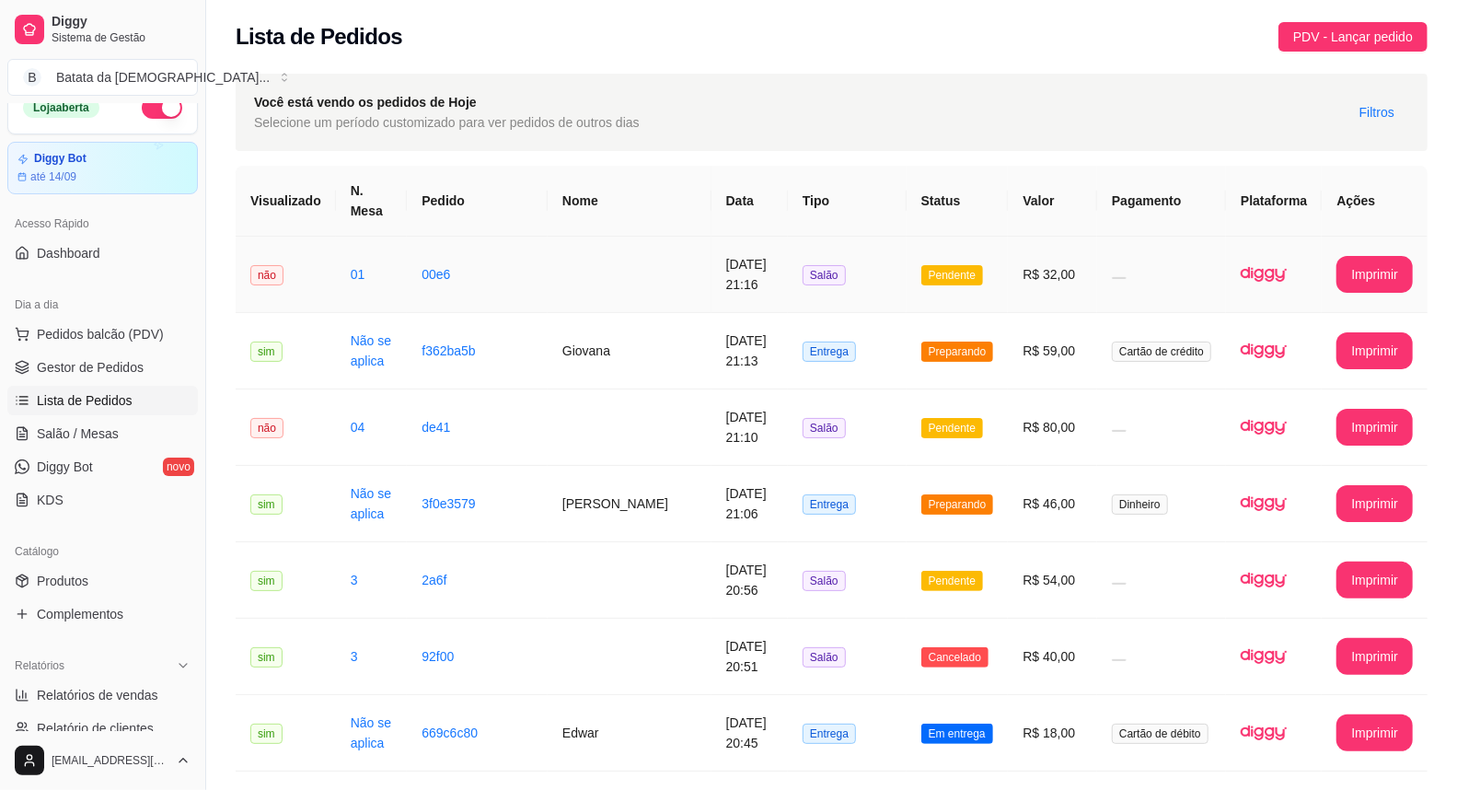
click at [799, 274] on td "Salão" at bounding box center [847, 275] width 119 height 76
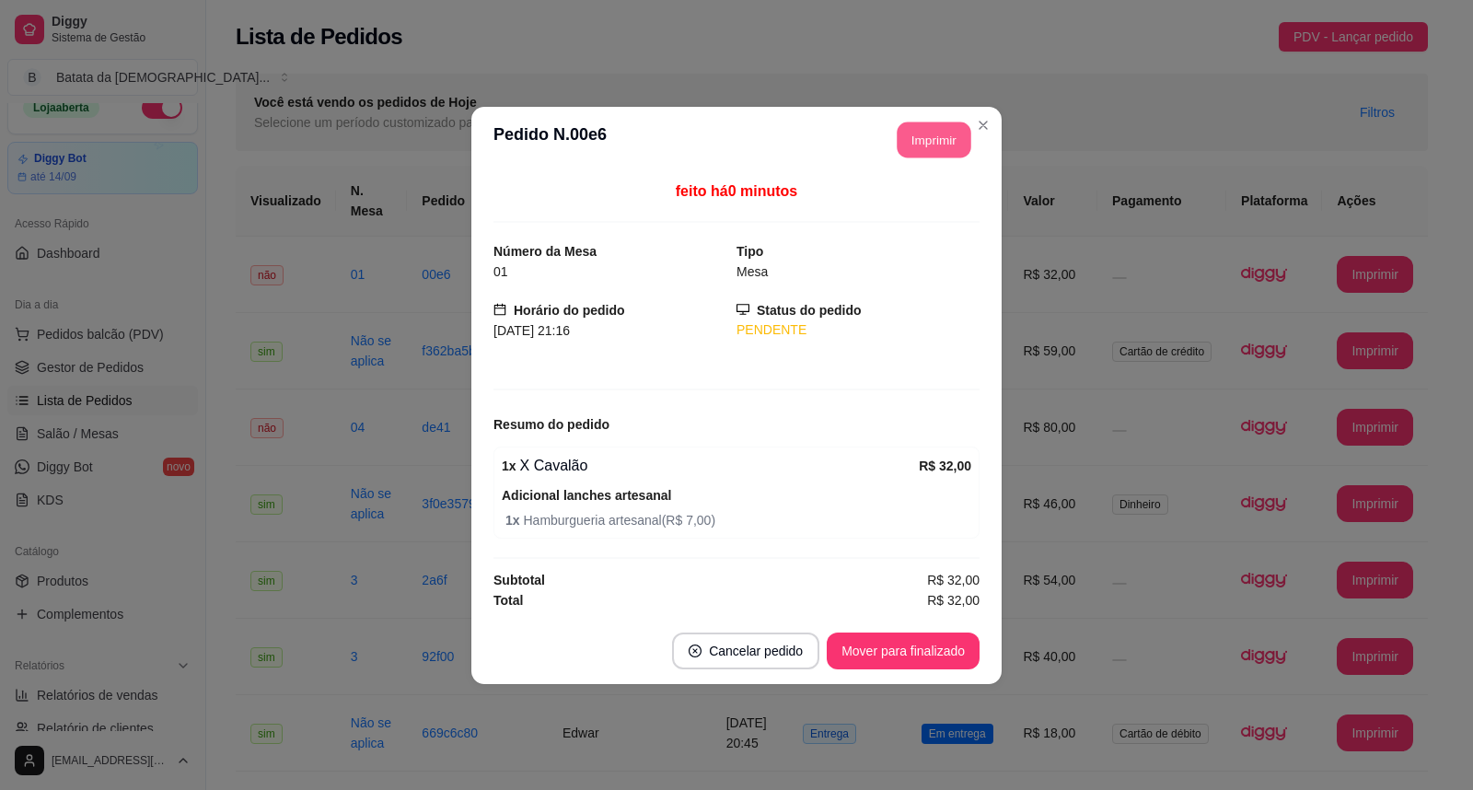
click at [958, 123] on button "Imprimir" at bounding box center [934, 139] width 74 height 36
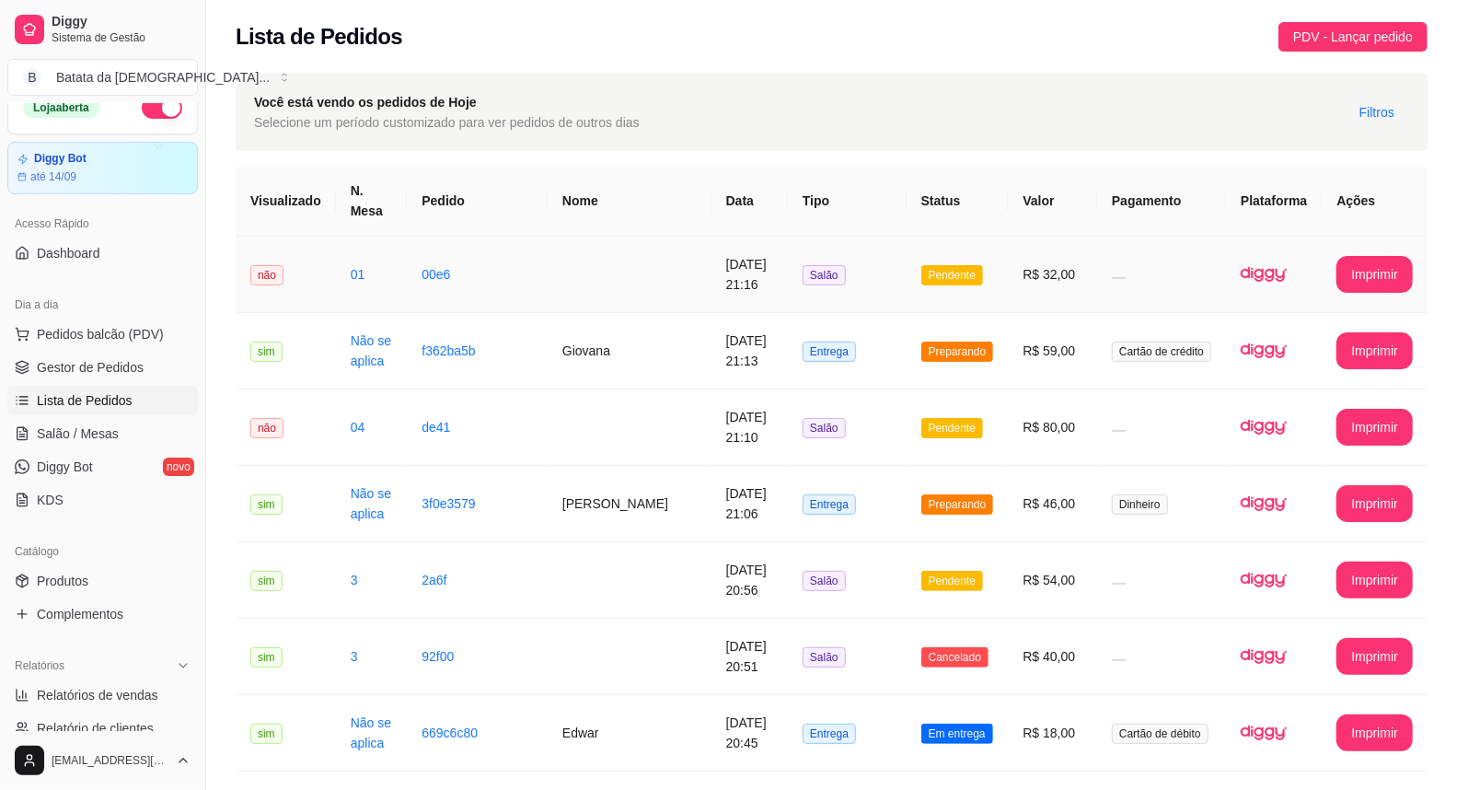
click at [916, 237] on td "Pendente" at bounding box center [958, 275] width 102 height 76
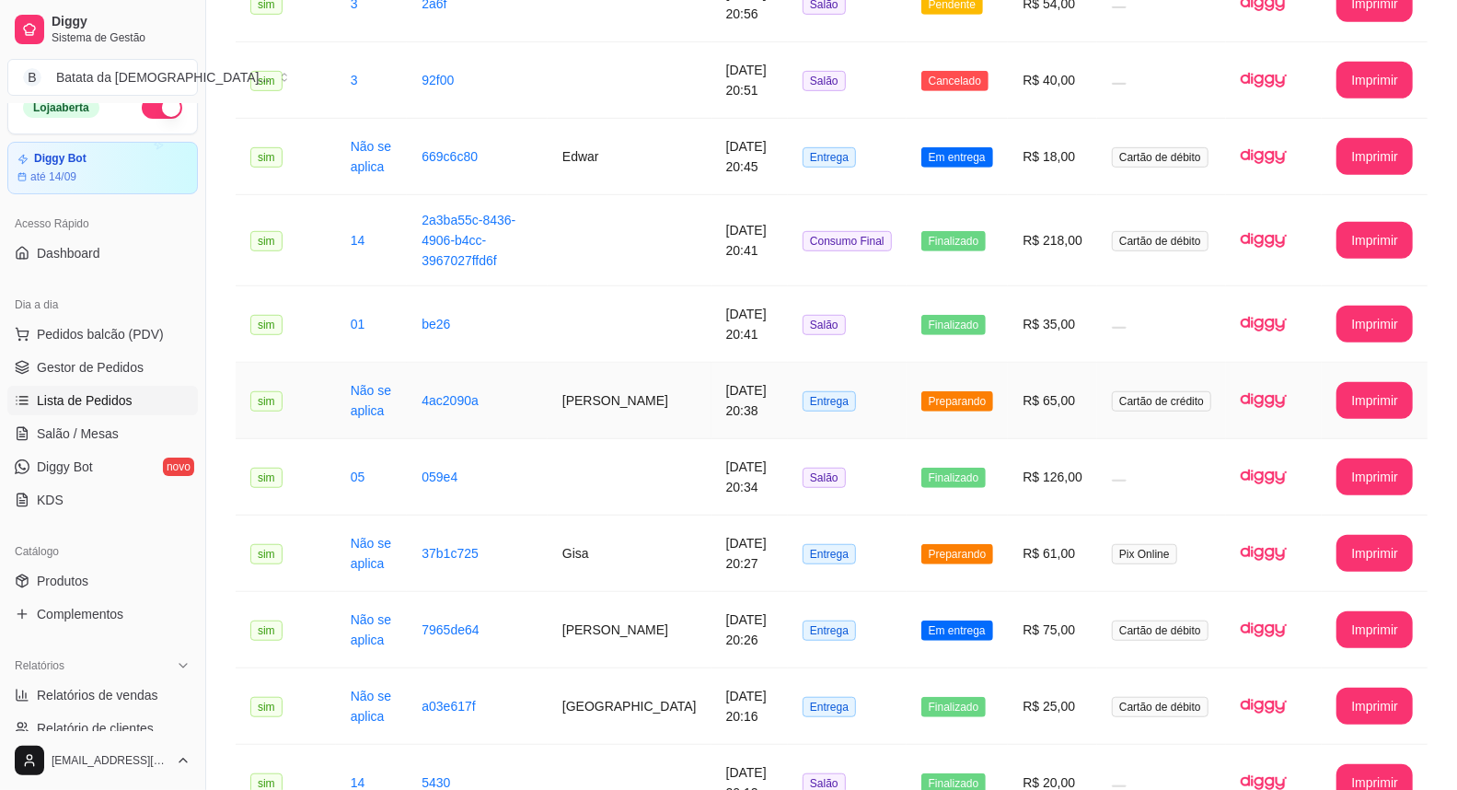
scroll to position [613, 0]
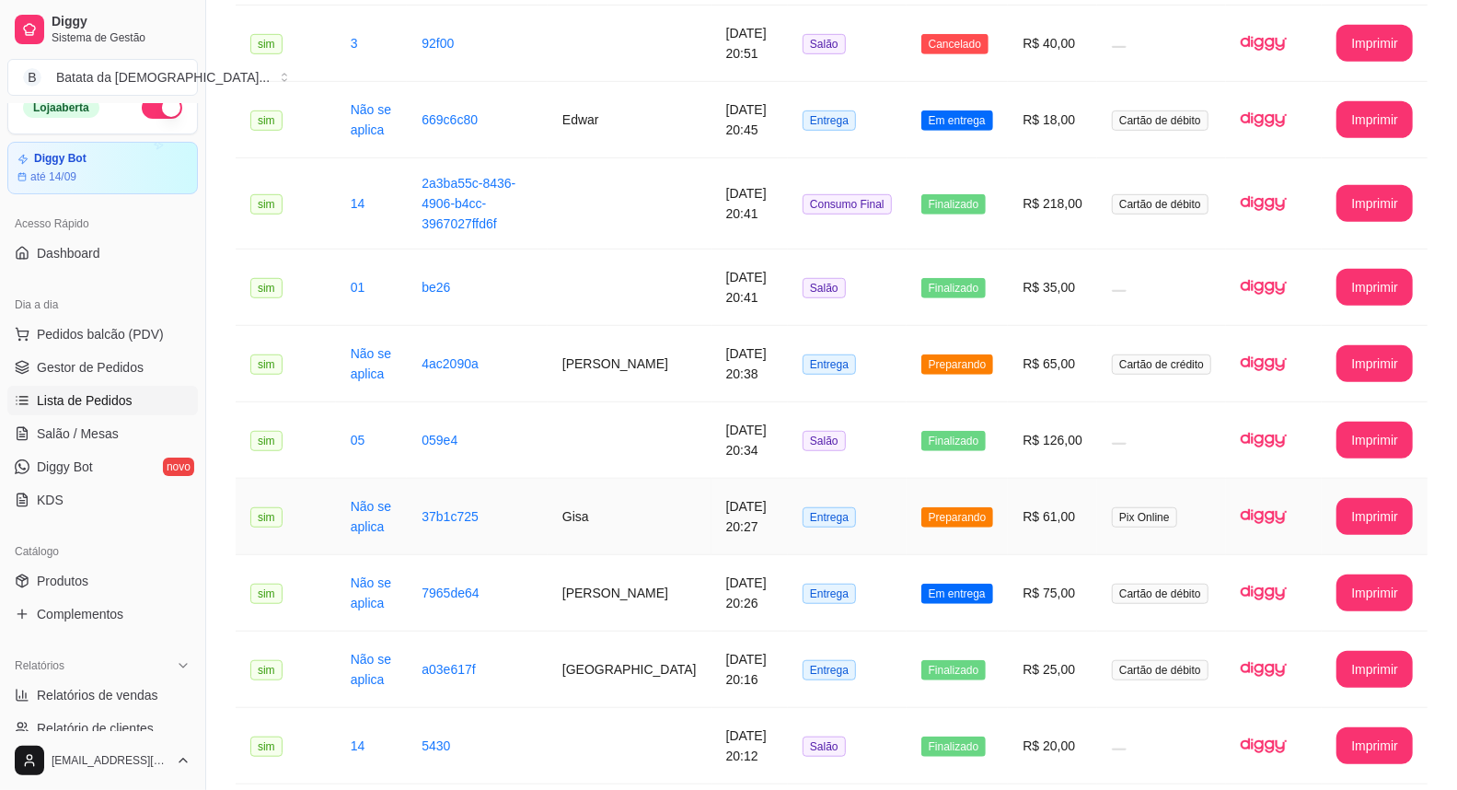
click at [882, 479] on td "Entrega" at bounding box center [847, 517] width 119 height 76
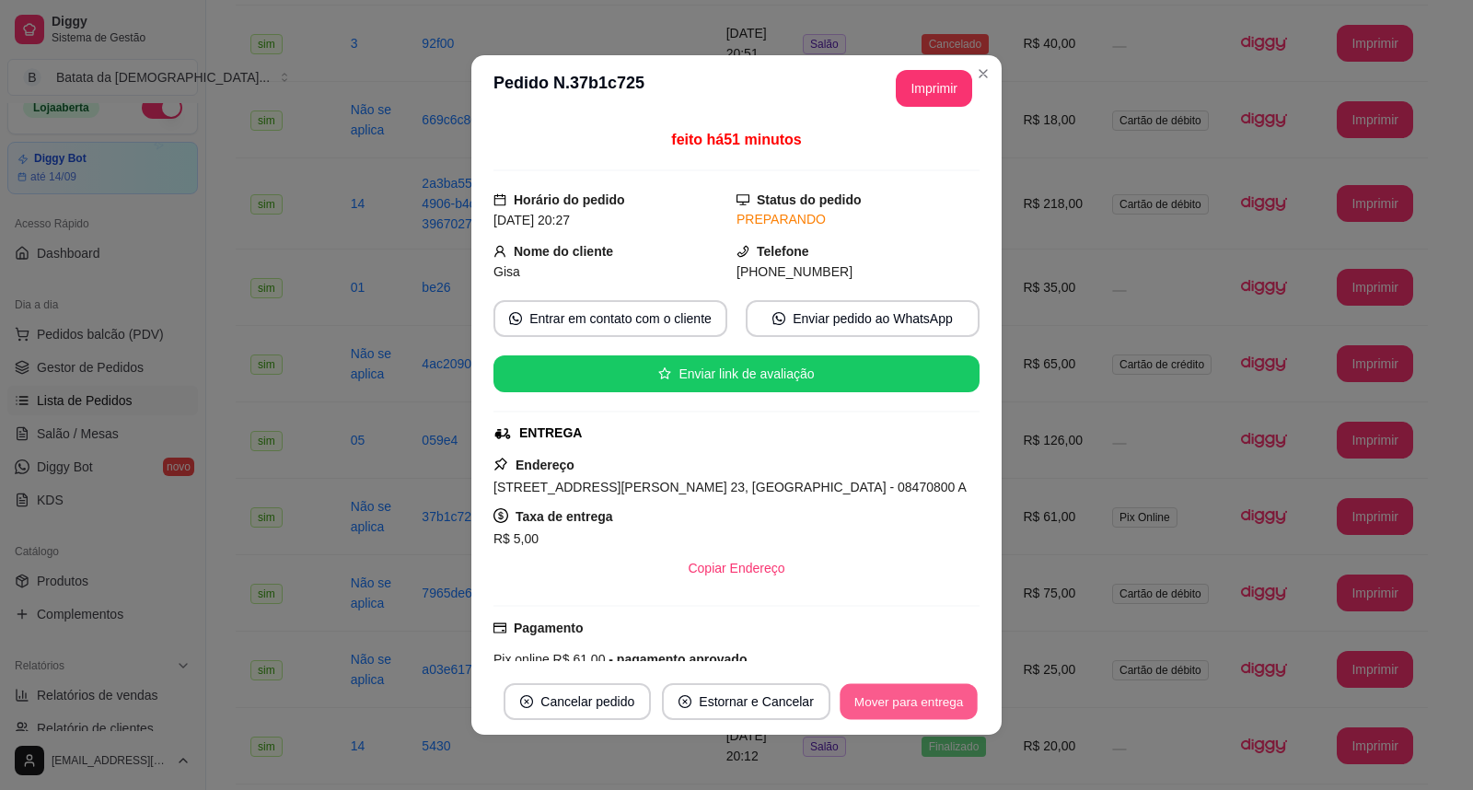
click at [881, 690] on button "Mover para entrega" at bounding box center [908, 702] width 138 height 36
click at [896, 702] on button "Mover para finalizado" at bounding box center [903, 701] width 153 height 37
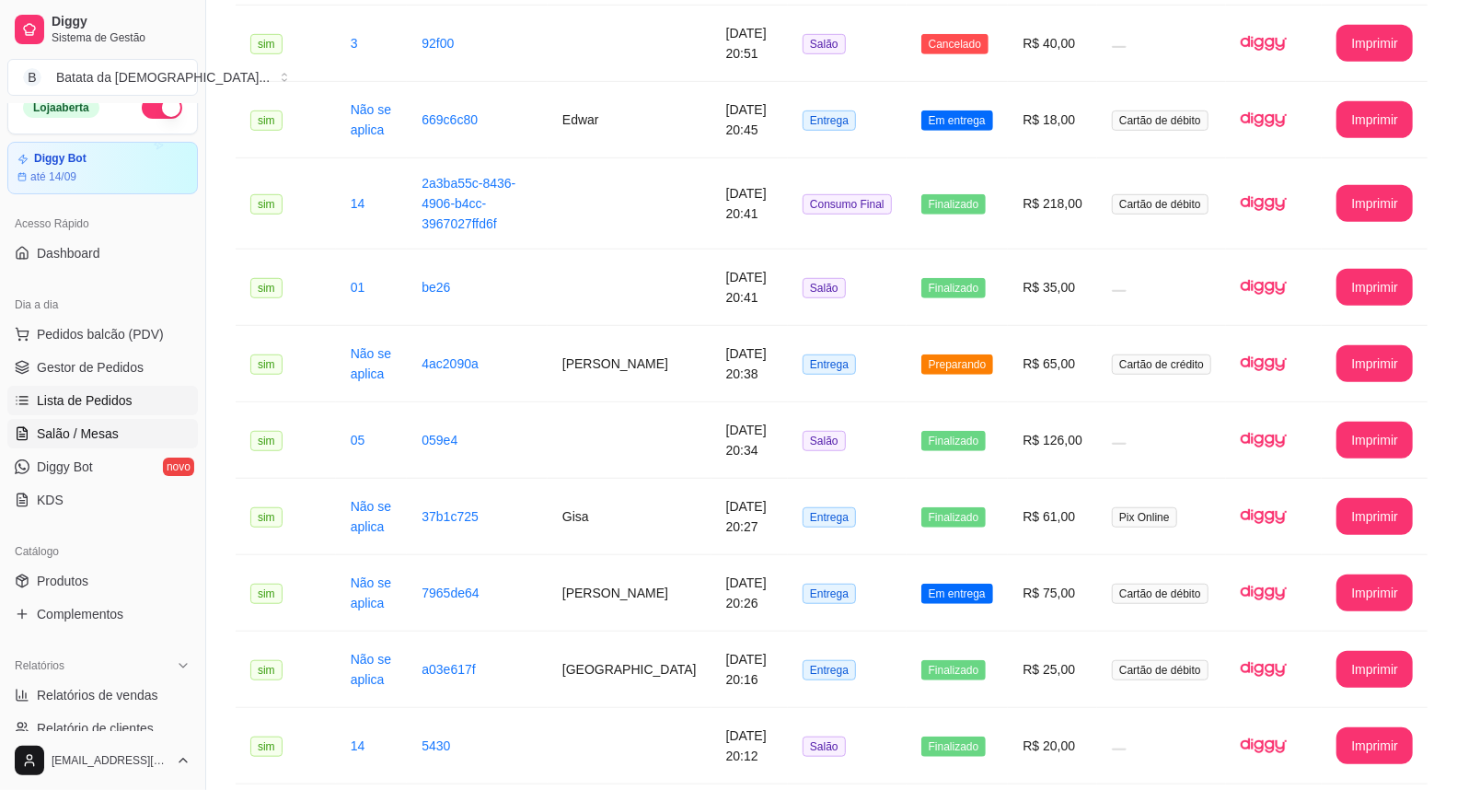
click at [127, 434] on link "Salão / Mesas" at bounding box center [102, 433] width 191 height 29
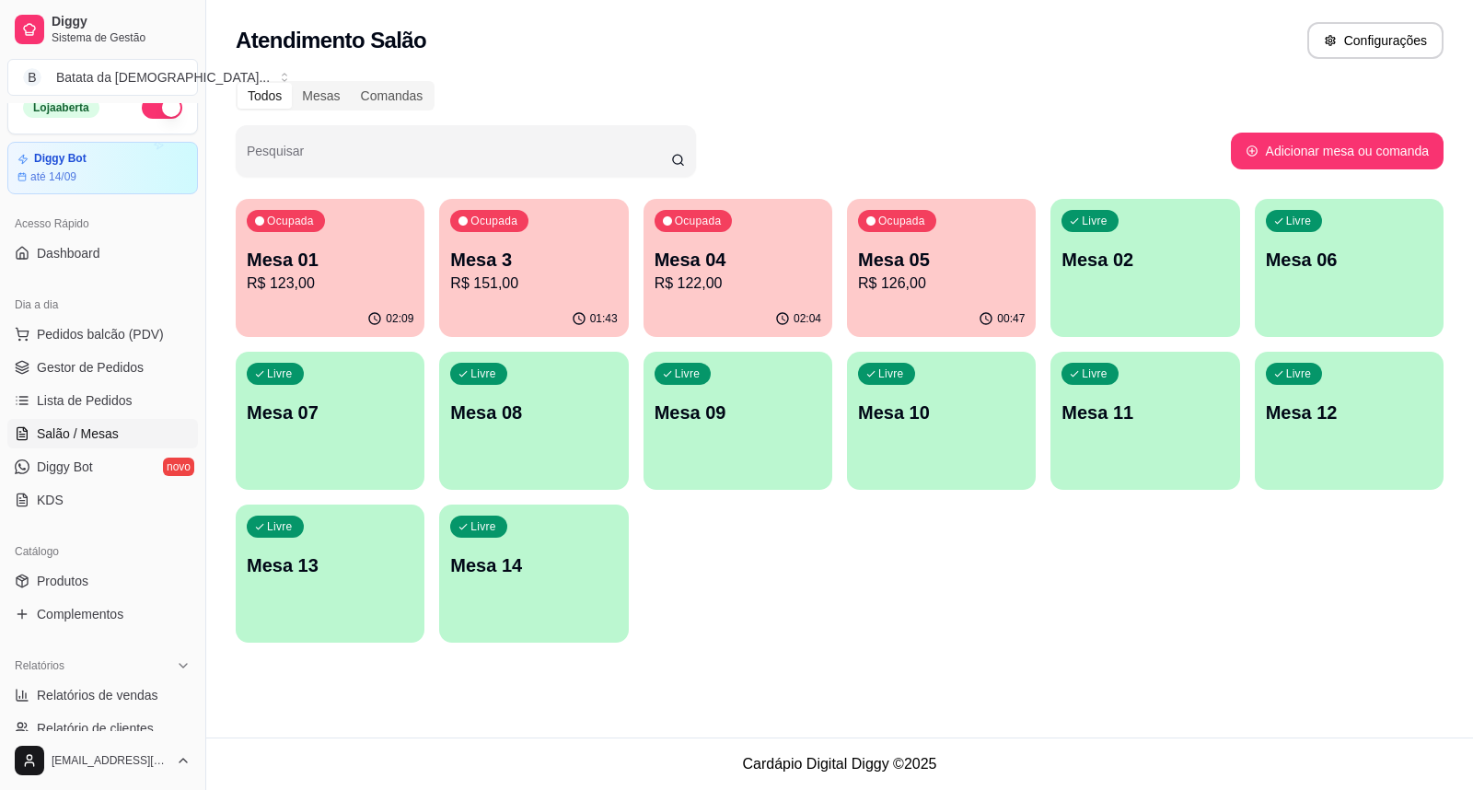
click at [695, 272] on p "R$ 122,00" at bounding box center [737, 283] width 167 height 22
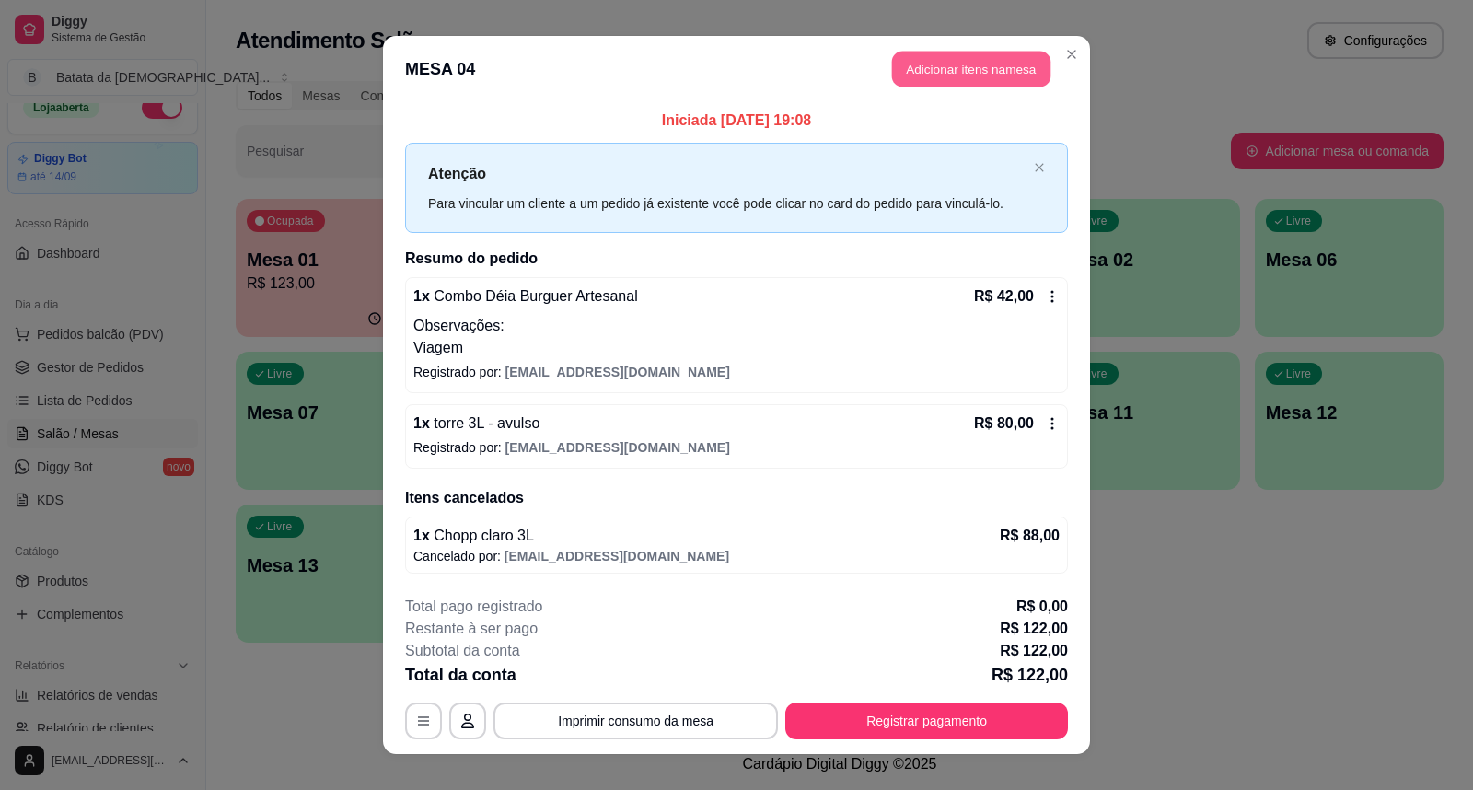
click at [918, 65] on button "Adicionar itens na mesa" at bounding box center [971, 70] width 158 height 36
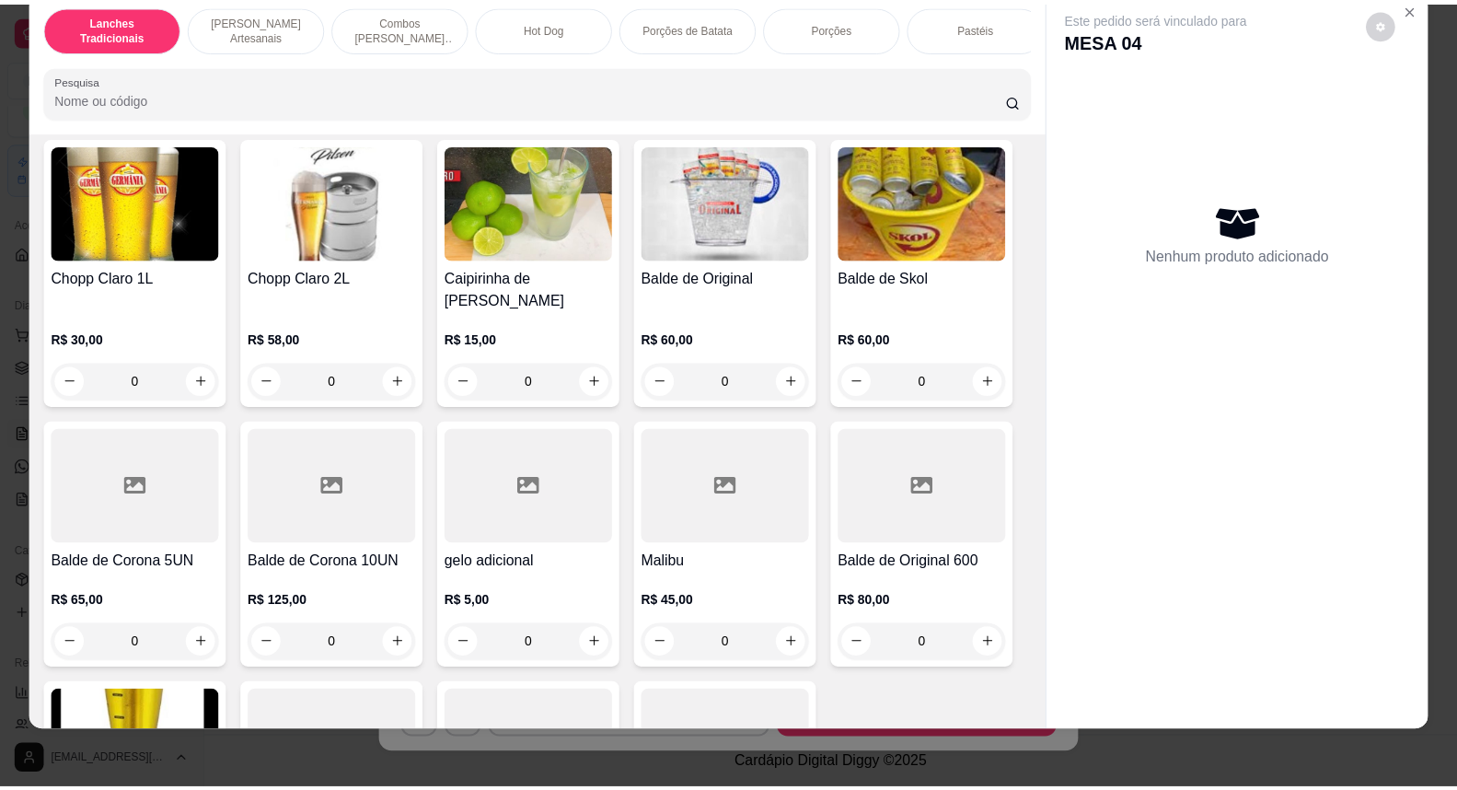
scroll to position [6830, 0]
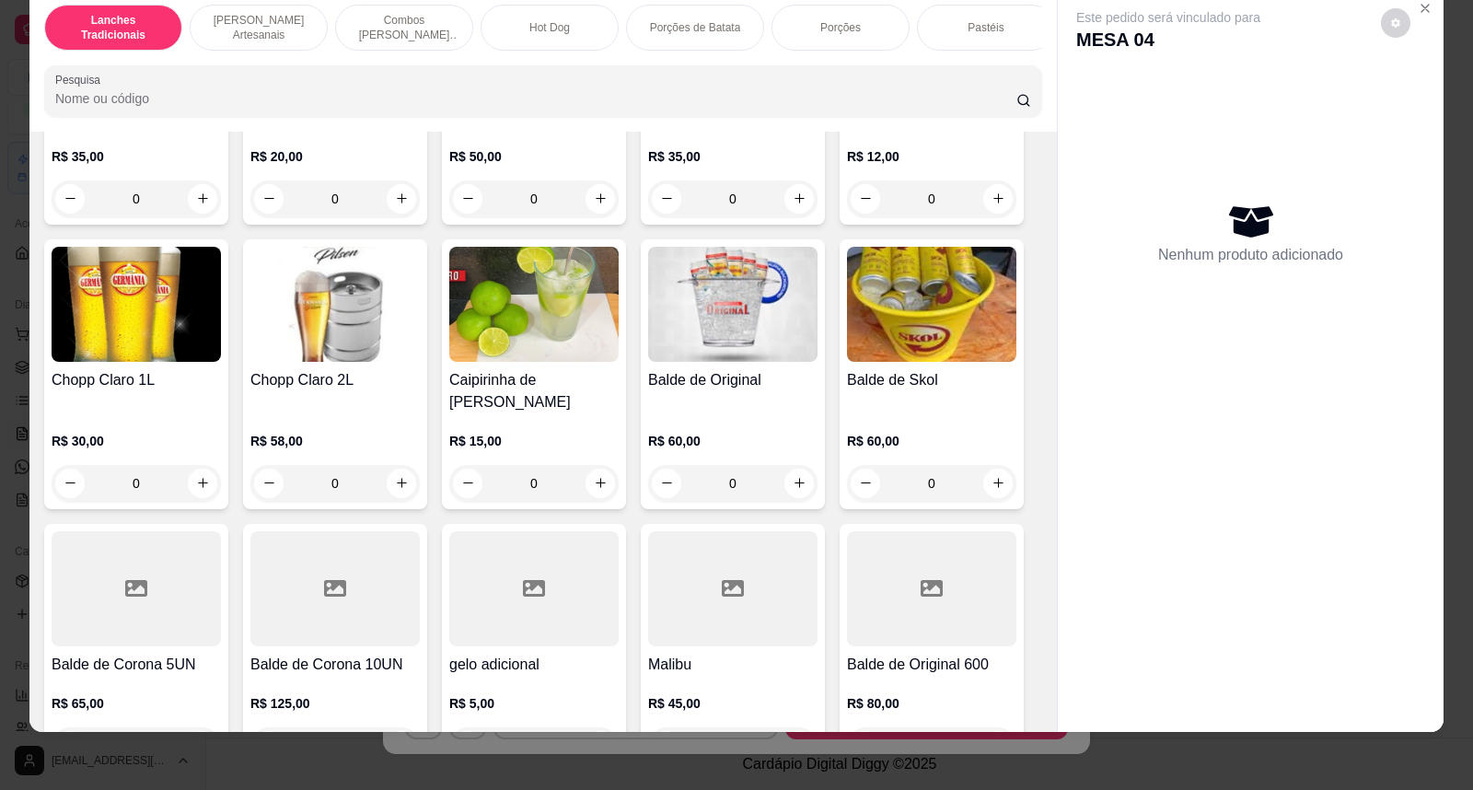
click at [718, 371] on h4 "Balde de Original" at bounding box center [732, 380] width 169 height 22
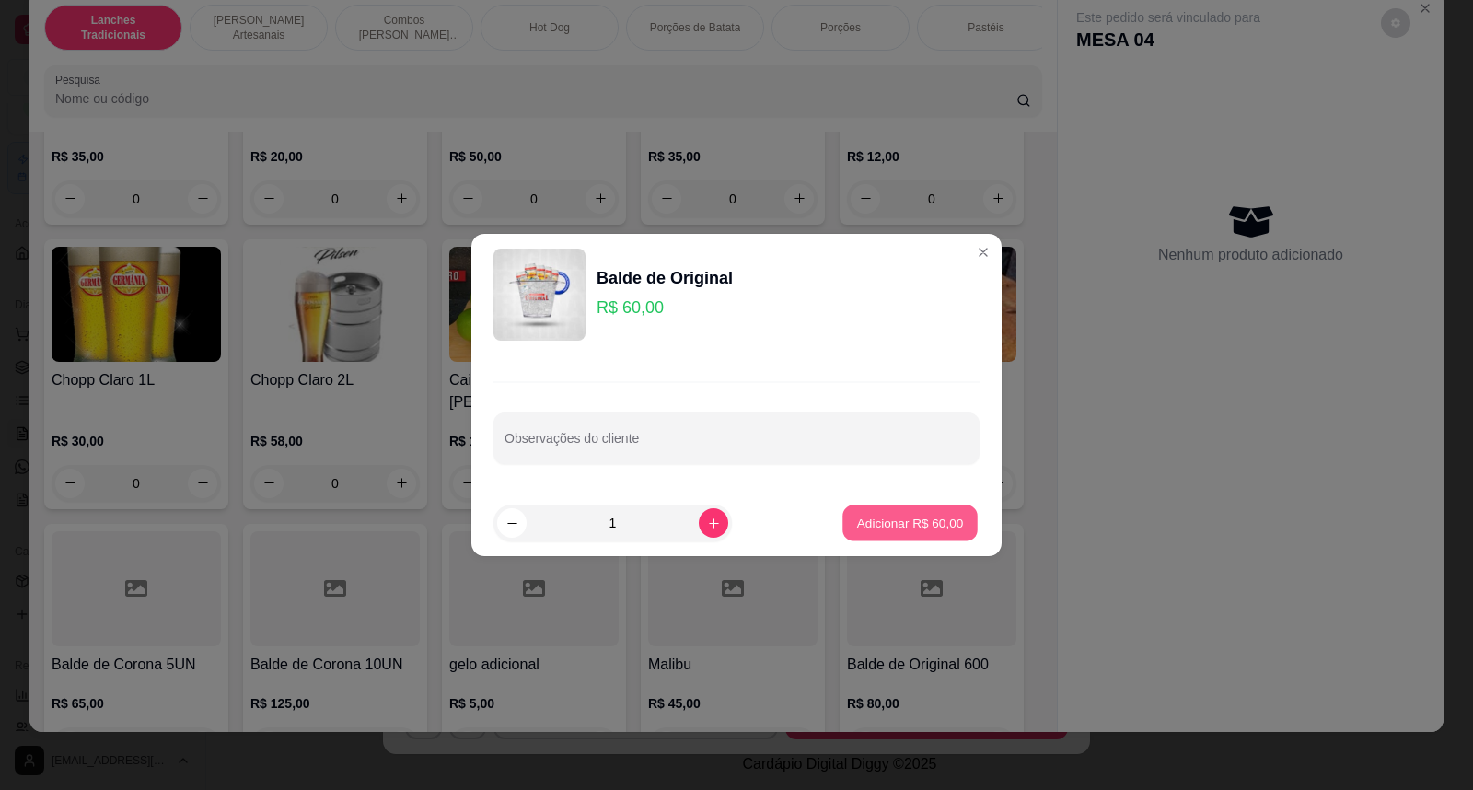
click at [933, 516] on p "Adicionar R$ 60,00" at bounding box center [910, 522] width 107 height 17
type input "1"
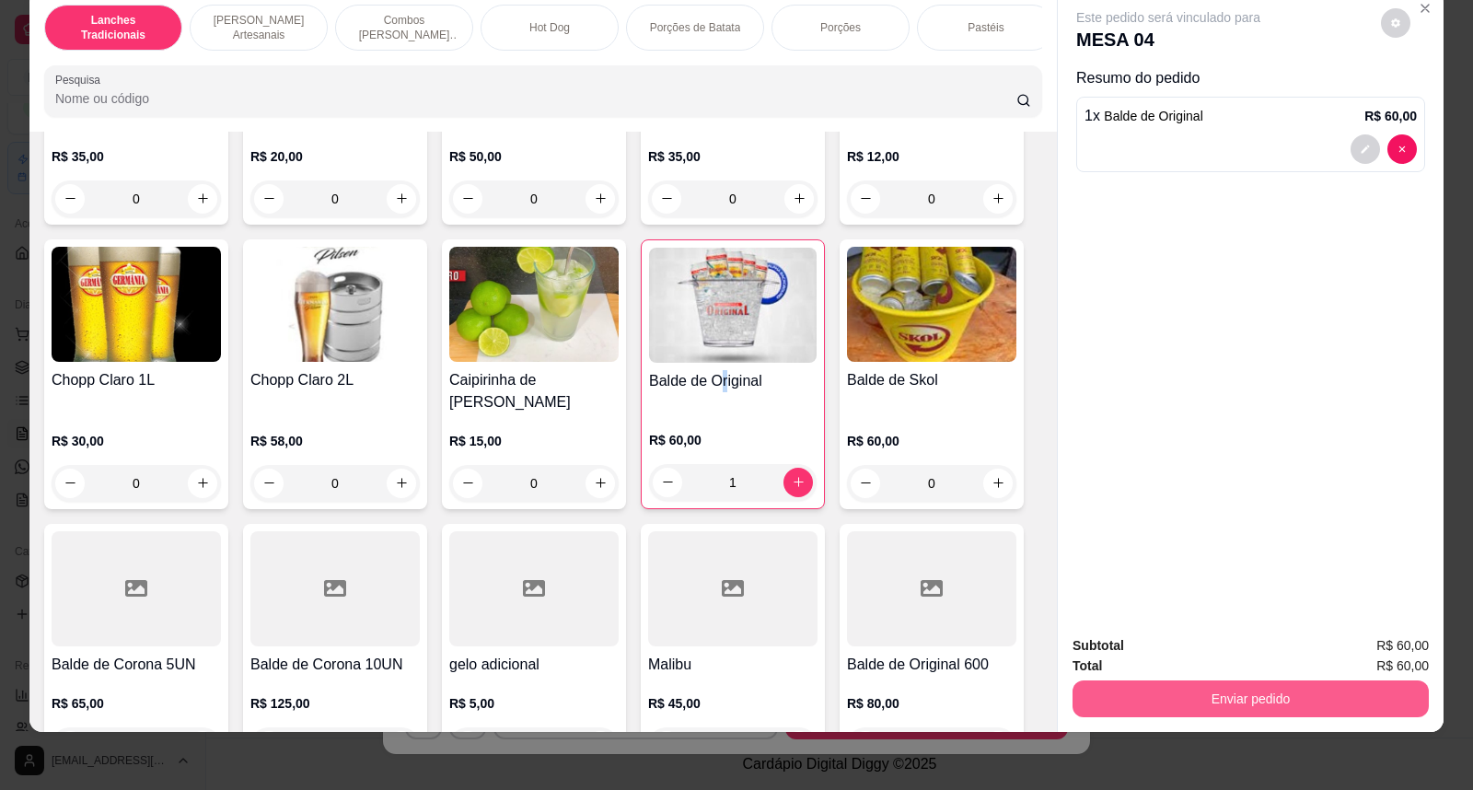
click at [1313, 706] on button "Enviar pedido" at bounding box center [1250, 698] width 356 height 37
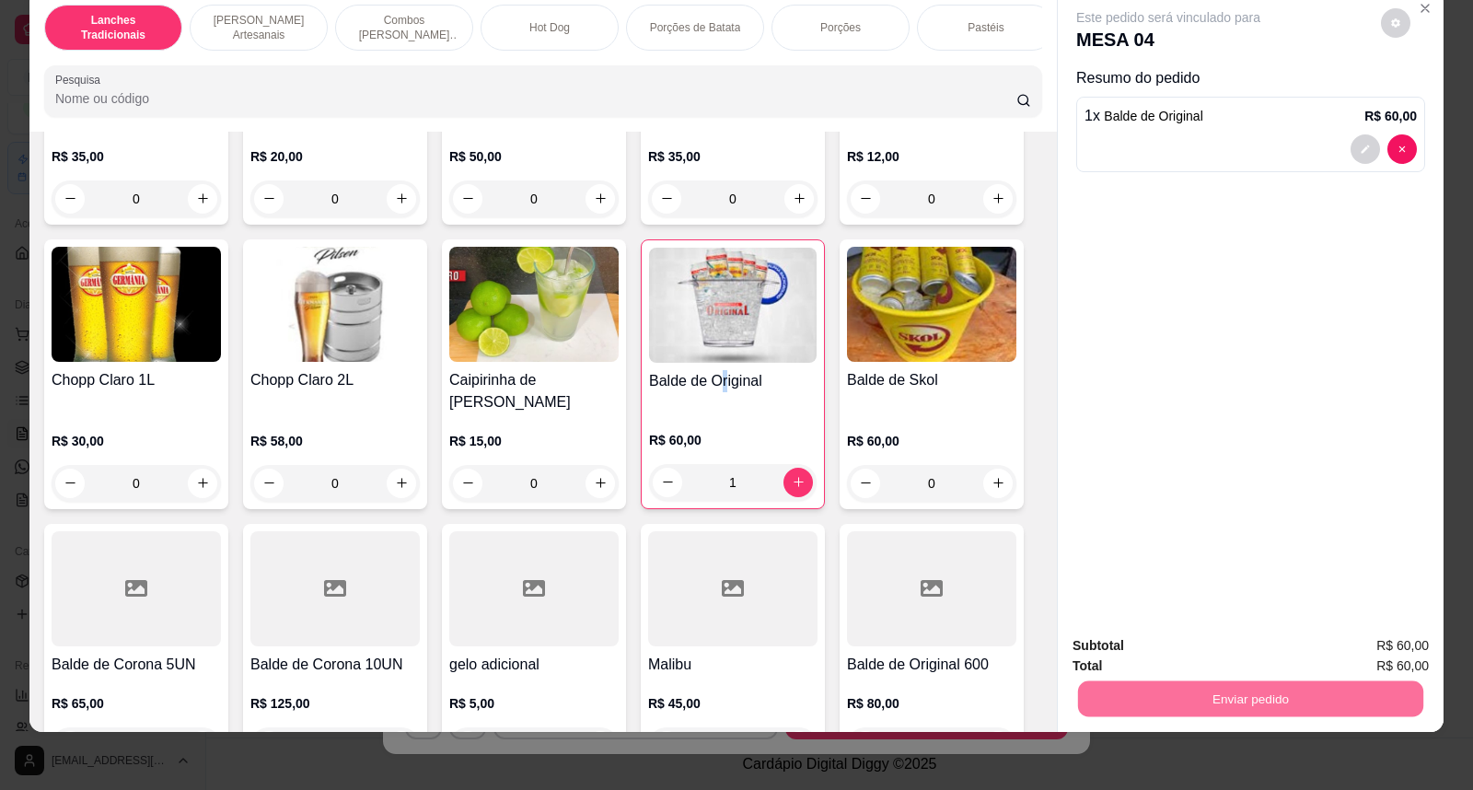
click at [1217, 653] on button "Não registrar e enviar pedido" at bounding box center [1189, 653] width 186 height 34
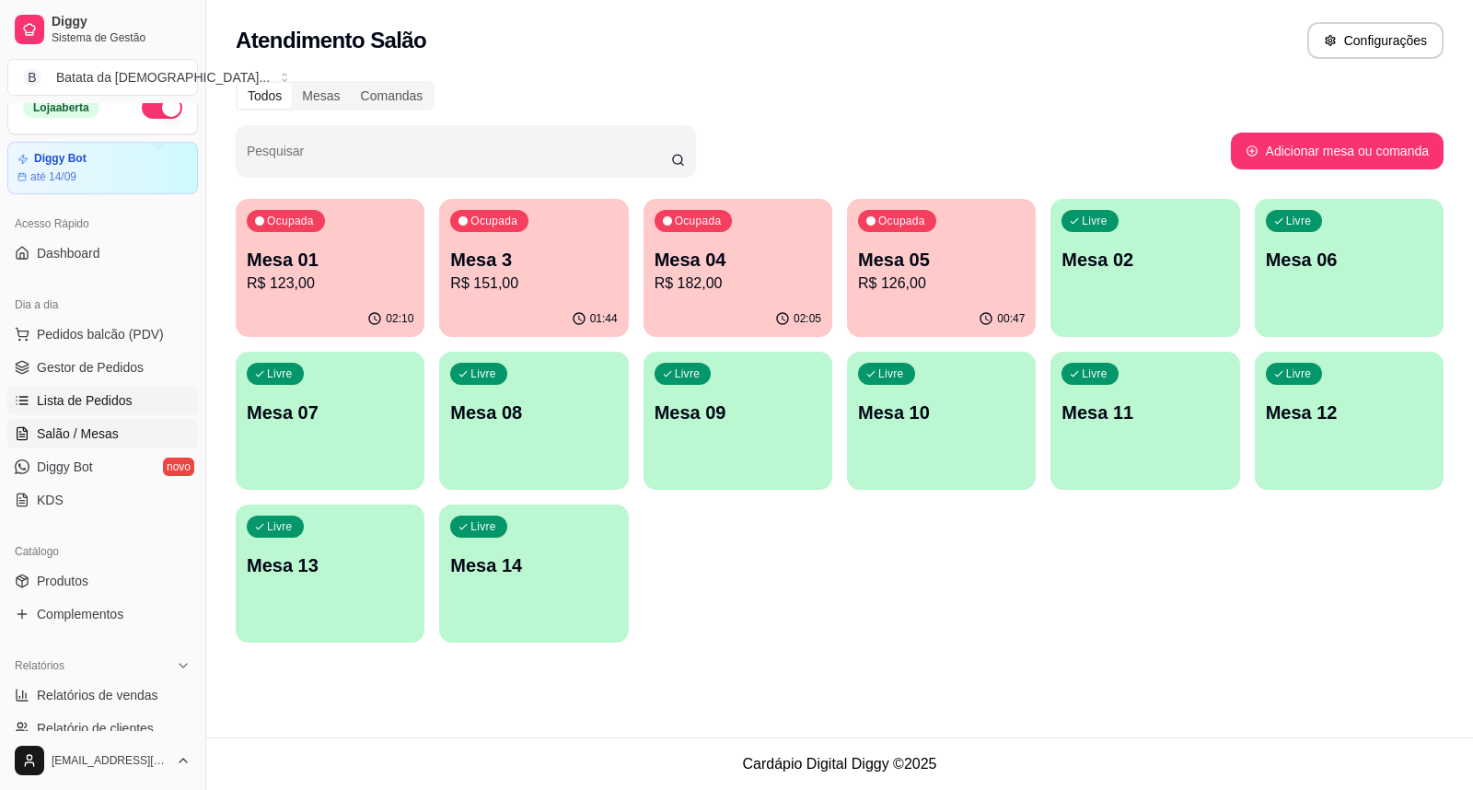
click at [98, 392] on span "Lista de Pedidos" at bounding box center [85, 400] width 96 height 18
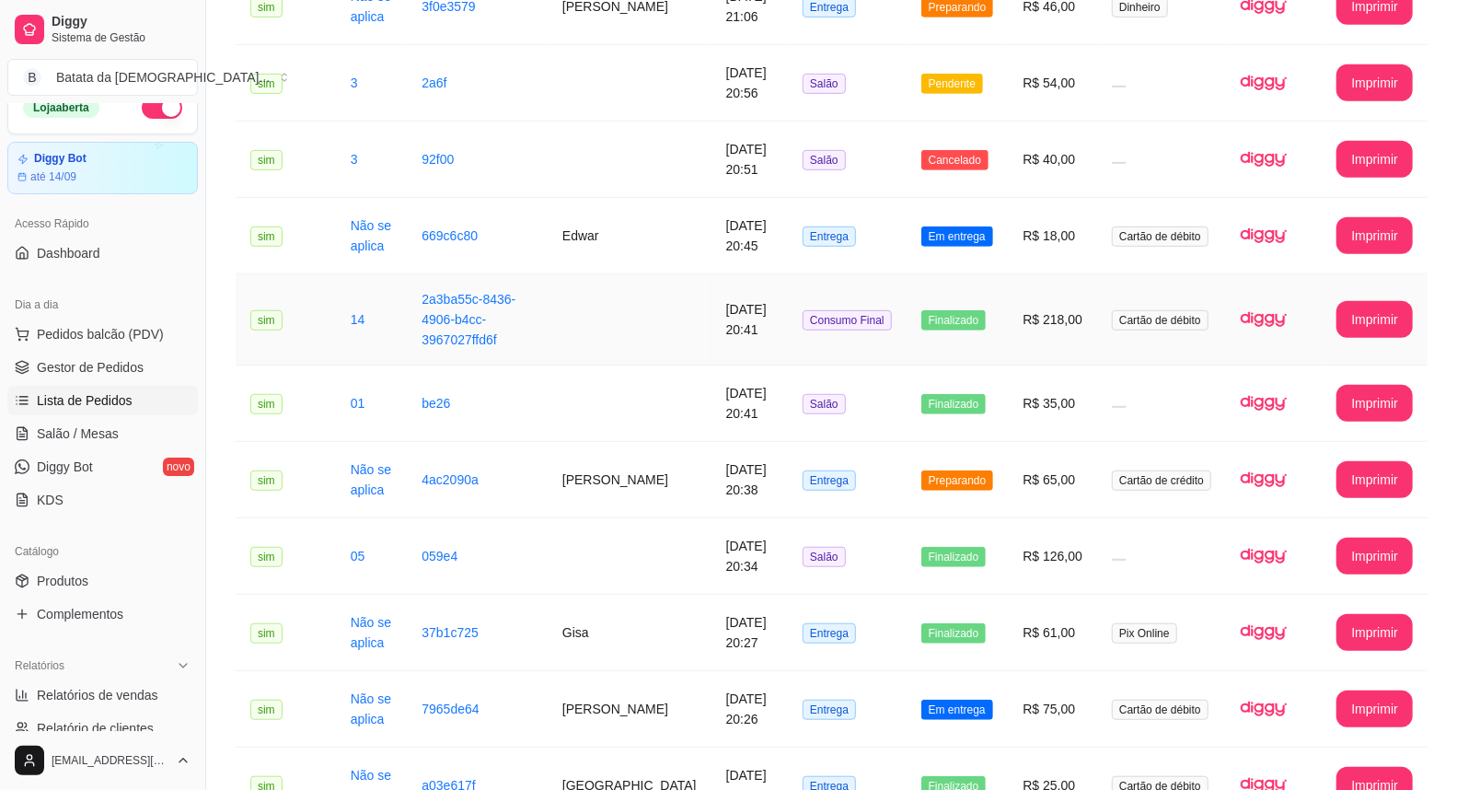
scroll to position [920, 0]
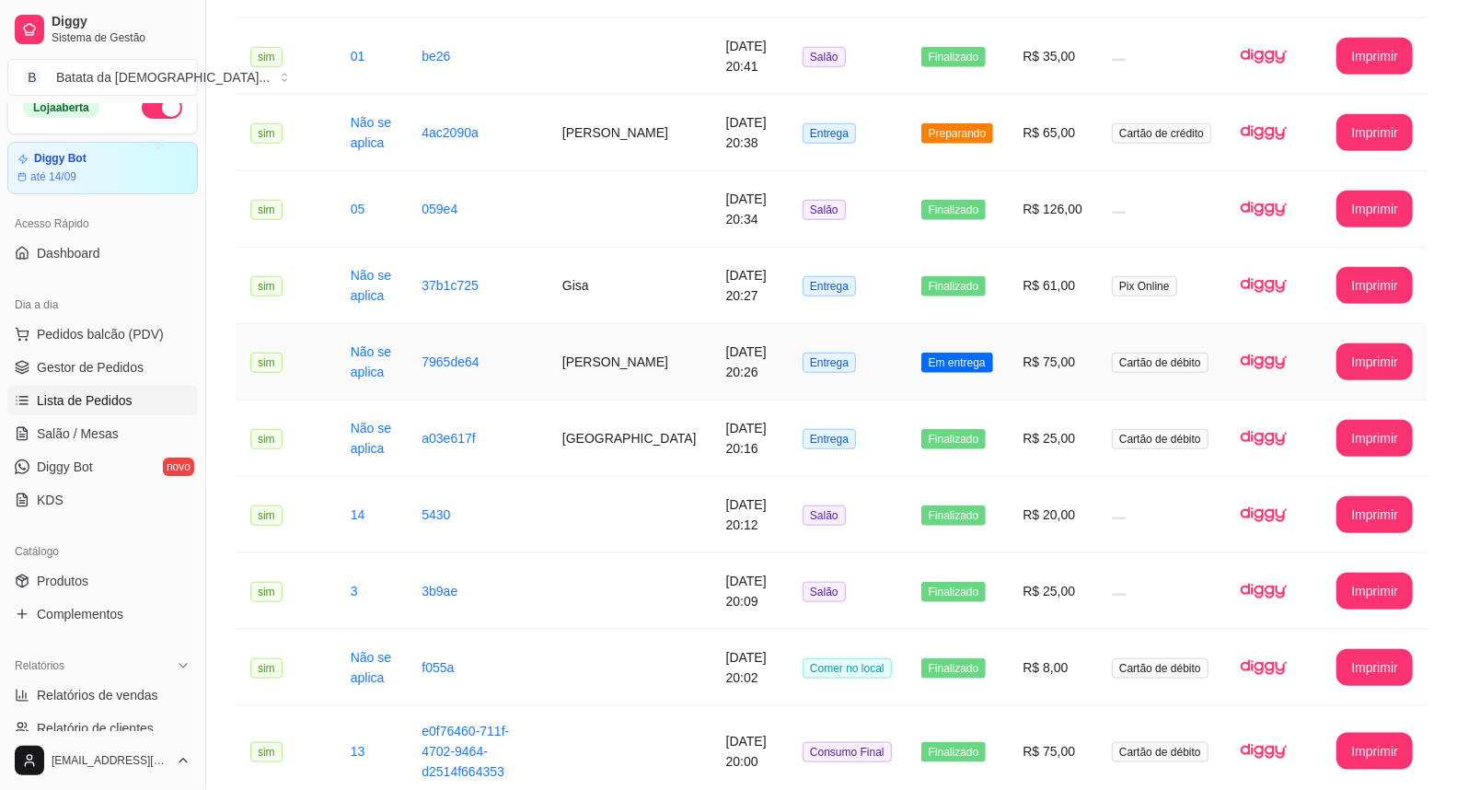
click at [1000, 324] on td "Em entrega" at bounding box center [958, 362] width 102 height 76
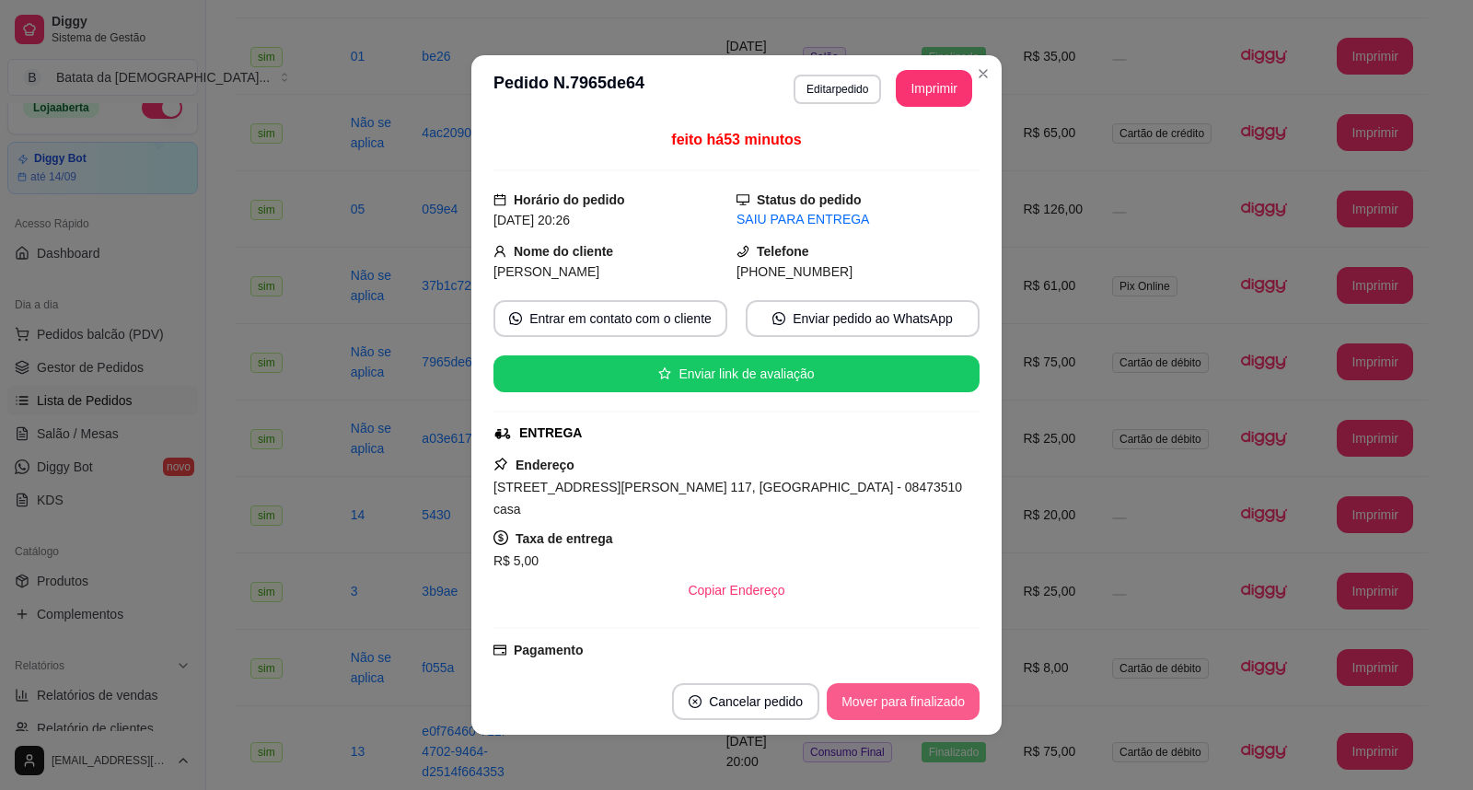
click at [930, 685] on button "Mover para finalizado" at bounding box center [903, 701] width 153 height 37
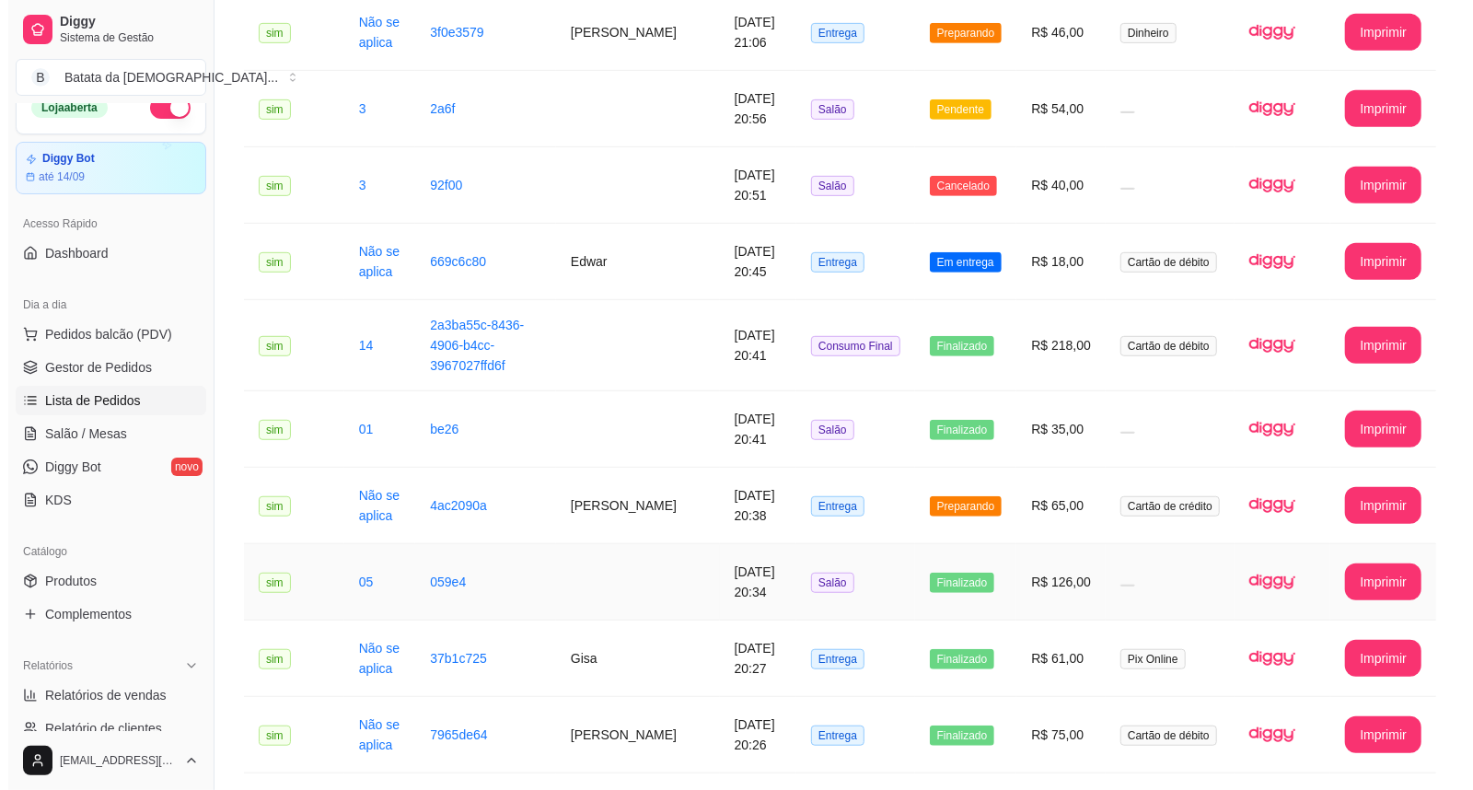
scroll to position [511, 0]
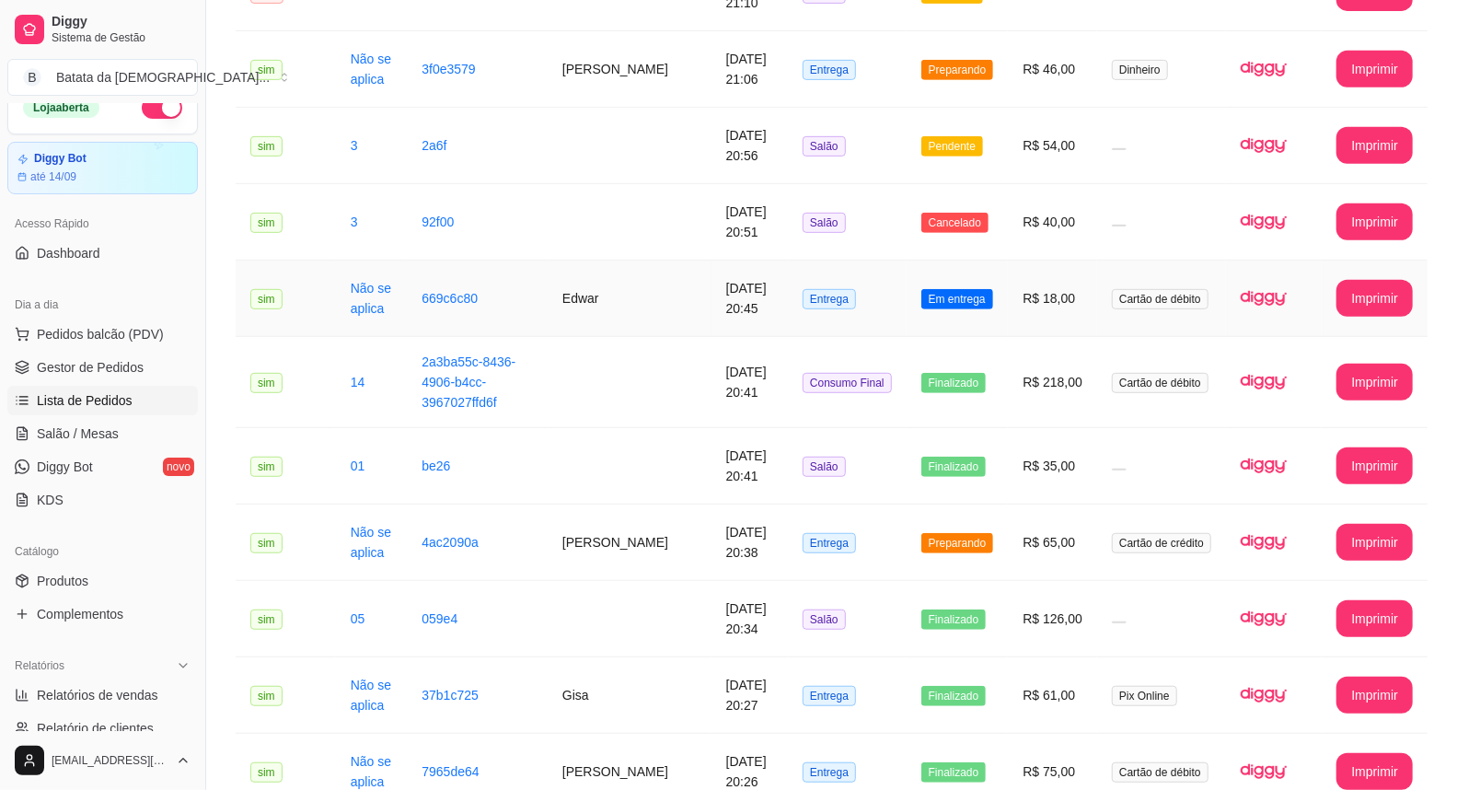
click at [1051, 274] on td "R$ 18,00" at bounding box center [1052, 298] width 89 height 76
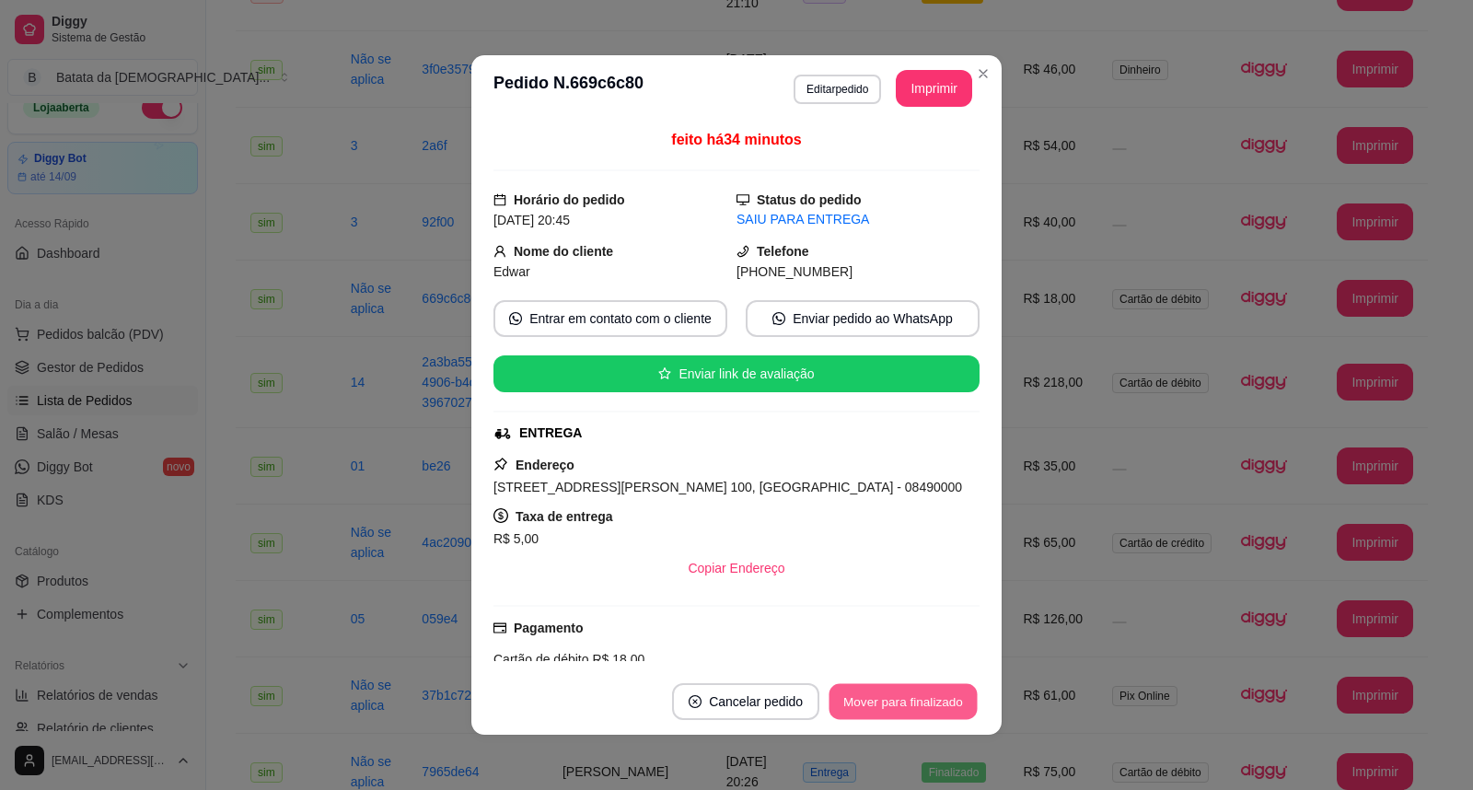
click at [886, 700] on button "Mover para finalizado" at bounding box center [903, 702] width 148 height 36
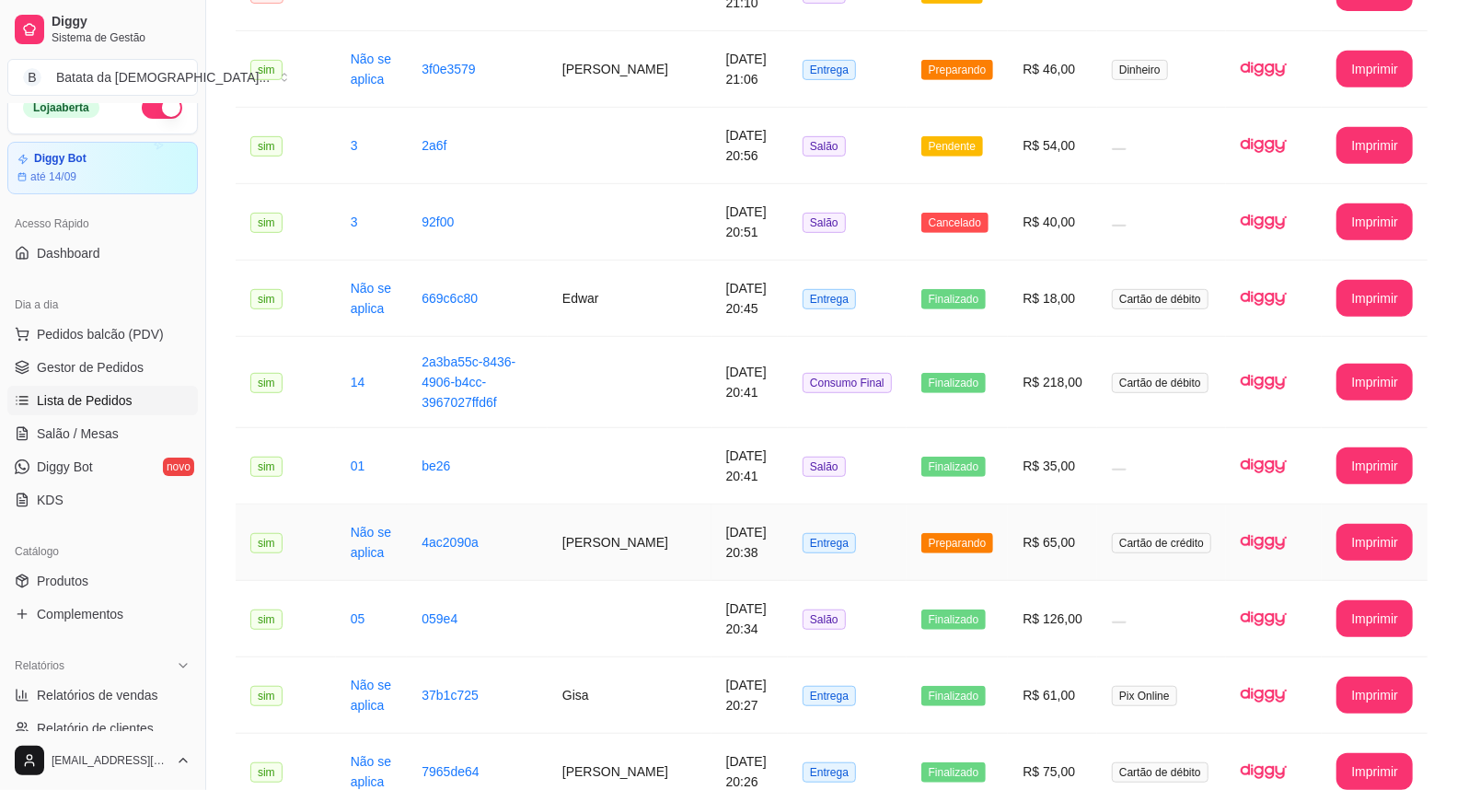
click at [923, 516] on td "Preparando" at bounding box center [958, 542] width 102 height 76
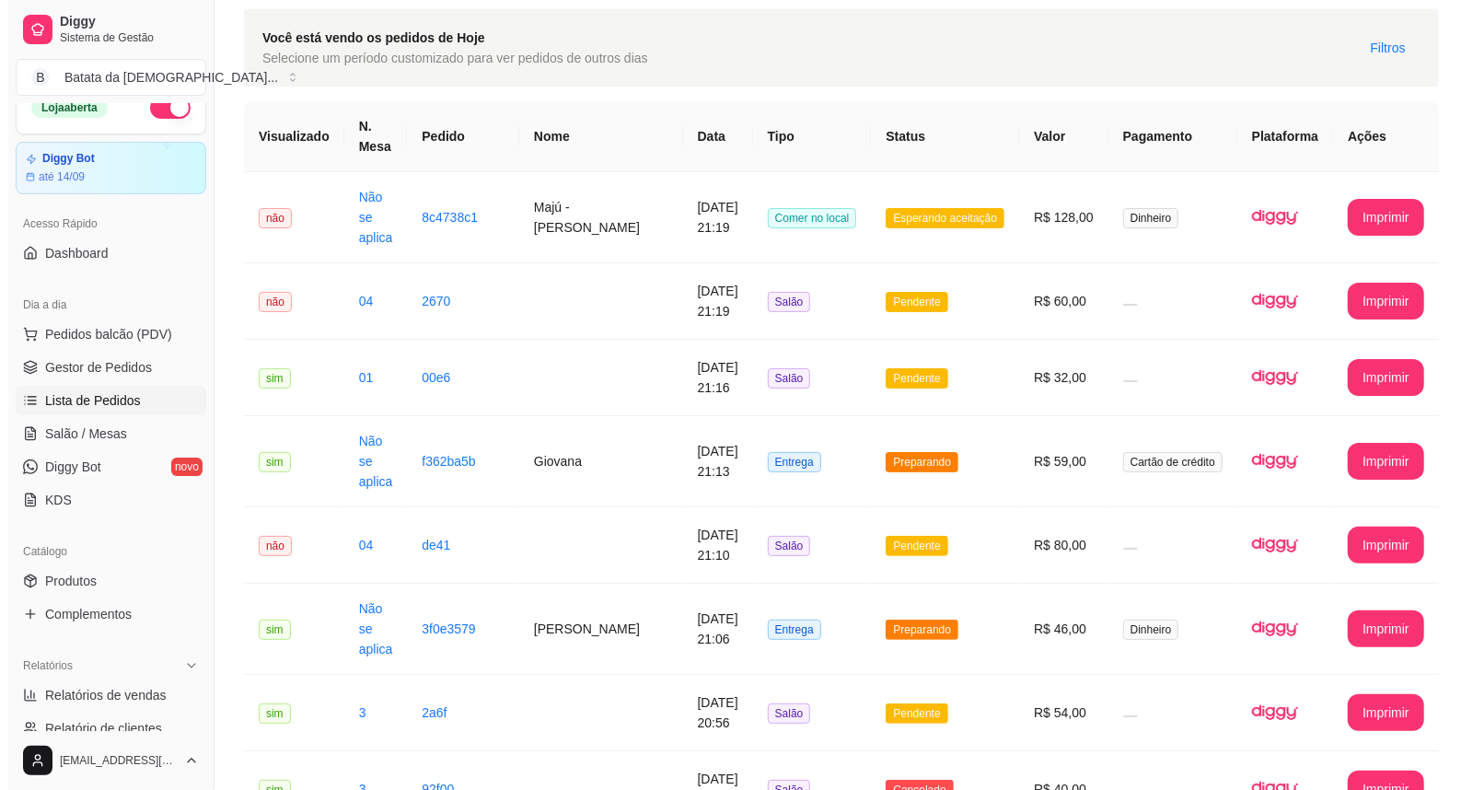
scroll to position [0, 0]
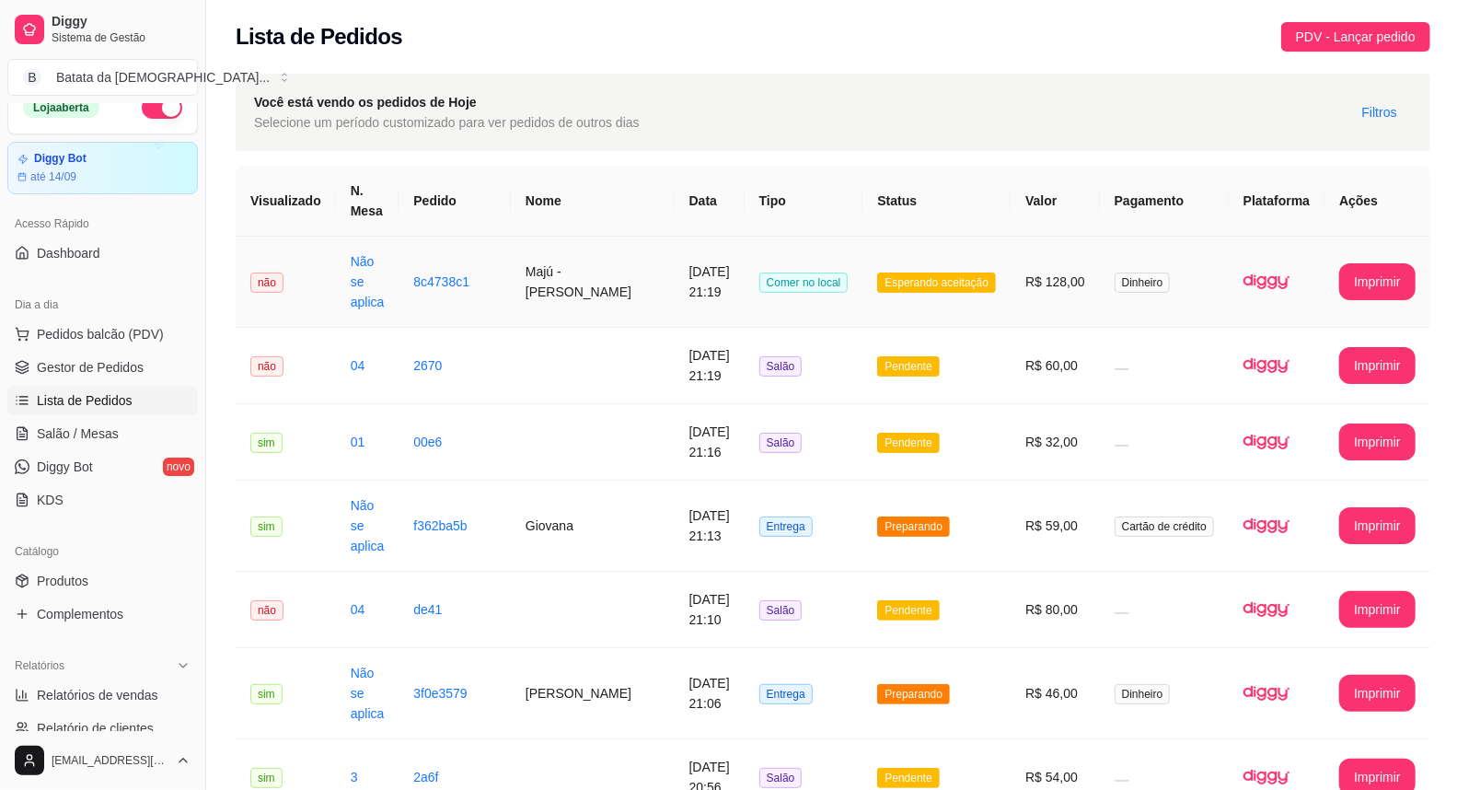
click at [977, 259] on td "Esperando aceitação" at bounding box center [936, 282] width 148 height 91
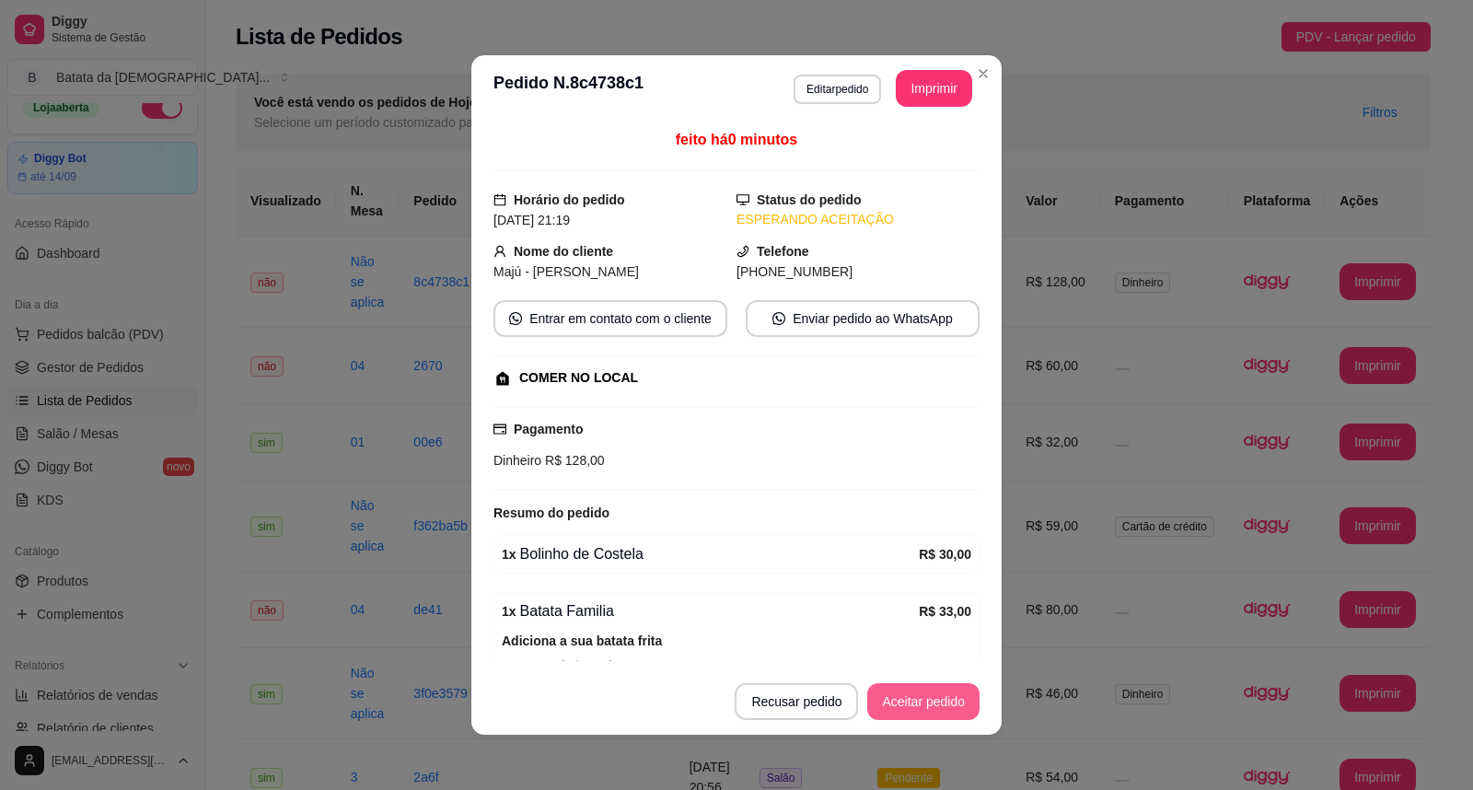
click at [895, 702] on button "Aceitar pedido" at bounding box center [923, 701] width 112 height 37
click at [935, 90] on button "Imprimir" at bounding box center [934, 89] width 74 height 36
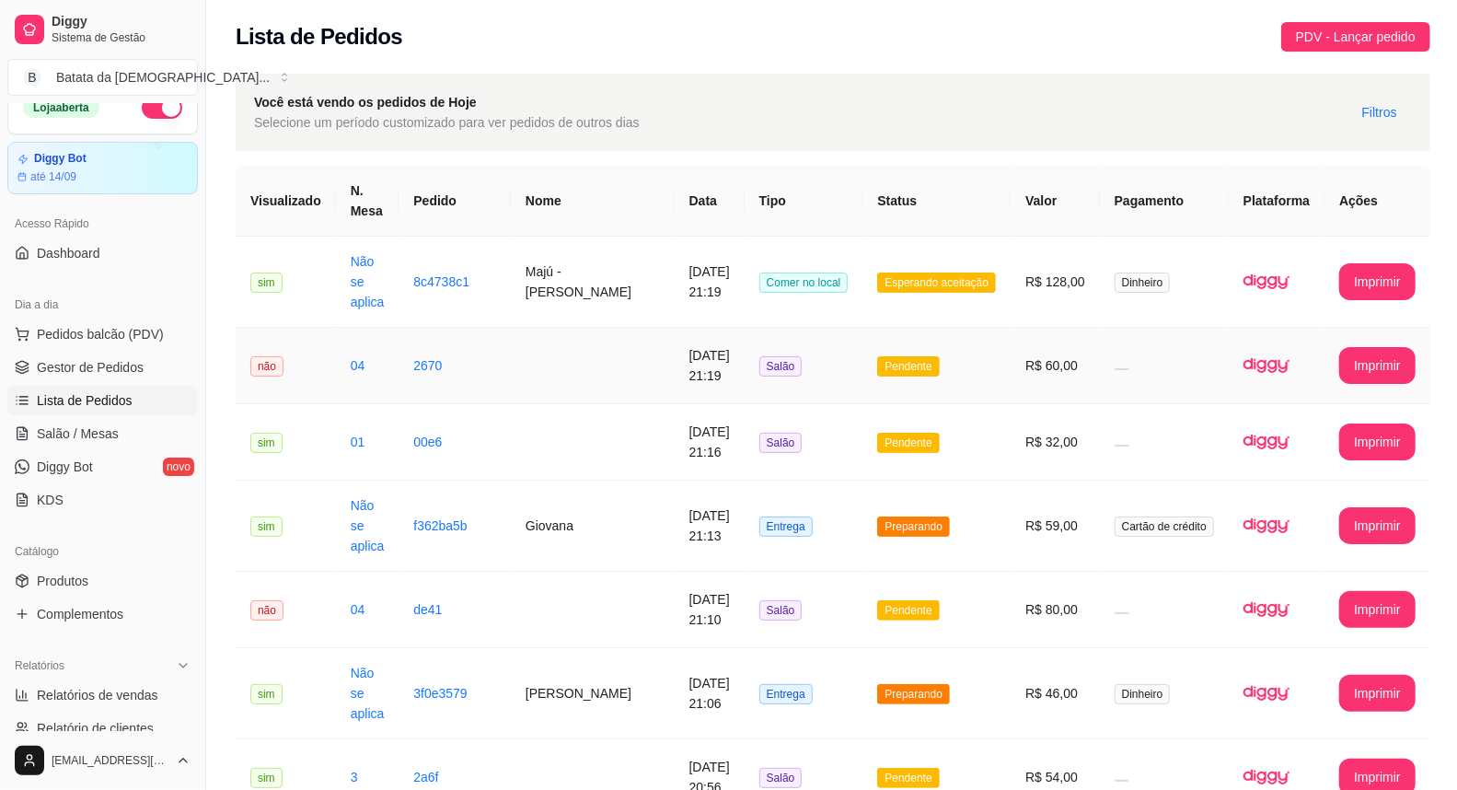
click at [1006, 393] on td "Pendente" at bounding box center [936, 366] width 148 height 76
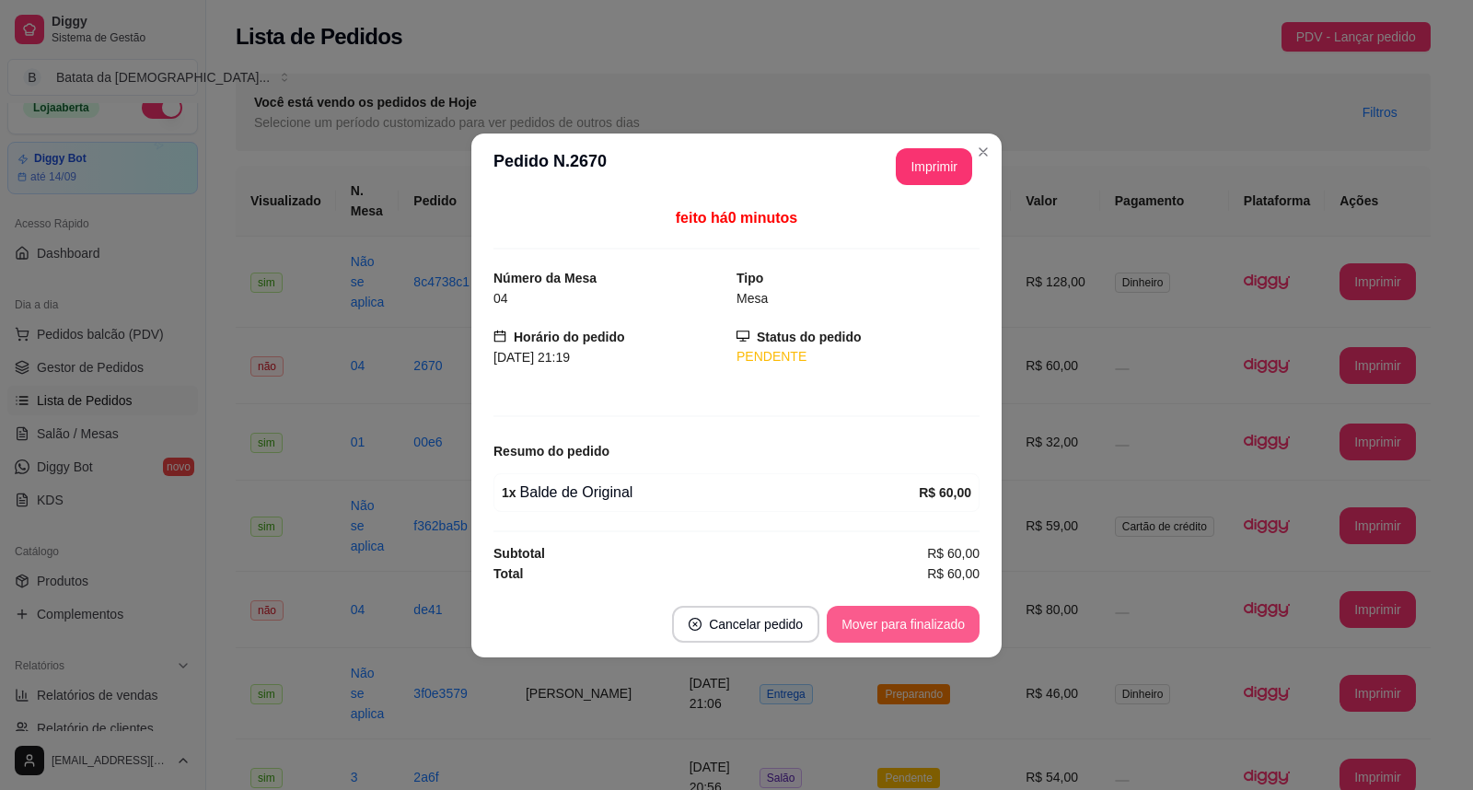
click at [923, 610] on button "Mover para finalizado" at bounding box center [903, 624] width 153 height 37
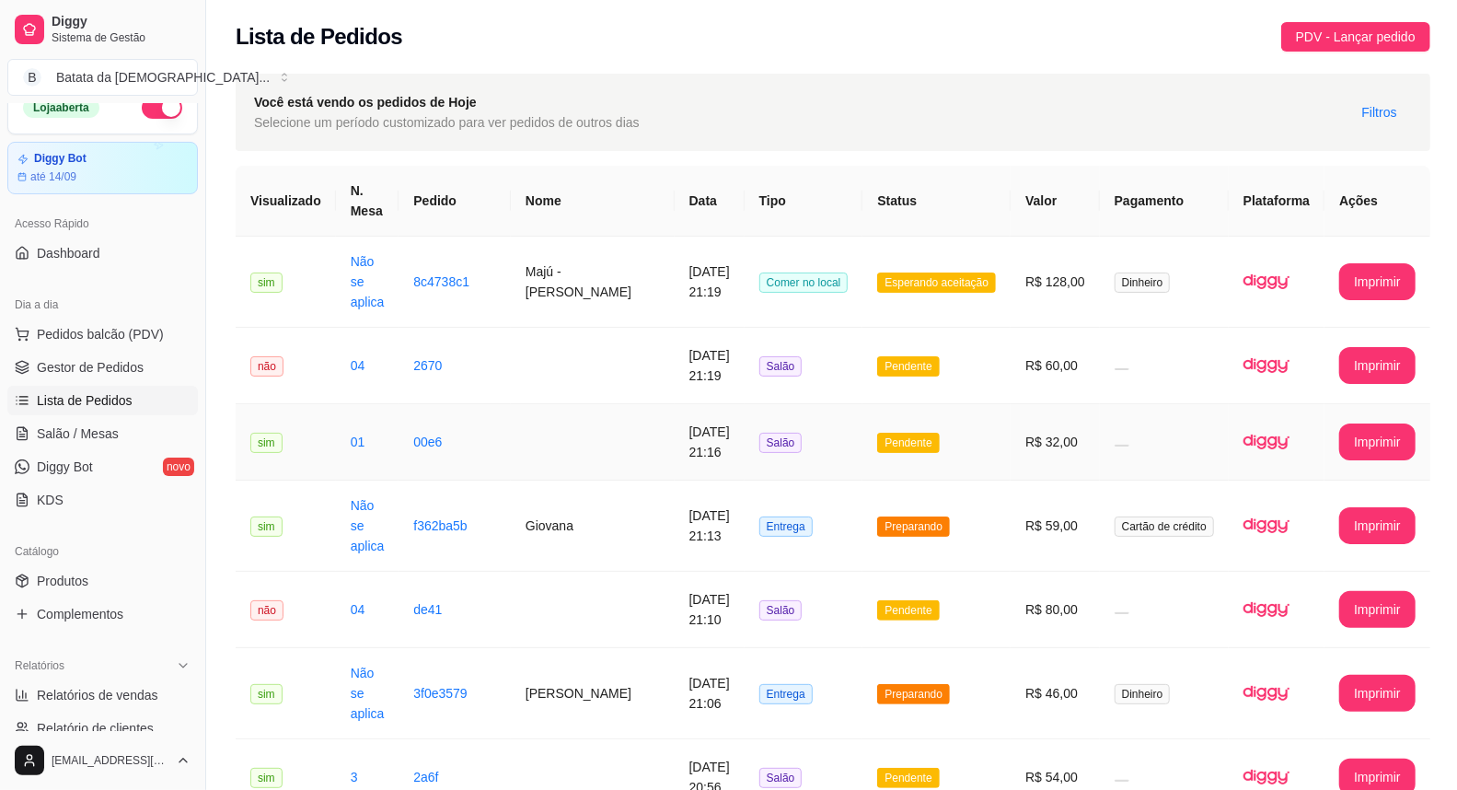
click at [1005, 446] on td "Pendente" at bounding box center [936, 442] width 148 height 76
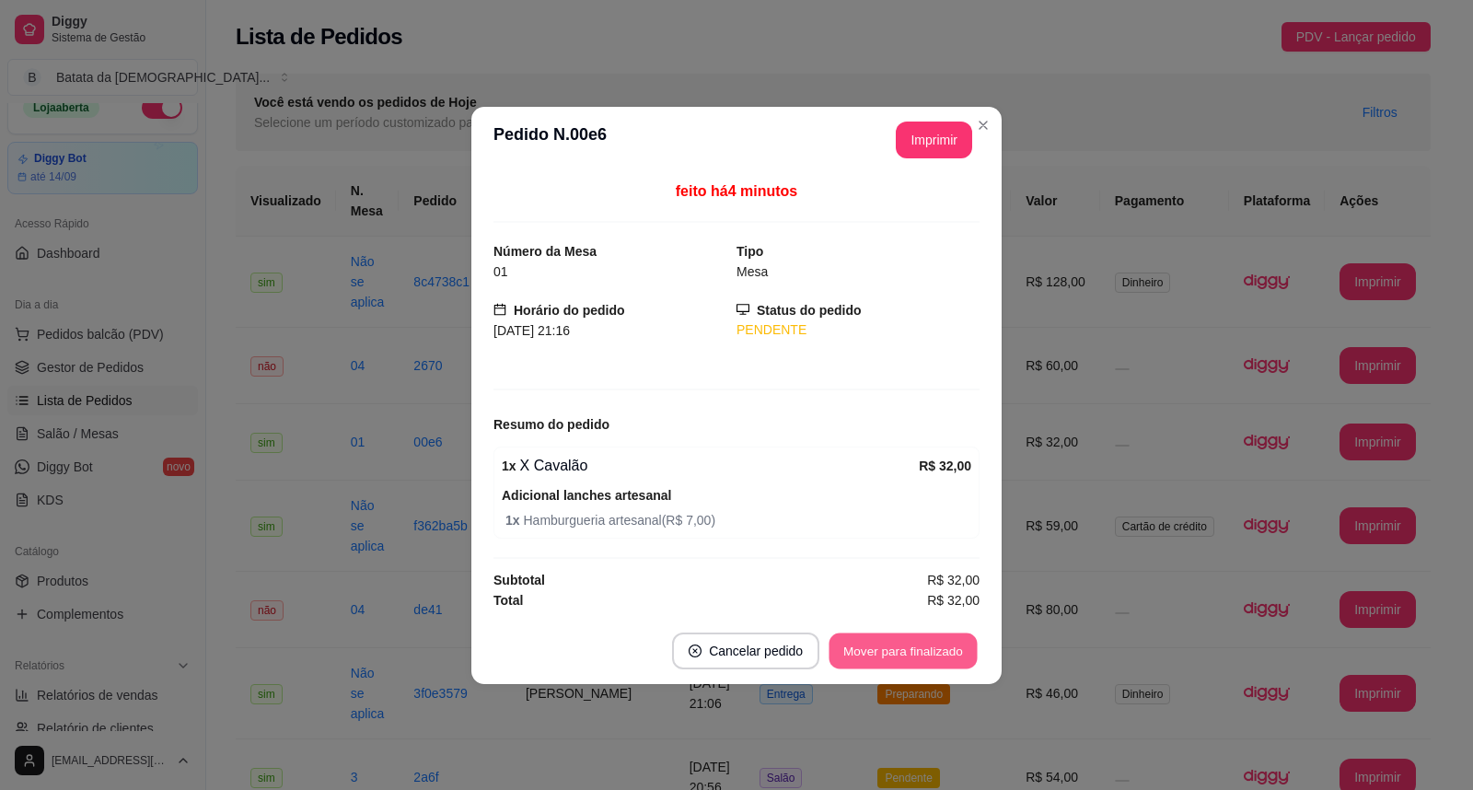
click at [908, 645] on button "Mover para finalizado" at bounding box center [903, 650] width 148 height 36
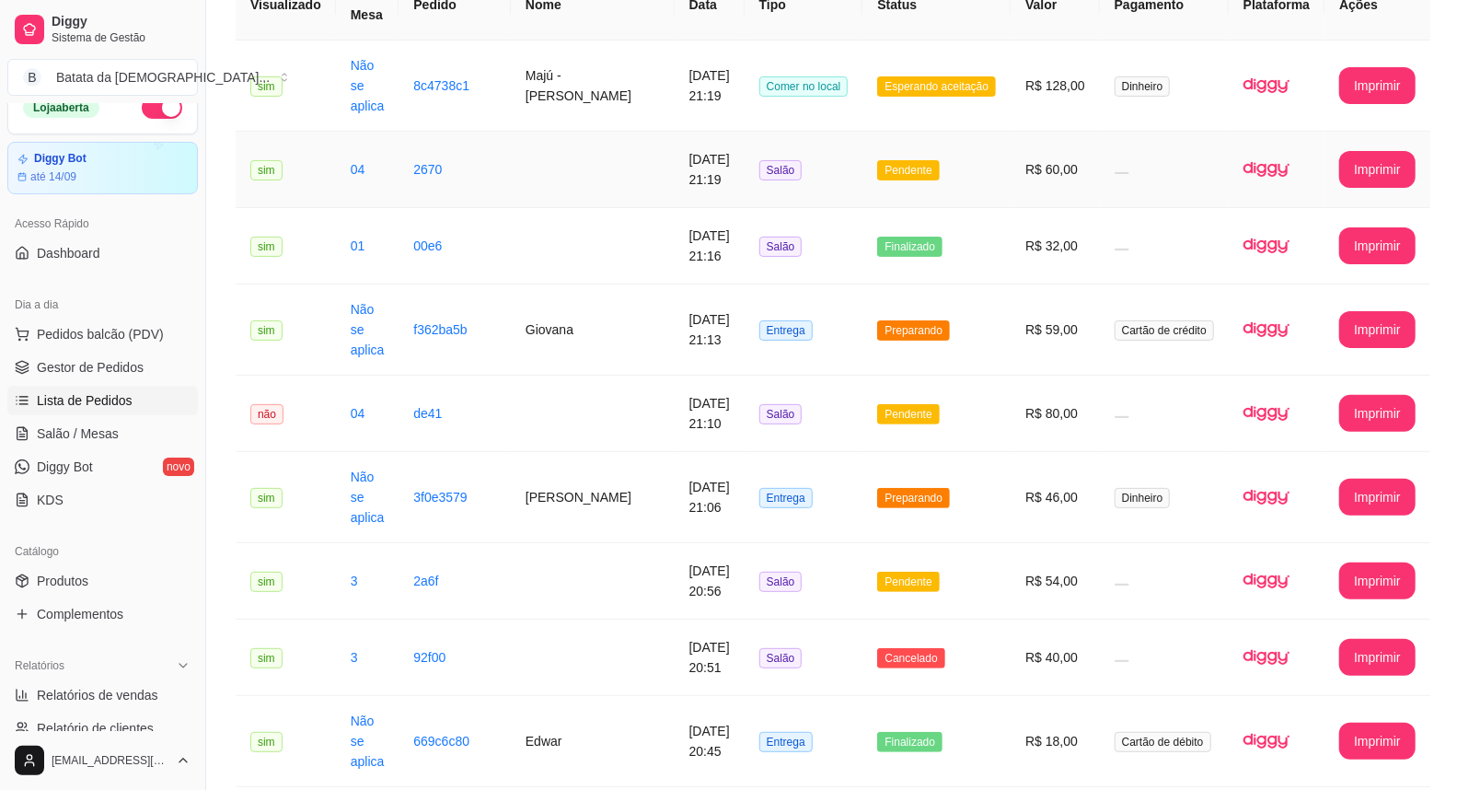
scroll to position [204, 0]
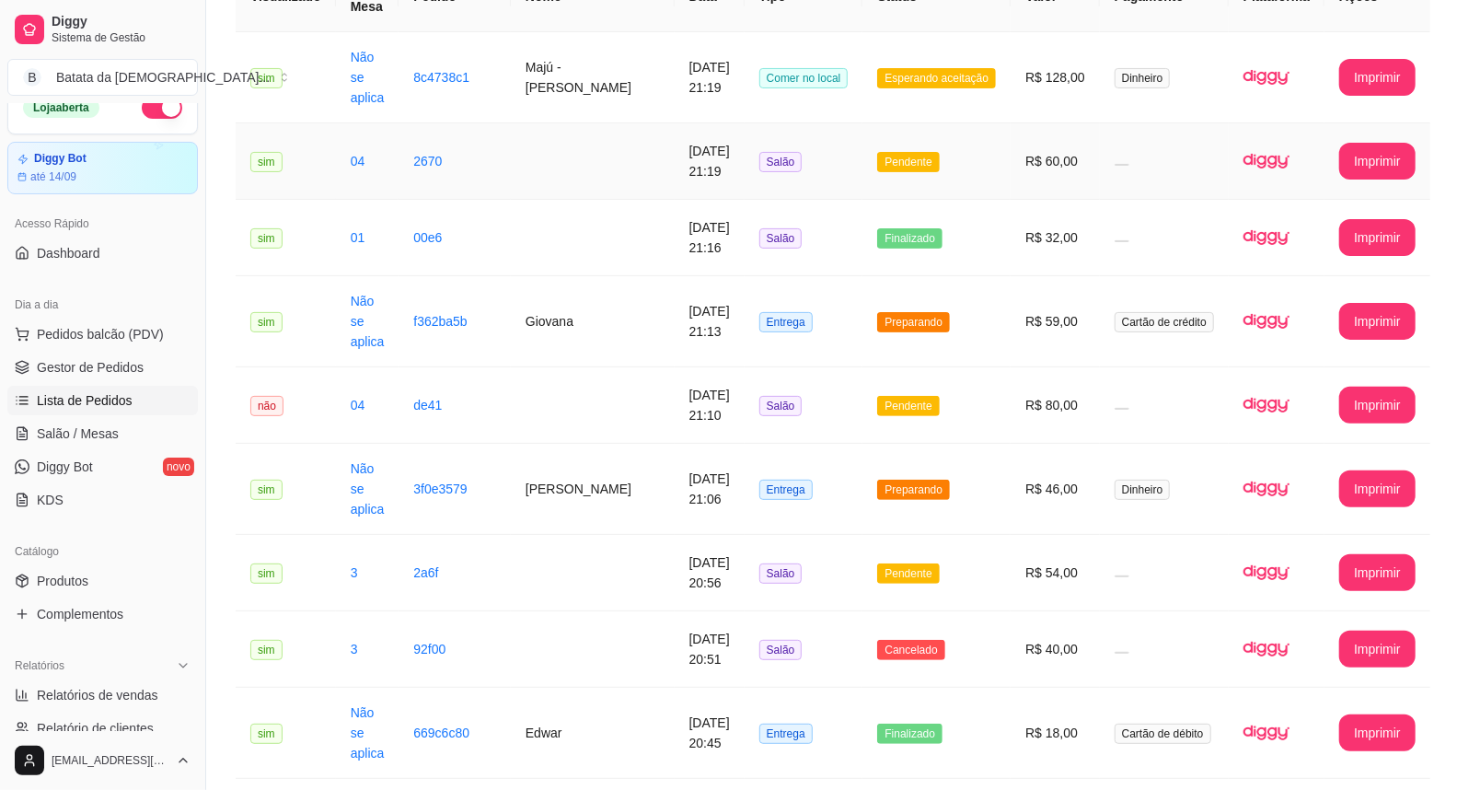
click at [919, 168] on span "Pendente" at bounding box center [908, 162] width 62 height 20
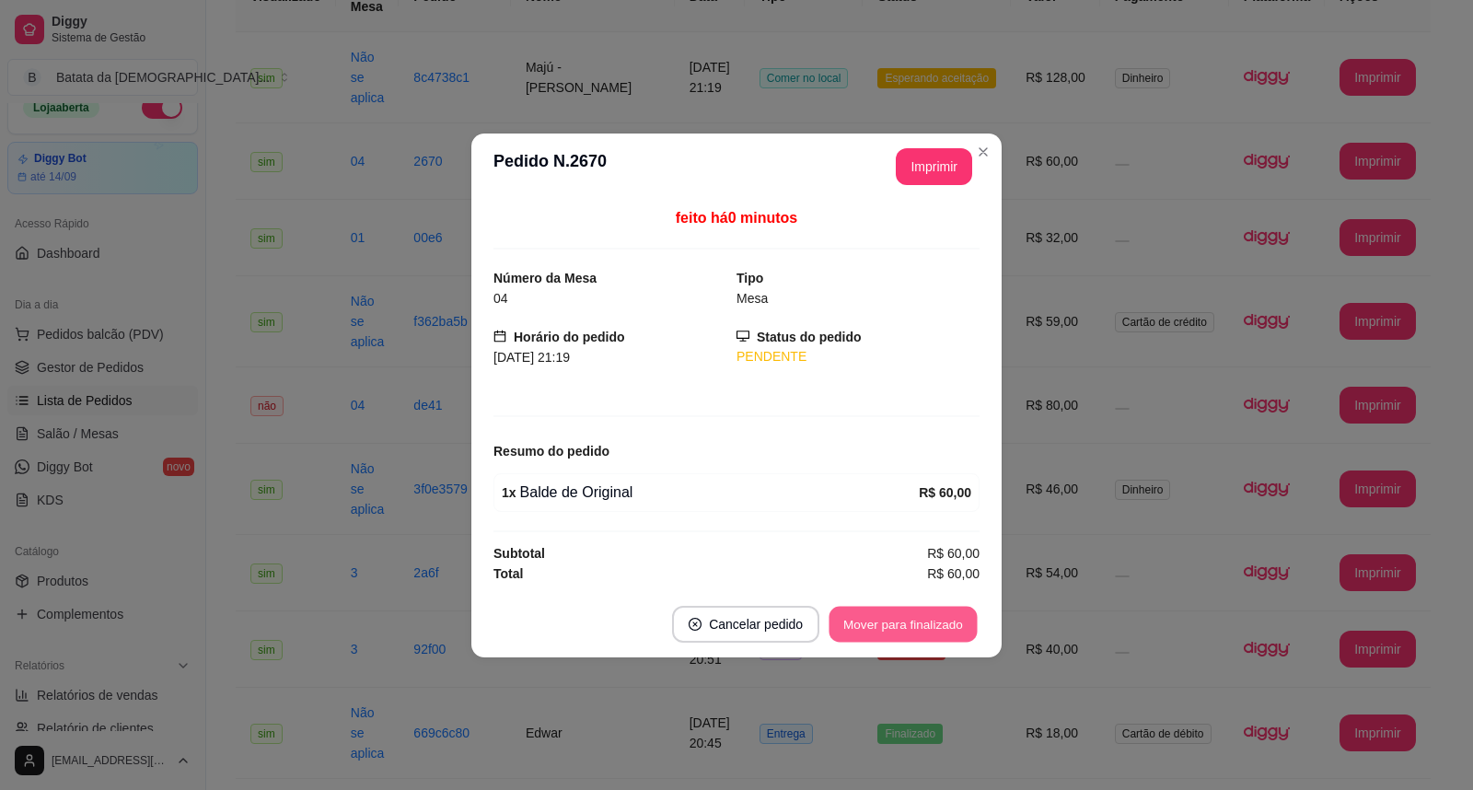
click at [918, 619] on button "Mover para finalizado" at bounding box center [903, 624] width 148 height 36
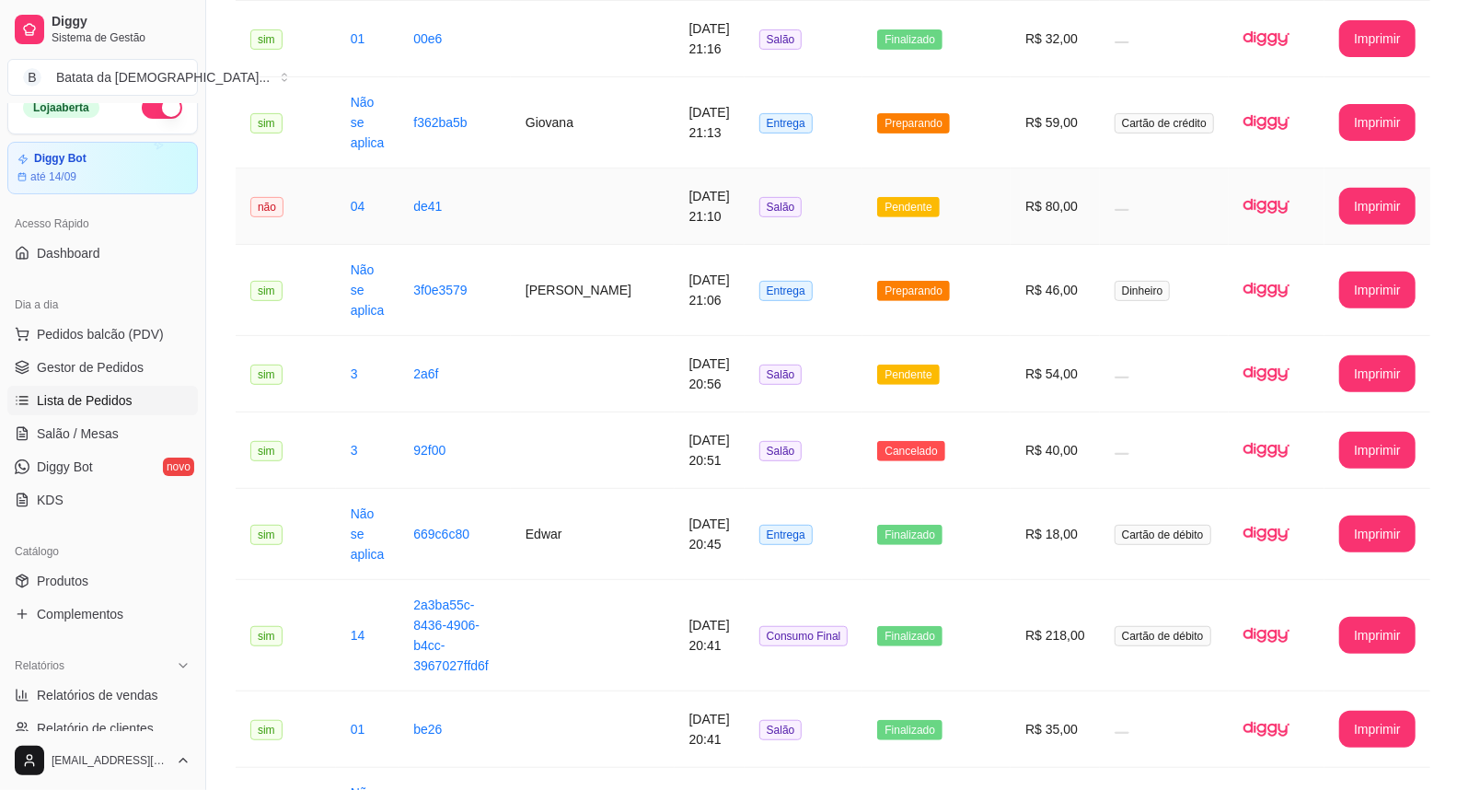
scroll to position [409, 0]
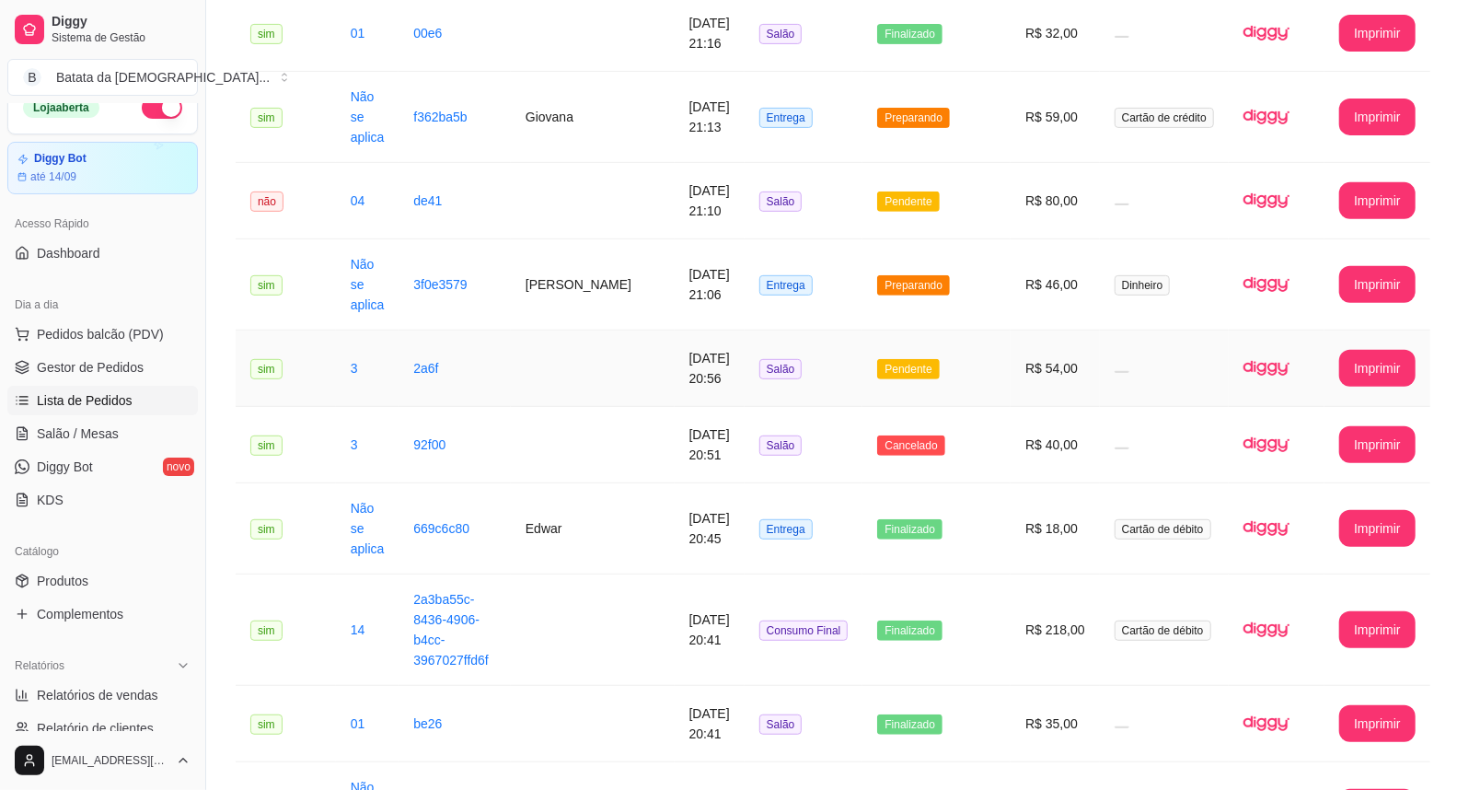
click at [850, 361] on td "Salão" at bounding box center [804, 368] width 119 height 76
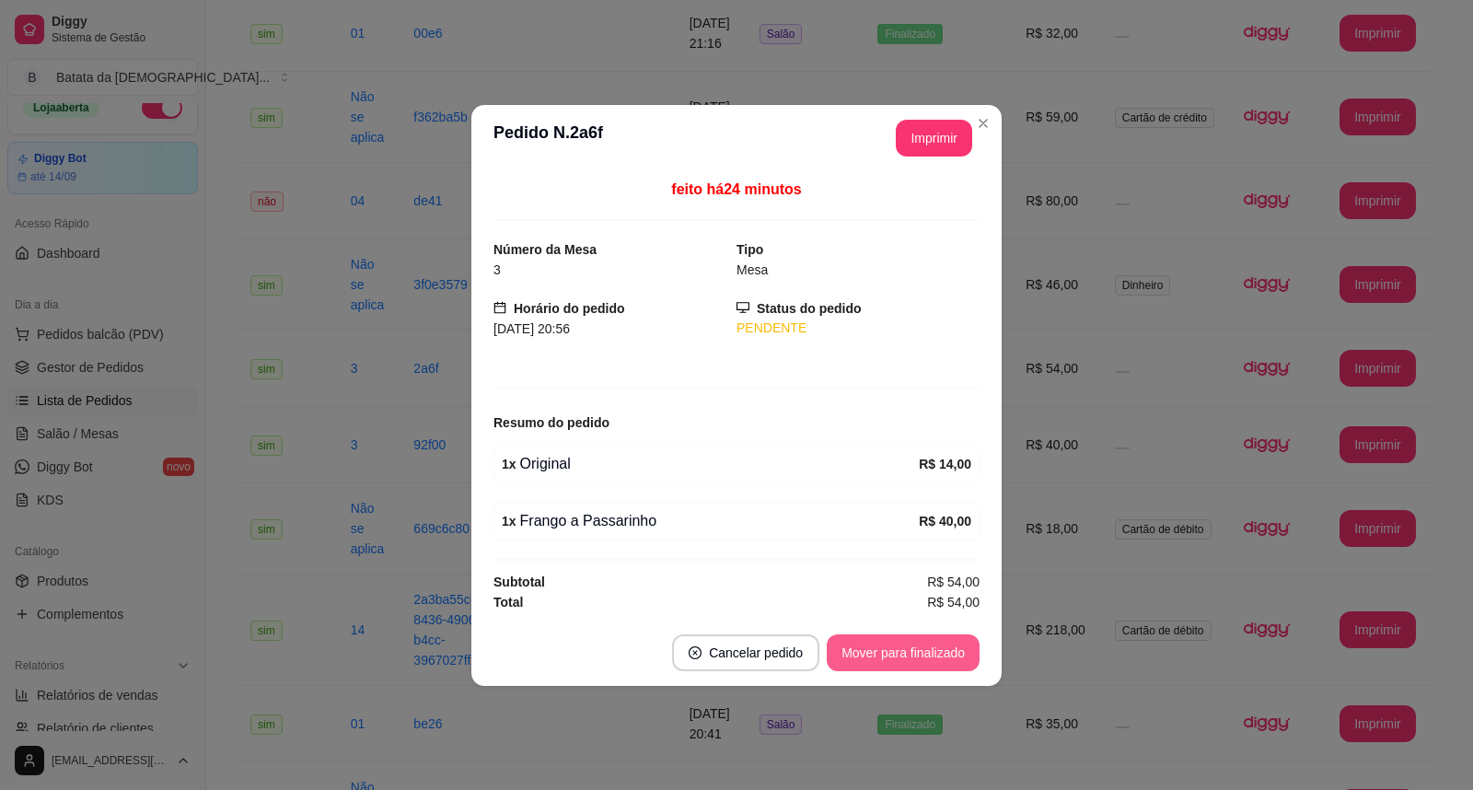
click at [894, 652] on button "Mover para finalizado" at bounding box center [903, 652] width 153 height 37
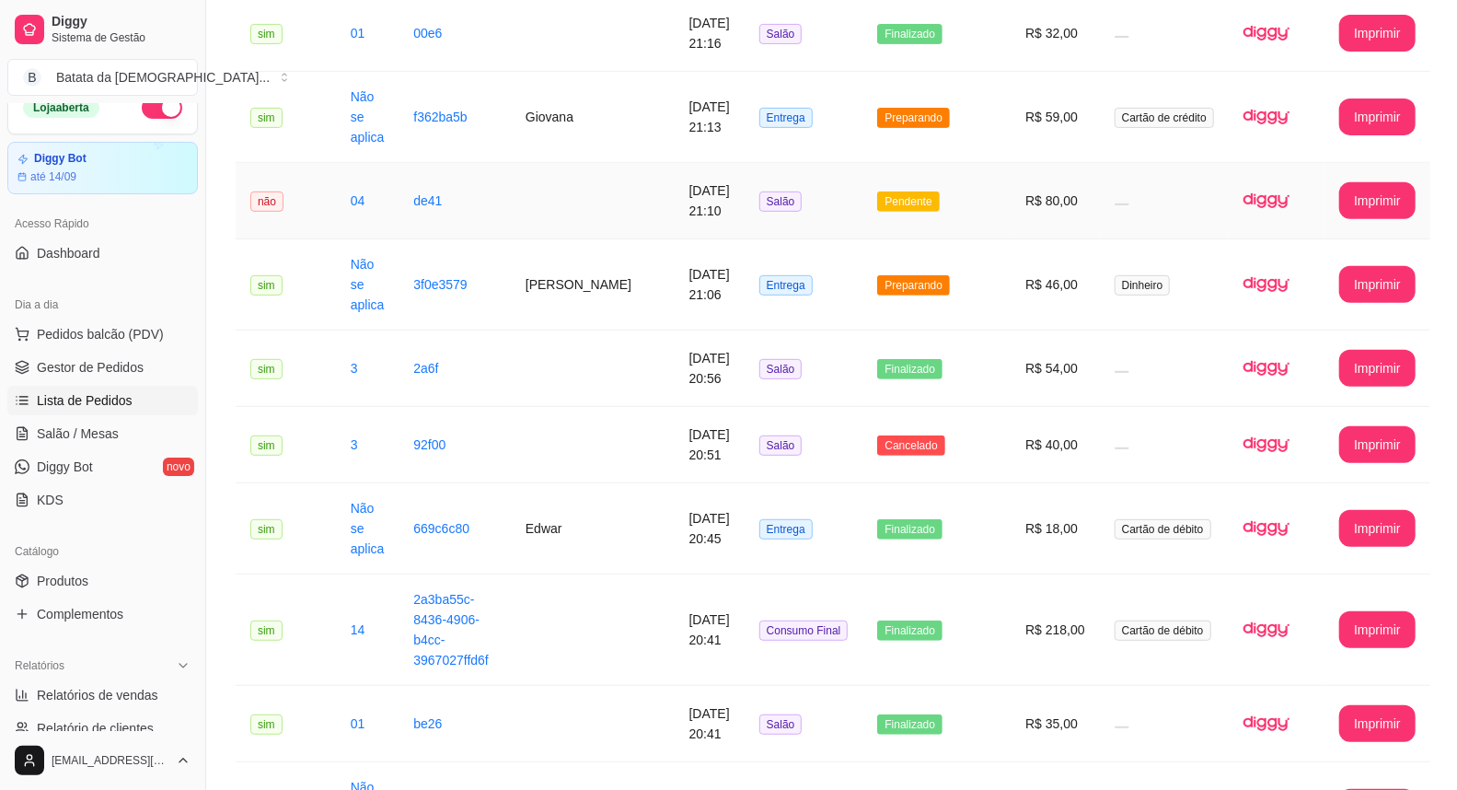
click at [953, 205] on td "Pendente" at bounding box center [936, 201] width 148 height 76
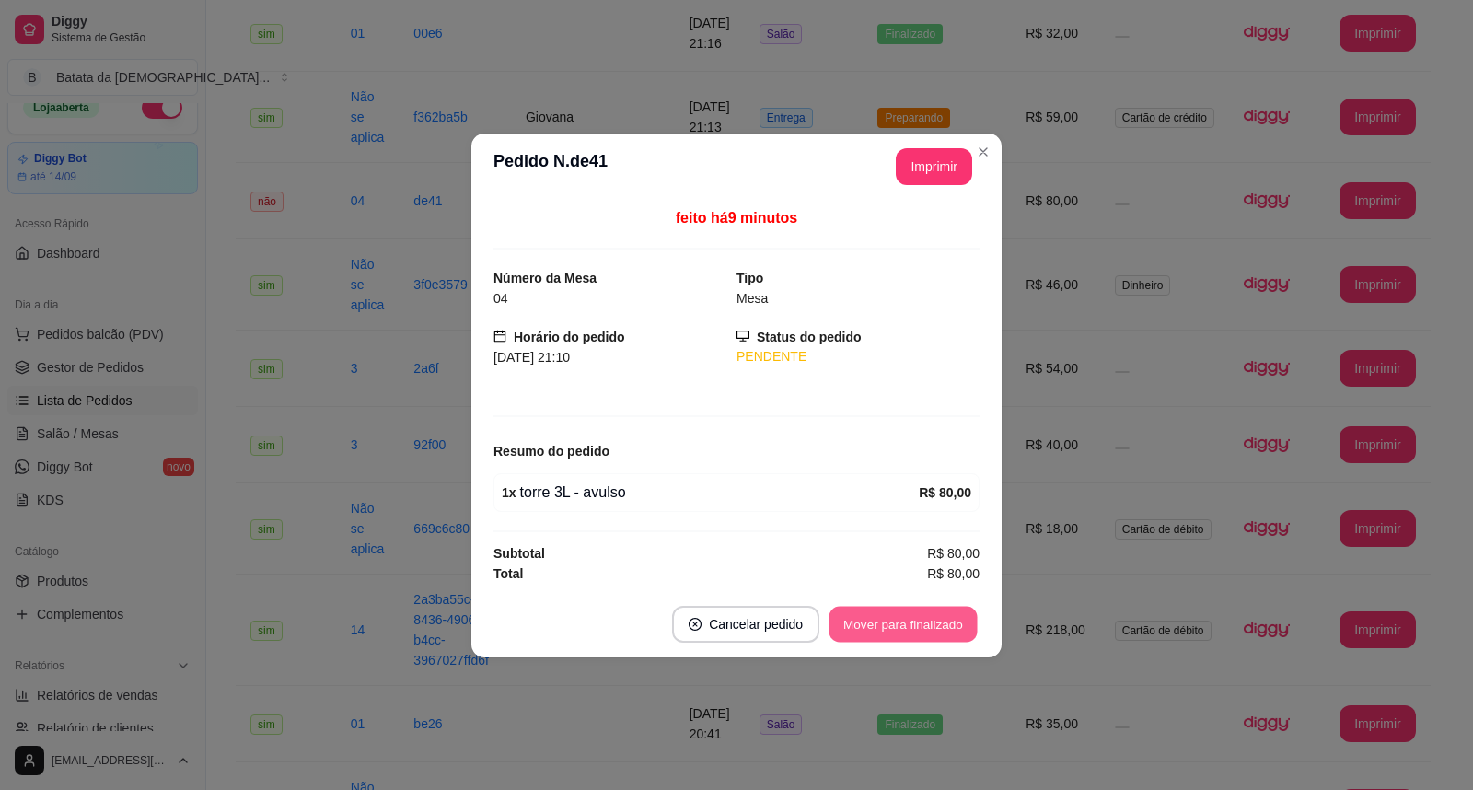
click at [921, 619] on button "Mover para finalizado" at bounding box center [903, 624] width 148 height 36
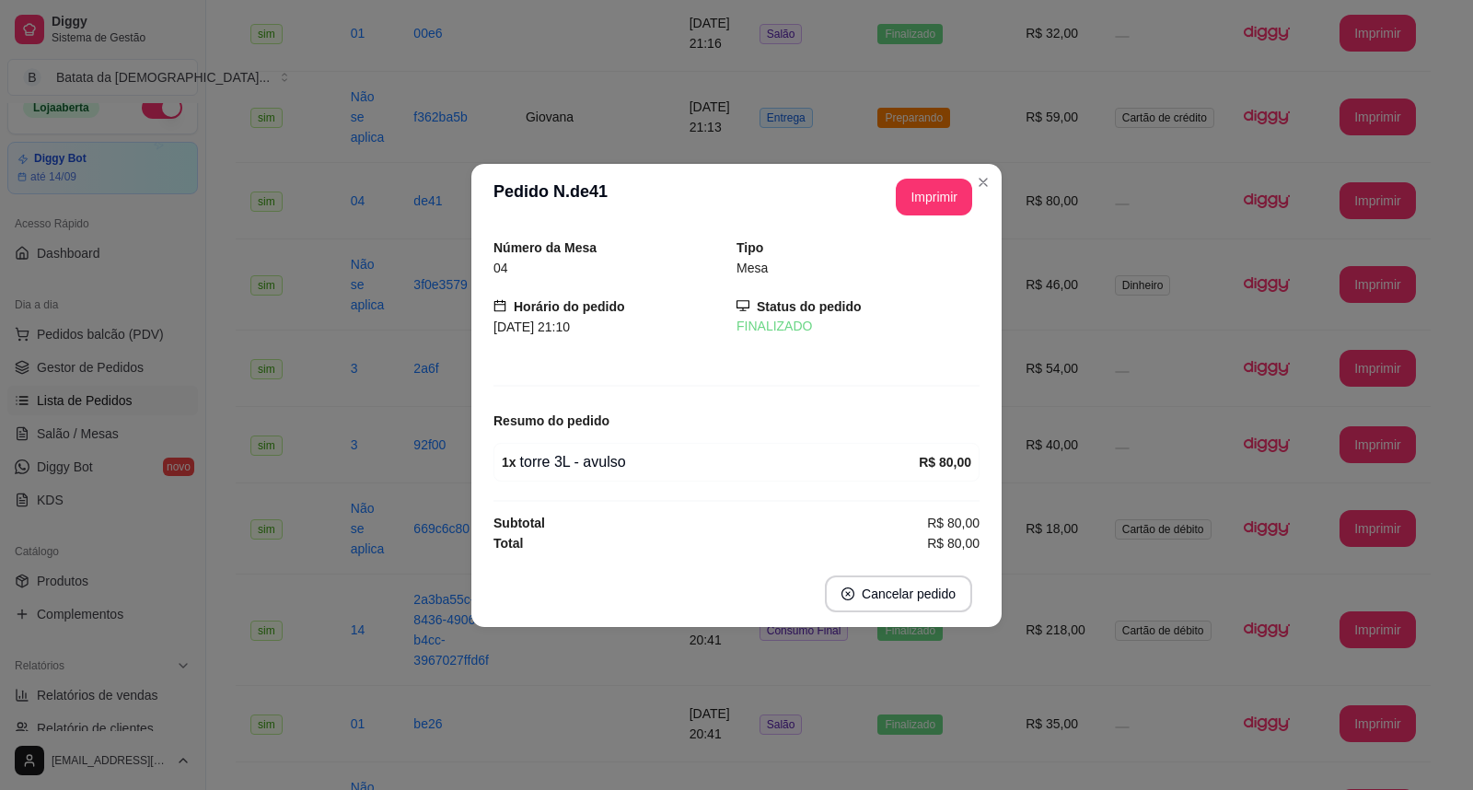
click at [978, 196] on header "**********" at bounding box center [736, 197] width 530 height 66
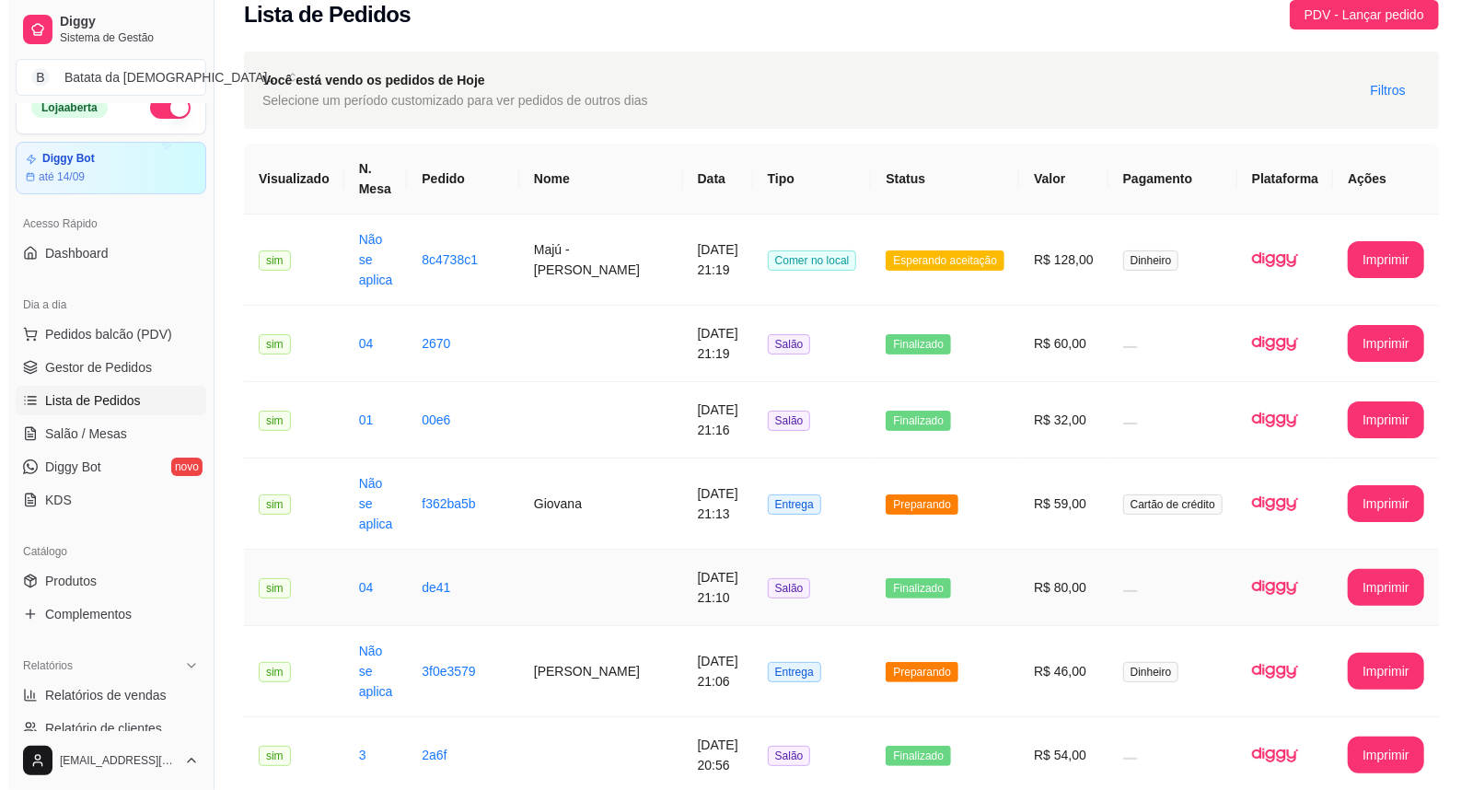
scroll to position [0, 0]
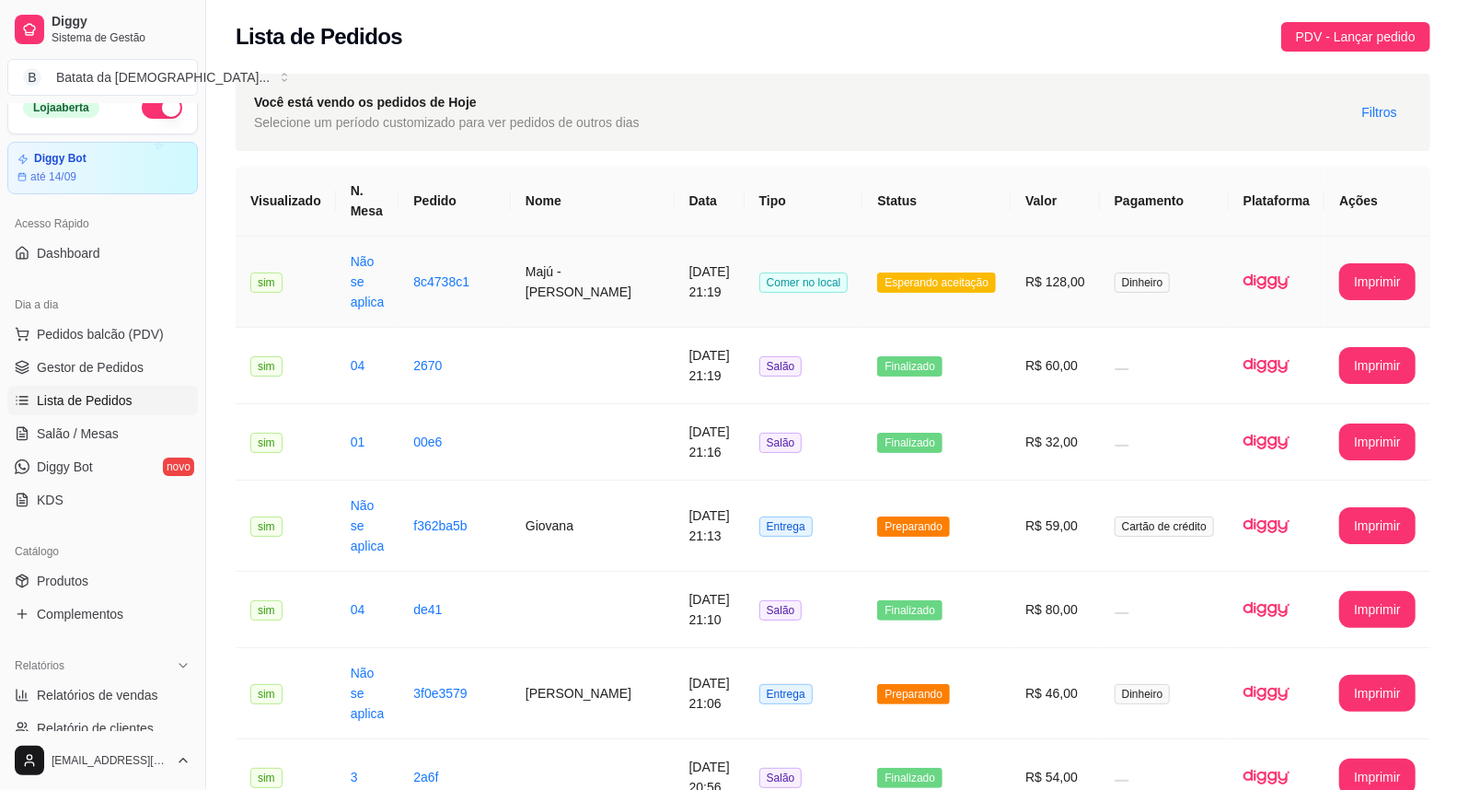
click at [1000, 261] on td "Esperando aceitação" at bounding box center [936, 282] width 148 height 91
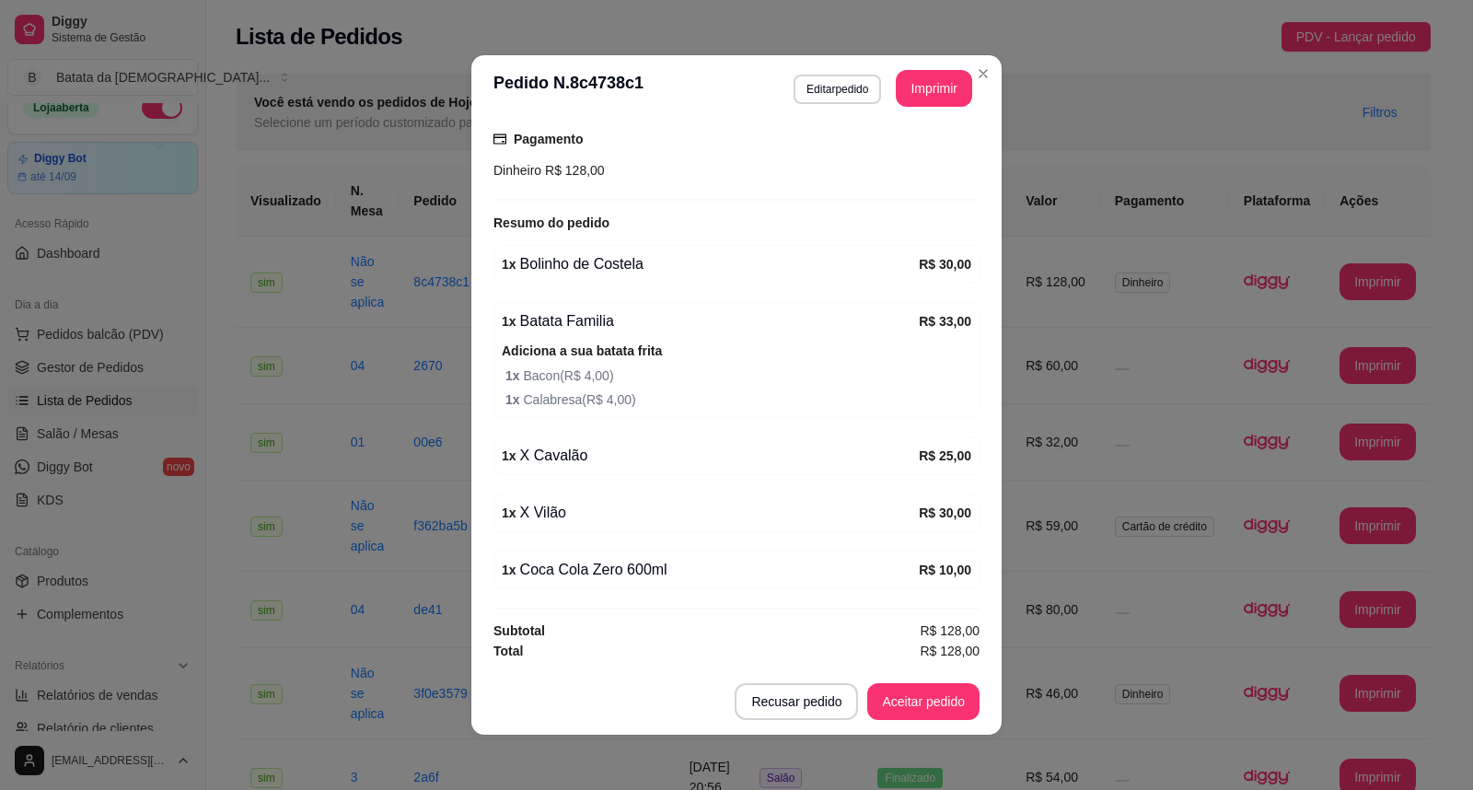
scroll to position [311, 0]
click at [896, 709] on button "Aceitar pedido" at bounding box center [923, 701] width 112 height 37
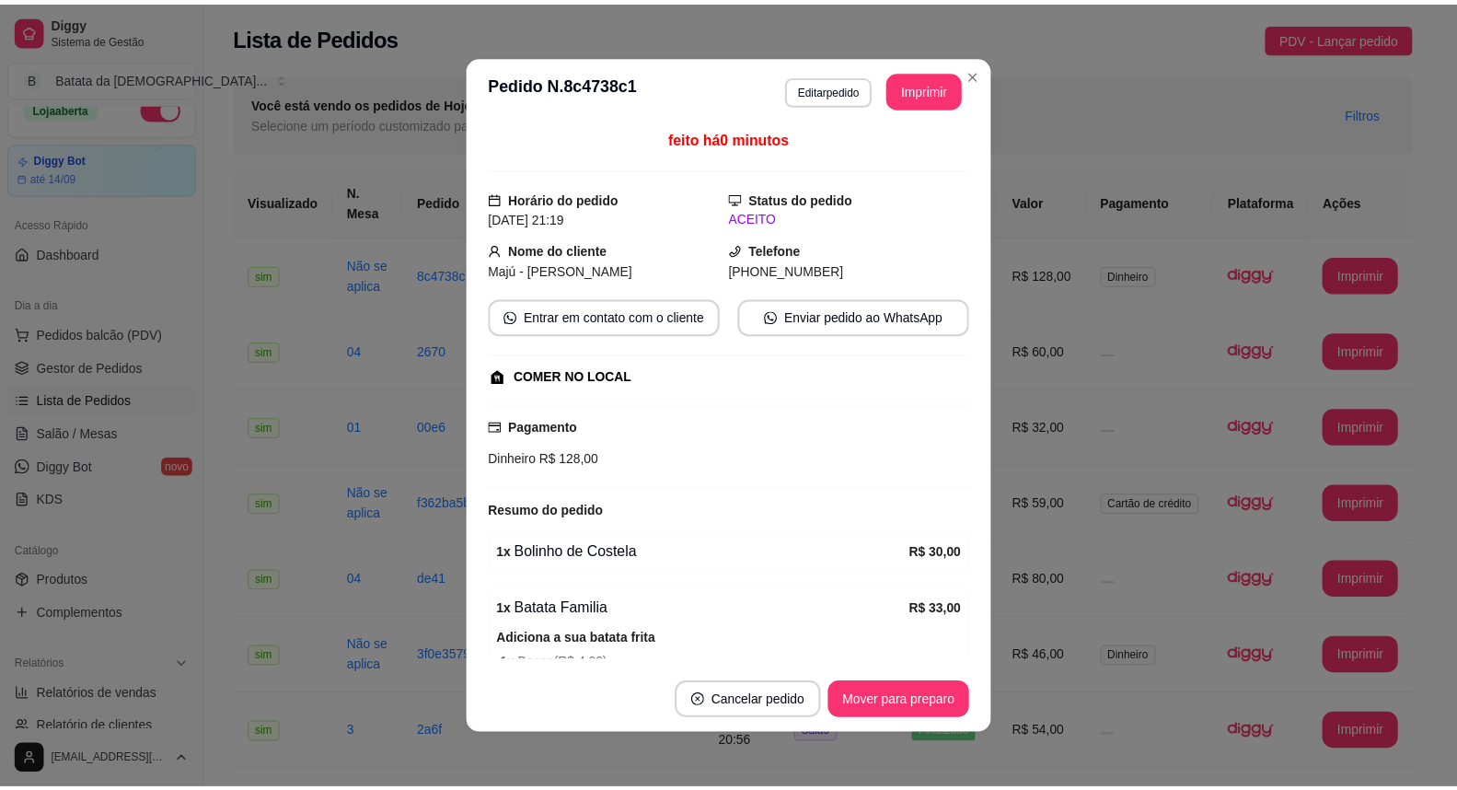
scroll to position [0, 0]
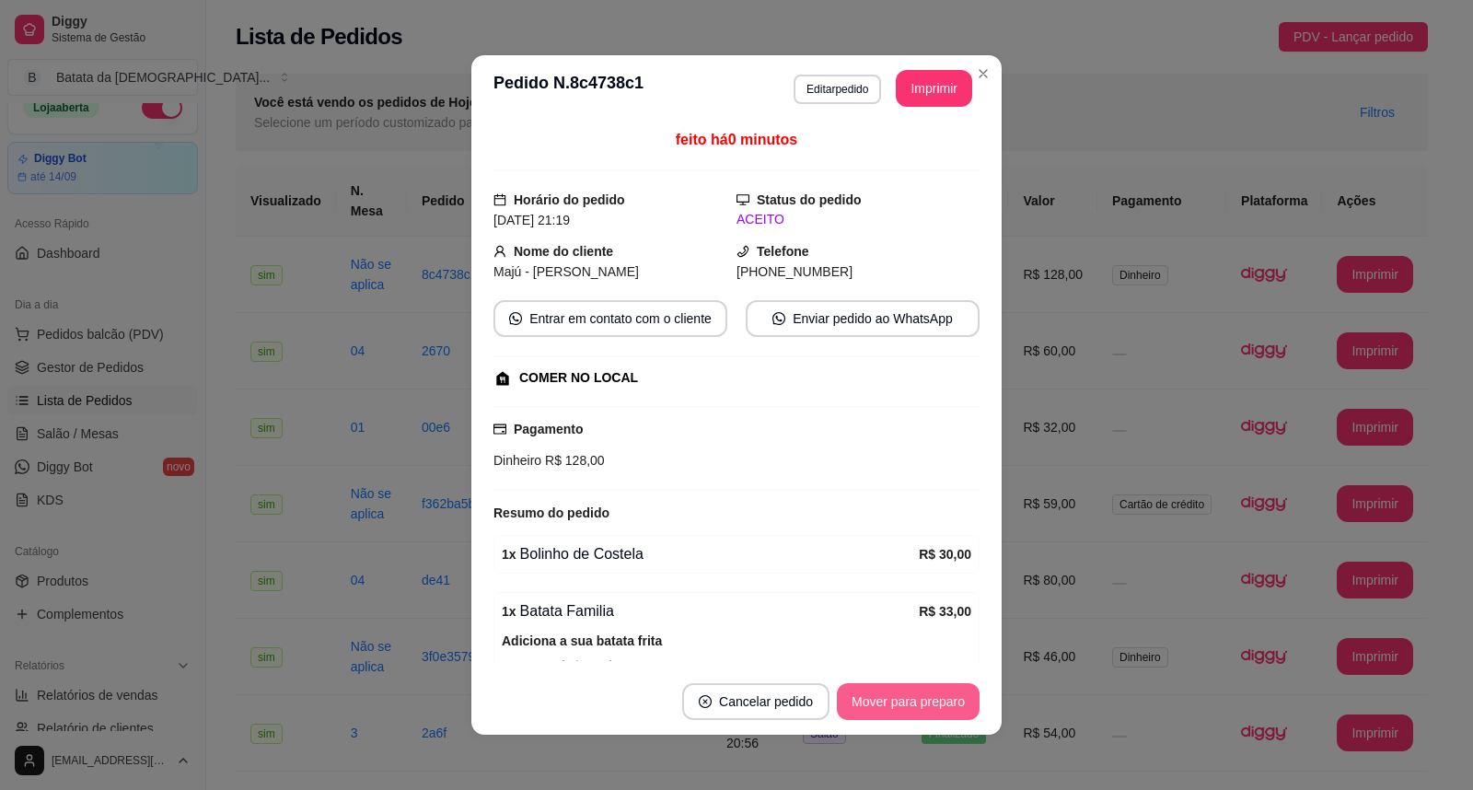
click at [896, 700] on button "Mover para preparo" at bounding box center [908, 701] width 143 height 37
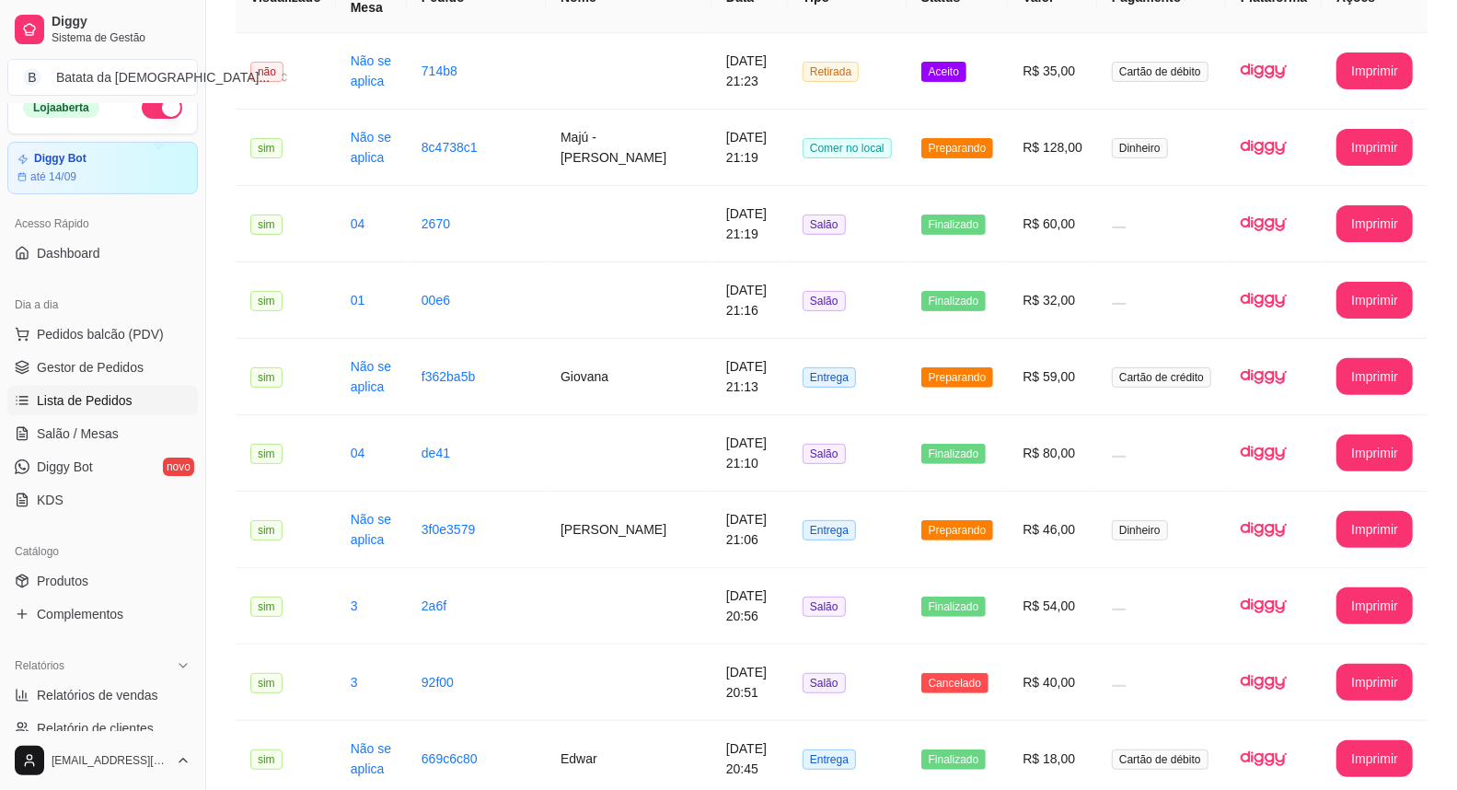
scroll to position [204, 0]
click at [903, 60] on td "Retirada" at bounding box center [847, 70] width 119 height 76
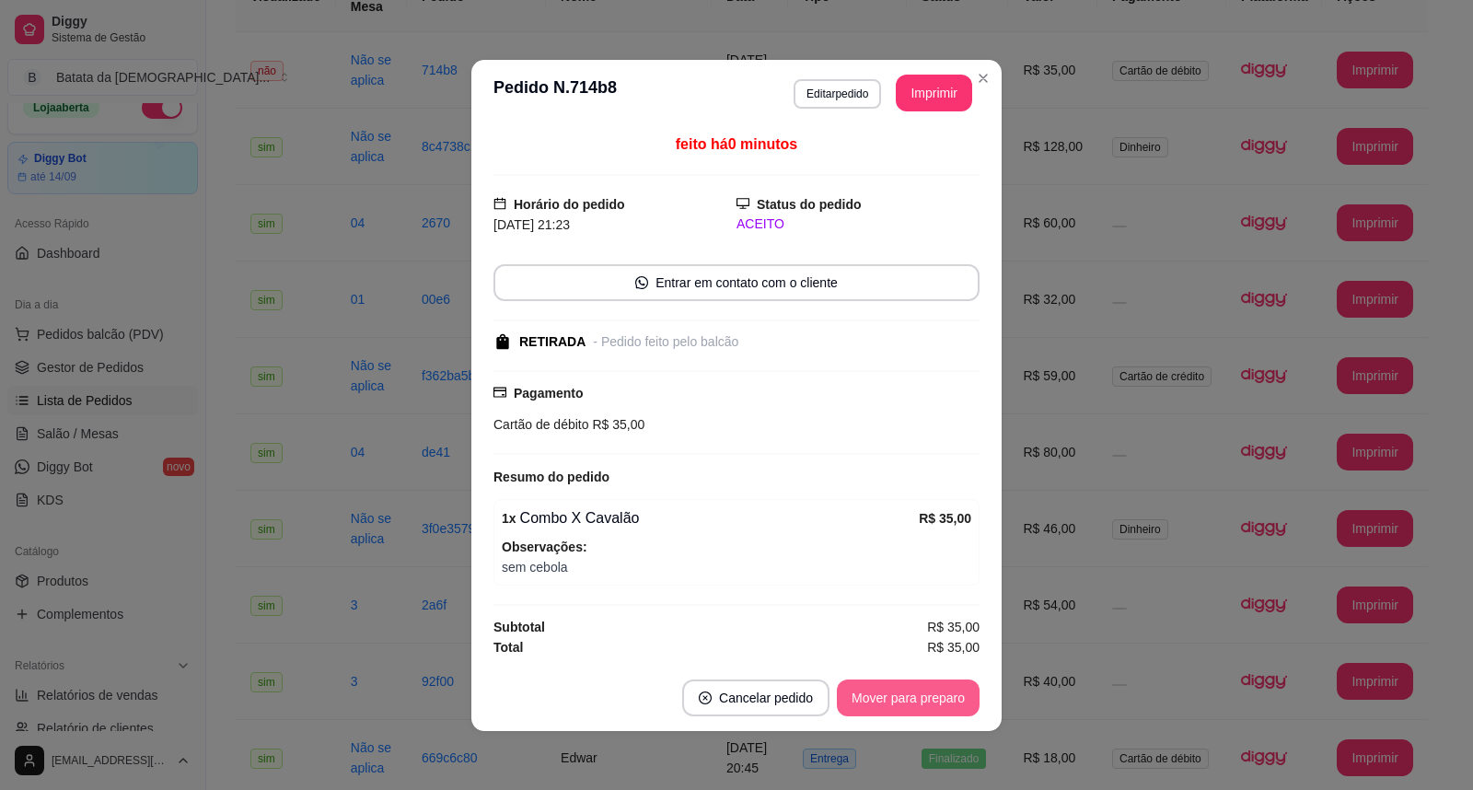
click at [916, 691] on button "Mover para preparo" at bounding box center [908, 697] width 143 height 37
click at [967, 67] on header "**********" at bounding box center [736, 93] width 530 height 66
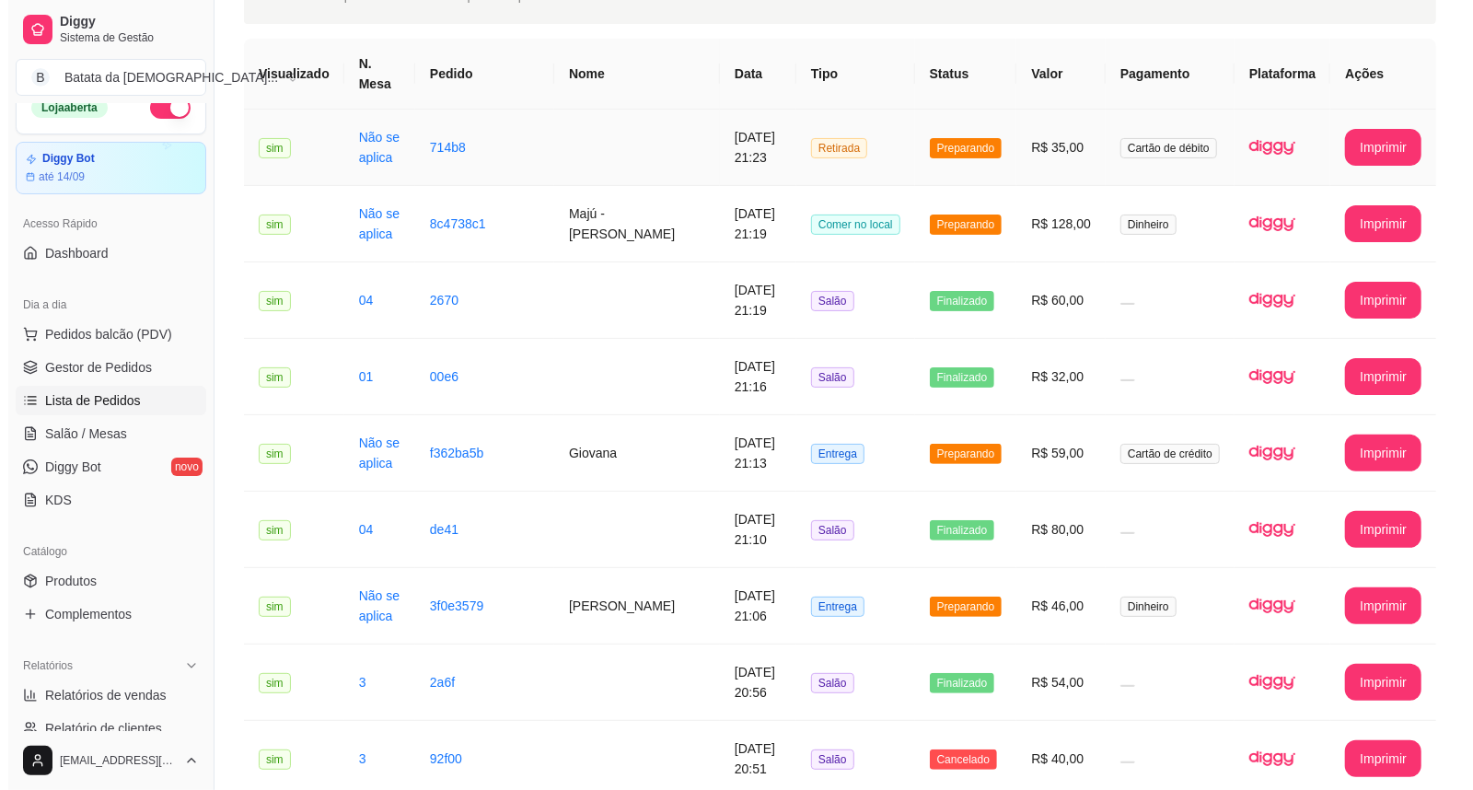
scroll to position [0, 0]
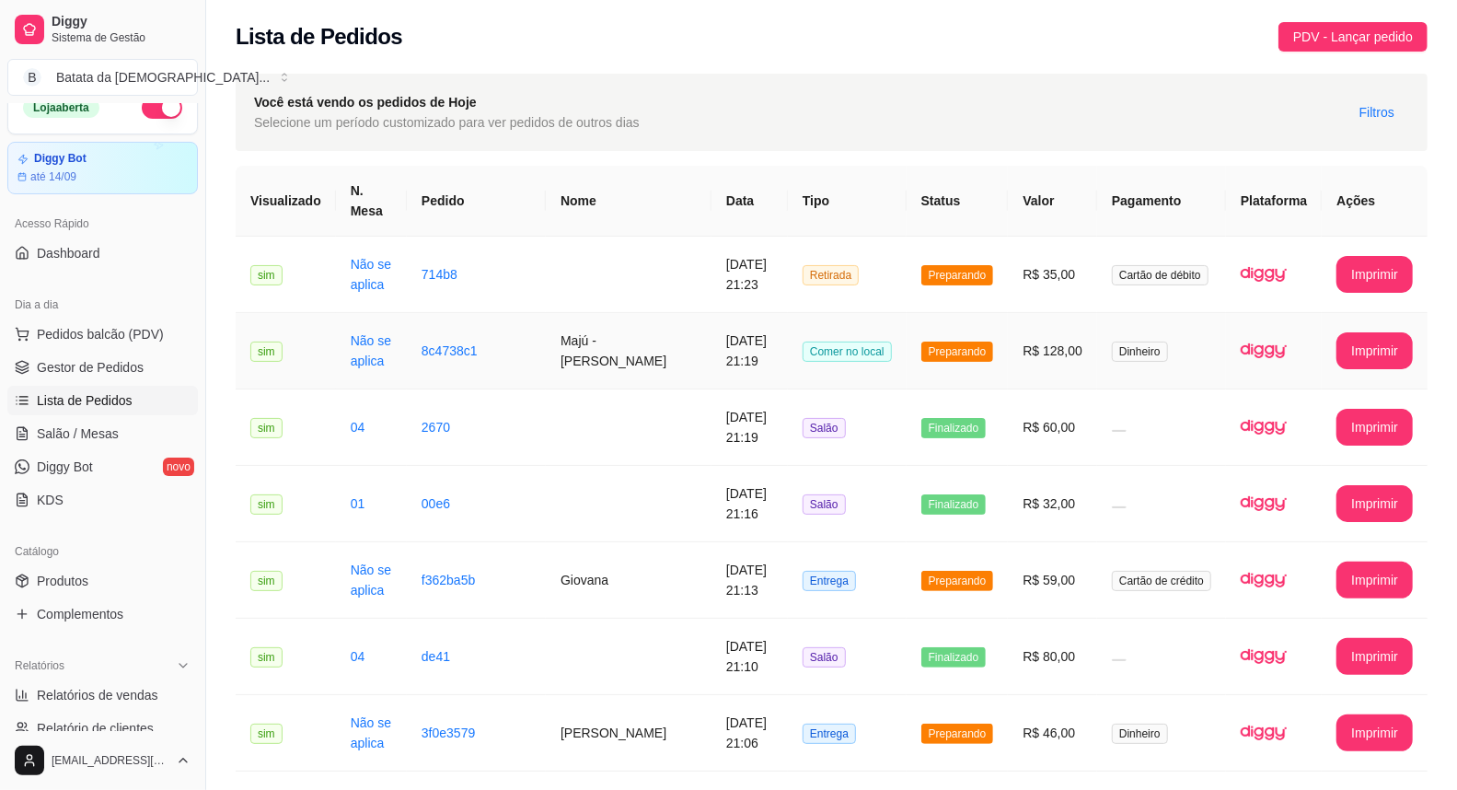
click at [1049, 343] on td "R$ 128,00" at bounding box center [1052, 351] width 89 height 76
click at [601, 263] on td at bounding box center [629, 275] width 166 height 76
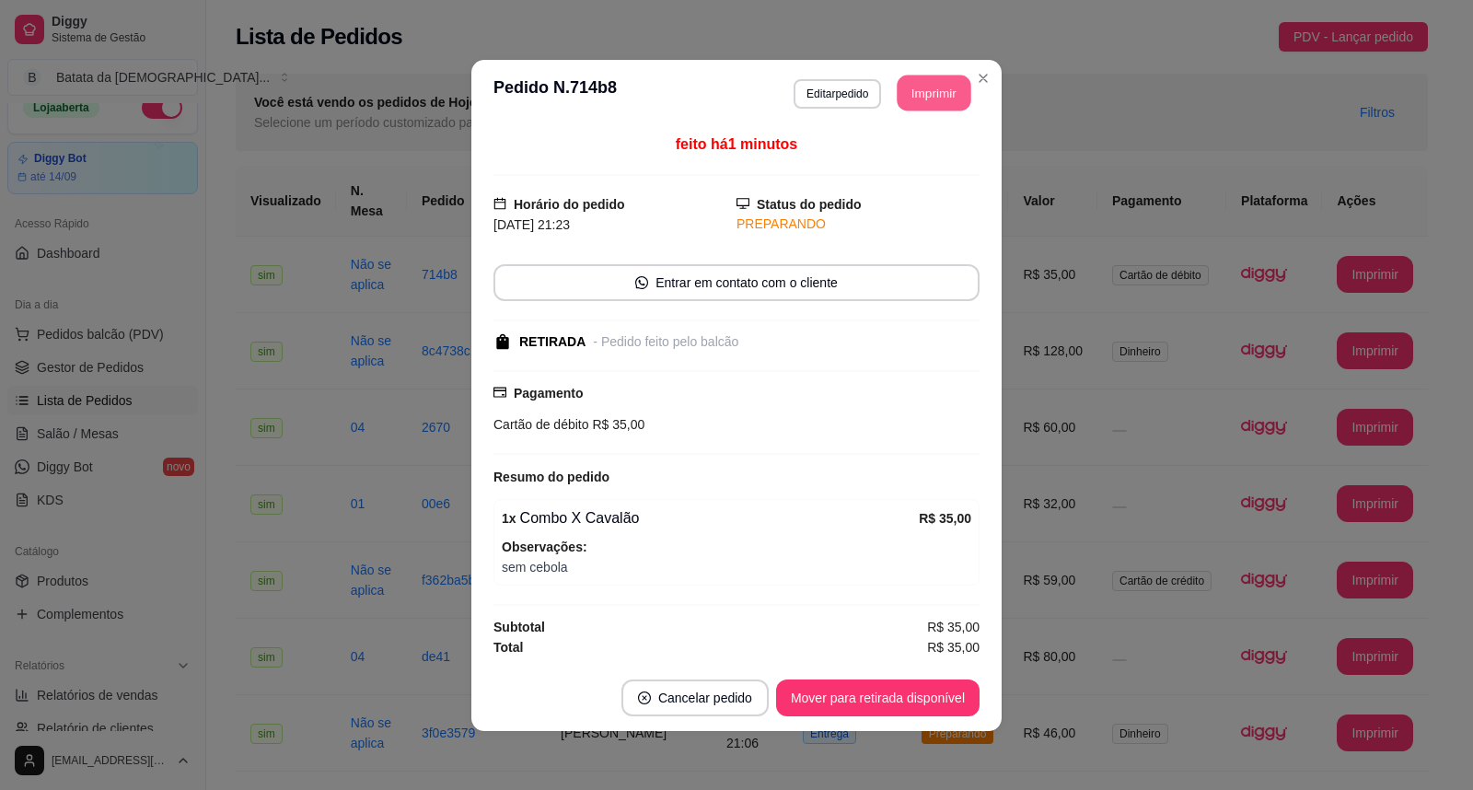
click at [903, 104] on button "Imprimir" at bounding box center [934, 93] width 74 height 36
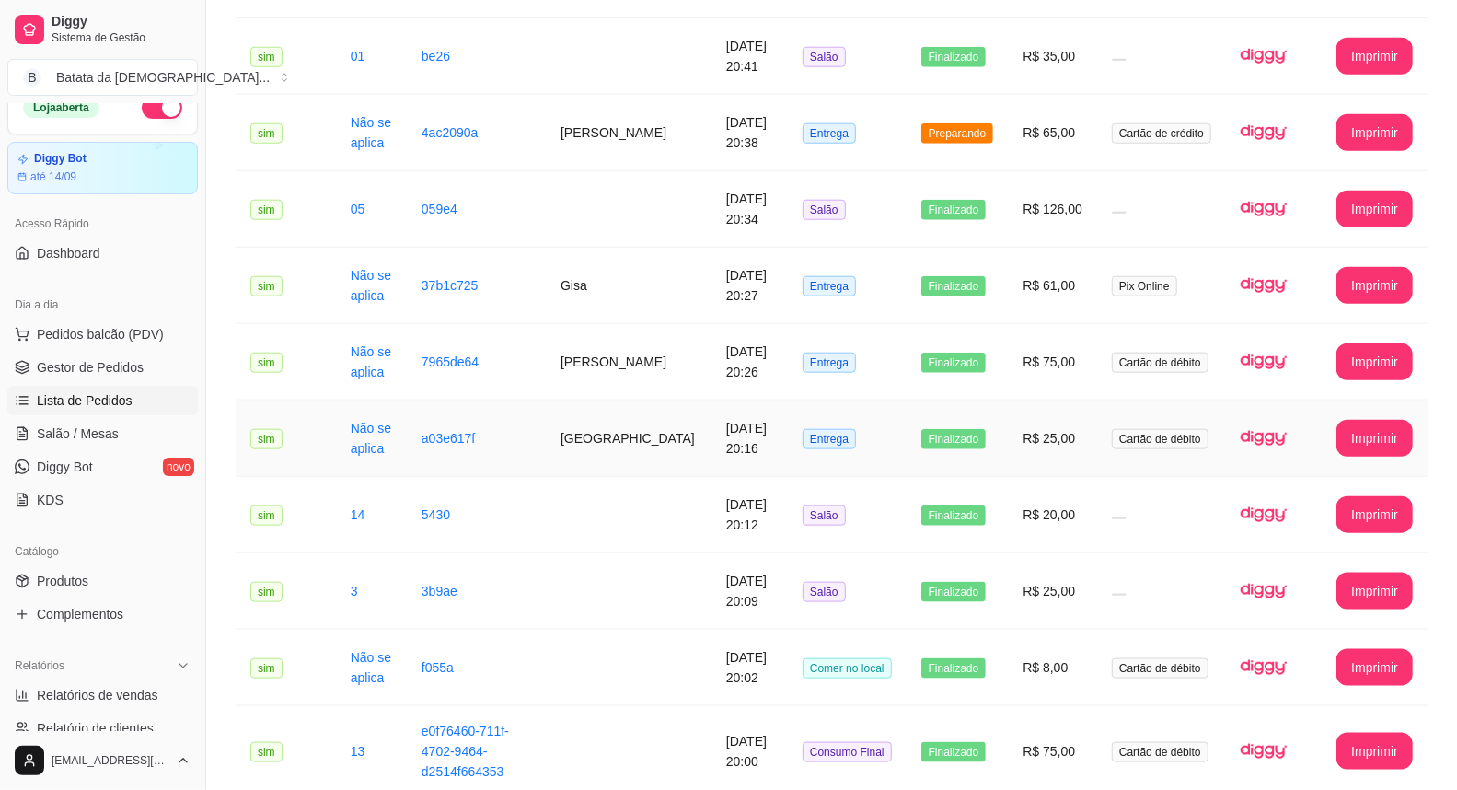
scroll to position [1023, 0]
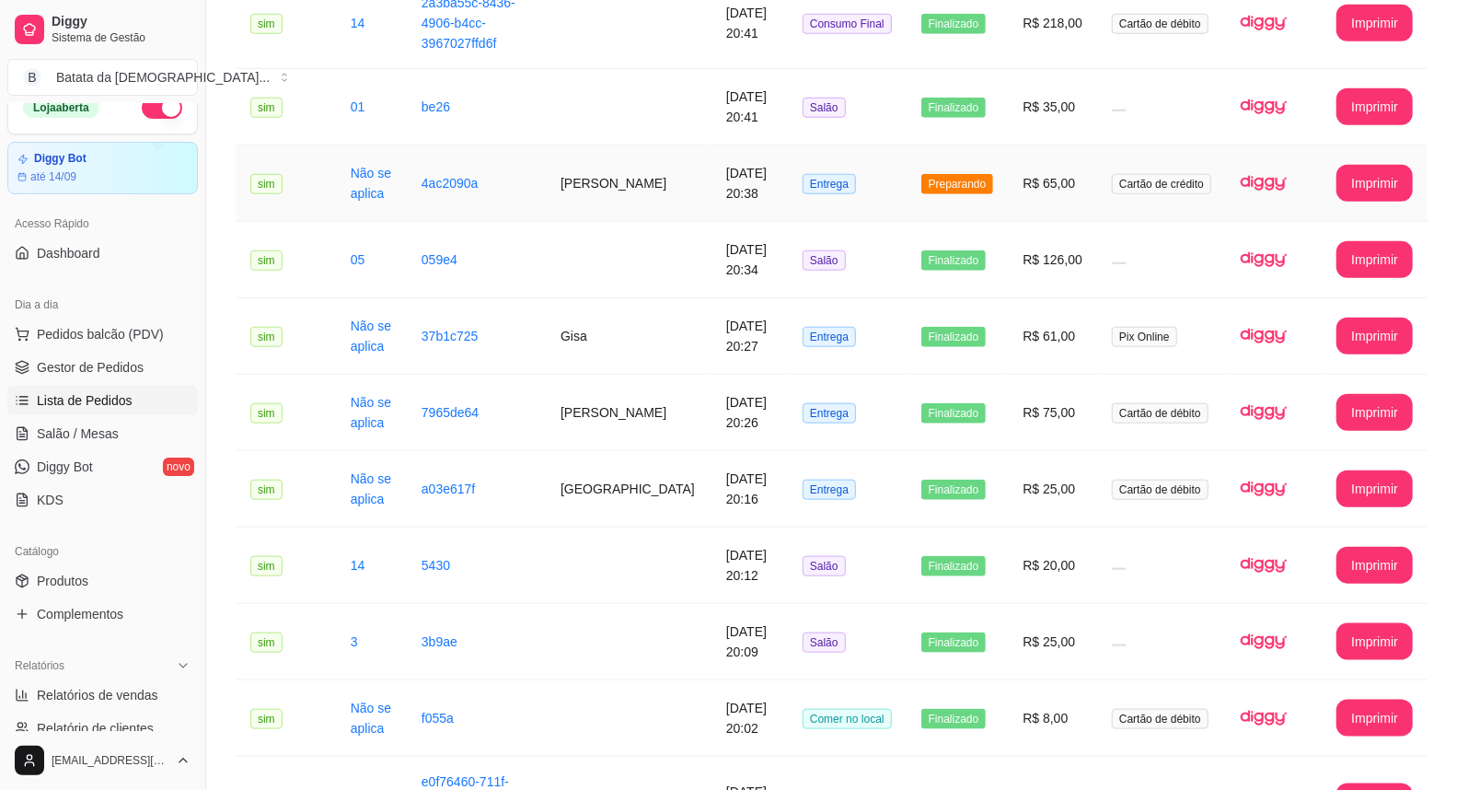
click at [967, 186] on td "Preparando" at bounding box center [958, 183] width 102 height 76
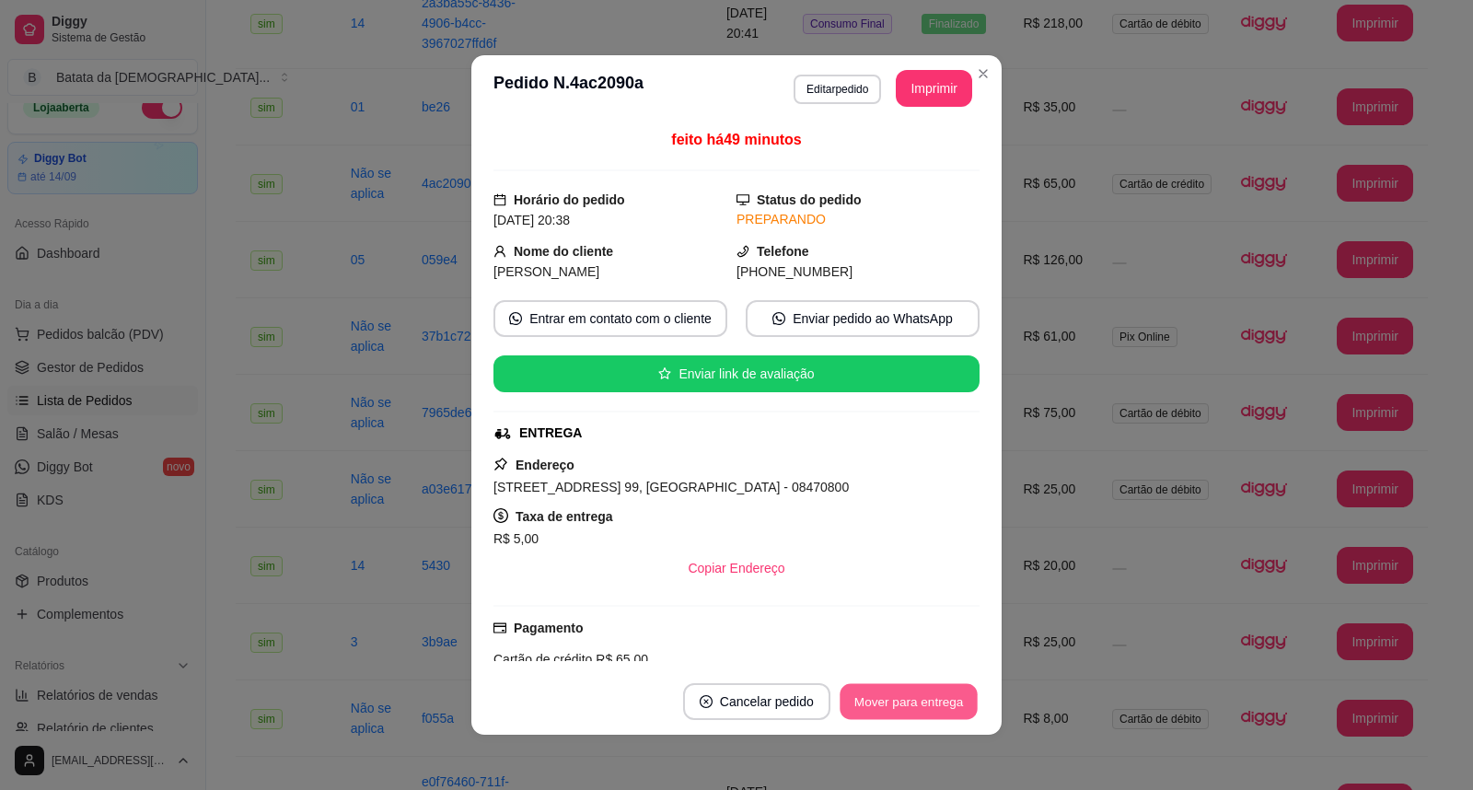
click at [889, 701] on button "Mover para entrega" at bounding box center [908, 702] width 138 height 36
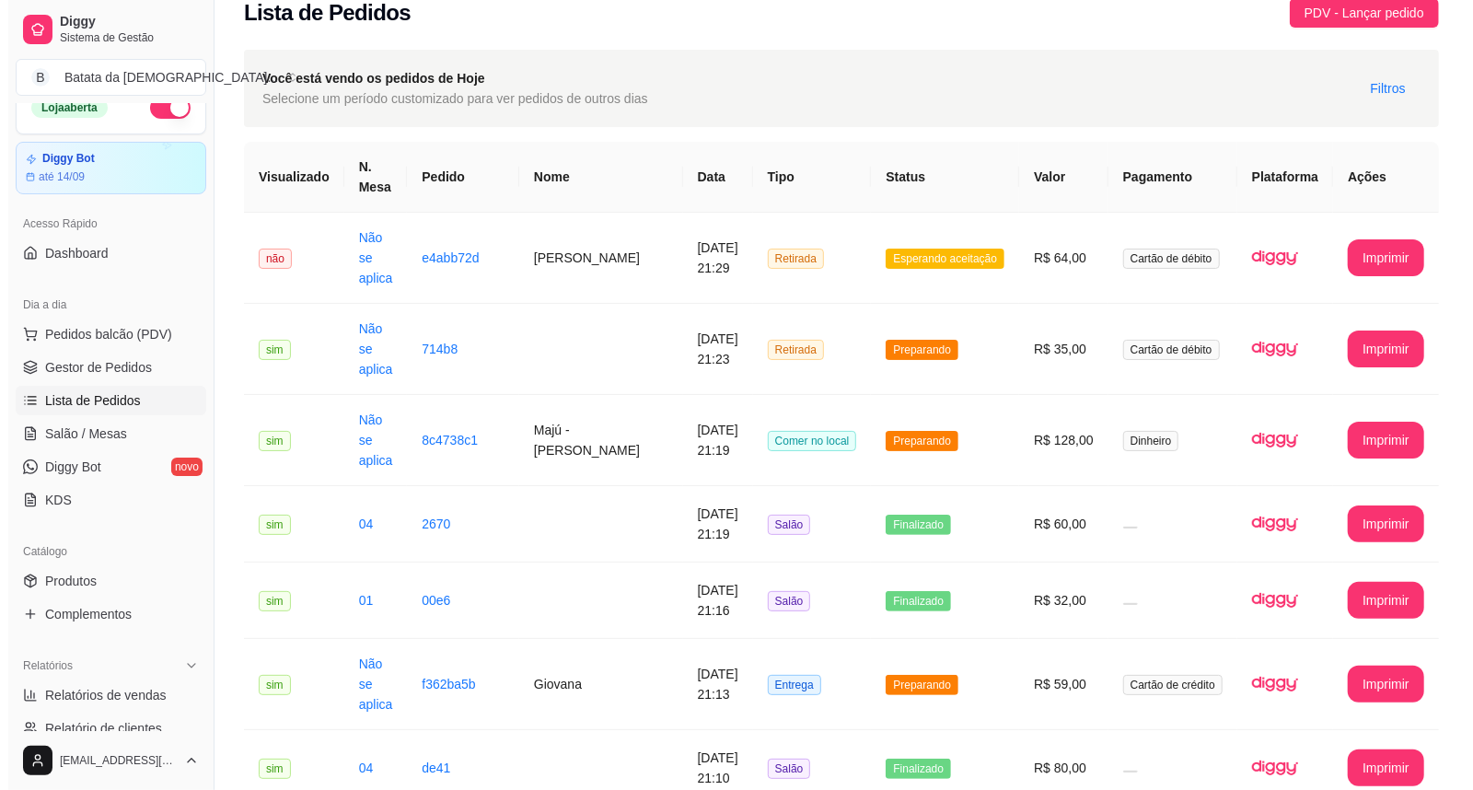
scroll to position [0, 0]
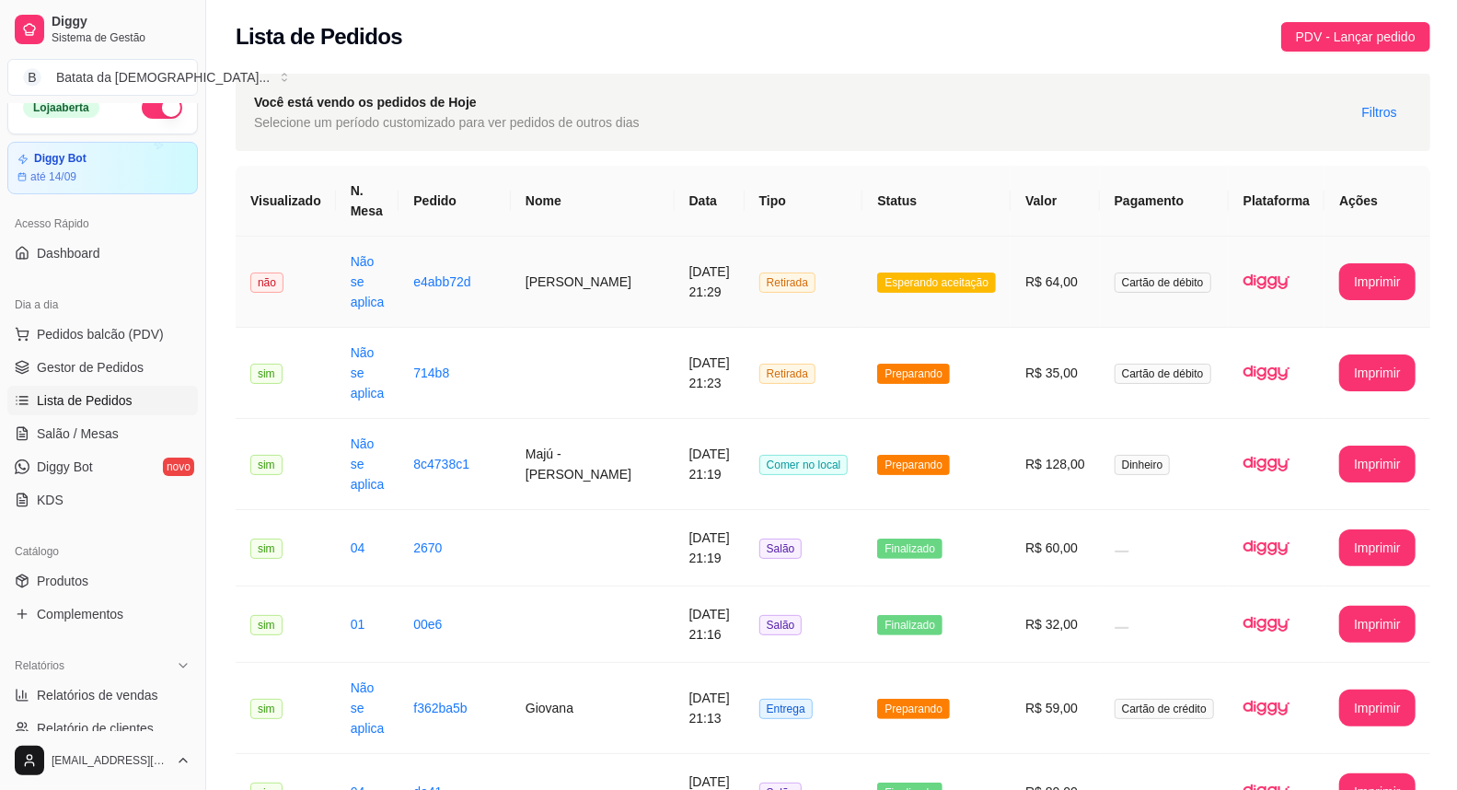
click at [686, 263] on td "17/08/2025 às 21:29" at bounding box center [710, 282] width 70 height 91
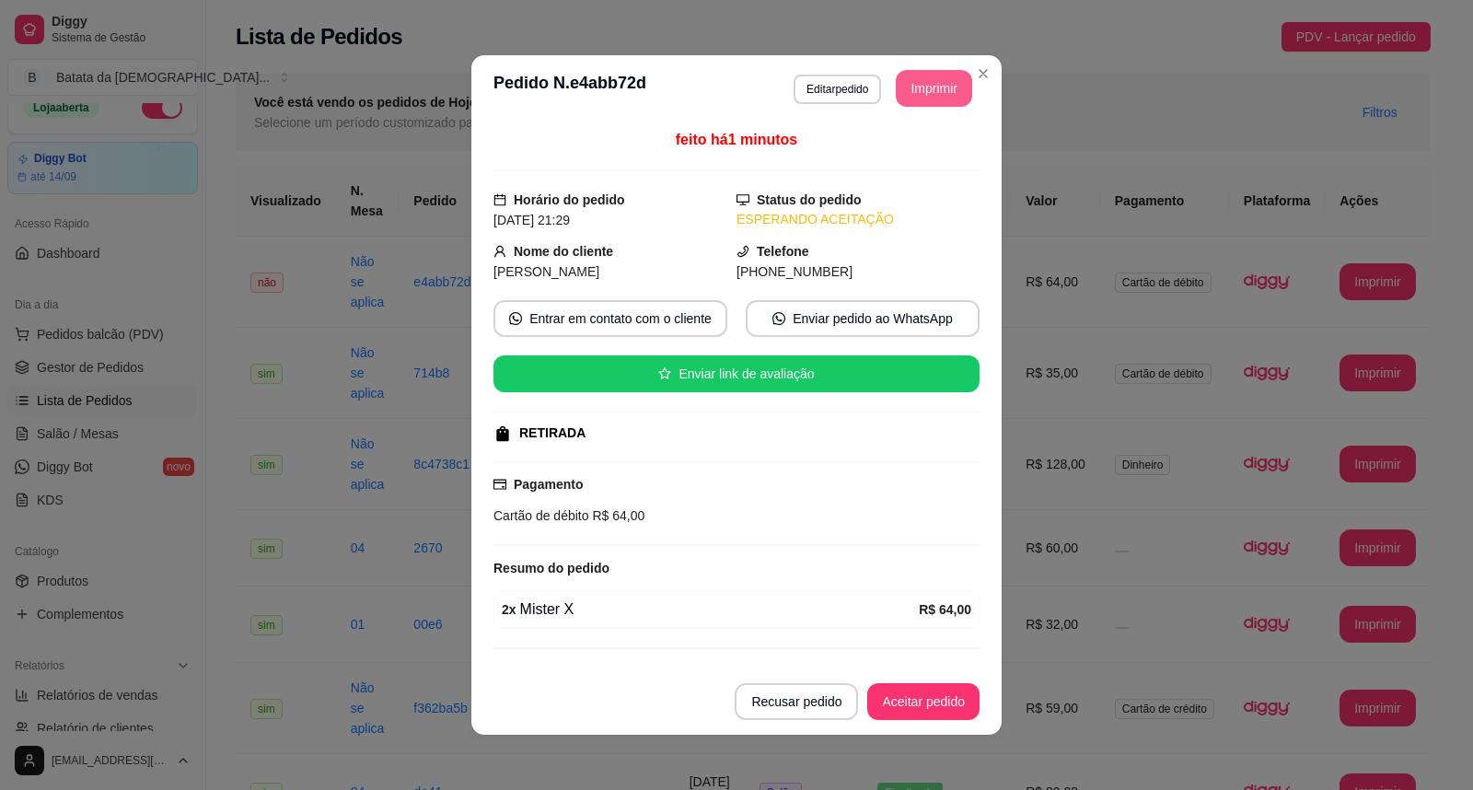
click at [931, 86] on button "Imprimir" at bounding box center [934, 88] width 76 height 37
click at [926, 703] on button "Aceitar pedido" at bounding box center [923, 701] width 112 height 37
click at [926, 701] on div "Recusar pedido Aceitar pedido" at bounding box center [831, 701] width 296 height 37
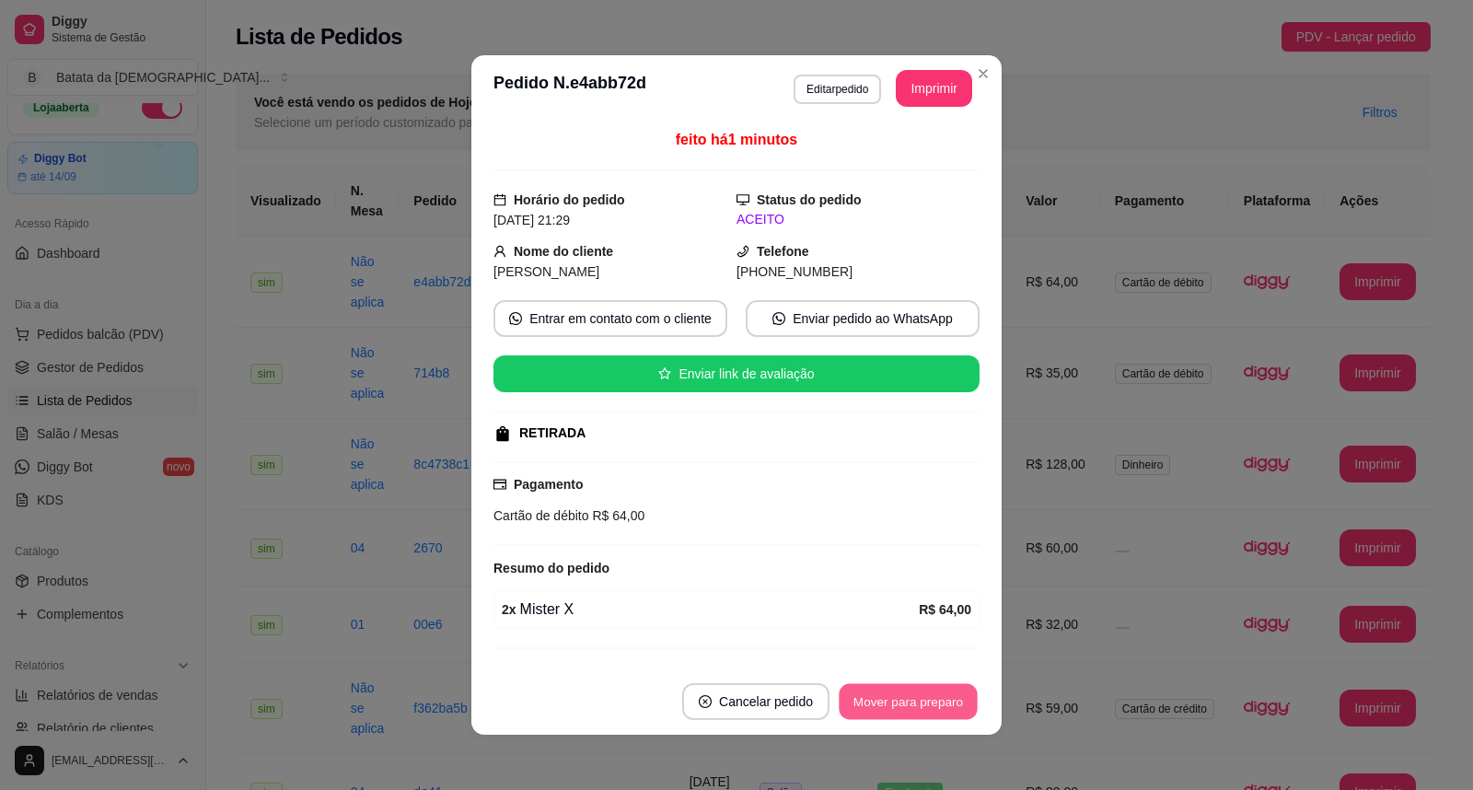
click at [926, 701] on button "Mover para preparo" at bounding box center [907, 702] width 138 height 36
click at [926, 701] on div "Mover para preparo" at bounding box center [908, 701] width 143 height 37
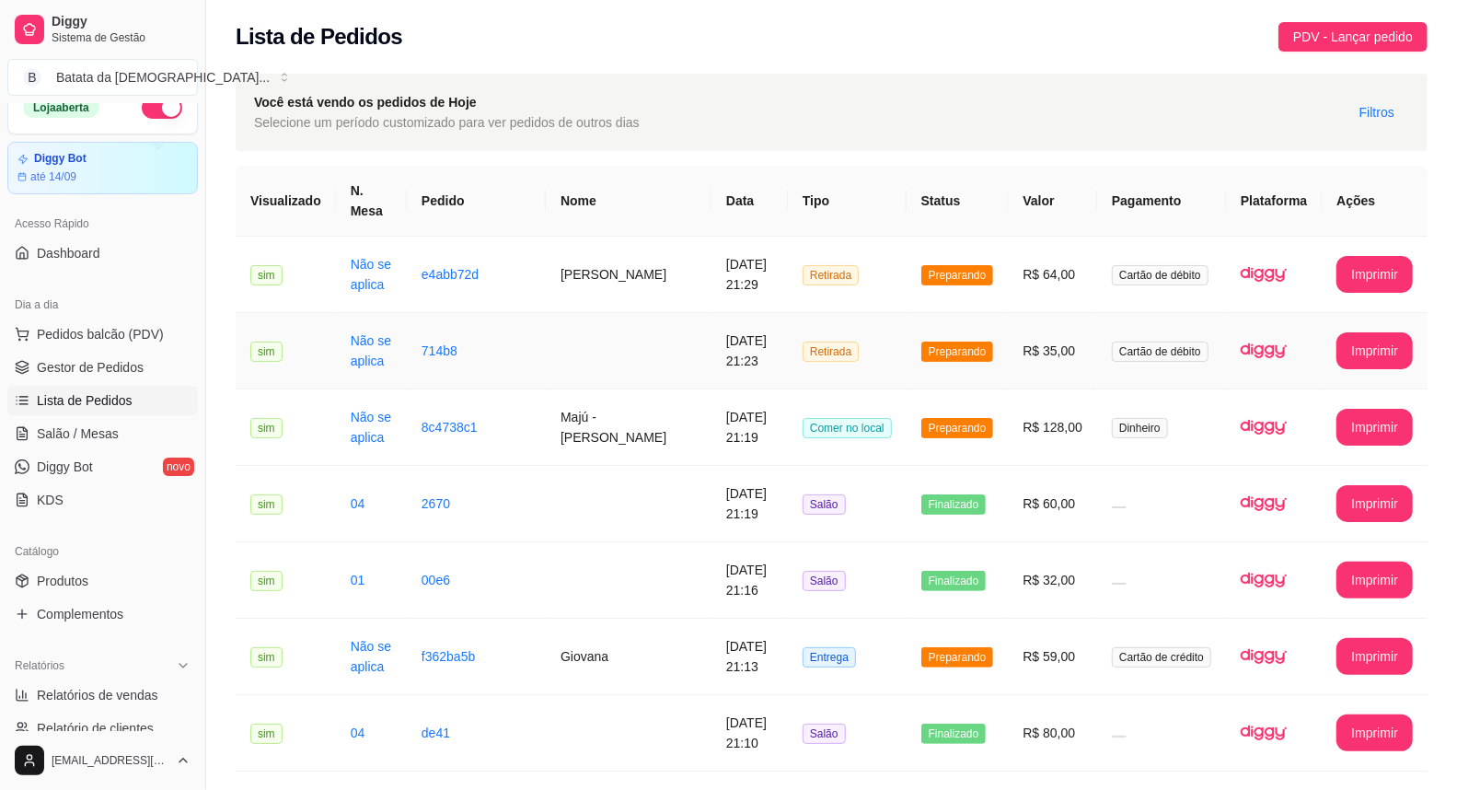
click at [593, 341] on td at bounding box center [629, 351] width 166 height 76
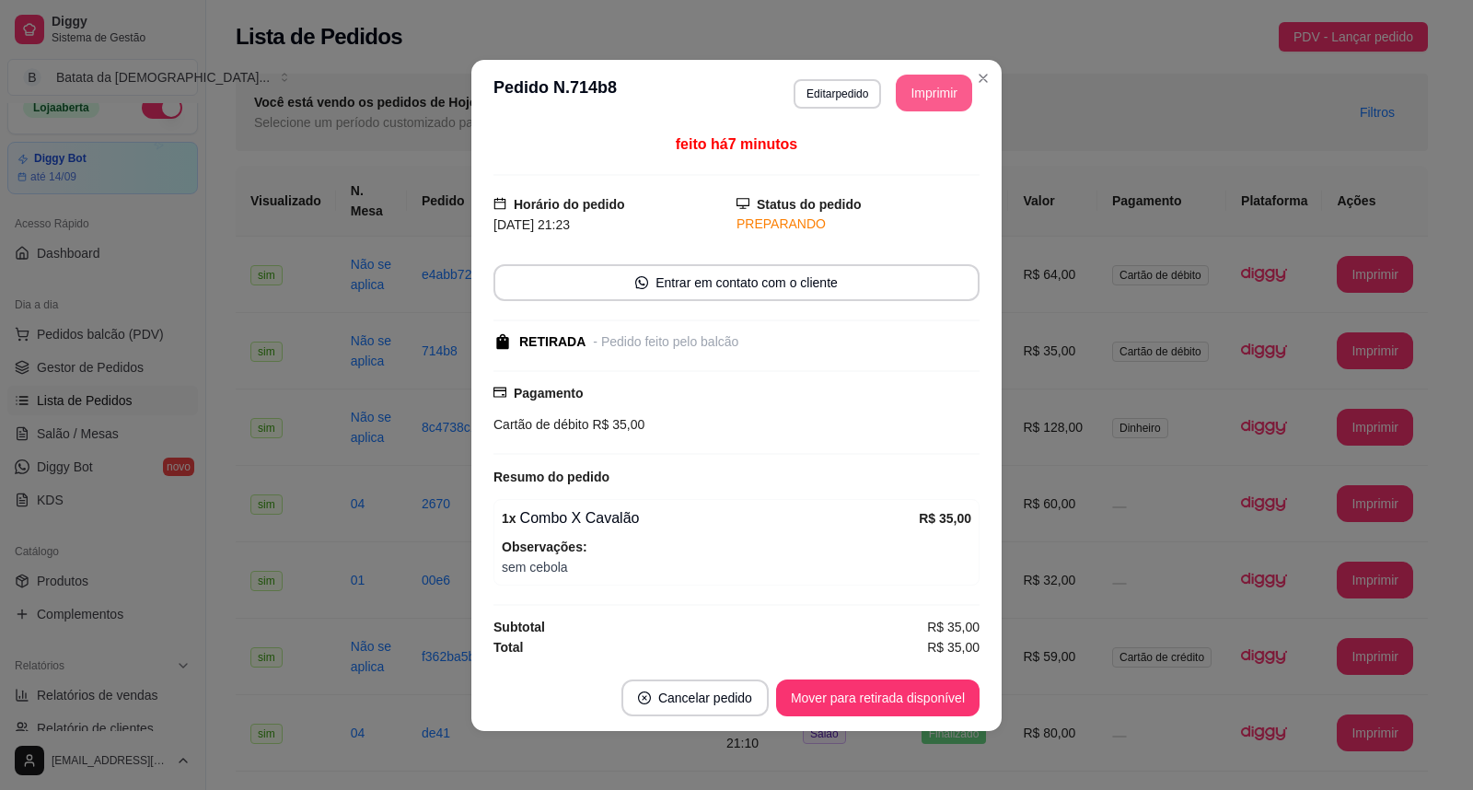
click at [919, 101] on button "Imprimir" at bounding box center [934, 93] width 76 height 37
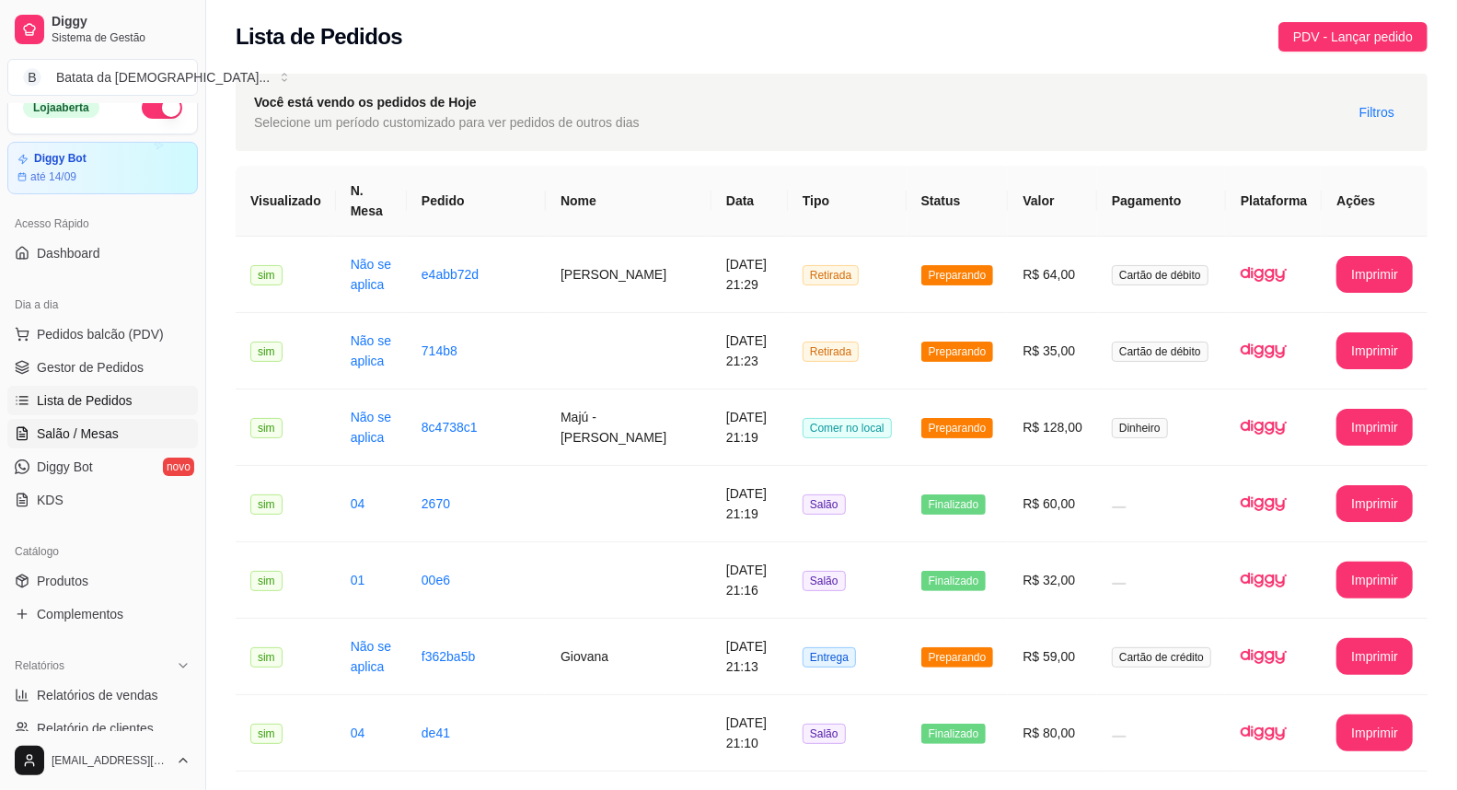
click at [87, 438] on span "Salão / Mesas" at bounding box center [78, 433] width 82 height 18
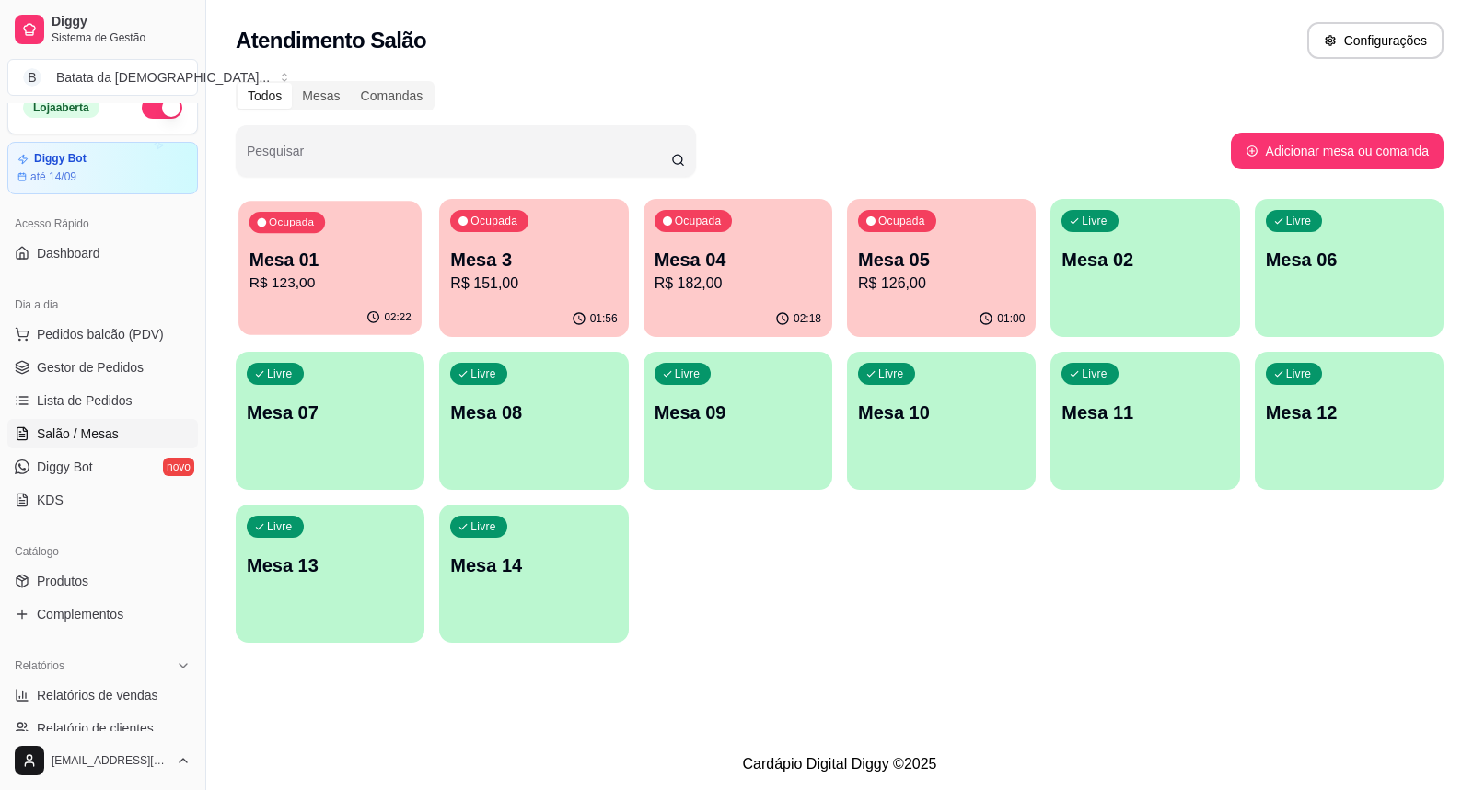
click at [338, 287] on p "R$ 123,00" at bounding box center [330, 282] width 162 height 21
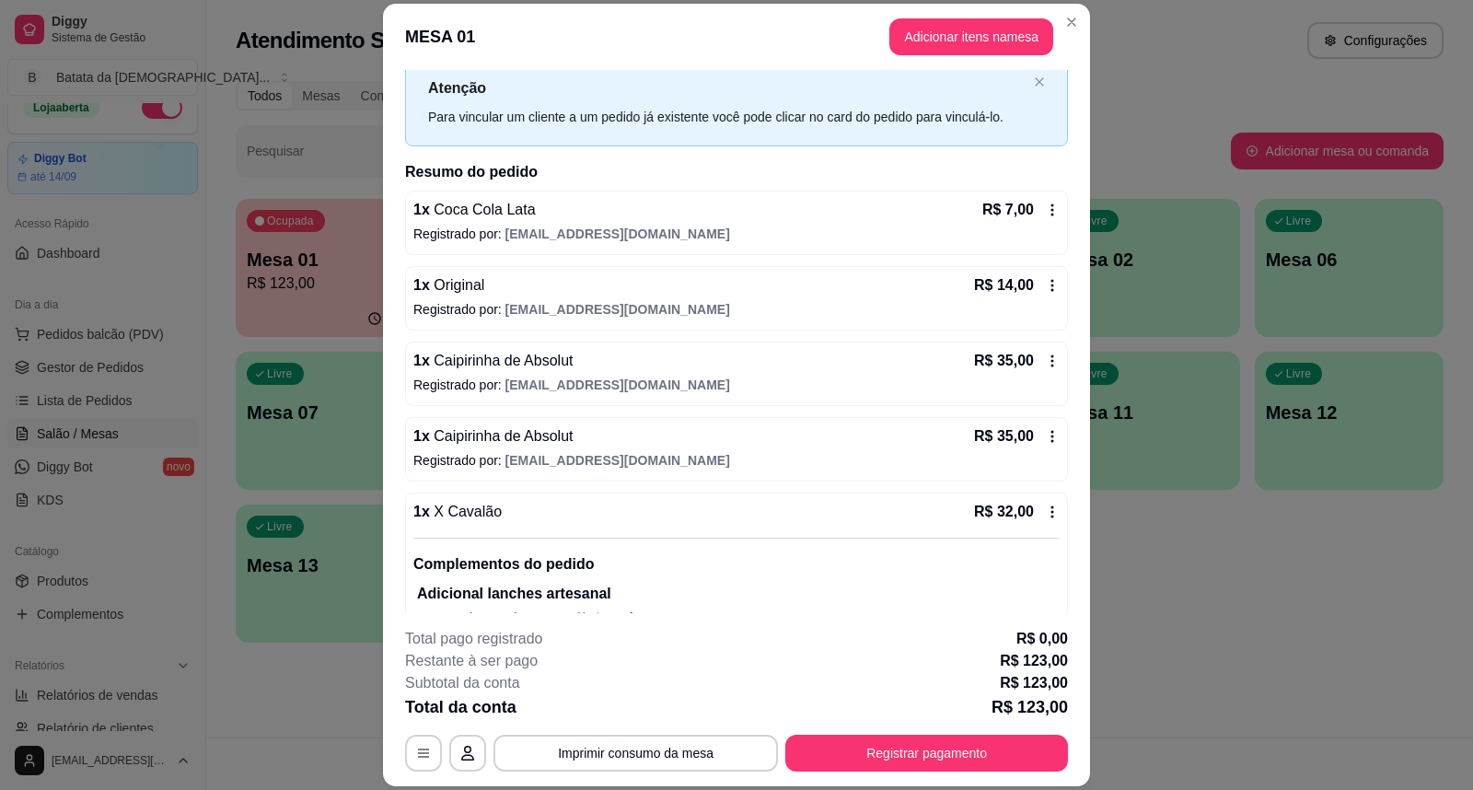
scroll to position [109, 0]
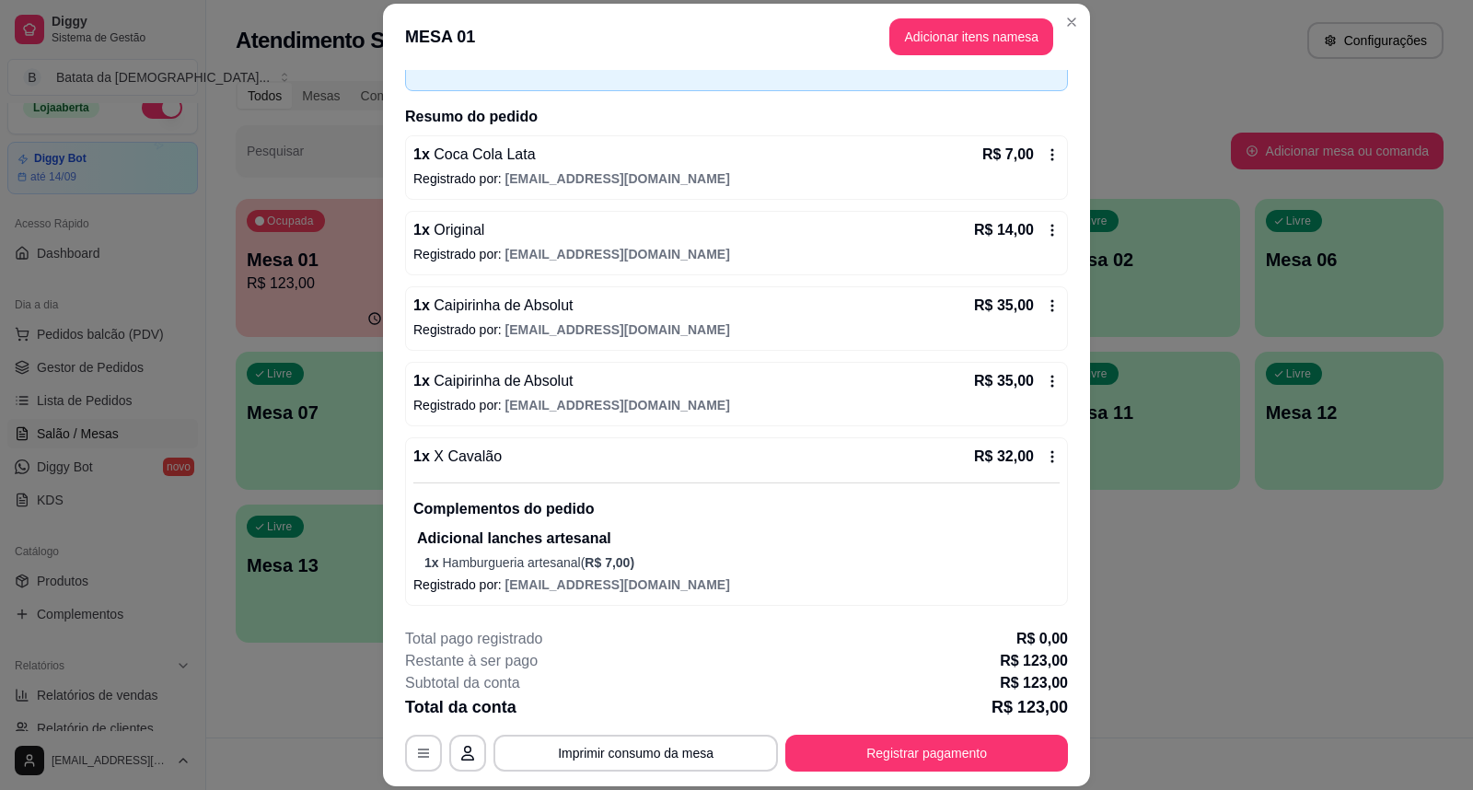
click at [928, 16] on header "MESA 01 Adicionar itens na mesa" at bounding box center [736, 37] width 707 height 66
click at [951, 34] on button "Adicionar itens na mesa" at bounding box center [971, 37] width 158 height 36
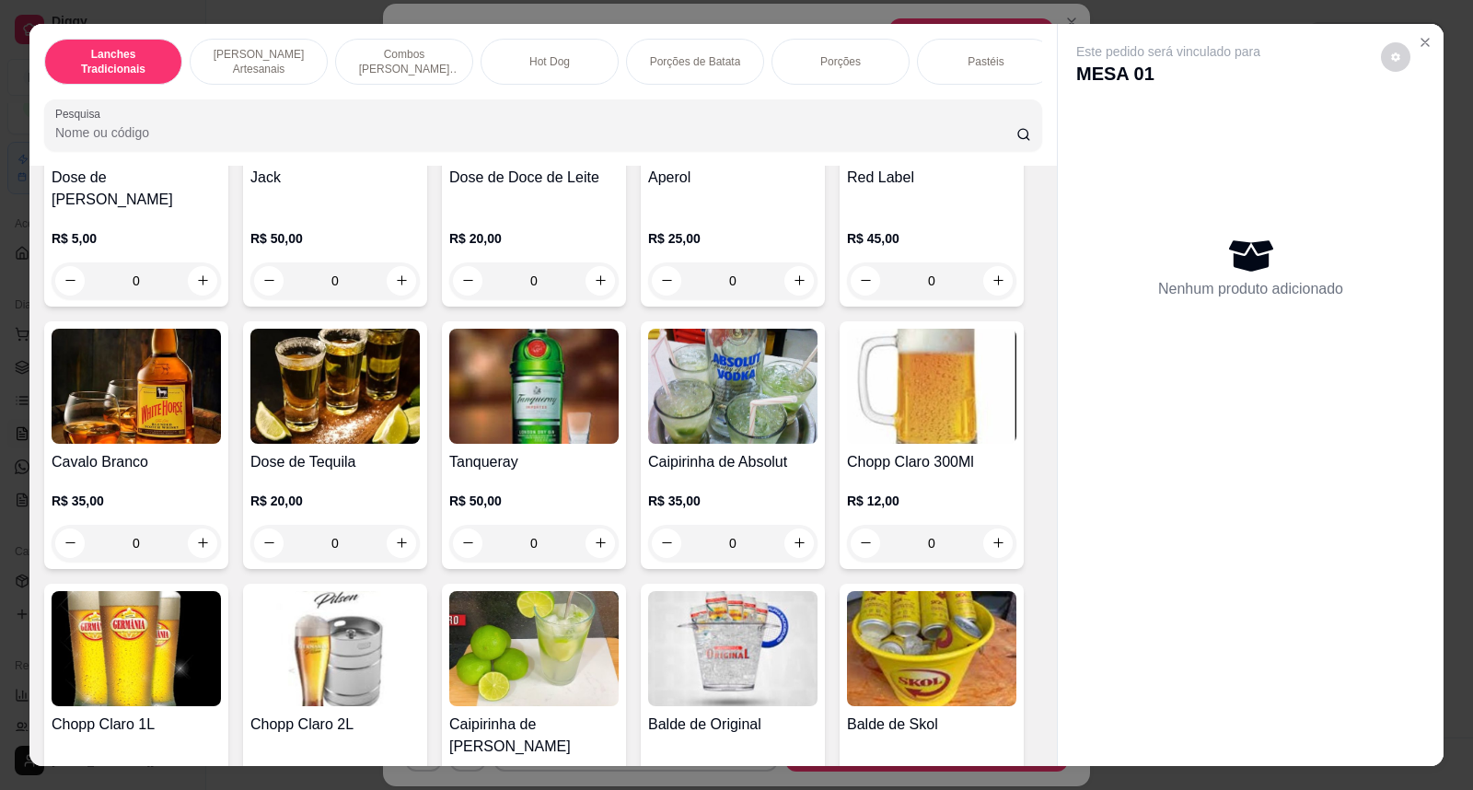
scroll to position [6545, 0]
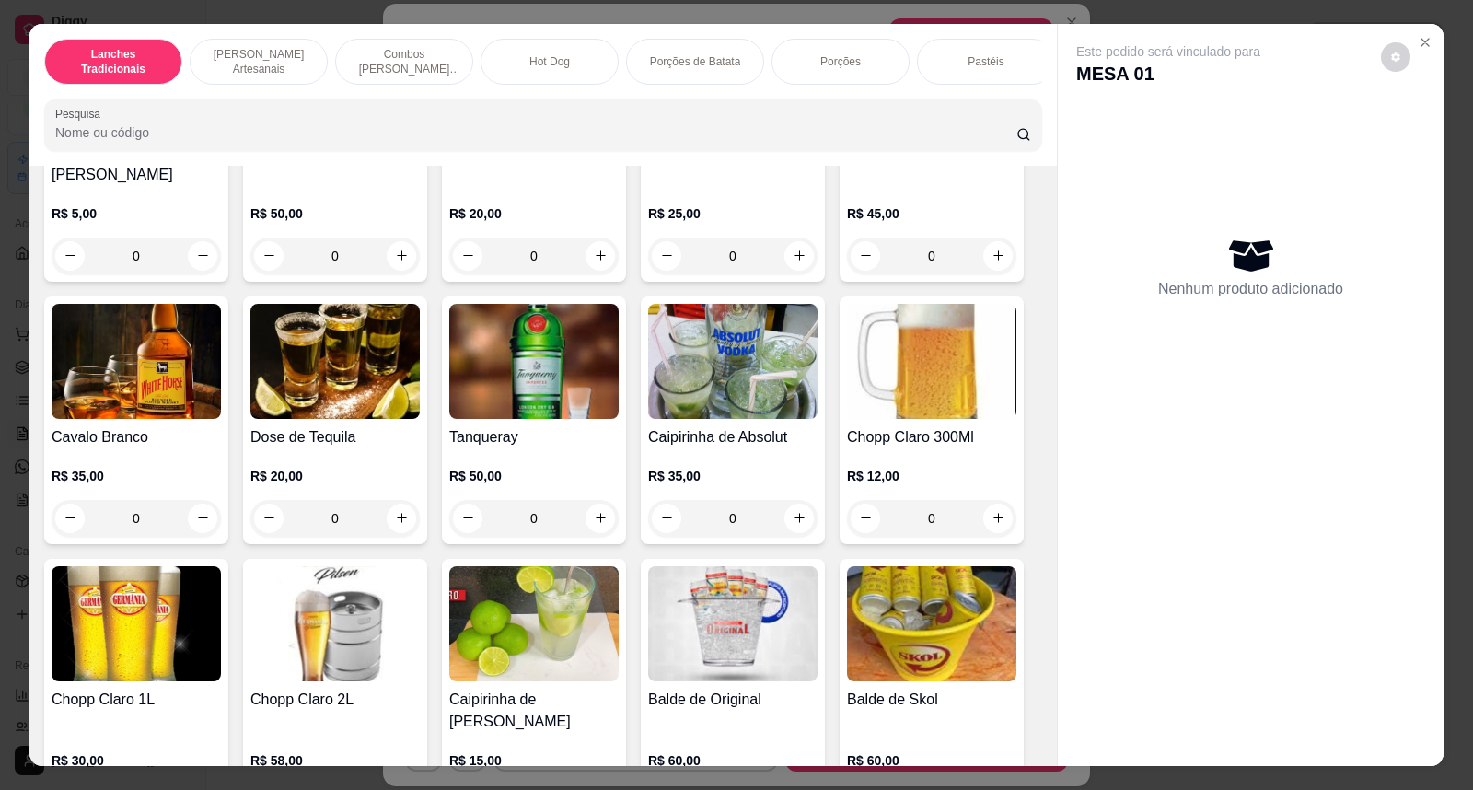
click at [951, 377] on img at bounding box center [931, 361] width 169 height 115
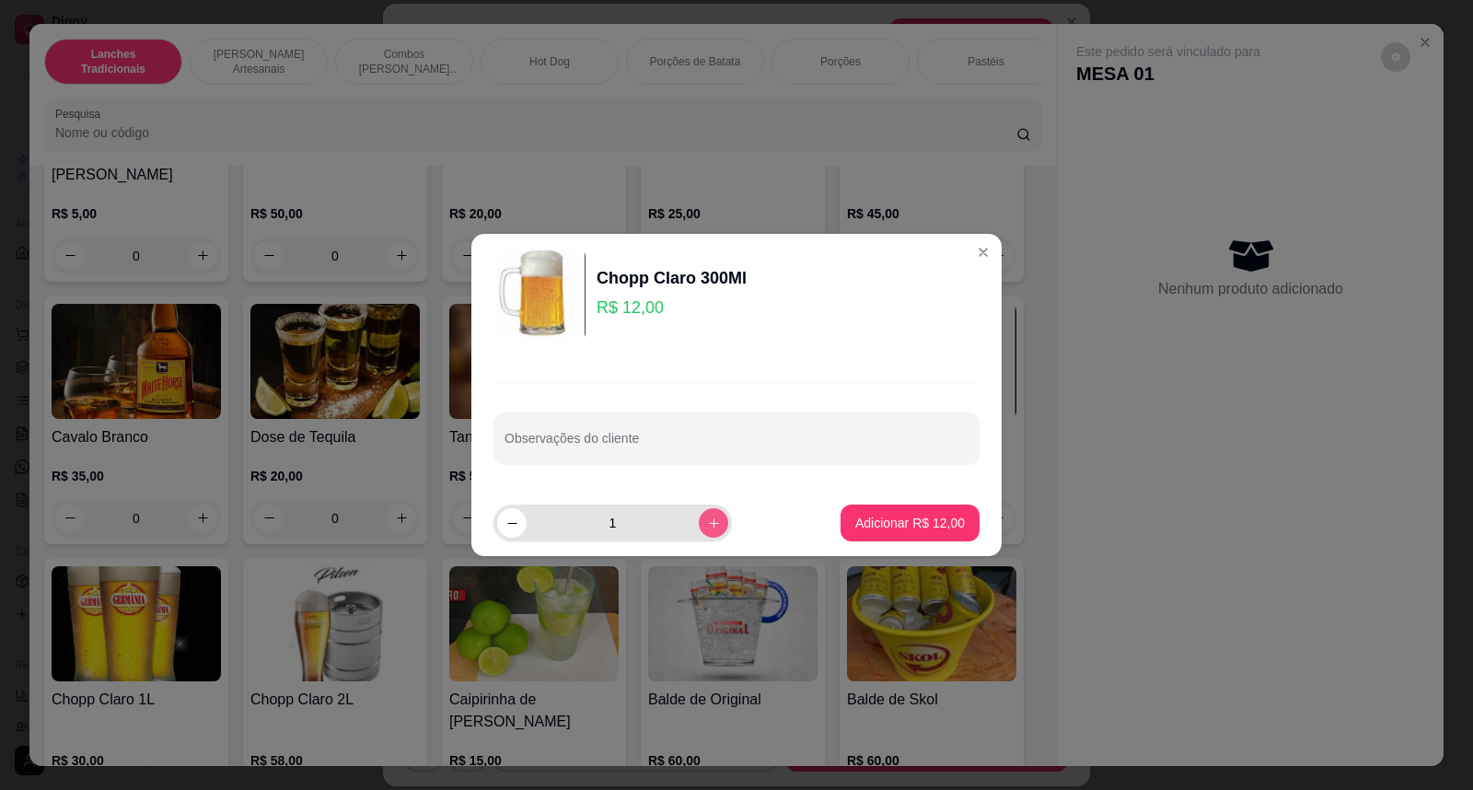
click at [710, 526] on button "increase-product-quantity" at bounding box center [713, 522] width 29 height 29
type input "2"
click at [855, 528] on p "Adicionar R$ 24,00" at bounding box center [910, 523] width 110 height 18
type input "2"
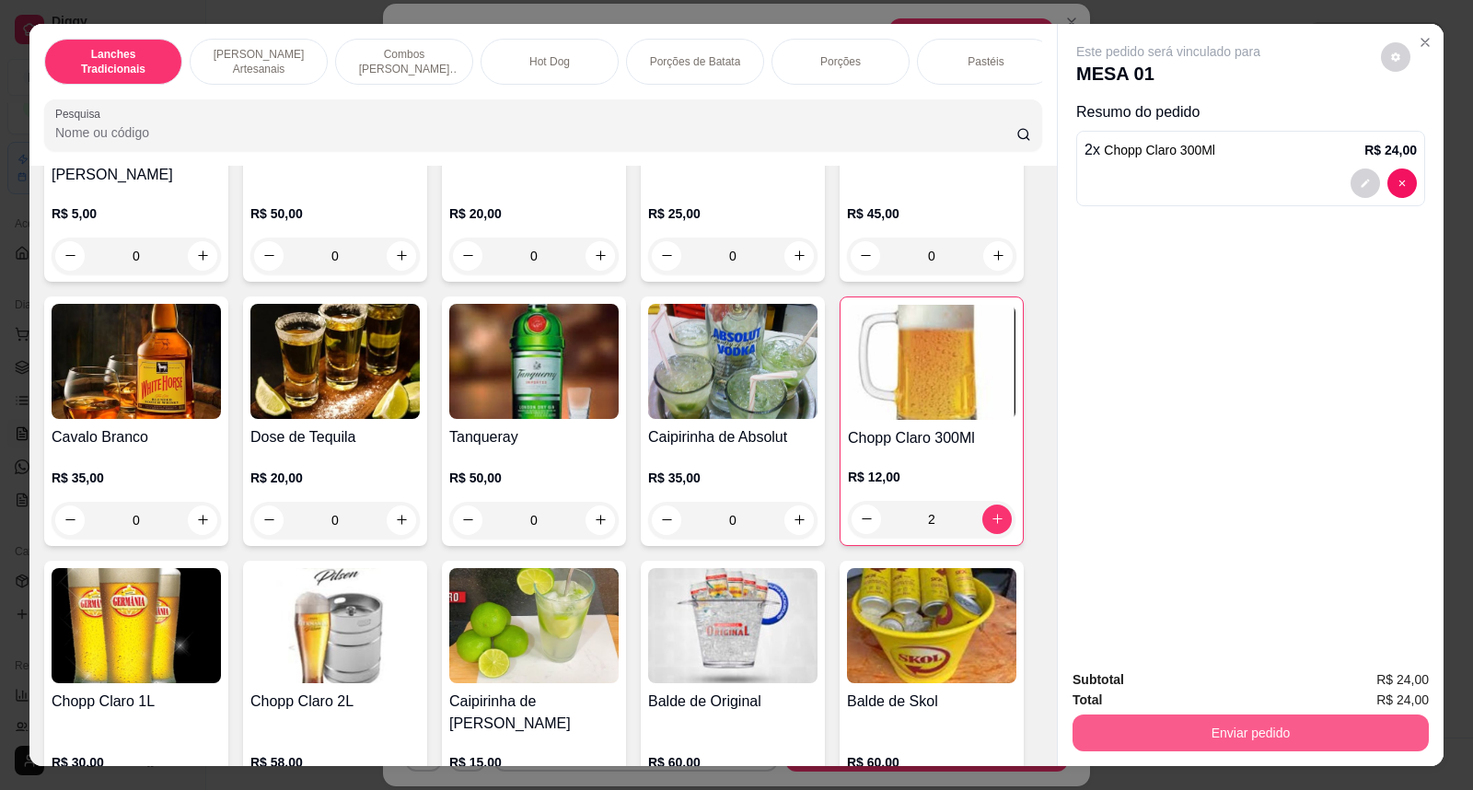
click at [1125, 732] on button "Enviar pedido" at bounding box center [1250, 732] width 356 height 37
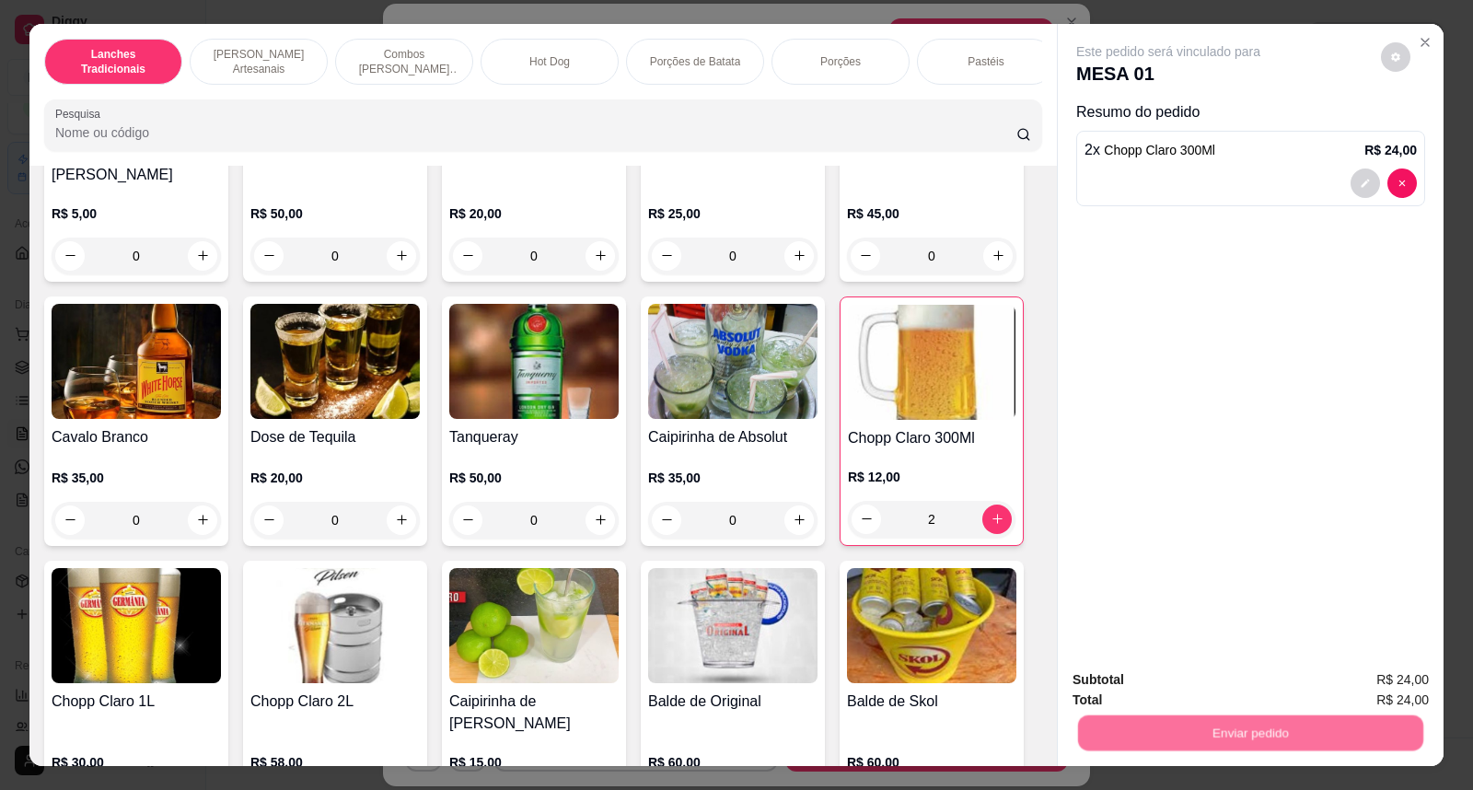
click at [1116, 675] on button "Não registrar e enviar pedido" at bounding box center [1188, 688] width 191 height 35
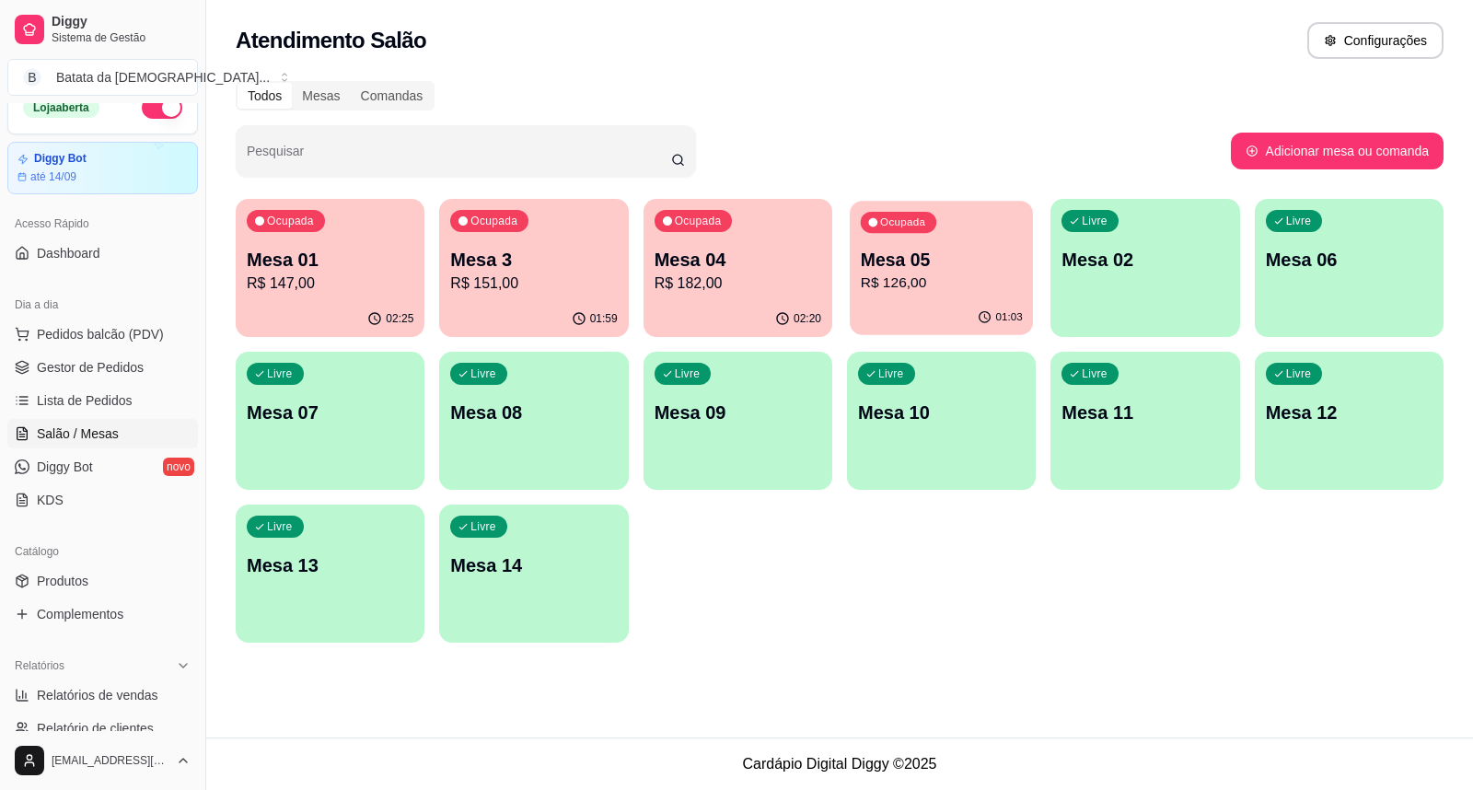
click at [921, 255] on p "Mesa 05" at bounding box center [942, 260] width 162 height 25
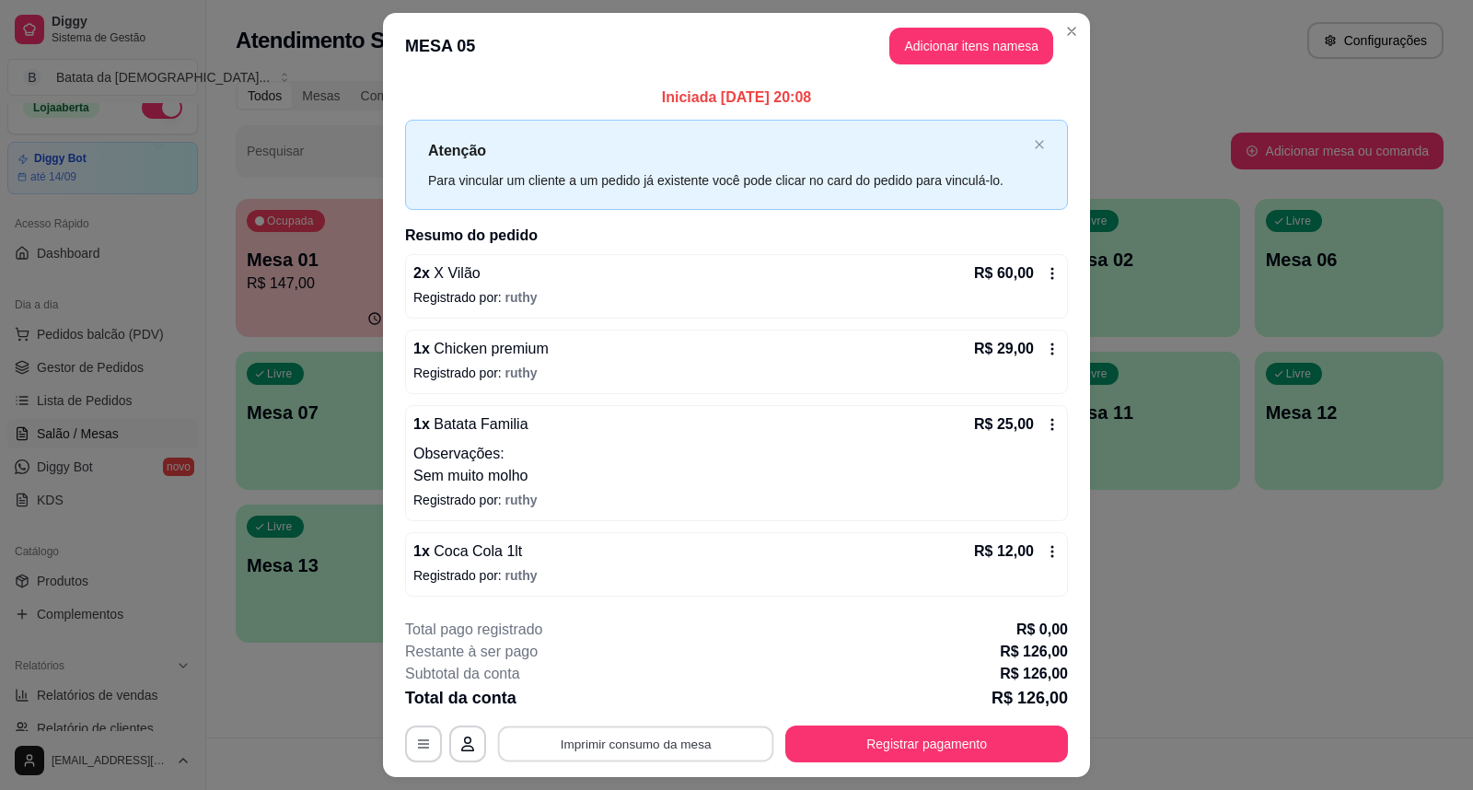
click at [697, 733] on button "Imprimir consumo da mesa" at bounding box center [636, 743] width 276 height 36
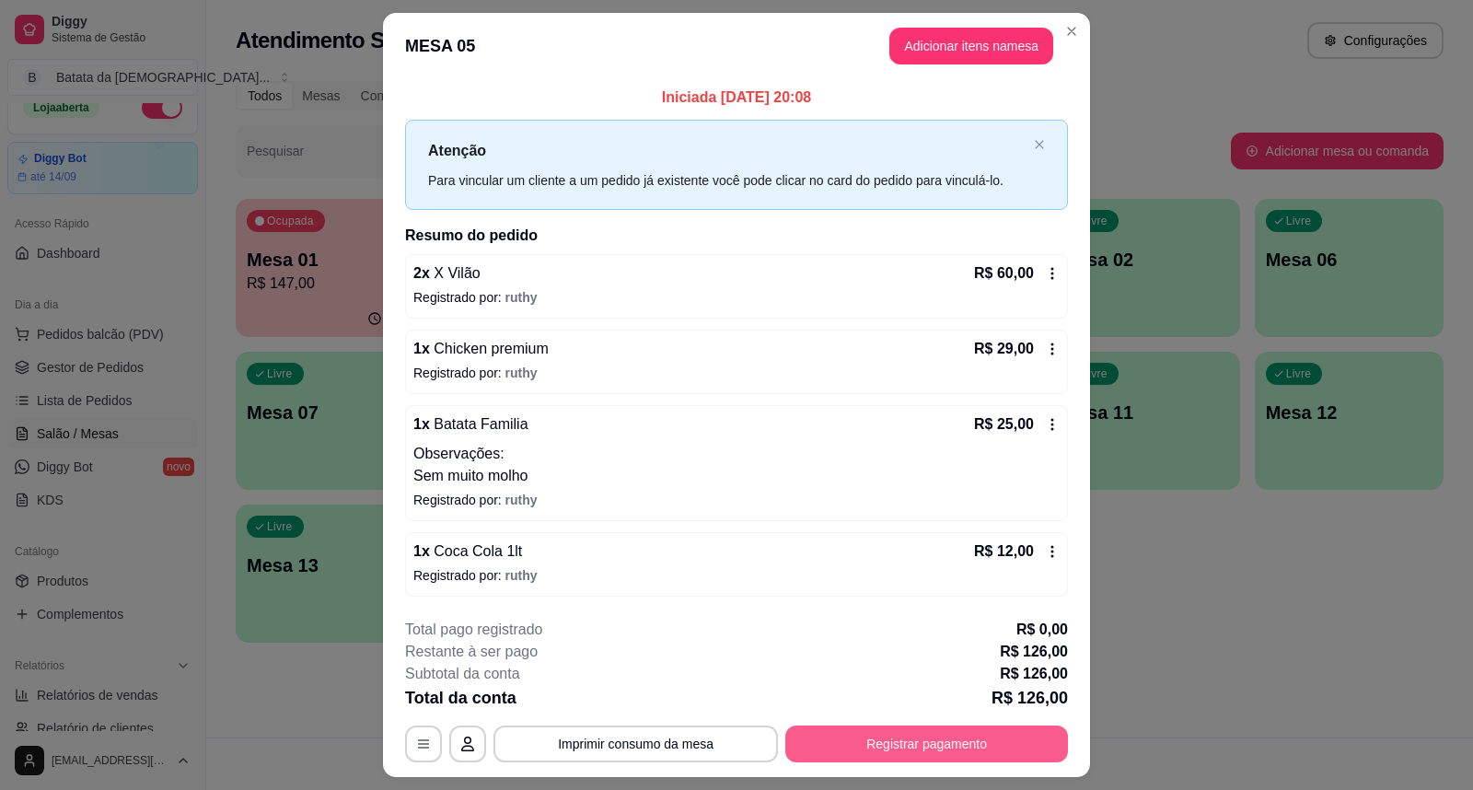
click at [918, 755] on button "Registrar pagamento" at bounding box center [926, 743] width 283 height 37
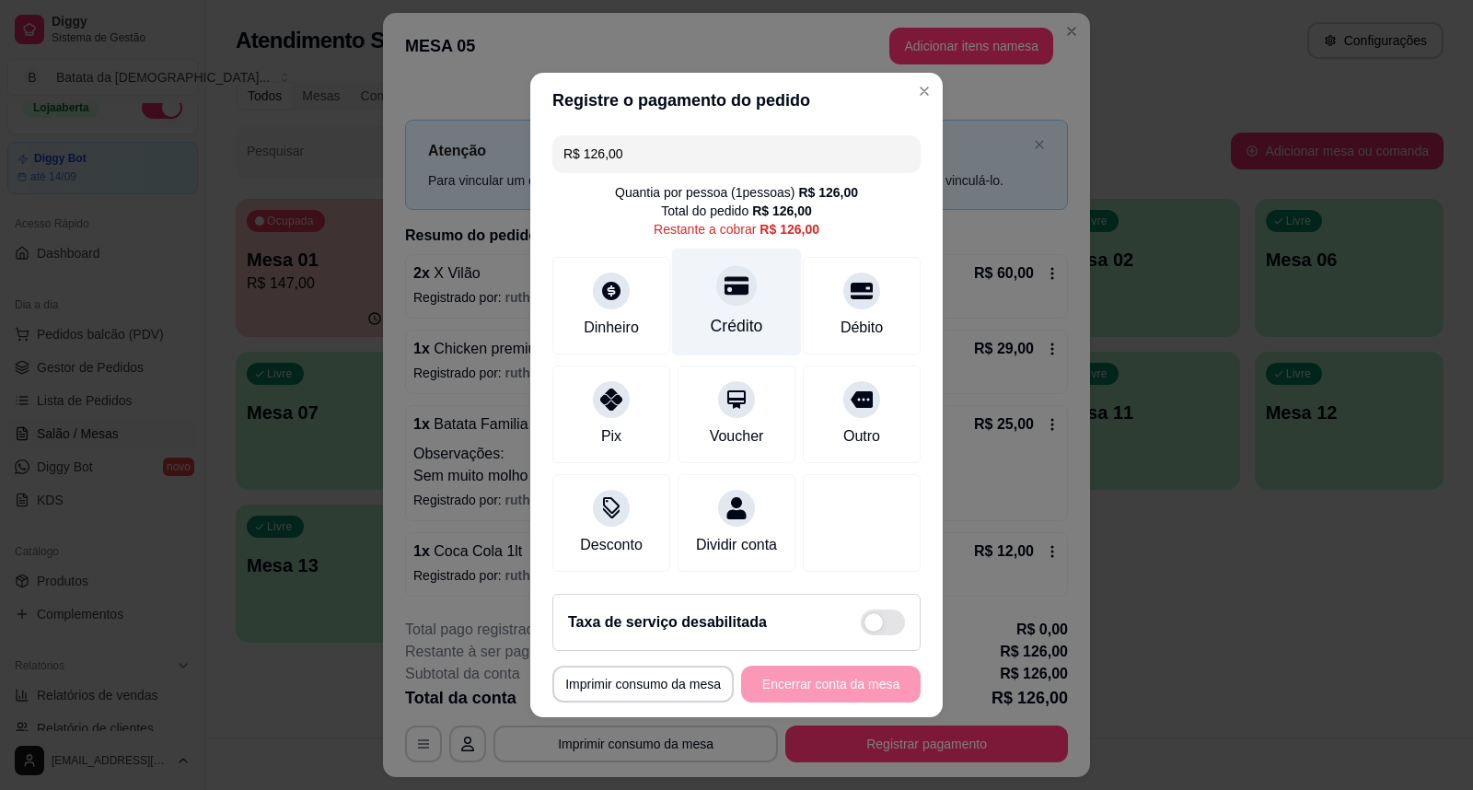
click at [727, 282] on icon at bounding box center [736, 286] width 24 height 18
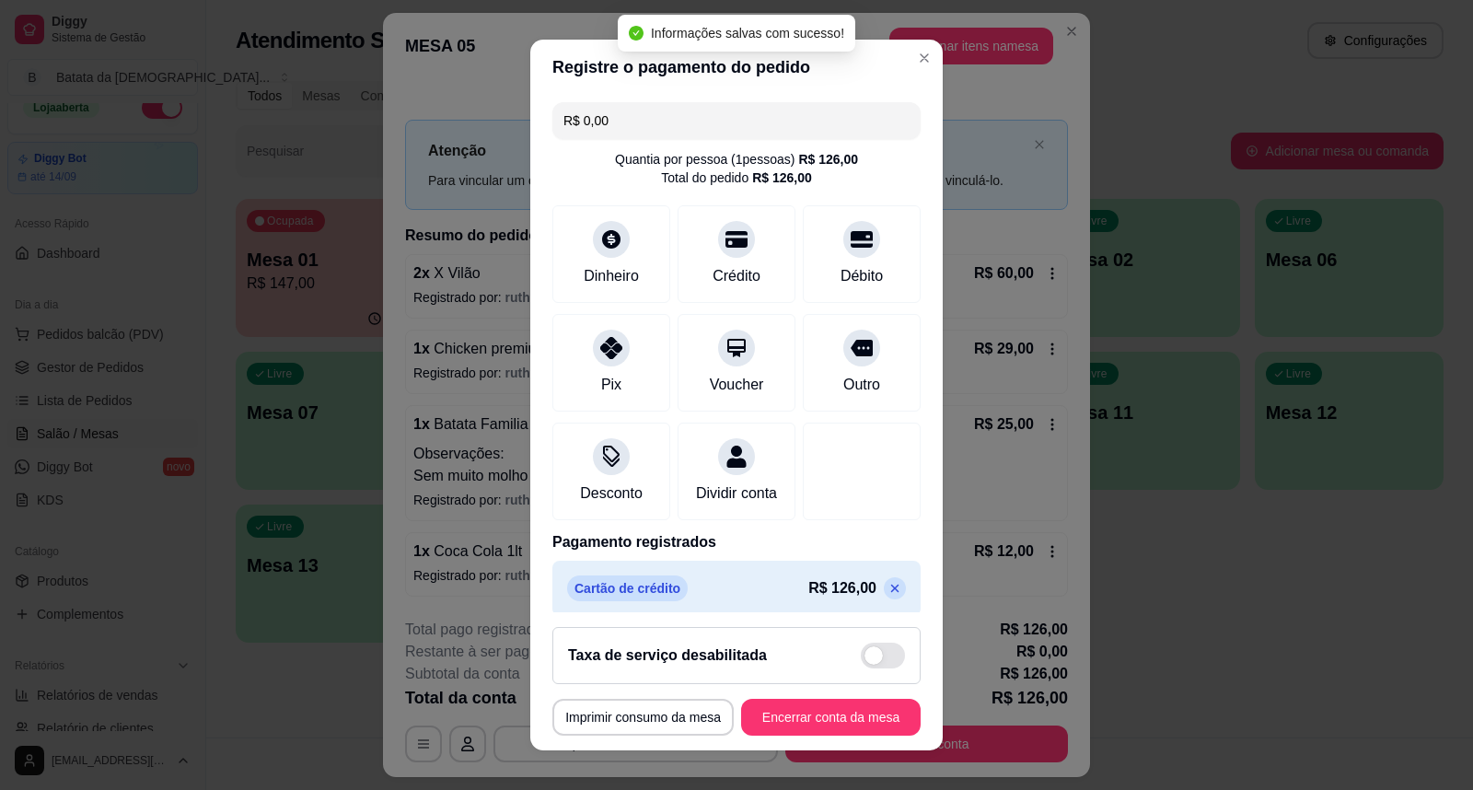
type input "R$ 0,00"
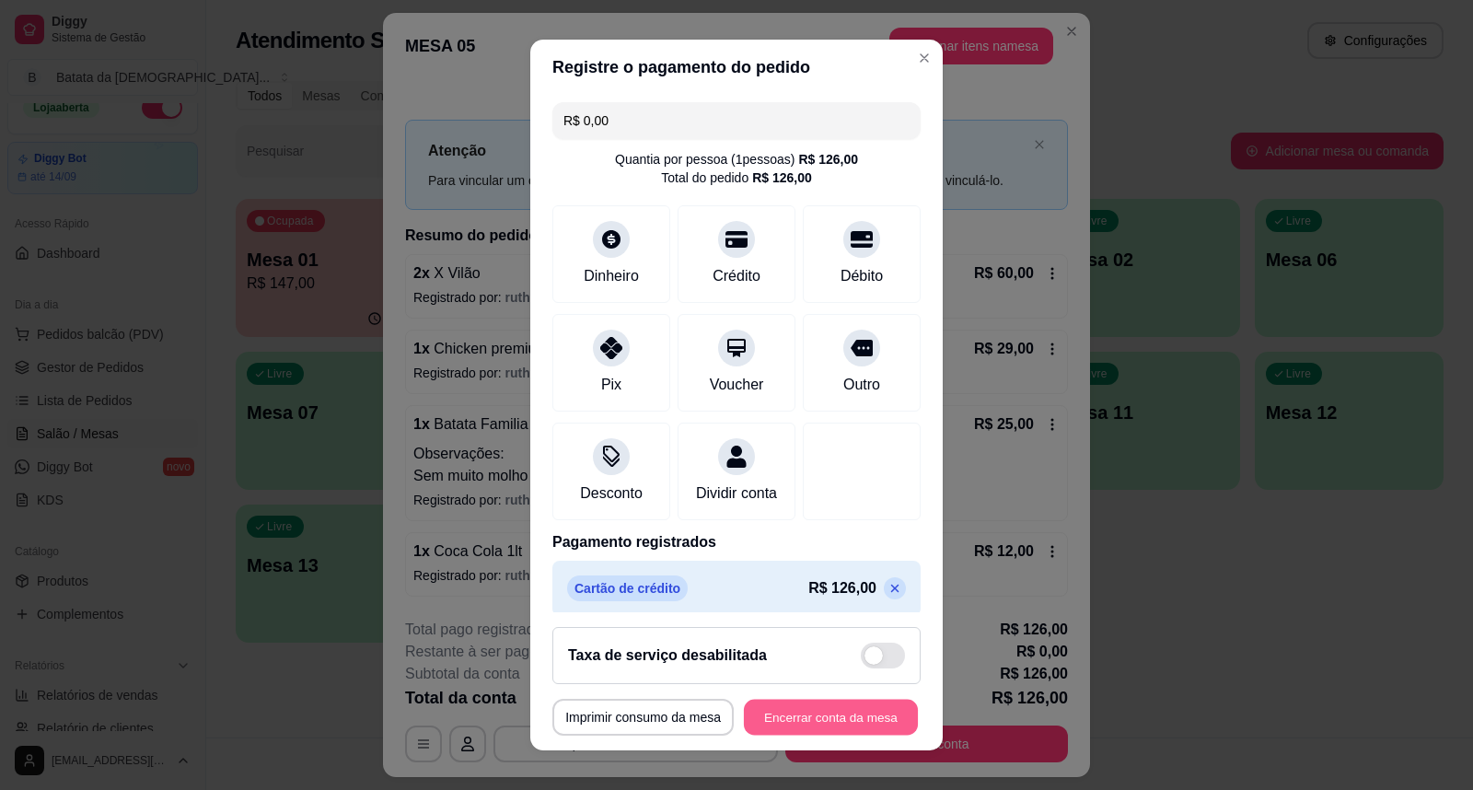
click at [817, 714] on button "Encerrar conta da mesa" at bounding box center [831, 717] width 174 height 36
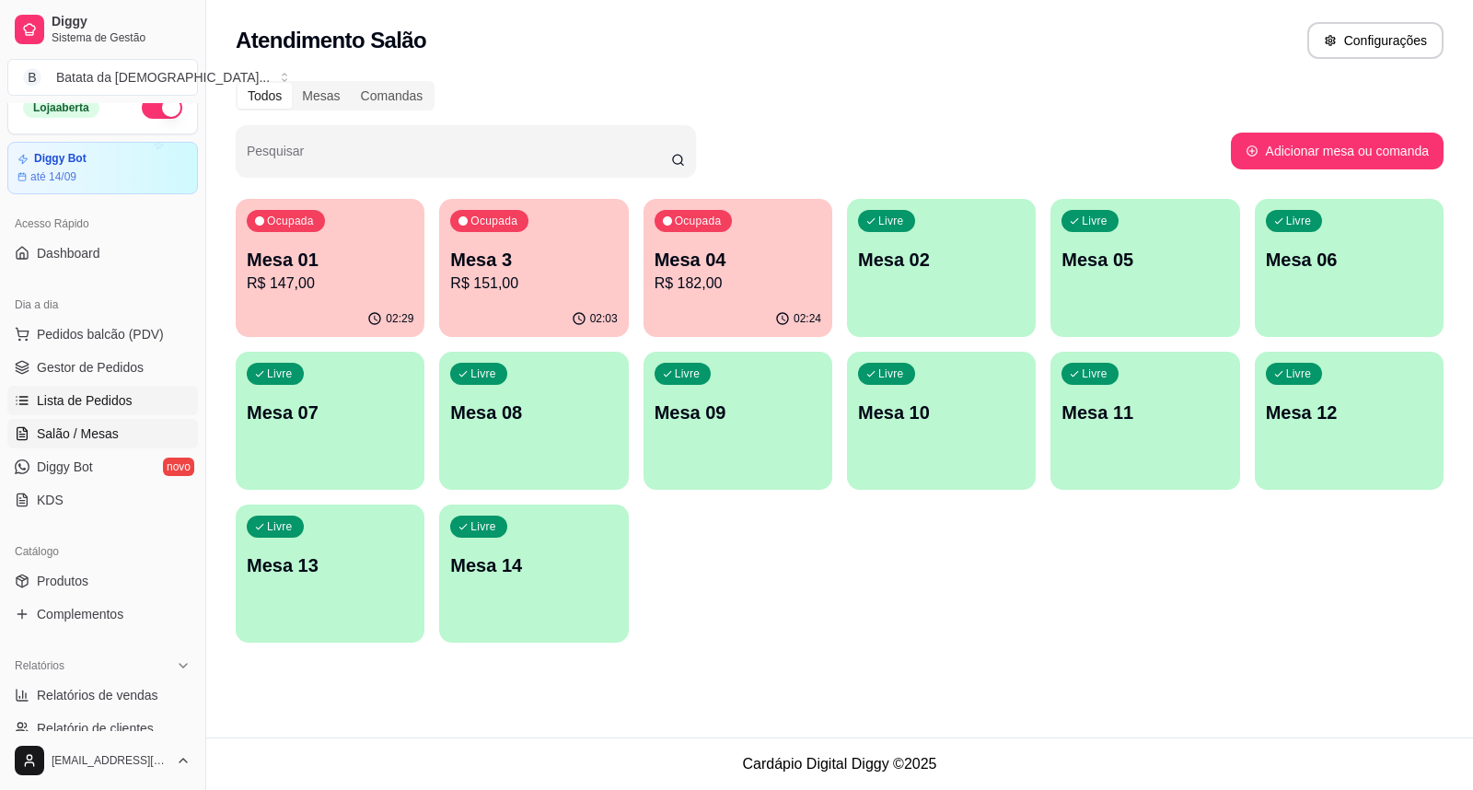
click at [140, 407] on link "Lista de Pedidos" at bounding box center [102, 400] width 191 height 29
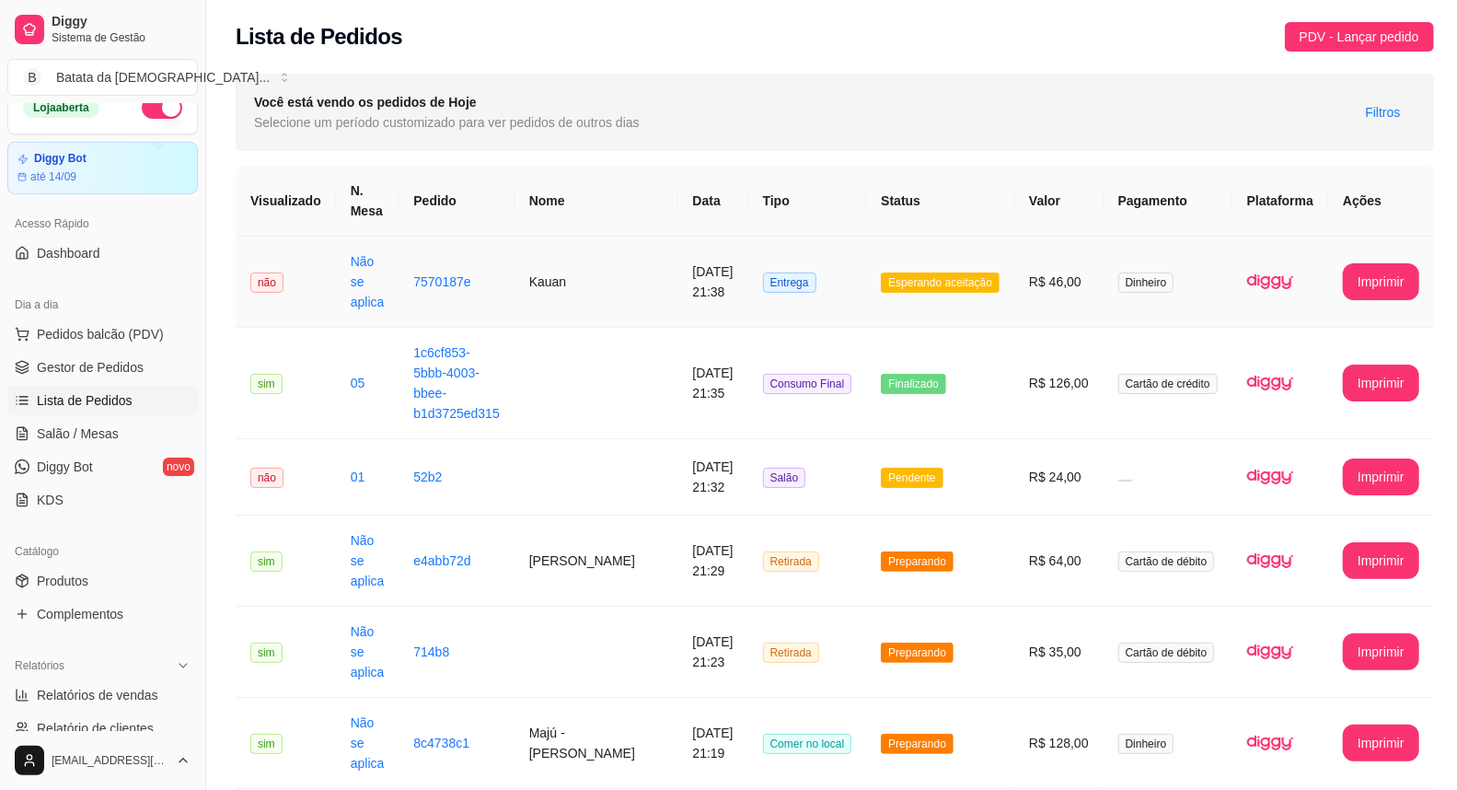
click at [727, 307] on td "[DATE] 21:38" at bounding box center [713, 282] width 70 height 91
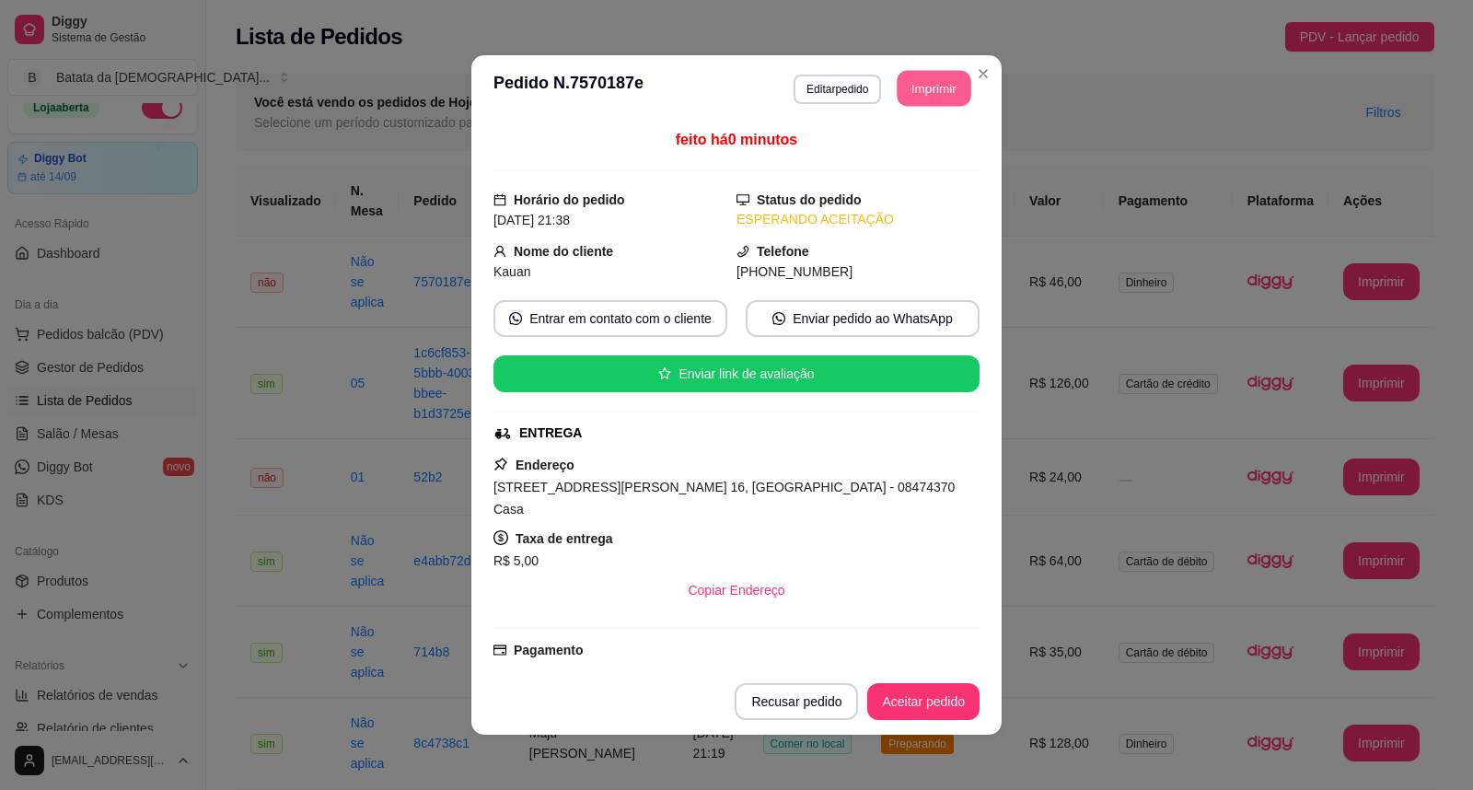
click at [909, 93] on button "Imprimir" at bounding box center [934, 89] width 74 height 36
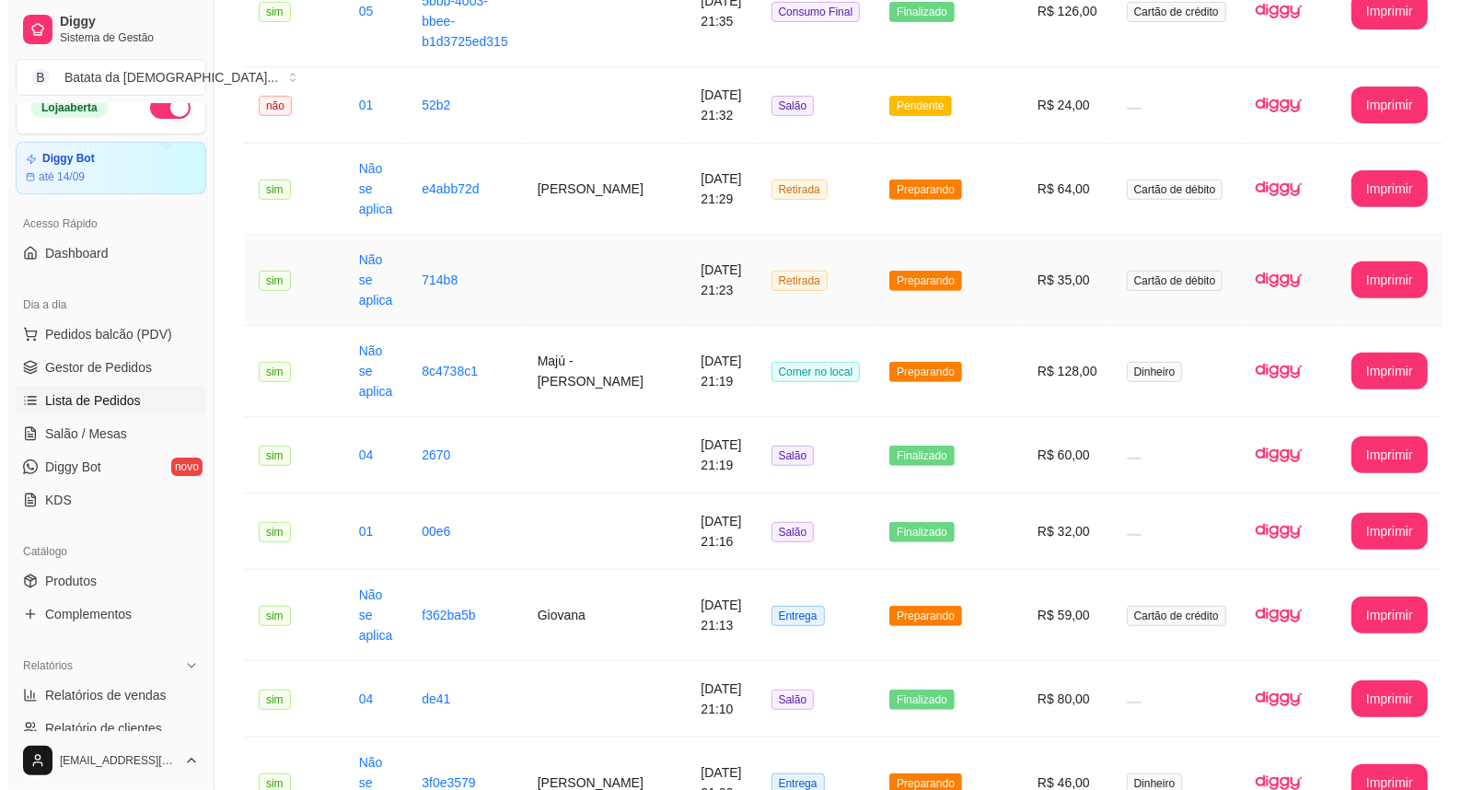
scroll to position [409, 0]
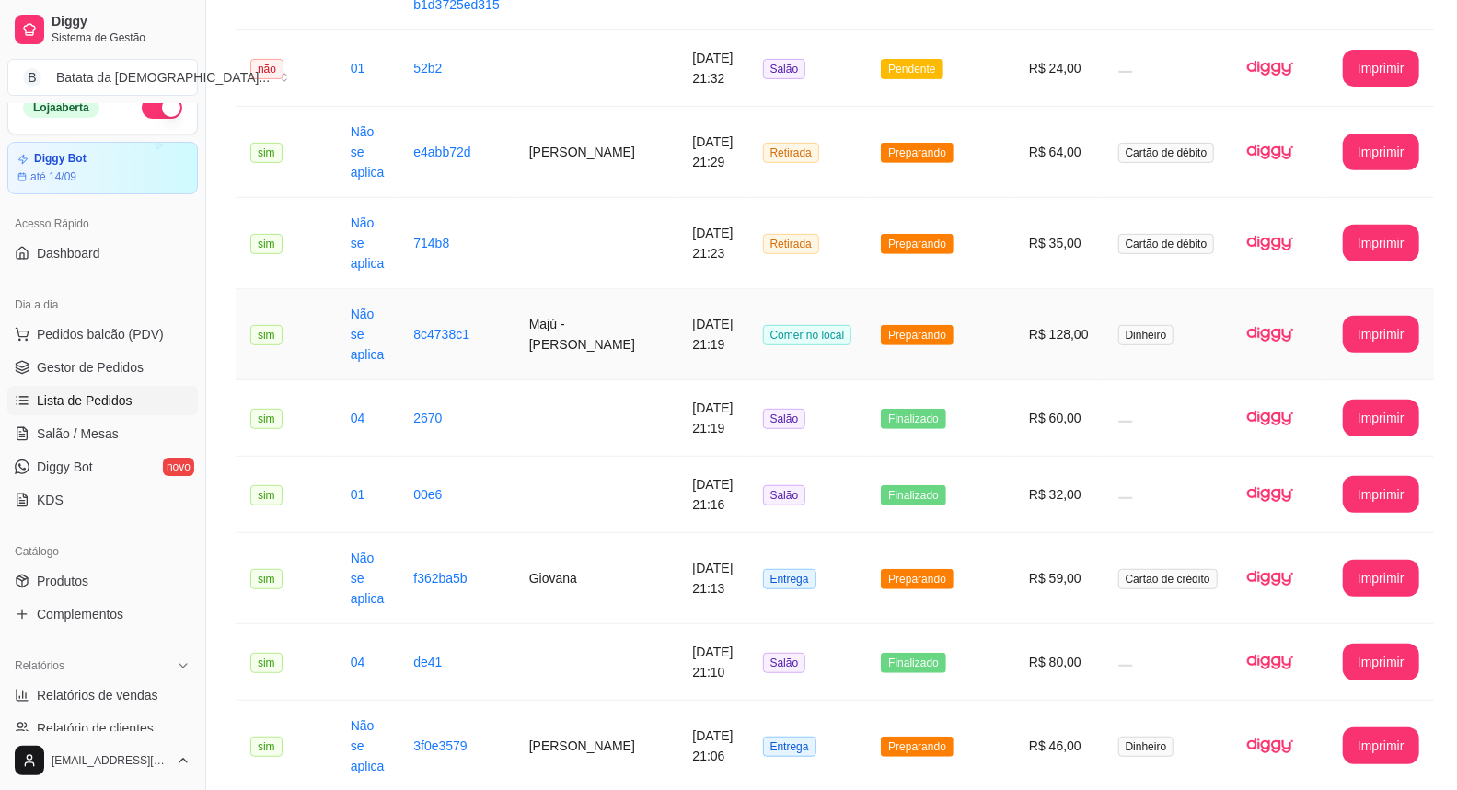
click at [861, 289] on td "Comer no local" at bounding box center [807, 334] width 119 height 91
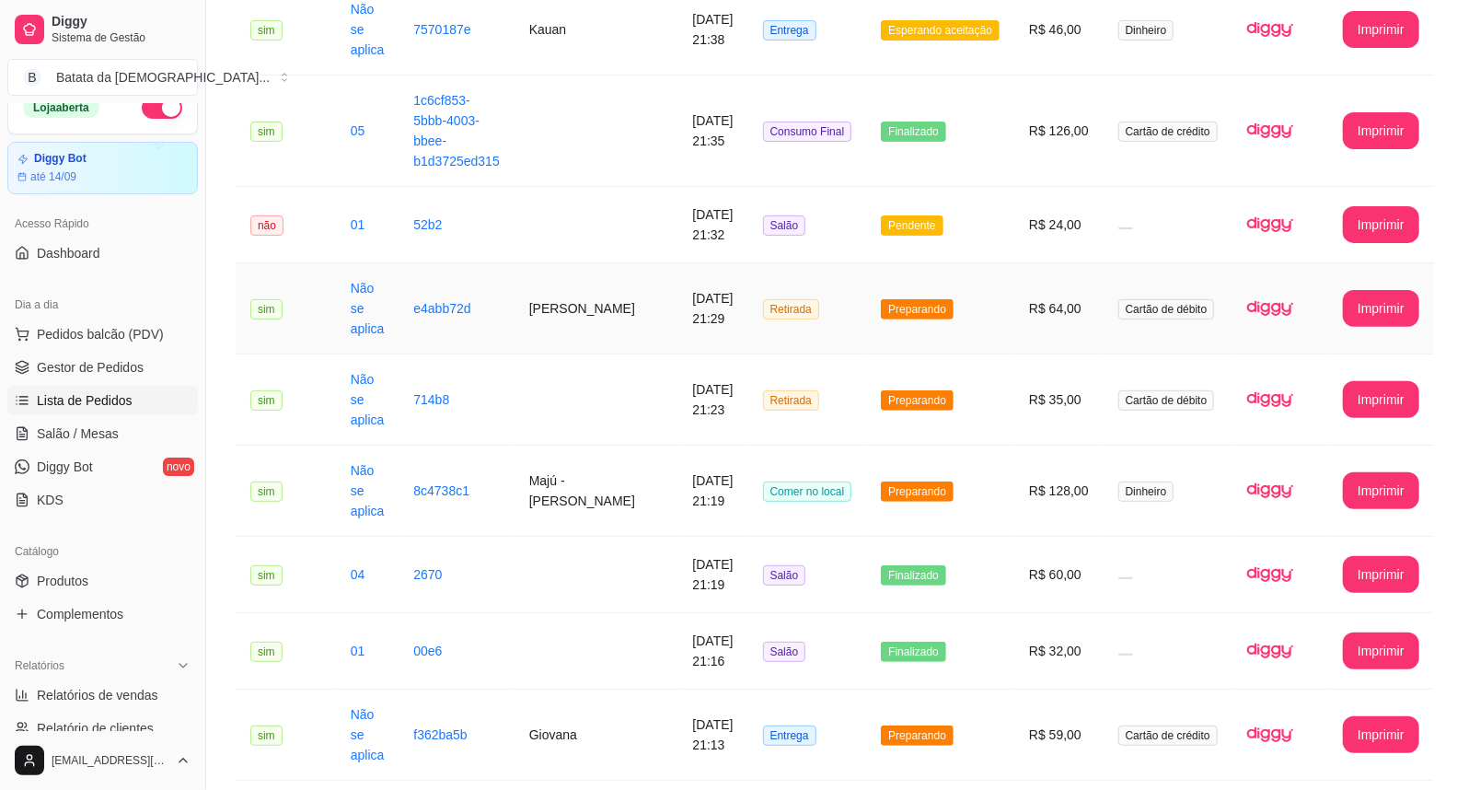
scroll to position [0, 0]
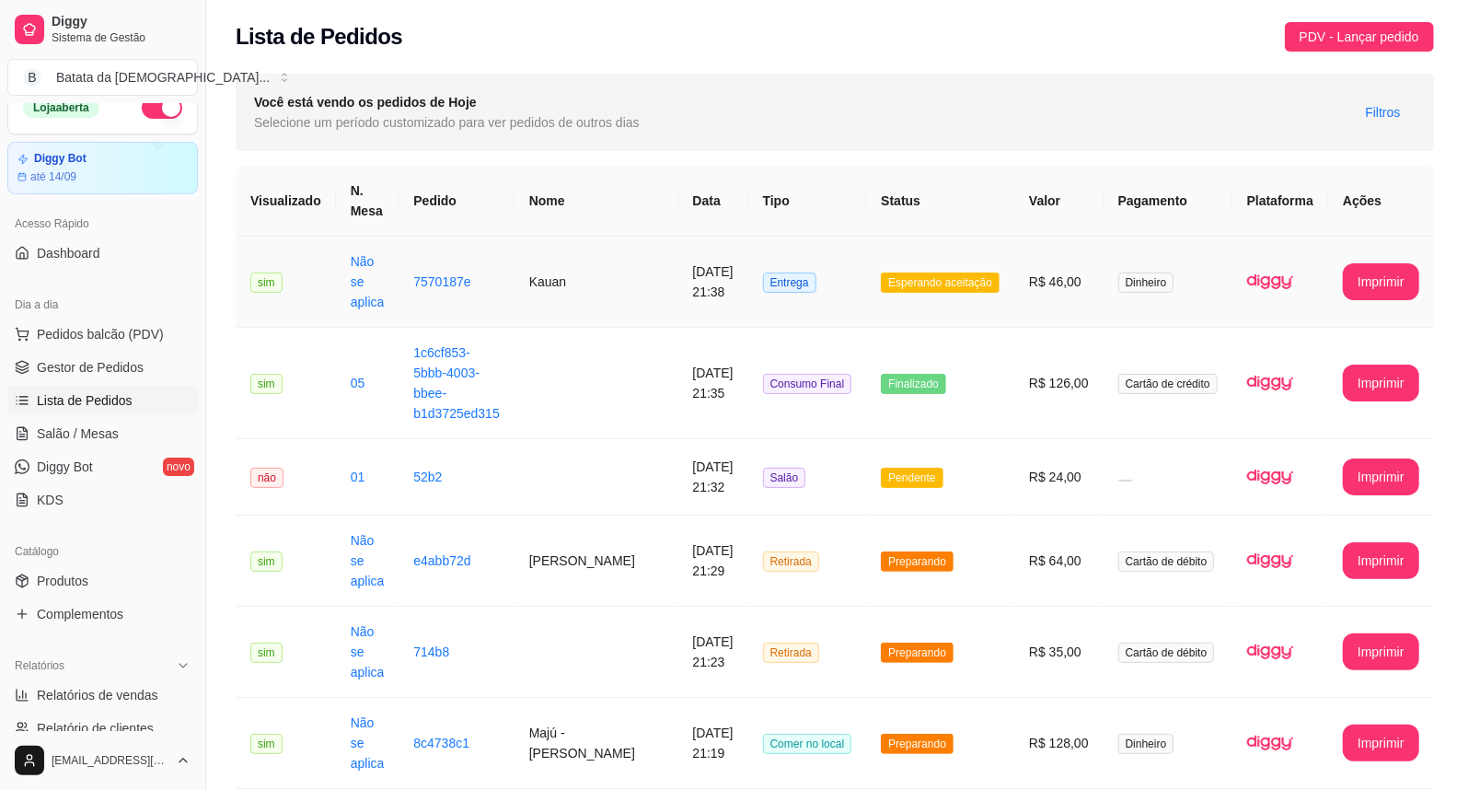
click at [986, 292] on td "Esperando aceitação" at bounding box center [940, 282] width 148 height 91
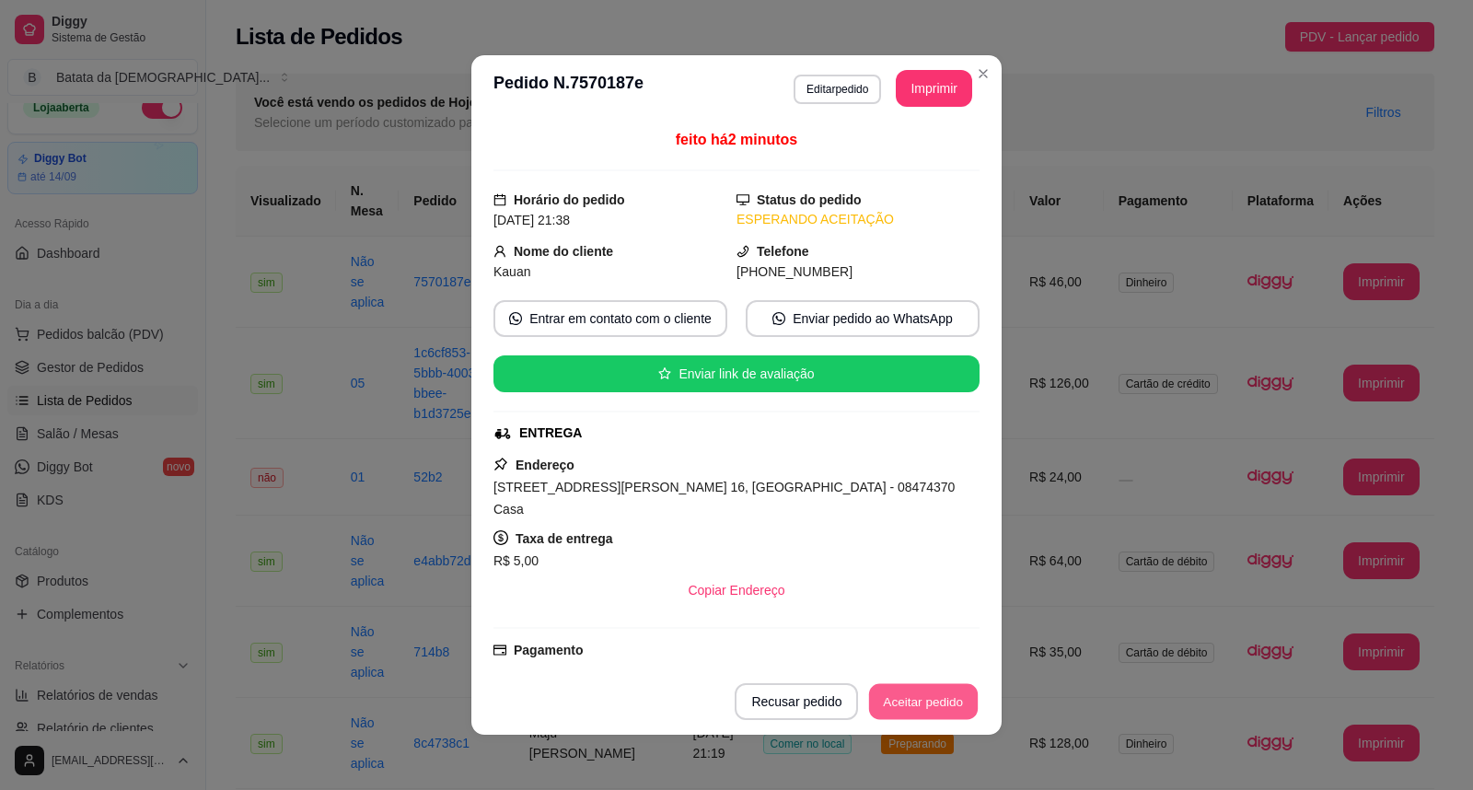
click at [904, 712] on button "Aceitar pedido" at bounding box center [923, 702] width 109 height 36
click at [965, 704] on button "Mover para preparo" at bounding box center [908, 701] width 143 height 37
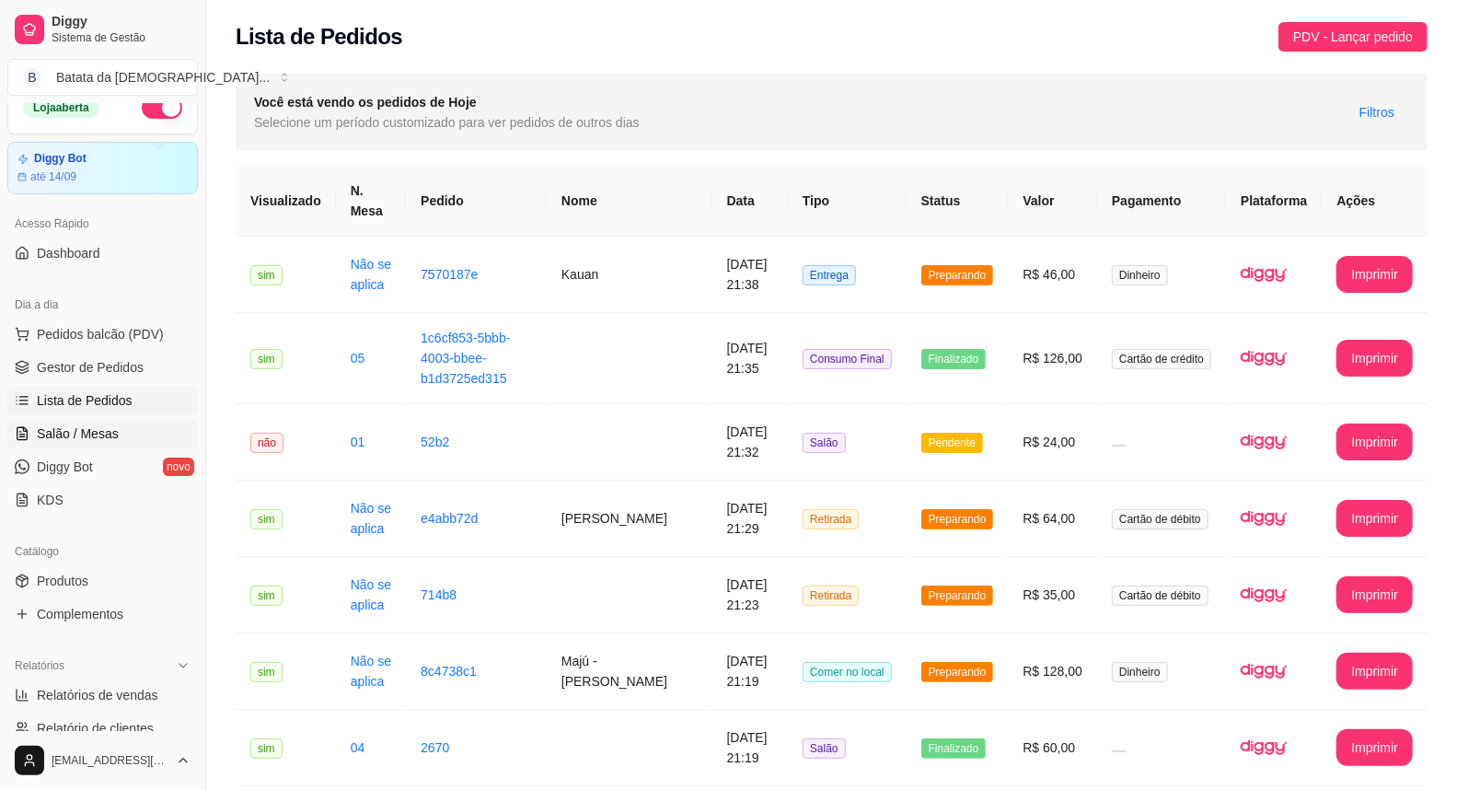
click at [92, 422] on link "Salão / Mesas" at bounding box center [102, 433] width 191 height 29
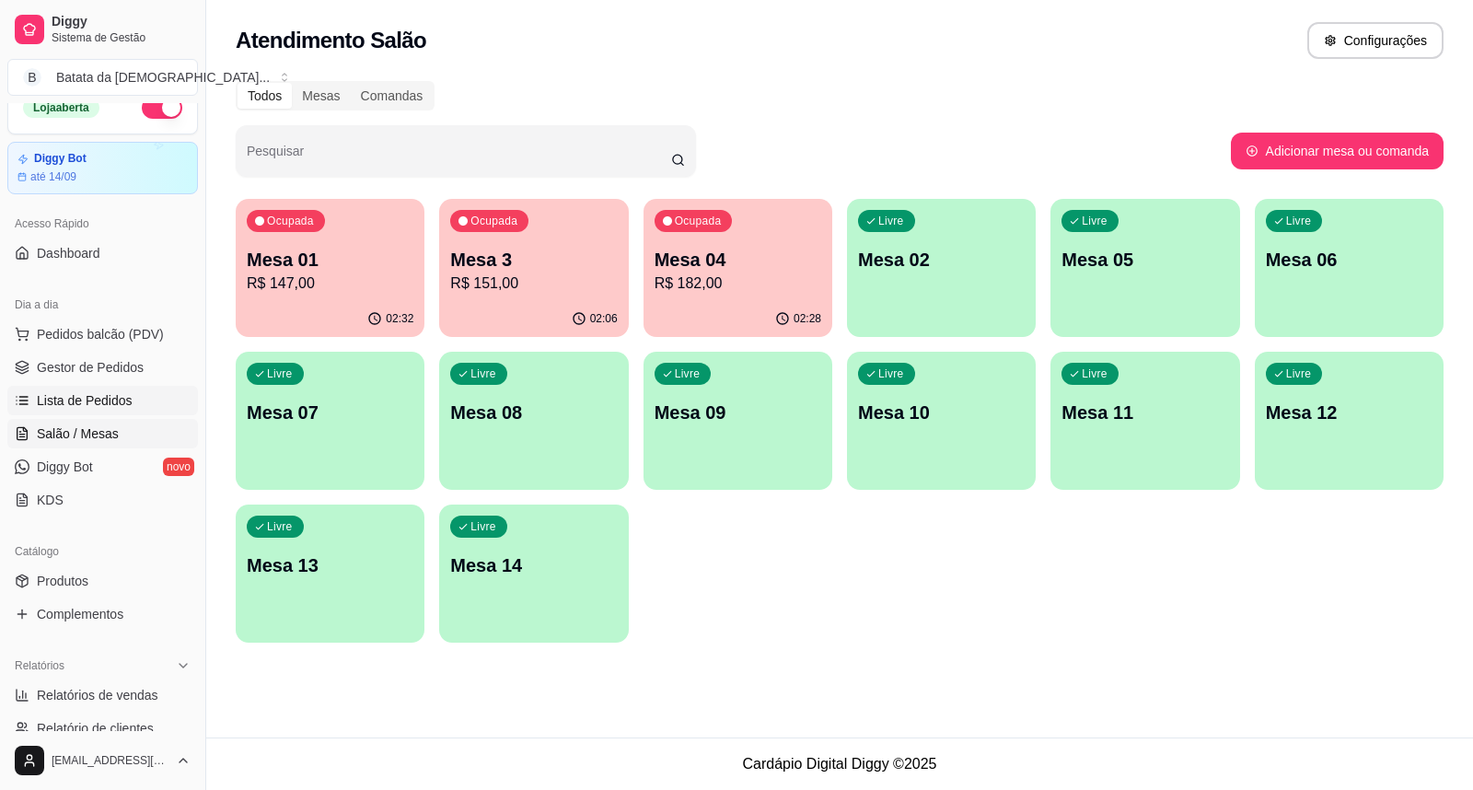
click at [106, 399] on span "Lista de Pedidos" at bounding box center [85, 400] width 96 height 18
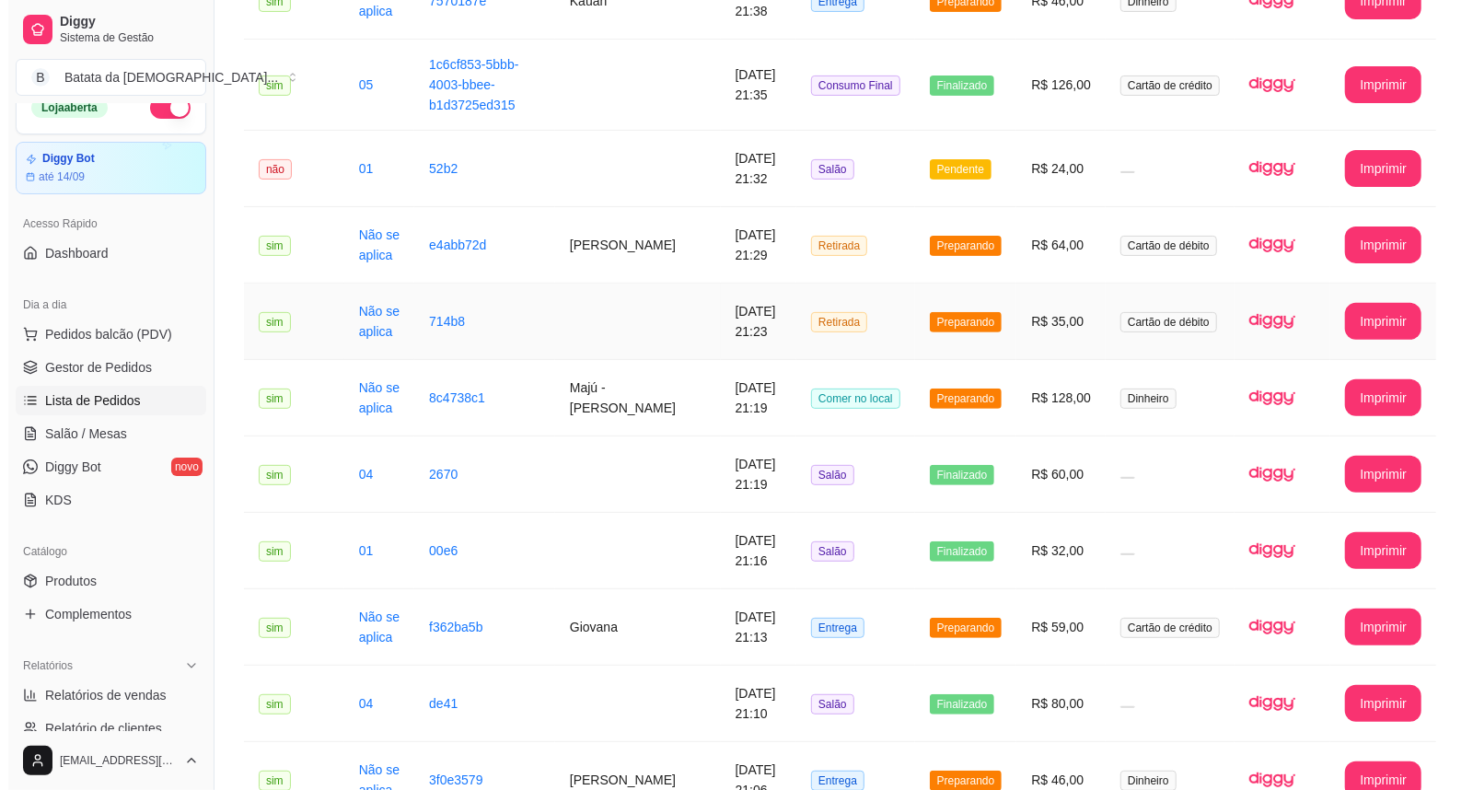
scroll to position [306, 0]
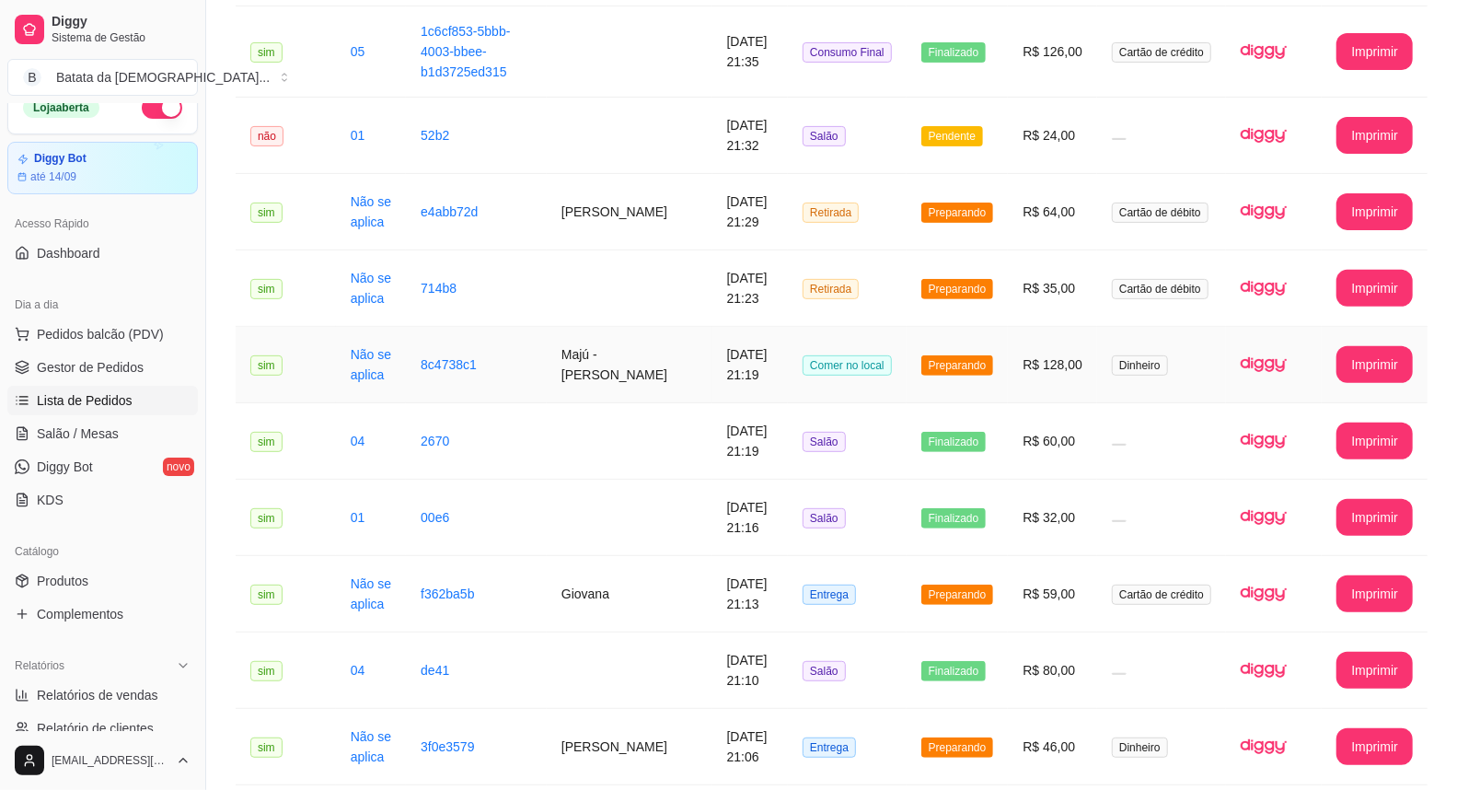
click at [1024, 375] on td "R$ 128,00" at bounding box center [1052, 365] width 89 height 76
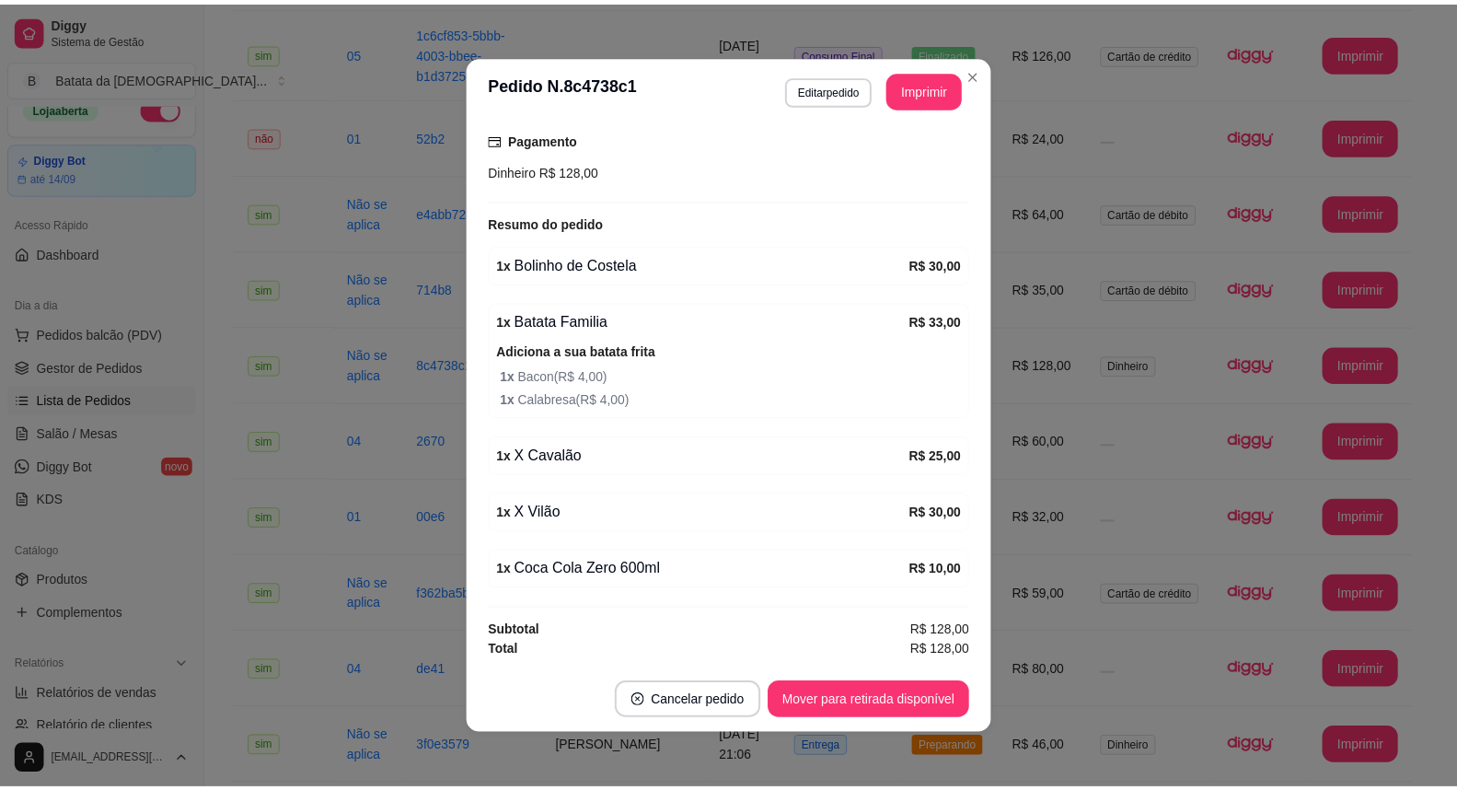
scroll to position [311, 0]
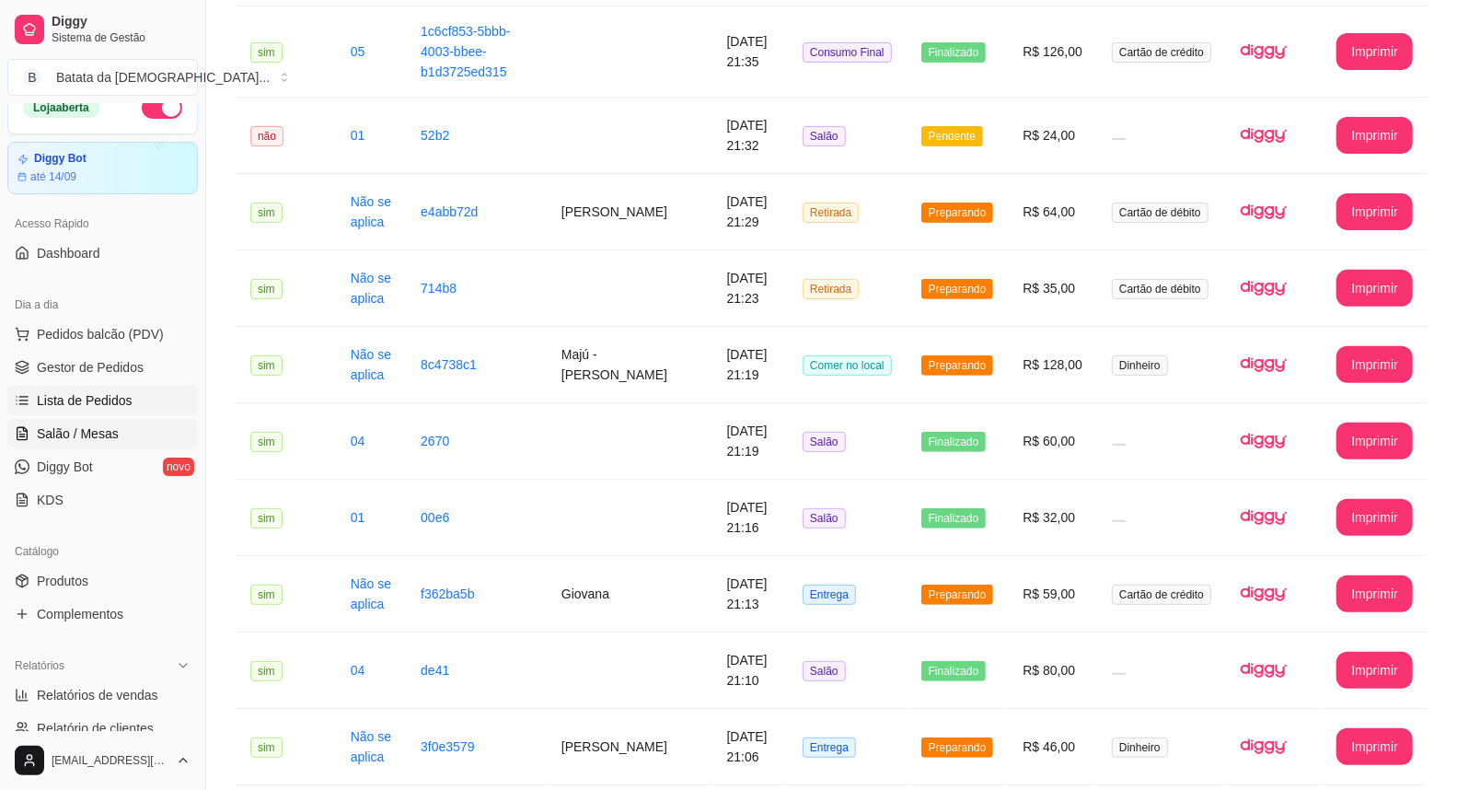
click at [114, 445] on link "Salão / Mesas" at bounding box center [102, 433] width 191 height 29
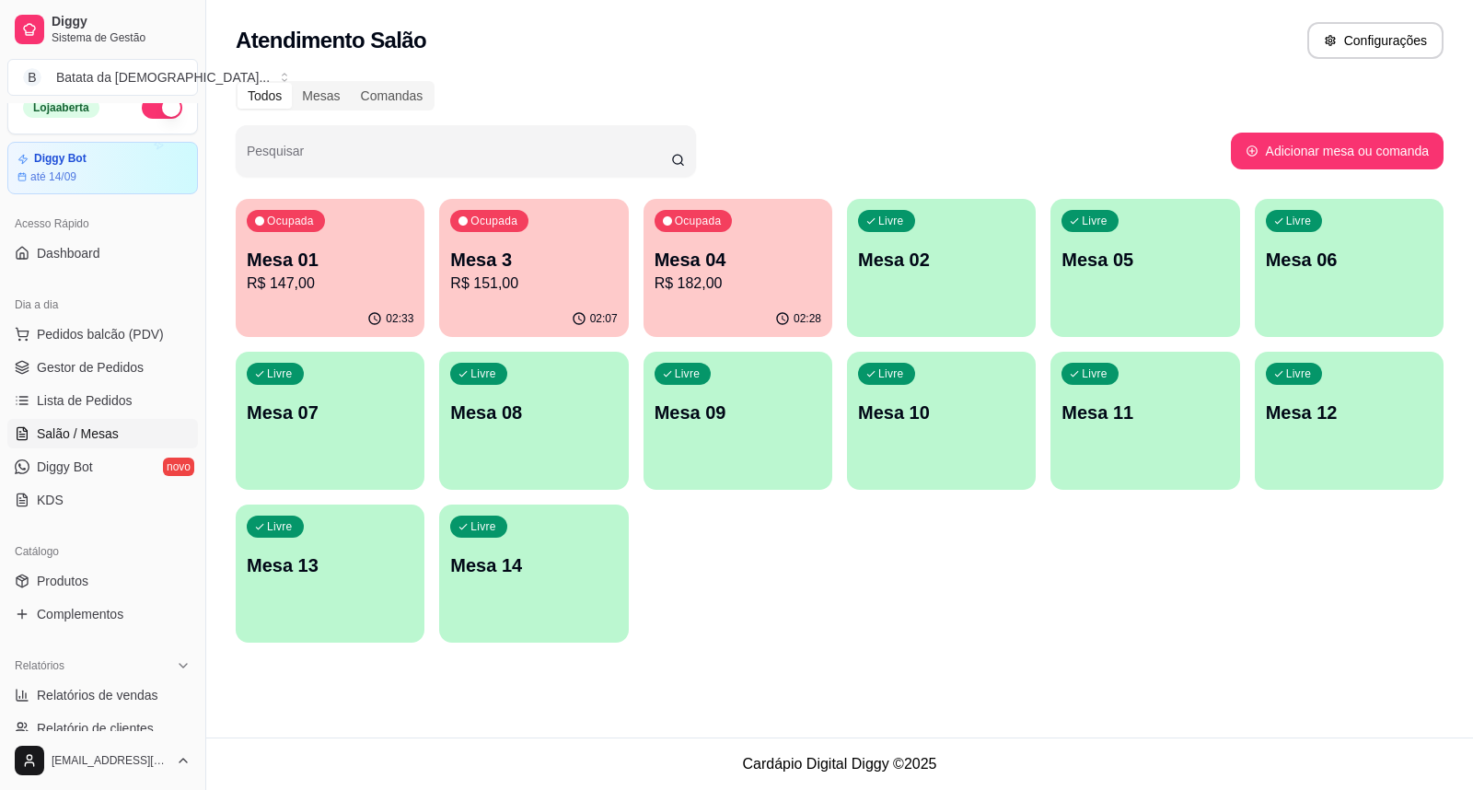
click at [538, 243] on div "Ocupada Mesa 3 R$ 151,00" at bounding box center [533, 250] width 189 height 102
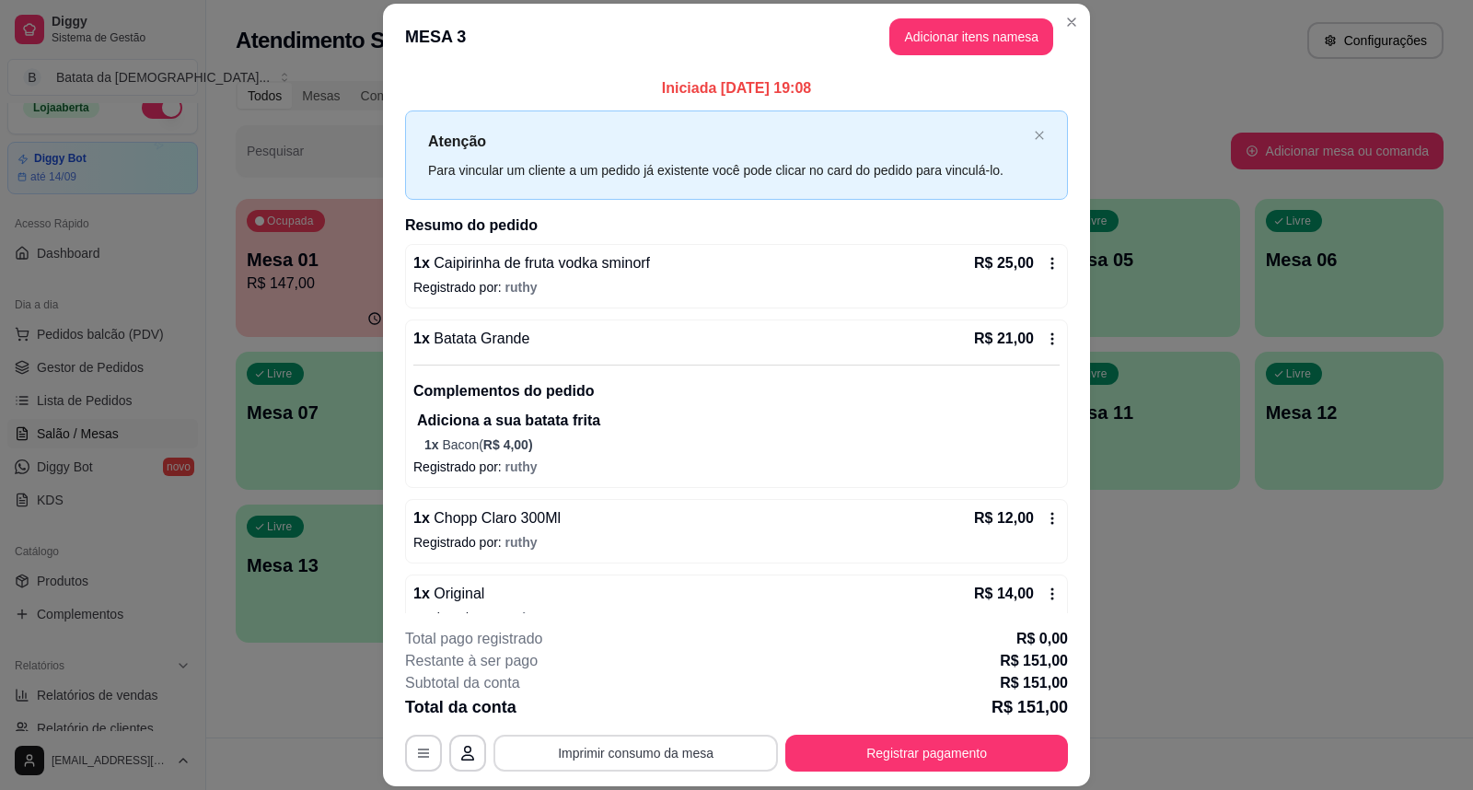
click at [716, 756] on button "Imprimir consumo da mesa" at bounding box center [635, 752] width 284 height 37
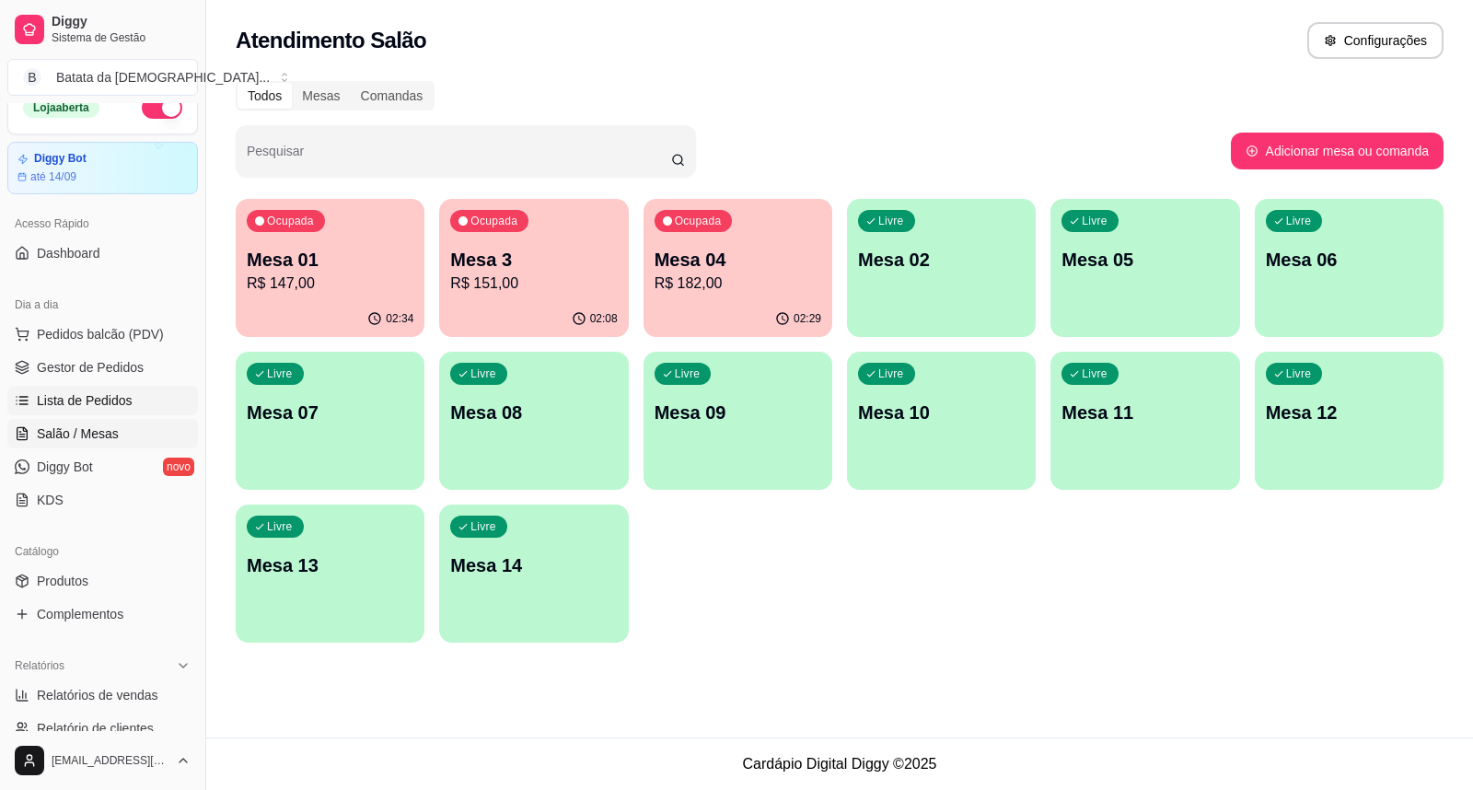
click at [52, 400] on span "Lista de Pedidos" at bounding box center [85, 400] width 96 height 18
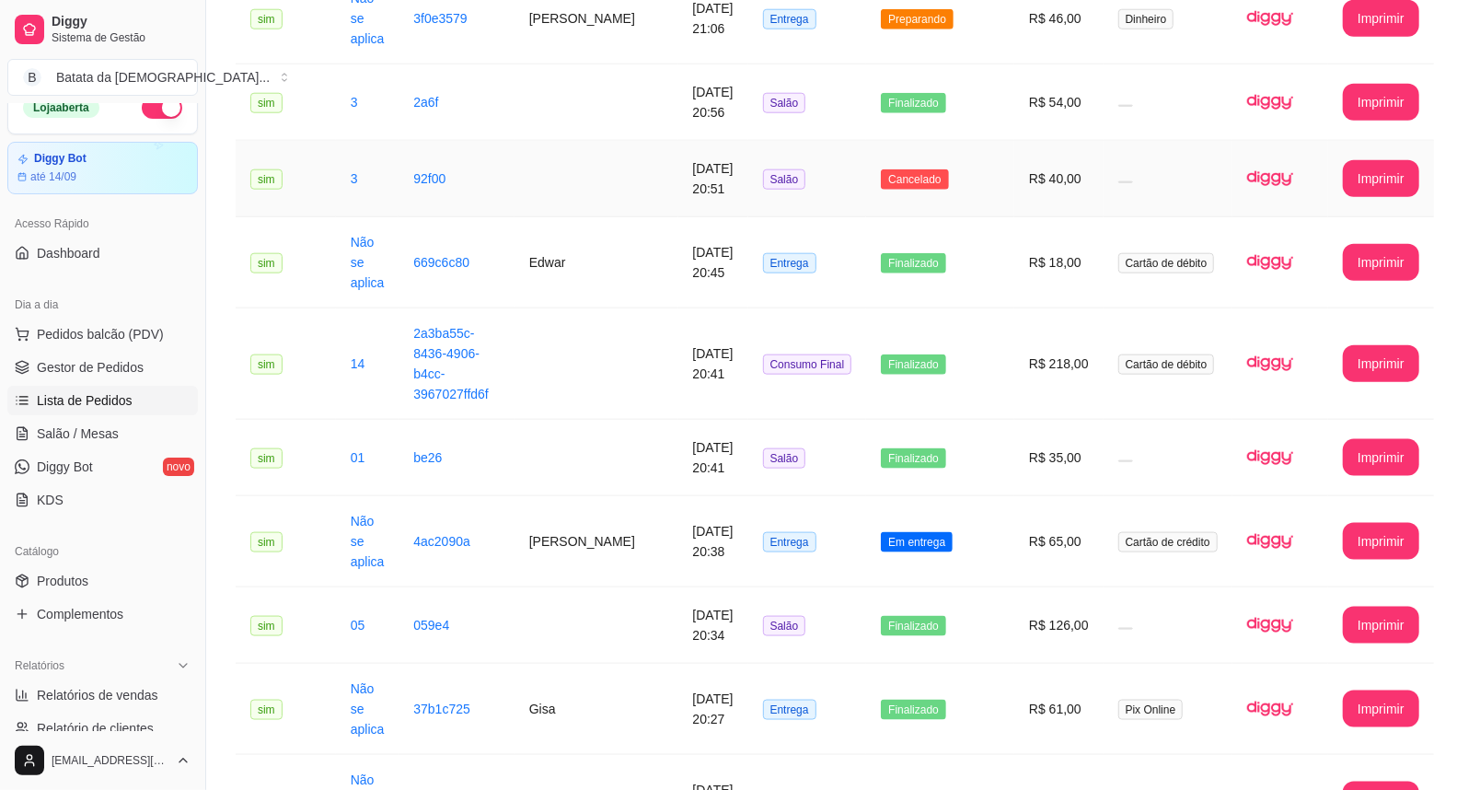
scroll to position [1329, 0]
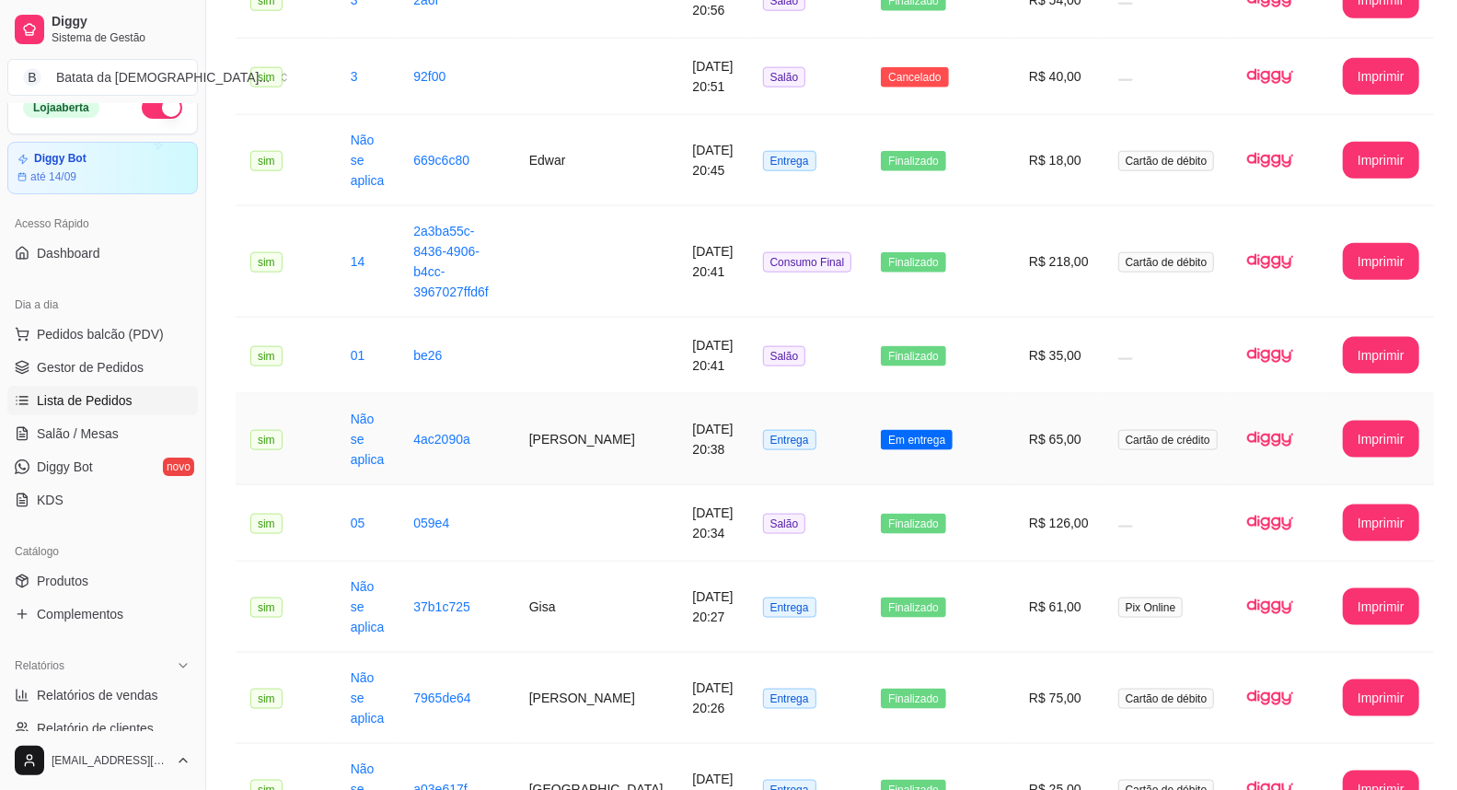
click at [850, 394] on td "Entrega" at bounding box center [807, 439] width 119 height 91
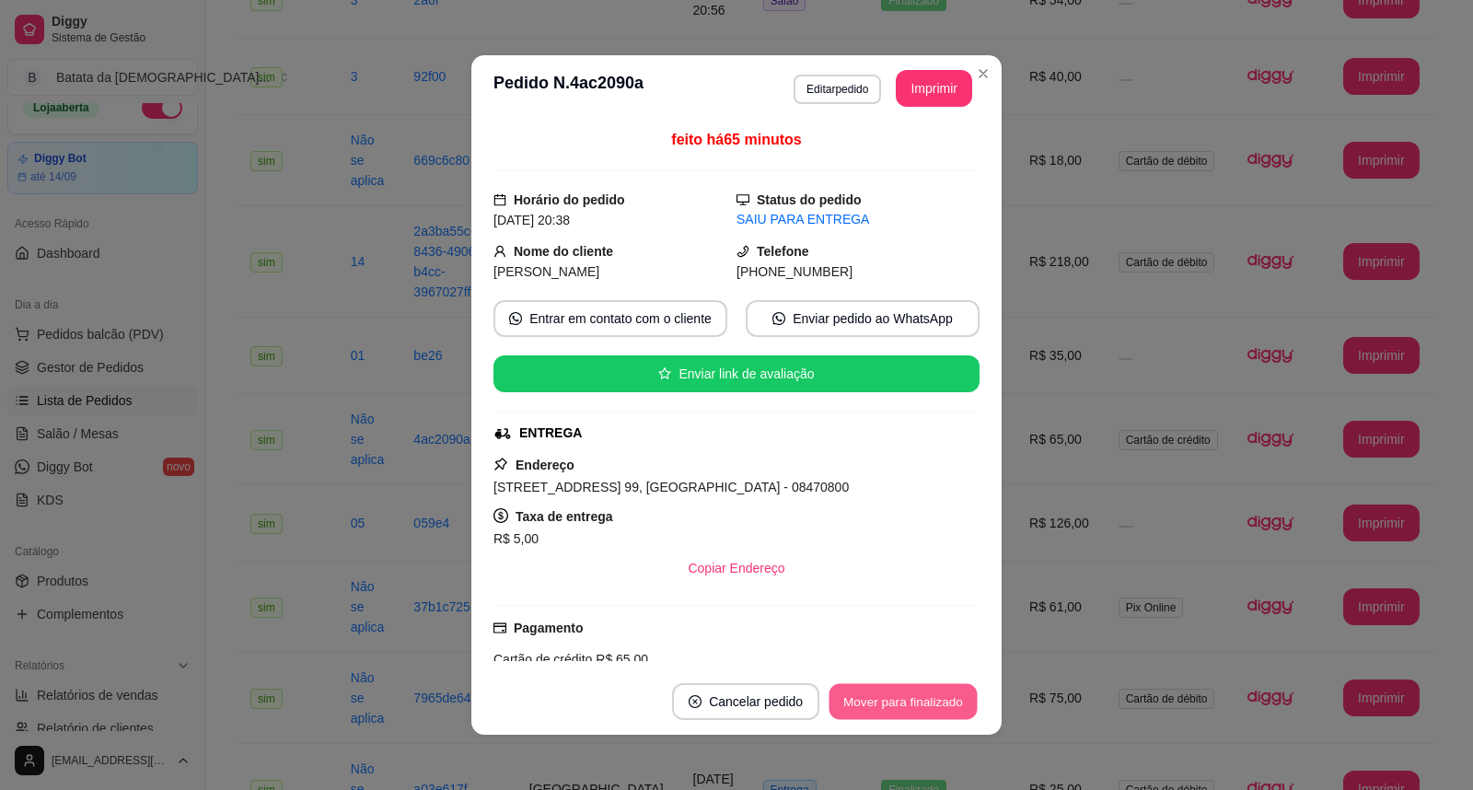
click at [919, 711] on button "Mover para finalizado" at bounding box center [903, 702] width 148 height 36
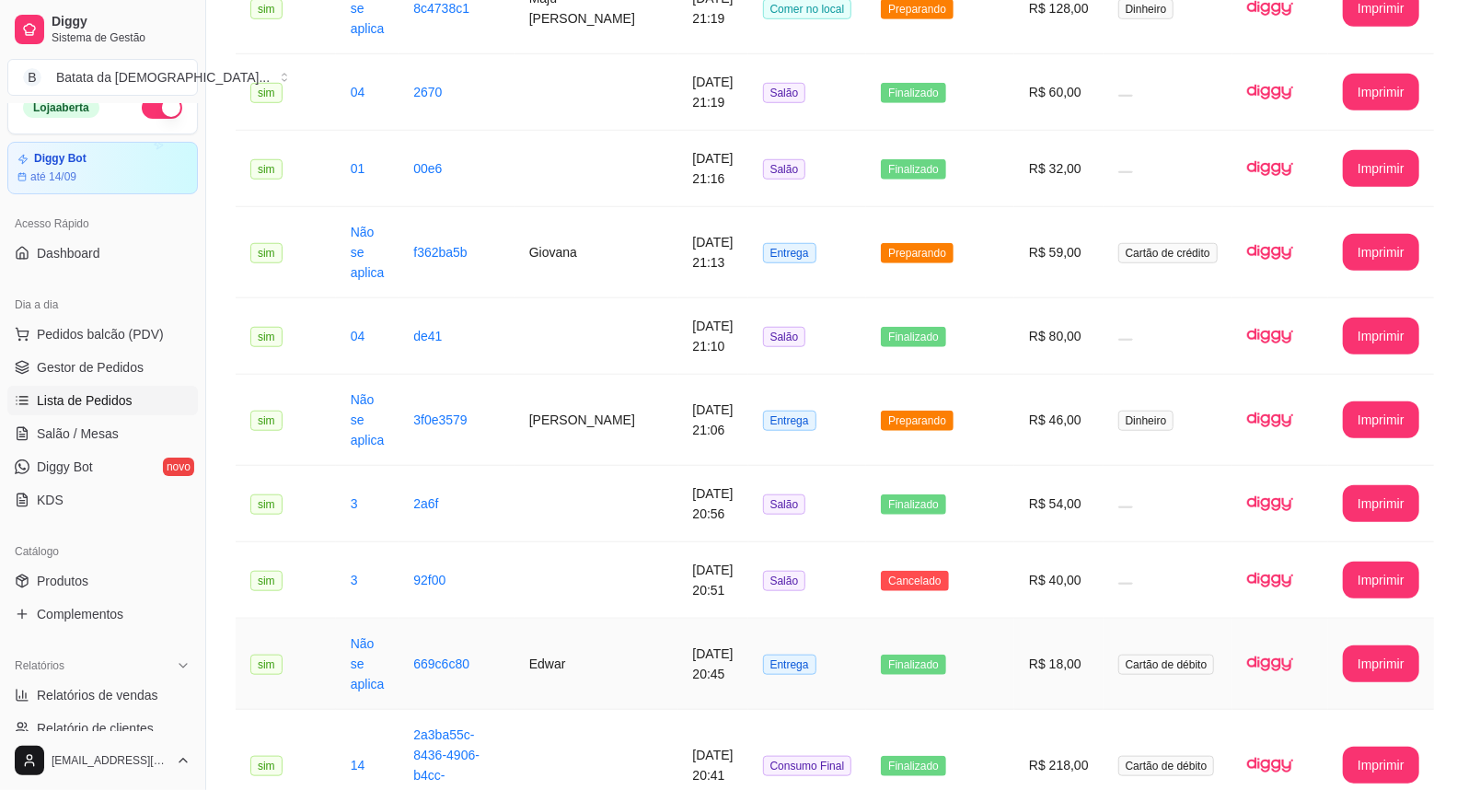
scroll to position [817, 0]
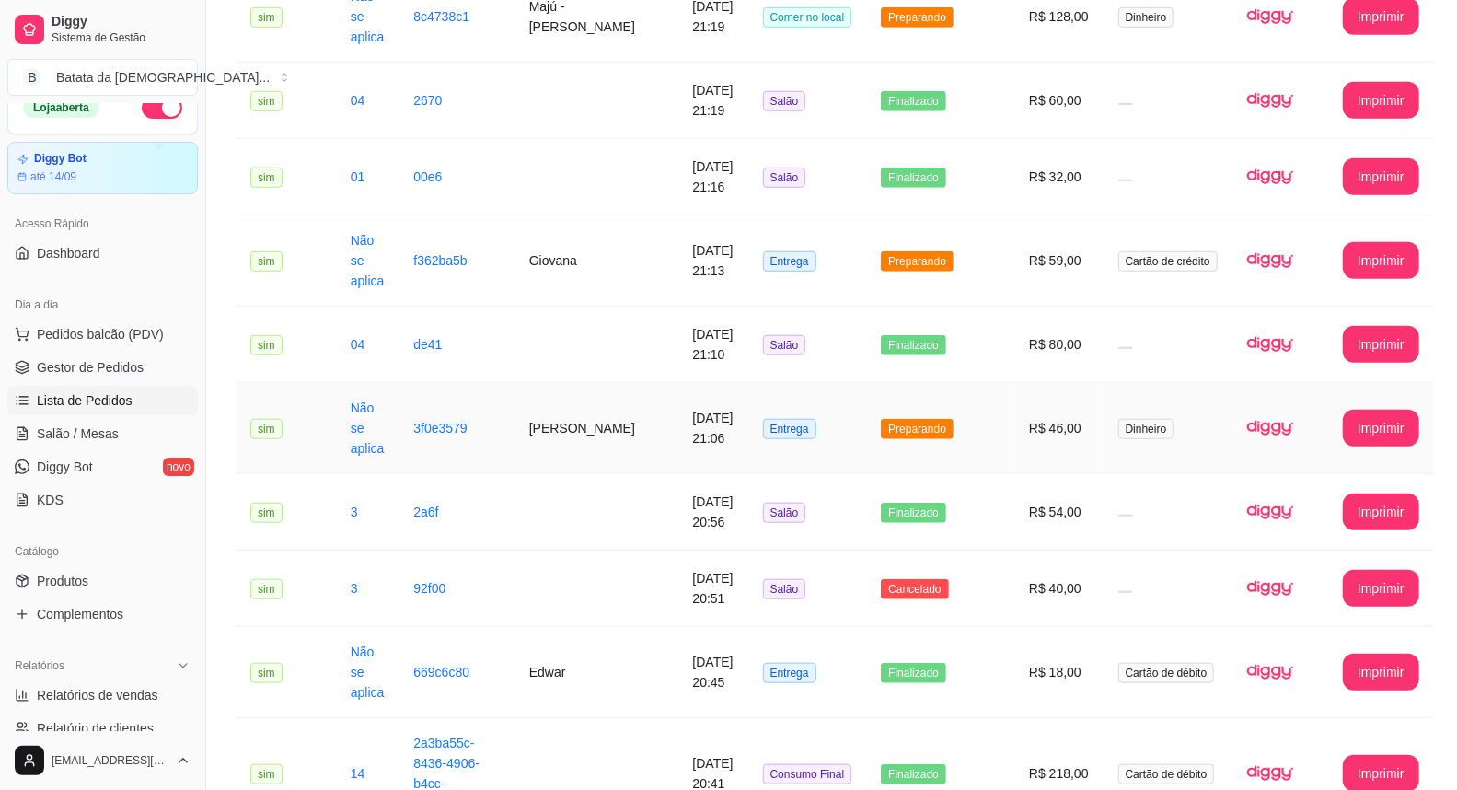
click at [1018, 409] on td "R$ 46,00" at bounding box center [1058, 428] width 89 height 91
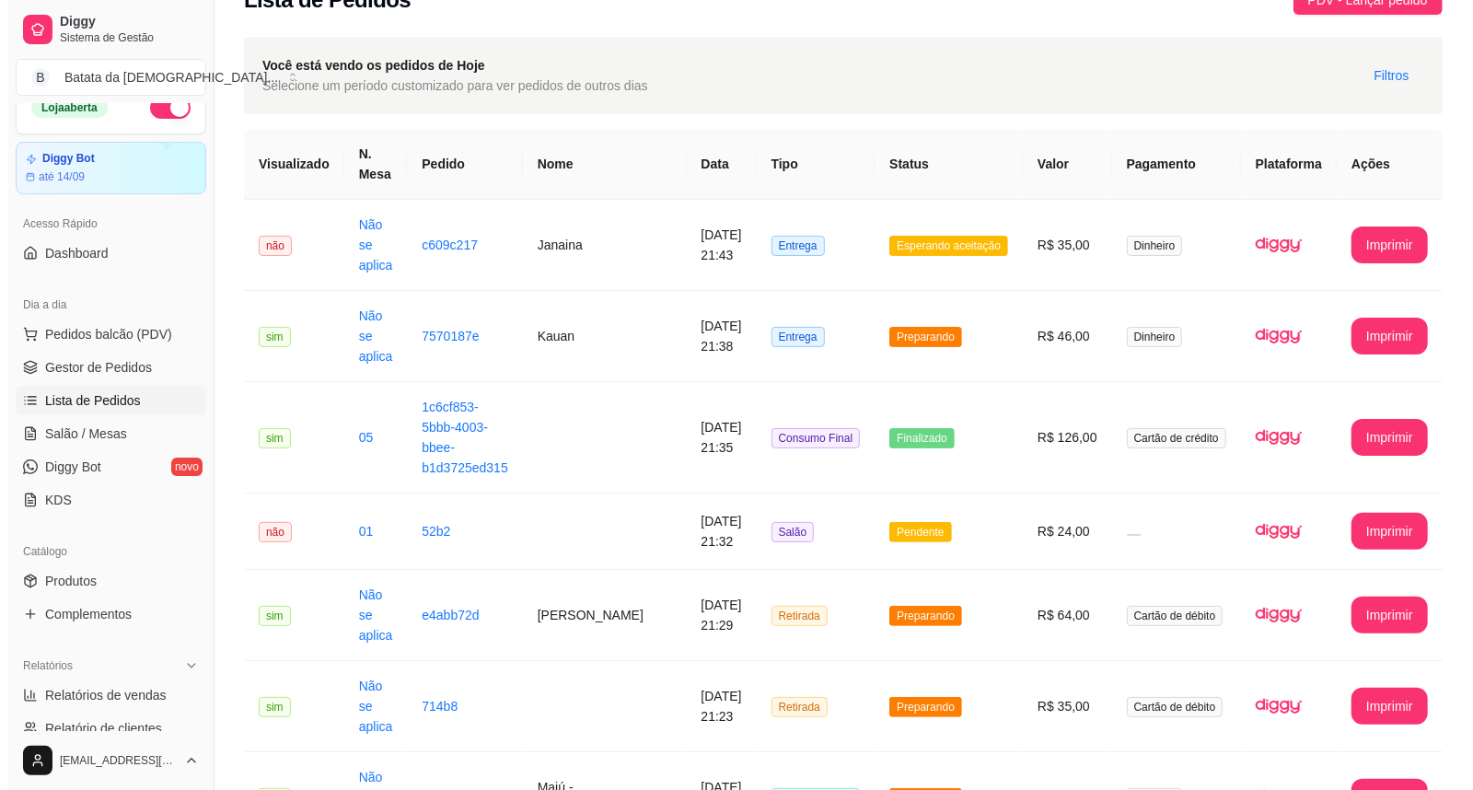
scroll to position [0, 0]
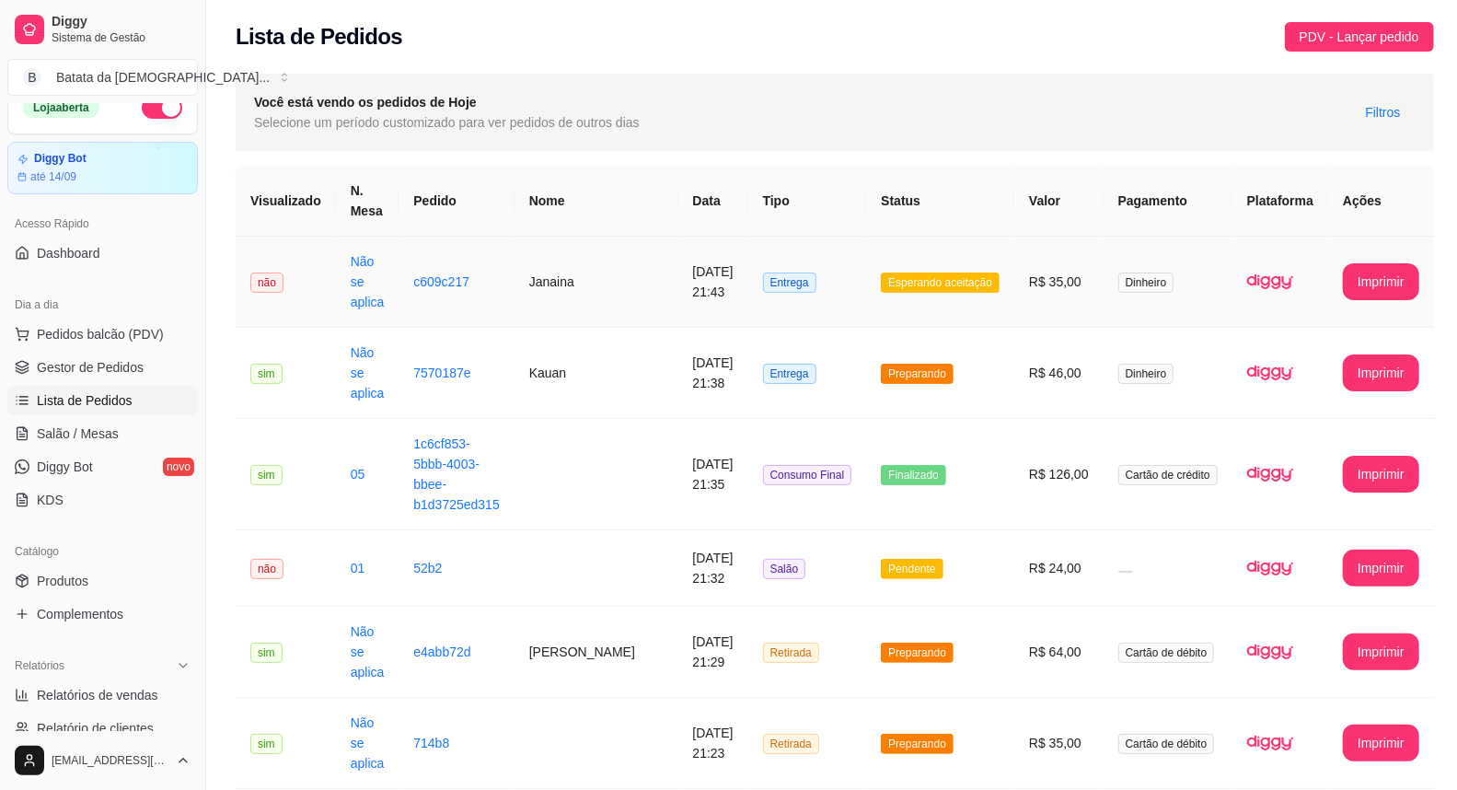
click at [1023, 295] on td "R$ 35,00" at bounding box center [1058, 282] width 89 height 91
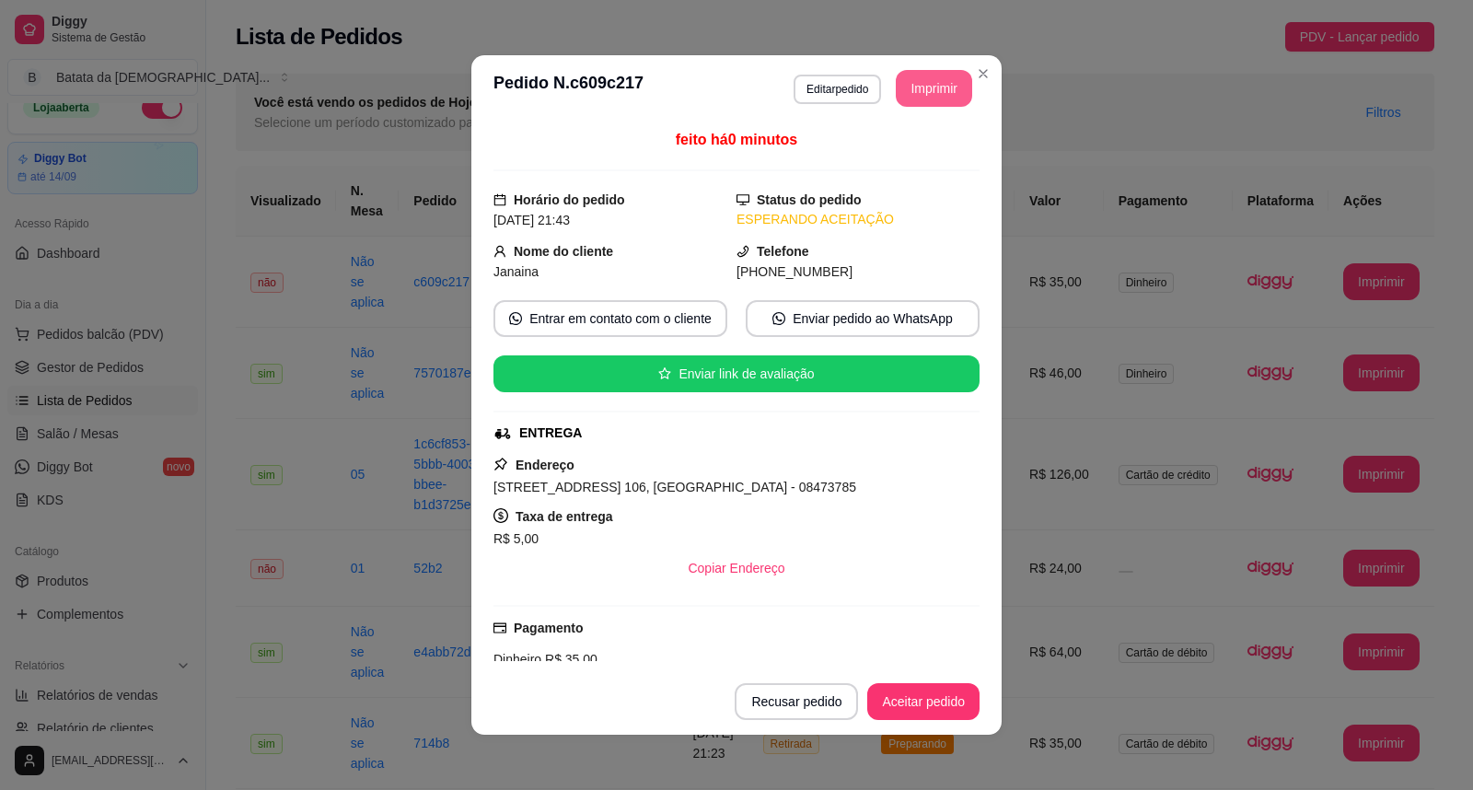
click at [926, 92] on button "Imprimir" at bounding box center [934, 88] width 76 height 37
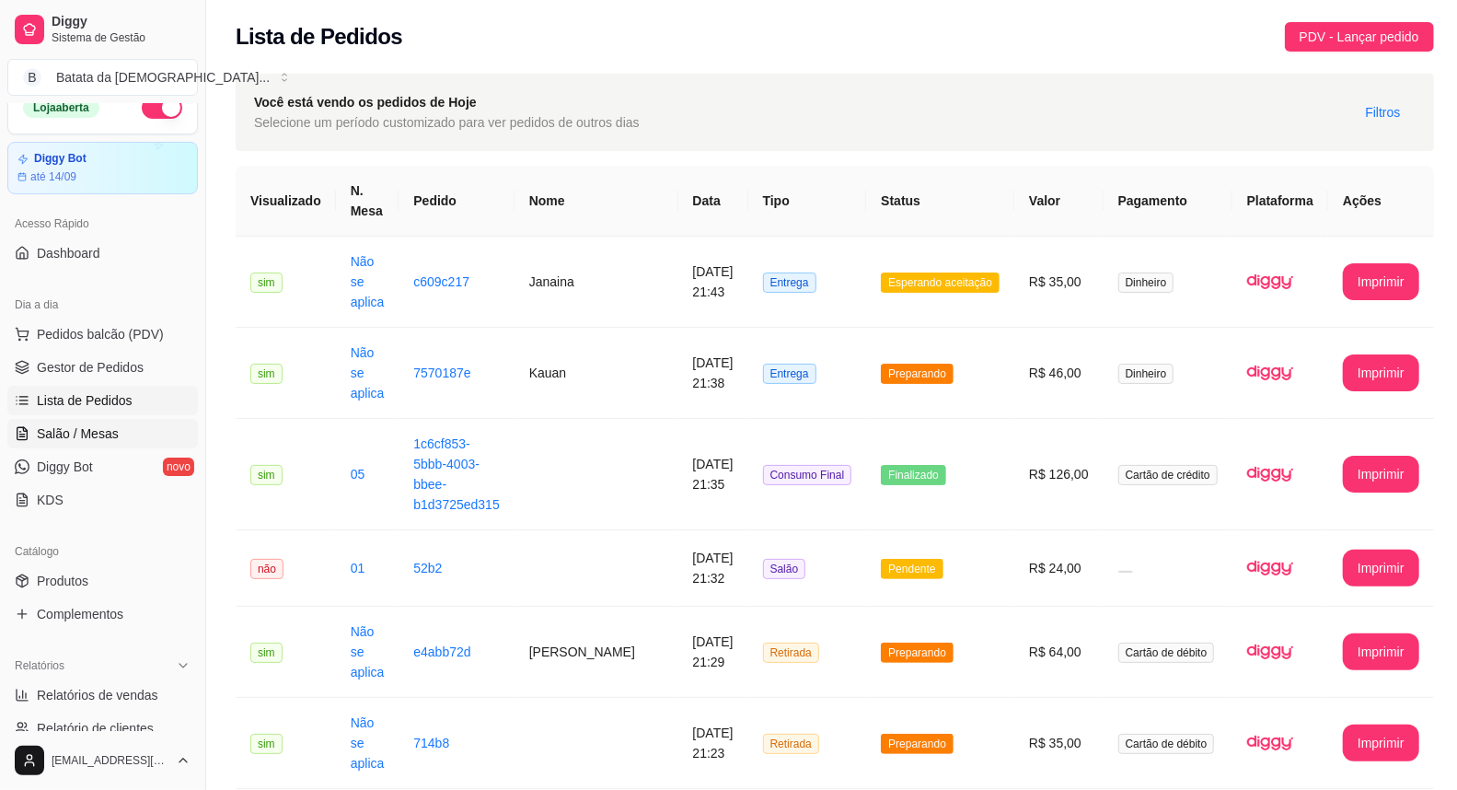
click at [107, 447] on link "Salão / Mesas" at bounding box center [102, 433] width 191 height 29
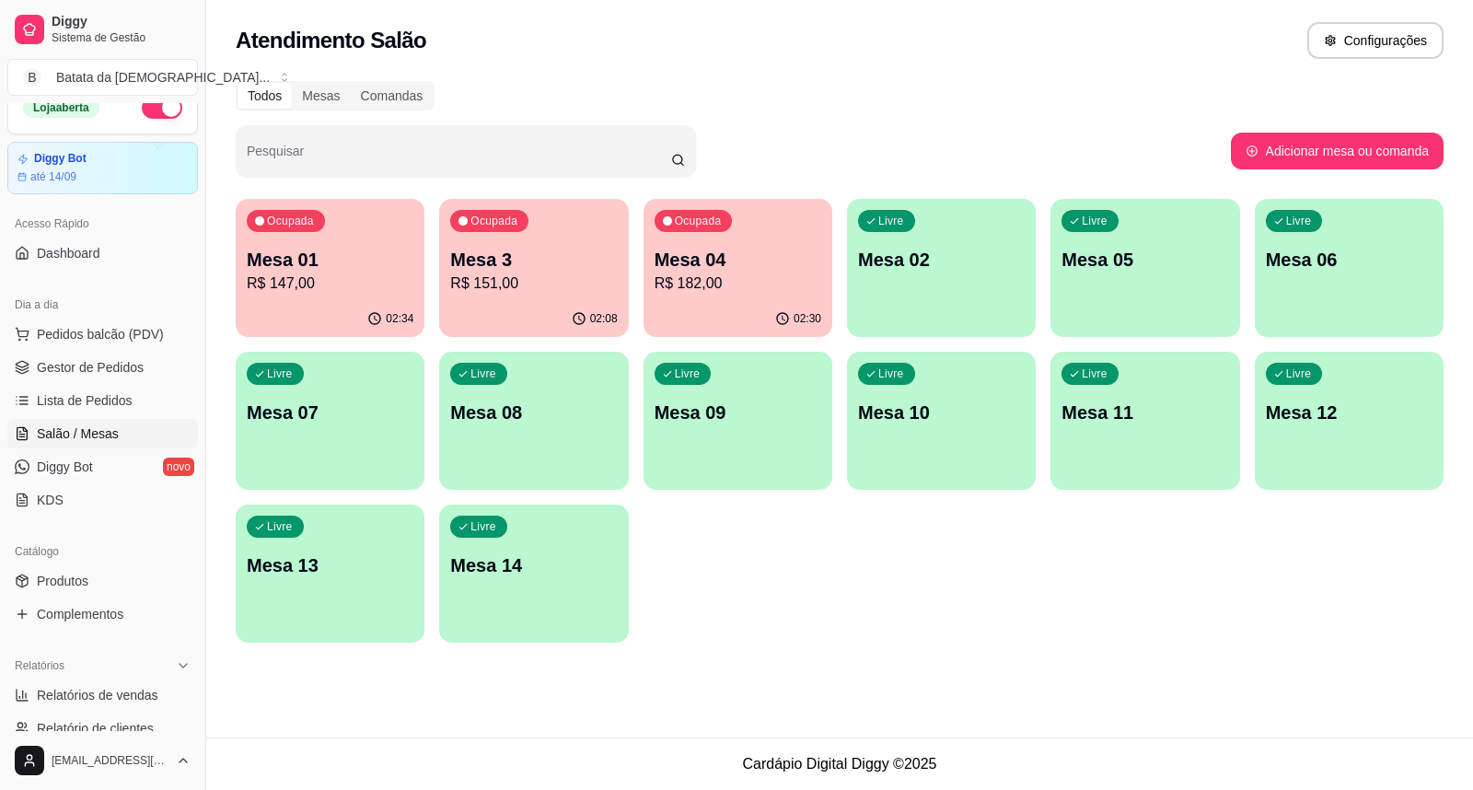
click at [479, 288] on p "R$ 151,00" at bounding box center [533, 283] width 167 height 22
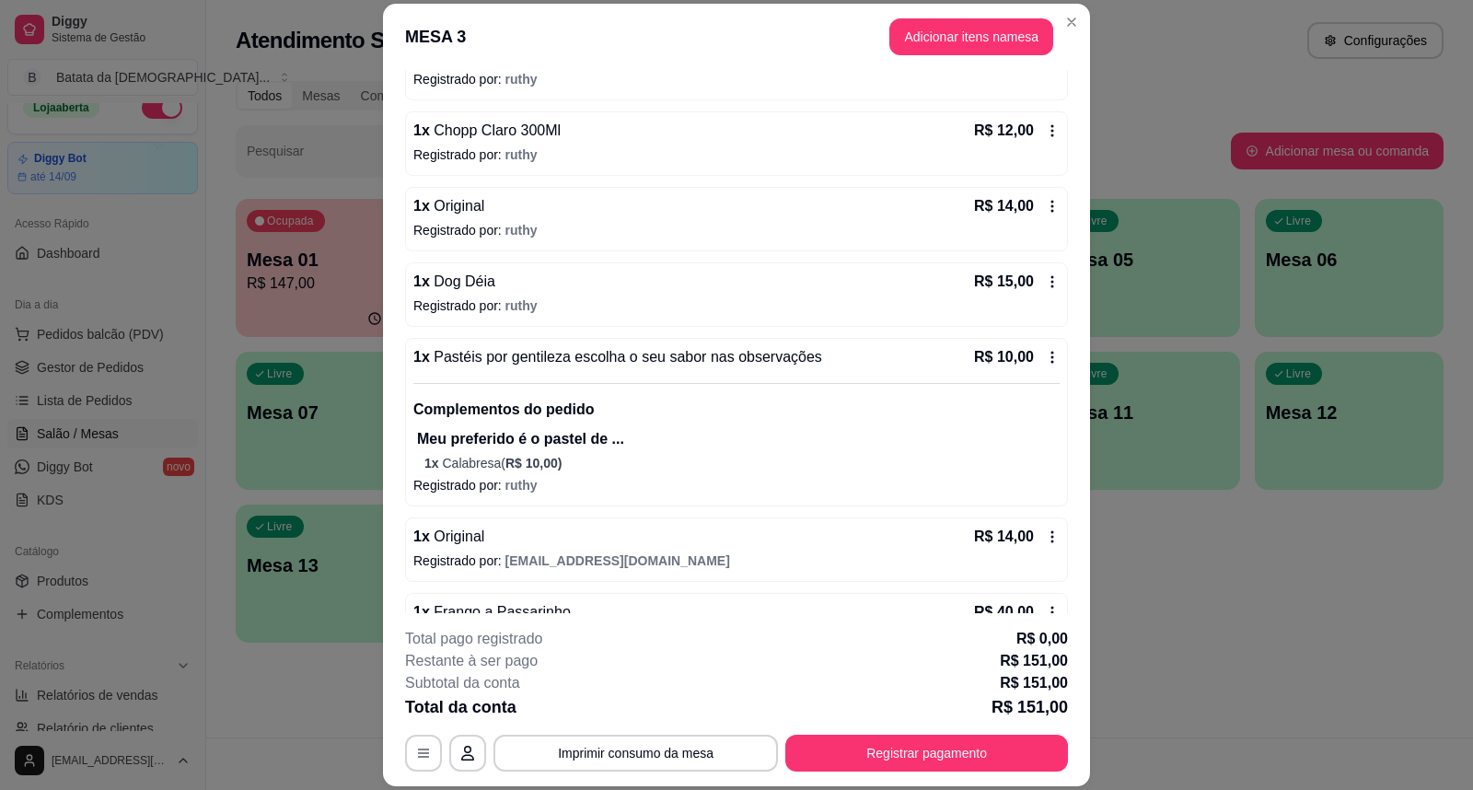
scroll to position [545, 0]
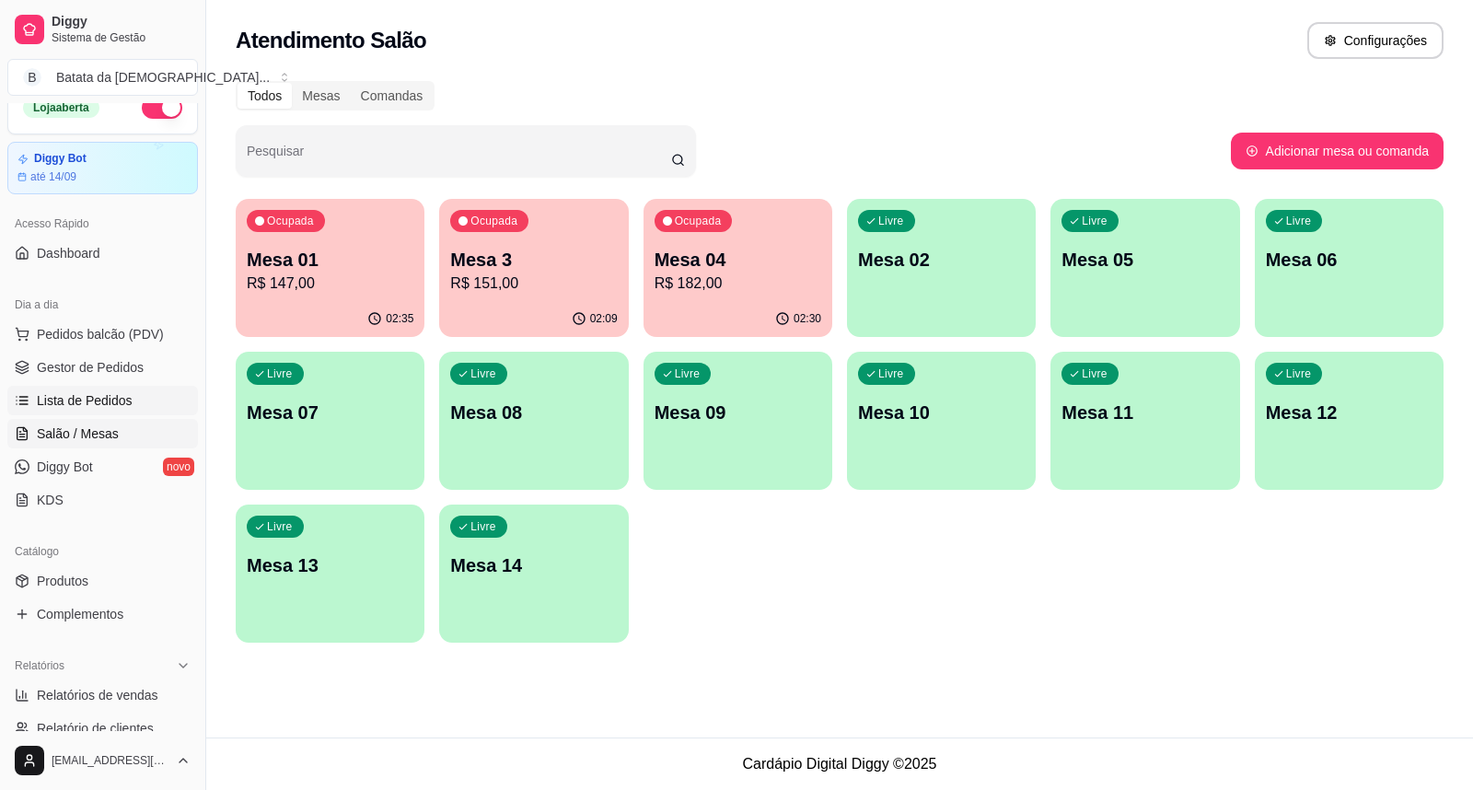
click at [52, 410] on link "Lista de Pedidos" at bounding box center [102, 400] width 191 height 29
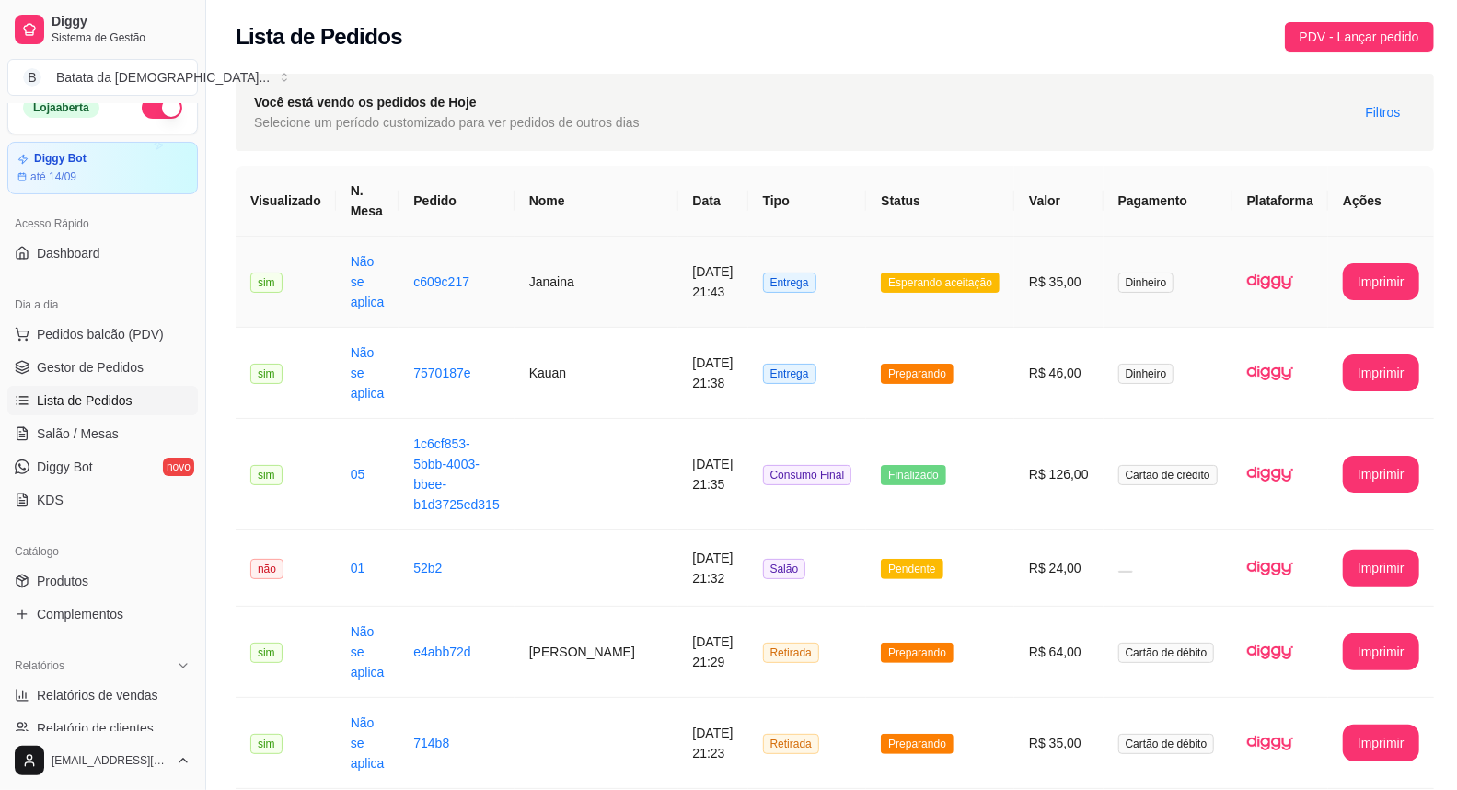
click at [862, 290] on td "Entrega" at bounding box center [807, 282] width 119 height 91
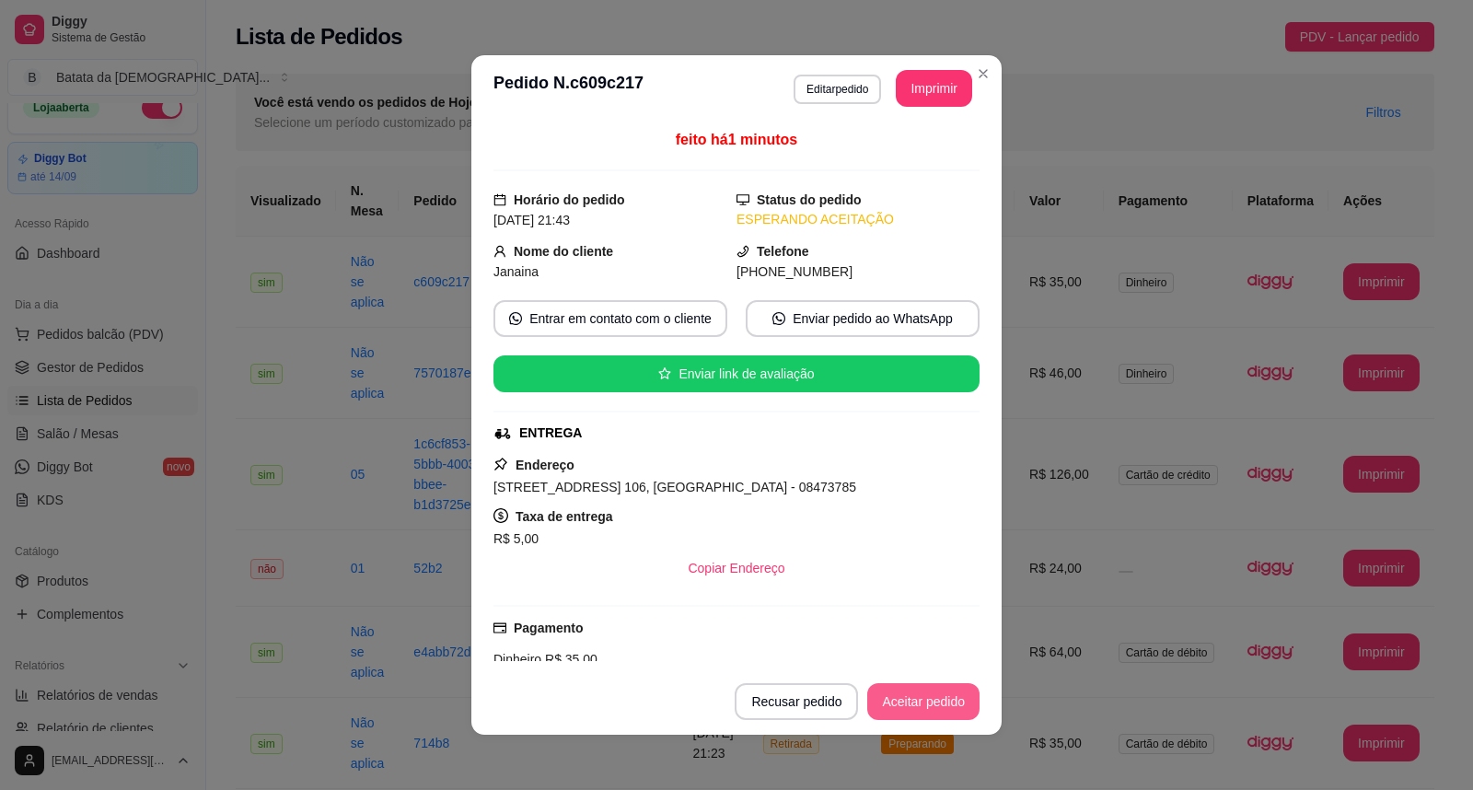
click at [931, 705] on button "Aceitar pedido" at bounding box center [923, 701] width 112 height 37
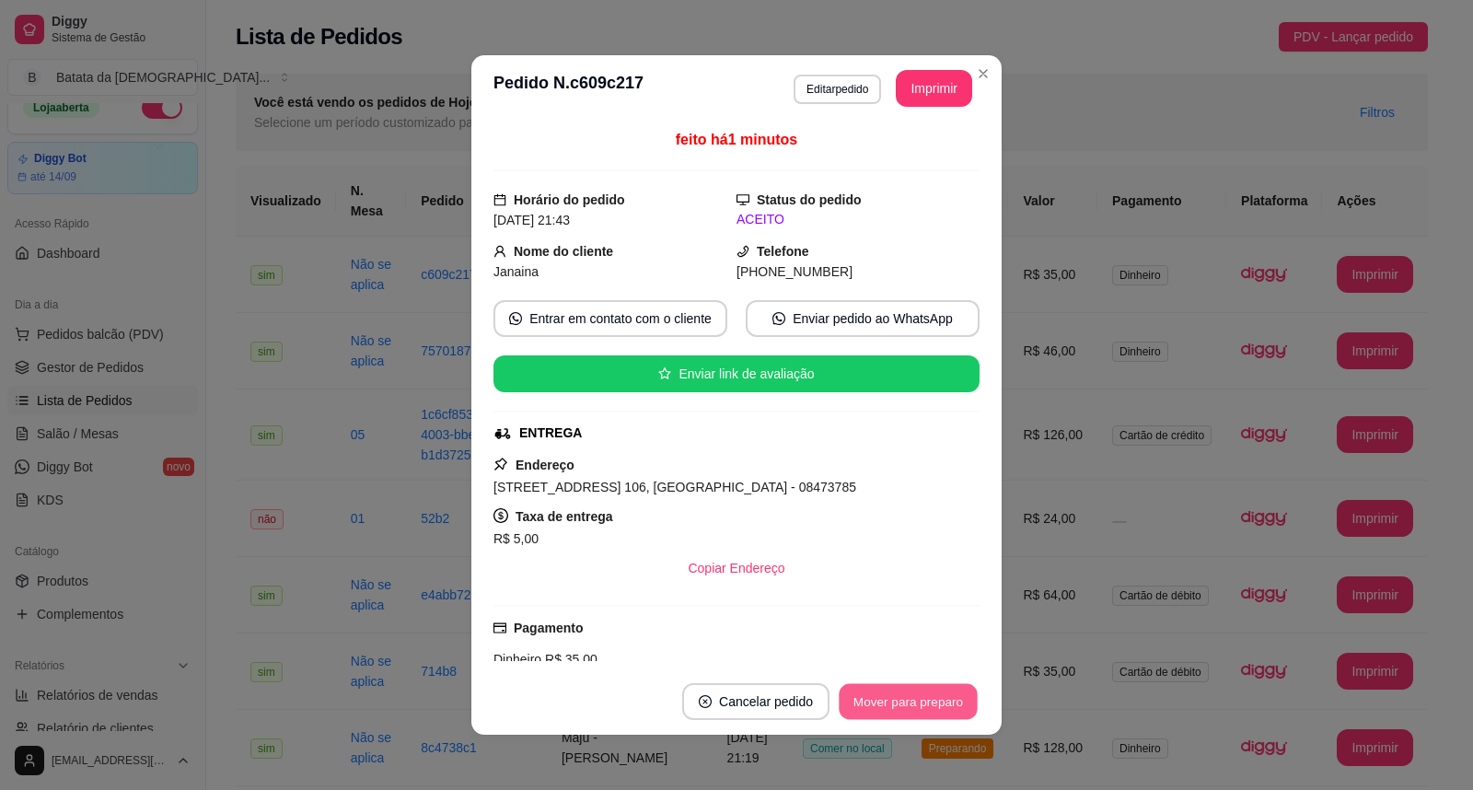
click at [923, 705] on button "Mover para preparo" at bounding box center [907, 702] width 138 height 36
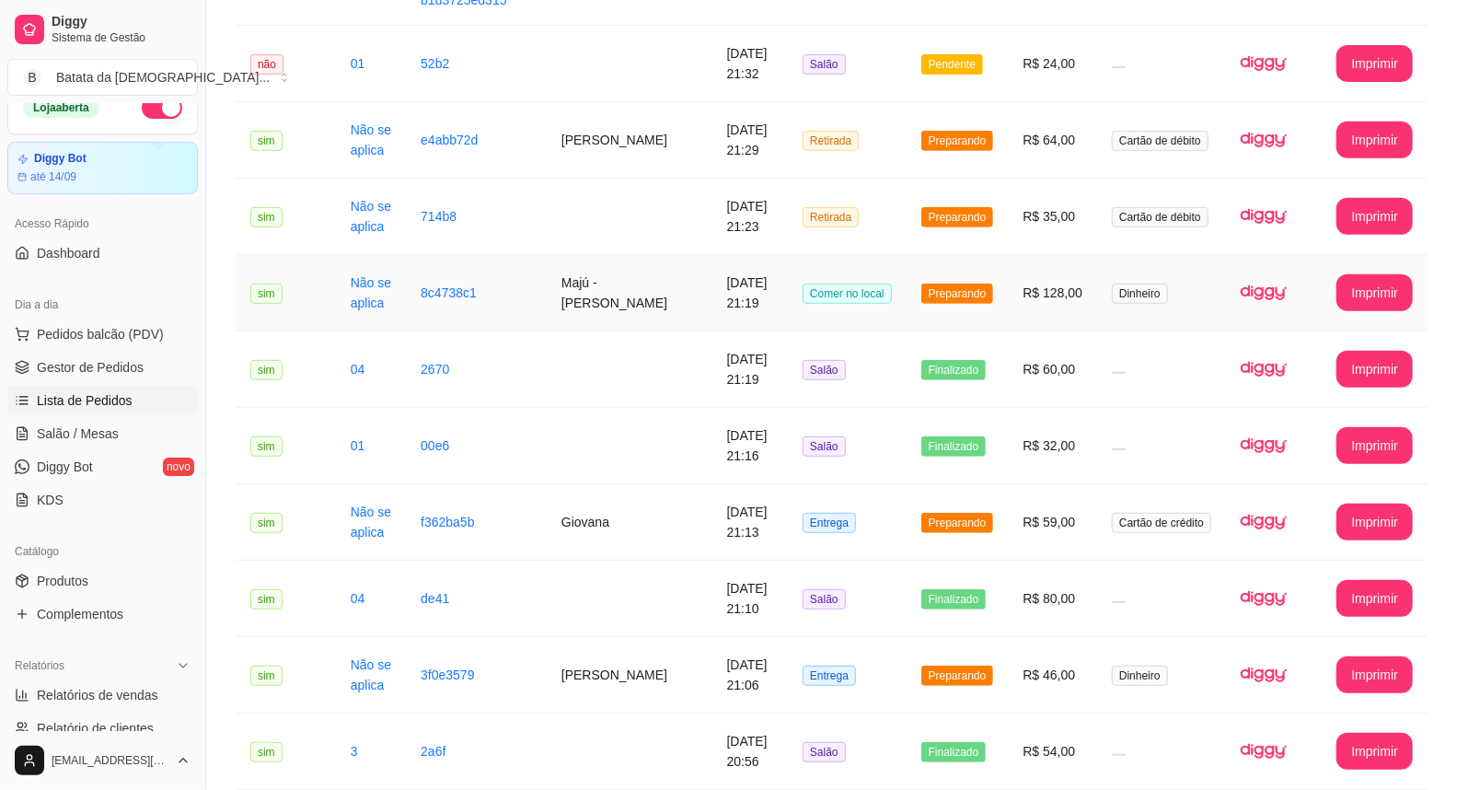
scroll to position [409, 0]
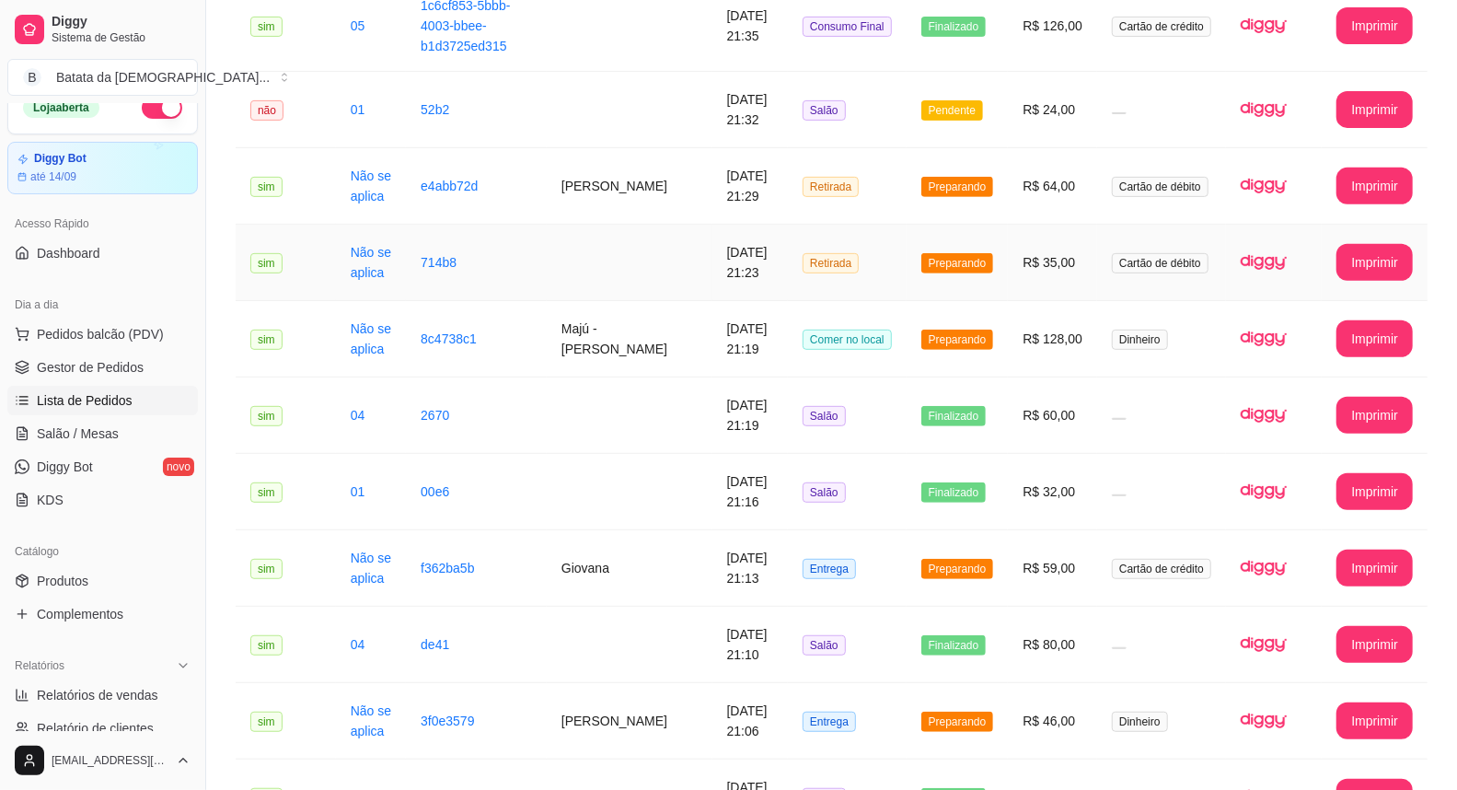
click at [1023, 258] on td "R$ 35,00" at bounding box center [1052, 263] width 89 height 76
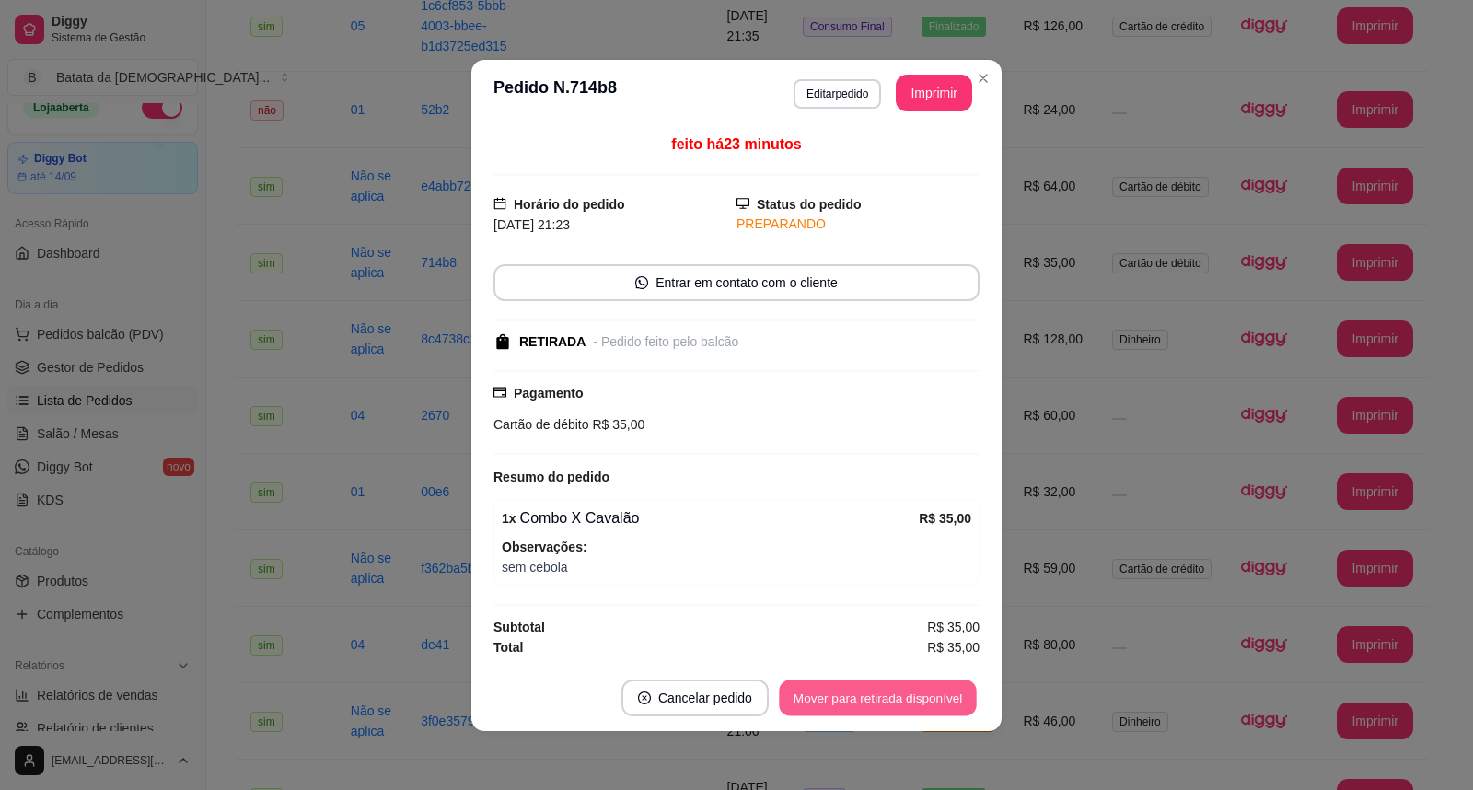
click at [940, 711] on button "Mover para retirada disponível" at bounding box center [877, 697] width 197 height 36
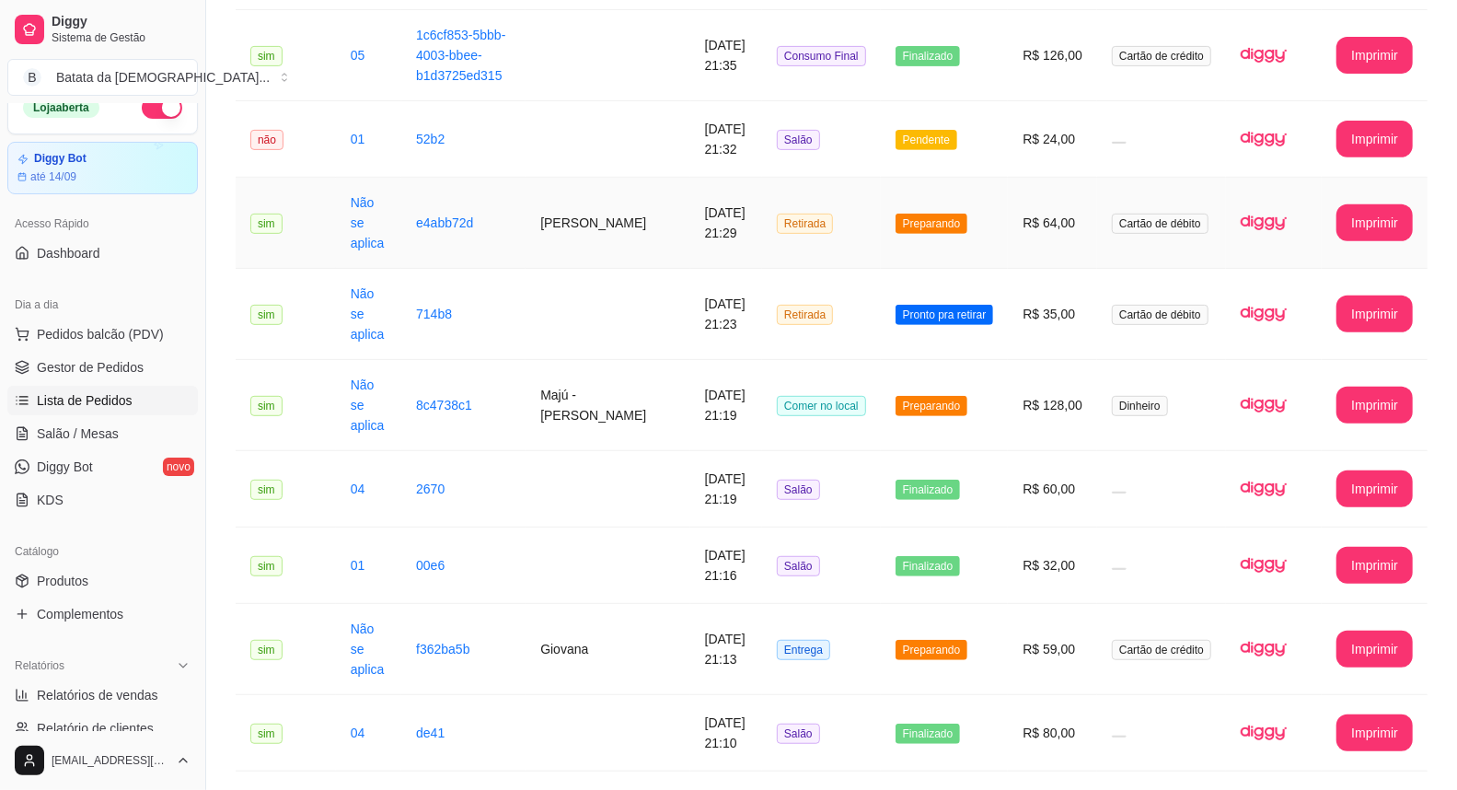
click at [977, 181] on td "Preparando" at bounding box center [945, 223] width 128 height 91
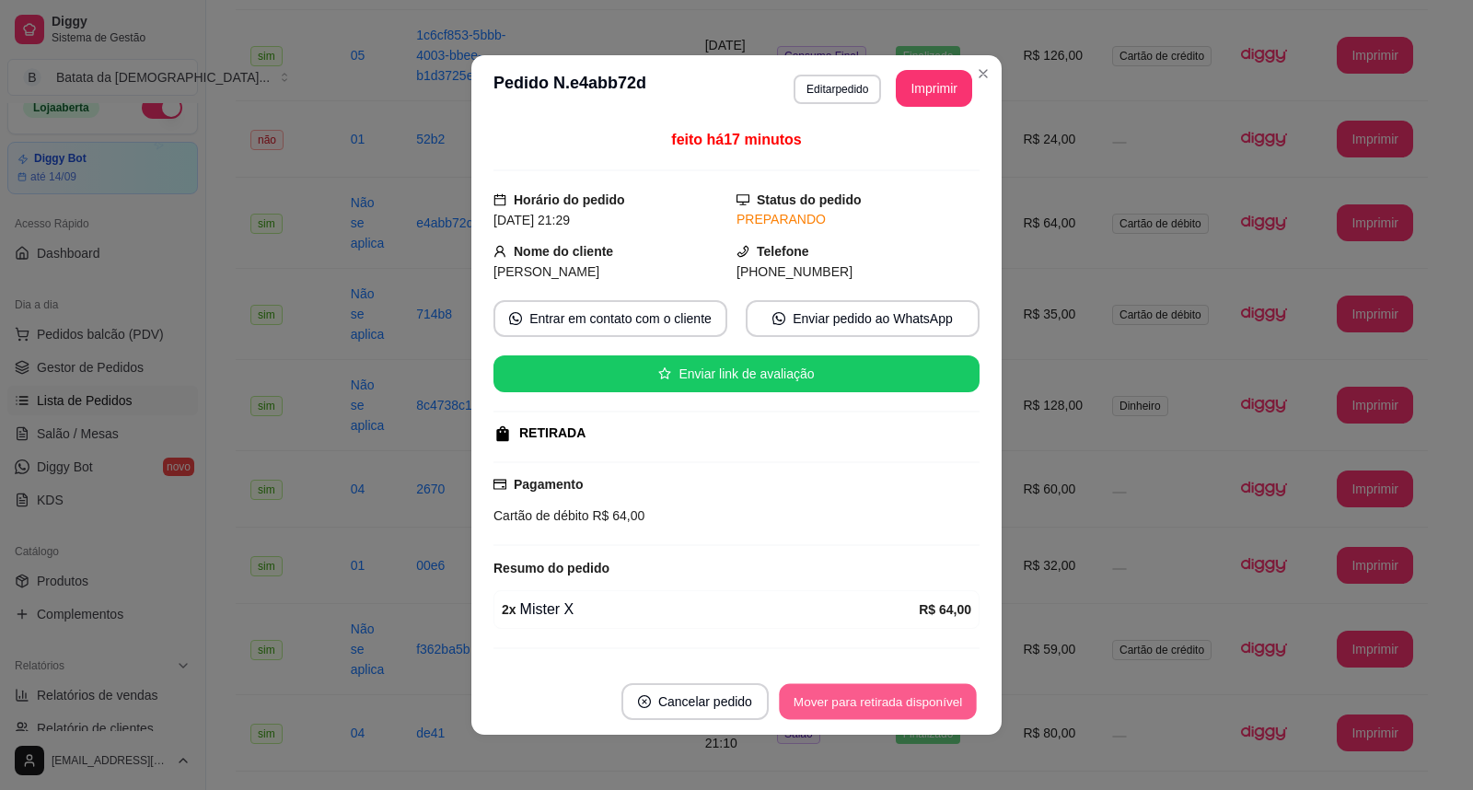
click at [914, 703] on button "Mover para retirada disponível" at bounding box center [877, 702] width 197 height 36
click at [968, 89] on header "**********" at bounding box center [736, 88] width 530 height 66
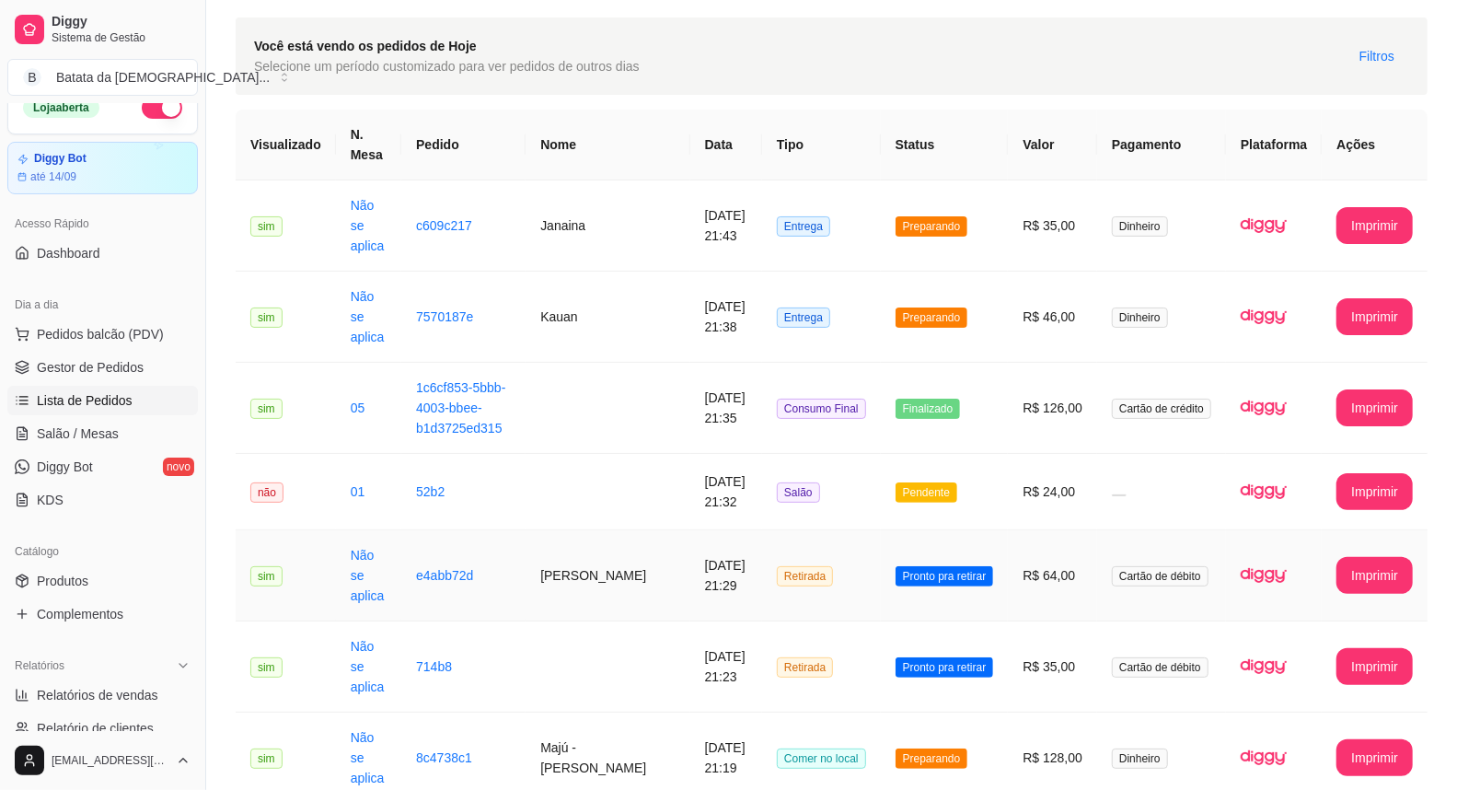
scroll to position [0, 0]
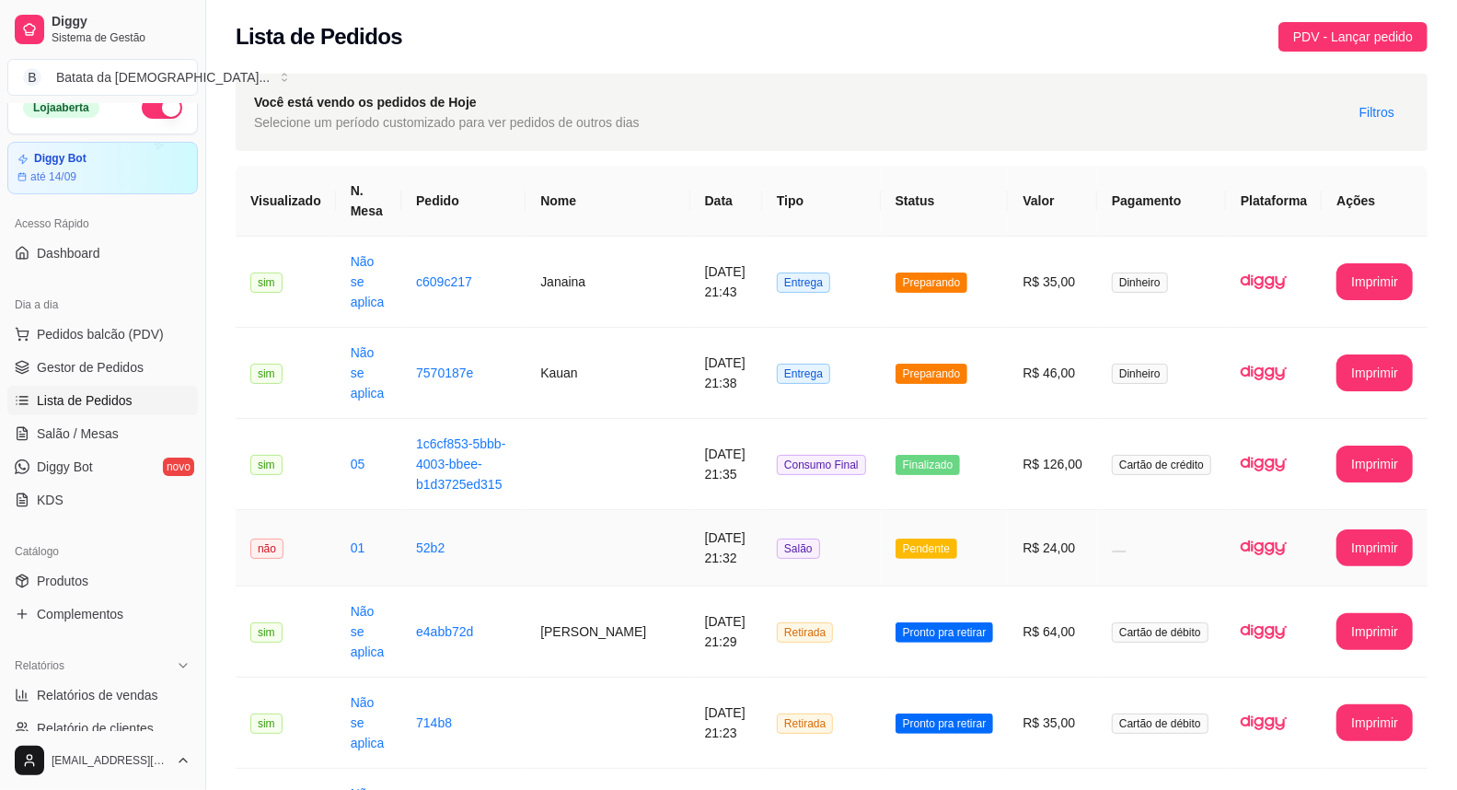
click at [1016, 510] on td "R$ 24,00" at bounding box center [1052, 548] width 89 height 76
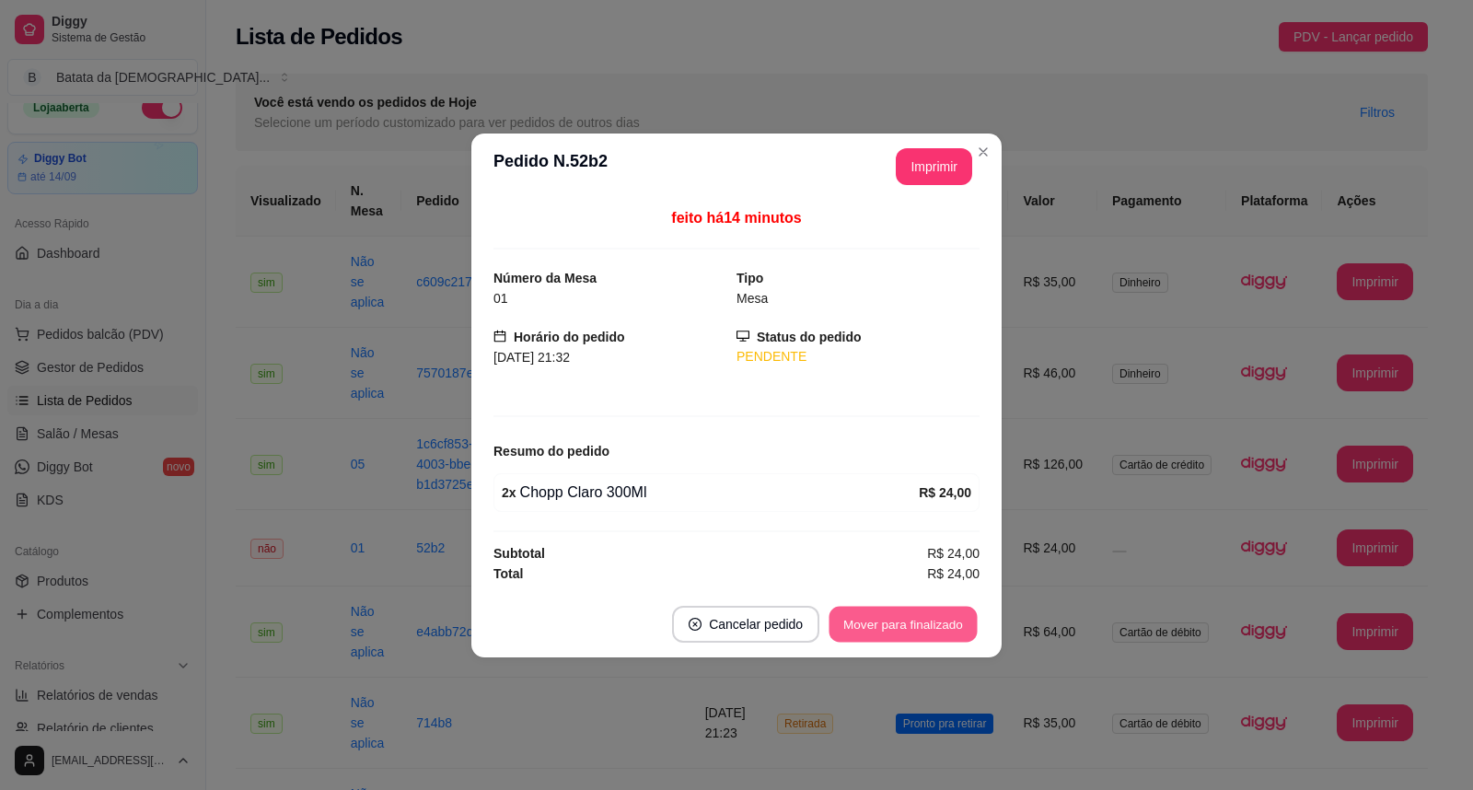
click at [908, 622] on button "Mover para finalizado" at bounding box center [903, 624] width 148 height 36
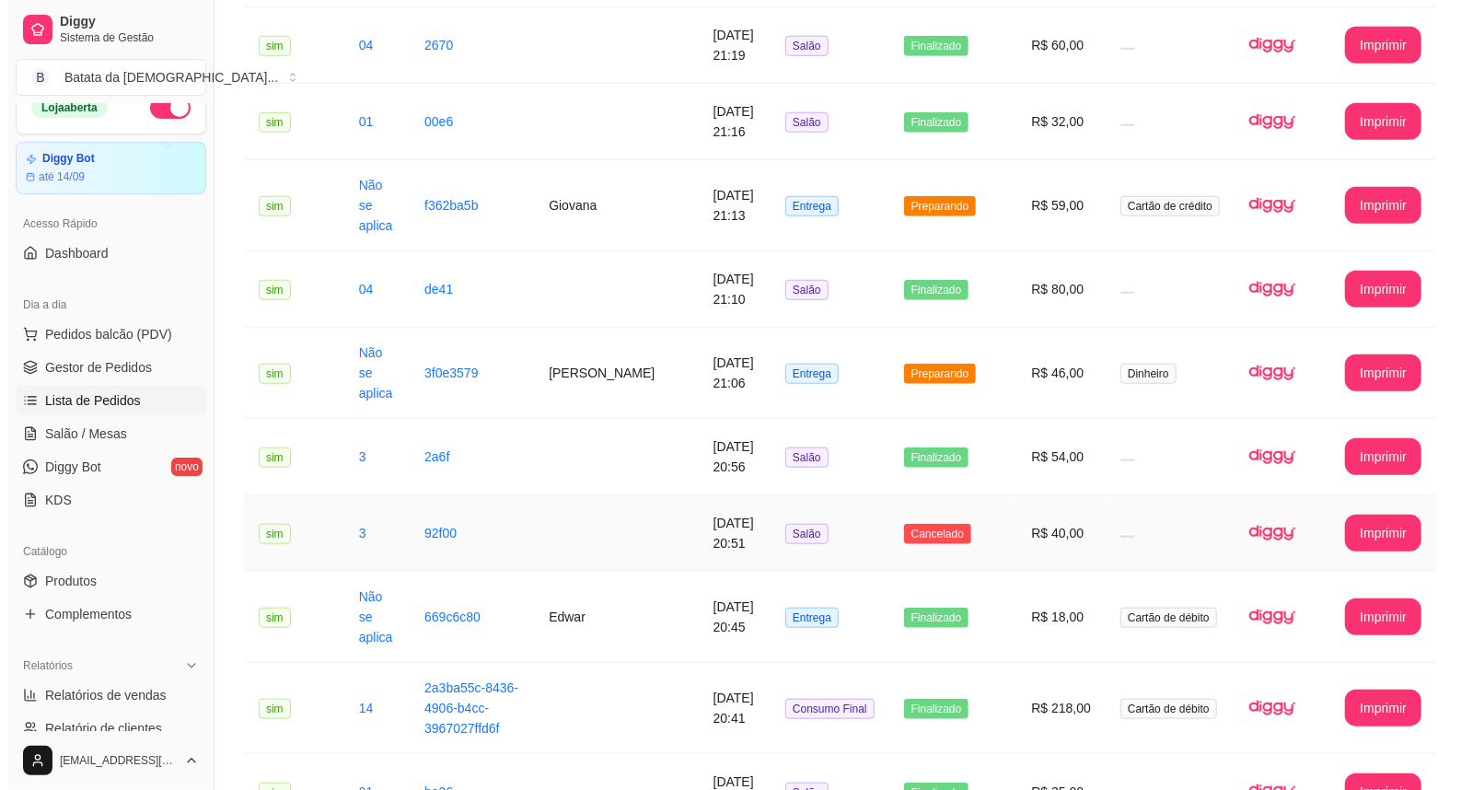
scroll to position [920, 0]
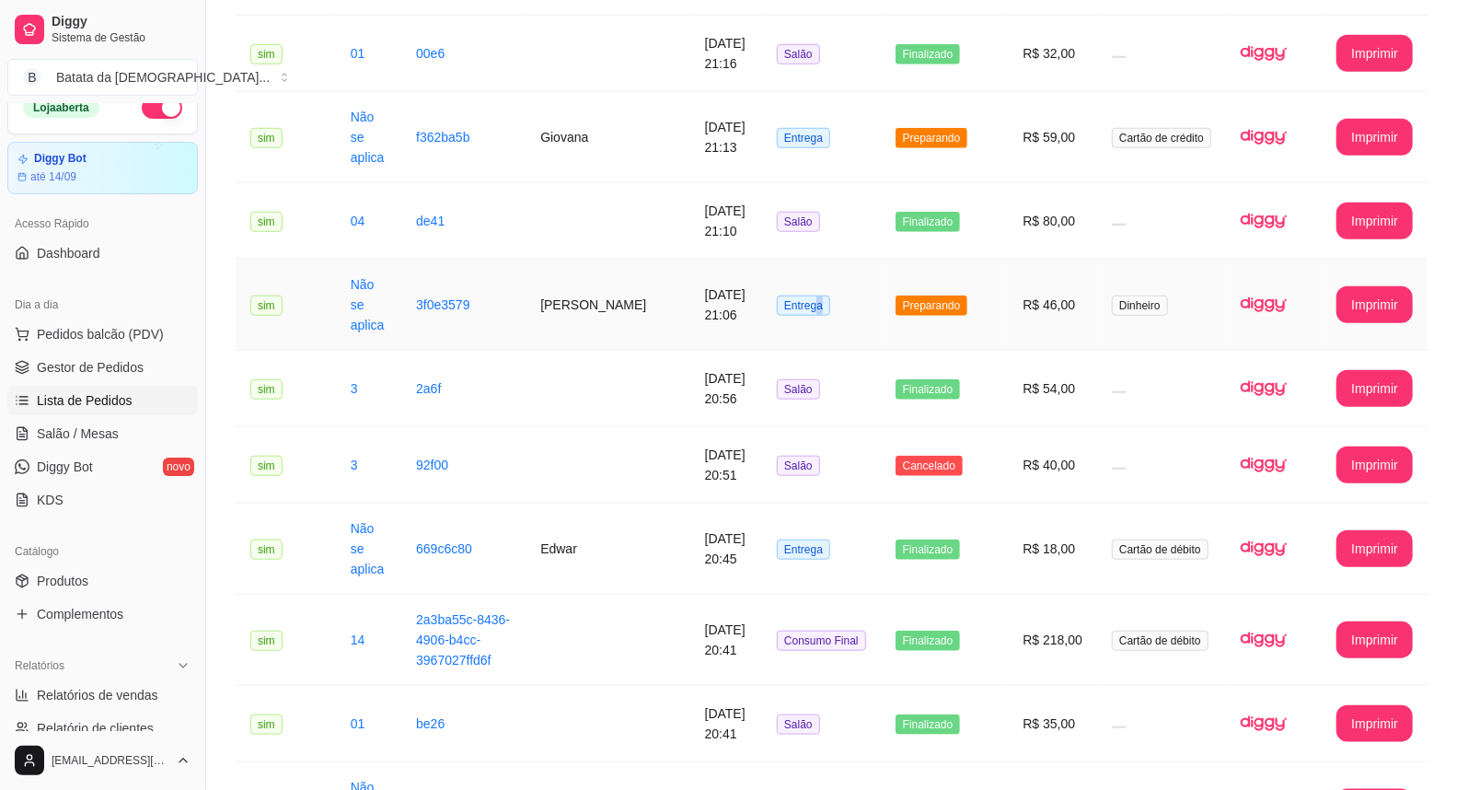
click at [824, 295] on span "Entrega" at bounding box center [803, 305] width 53 height 20
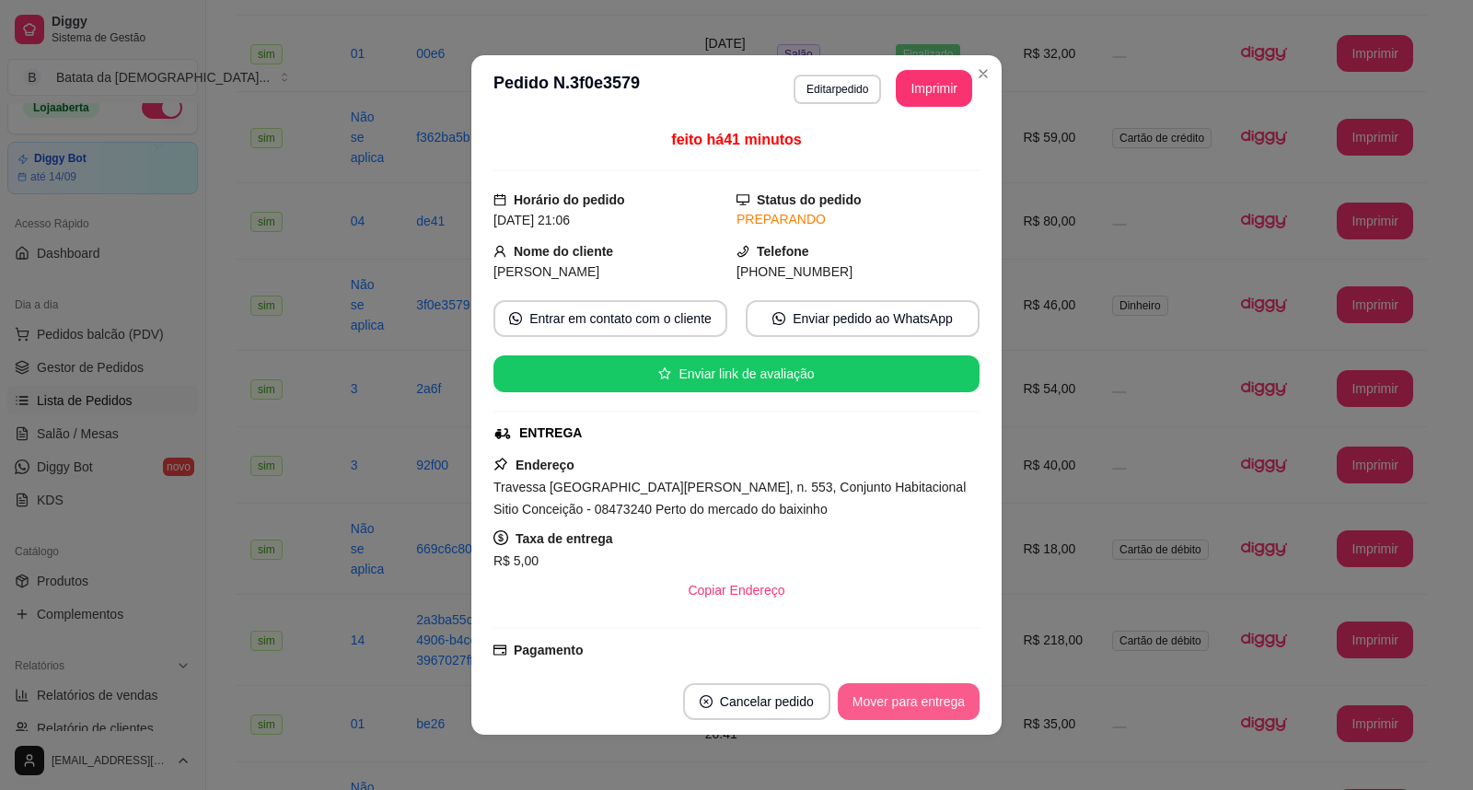
click at [908, 700] on button "Mover para entrega" at bounding box center [909, 701] width 142 height 37
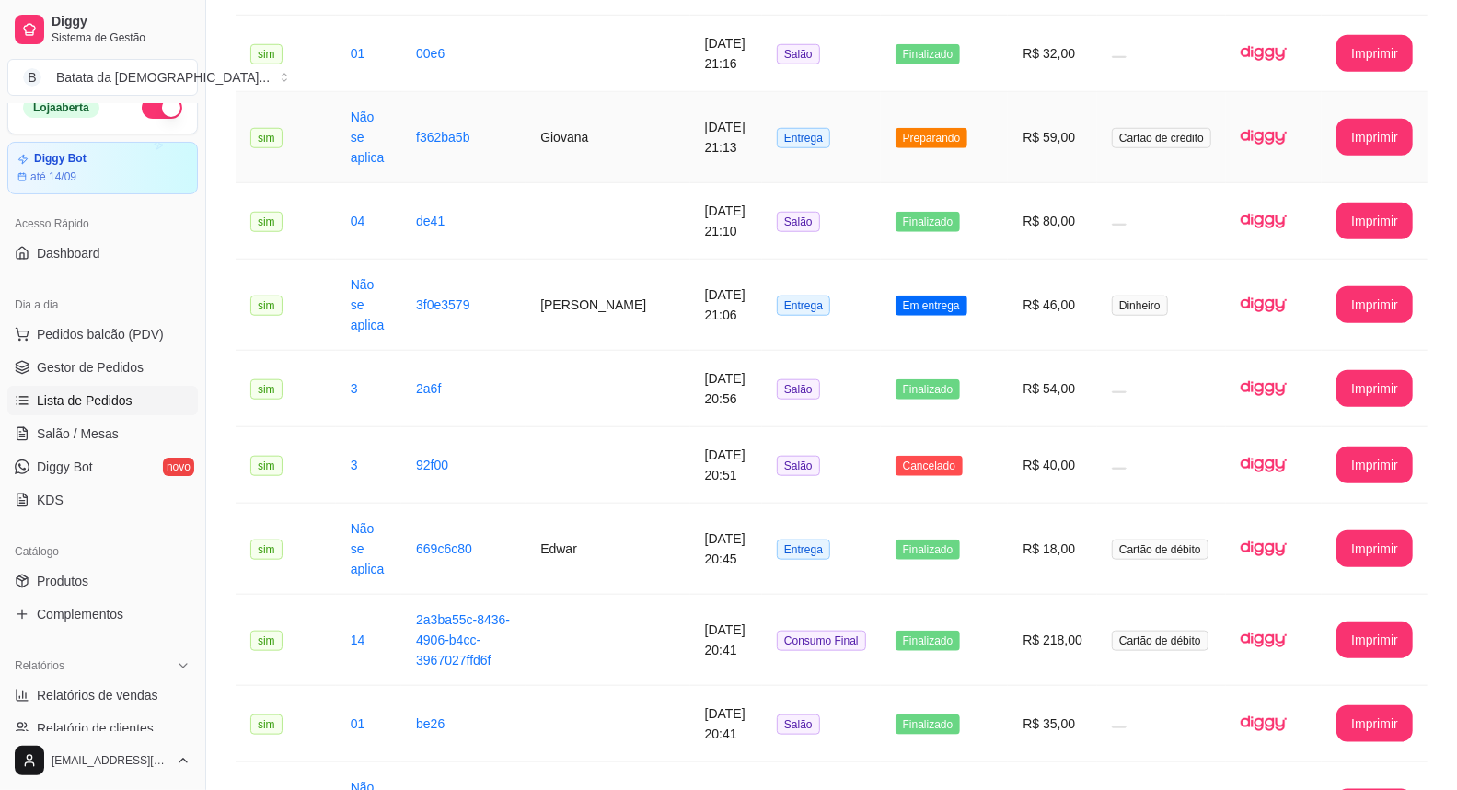
click at [932, 95] on td "Preparando" at bounding box center [945, 137] width 128 height 91
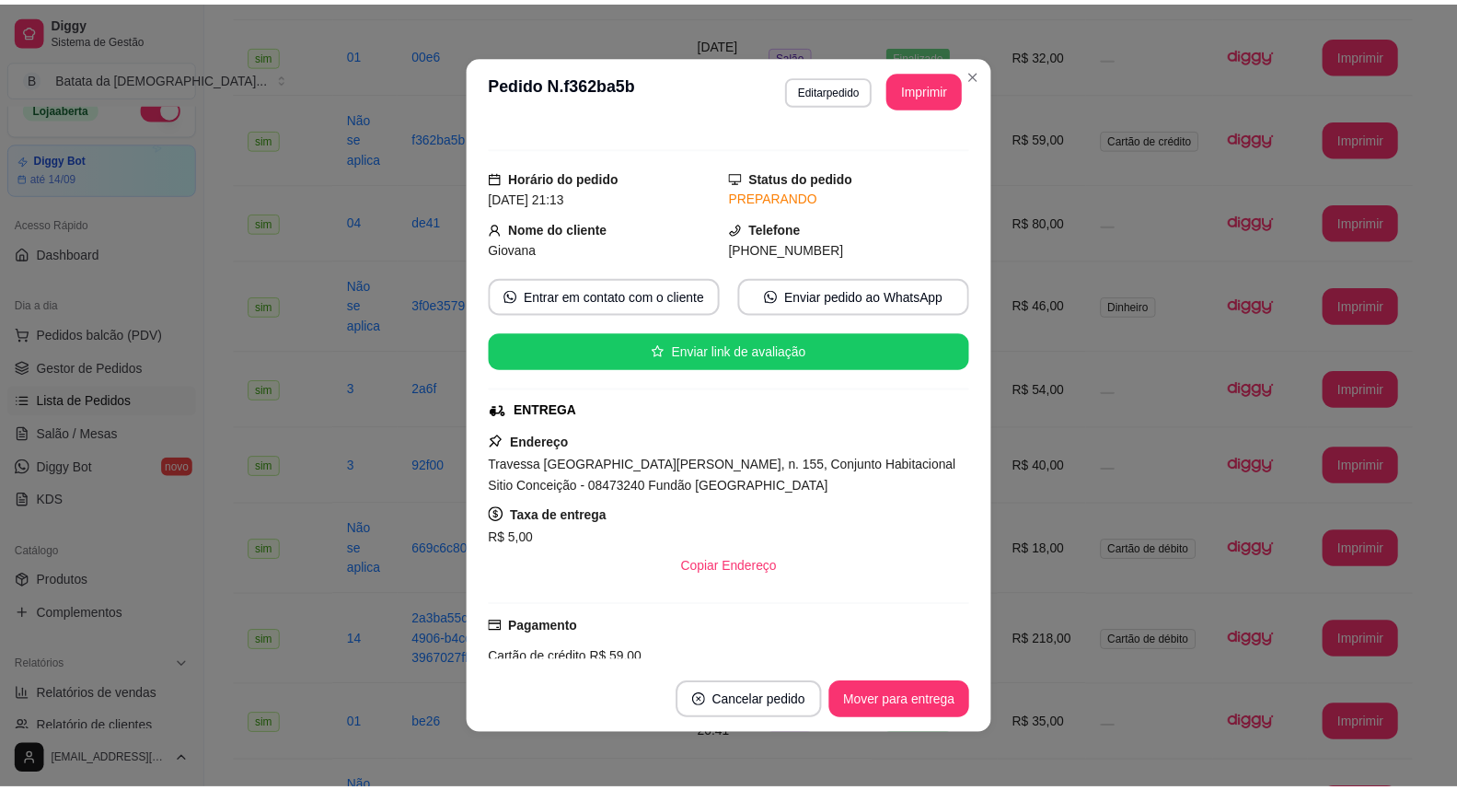
scroll to position [204, 0]
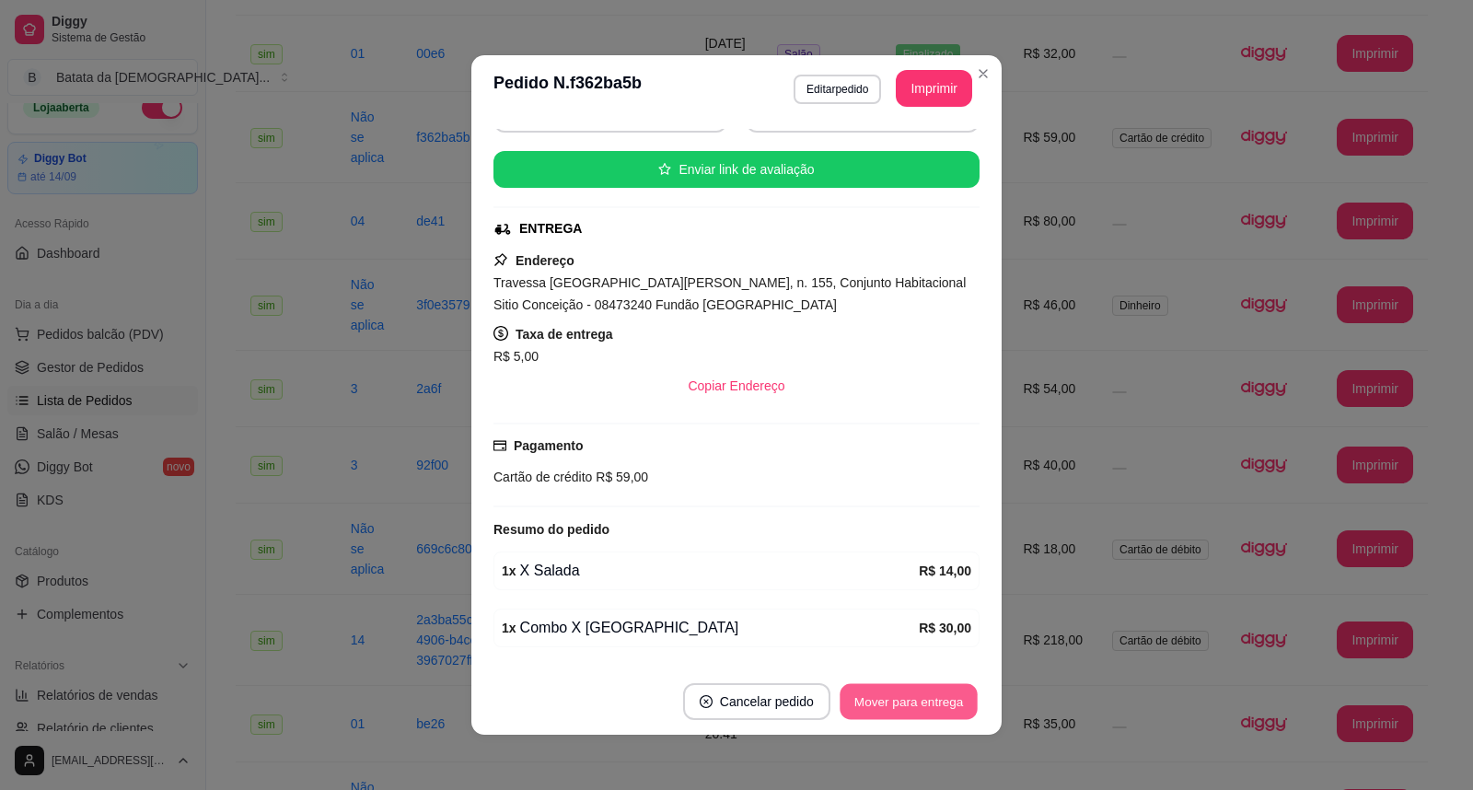
click at [913, 691] on button "Mover para entrega" at bounding box center [908, 702] width 138 height 36
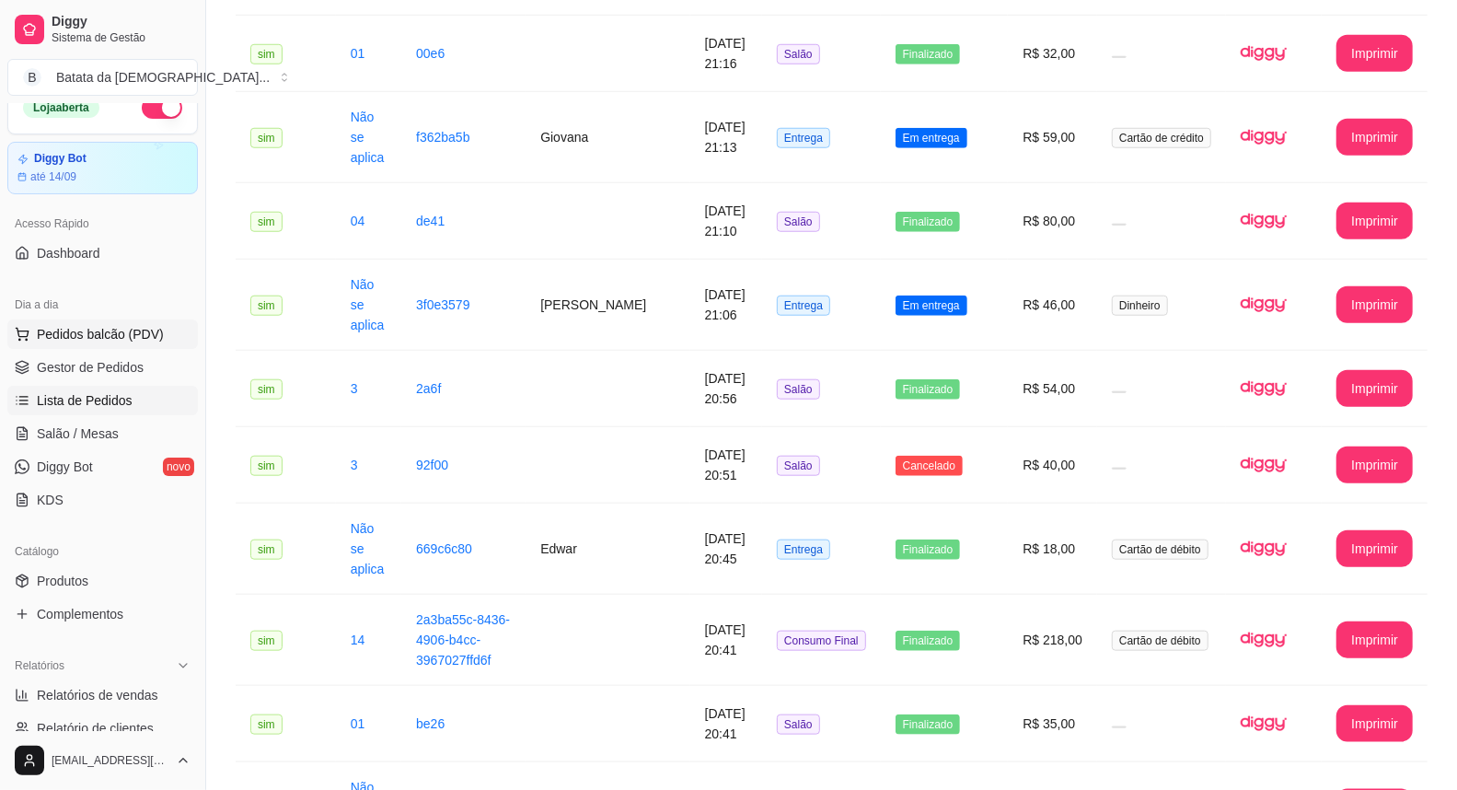
click at [56, 345] on button "Pedidos balcão (PDV)" at bounding box center [102, 333] width 191 height 29
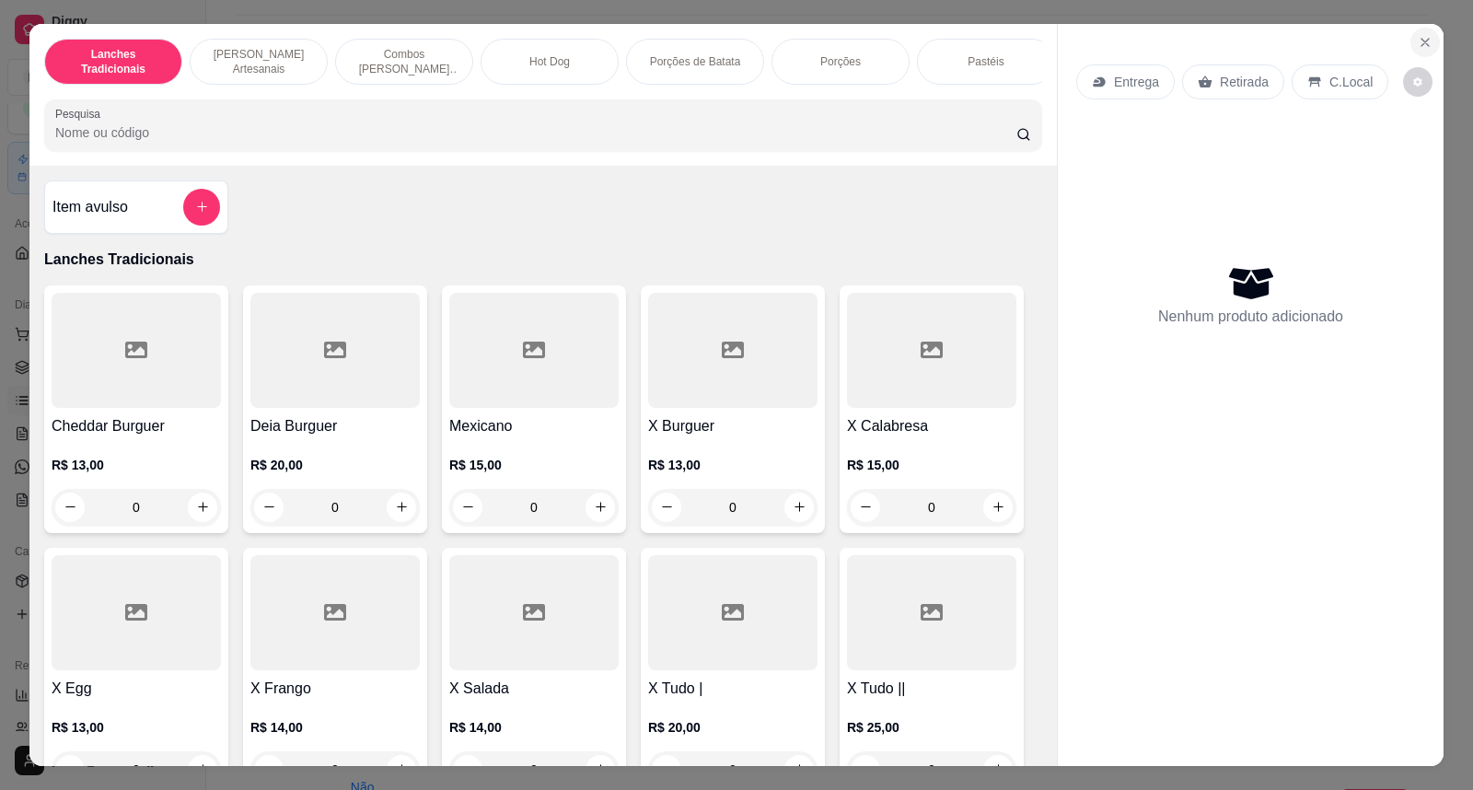
click at [1417, 35] on icon "Close" at bounding box center [1424, 42] width 15 height 15
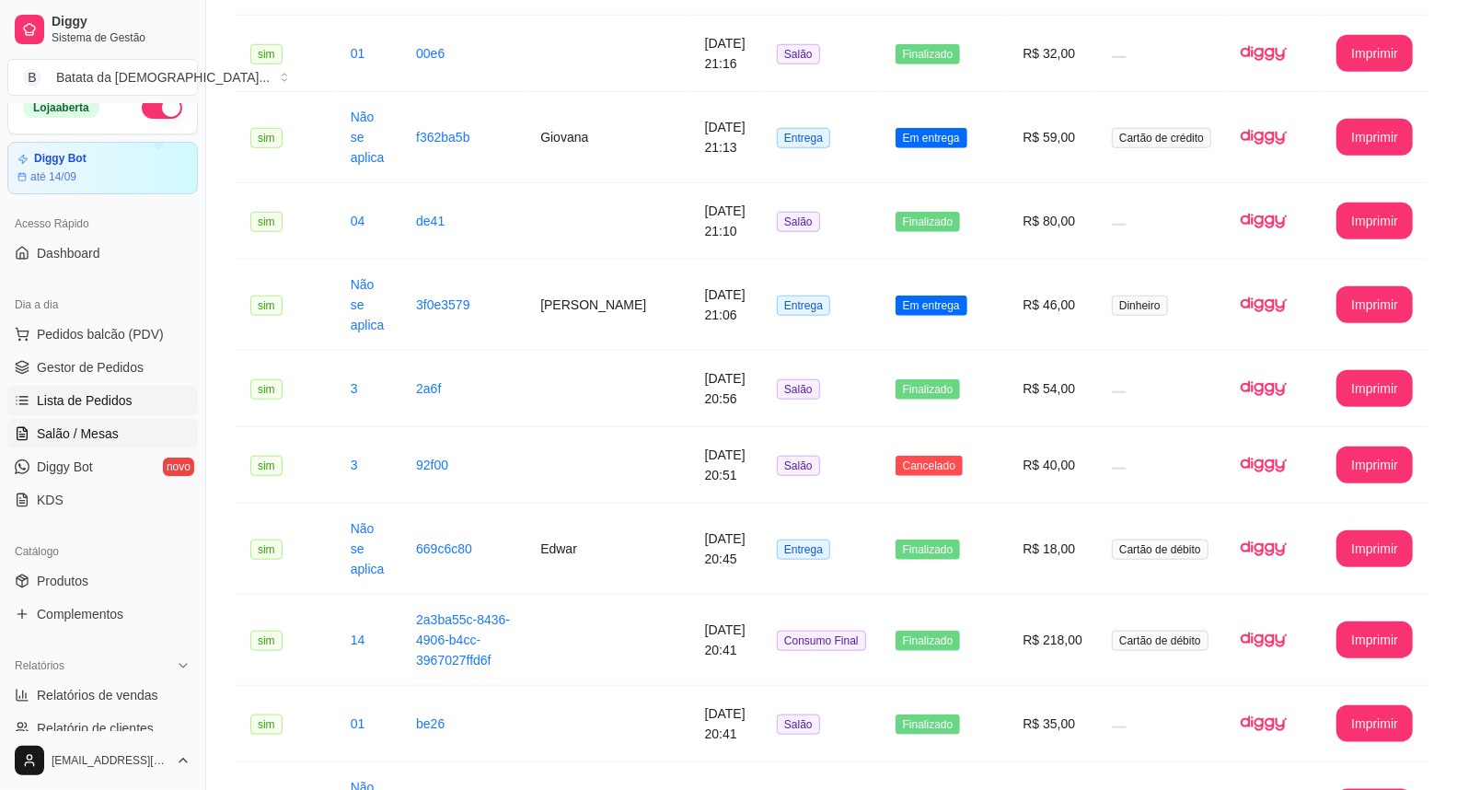
click at [52, 418] on ul "Pedidos balcão (PDV) Gestor de Pedidos Lista de Pedidos Salão / Mesas Diggy Bot…" at bounding box center [102, 416] width 191 height 195
click at [59, 424] on span "Salão / Mesas" at bounding box center [78, 433] width 82 height 18
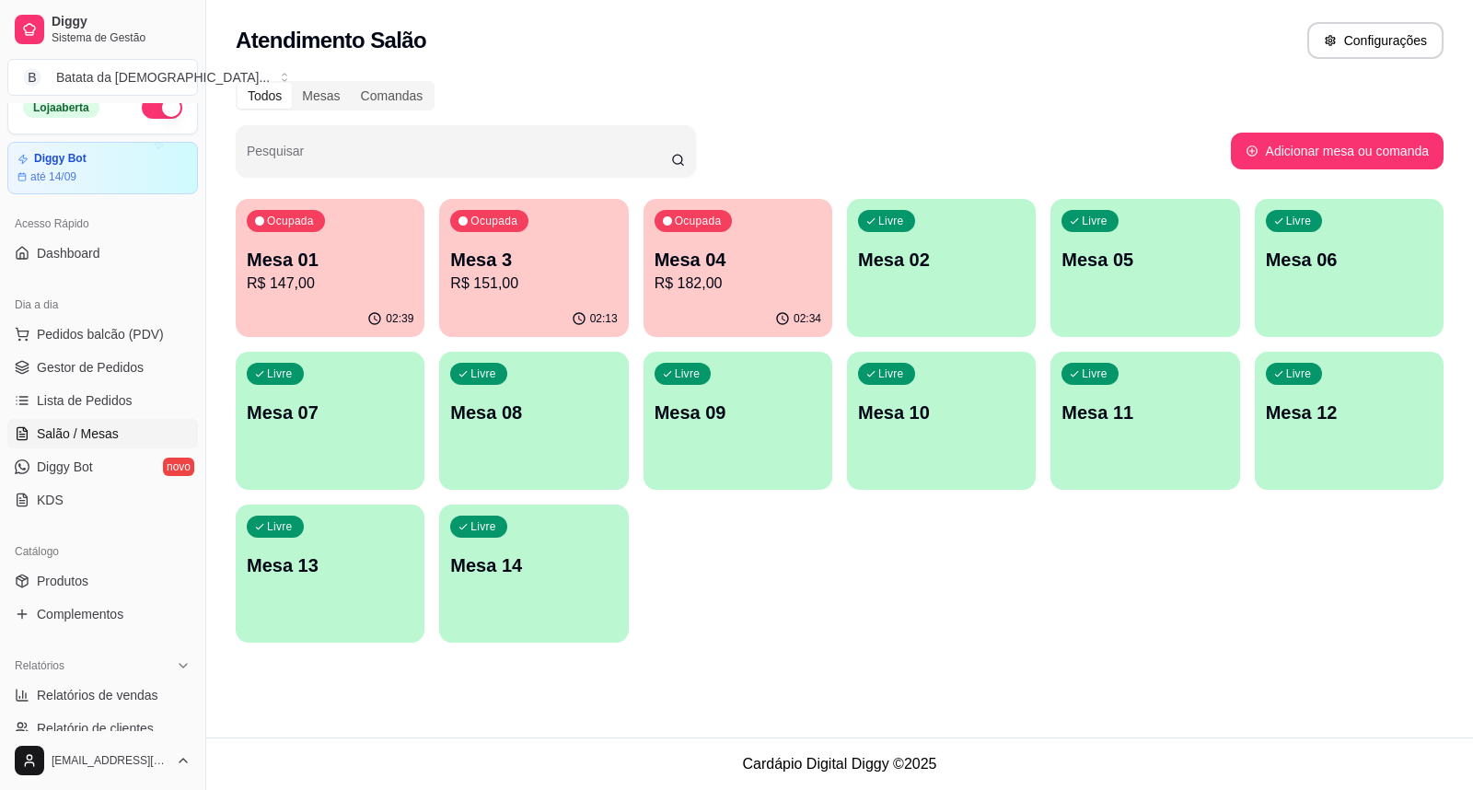
click at [770, 412] on p "Mesa 09" at bounding box center [737, 412] width 167 height 26
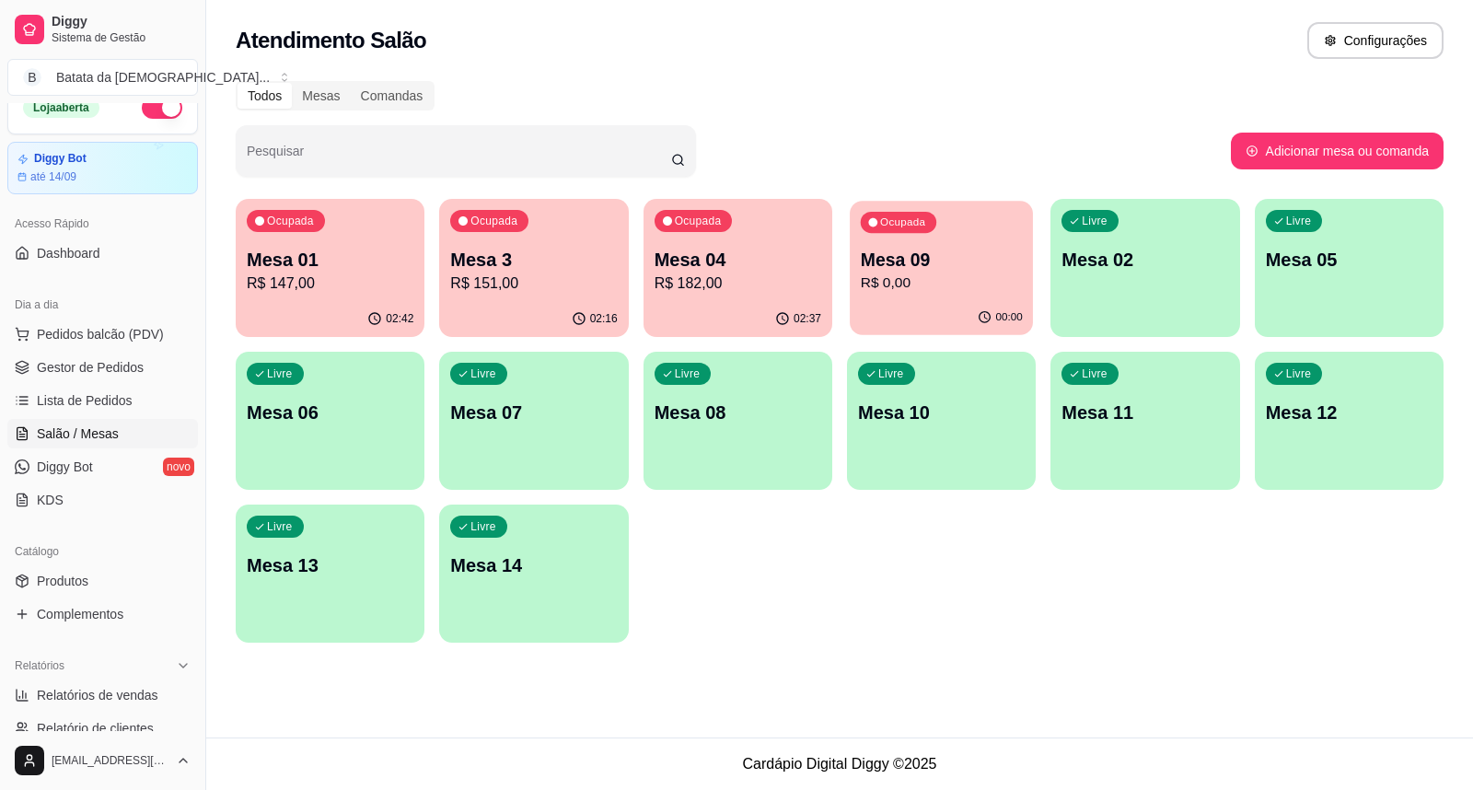
click at [941, 262] on p "Mesa 09" at bounding box center [942, 260] width 162 height 25
click at [151, 394] on link "Lista de Pedidos" at bounding box center [102, 400] width 191 height 29
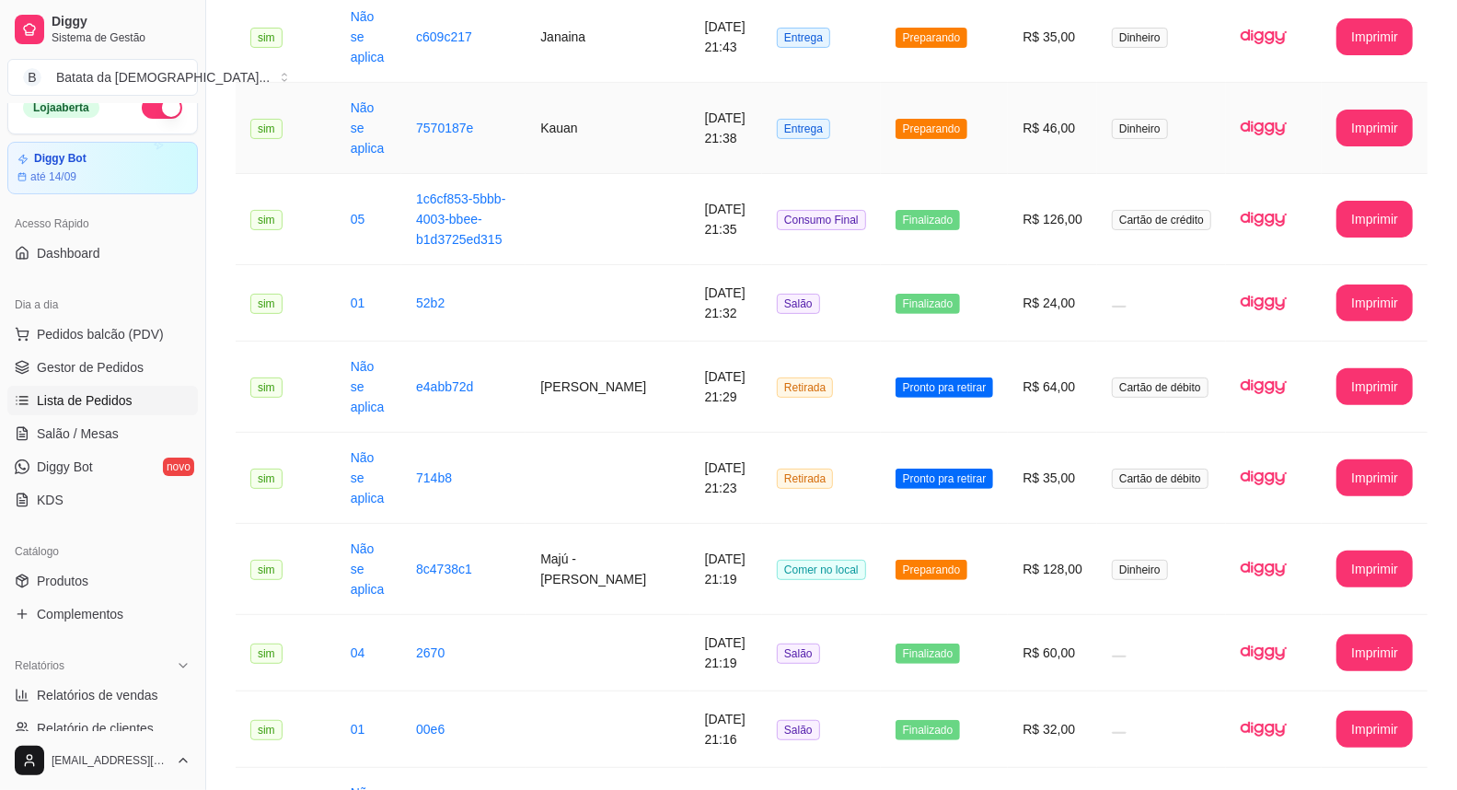
scroll to position [409, 0]
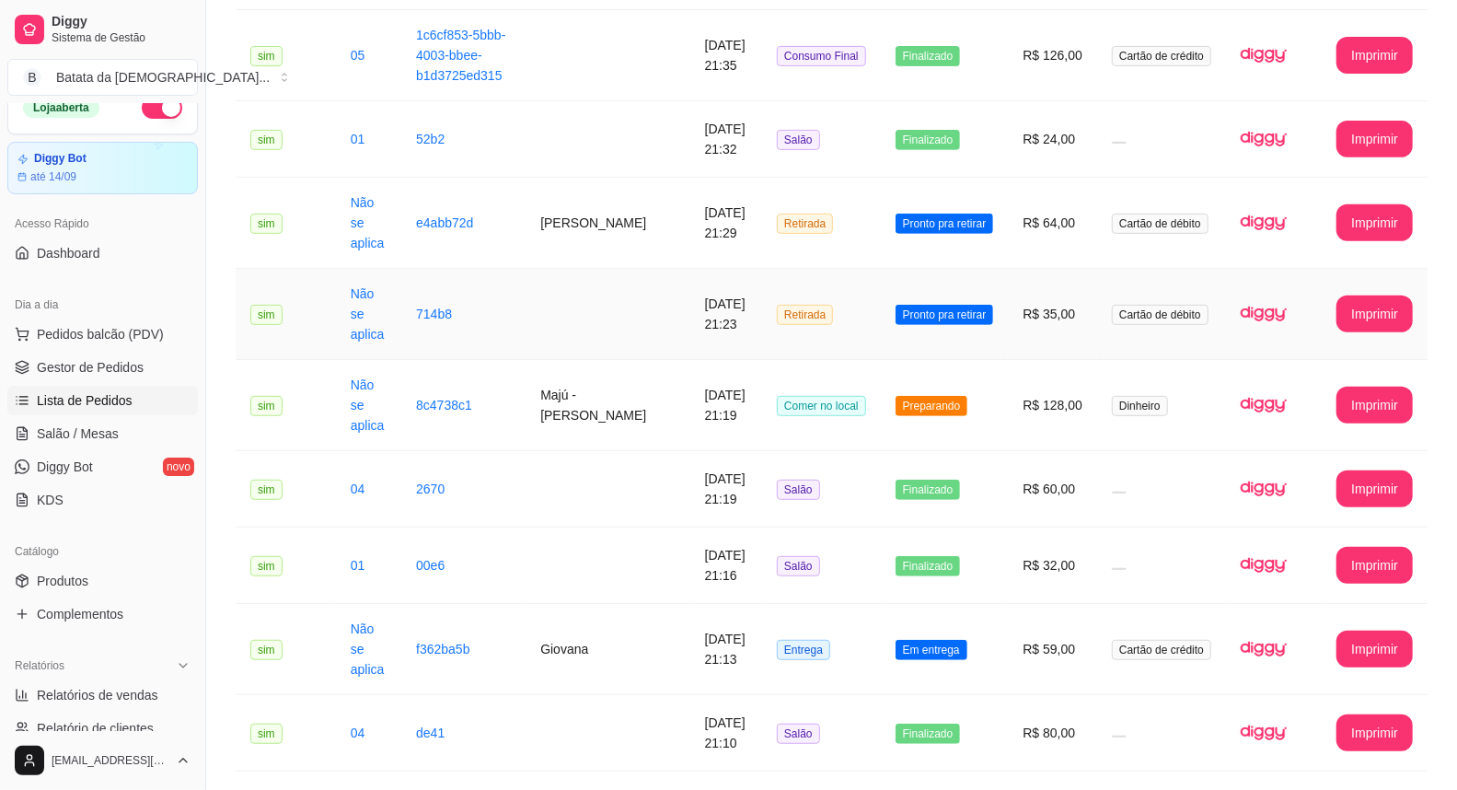
click at [868, 269] on td "Retirada" at bounding box center [821, 314] width 119 height 91
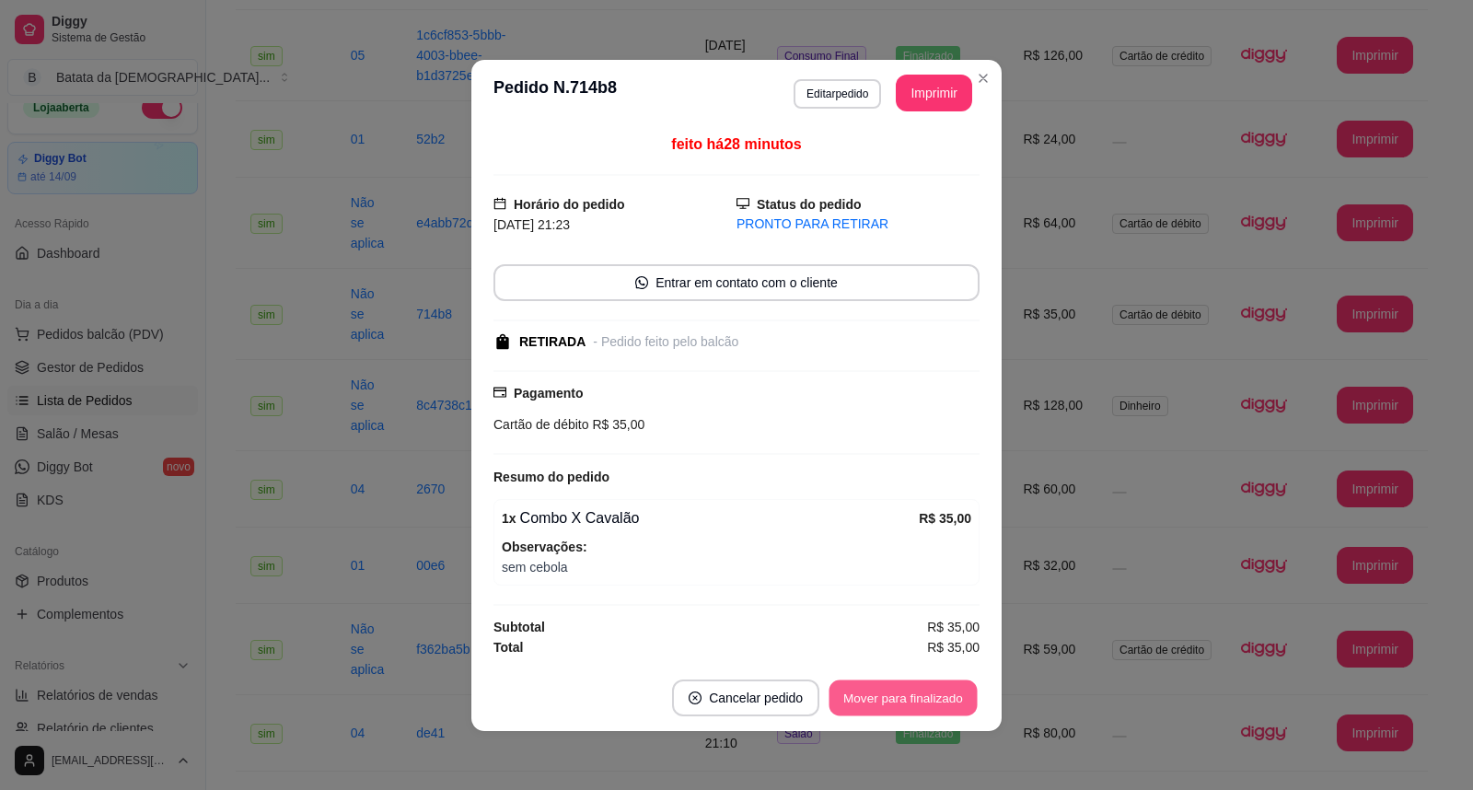
click at [942, 696] on button "Mover para finalizado" at bounding box center [903, 697] width 148 height 36
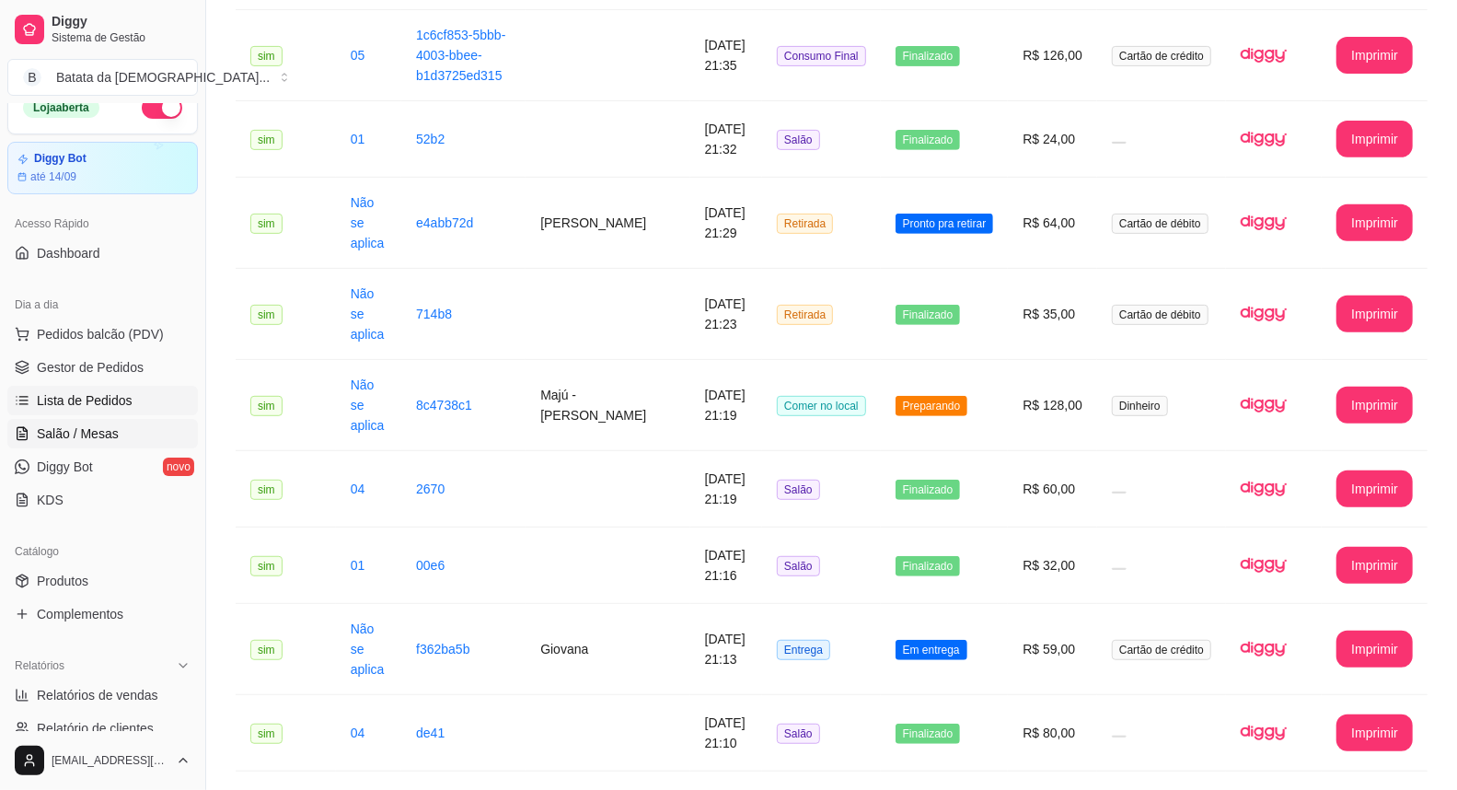
click at [63, 428] on span "Salão / Mesas" at bounding box center [78, 433] width 82 height 18
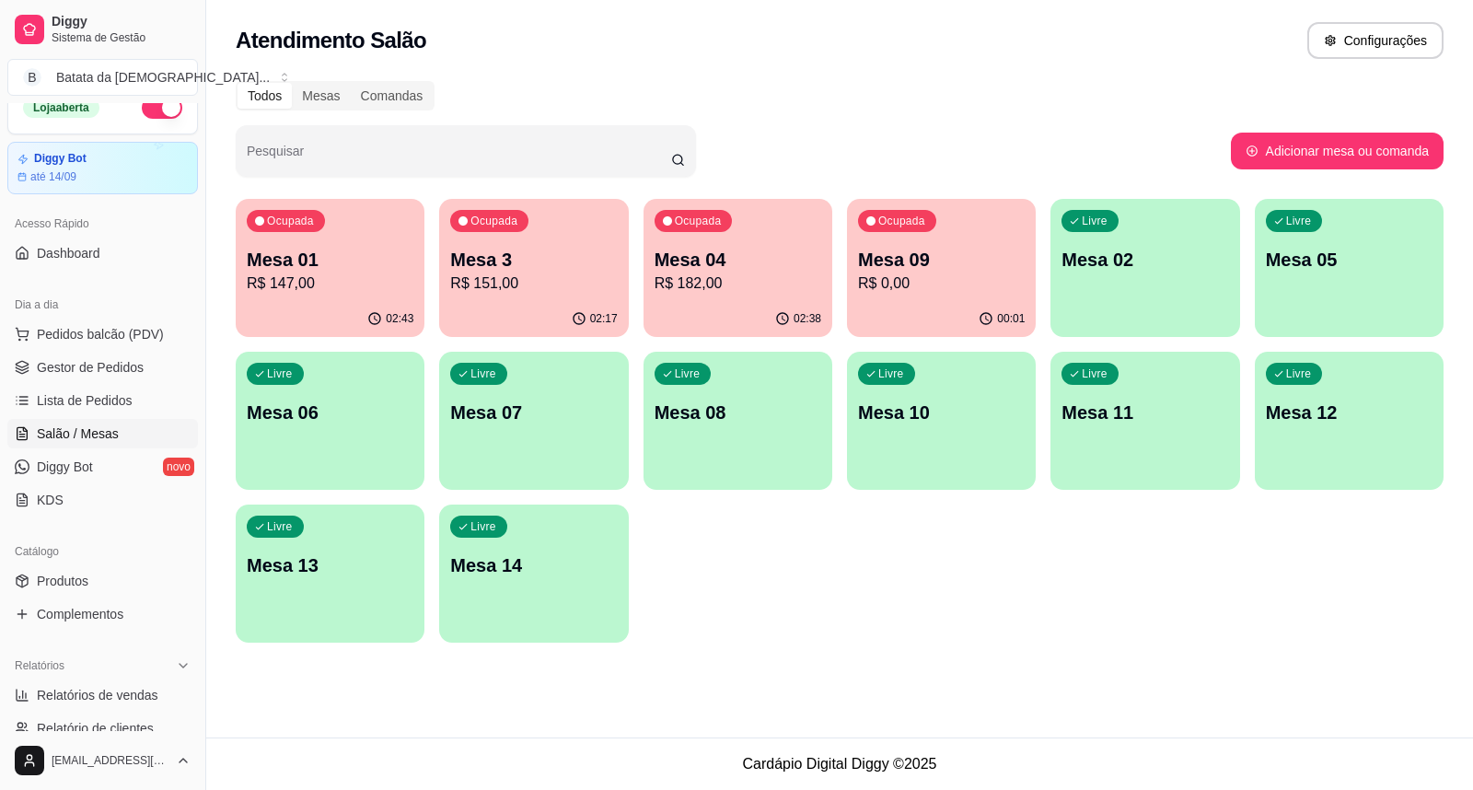
click at [299, 297] on div "Ocupada Mesa 01 R$ 147,00" at bounding box center [330, 250] width 189 height 102
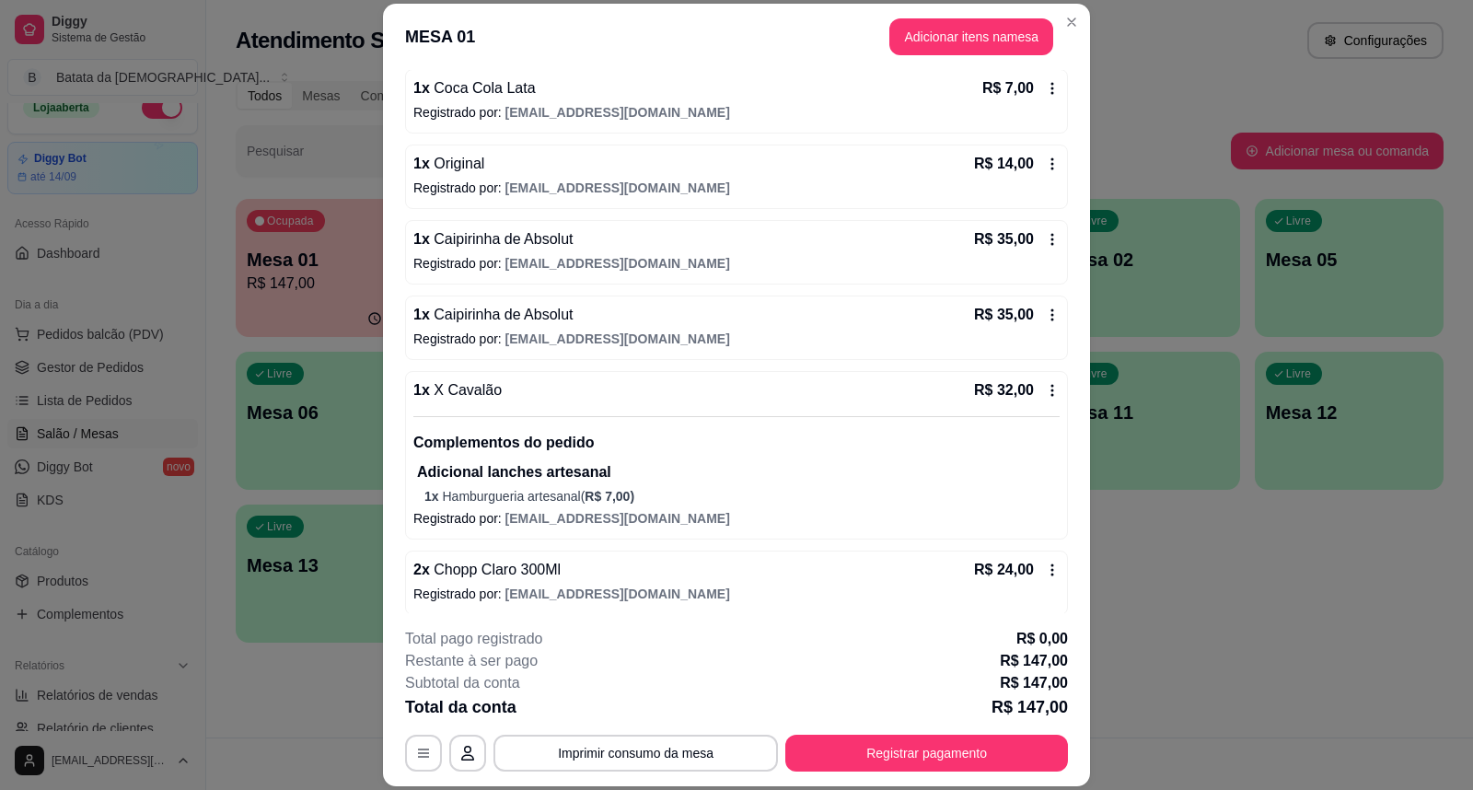
scroll to position [185, 0]
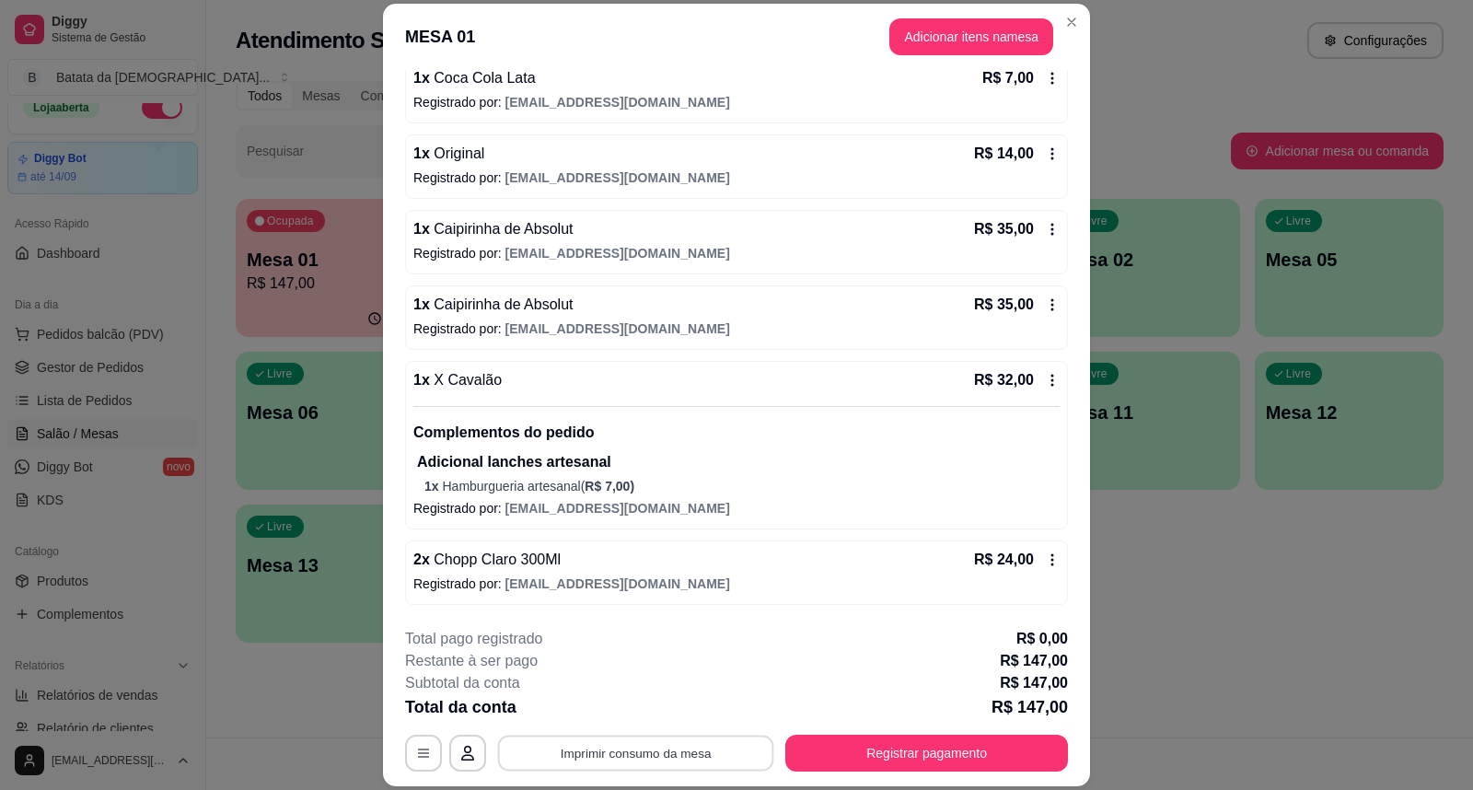
click at [640, 757] on button "Imprimir consumo da mesa" at bounding box center [636, 752] width 276 height 36
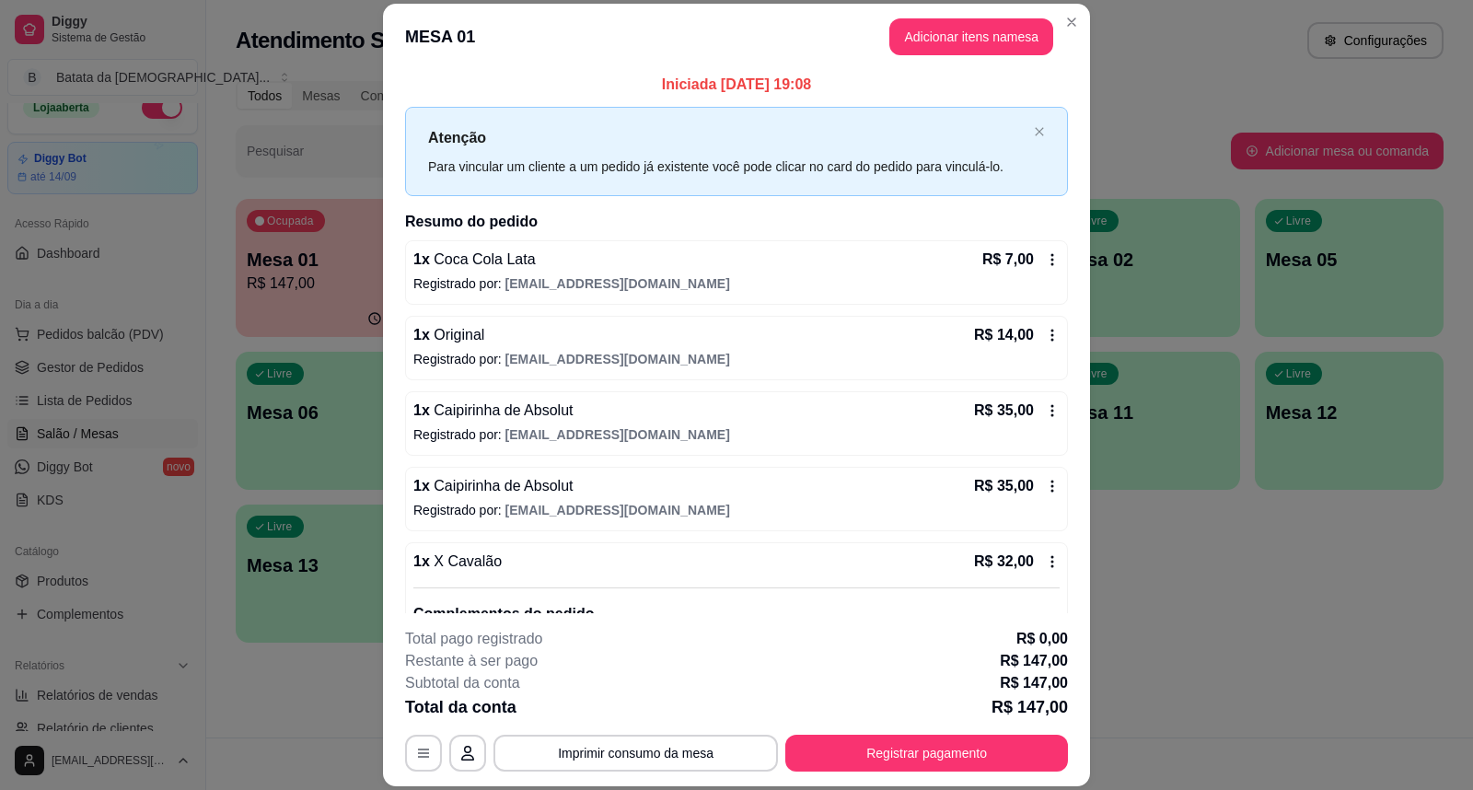
scroll to position [0, 0]
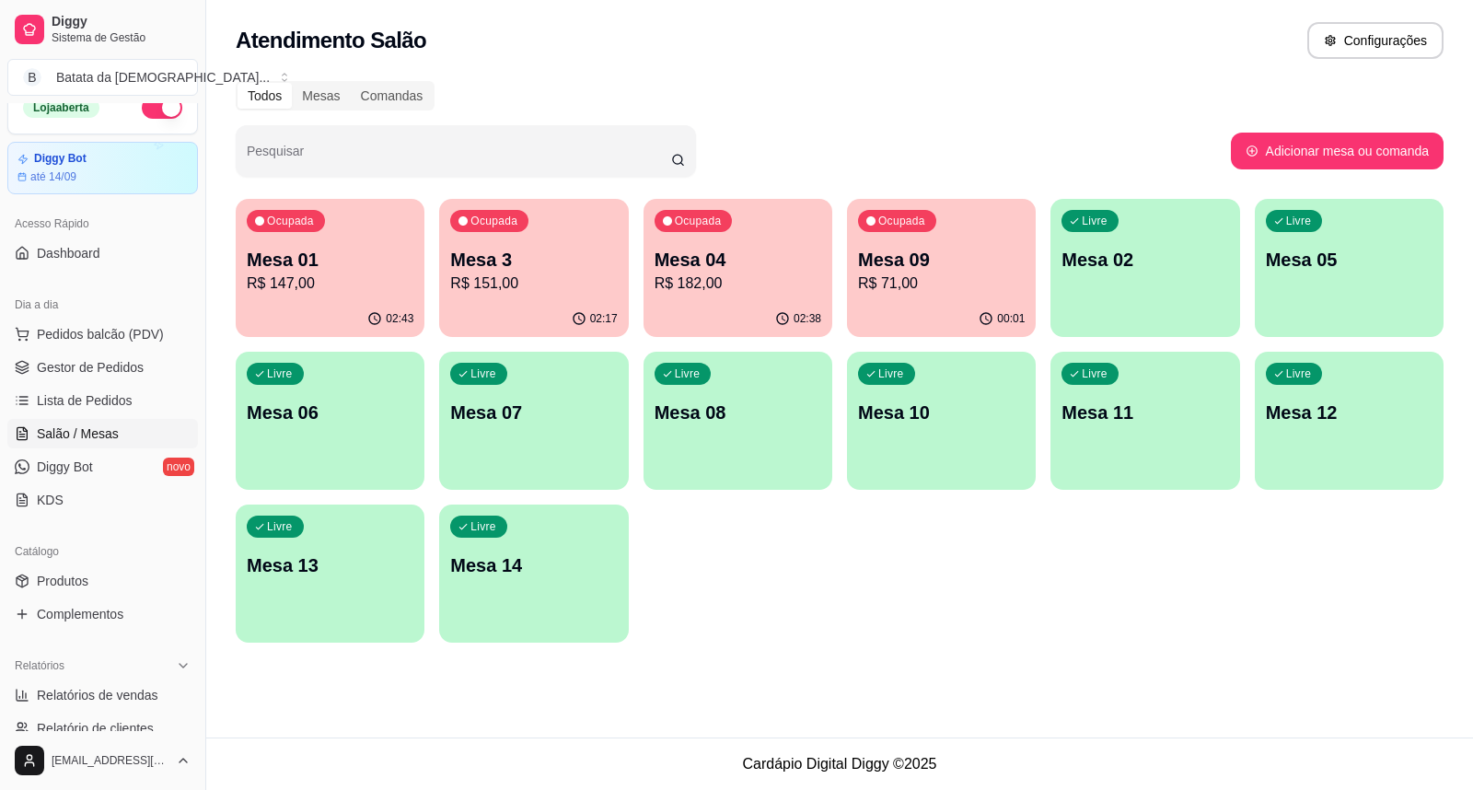
click at [577, 299] on div "Ocupada Mesa 3 R$ 151,00" at bounding box center [533, 250] width 189 height 102
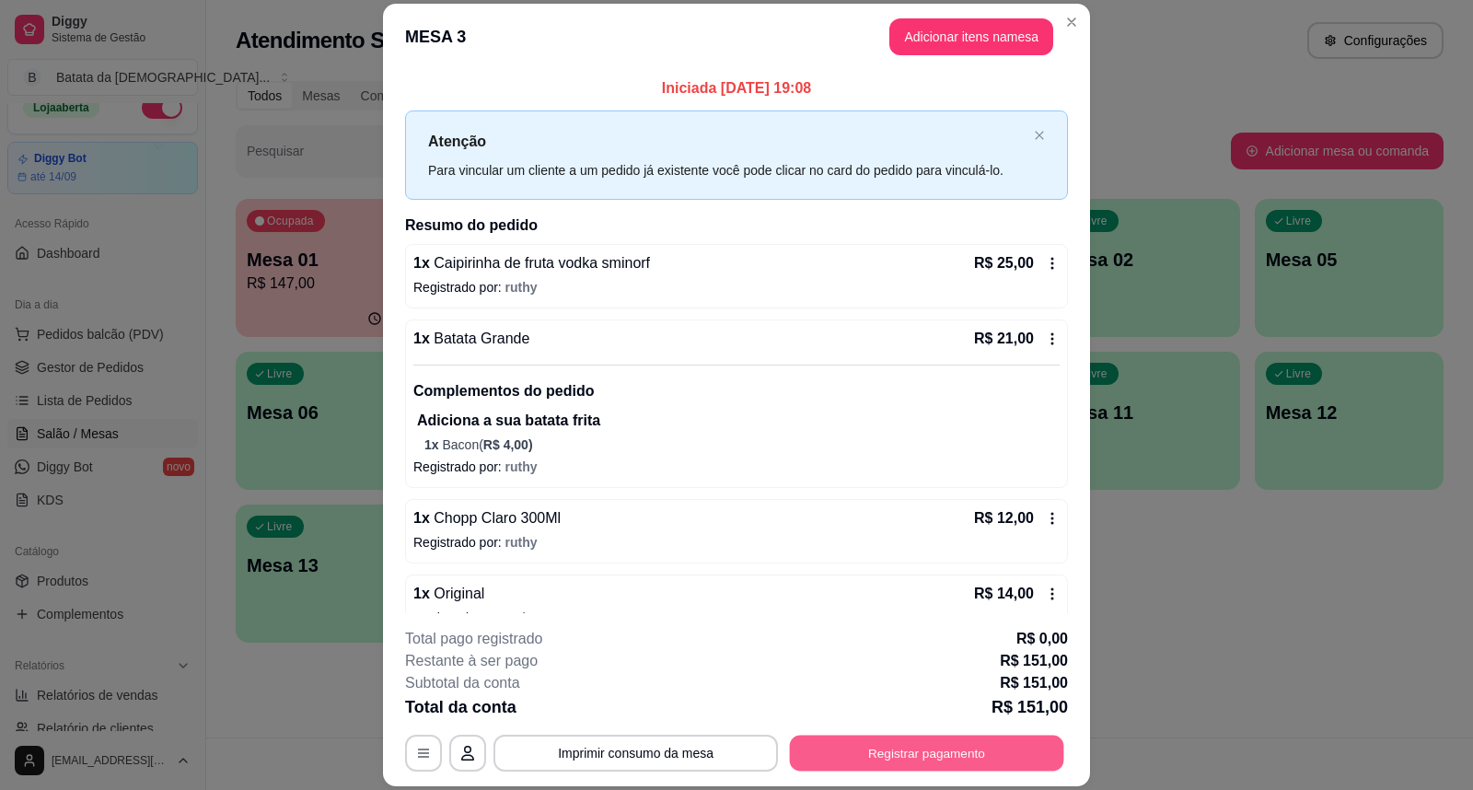
click at [909, 757] on button "Registrar pagamento" at bounding box center [927, 752] width 274 height 36
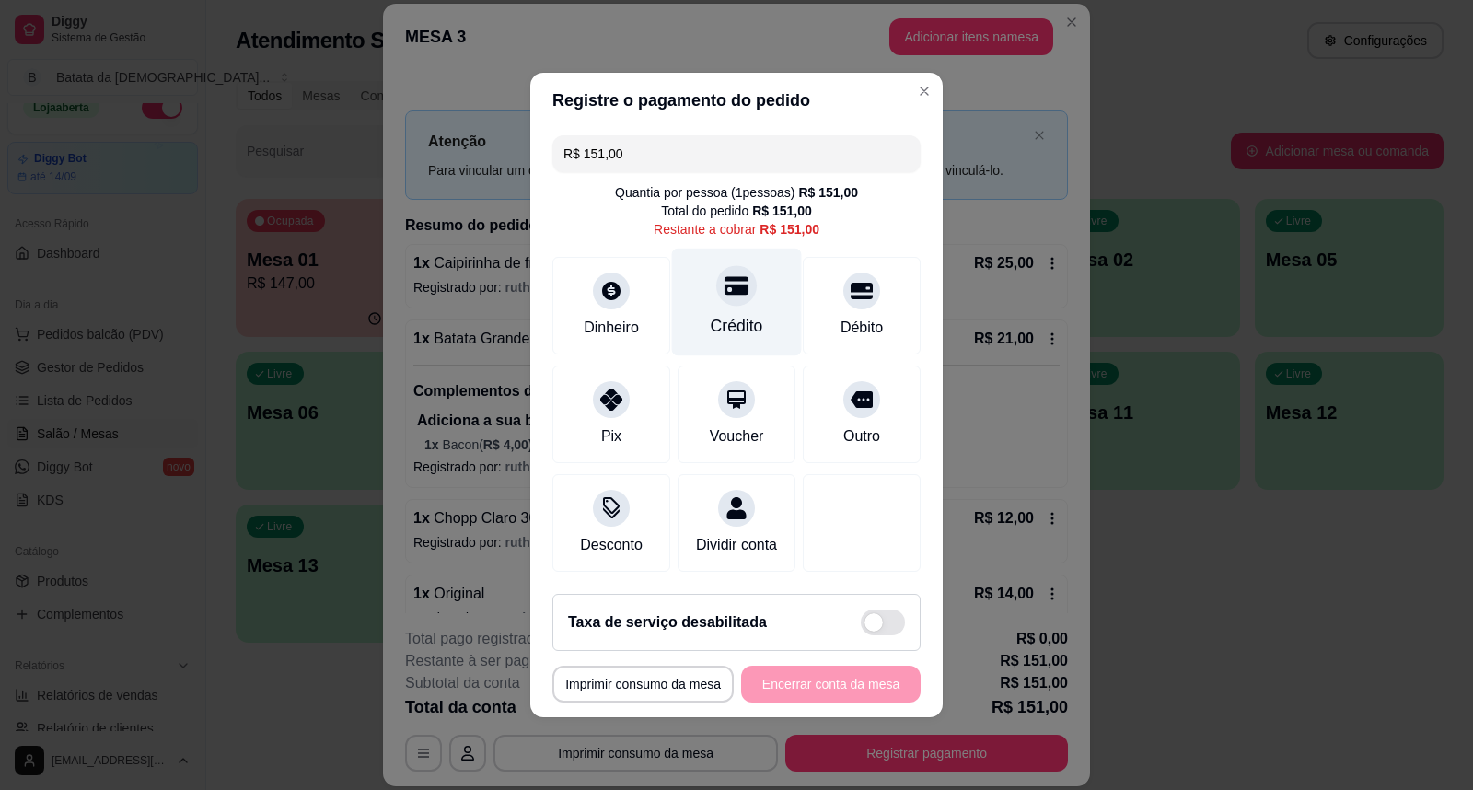
click at [711, 314] on div "Crédito" at bounding box center [737, 326] width 52 height 24
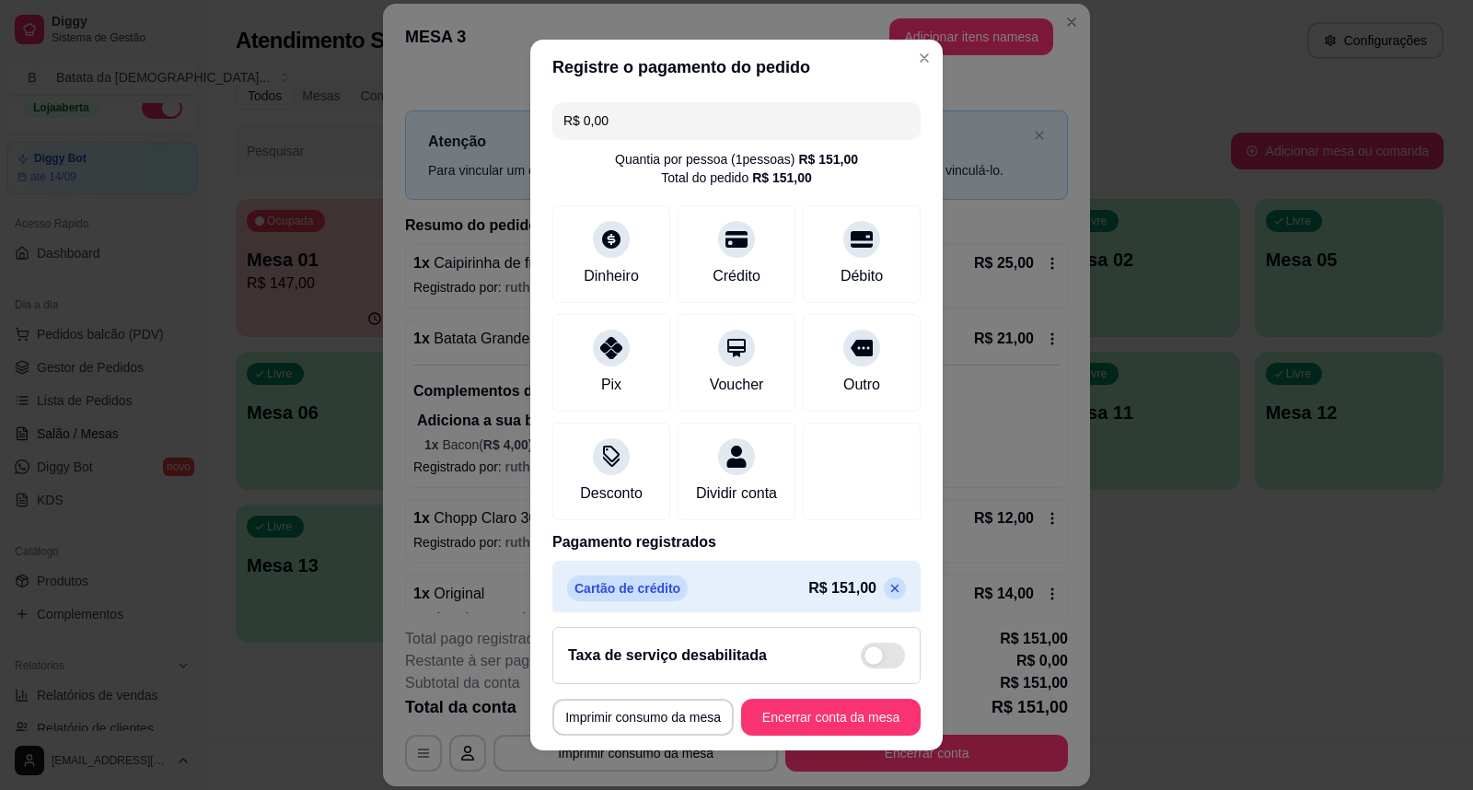
click at [887, 595] on icon at bounding box center [894, 588] width 15 height 15
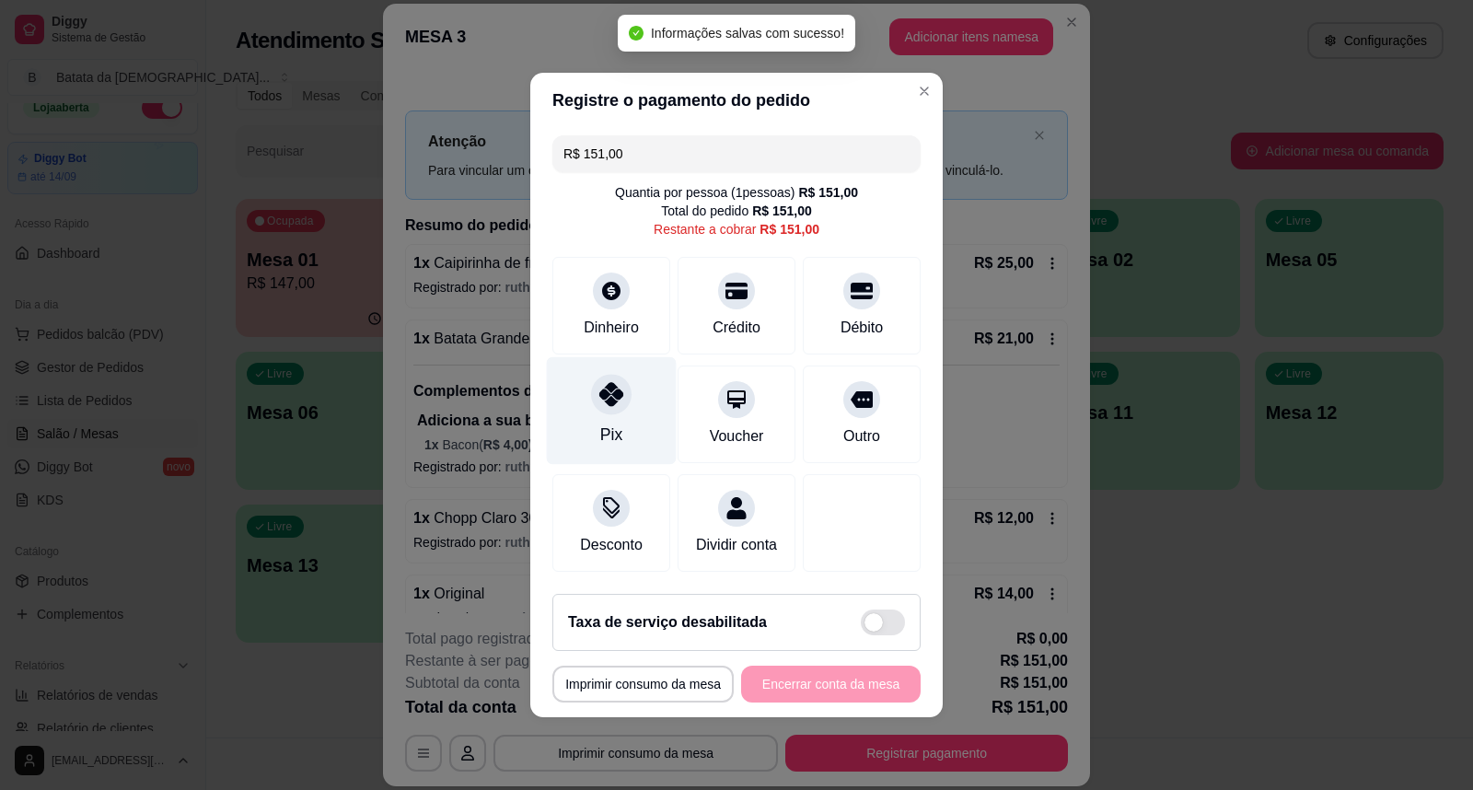
click at [611, 382] on icon at bounding box center [611, 394] width 24 height 24
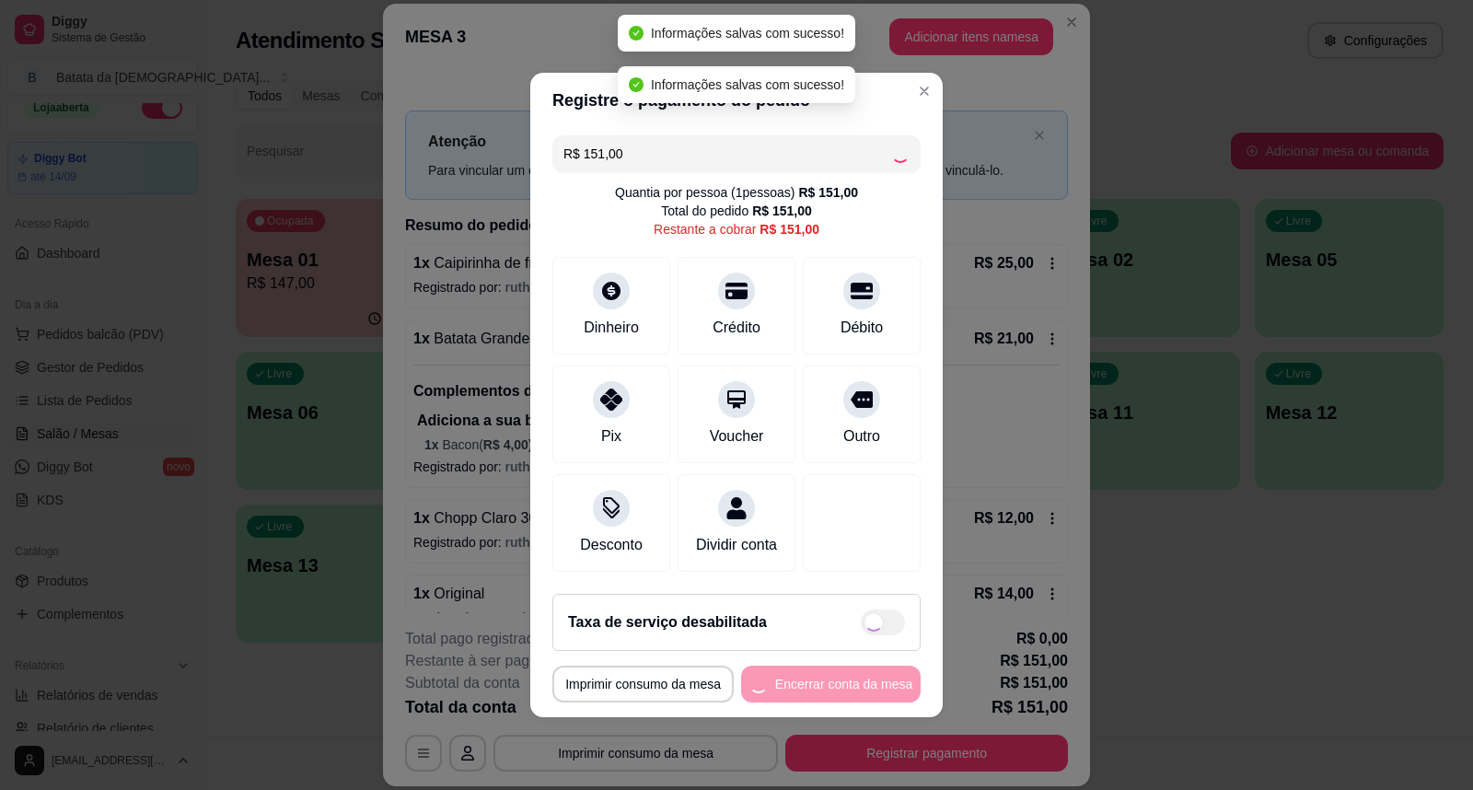
type input "R$ 0,00"
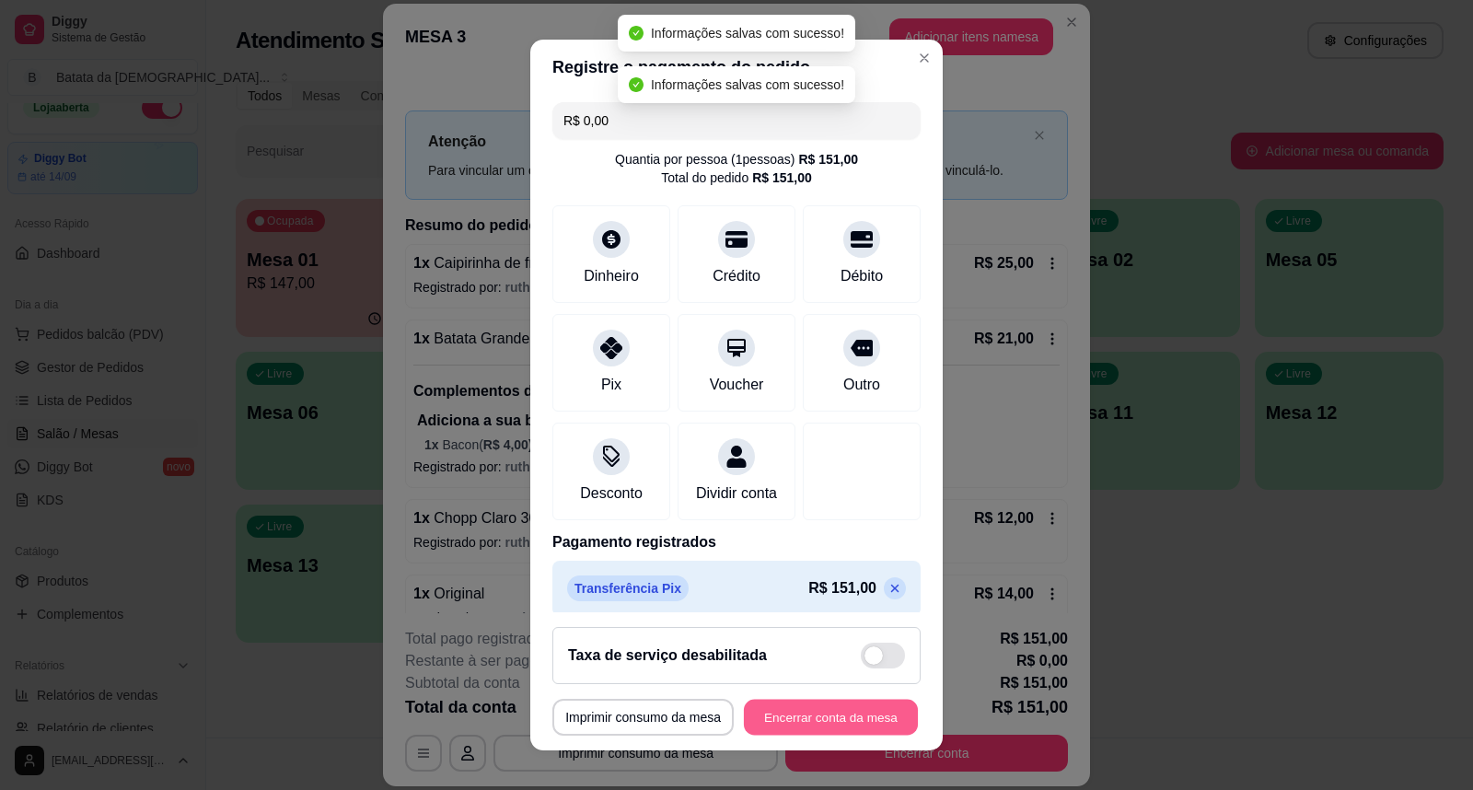
click at [850, 715] on button "Encerrar conta da mesa" at bounding box center [831, 717] width 174 height 36
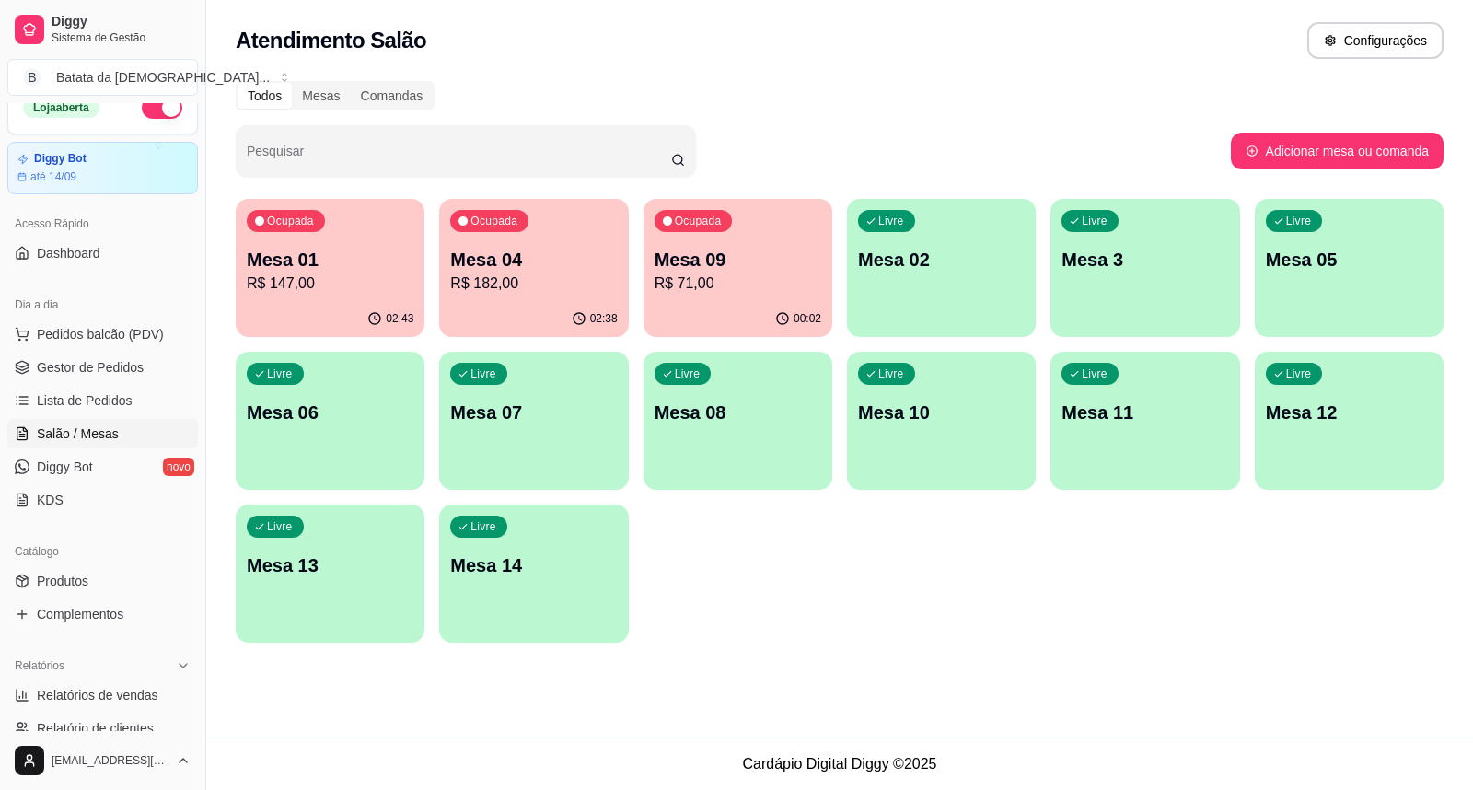
click at [782, 309] on div "00:02" at bounding box center [737, 319] width 189 height 36
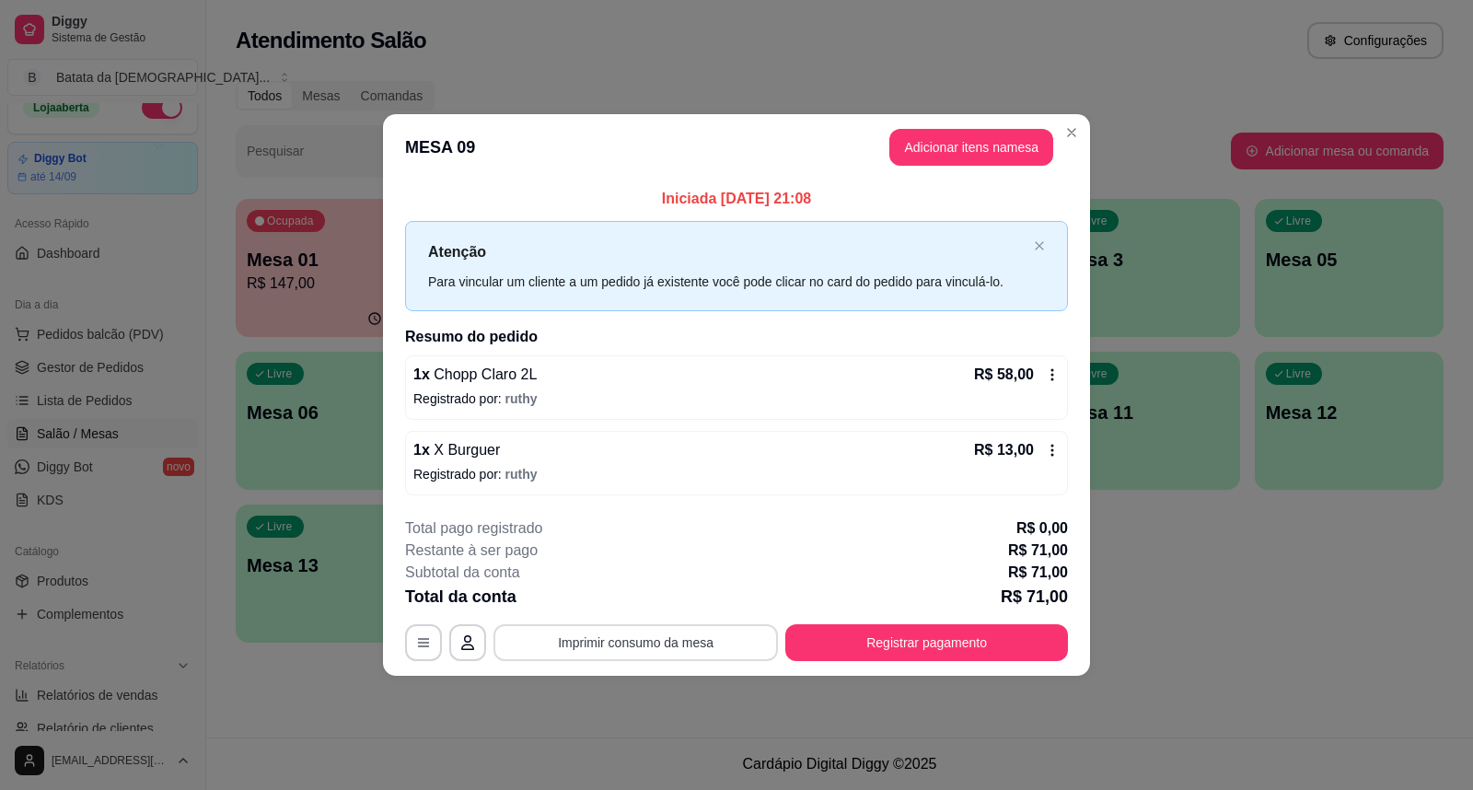
click at [669, 633] on button "Imprimir consumo da mesa" at bounding box center [635, 642] width 284 height 37
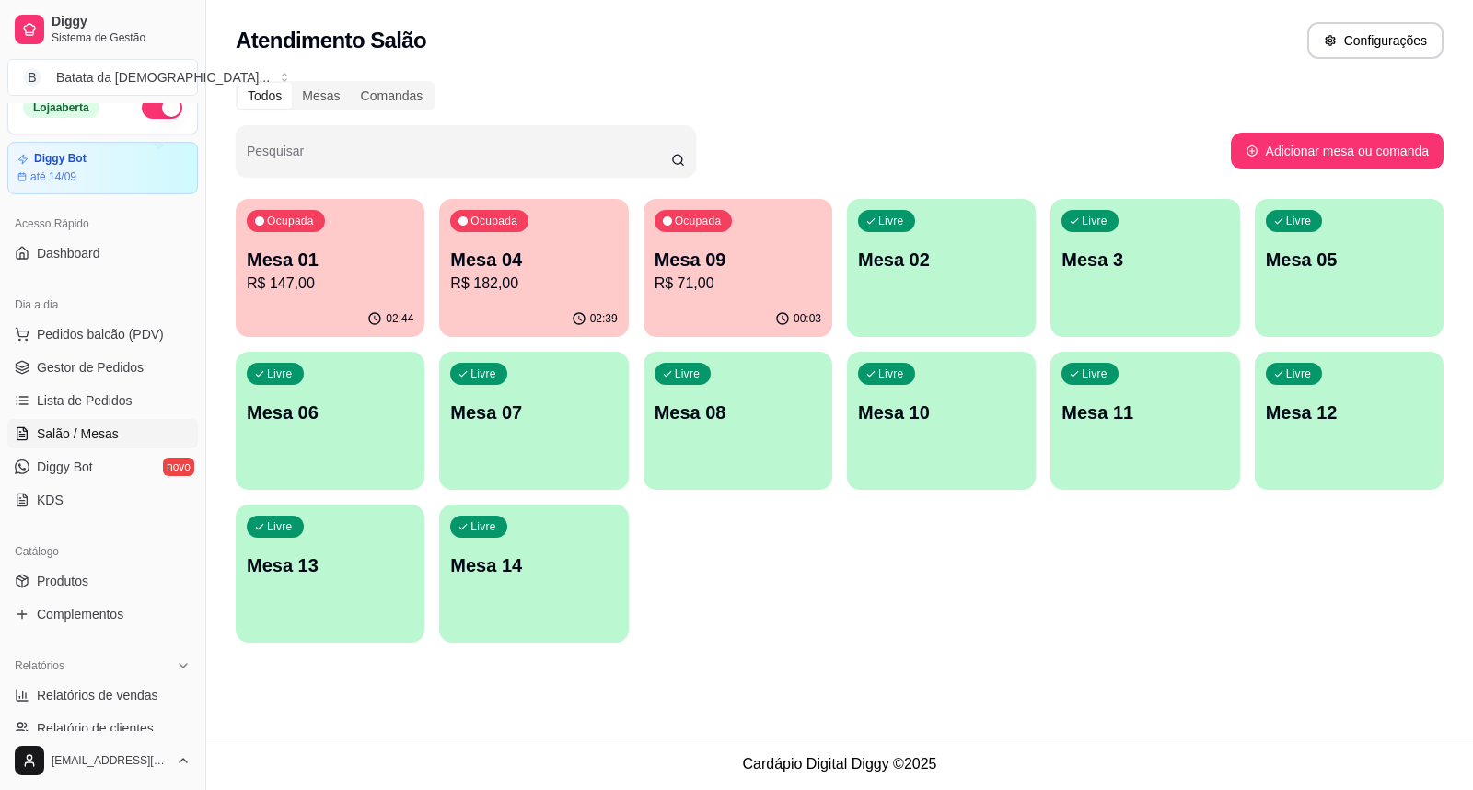
click at [363, 256] on p "Mesa 01" at bounding box center [330, 260] width 167 height 26
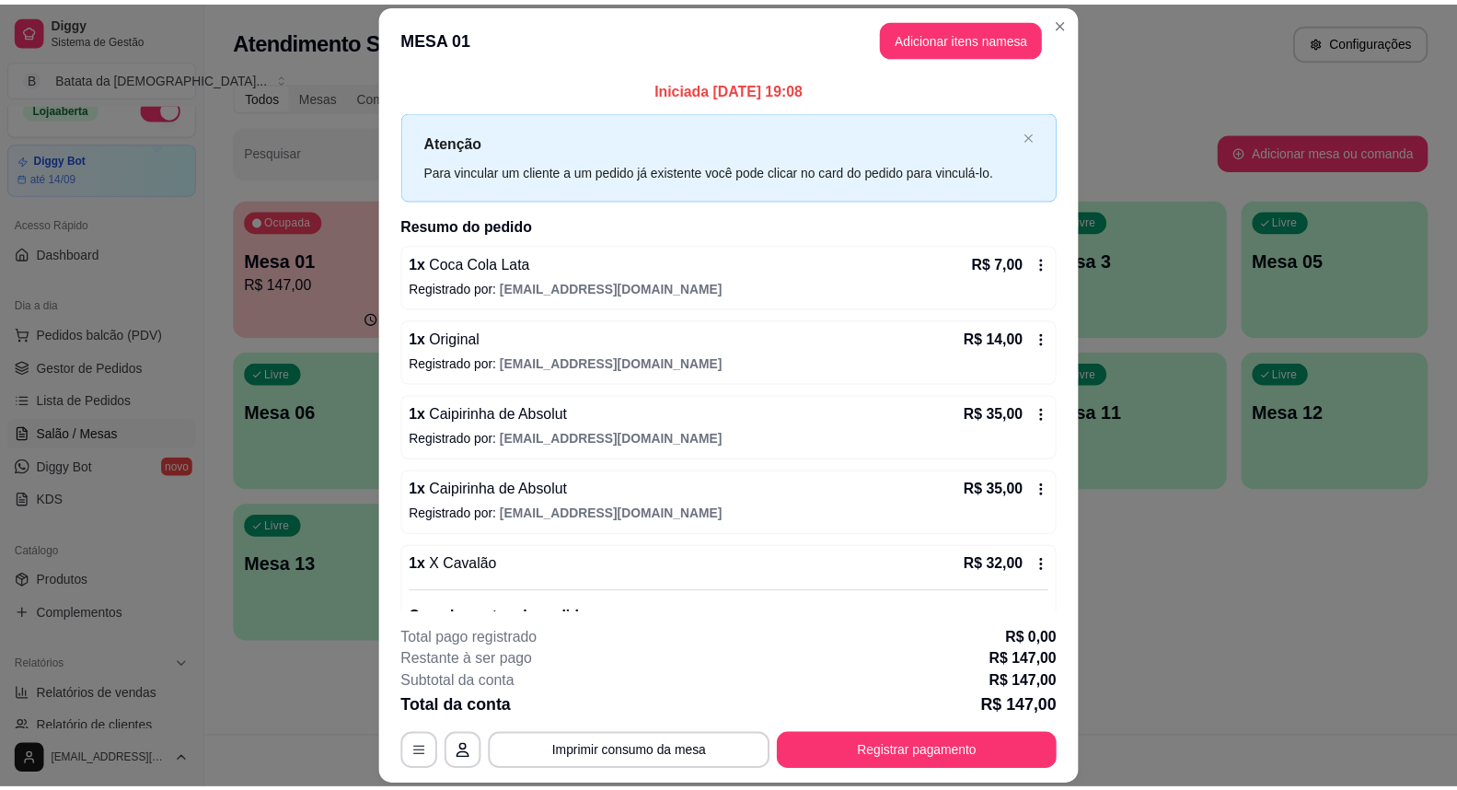
scroll to position [185, 0]
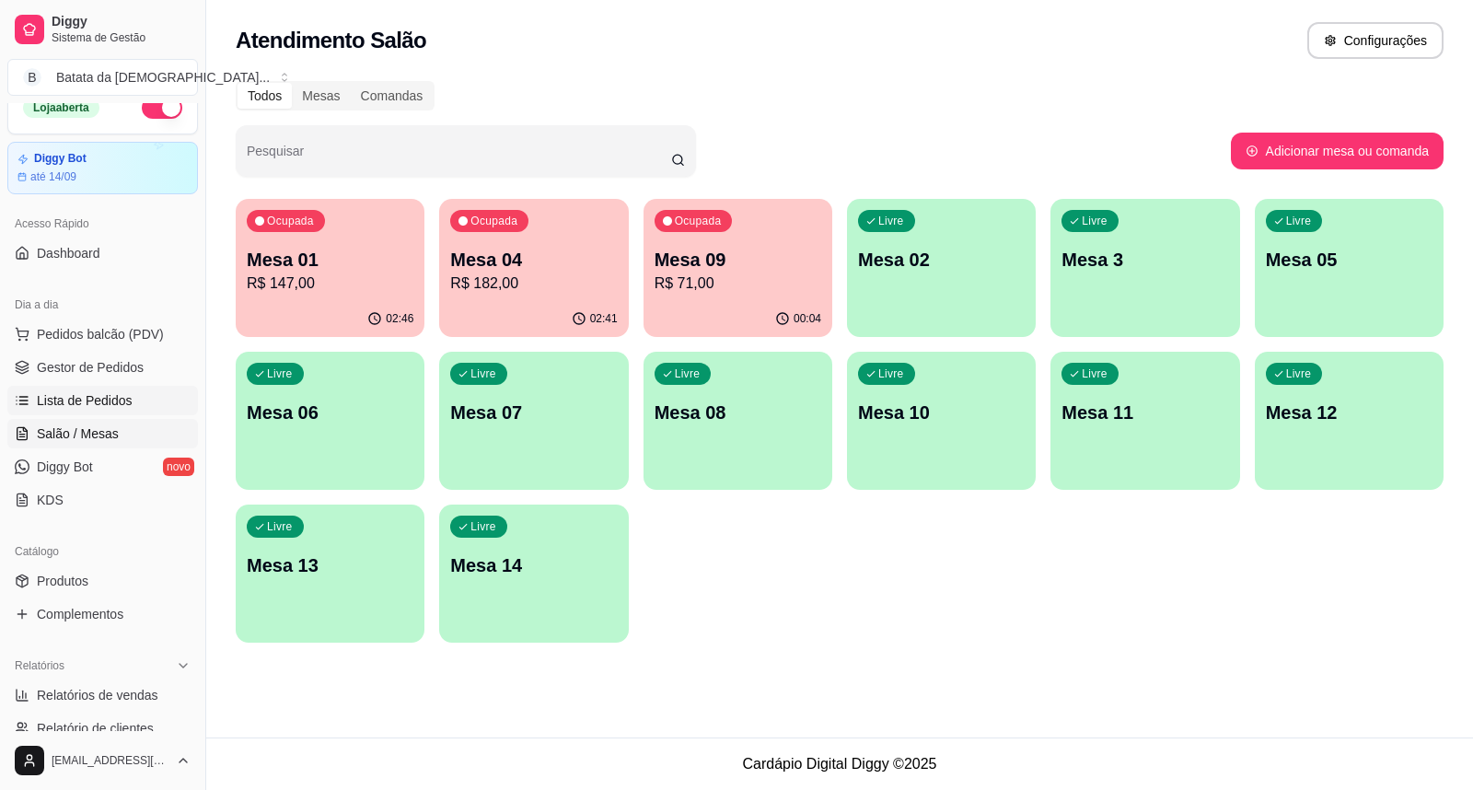
click at [120, 391] on span "Lista de Pedidos" at bounding box center [85, 400] width 96 height 18
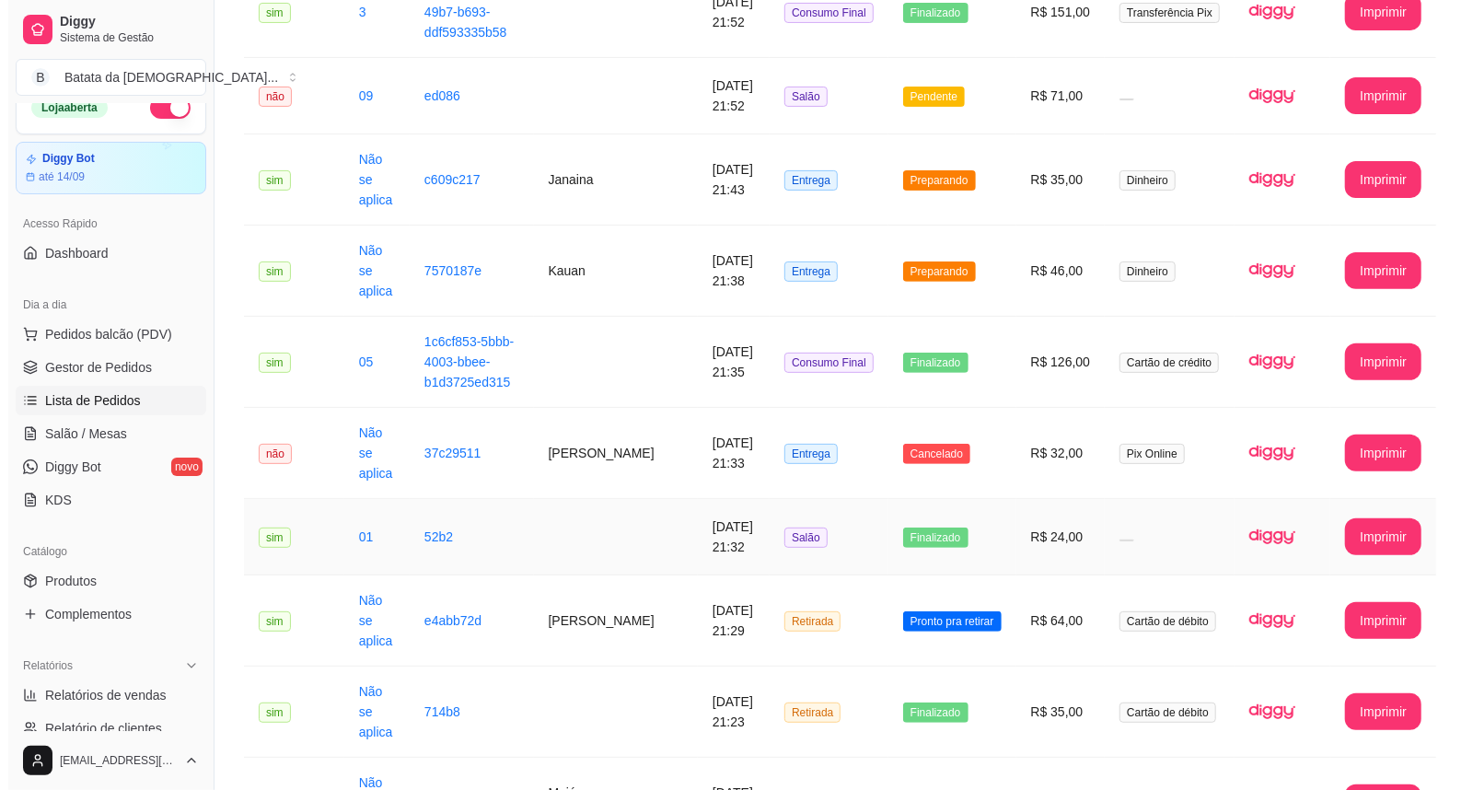
scroll to position [306, 0]
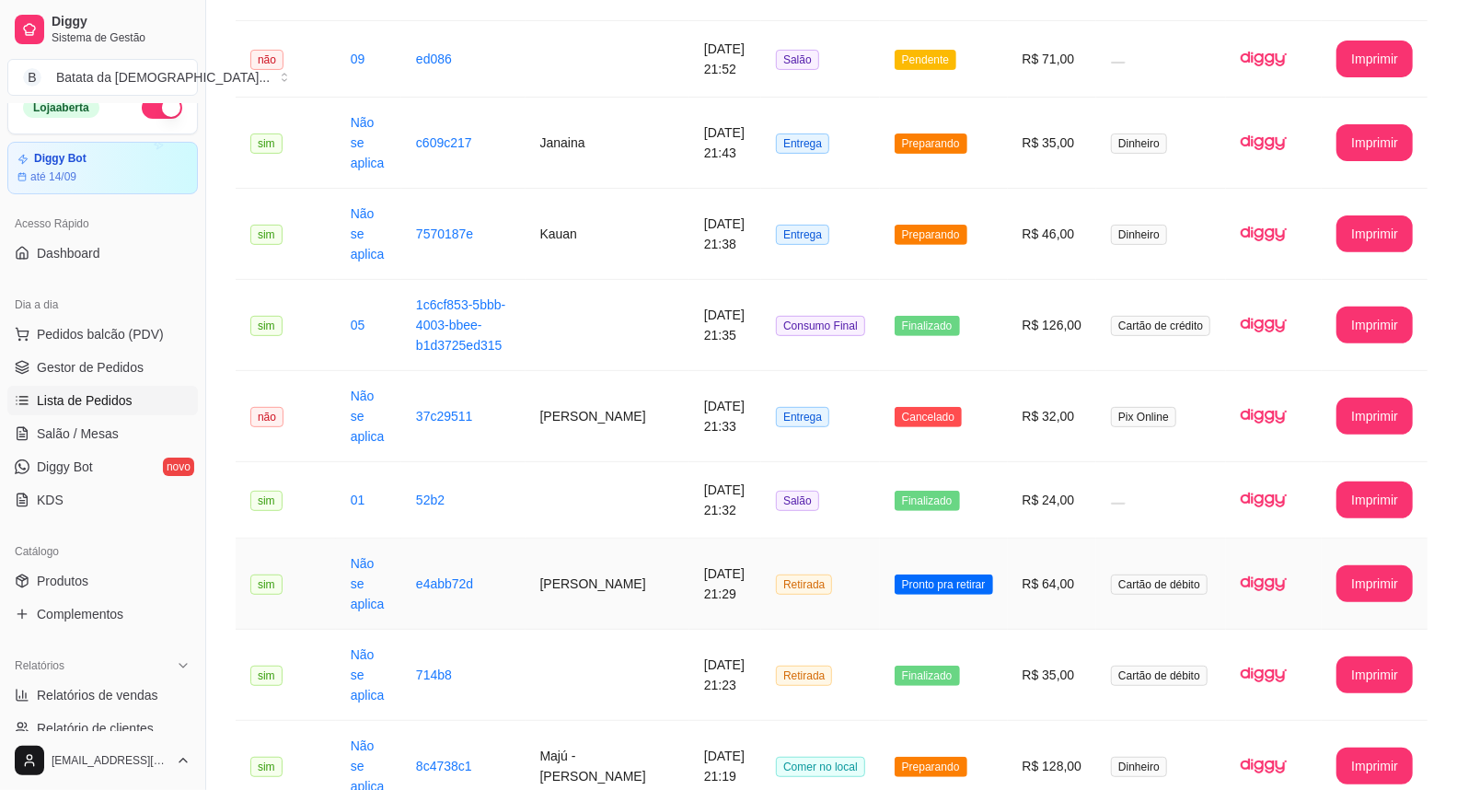
click at [967, 549] on td "Pronto pra retirar" at bounding box center [944, 583] width 128 height 91
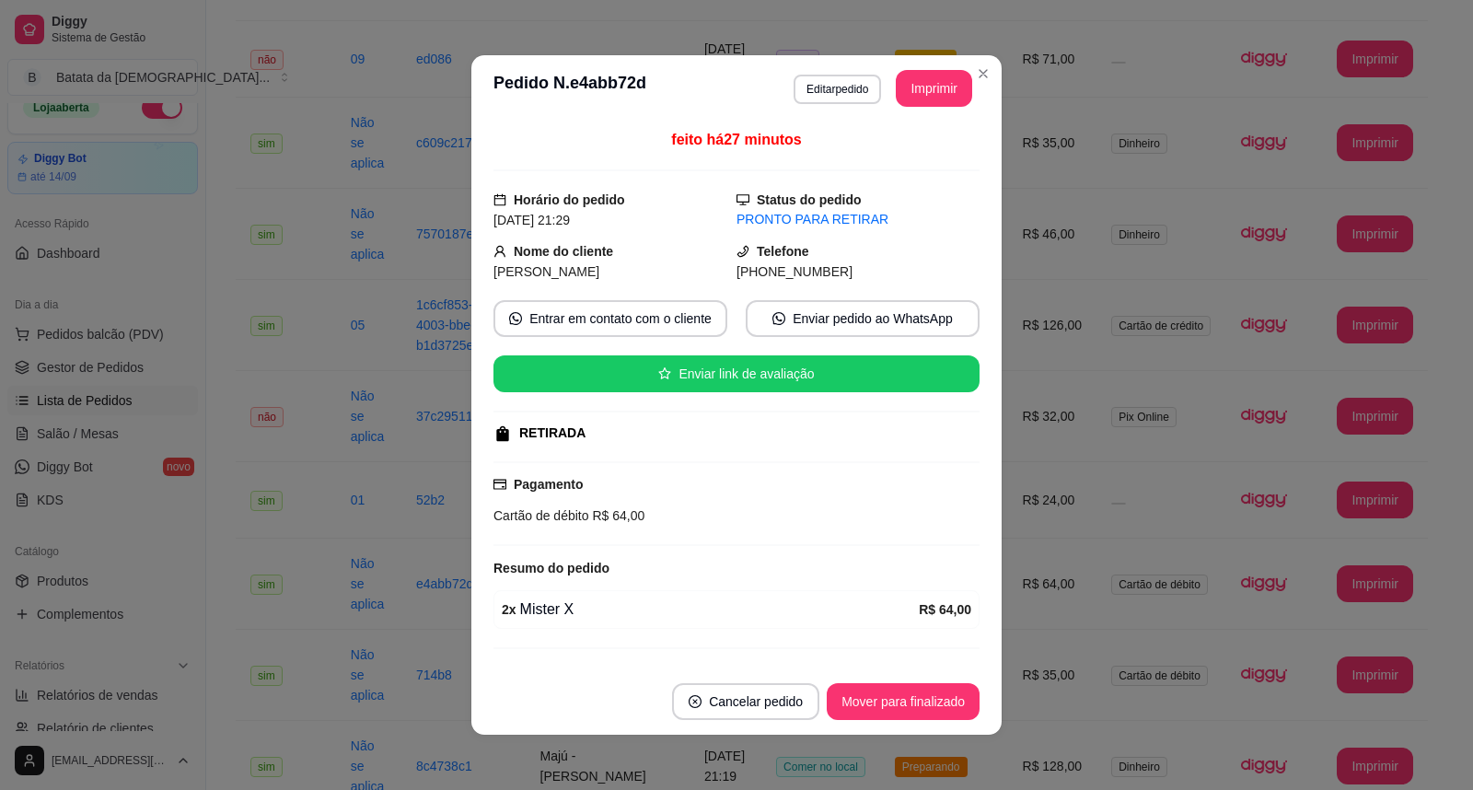
scroll to position [40, 0]
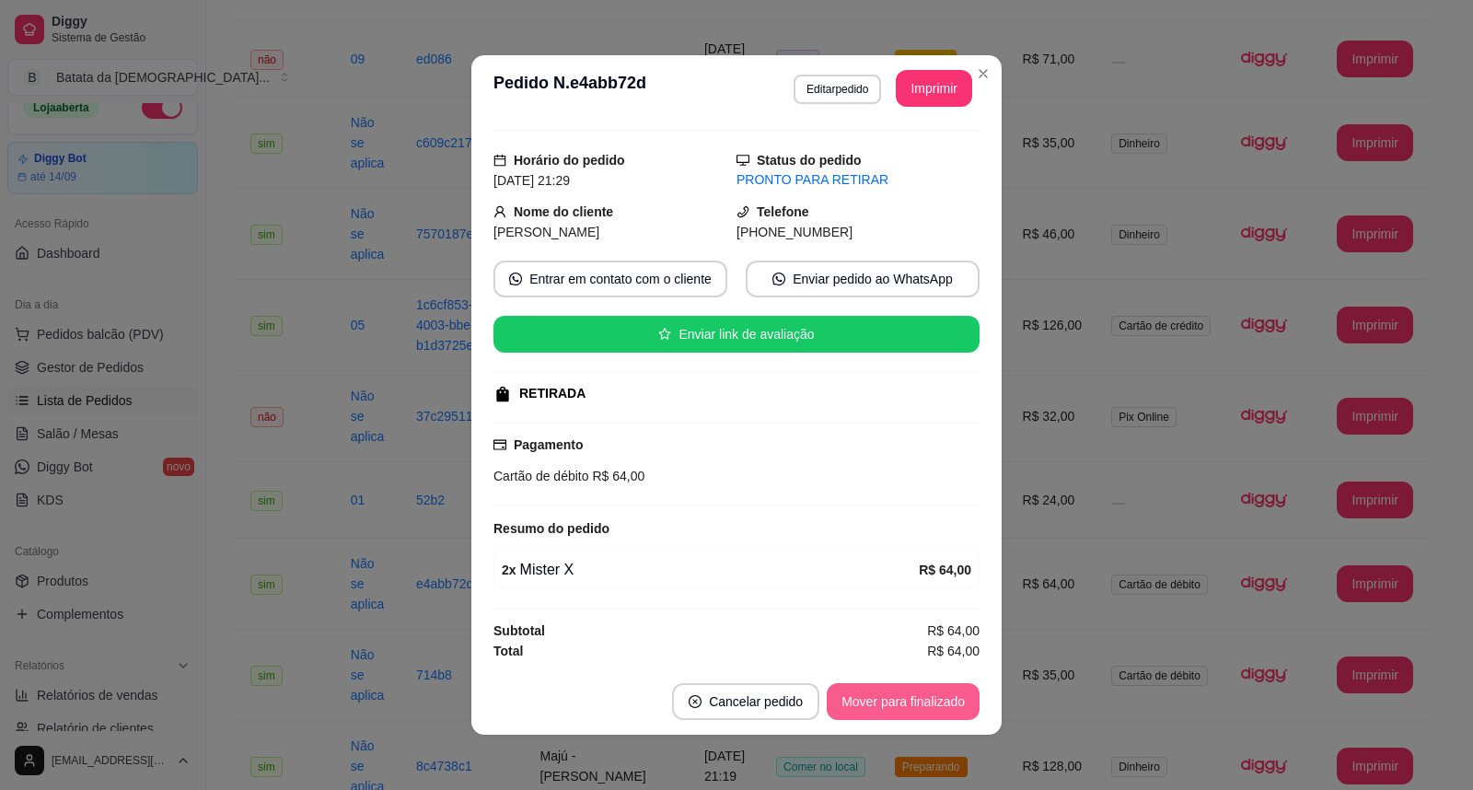
click at [873, 702] on button "Mover para finalizado" at bounding box center [903, 701] width 153 height 37
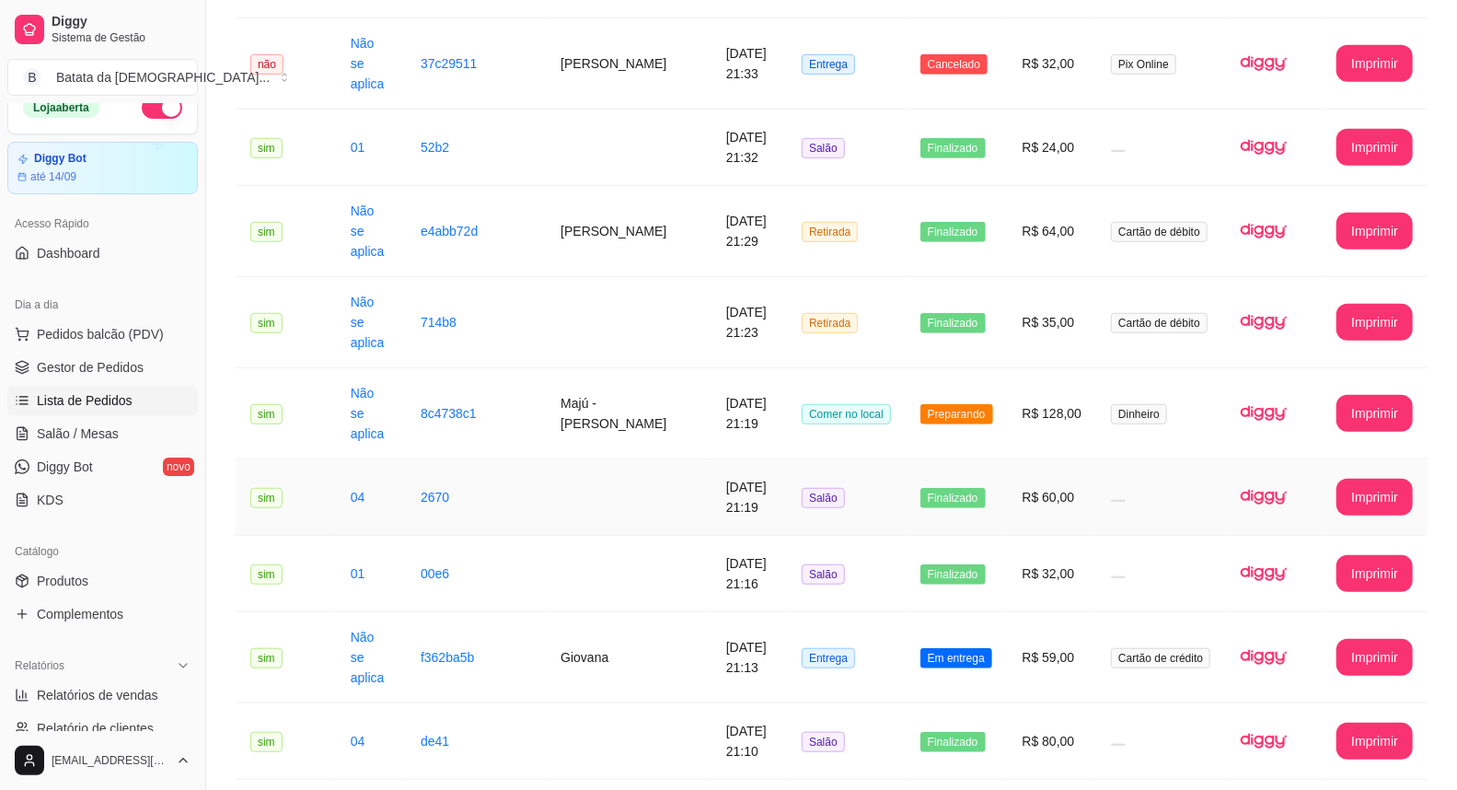
scroll to position [613, 0]
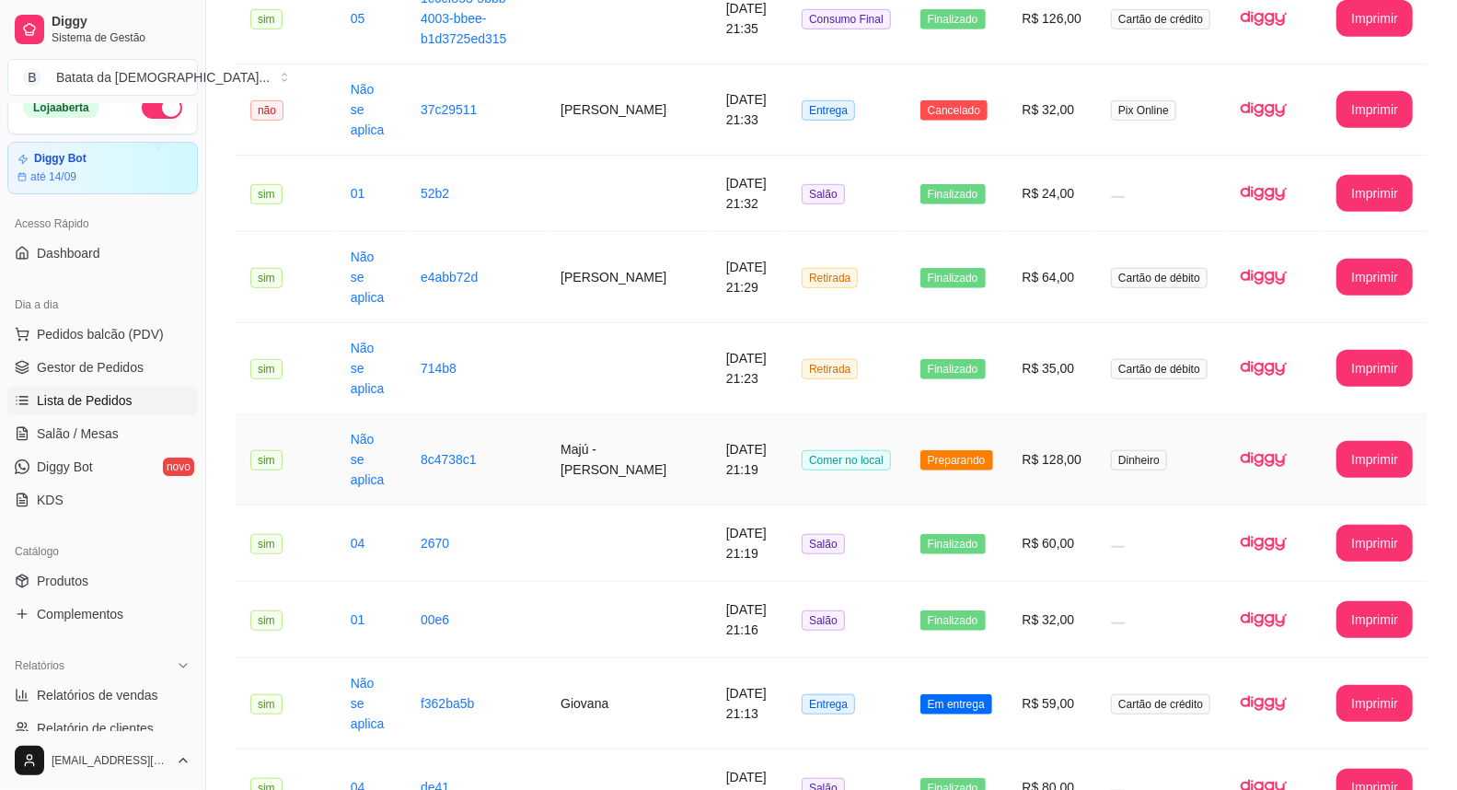
click at [889, 414] on td "Comer no local" at bounding box center [846, 459] width 119 height 91
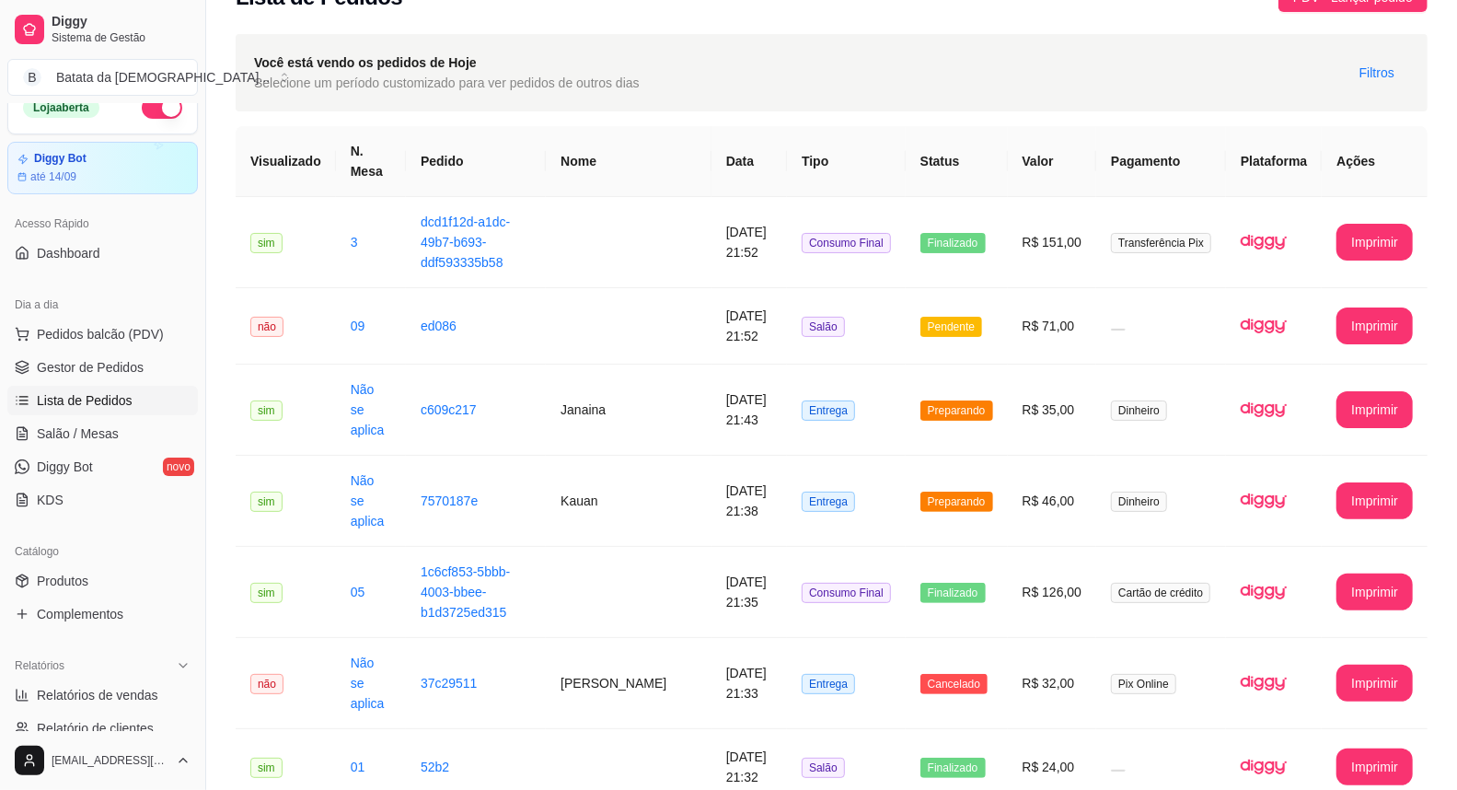
scroll to position [0, 0]
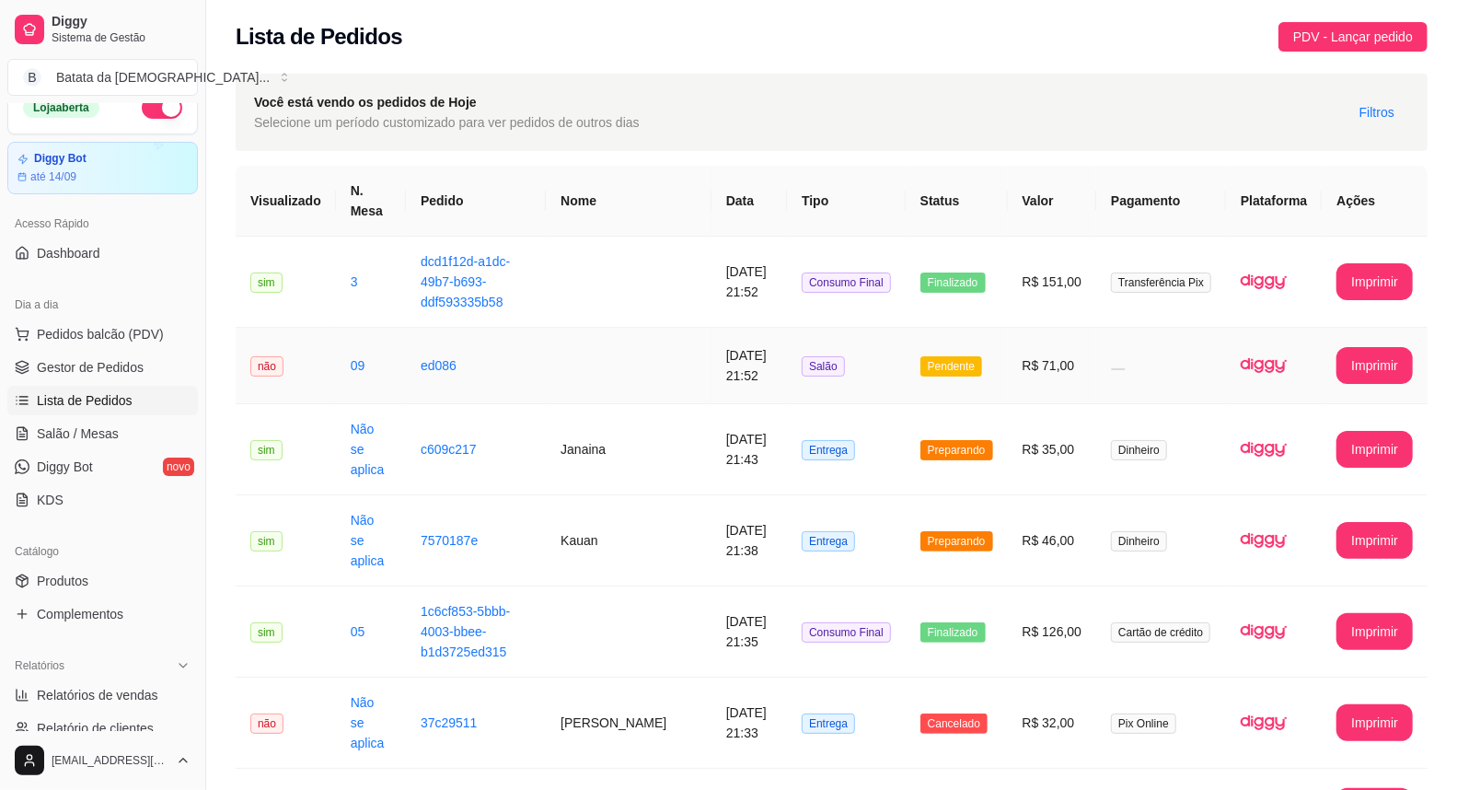
click at [1032, 366] on td "R$ 71,00" at bounding box center [1052, 366] width 89 height 76
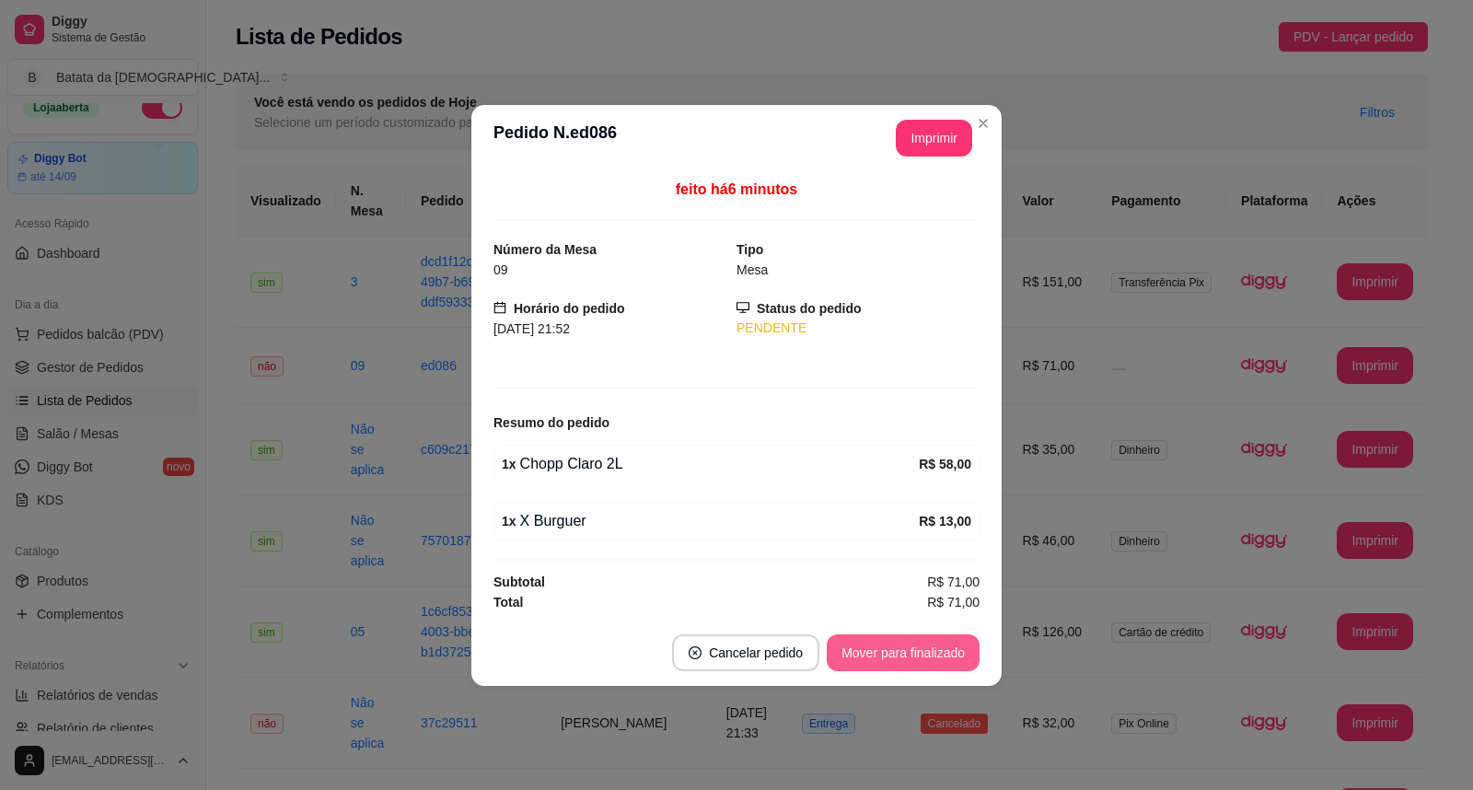
click at [931, 641] on button "Mover para finalizado" at bounding box center [903, 652] width 153 height 37
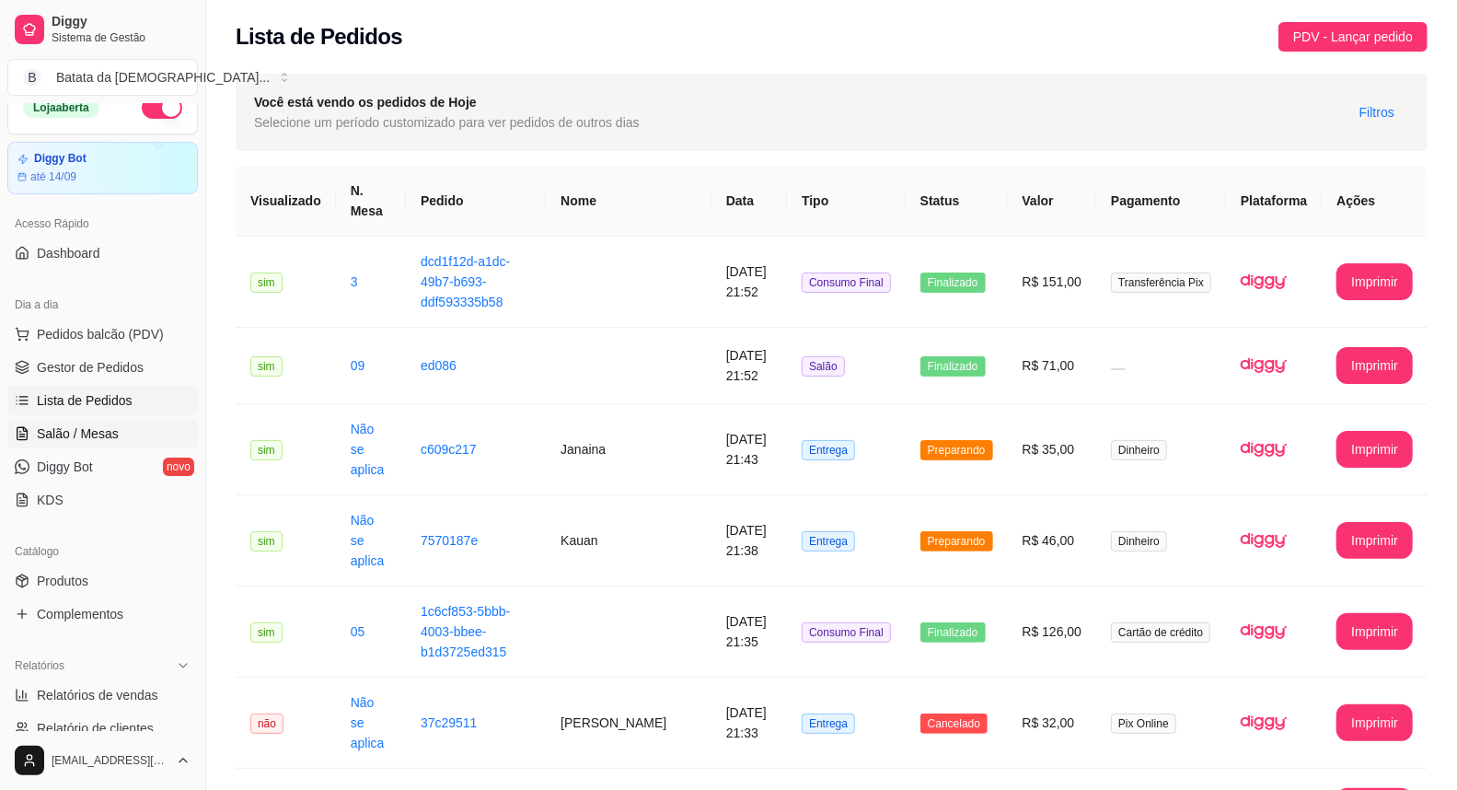
click at [79, 419] on link "Salão / Mesas" at bounding box center [102, 433] width 191 height 29
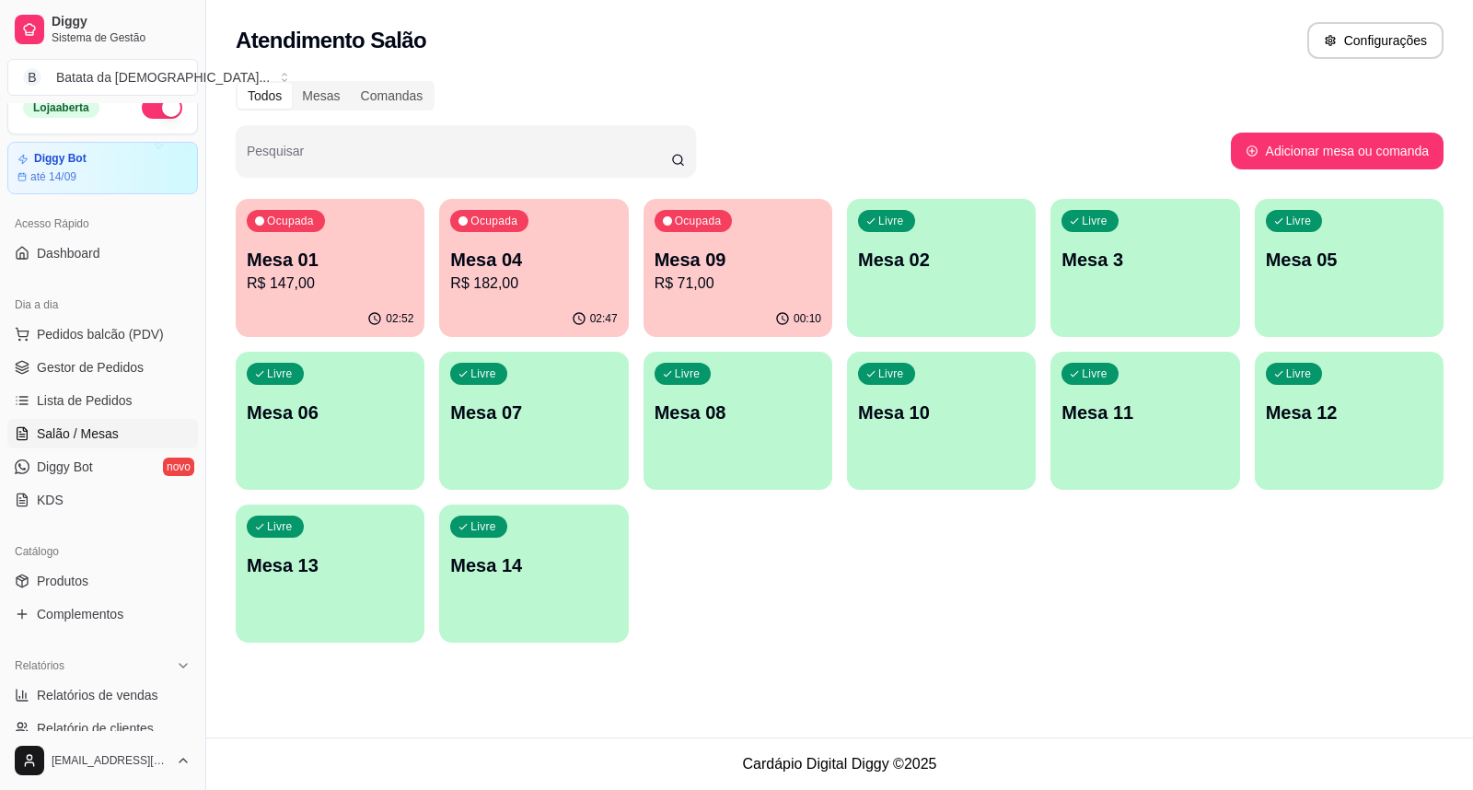
click at [308, 295] on div "Ocupada Mesa 01 R$ 147,00" at bounding box center [330, 250] width 189 height 102
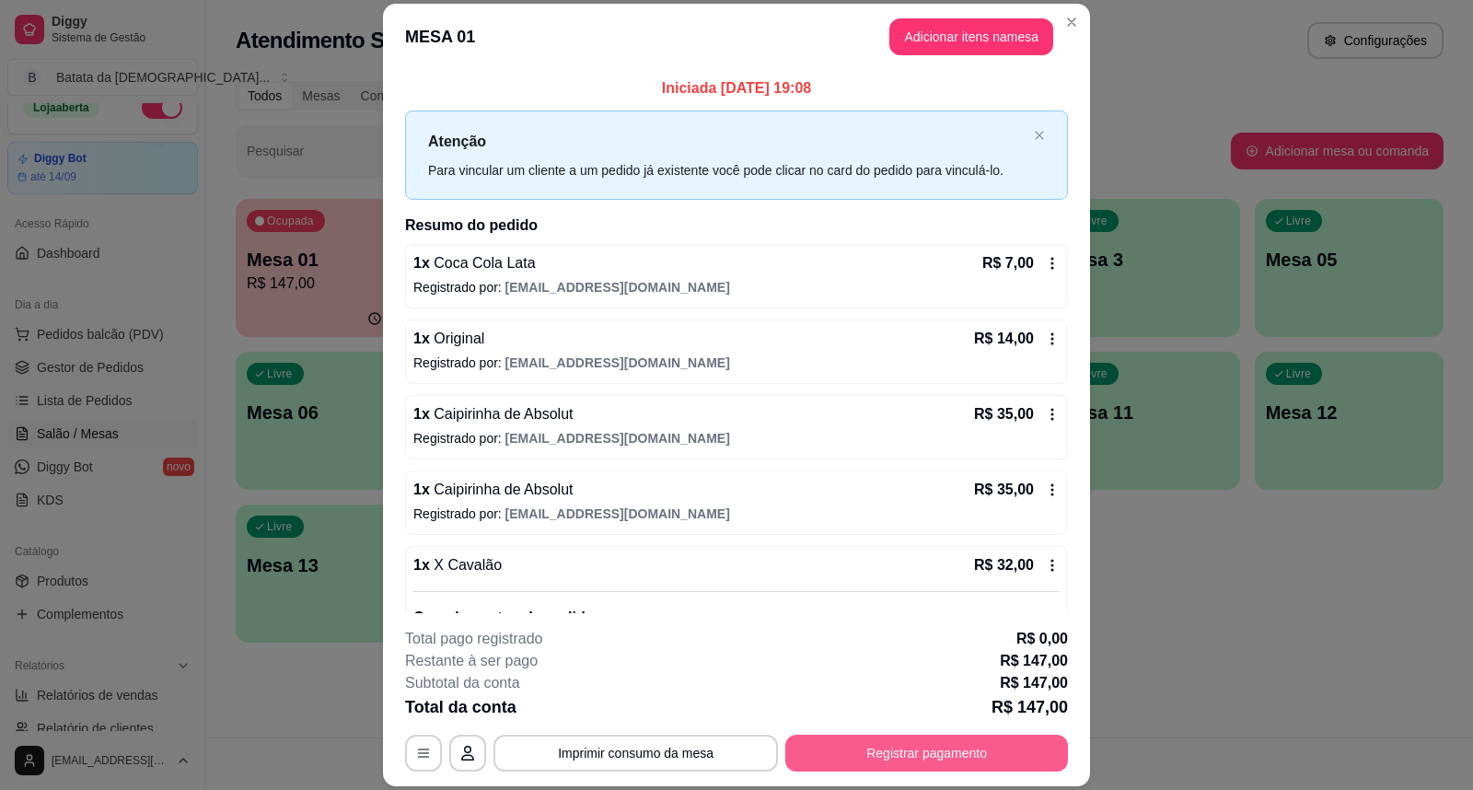
click at [995, 756] on button "Registrar pagamento" at bounding box center [926, 752] width 283 height 37
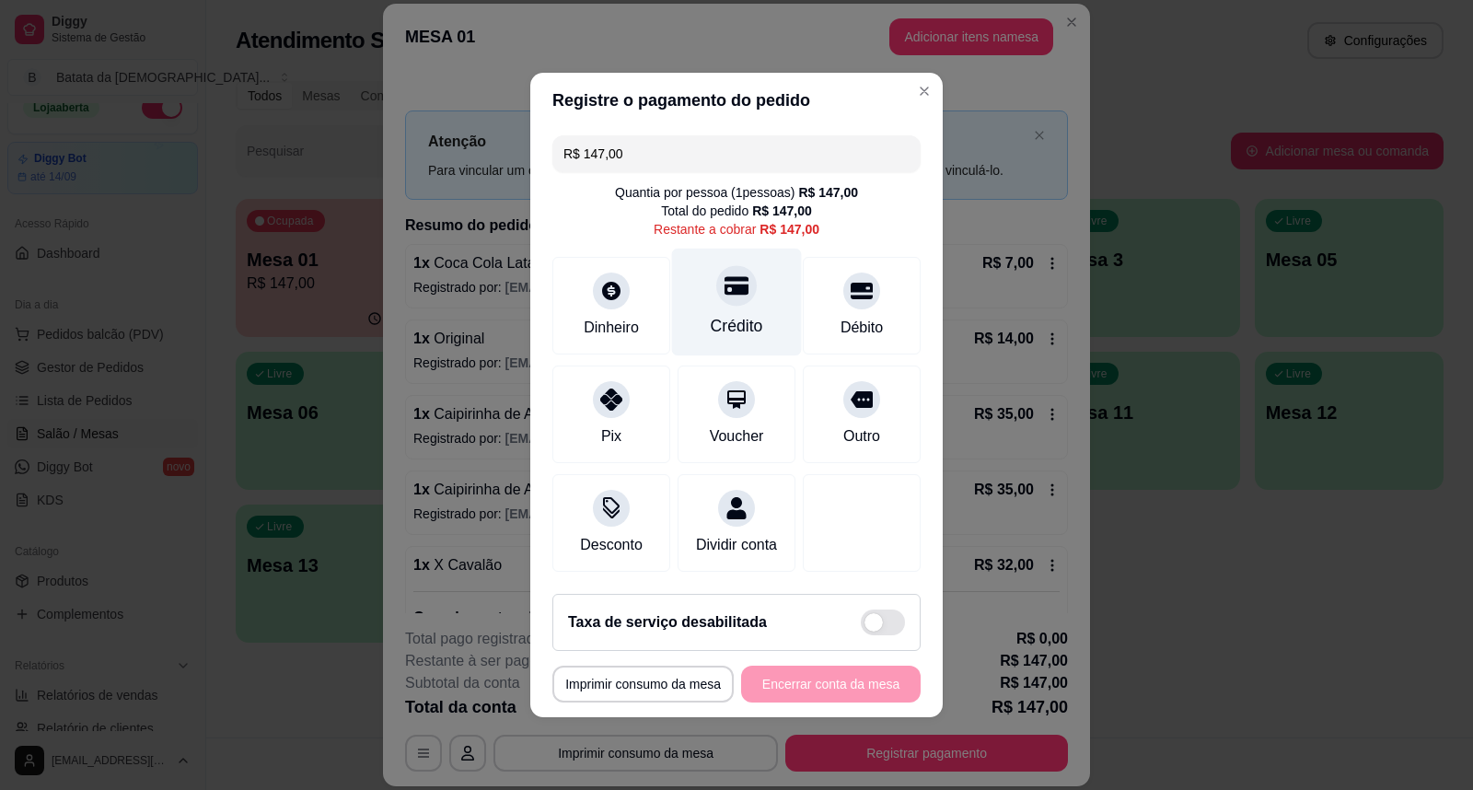
click at [760, 295] on div "Crédito" at bounding box center [737, 303] width 130 height 108
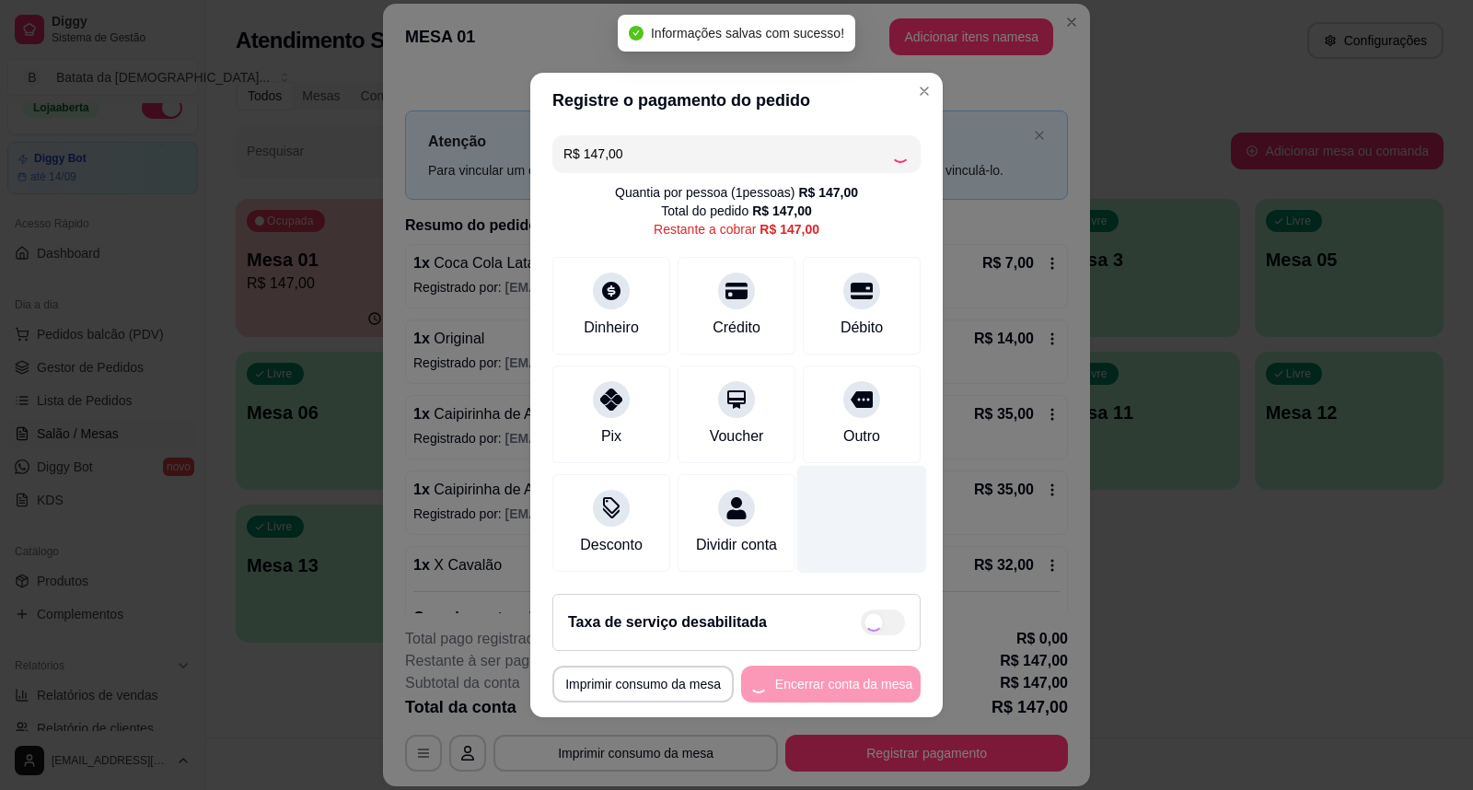
type input "R$ 0,00"
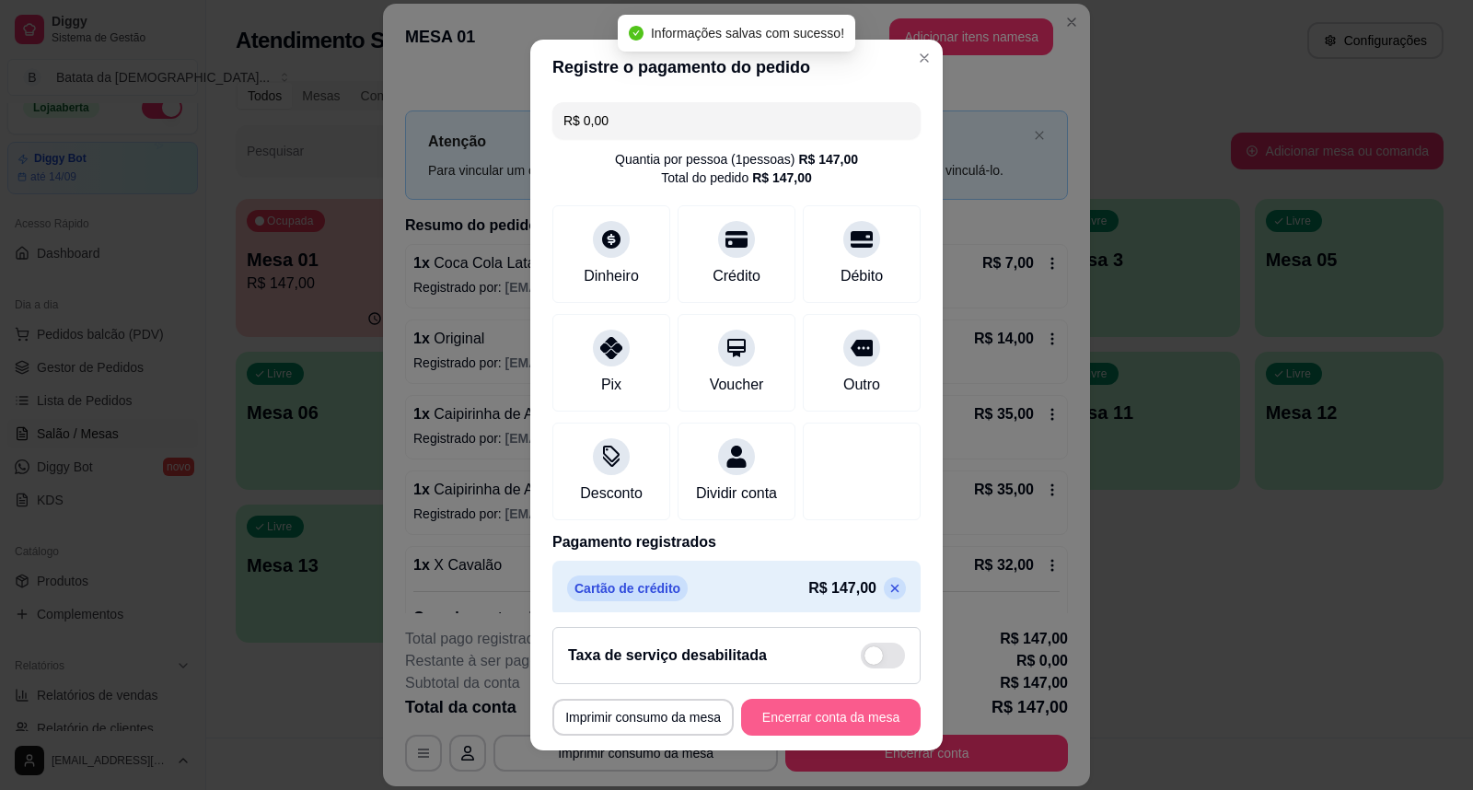
click at [887, 711] on button "Encerrar conta da mesa" at bounding box center [830, 717] width 179 height 37
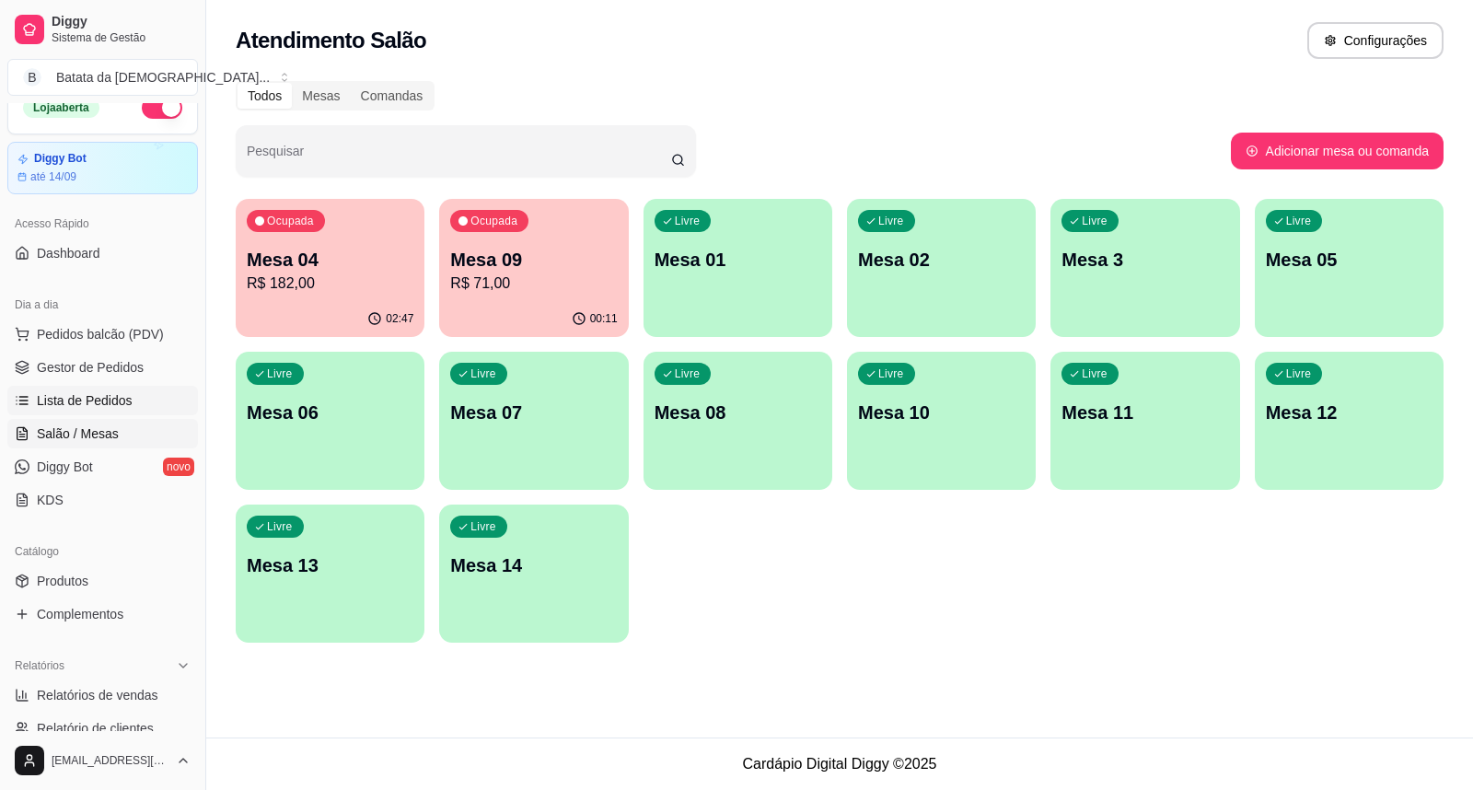
click at [125, 398] on span "Lista de Pedidos" at bounding box center [85, 400] width 96 height 18
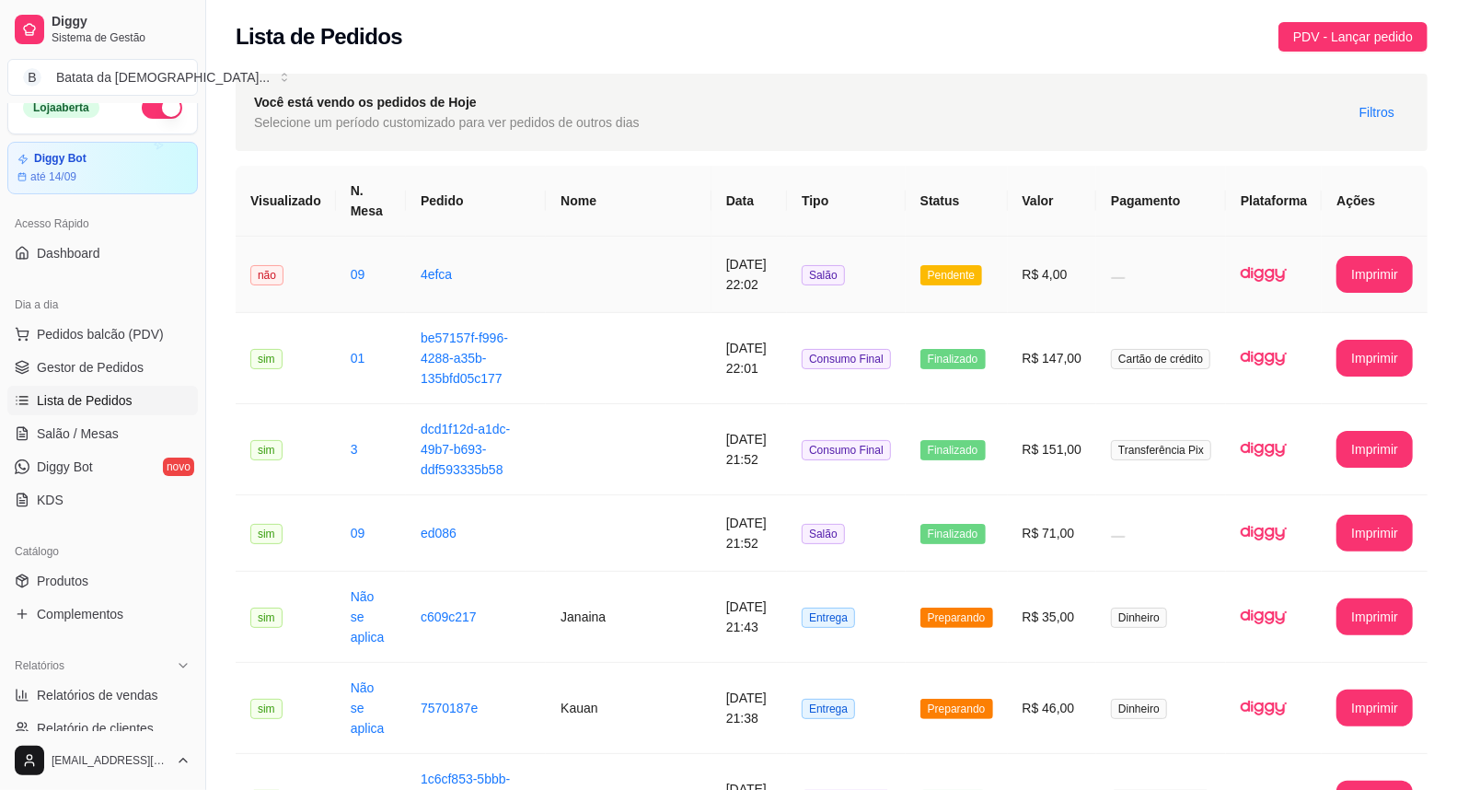
click at [728, 283] on td "[DATE] 22:02" at bounding box center [748, 275] width 75 height 76
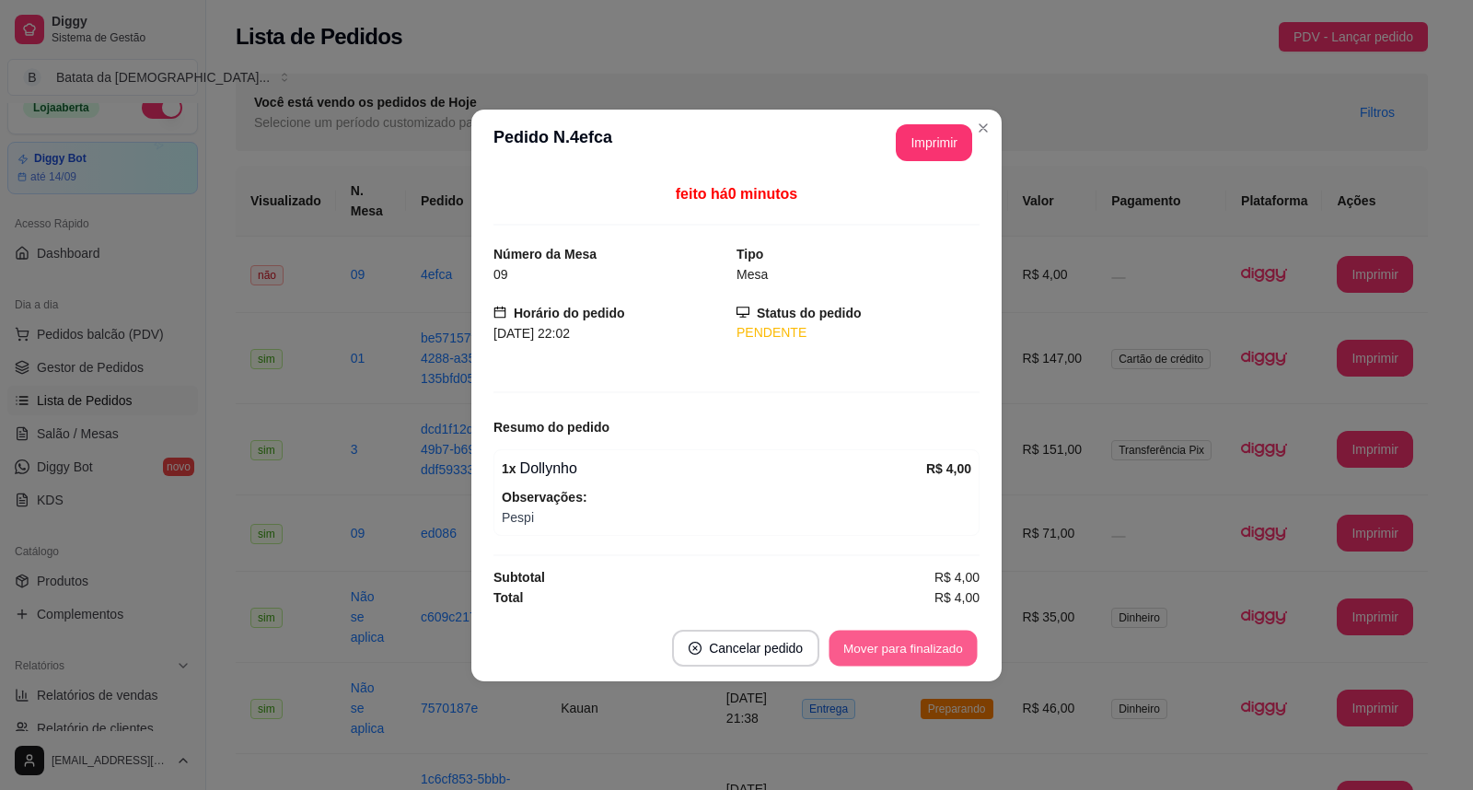
click at [919, 638] on button "Mover para finalizado" at bounding box center [903, 648] width 148 height 36
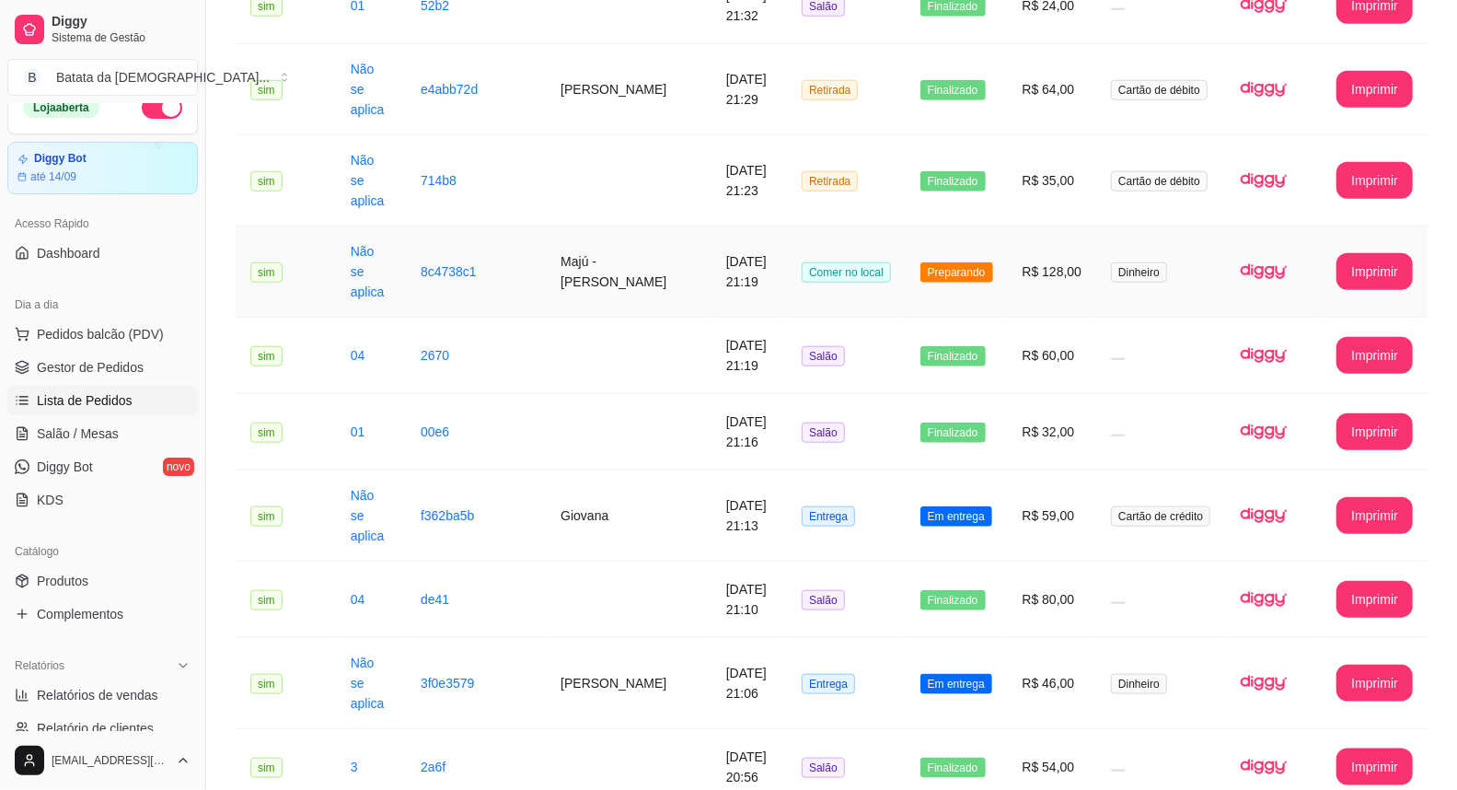
scroll to position [1023, 0]
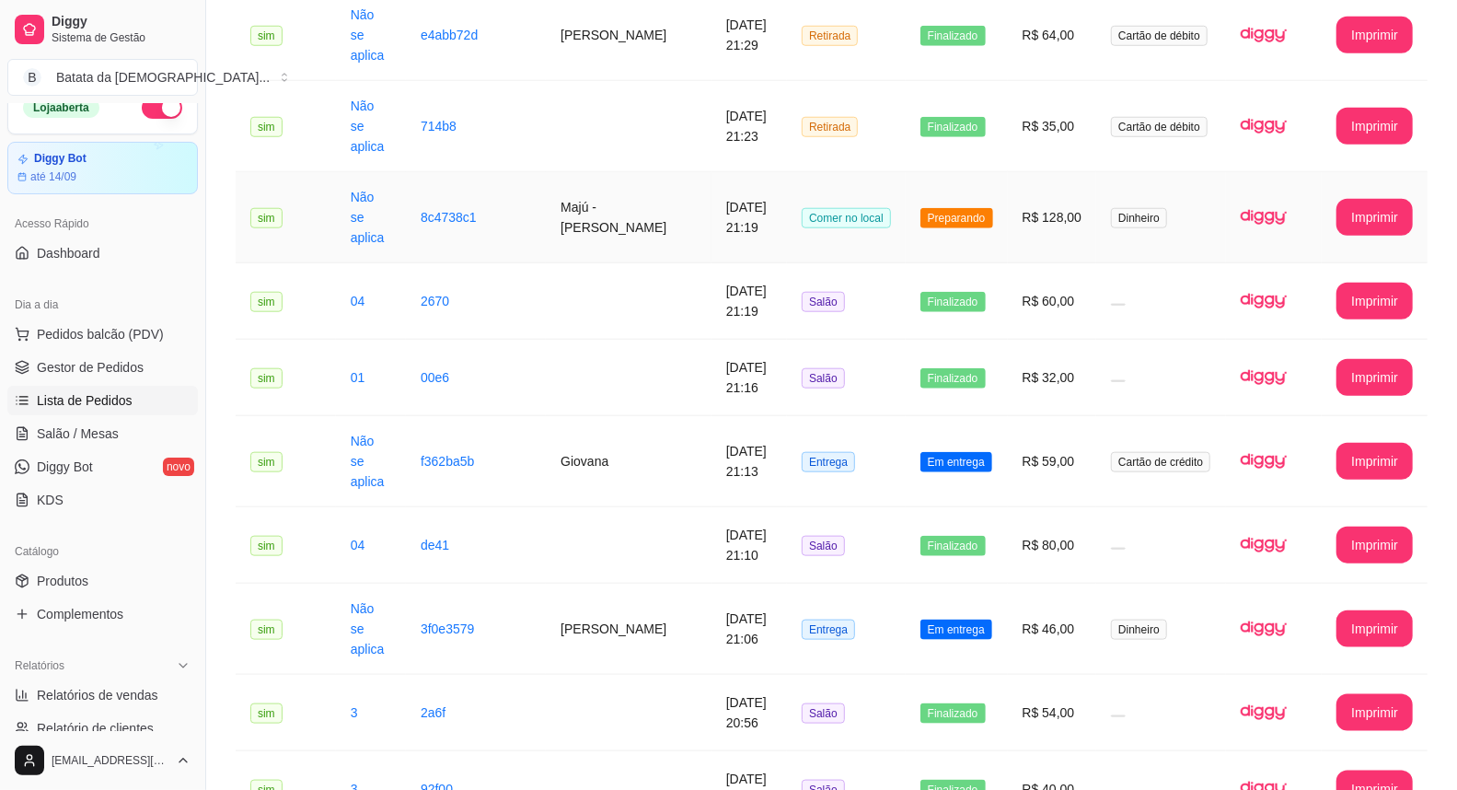
click at [682, 172] on td "Majú - Maria Júlia Machado Corrêa da Silva" at bounding box center [629, 217] width 166 height 91
click at [97, 419] on link "Salão / Mesas" at bounding box center [102, 433] width 191 height 29
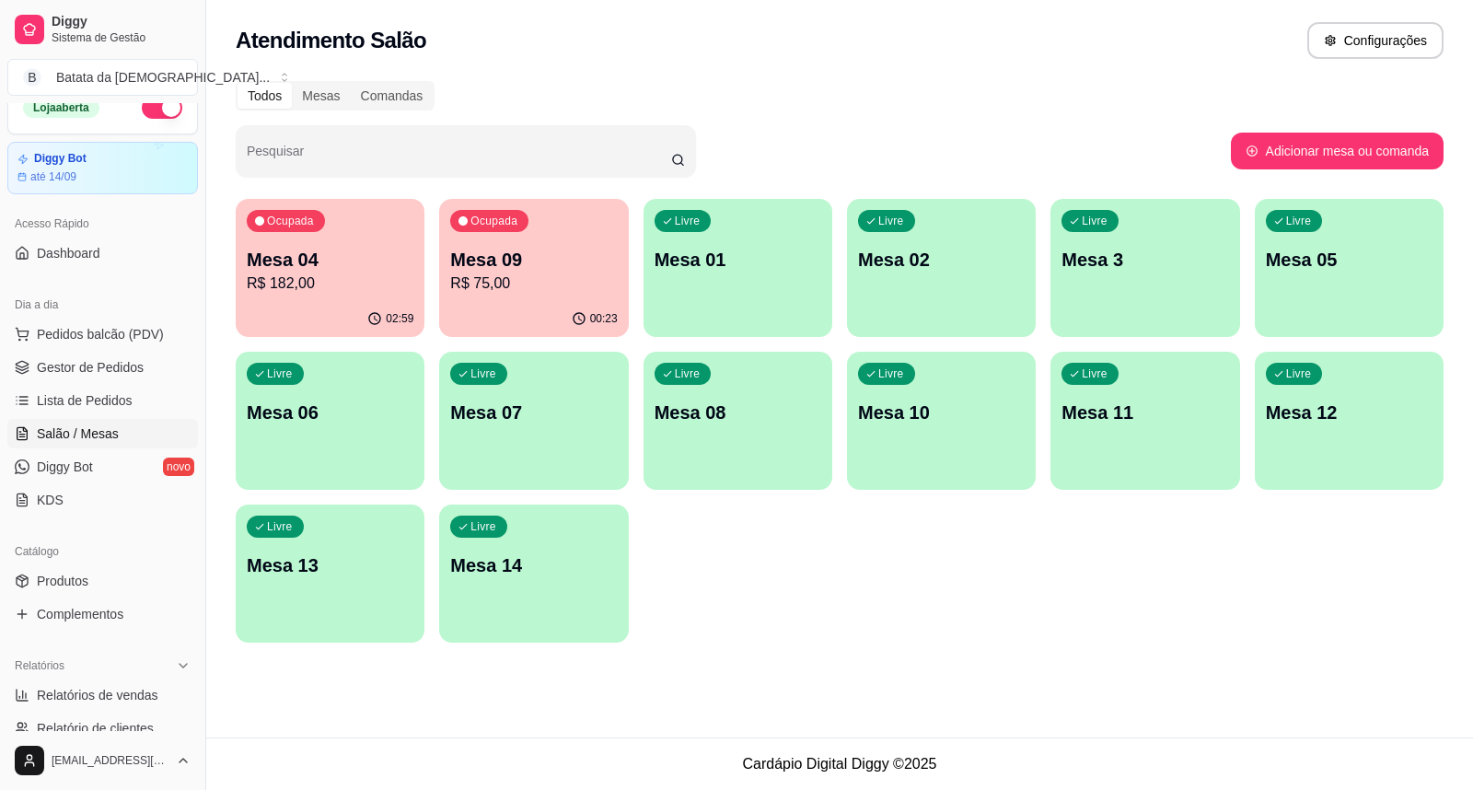
click at [555, 260] on p "Mesa 09" at bounding box center [533, 260] width 167 height 26
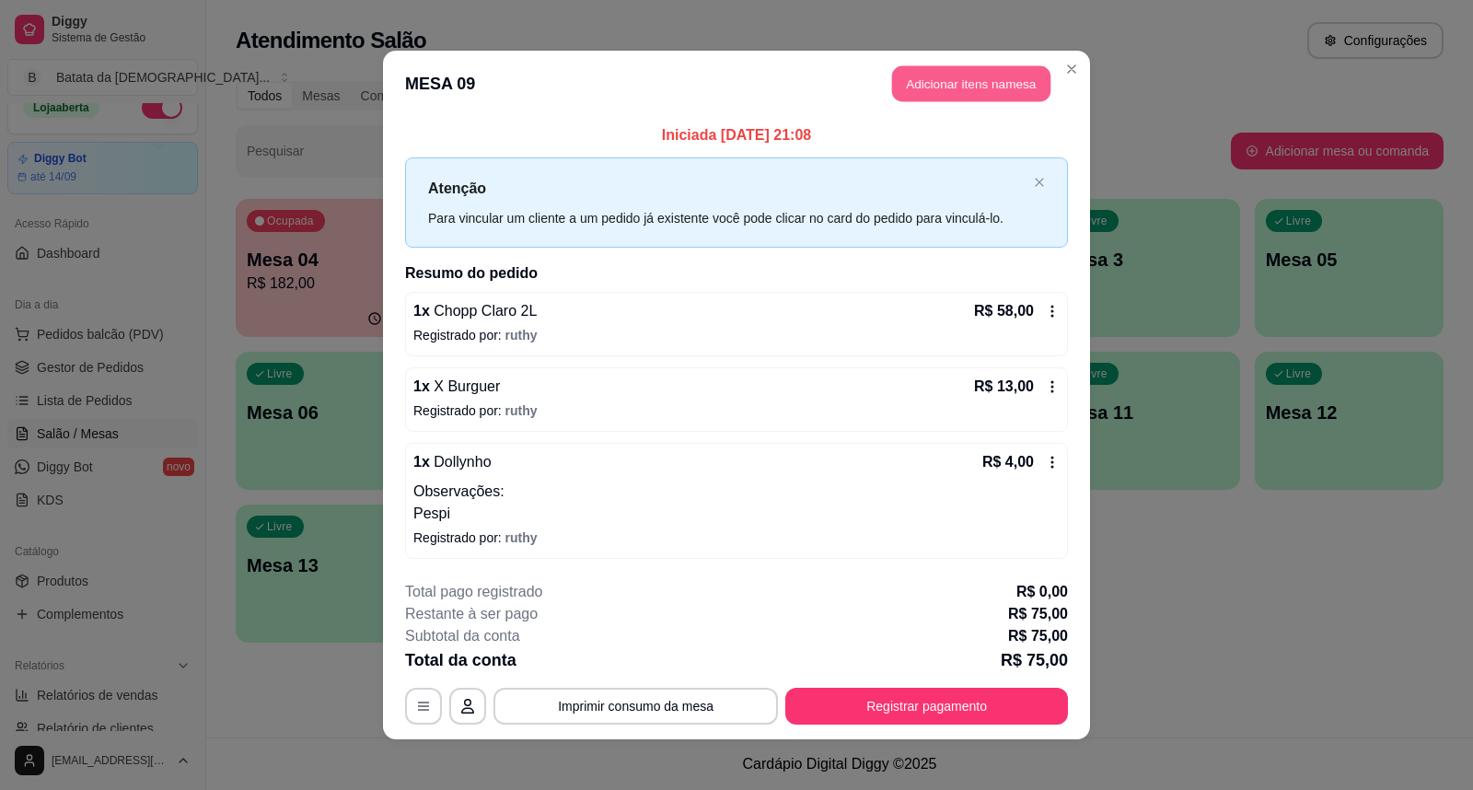
click at [944, 84] on button "Adicionar itens na mesa" at bounding box center [971, 84] width 158 height 36
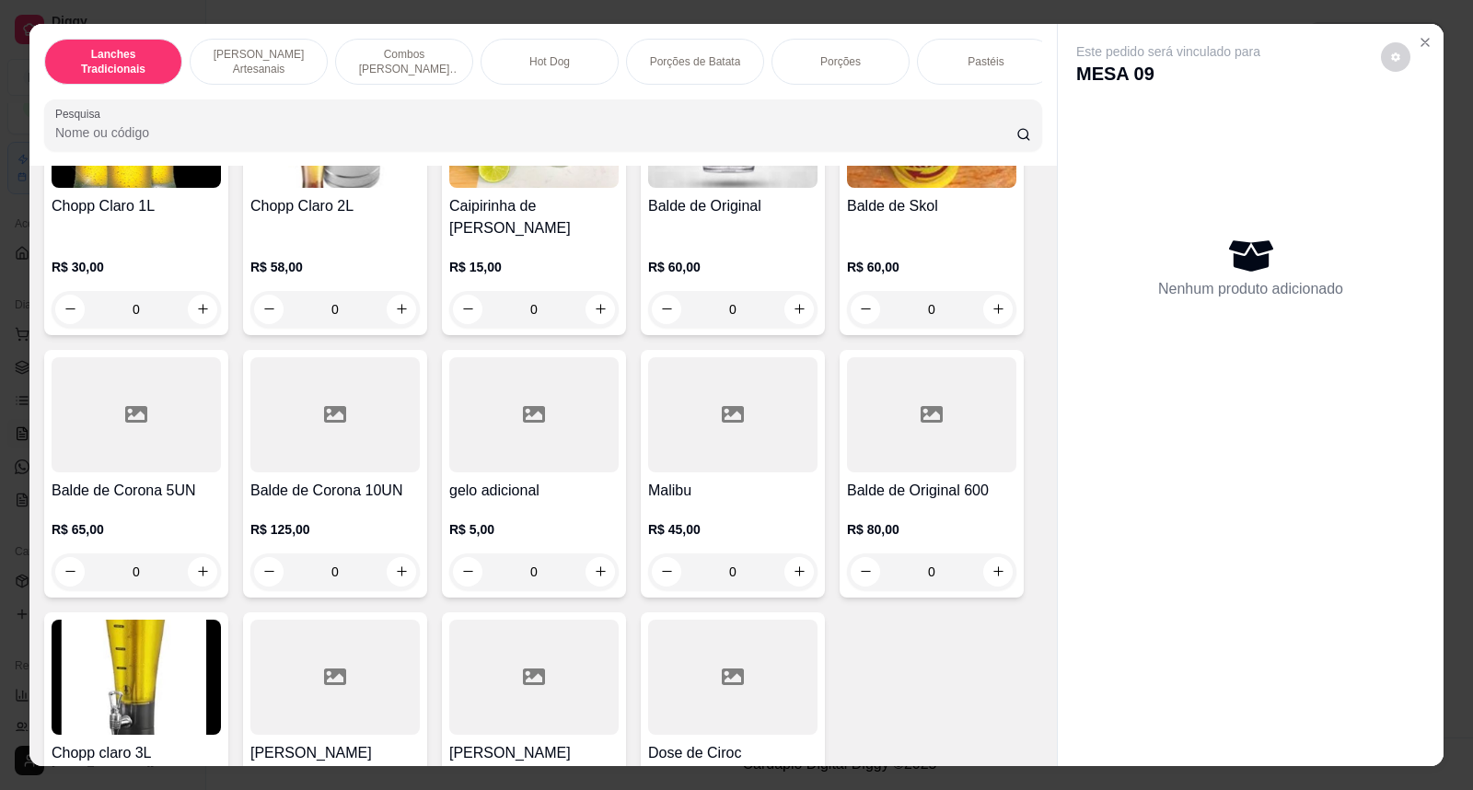
scroll to position [7137, 0]
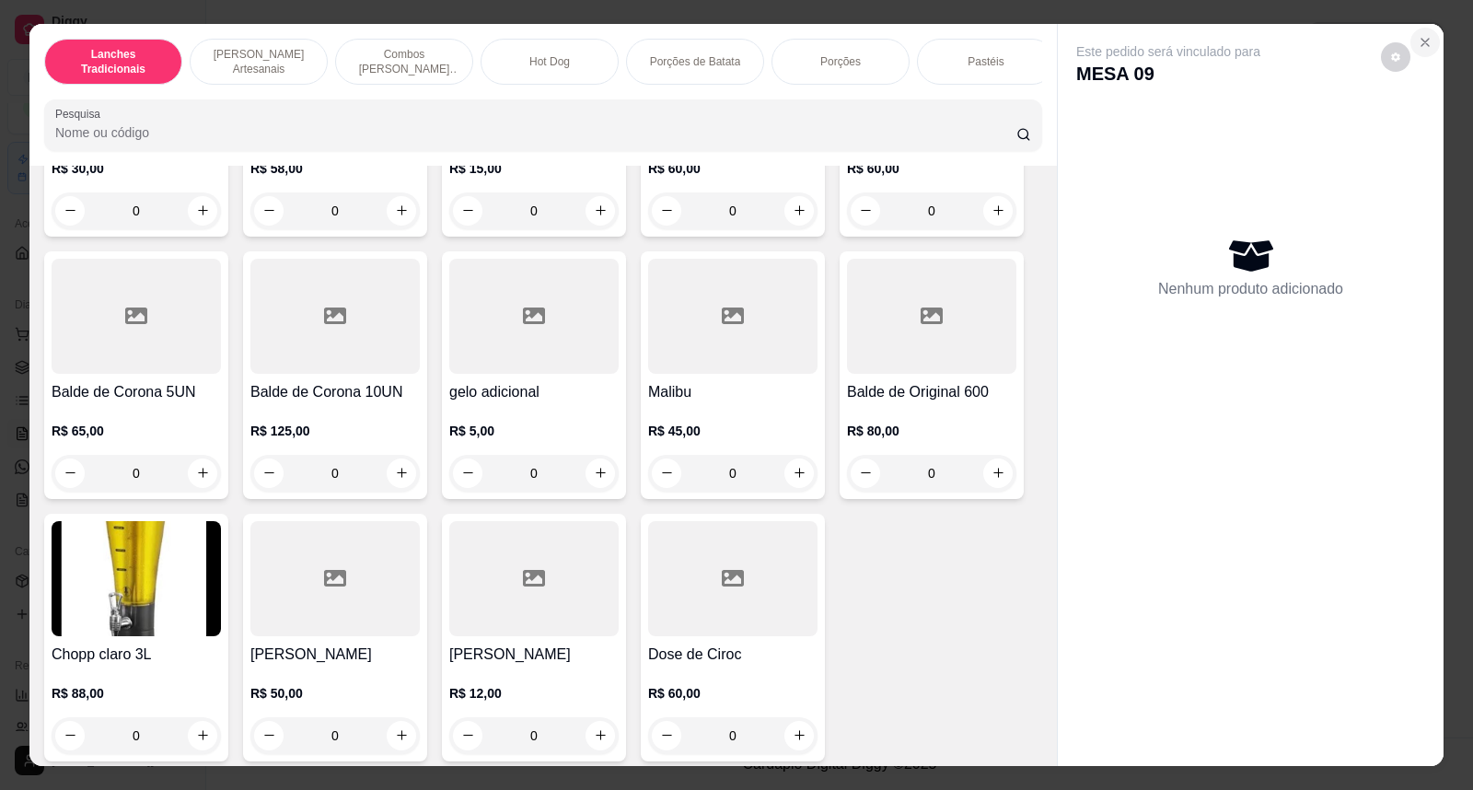
click at [1423, 42] on icon "Close" at bounding box center [1424, 42] width 15 height 15
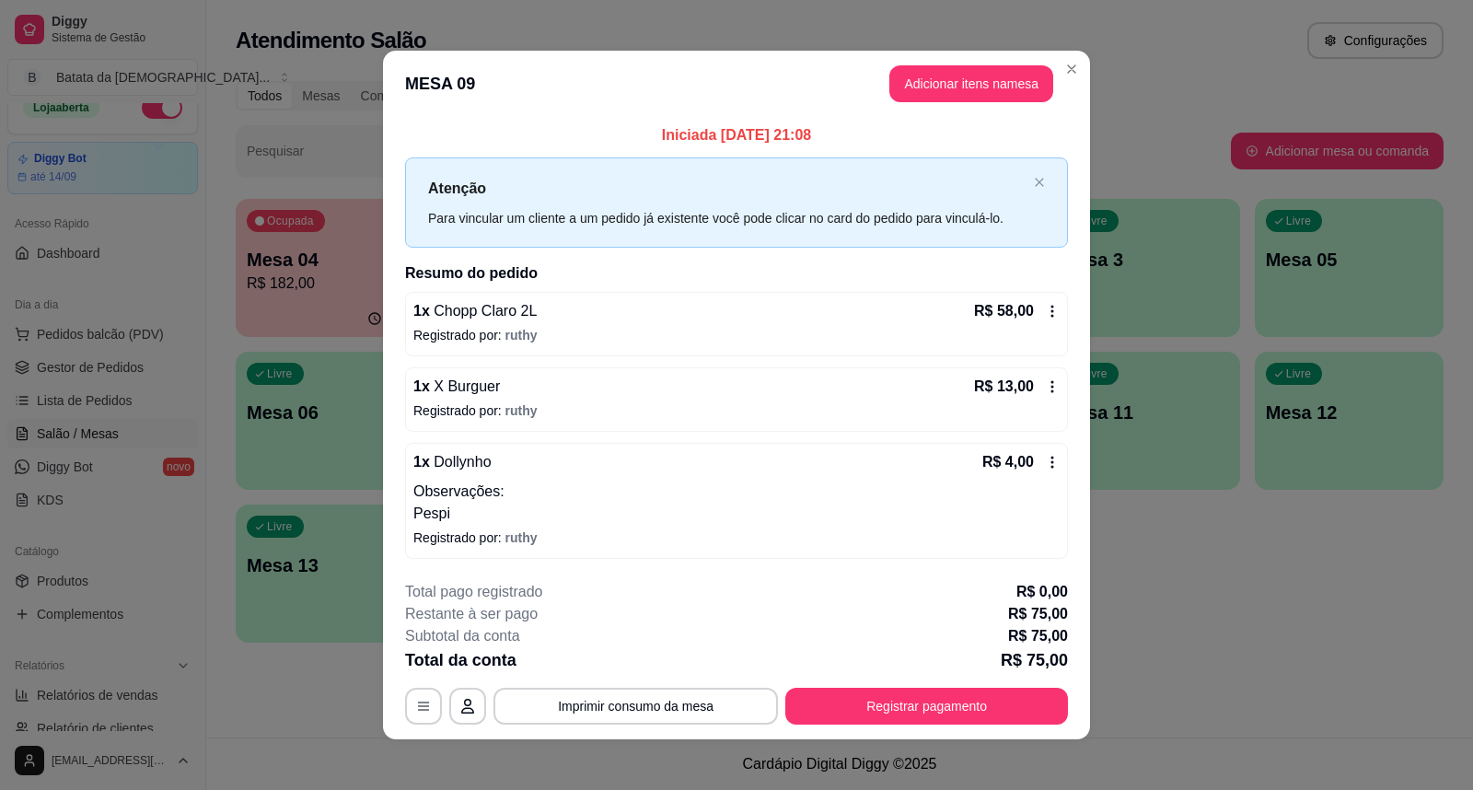
click at [1054, 55] on header "MESA 09 Adicionar itens na mesa" at bounding box center [736, 84] width 707 height 66
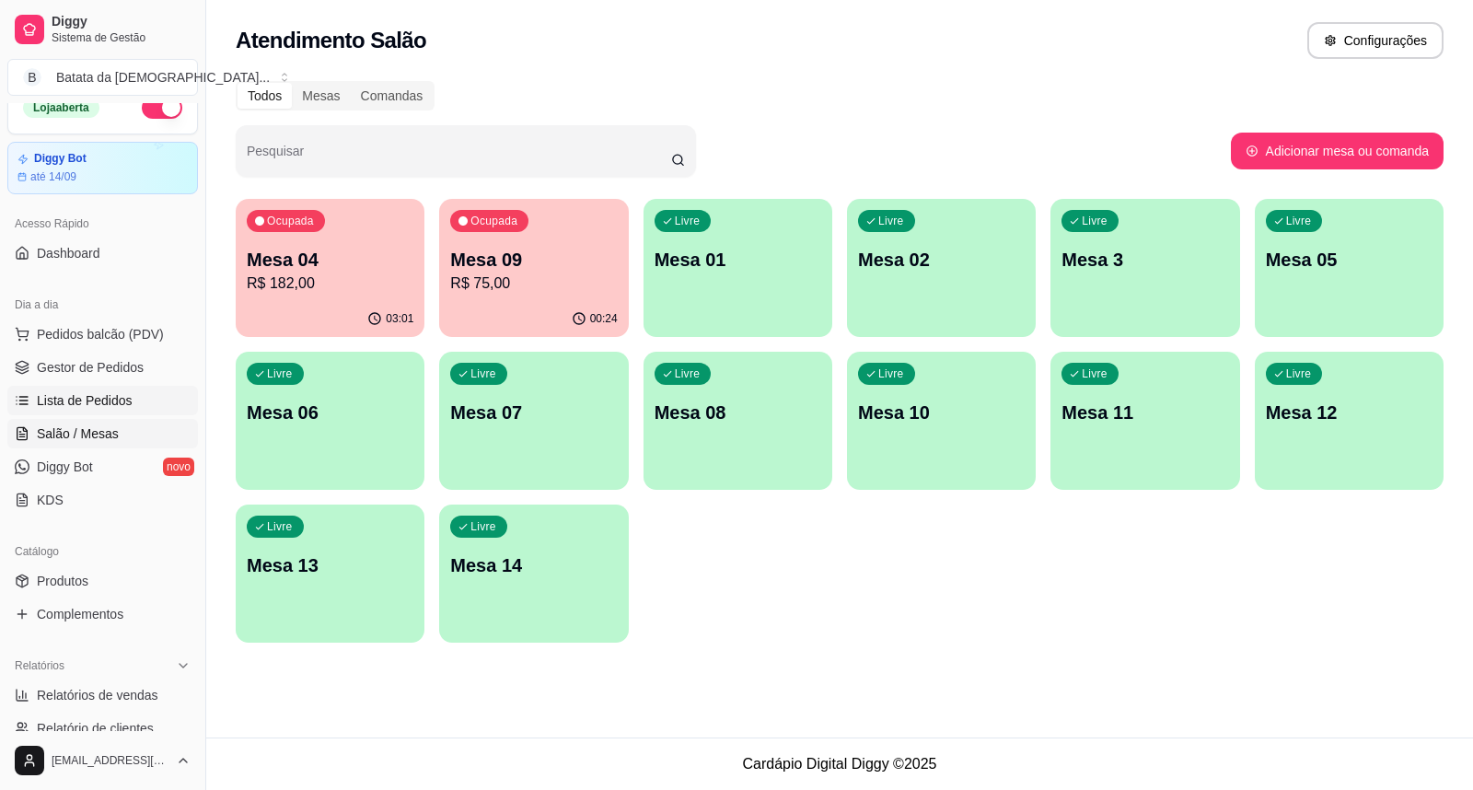
click at [90, 407] on span "Lista de Pedidos" at bounding box center [85, 400] width 96 height 18
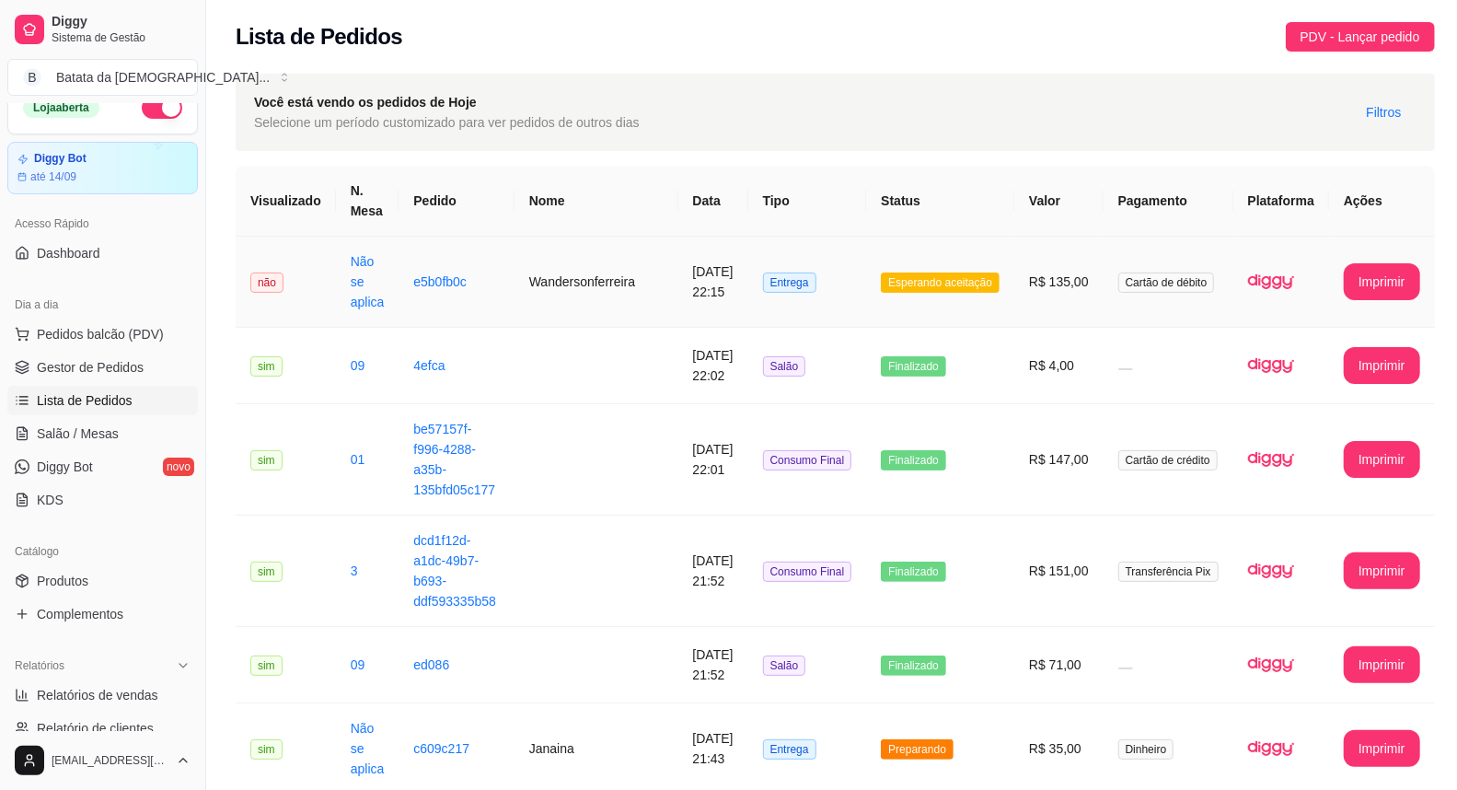
click at [784, 316] on td "Entrega" at bounding box center [807, 282] width 119 height 91
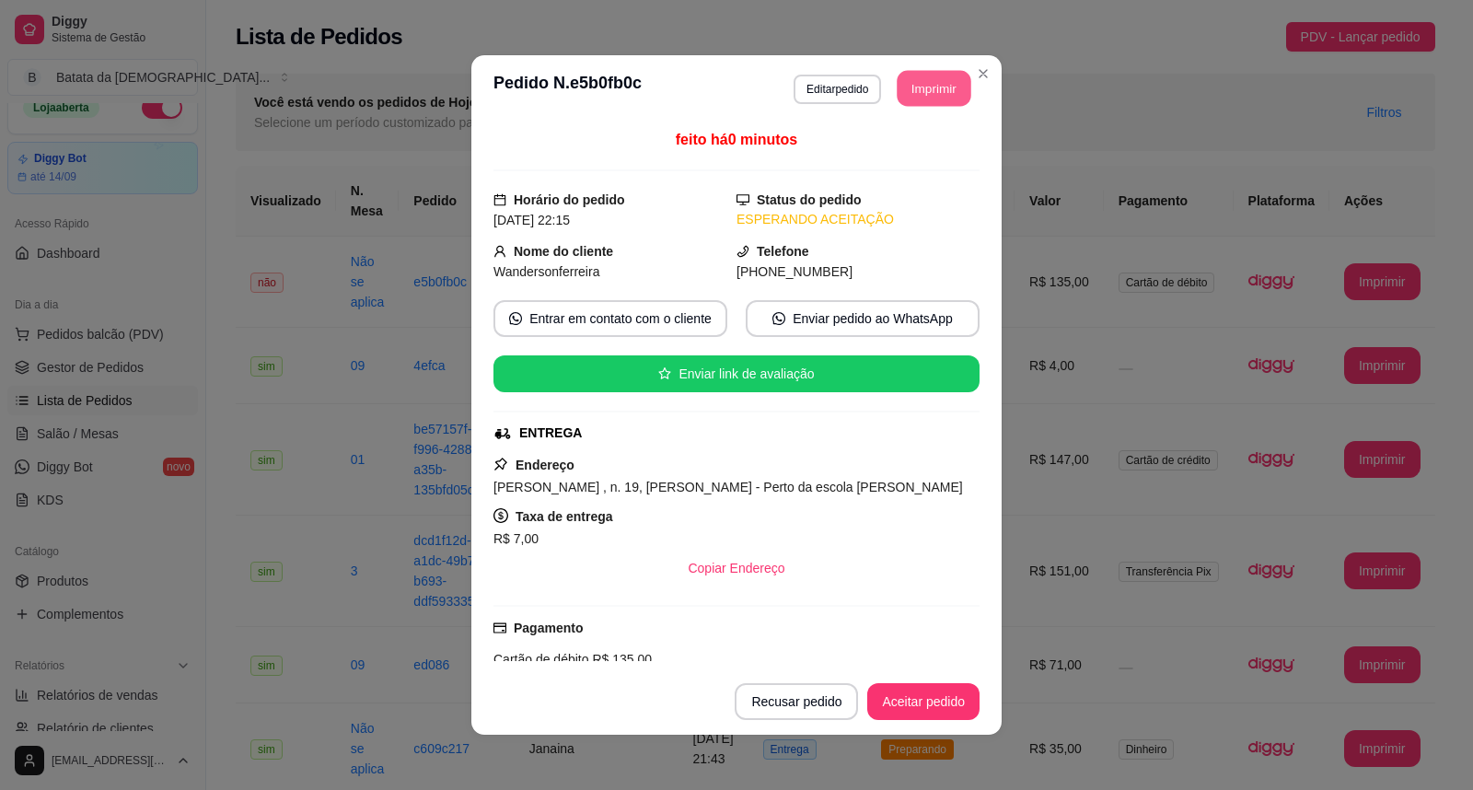
click at [923, 93] on button "Imprimir" at bounding box center [934, 89] width 74 height 36
click at [935, 704] on button "Aceitar pedido" at bounding box center [923, 701] width 112 height 37
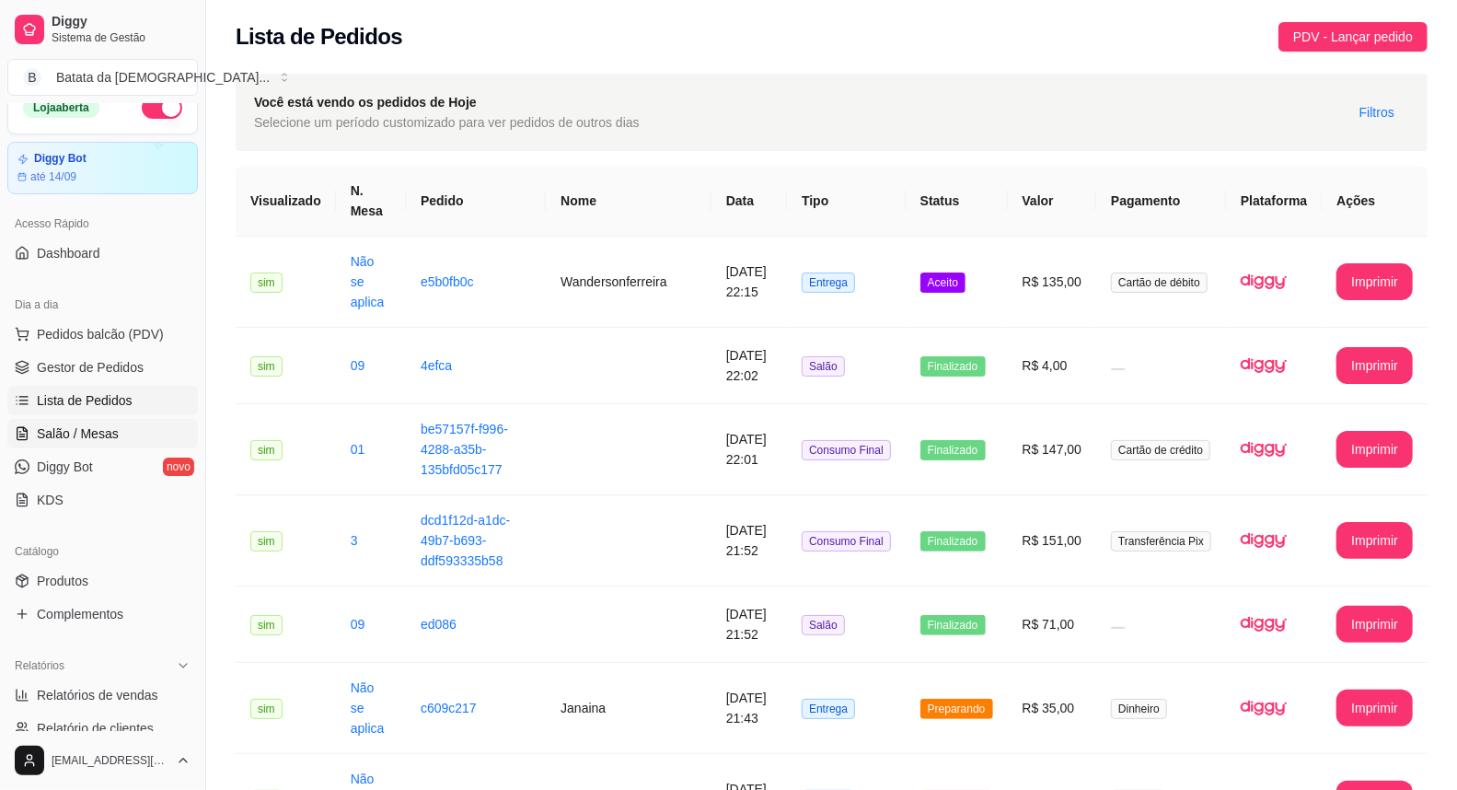
click at [90, 427] on span "Salão / Mesas" at bounding box center [78, 433] width 82 height 18
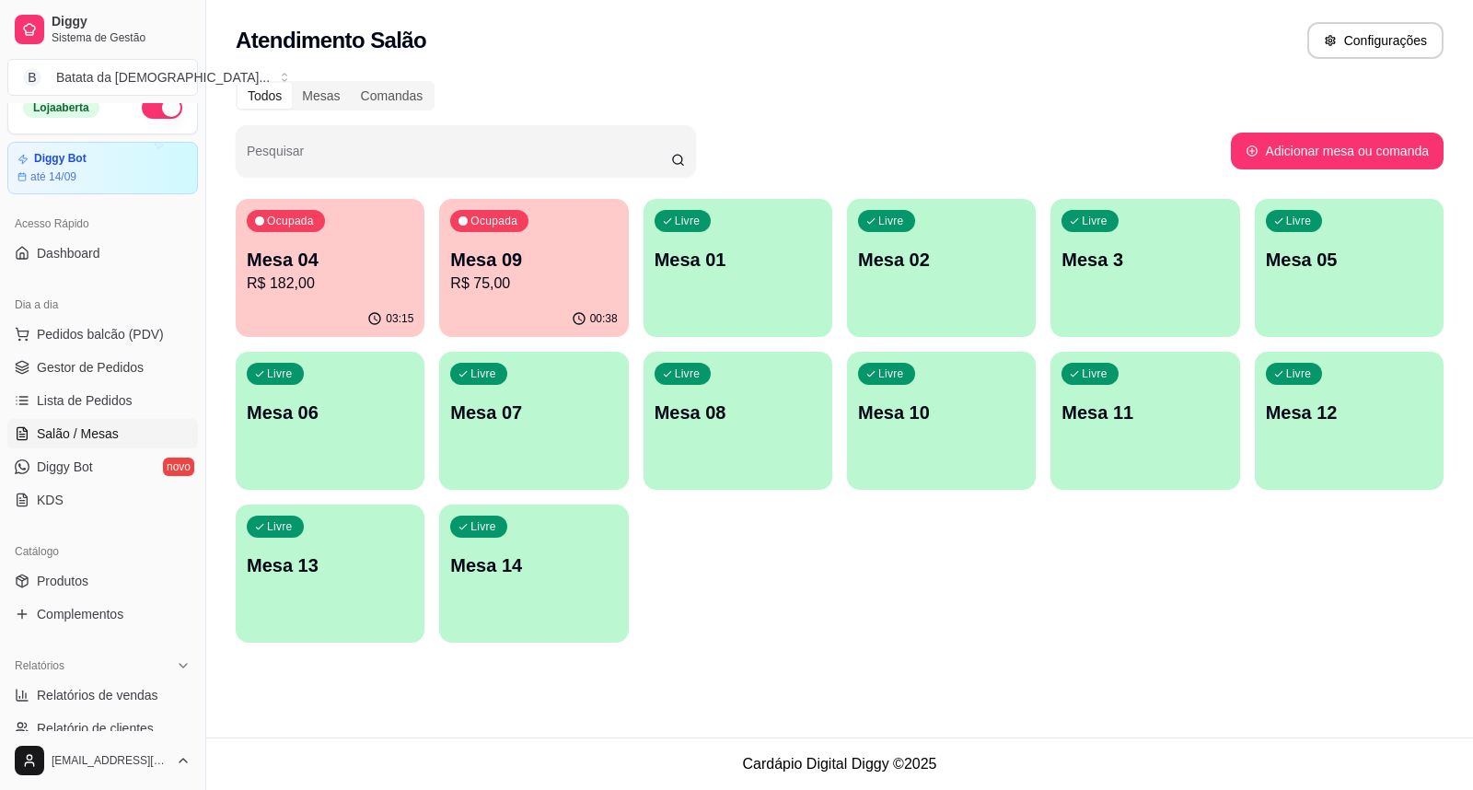
click at [549, 278] on p "R$ 75,00" at bounding box center [533, 283] width 167 height 22
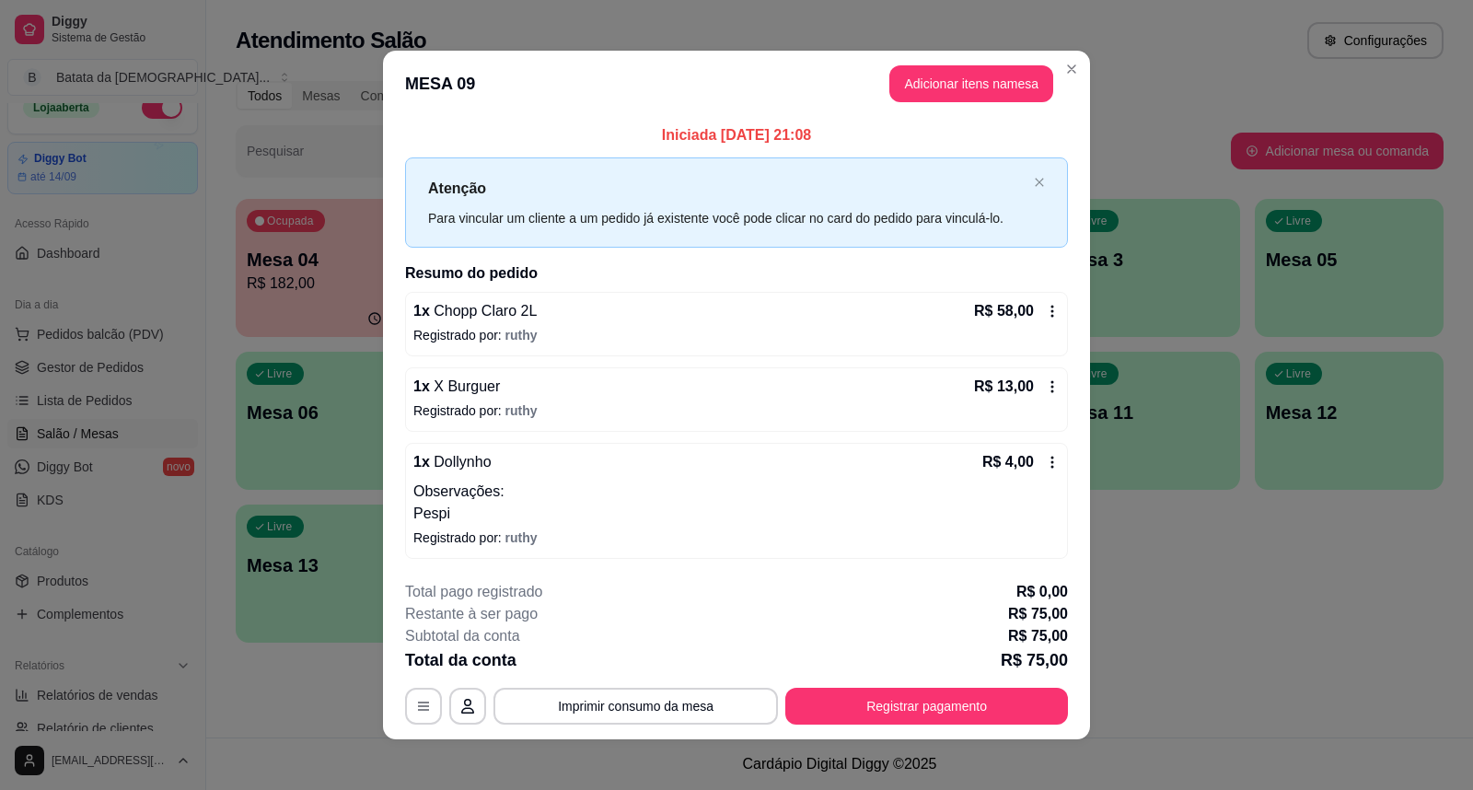
drag, startPoint x: 935, startPoint y: 50, endPoint x: 931, endPoint y: 63, distance: 13.4
click at [934, 51] on header "MESA 09 Adicionar itens na mesa" at bounding box center [736, 84] width 707 height 66
click at [931, 63] on header "MESA 09 Adicionar itens na mesa" at bounding box center [736, 84] width 707 height 66
click at [937, 87] on button "Adicionar itens na mesa" at bounding box center [971, 83] width 164 height 37
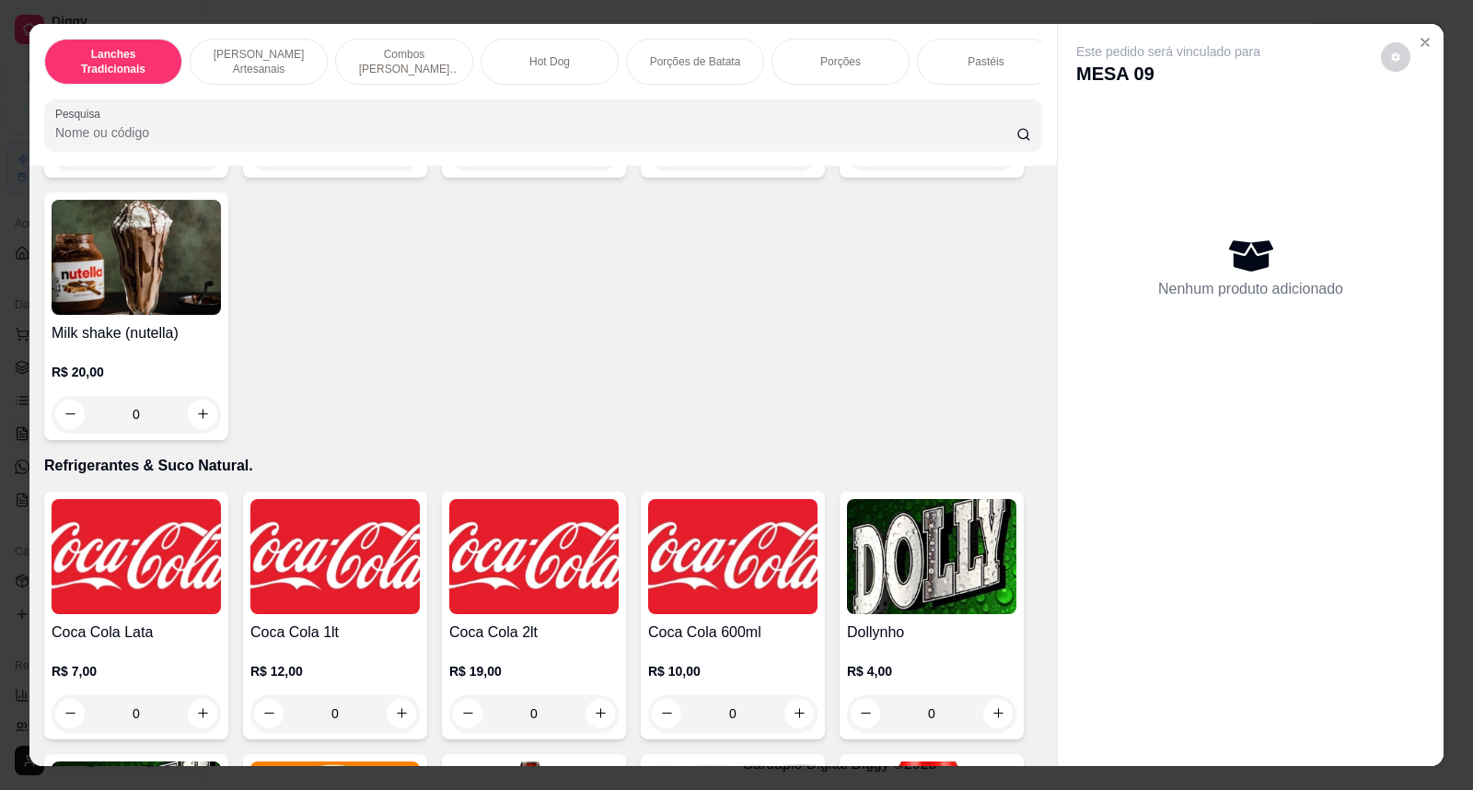
scroll to position [3578, 0]
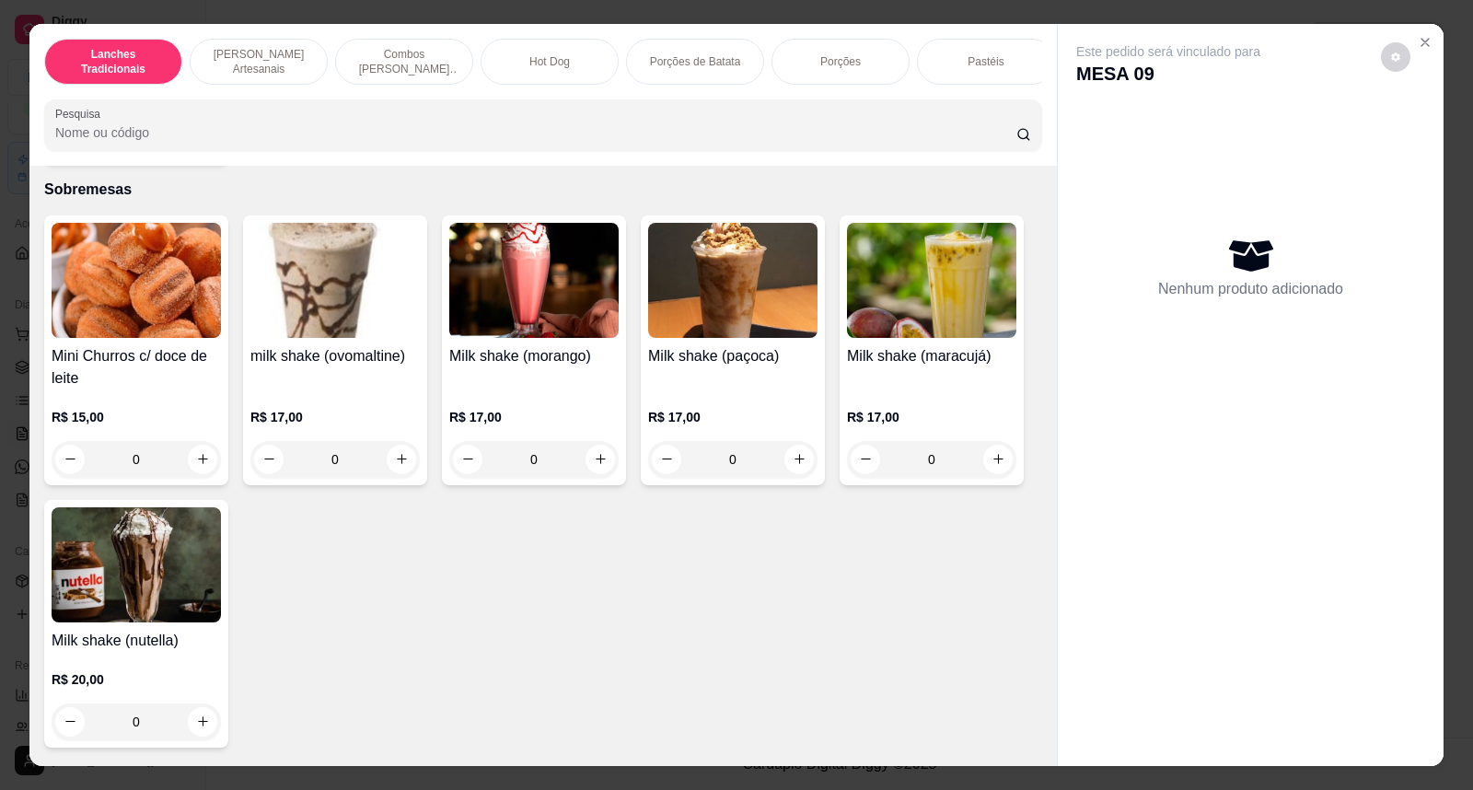
click at [307, 260] on img at bounding box center [334, 280] width 169 height 115
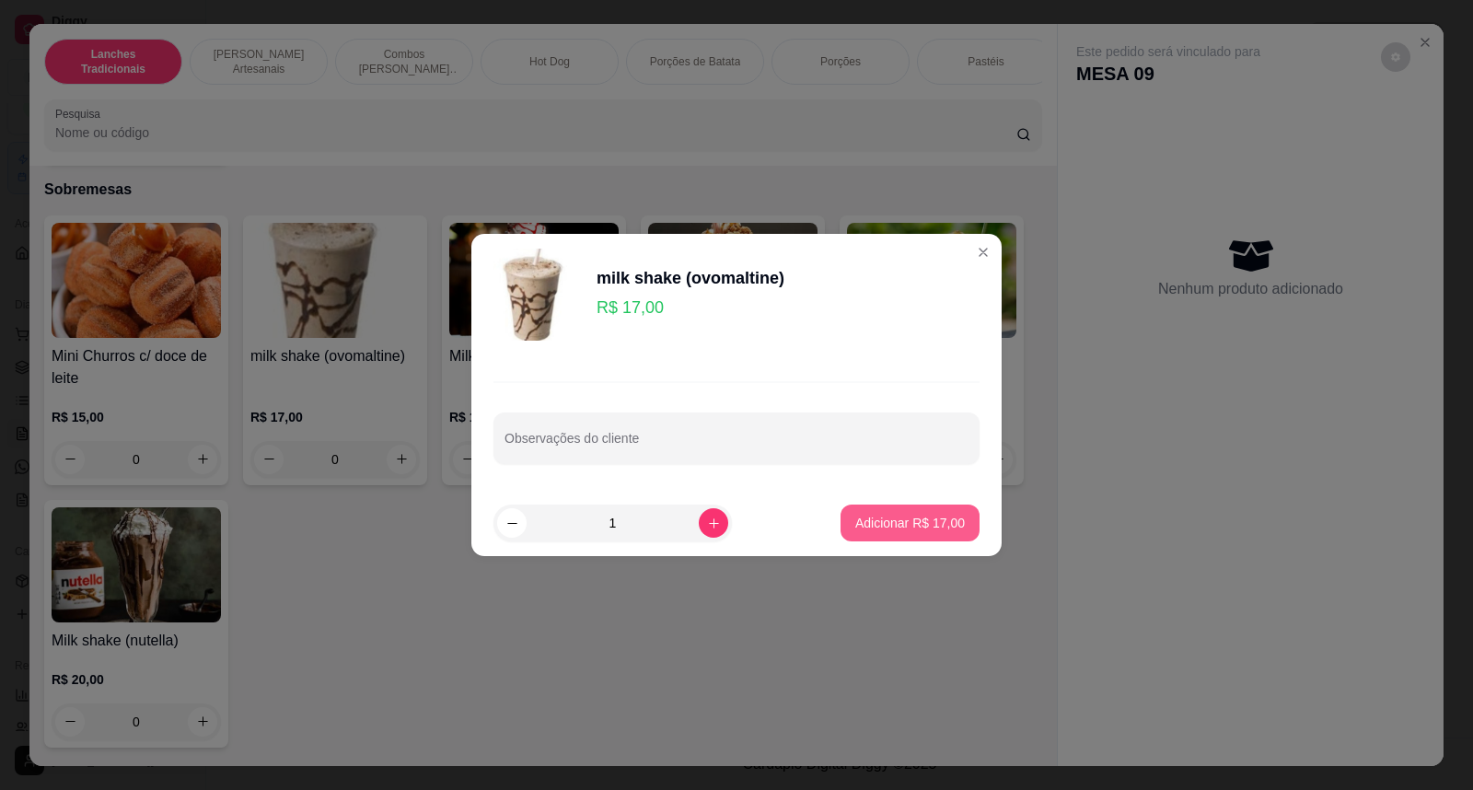
click at [936, 527] on p "Adicionar R$ 17,00" at bounding box center [910, 523] width 110 height 18
type input "1"
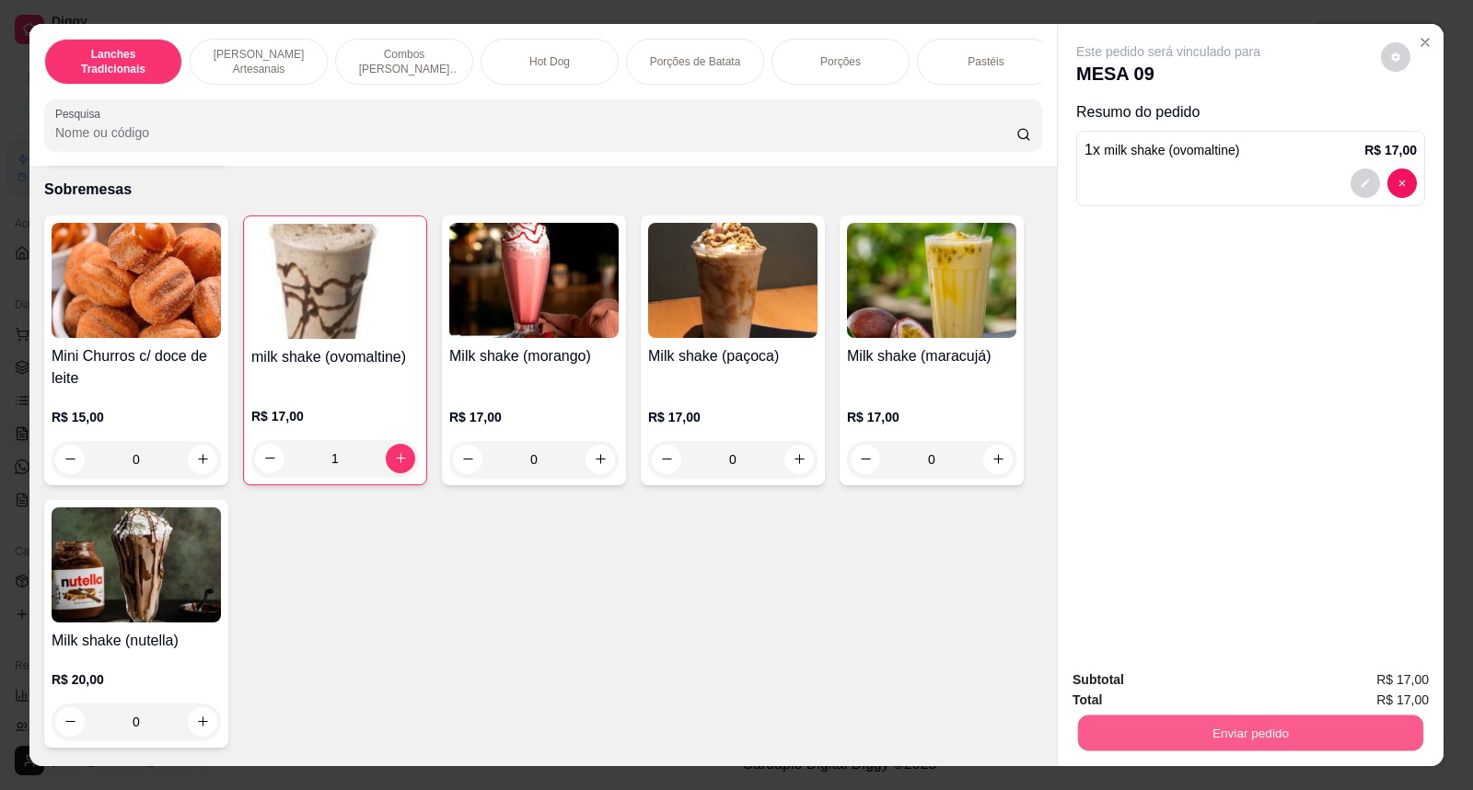
click at [1228, 746] on button "Enviar pedido" at bounding box center [1250, 733] width 345 height 36
click at [1154, 696] on button "Não registrar e enviar pedido" at bounding box center [1188, 688] width 191 height 35
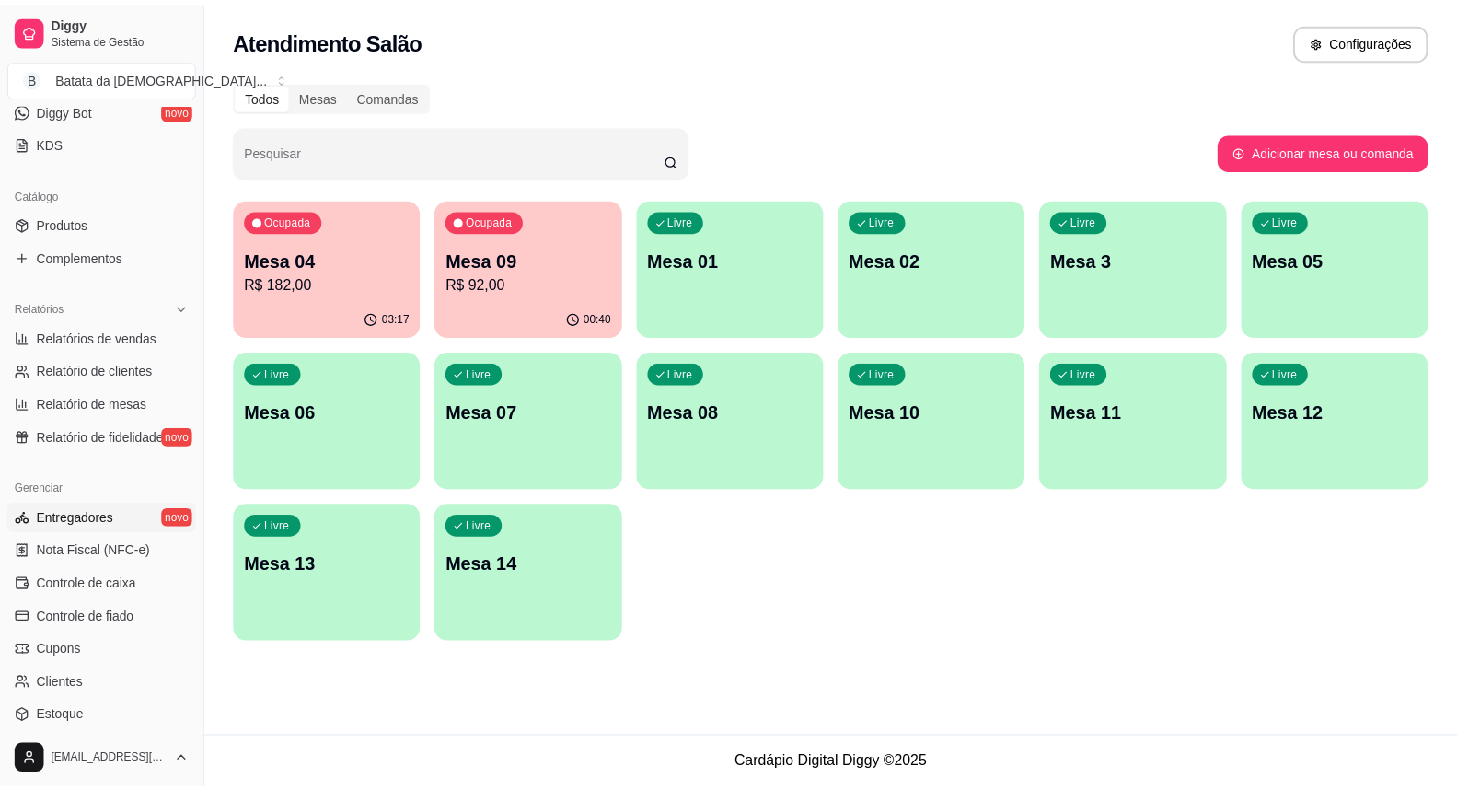
scroll to position [329, 0]
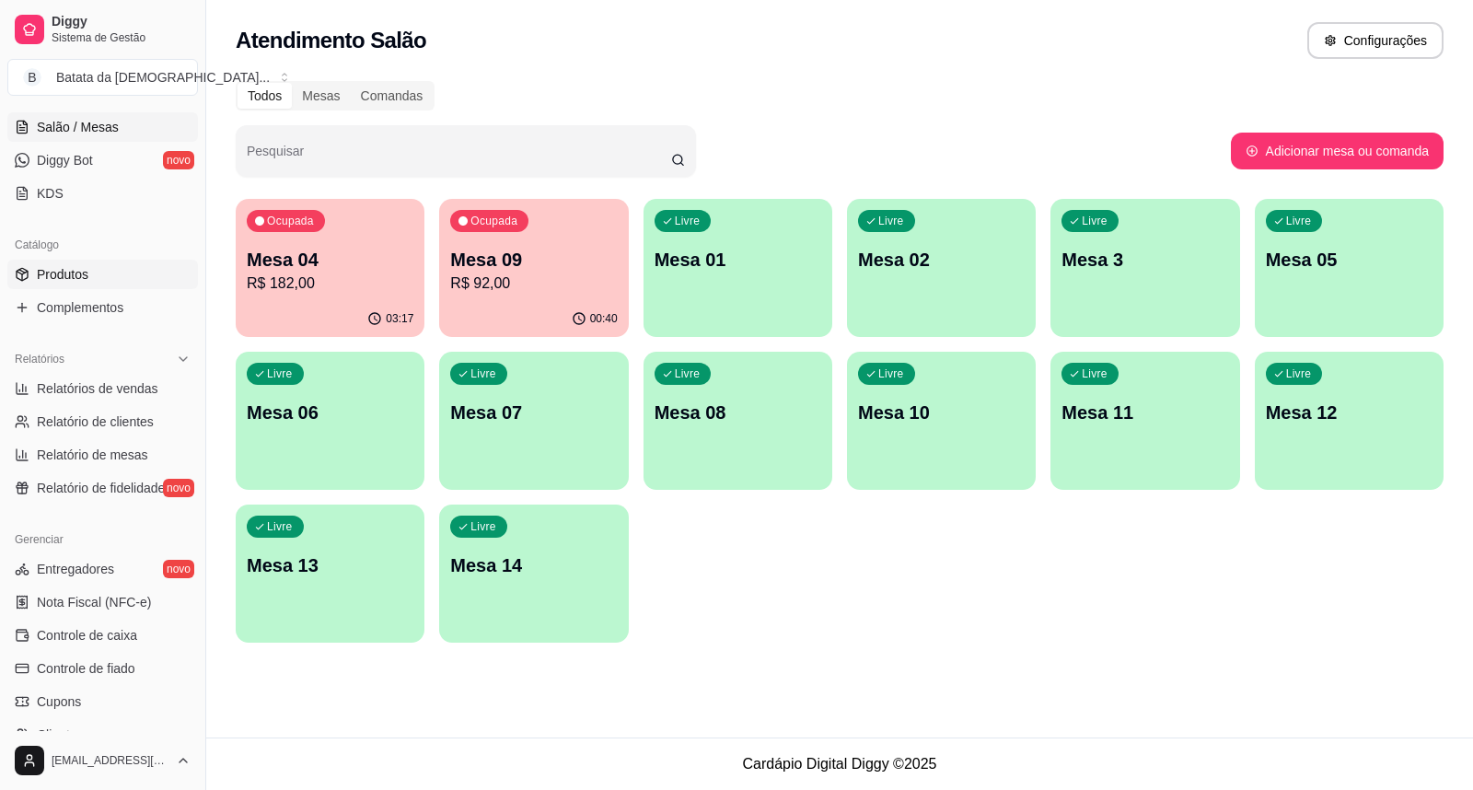
click at [133, 264] on link "Produtos" at bounding box center [102, 274] width 191 height 29
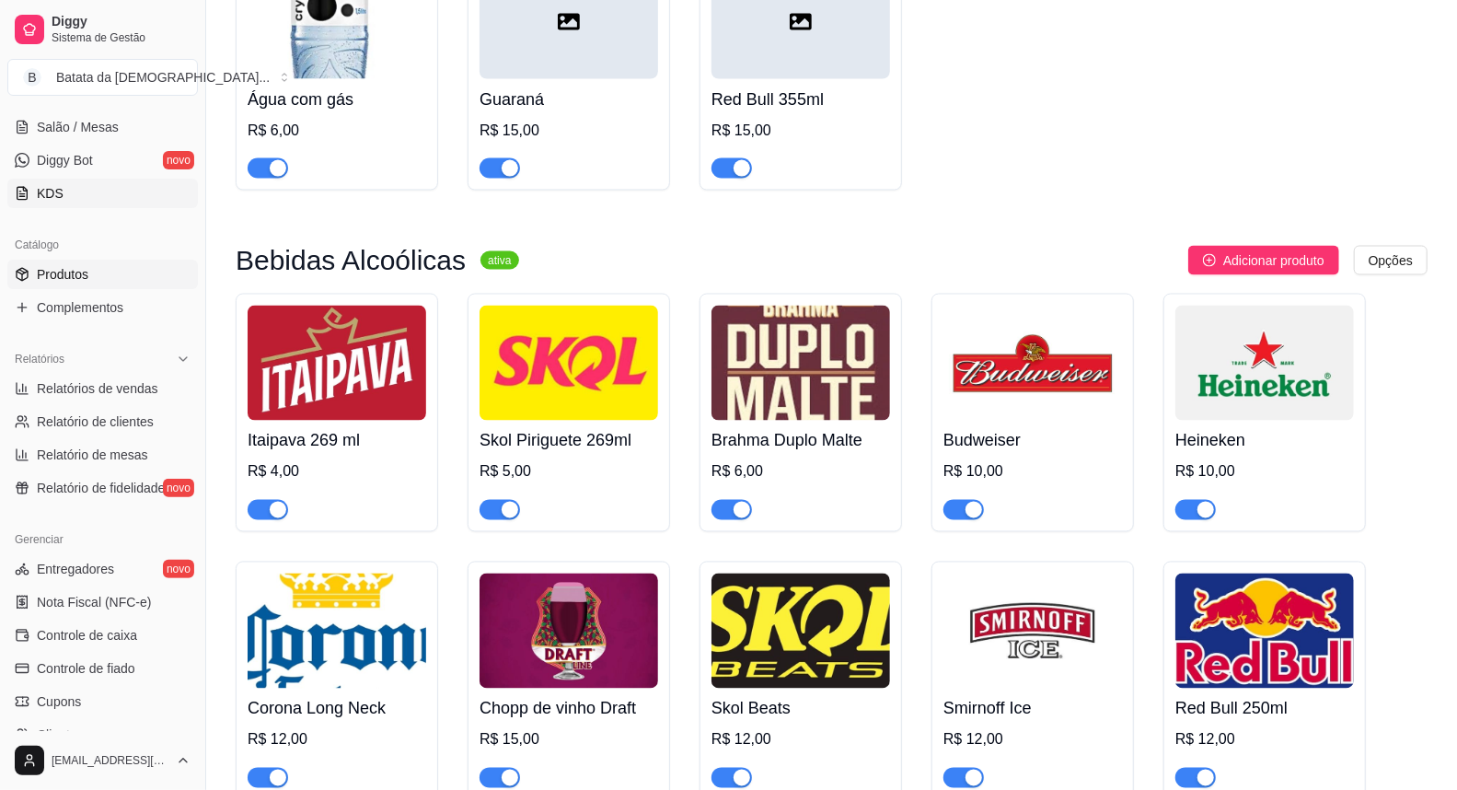
scroll to position [226, 0]
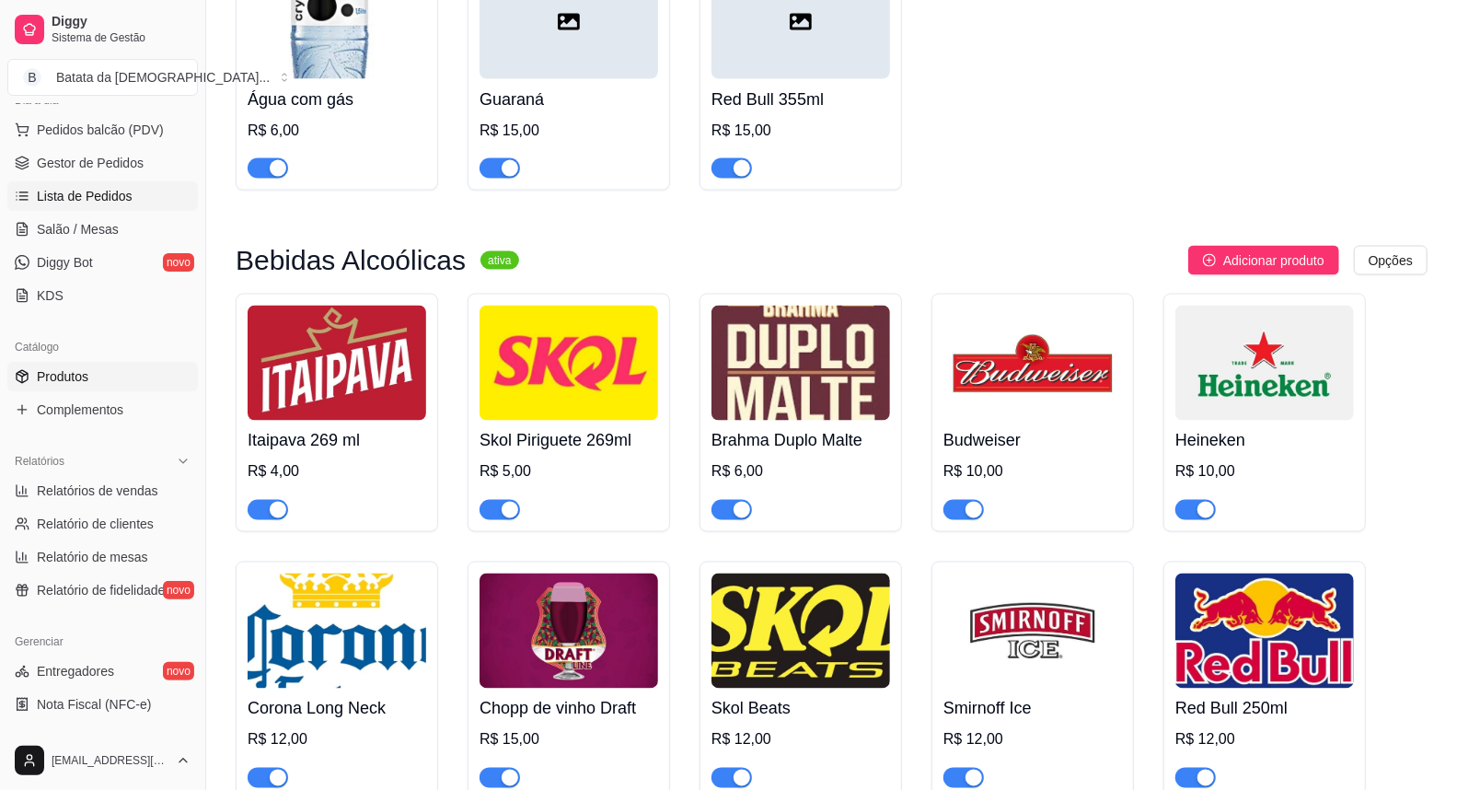
click at [102, 189] on span "Lista de Pedidos" at bounding box center [85, 196] width 96 height 18
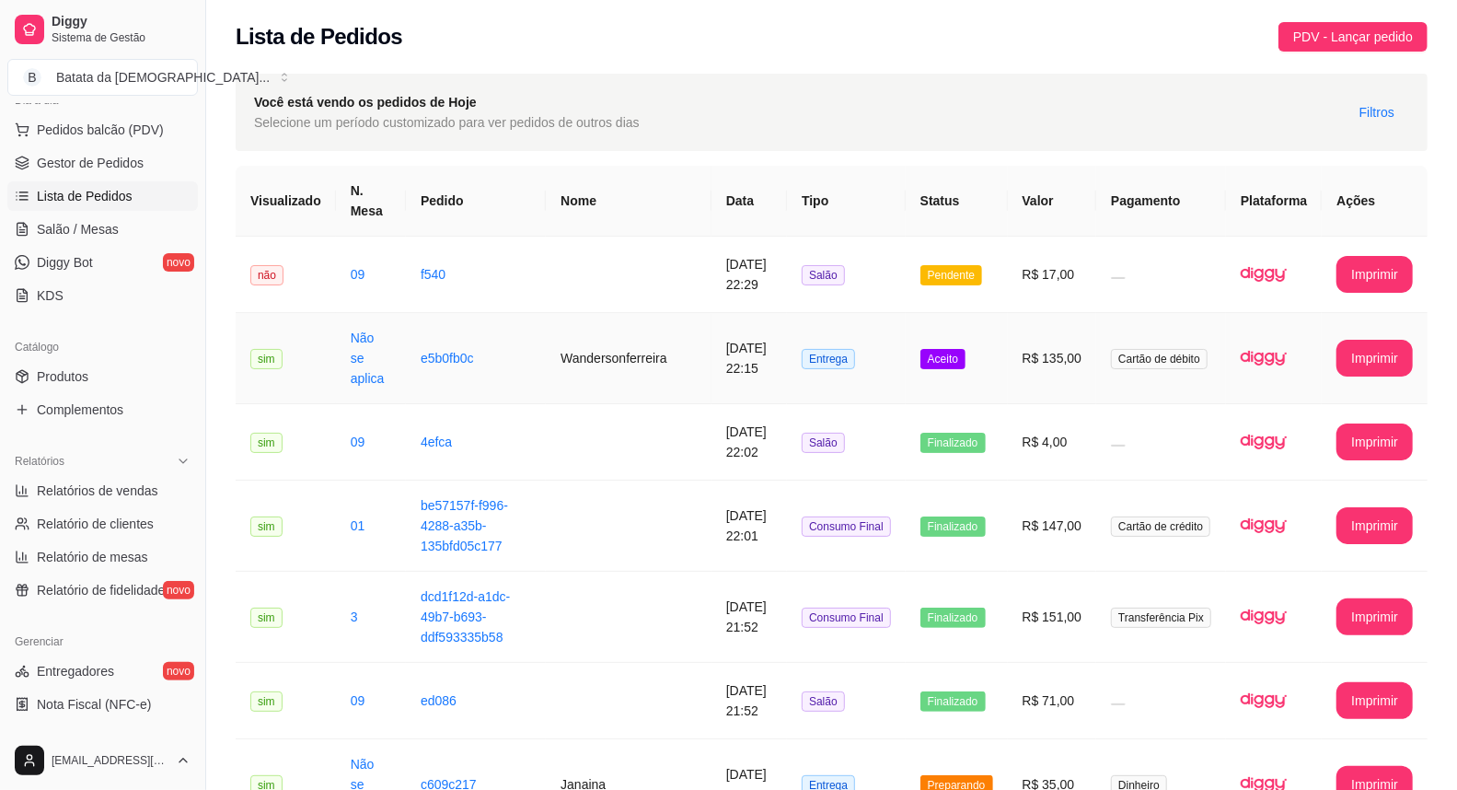
click at [955, 336] on td "Aceito" at bounding box center [957, 358] width 102 height 91
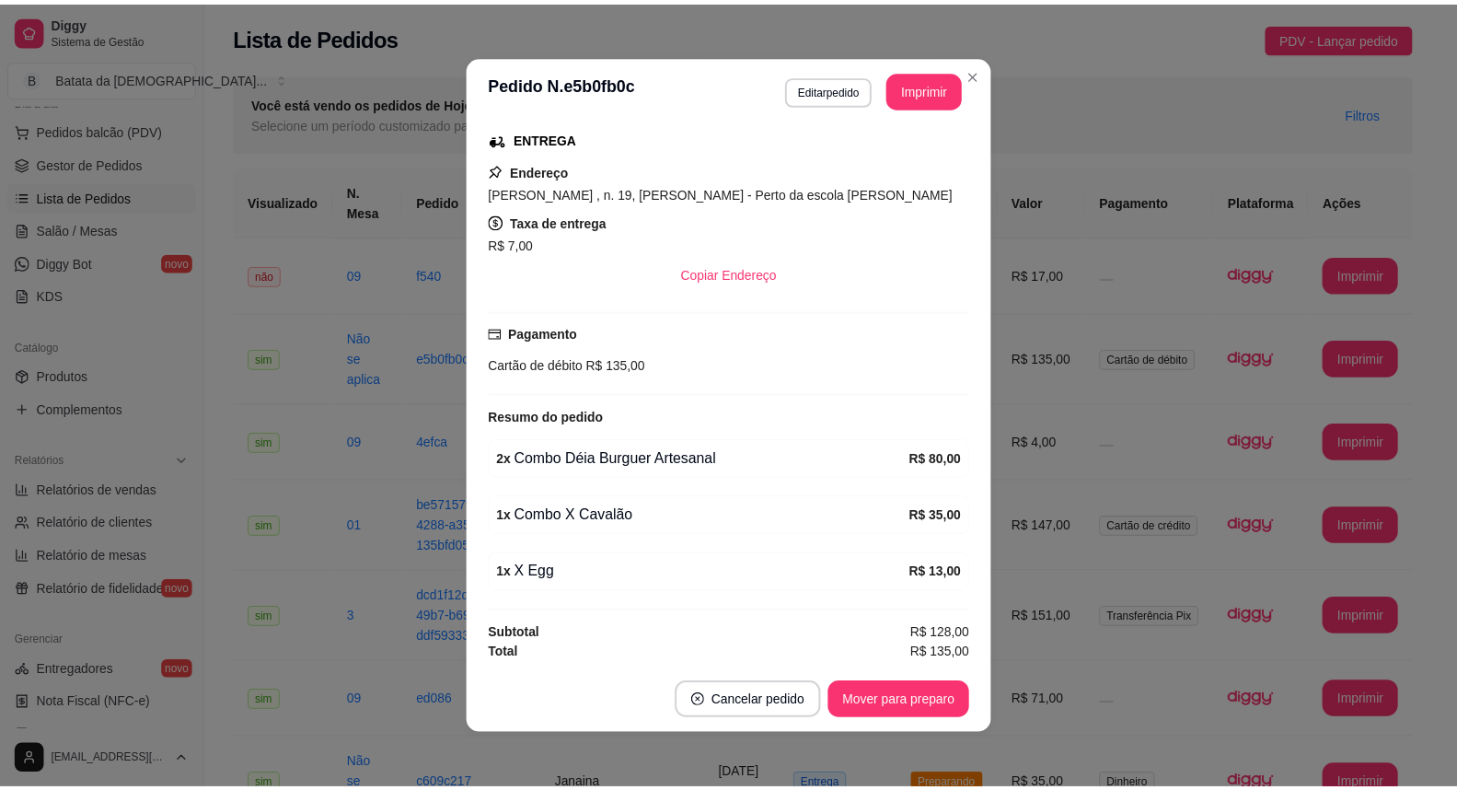
scroll to position [298, 0]
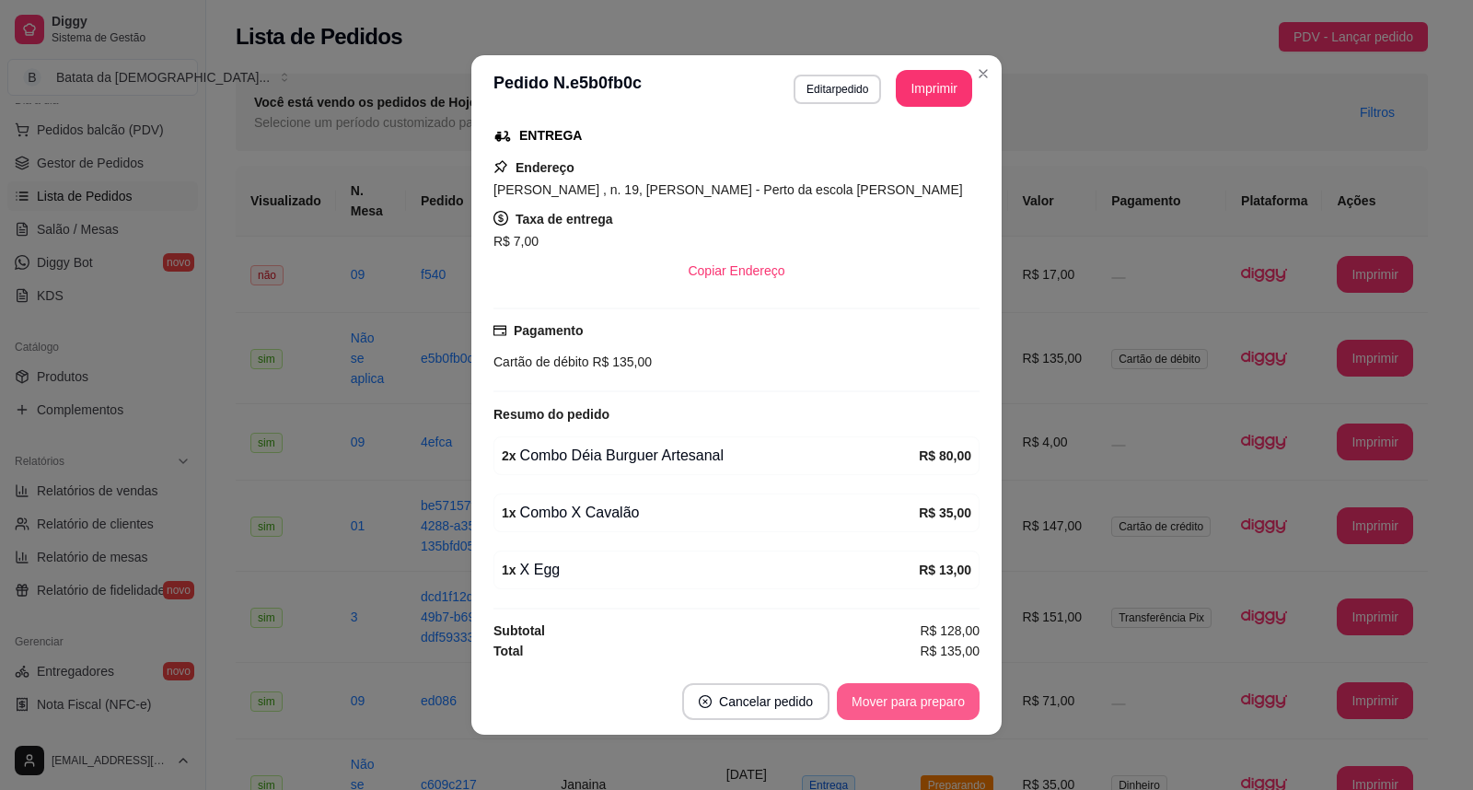
click at [906, 705] on button "Mover para preparo" at bounding box center [908, 701] width 143 height 37
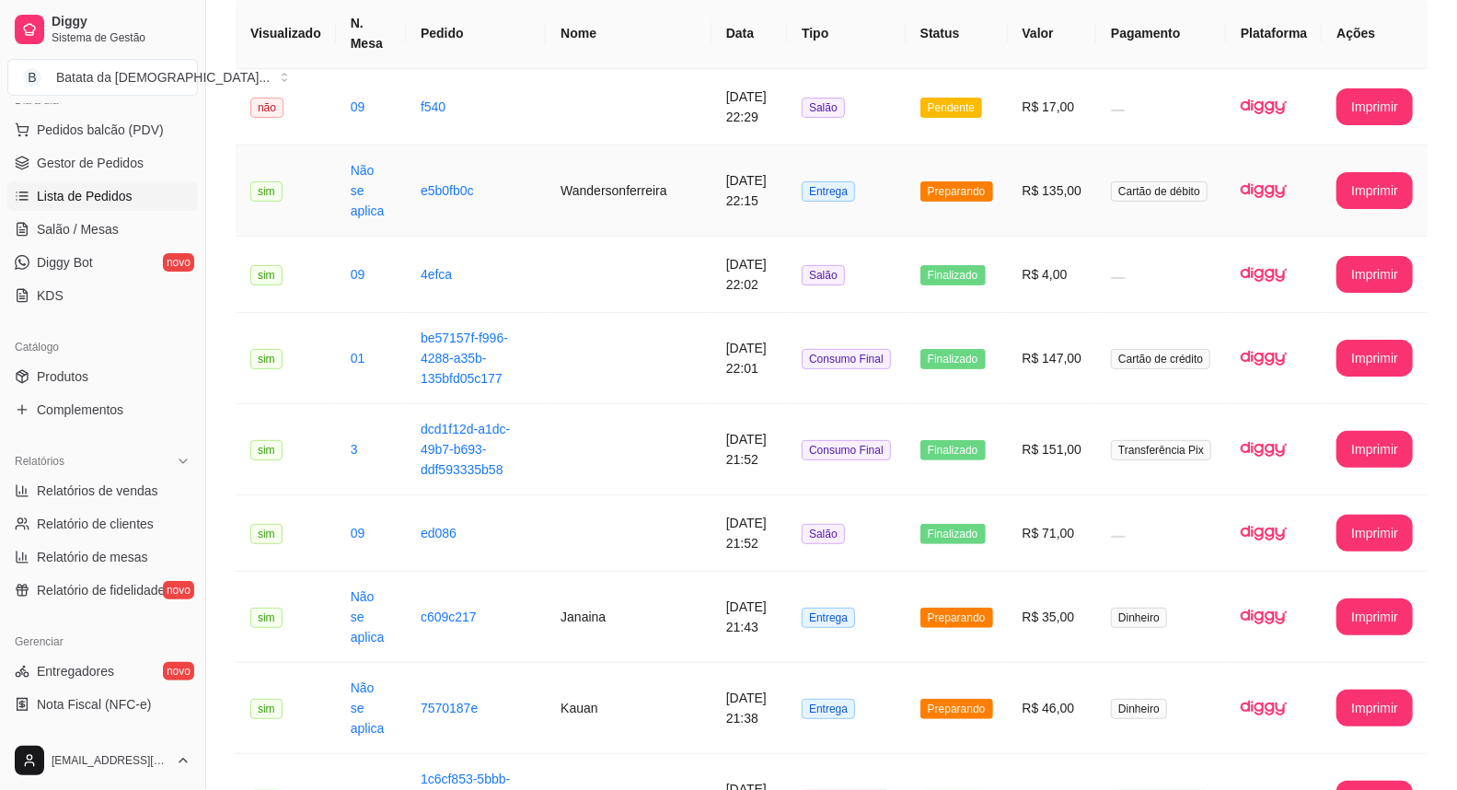
scroll to position [204, 0]
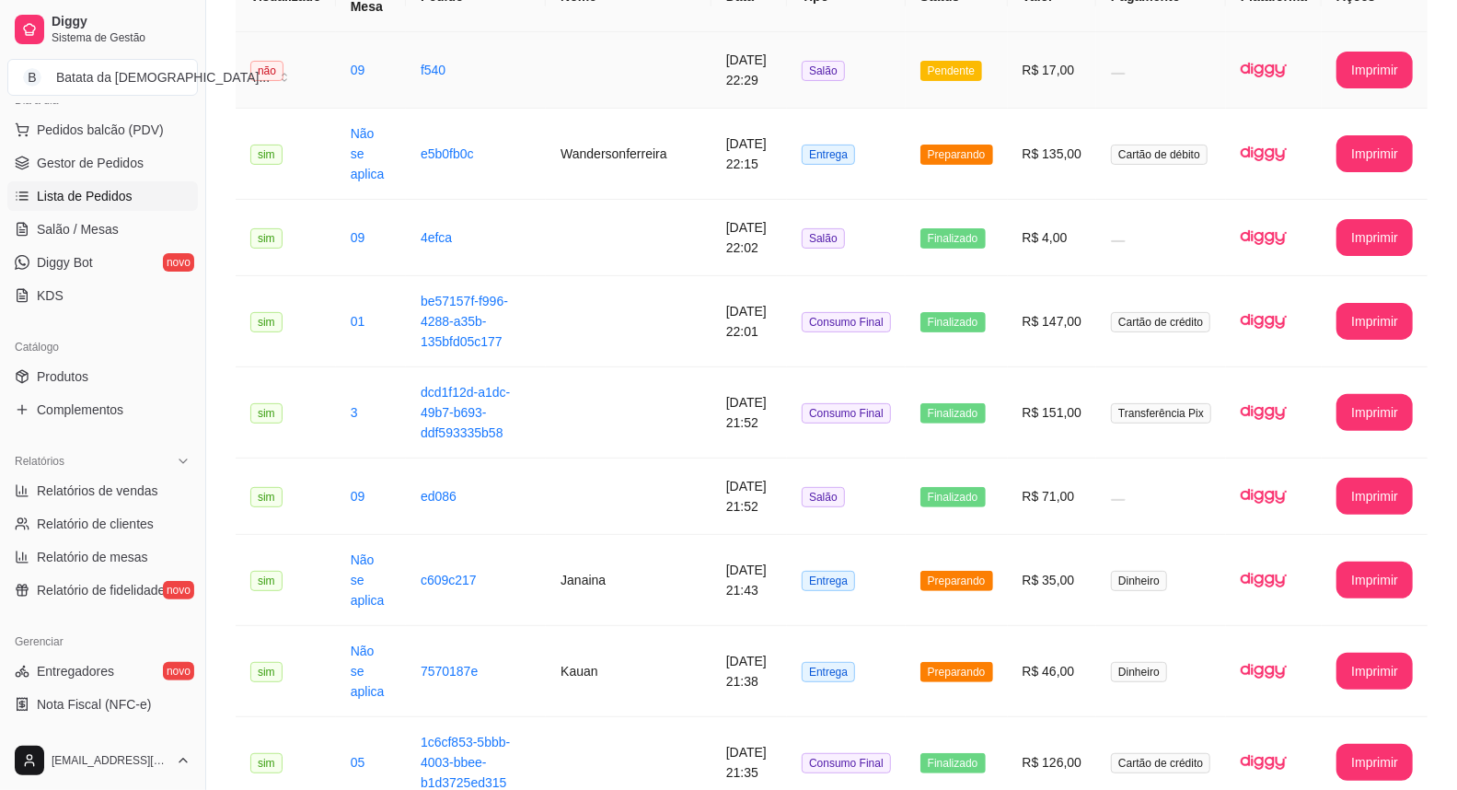
click at [652, 85] on td at bounding box center [629, 70] width 166 height 76
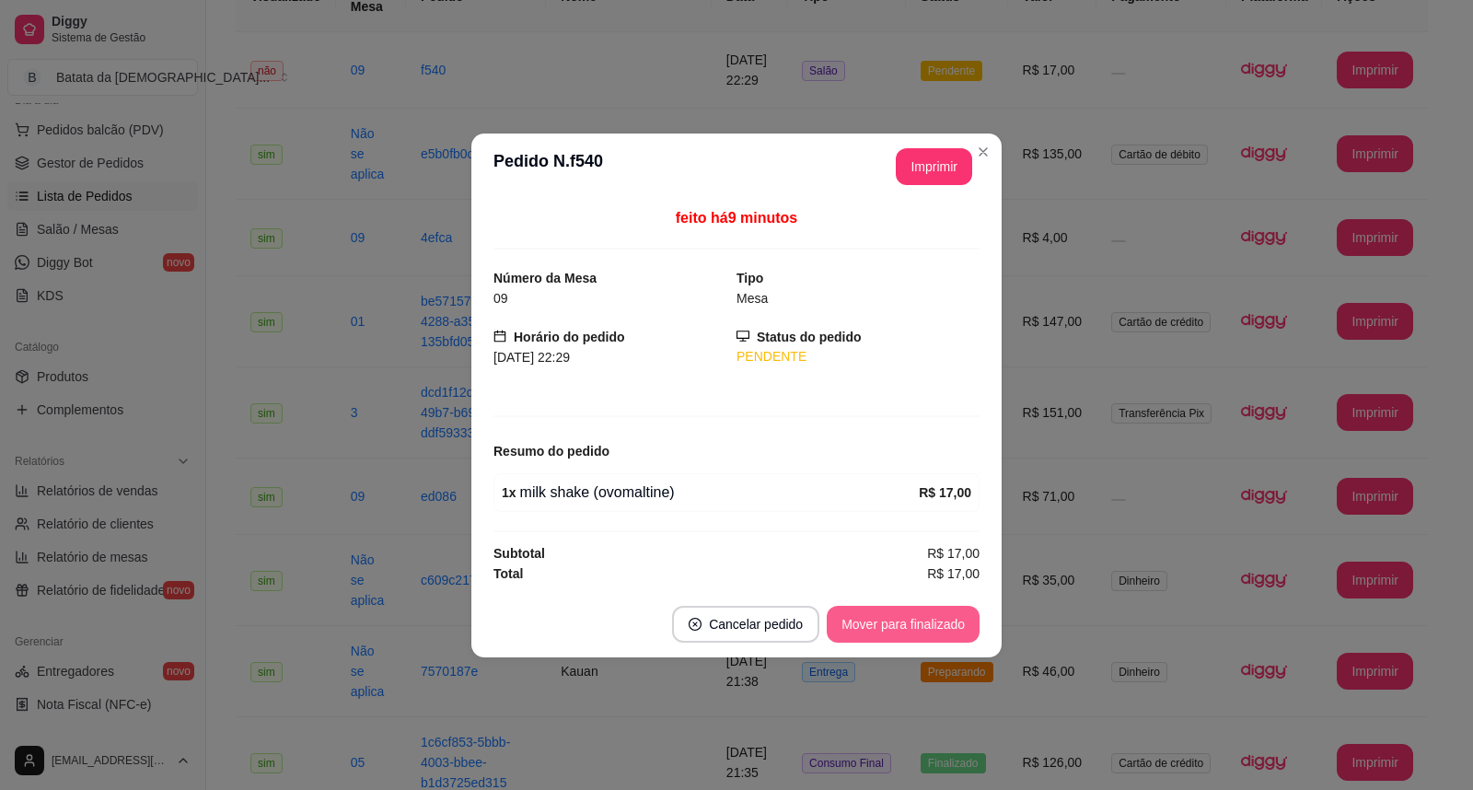
click at [934, 626] on button "Mover para finalizado" at bounding box center [903, 624] width 153 height 37
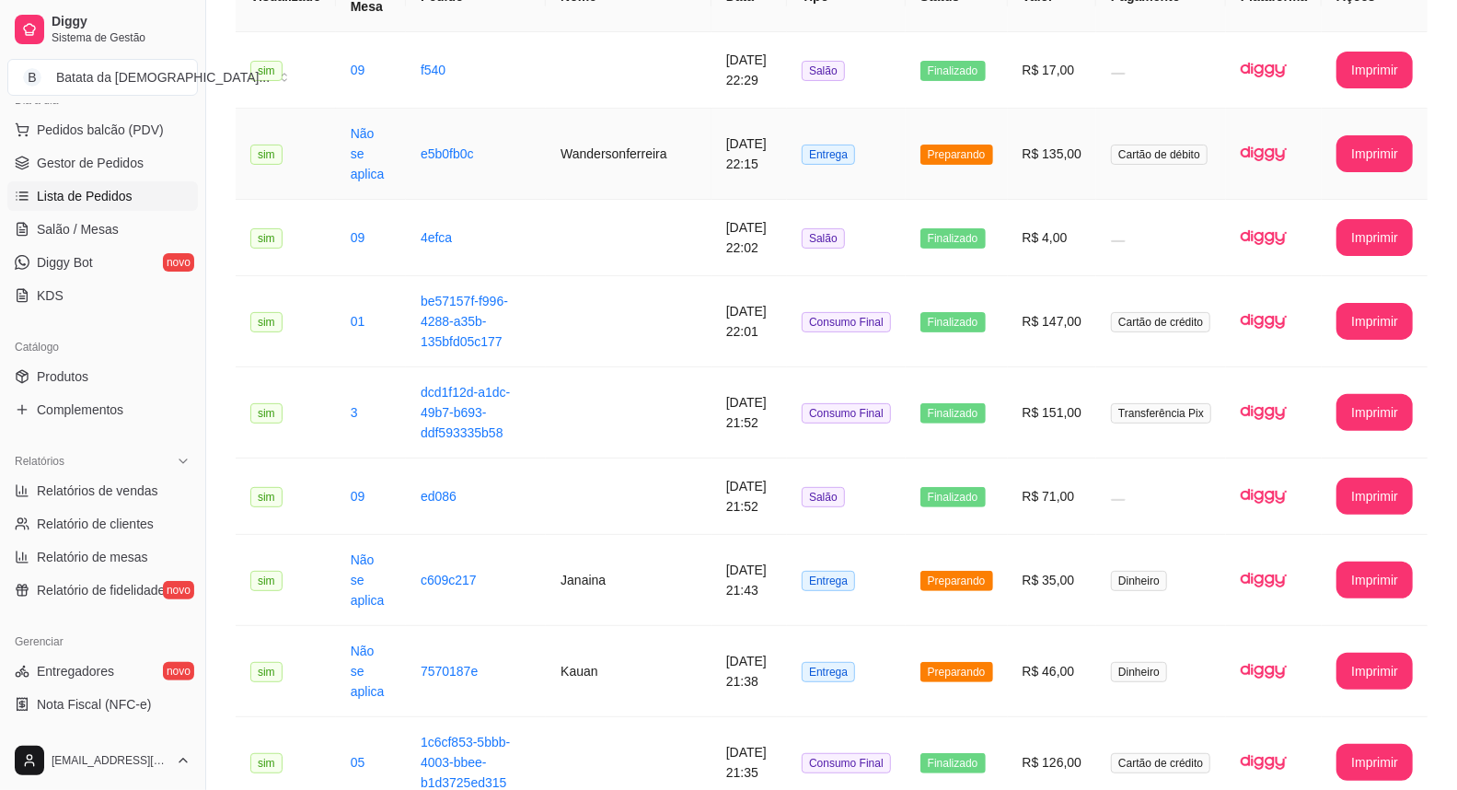
click at [893, 139] on td "Entrega" at bounding box center [846, 154] width 119 height 91
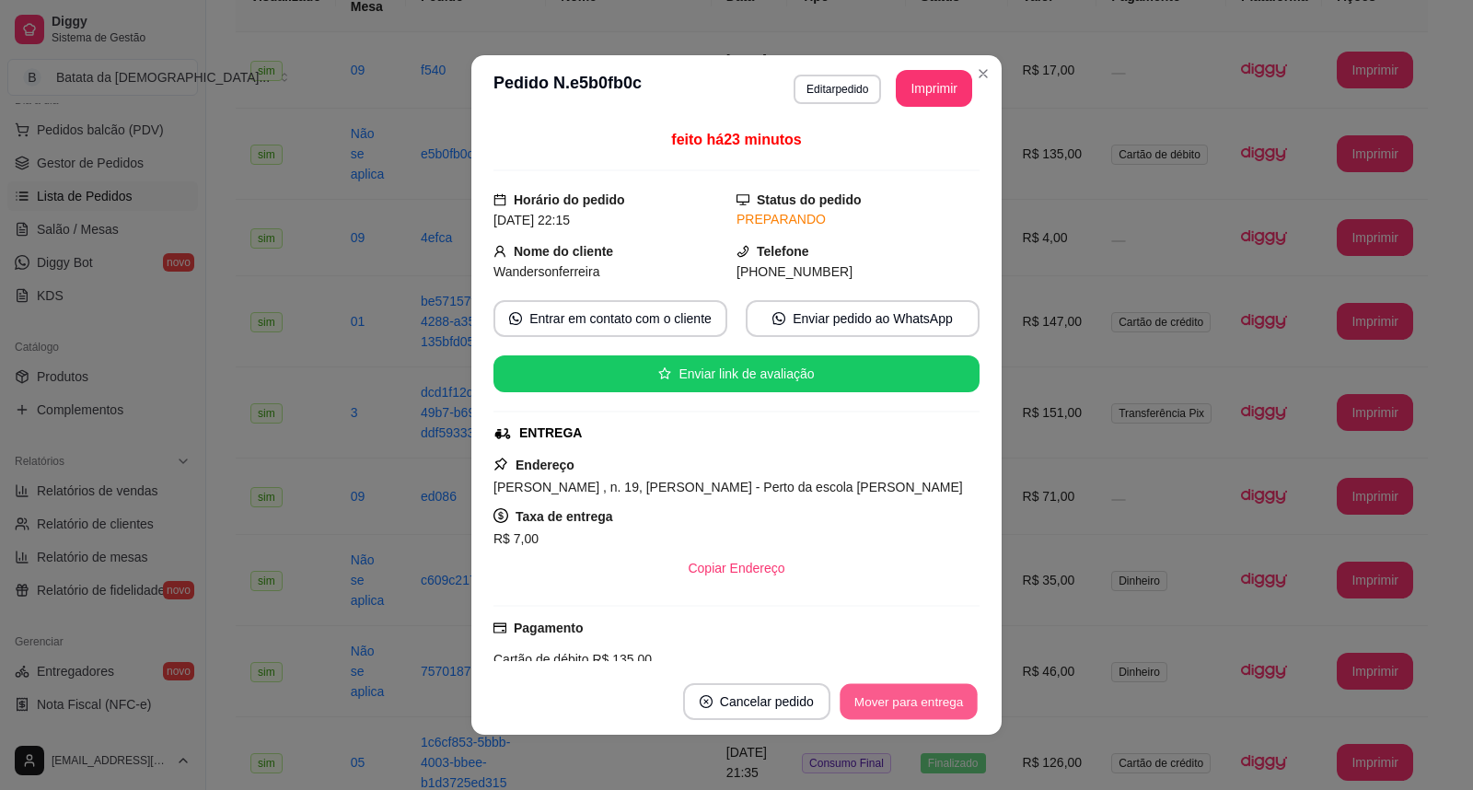
click at [931, 701] on button "Mover para entrega" at bounding box center [908, 702] width 138 height 36
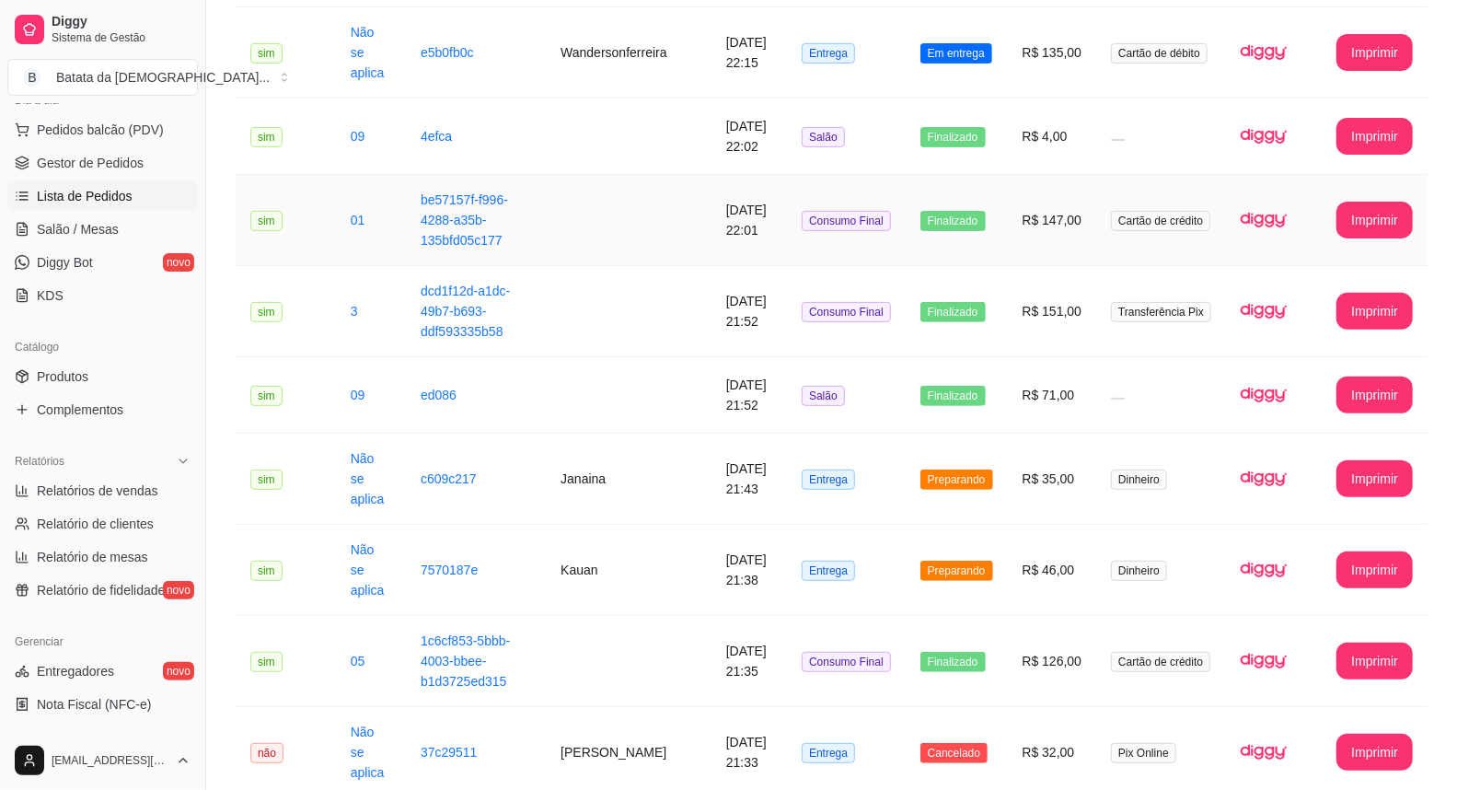
scroll to position [409, 0]
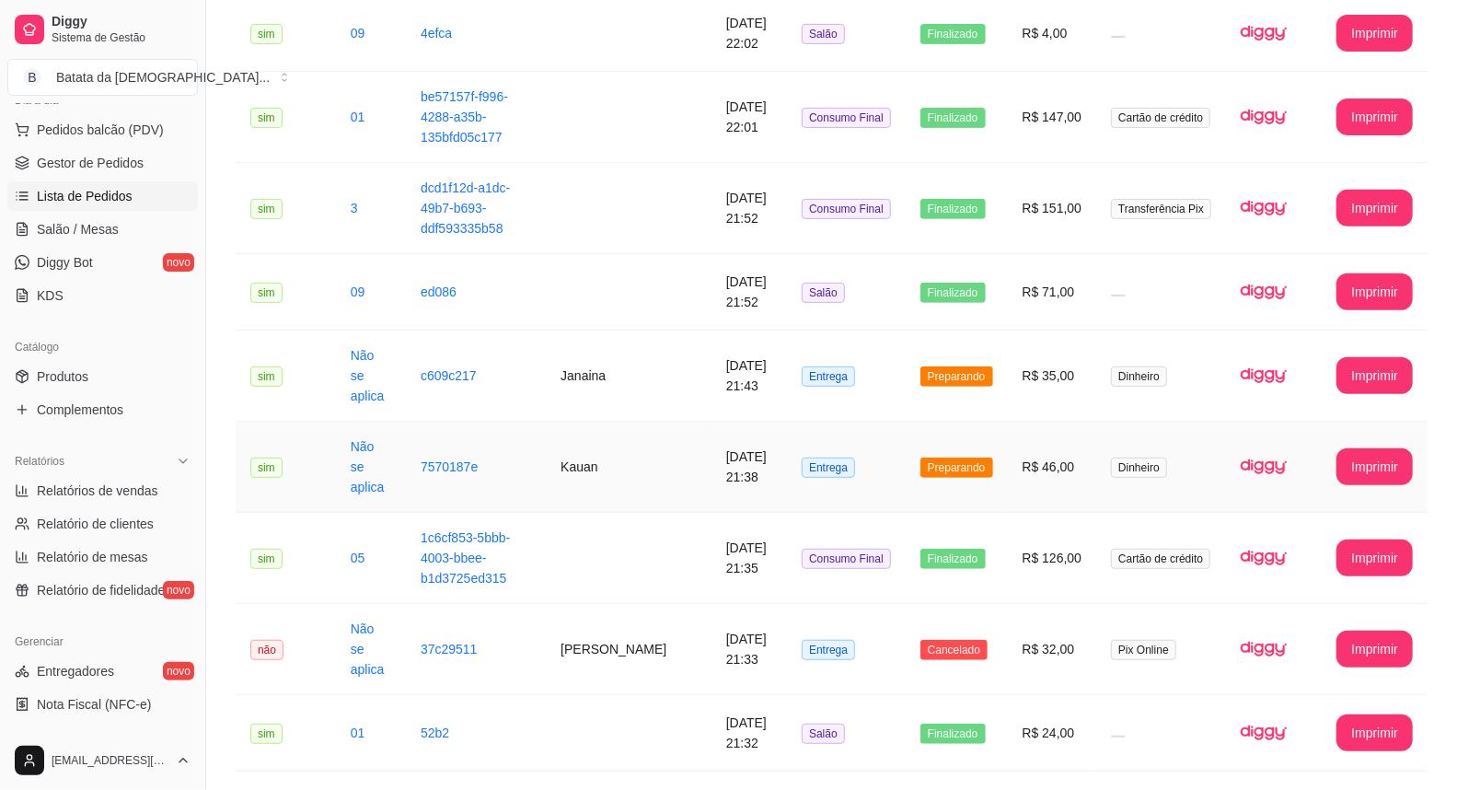
click at [990, 461] on span "Preparando" at bounding box center [956, 467] width 73 height 20
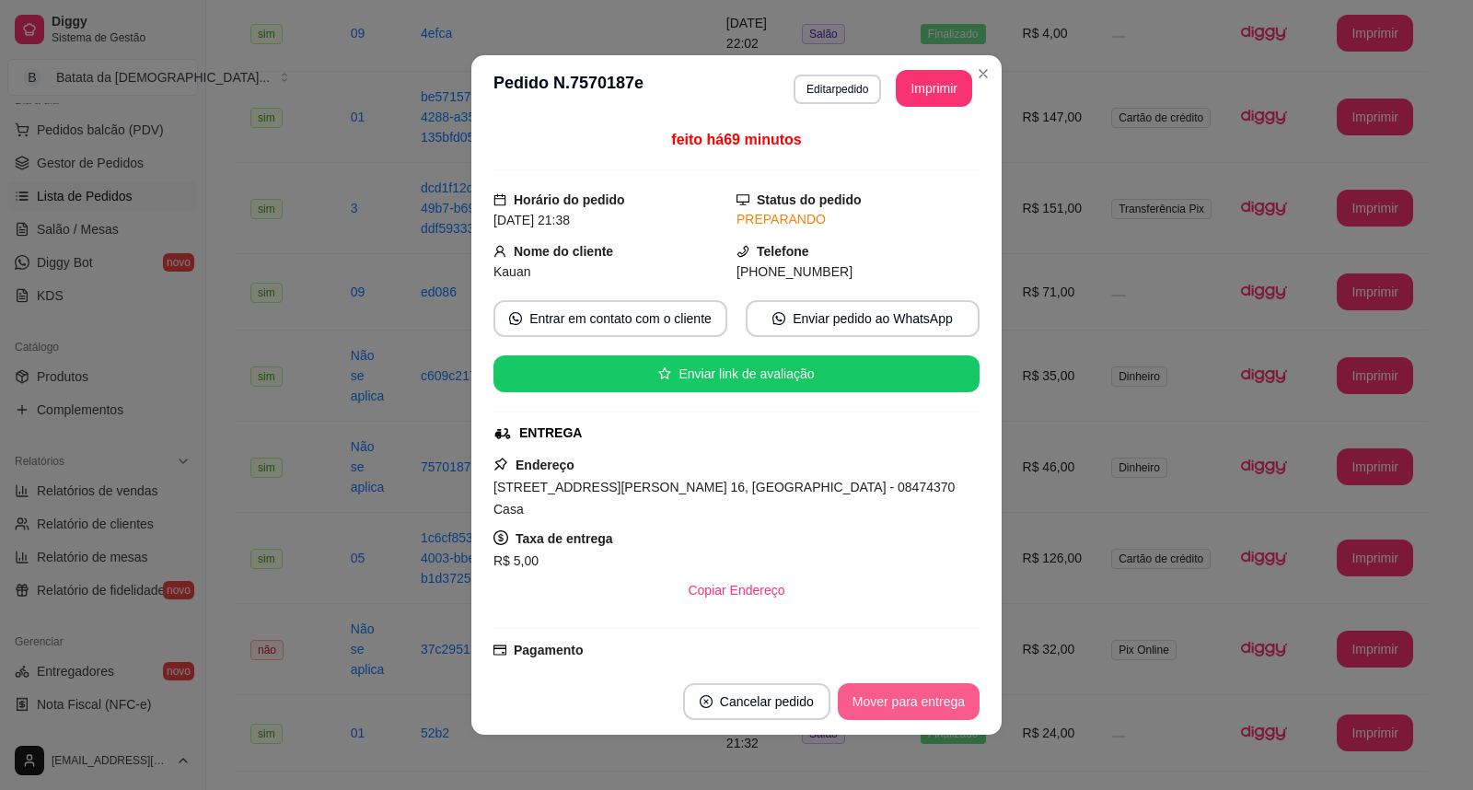
click at [921, 692] on button "Mover para entrega" at bounding box center [909, 701] width 142 height 37
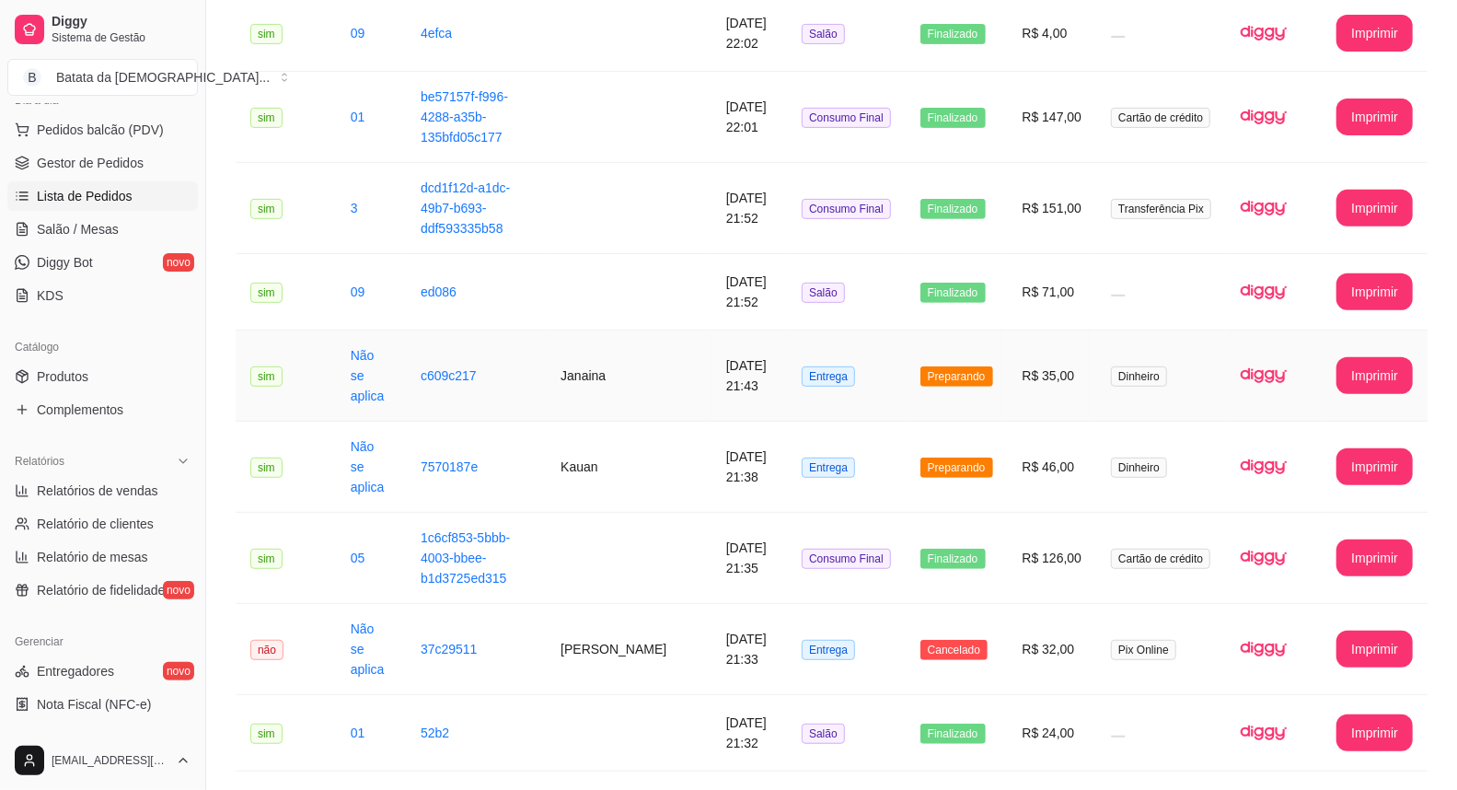
click at [1081, 379] on td "R$ 35,00" at bounding box center [1052, 375] width 89 height 91
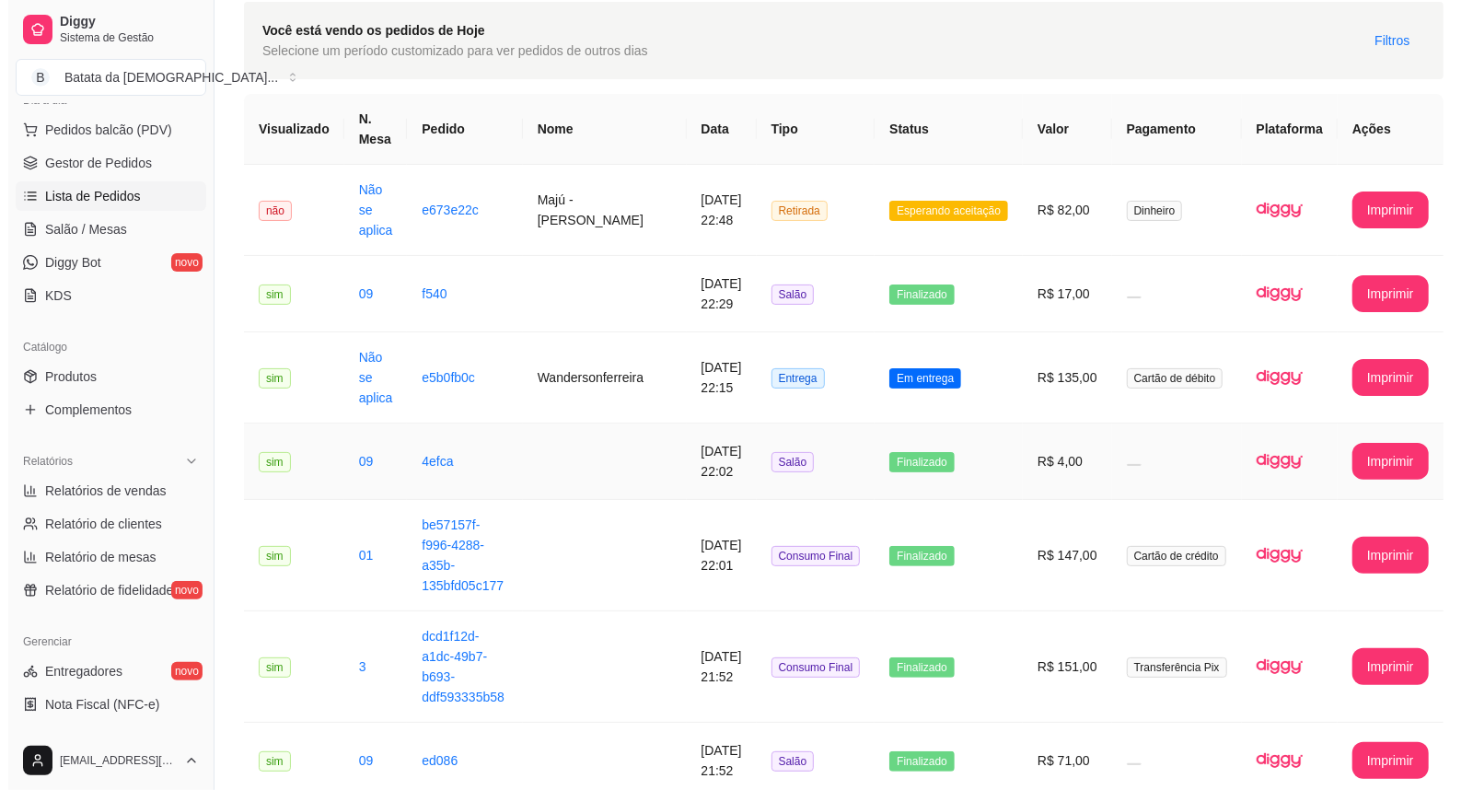
scroll to position [0, 0]
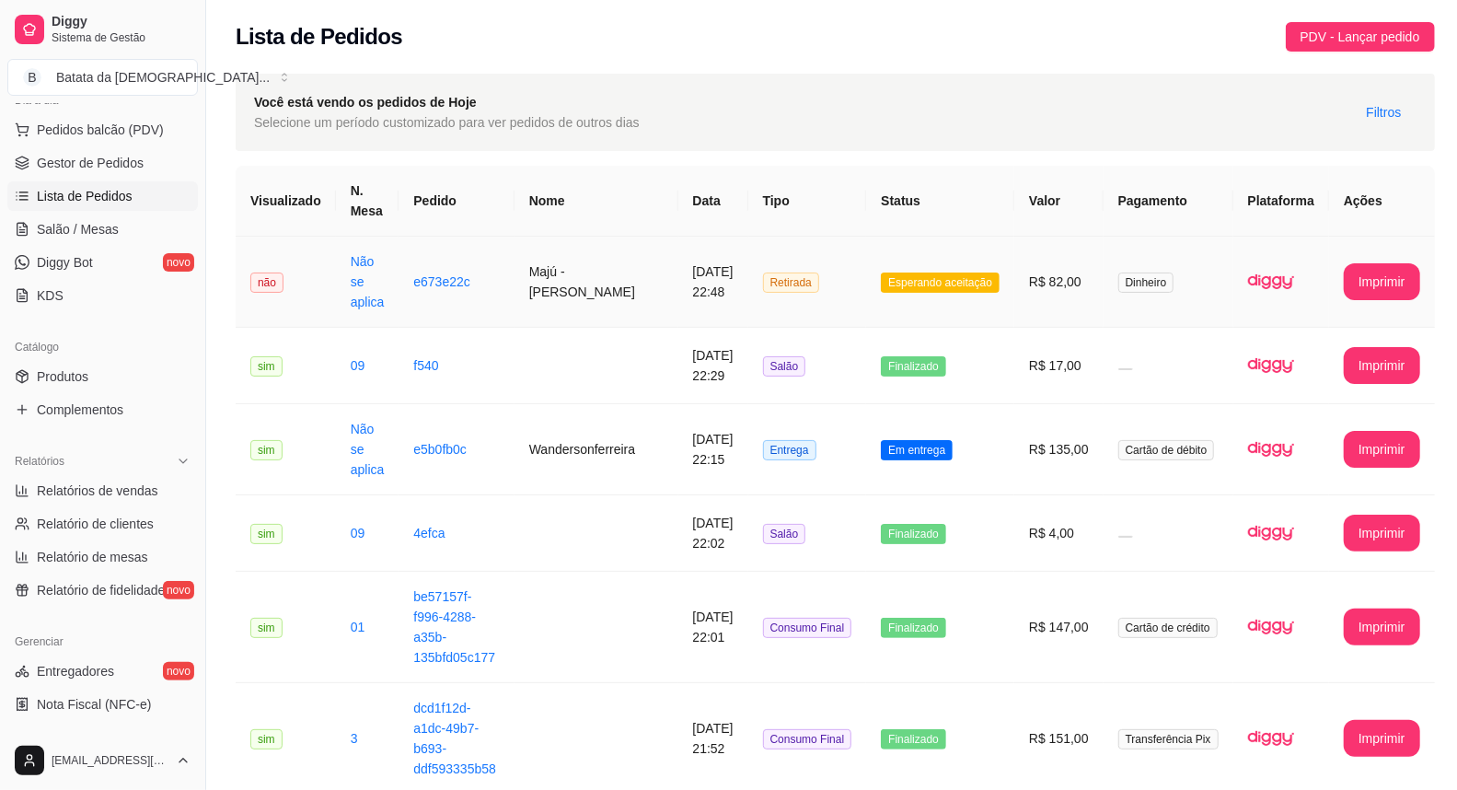
click at [985, 276] on span "Esperando aceitação" at bounding box center [940, 282] width 119 height 20
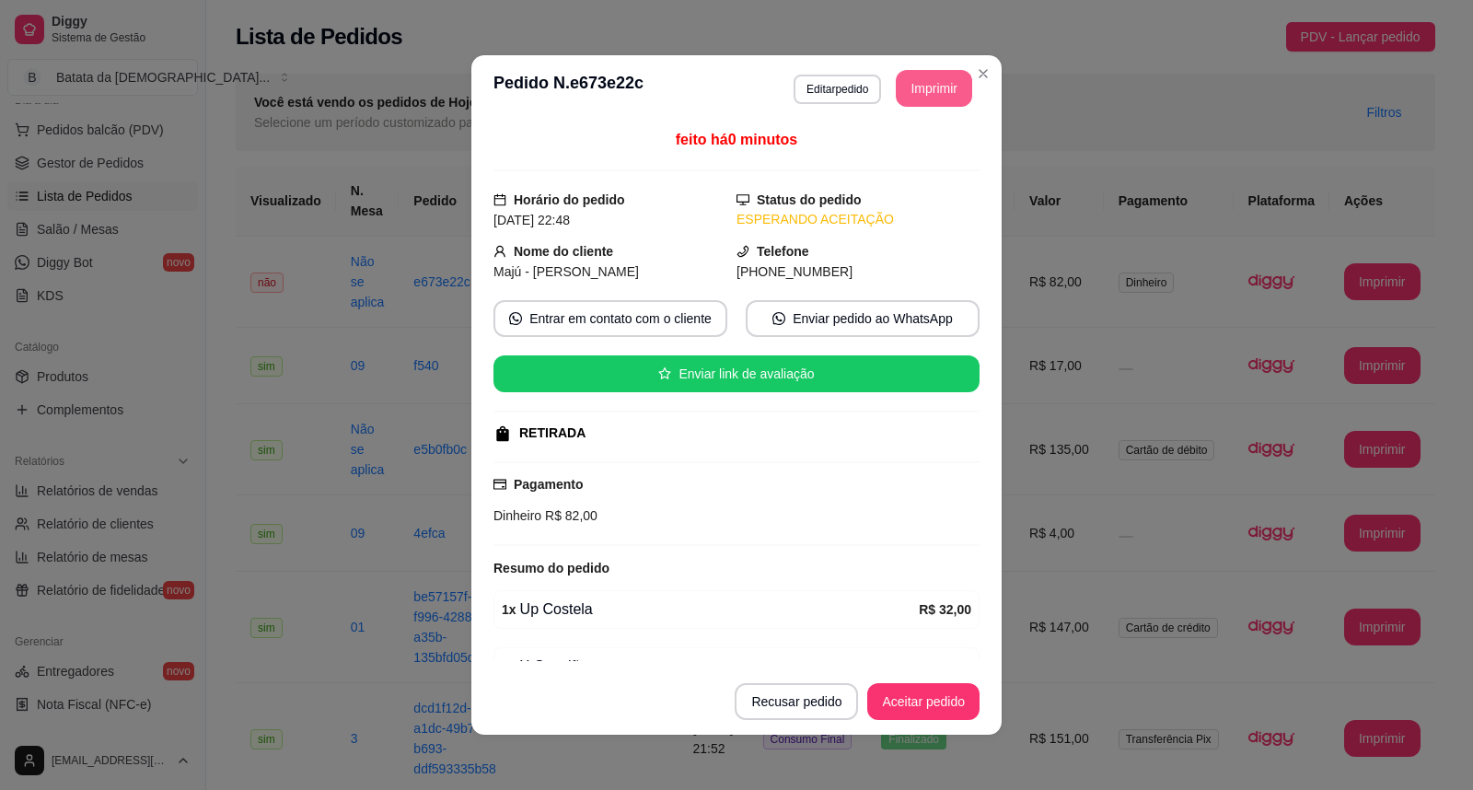
click at [923, 89] on button "Imprimir" at bounding box center [934, 88] width 76 height 37
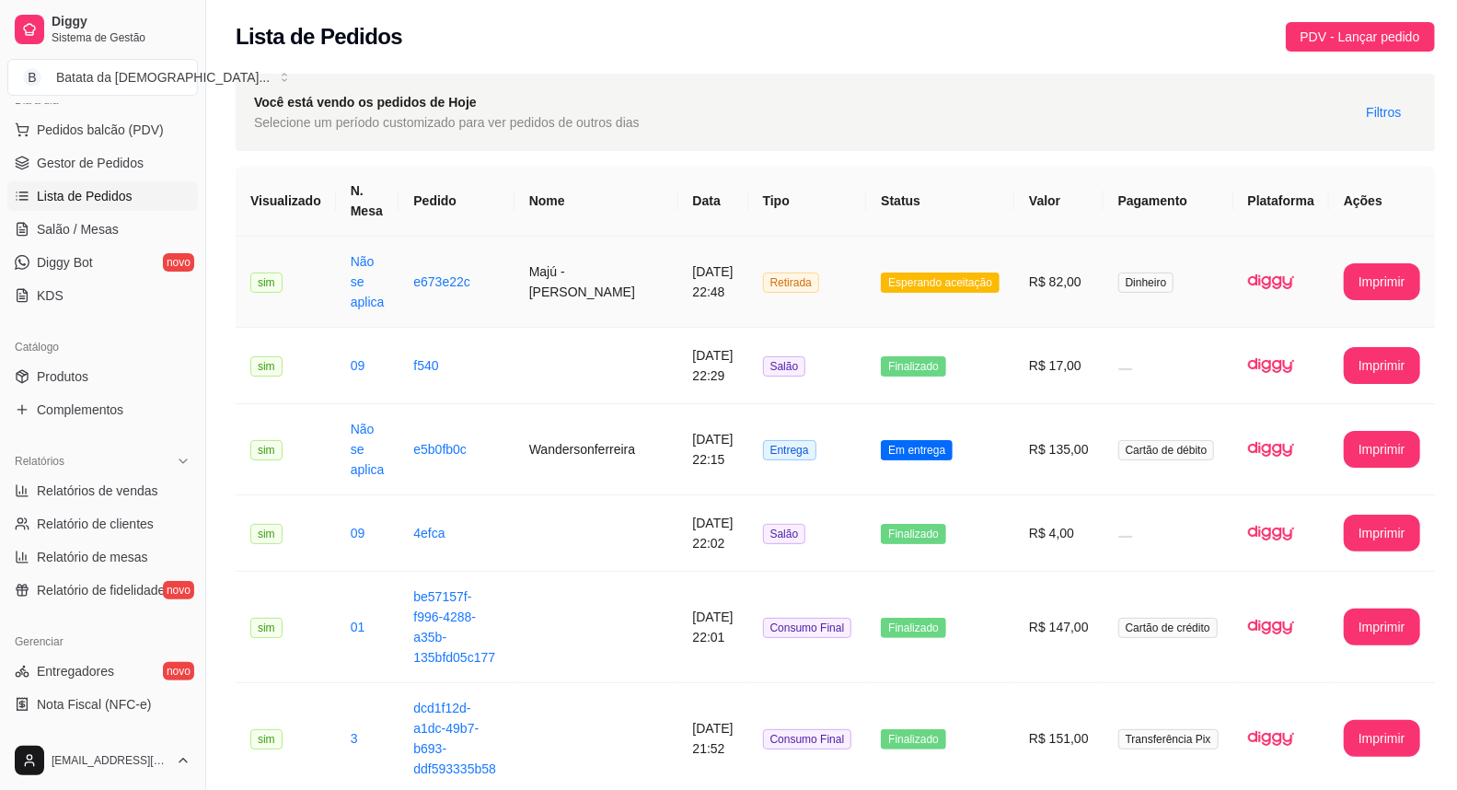
click at [999, 270] on td "Esperando aceitação" at bounding box center [940, 282] width 148 height 91
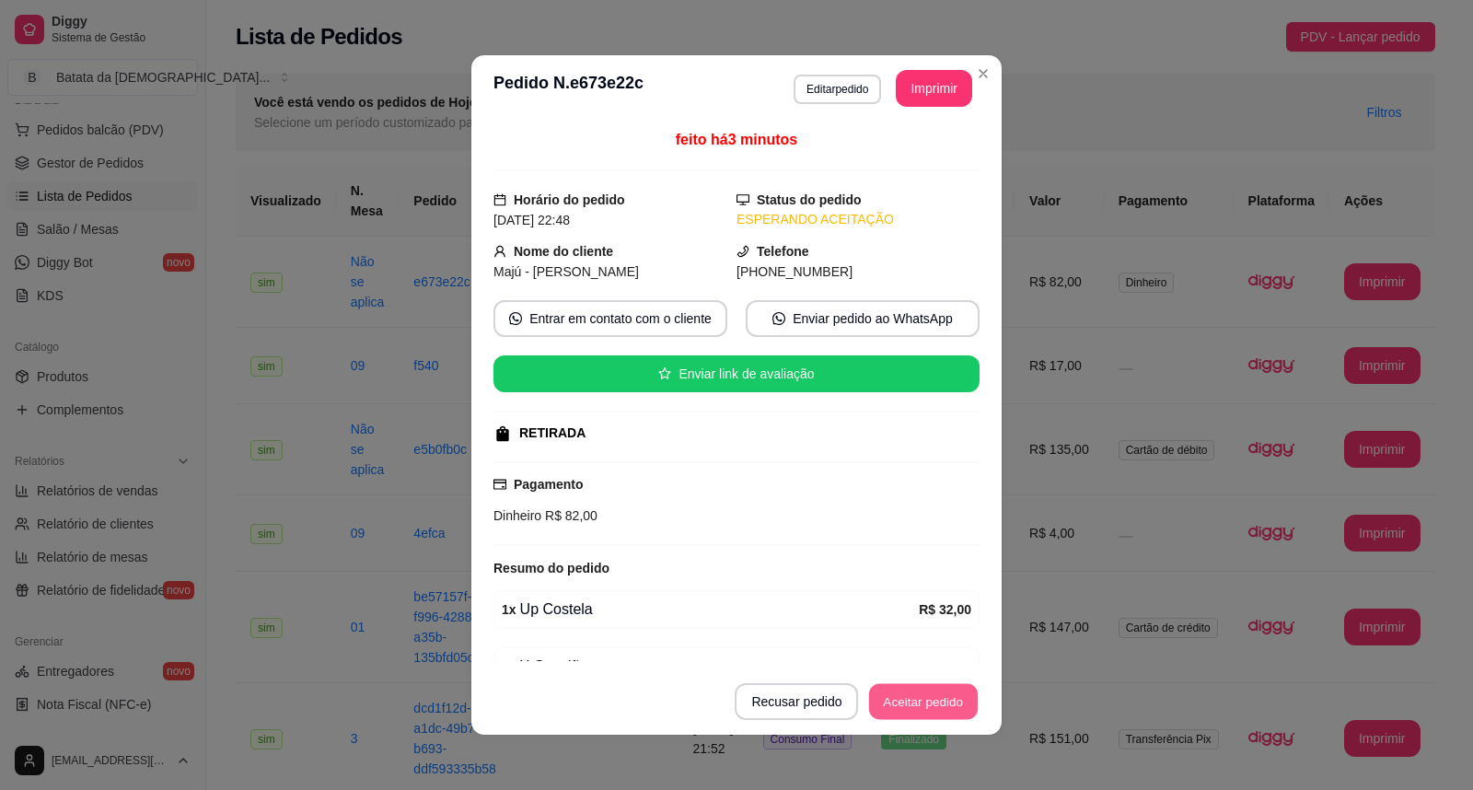
click at [919, 714] on button "Aceitar pedido" at bounding box center [923, 702] width 109 height 36
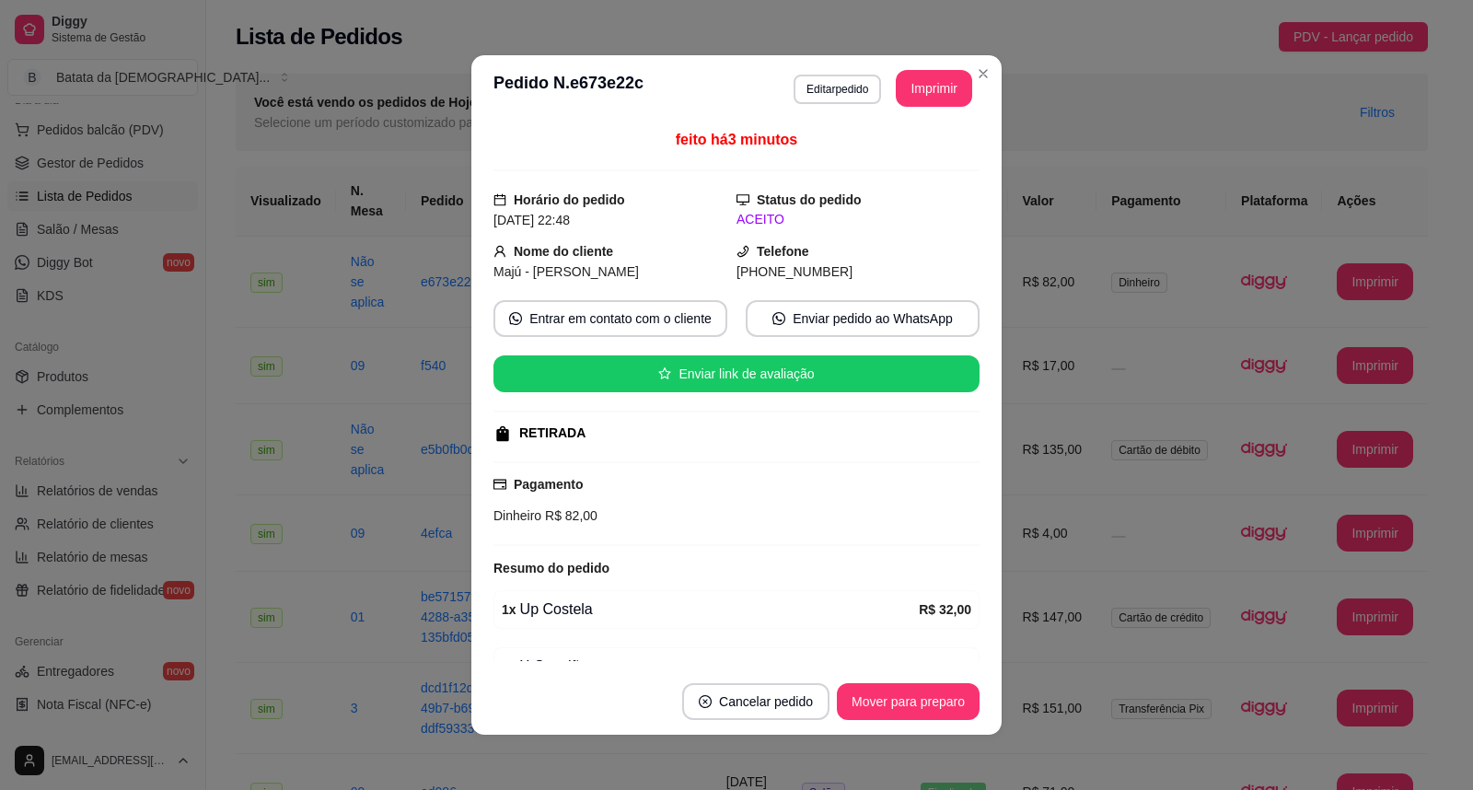
click at [927, 681] on footer "Cancelar pedido Mover para preparo" at bounding box center [736, 701] width 530 height 66
click at [934, 697] on button "Mover para preparo" at bounding box center [908, 701] width 143 height 37
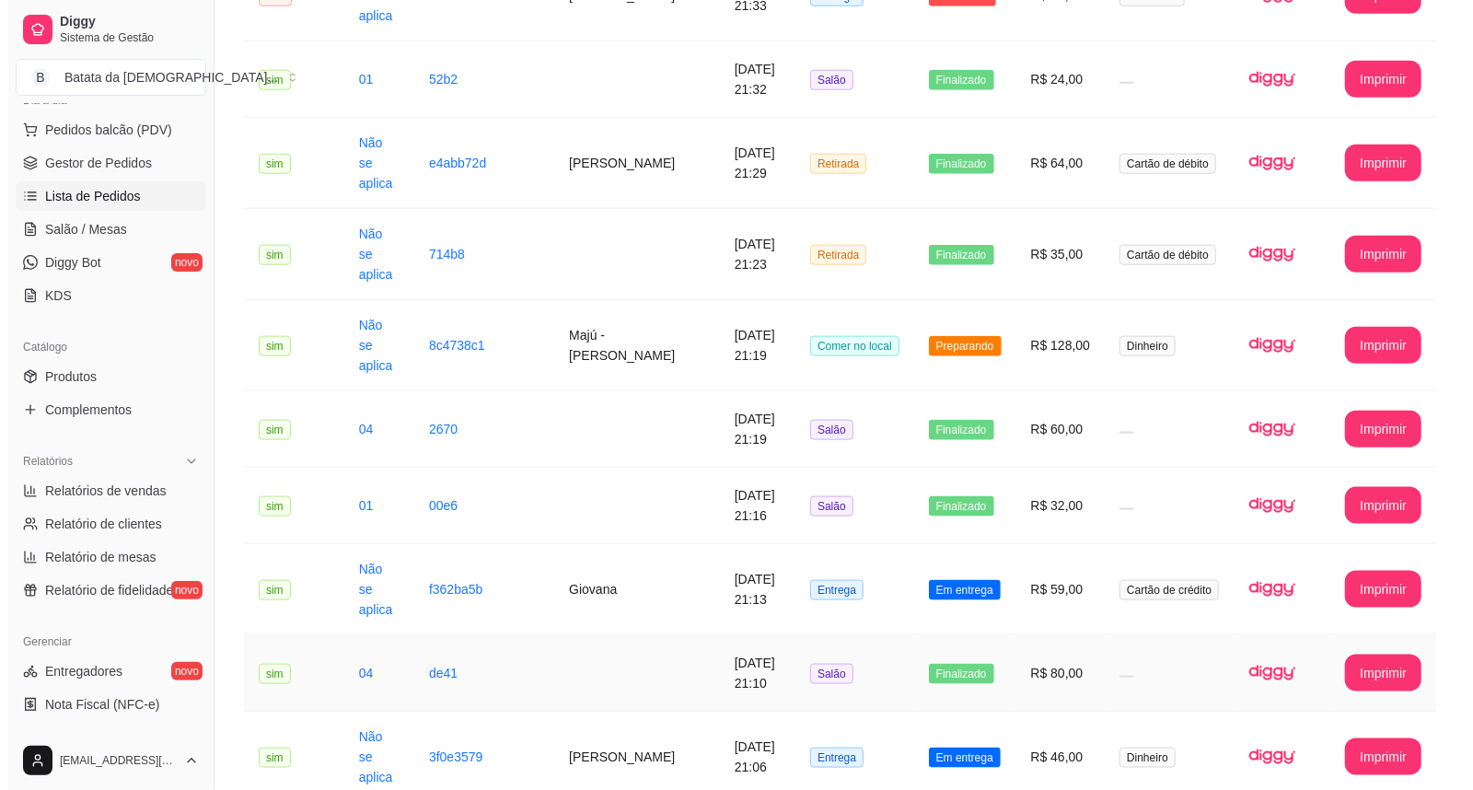
scroll to position [1125, 0]
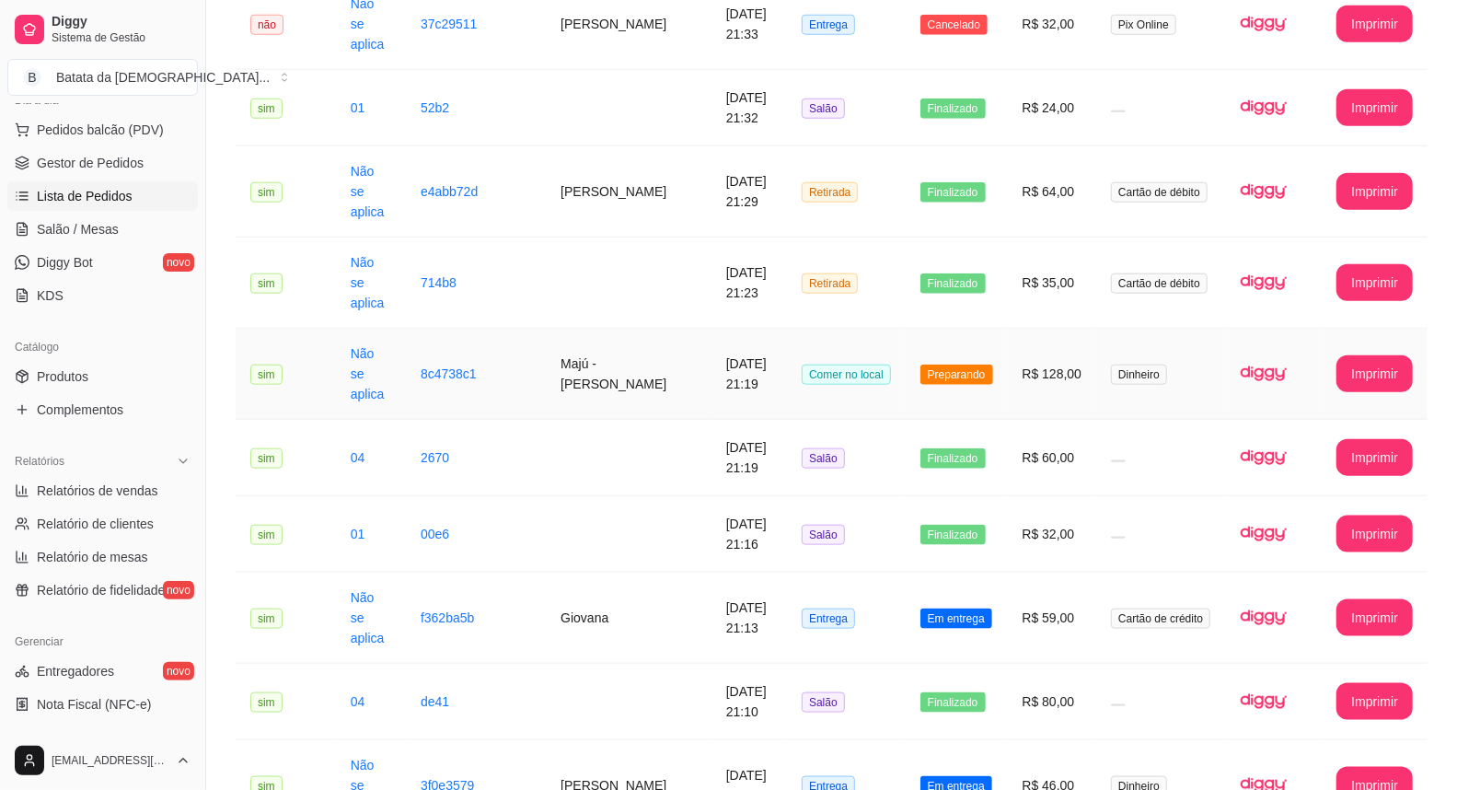
click at [946, 385] on td "Preparando" at bounding box center [957, 374] width 102 height 91
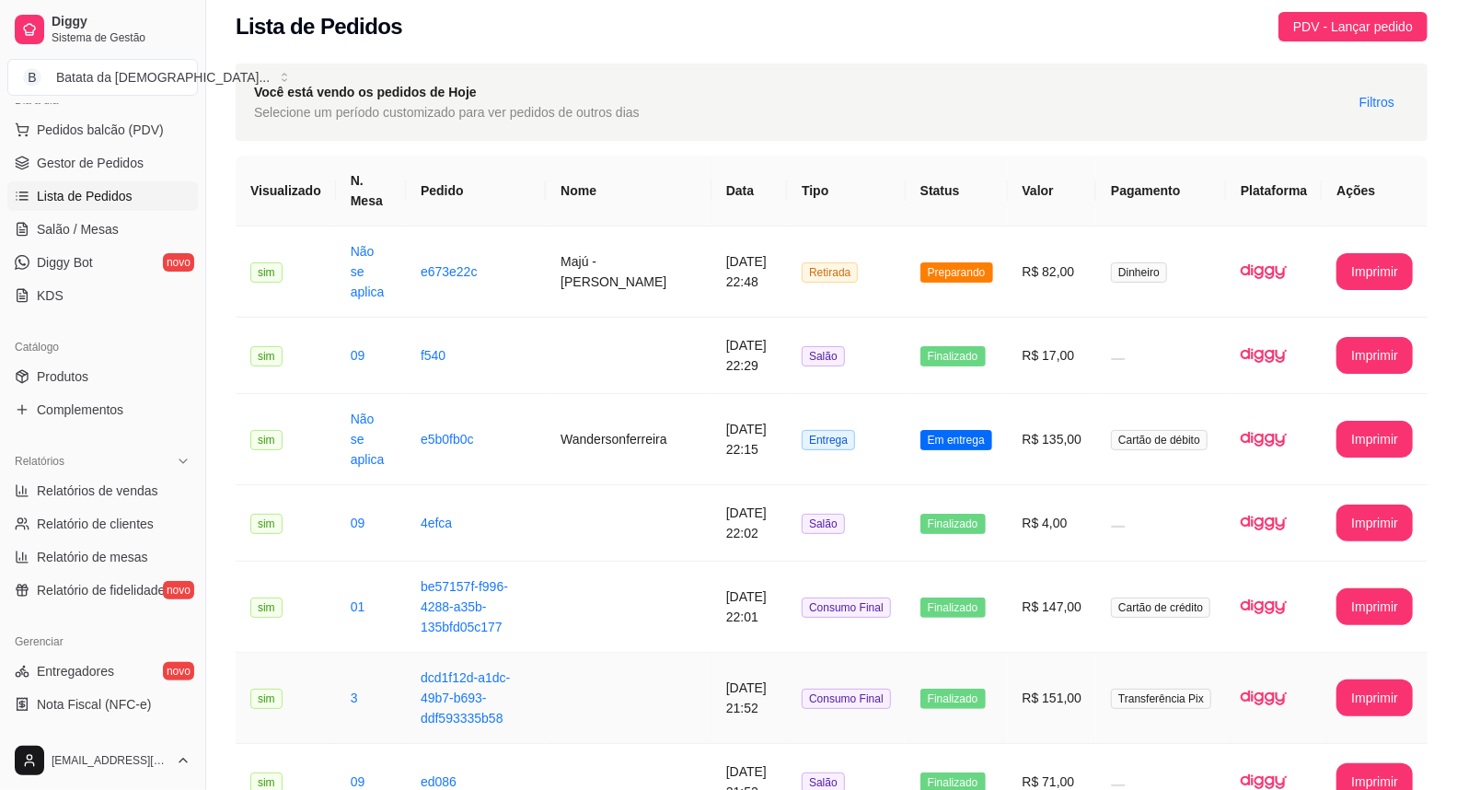
scroll to position [0, 0]
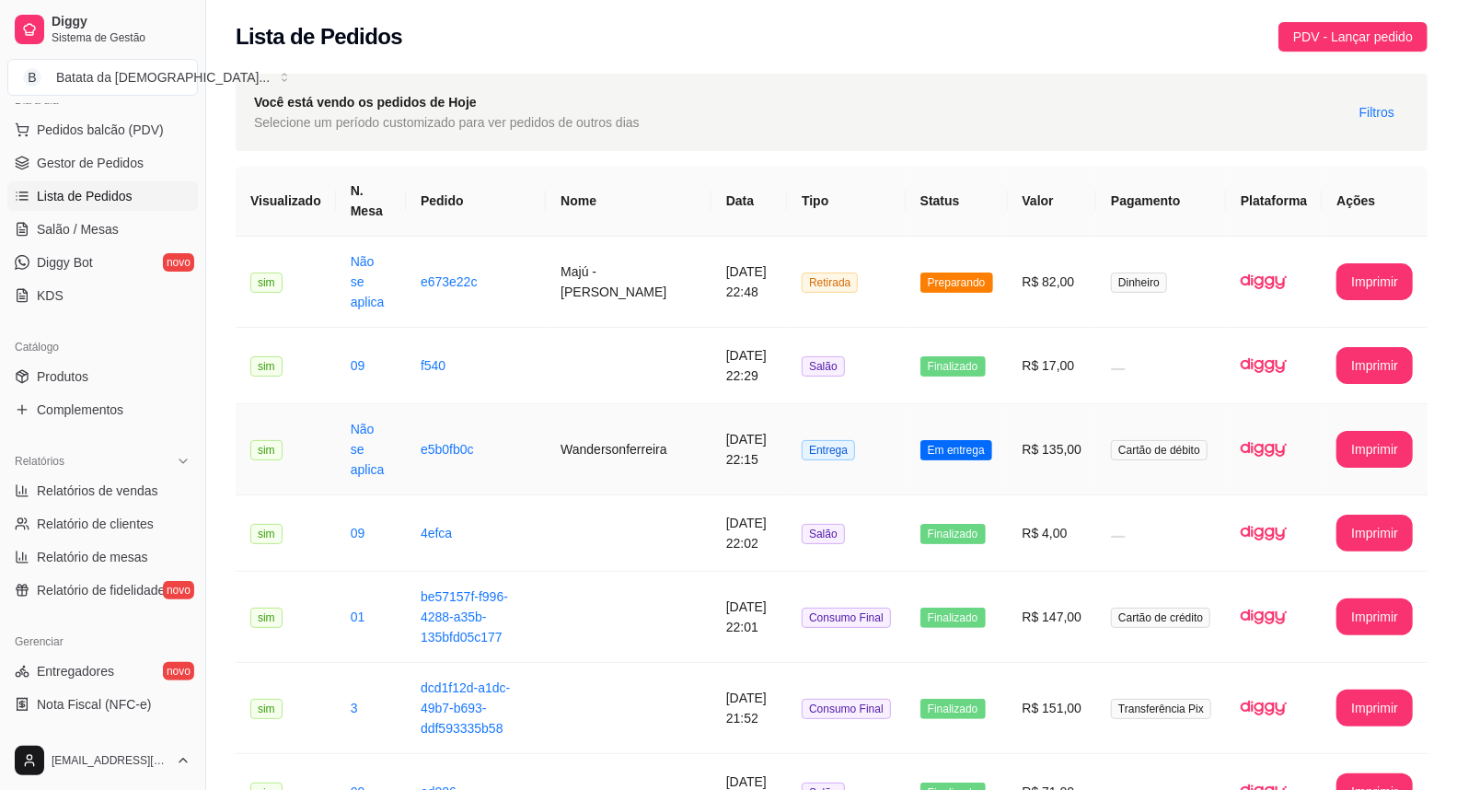
click at [1162, 460] on td "Cartão de débito" at bounding box center [1161, 449] width 130 height 91
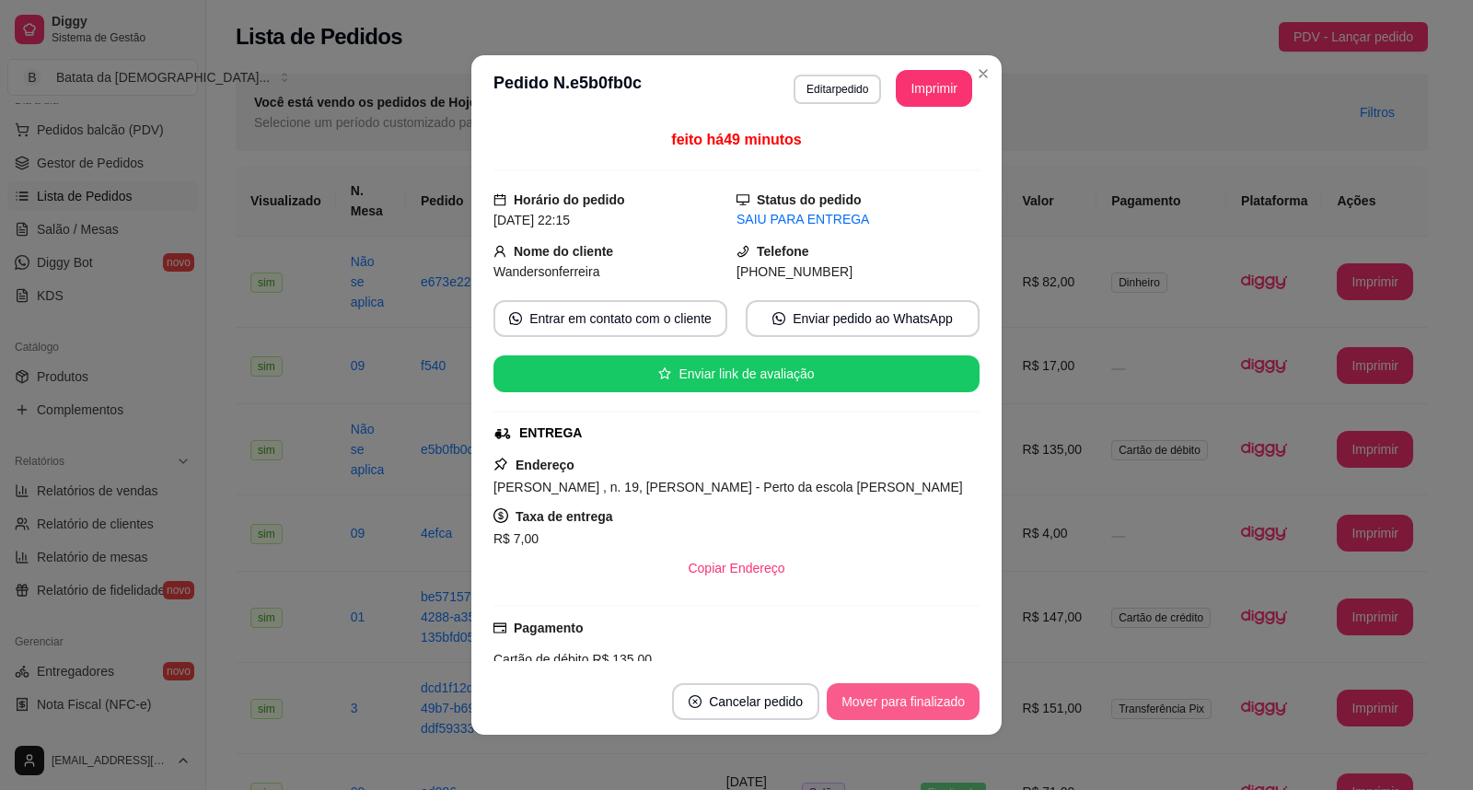
click at [922, 696] on button "Mover para finalizado" at bounding box center [903, 701] width 153 height 37
click at [922, 701] on div "Mover para finalizado" at bounding box center [890, 701] width 179 height 37
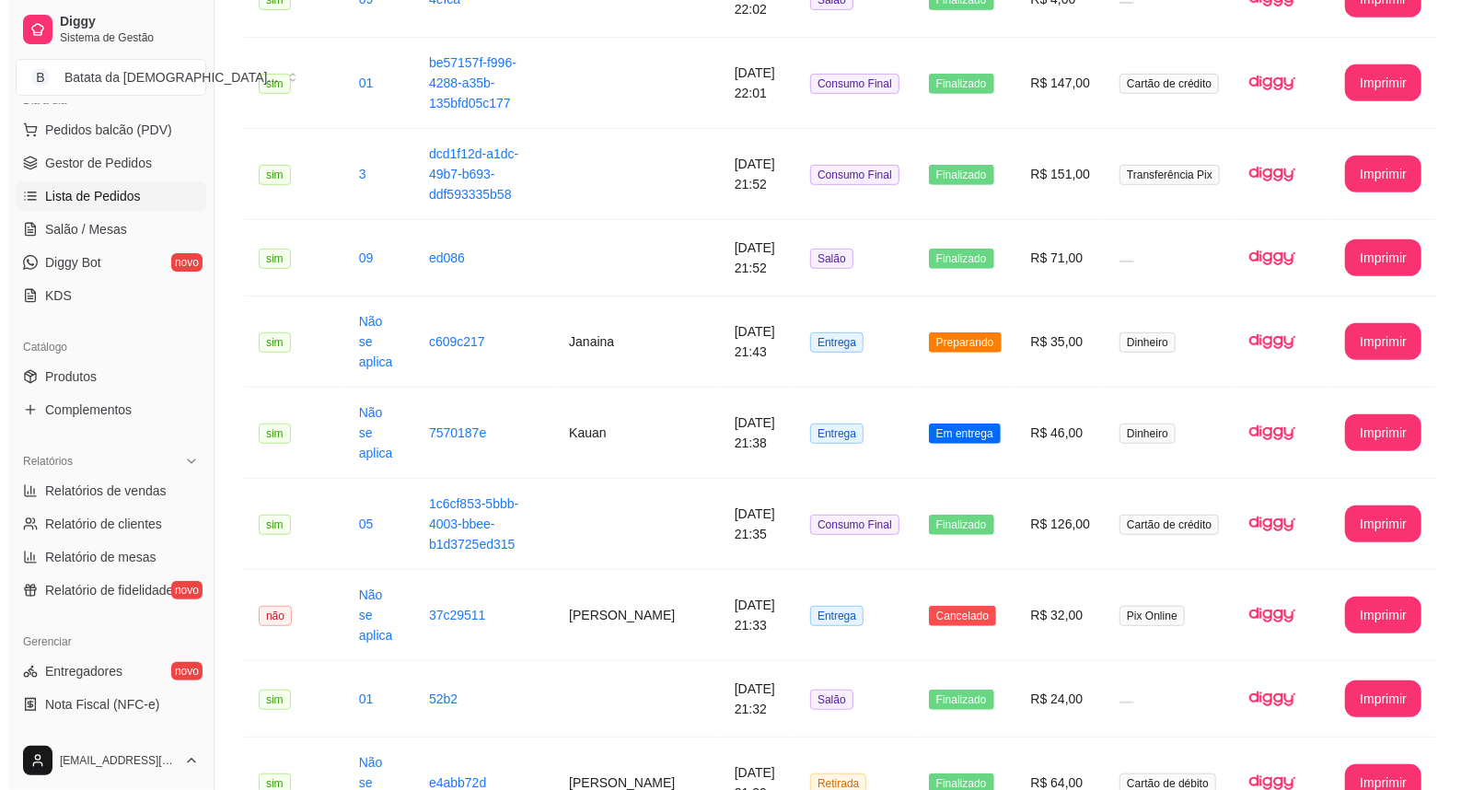
scroll to position [613, 0]
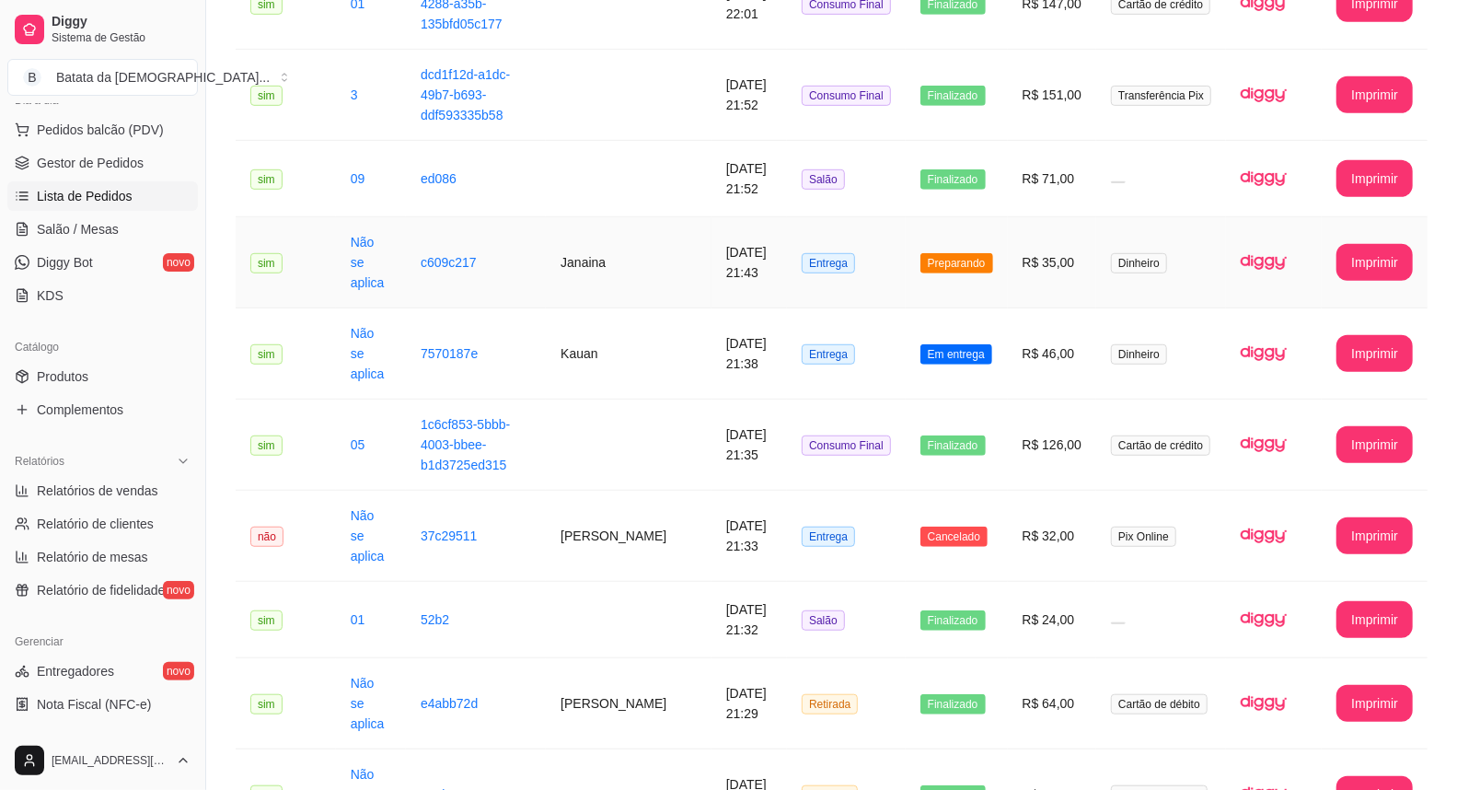
click at [955, 256] on span "Preparando" at bounding box center [956, 263] width 73 height 20
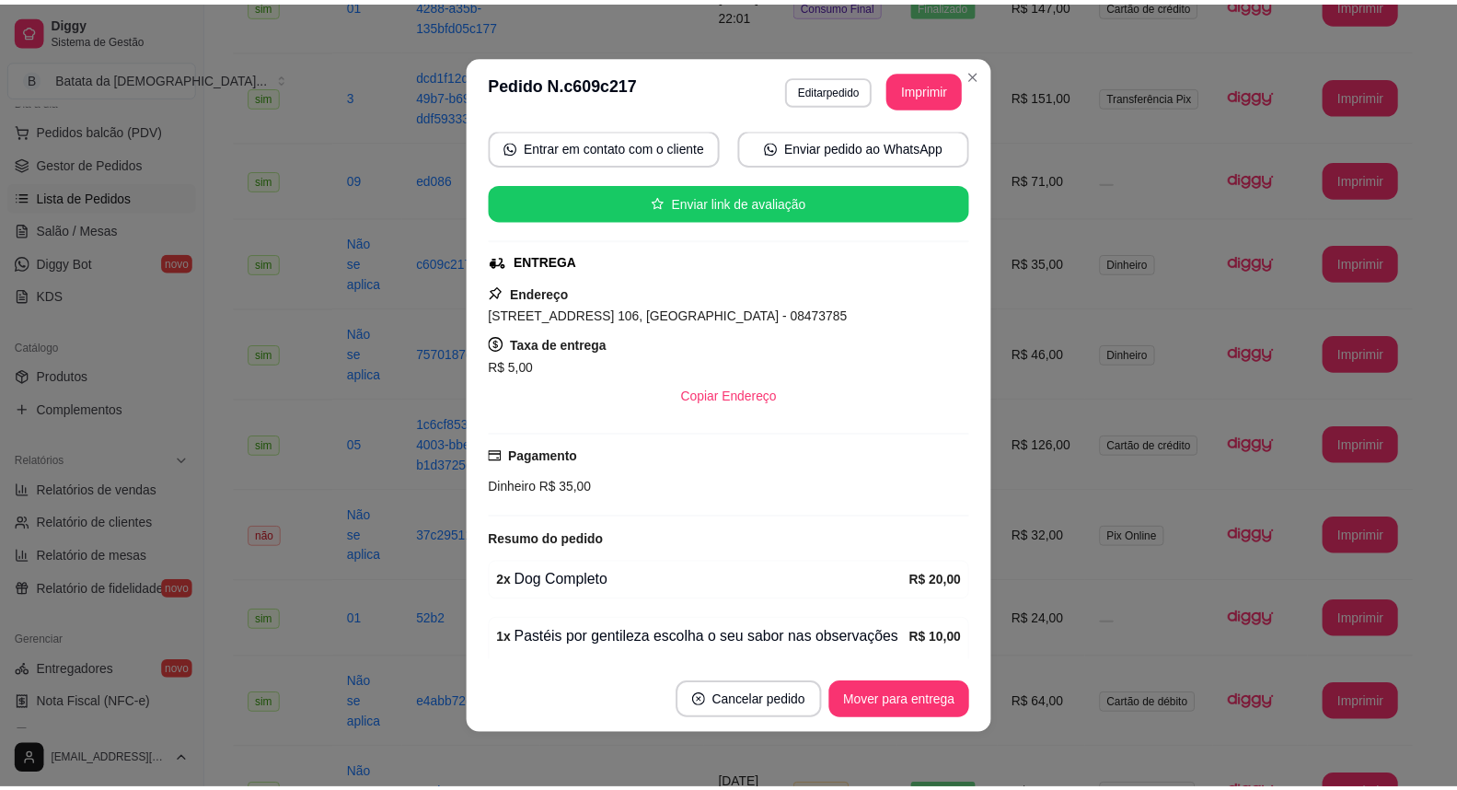
scroll to position [295, 0]
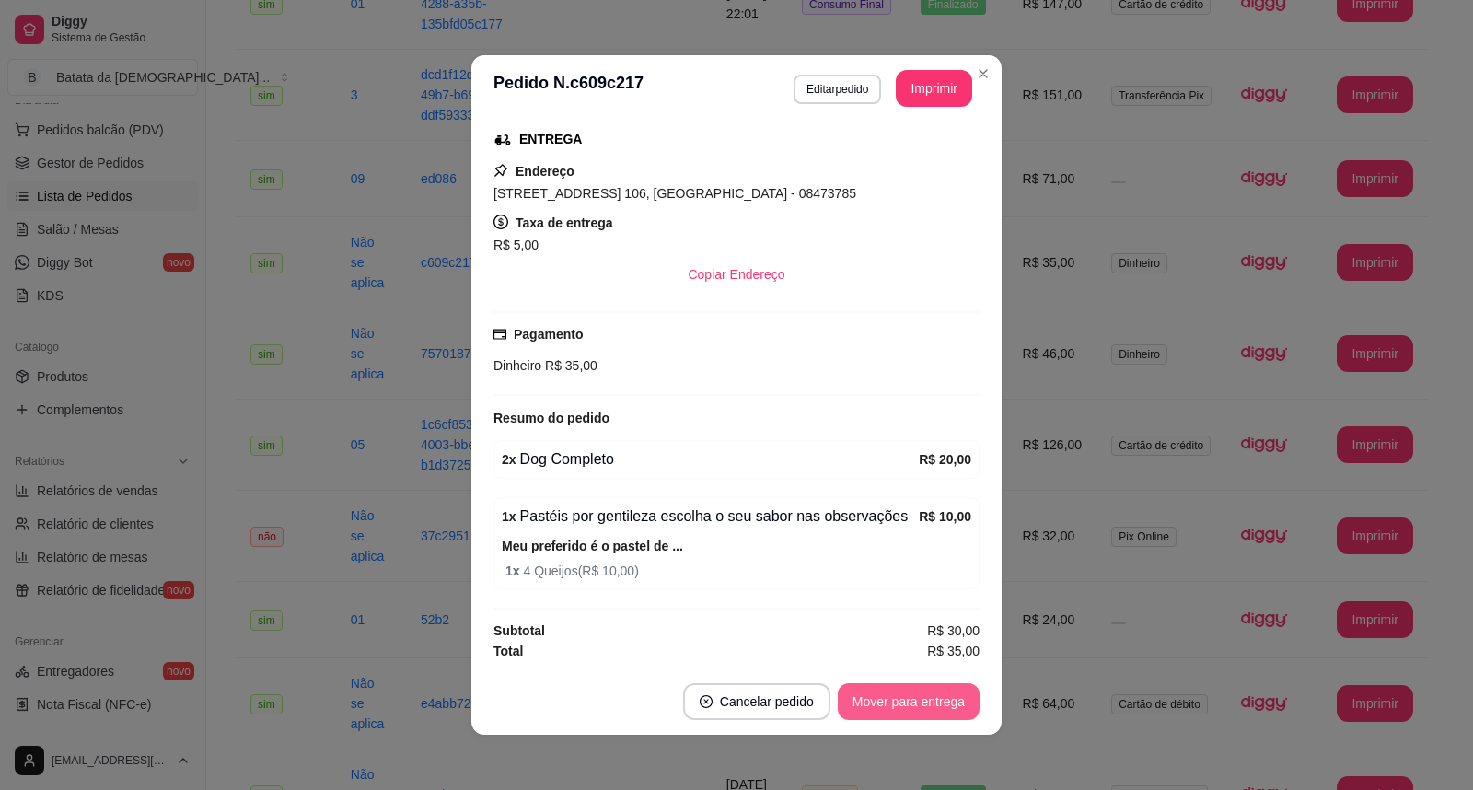
click at [902, 718] on button "Mover para entrega" at bounding box center [909, 701] width 142 height 37
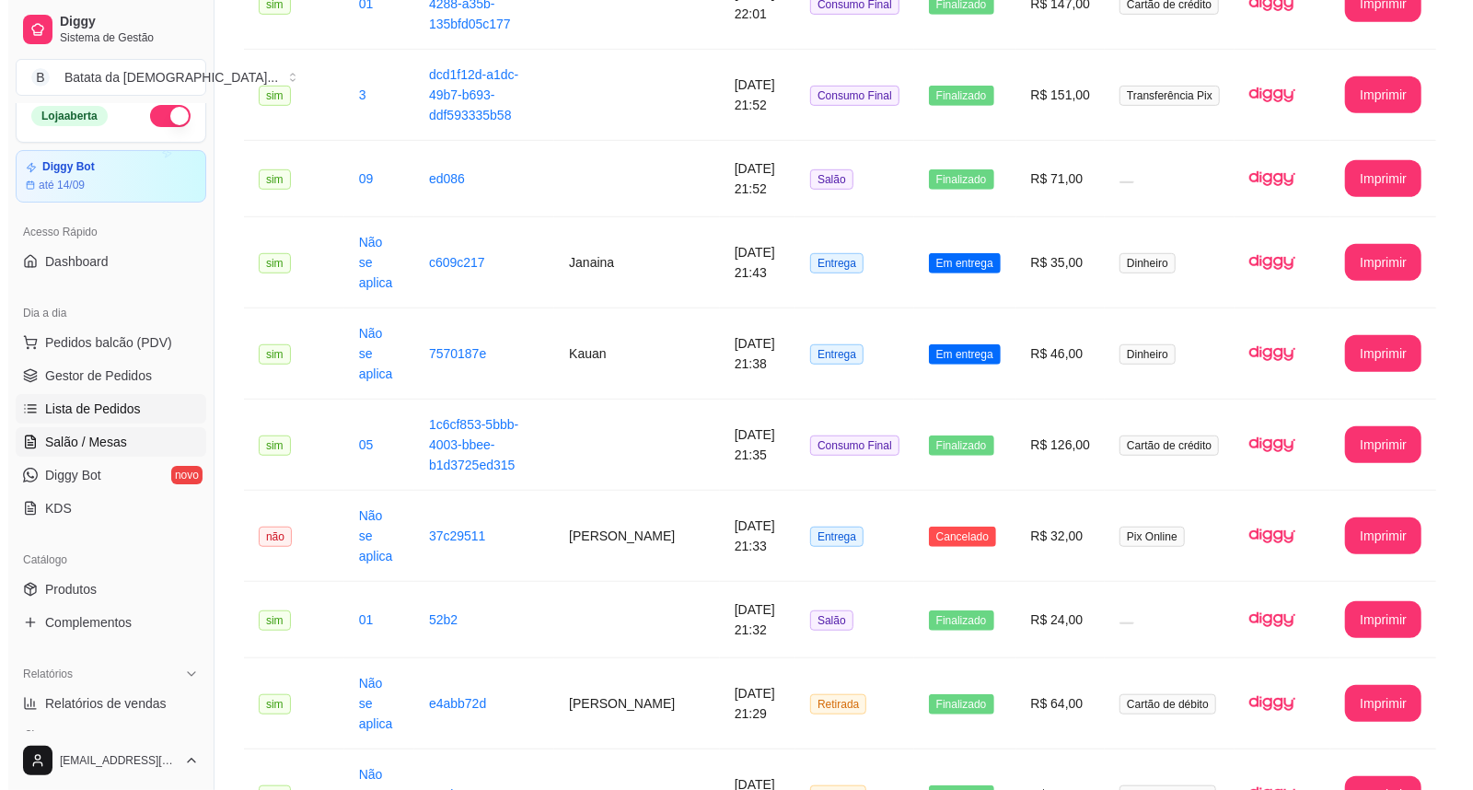
scroll to position [0, 0]
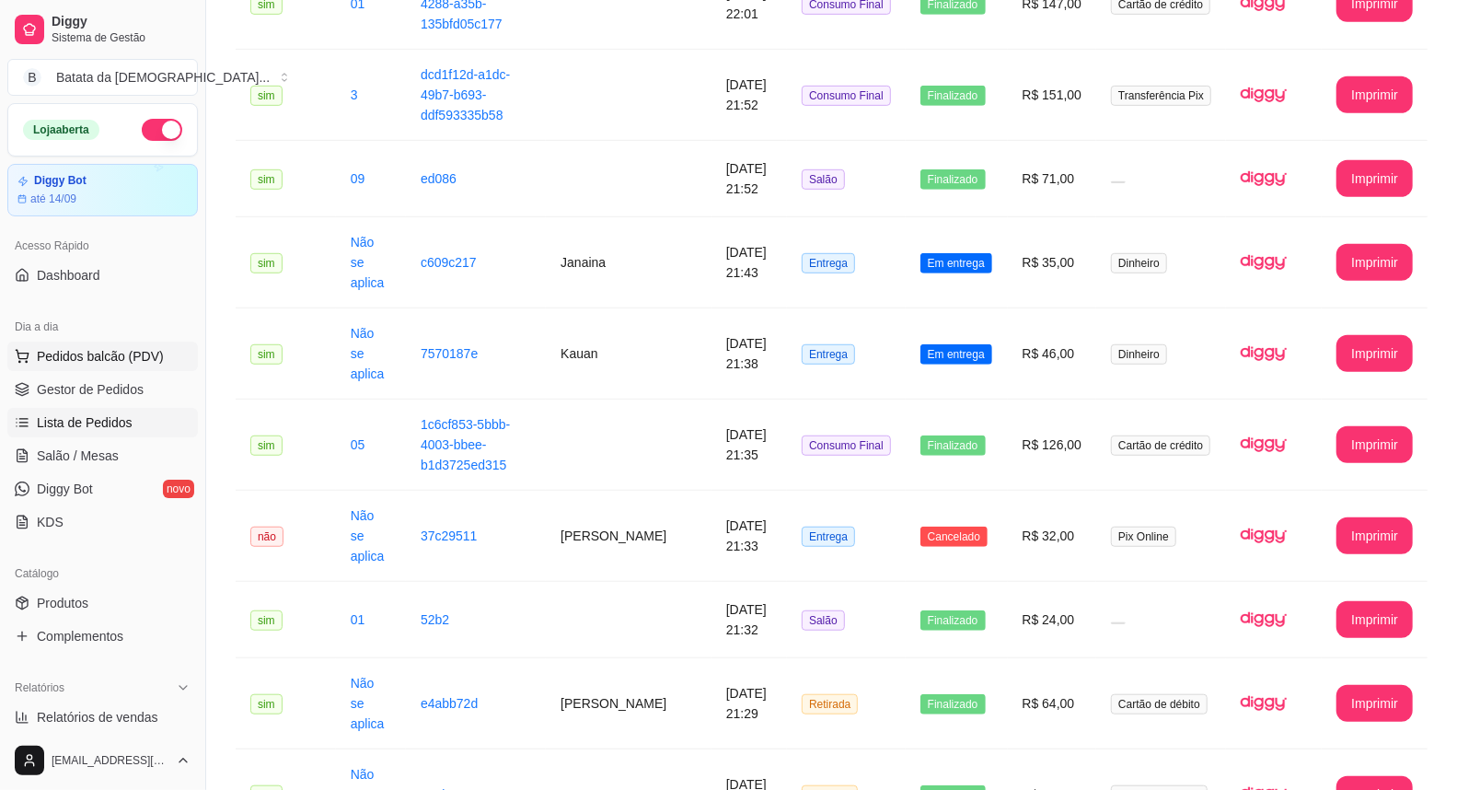
click at [139, 351] on span "Pedidos balcão (PDV)" at bounding box center [100, 356] width 127 height 18
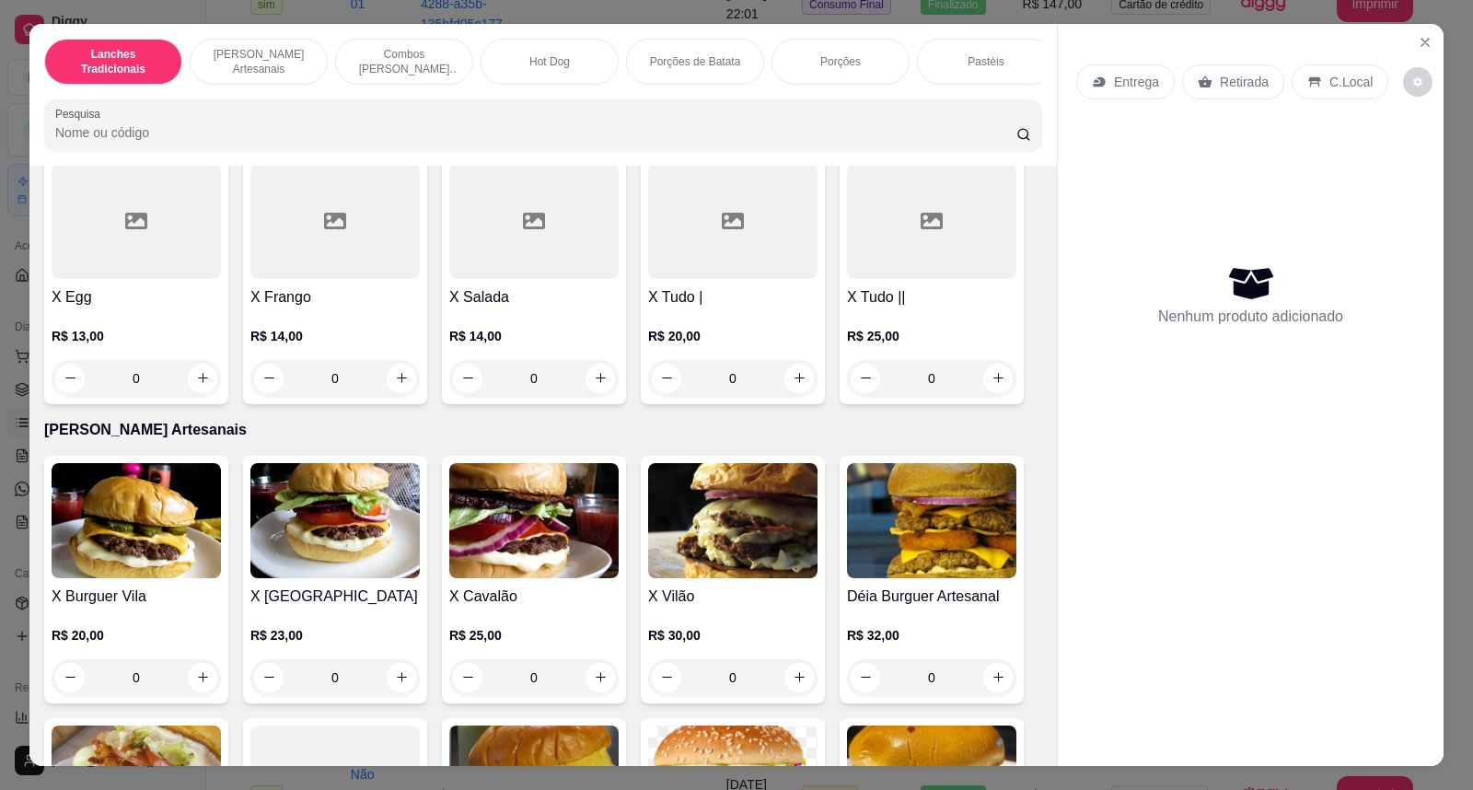
scroll to position [409, 0]
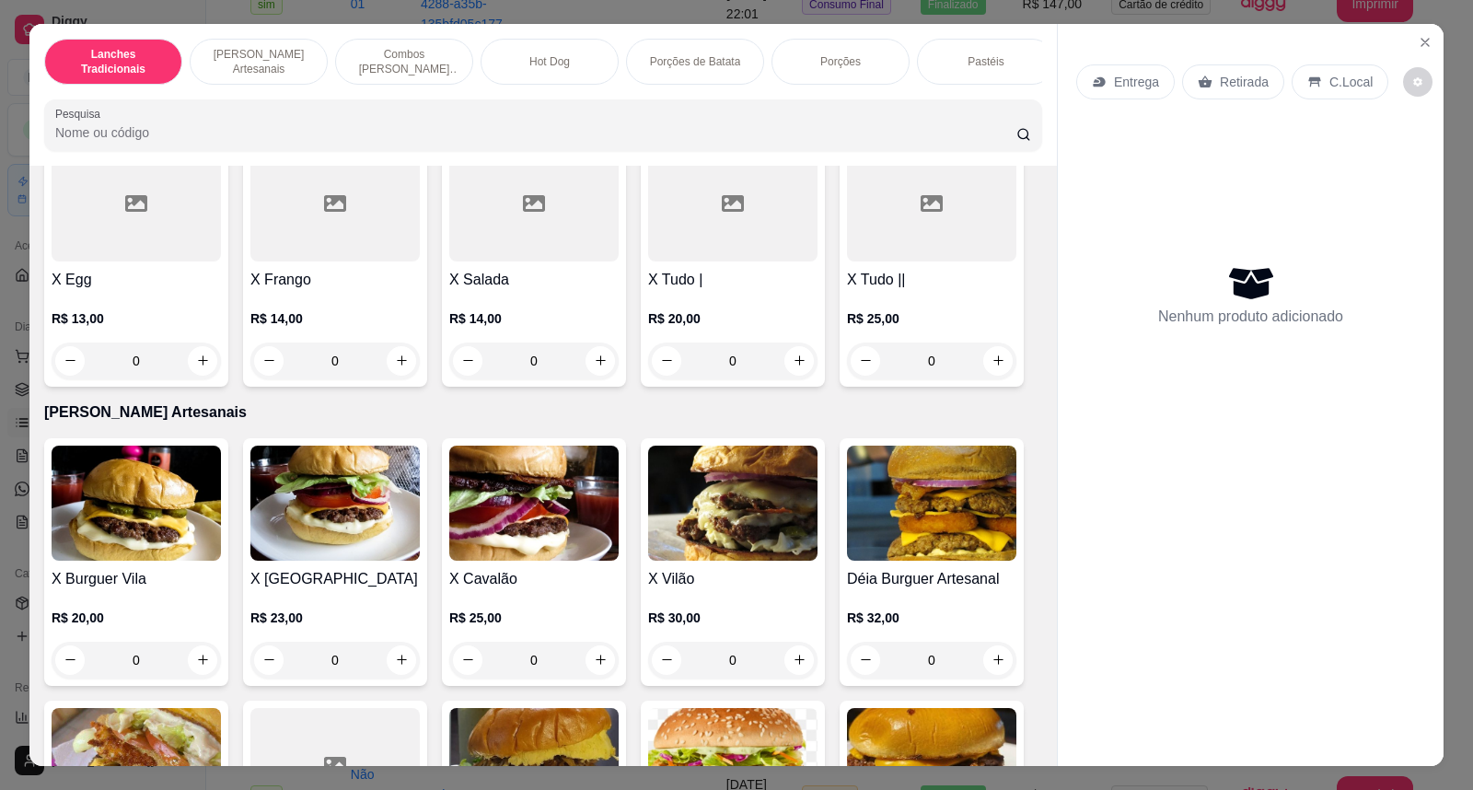
click at [320, 549] on img at bounding box center [334, 502] width 169 height 115
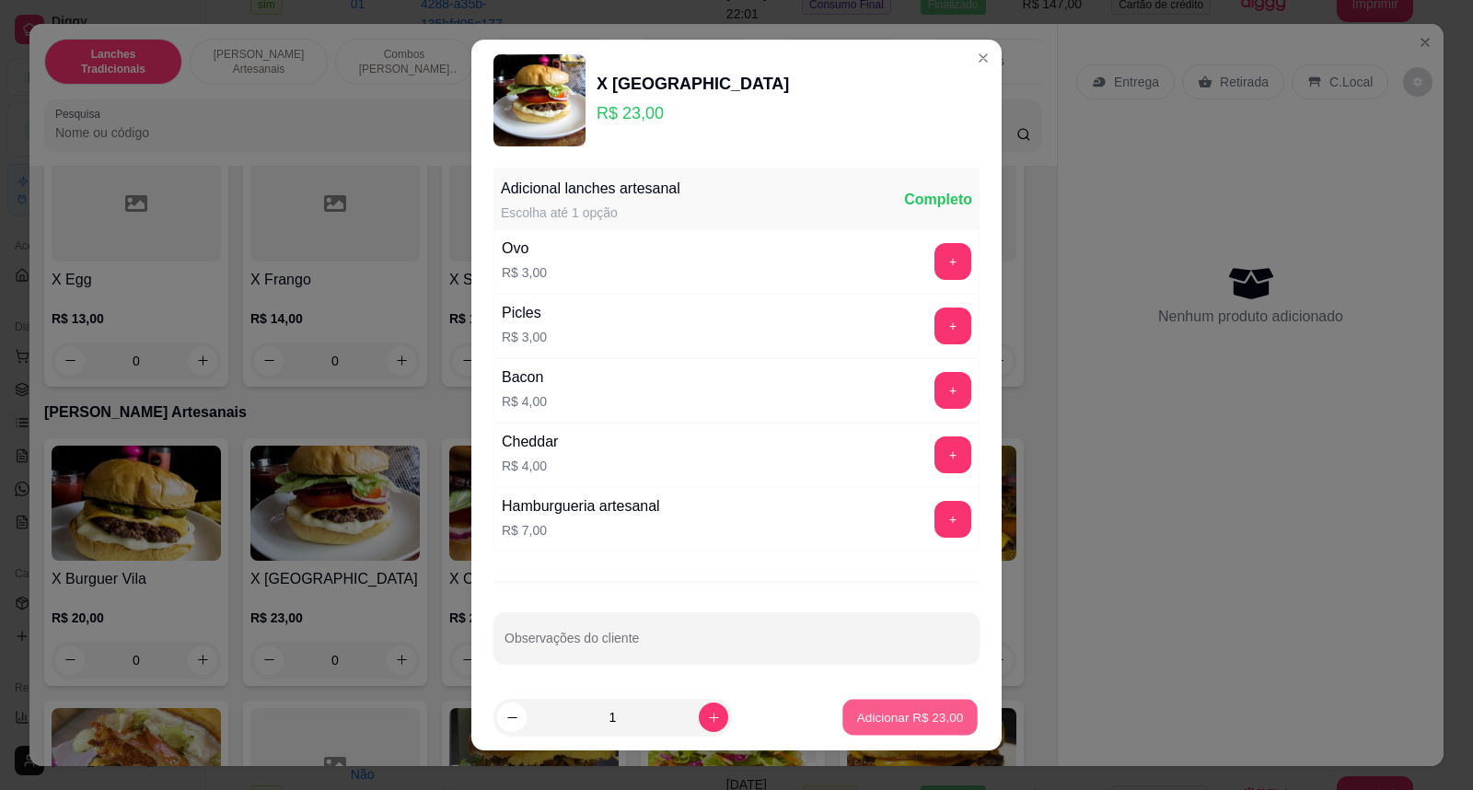
click at [936, 720] on p "Adicionar R$ 23,00" at bounding box center [910, 716] width 107 height 17
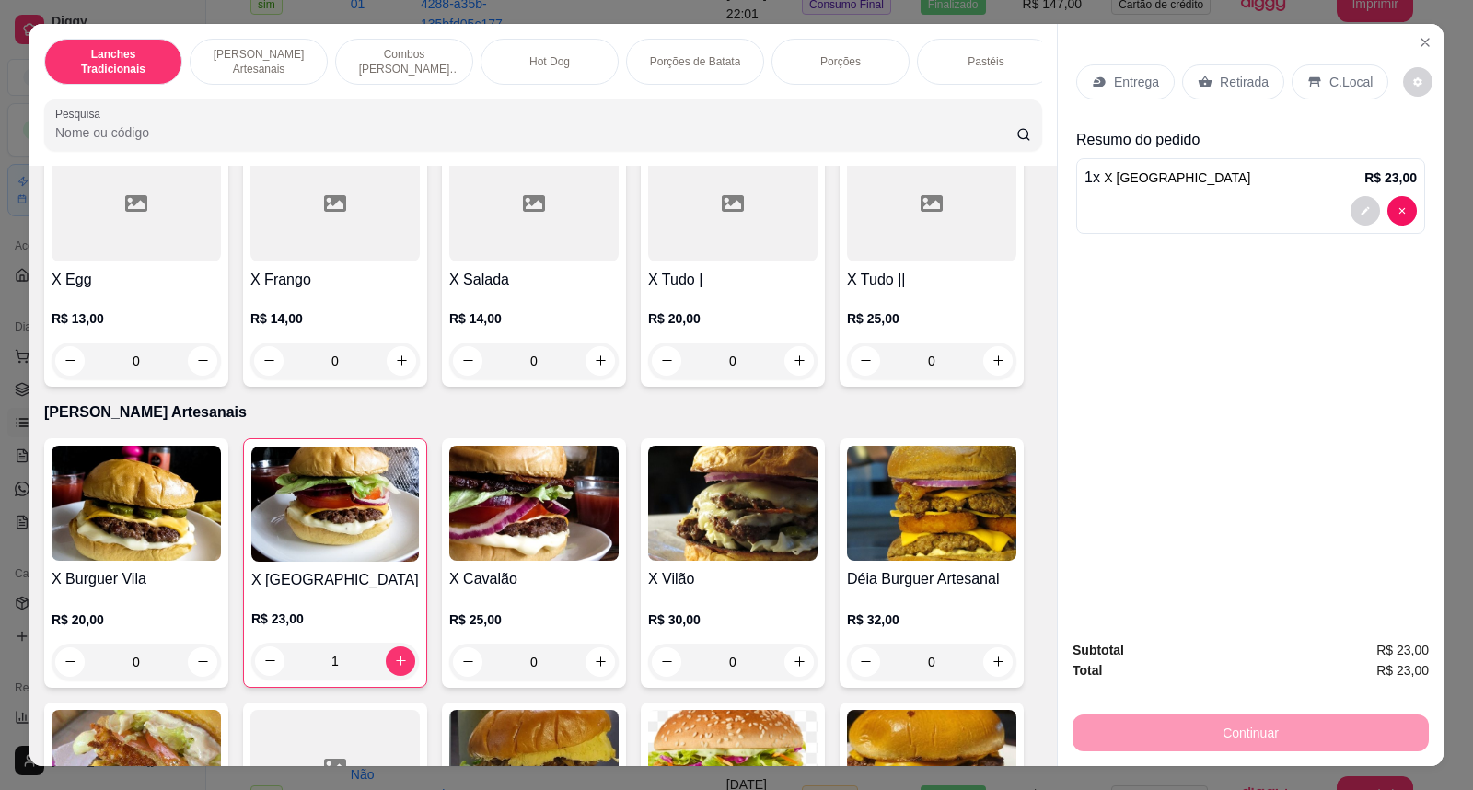
click at [401, 679] on div "1" at bounding box center [335, 660] width 168 height 37
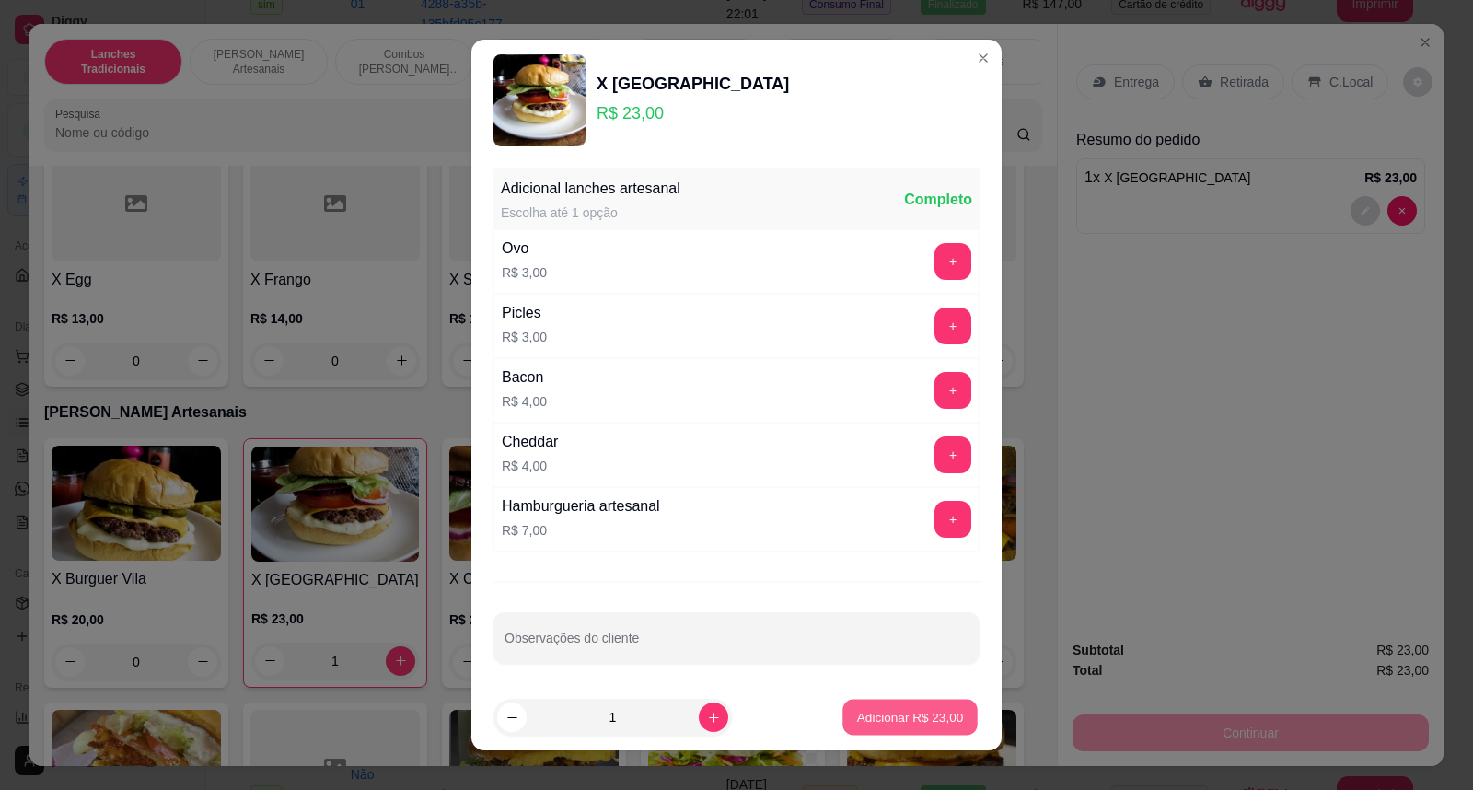
click at [908, 707] on button "Adicionar R$ 23,00" at bounding box center [909, 717] width 135 height 36
type input "2"
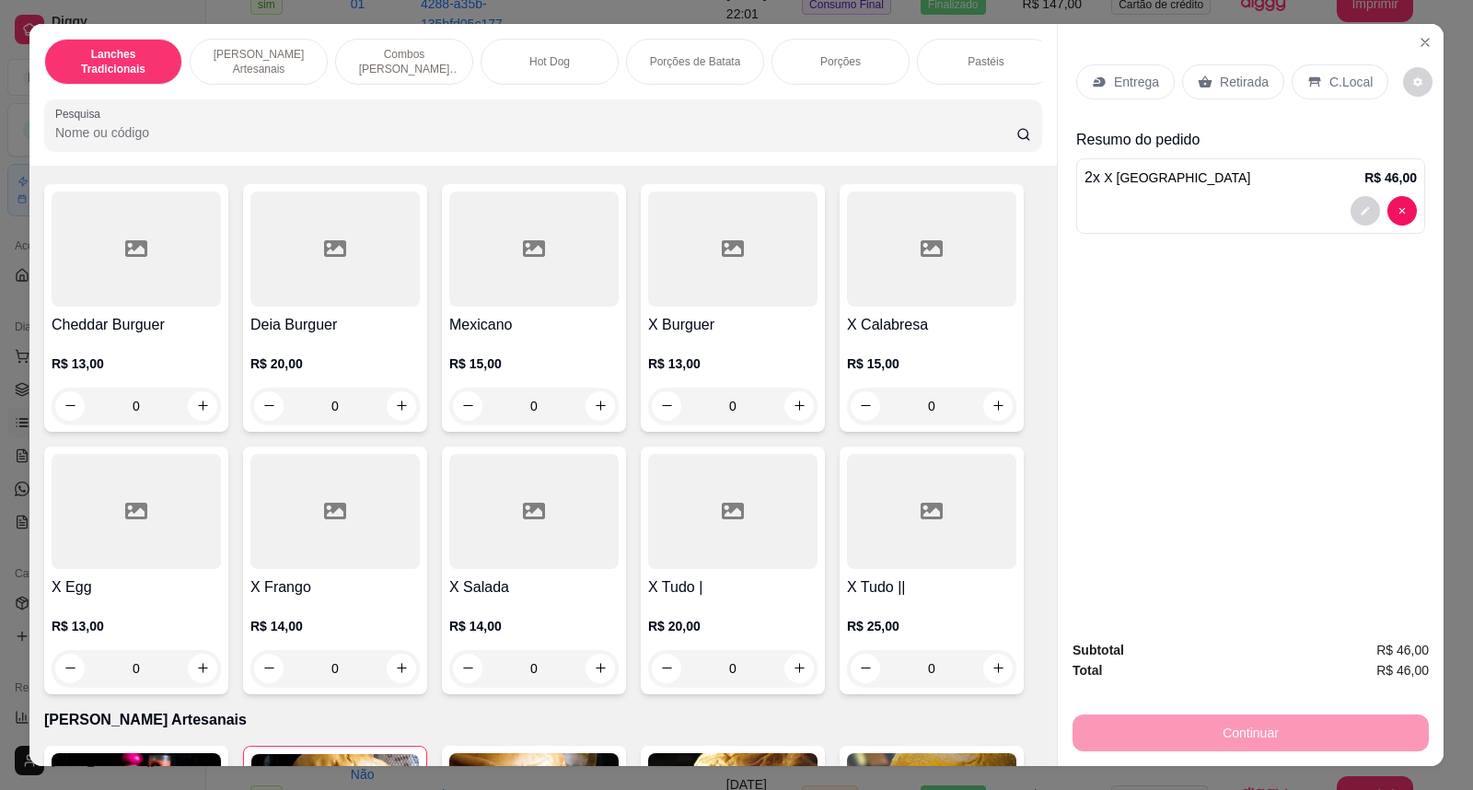
scroll to position [102, 0]
click at [786, 409] on div "0" at bounding box center [732, 405] width 169 height 37
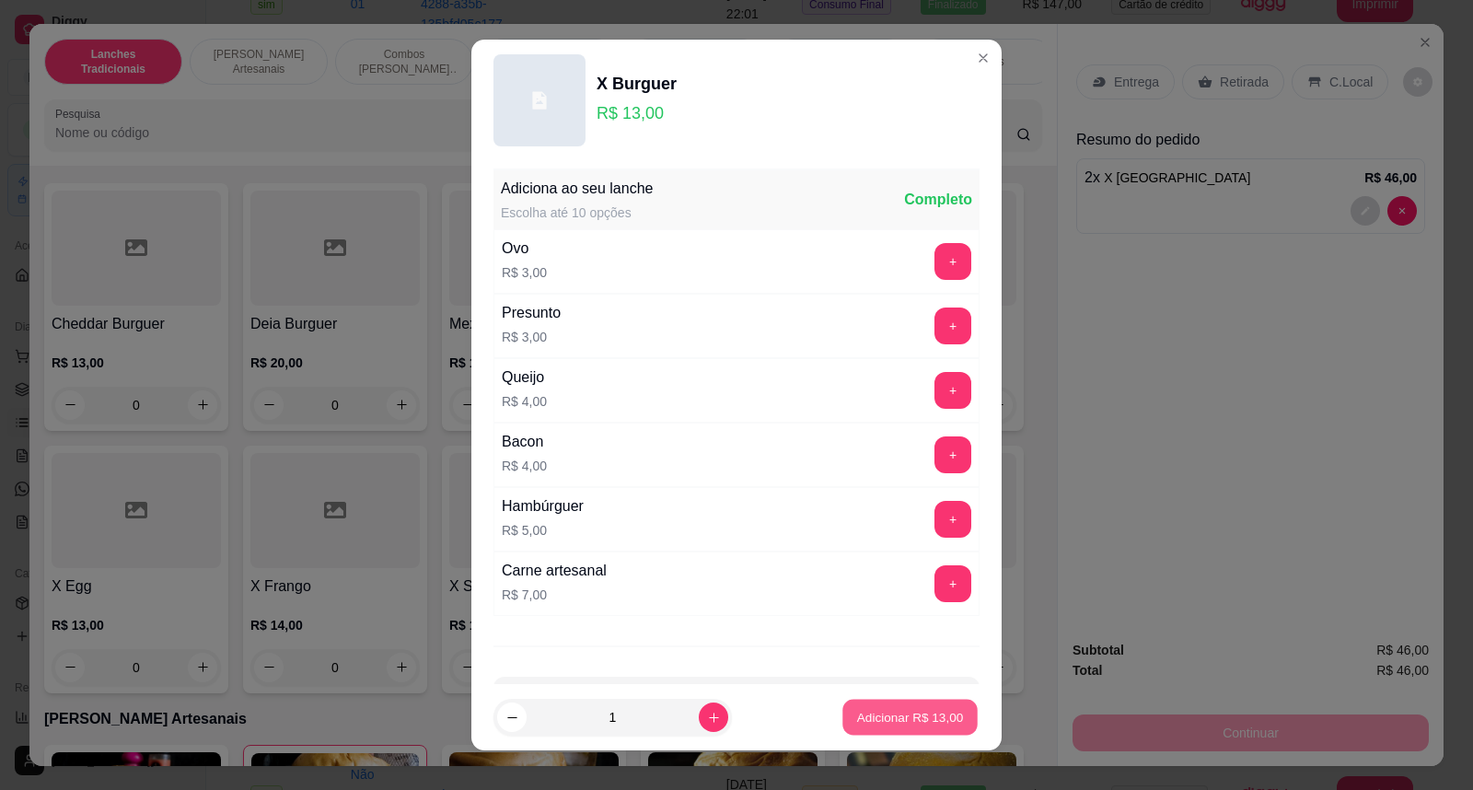
click at [877, 706] on button "Adicionar R$ 13,00" at bounding box center [909, 717] width 135 height 36
type input "1"
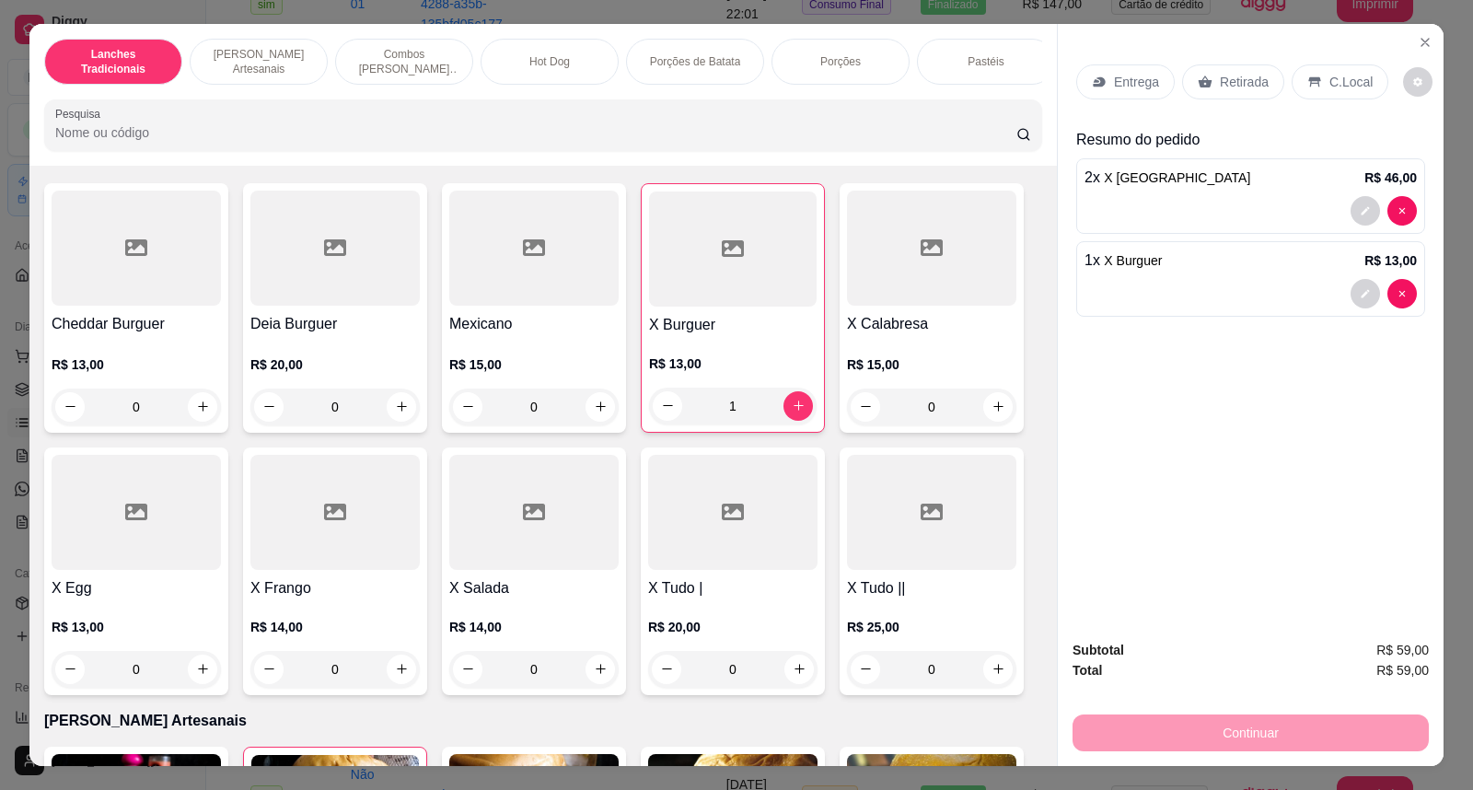
scroll to position [511, 0]
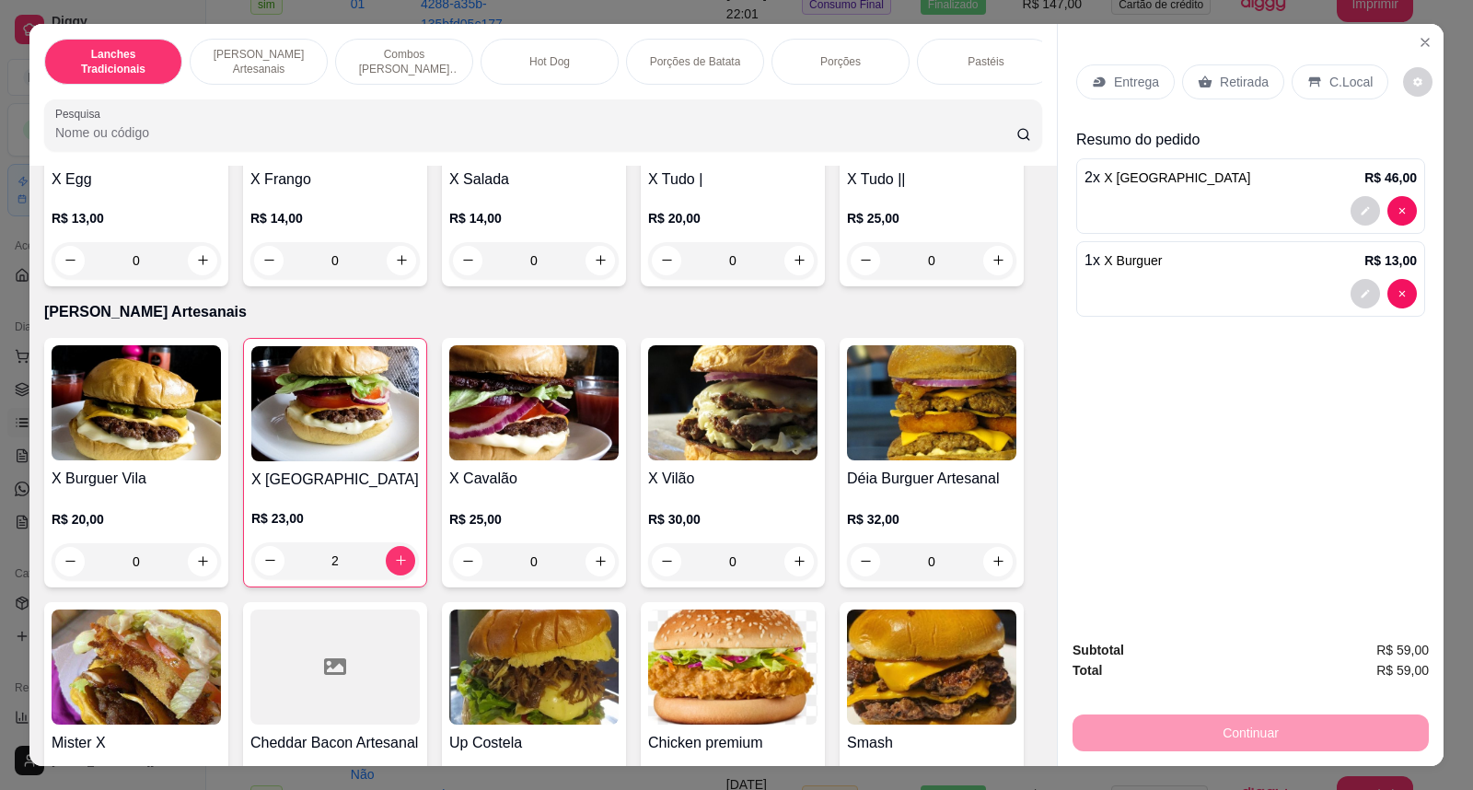
click at [134, 481] on h4 "X Burguer Vila" at bounding box center [136, 479] width 169 height 22
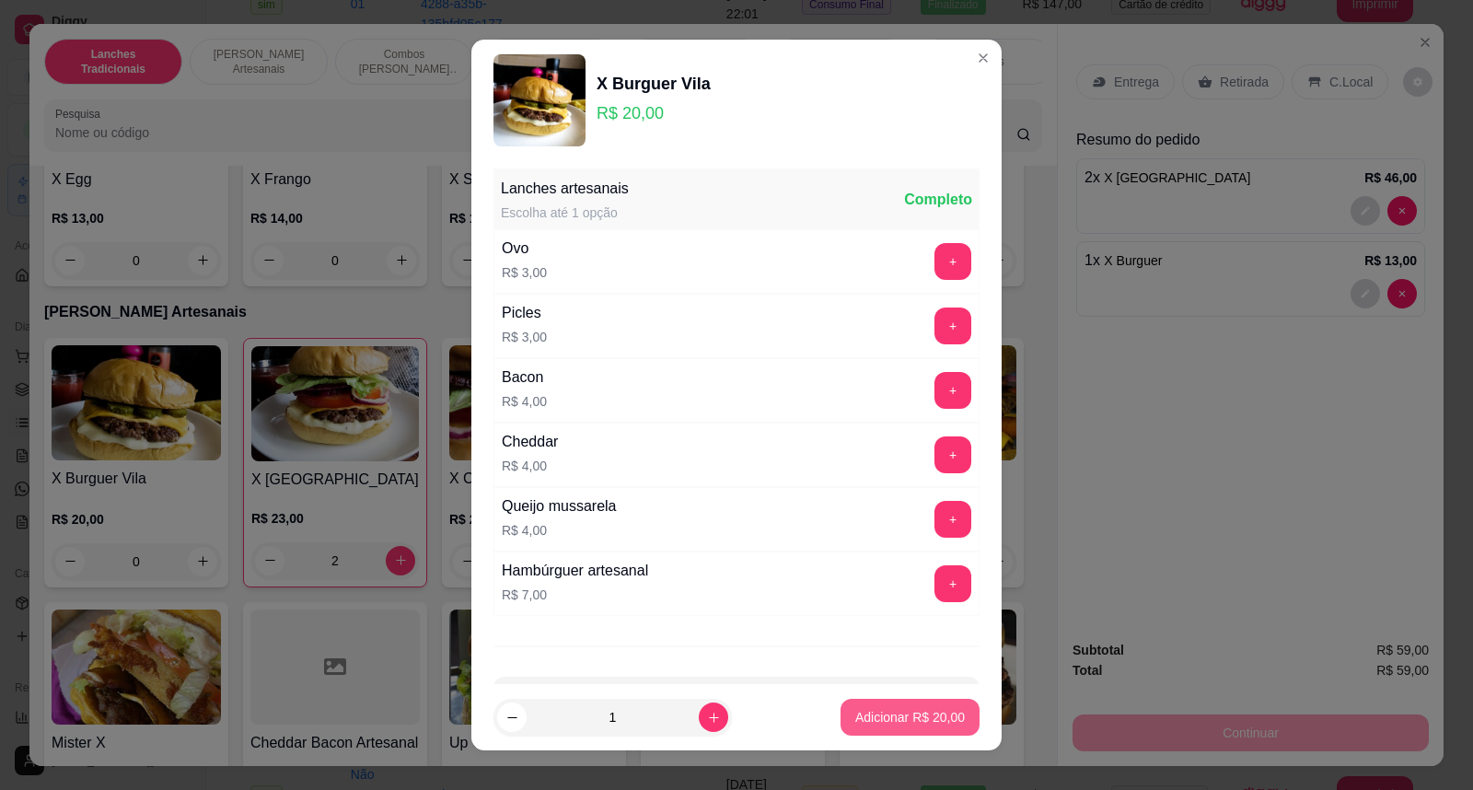
click at [884, 723] on p "Adicionar R$ 20,00" at bounding box center [910, 717] width 110 height 18
type input "1"
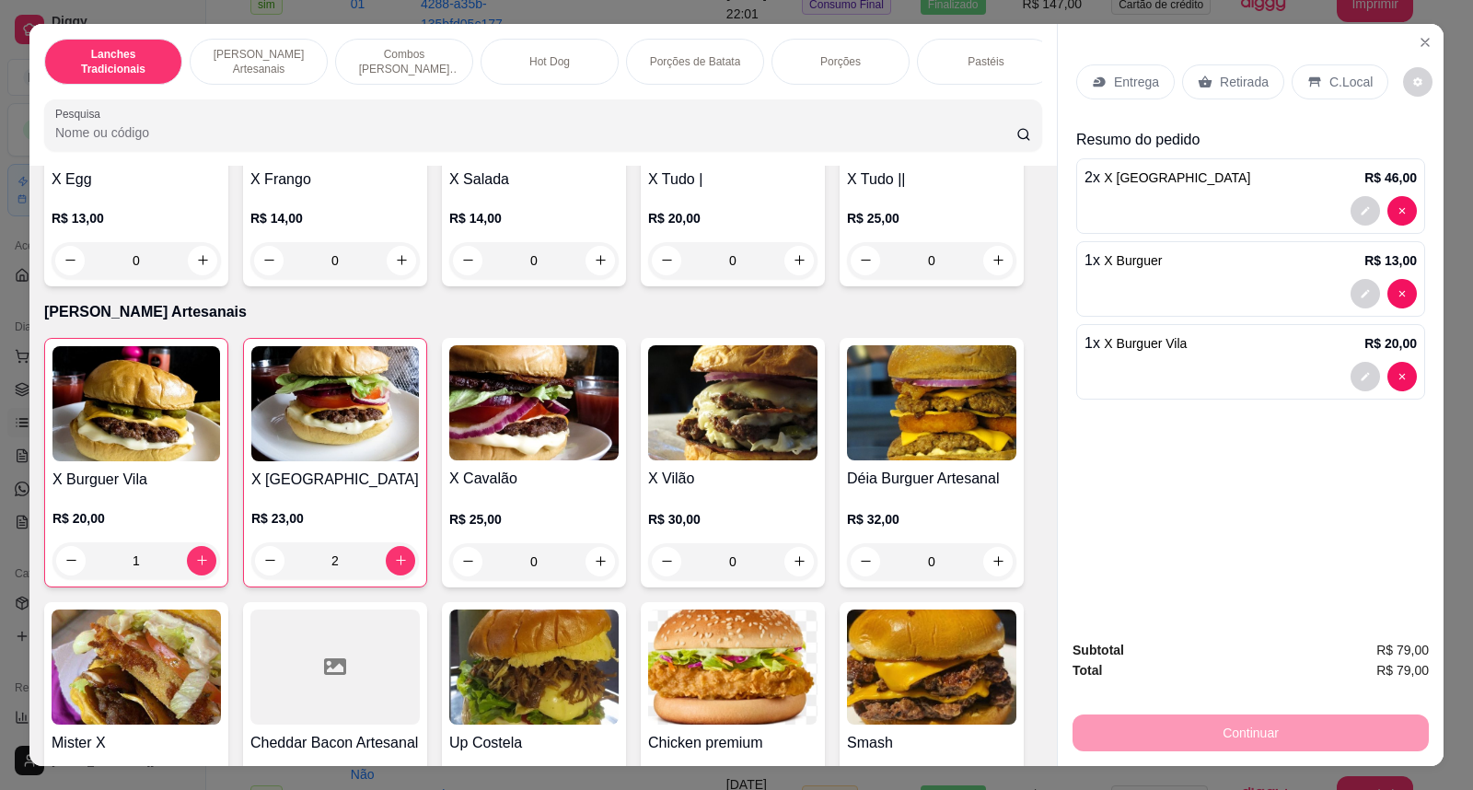
click at [1243, 87] on p "Retirada" at bounding box center [1244, 82] width 49 height 18
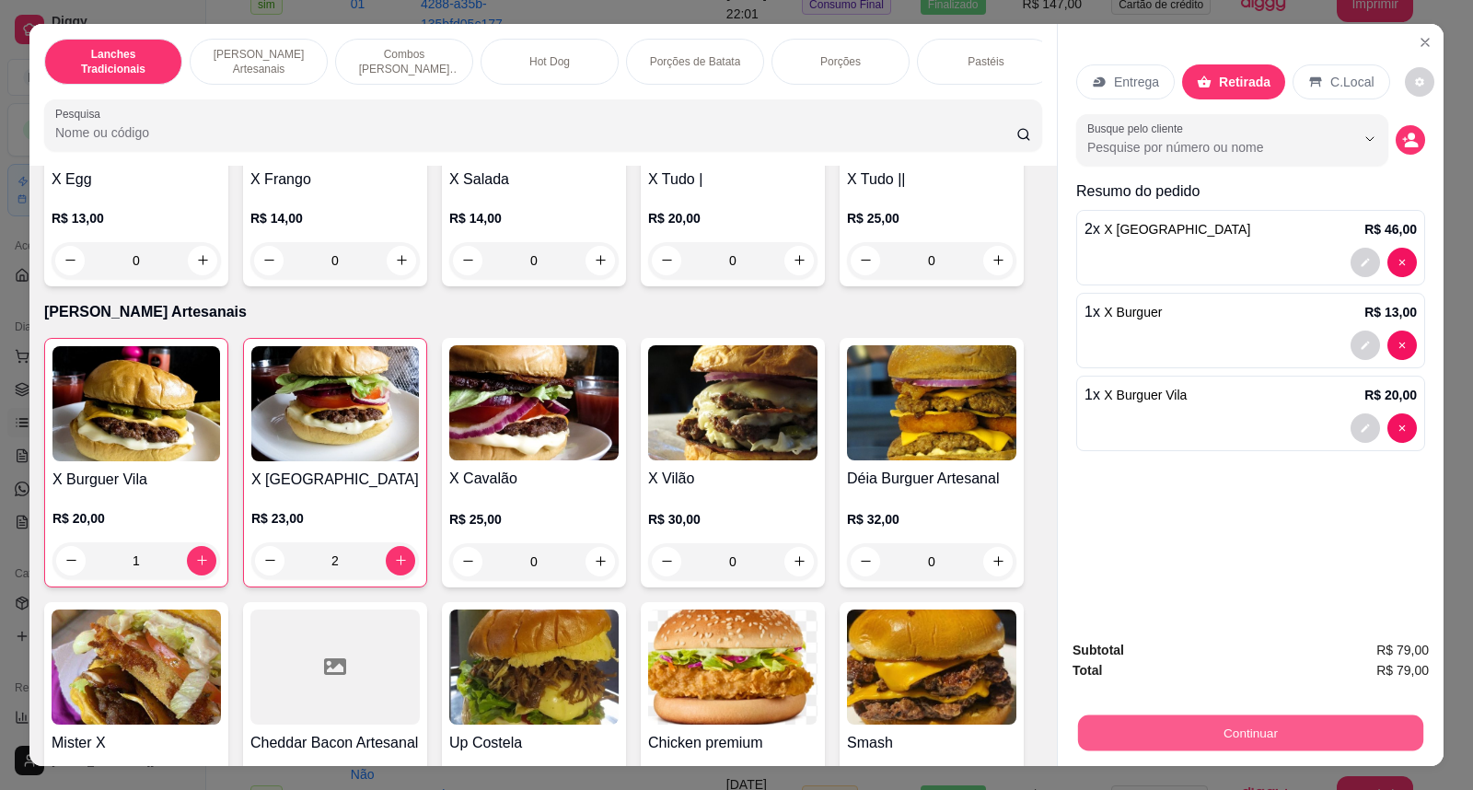
click at [1283, 729] on button "Continuar" at bounding box center [1250, 733] width 345 height 36
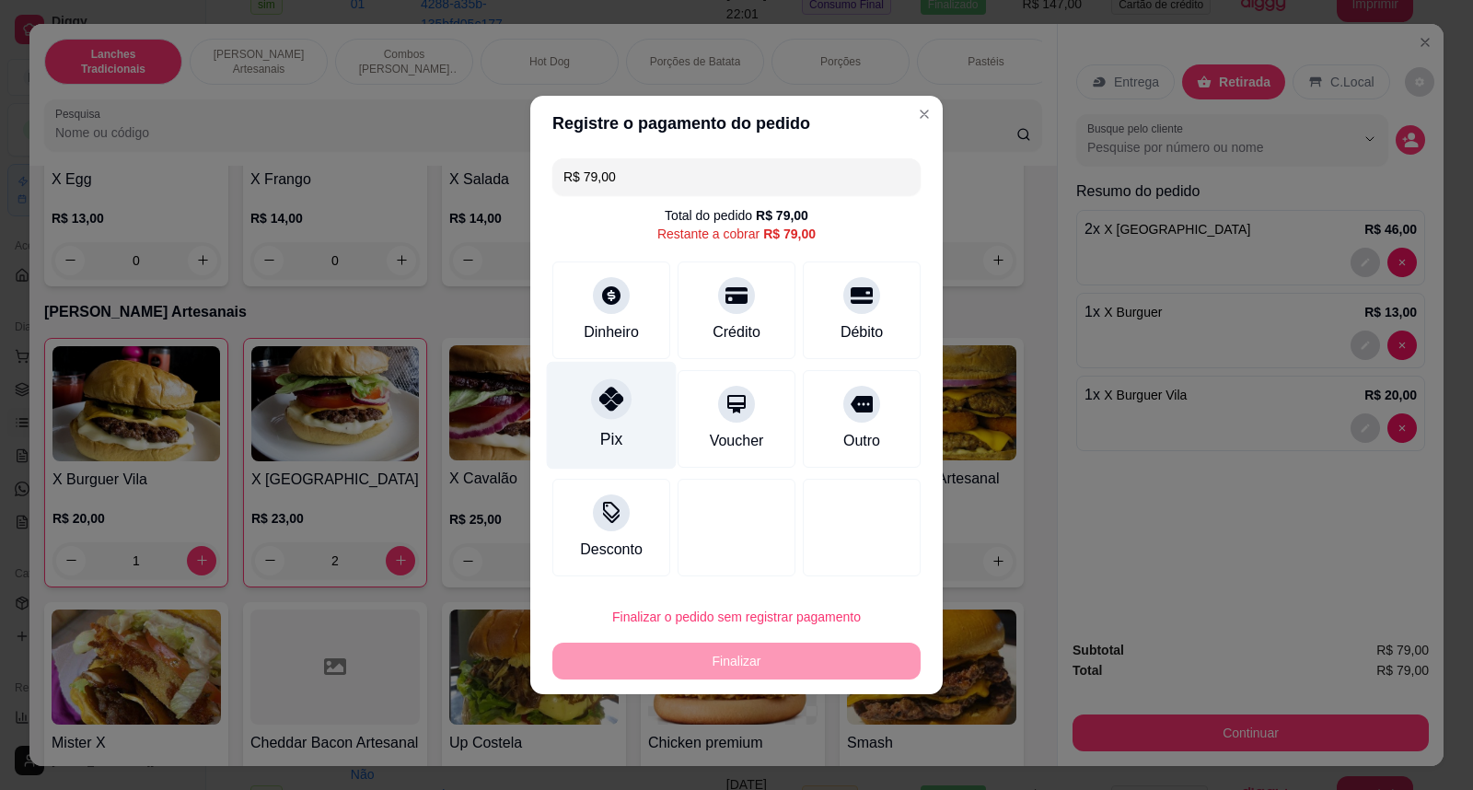
click at [608, 409] on icon at bounding box center [611, 399] width 24 height 24
type input "R$ 0,00"
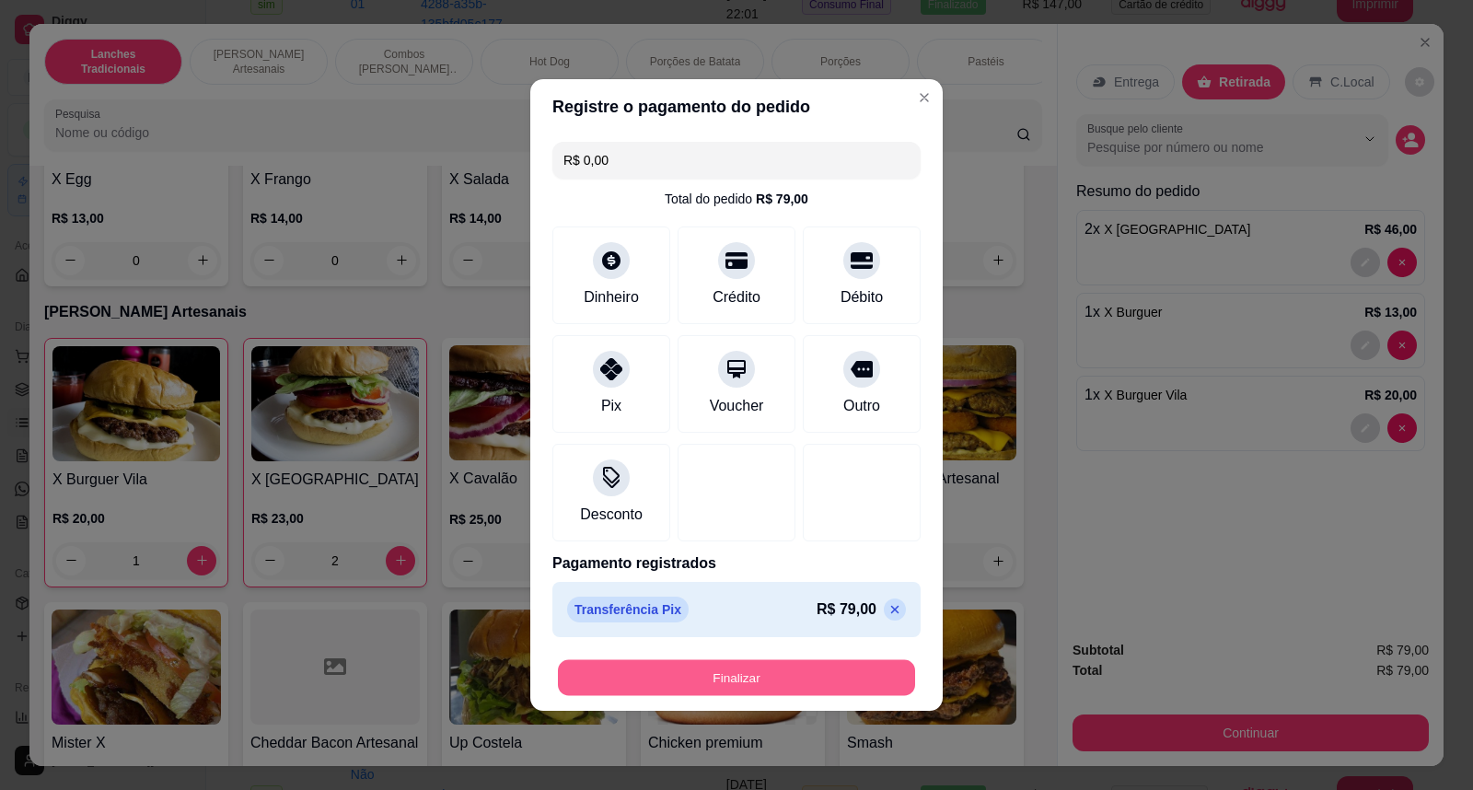
click at [736, 688] on button "Finalizar" at bounding box center [736, 678] width 357 height 36
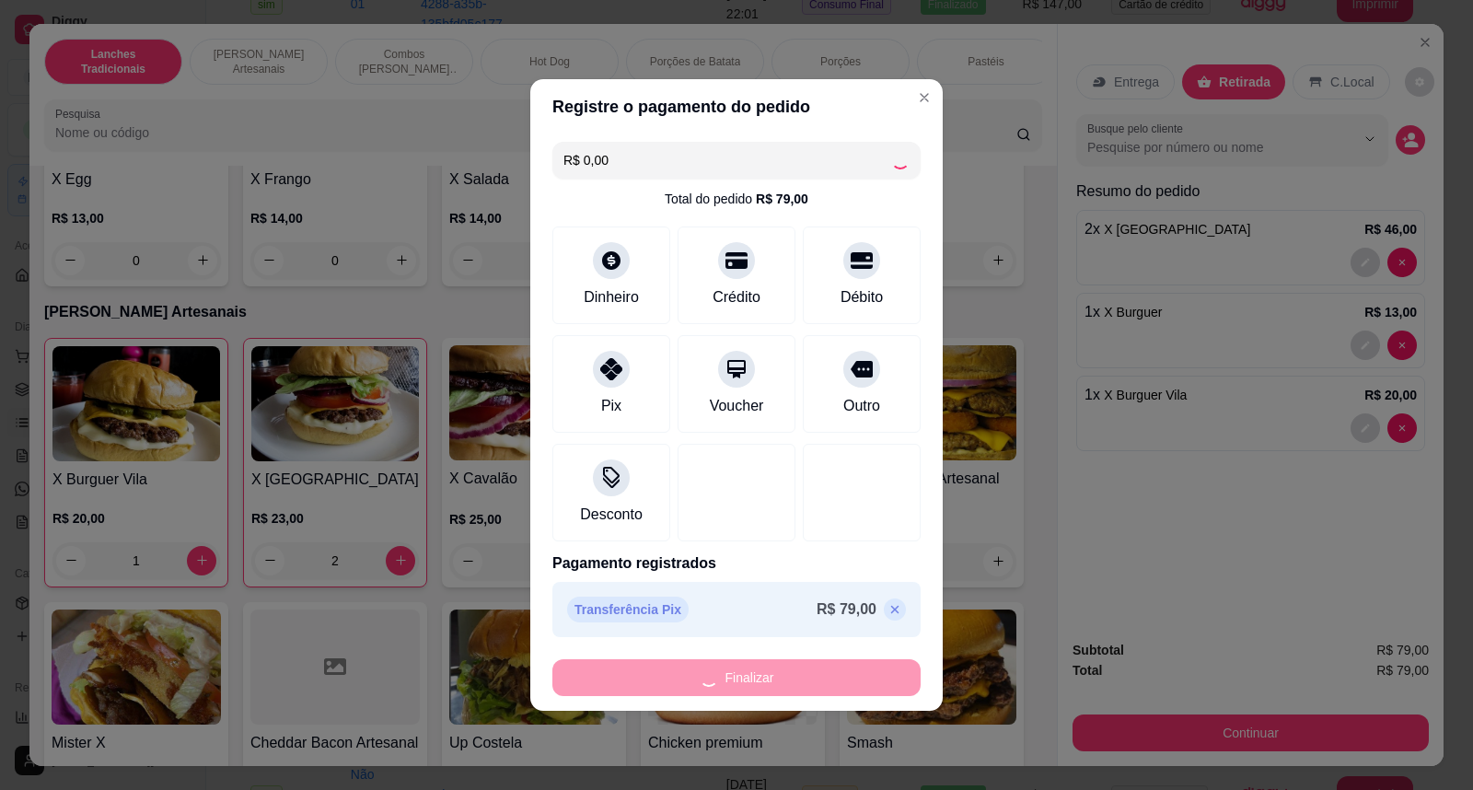
type input "0"
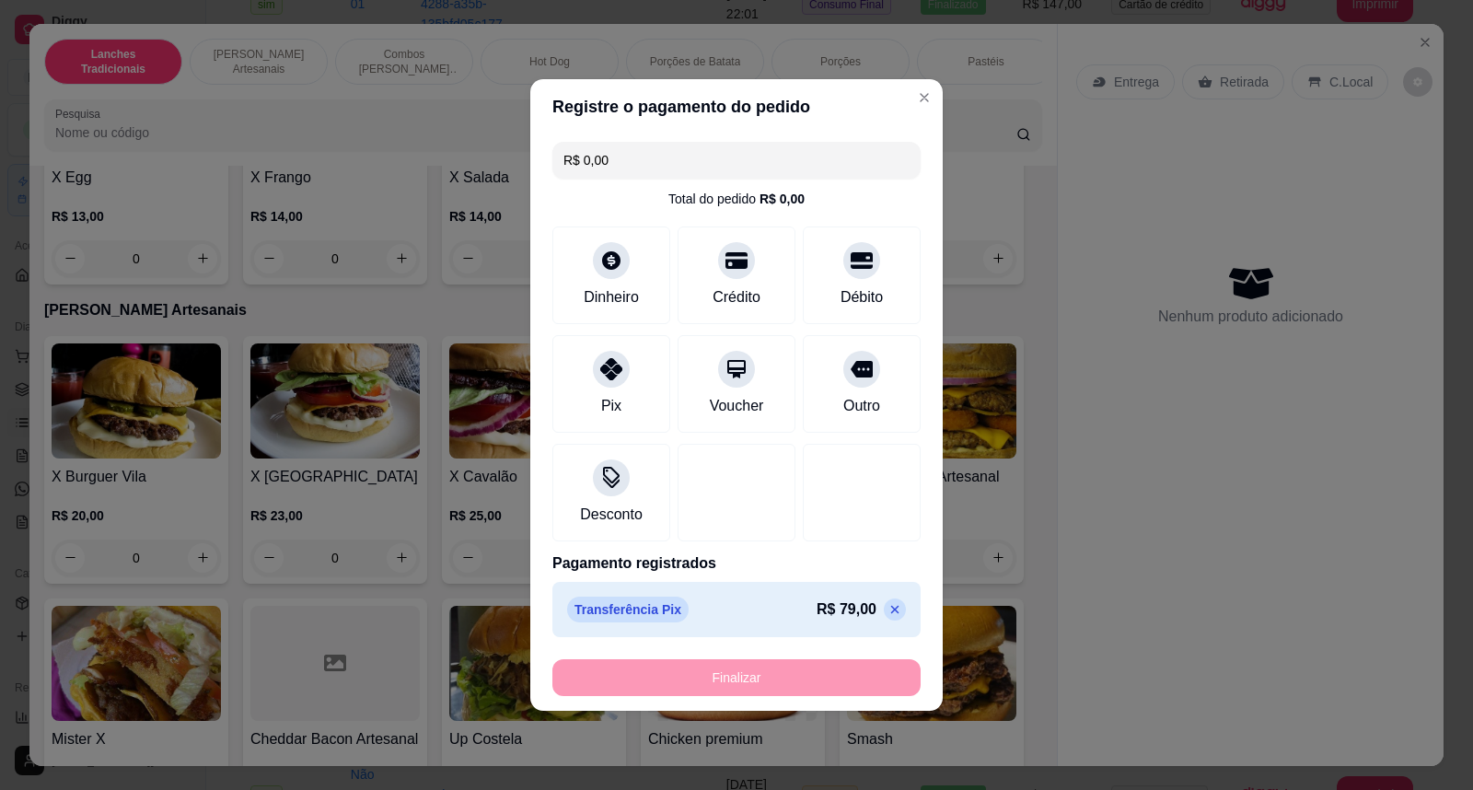
type input "-R$ 79,00"
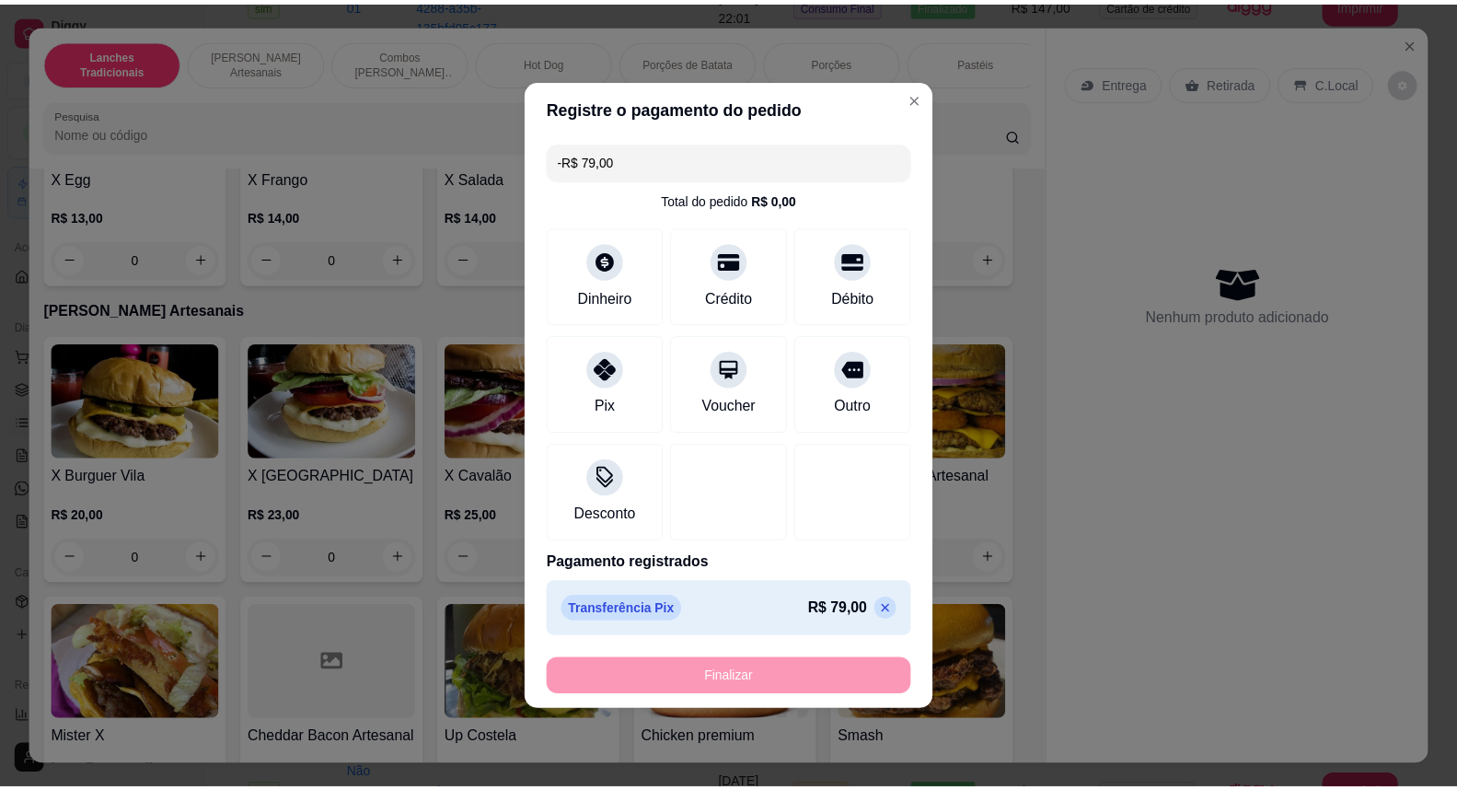
scroll to position [509, 0]
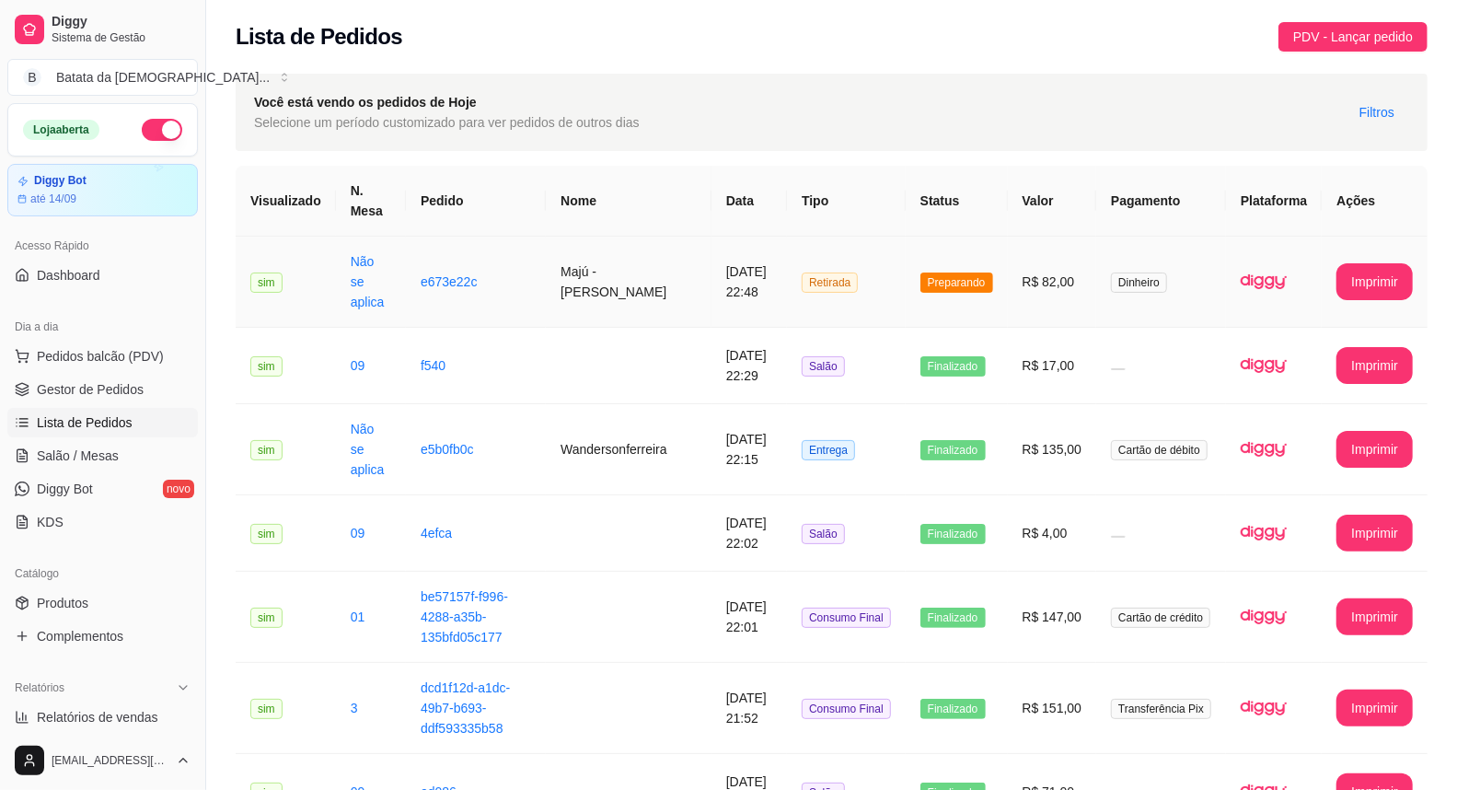
click at [983, 308] on td "Preparando" at bounding box center [957, 282] width 102 height 91
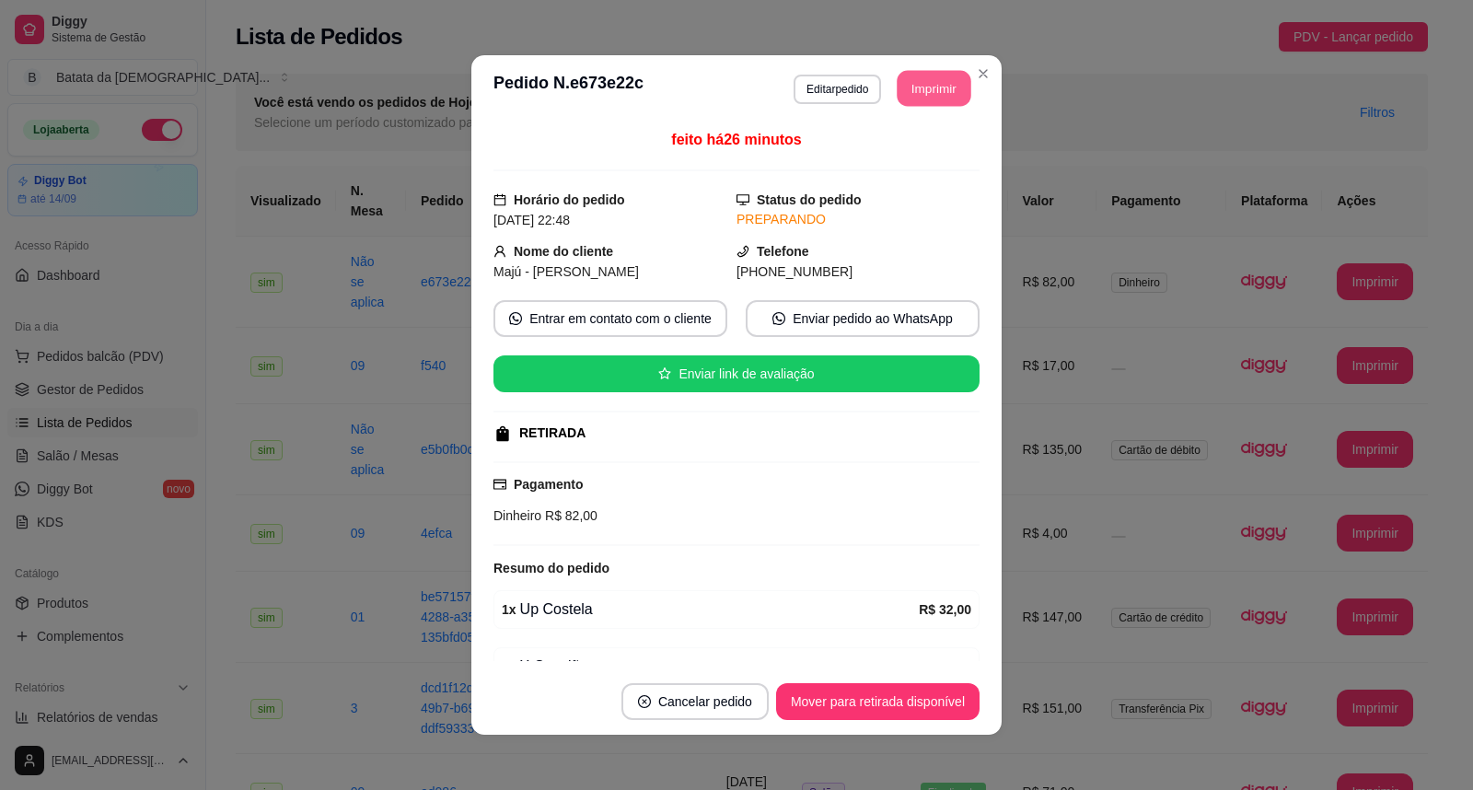
click at [923, 88] on button "Imprimir" at bounding box center [934, 89] width 74 height 36
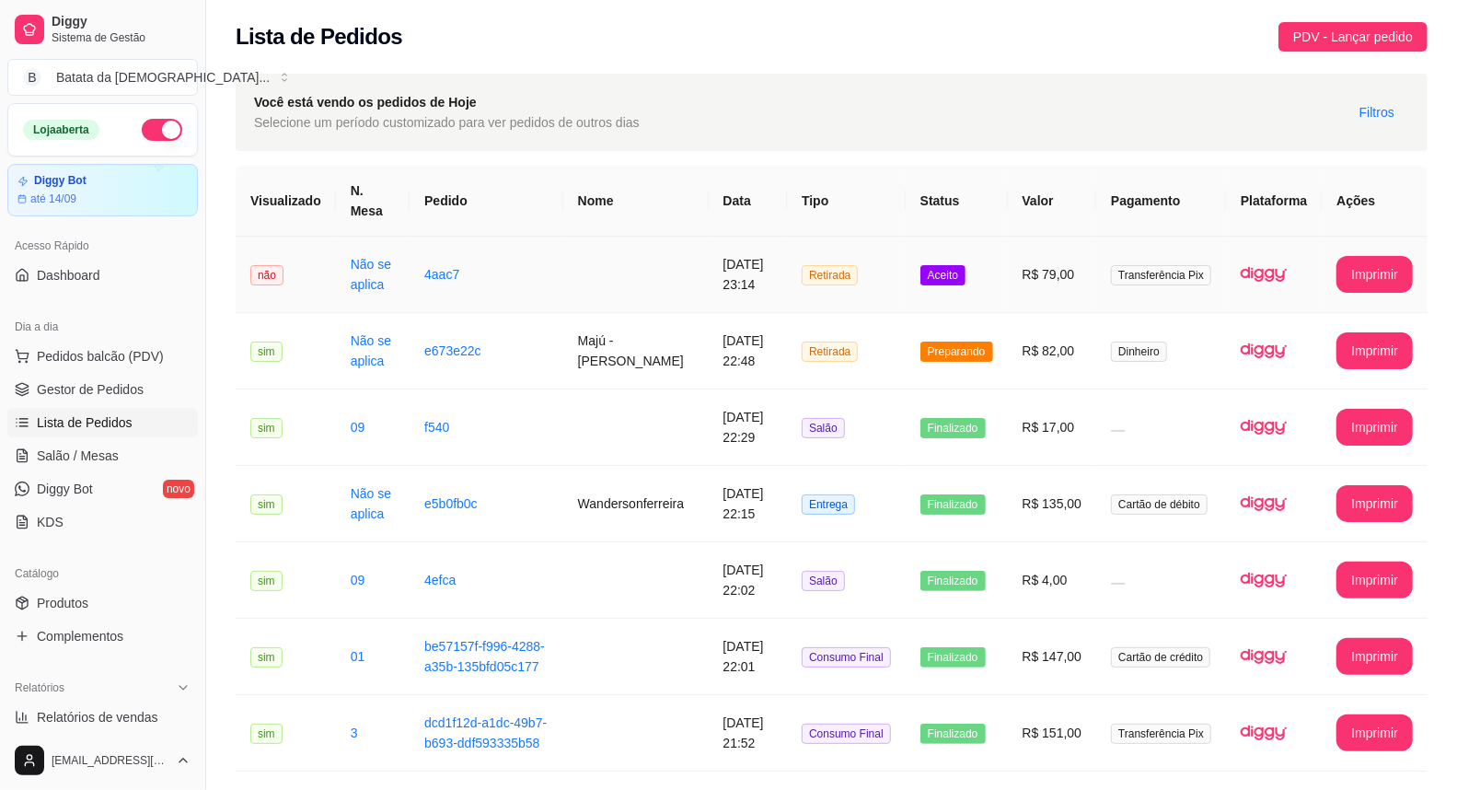
click at [961, 285] on span "Aceito" at bounding box center [942, 275] width 45 height 20
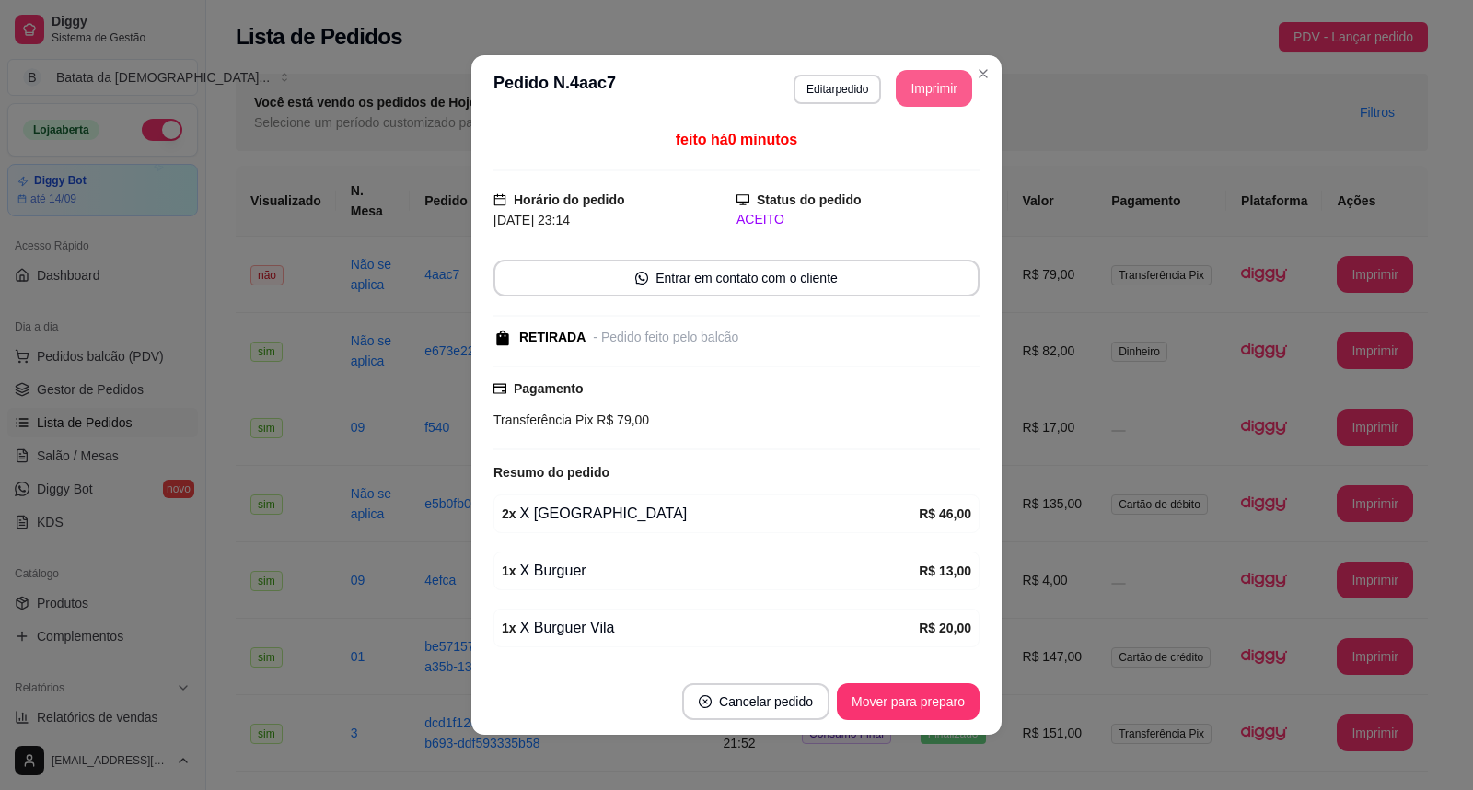
click at [933, 87] on button "Imprimir" at bounding box center [934, 88] width 76 height 37
click at [903, 706] on button "Mover para preparo" at bounding box center [908, 701] width 143 height 37
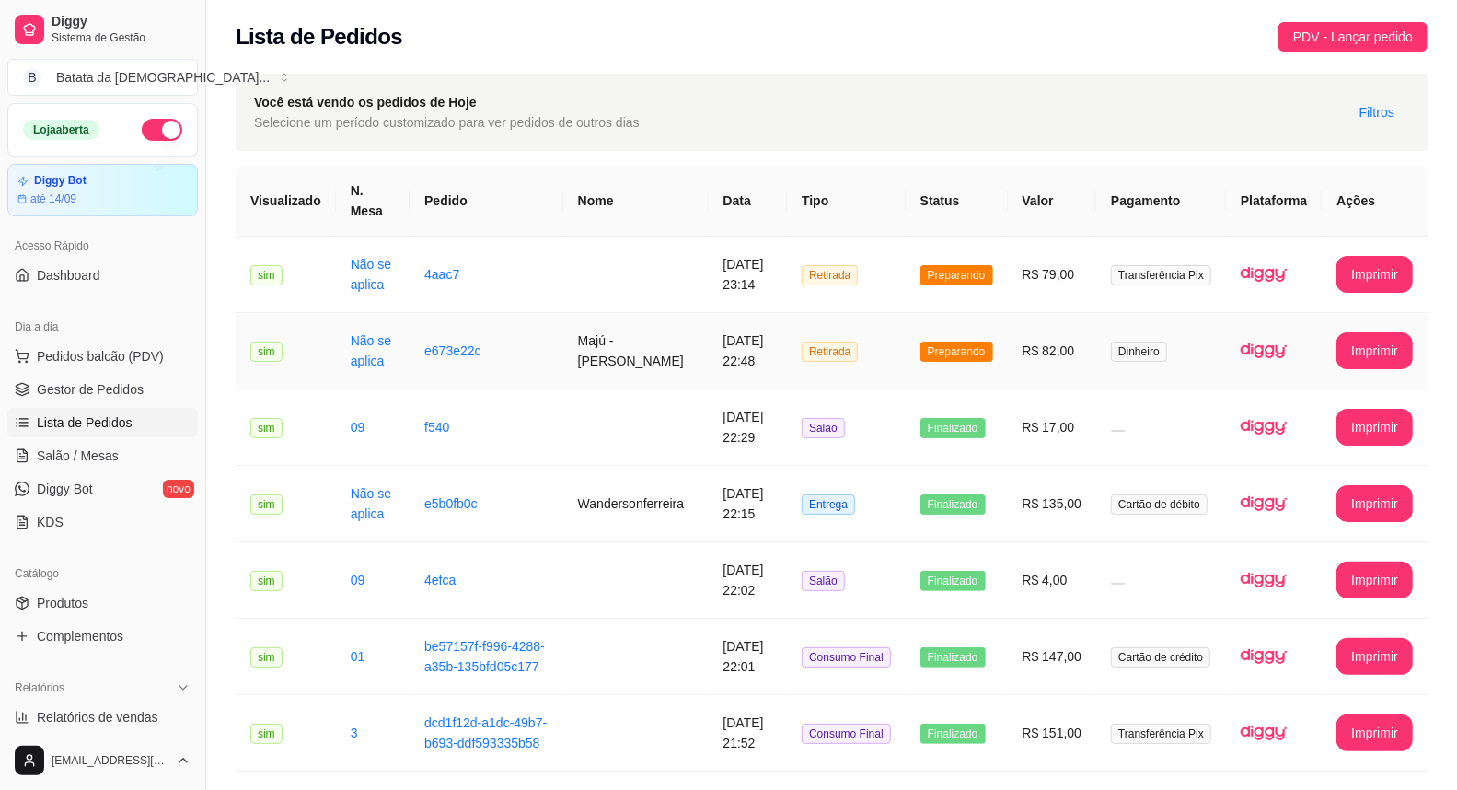
click at [1115, 348] on td "Dinheiro" at bounding box center [1161, 351] width 130 height 76
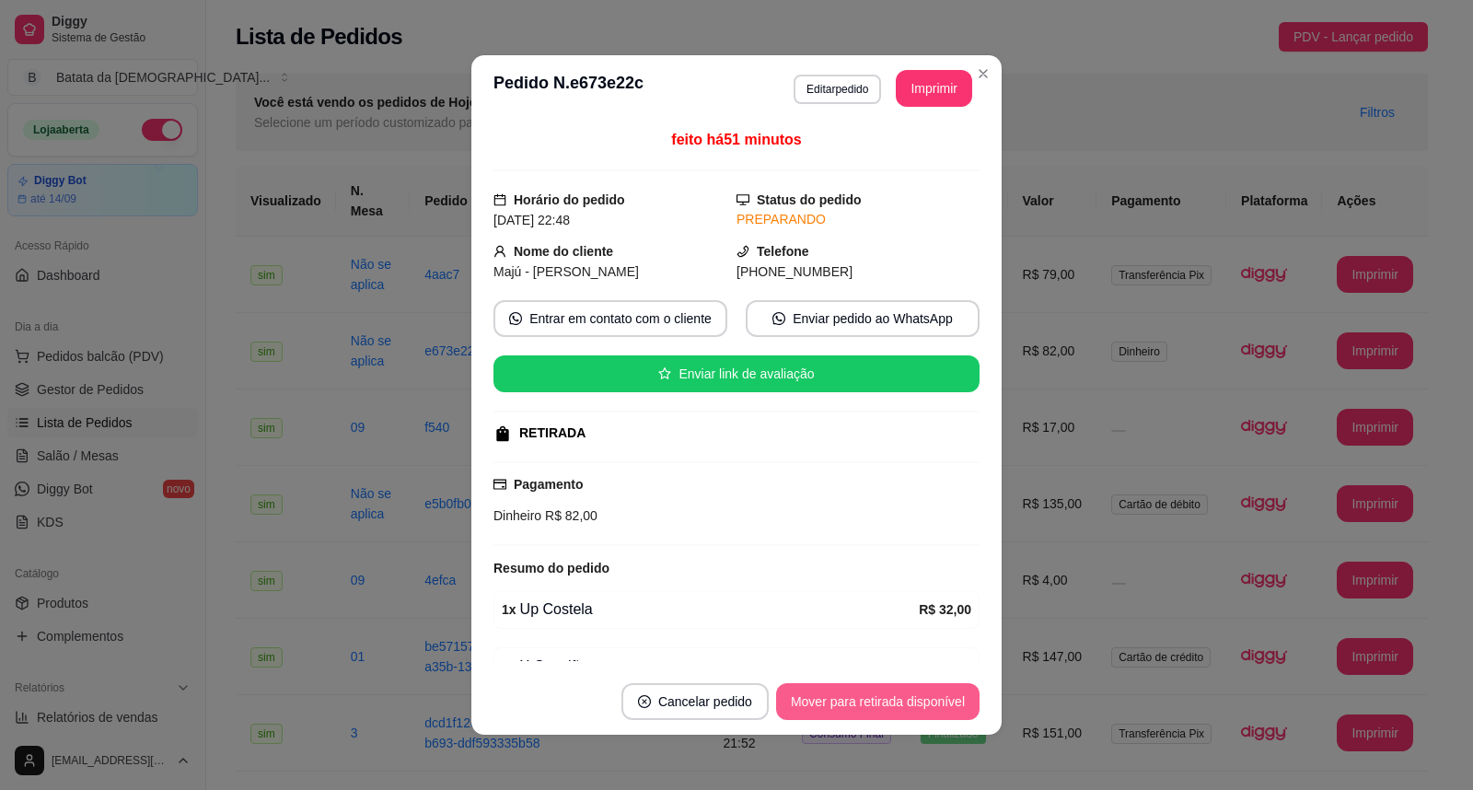
click at [942, 693] on button "Mover para retirada disponível" at bounding box center [877, 701] width 203 height 37
click at [943, 699] on button "Mover para finalizado" at bounding box center [903, 701] width 153 height 37
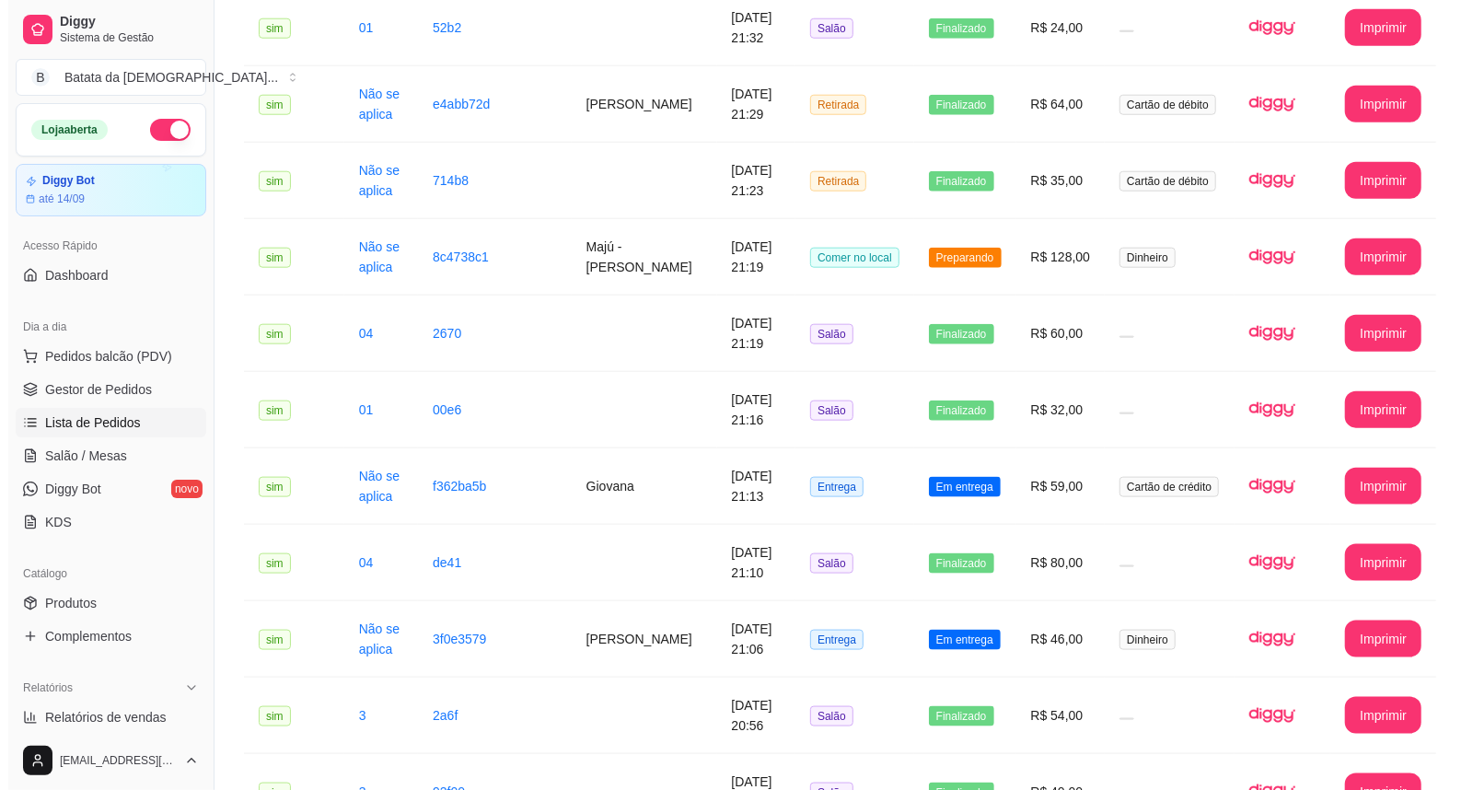
scroll to position [1227, 0]
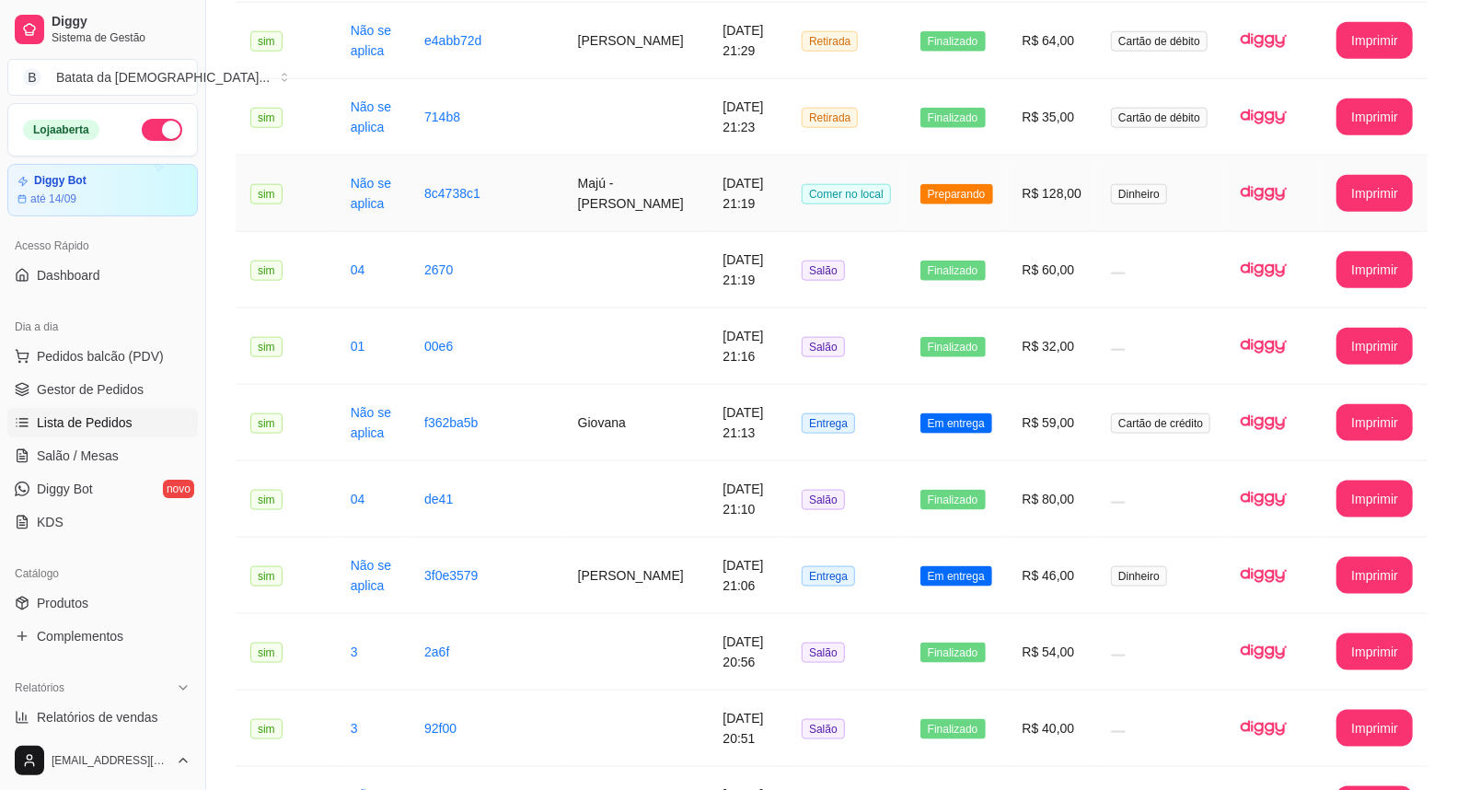
click at [915, 232] on td "Preparando" at bounding box center [957, 194] width 102 height 76
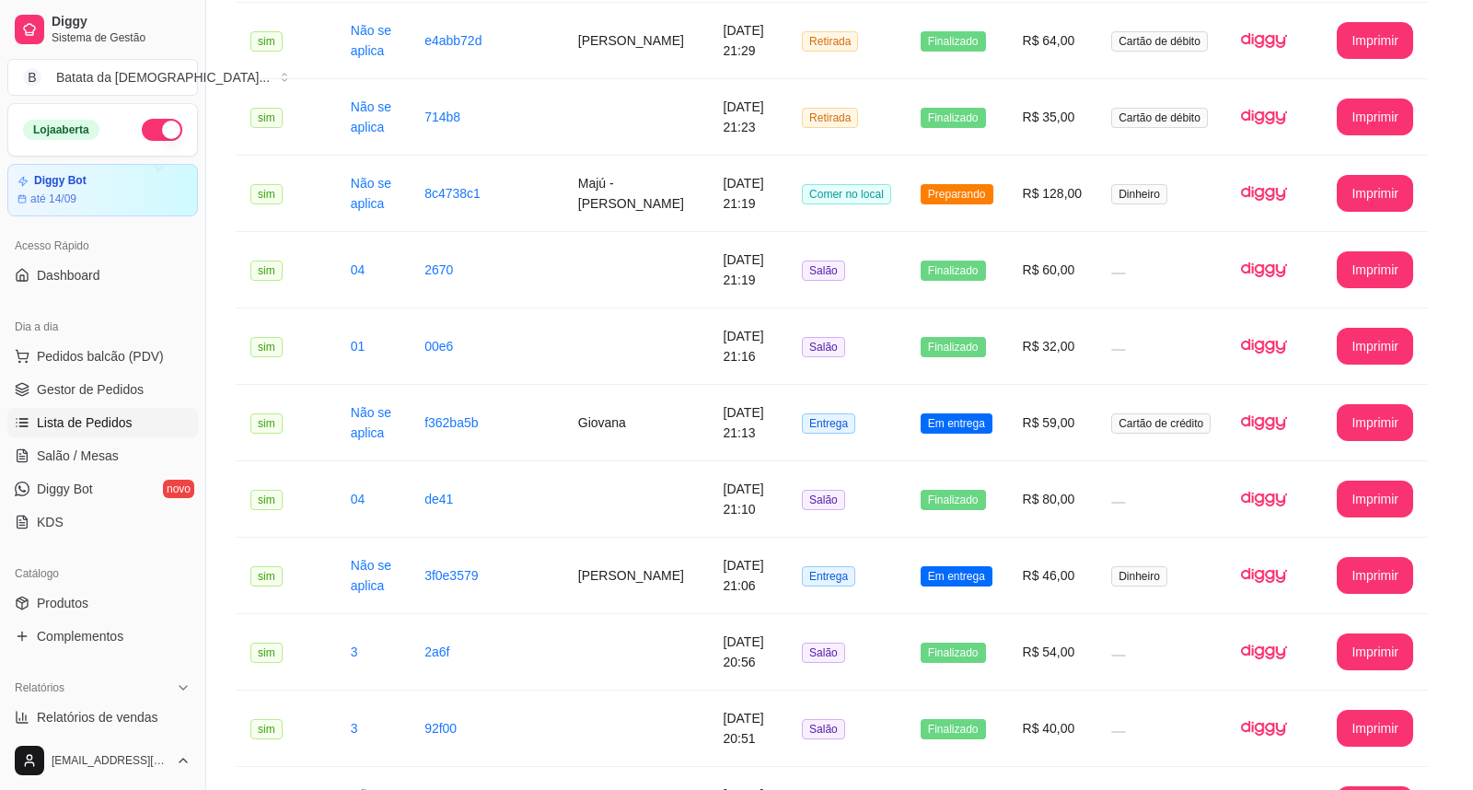
click at [903, 713] on button "Mover para retirada disponível" at bounding box center [877, 701] width 203 height 37
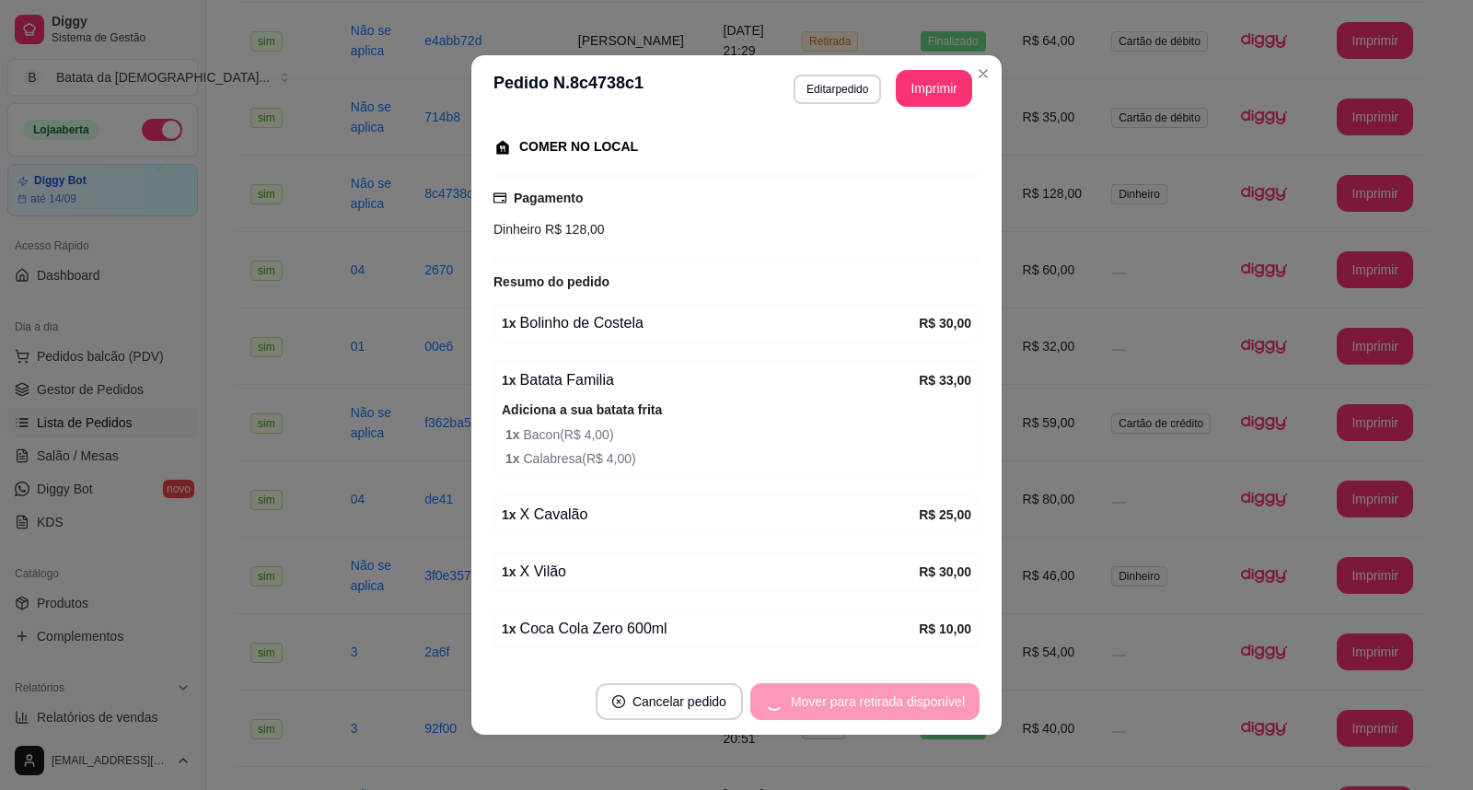
scroll to position [311, 0]
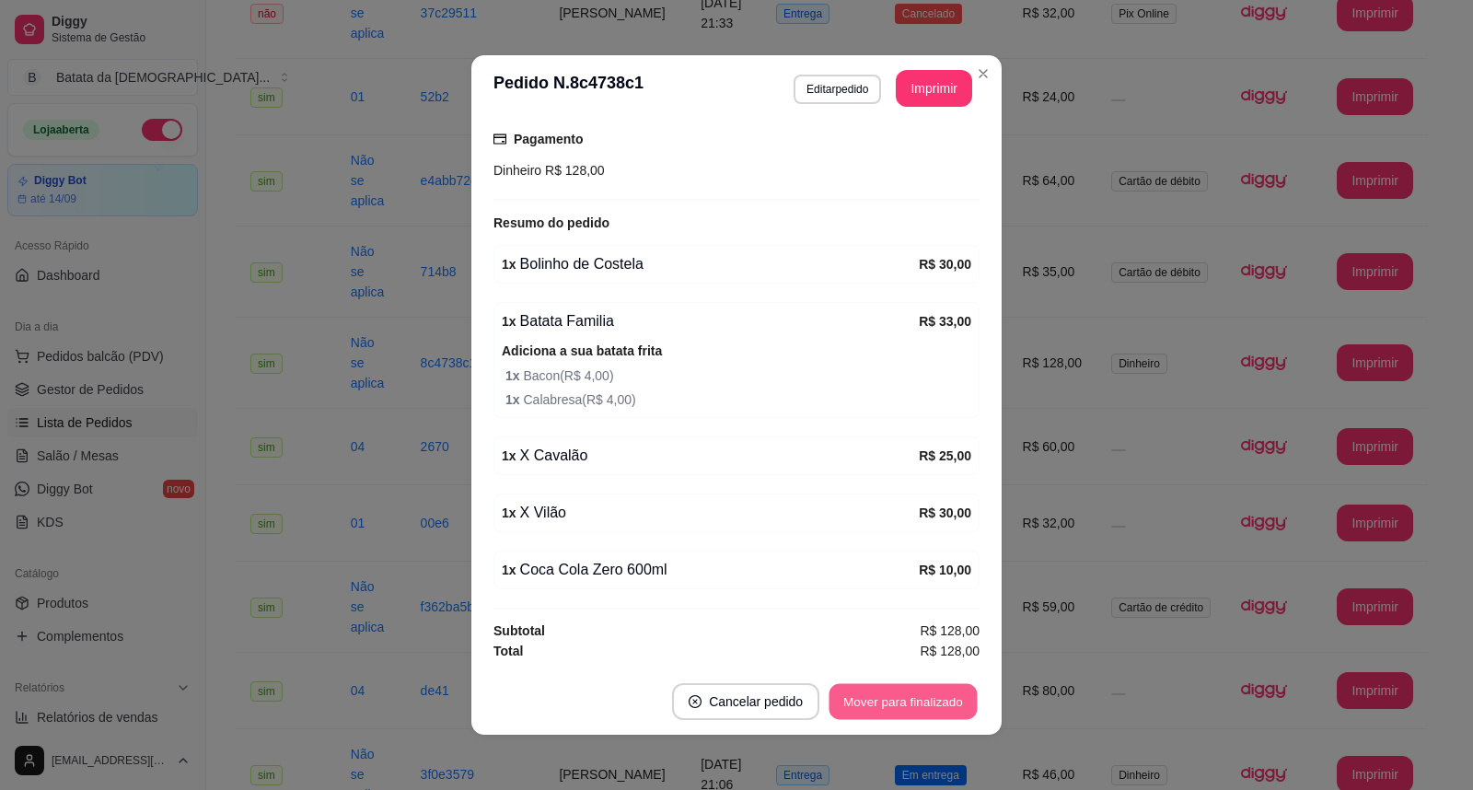
click at [886, 706] on button "Mover para finalizado" at bounding box center [903, 702] width 148 height 36
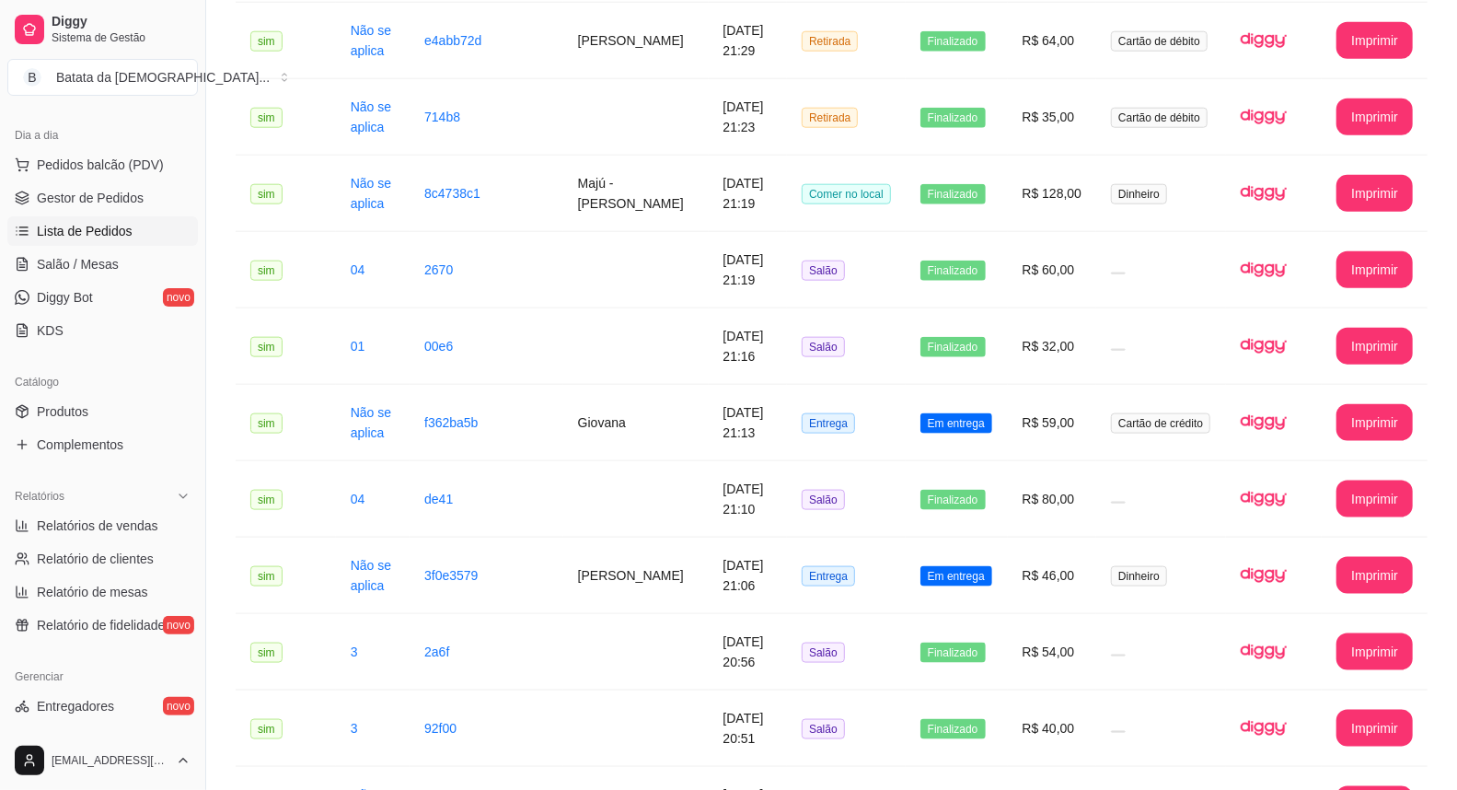
scroll to position [204, 0]
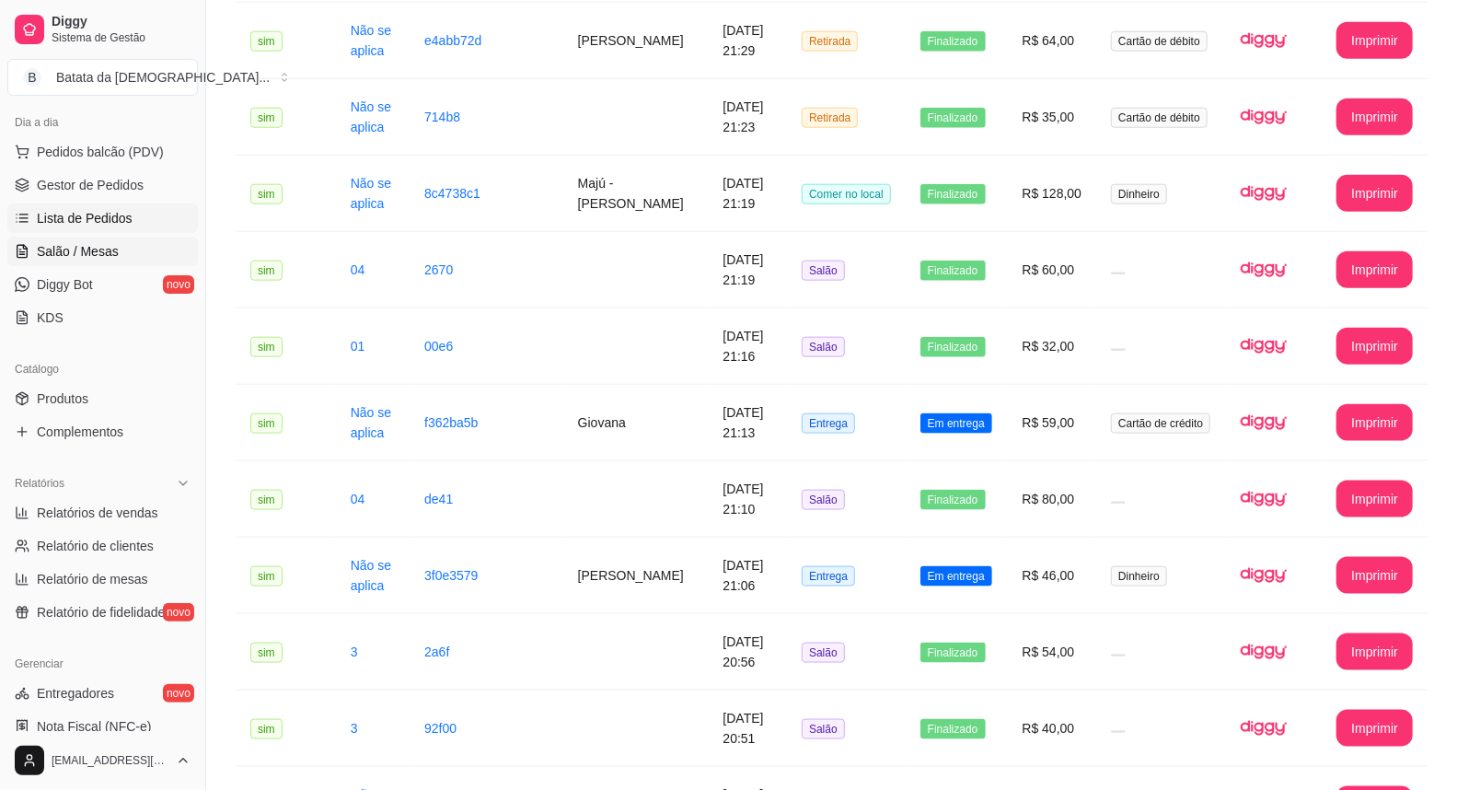
drag, startPoint x: 58, startPoint y: 256, endPoint x: 62, endPoint y: 246, distance: 10.8
click at [60, 254] on span "Salão / Mesas" at bounding box center [78, 251] width 82 height 18
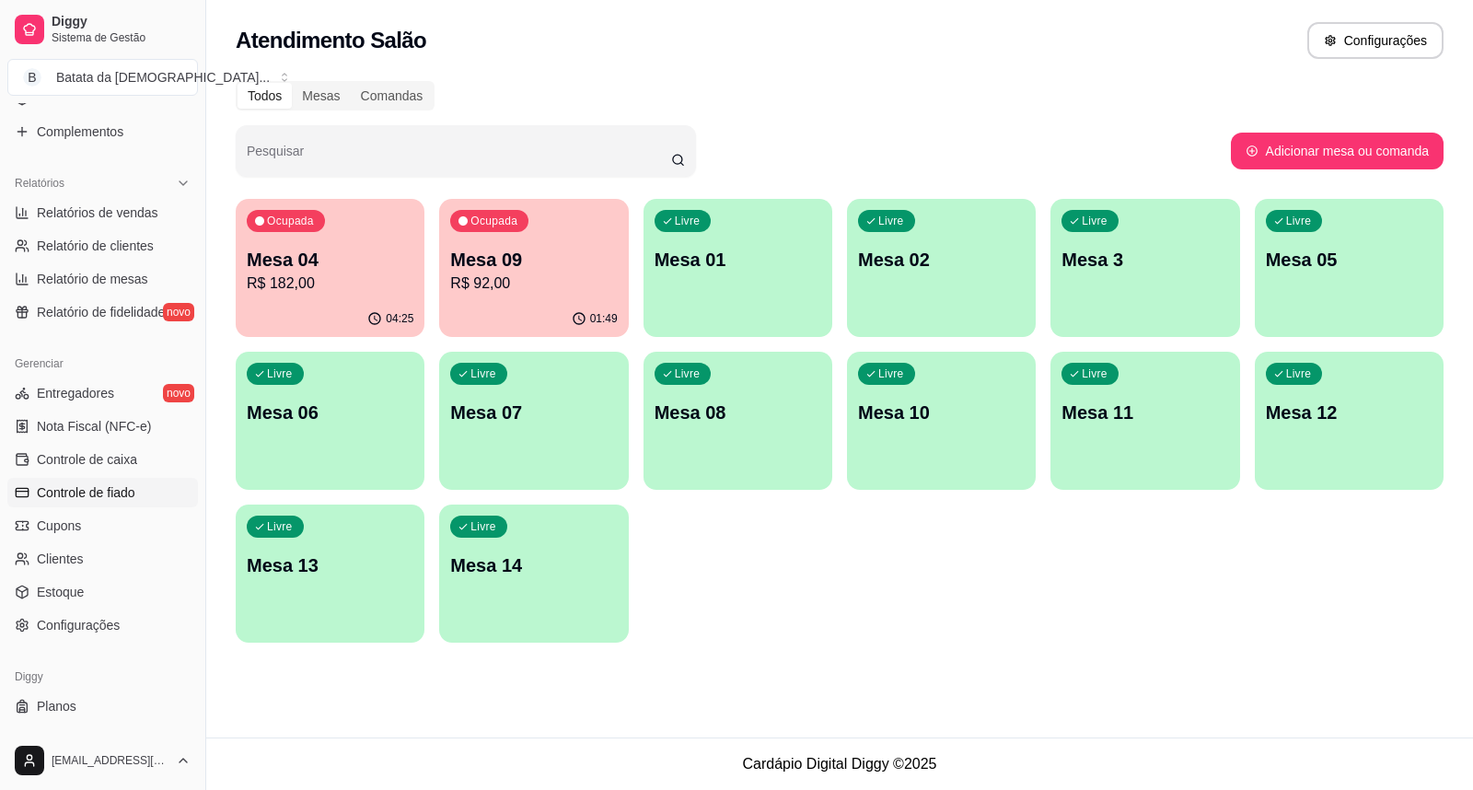
scroll to position [511, 0]
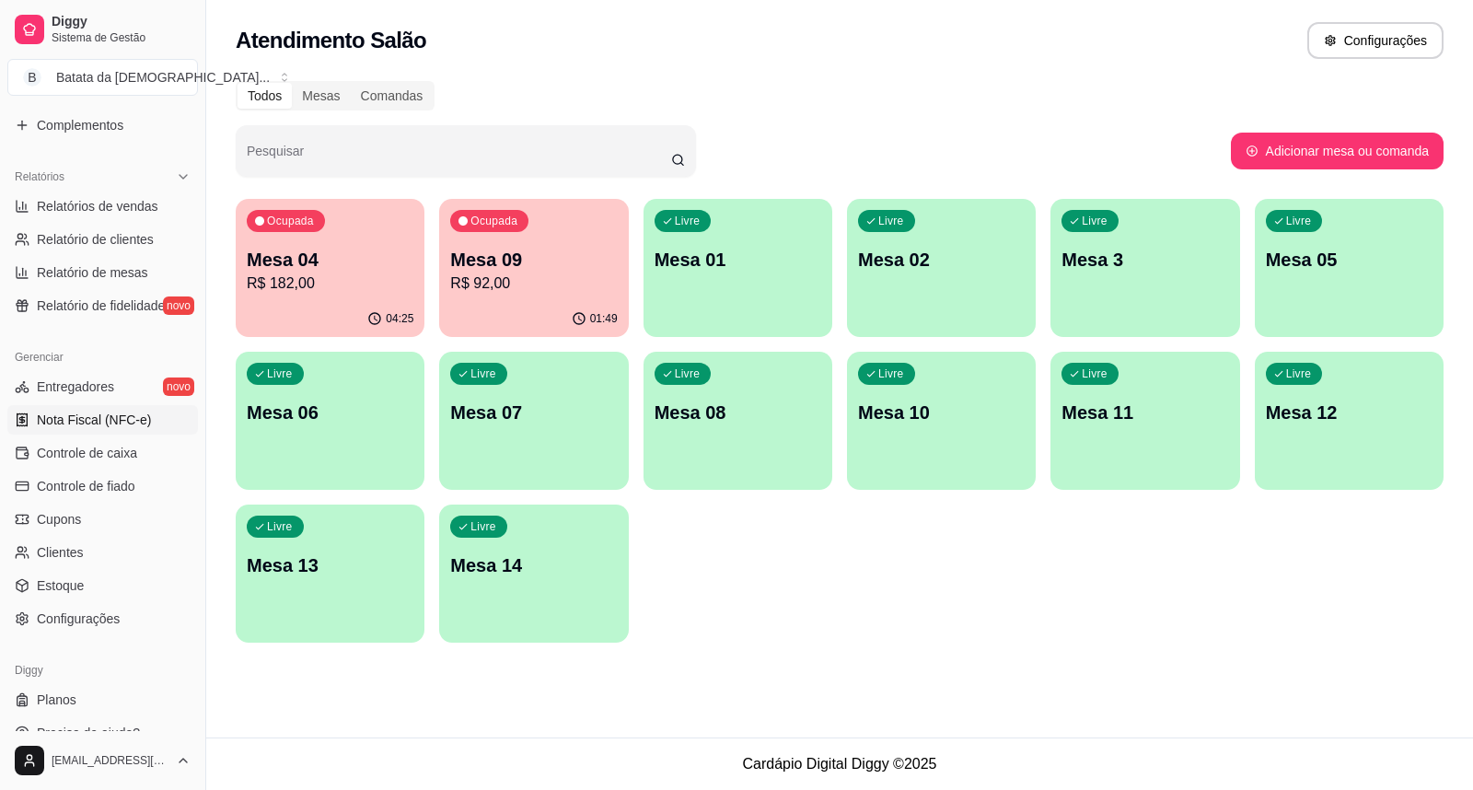
click at [69, 431] on link "Nota Fiscal (NFC-e)" at bounding box center [102, 419] width 191 height 29
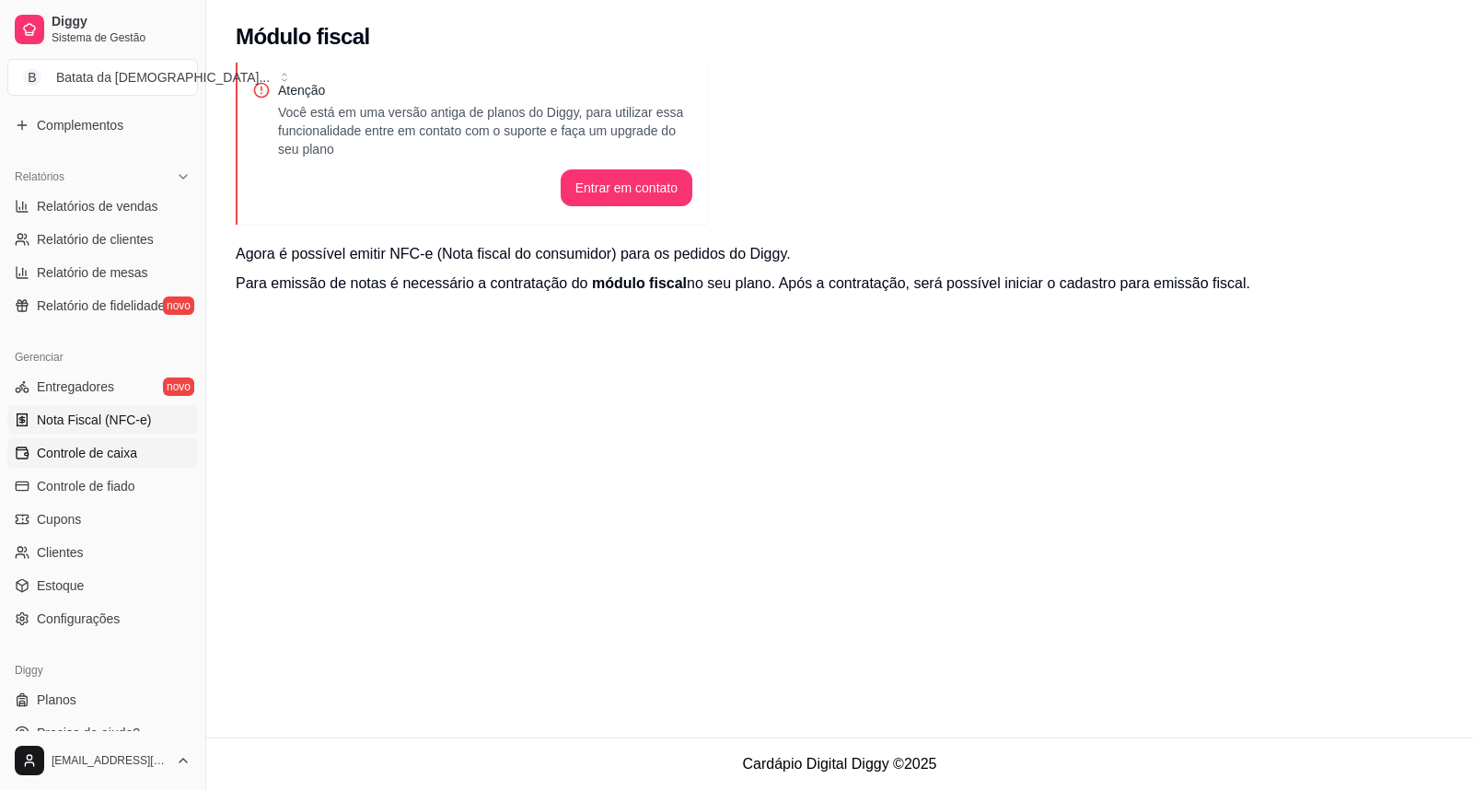
click at [92, 462] on link "Controle de caixa" at bounding box center [102, 452] width 191 height 29
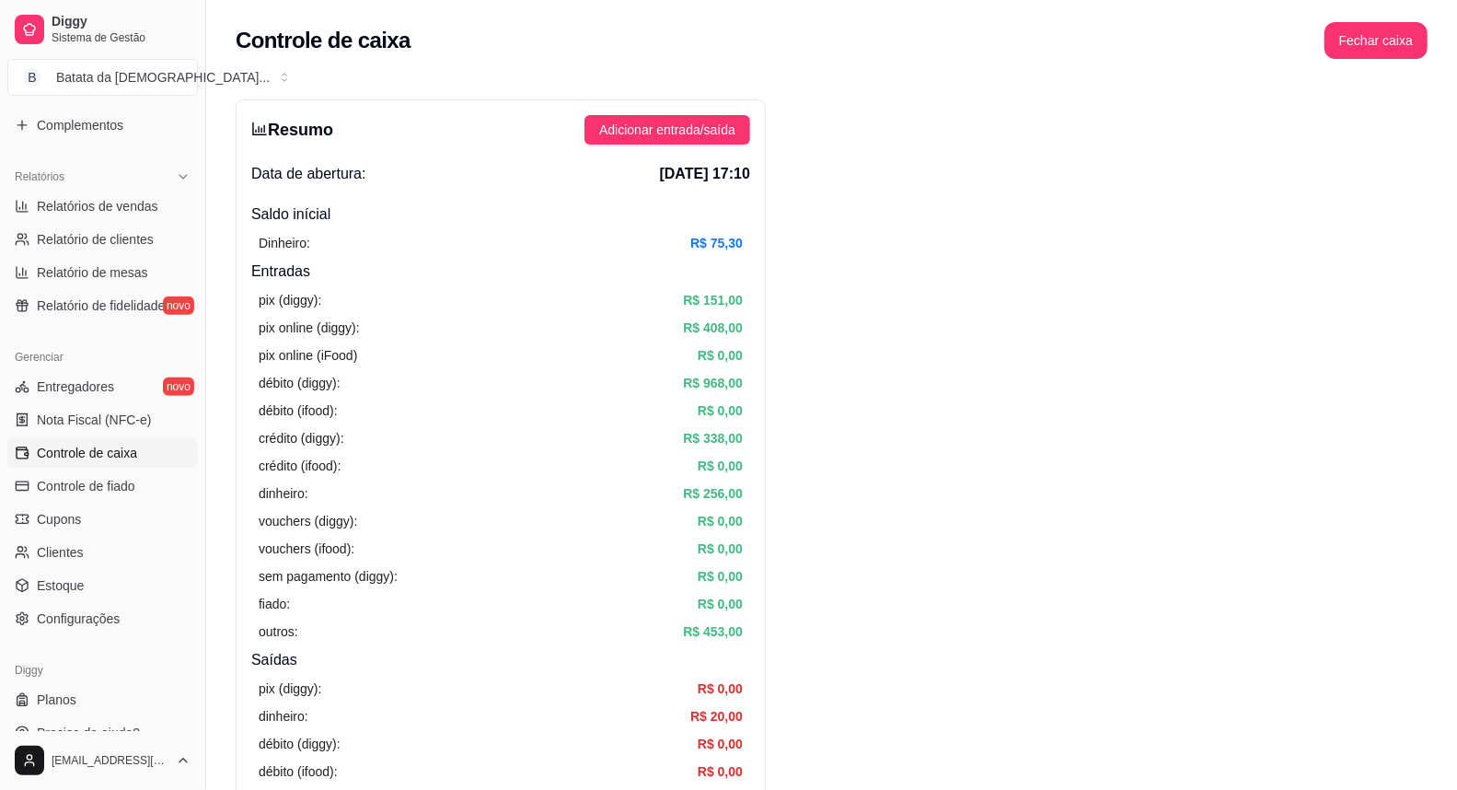
click at [637, 104] on div "Resumo Adicionar entrada/saída Data de abertura: 17 de ago de 2025 às 17:10 Sal…" at bounding box center [501, 585] width 530 height 973
click at [642, 118] on button "Adicionar entrada/saída" at bounding box center [667, 129] width 166 height 29
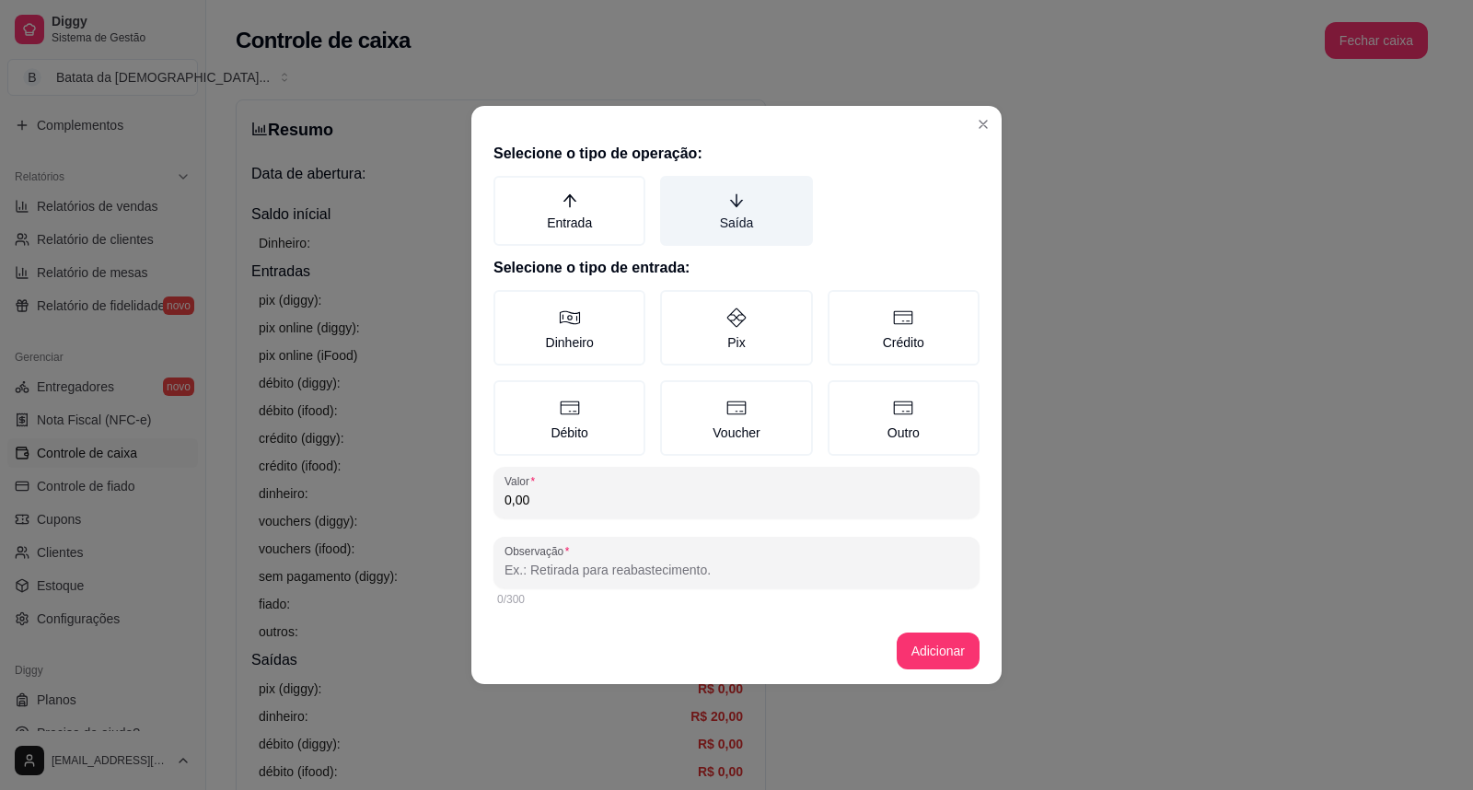
click at [714, 209] on label "Saída" at bounding box center [736, 211] width 152 height 70
click at [674, 190] on button "Saída" at bounding box center [666, 182] width 15 height 15
click at [620, 491] on input "0,00" at bounding box center [736, 500] width 464 height 18
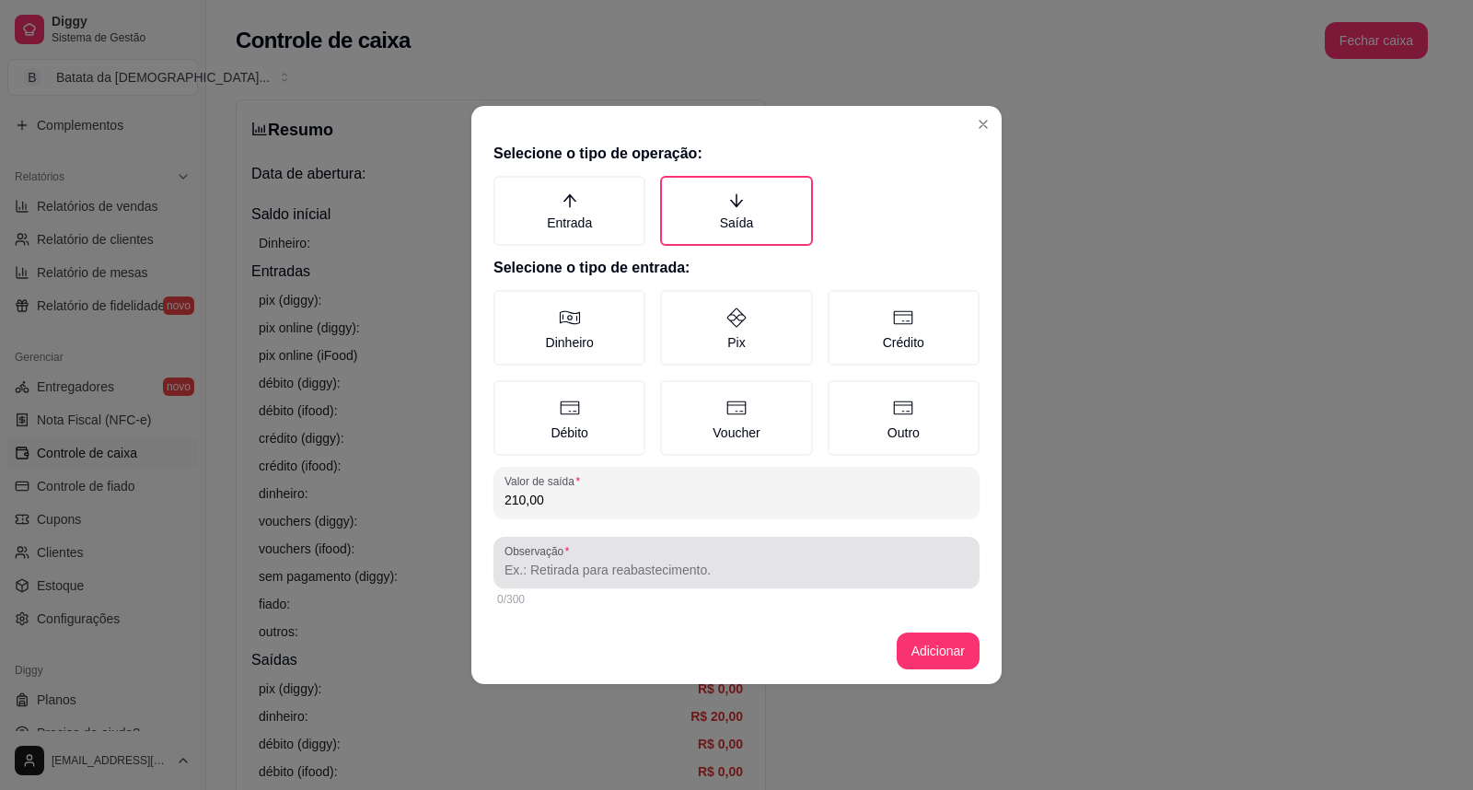
type input "210,00"
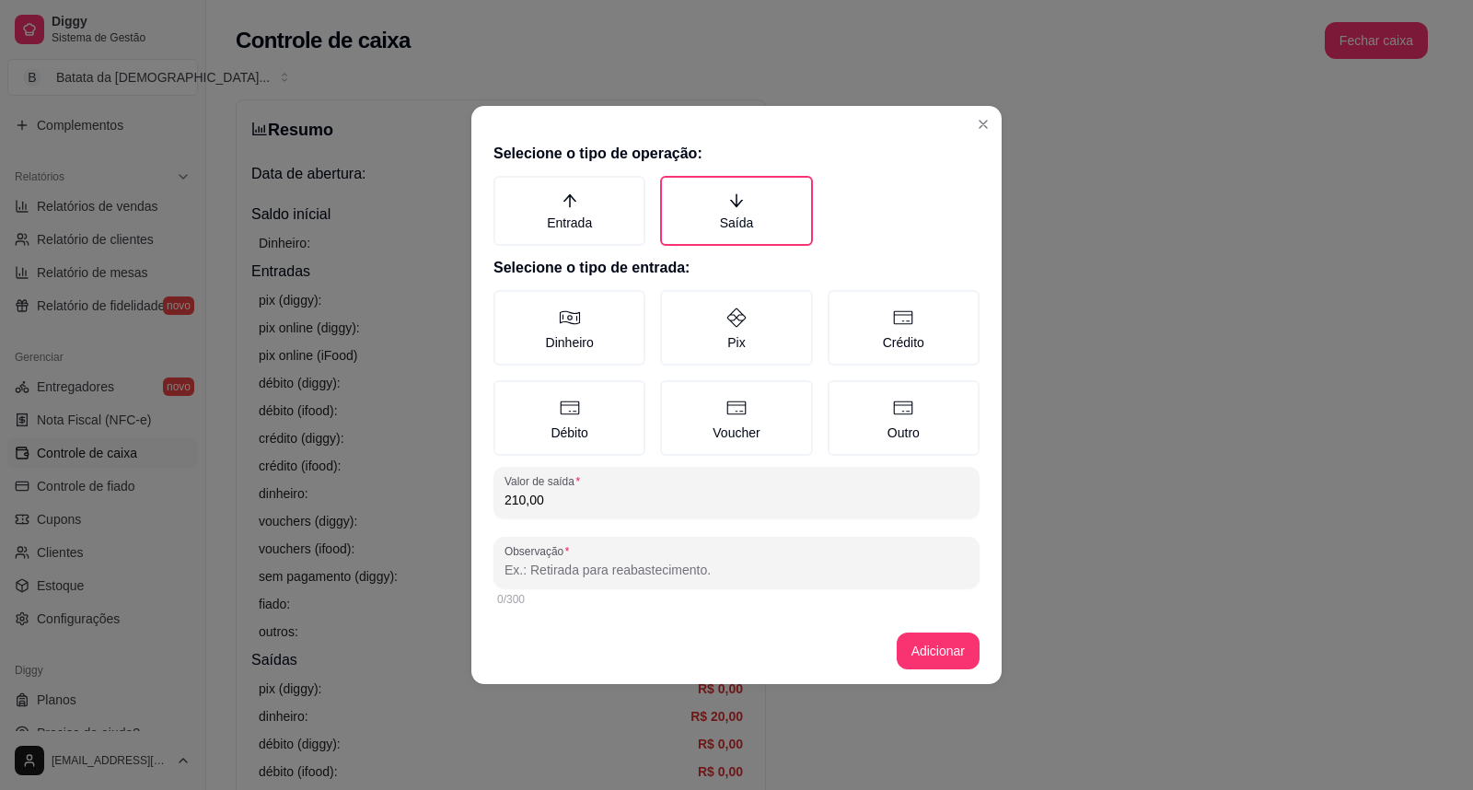
drag, startPoint x: 629, startPoint y: 566, endPoint x: 608, endPoint y: 572, distance: 21.0
click at [628, 566] on input "Observação" at bounding box center [736, 570] width 464 height 18
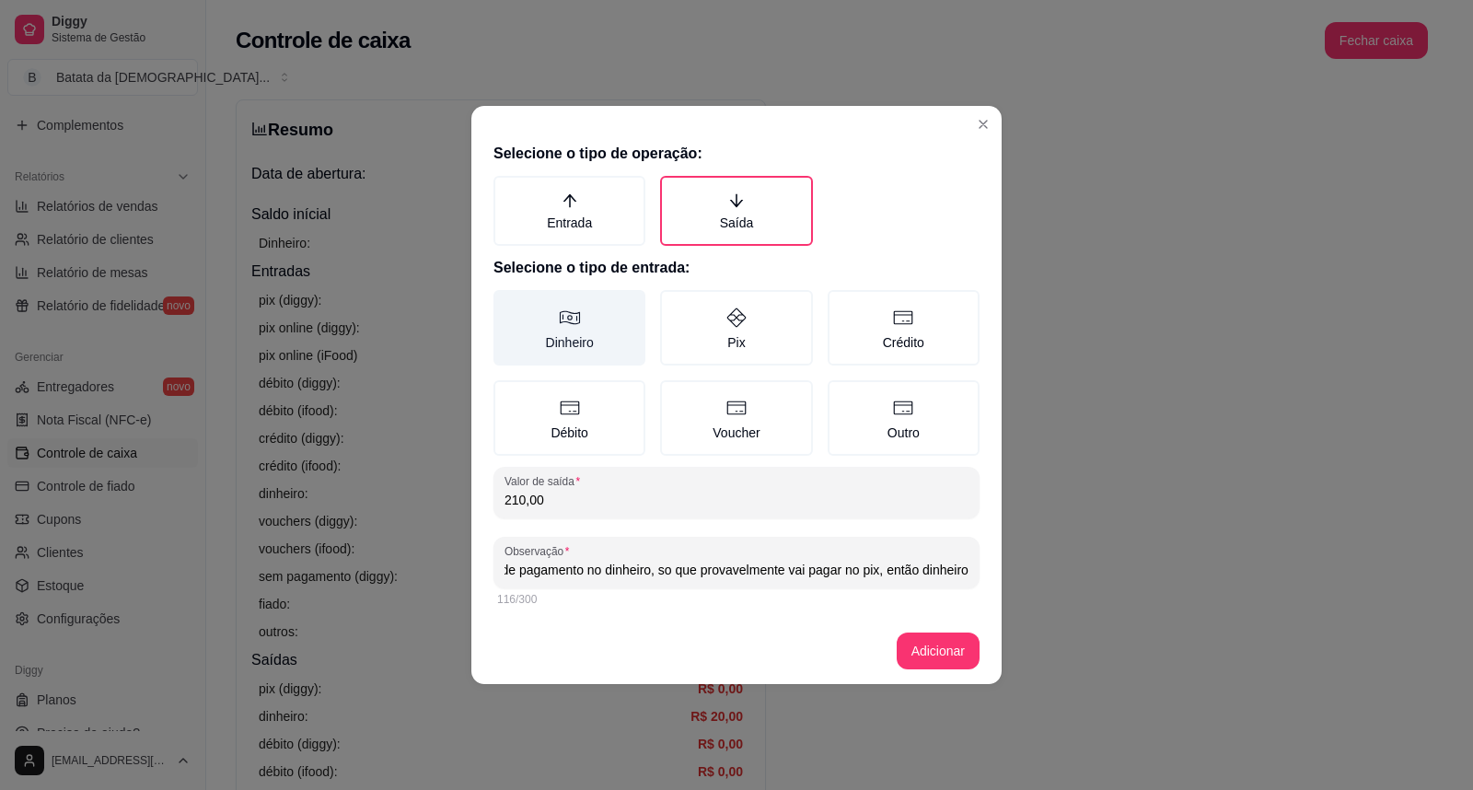
type input "tio bruno, colocou forma de pagamento no dinheiro, so que provavelmente vai pag…"
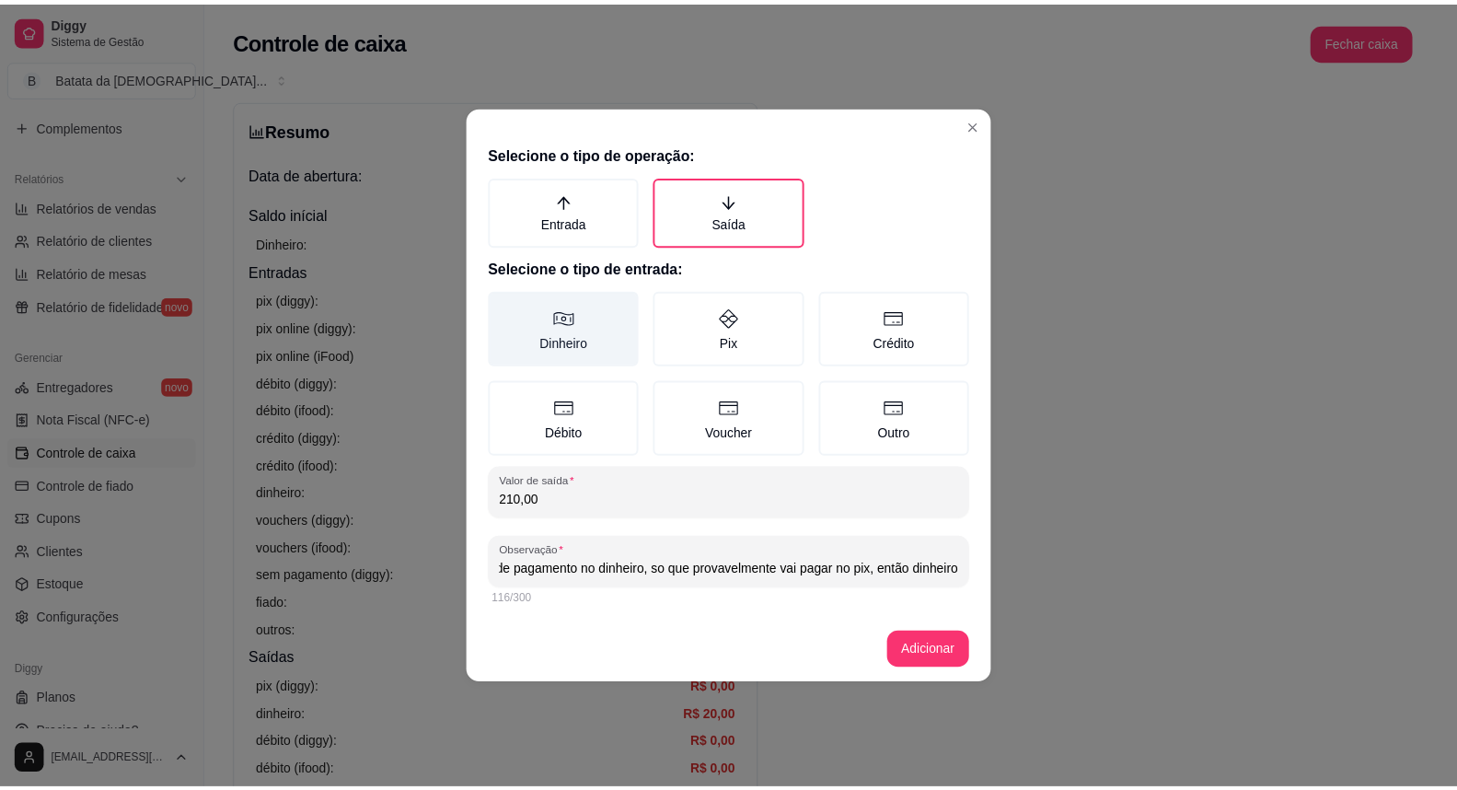
scroll to position [0, 0]
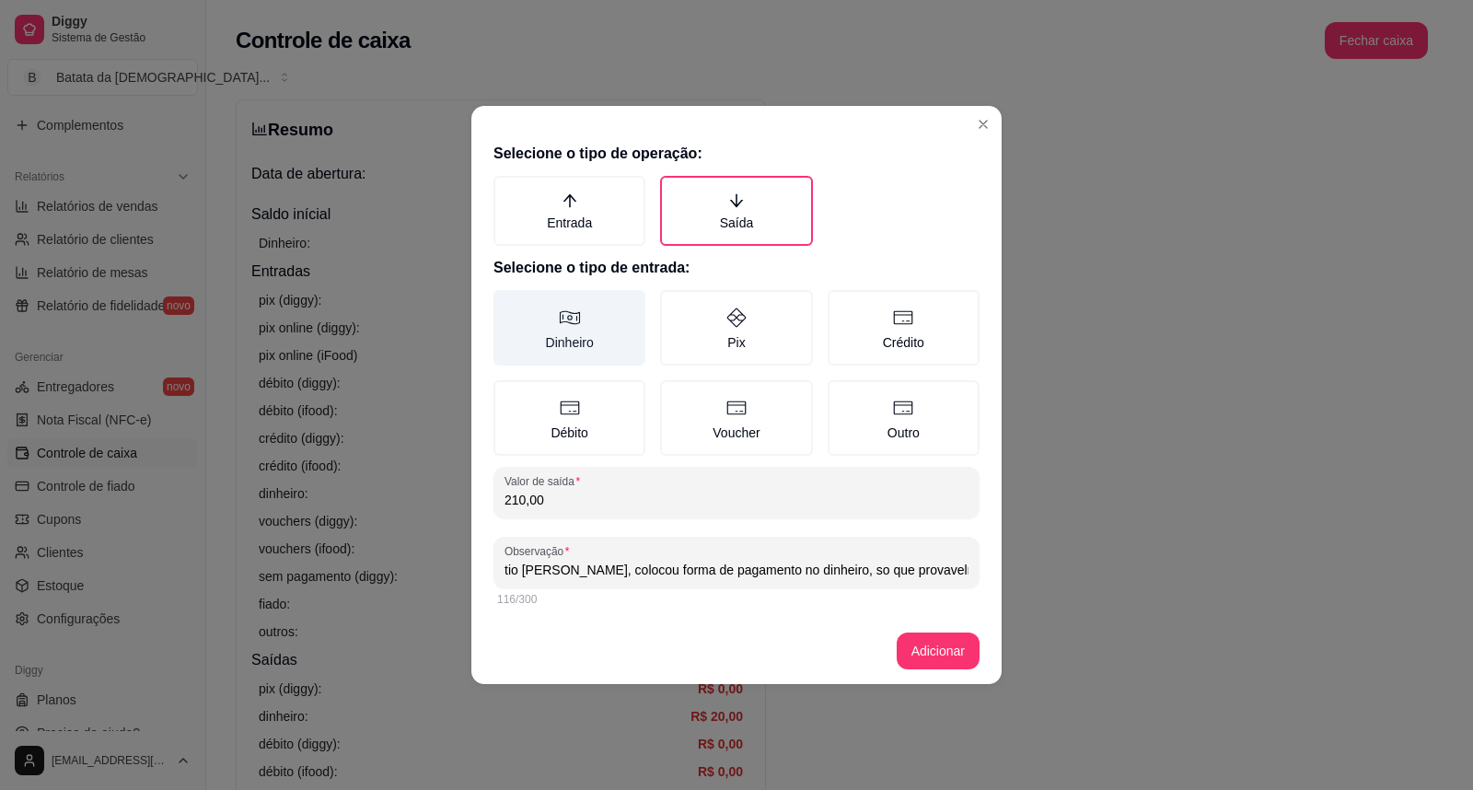
click at [581, 327] on label "Dinheiro" at bounding box center [569, 327] width 152 height 75
click at [507, 304] on button "Dinheiro" at bounding box center [499, 296] width 15 height 15
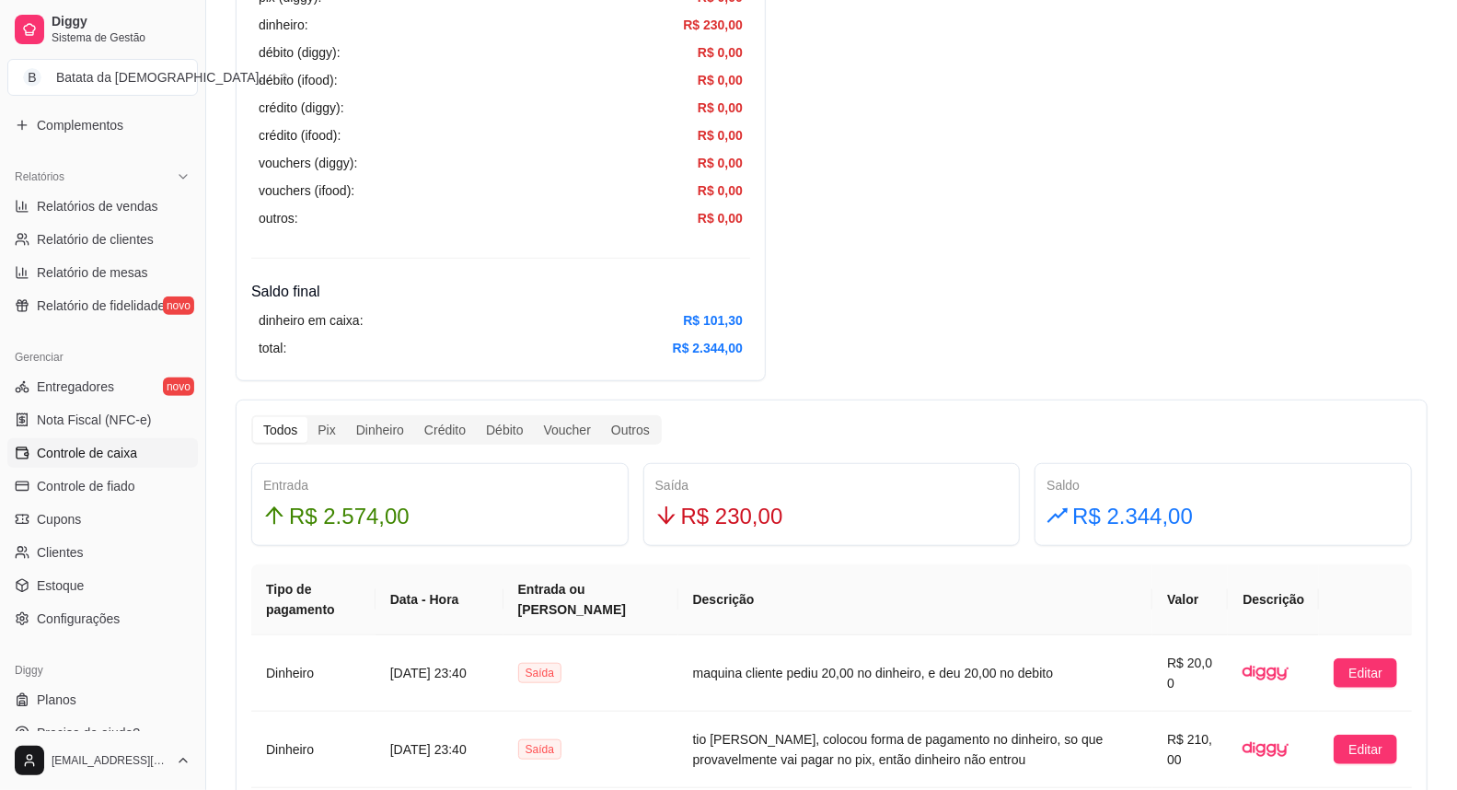
scroll to position [715, 0]
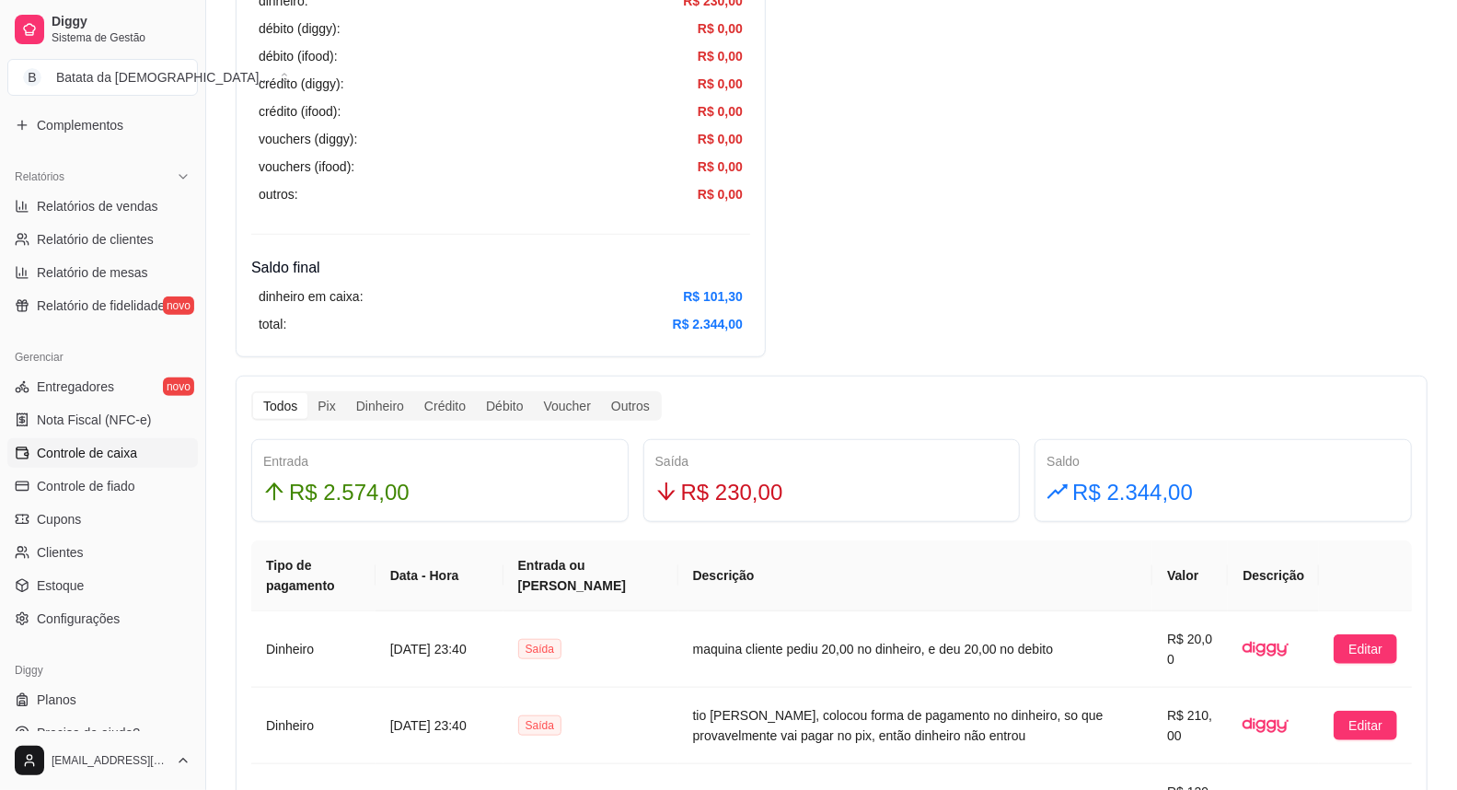
click at [1204, 239] on div "Resumo Adicionar entrada/saída Data de abertura: 17 de ago de 2025 às 17:10 Sal…" at bounding box center [832, 779] width 1192 height 2790
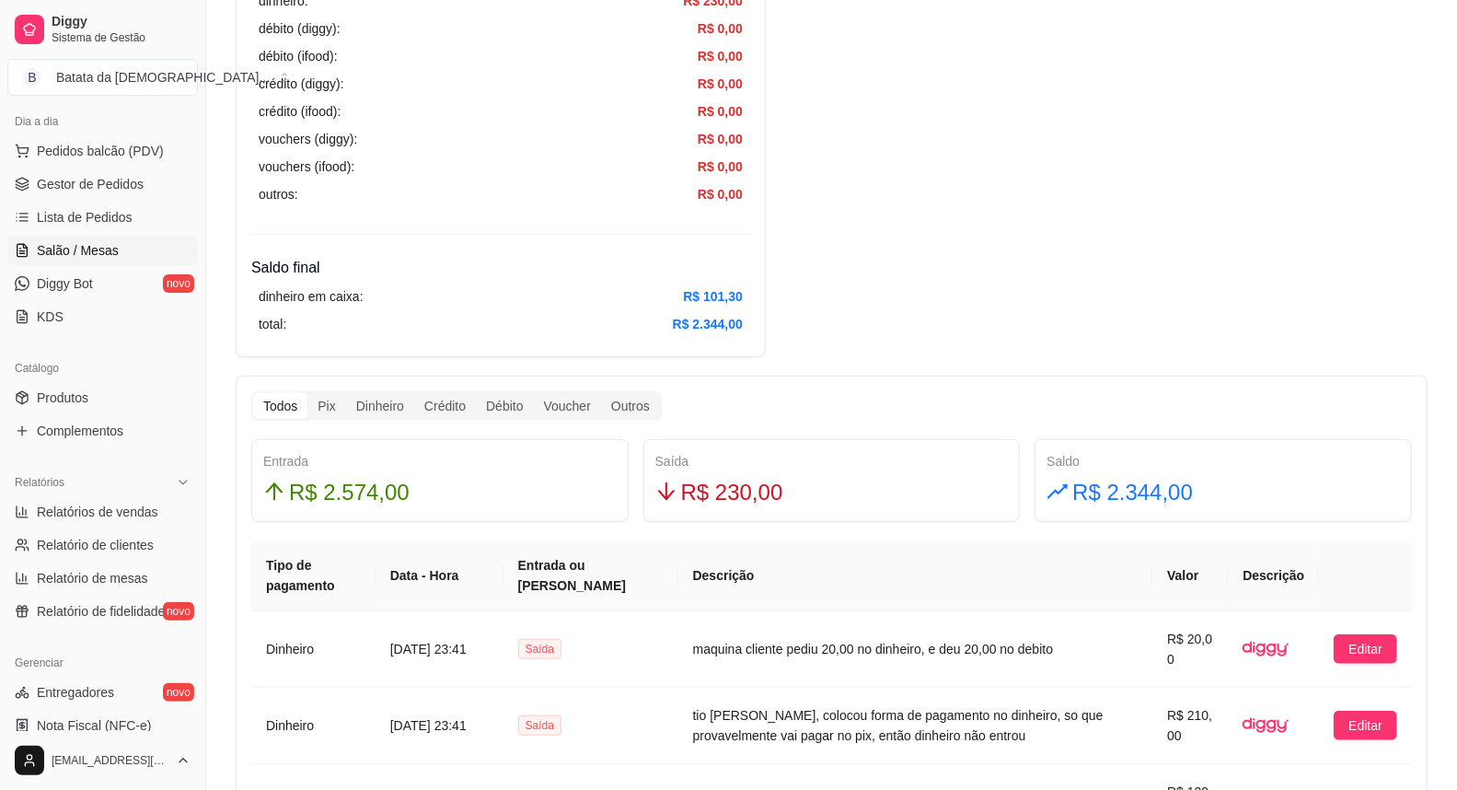
scroll to position [204, 0]
click at [94, 213] on span "Lista de Pedidos" at bounding box center [85, 218] width 96 height 18
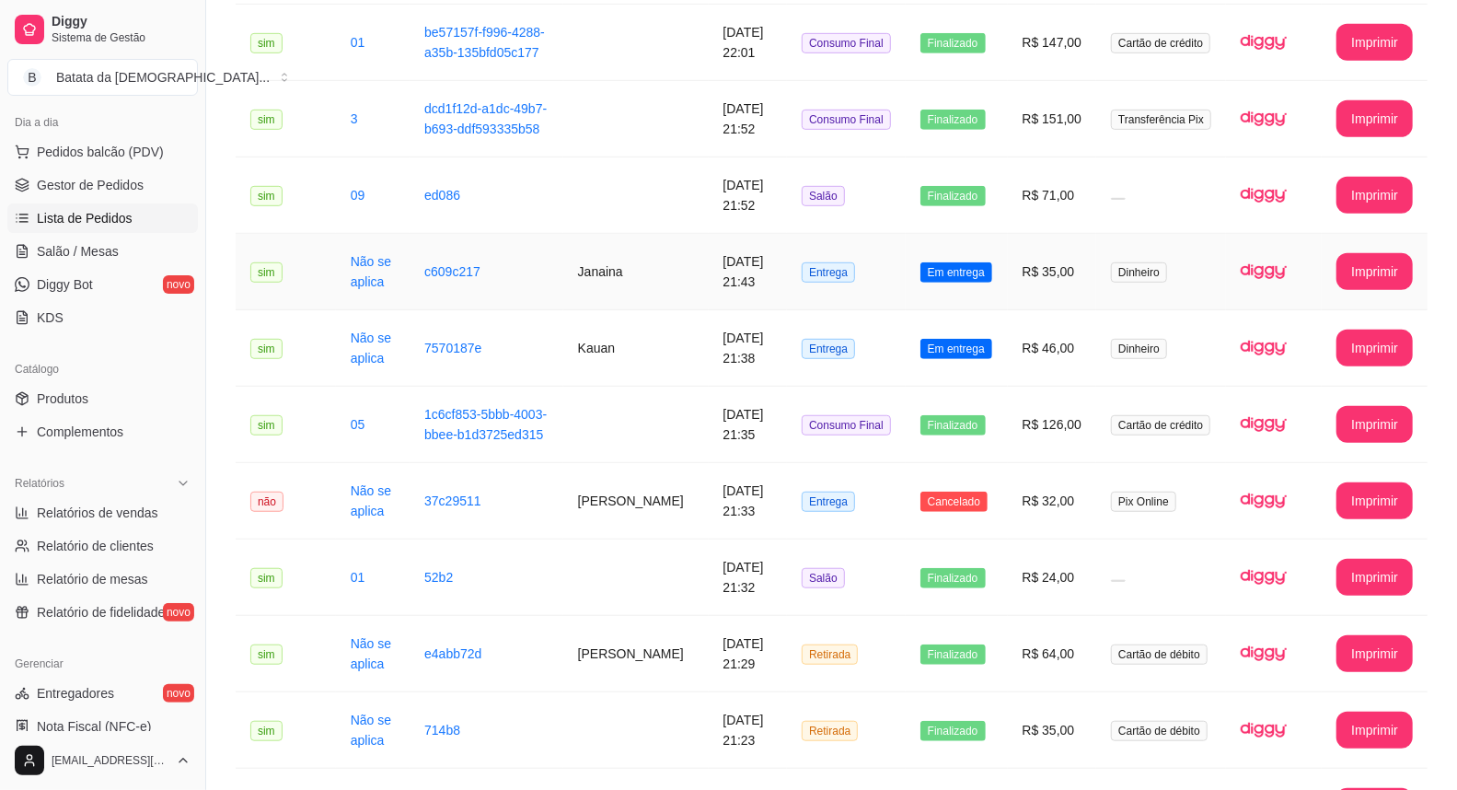
scroll to position [817, 0]
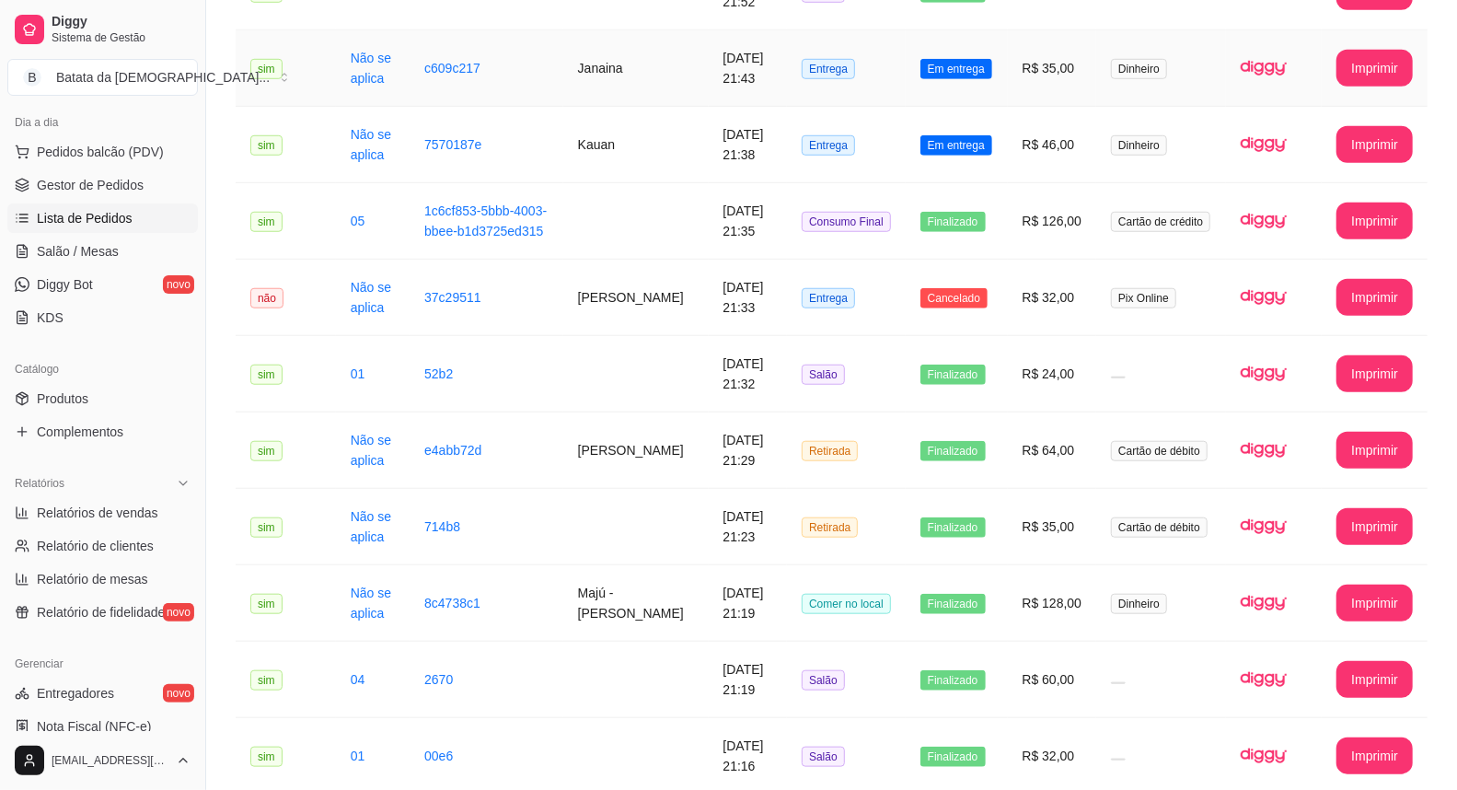
click at [1017, 107] on td "R$ 35,00" at bounding box center [1052, 68] width 89 height 76
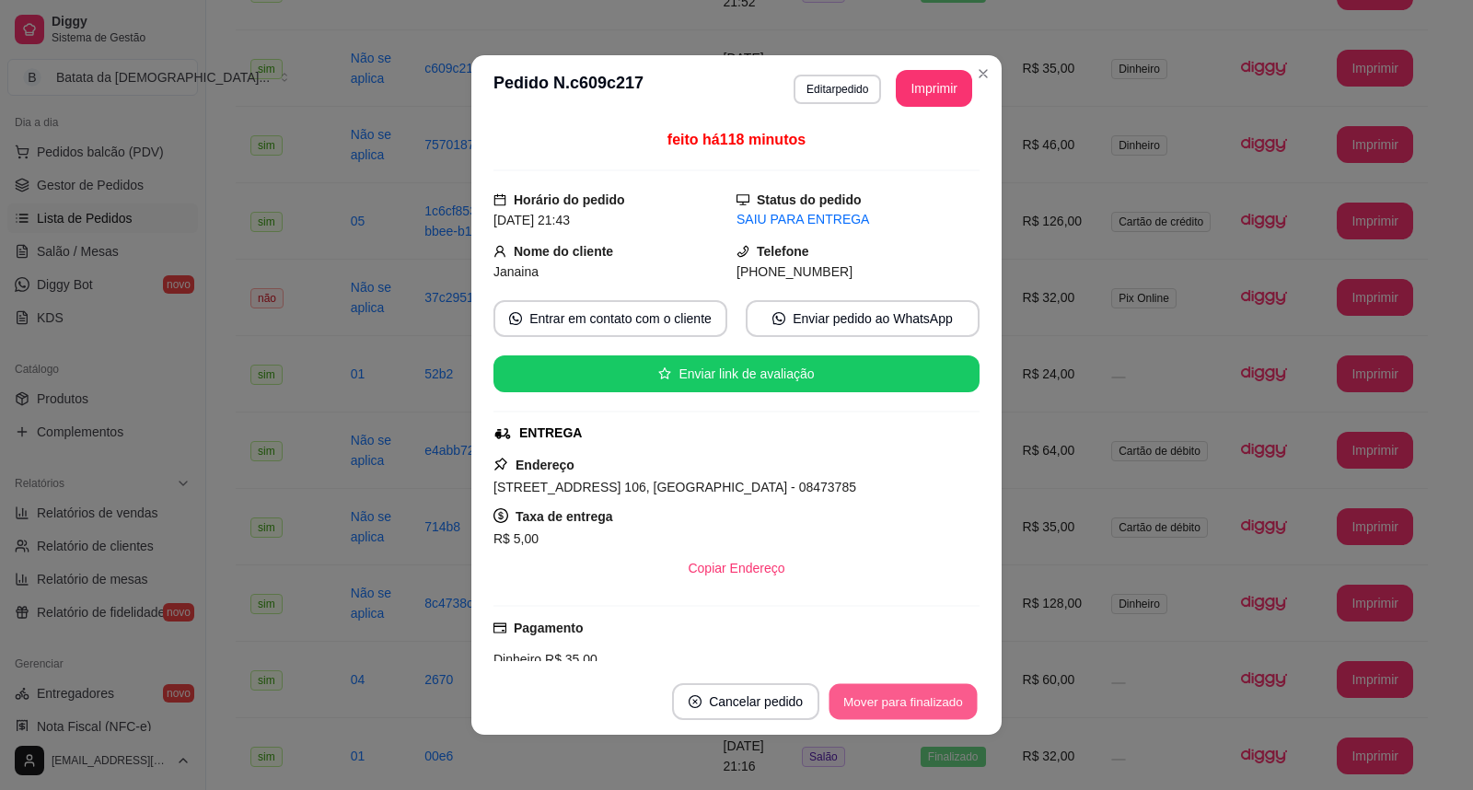
click at [907, 694] on button "Mover para finalizado" at bounding box center [903, 702] width 148 height 36
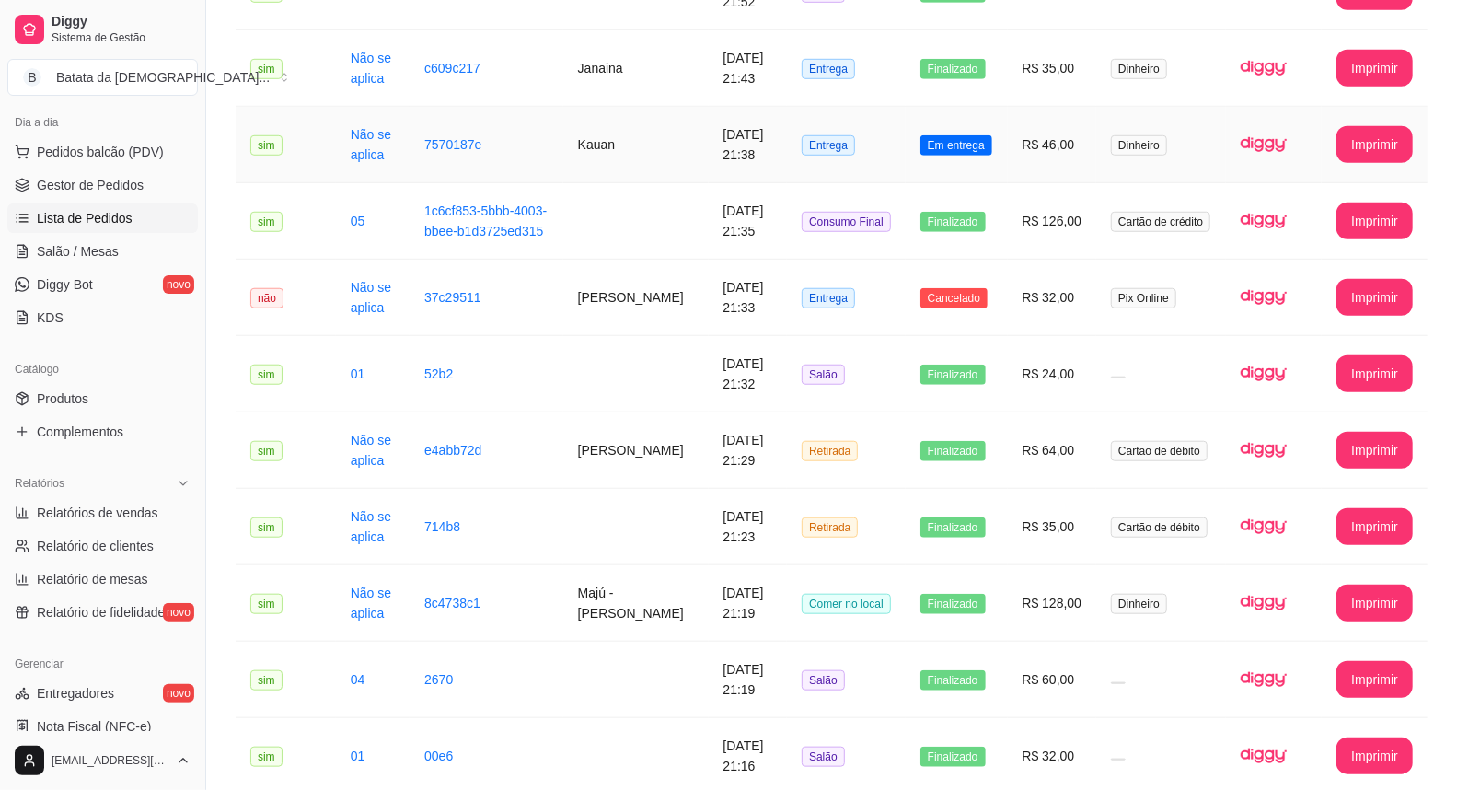
click at [1020, 183] on td "R$ 46,00" at bounding box center [1052, 145] width 89 height 76
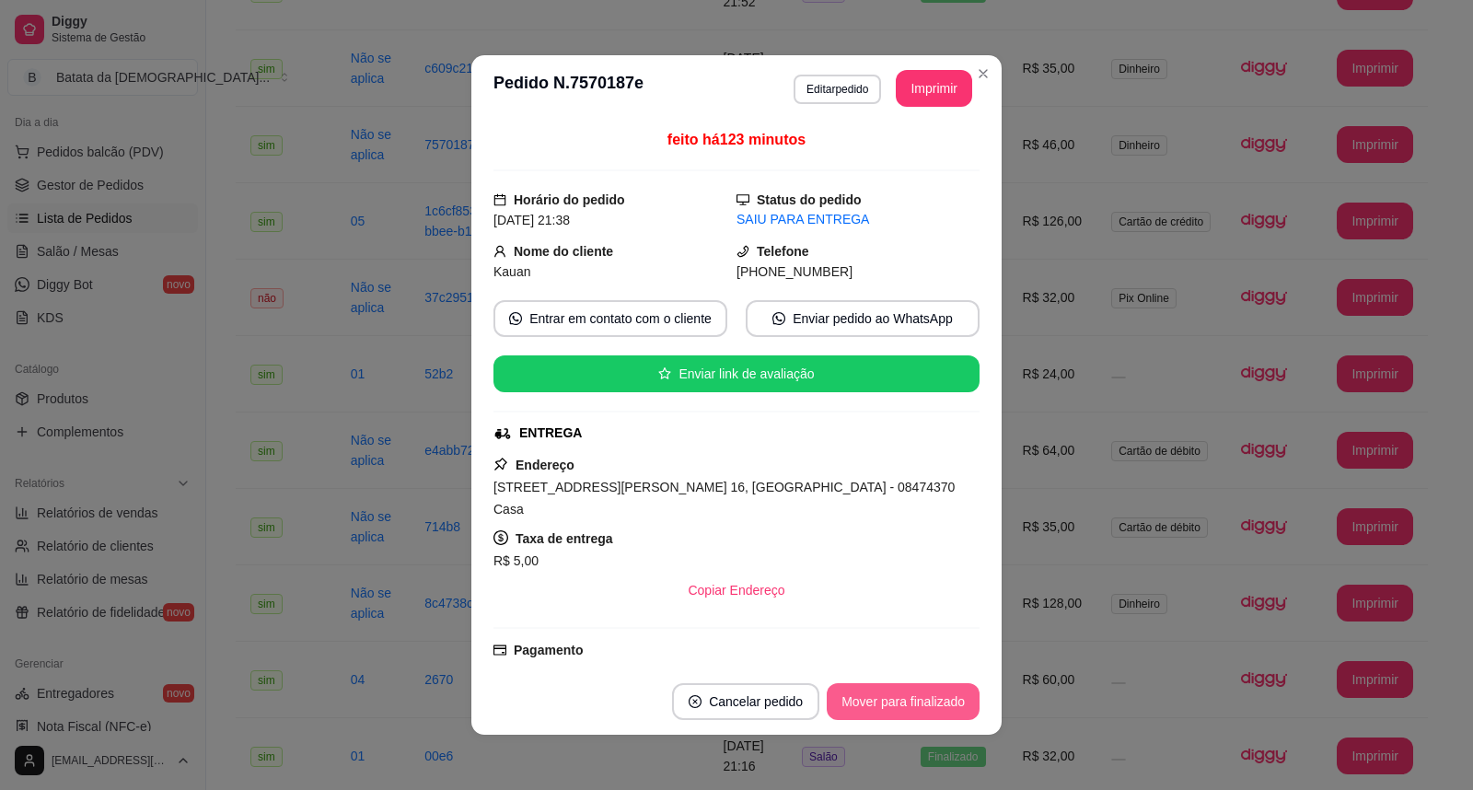
click at [924, 700] on button "Mover para finalizado" at bounding box center [903, 701] width 153 height 37
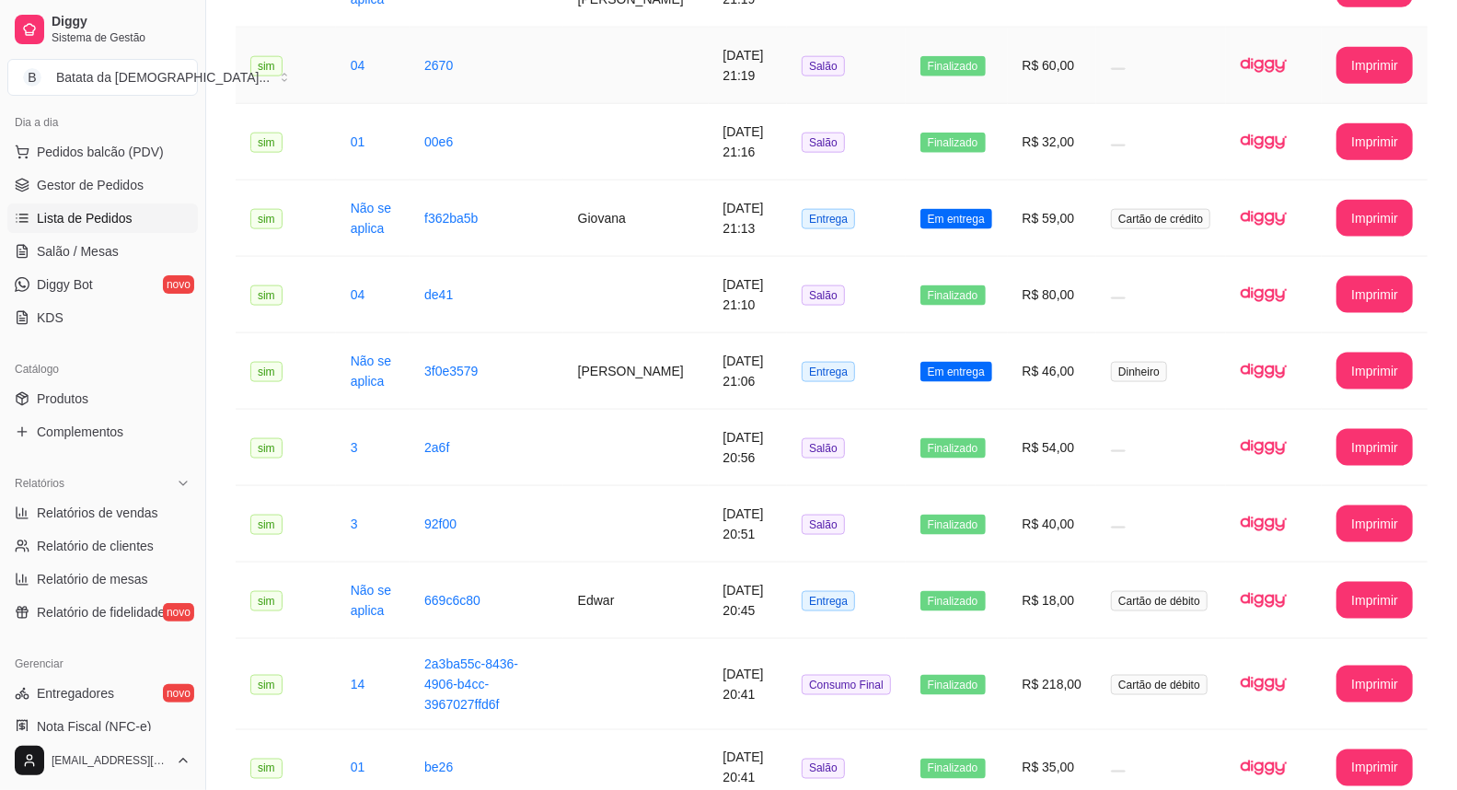
scroll to position [1738, 0]
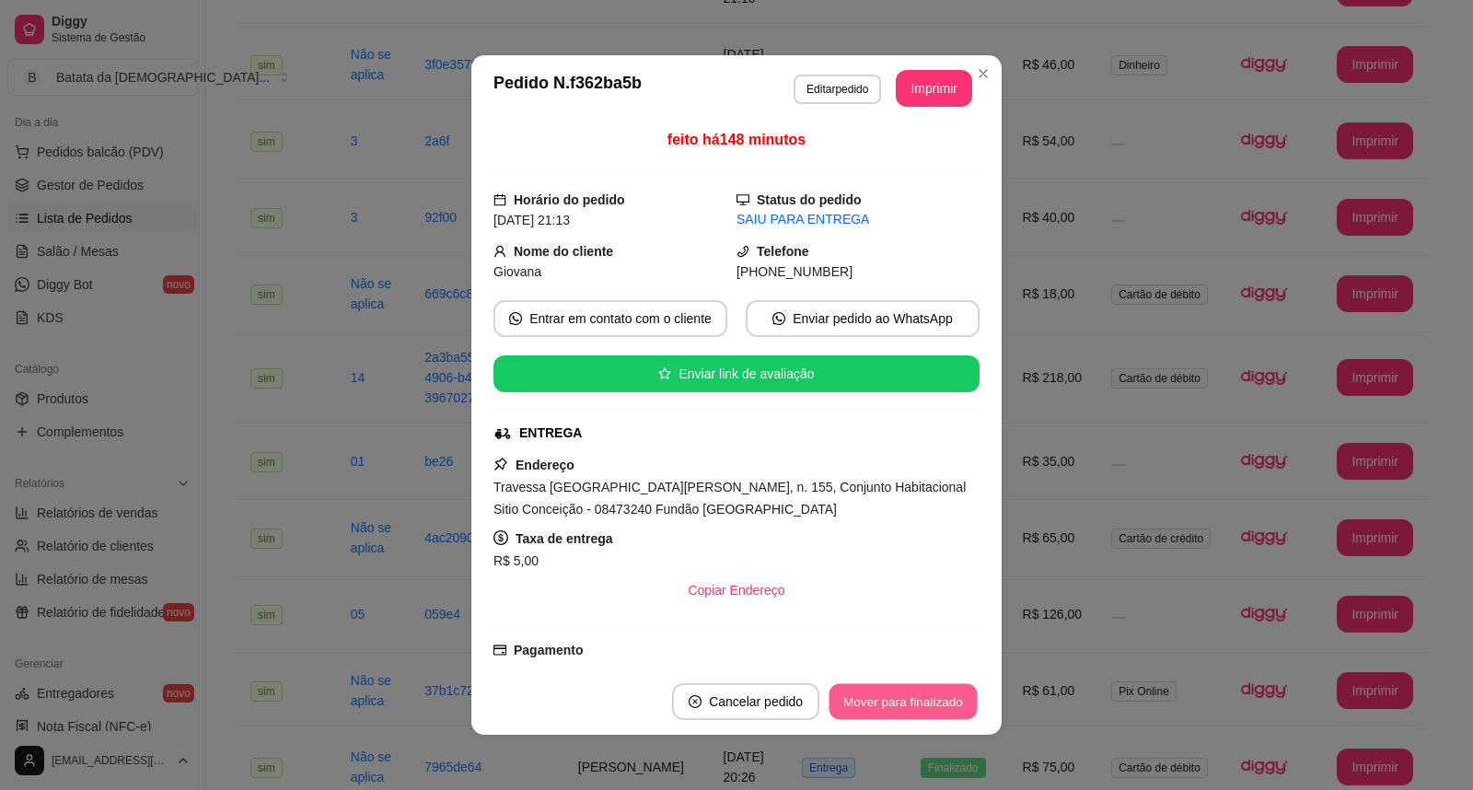
click at [927, 696] on button "Mover para finalizado" at bounding box center [903, 702] width 148 height 36
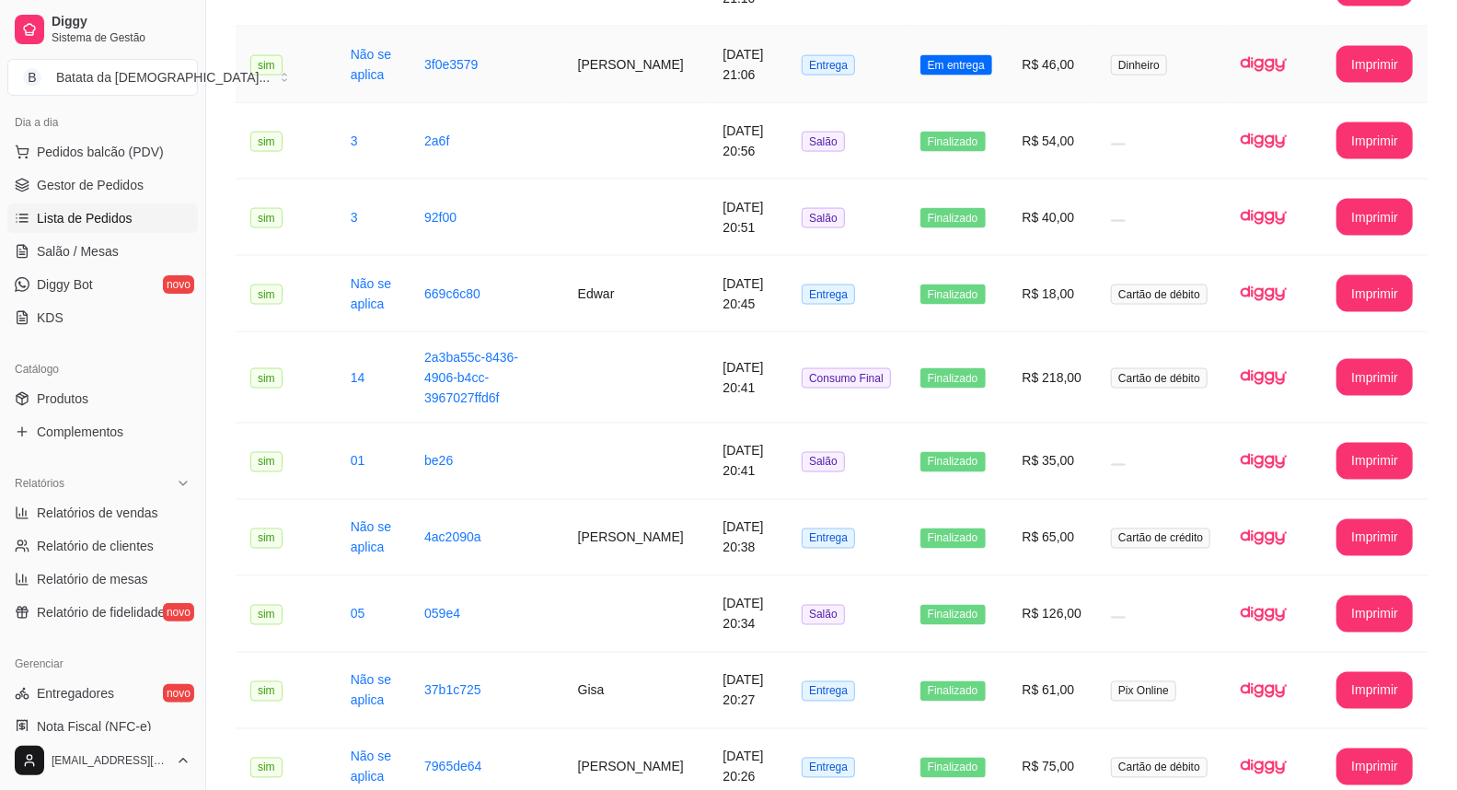
click at [965, 103] on td "Em entrega" at bounding box center [957, 65] width 102 height 76
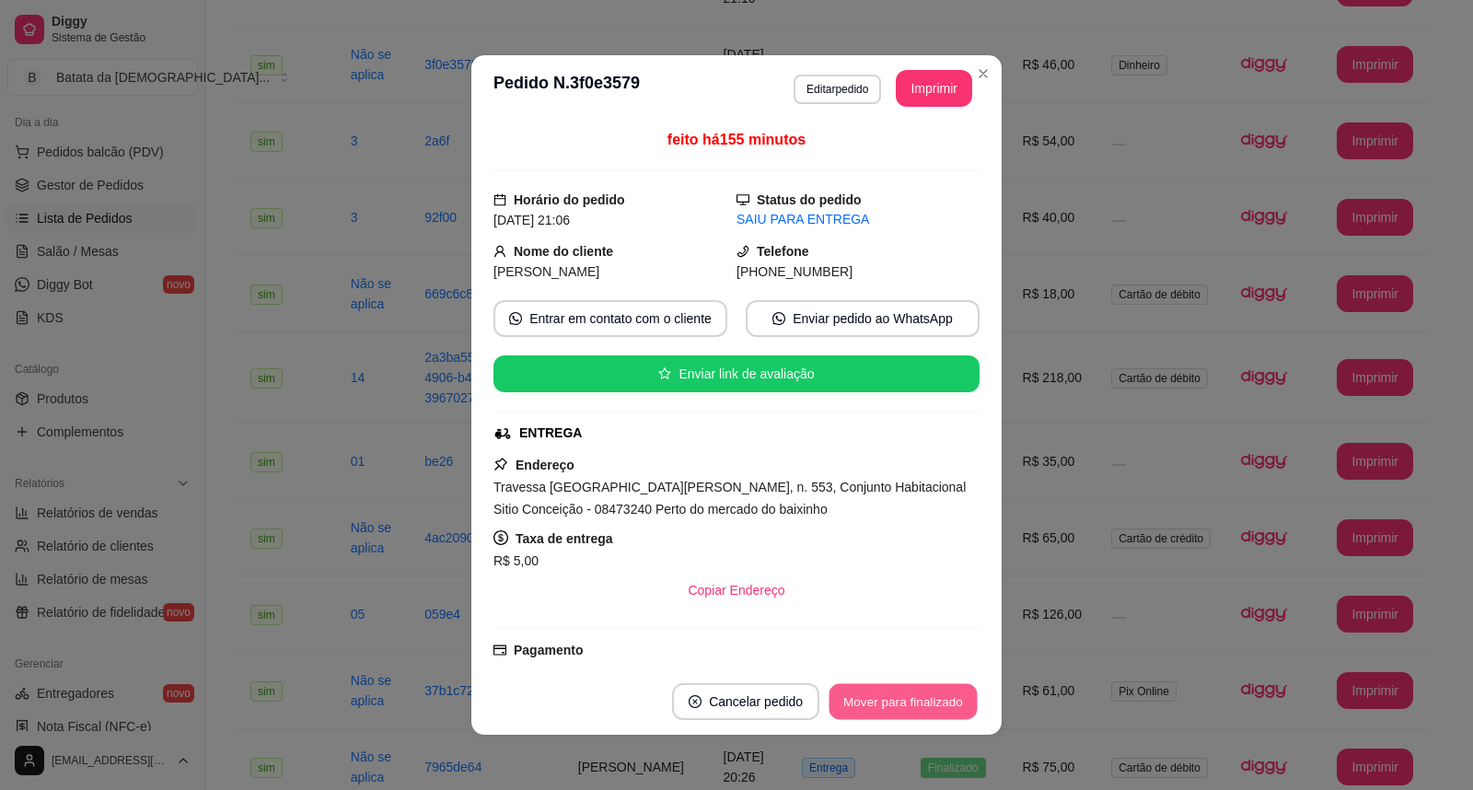
click at [909, 693] on button "Mover para finalizado" at bounding box center [903, 702] width 148 height 36
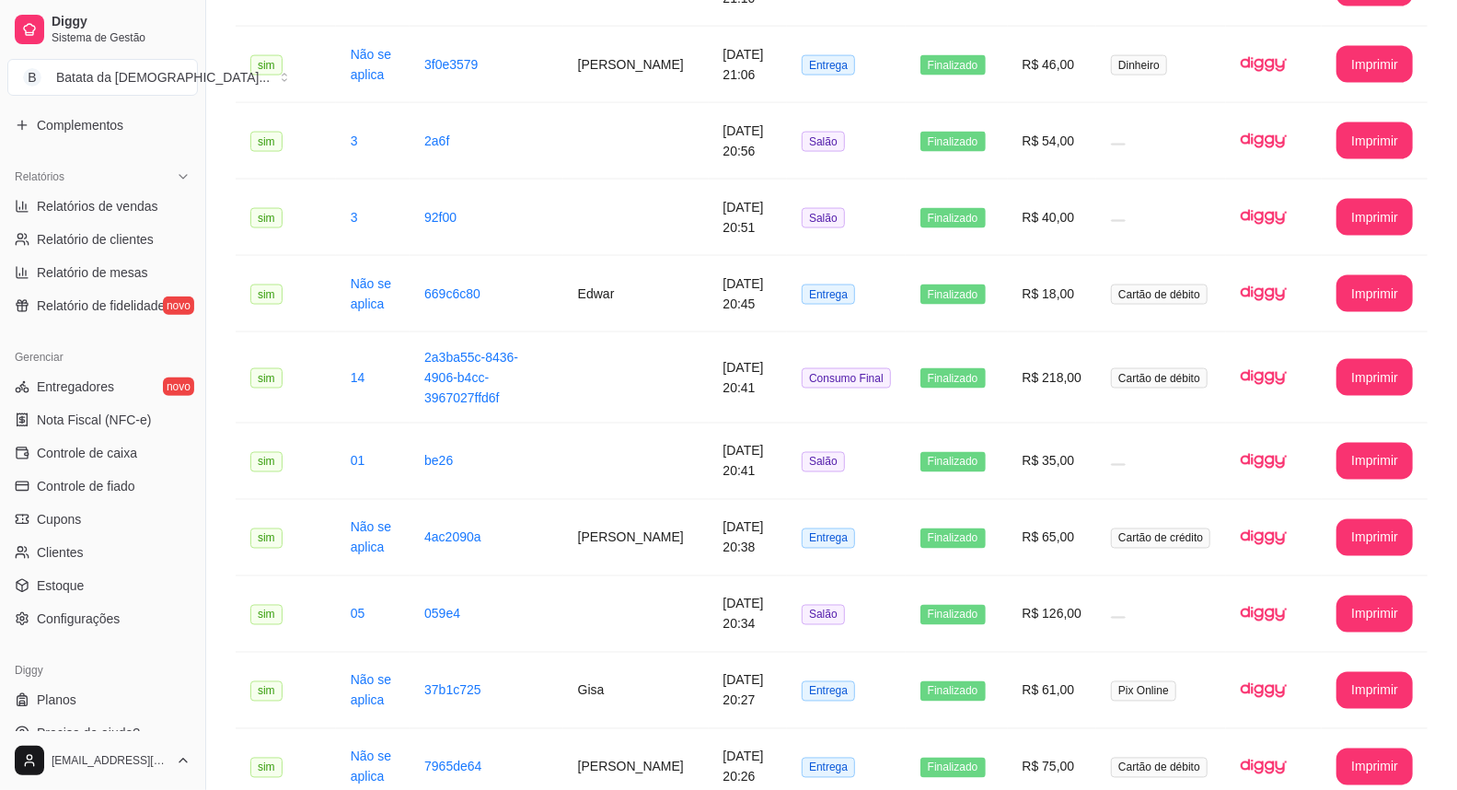
scroll to position [534, 0]
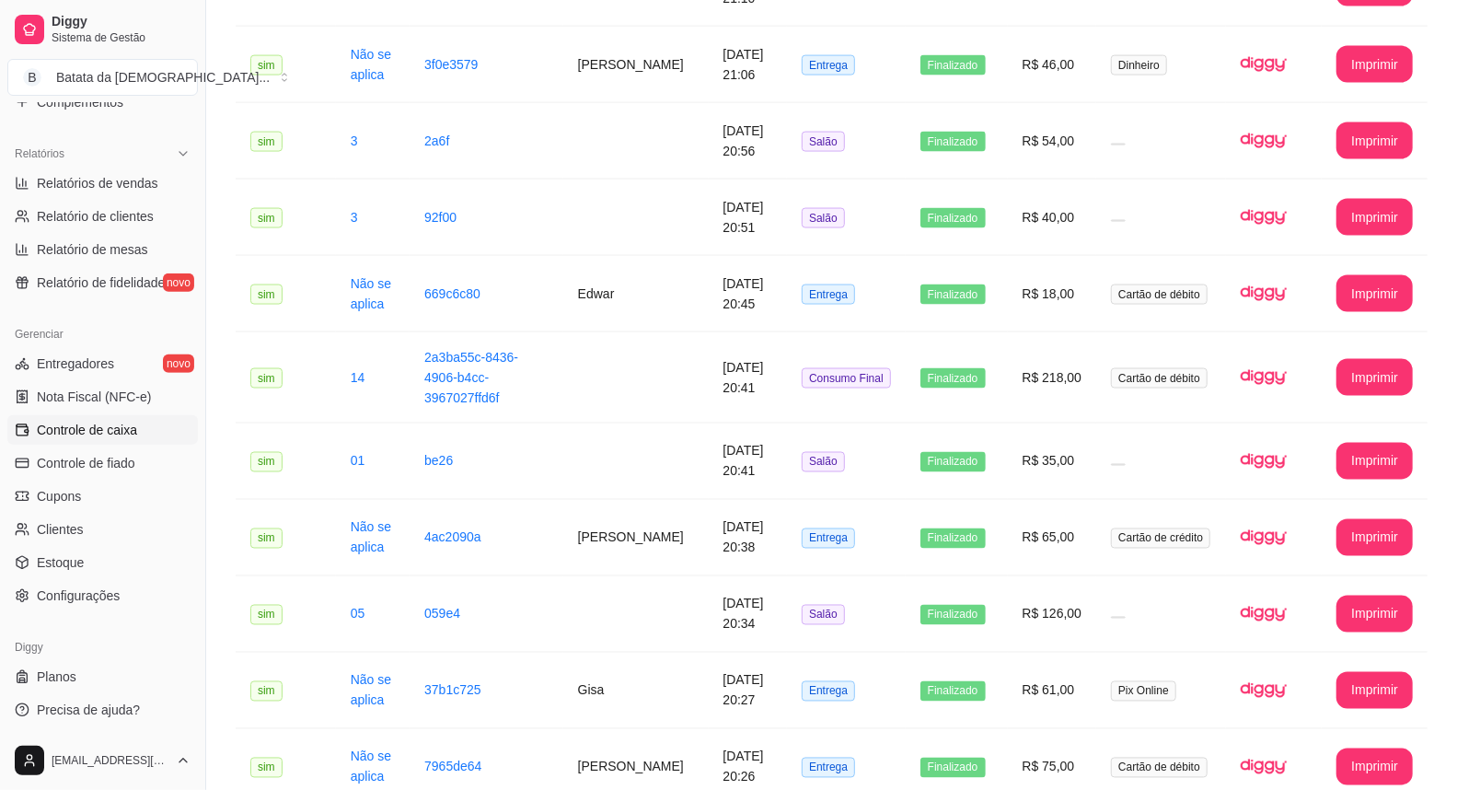
click at [121, 427] on span "Controle de caixa" at bounding box center [87, 430] width 100 height 18
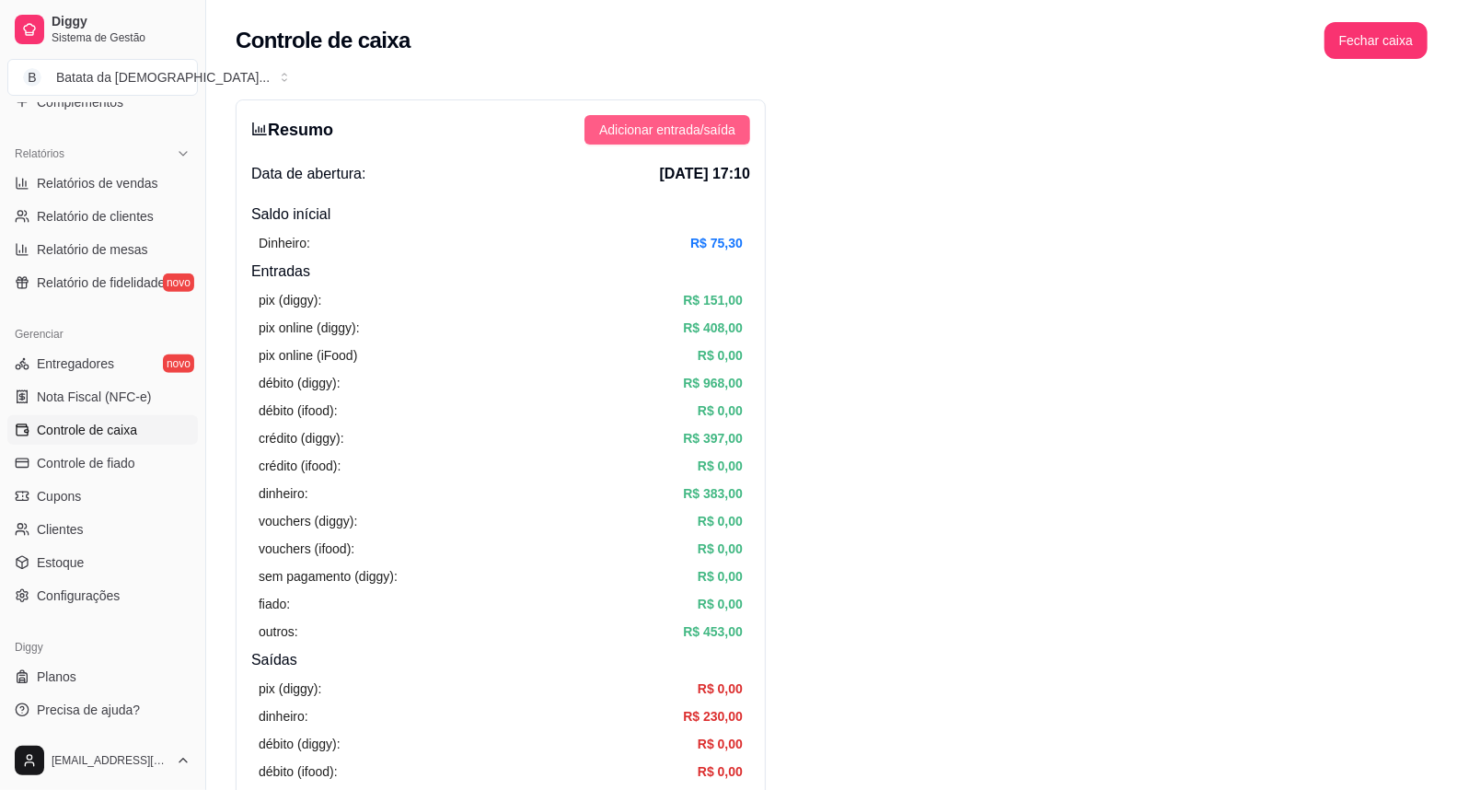
click at [639, 134] on span "Adicionar entrada/saída" at bounding box center [667, 130] width 136 height 20
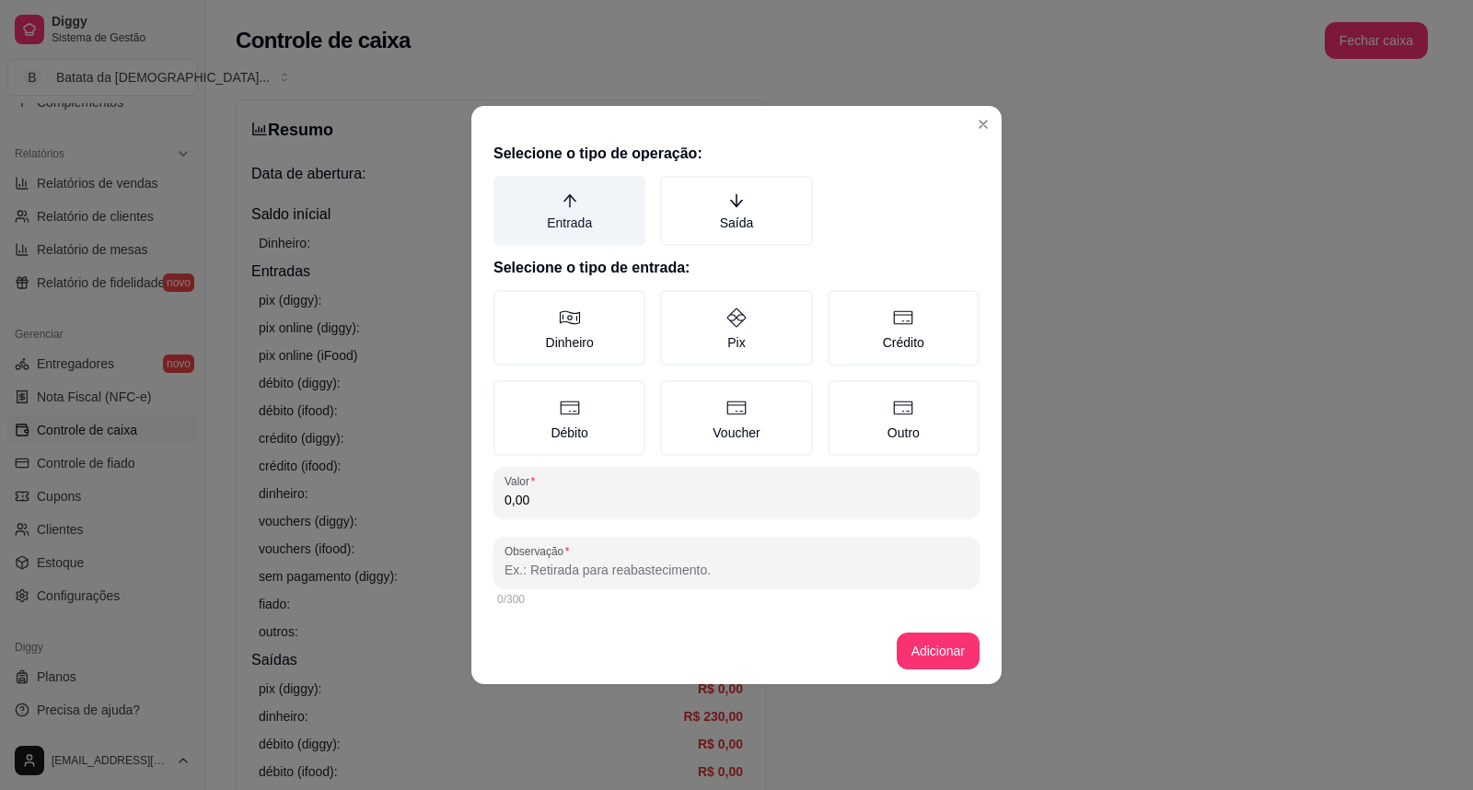
click at [583, 223] on label "Entrada" at bounding box center [569, 211] width 152 height 70
click at [507, 190] on button "Entrada" at bounding box center [499, 182] width 15 height 15
click at [642, 521] on div "Selecione o tipo de operação: Entrada Saída Selecione o tipo de entrada: Dinhei…" at bounding box center [736, 376] width 530 height 482
click at [640, 493] on input "0,00" at bounding box center [736, 500] width 464 height 18
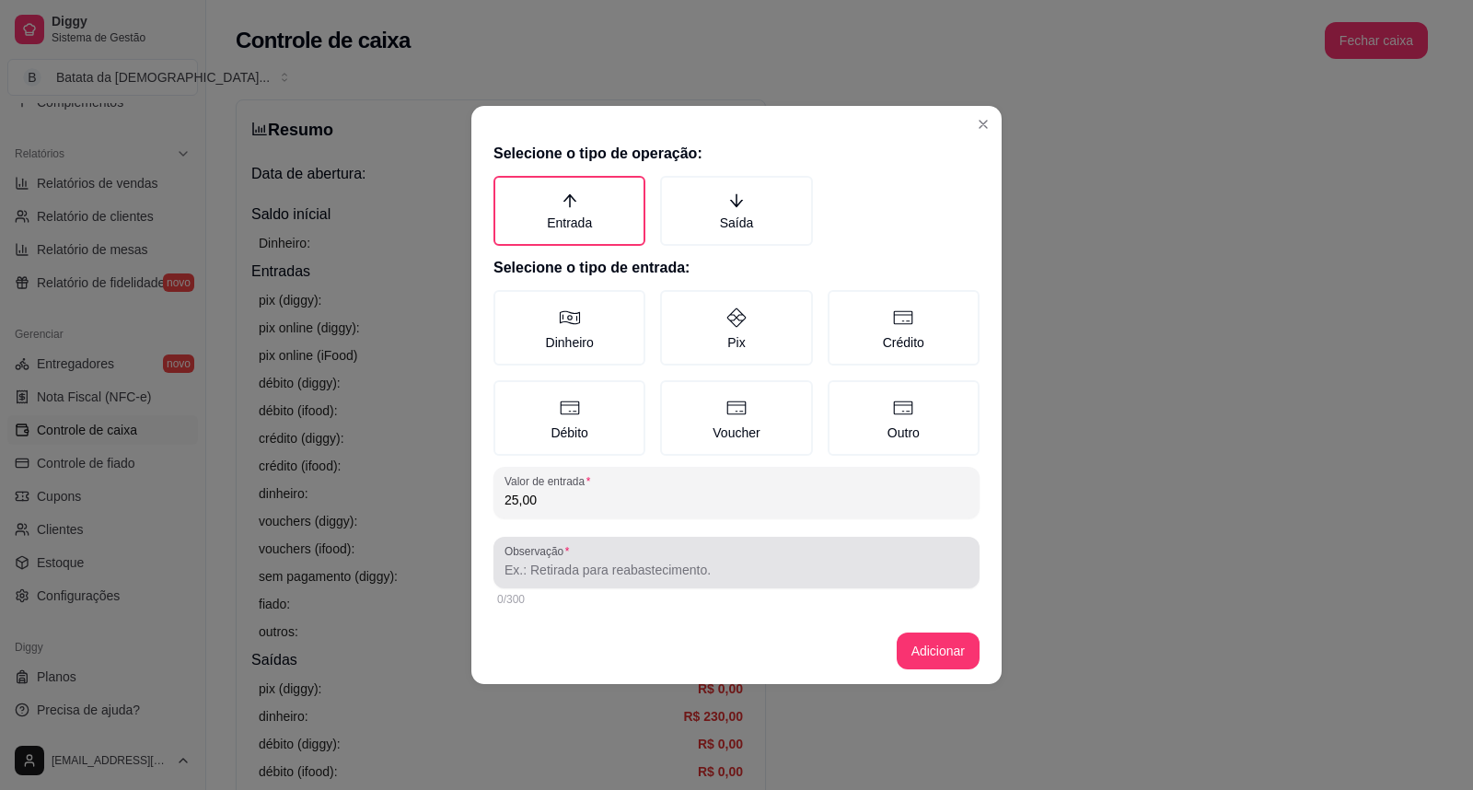
type input "25,00"
click at [679, 545] on div at bounding box center [736, 562] width 464 height 37
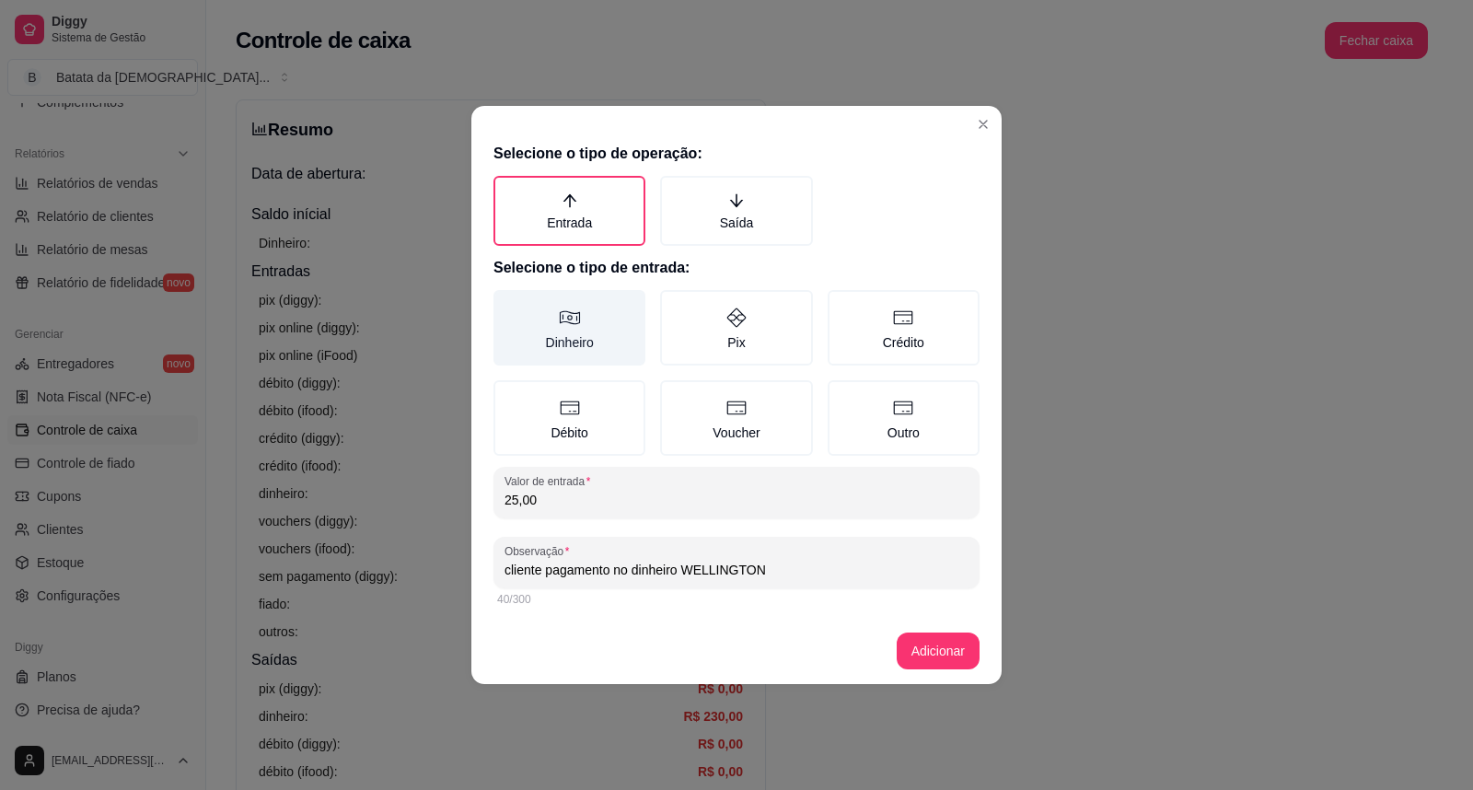
type input "cliente pagamento no dinheiro WELLINGTON"
click at [513, 323] on label "Dinheiro" at bounding box center [569, 327] width 152 height 75
click at [507, 304] on button "Dinheiro" at bounding box center [499, 296] width 15 height 15
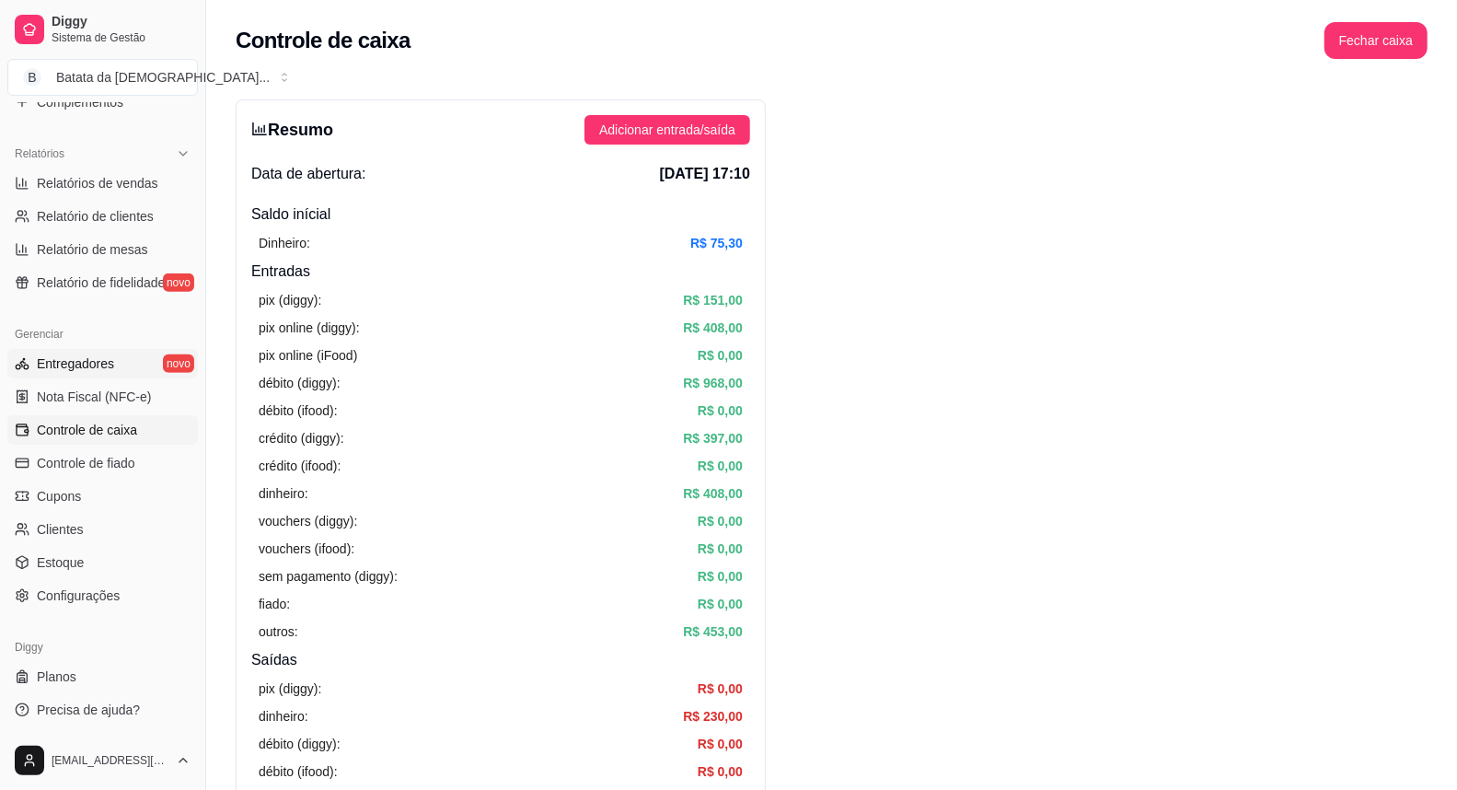
scroll to position [431, 0]
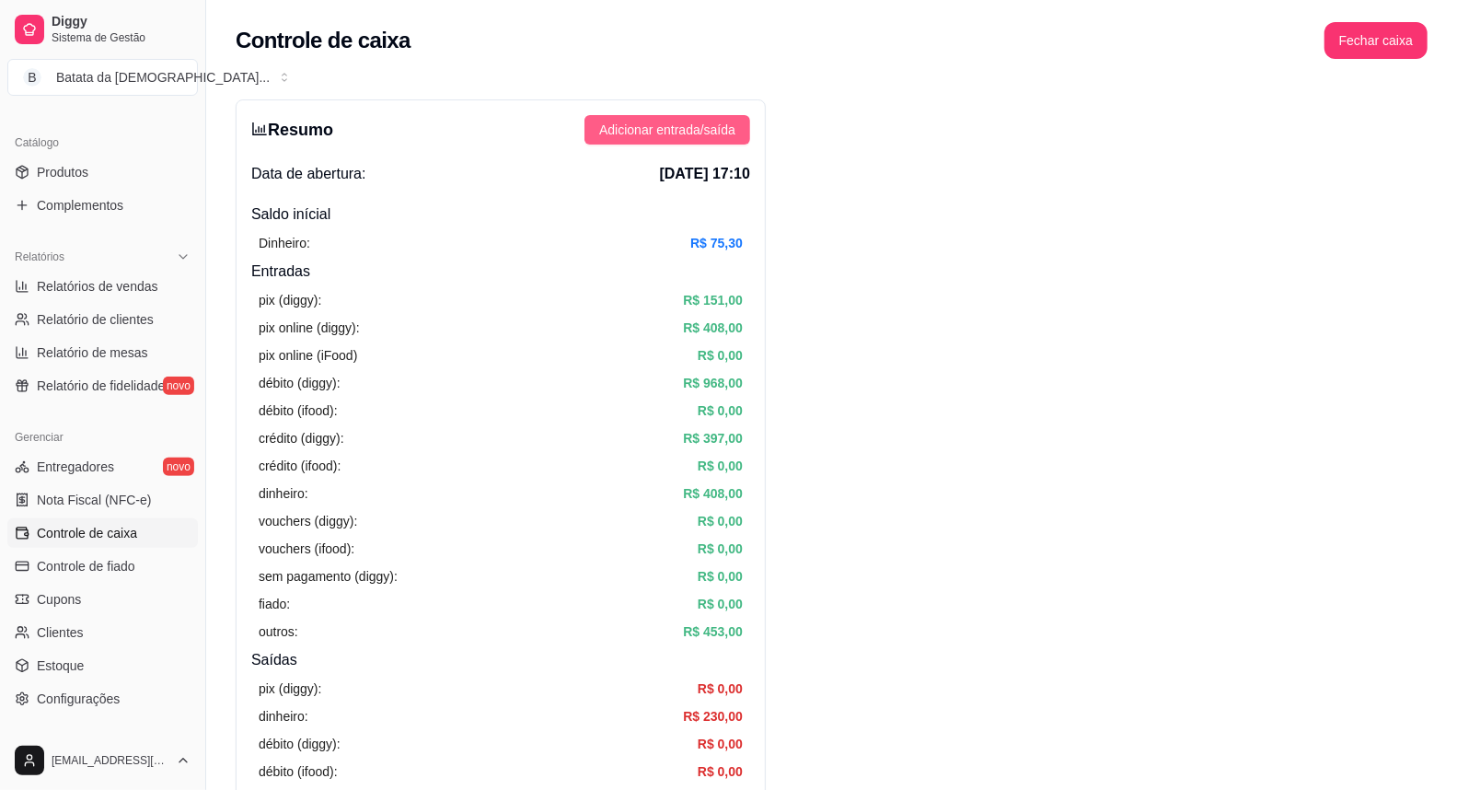
click at [640, 139] on span "Adicionar entrada/saída" at bounding box center [667, 130] width 136 height 20
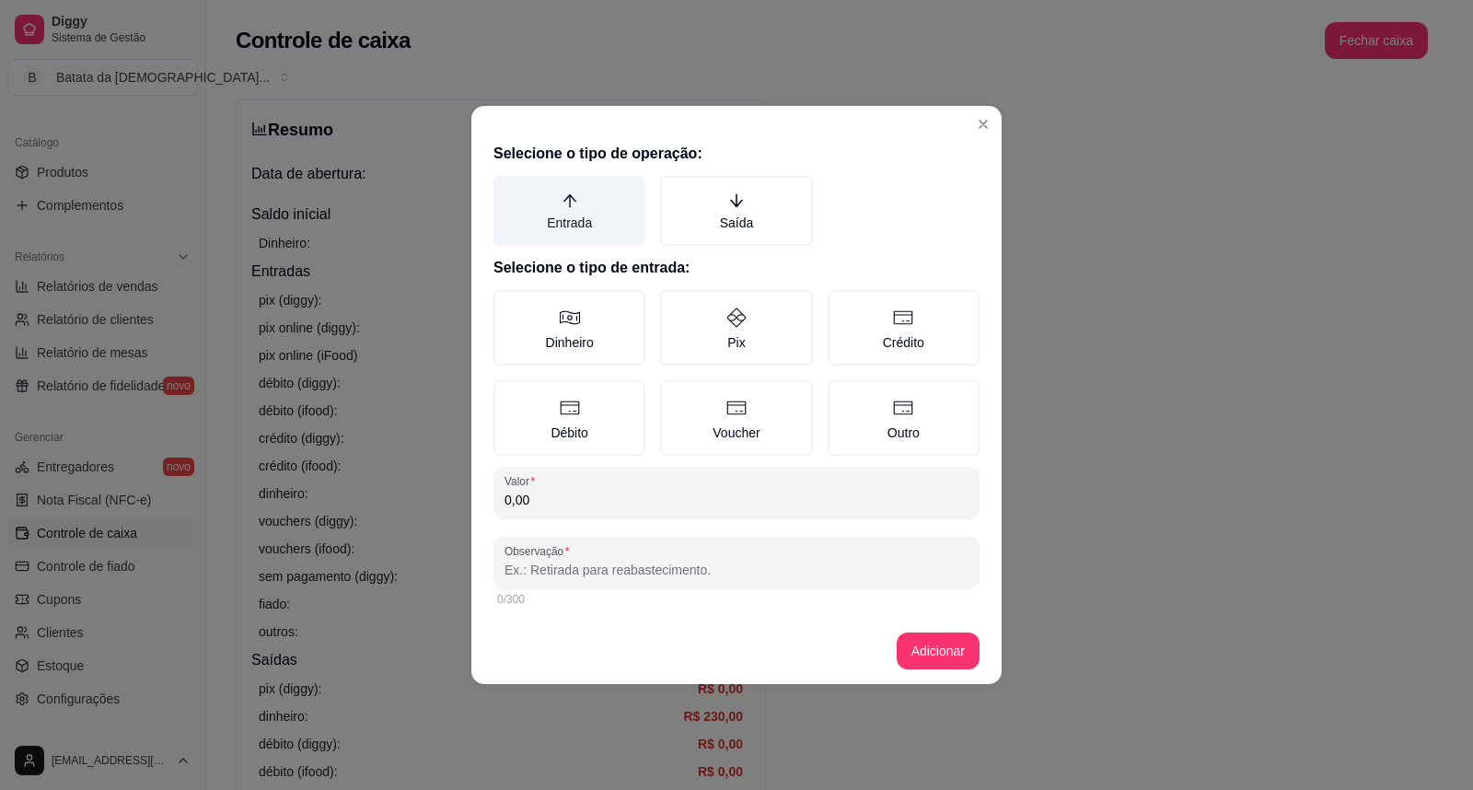
click at [568, 212] on label "Entrada" at bounding box center [569, 211] width 152 height 70
click at [507, 190] on button "Entrada" at bounding box center [499, 182] width 15 height 15
click at [569, 493] on input "0,00" at bounding box center [736, 500] width 464 height 18
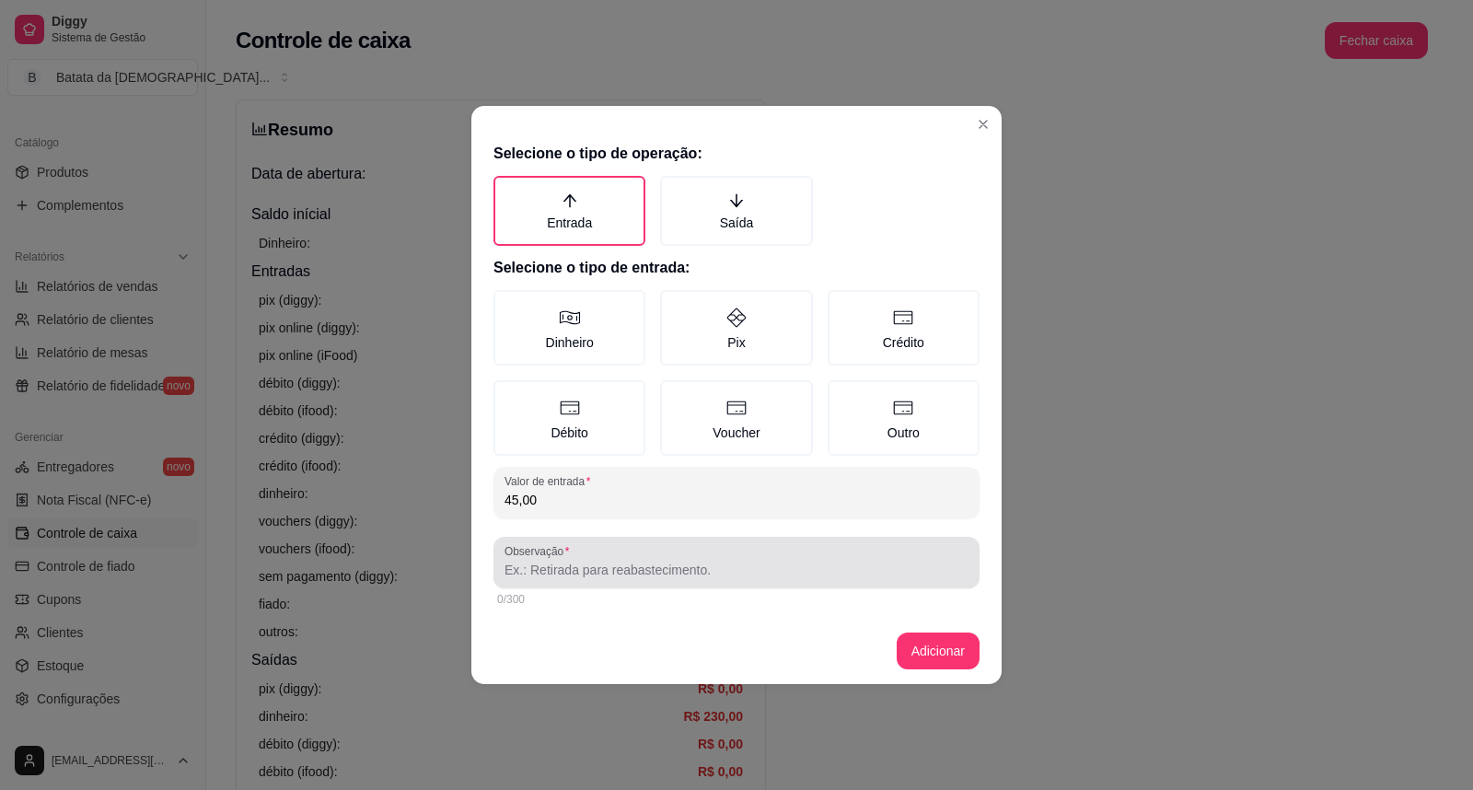
type input "45,00"
click at [663, 567] on input "Observação" at bounding box center [736, 570] width 464 height 18
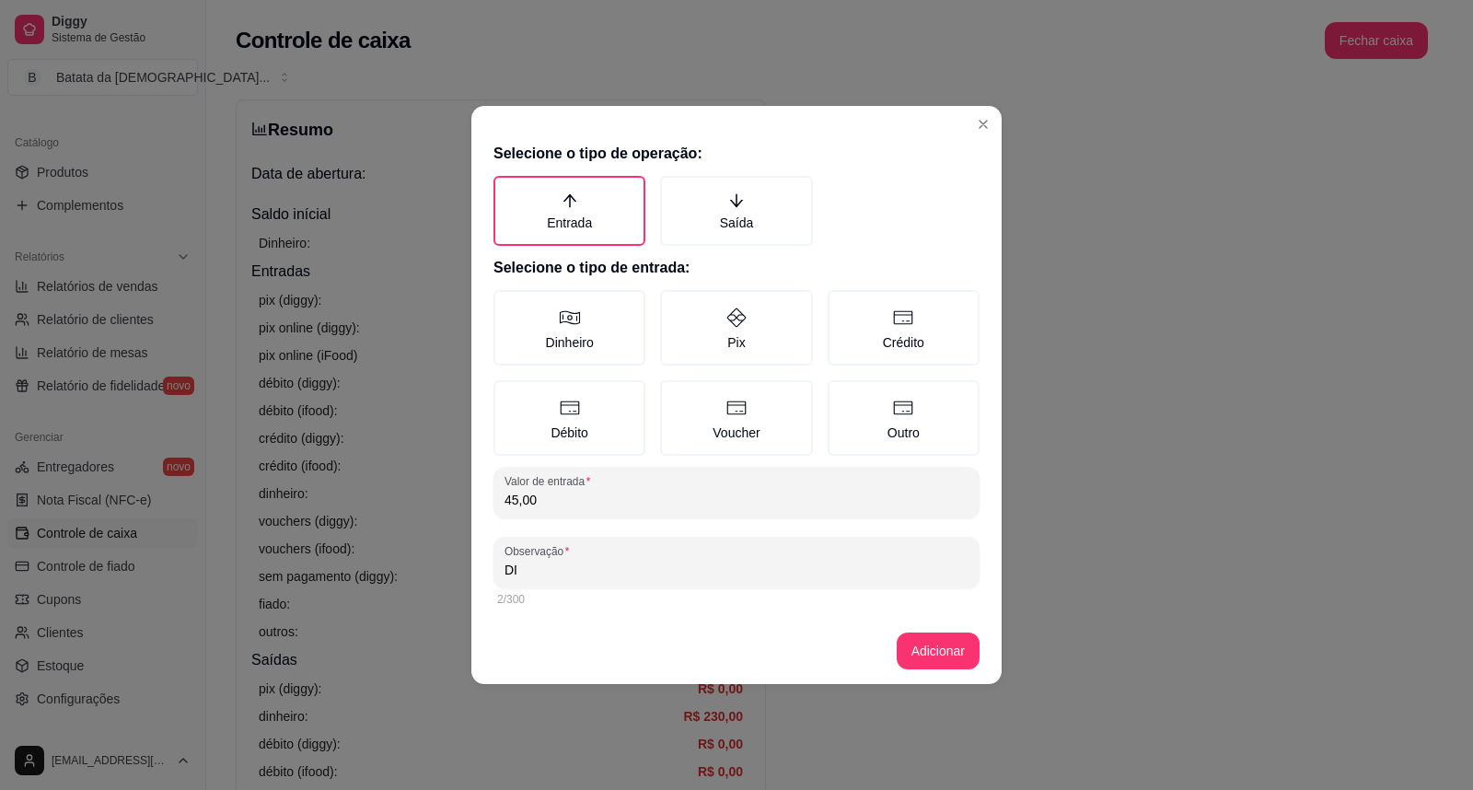
type input "D"
type input "P"
type input "p"
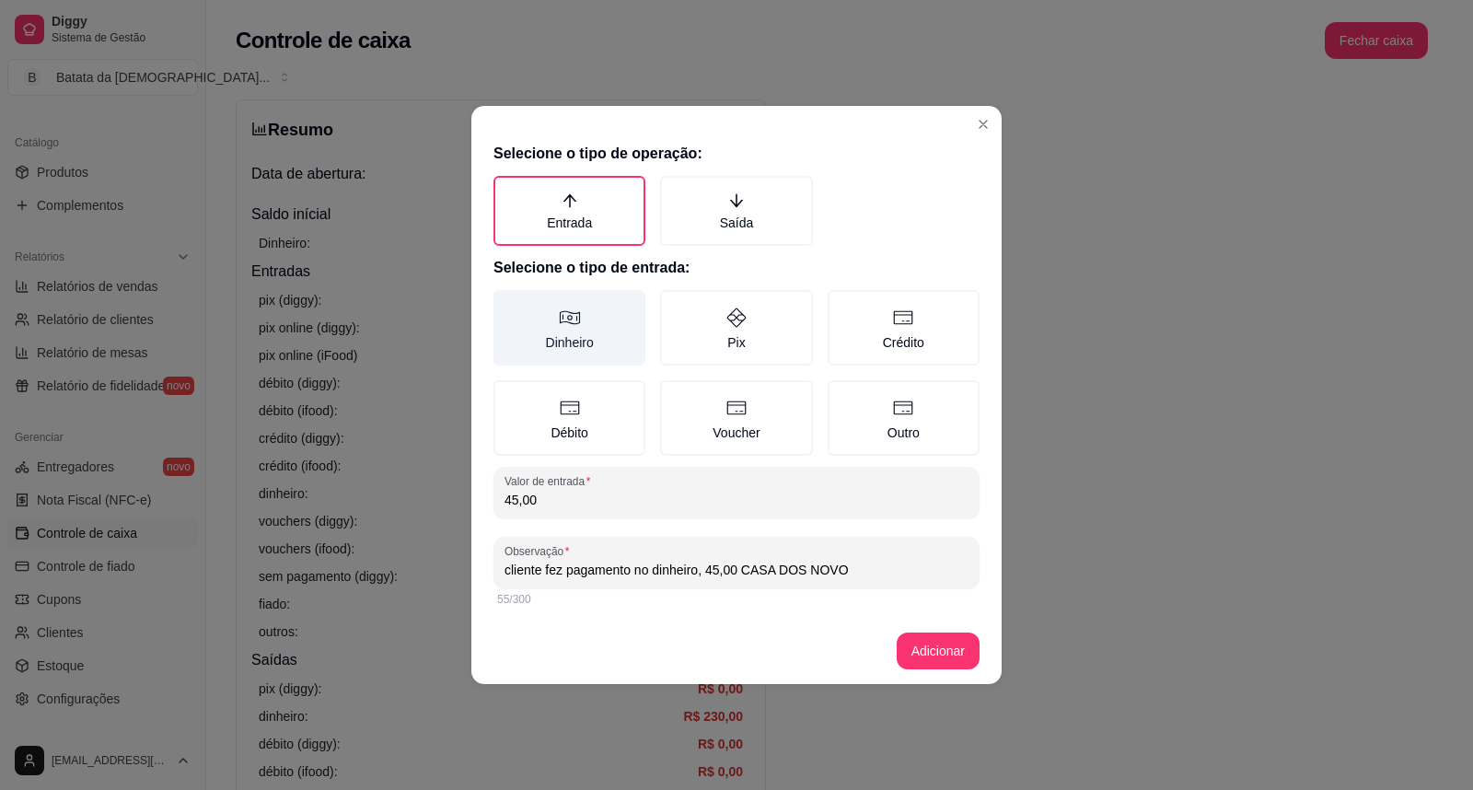
type input "cliente fez pagamento no dinheiro, 45,00 CASA DOS NOVO"
click at [610, 330] on label "Dinheiro" at bounding box center [569, 327] width 152 height 75
click at [507, 304] on button "Dinheiro" at bounding box center [499, 296] width 15 height 15
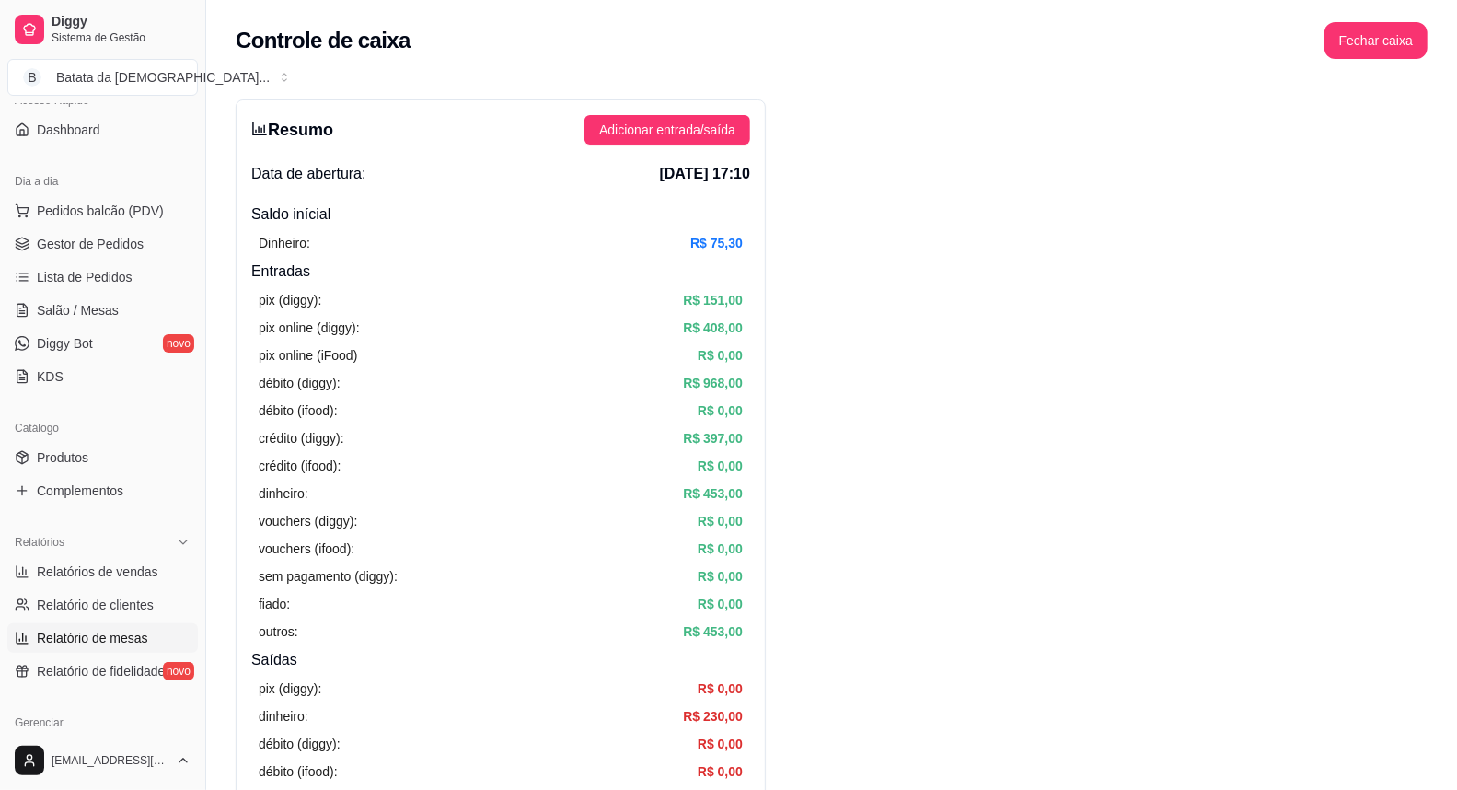
scroll to position [124, 0]
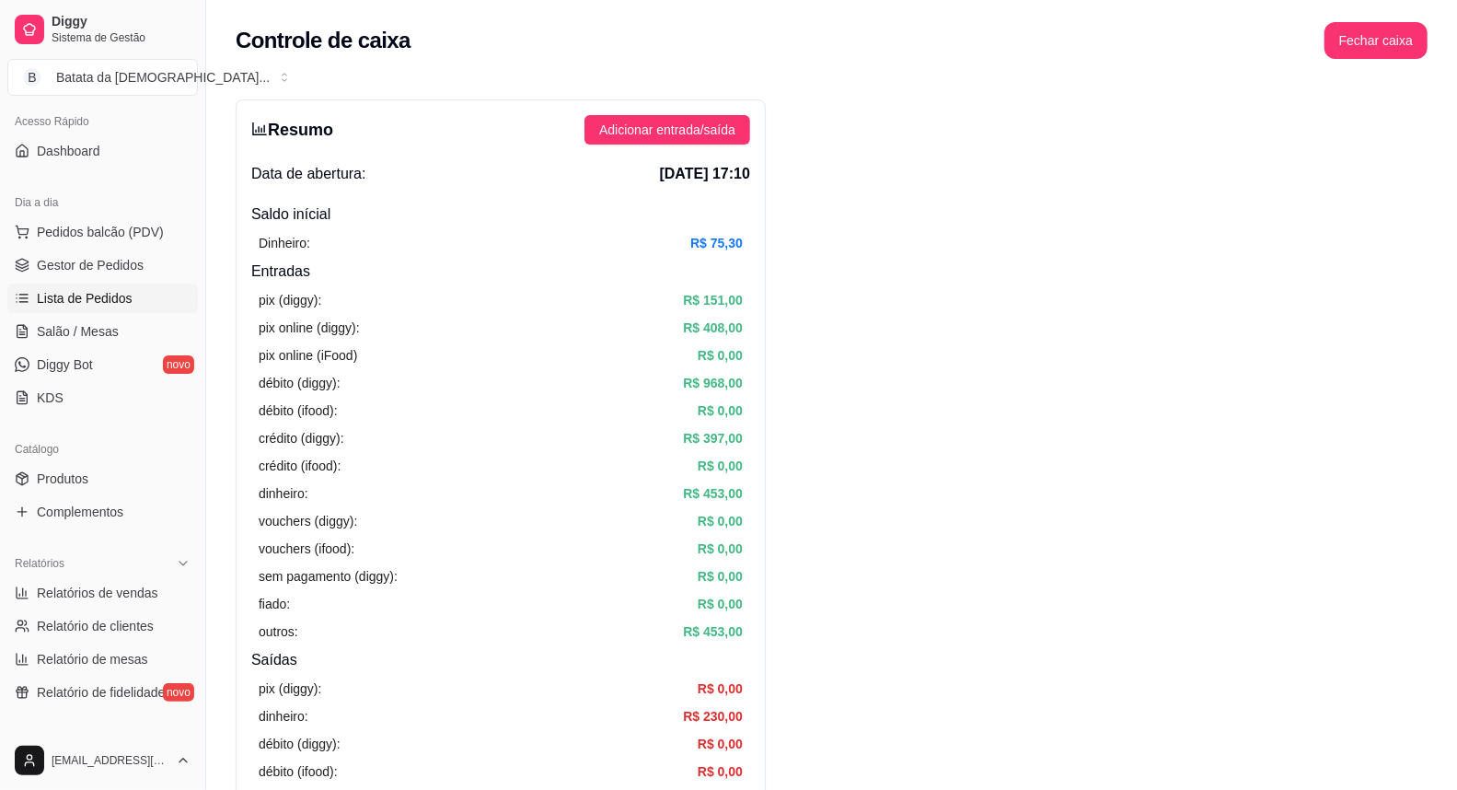
click at [105, 283] on link "Lista de Pedidos" at bounding box center [102, 297] width 191 height 29
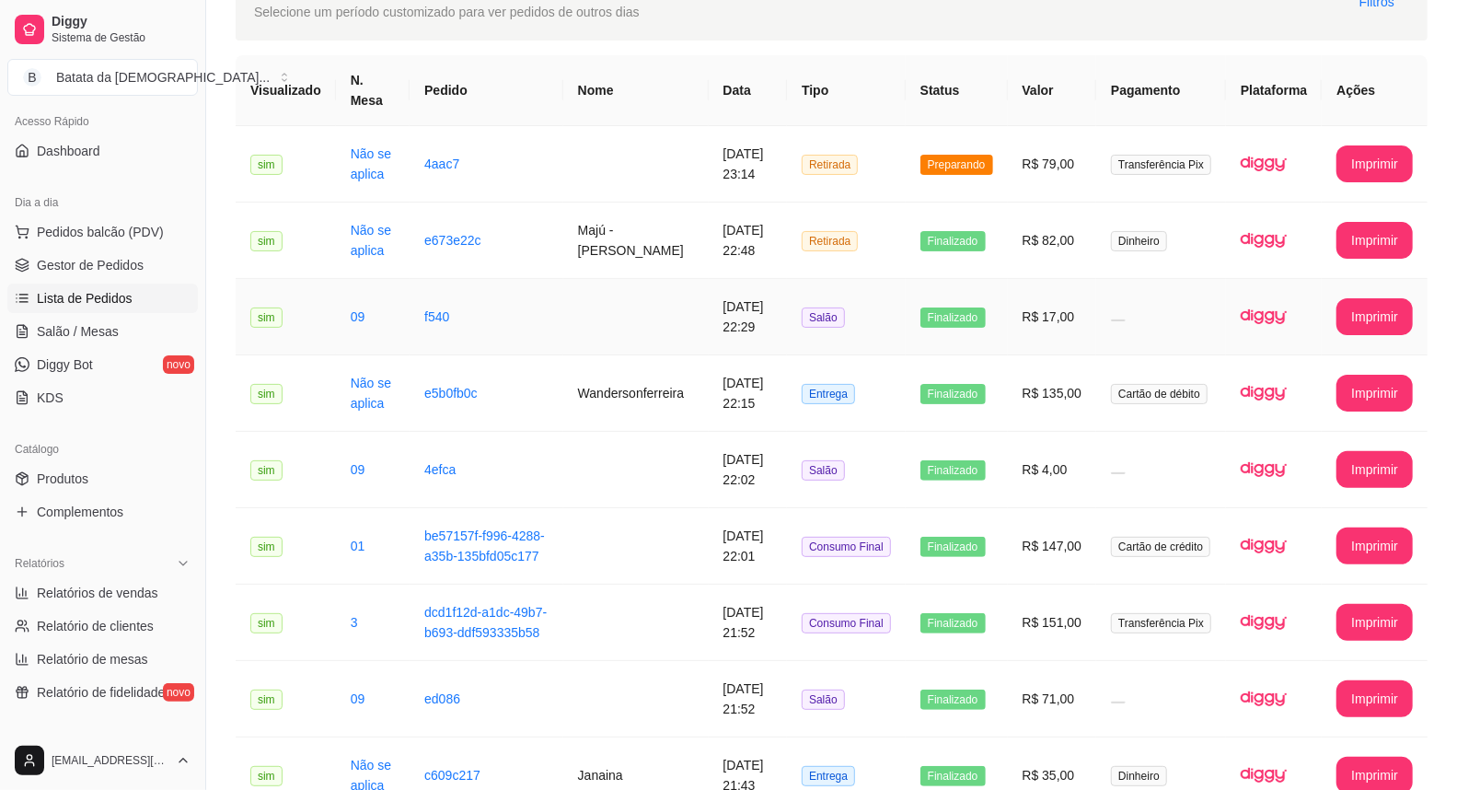
scroll to position [102, 0]
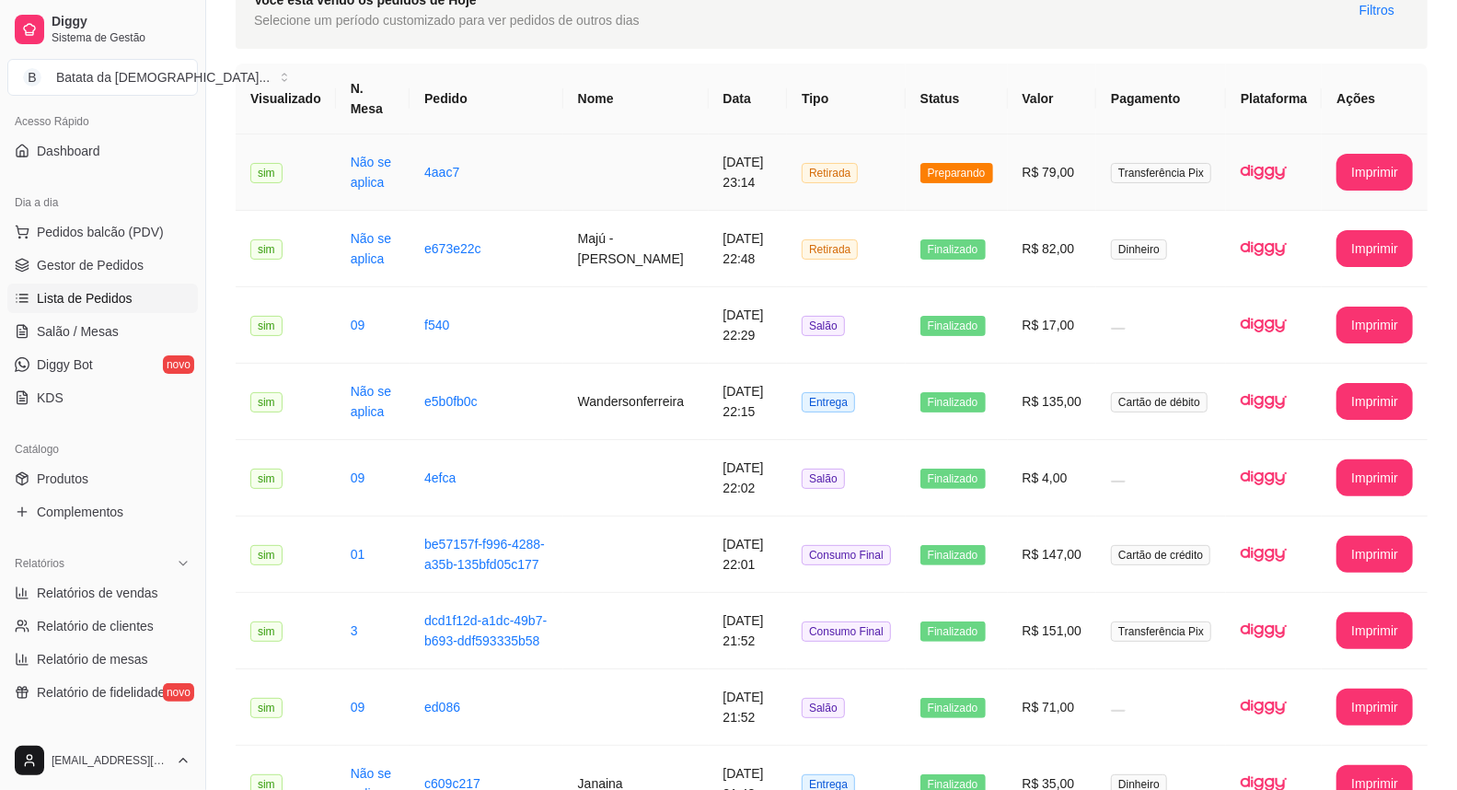
click at [940, 203] on td "Preparando" at bounding box center [957, 172] width 102 height 76
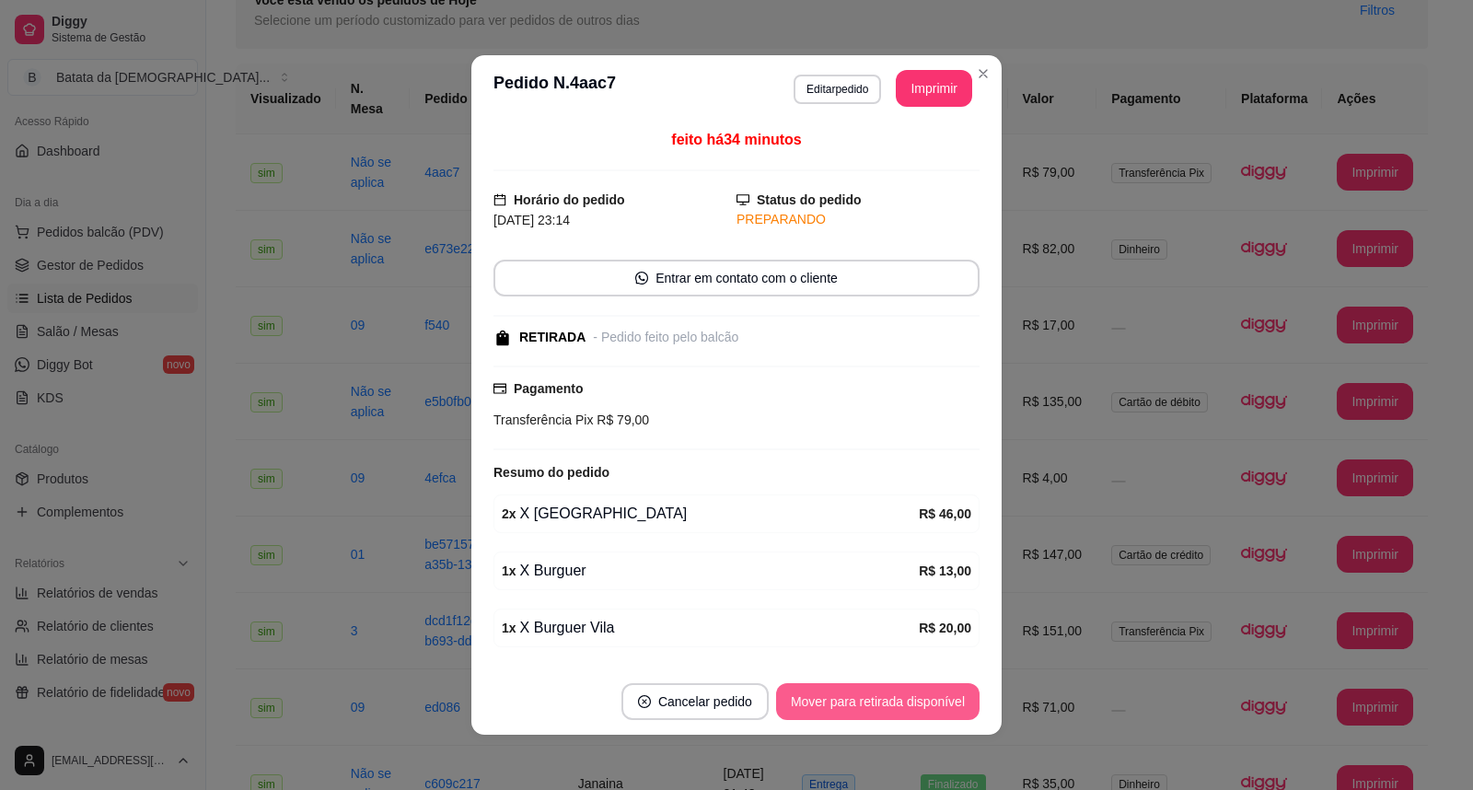
click at [889, 711] on button "Mover para retirada disponível" at bounding box center [877, 701] width 203 height 37
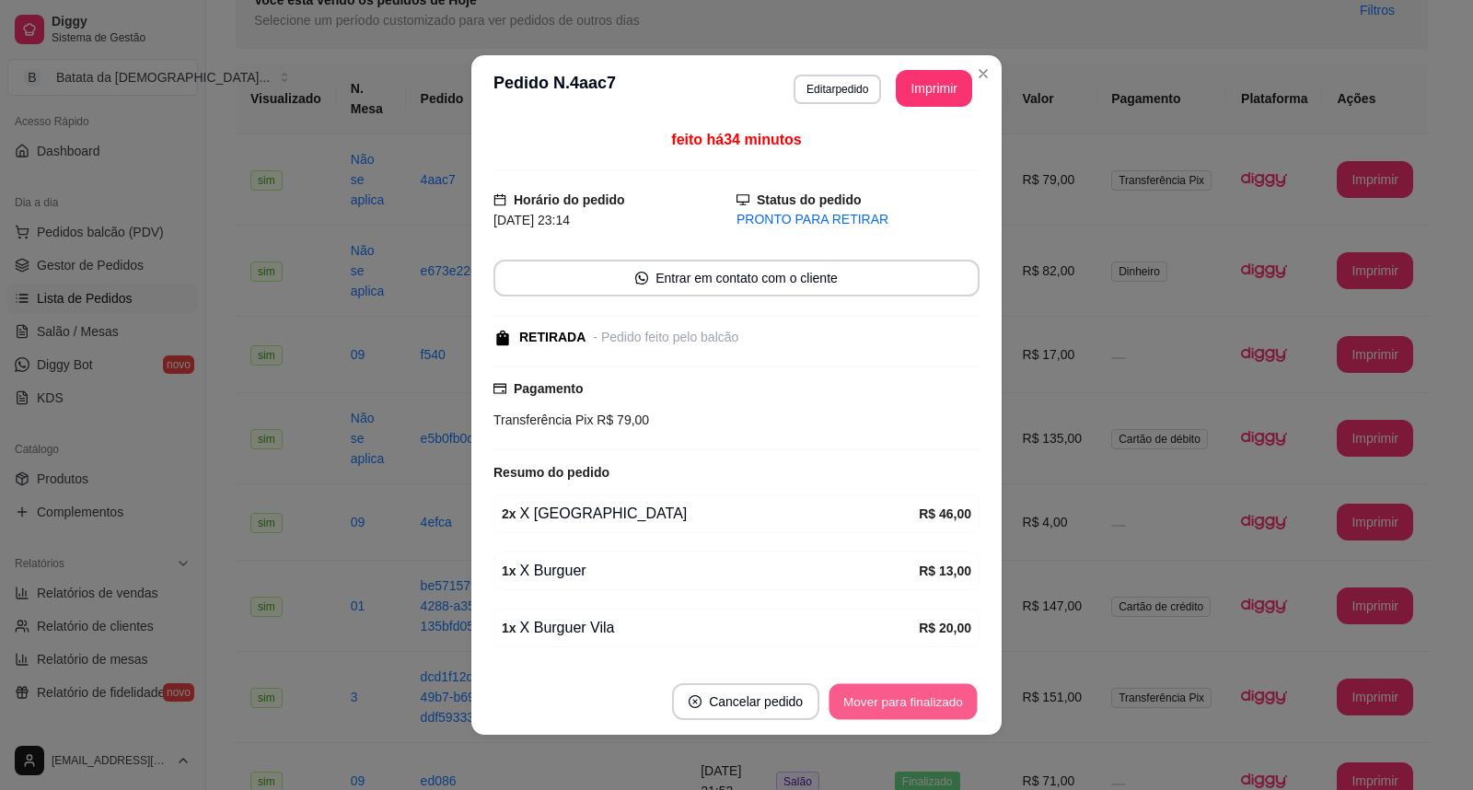
click at [899, 703] on button "Mover para finalizado" at bounding box center [903, 702] width 148 height 36
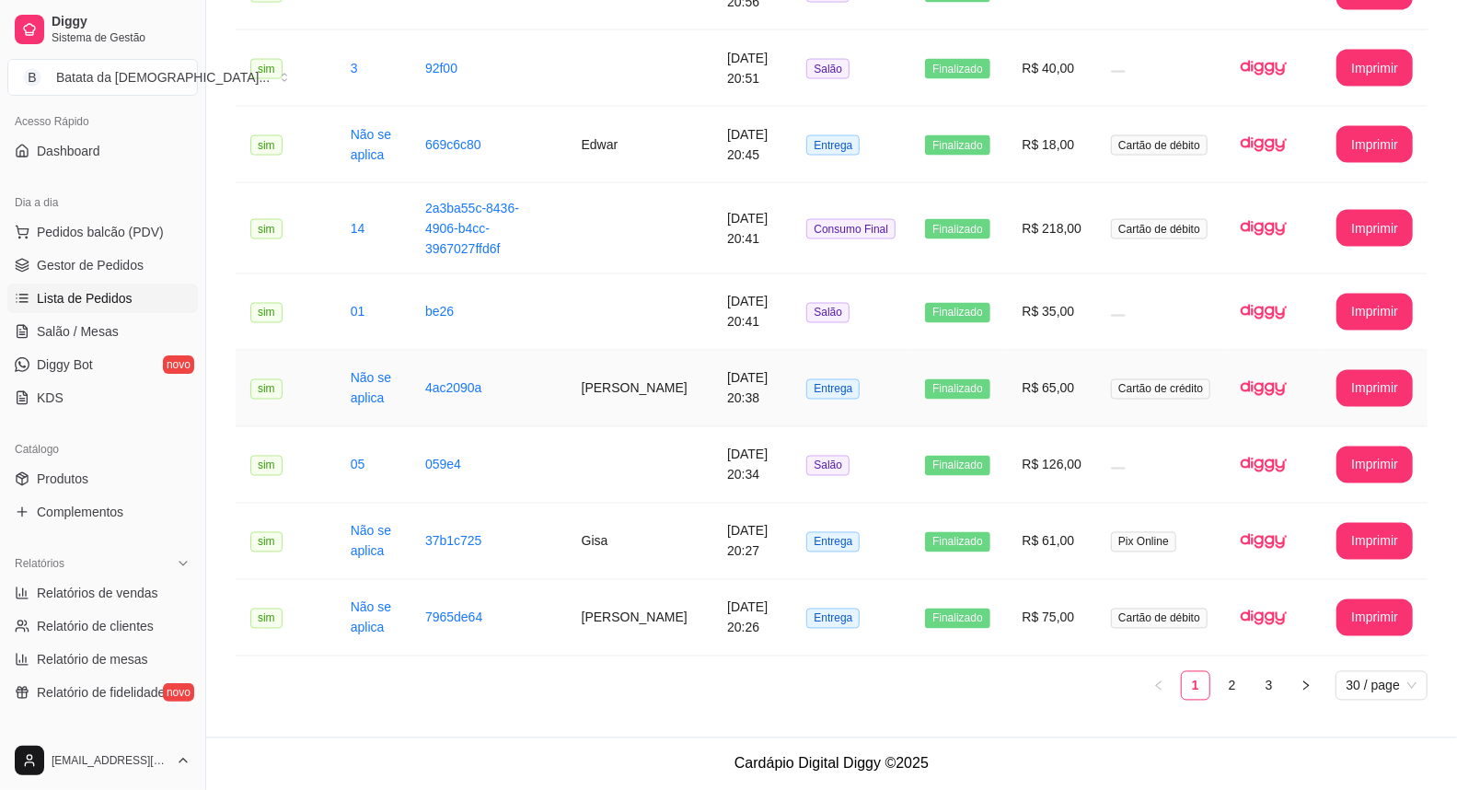
scroll to position [1961, 0]
click at [1243, 688] on link "2" at bounding box center [1233, 686] width 28 height 28
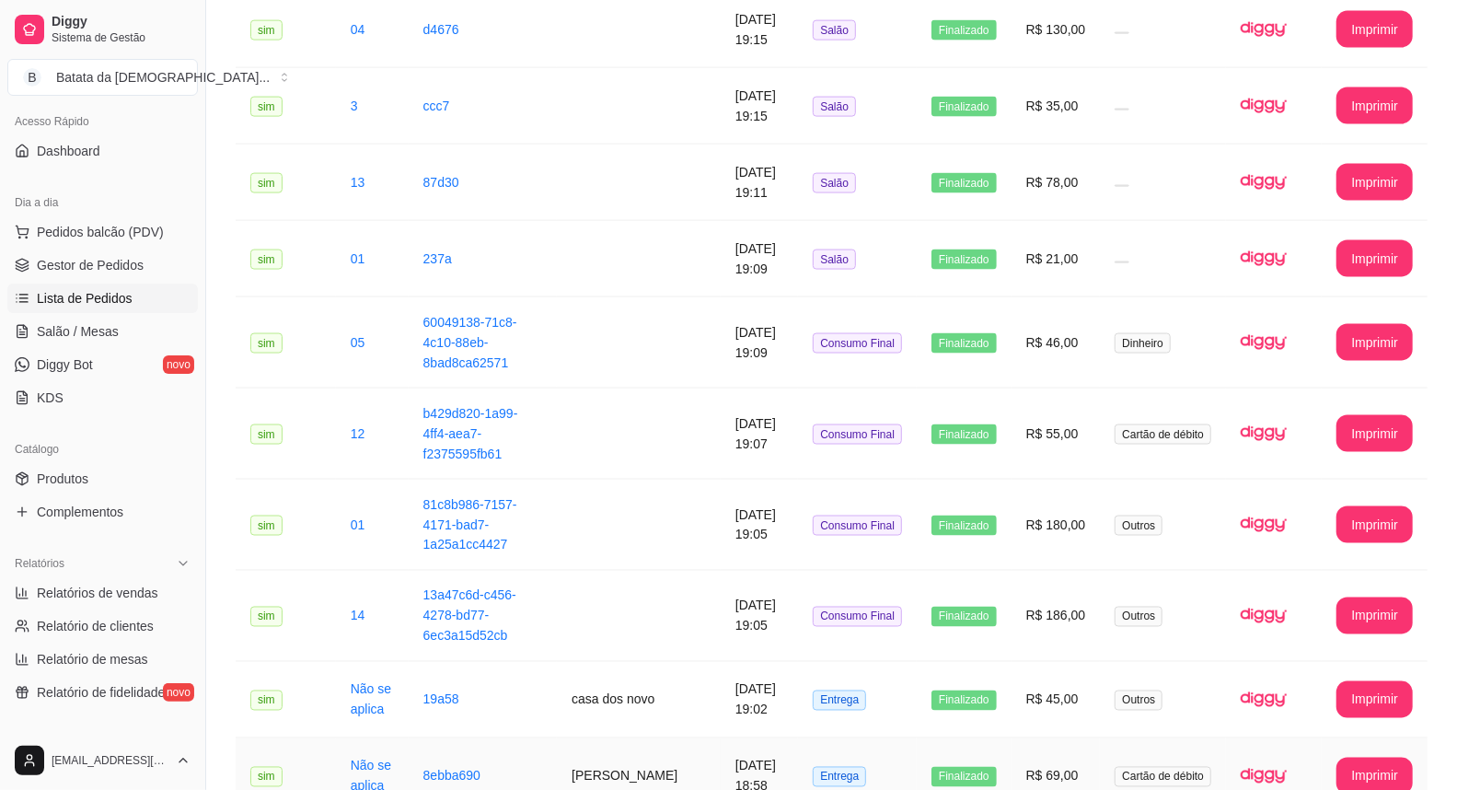
scroll to position [1854, 0]
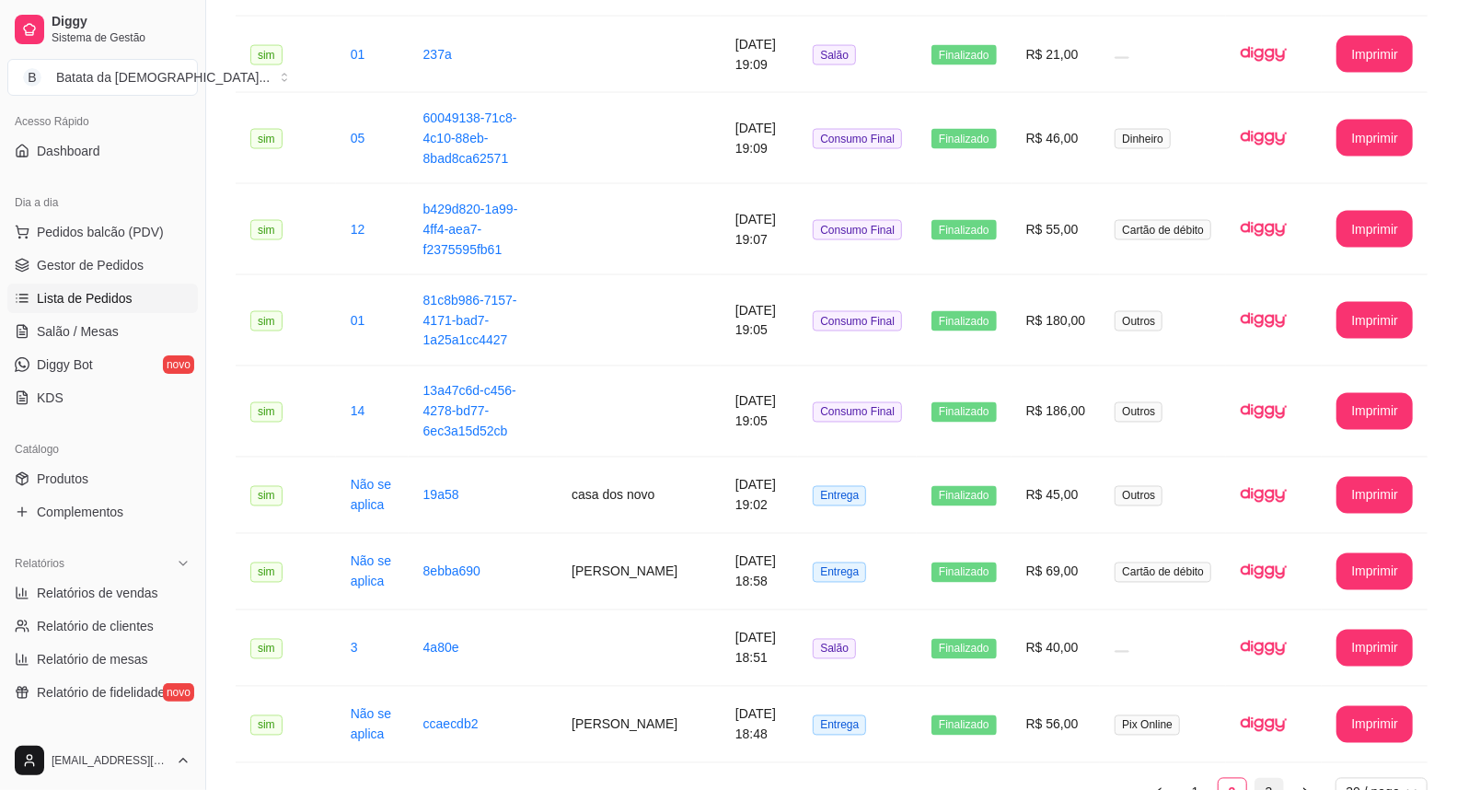
click at [1255, 779] on link "3" at bounding box center [1269, 793] width 28 height 28
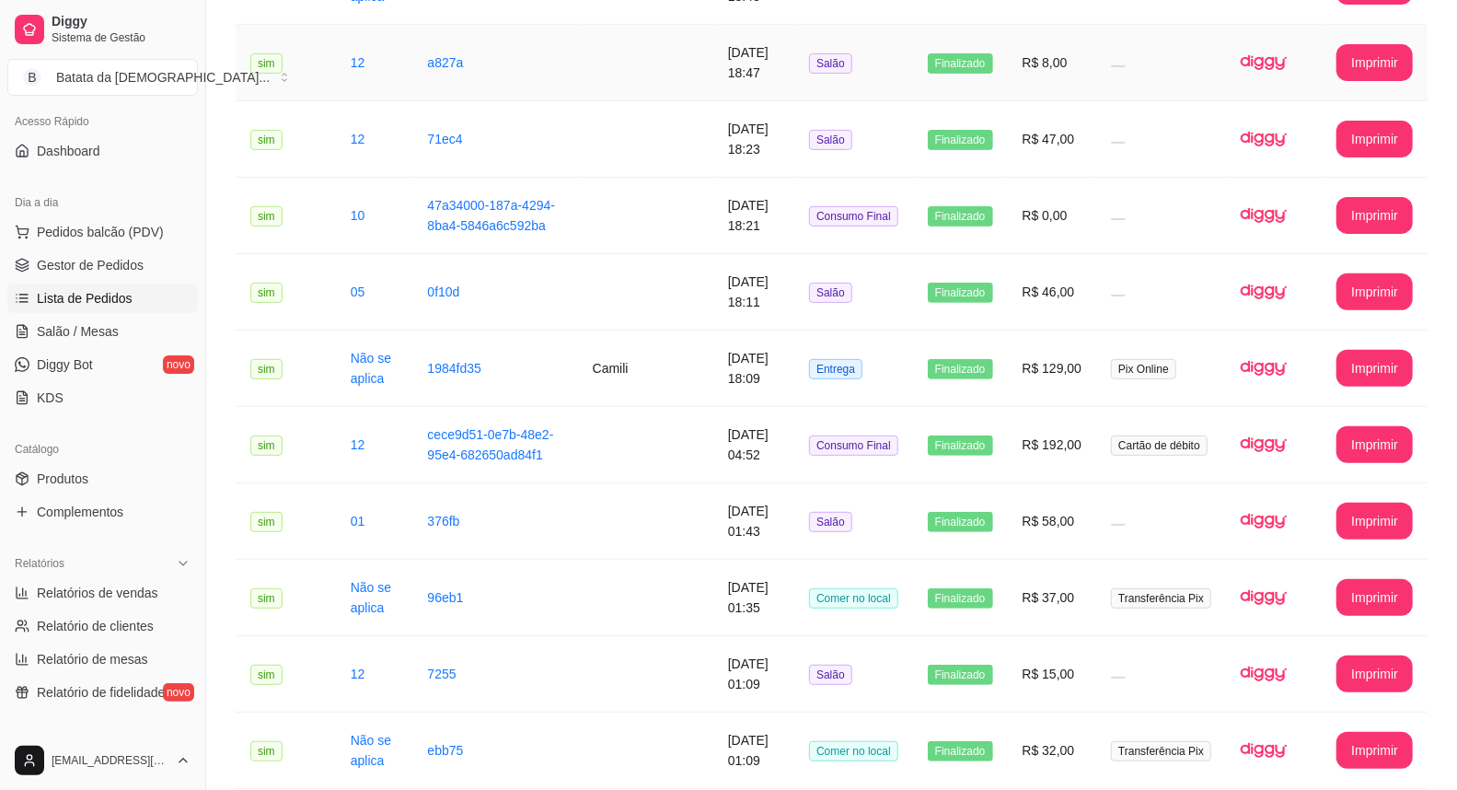
scroll to position [0, 0]
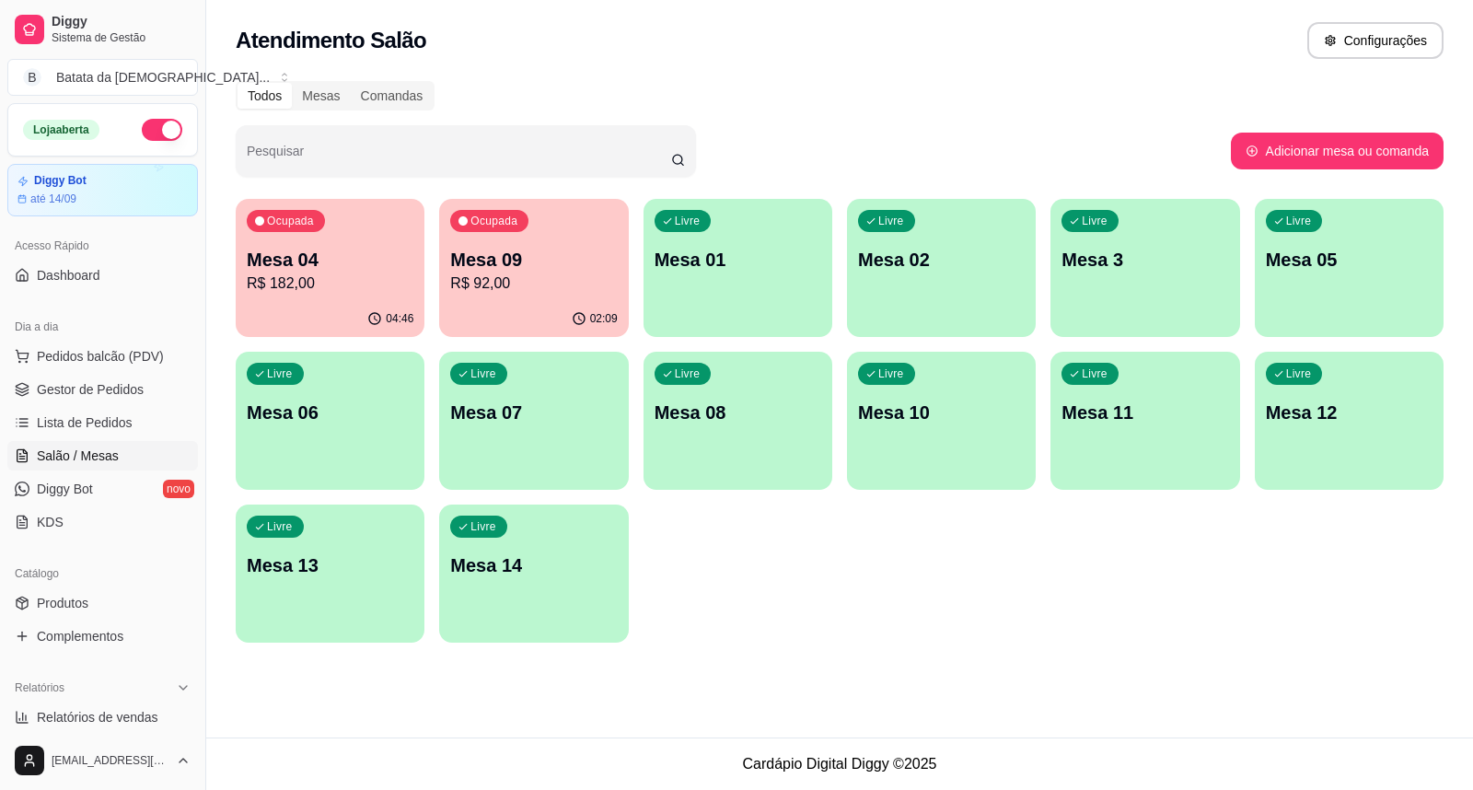
click at [519, 260] on p "Mesa 09" at bounding box center [533, 260] width 167 height 26
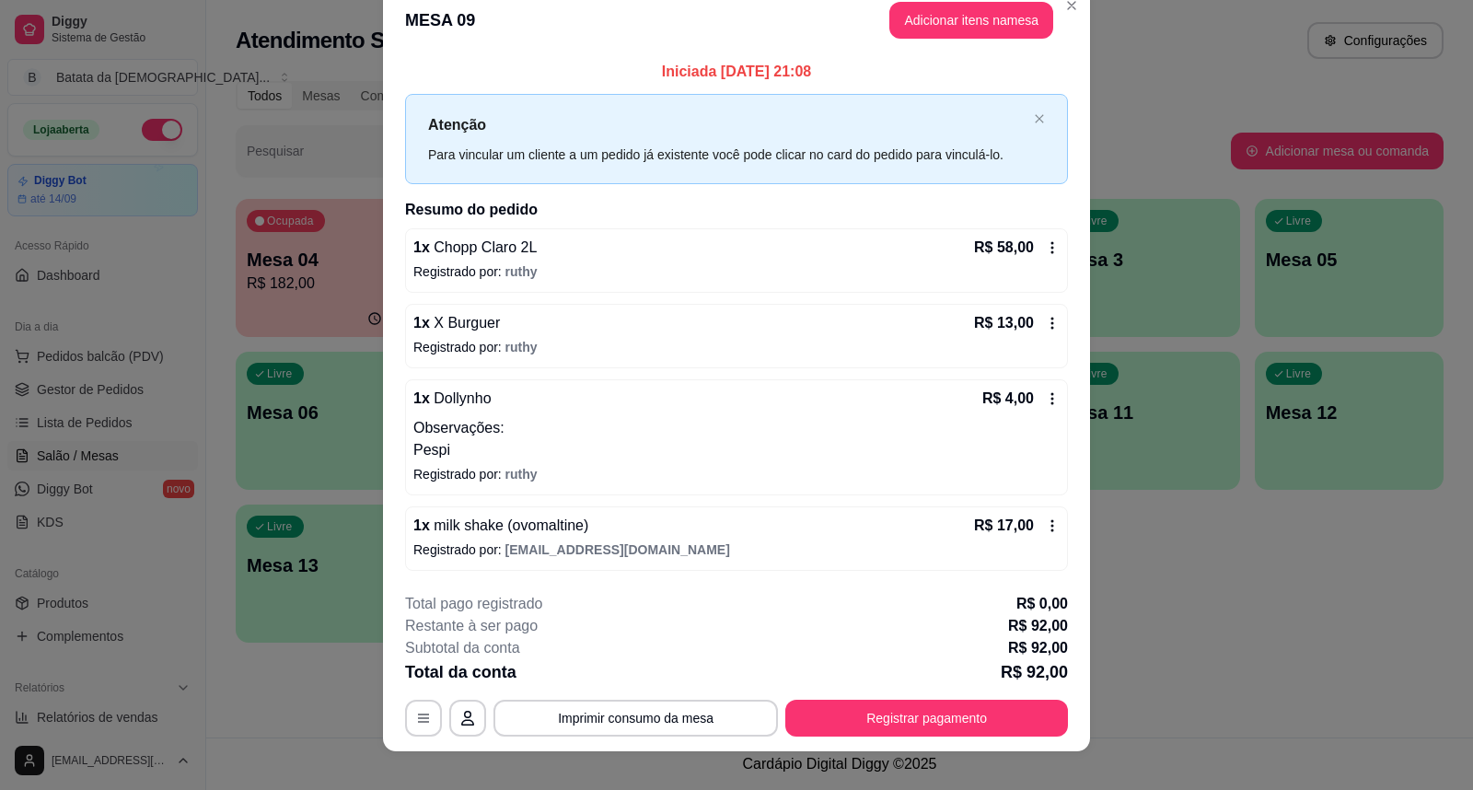
scroll to position [46, 0]
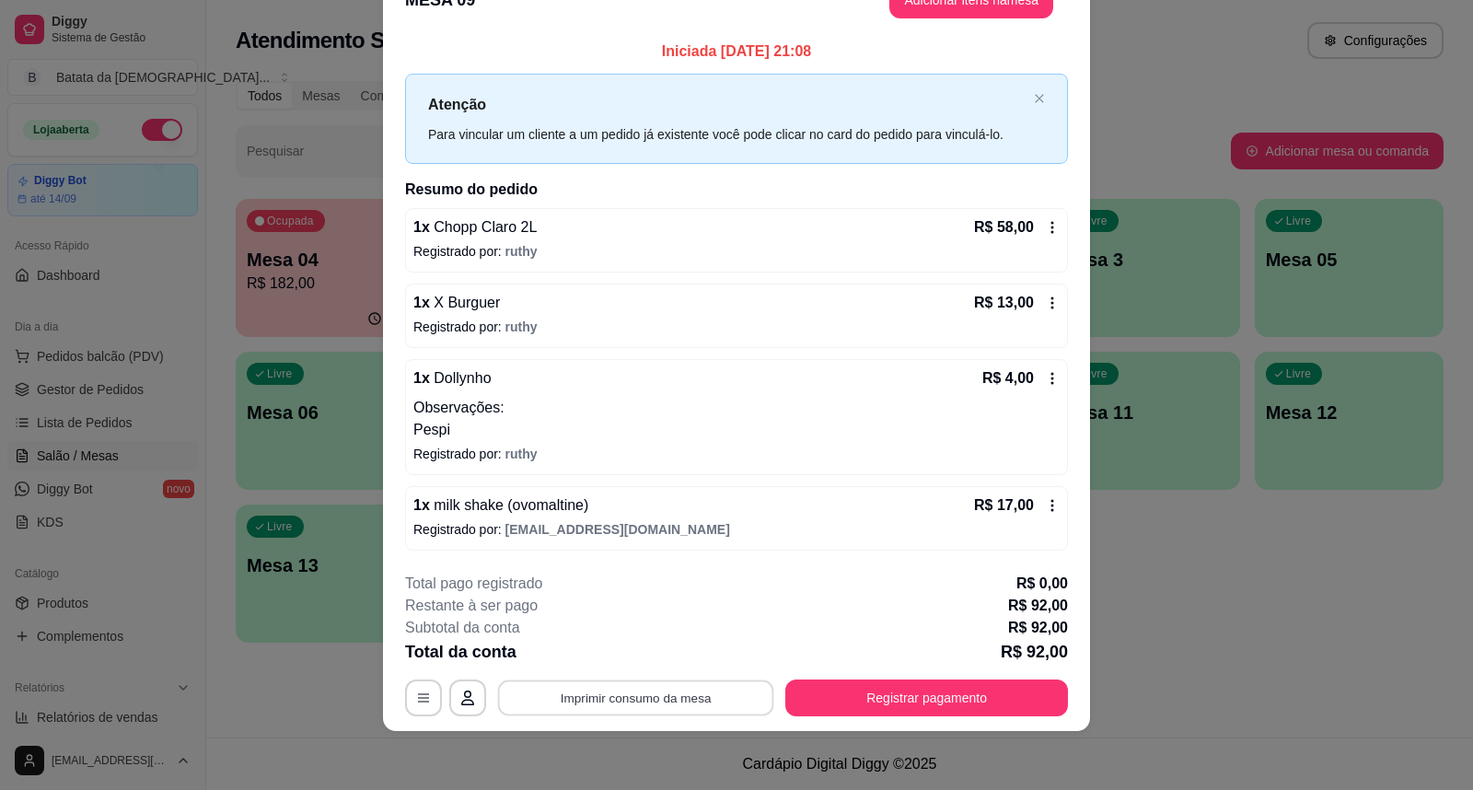
click at [696, 684] on button "Imprimir consumo da mesa" at bounding box center [636, 697] width 276 height 36
click at [840, 698] on button "Registrar pagamento" at bounding box center [926, 697] width 283 height 37
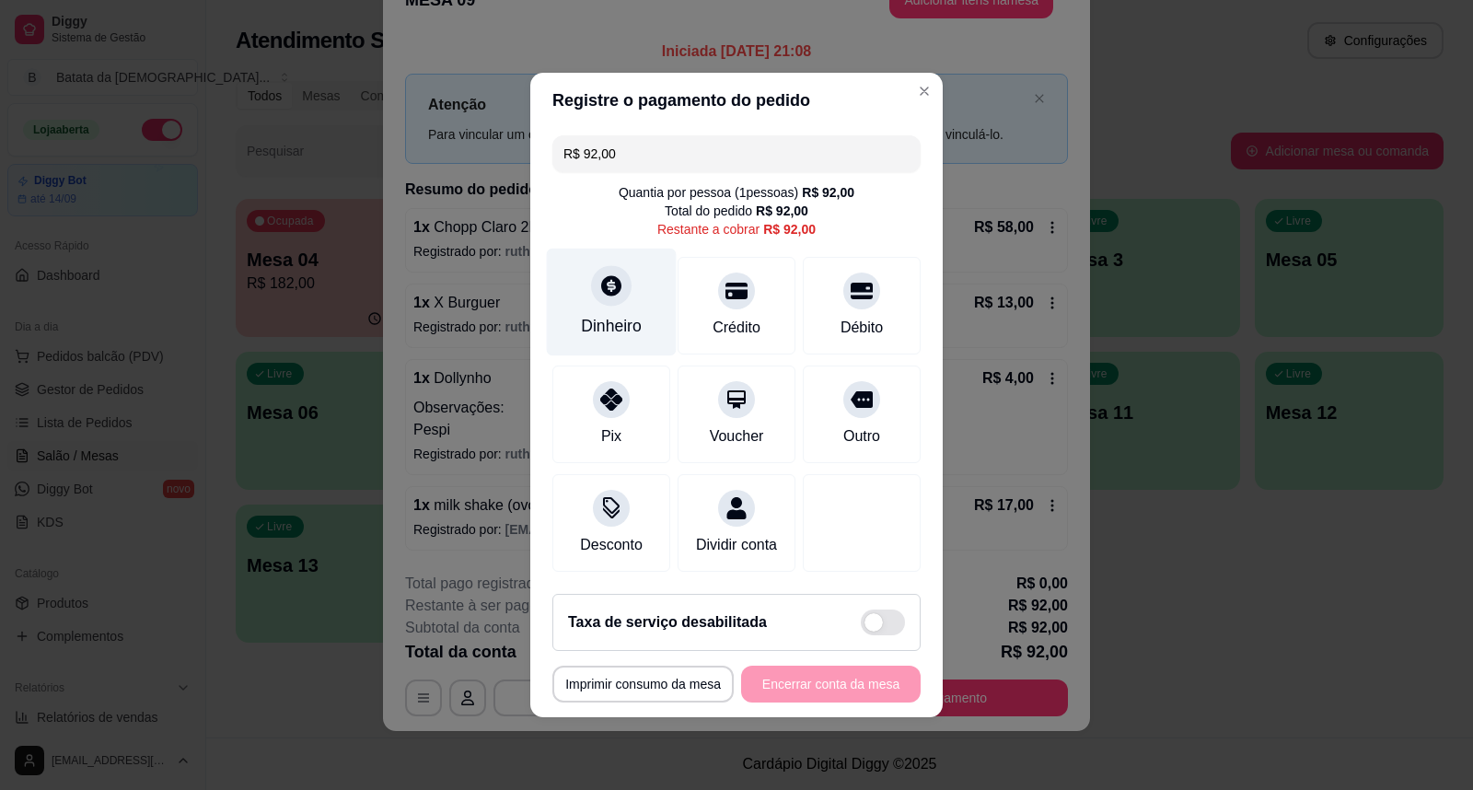
click at [606, 295] on div "Dinheiro" at bounding box center [612, 303] width 130 height 108
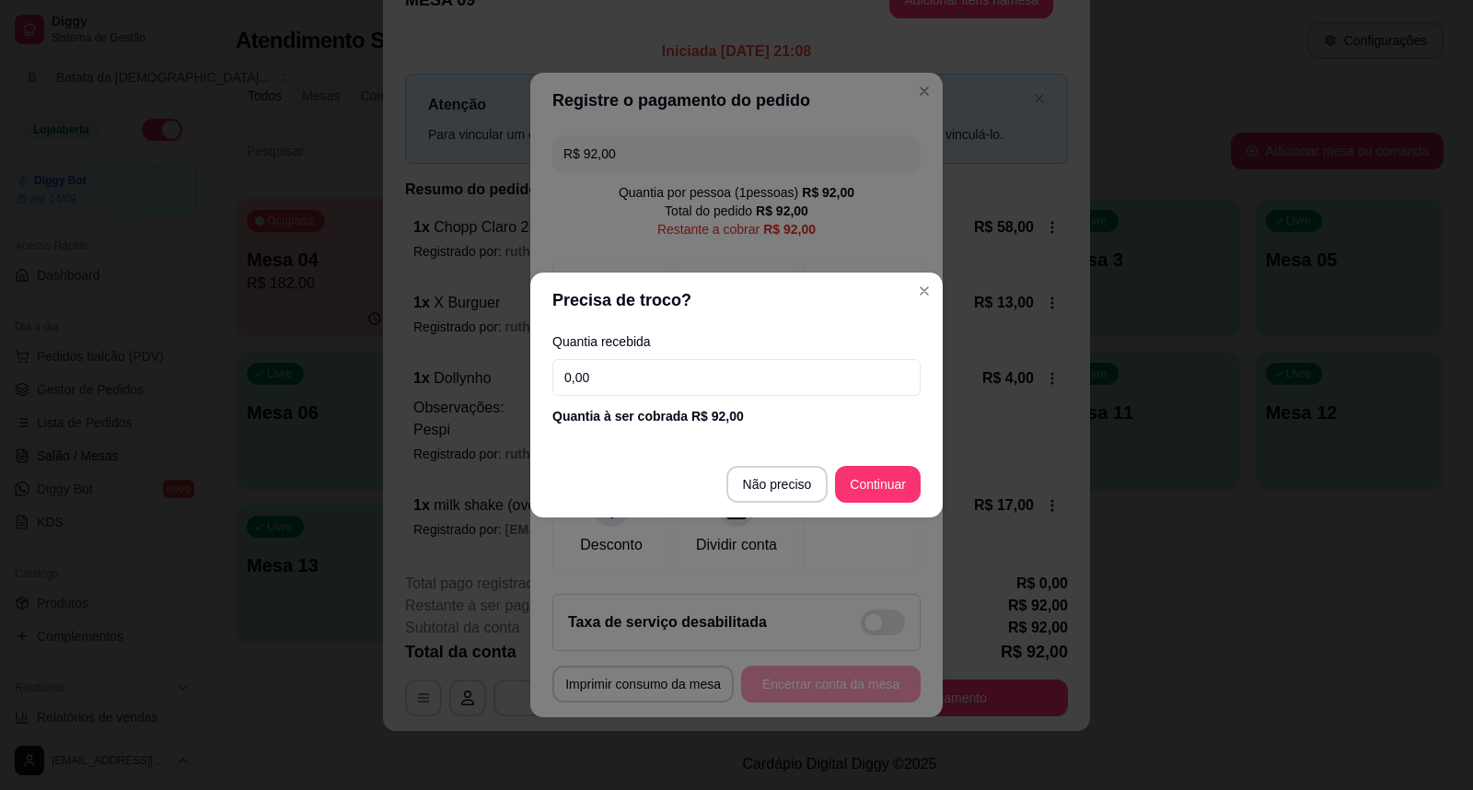
click at [676, 364] on input "0,00" at bounding box center [736, 377] width 368 height 37
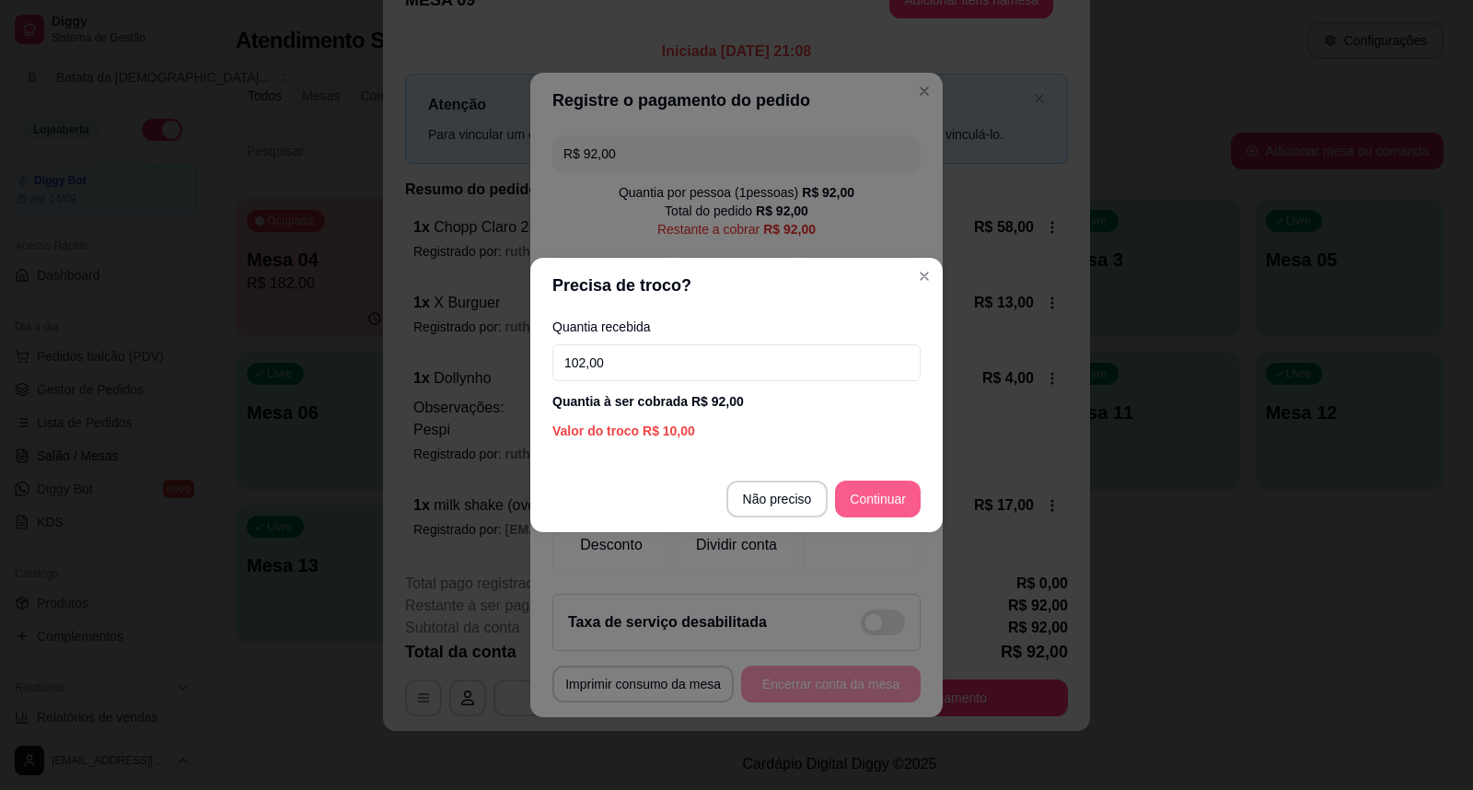
type input "102,00"
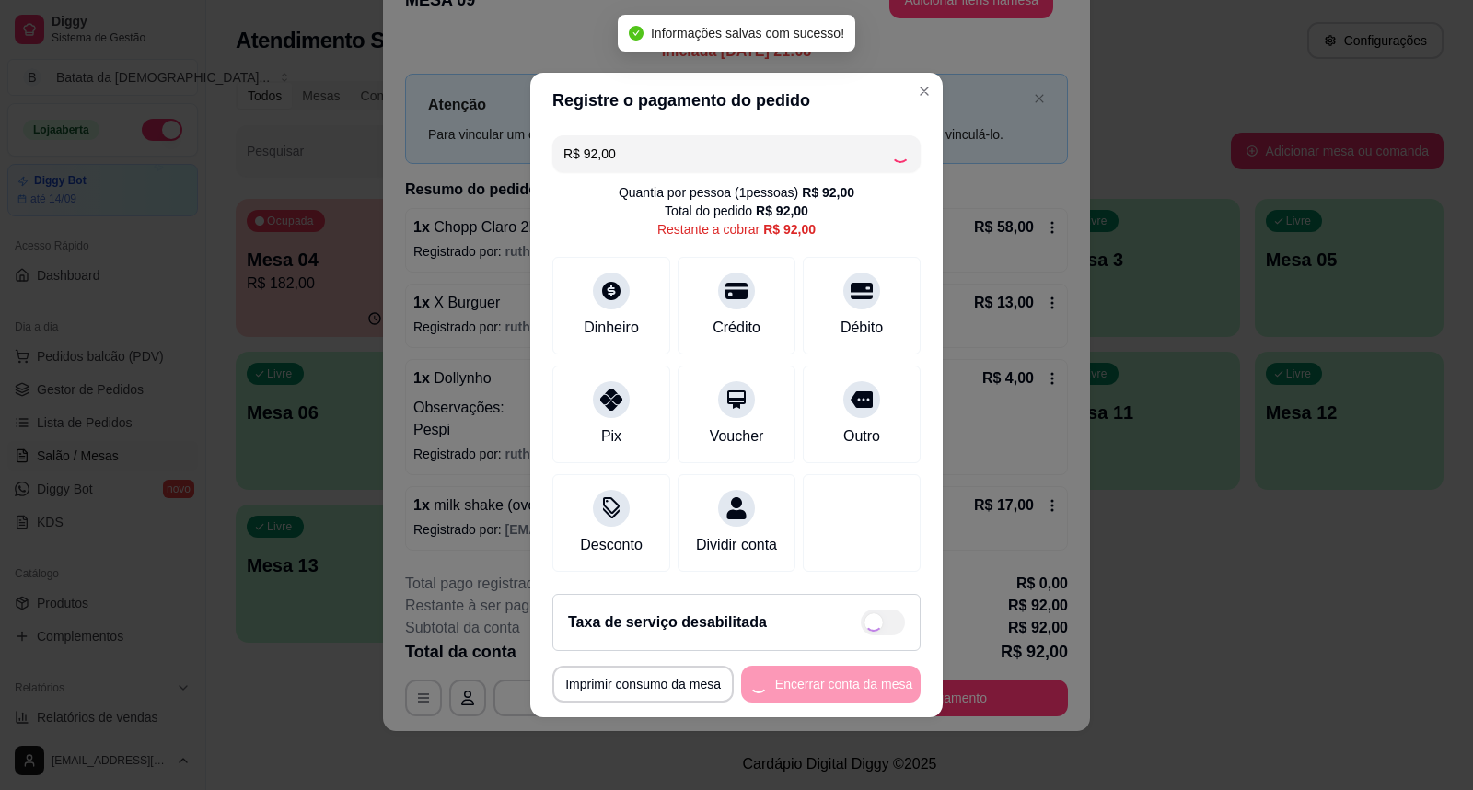
type input "R$ 0,00"
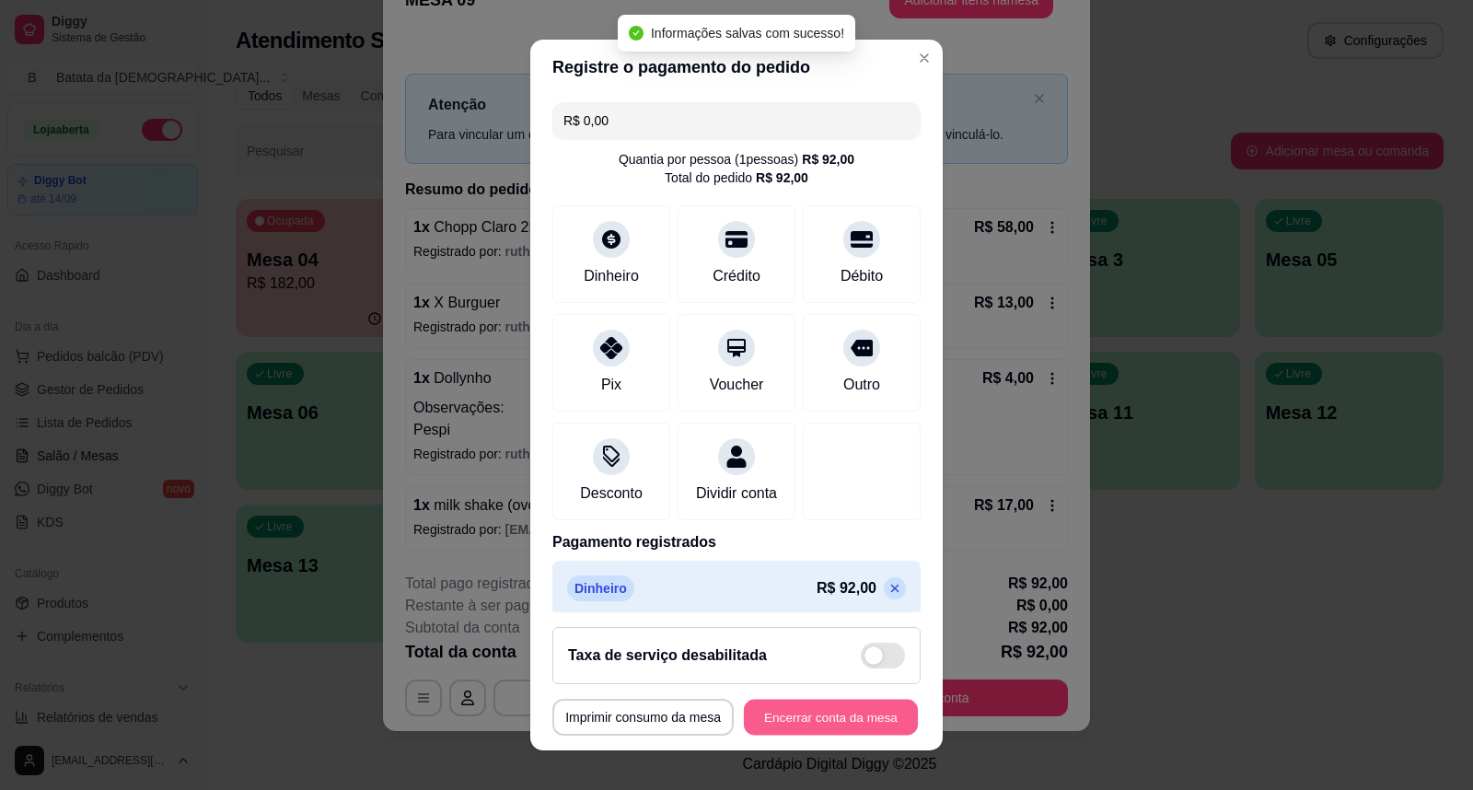
click at [836, 721] on button "Encerrar conta da mesa" at bounding box center [831, 717] width 174 height 36
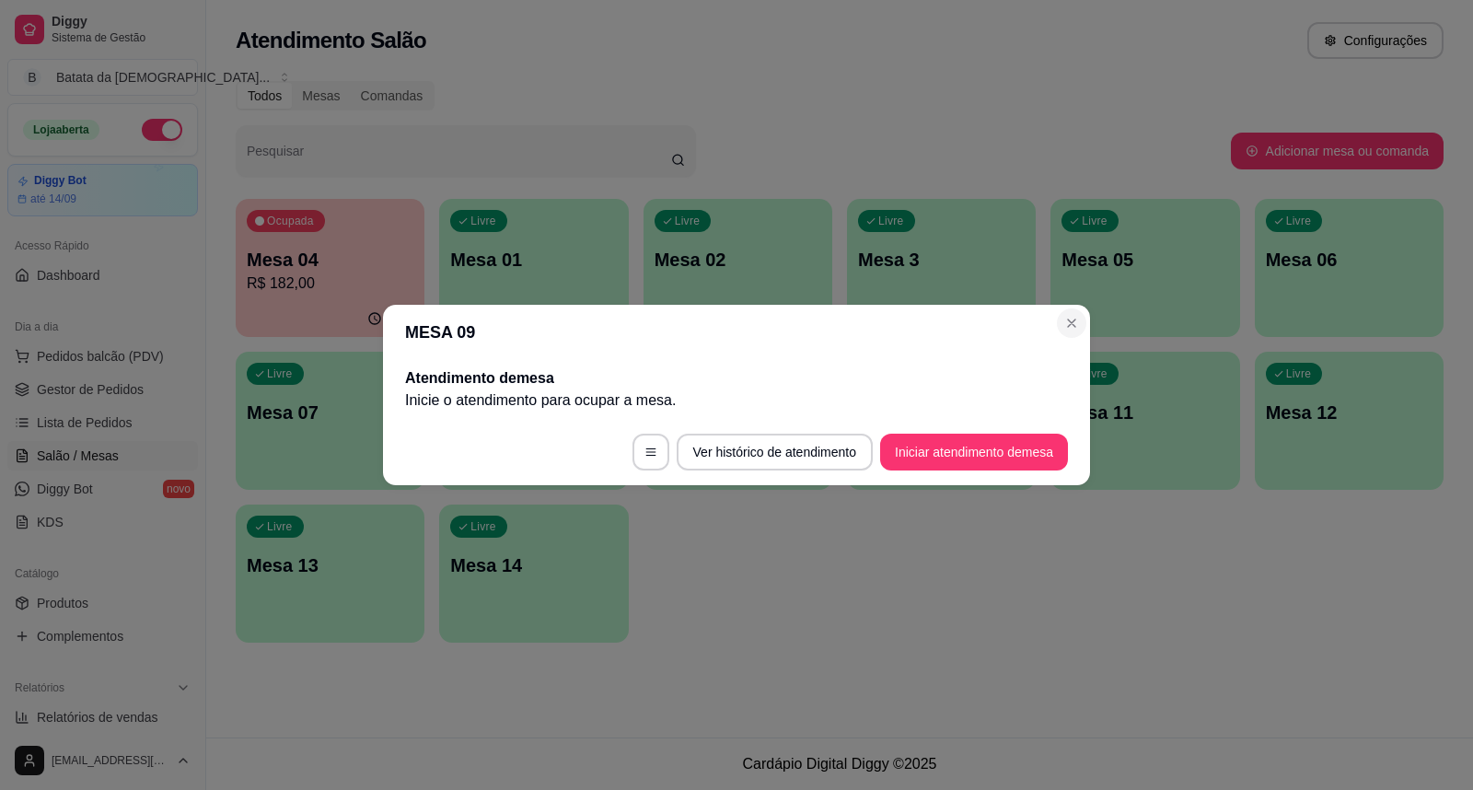
click at [1073, 328] on div "button" at bounding box center [1144, 326] width 189 height 22
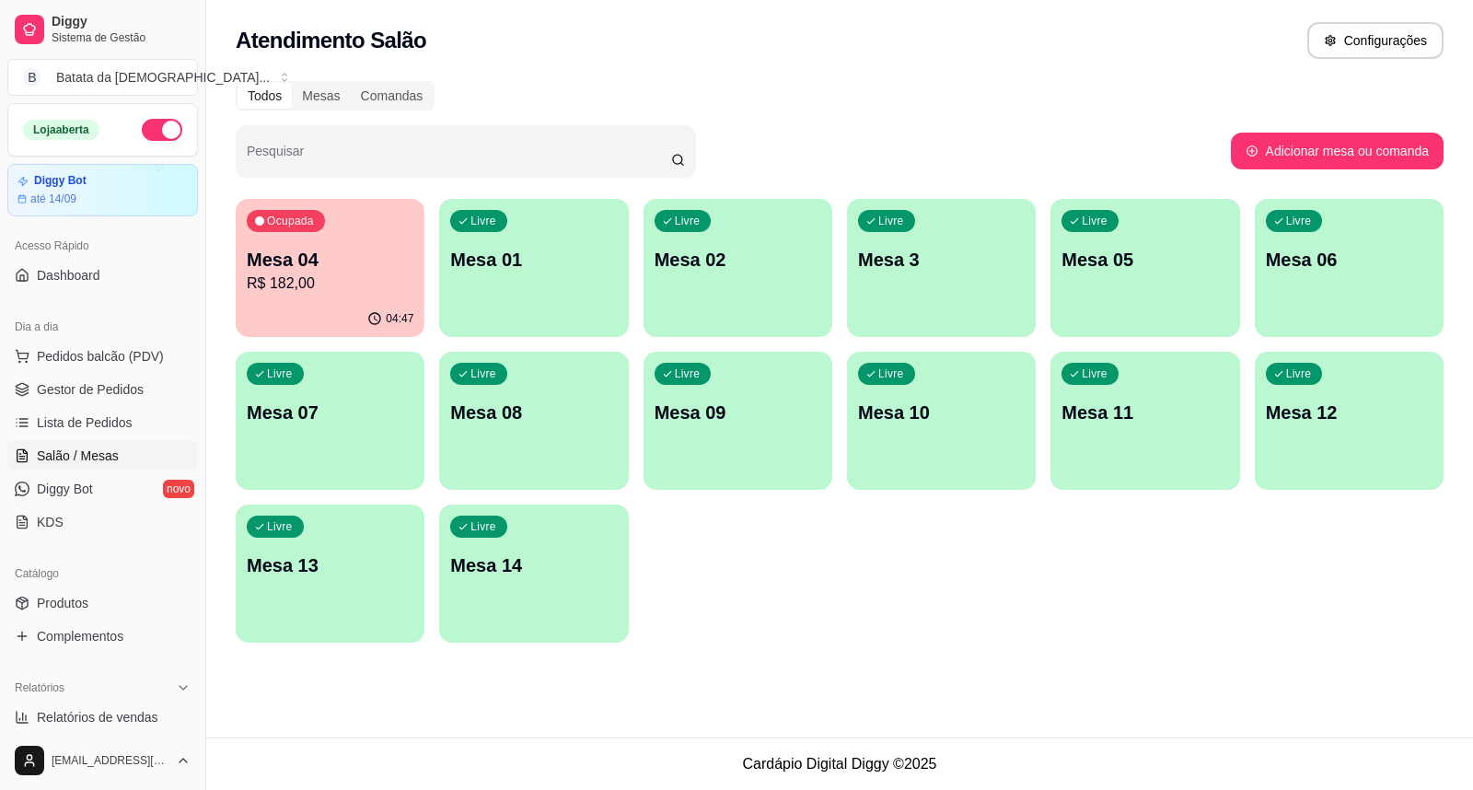
click at [316, 276] on p "R$ 182,00" at bounding box center [330, 283] width 167 height 22
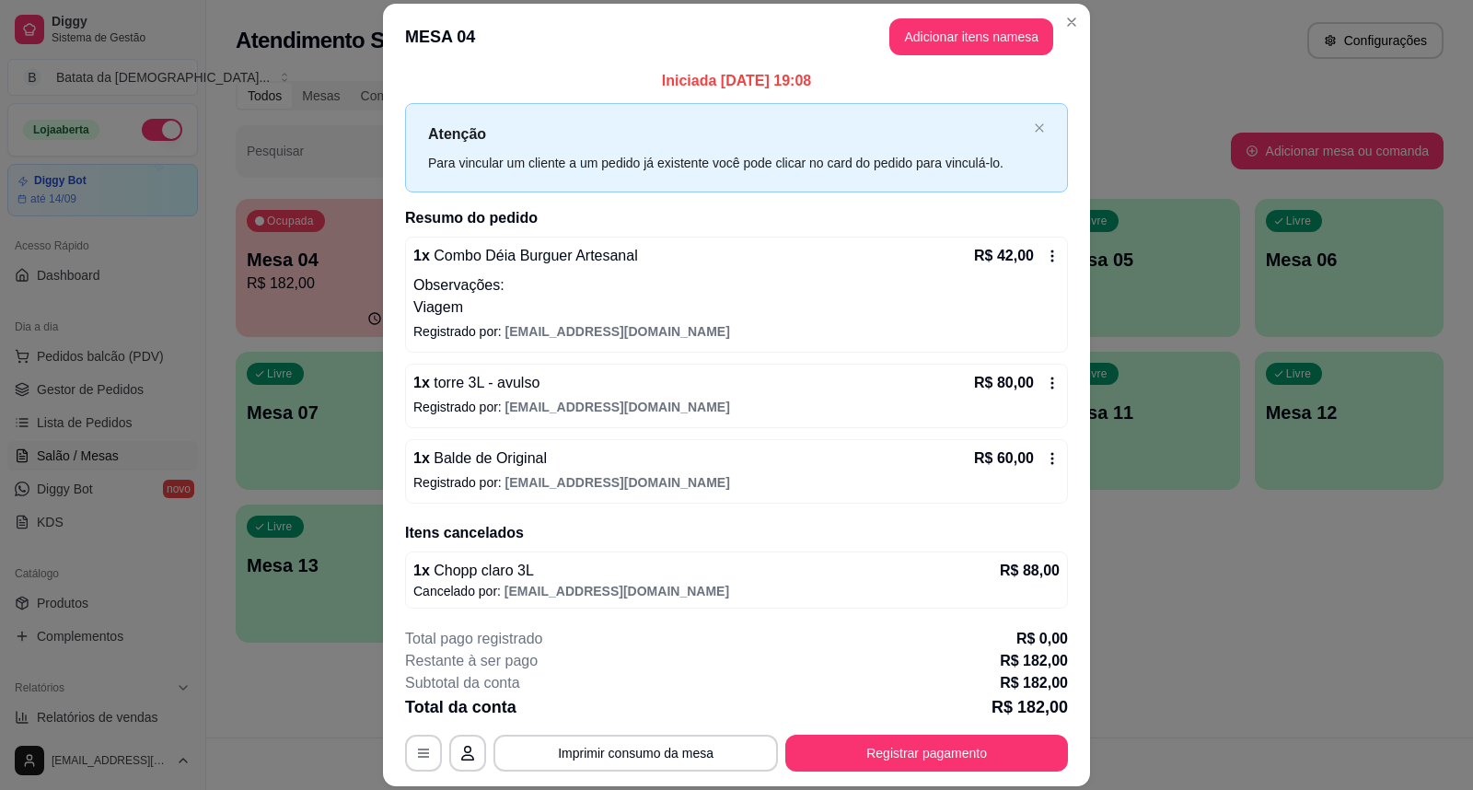
scroll to position [11, 0]
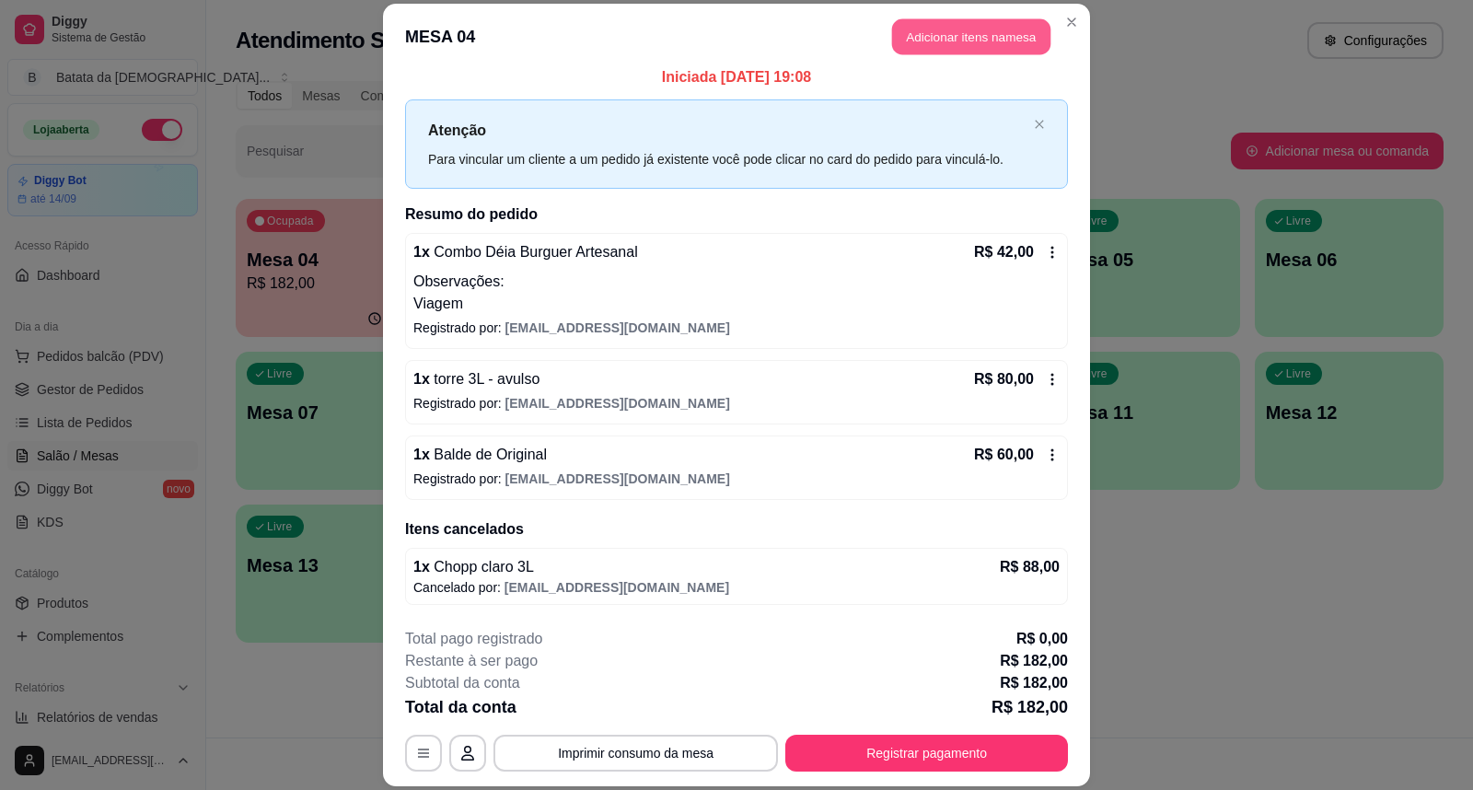
click at [935, 38] on button "Adicionar itens na mesa" at bounding box center [971, 37] width 158 height 36
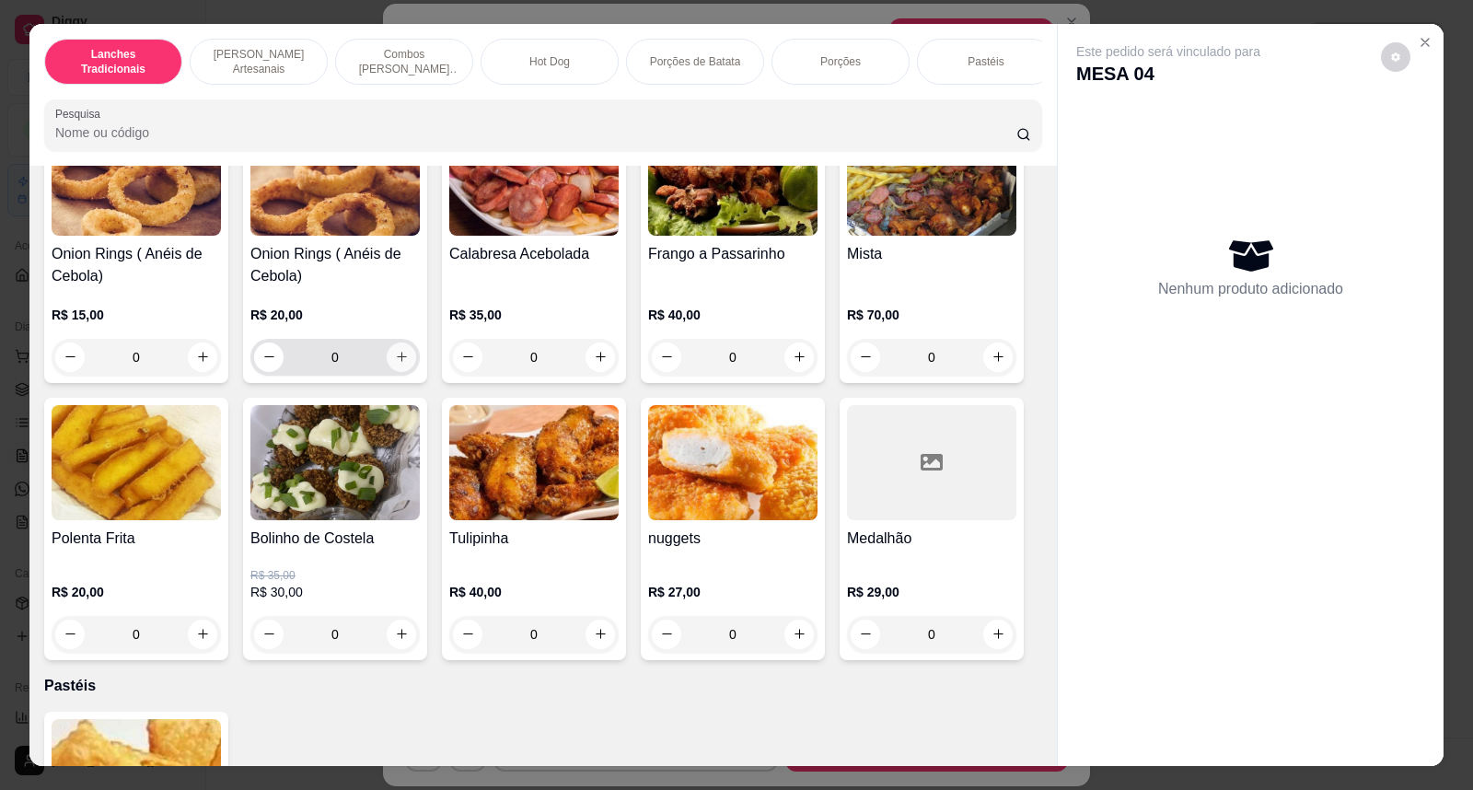
scroll to position [2863, 0]
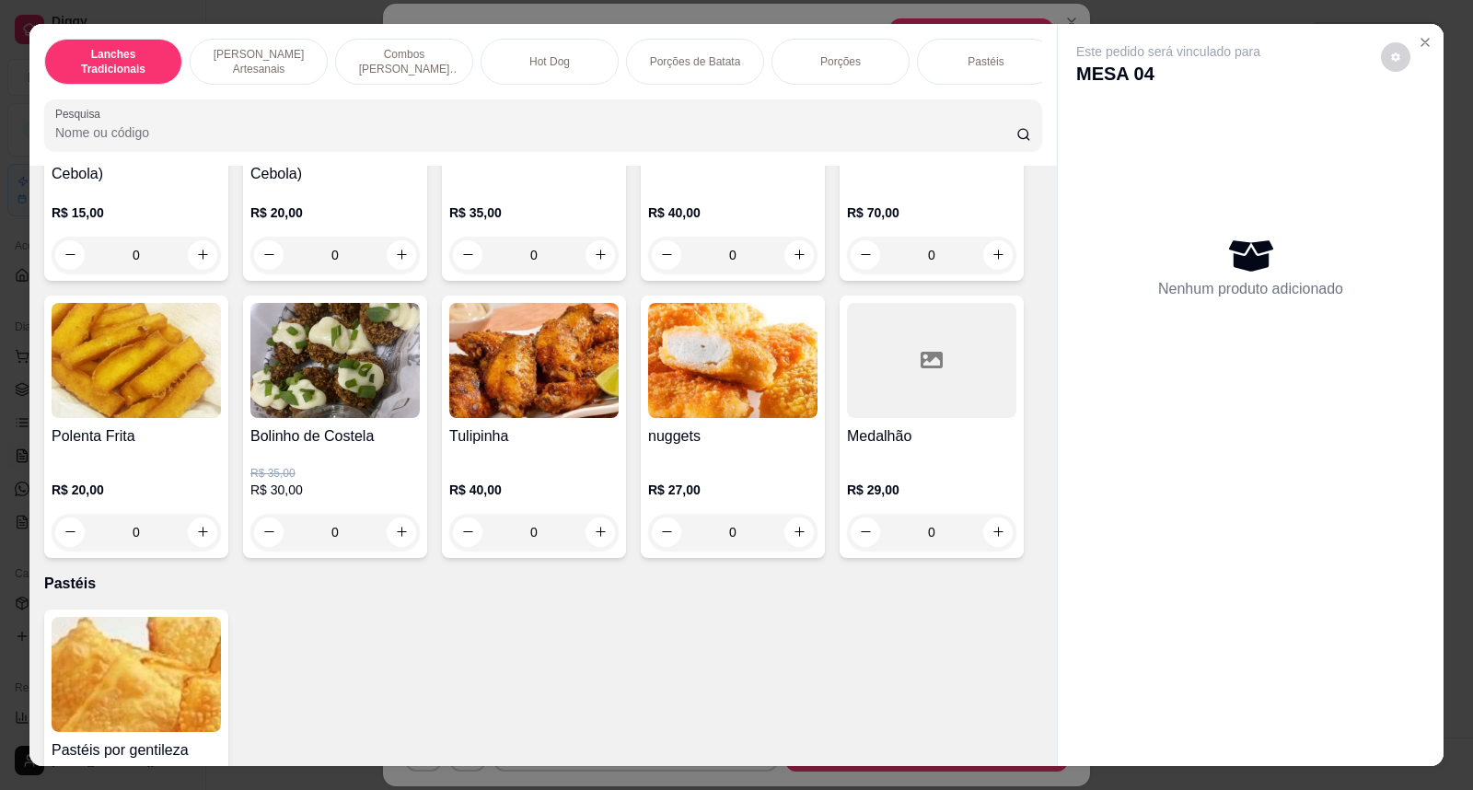
click at [314, 393] on img at bounding box center [334, 360] width 169 height 115
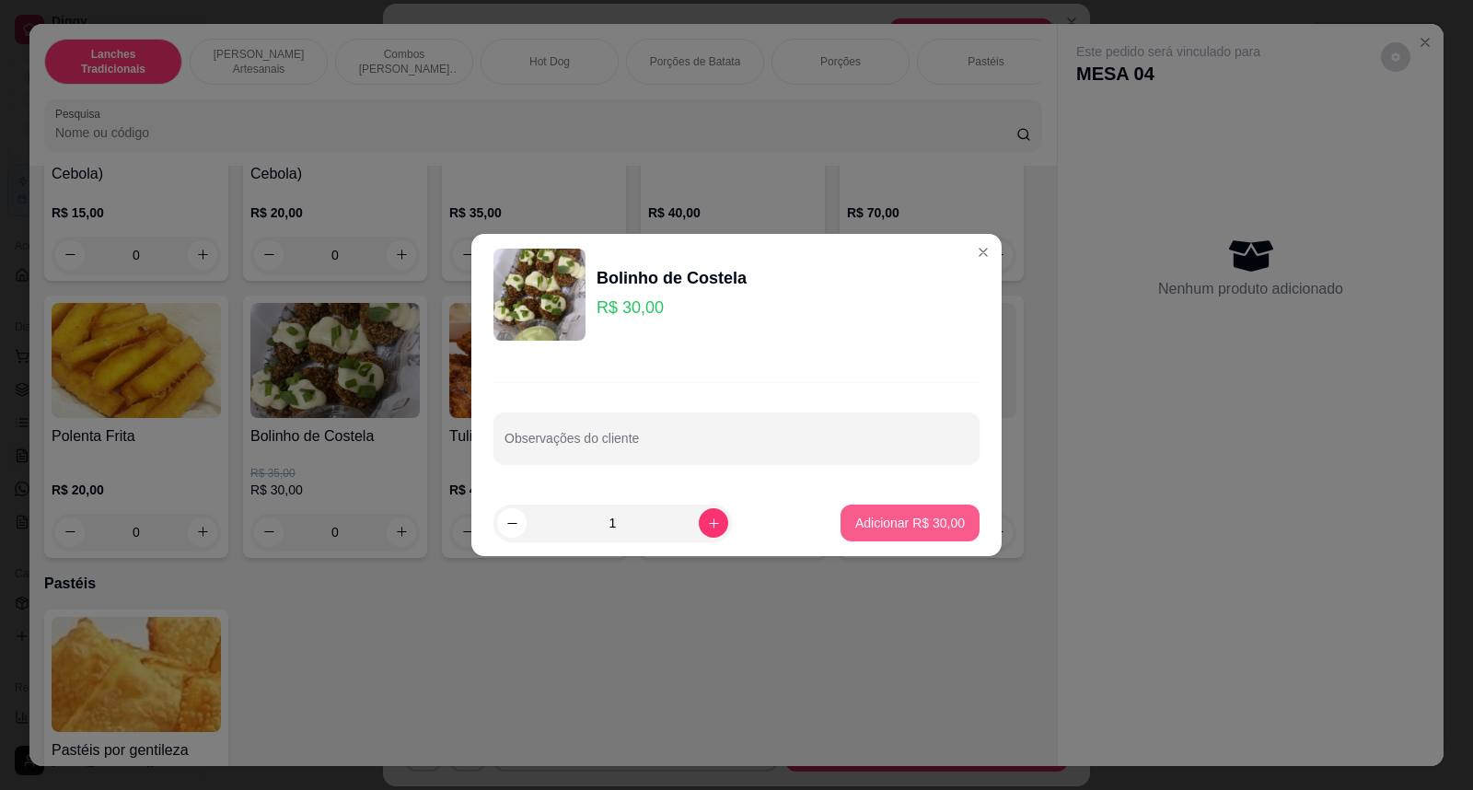
click at [855, 529] on p "Adicionar R$ 30,00" at bounding box center [910, 523] width 110 height 18
type input "1"
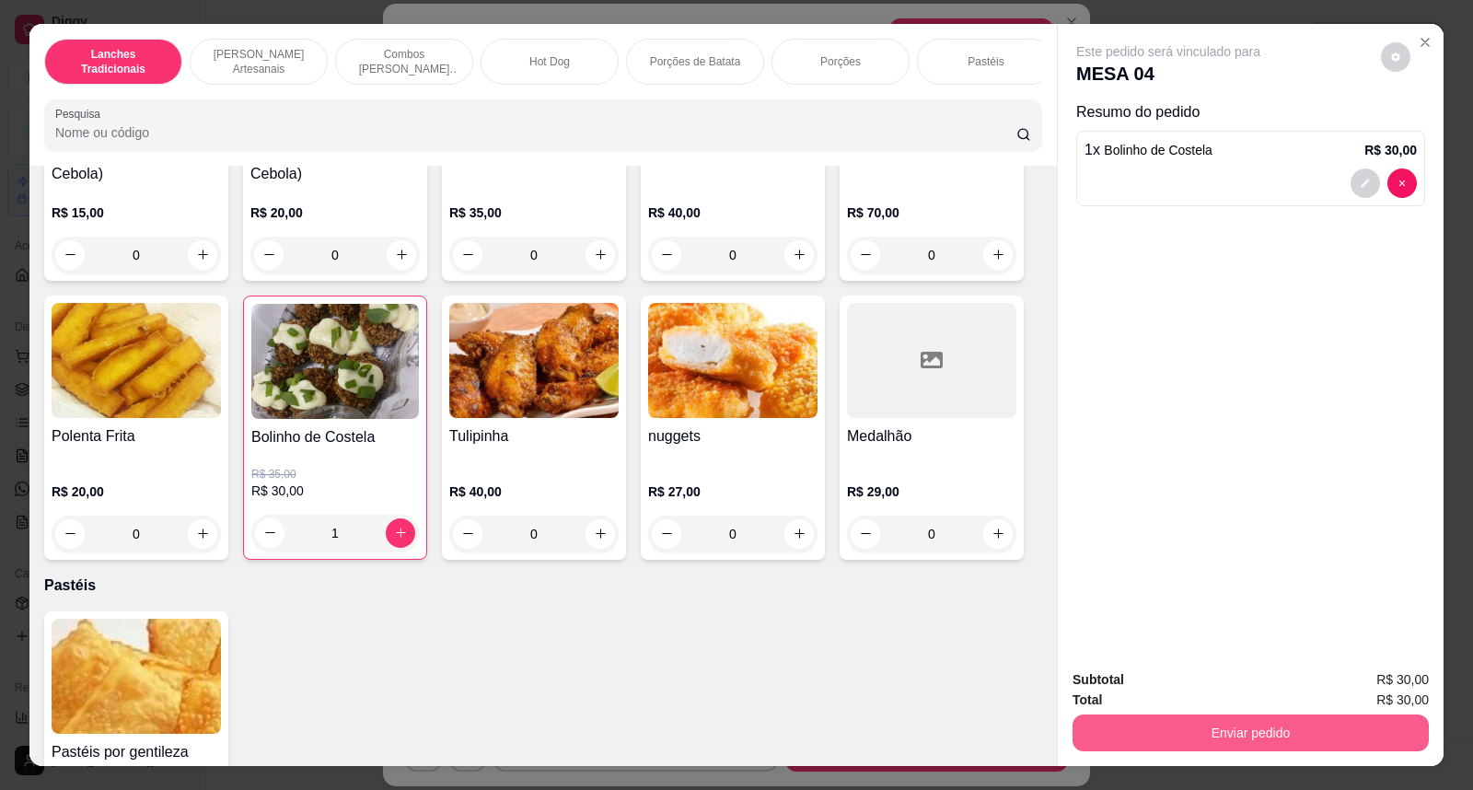
click at [1097, 733] on button "Enviar pedido" at bounding box center [1250, 732] width 356 height 37
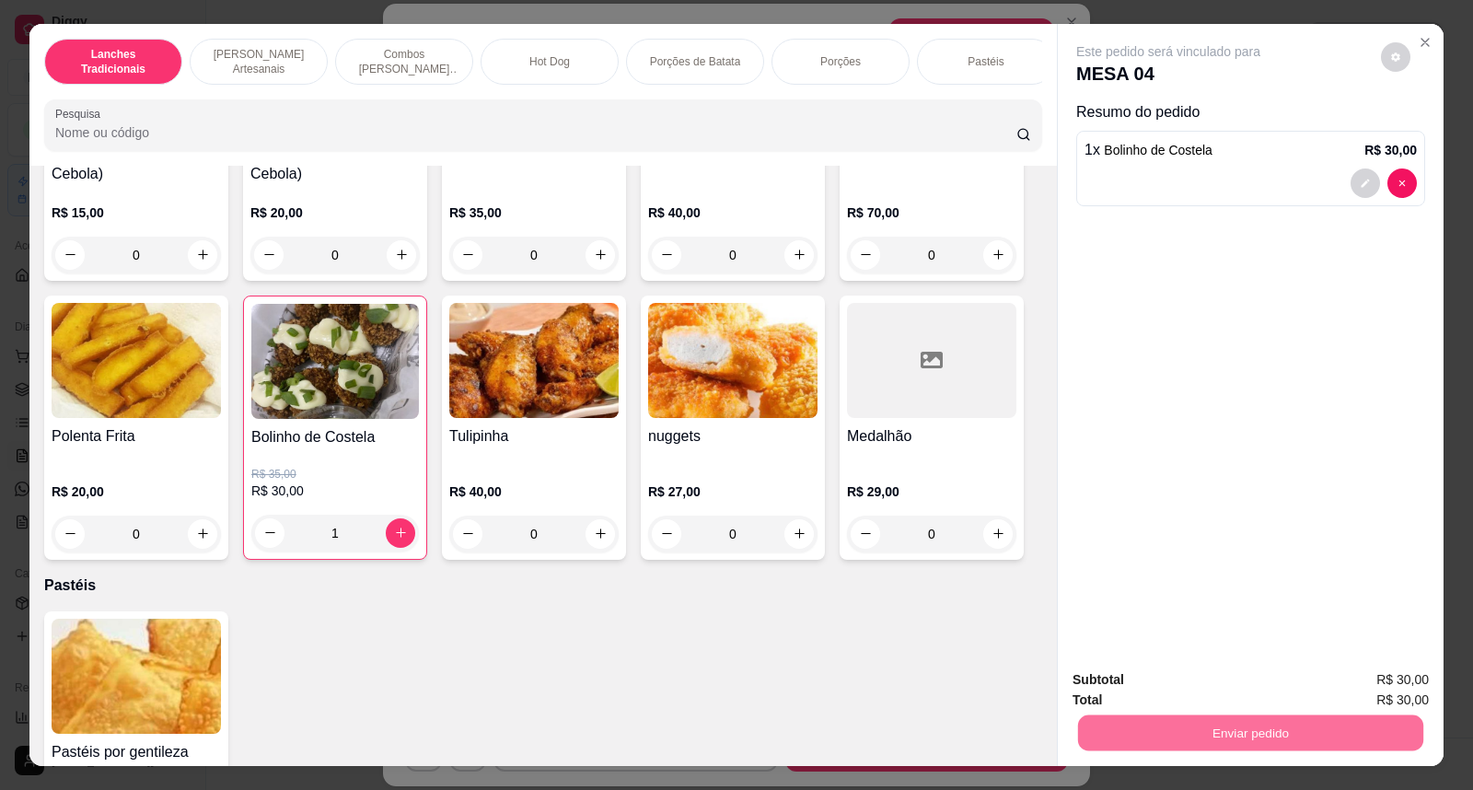
click at [1110, 687] on button "Não registrar e enviar pedido" at bounding box center [1189, 688] width 186 height 34
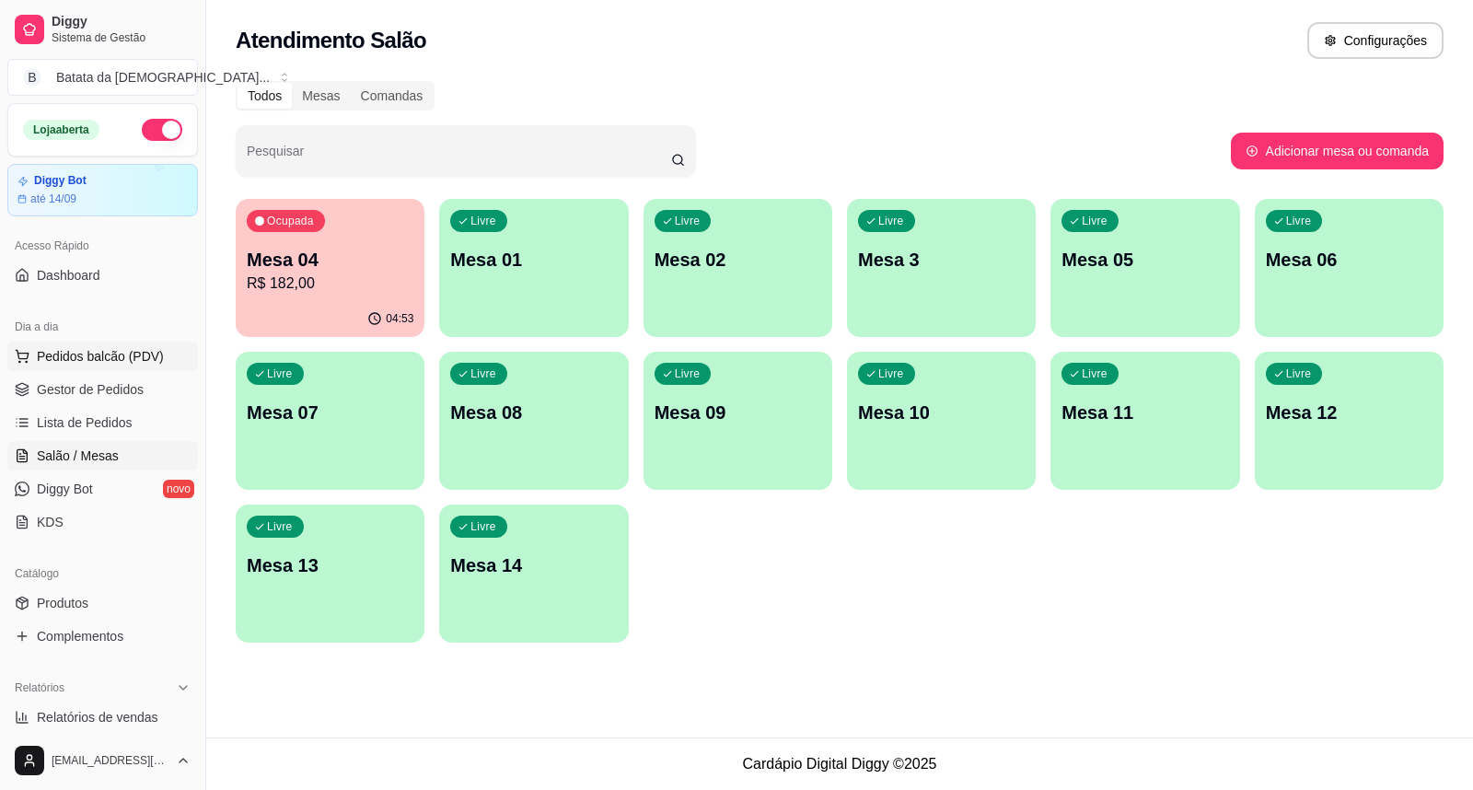
click at [116, 351] on span "Pedidos balcão (PDV)" at bounding box center [100, 356] width 127 height 18
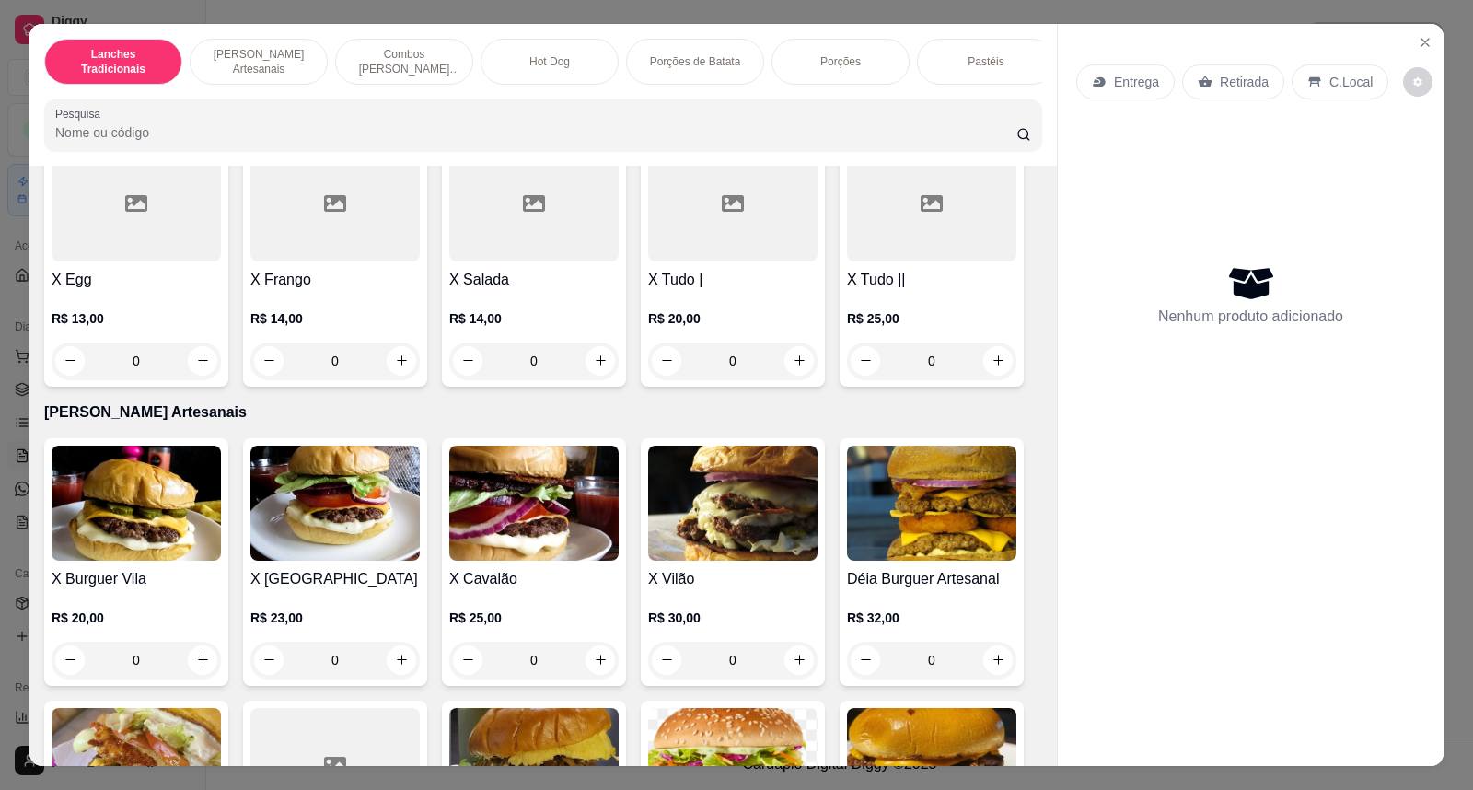
scroll to position [204, 0]
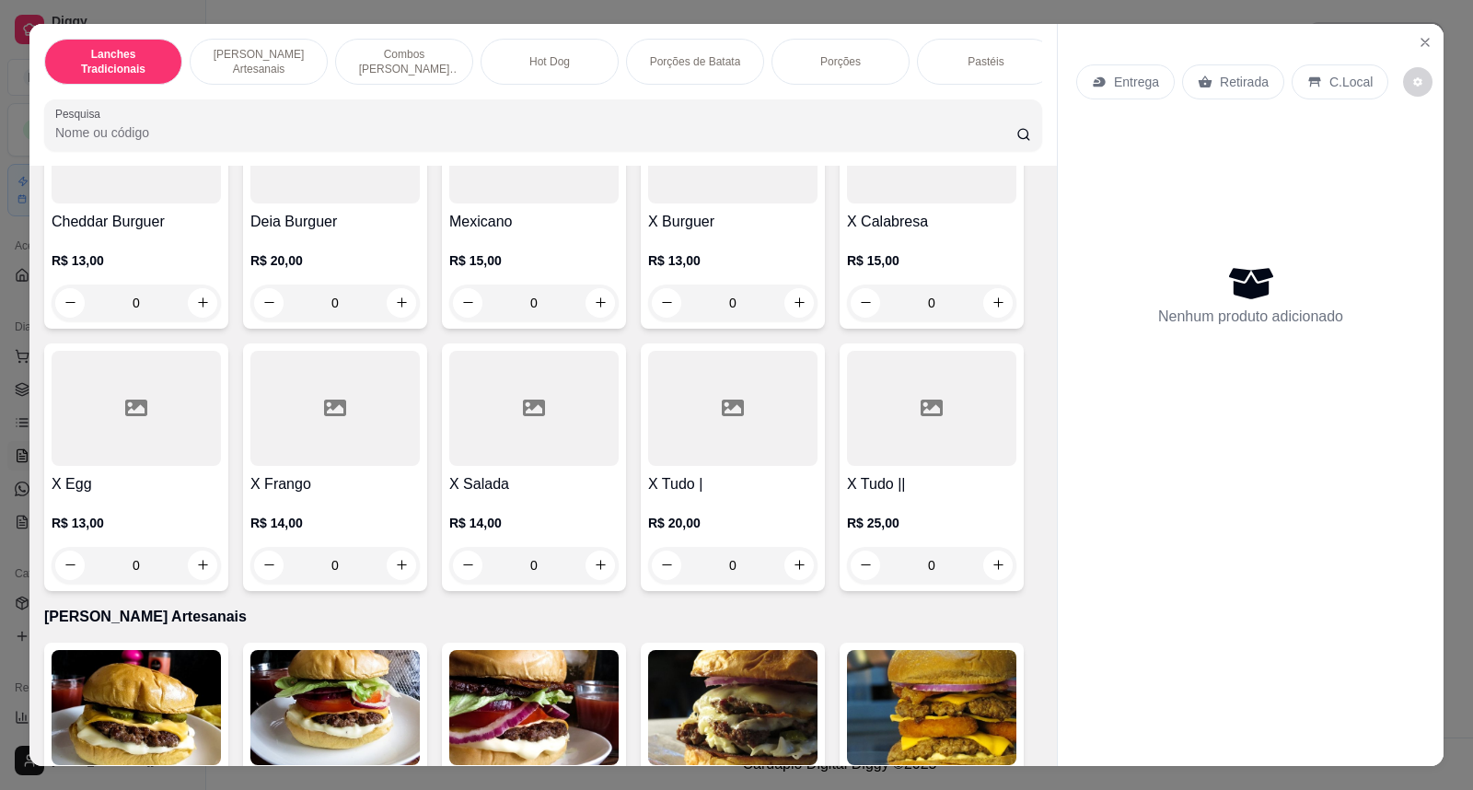
click at [666, 465] on div at bounding box center [732, 408] width 169 height 115
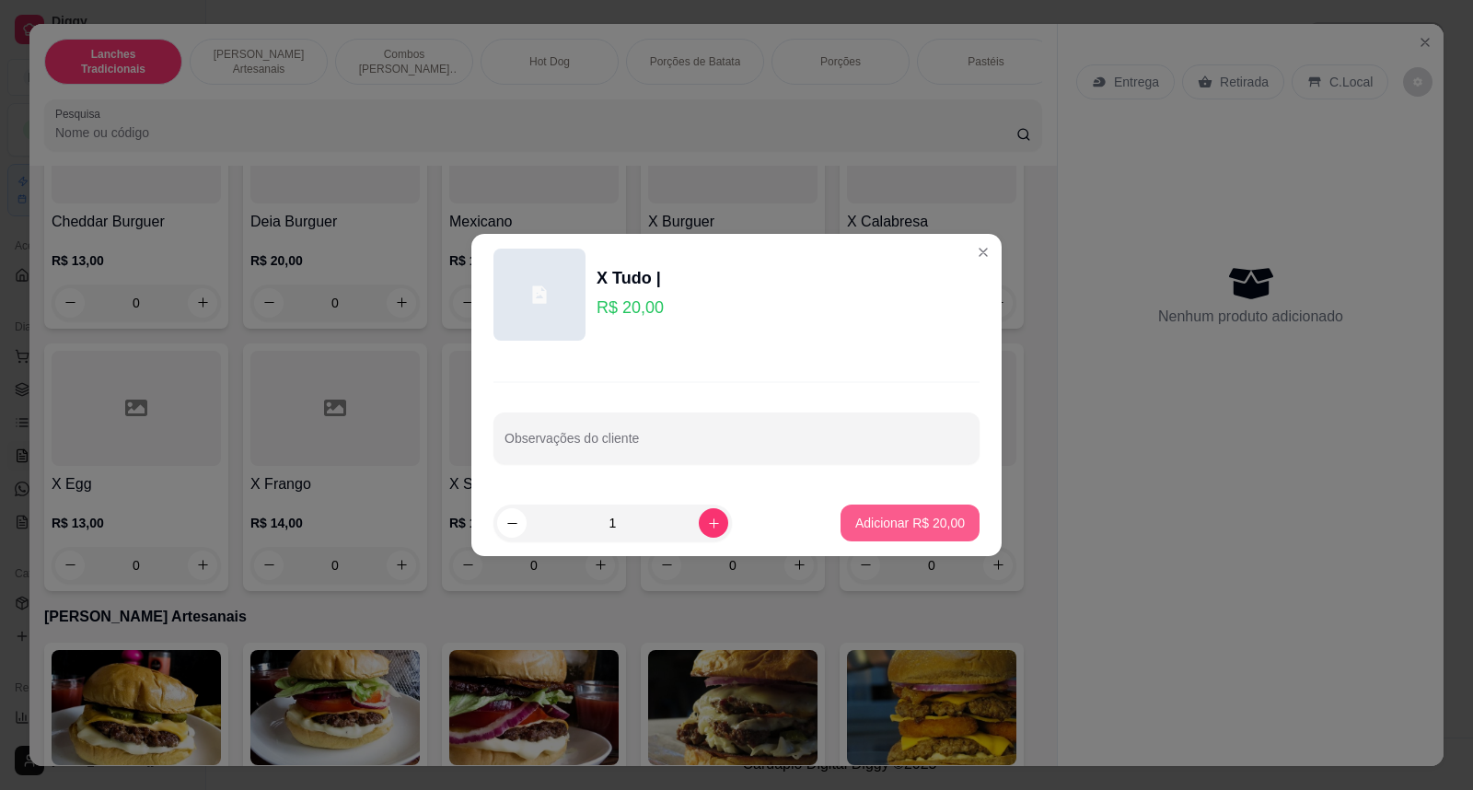
click at [924, 530] on p "Adicionar R$ 20,00" at bounding box center [910, 523] width 110 height 18
click at [924, 530] on p "R$ 25,00" at bounding box center [931, 523] width 169 height 18
type input "1"
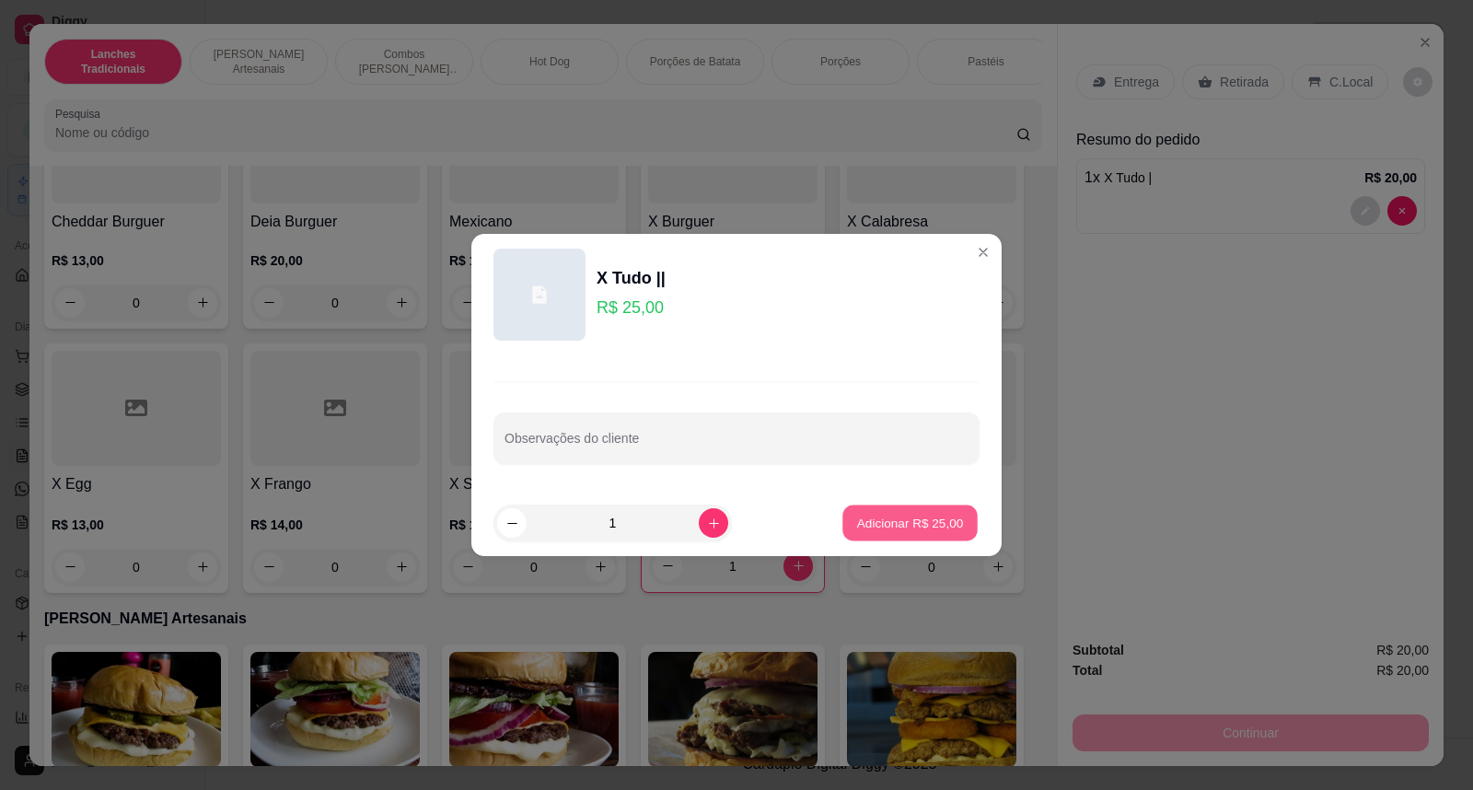
click at [927, 525] on p "Adicionar R$ 25,00" at bounding box center [910, 522] width 107 height 17
type input "1"
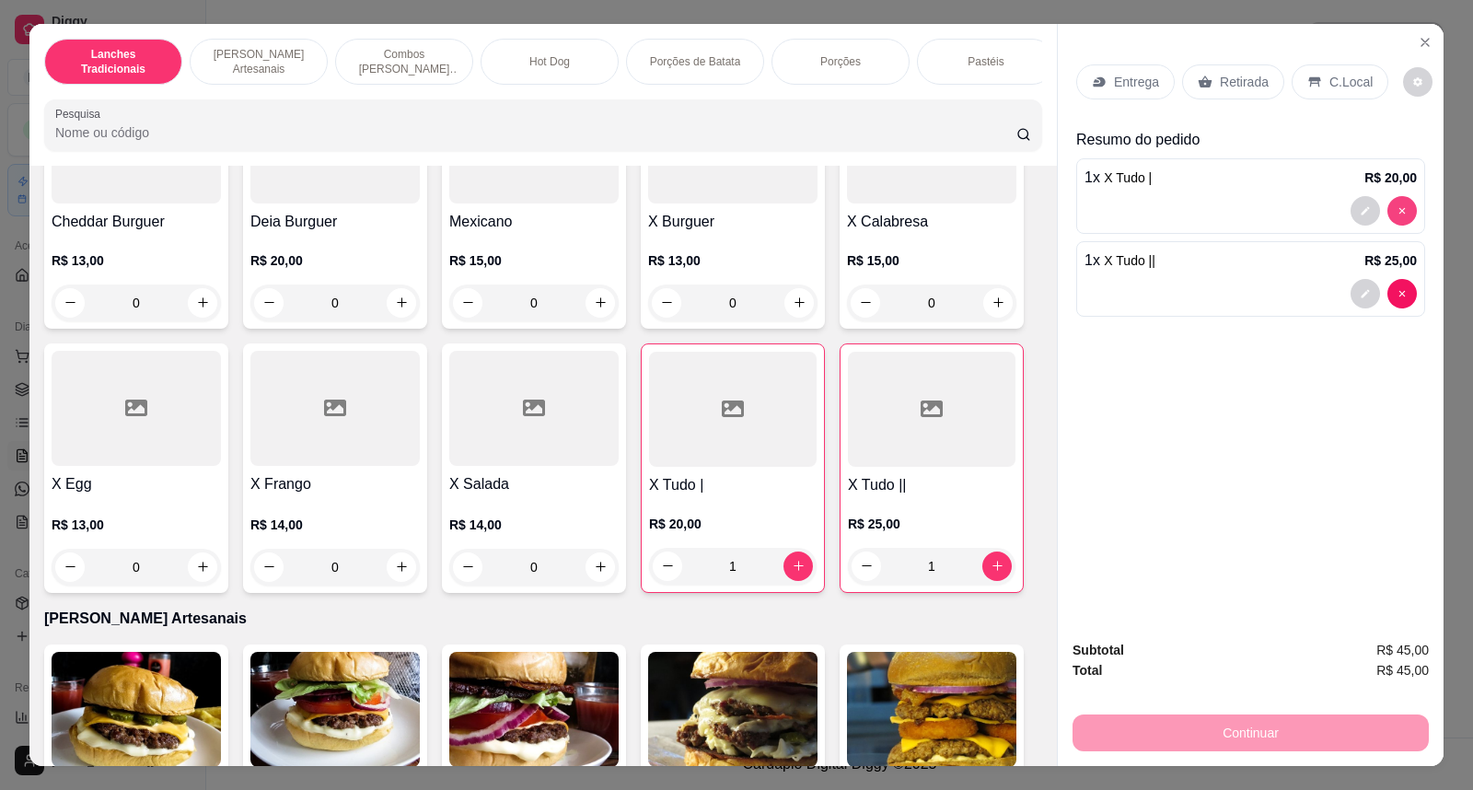
type input "0"
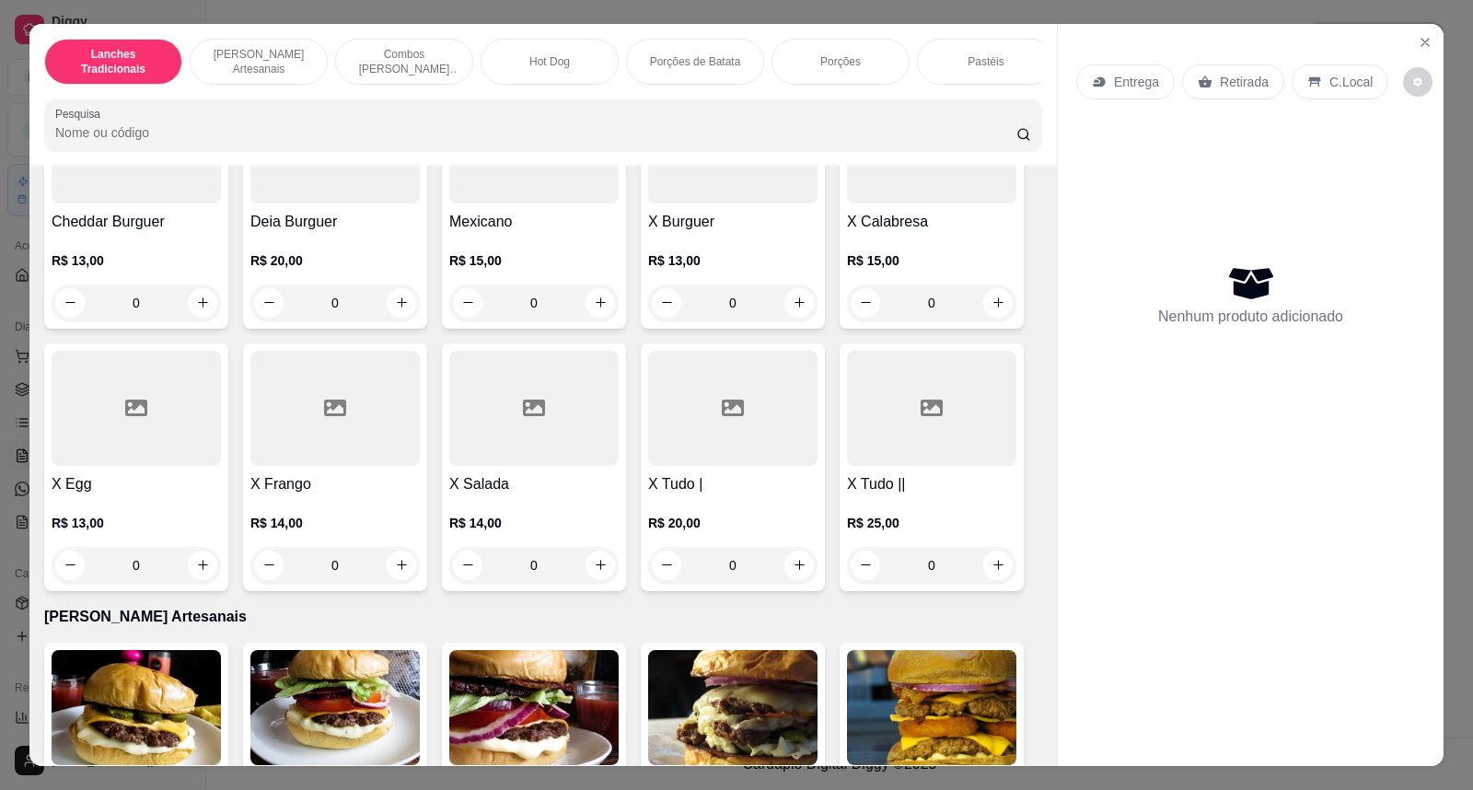
click at [701, 444] on div at bounding box center [732, 408] width 169 height 115
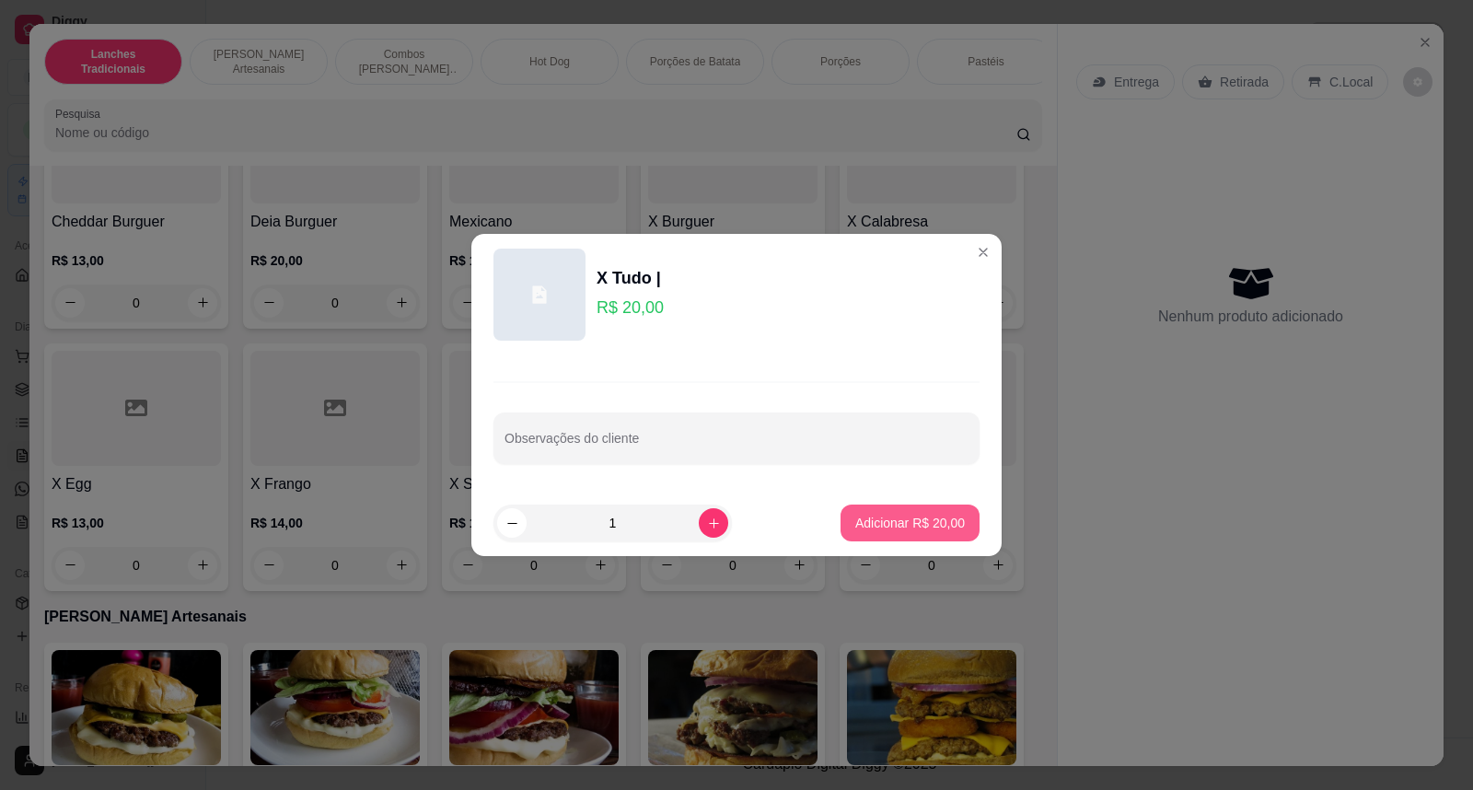
click at [921, 513] on button "Adicionar R$ 20,00" at bounding box center [909, 522] width 139 height 37
type input "1"
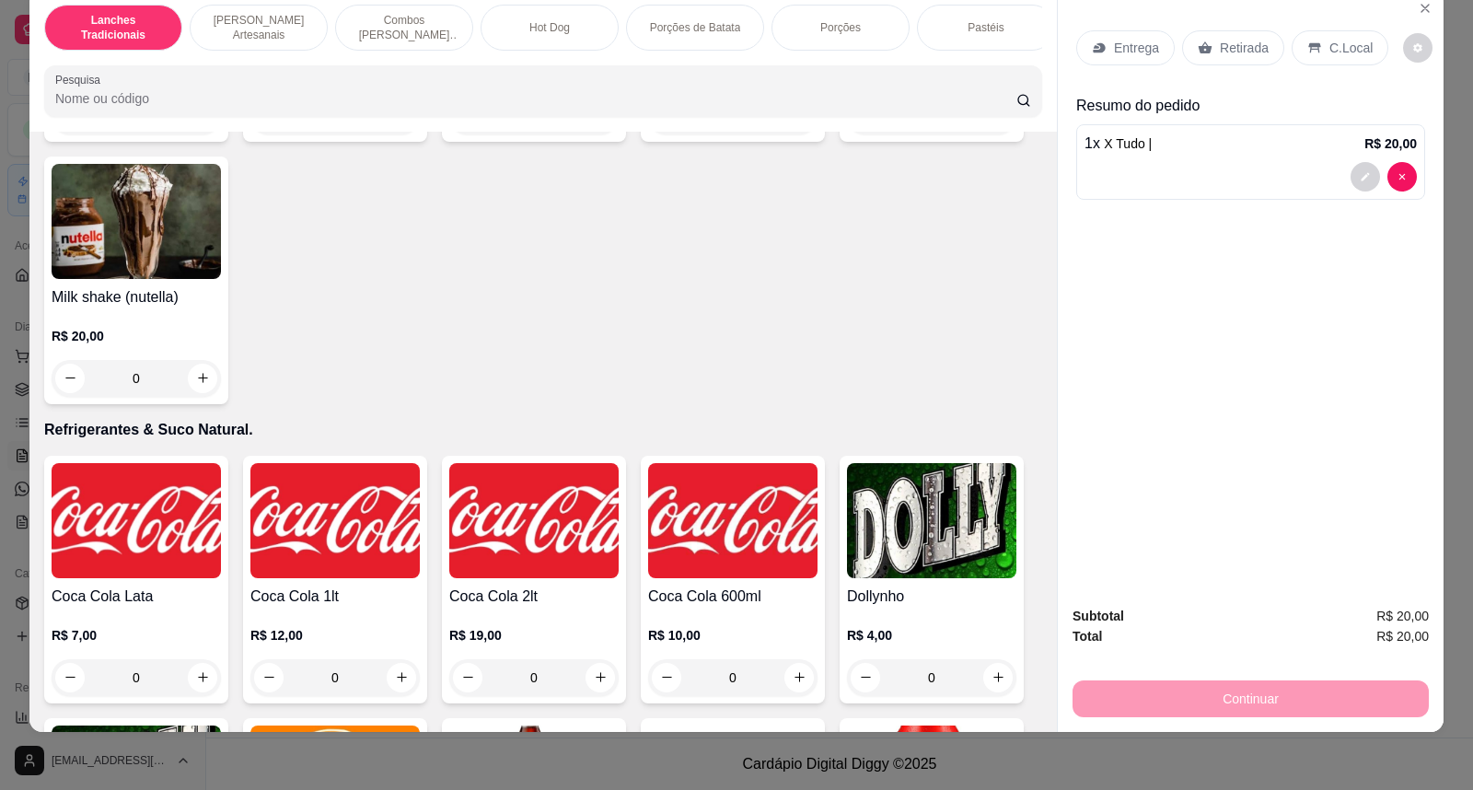
scroll to position [4090, 0]
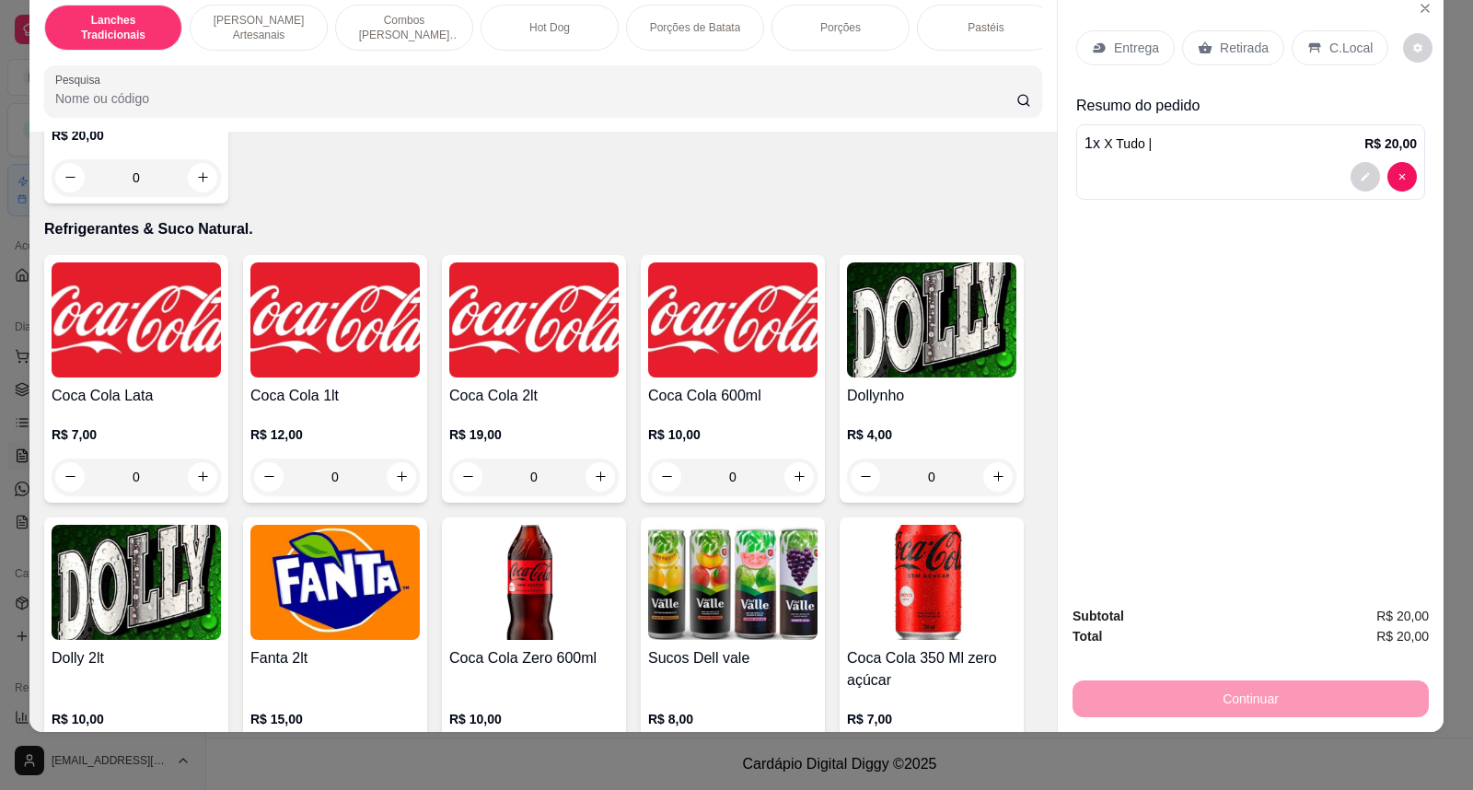
click at [133, 377] on img at bounding box center [136, 319] width 169 height 115
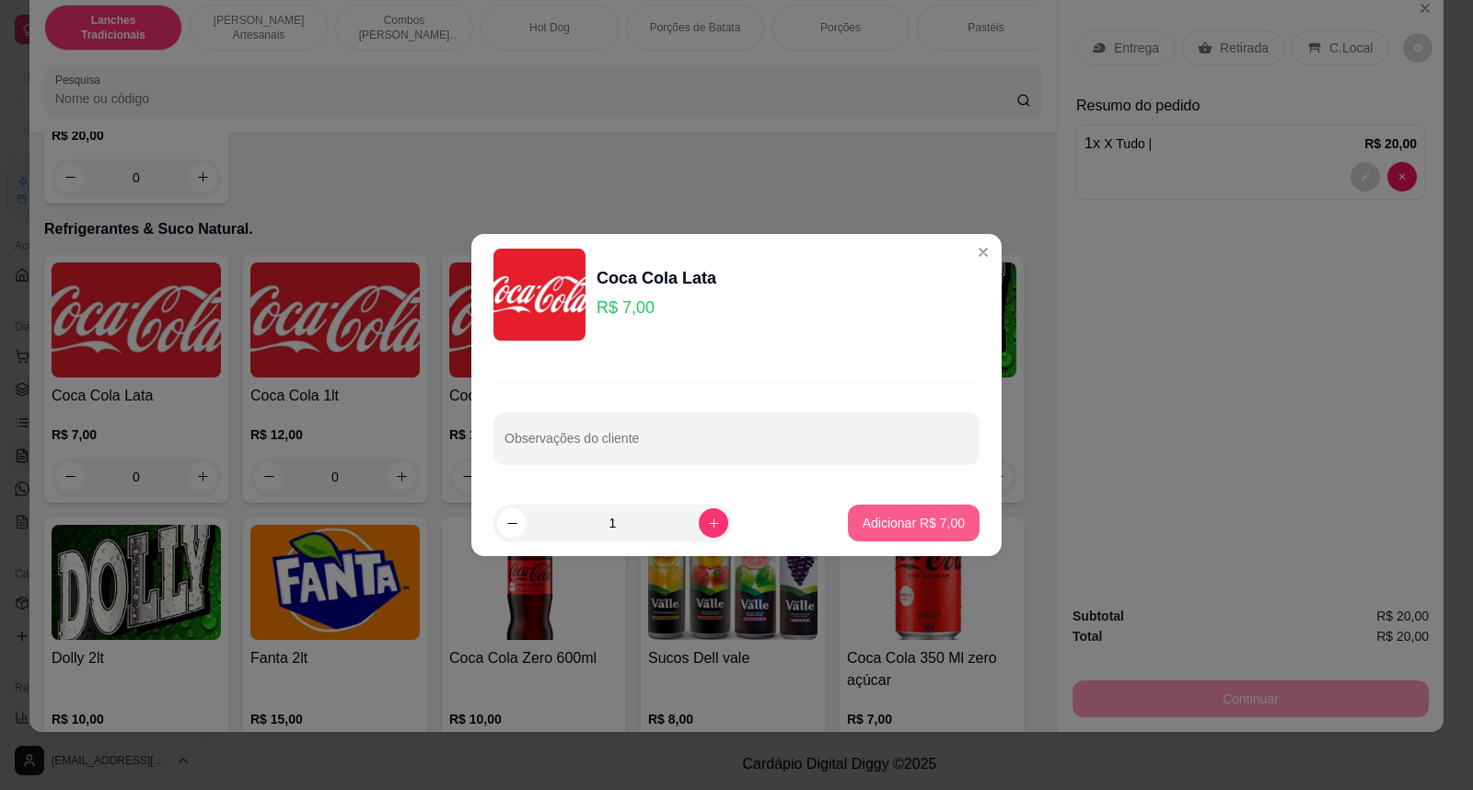
click at [942, 527] on p "Adicionar R$ 7,00" at bounding box center [913, 523] width 102 height 18
type input "1"
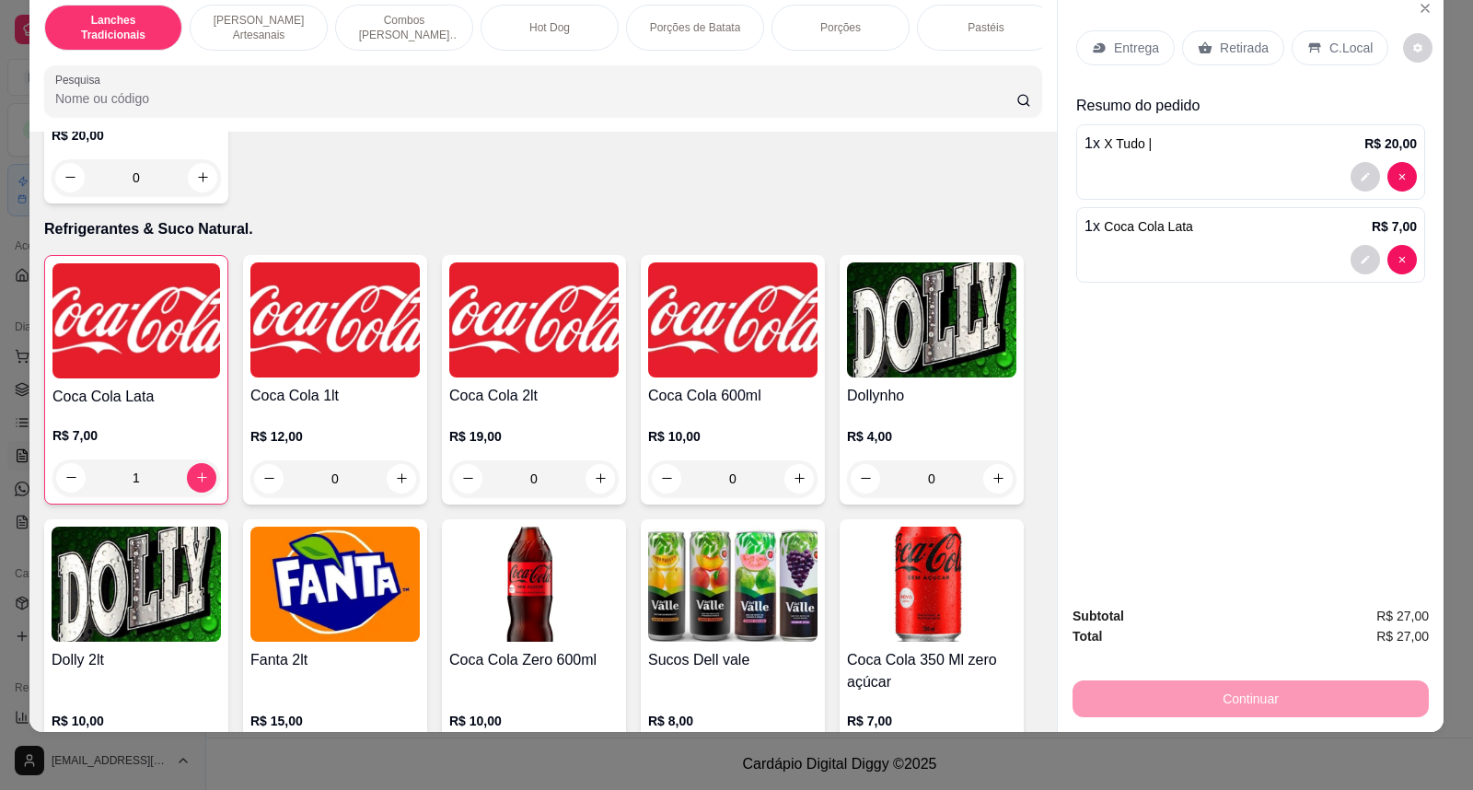
drag, startPoint x: 1237, startPoint y: 40, endPoint x: 1417, endPoint y: 447, distance: 445.0
click at [1233, 39] on p "Retirada" at bounding box center [1244, 48] width 49 height 18
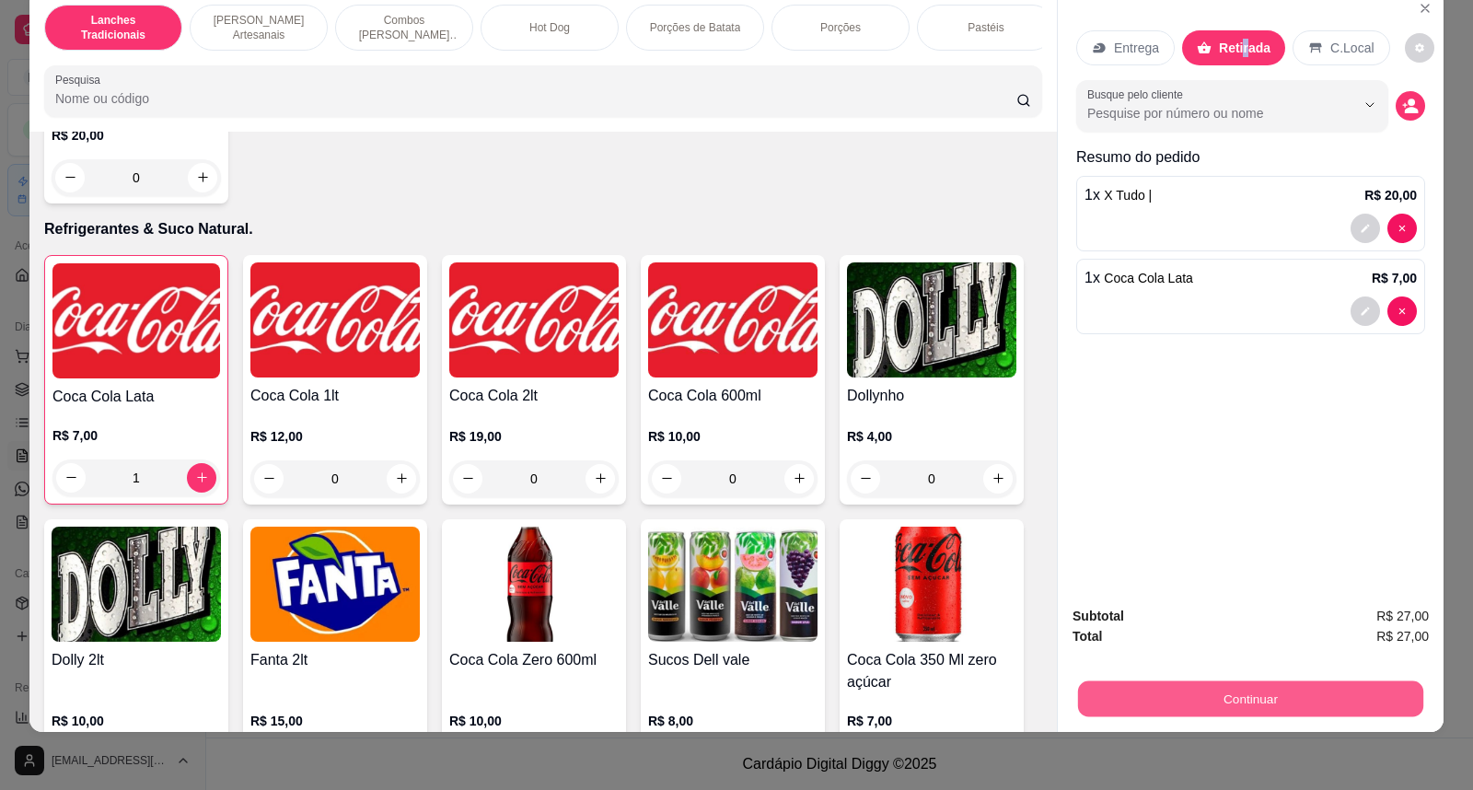
click at [1325, 710] on button "Continuar" at bounding box center [1250, 699] width 345 height 36
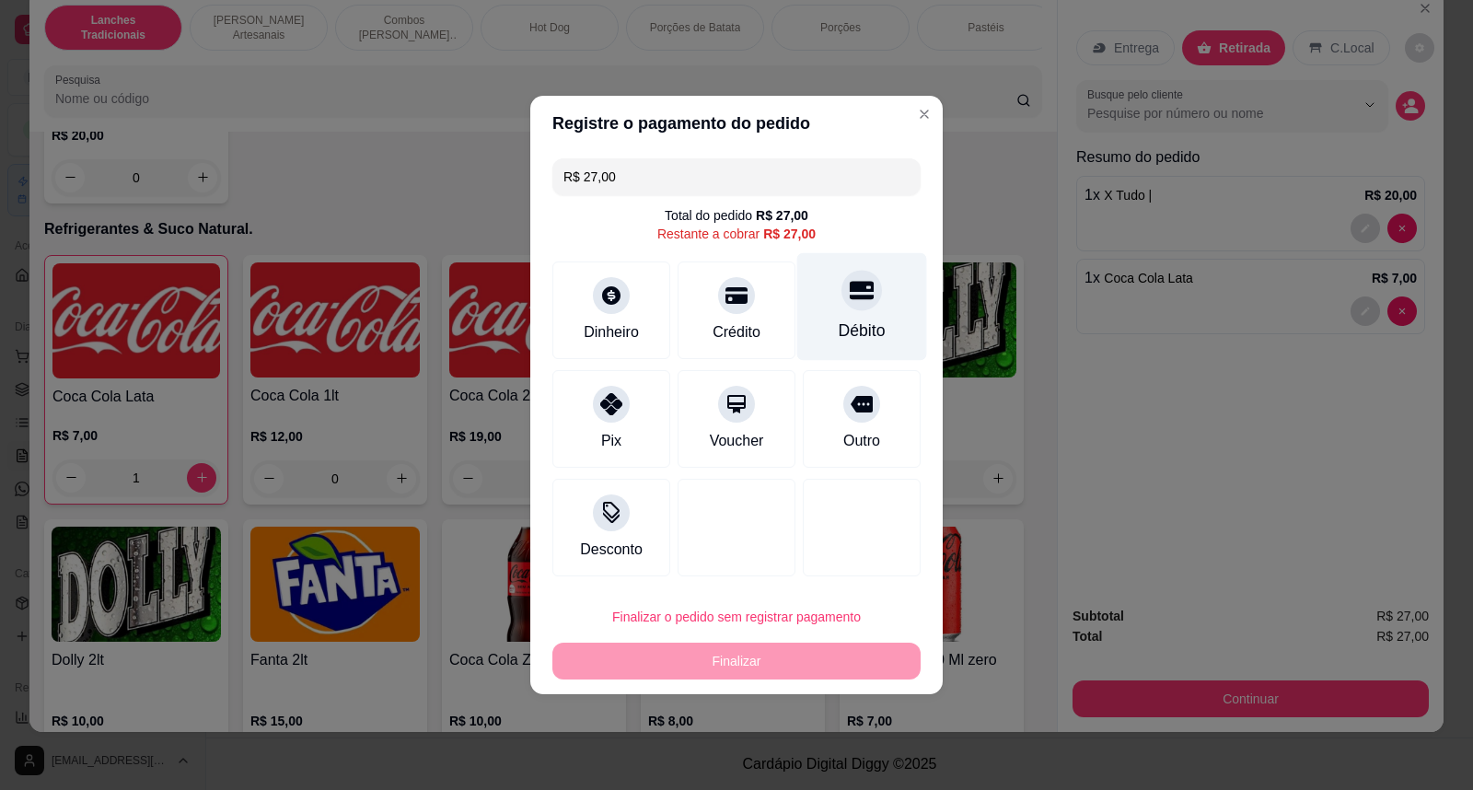
click at [853, 318] on div "Débito" at bounding box center [862, 307] width 130 height 108
type input "R$ 0,00"
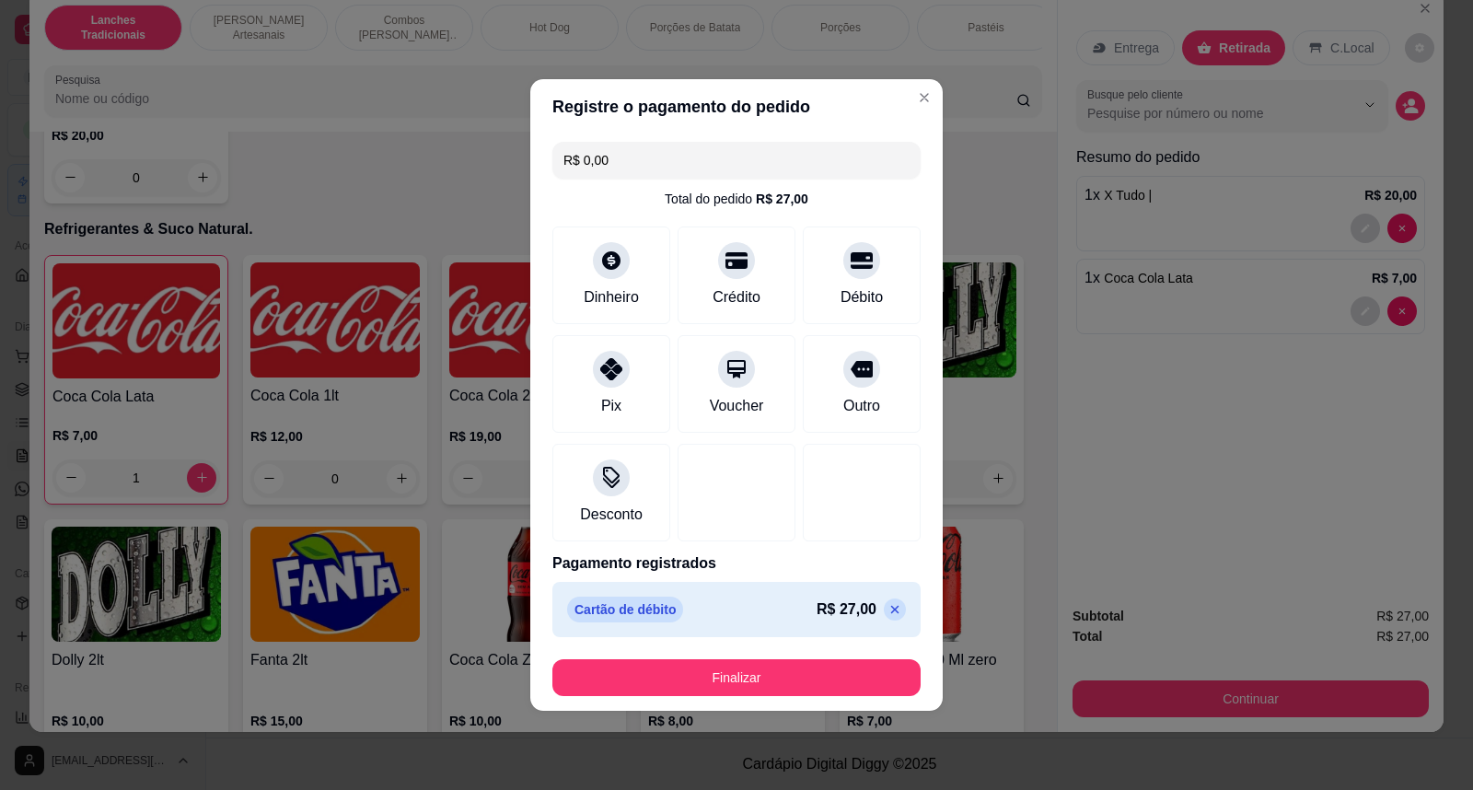
click at [807, 703] on footer "Finalizar" at bounding box center [736, 677] width 412 height 66
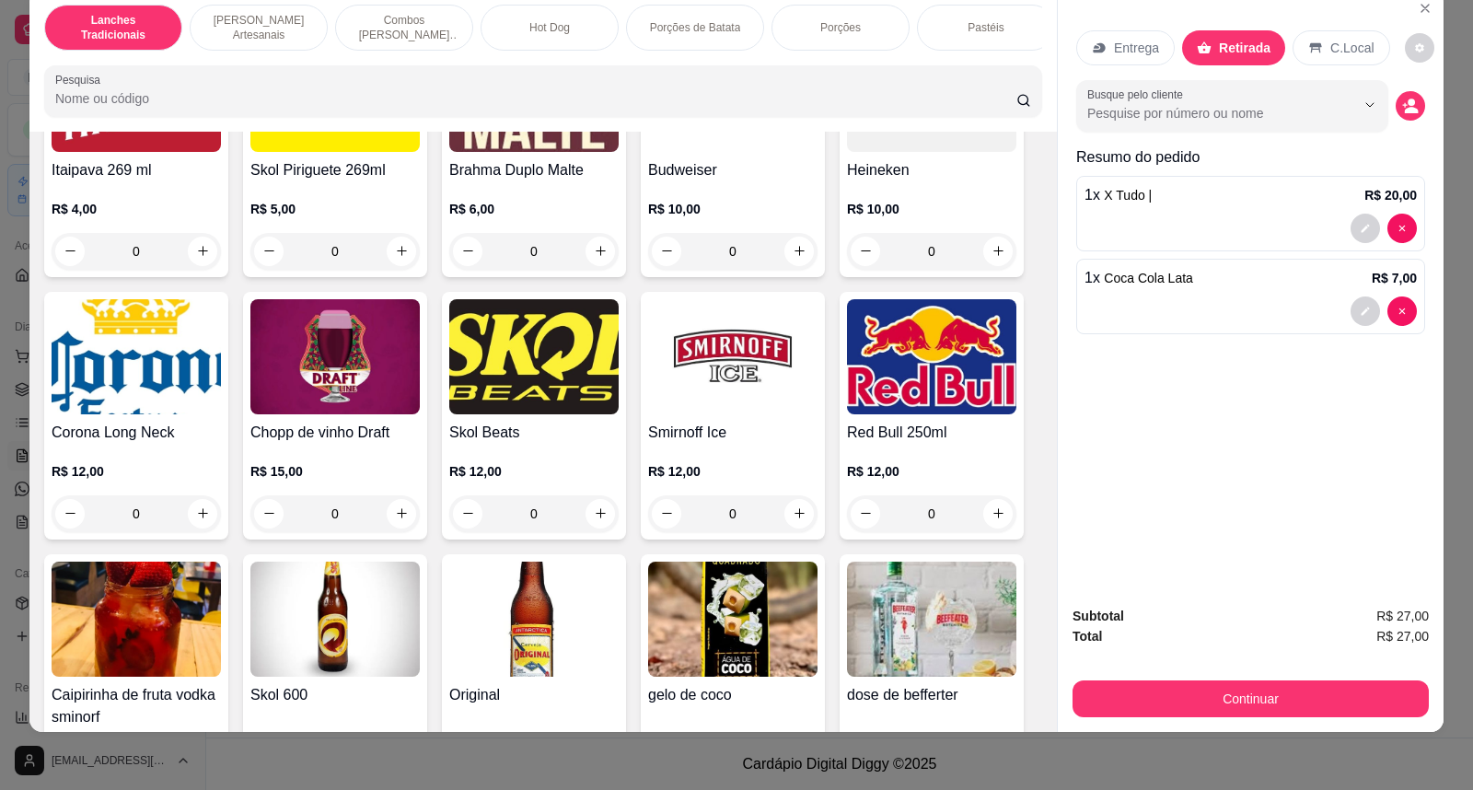
scroll to position [5300, 0]
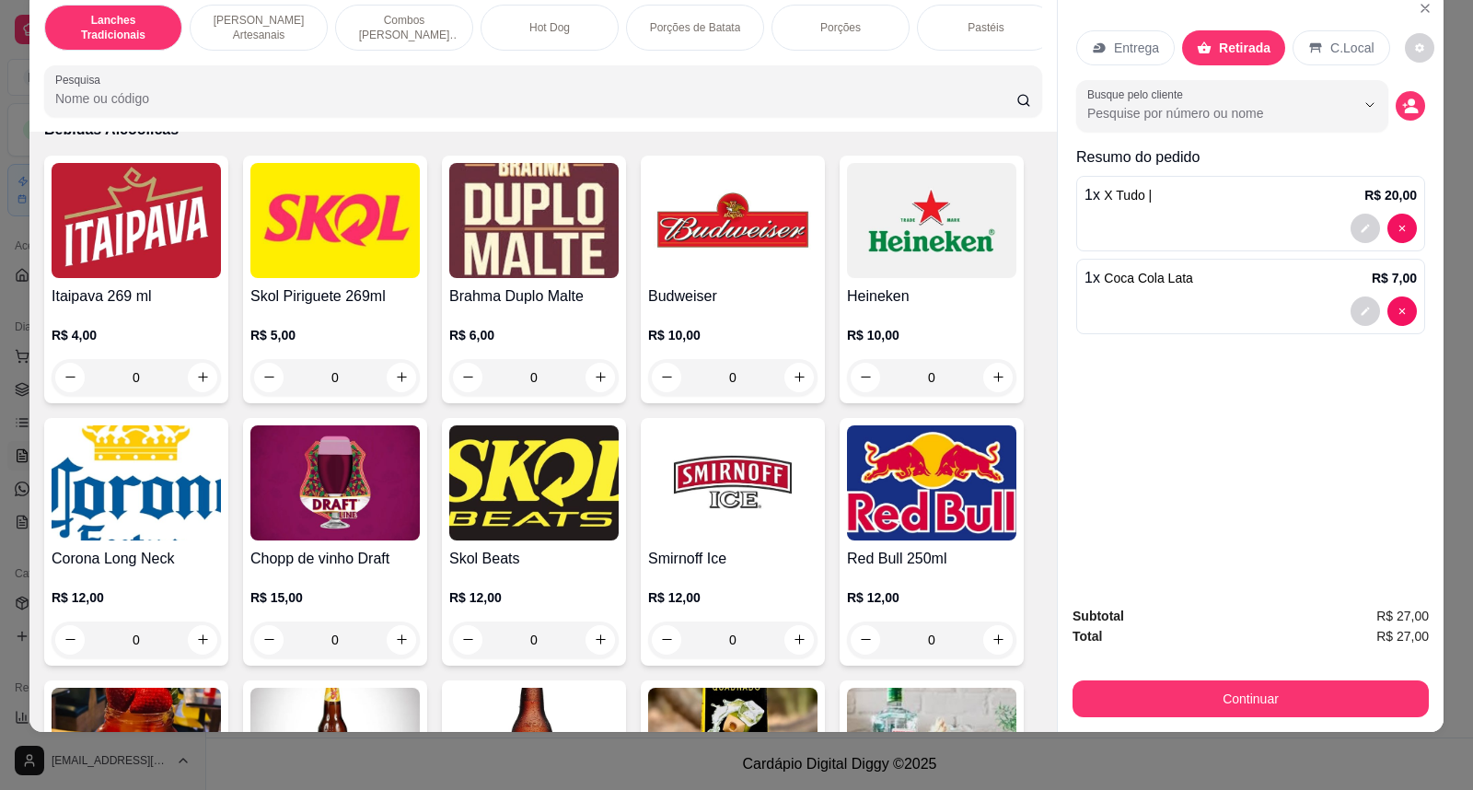
click at [393, 227] on img at bounding box center [334, 220] width 169 height 115
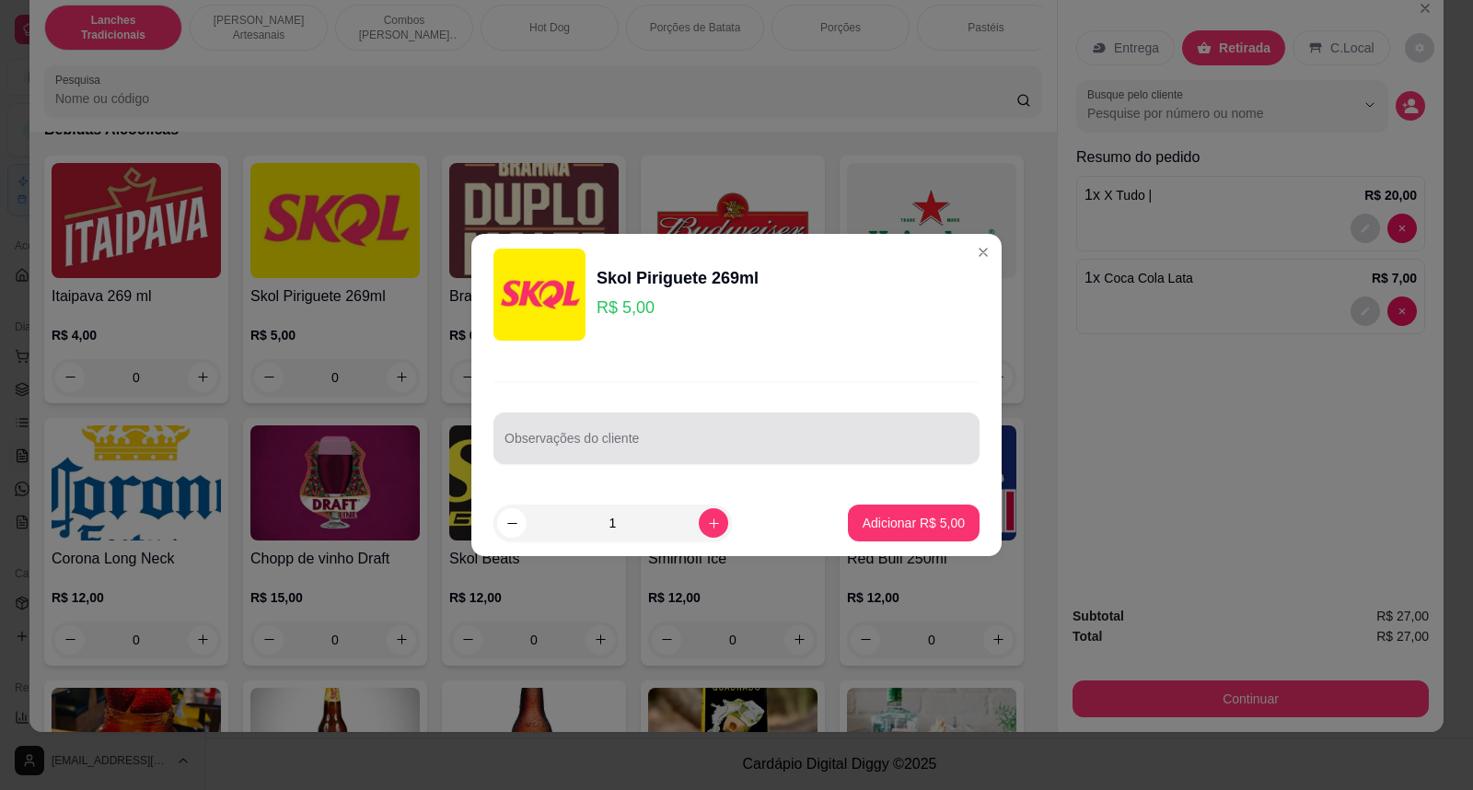
click at [721, 456] on div at bounding box center [736, 438] width 464 height 37
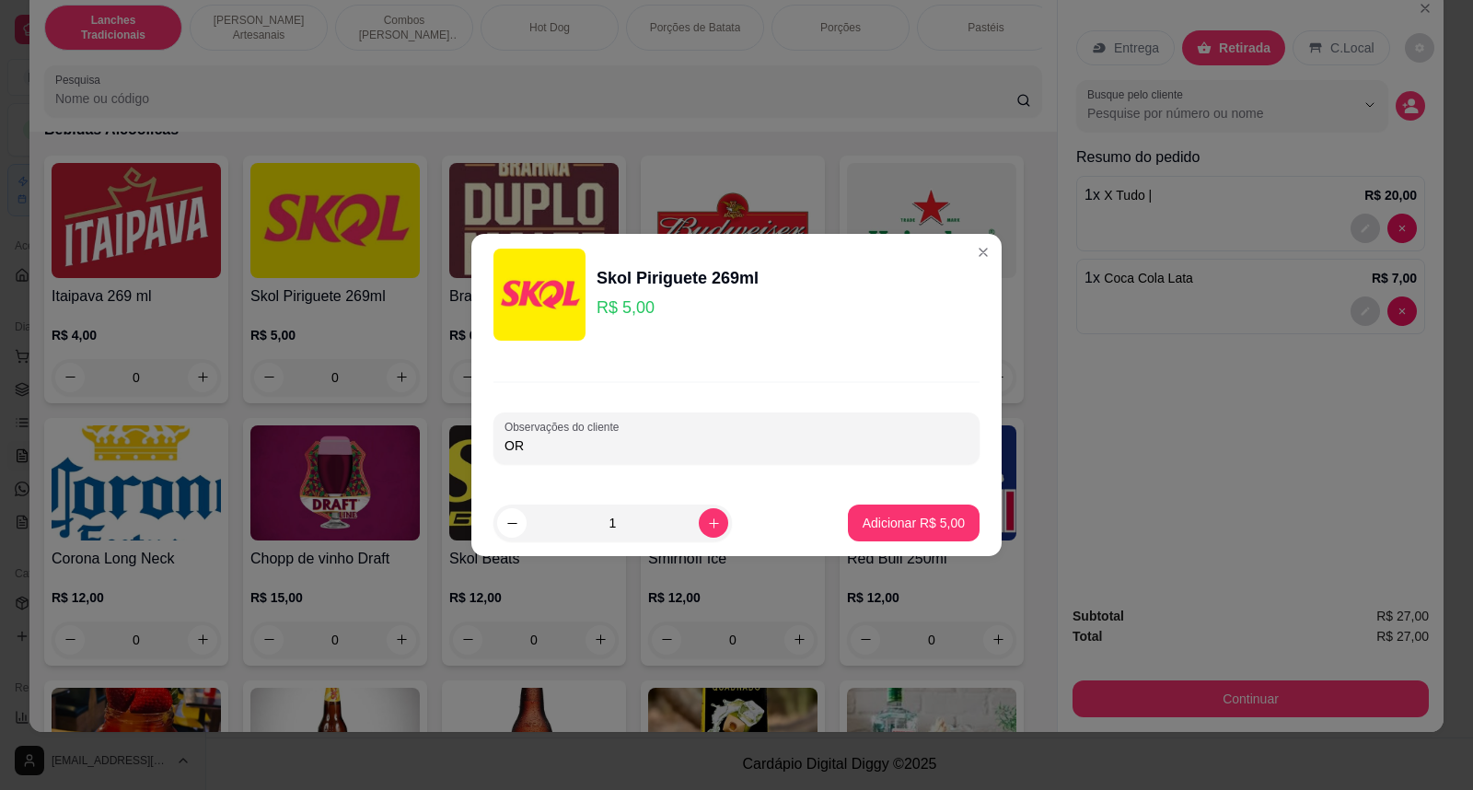
type input "O"
type input "ORIGINAL"
click at [948, 531] on p "Adicionar R$ 5,00" at bounding box center [912, 522] width 99 height 17
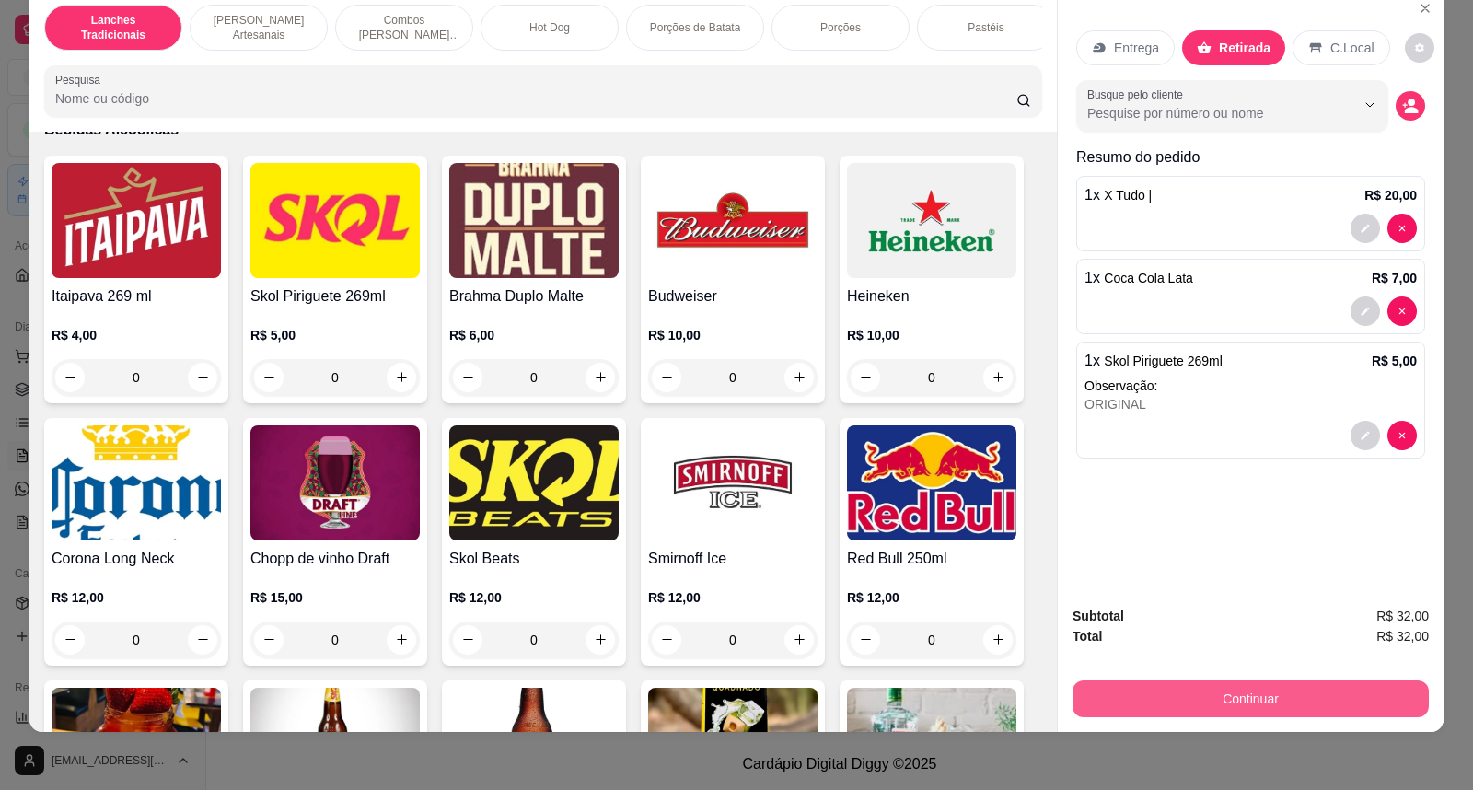
click at [1346, 709] on button "Continuar" at bounding box center [1250, 698] width 356 height 37
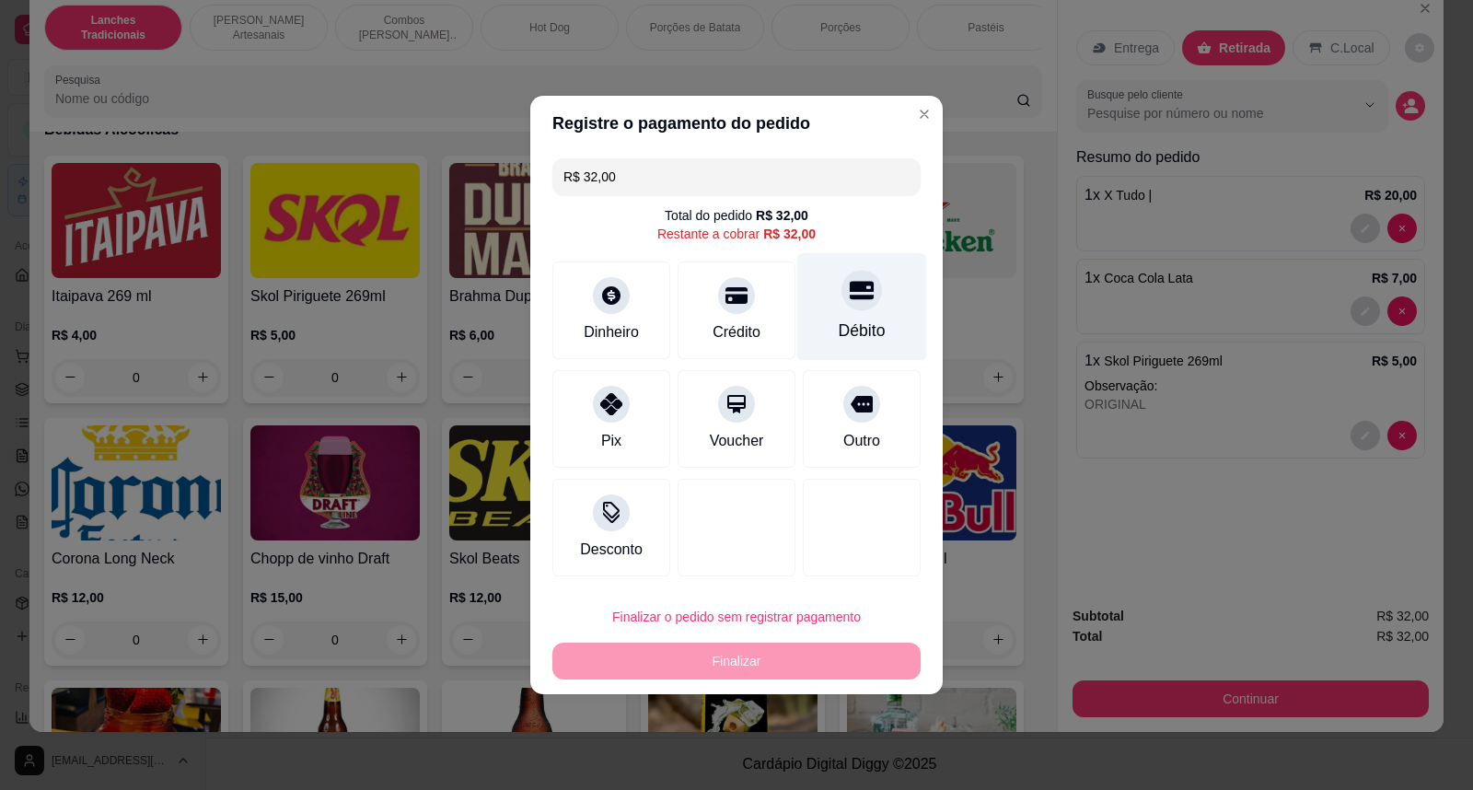
click at [849, 309] on div "Débito" at bounding box center [862, 307] width 130 height 108
type input "R$ 0,00"
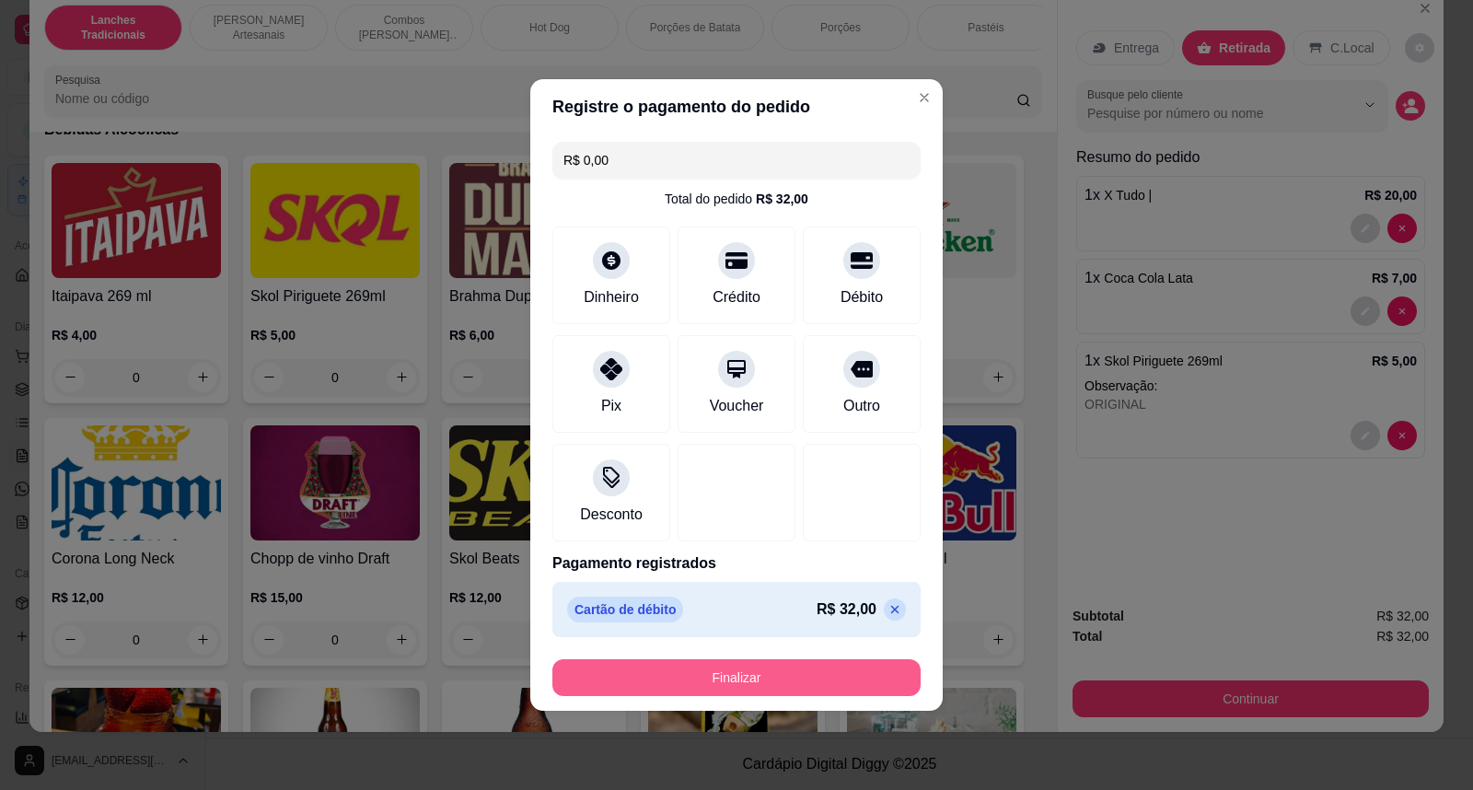
click at [841, 664] on button "Finalizar" at bounding box center [736, 677] width 368 height 37
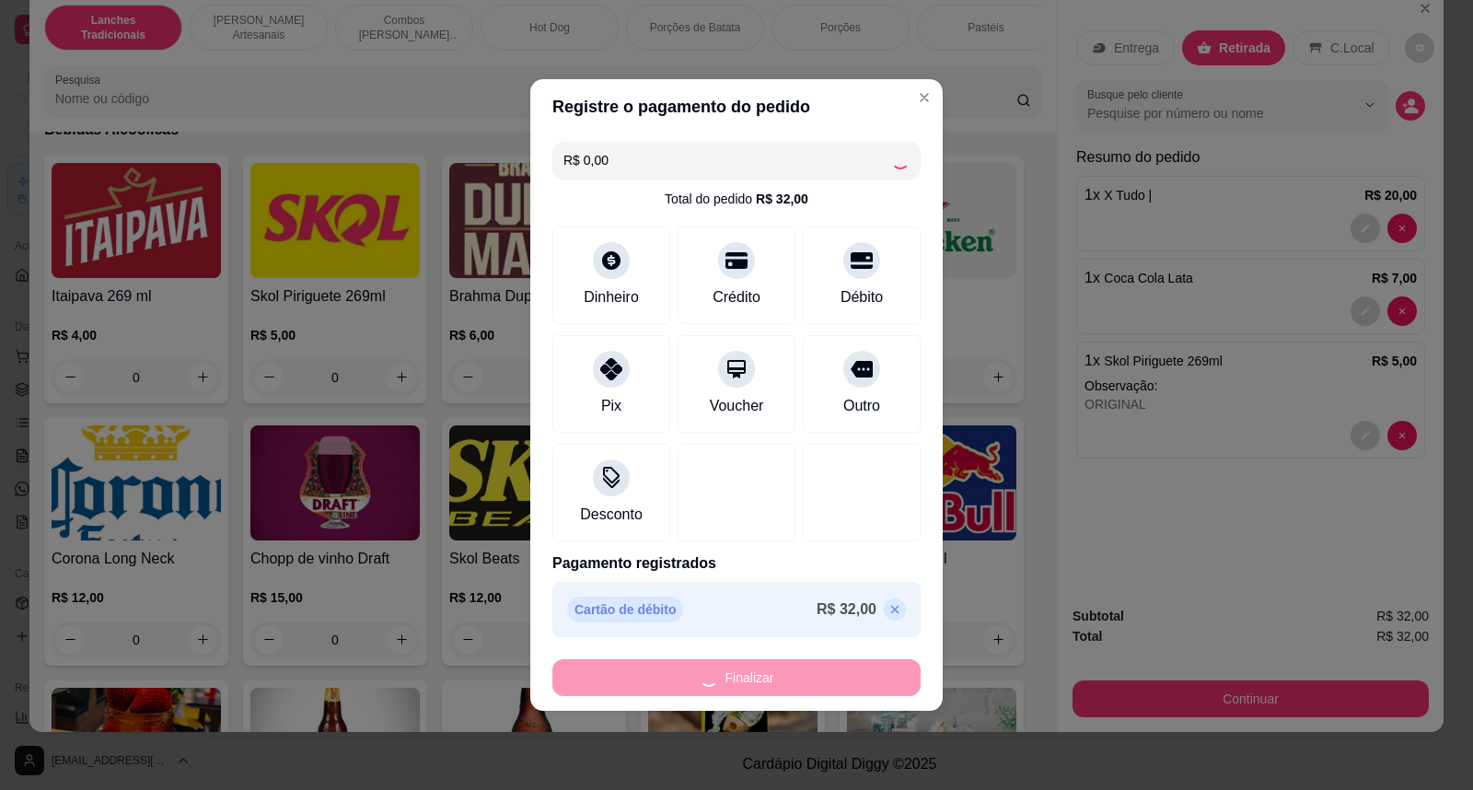
type input "0"
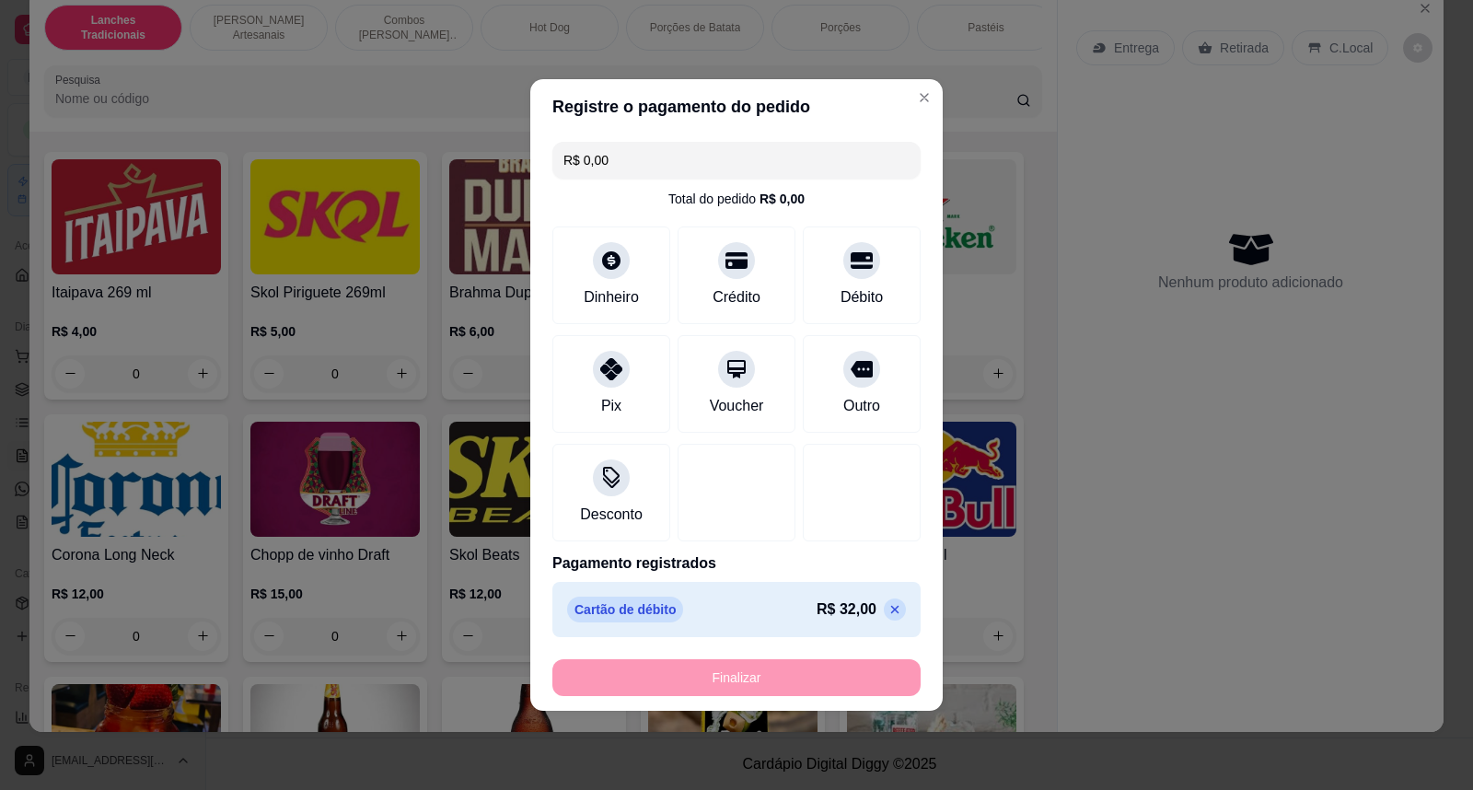
type input "-R$ 32,00"
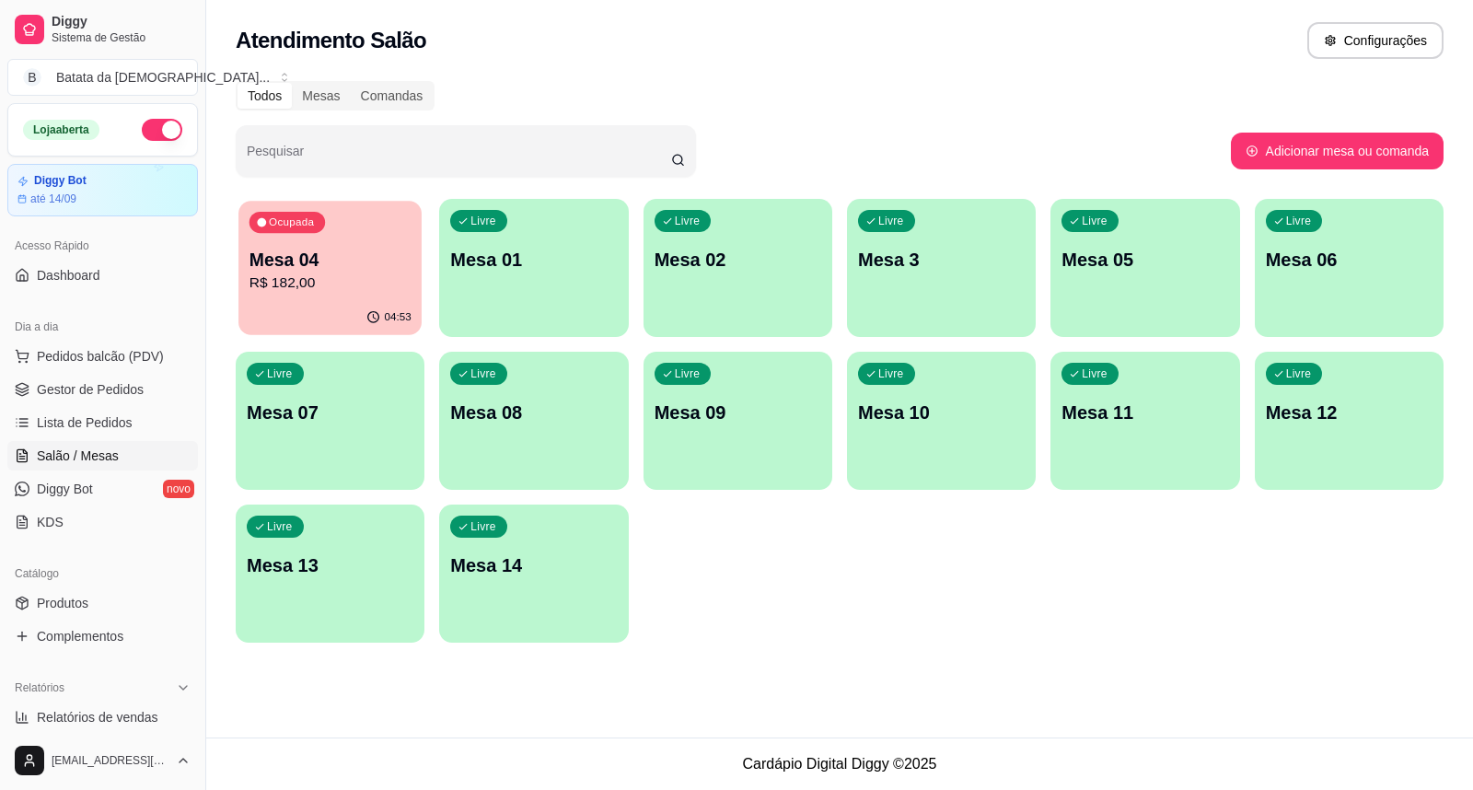
click at [263, 272] on p "R$ 182,00" at bounding box center [330, 282] width 162 height 21
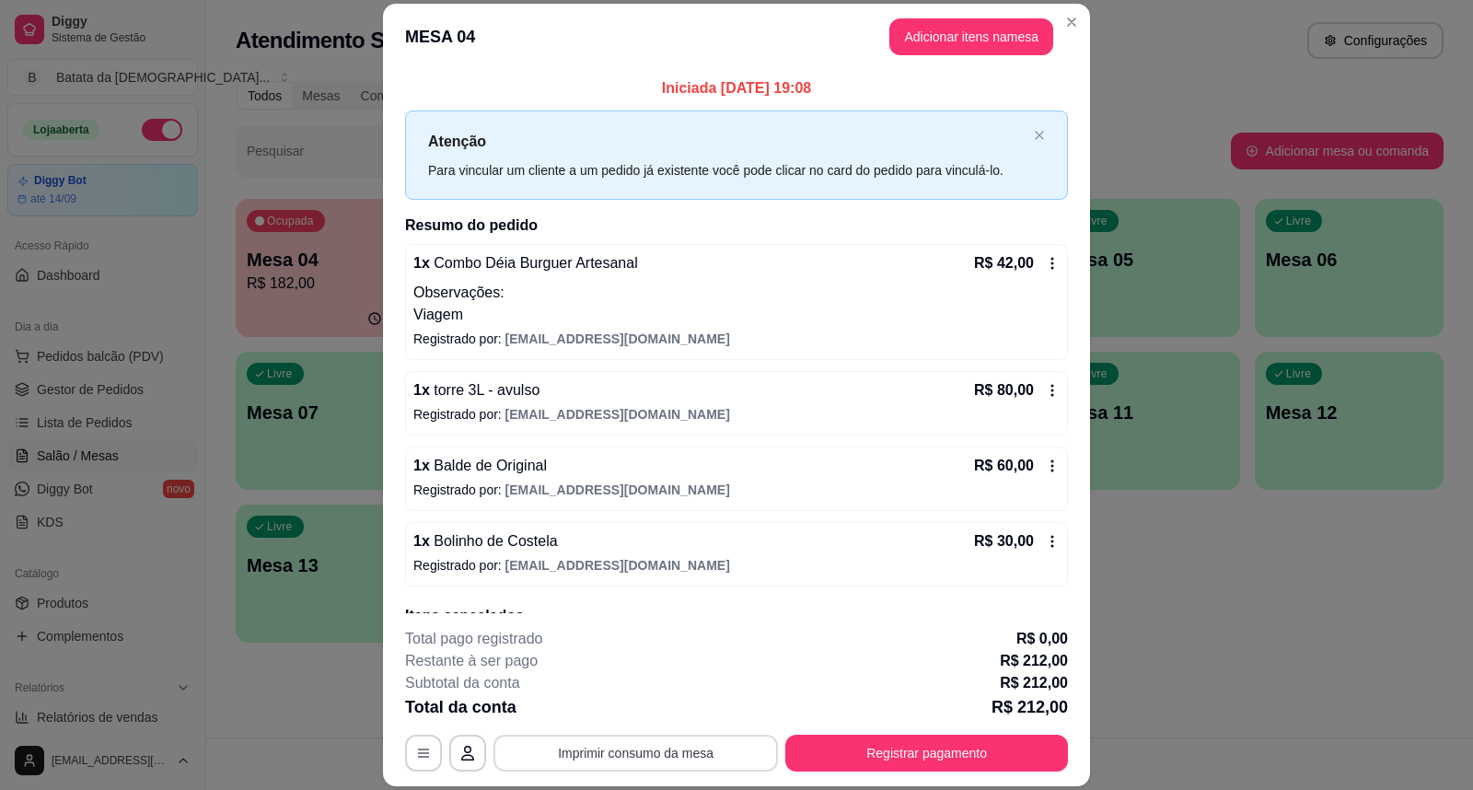
click at [667, 748] on button "Imprimir consumo da mesa" at bounding box center [635, 752] width 284 height 37
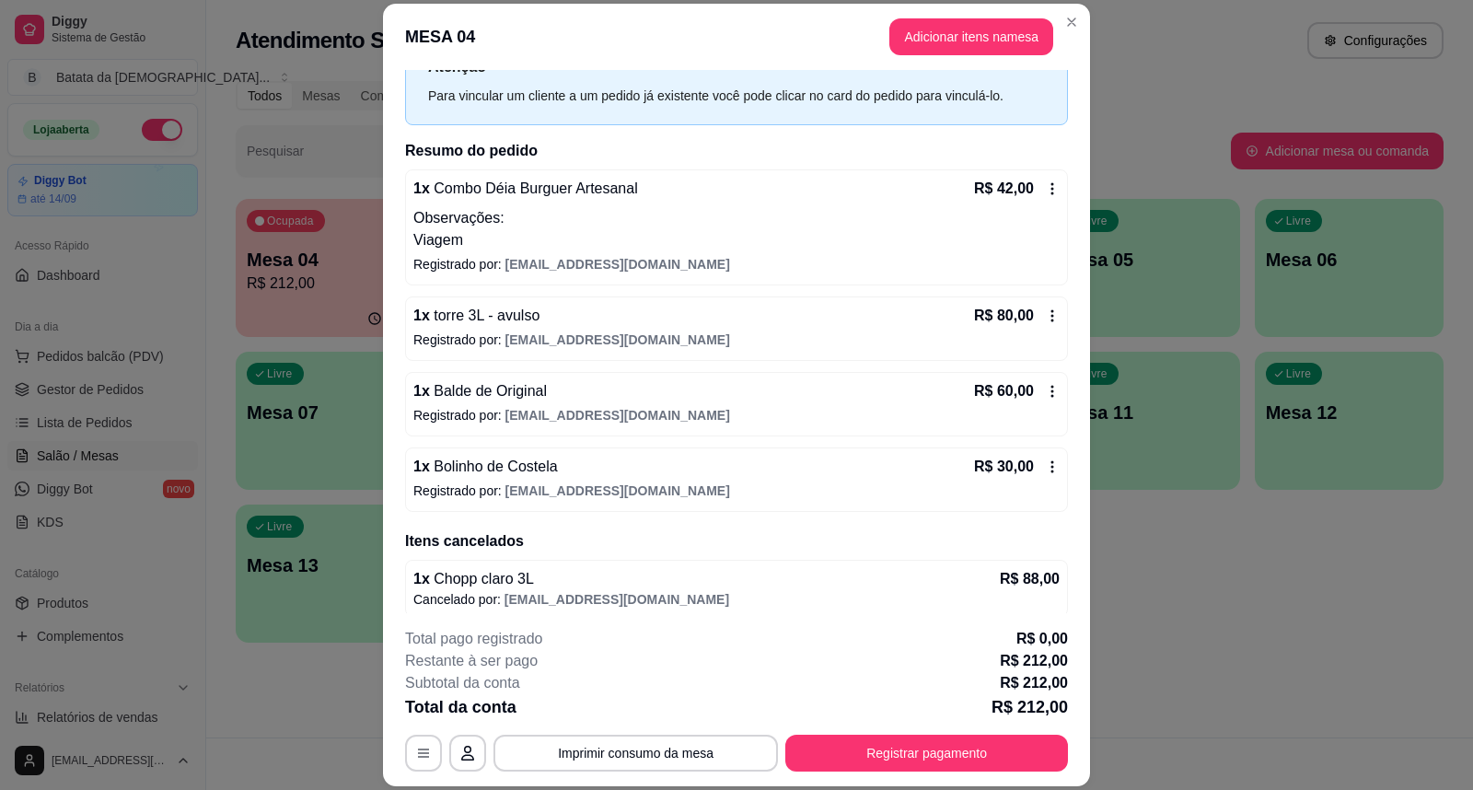
scroll to position [86, 0]
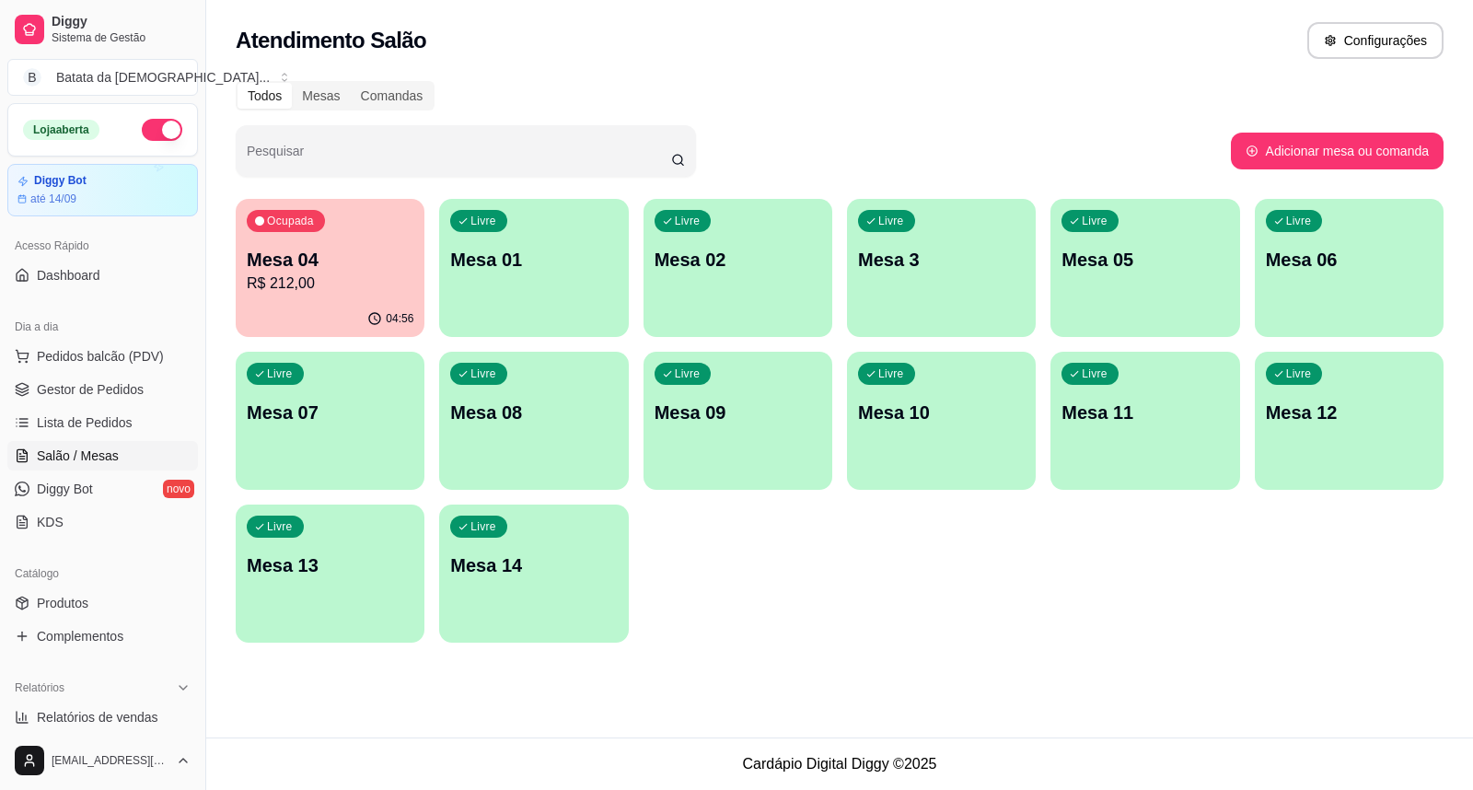
click at [129, 437] on ul "Pedidos balcão (PDV) Gestor de Pedidos Lista de Pedidos Salão / Mesas Diggy Bot…" at bounding box center [102, 438] width 191 height 195
click at [95, 438] on ul "Pedidos balcão (PDV) Gestor de Pedidos Lista de Pedidos Salão / Mesas Diggy Bot…" at bounding box center [102, 438] width 191 height 195
click at [86, 429] on span "Lista de Pedidos" at bounding box center [85, 422] width 96 height 18
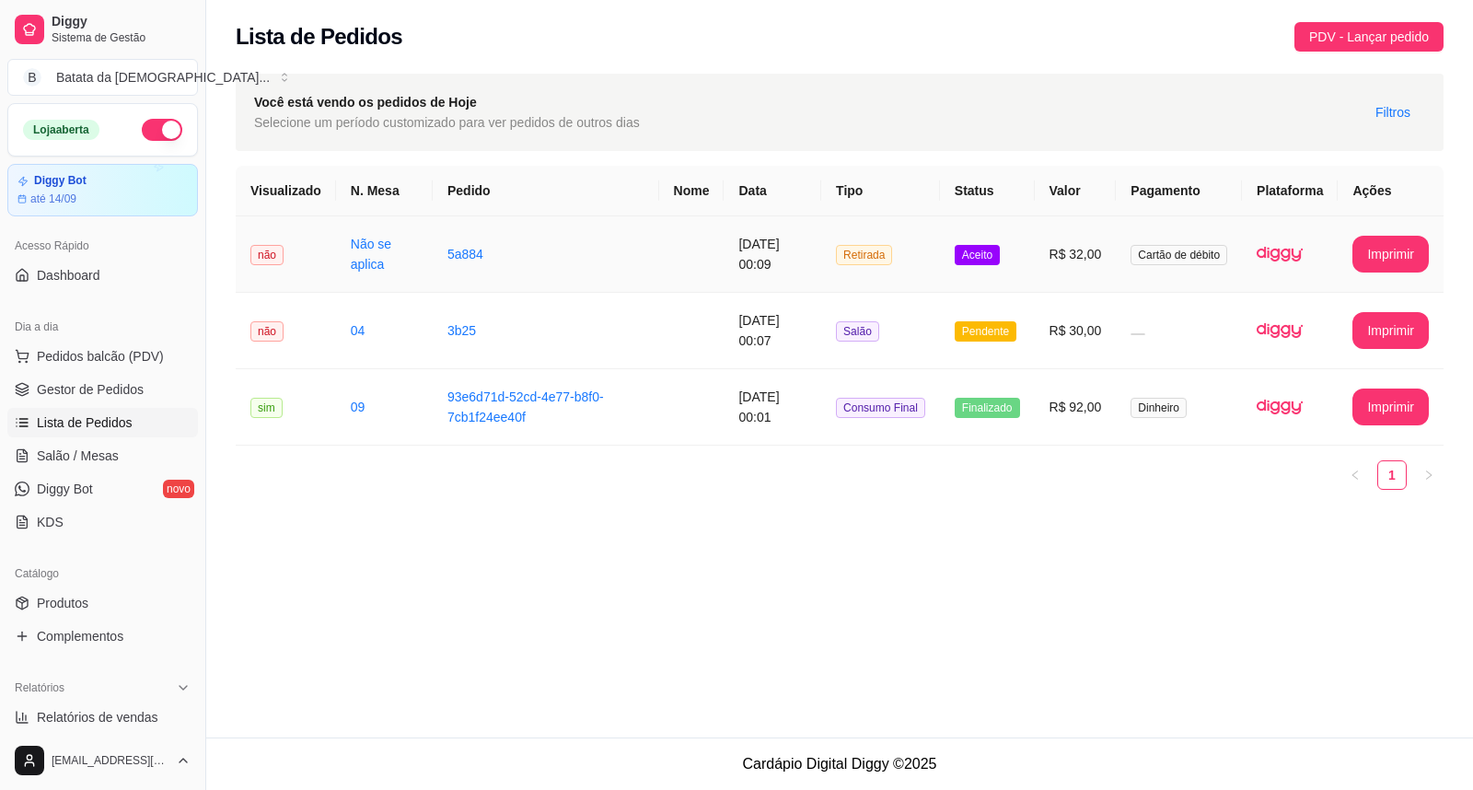
click at [1000, 245] on span "Aceito" at bounding box center [976, 255] width 45 height 20
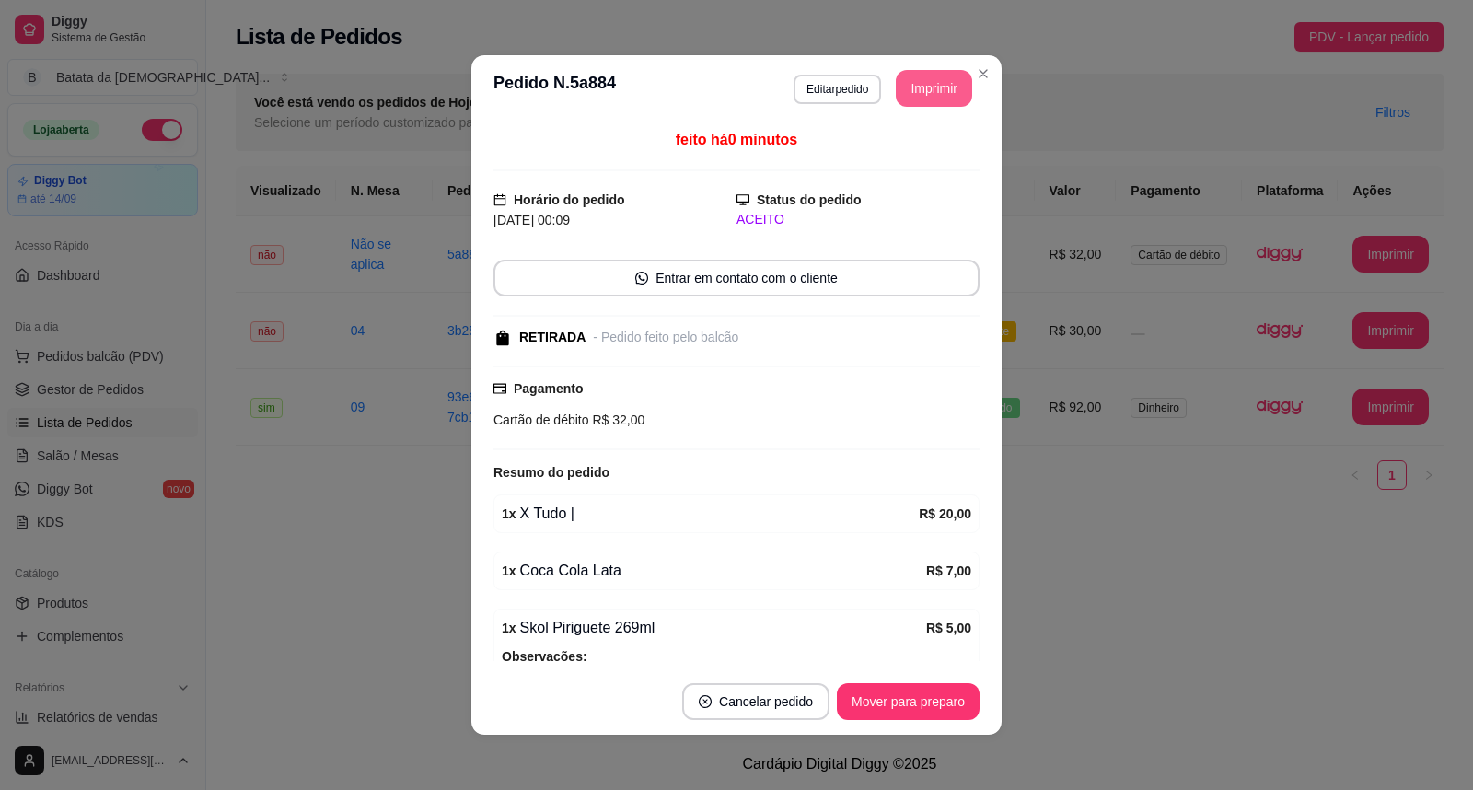
click at [924, 87] on button "Imprimir" at bounding box center [934, 88] width 76 height 37
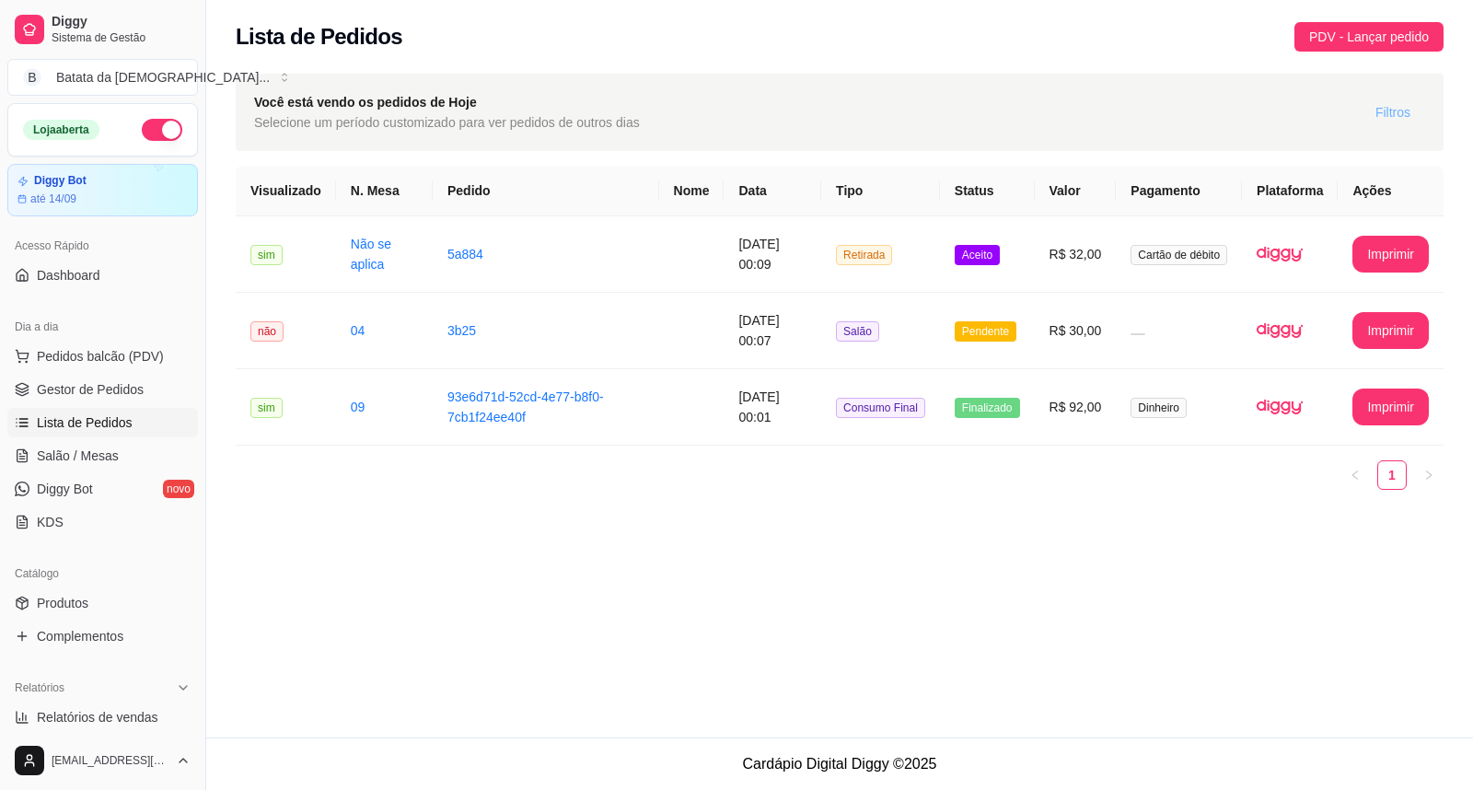
click at [1405, 112] on span "Filtros" at bounding box center [1392, 112] width 35 height 20
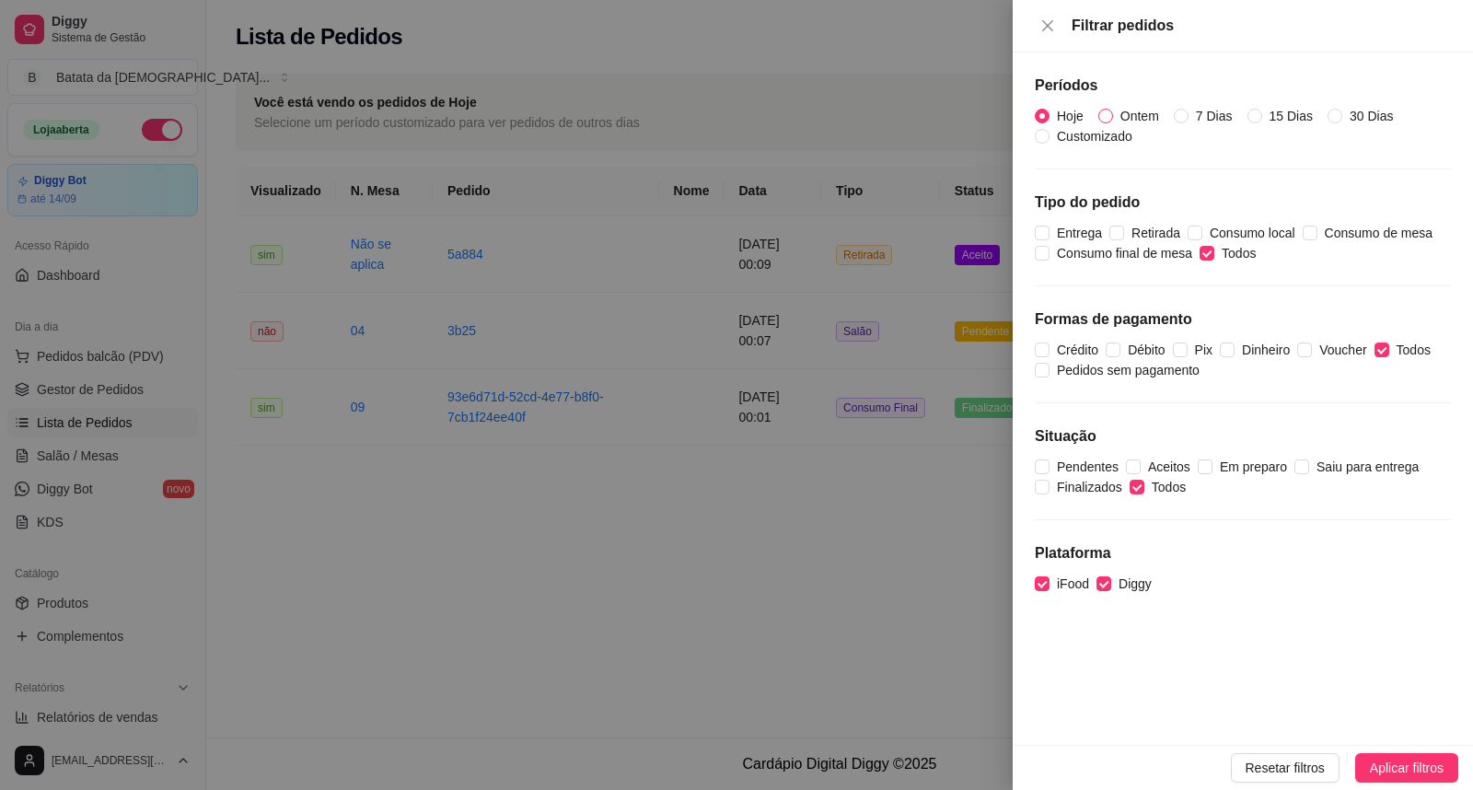
click at [1143, 121] on span "Ontem" at bounding box center [1139, 116] width 53 height 20
click at [1113, 121] on input "Ontem" at bounding box center [1105, 116] width 15 height 15
click at [1427, 757] on button "Aplicar filtros" at bounding box center [1406, 767] width 103 height 29
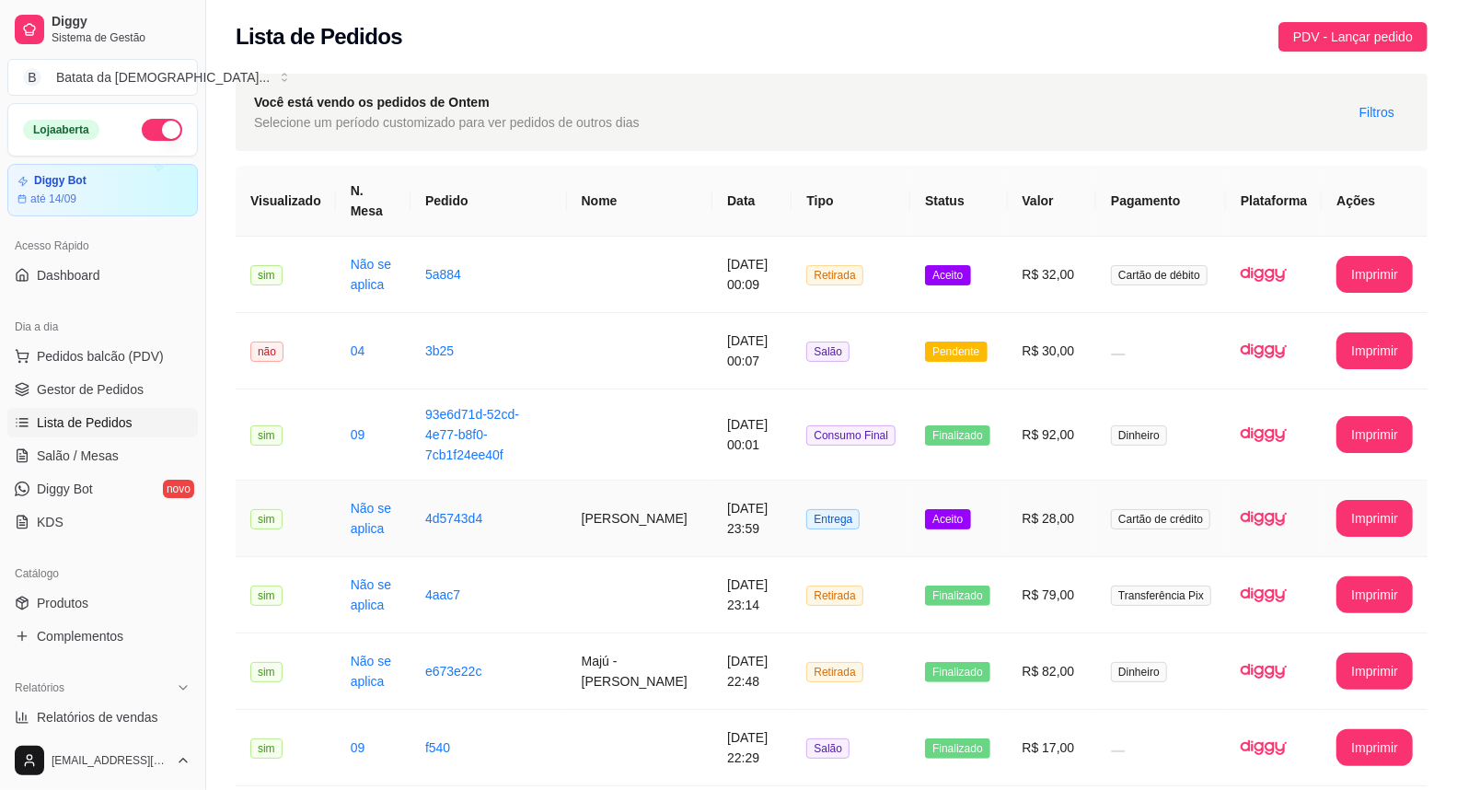
click at [1060, 513] on td "R$ 28,00" at bounding box center [1052, 518] width 89 height 76
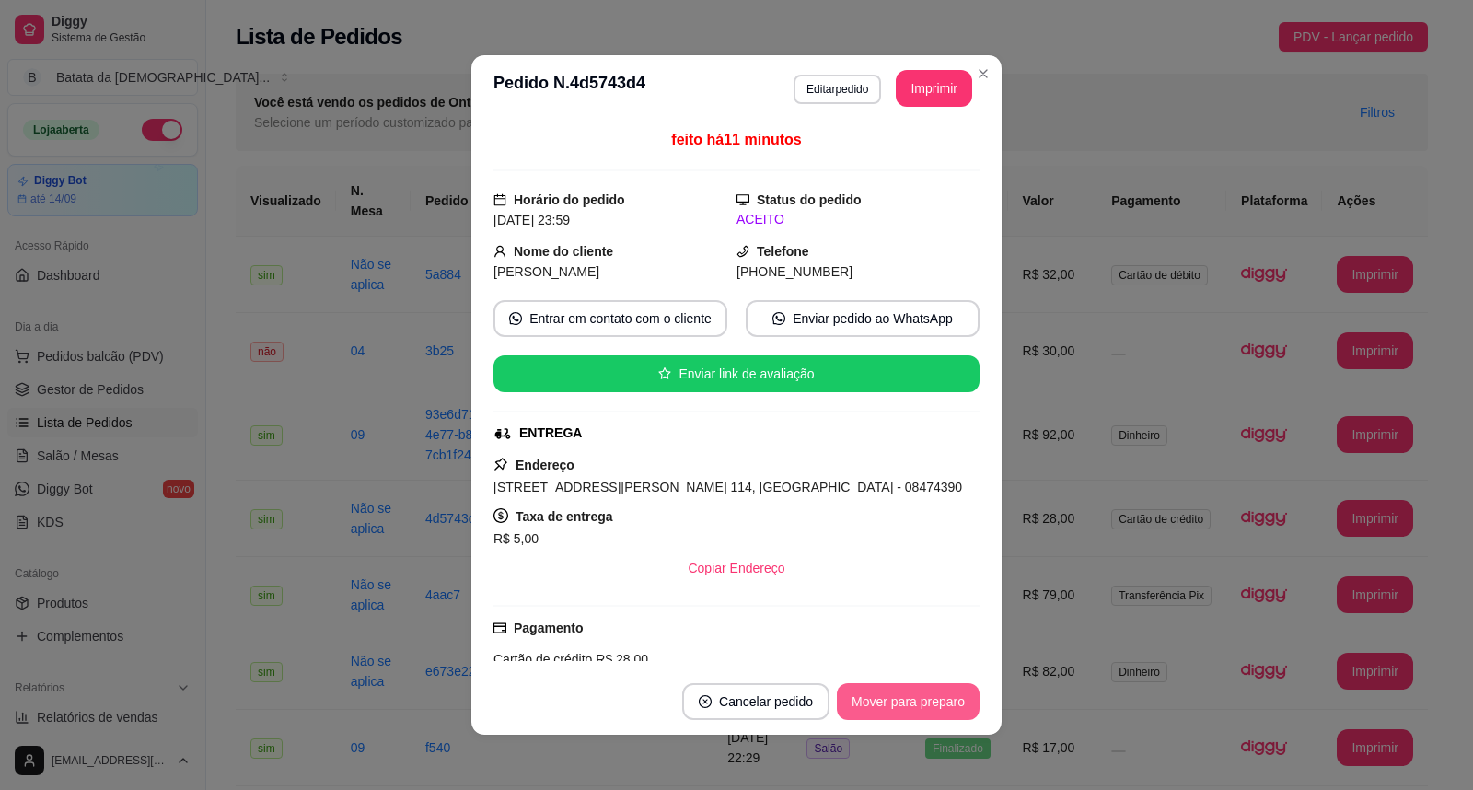
click at [908, 705] on button "Mover para preparo" at bounding box center [908, 701] width 143 height 37
click at [908, 701] on button "Mover para entrega" at bounding box center [909, 701] width 142 height 37
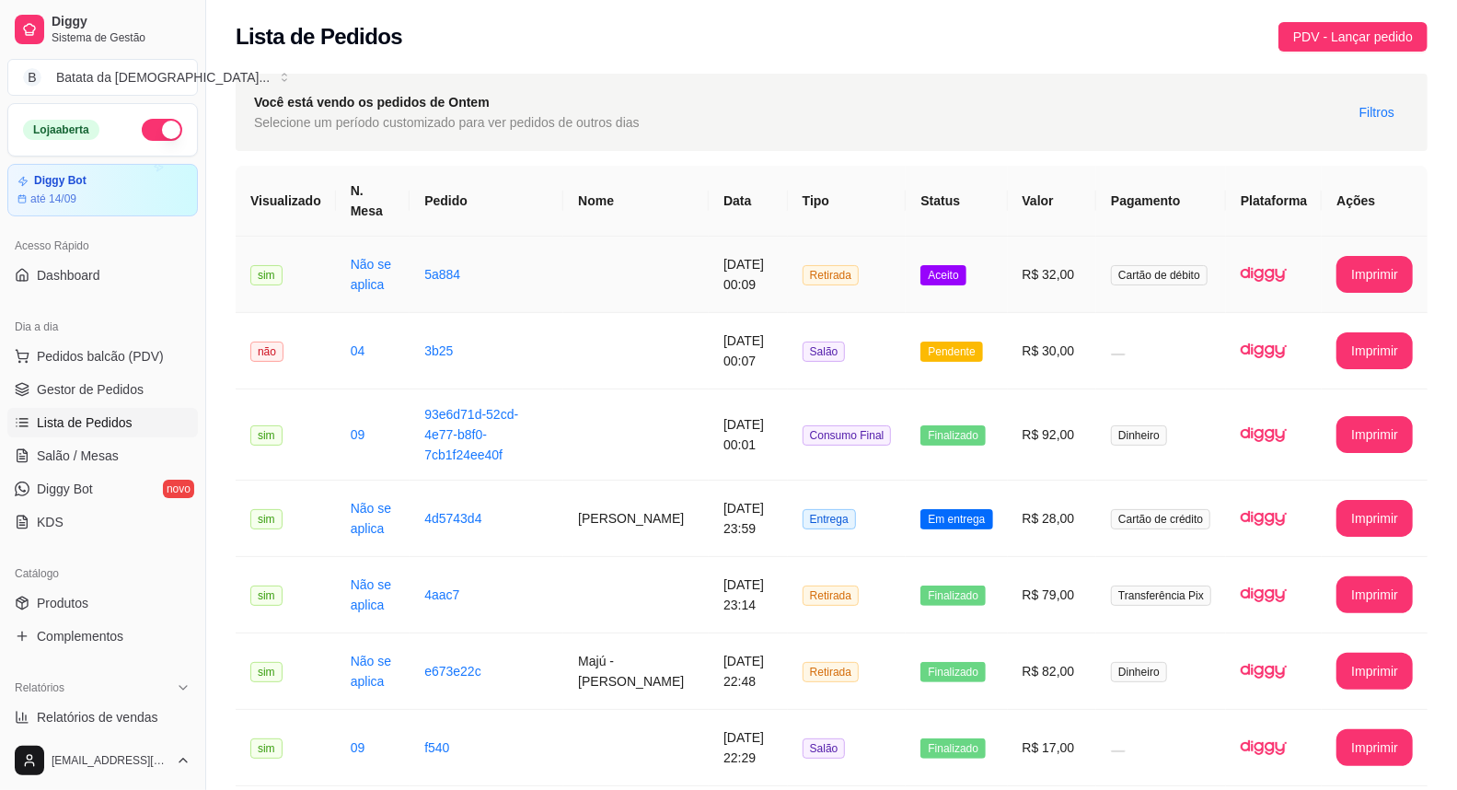
click at [980, 286] on td "Aceito" at bounding box center [956, 275] width 101 height 76
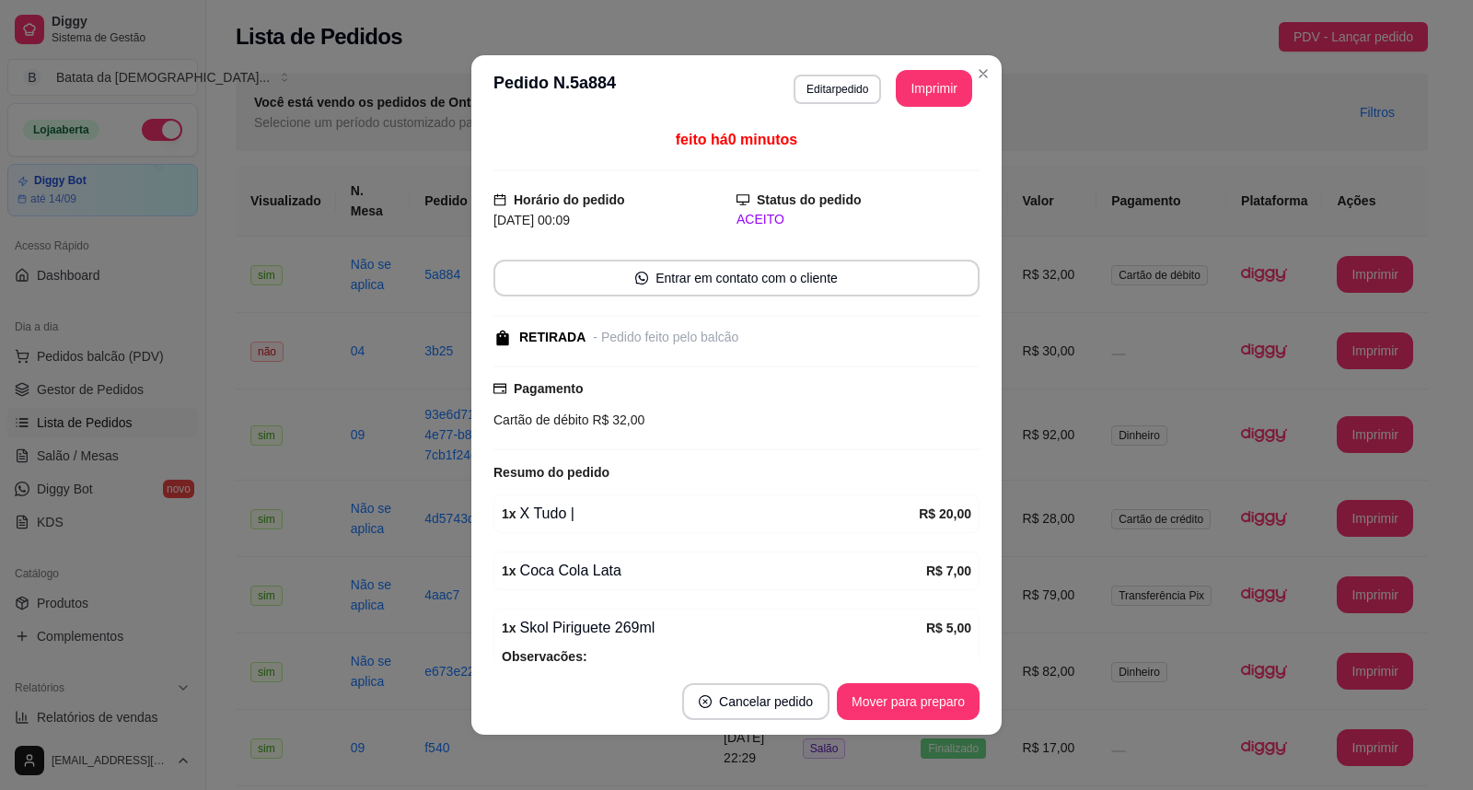
click at [907, 682] on footer "Cancelar pedido Mover para preparo" at bounding box center [736, 701] width 530 height 66
click at [918, 695] on button "Mover para preparo" at bounding box center [908, 701] width 143 height 37
click at [921, 695] on button "Mover para retirada disponível" at bounding box center [877, 701] width 203 height 37
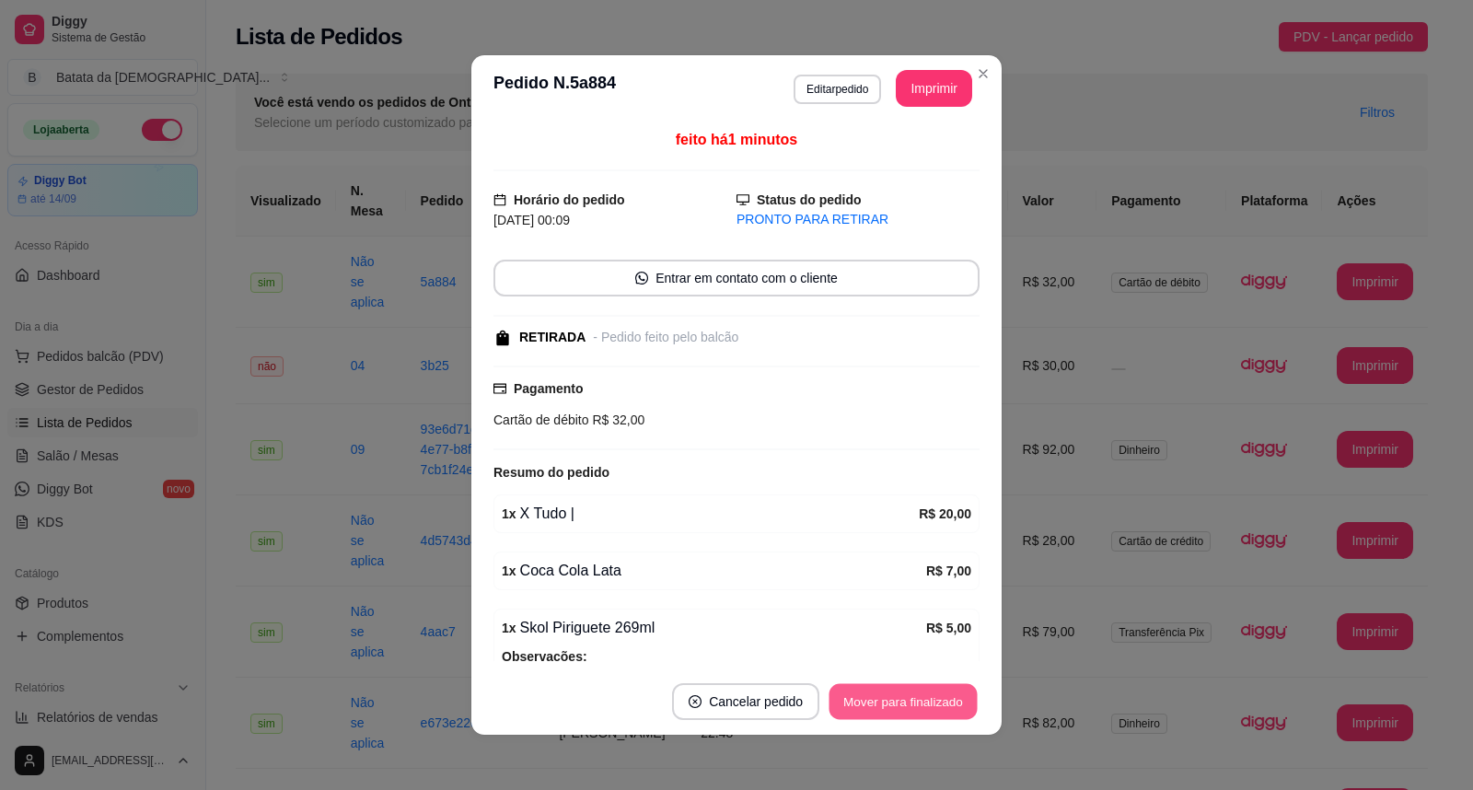
click at [920, 707] on button "Mover para finalizado" at bounding box center [903, 702] width 148 height 36
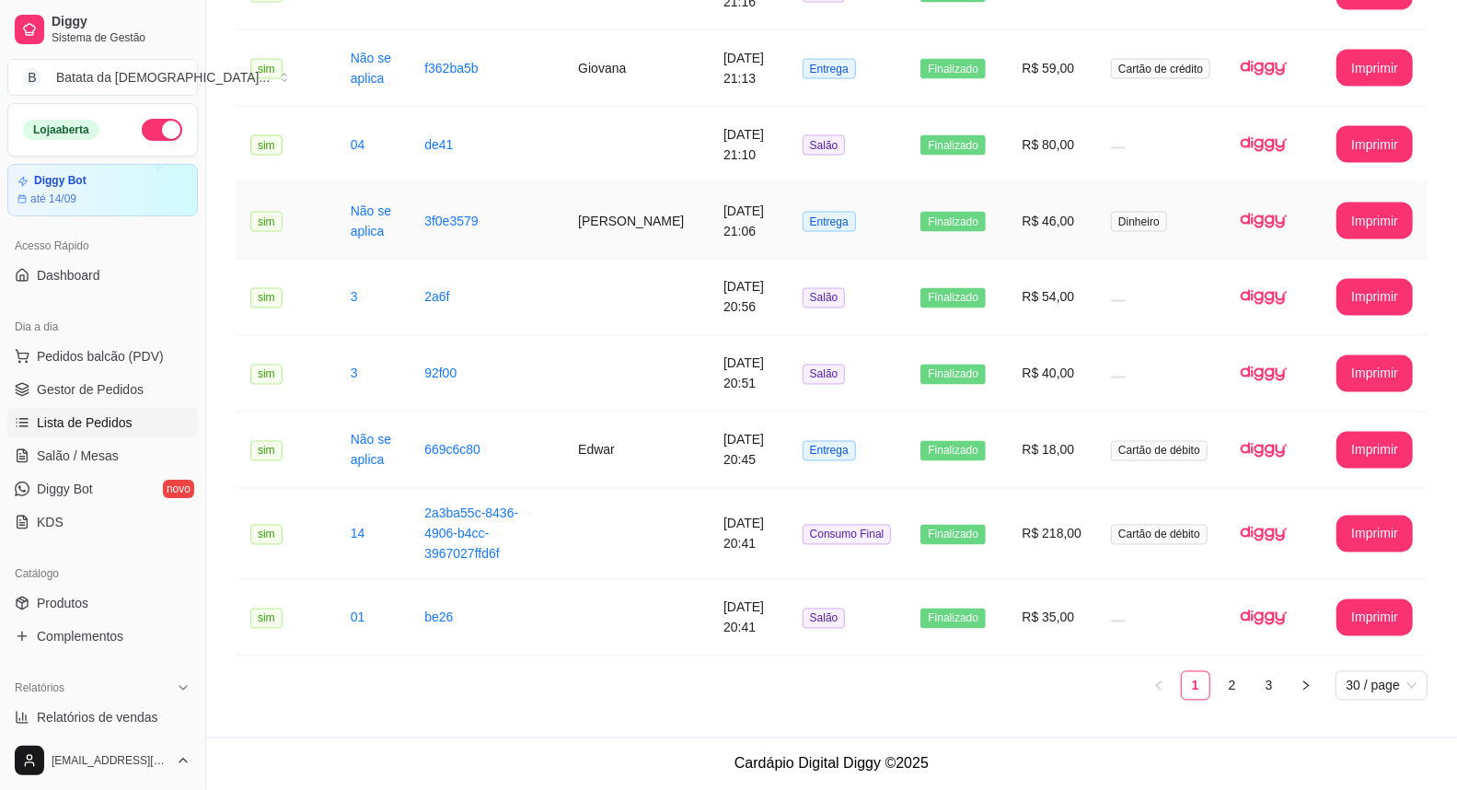
scroll to position [2152, 0]
click at [1241, 687] on link "2" at bounding box center [1233, 686] width 28 height 28
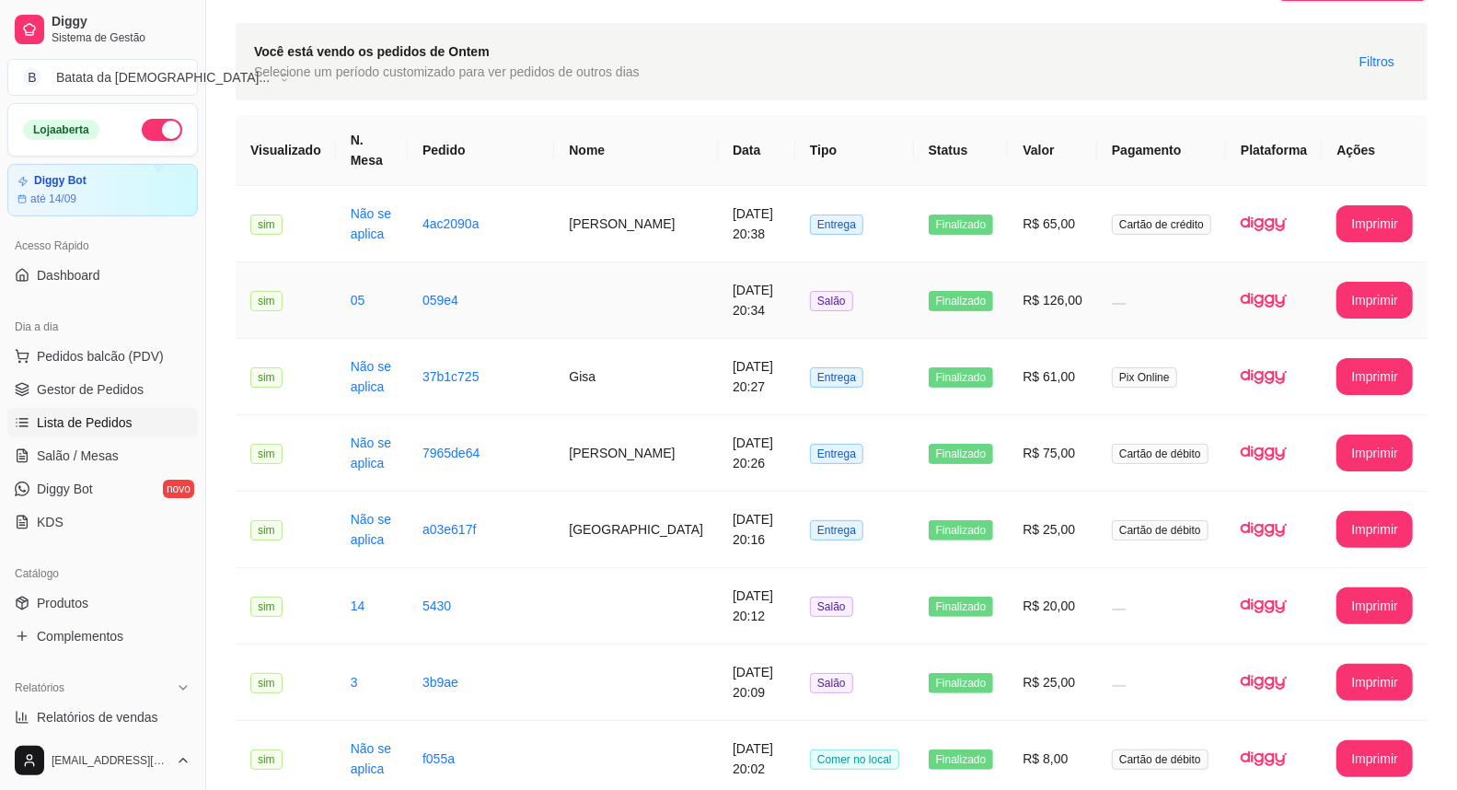
scroll to position [102, 0]
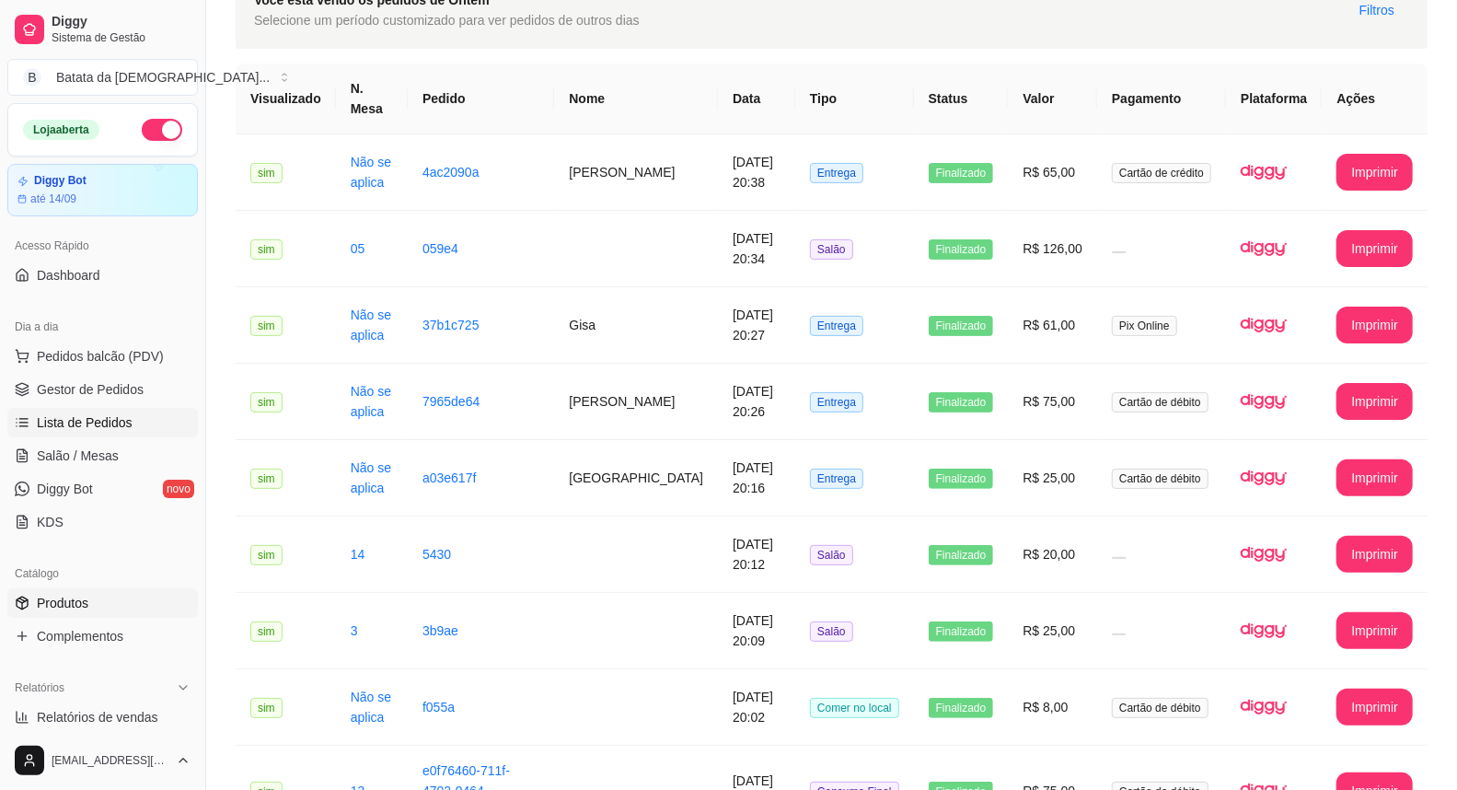
click at [31, 610] on link "Produtos" at bounding box center [102, 602] width 191 height 29
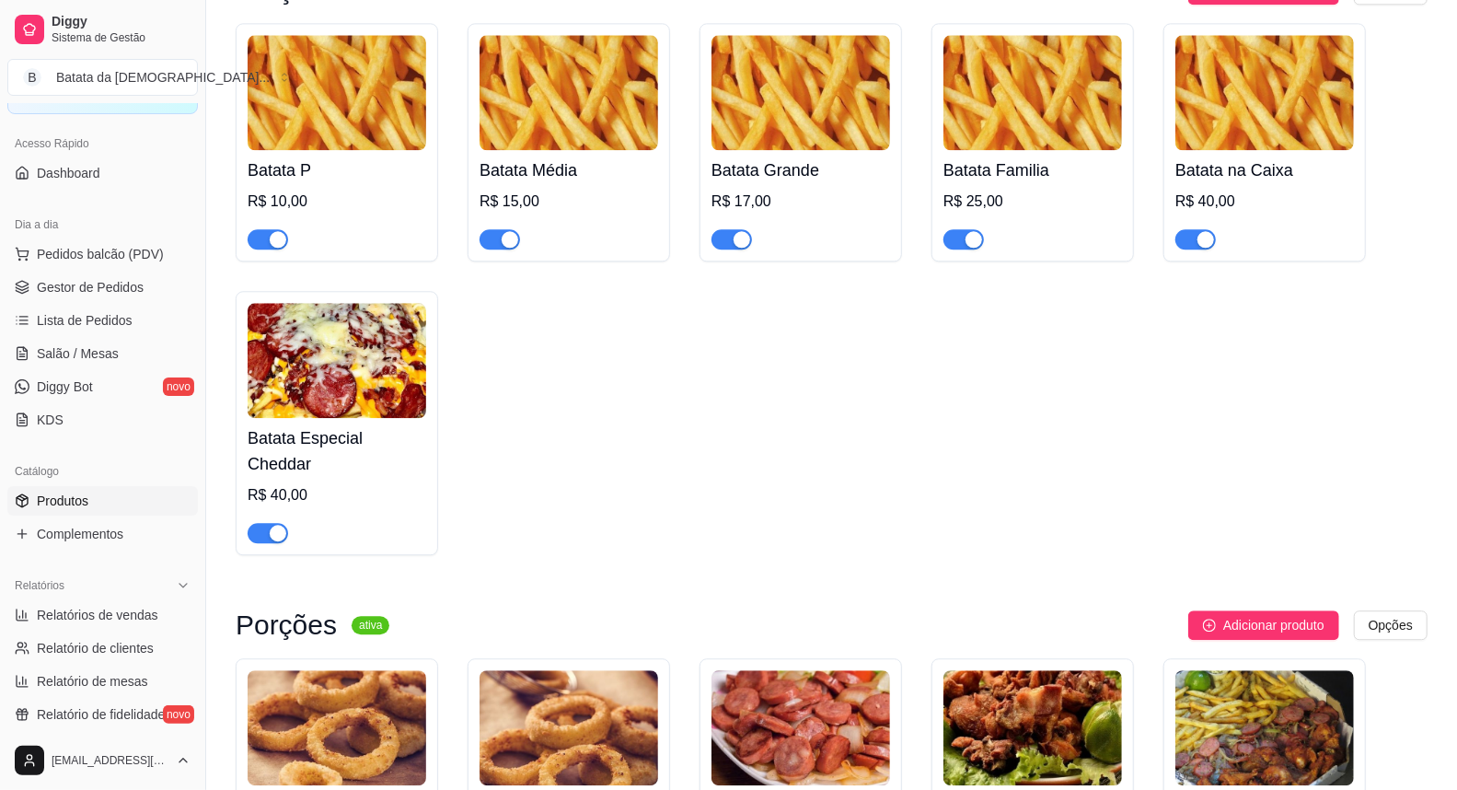
scroll to position [2761, 0]
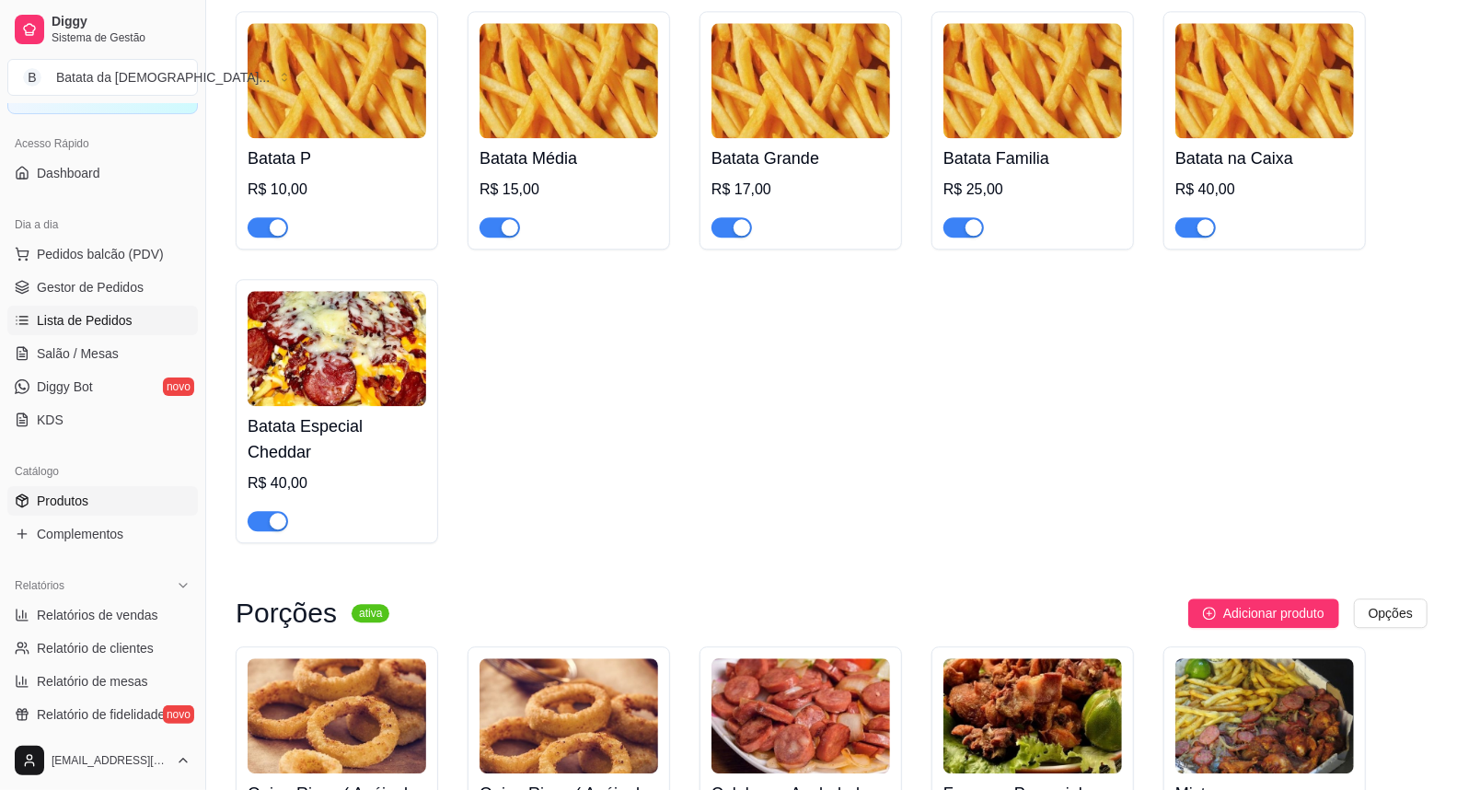
click at [90, 334] on link "Lista de Pedidos" at bounding box center [102, 320] width 191 height 29
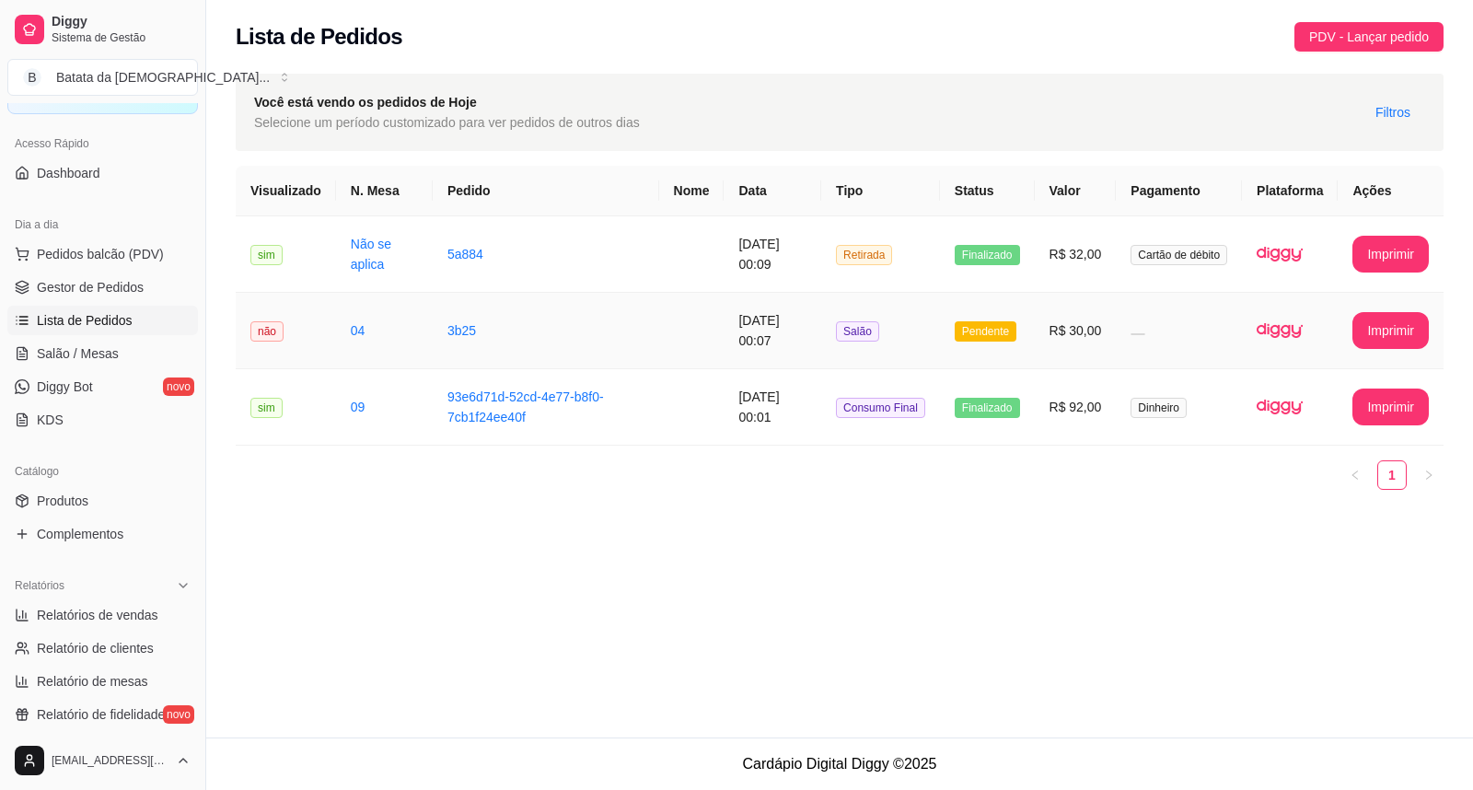
click at [1053, 341] on td "R$ 30,00" at bounding box center [1076, 331] width 82 height 76
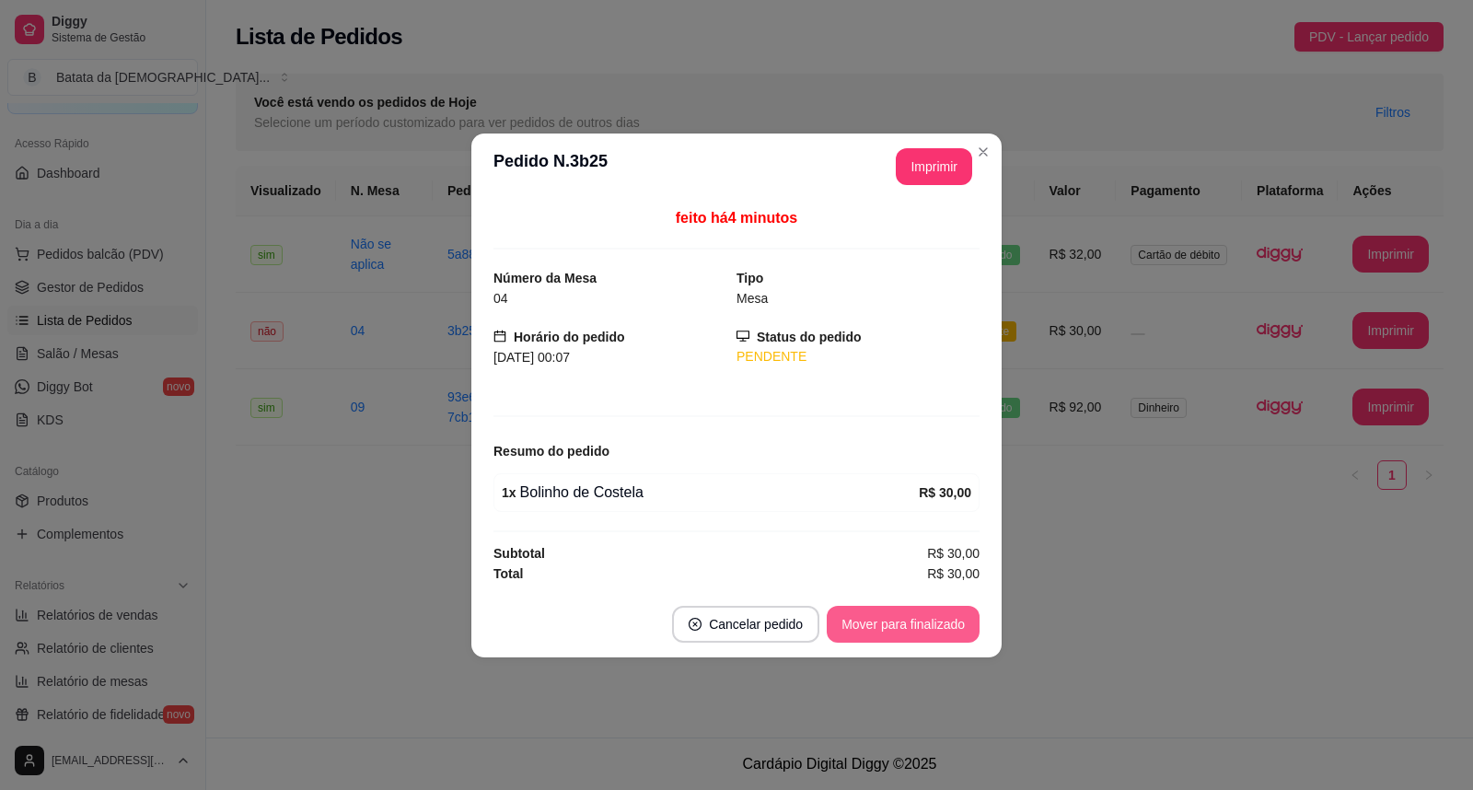
click at [923, 635] on button "Mover para finalizado" at bounding box center [903, 624] width 153 height 37
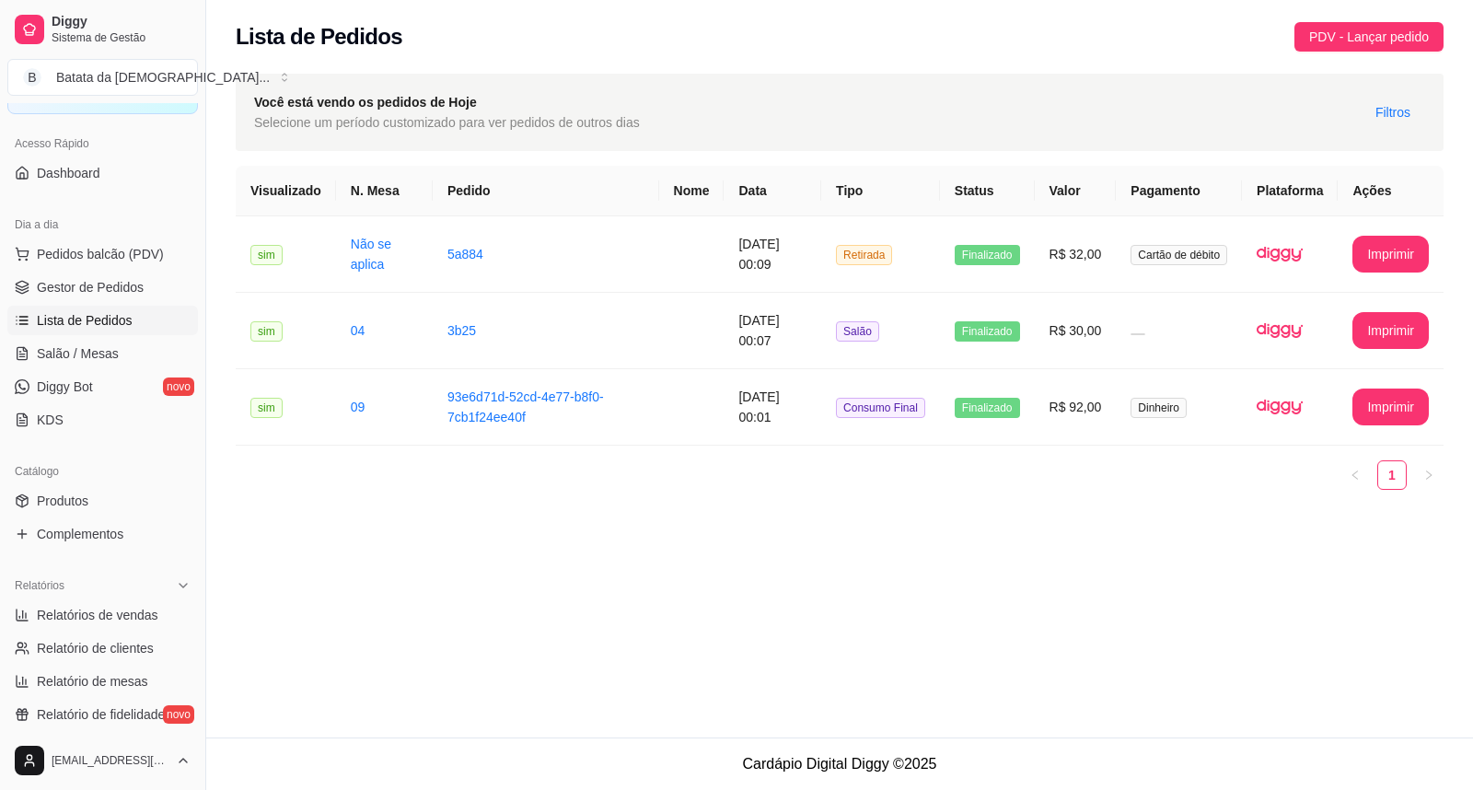
click at [76, 227] on div "Dia a dia" at bounding box center [102, 224] width 191 height 29
click at [99, 247] on span "Pedidos balcão (PDV)" at bounding box center [100, 254] width 127 height 18
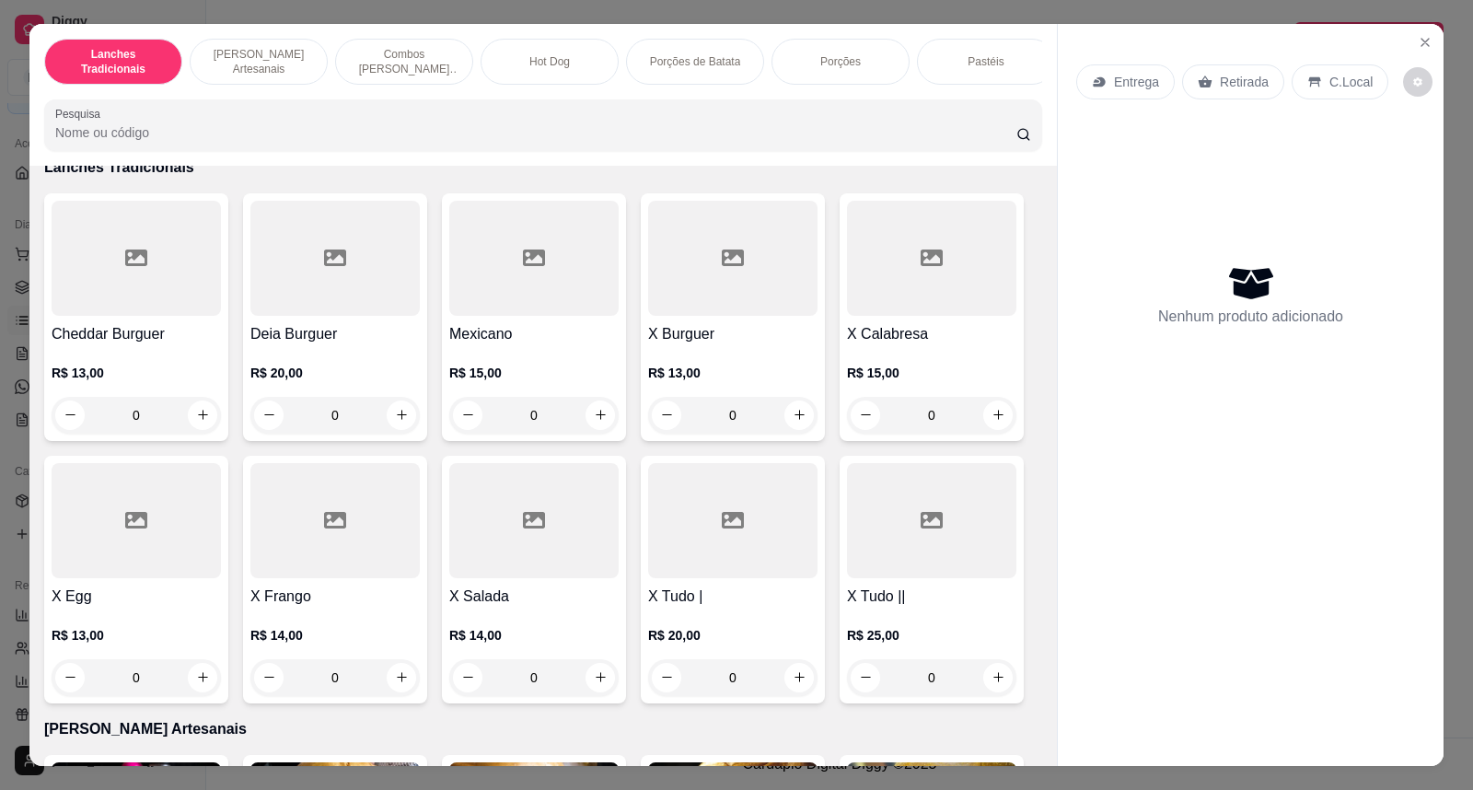
scroll to position [613, 0]
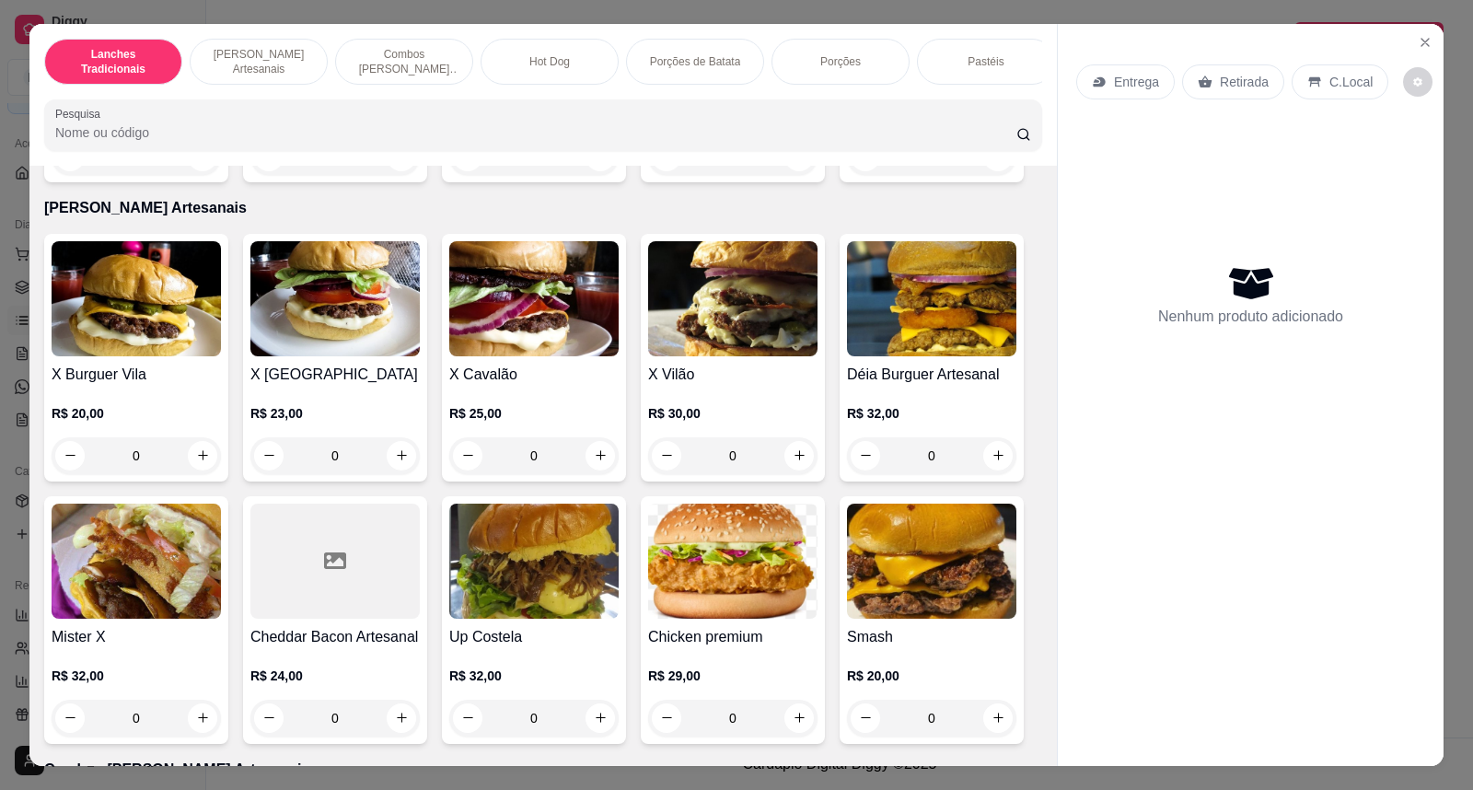
click at [675, 354] on img at bounding box center [732, 298] width 169 height 115
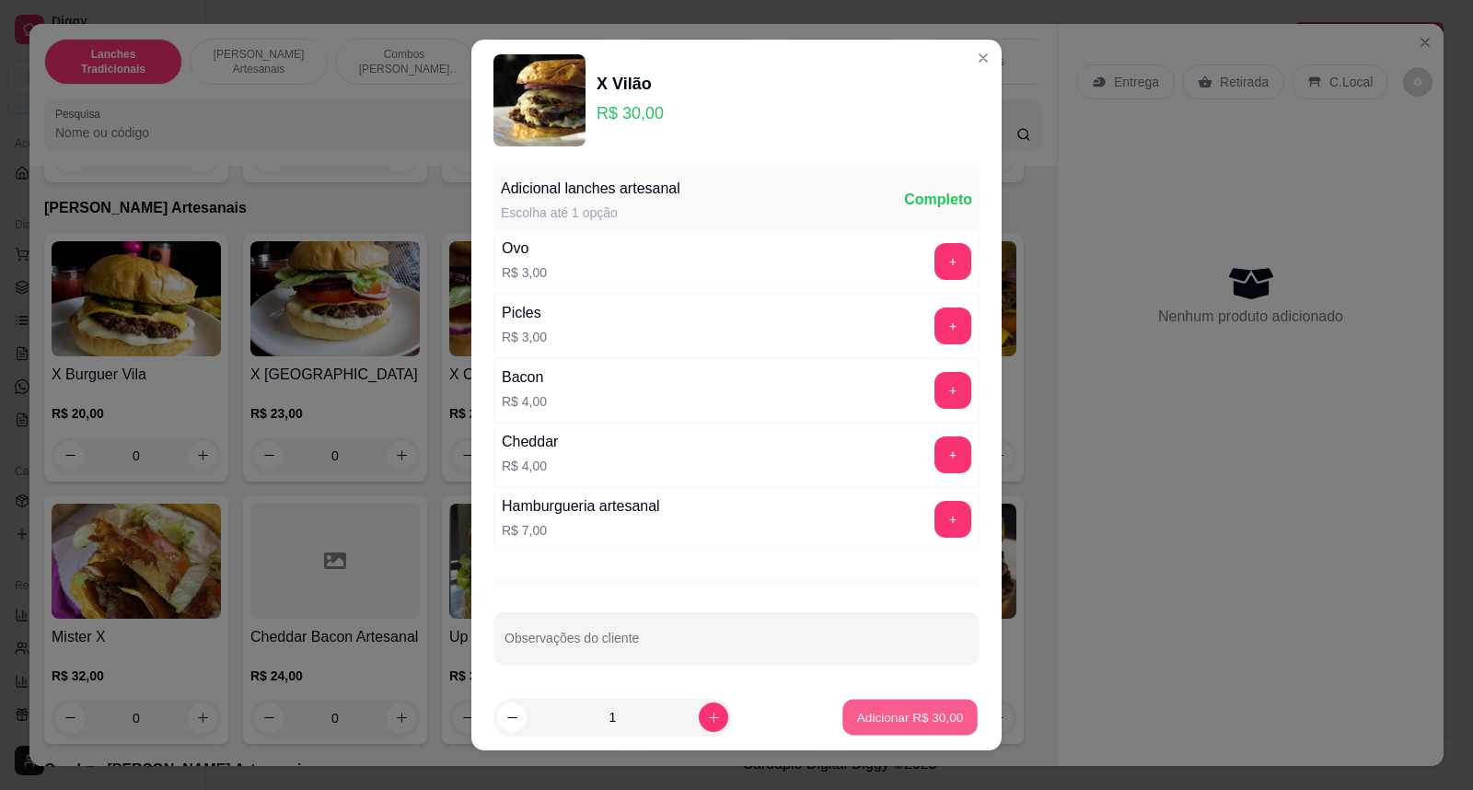
click at [927, 705] on button "Adicionar R$ 30,00" at bounding box center [909, 717] width 135 height 36
type input "1"
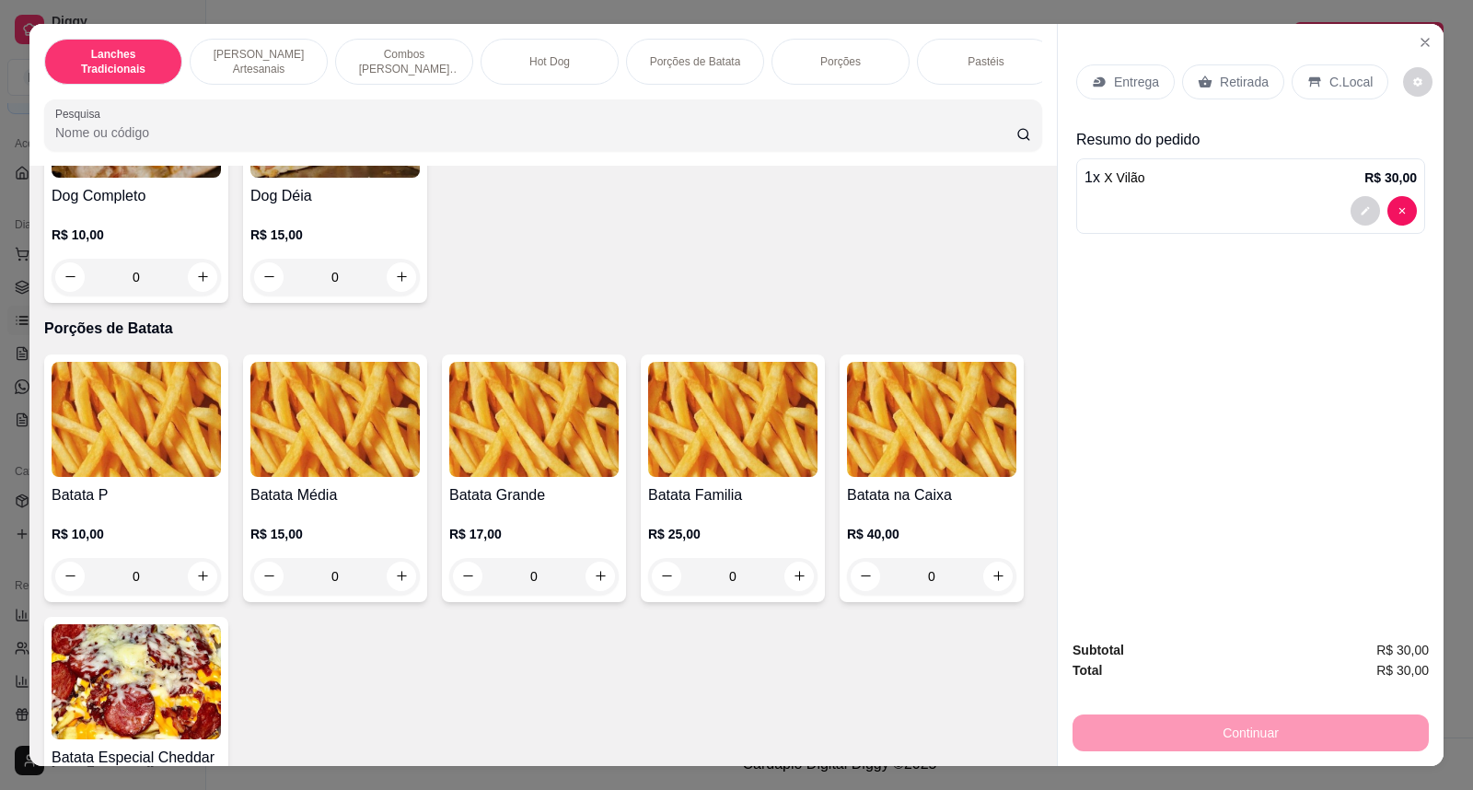
scroll to position [2045, 0]
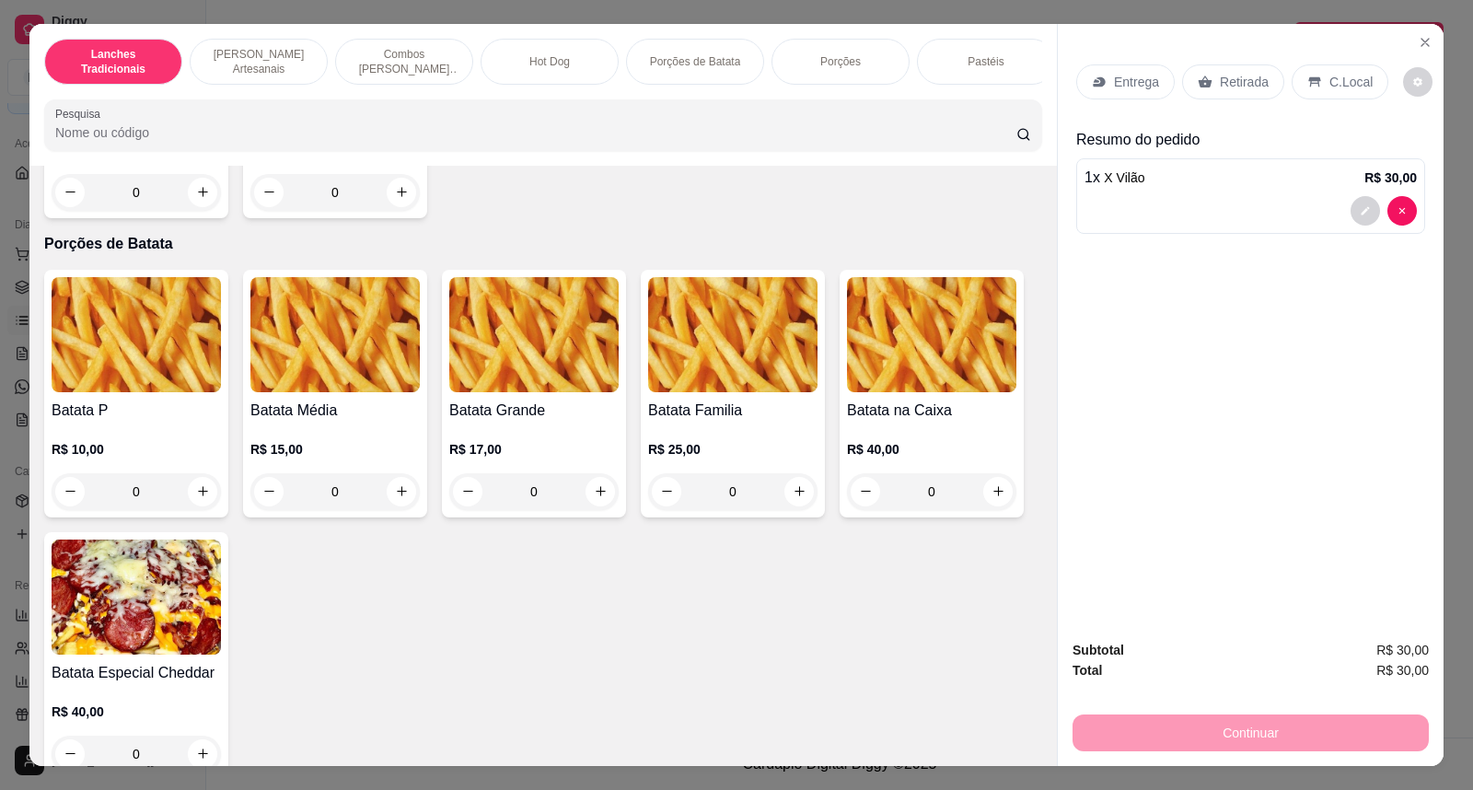
click at [149, 350] on img at bounding box center [136, 334] width 169 height 115
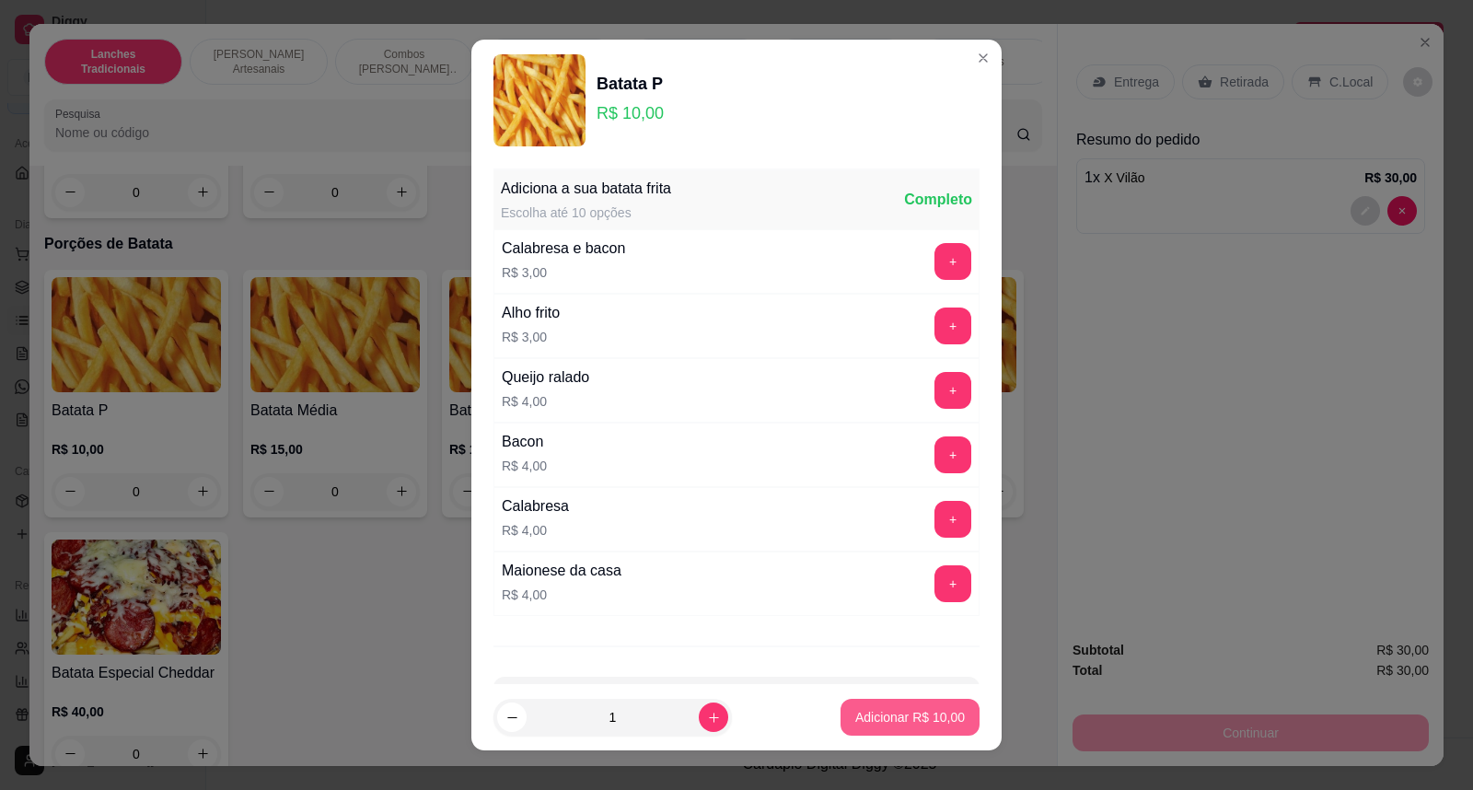
click at [895, 706] on button "Adicionar R$ 10,00" at bounding box center [909, 717] width 139 height 37
type input "1"
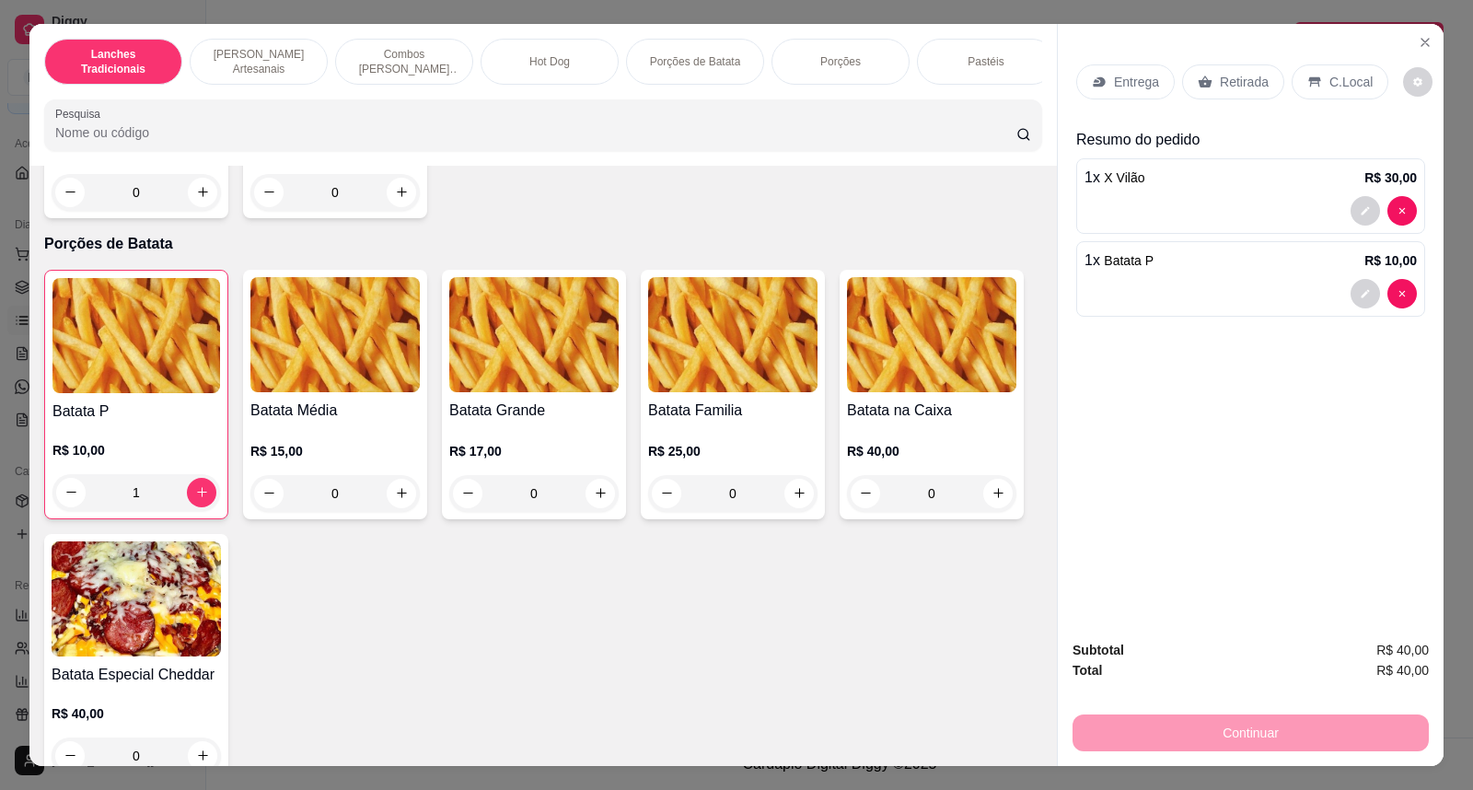
click at [1184, 203] on div at bounding box center [1250, 210] width 332 height 29
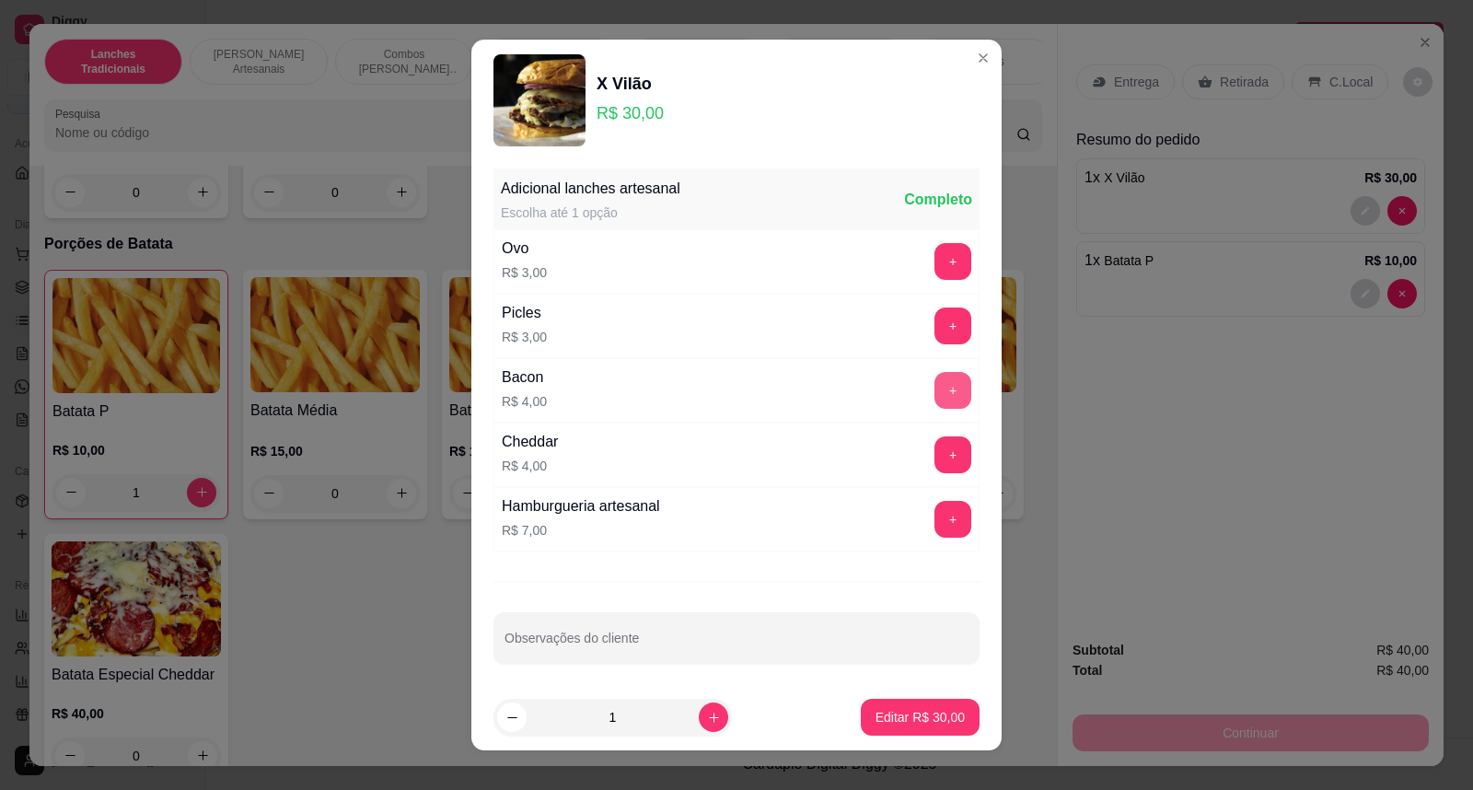
click at [934, 389] on button "+" at bounding box center [952, 390] width 37 height 37
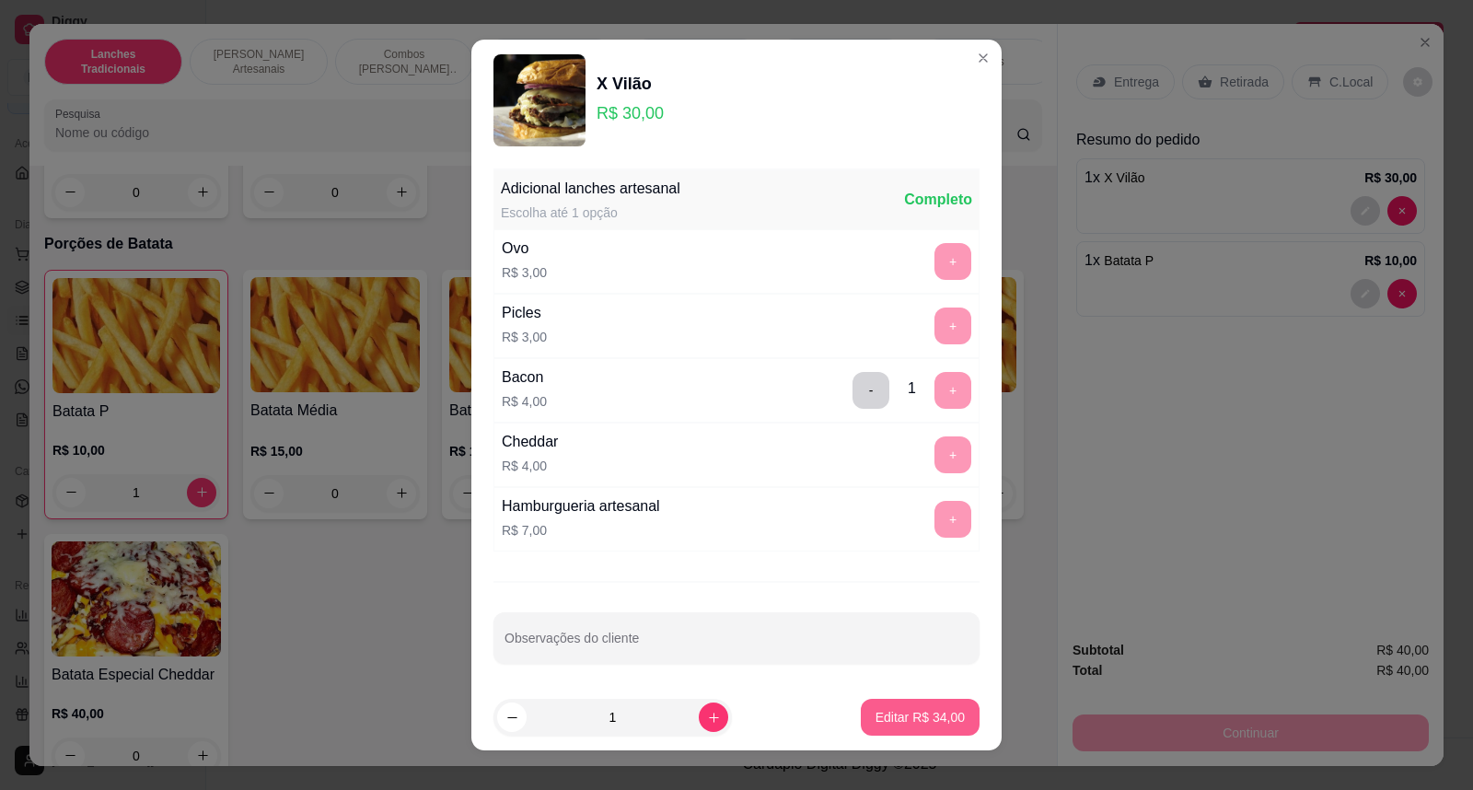
click at [919, 703] on button "Editar R$ 34,00" at bounding box center [920, 717] width 119 height 37
type input "0"
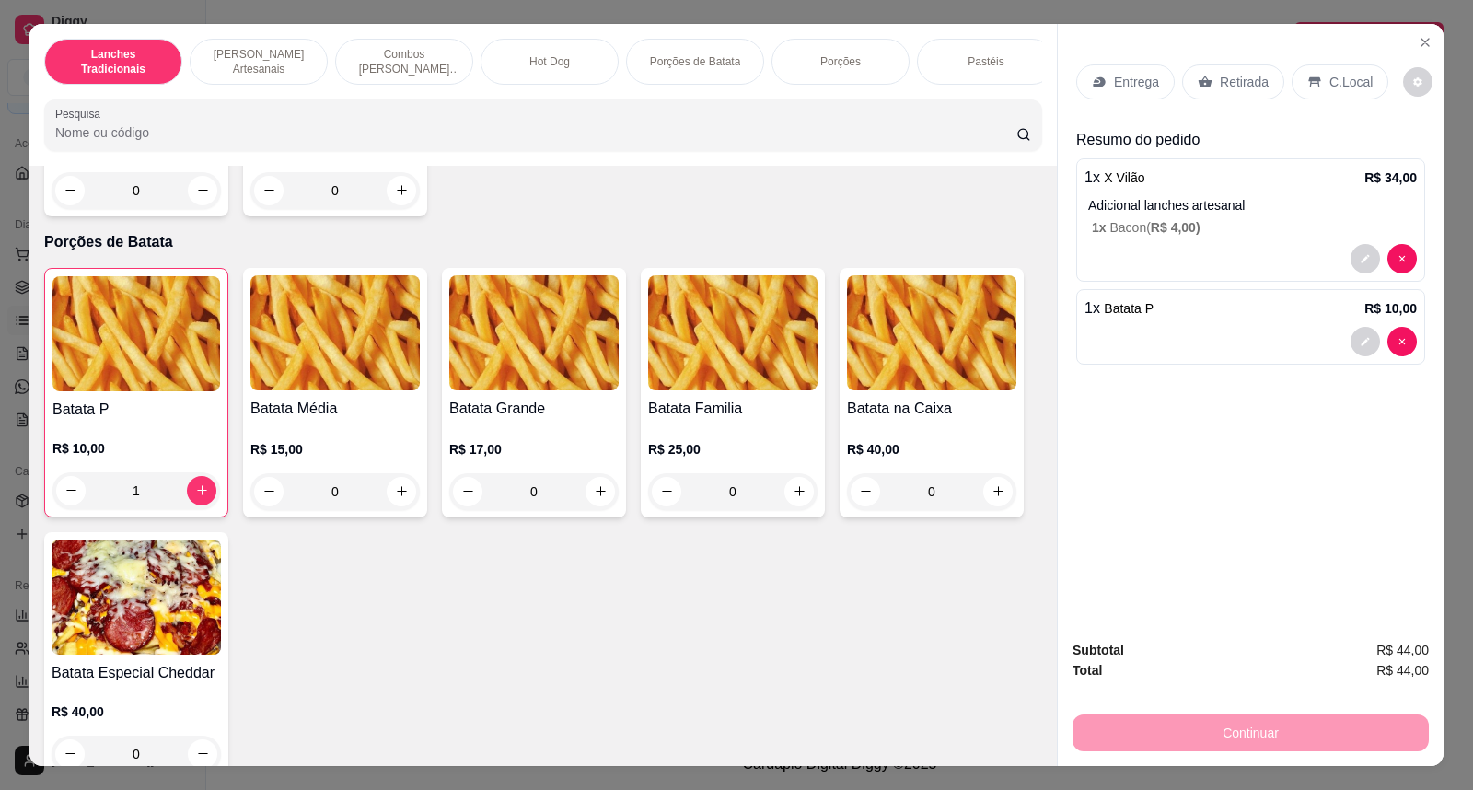
scroll to position [2043, 0]
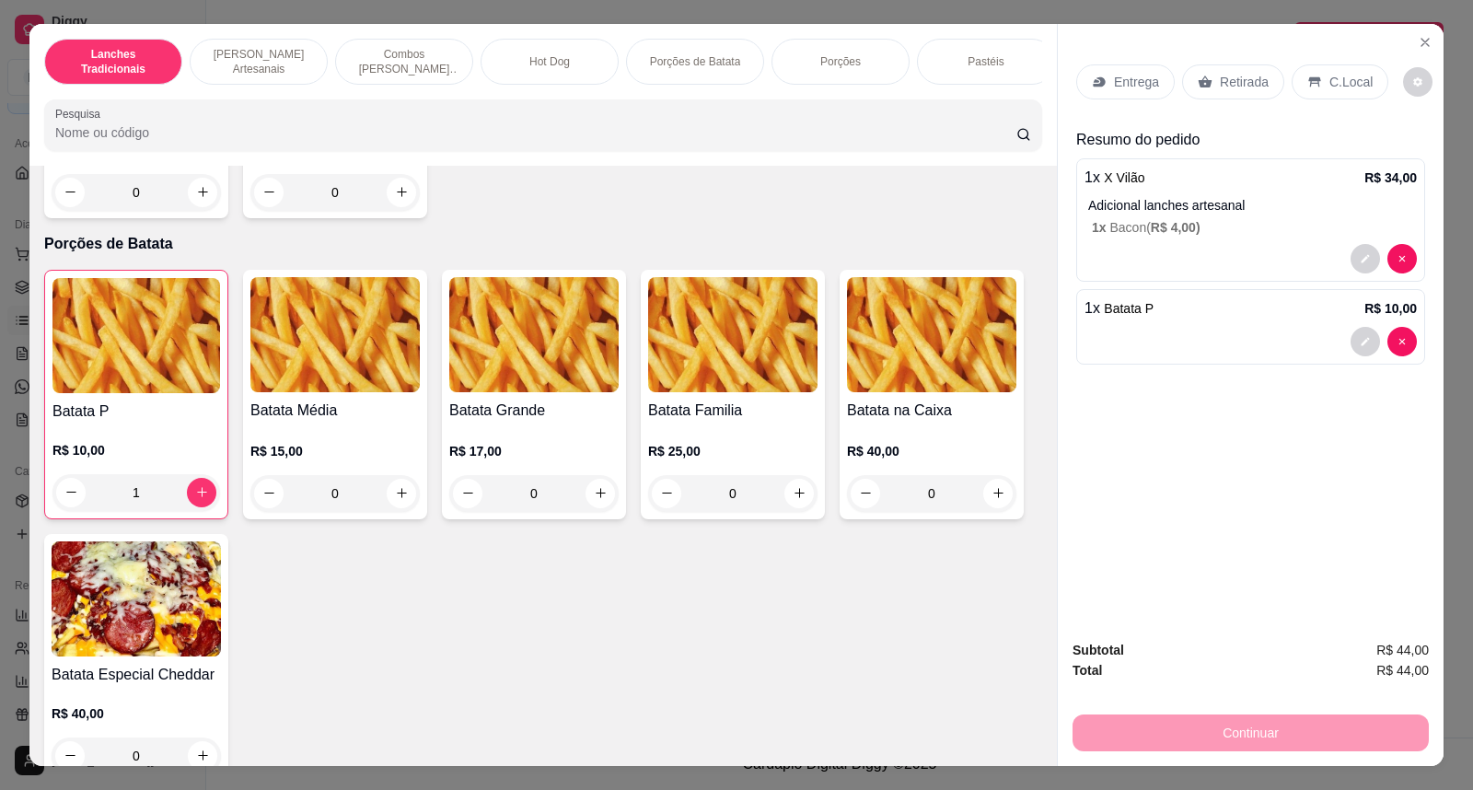
click at [1134, 68] on div "Entrega" at bounding box center [1125, 81] width 98 height 35
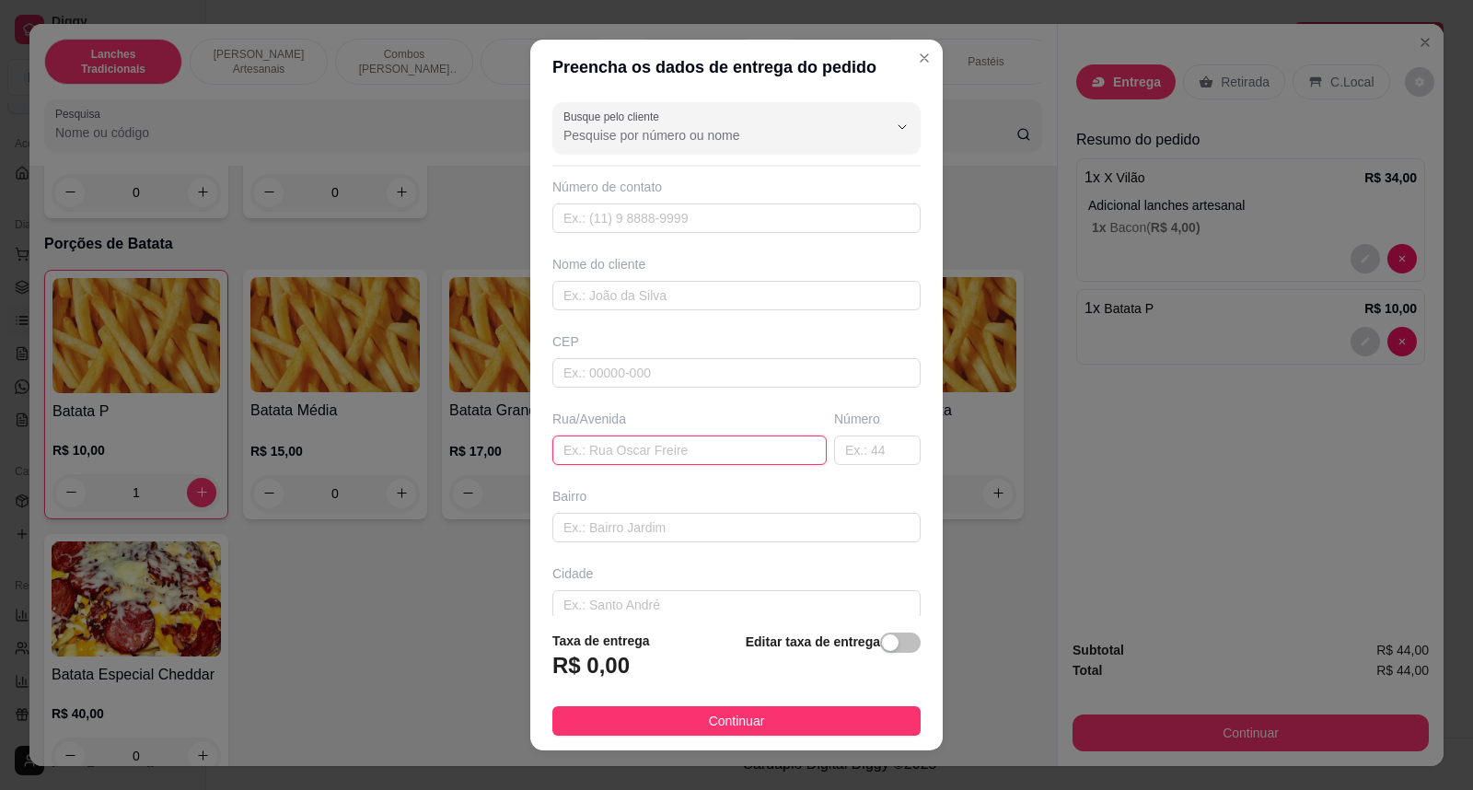
click at [659, 453] on input "text" at bounding box center [689, 449] width 274 height 29
paste input "[GEOGRAPHIC_DATA]"
type input "[GEOGRAPHIC_DATA]"
click at [834, 458] on input "text" at bounding box center [877, 449] width 87 height 29
type input "3"
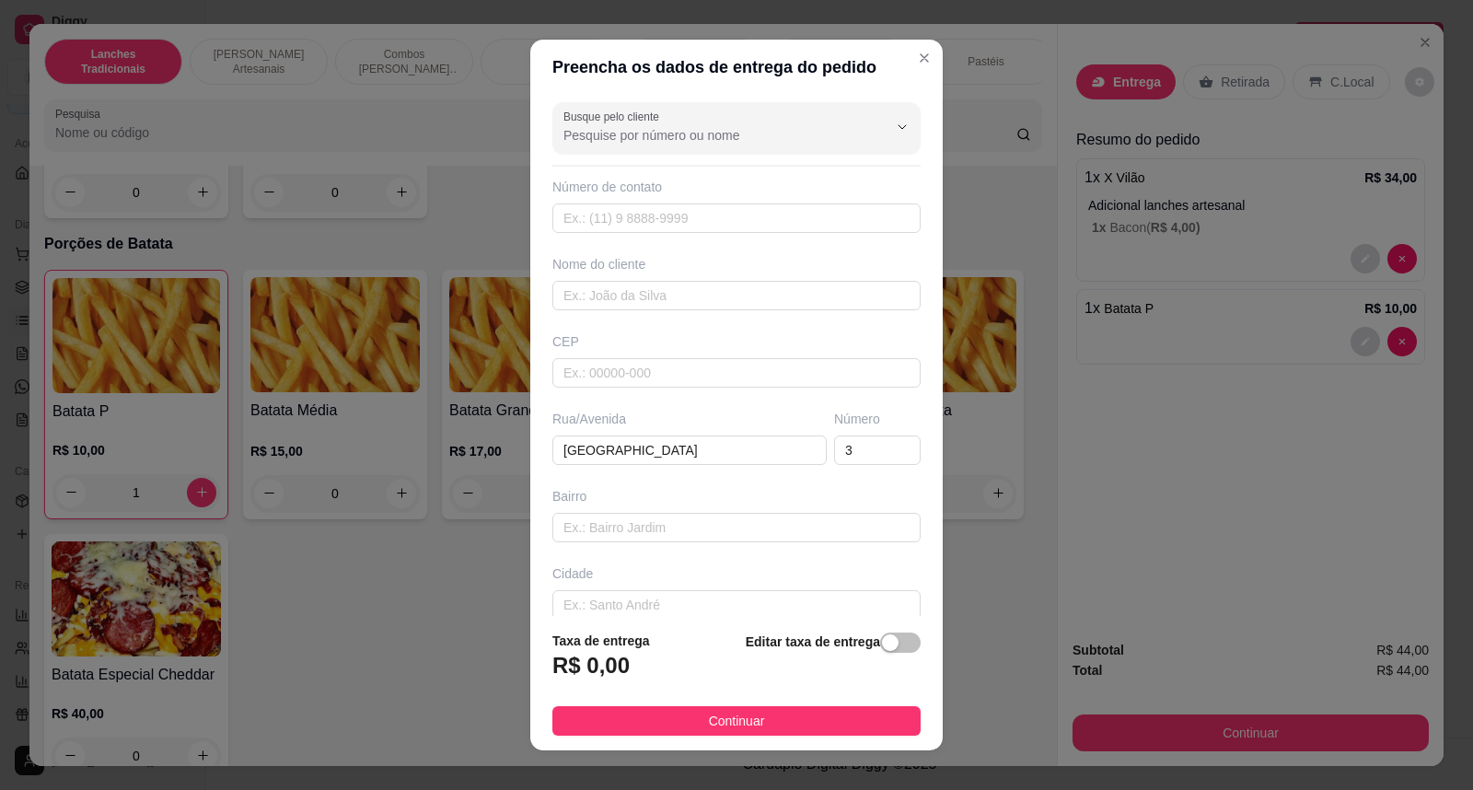
click at [876, 631] on div "Editar taxa de entrega" at bounding box center [833, 660] width 175 height 61
click at [670, 270] on div "Nome do cliente" at bounding box center [736, 264] width 368 height 18
click at [679, 281] on input "text" at bounding box center [736, 295] width 368 height 29
type input "laah"
click at [891, 642] on span "button" at bounding box center [900, 642] width 40 height 20
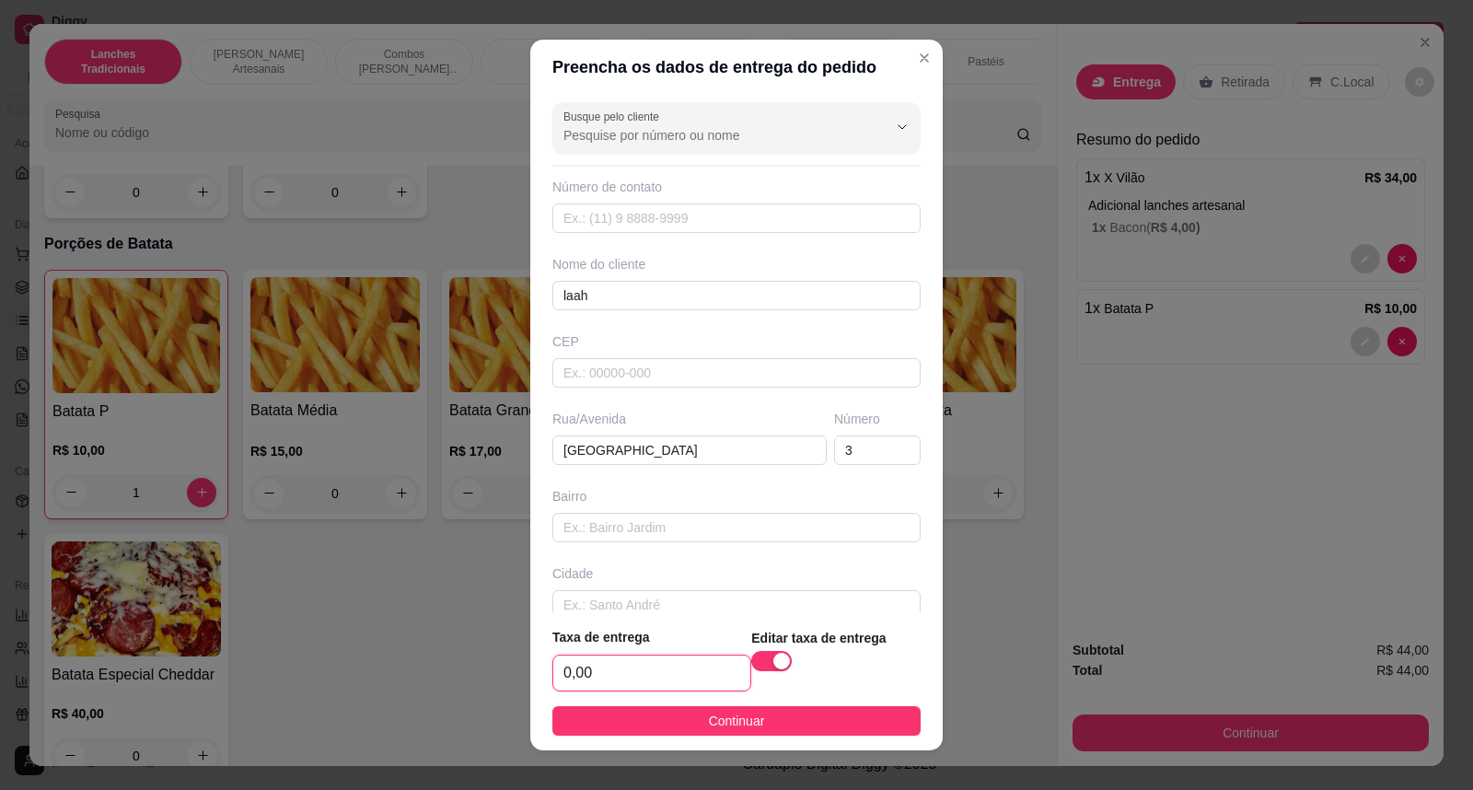
click at [613, 673] on input "0,00" at bounding box center [651, 672] width 197 height 35
type input "6,00"
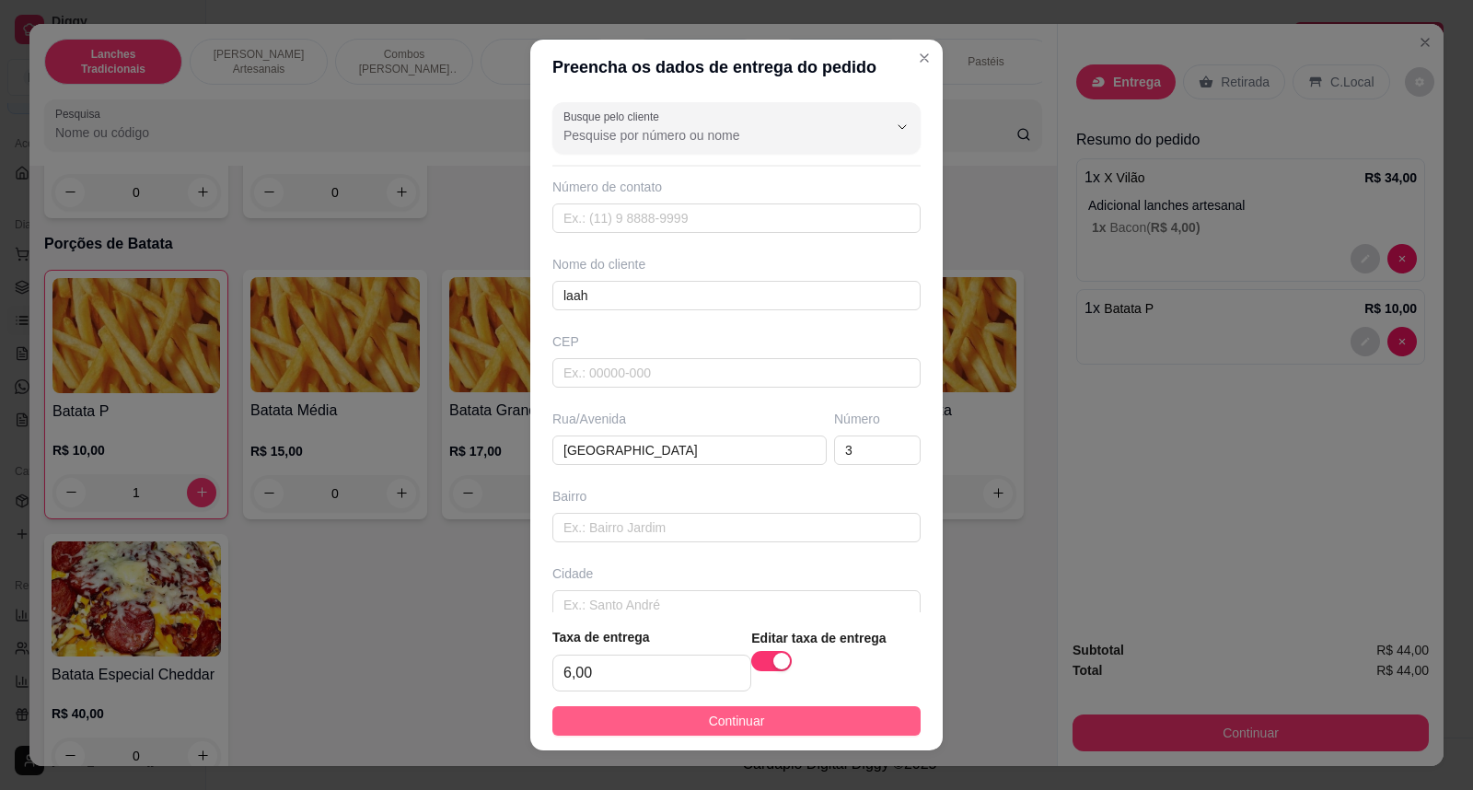
click at [709, 713] on span "Continuar" at bounding box center [737, 721] width 56 height 20
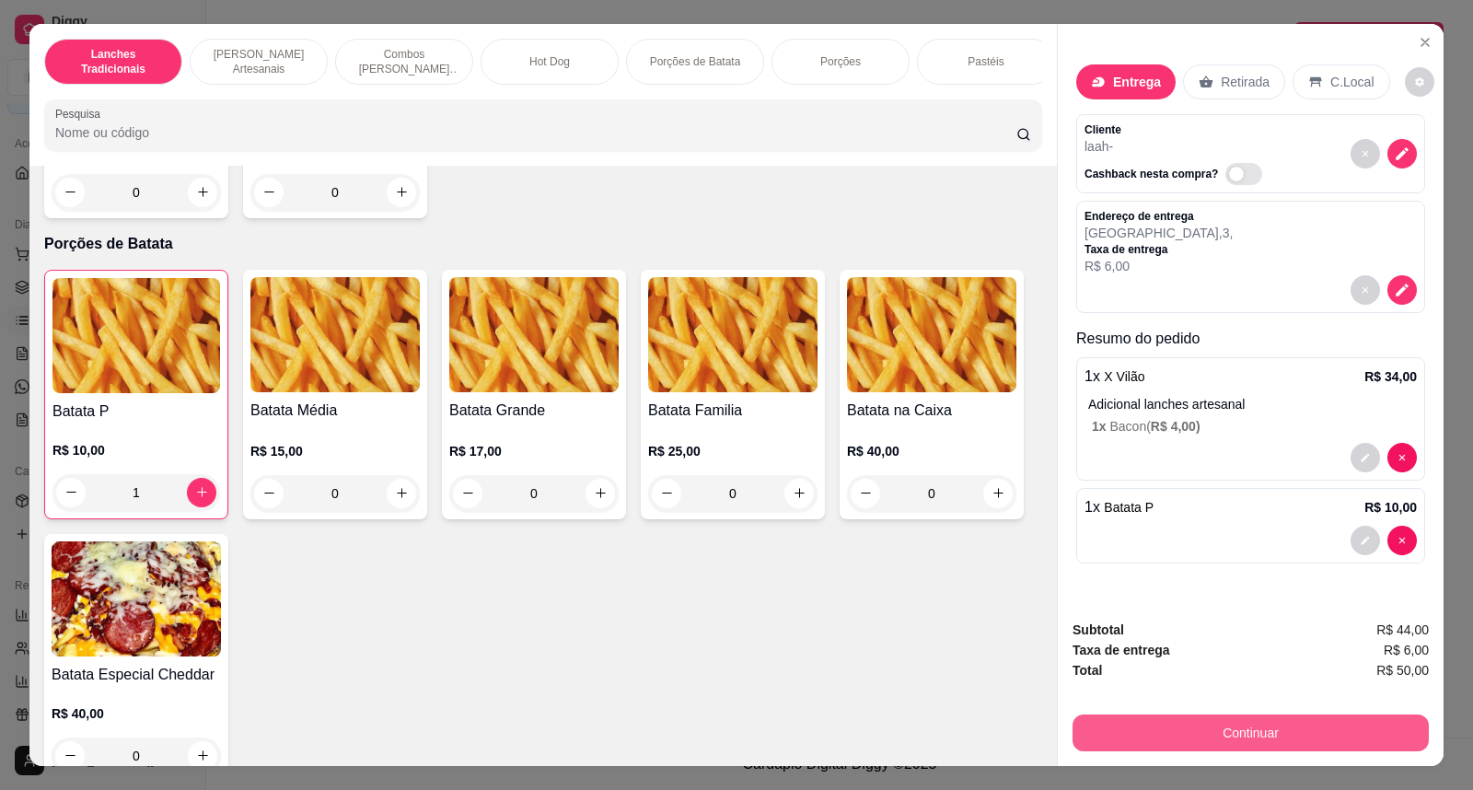
click at [1129, 716] on button "Continuar" at bounding box center [1250, 732] width 356 height 37
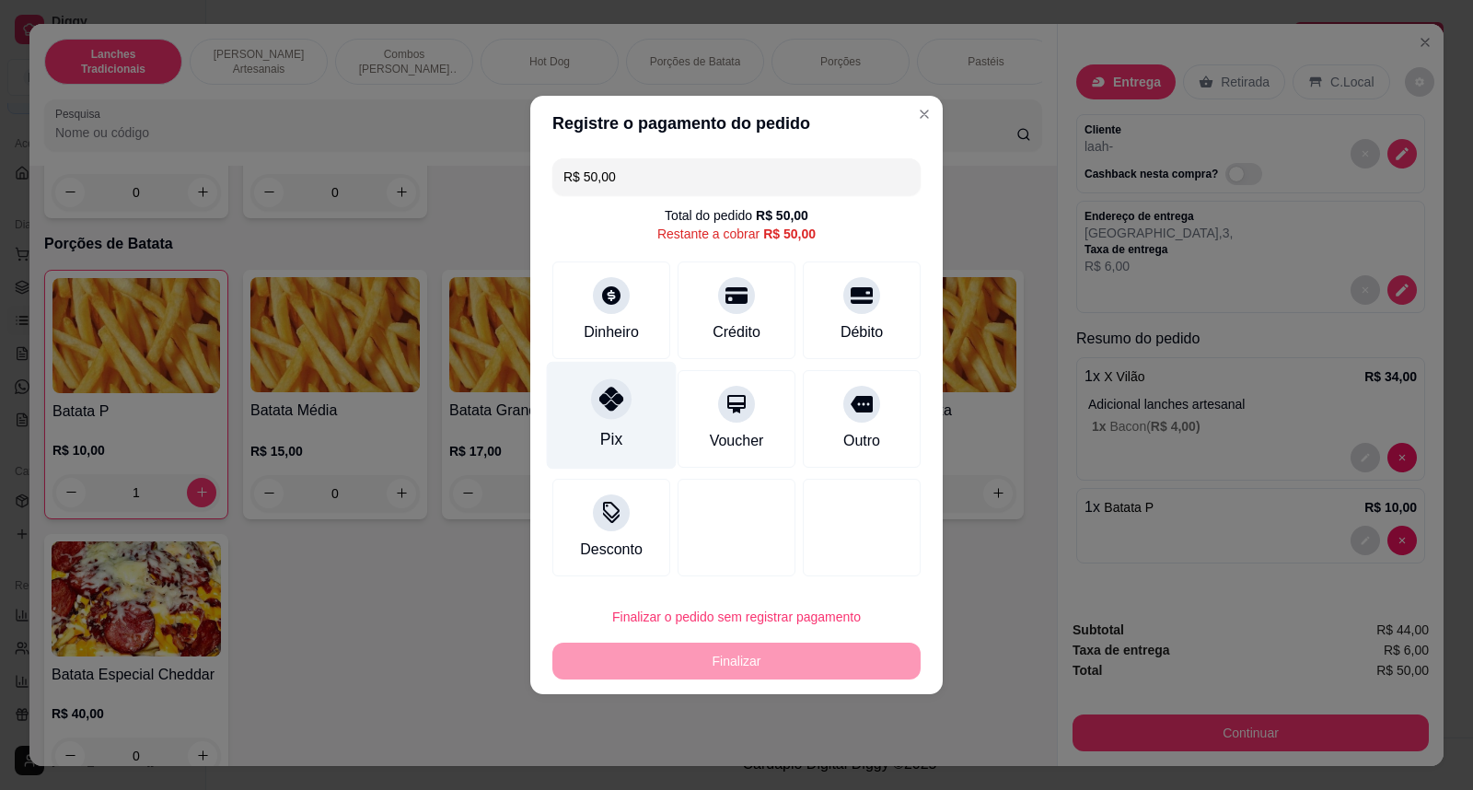
click at [622, 434] on div "Pix" at bounding box center [612, 416] width 130 height 108
type input "R$ 0,00"
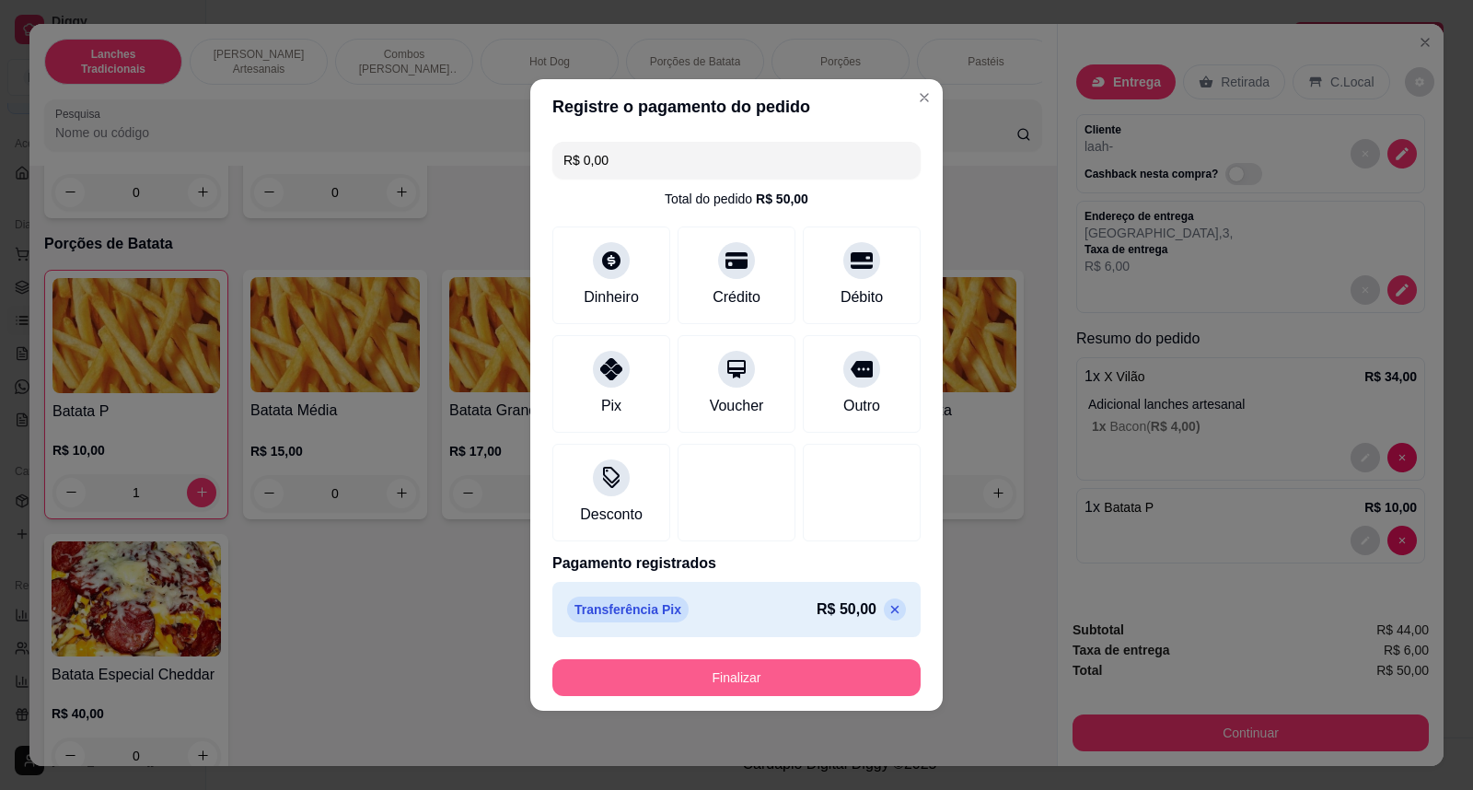
click at [824, 688] on button "Finalizar" at bounding box center [736, 677] width 368 height 37
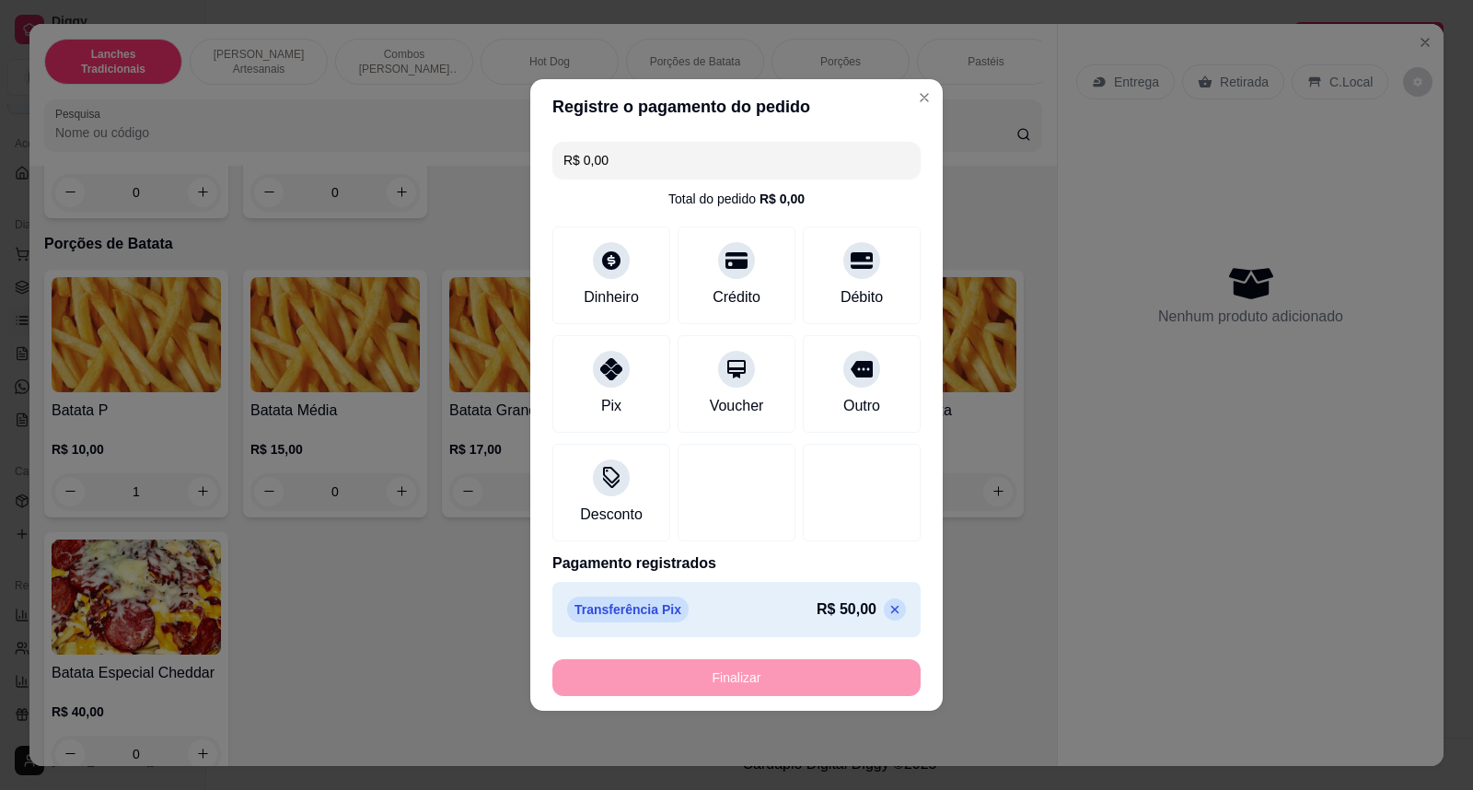
type input "0"
type input "-R$ 50,00"
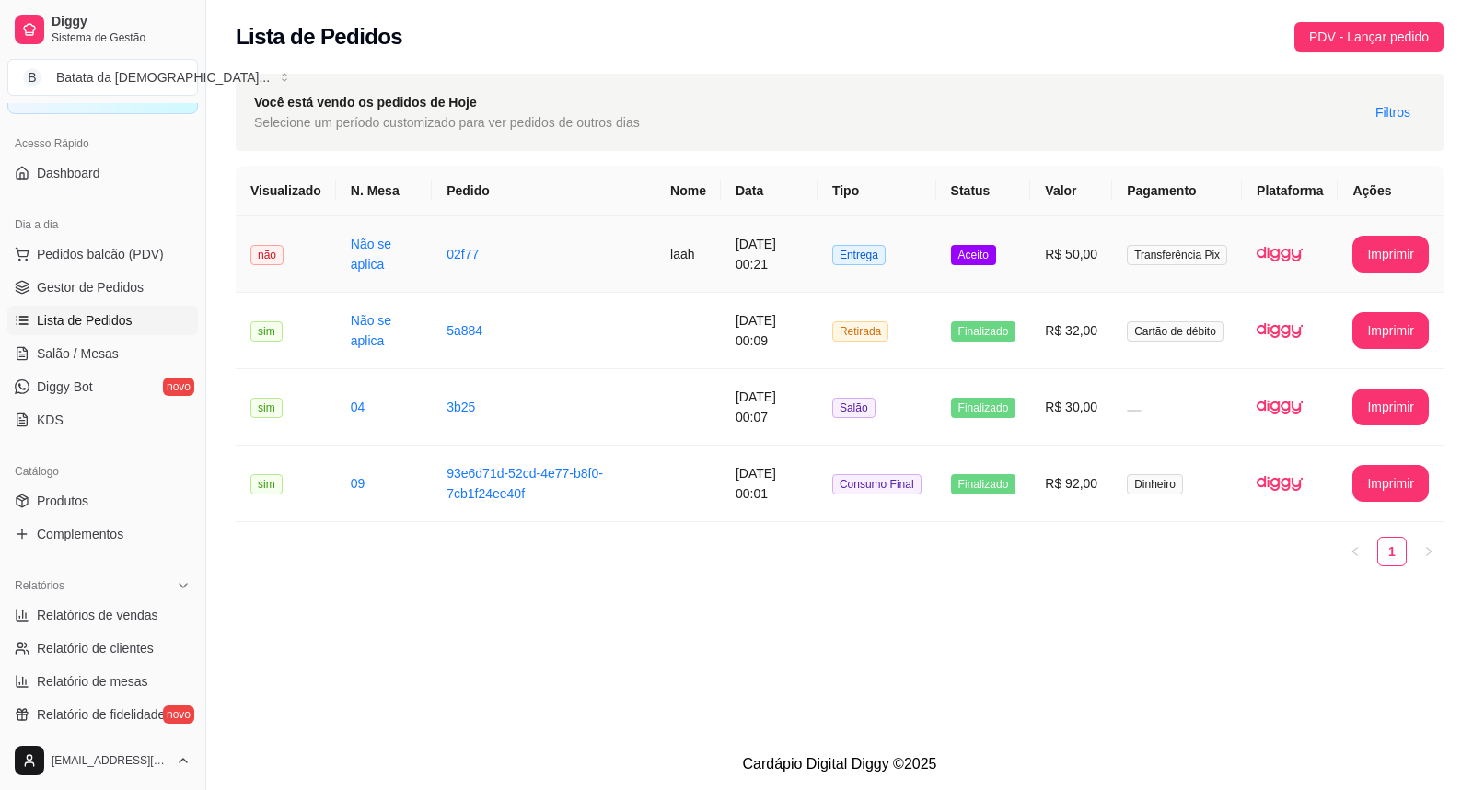
click at [955, 259] on td "Aceito" at bounding box center [983, 254] width 95 height 76
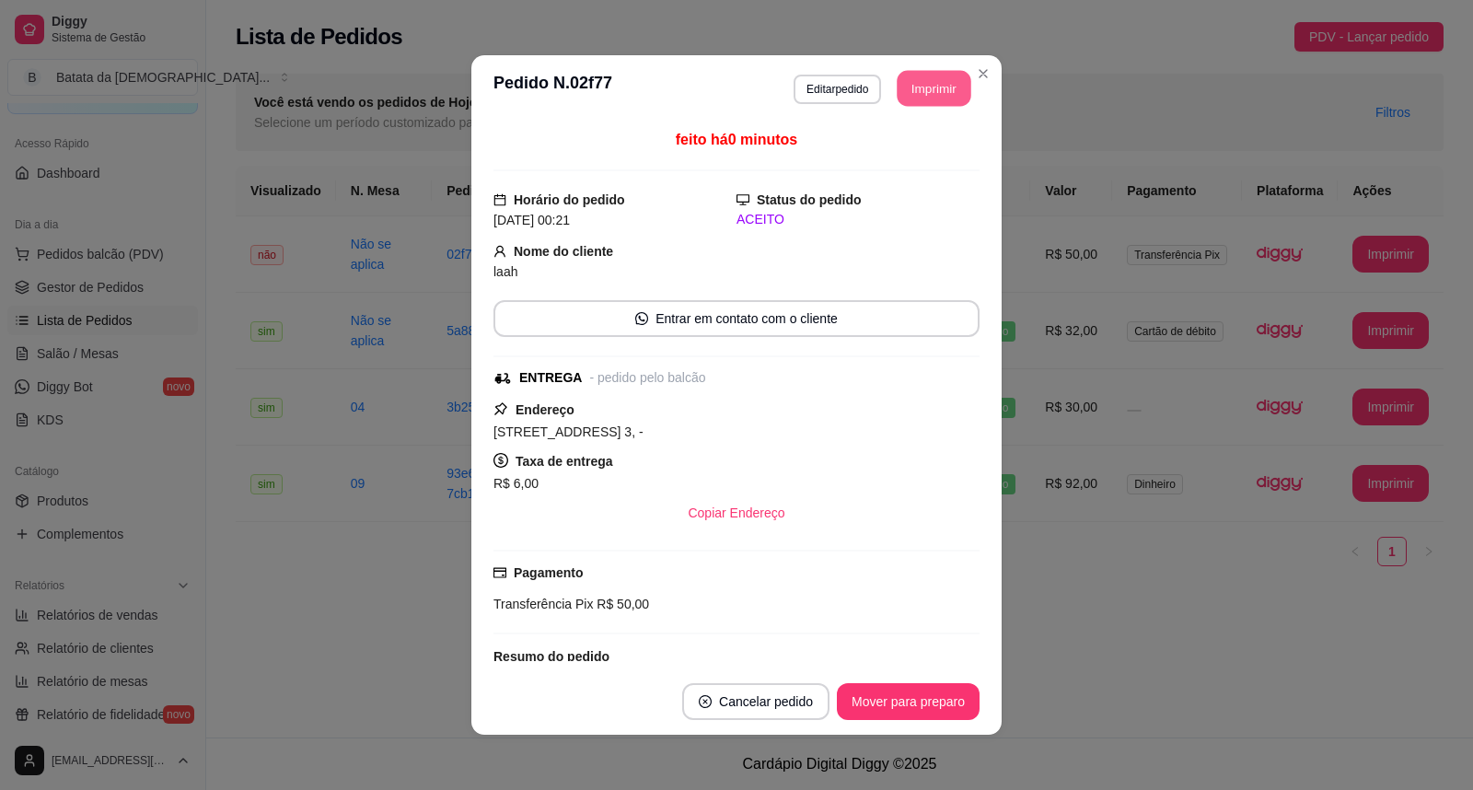
click at [911, 75] on button "Imprimir" at bounding box center [934, 89] width 74 height 36
click at [872, 695] on button "Mover para preparo" at bounding box center [908, 701] width 143 height 37
click at [925, 79] on button "Imprimir" at bounding box center [934, 88] width 76 height 37
click at [925, 79] on button "Imprimir" at bounding box center [934, 89] width 74 height 36
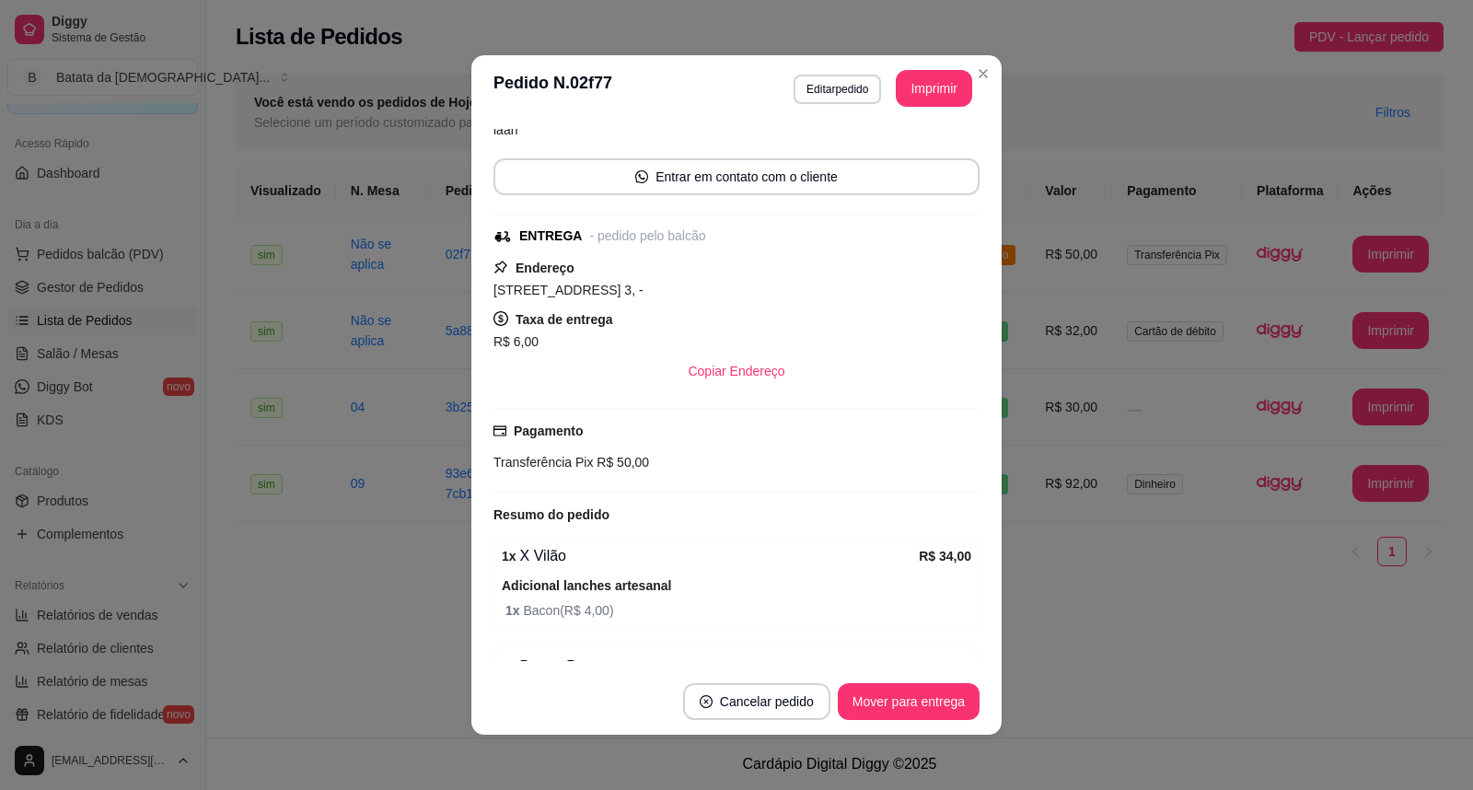
scroll to position [239, 0]
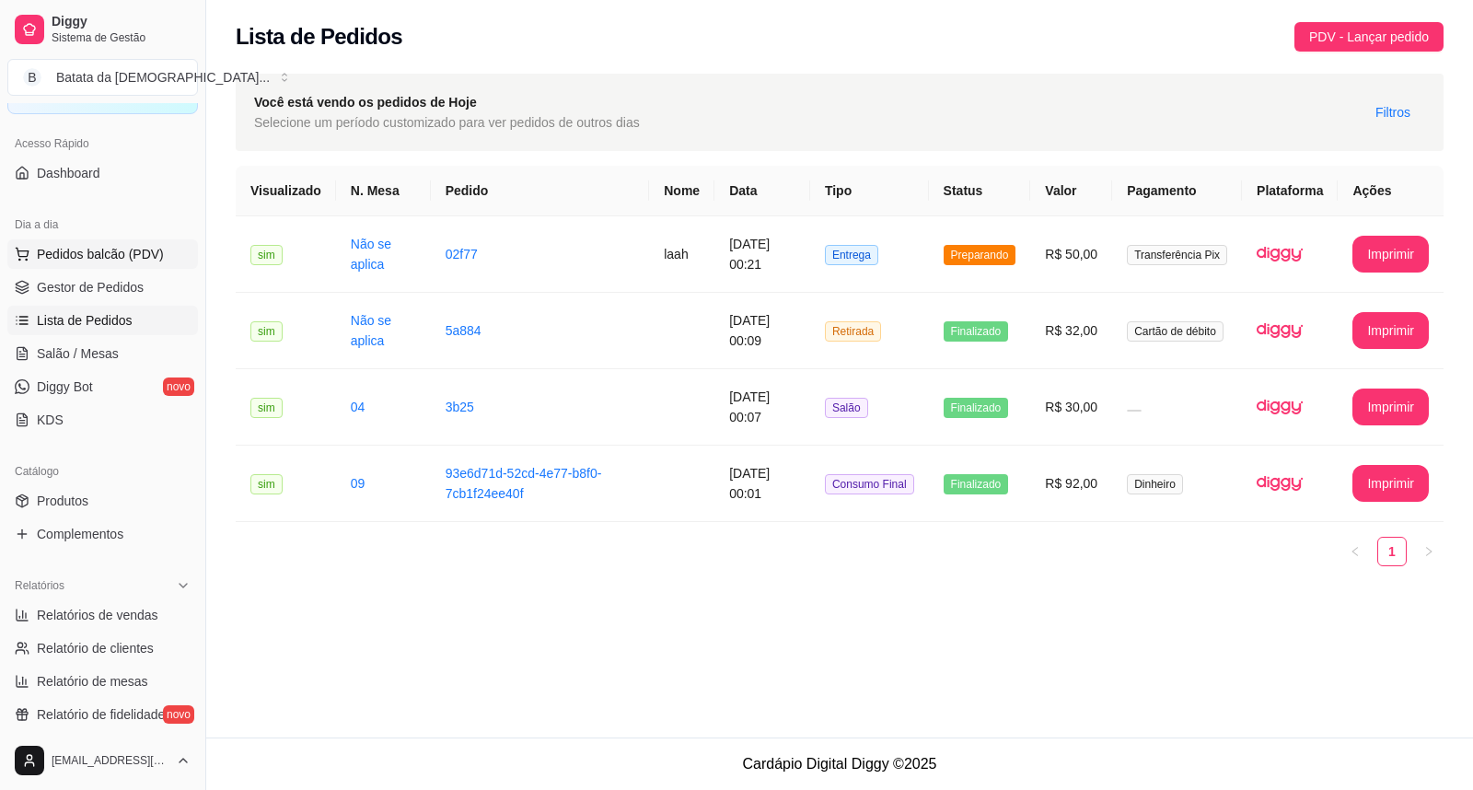
click at [101, 256] on span "Pedidos balcão (PDV)" at bounding box center [100, 254] width 127 height 18
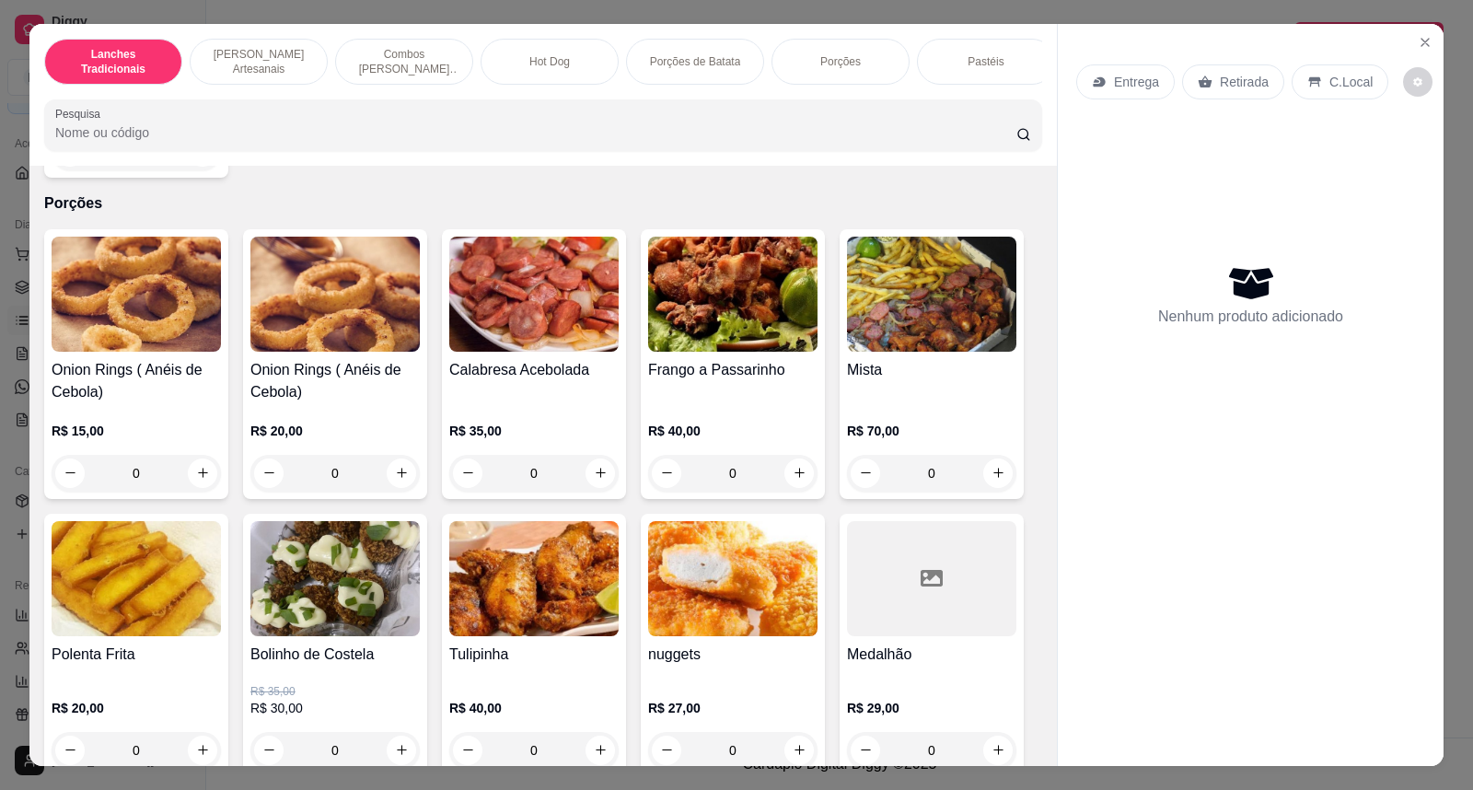
scroll to position [2556, 0]
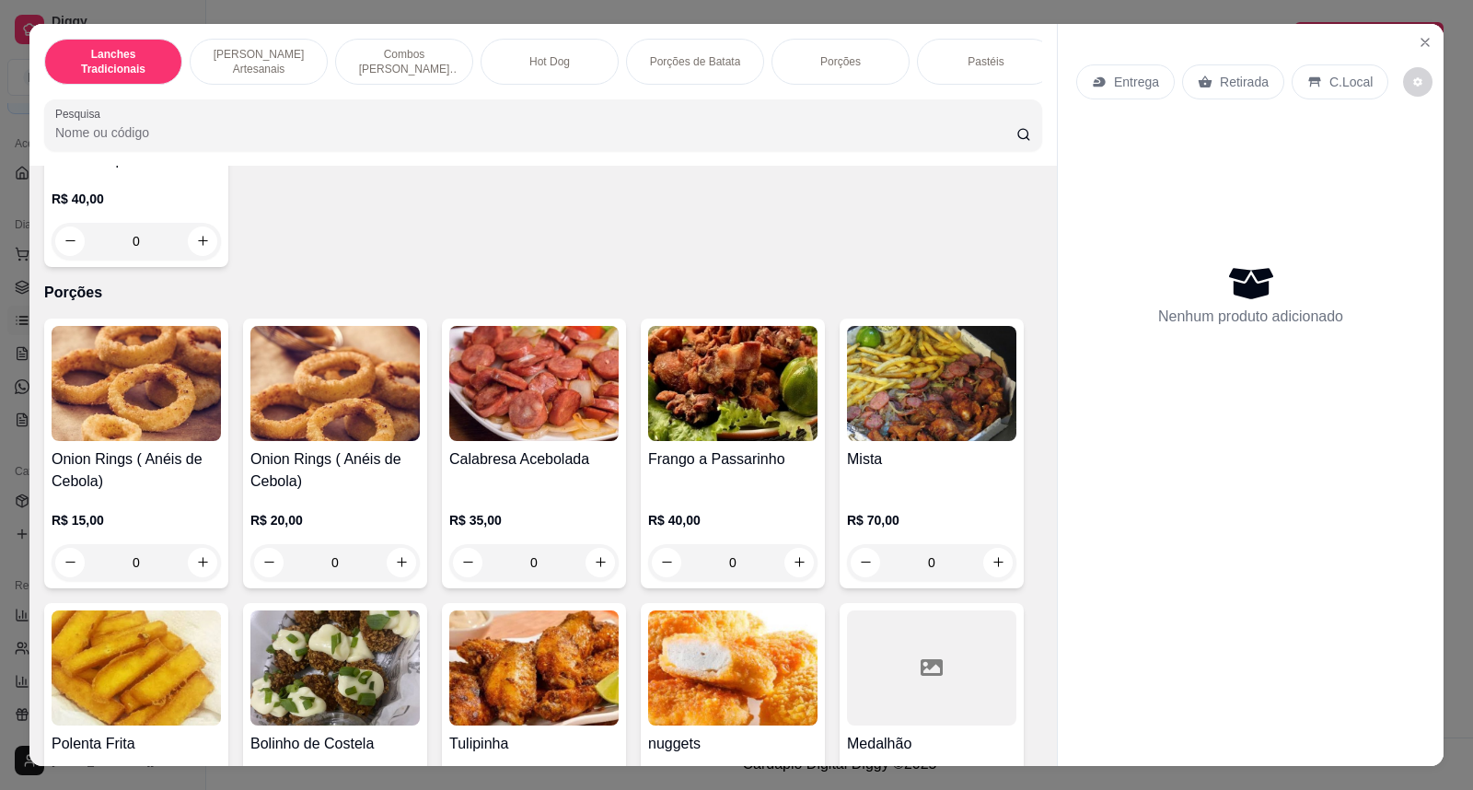
click at [758, 400] on img at bounding box center [732, 383] width 169 height 115
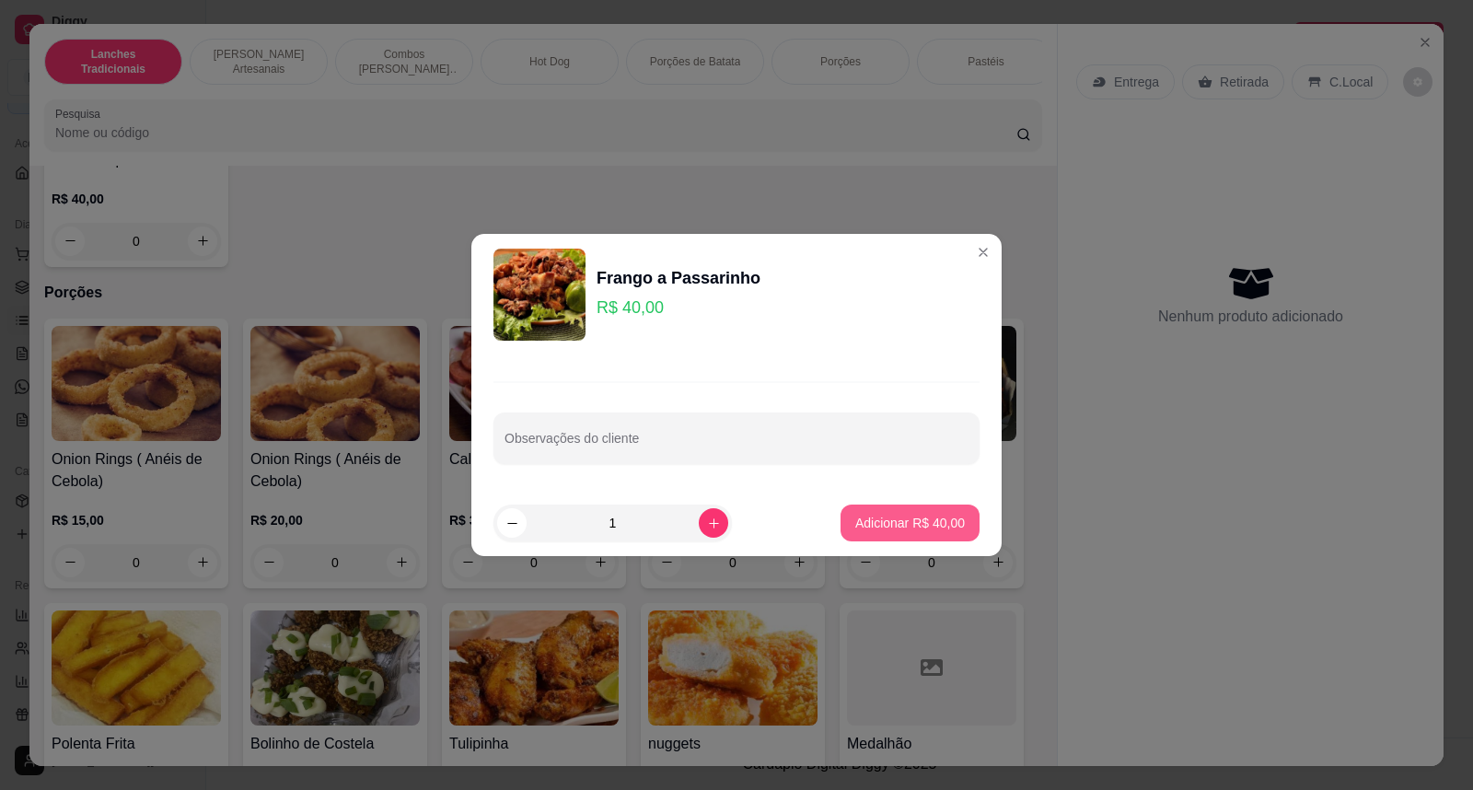
click at [890, 535] on button "Adicionar R$ 40,00" at bounding box center [909, 522] width 139 height 37
type input "1"
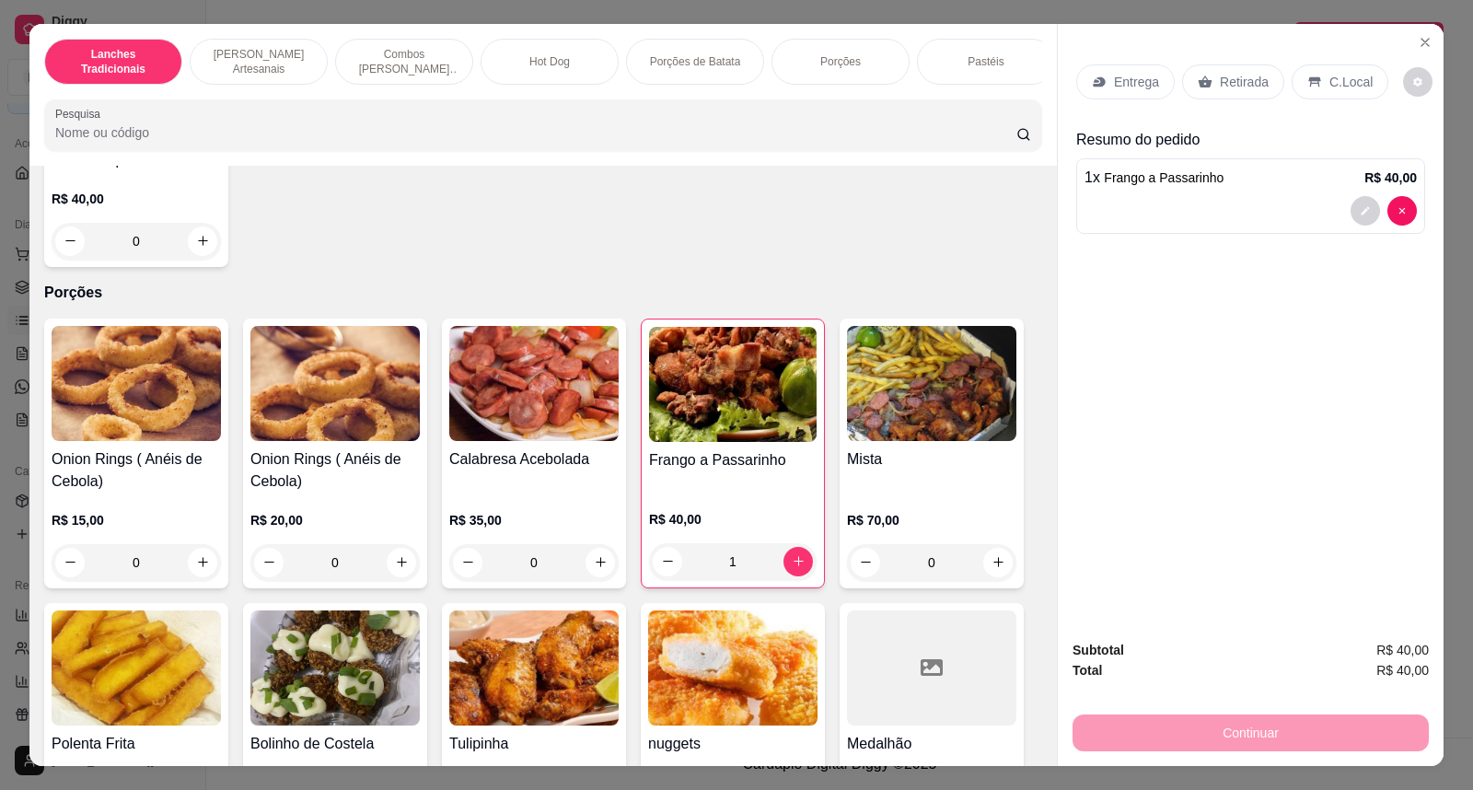
click at [1134, 77] on p "Entrega" at bounding box center [1136, 82] width 45 height 18
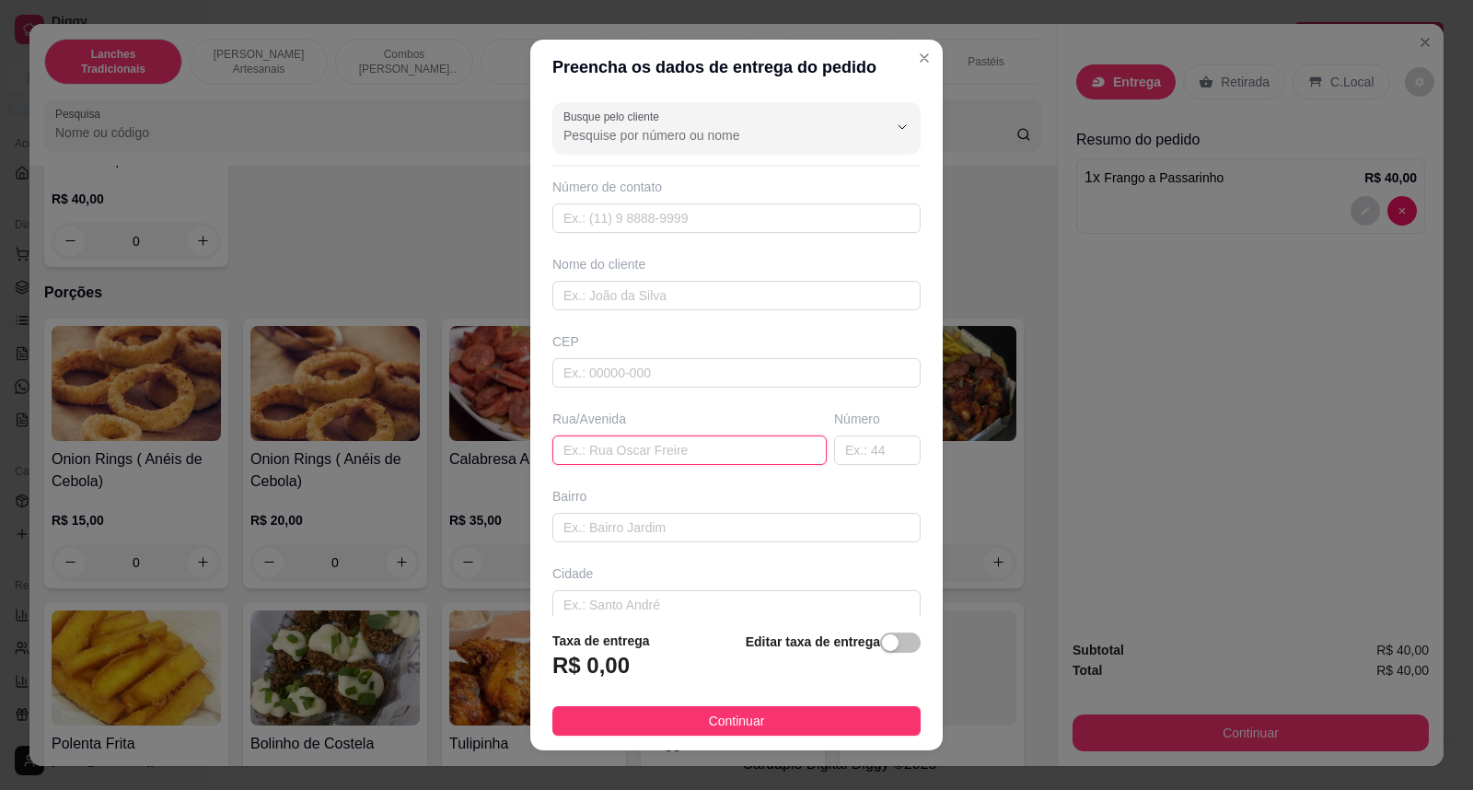
click at [672, 454] on input "text" at bounding box center [689, 449] width 274 height 29
paste input "[PERSON_NAME] 9958"
click at [858, 461] on input "text" at bounding box center [877, 449] width 87 height 29
drag, startPoint x: 684, startPoint y: 446, endPoint x: 642, endPoint y: 452, distance: 41.8
click at [642, 452] on input "[PERSON_NAME] 9958" at bounding box center [689, 449] width 274 height 29
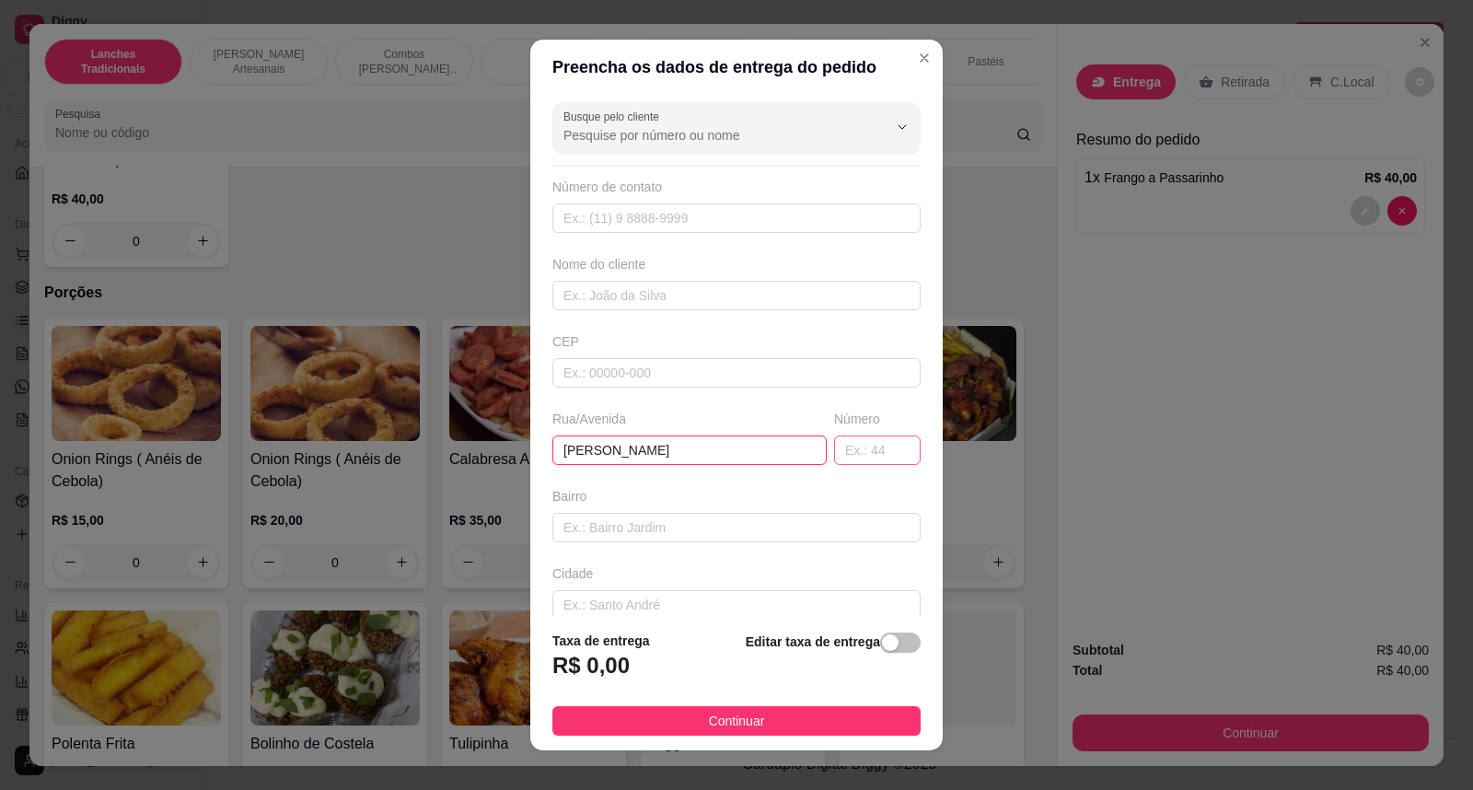
type input "[PERSON_NAME]"
click at [834, 451] on input "text" at bounding box center [877, 449] width 87 height 29
paste input "[PERSON_NAME] 9958"
drag, startPoint x: 835, startPoint y: 449, endPoint x: 816, endPoint y: 449, distance: 18.4
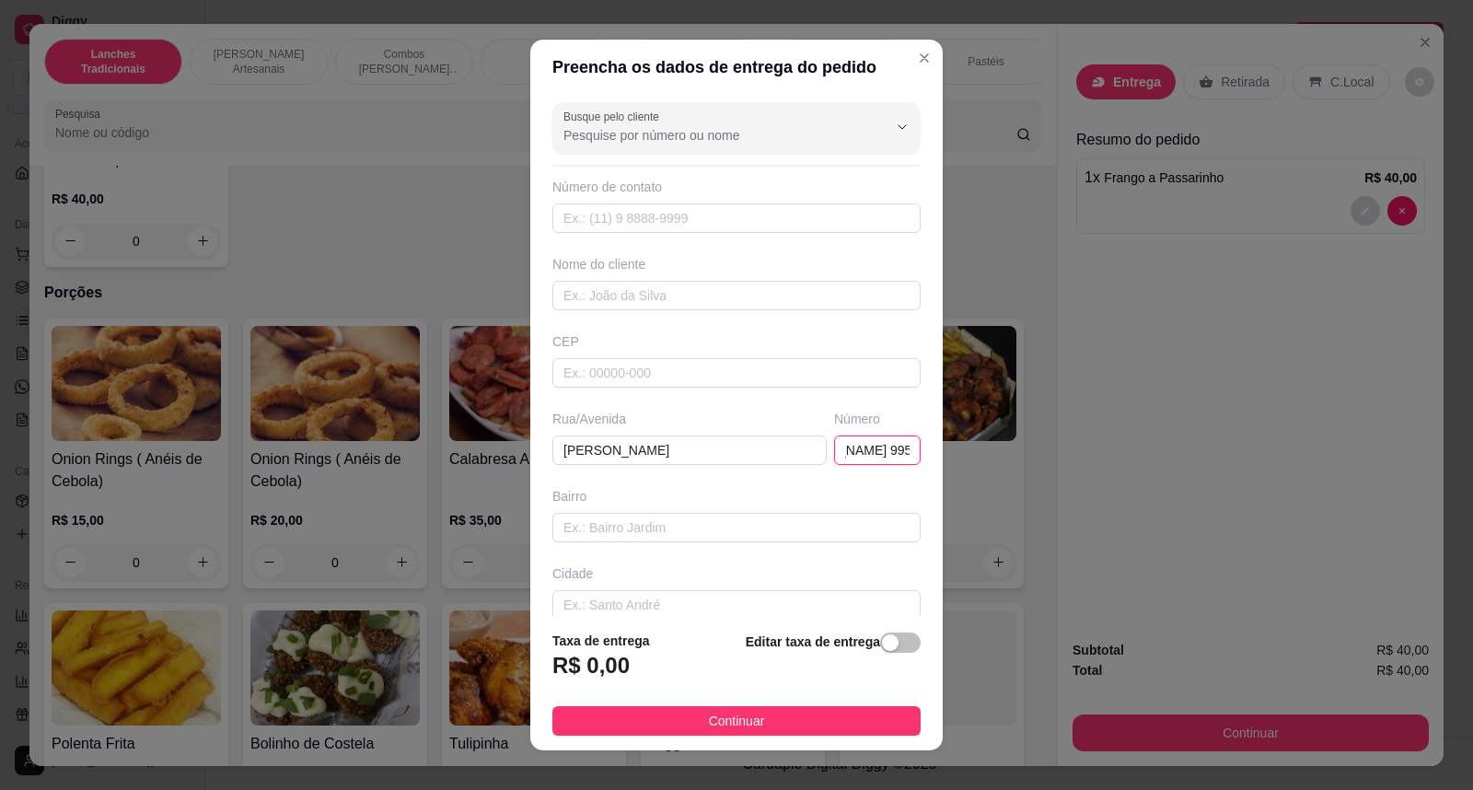
click at [834, 449] on input "[PERSON_NAME] 9958" at bounding box center [877, 449] width 87 height 29
click at [838, 449] on input "9958" at bounding box center [877, 449] width 87 height 29
click at [840, 451] on input "9958" at bounding box center [877, 449] width 87 height 29
click at [834, 453] on input "9958" at bounding box center [877, 449] width 87 height 29
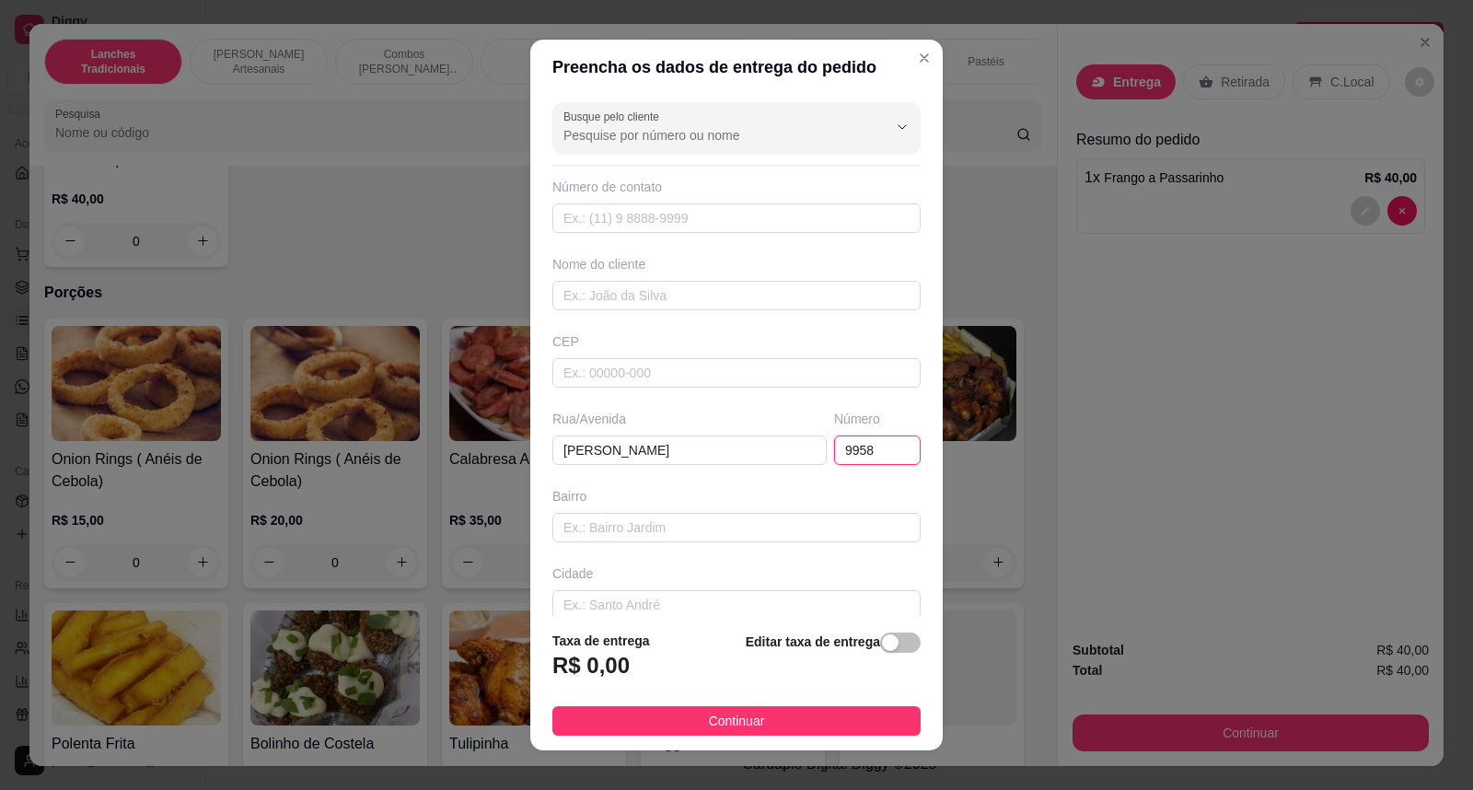
type input "9958"
click at [879, 630] on footer "Taxa de entrega R$ 0,00 Editar taxa de entrega Continuar" at bounding box center [736, 683] width 412 height 134
click at [880, 632] on span "button" at bounding box center [900, 642] width 40 height 20
click at [654, 674] on input "0,00" at bounding box center [651, 672] width 197 height 35
type input "5,00"
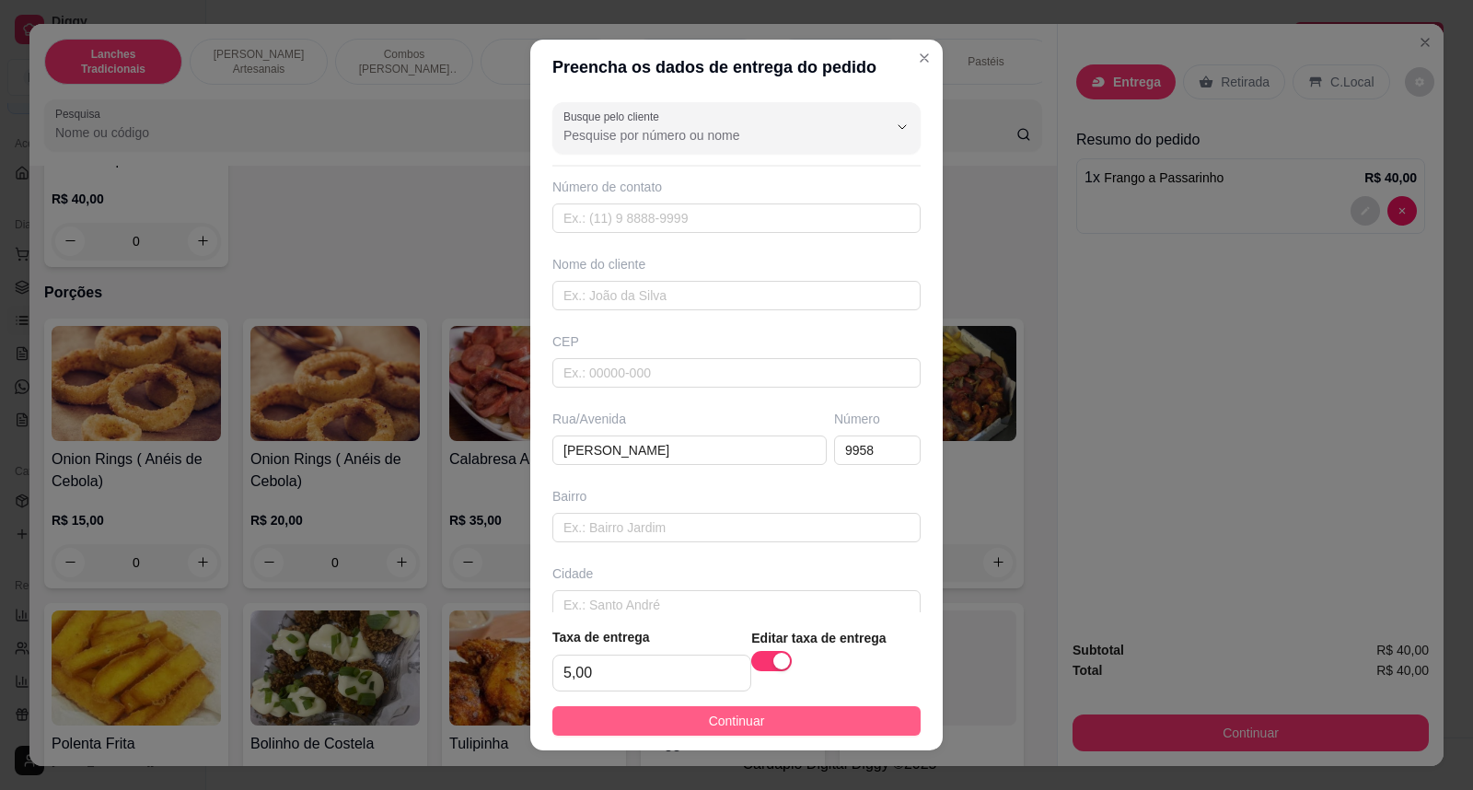
click at [824, 714] on button "Continuar" at bounding box center [736, 720] width 368 height 29
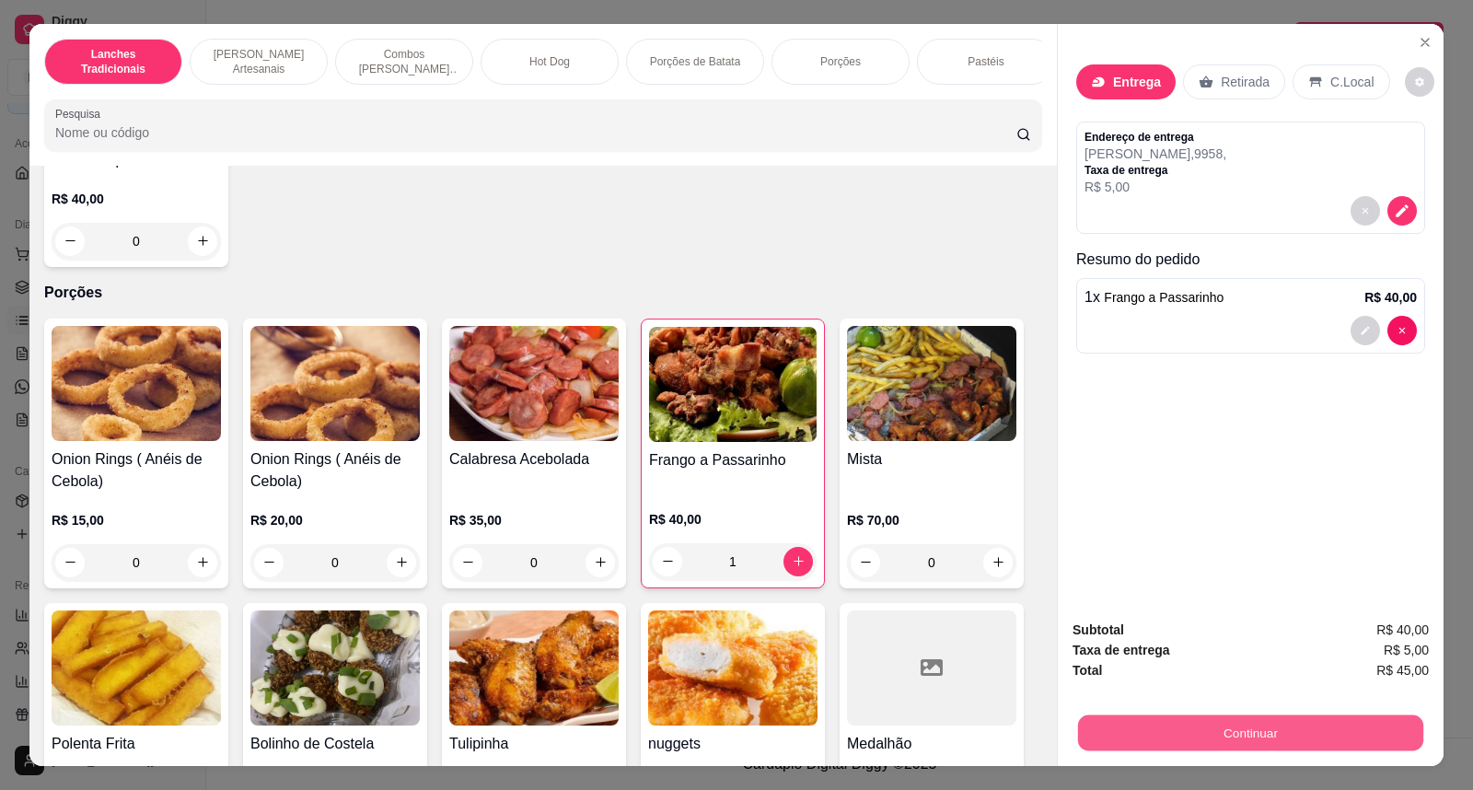
click at [1335, 727] on button "Continuar" at bounding box center [1250, 733] width 345 height 36
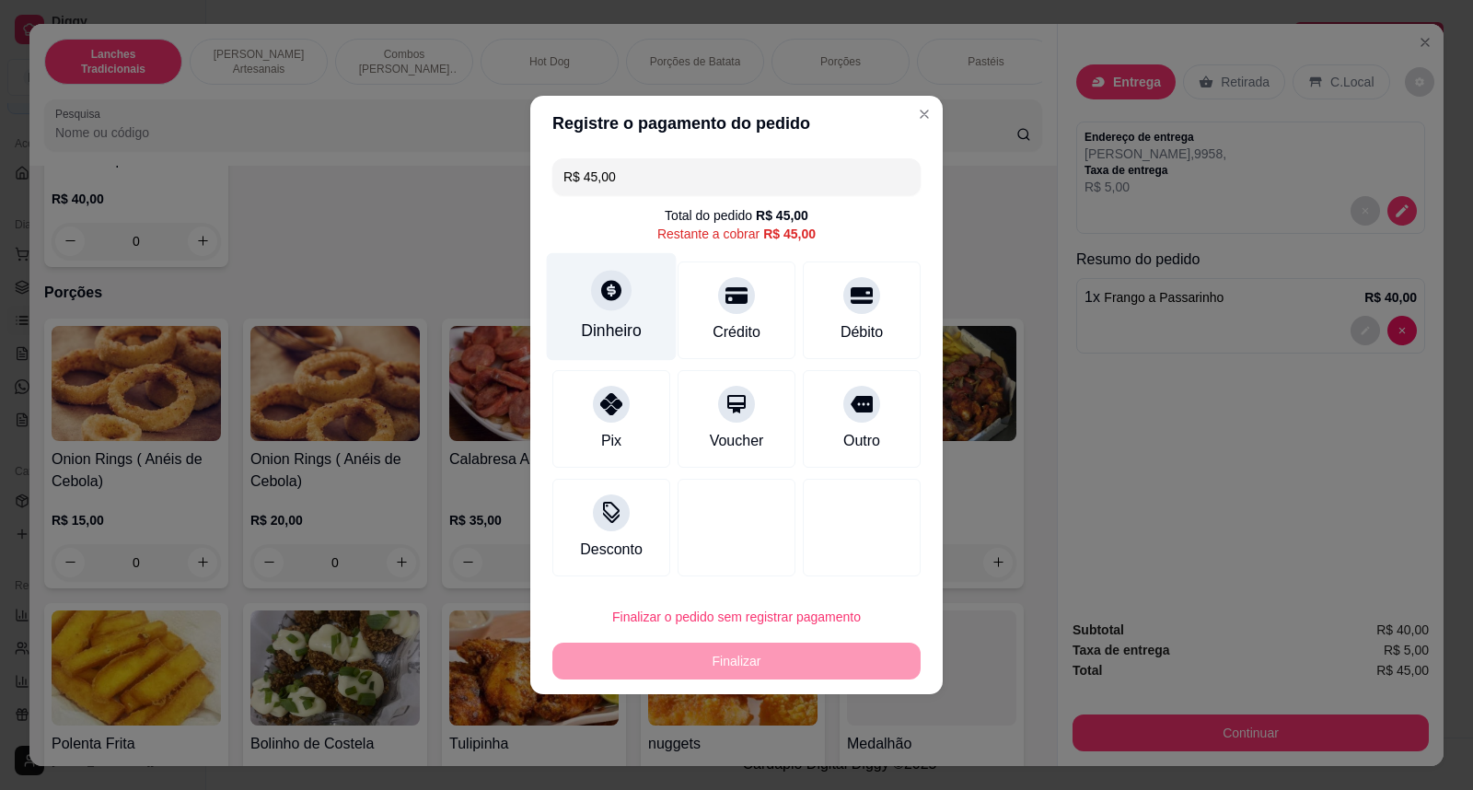
drag, startPoint x: 626, startPoint y: 299, endPoint x: 600, endPoint y: 283, distance: 30.6
click at [600, 283] on div "Dinheiro" at bounding box center [612, 307] width 130 height 108
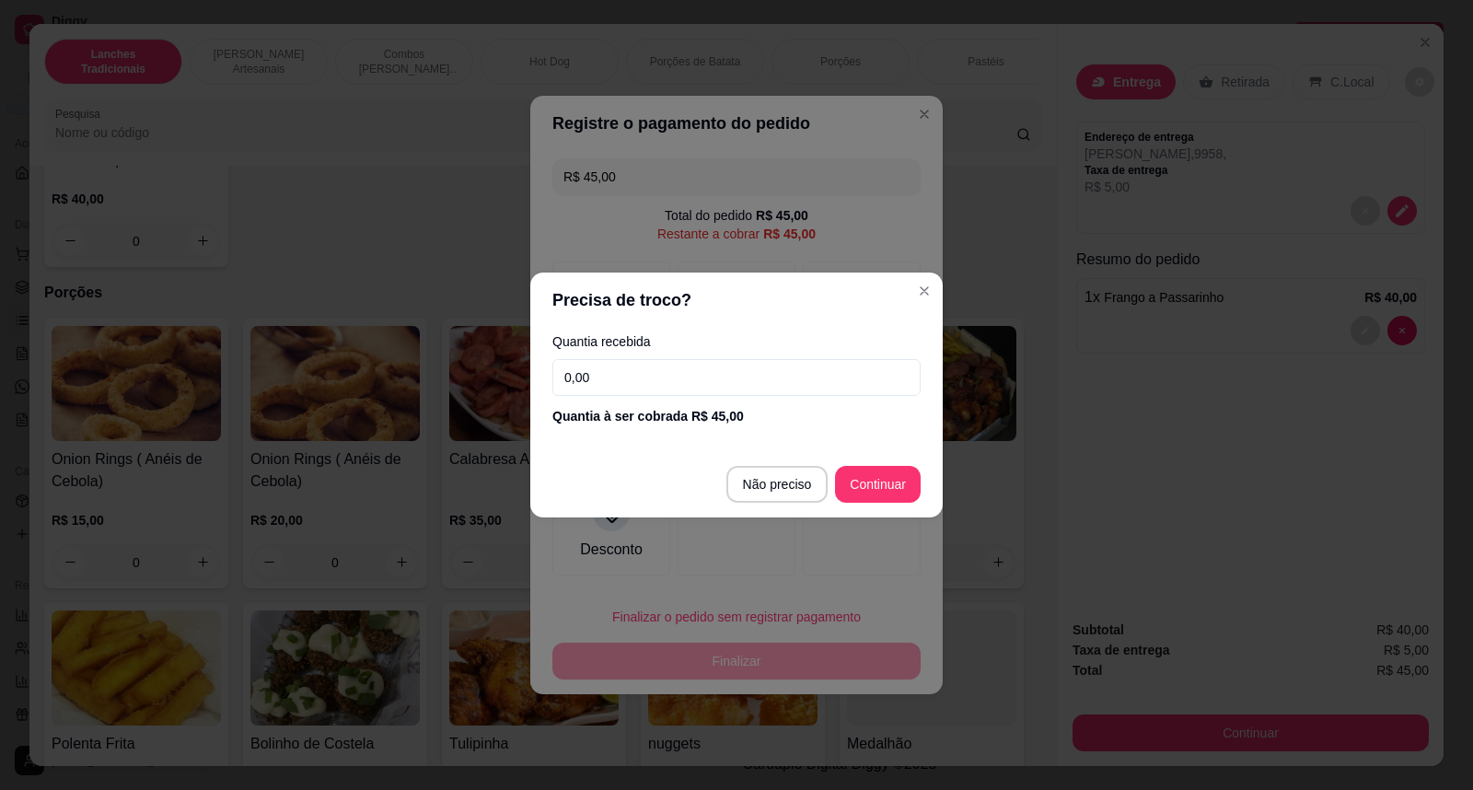
click at [586, 330] on div "Quantia recebida 0,00 Quantia à ser cobrada R$ 45,00" at bounding box center [736, 380] width 412 height 105
click at [619, 364] on input "0,00" at bounding box center [736, 377] width 368 height 37
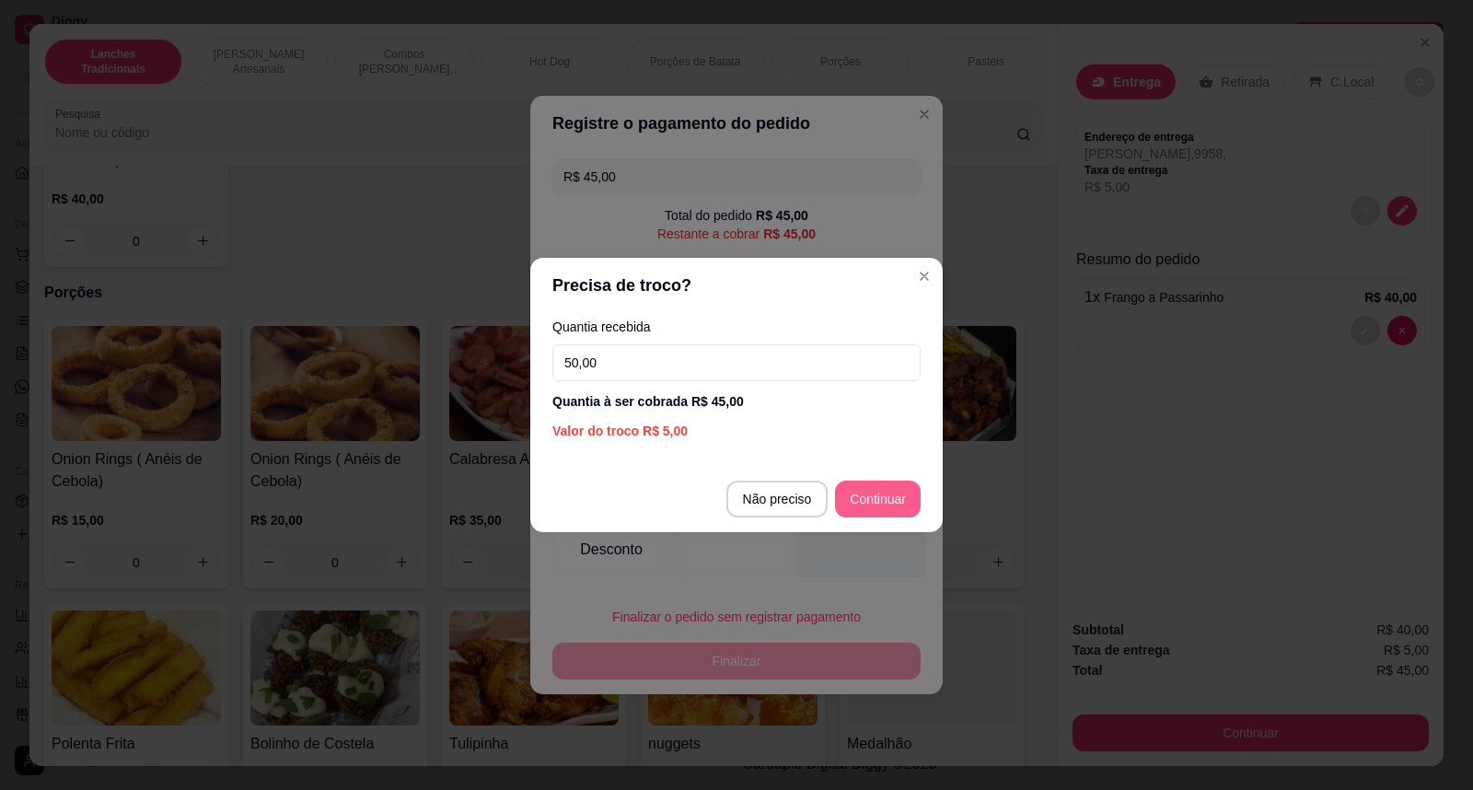
type input "50,00"
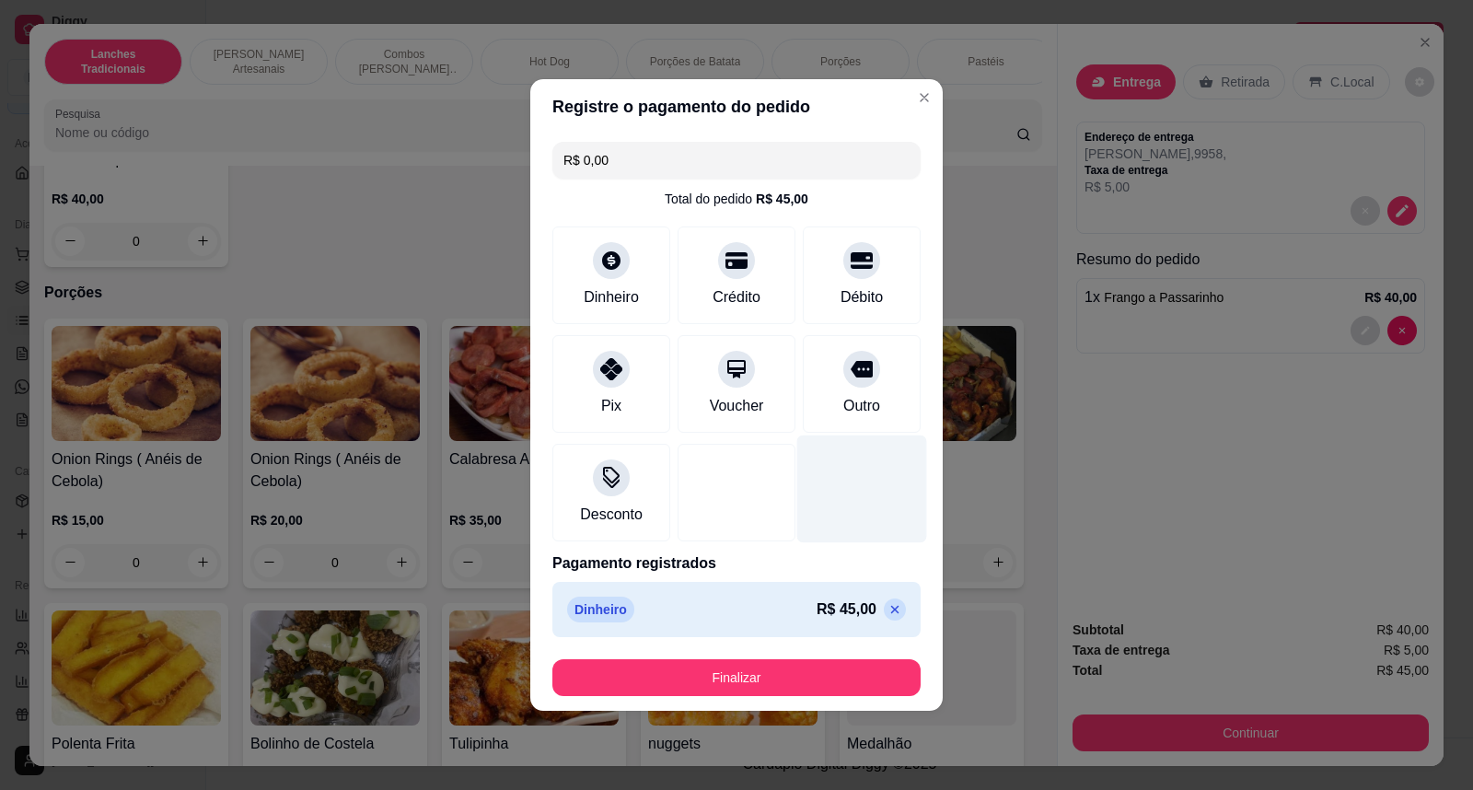
type input "R$ 0,00"
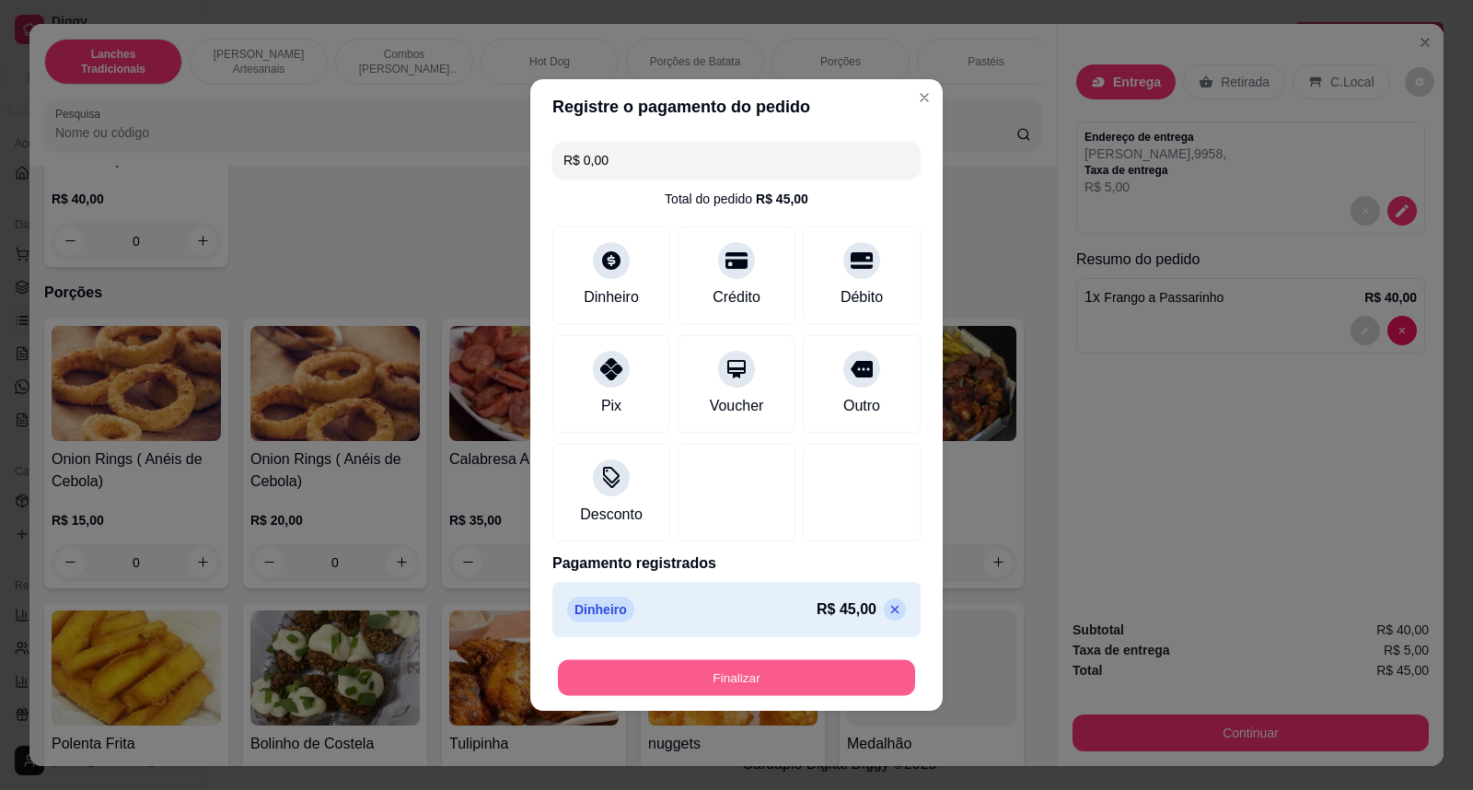
click at [826, 674] on button "Finalizar" at bounding box center [736, 678] width 357 height 36
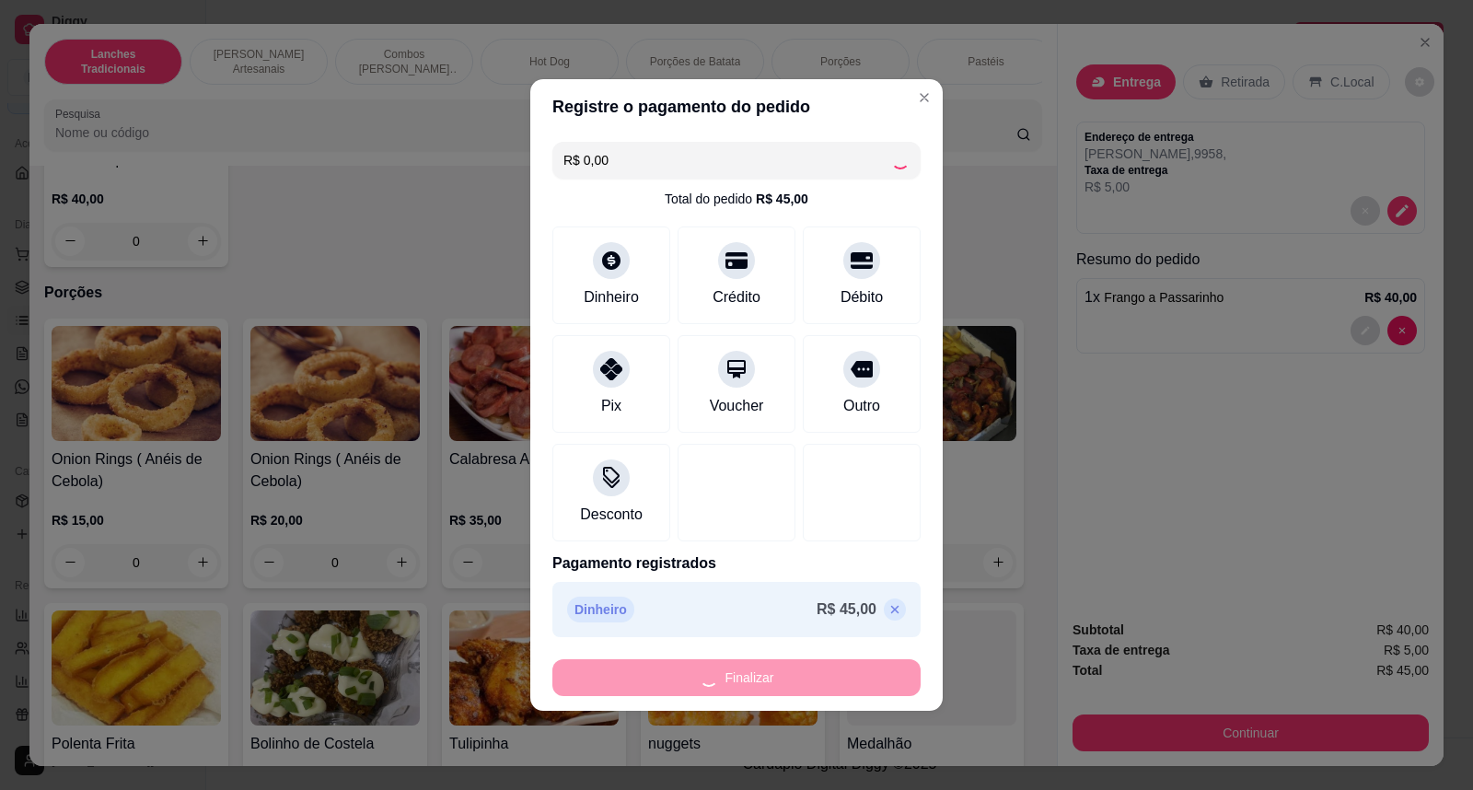
type input "0"
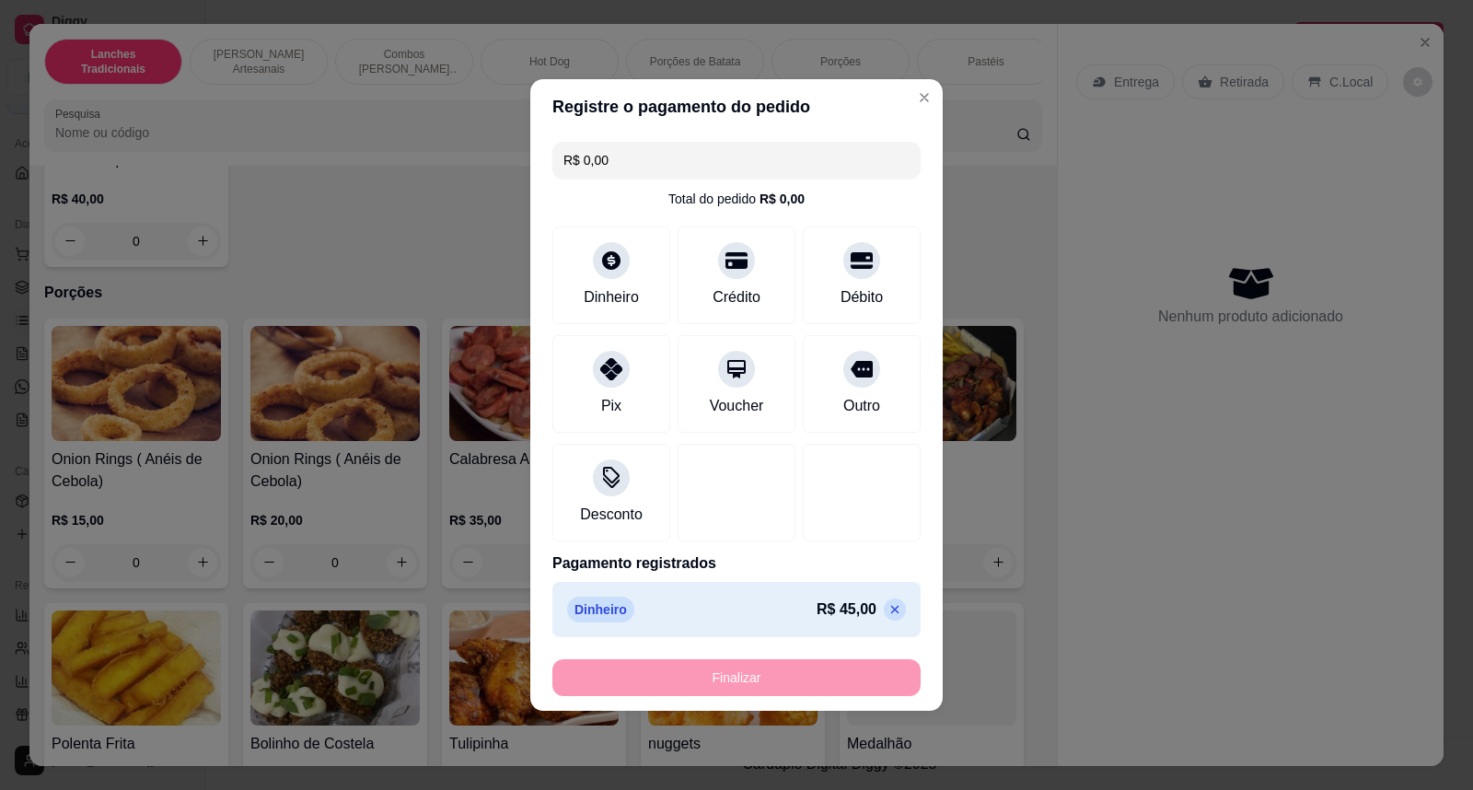
type input "-R$ 45,00"
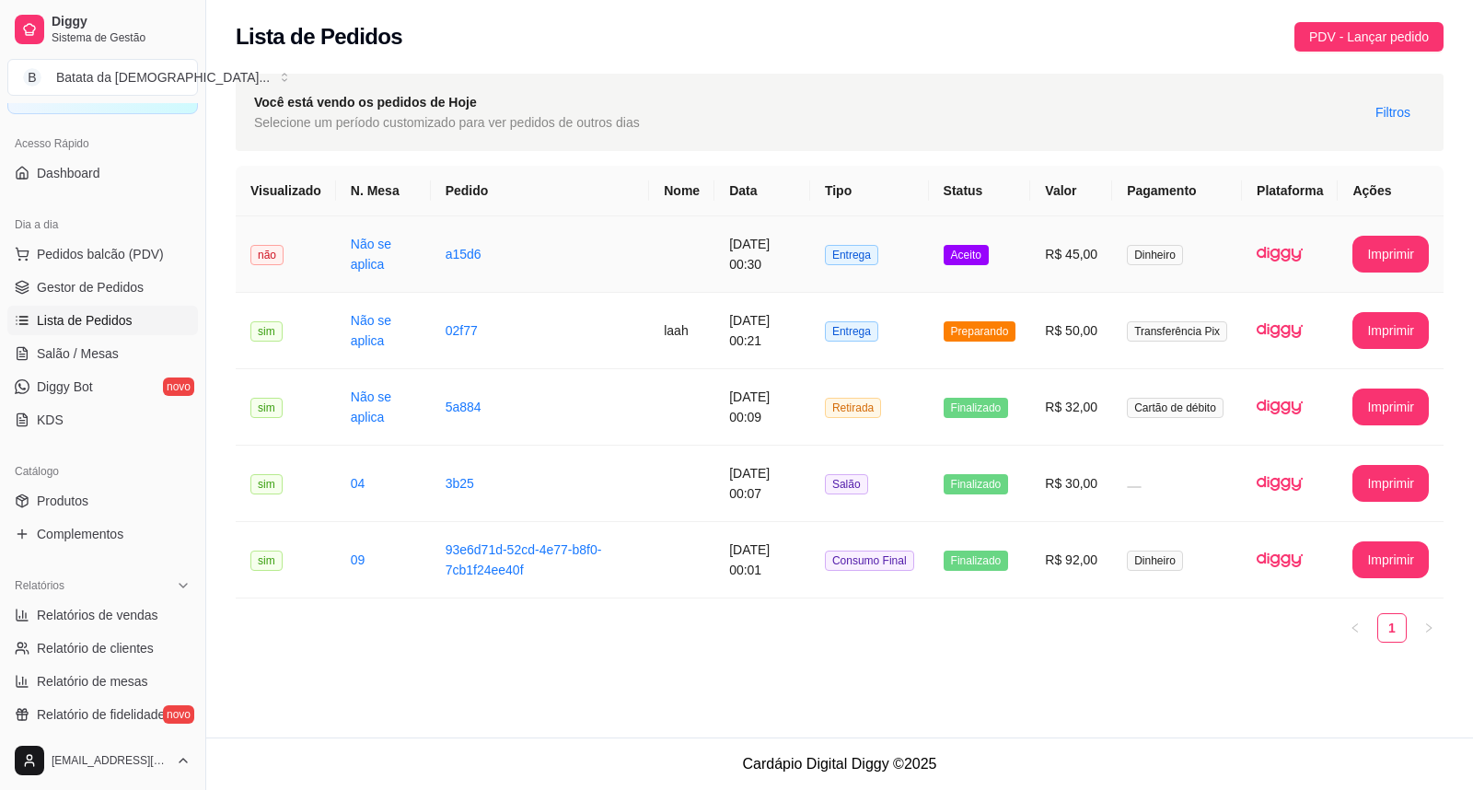
click at [907, 252] on td "Entrega" at bounding box center [869, 254] width 119 height 76
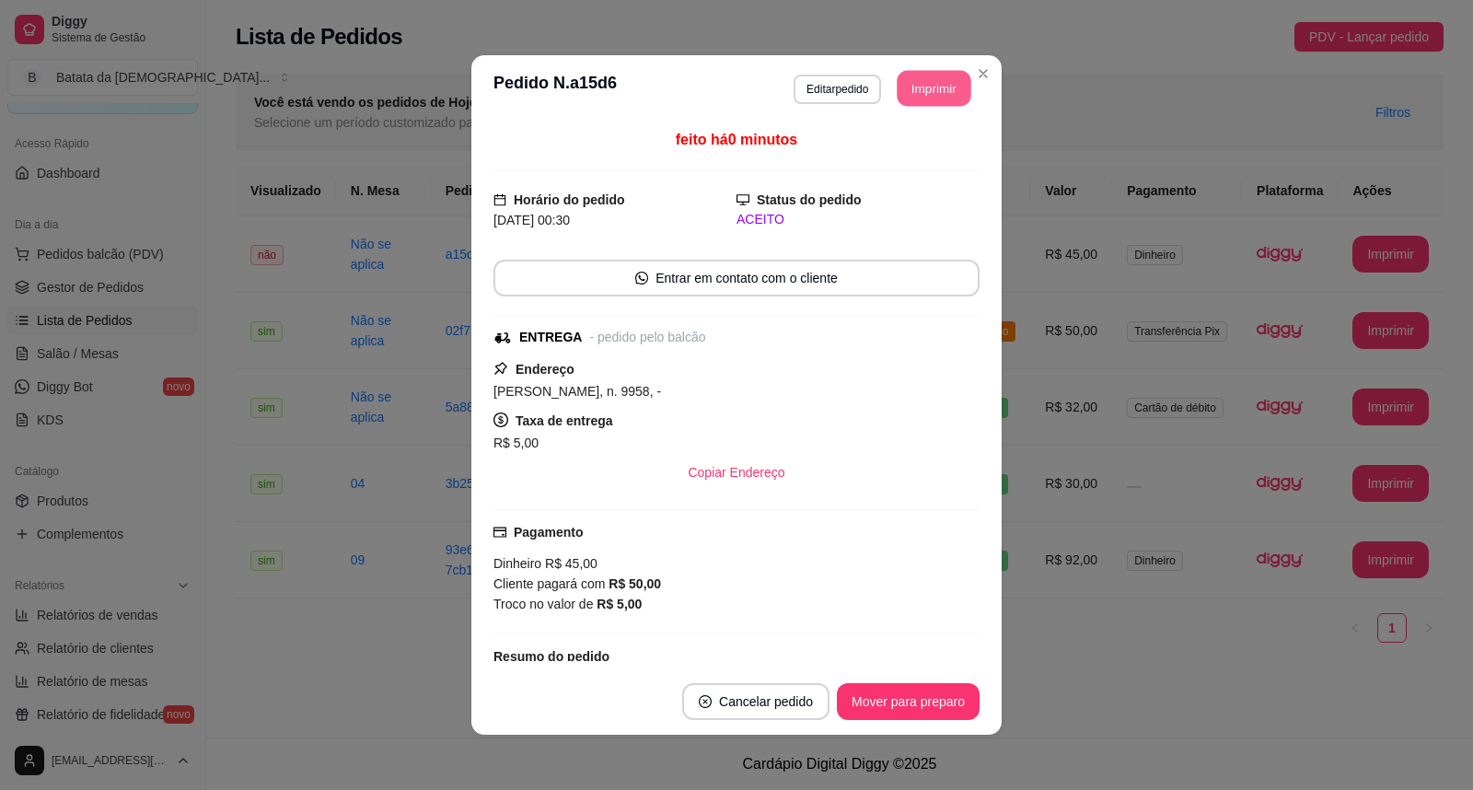
click at [907, 85] on button "Imprimir" at bounding box center [934, 89] width 74 height 36
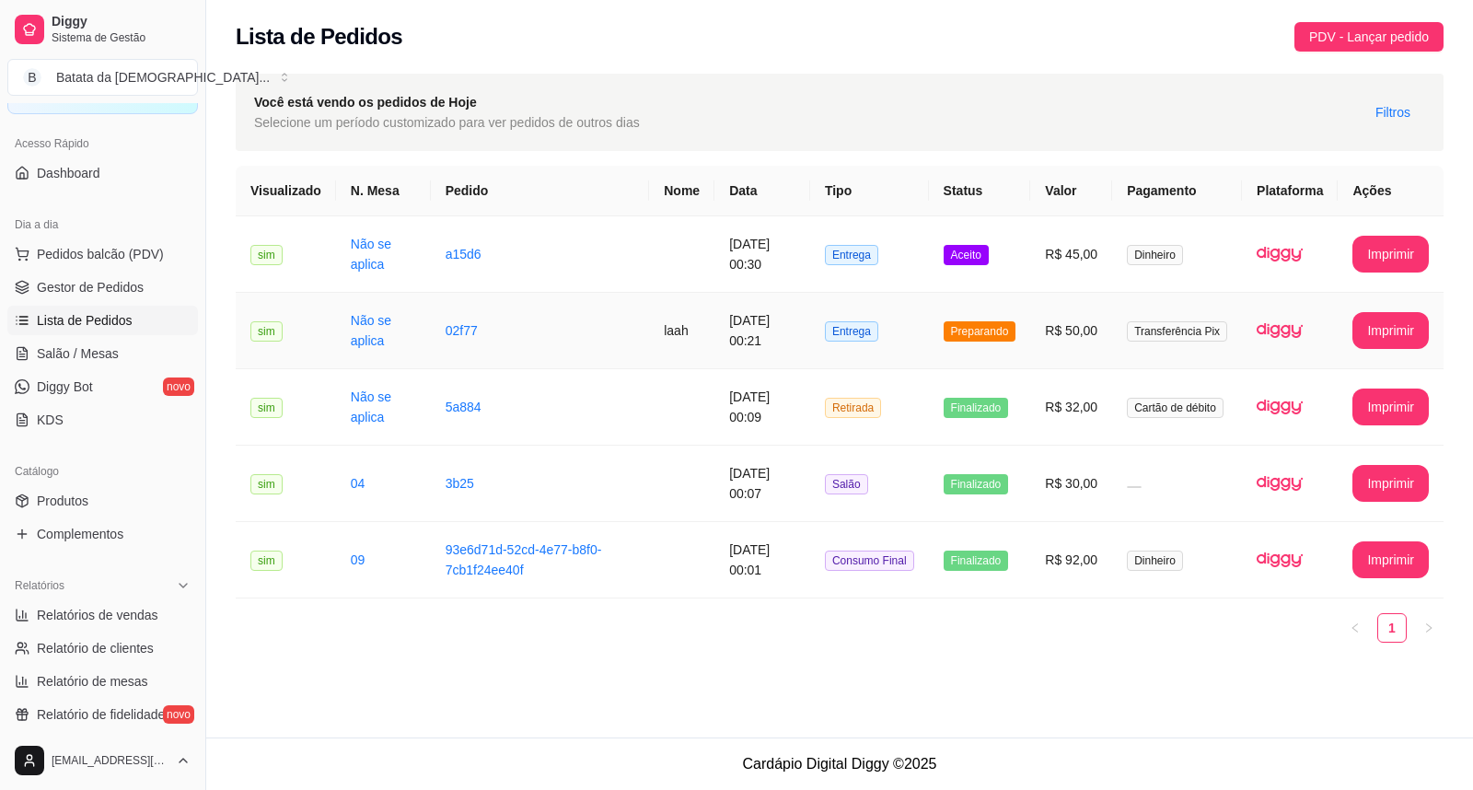
click at [1045, 351] on td "R$ 50,00" at bounding box center [1071, 331] width 82 height 76
click at [142, 348] on link "Salão / Mesas" at bounding box center [102, 353] width 191 height 29
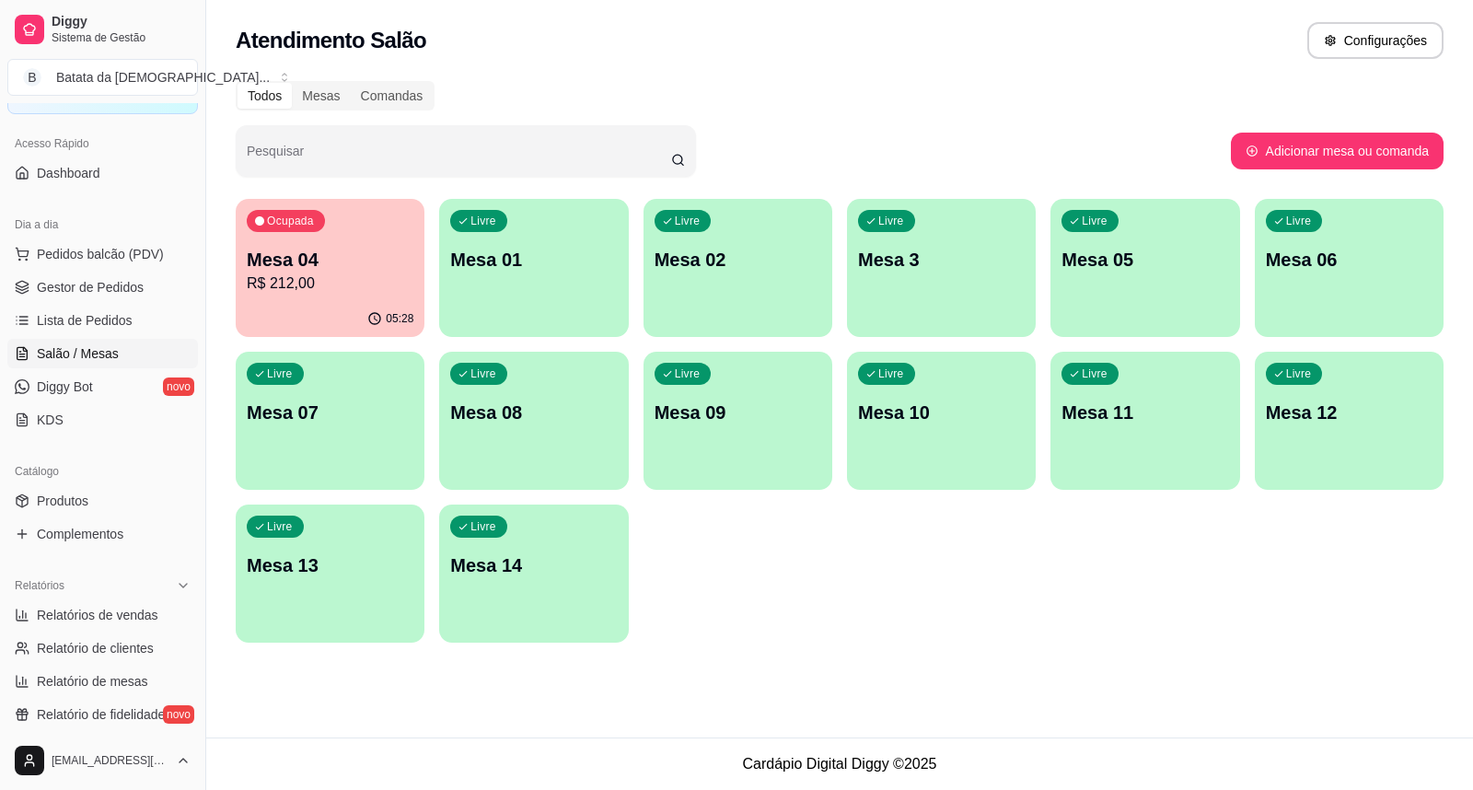
click at [326, 286] on p "R$ 212,00" at bounding box center [330, 283] width 167 height 22
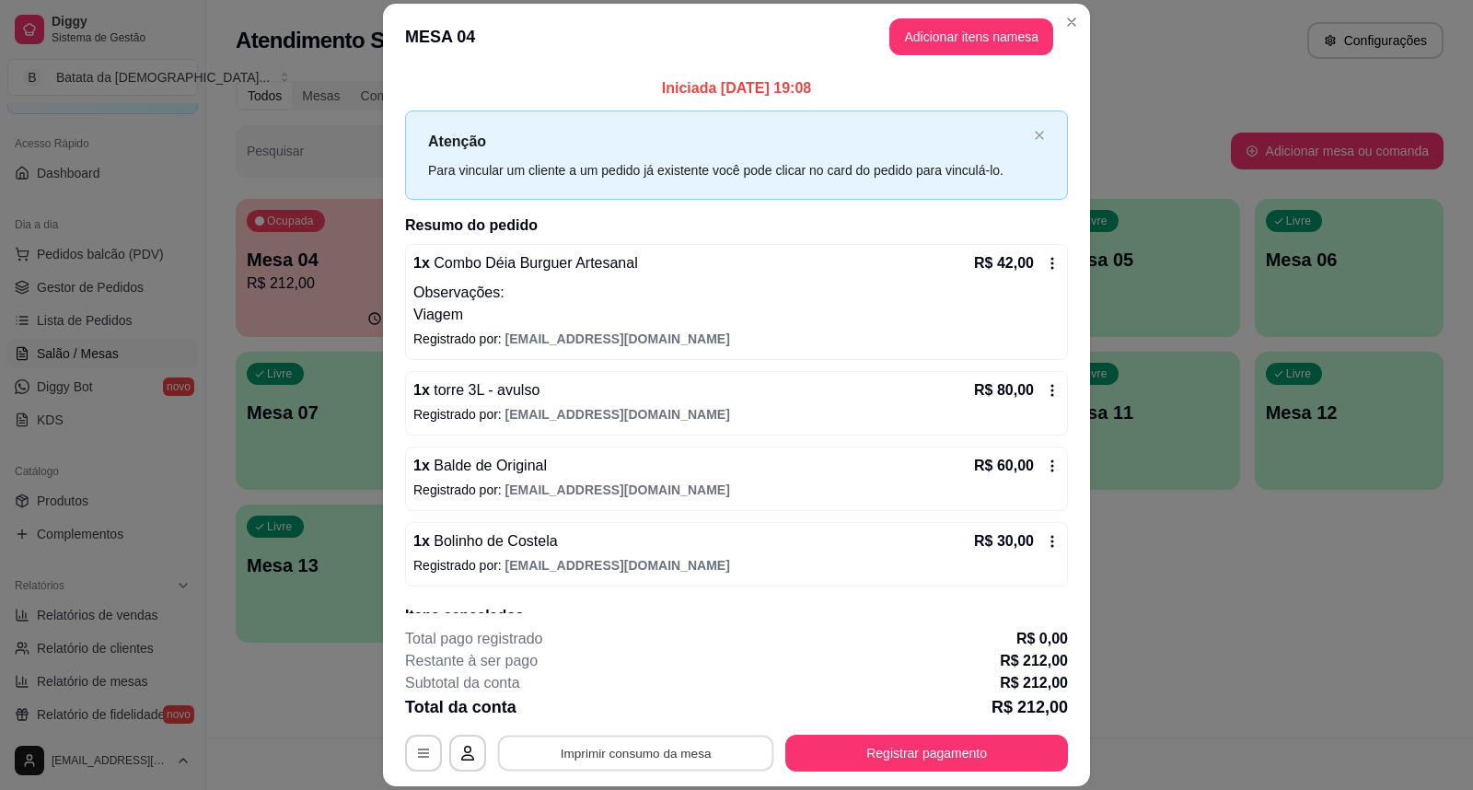
click at [666, 756] on button "Imprimir consumo da mesa" at bounding box center [636, 752] width 276 height 36
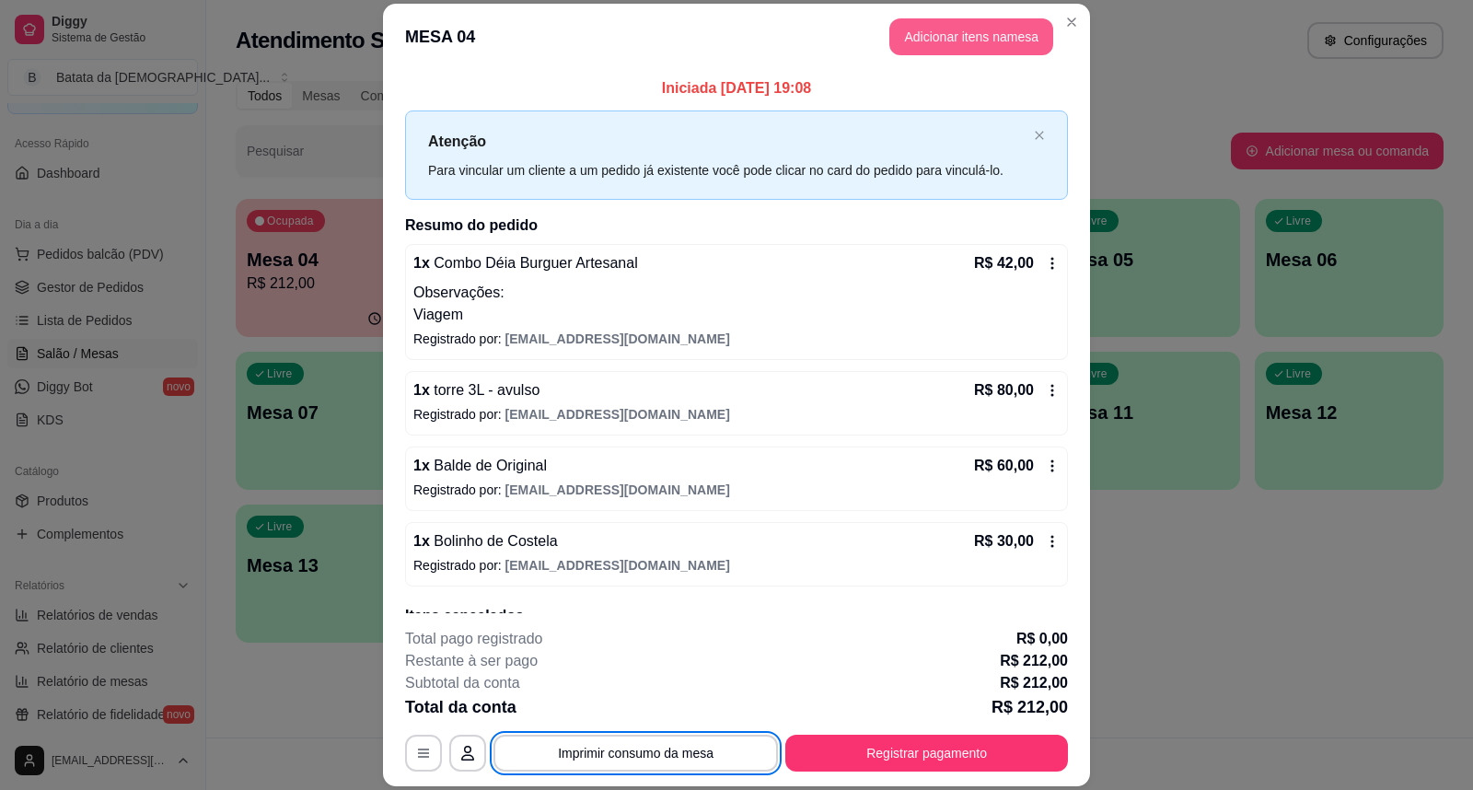
click at [1009, 29] on button "Adicionar itens na mesa" at bounding box center [971, 36] width 164 height 37
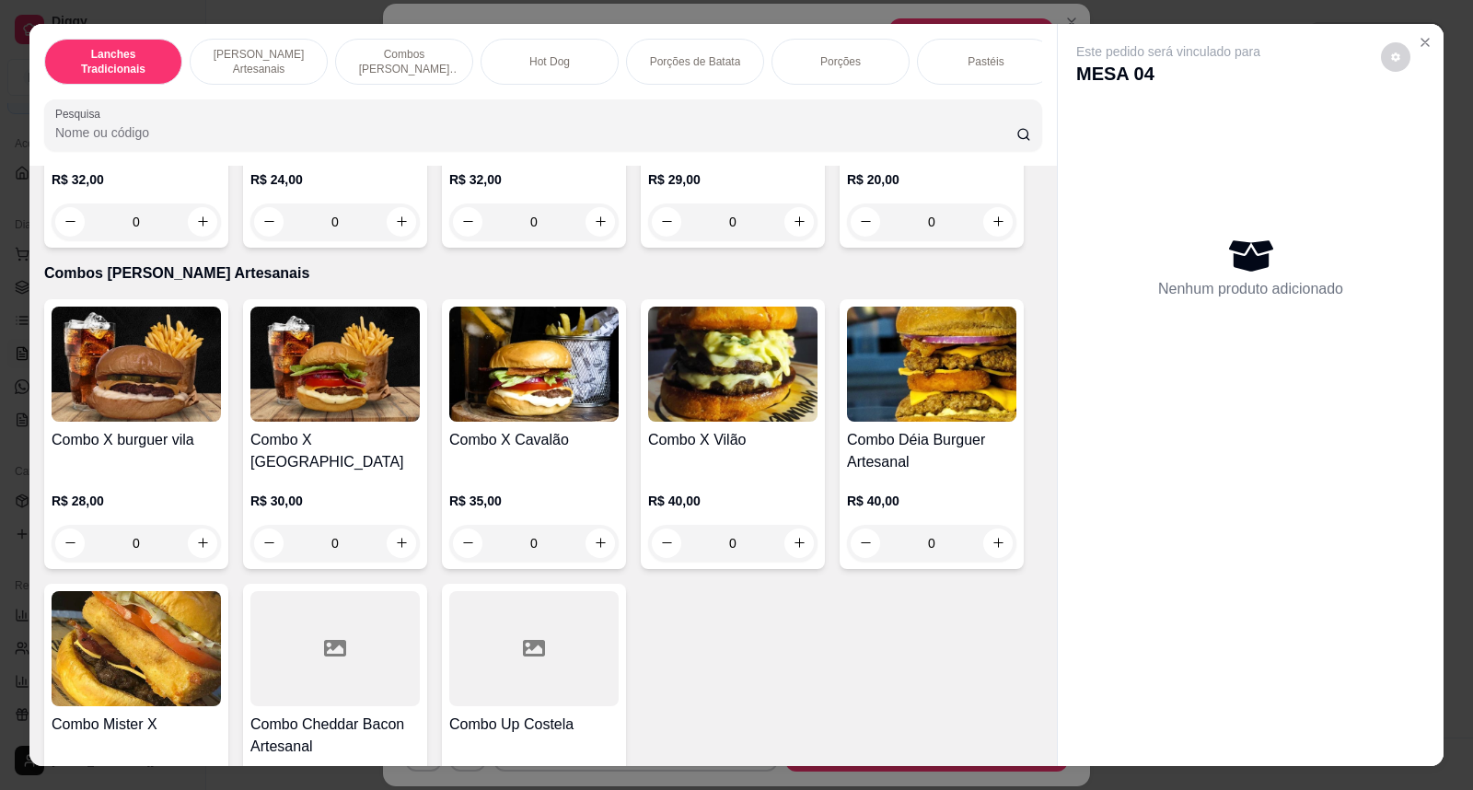
scroll to position [1125, 0]
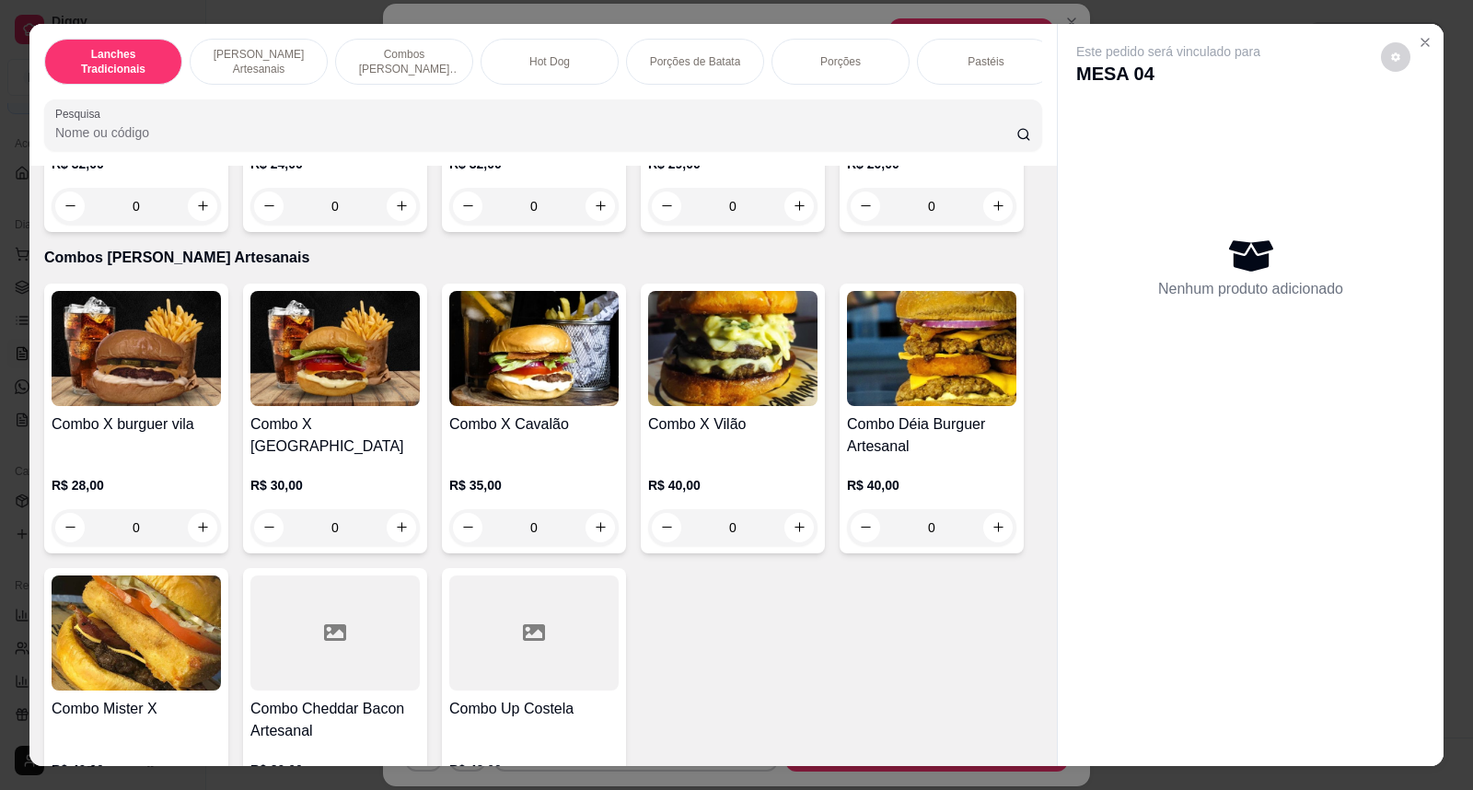
click at [917, 368] on img at bounding box center [931, 348] width 169 height 115
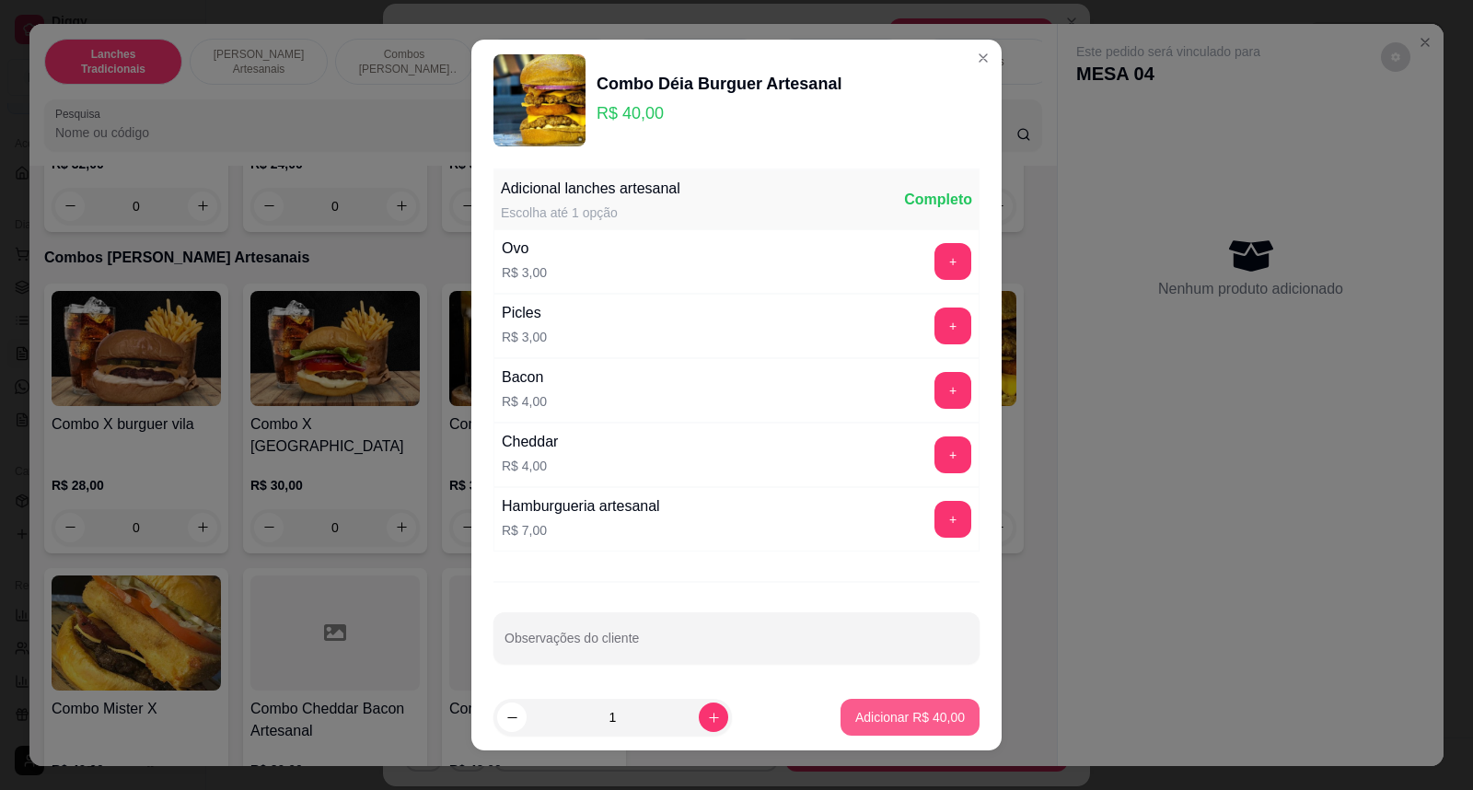
click at [932, 715] on p "Adicionar R$ 40,00" at bounding box center [910, 717] width 110 height 18
type input "1"
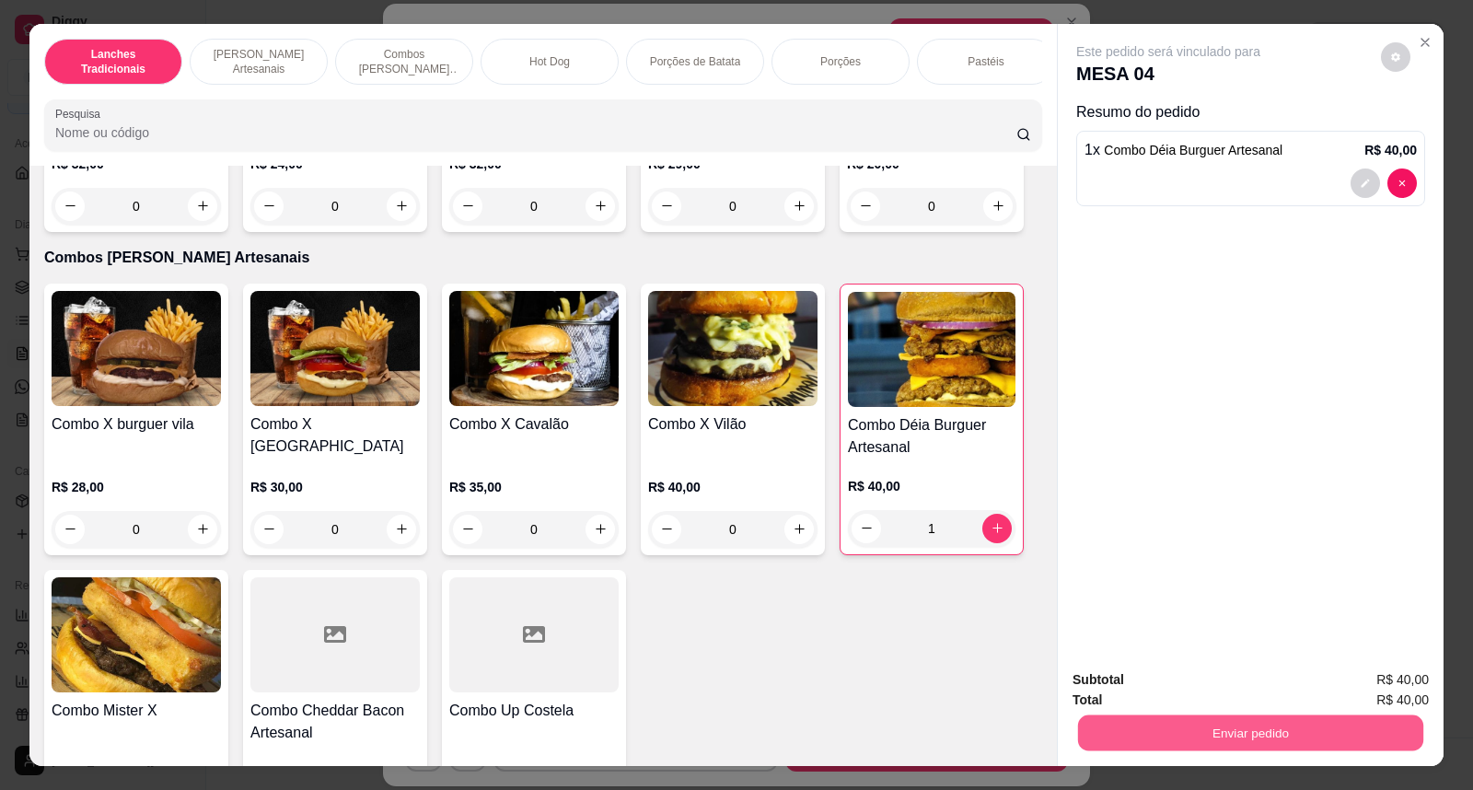
click at [1312, 730] on button "Enviar pedido" at bounding box center [1250, 733] width 345 height 36
click at [1208, 683] on button "Não registrar e enviar pedido" at bounding box center [1188, 688] width 191 height 35
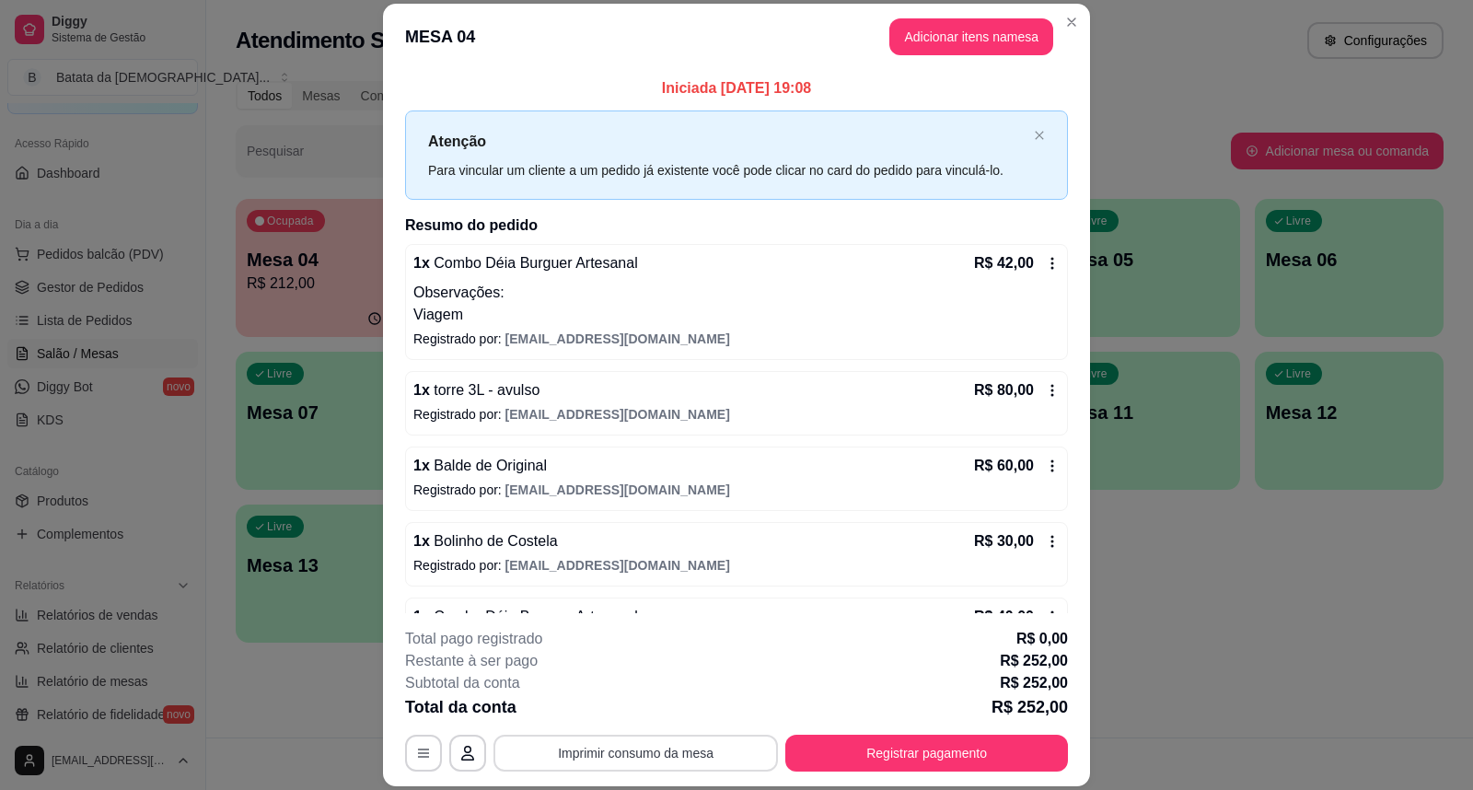
click at [631, 747] on button "Imprimir consumo da mesa" at bounding box center [635, 752] width 284 height 37
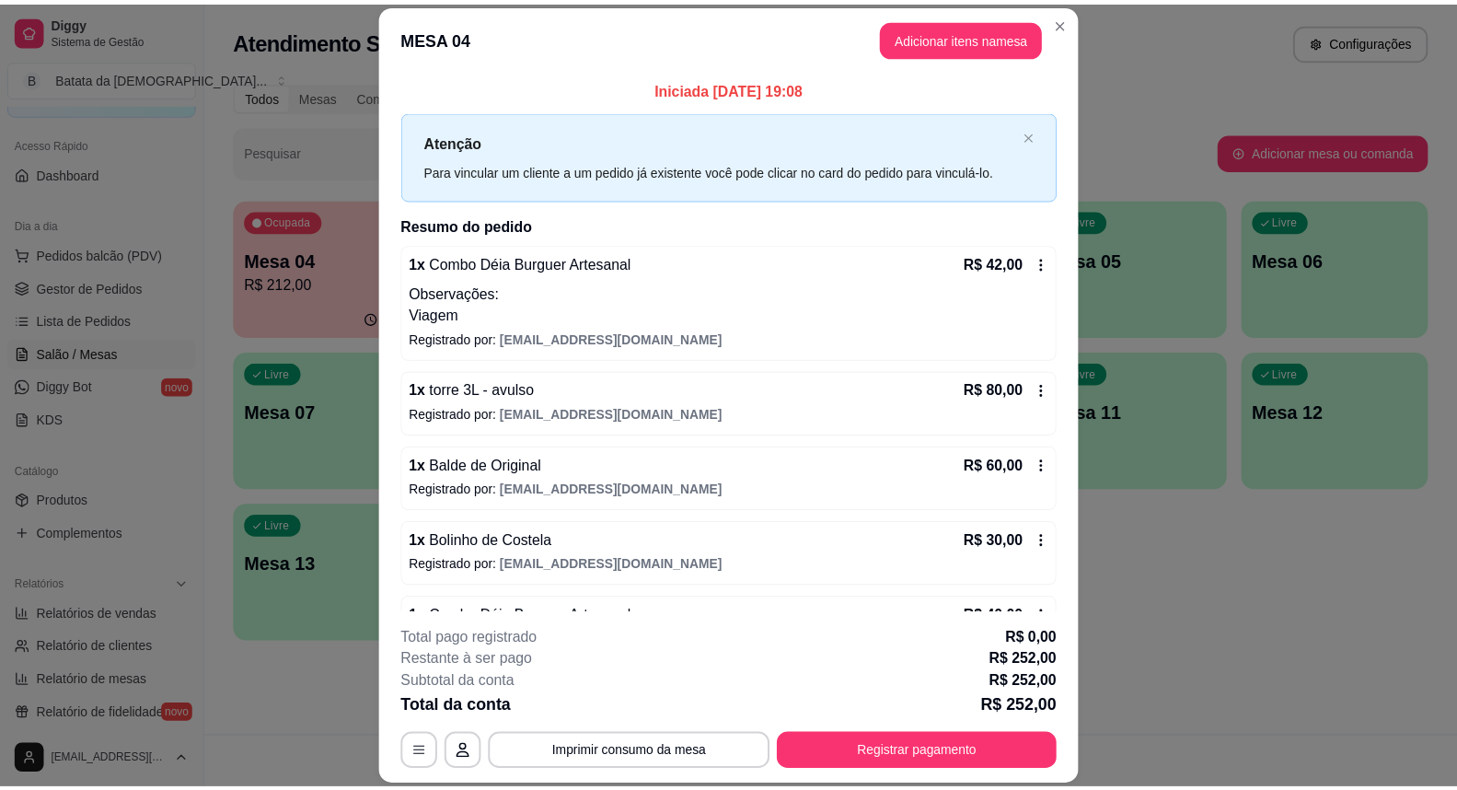
scroll to position [0, 0]
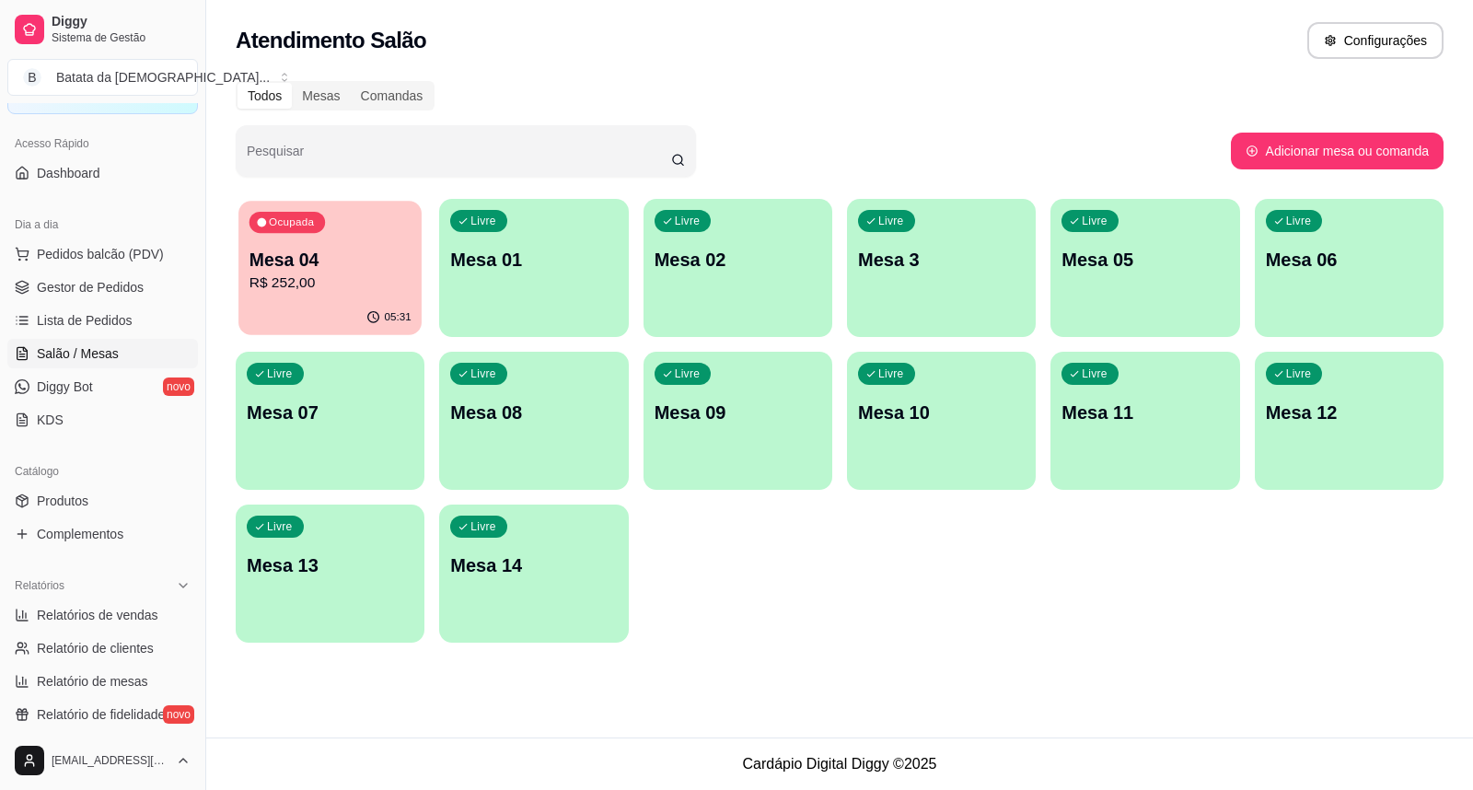
click at [365, 272] on p "R$ 252,00" at bounding box center [330, 282] width 162 height 21
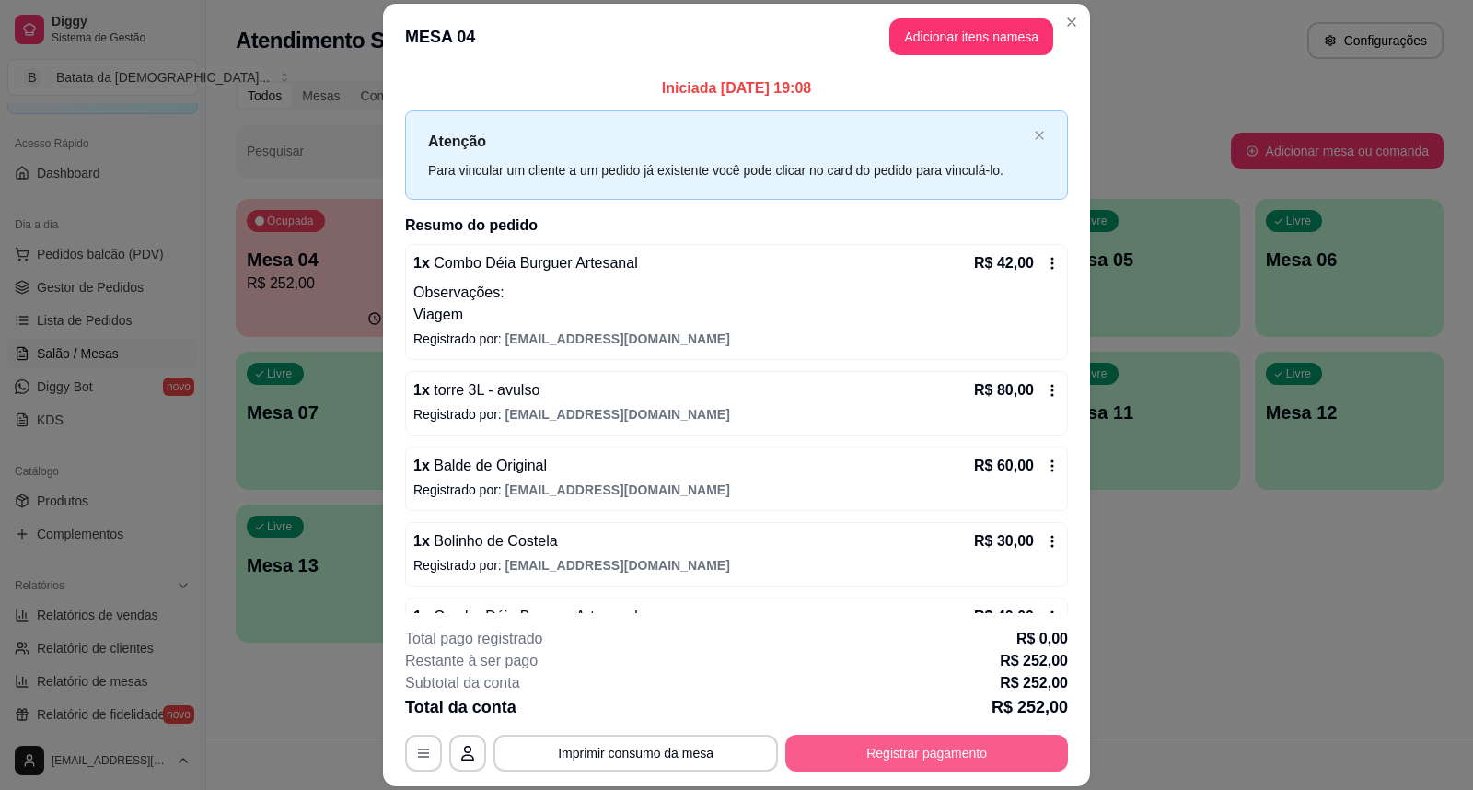
click at [931, 765] on button "Registrar pagamento" at bounding box center [926, 752] width 283 height 37
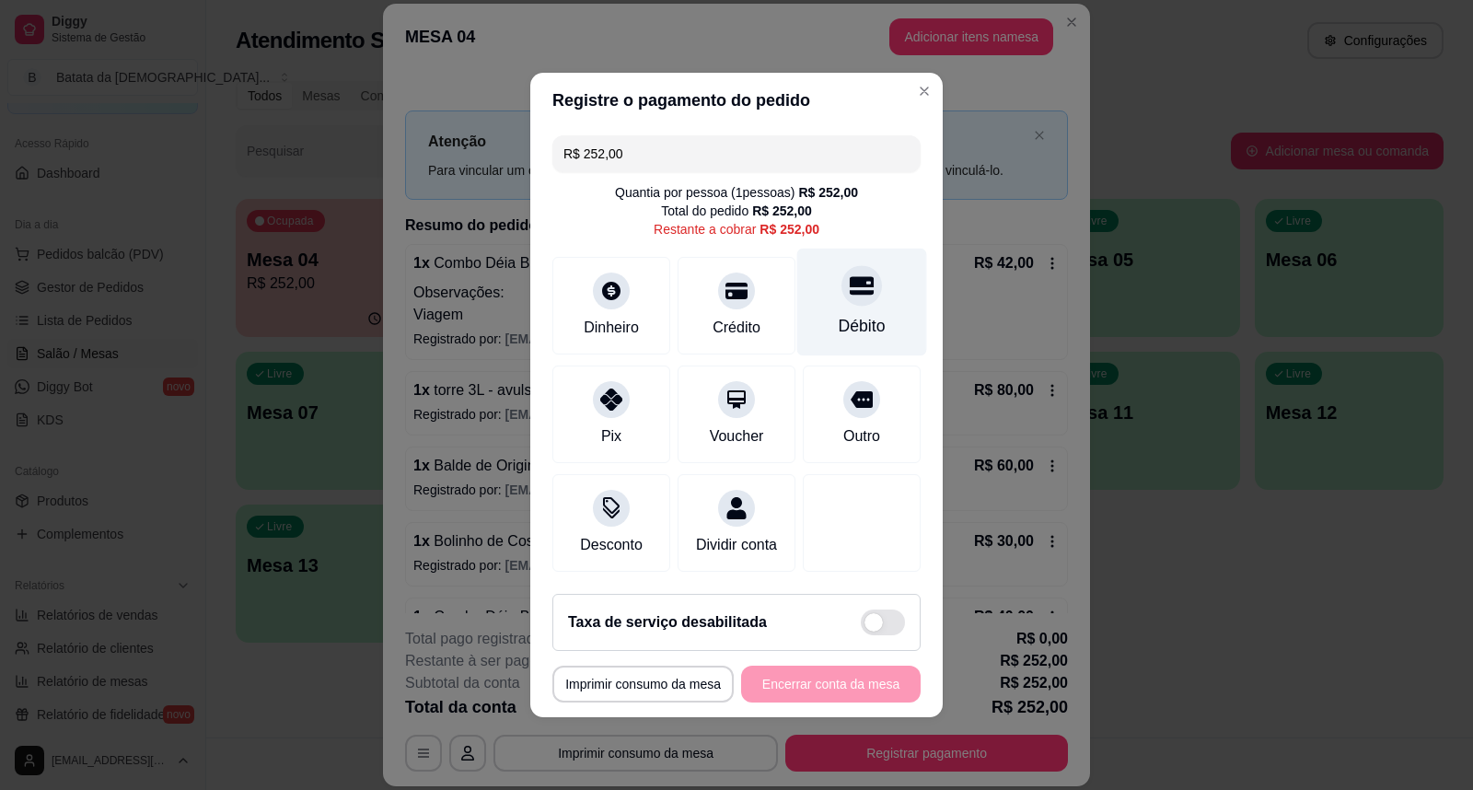
click at [854, 295] on div "Débito" at bounding box center [862, 303] width 130 height 108
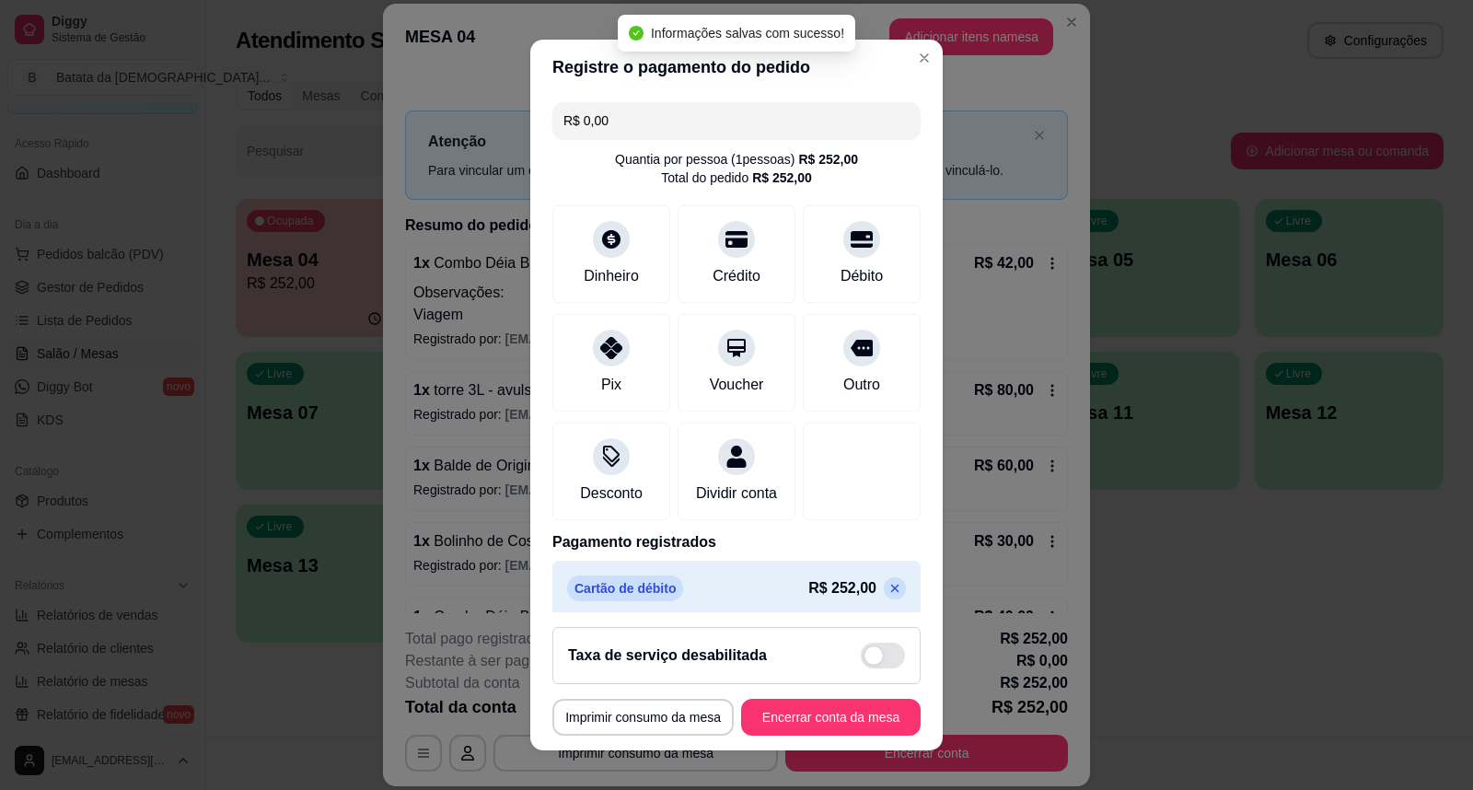
click at [887, 595] on icon at bounding box center [894, 588] width 15 height 15
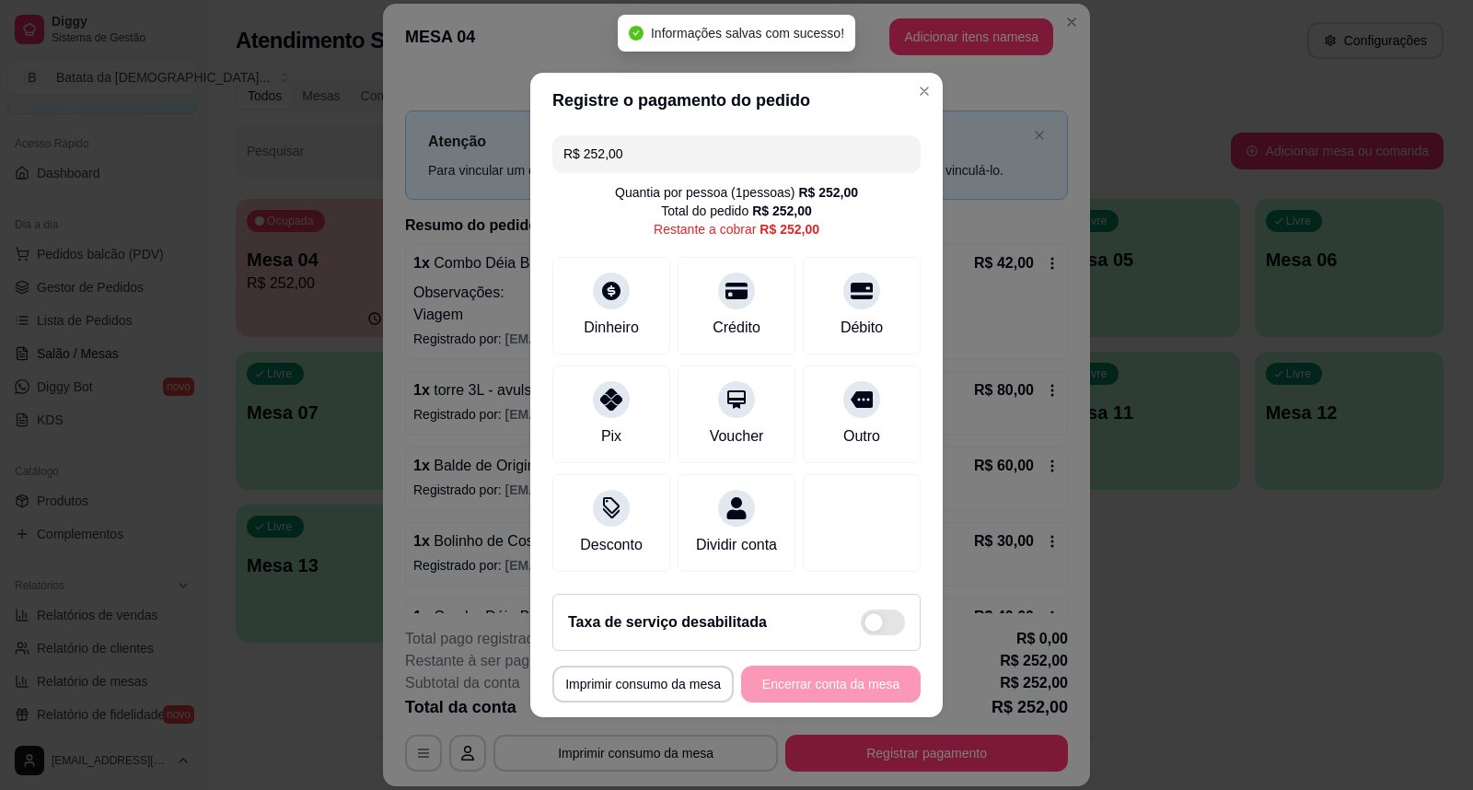
drag, startPoint x: 628, startPoint y: 148, endPoint x: 372, endPoint y: 134, distance: 256.2
click at [372, 134] on div "**********" at bounding box center [736, 395] width 1473 height 790
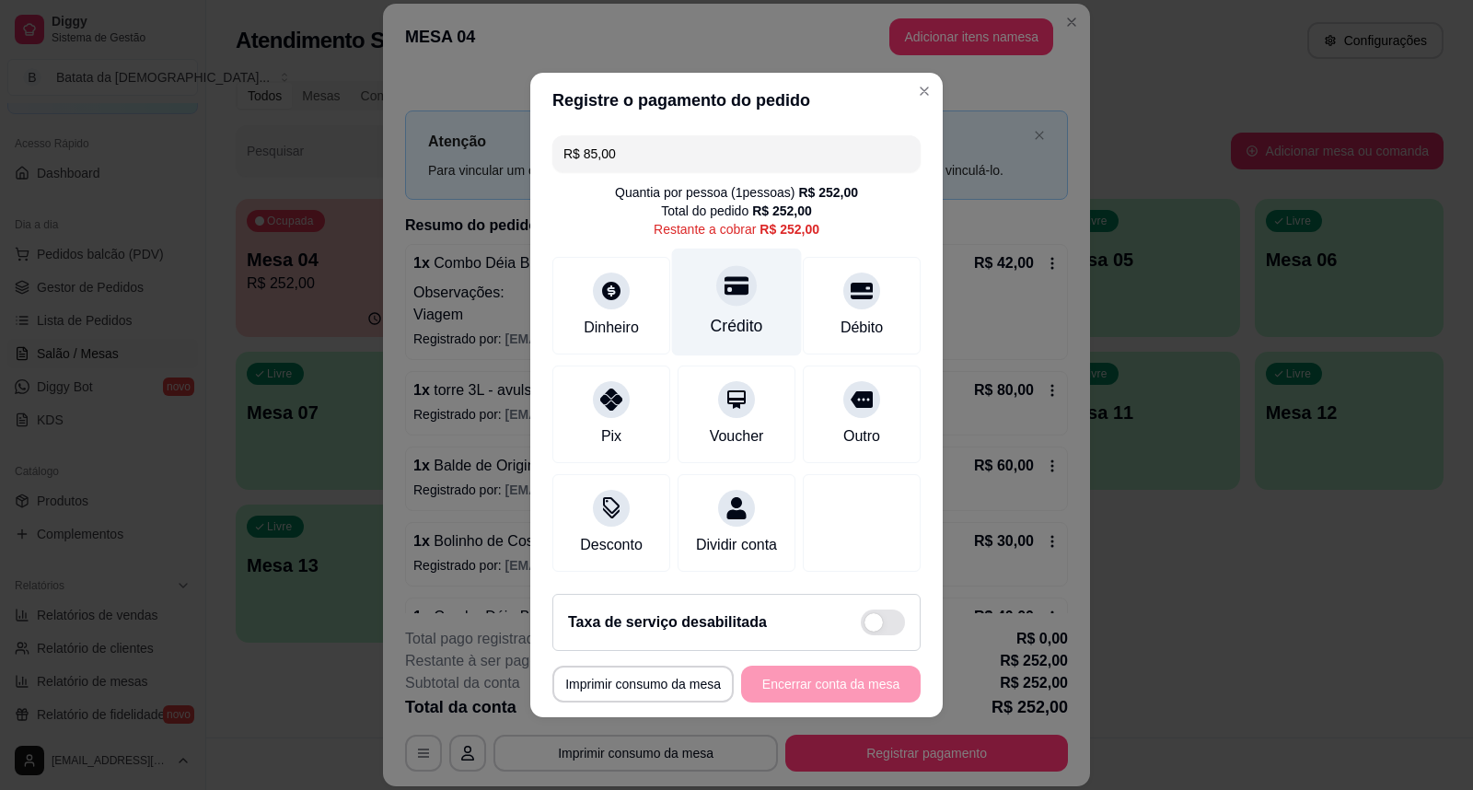
click at [712, 319] on div "Crédito" at bounding box center [737, 326] width 52 height 24
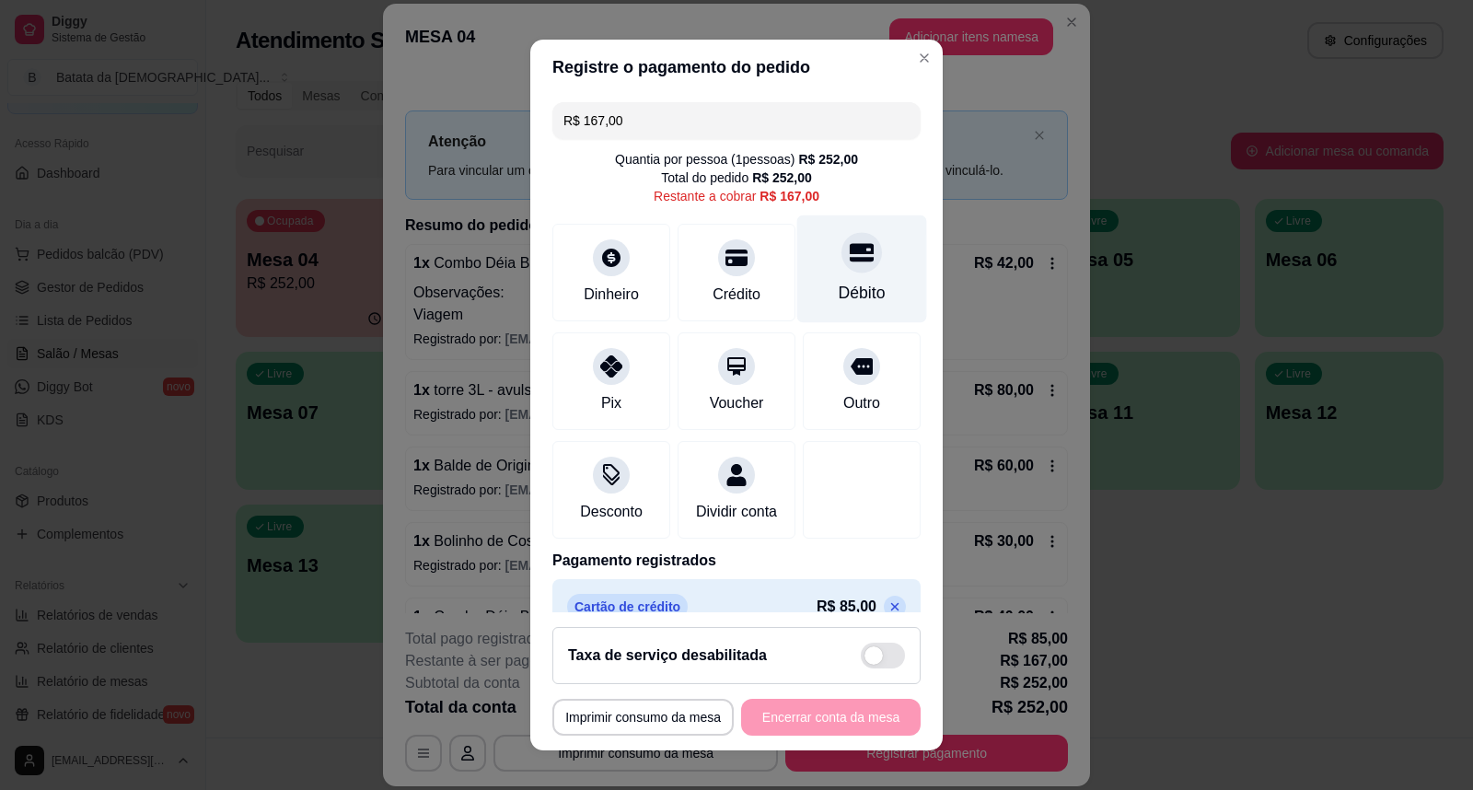
click at [813, 270] on div "Débito" at bounding box center [862, 269] width 130 height 108
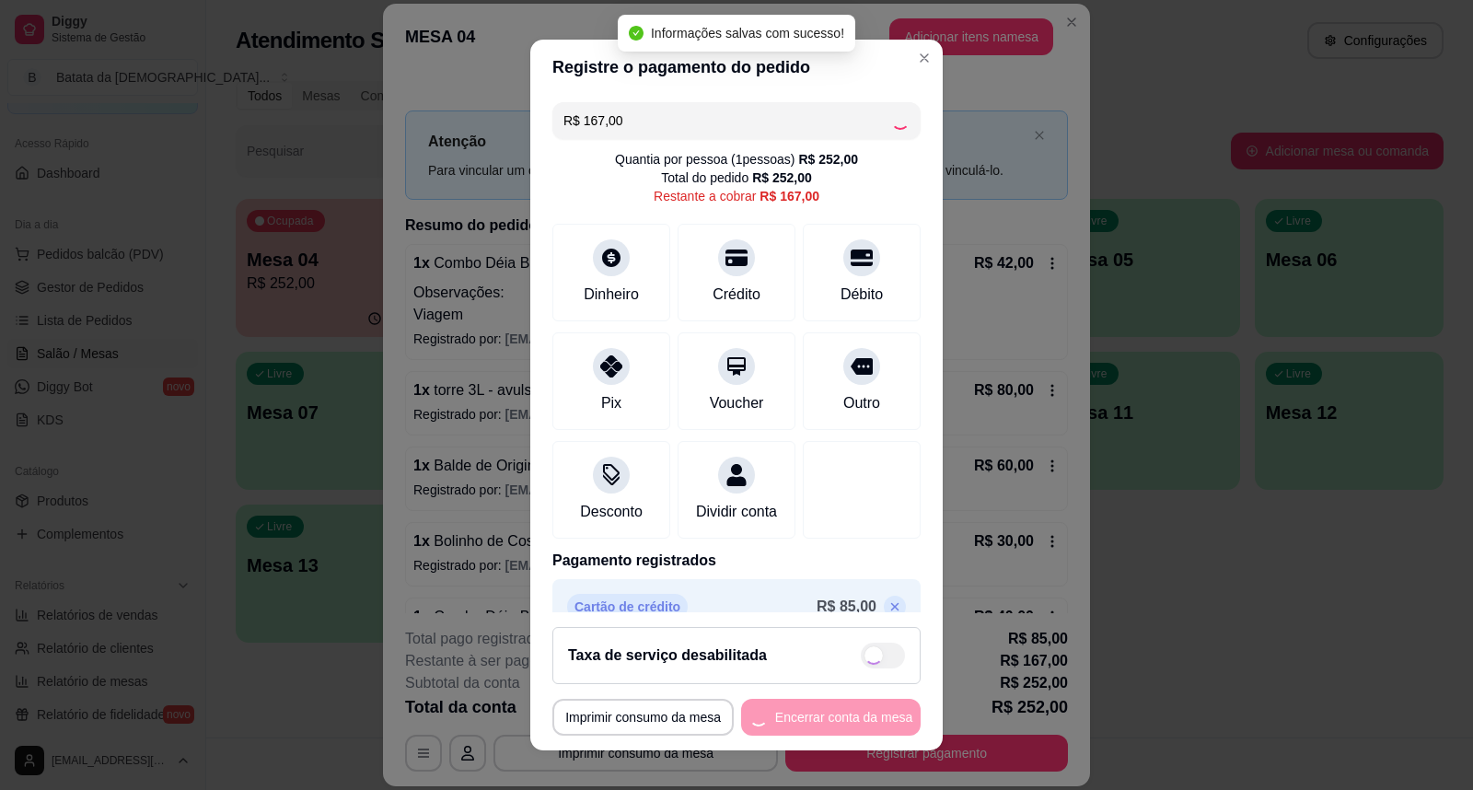
type input "R$ 0,00"
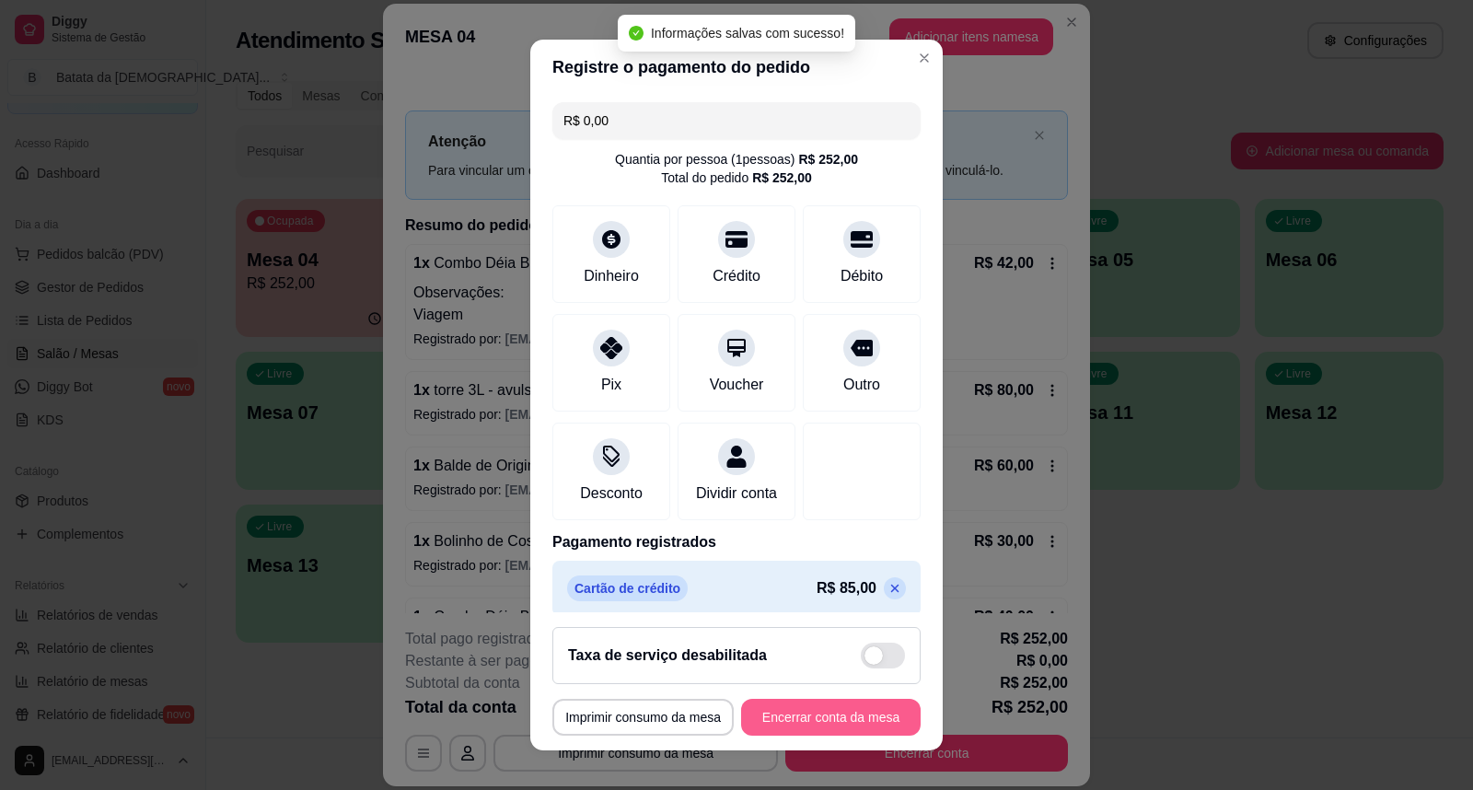
click at [852, 723] on button "Encerrar conta da mesa" at bounding box center [830, 717] width 179 height 37
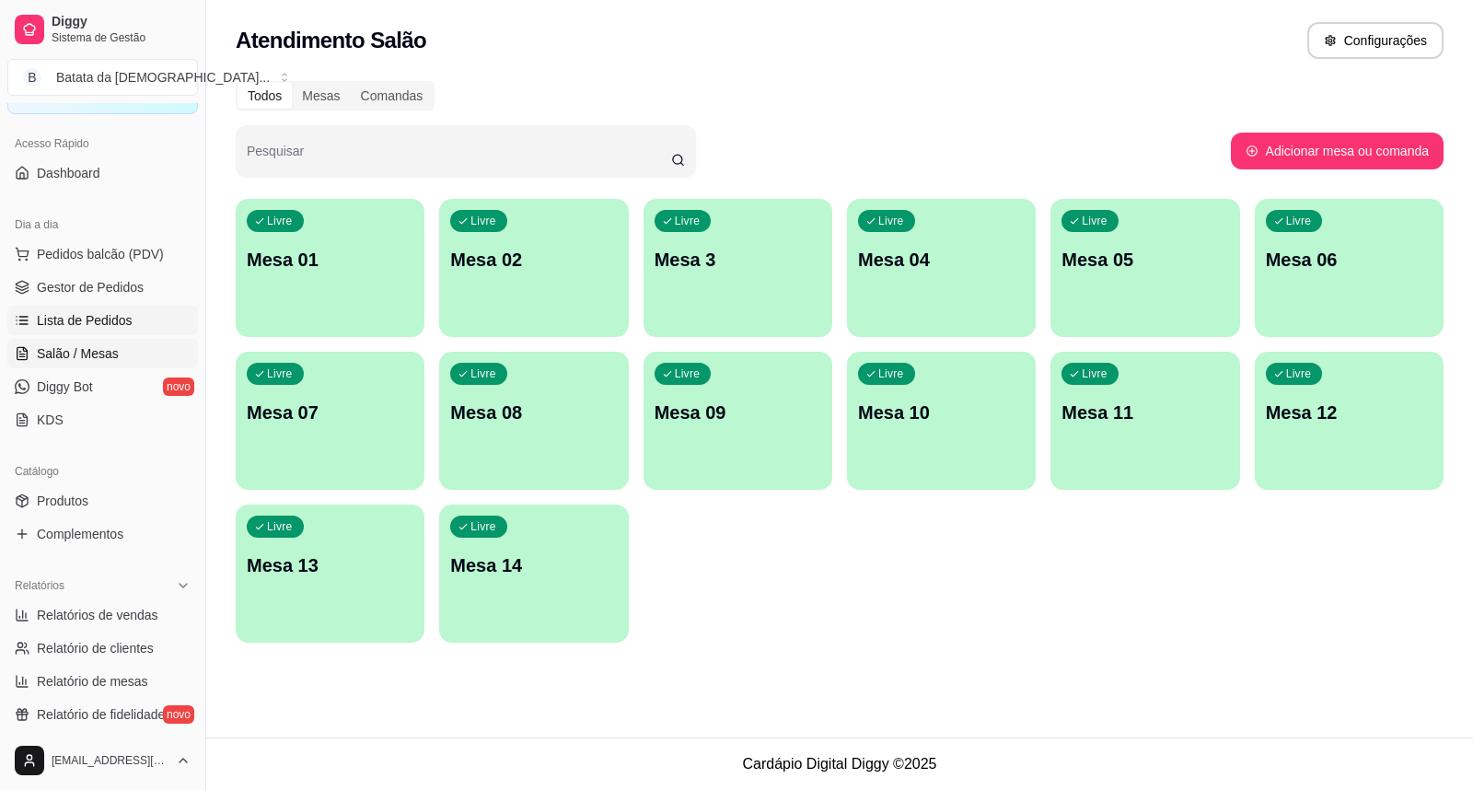
click at [116, 324] on span "Lista de Pedidos" at bounding box center [85, 320] width 96 height 18
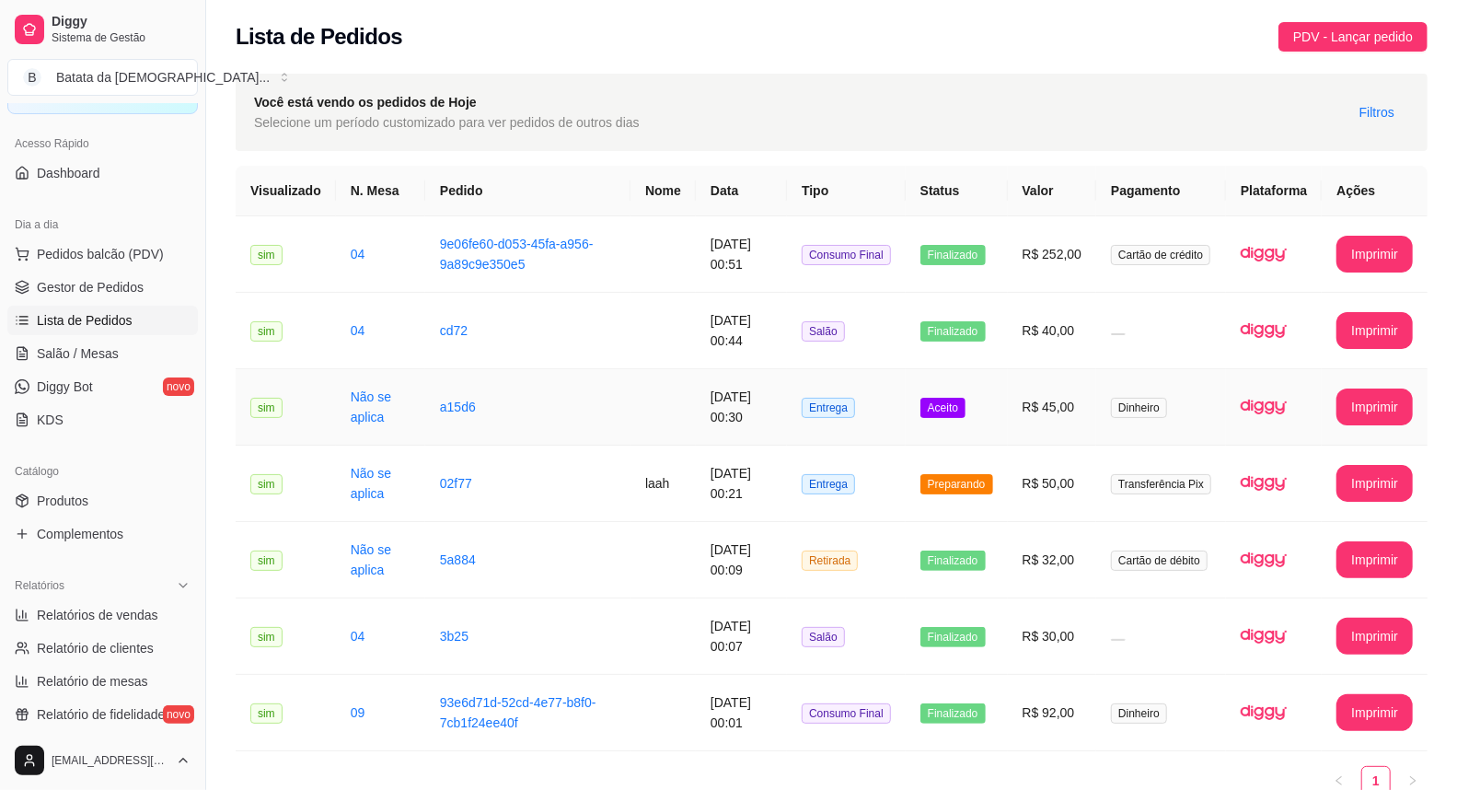
click at [855, 415] on span "Entrega" at bounding box center [828, 408] width 53 height 20
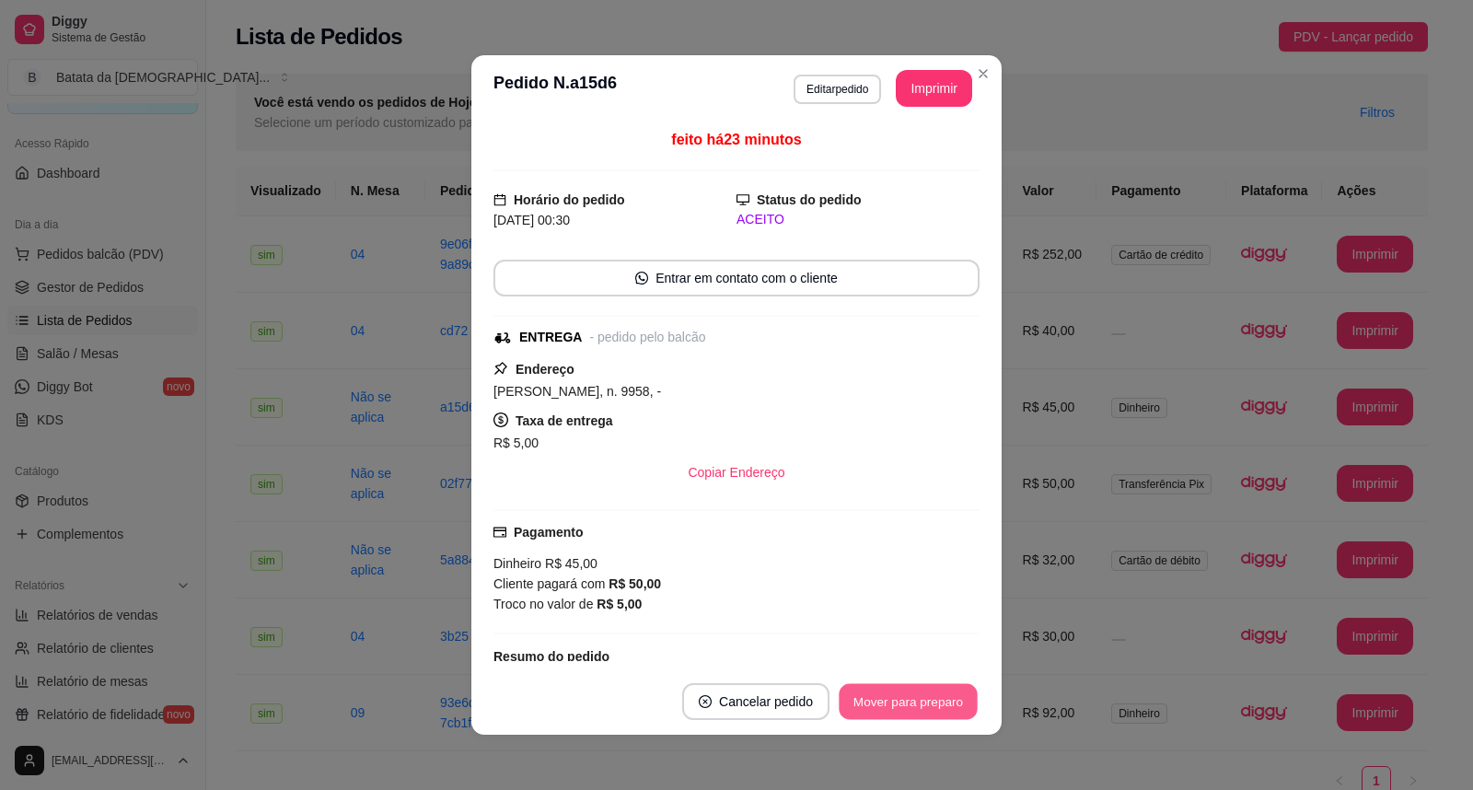
click at [891, 701] on button "Mover para preparo" at bounding box center [907, 702] width 138 height 36
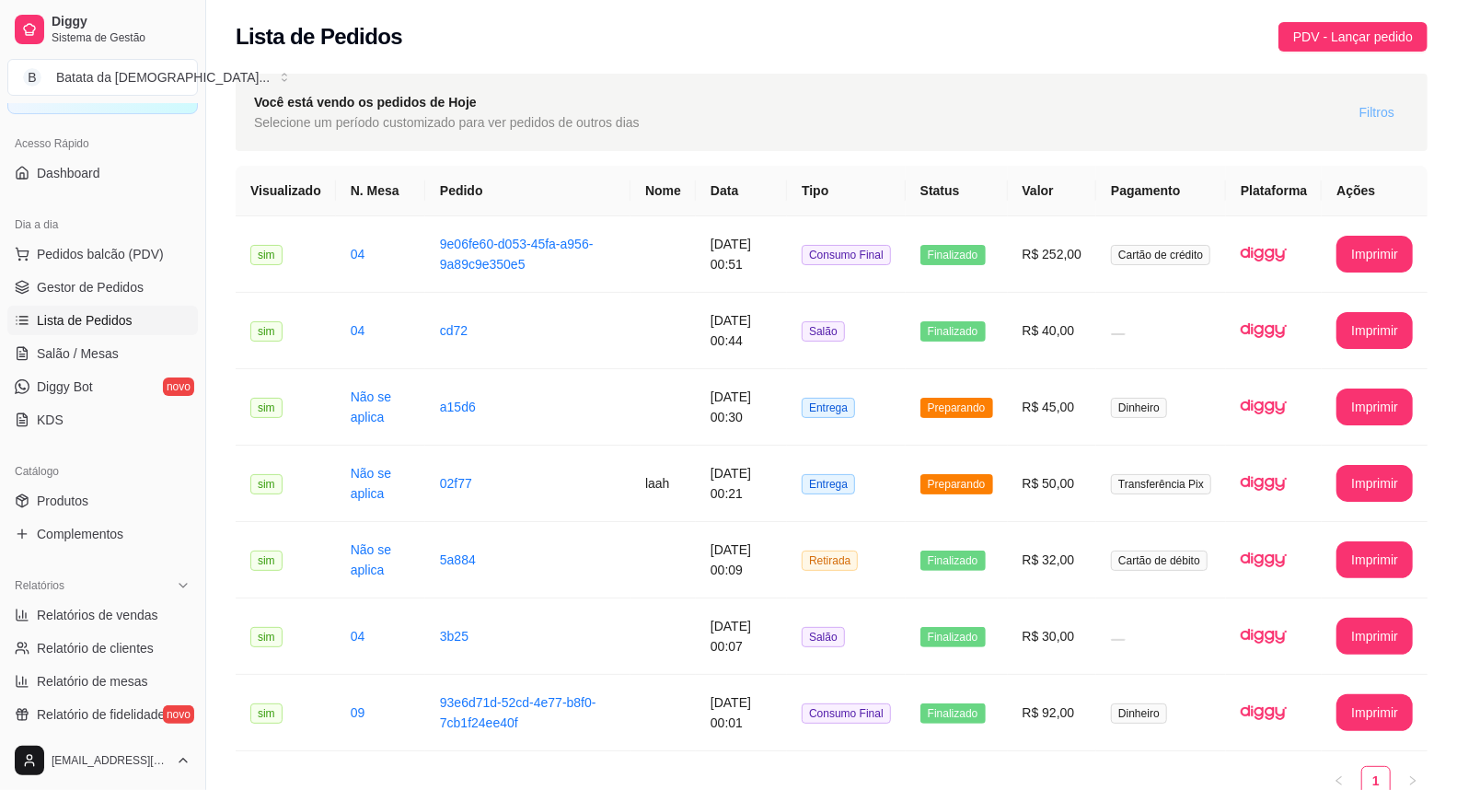
click at [1364, 116] on span "Filtros" at bounding box center [1376, 112] width 35 height 20
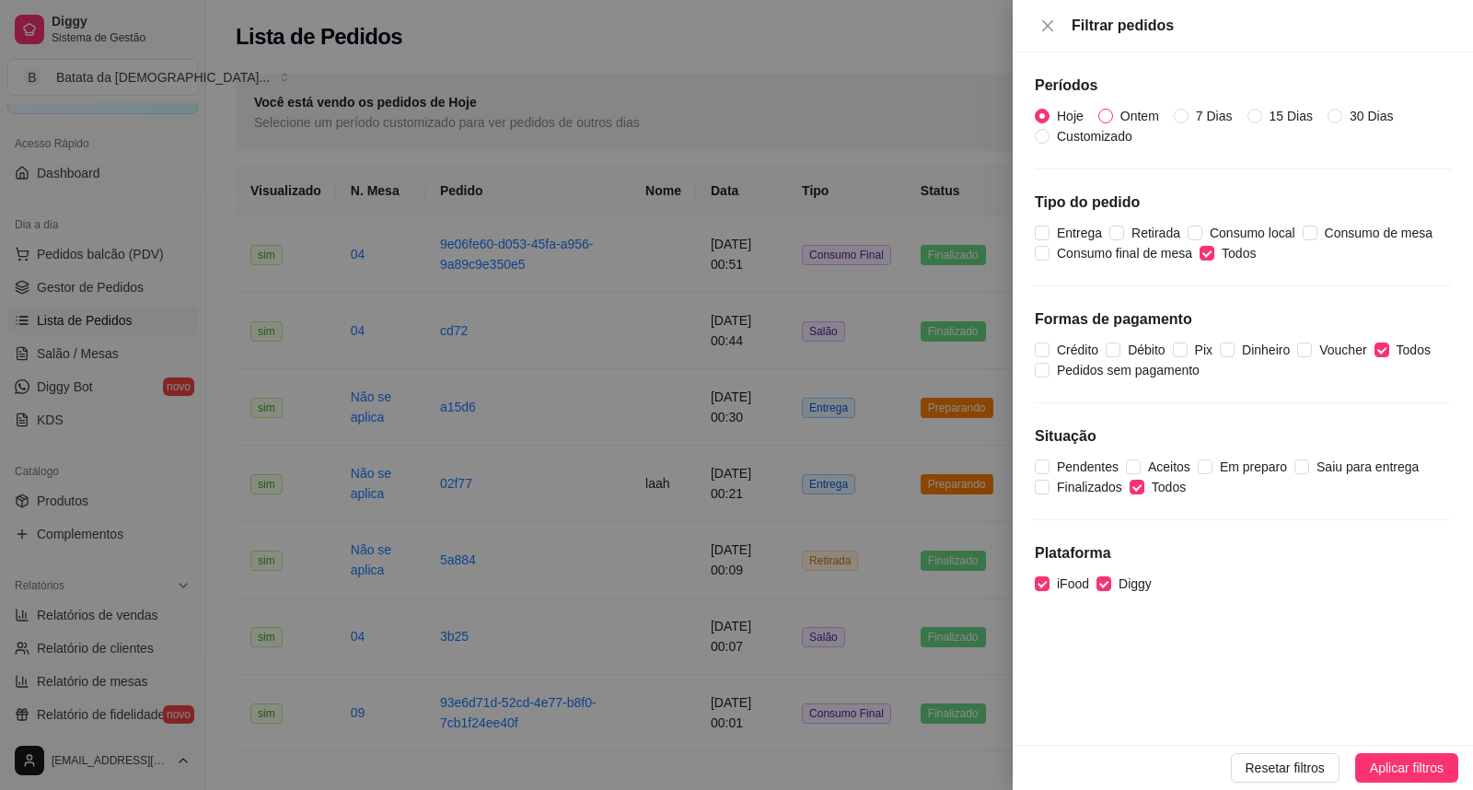
click at [1119, 115] on span "Ontem" at bounding box center [1139, 116] width 53 height 20
click at [1113, 115] on input "Ontem" at bounding box center [1105, 116] width 15 height 15
radio input "true"
radio input "false"
click at [1119, 115] on span "Ontem" at bounding box center [1139, 116] width 53 height 20
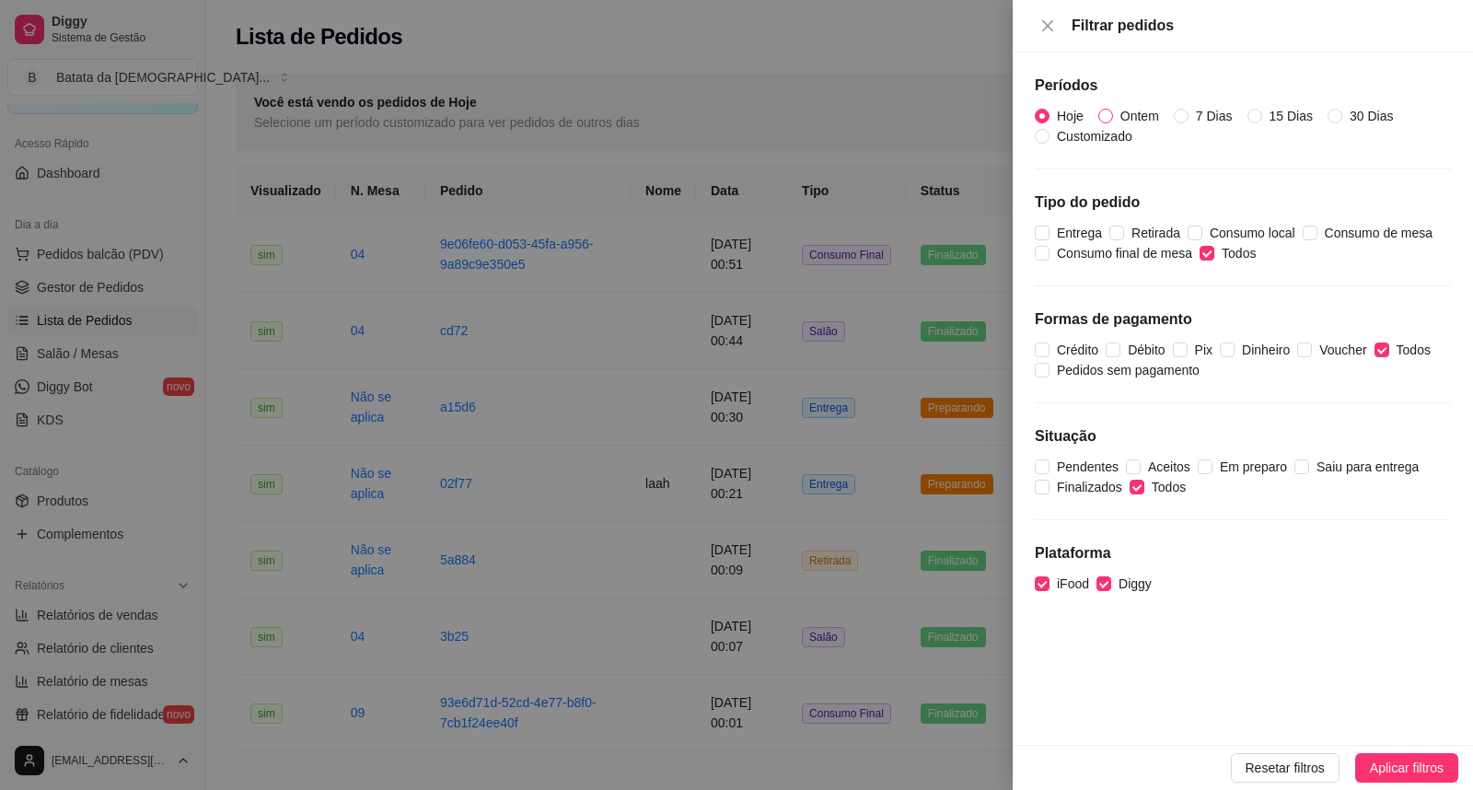
click at [1113, 115] on input "Ontem" at bounding box center [1105, 116] width 15 height 15
click at [1399, 757] on button "Aplicar filtros" at bounding box center [1406, 767] width 103 height 29
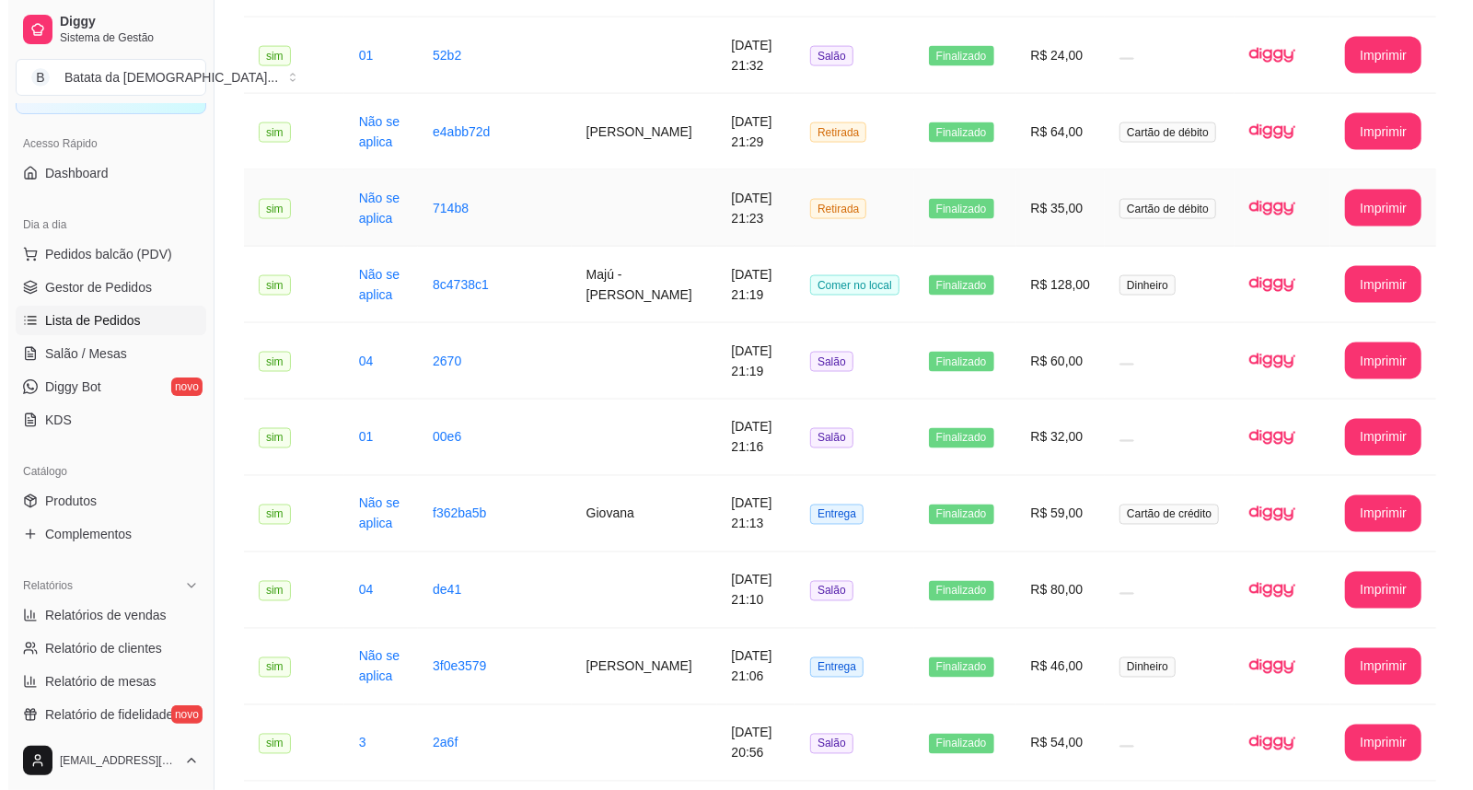
scroll to position [1738, 0]
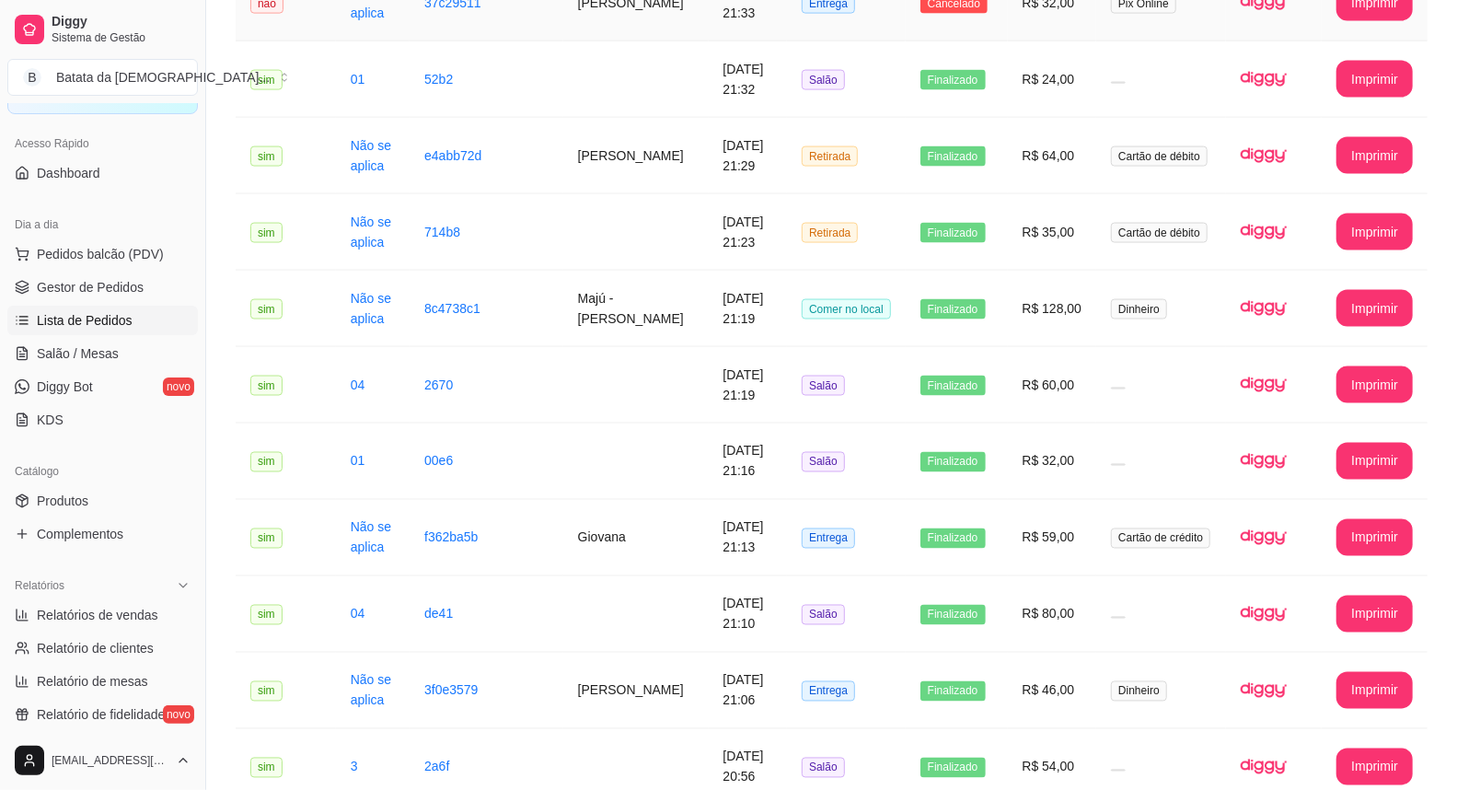
click at [1020, 41] on td "R$ 32,00" at bounding box center [1052, 3] width 89 height 76
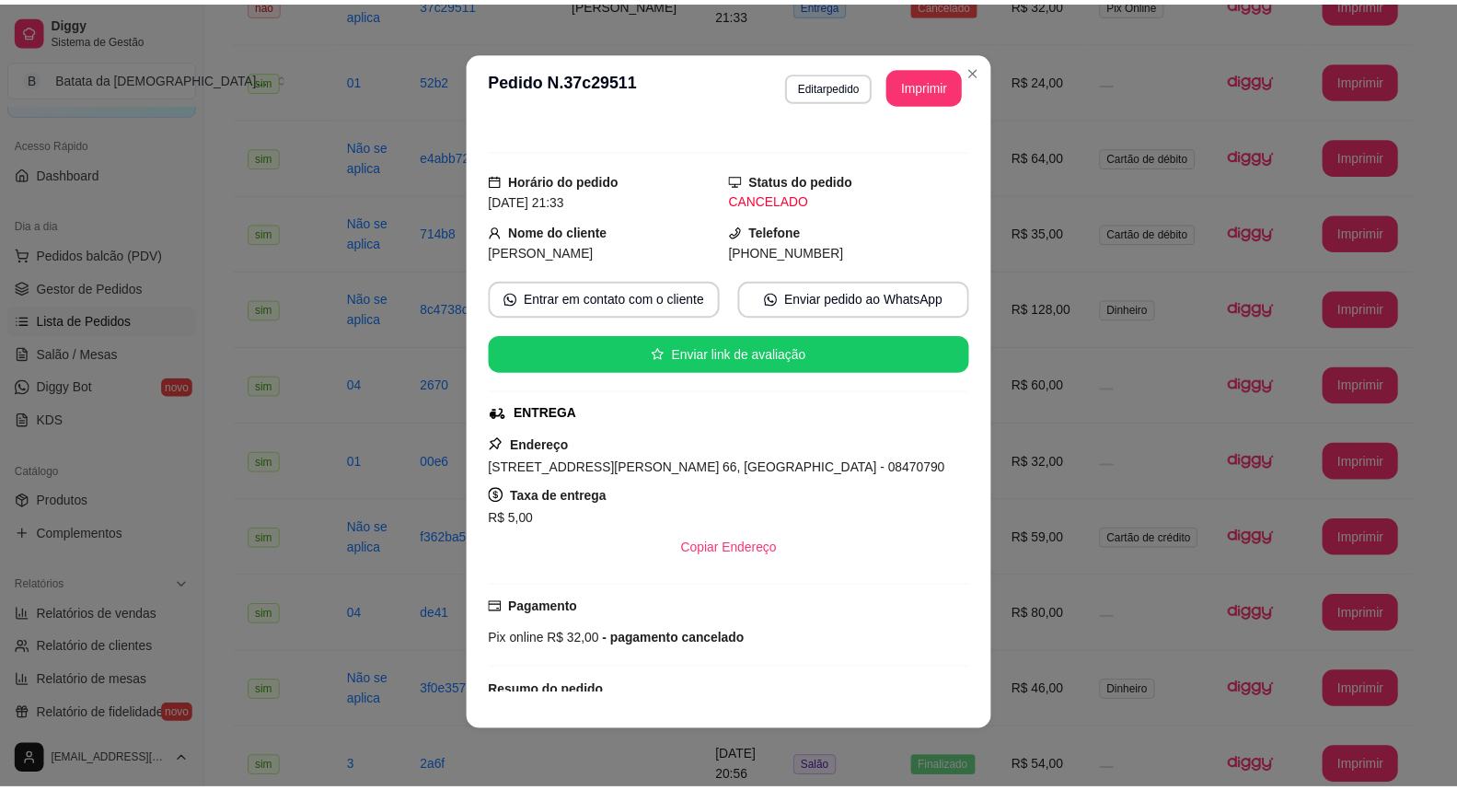
scroll to position [0, 0]
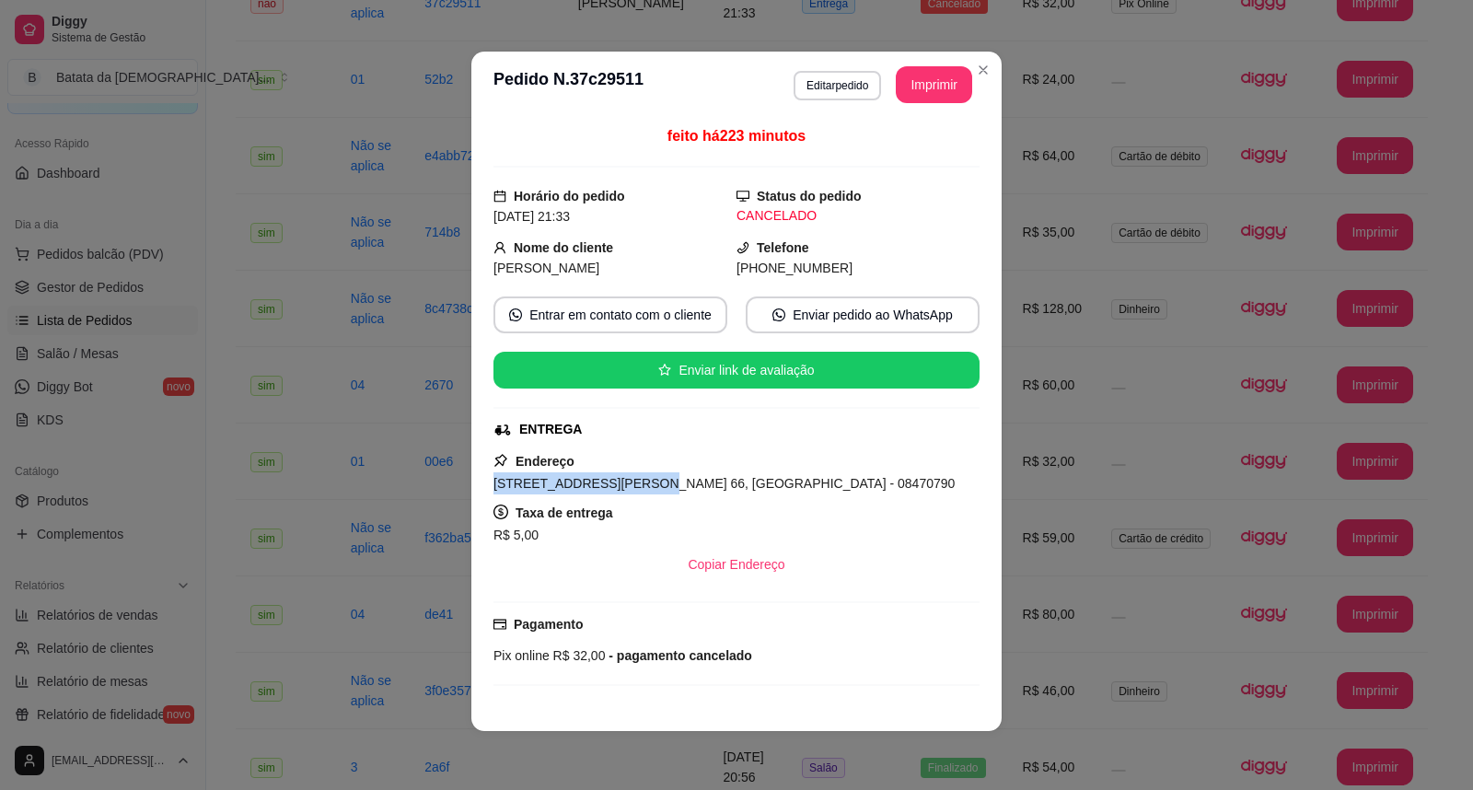
drag, startPoint x: 609, startPoint y: 483, endPoint x: 475, endPoint y: 481, distance: 134.4
click at [475, 481] on div "feito há 223 minutos Horário do pedido [DATE] 21:33 Status do pedido CANCELADO …" at bounding box center [736, 410] width 530 height 584
copy span "[STREET_ADDRESS][PERSON_NAME] 66,"
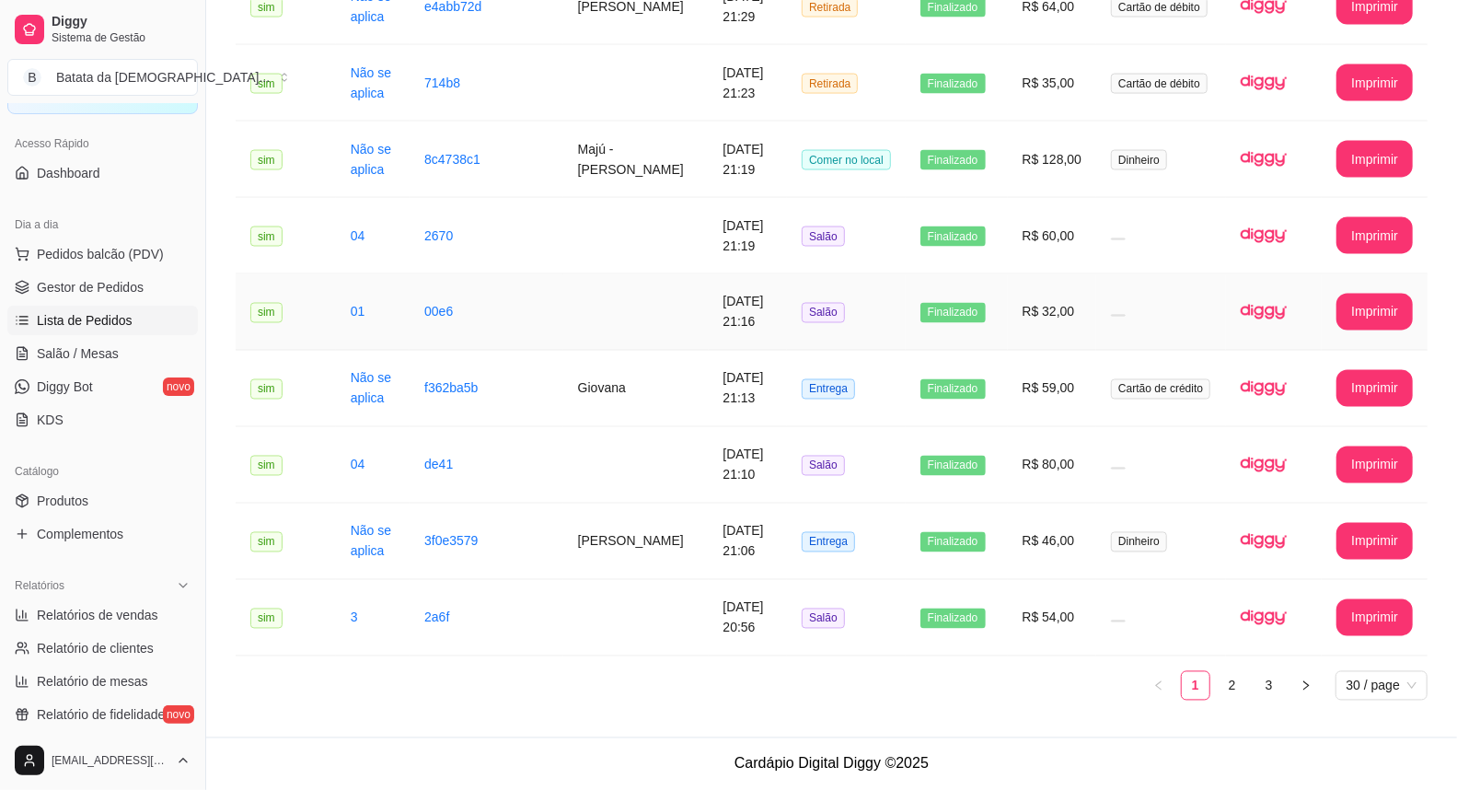
scroll to position [2167, 0]
click at [1237, 688] on link "2" at bounding box center [1233, 686] width 28 height 28
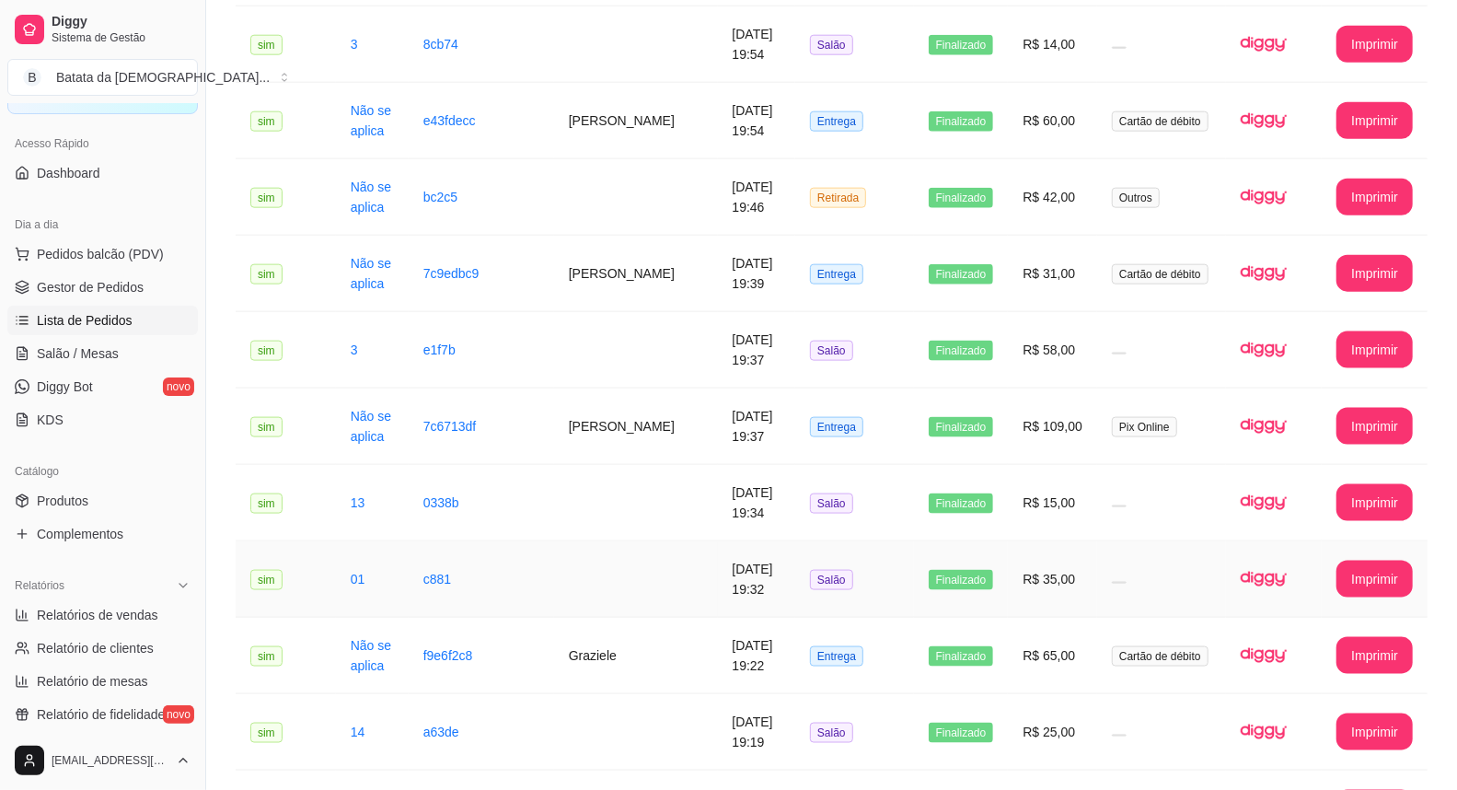
scroll to position [1854, 0]
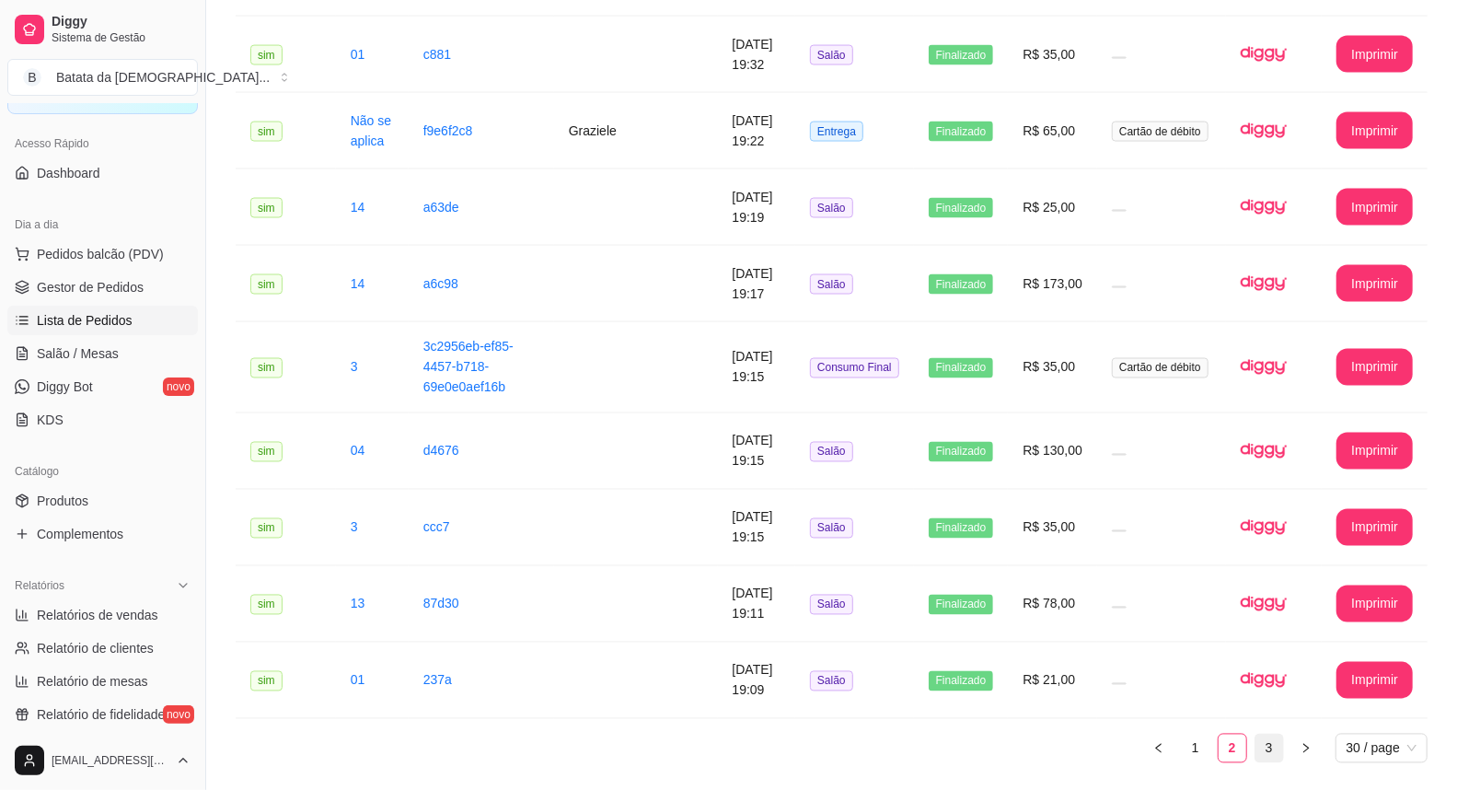
click at [1276, 734] on link "3" at bounding box center [1269, 748] width 28 height 28
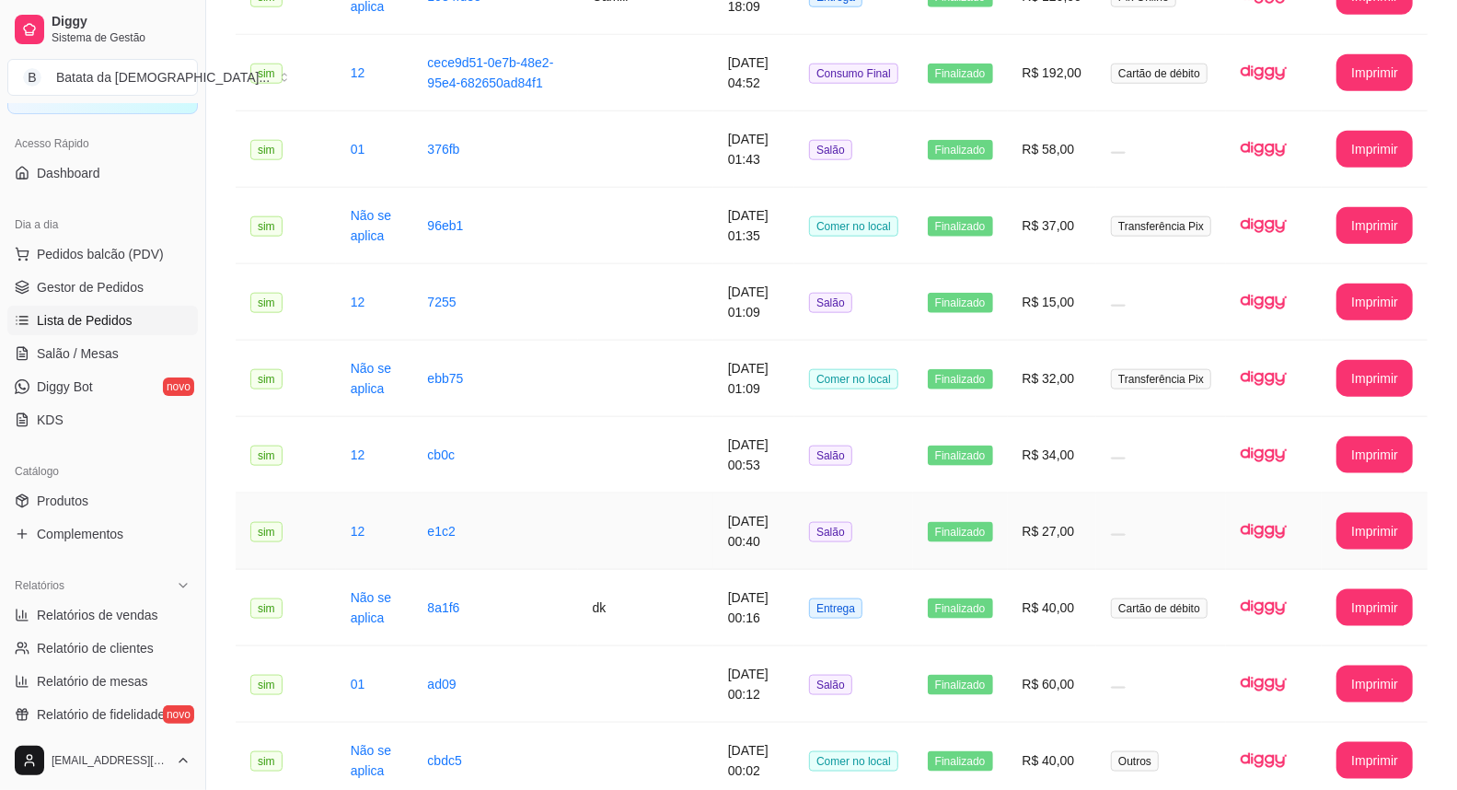
scroll to position [1318, 0]
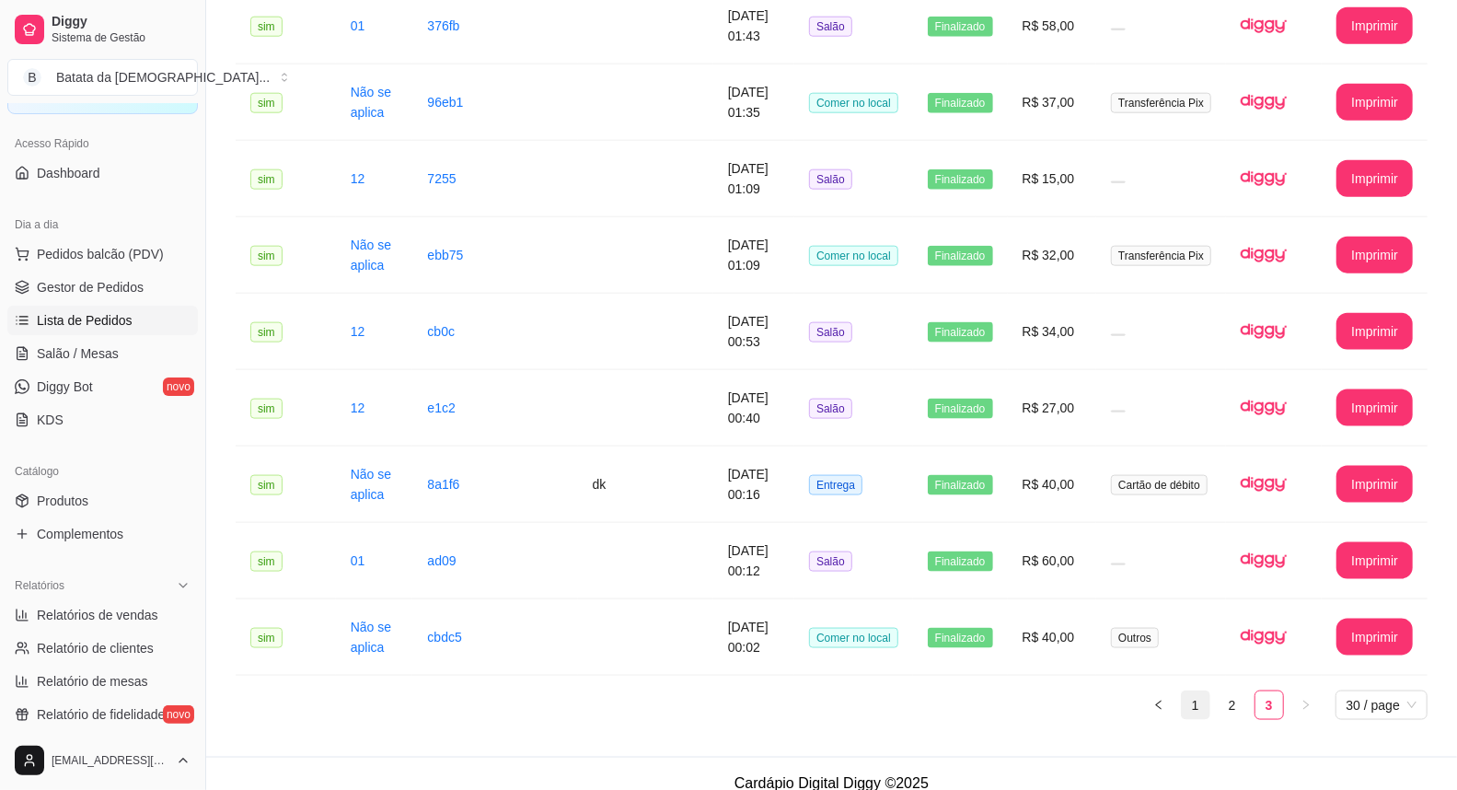
click at [1194, 691] on link "1" at bounding box center [1196, 705] width 28 height 28
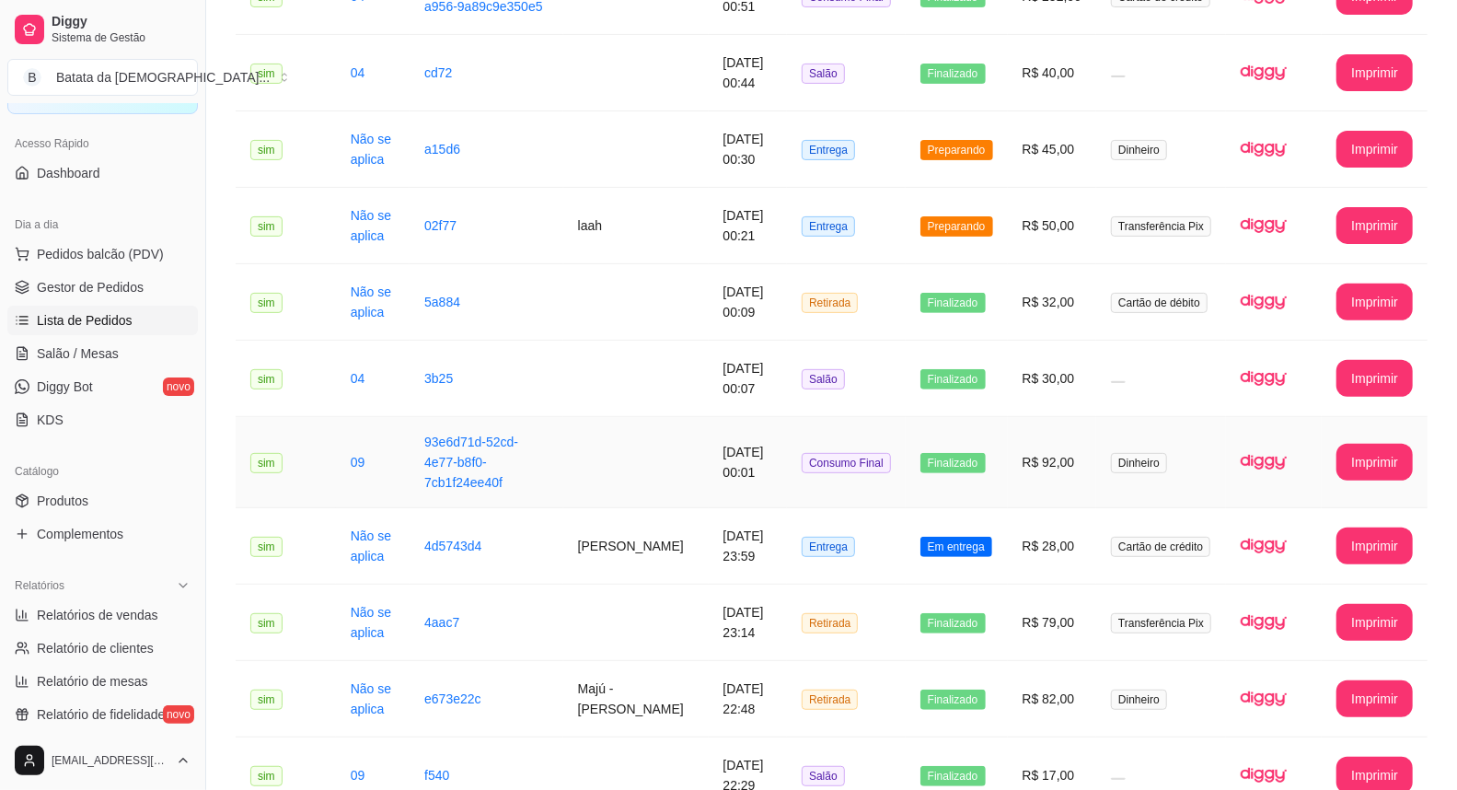
scroll to position [295, 0]
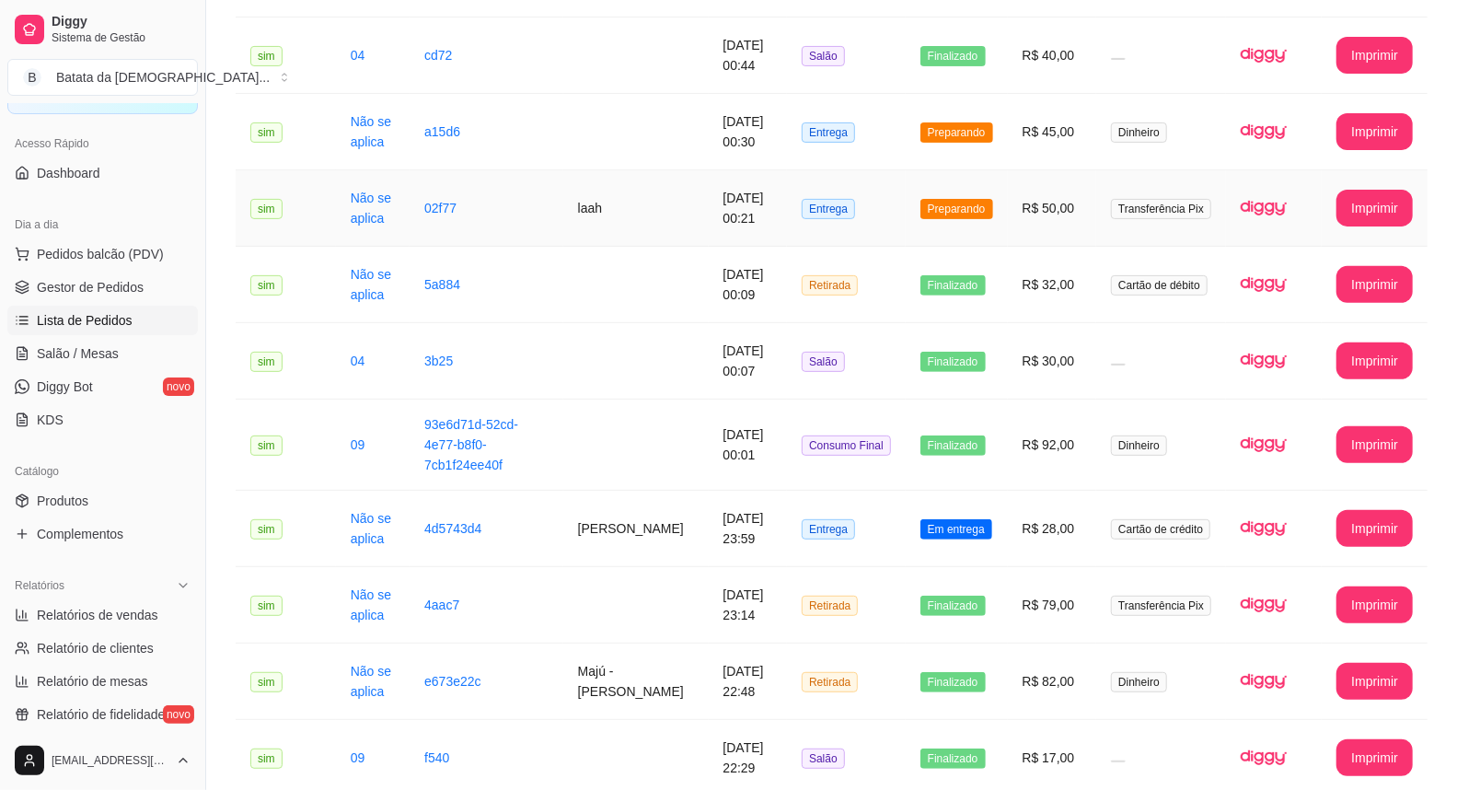
click at [1091, 237] on td "R$ 50,00" at bounding box center [1052, 208] width 89 height 76
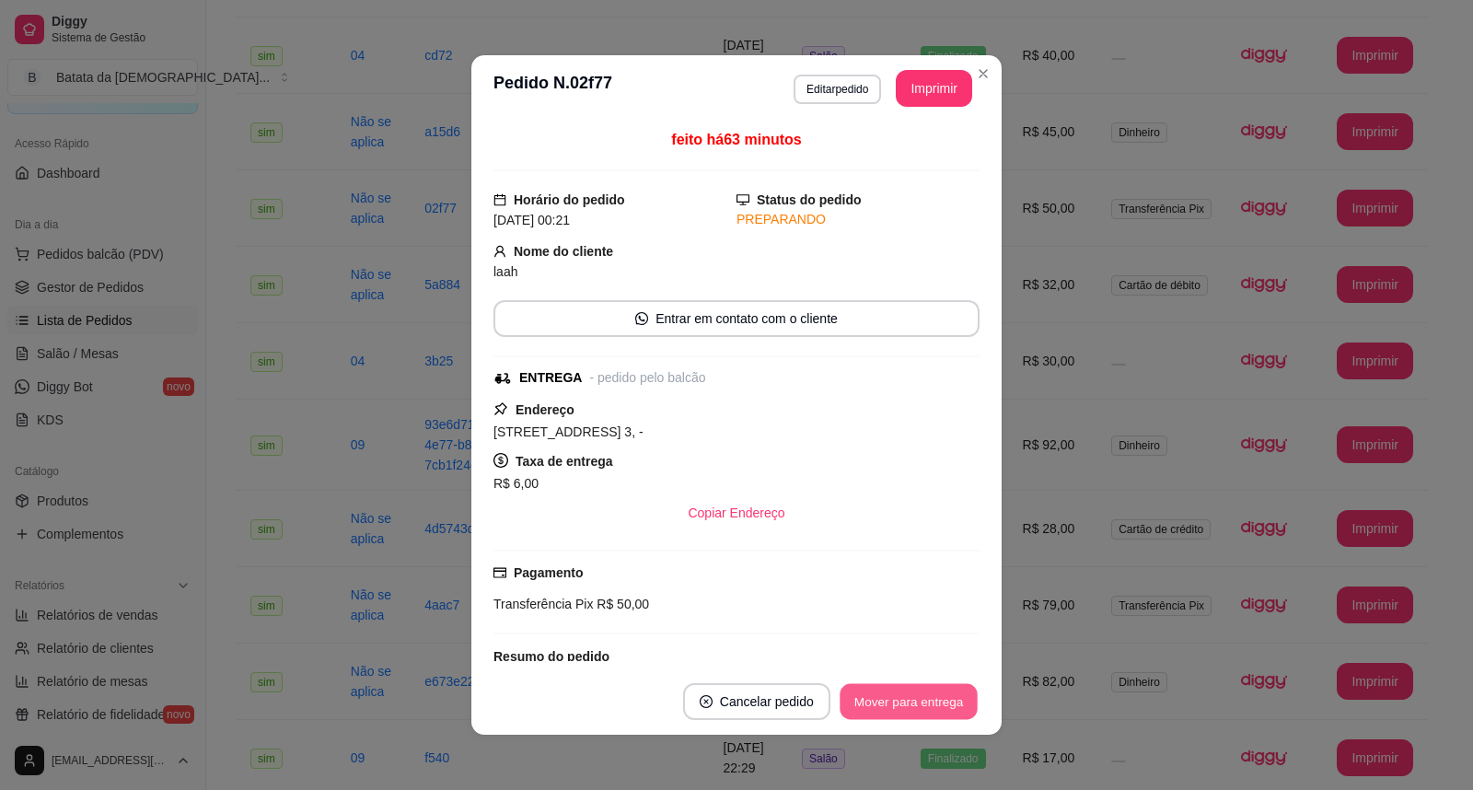
click at [920, 695] on button "Mover para entrega" at bounding box center [908, 702] width 138 height 36
click at [912, 710] on button "Mover para finalizado" at bounding box center [903, 701] width 153 height 37
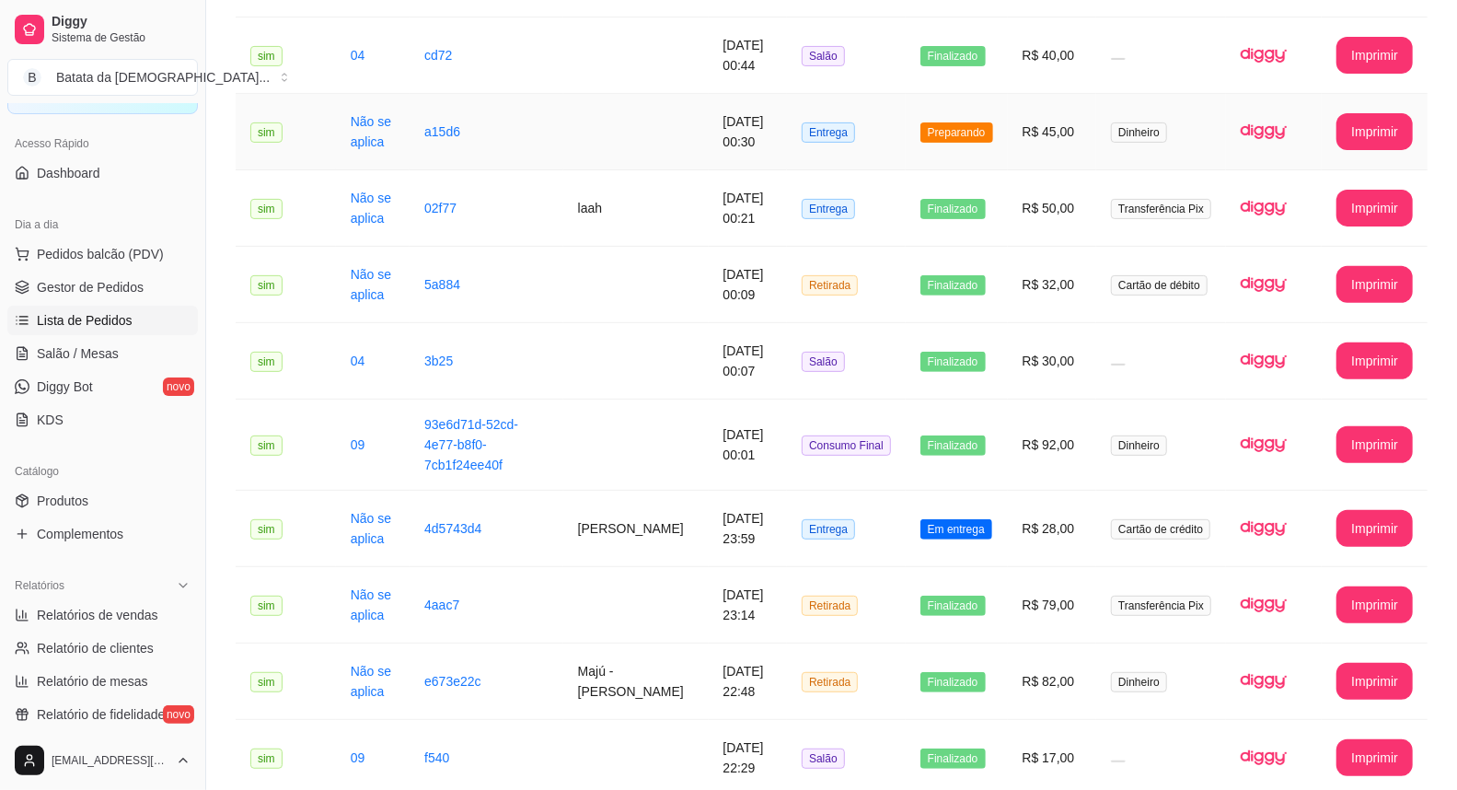
click at [1015, 166] on td "R$ 45,00" at bounding box center [1052, 132] width 89 height 76
click at [1121, 567] on td "Cartão de crédito" at bounding box center [1161, 529] width 130 height 76
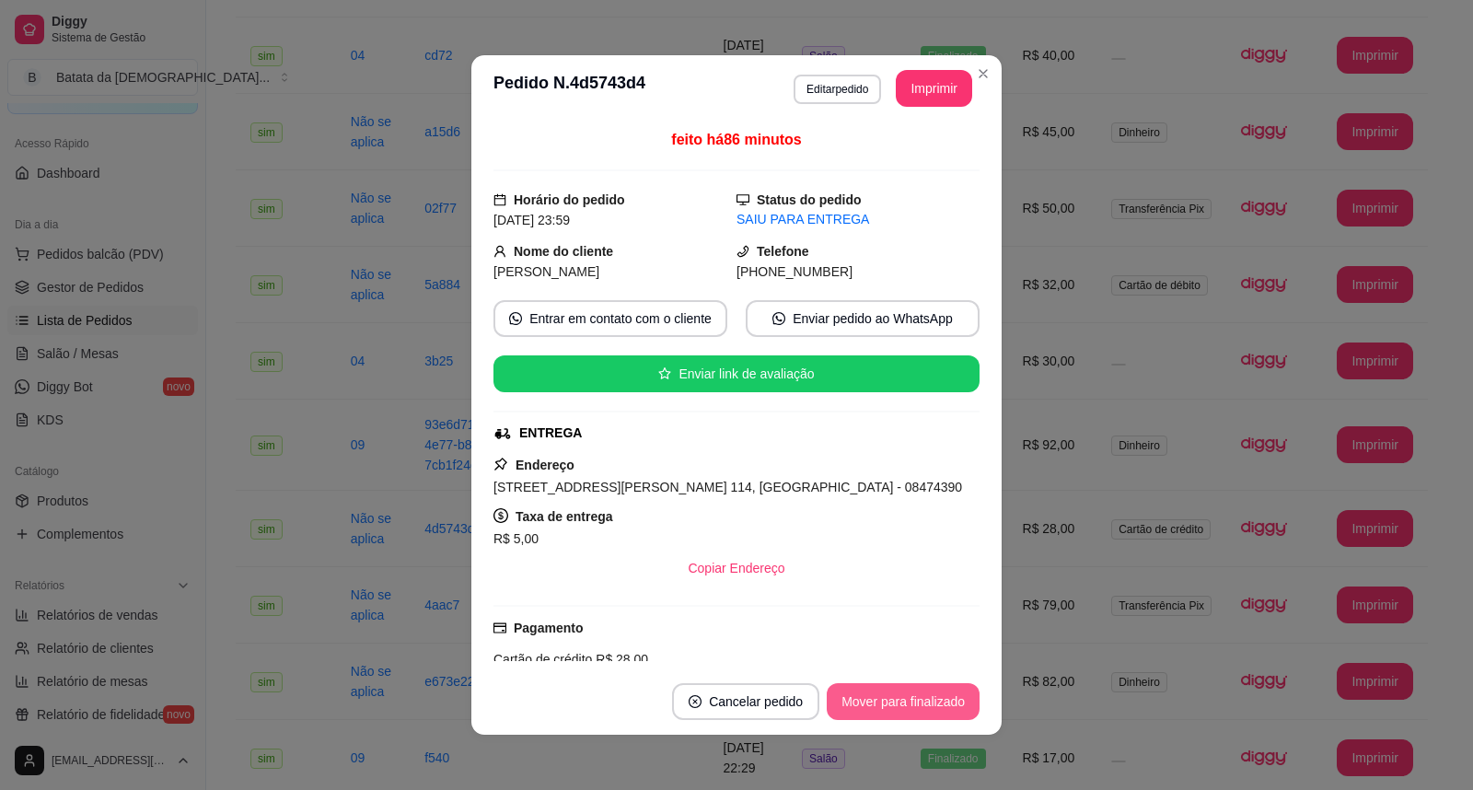
click at [922, 706] on button "Mover para finalizado" at bounding box center [903, 701] width 153 height 37
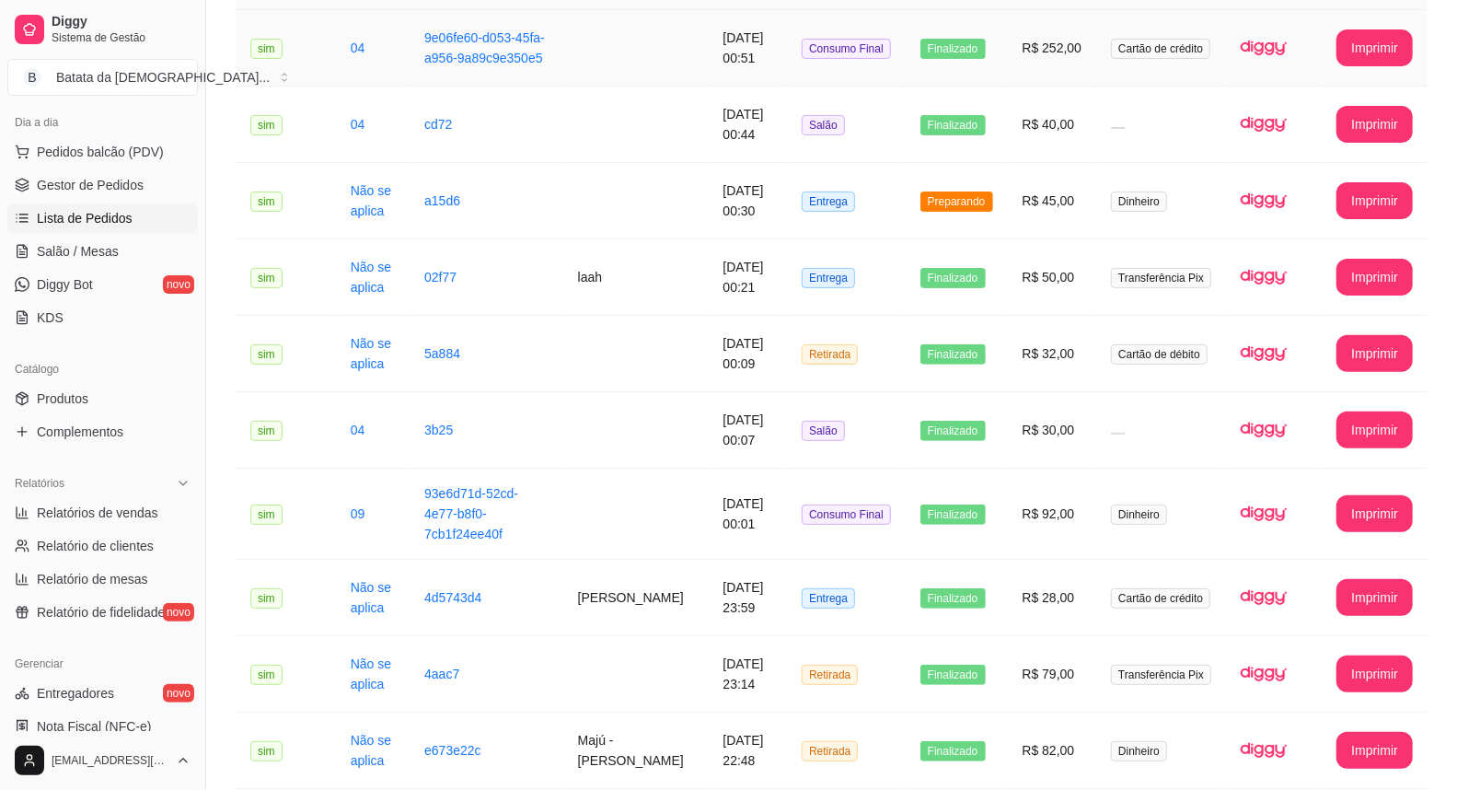
scroll to position [193, 0]
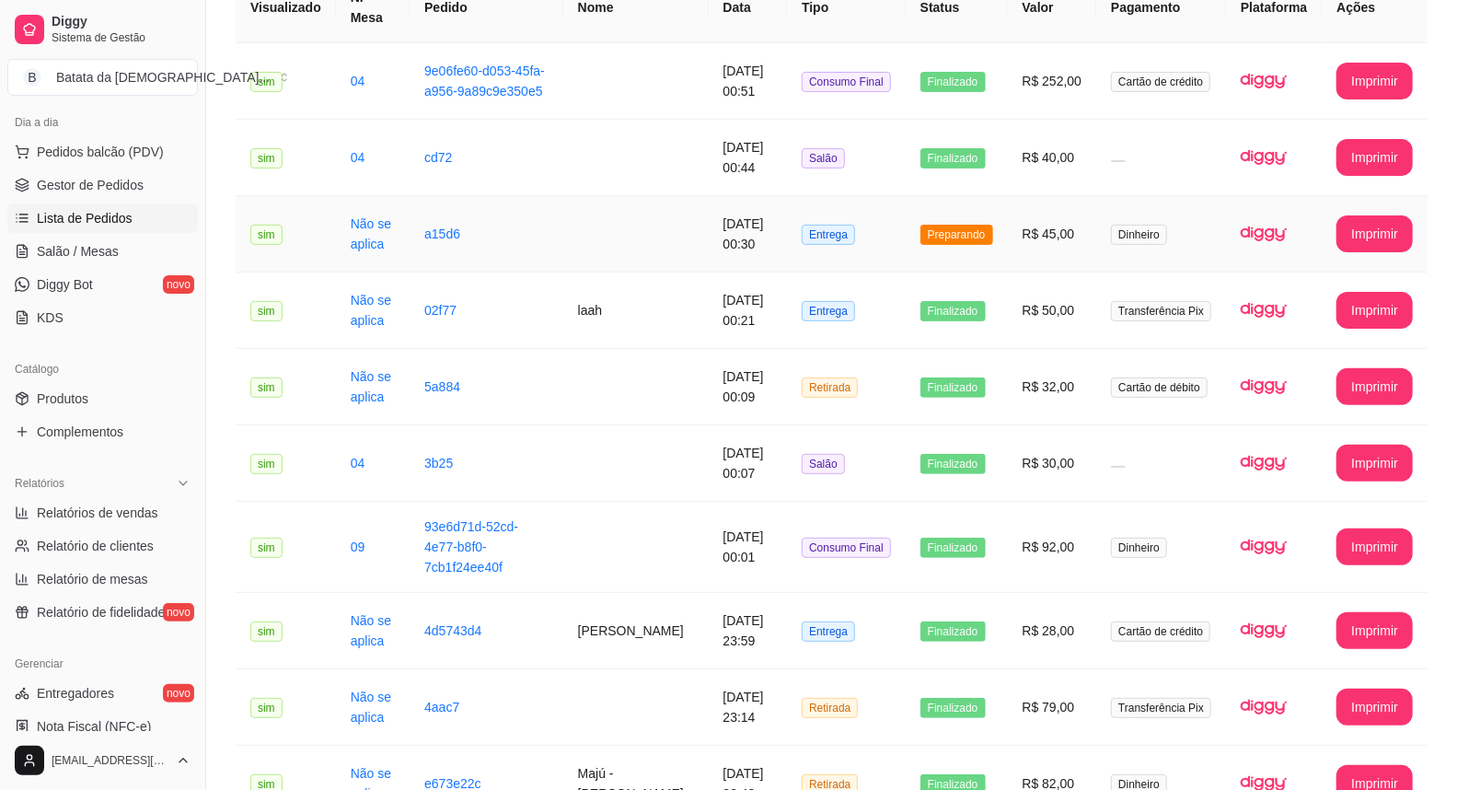
click at [1016, 272] on td "R$ 45,00" at bounding box center [1052, 234] width 89 height 76
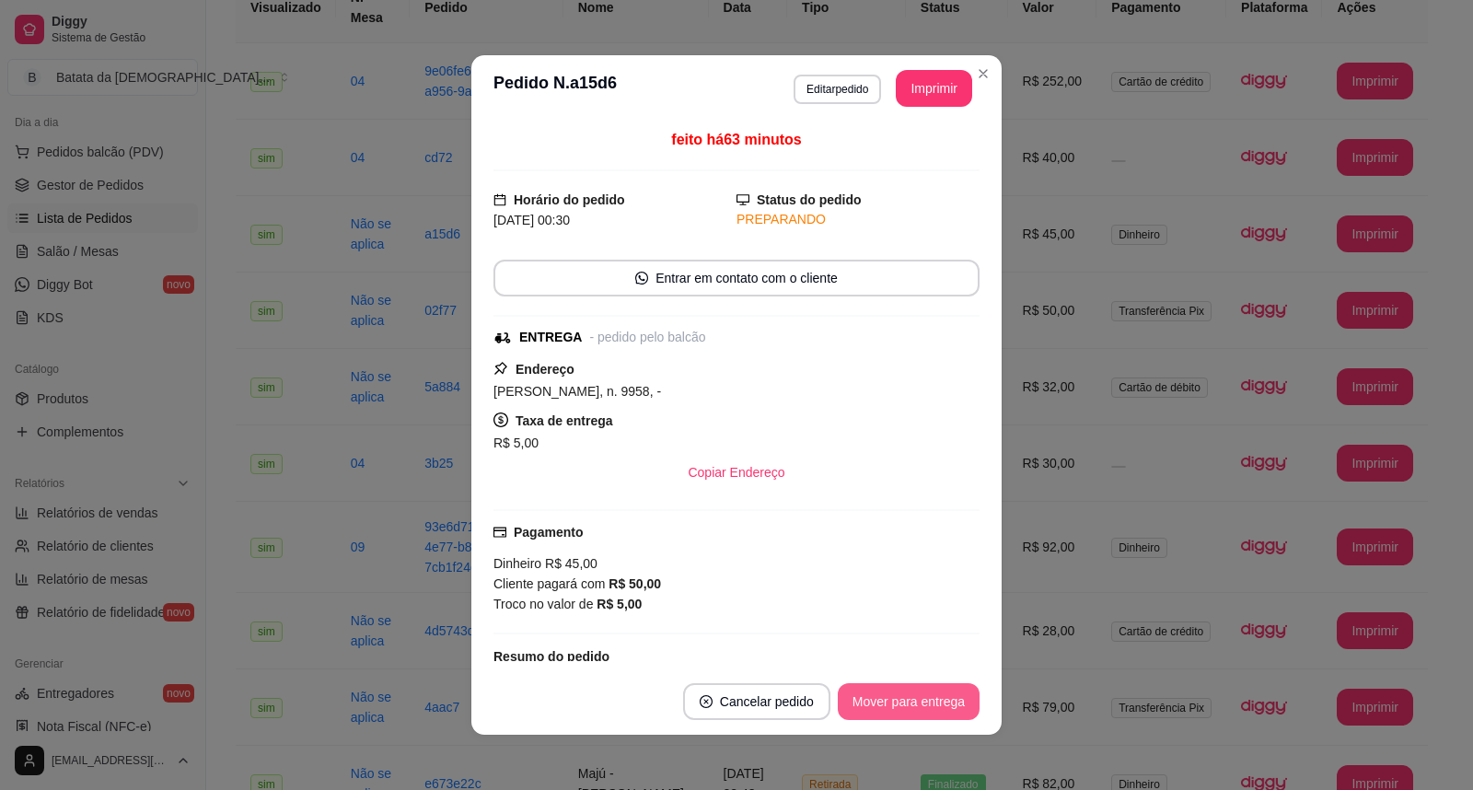
click at [935, 682] on footer "Cancelar pedido Mover para entrega" at bounding box center [736, 701] width 530 height 66
click at [933, 696] on button "Mover para entrega" at bounding box center [909, 701] width 142 height 37
click at [955, 707] on button "Mover para finalizado" at bounding box center [903, 702] width 148 height 36
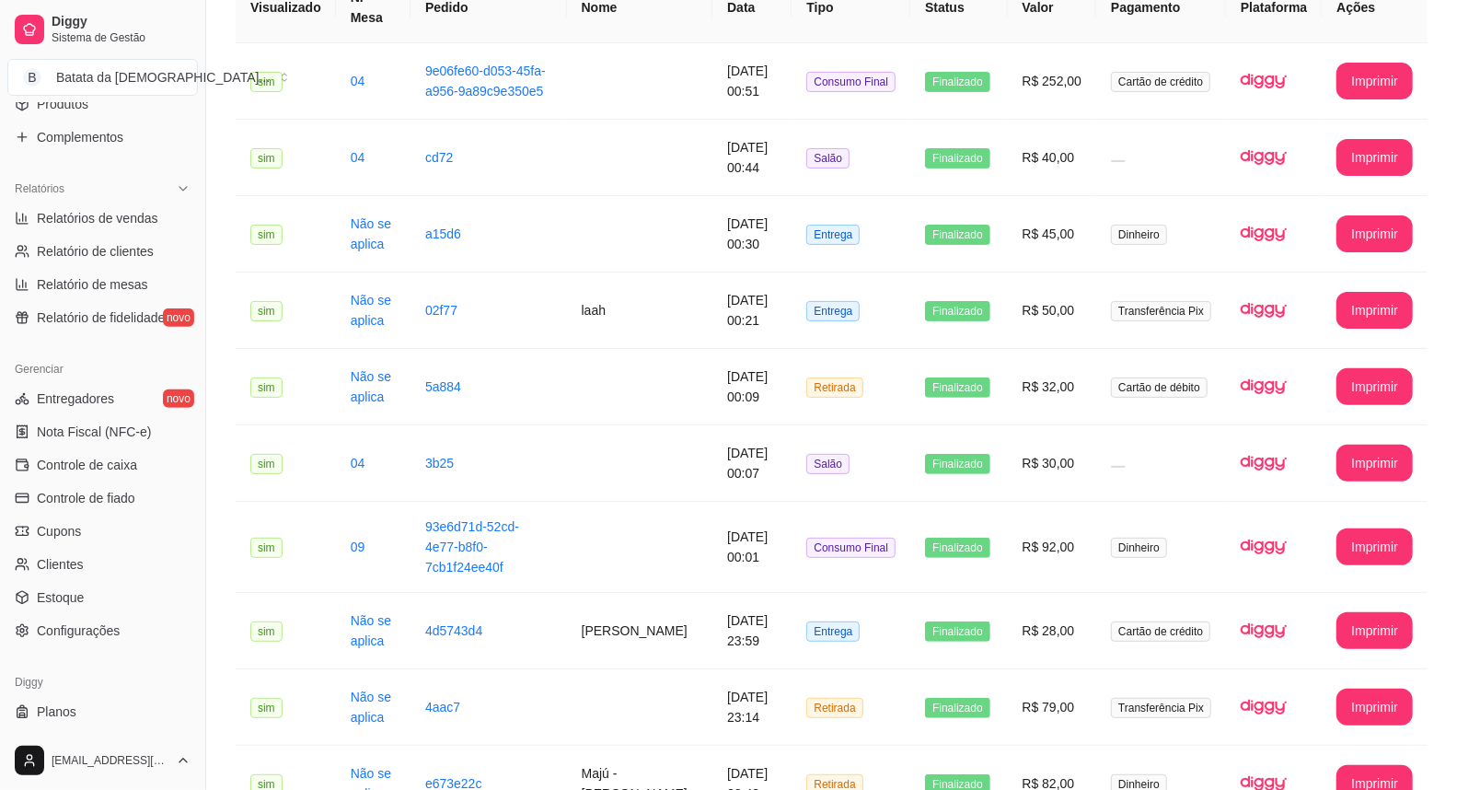
scroll to position [511, 0]
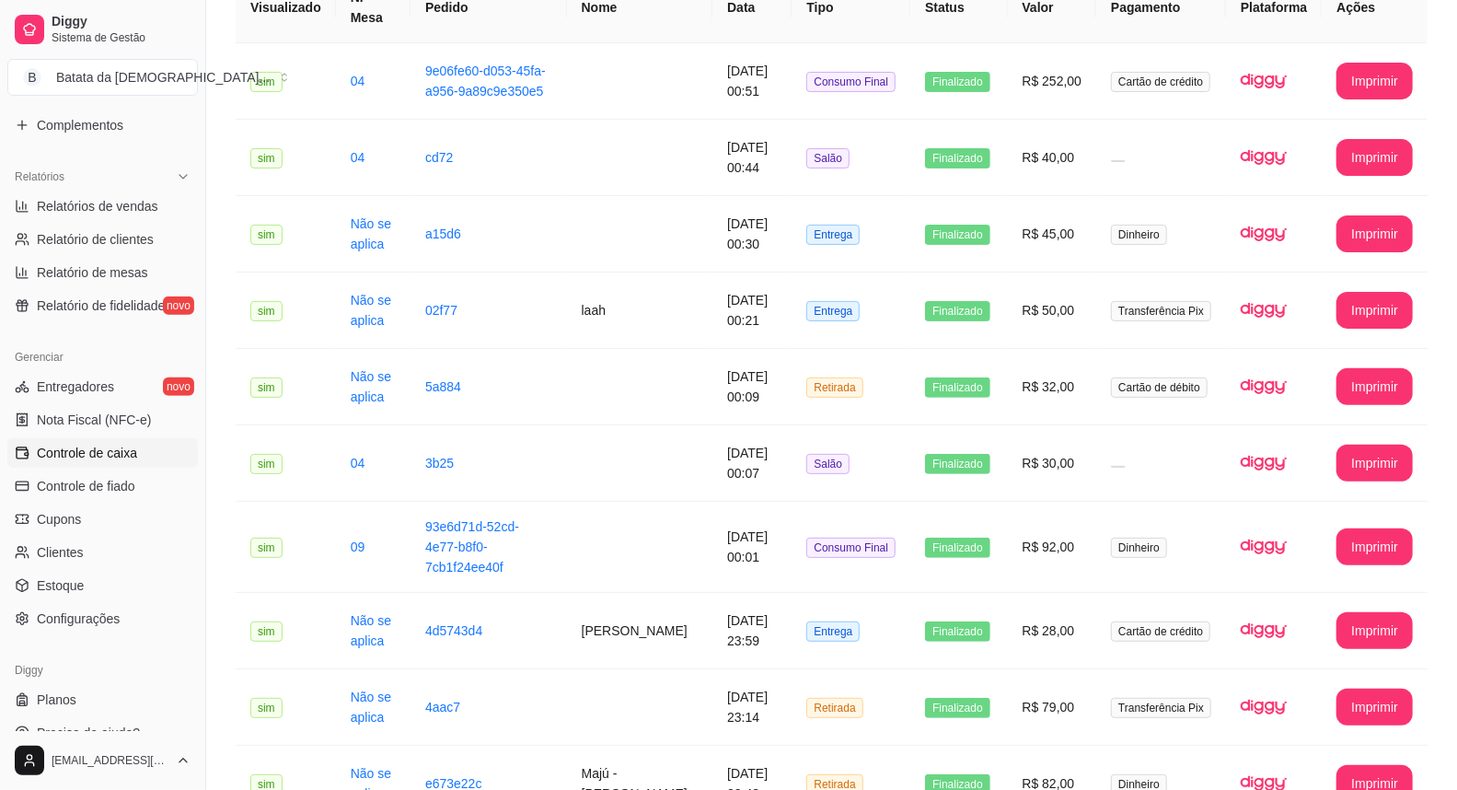
click at [99, 449] on span "Controle de caixa" at bounding box center [87, 453] width 100 height 18
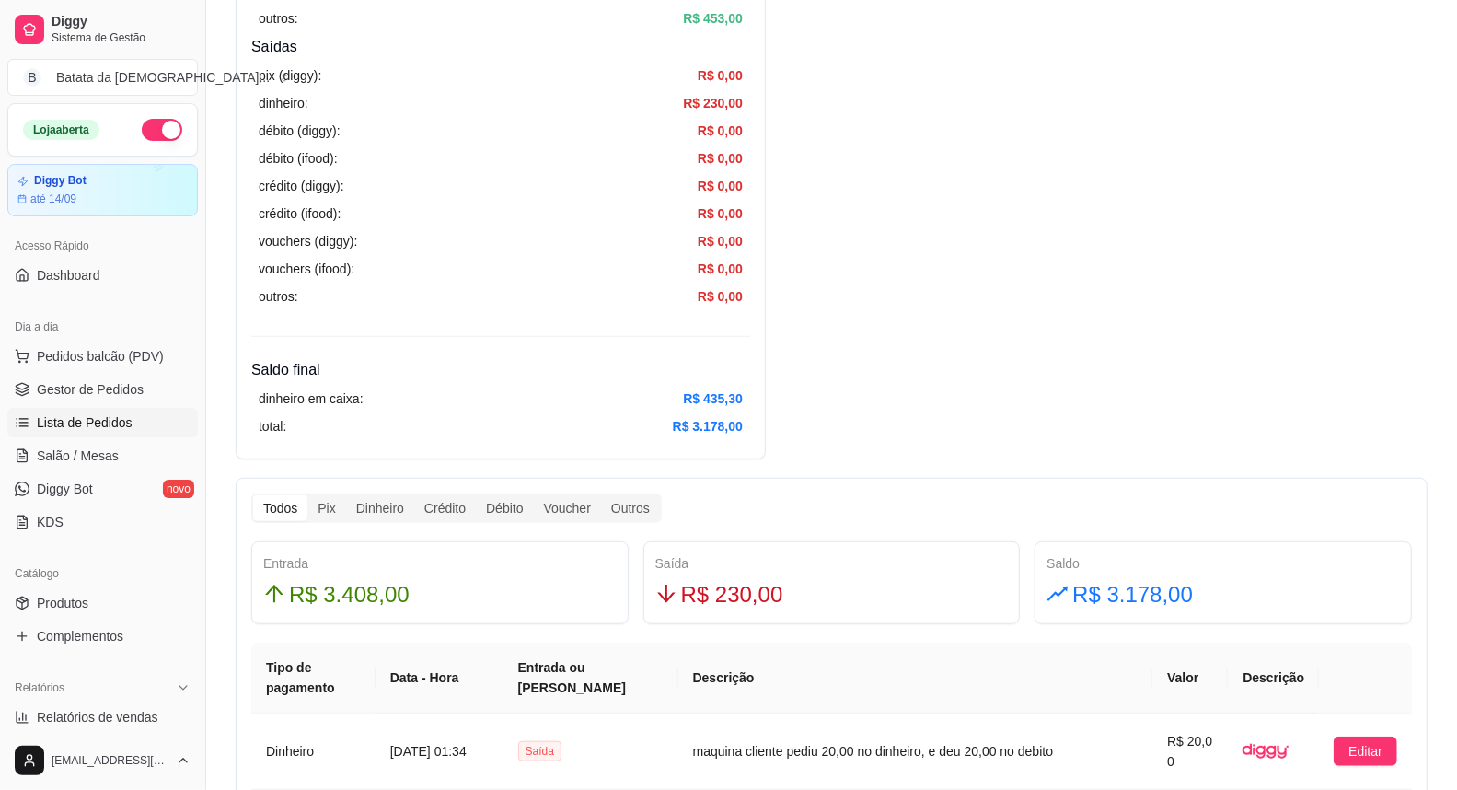
click at [84, 425] on span "Lista de Pedidos" at bounding box center [85, 422] width 96 height 18
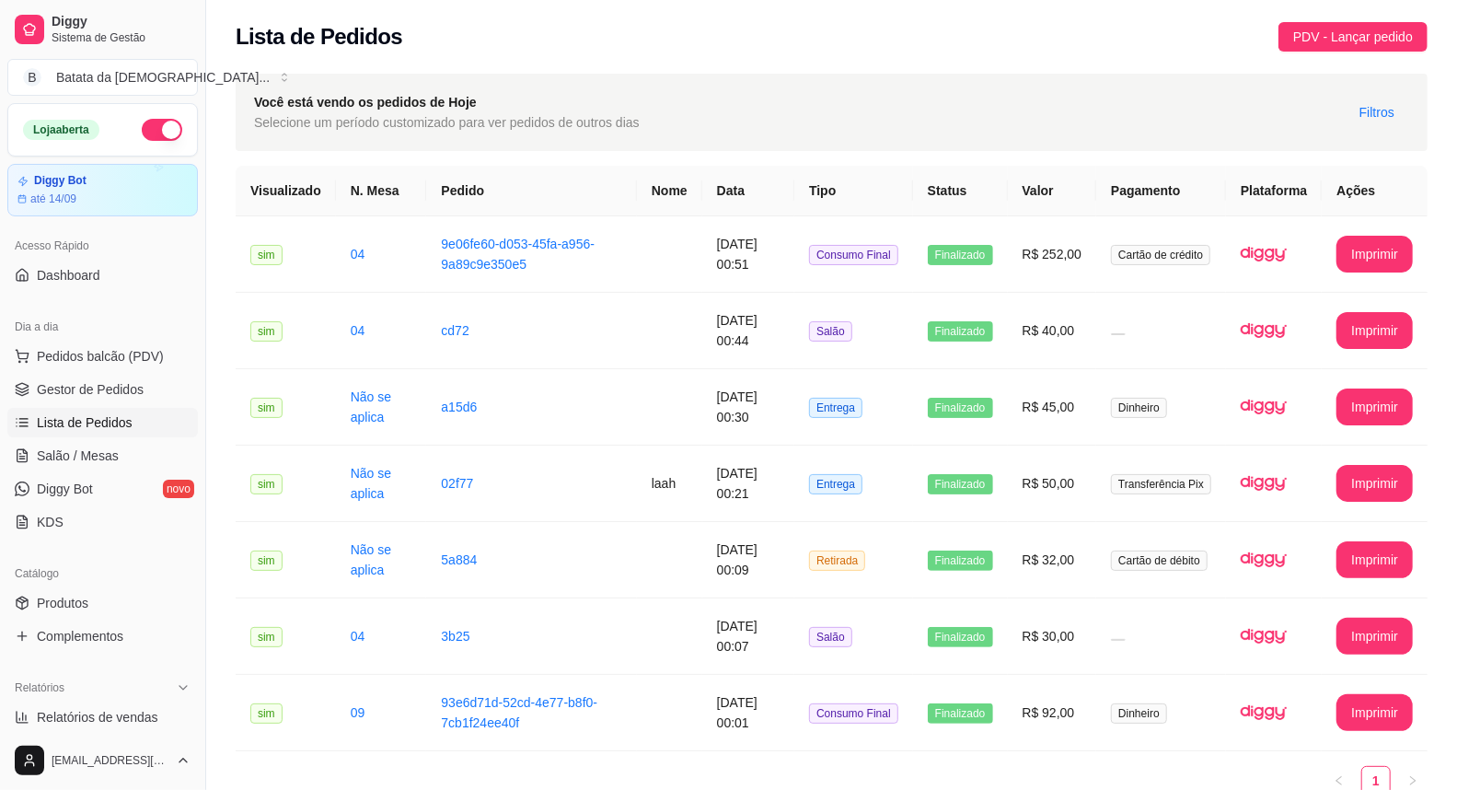
drag, startPoint x: 1471, startPoint y: 112, endPoint x: 1441, endPoint y: 126, distance: 32.5
click at [1456, 111] on html "Diggy Sistema de Gestão B Batata da Dei ... Loja aberta Diggy Bot até 14/09 Ace…" at bounding box center [728, 395] width 1457 height 790
click at [1366, 121] on span "Filtros" at bounding box center [1376, 112] width 35 height 20
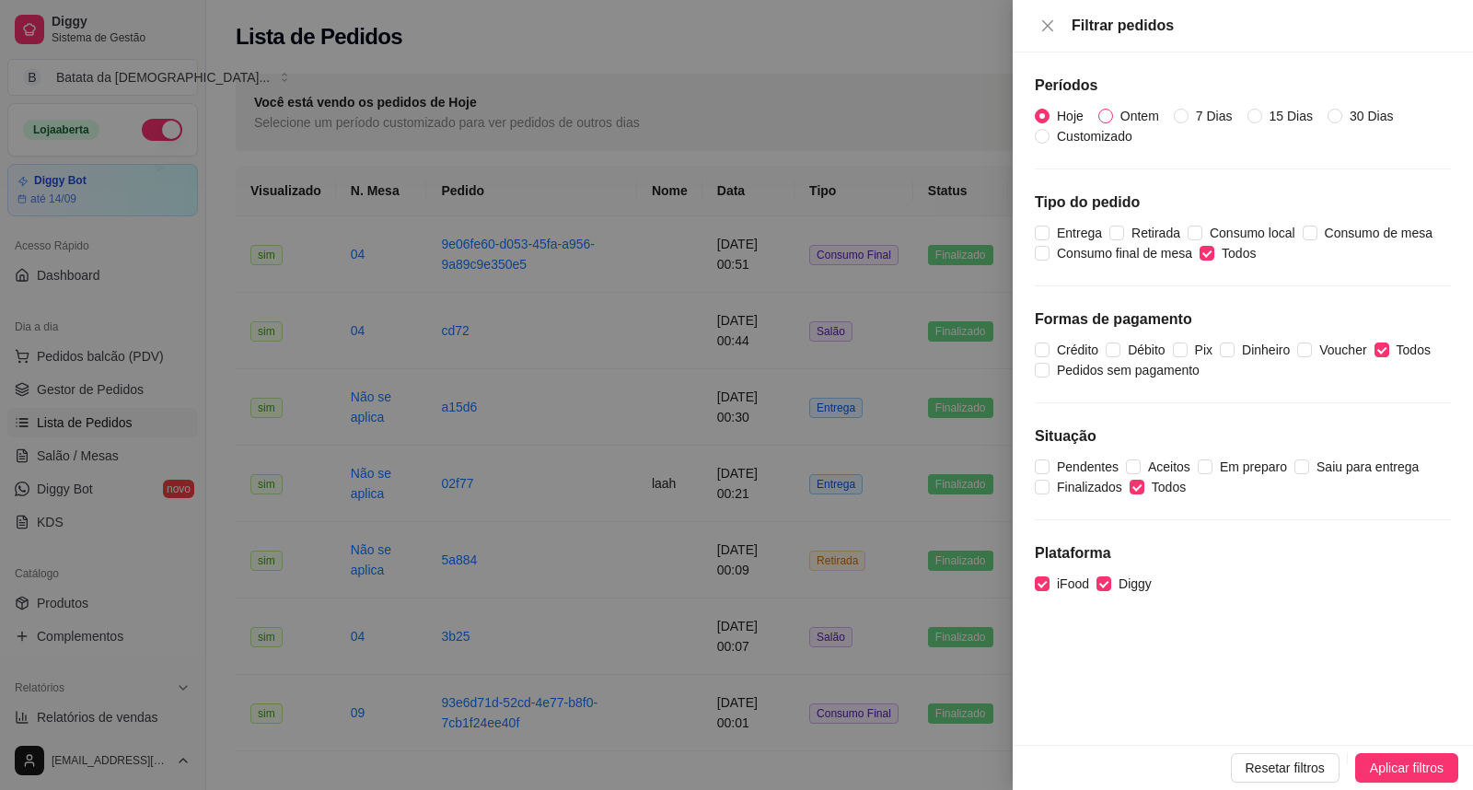
click at [1143, 109] on span "Ontem" at bounding box center [1139, 116] width 53 height 20
click at [1113, 109] on input "Ontem" at bounding box center [1105, 116] width 15 height 15
radio input "true"
radio input "false"
click at [1414, 769] on span "Aplicar filtros" at bounding box center [1407, 767] width 74 height 20
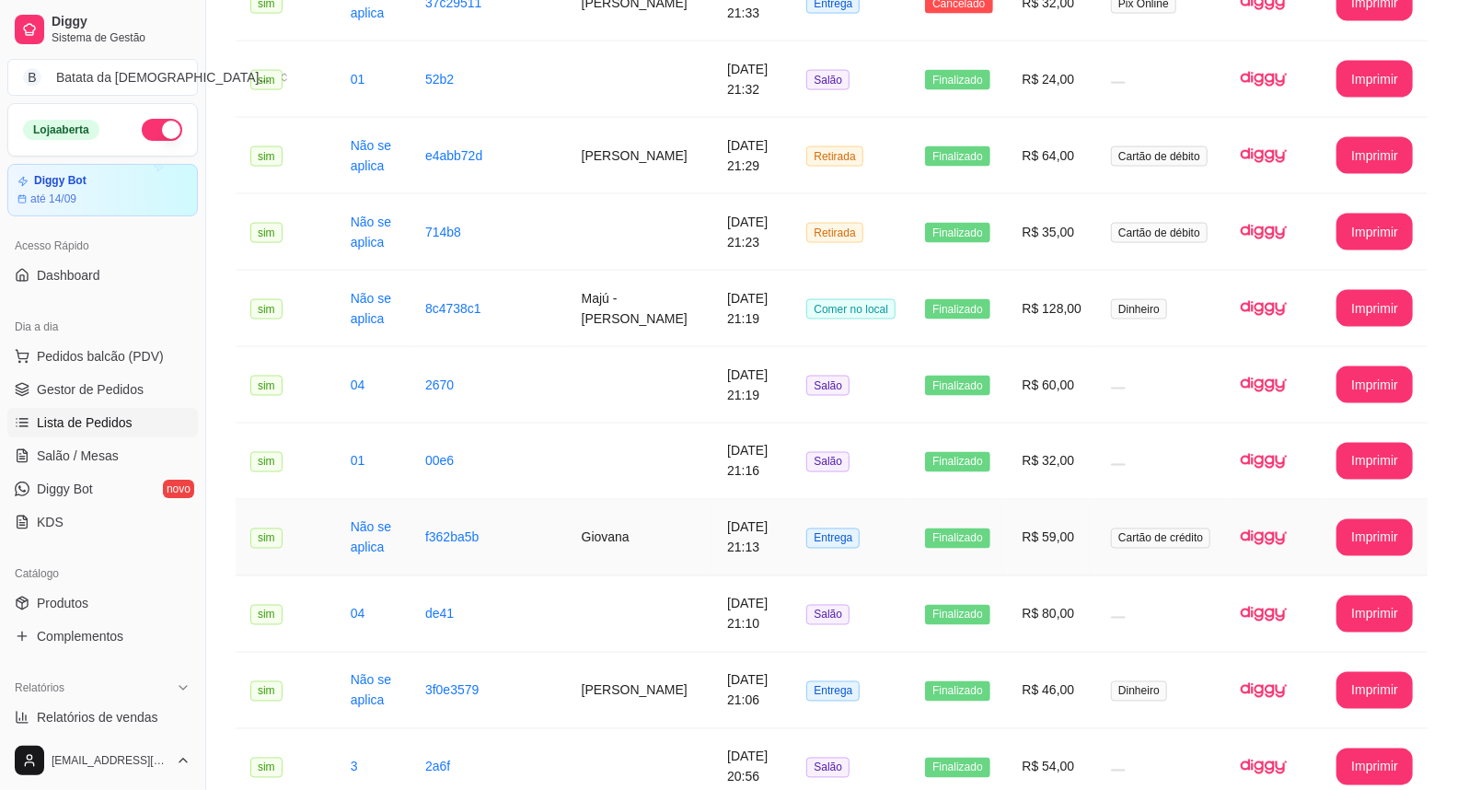
scroll to position [1976, 0]
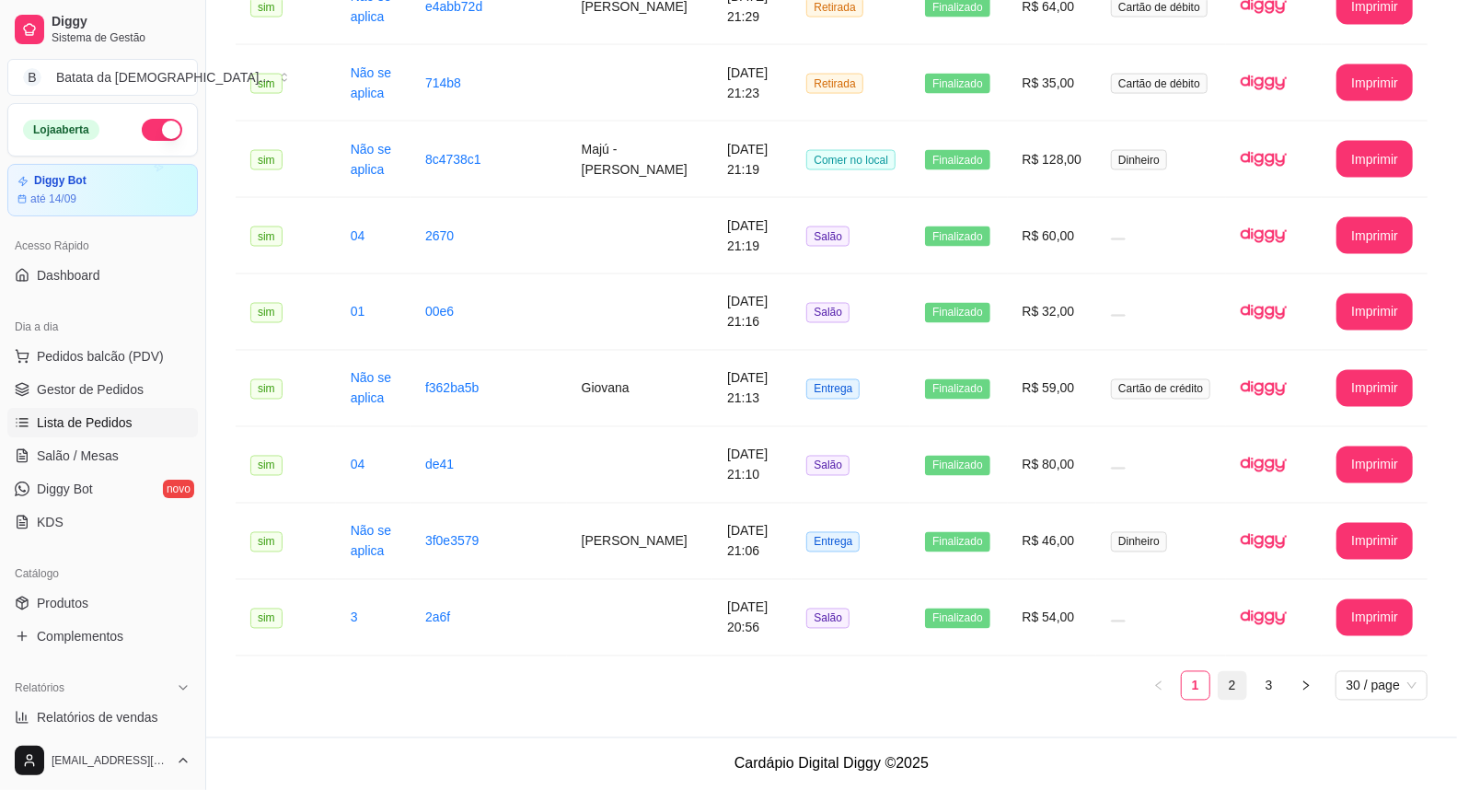
click at [1239, 688] on link "2" at bounding box center [1233, 686] width 28 height 28
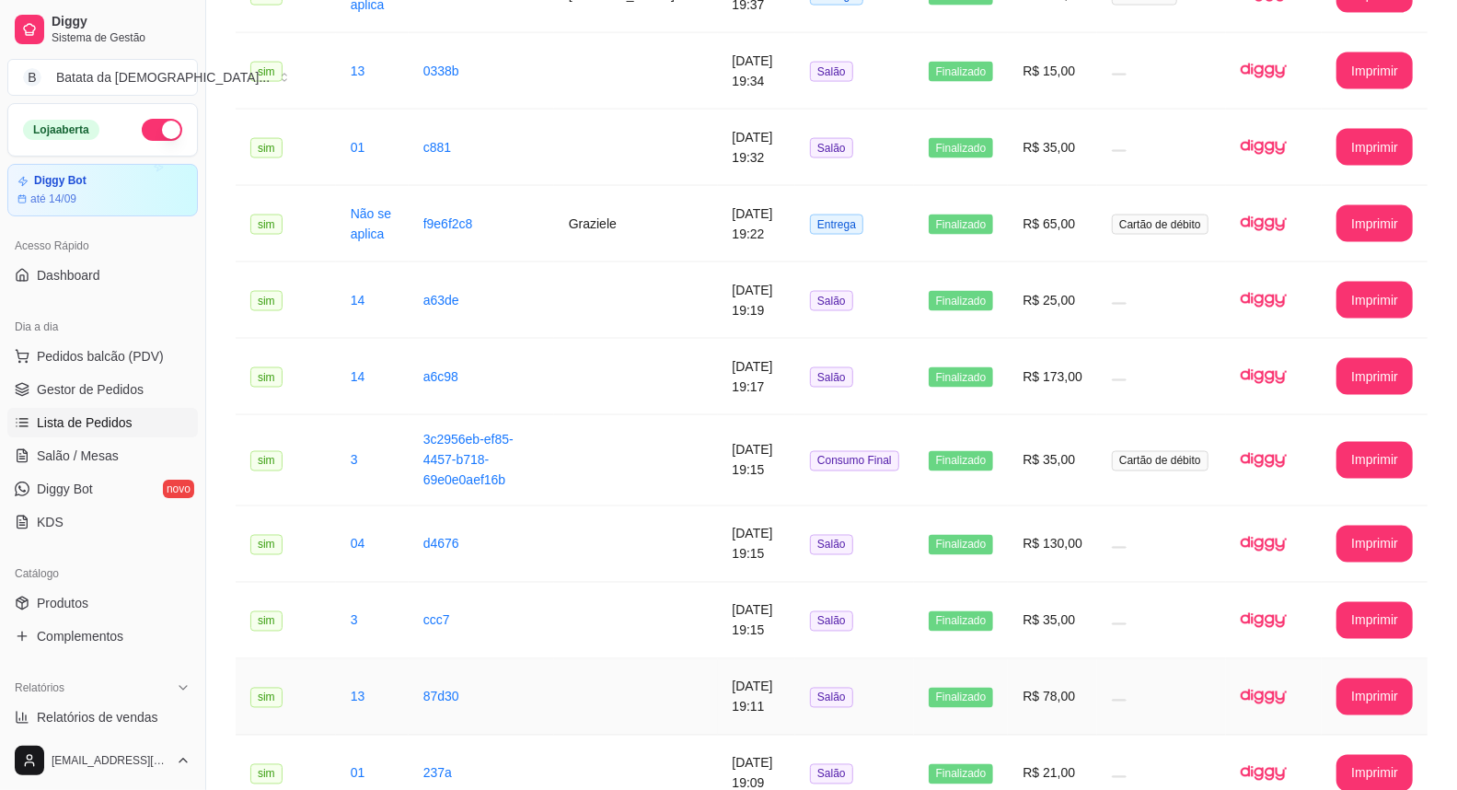
scroll to position [1854, 0]
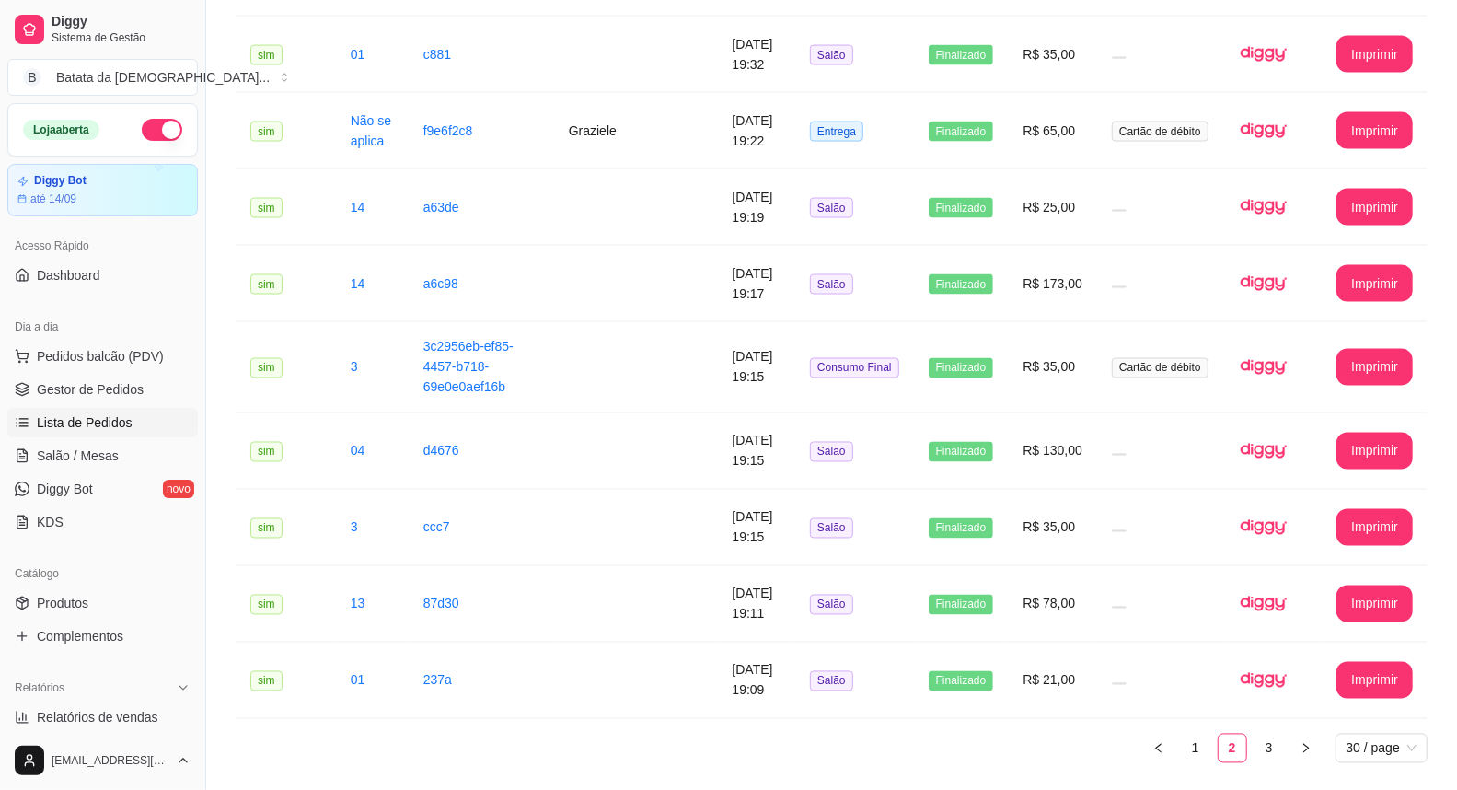
click at [1283, 734] on ul "1 2 3 30 / page" at bounding box center [832, 748] width 1192 height 29
click at [1274, 734] on link "3" at bounding box center [1269, 748] width 28 height 28
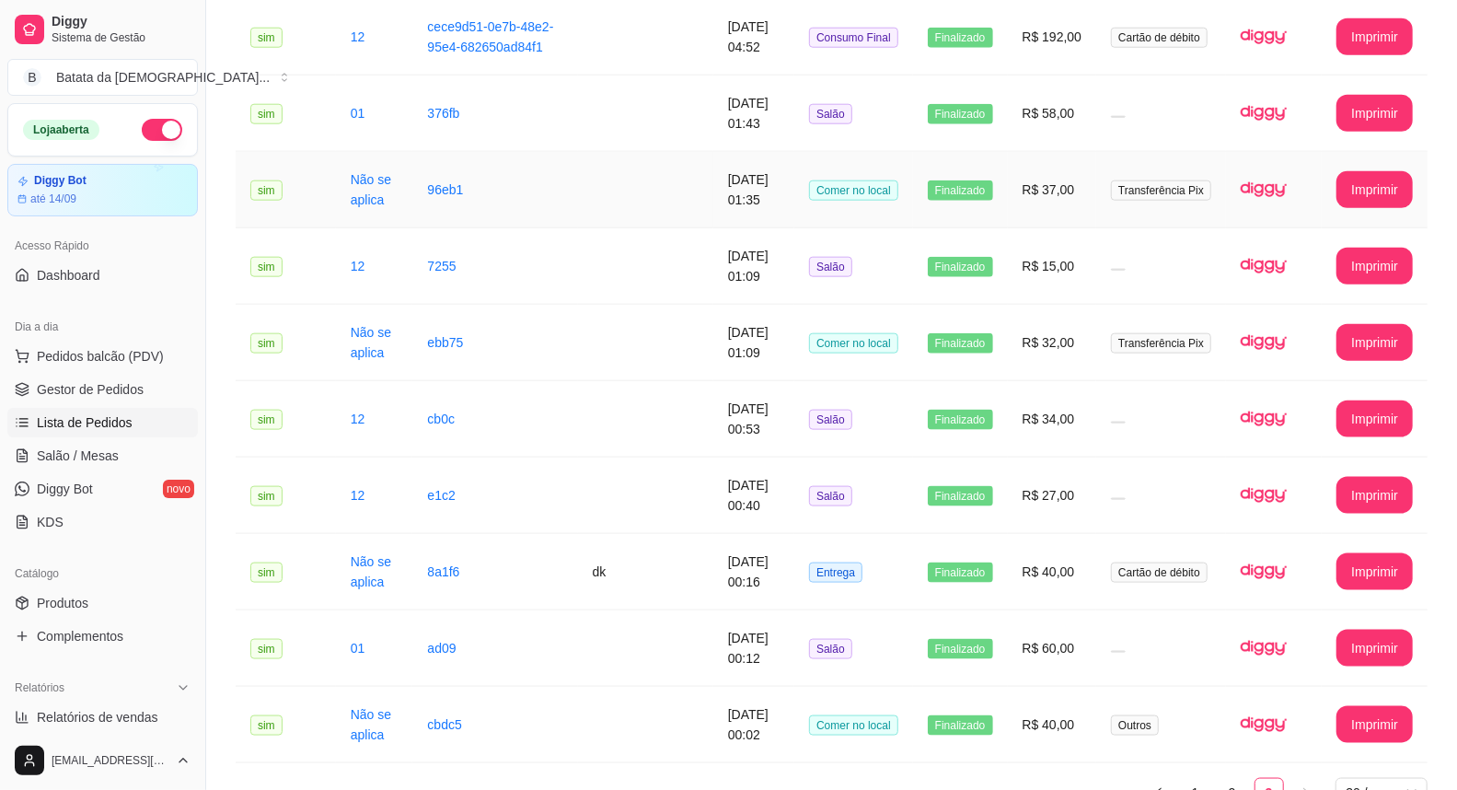
scroll to position [1318, 0]
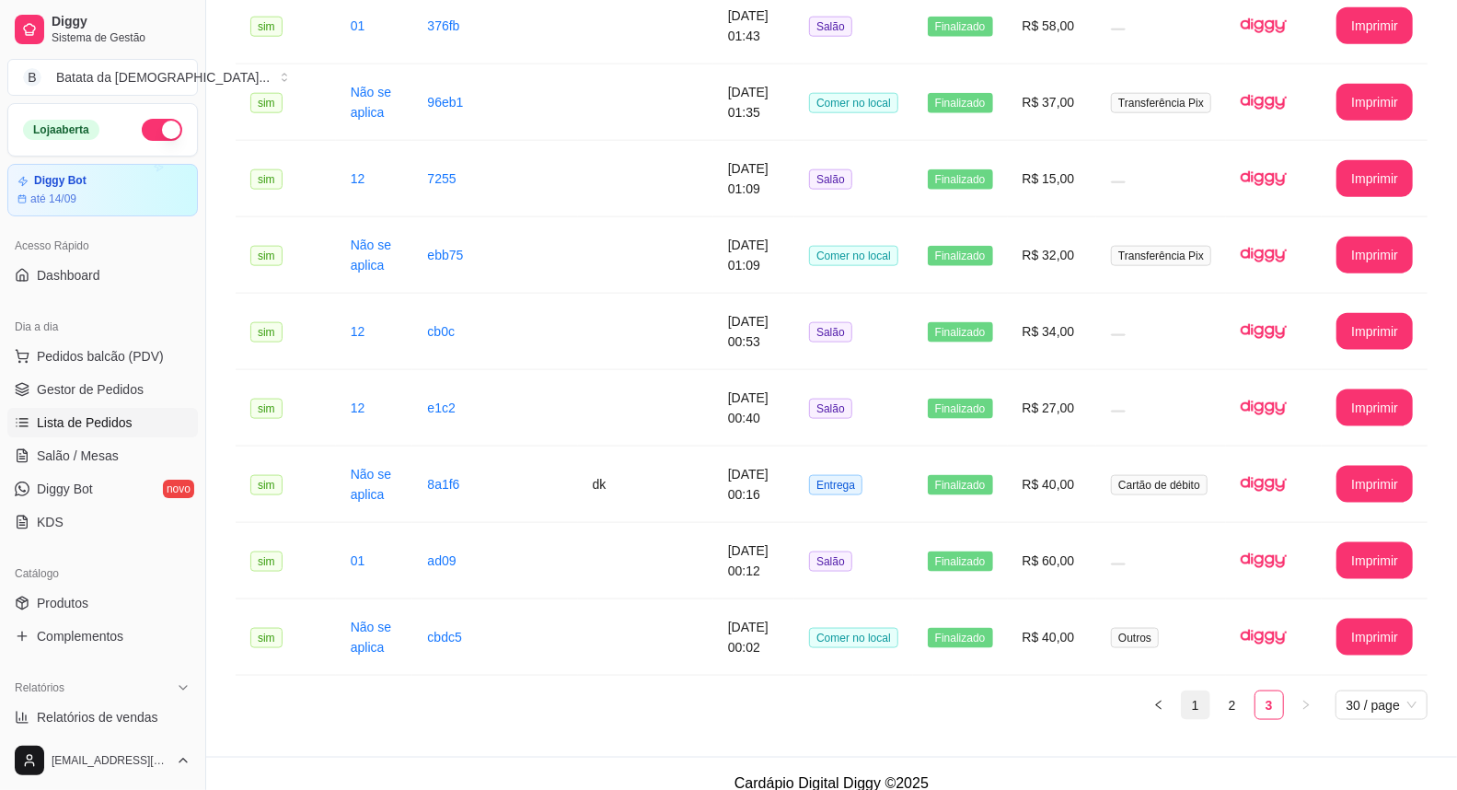
click at [1185, 691] on link "1" at bounding box center [1196, 705] width 28 height 28
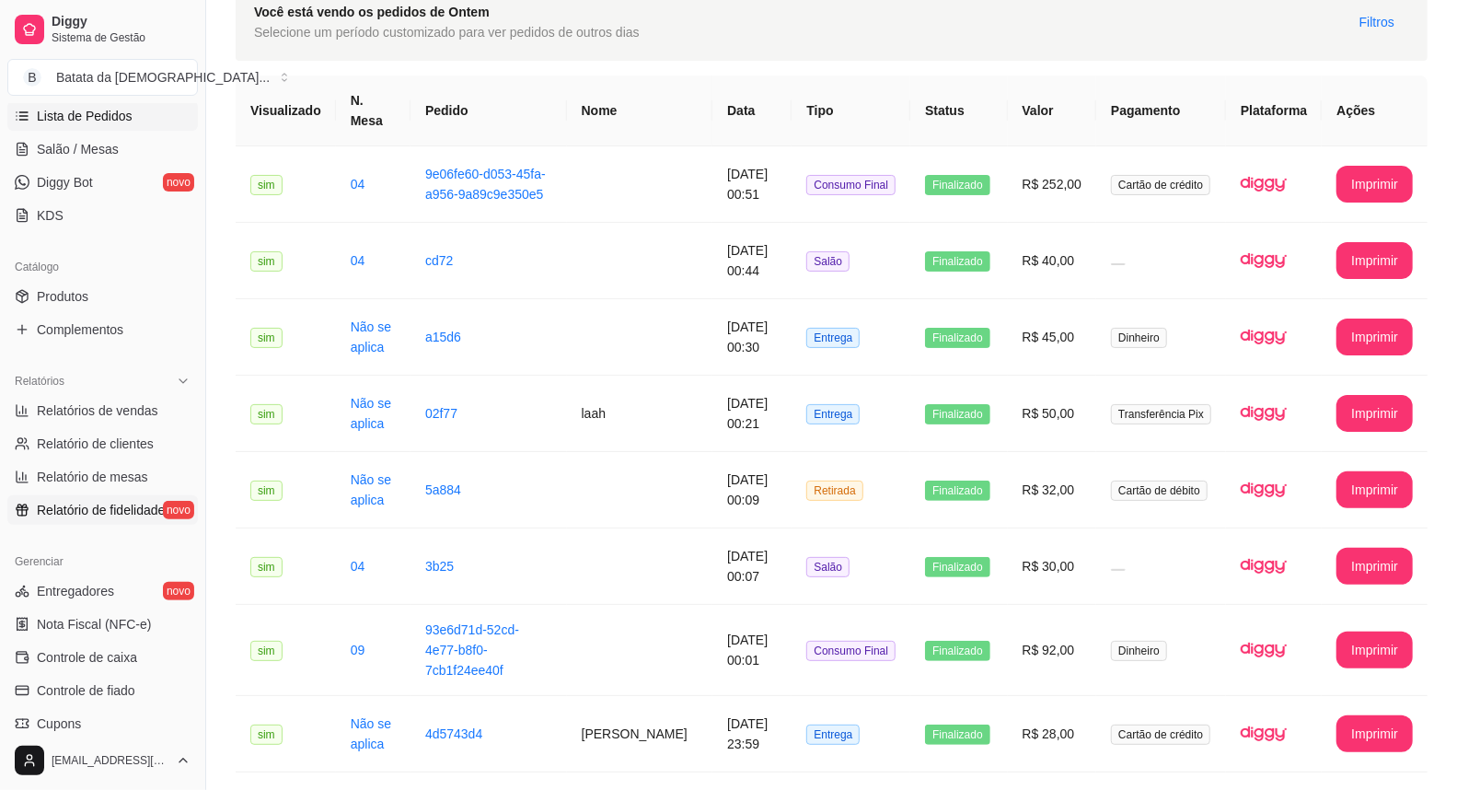
scroll to position [409, 0]
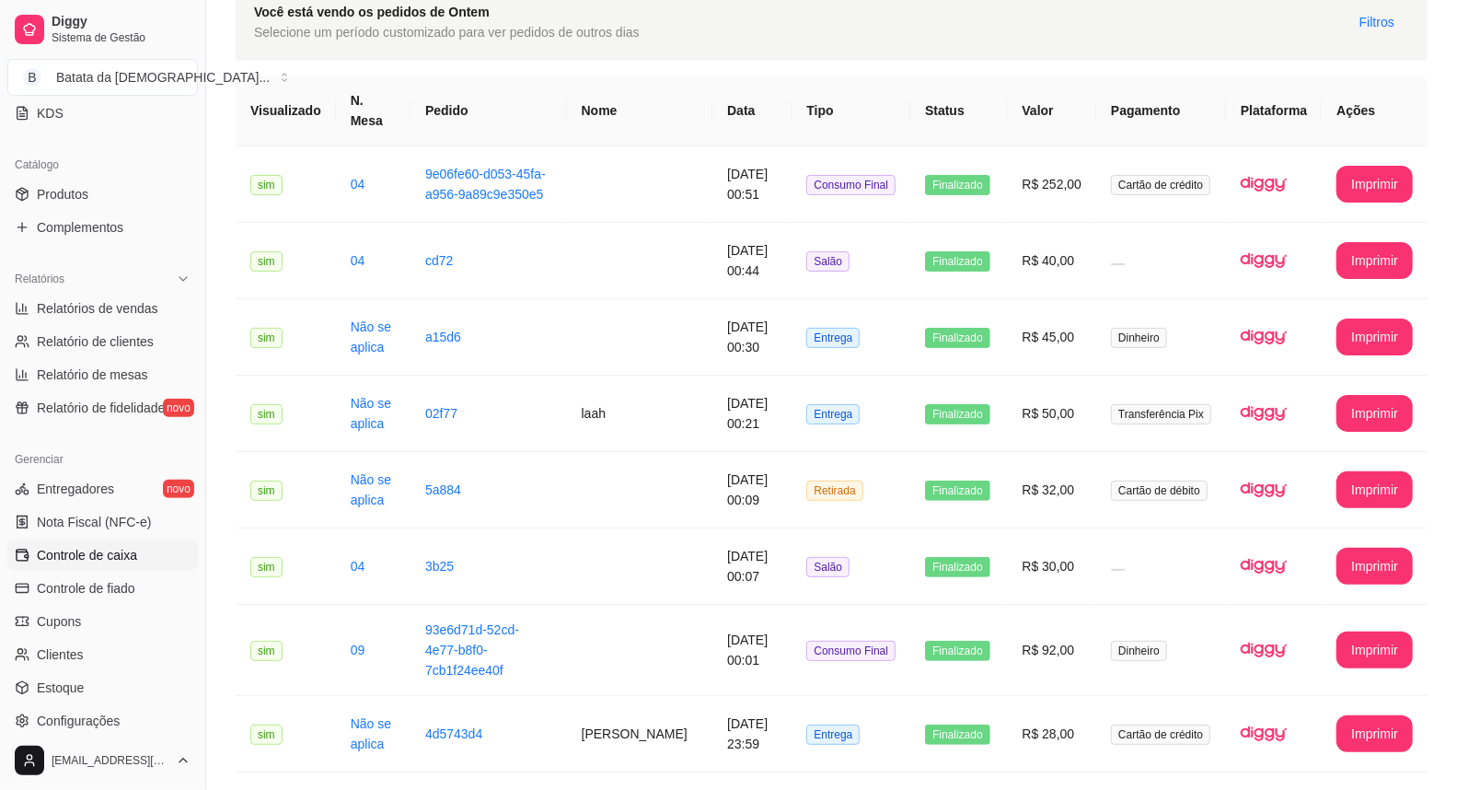
click at [98, 543] on link "Controle de caixa" at bounding box center [102, 554] width 191 height 29
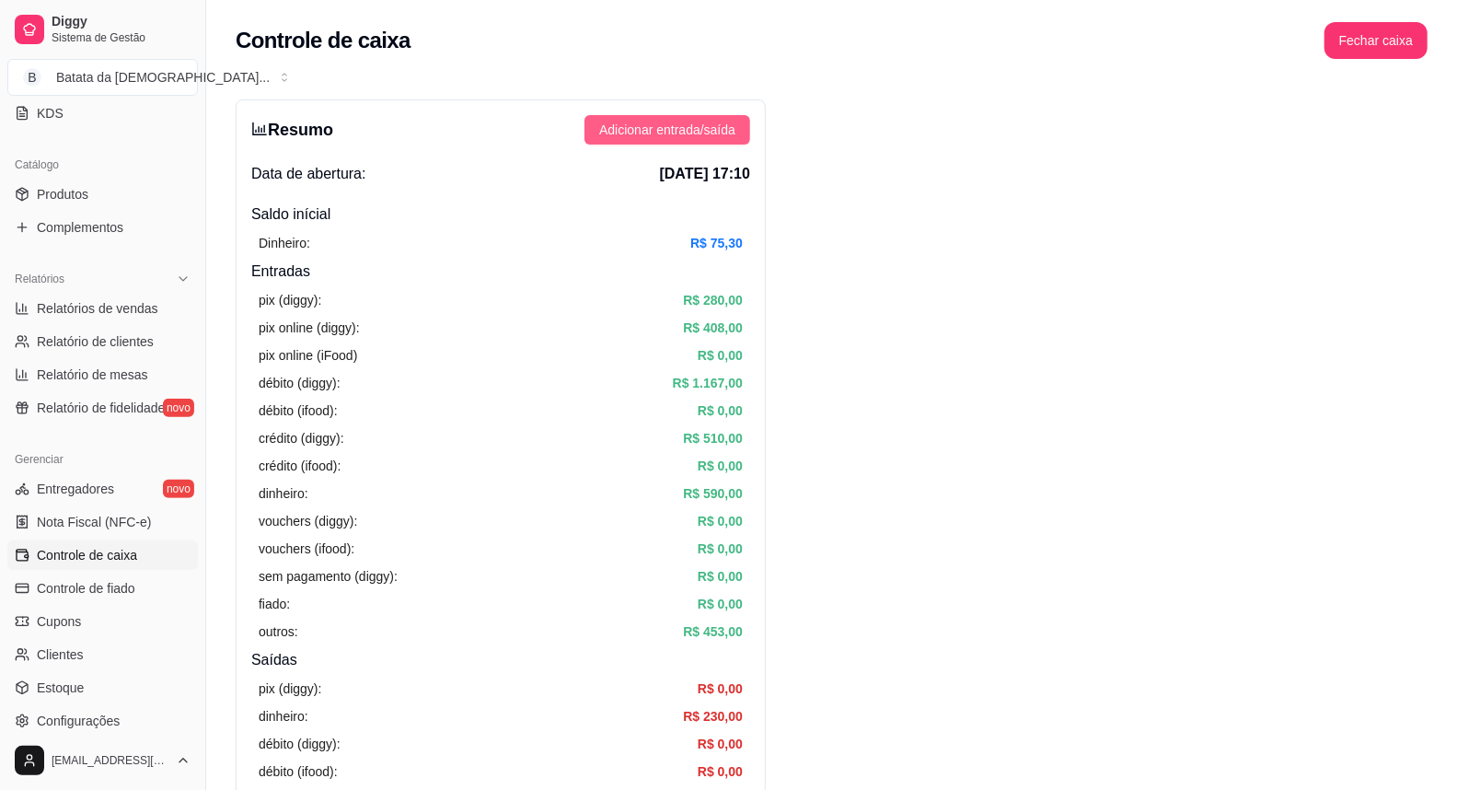
click at [706, 132] on span "Adicionar entrada/saída" at bounding box center [667, 130] width 136 height 20
click at [1381, 40] on button "Fechar caixa" at bounding box center [1375, 40] width 103 height 37
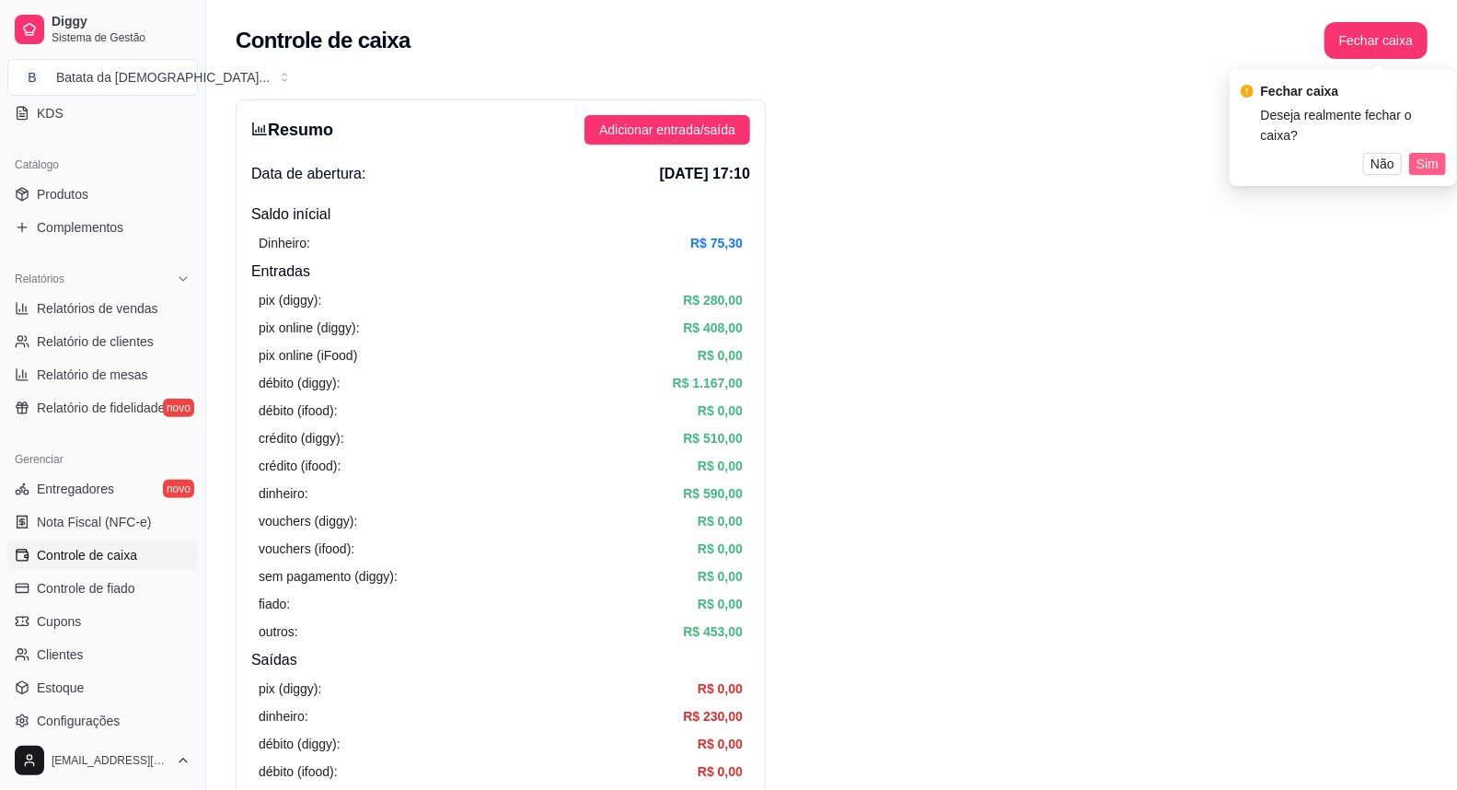
click at [1422, 154] on span "Sim" at bounding box center [1427, 164] width 22 height 20
